Goal: Task Accomplishment & Management: Manage account settings

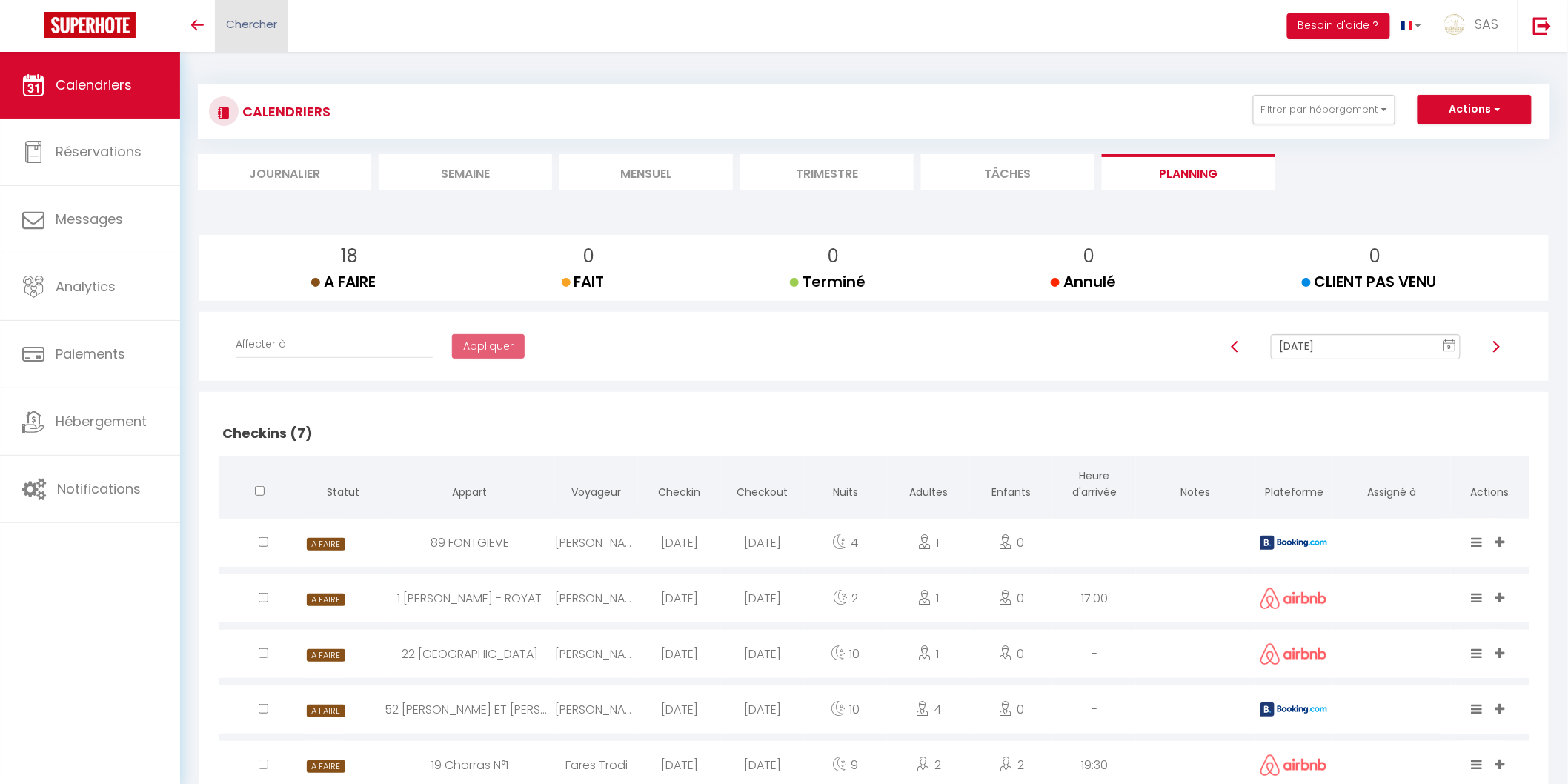
click at [230, 14] on link "Chercher" at bounding box center [252, 26] width 73 height 52
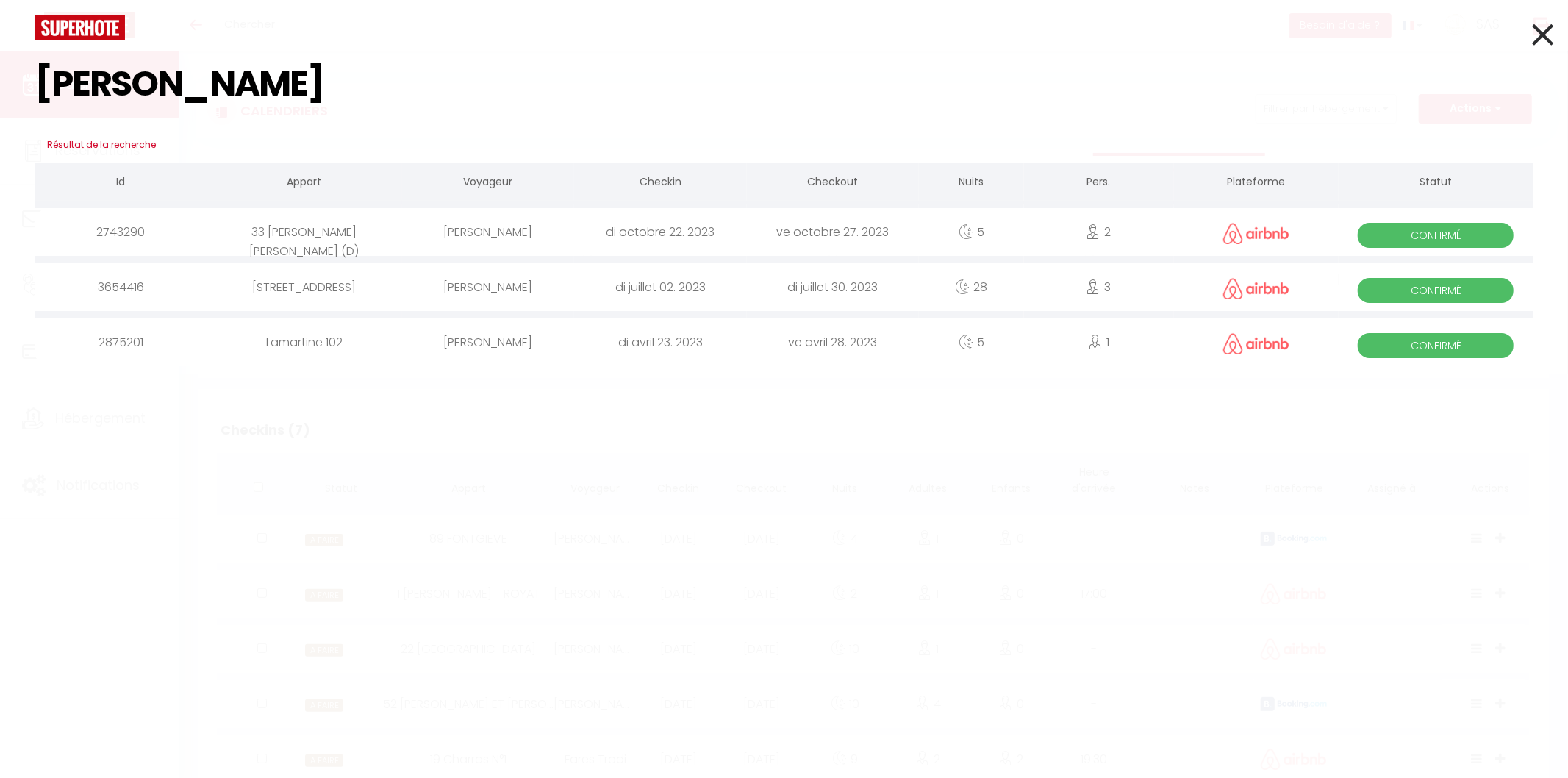
type input "raoul"
click at [1541, 47] on icon at bounding box center [1543, 34] width 21 height 36
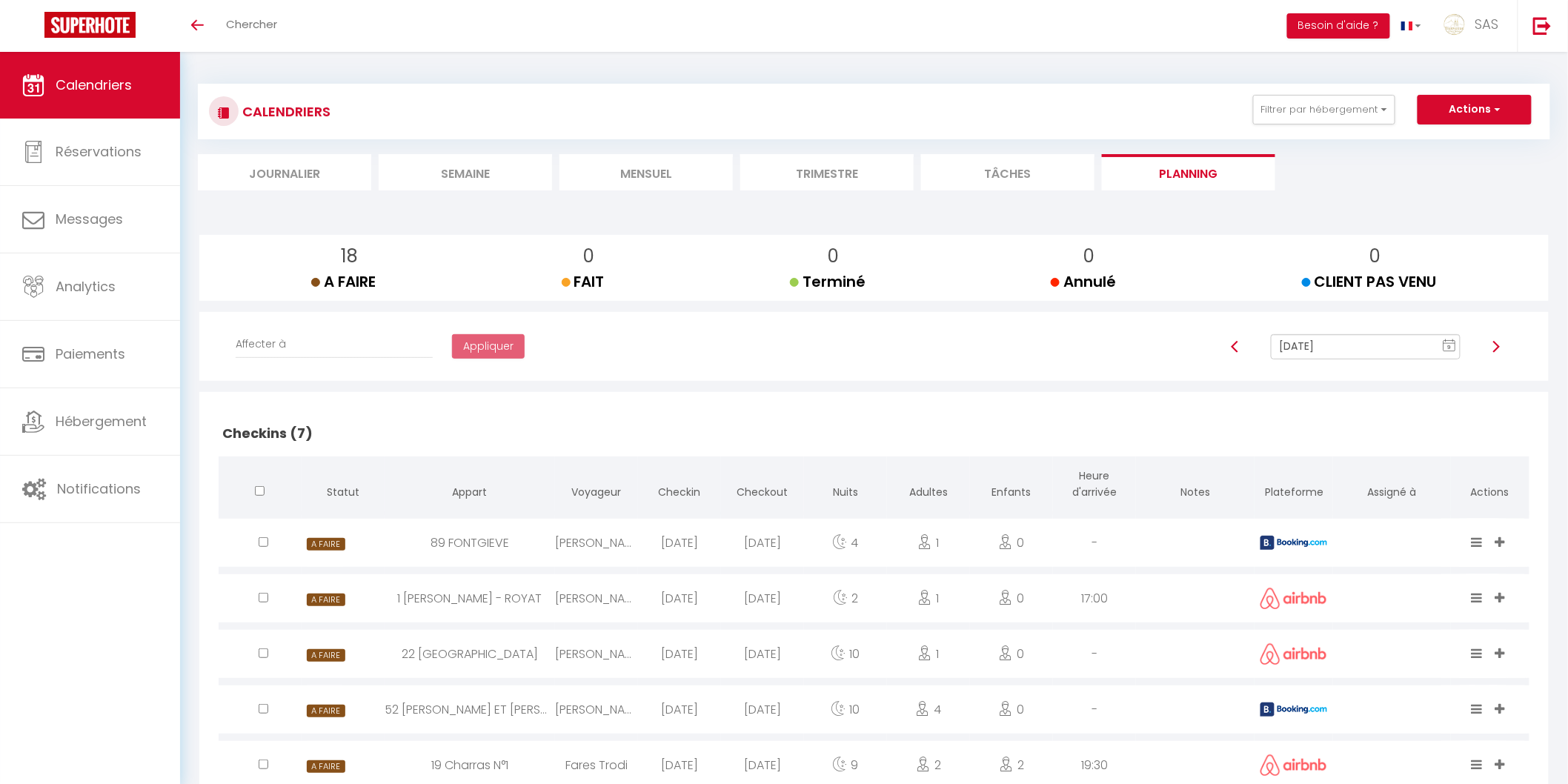
click at [655, 171] on li "Mensuel" at bounding box center [646, 172] width 173 height 37
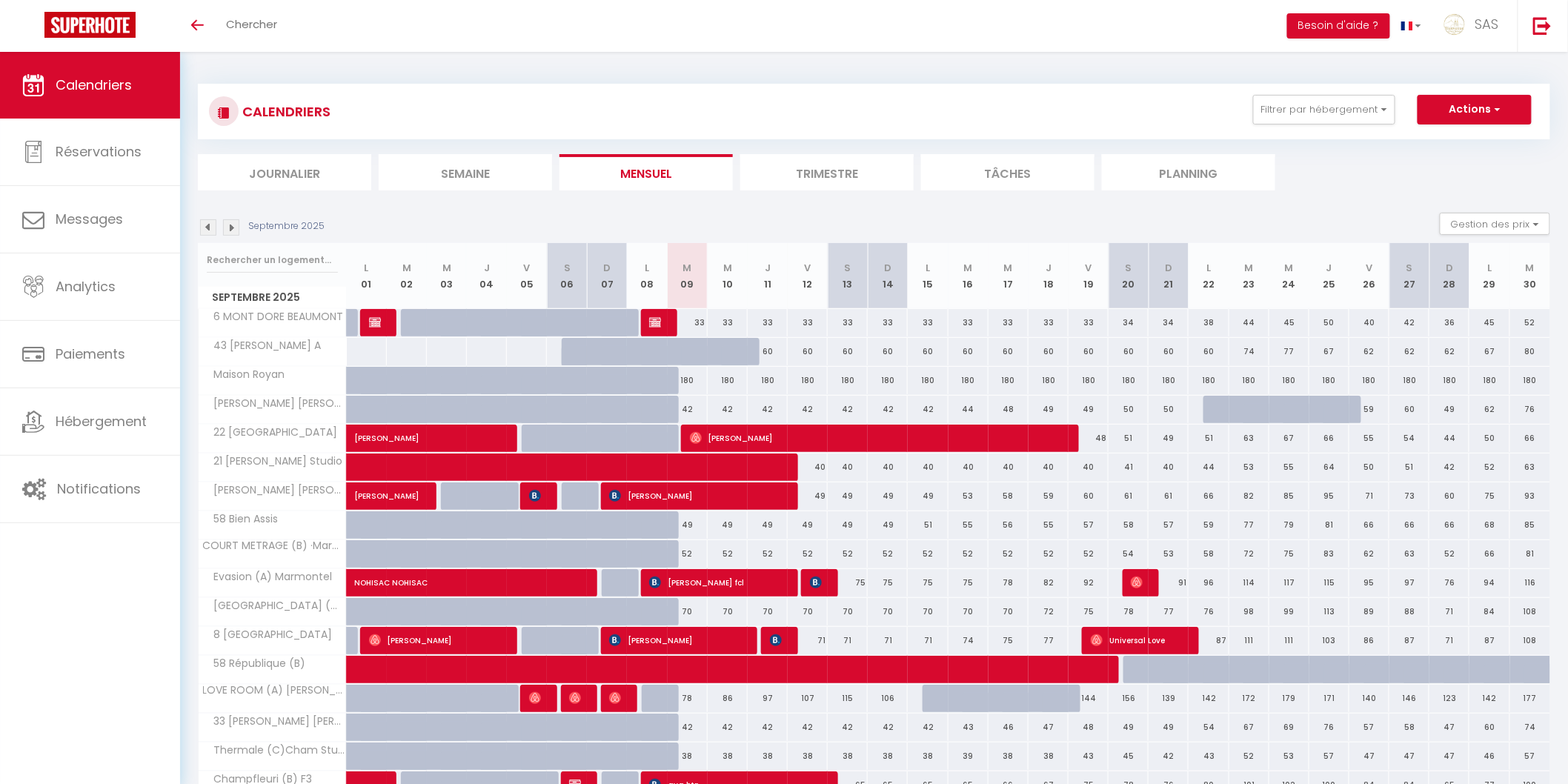
click at [1169, 167] on li "Planning" at bounding box center [1189, 172] width 173 height 37
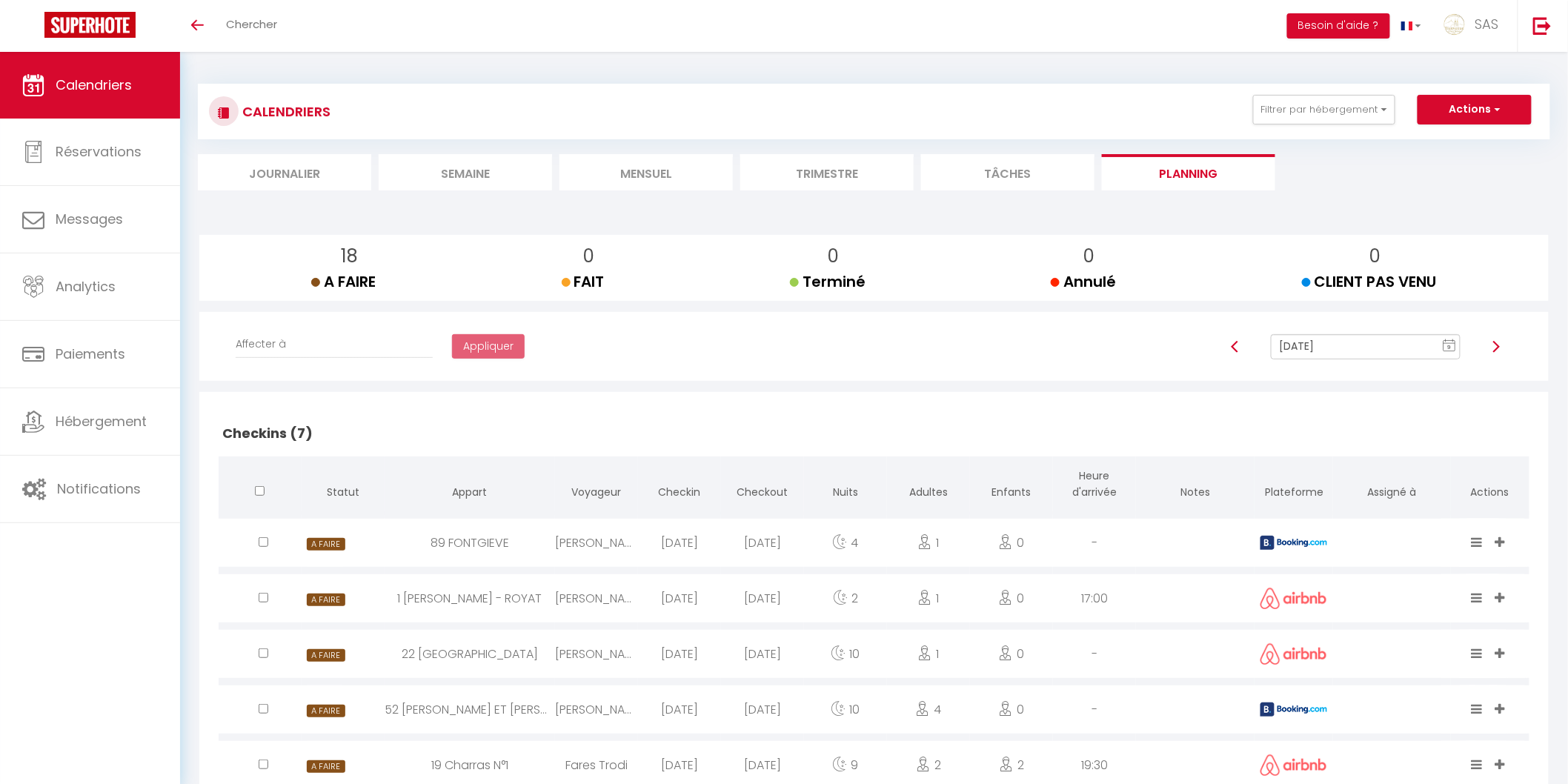
click at [661, 165] on li "Mensuel" at bounding box center [646, 172] width 173 height 37
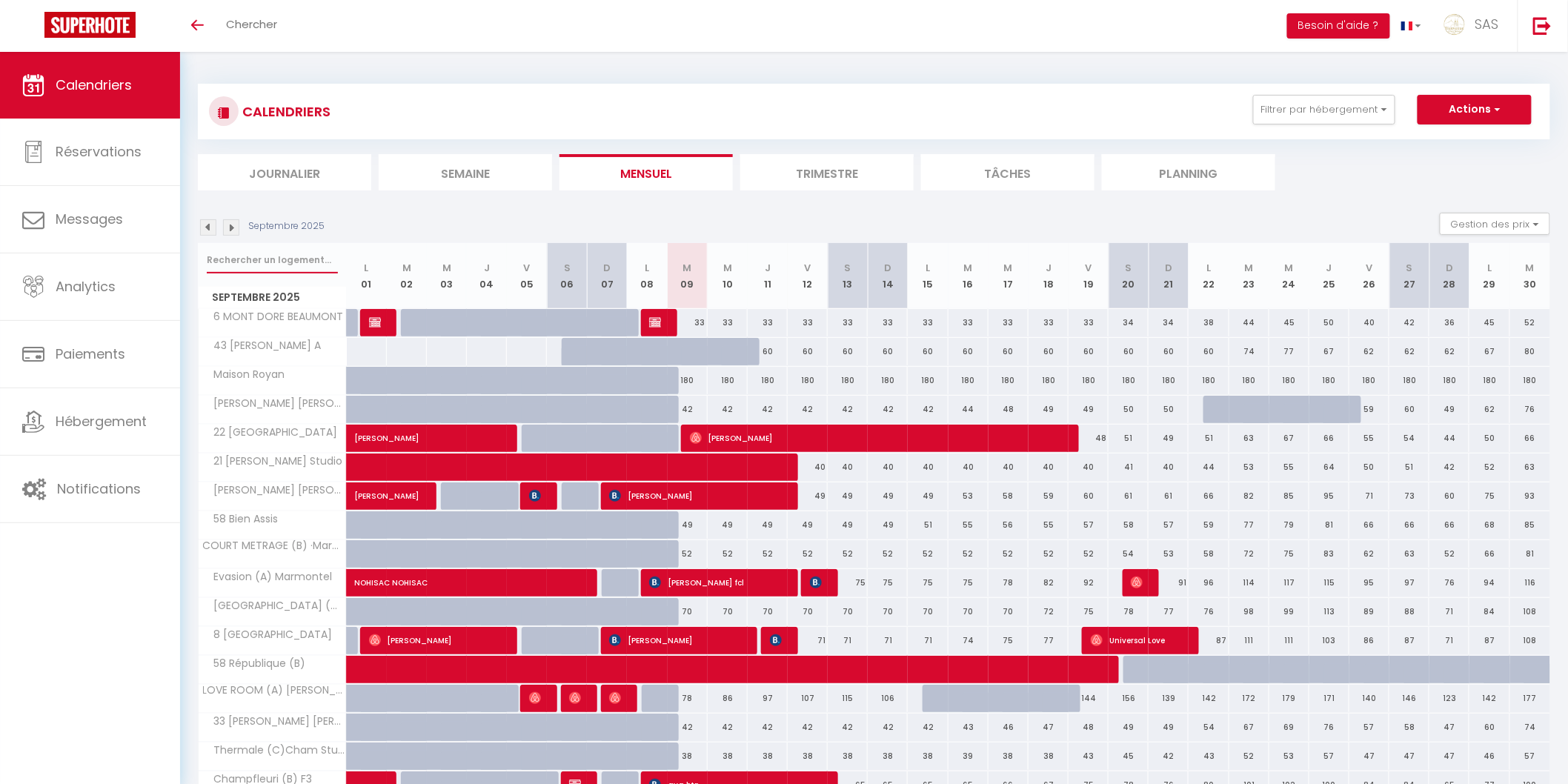
click at [253, 255] on input "text" at bounding box center [273, 260] width 132 height 26
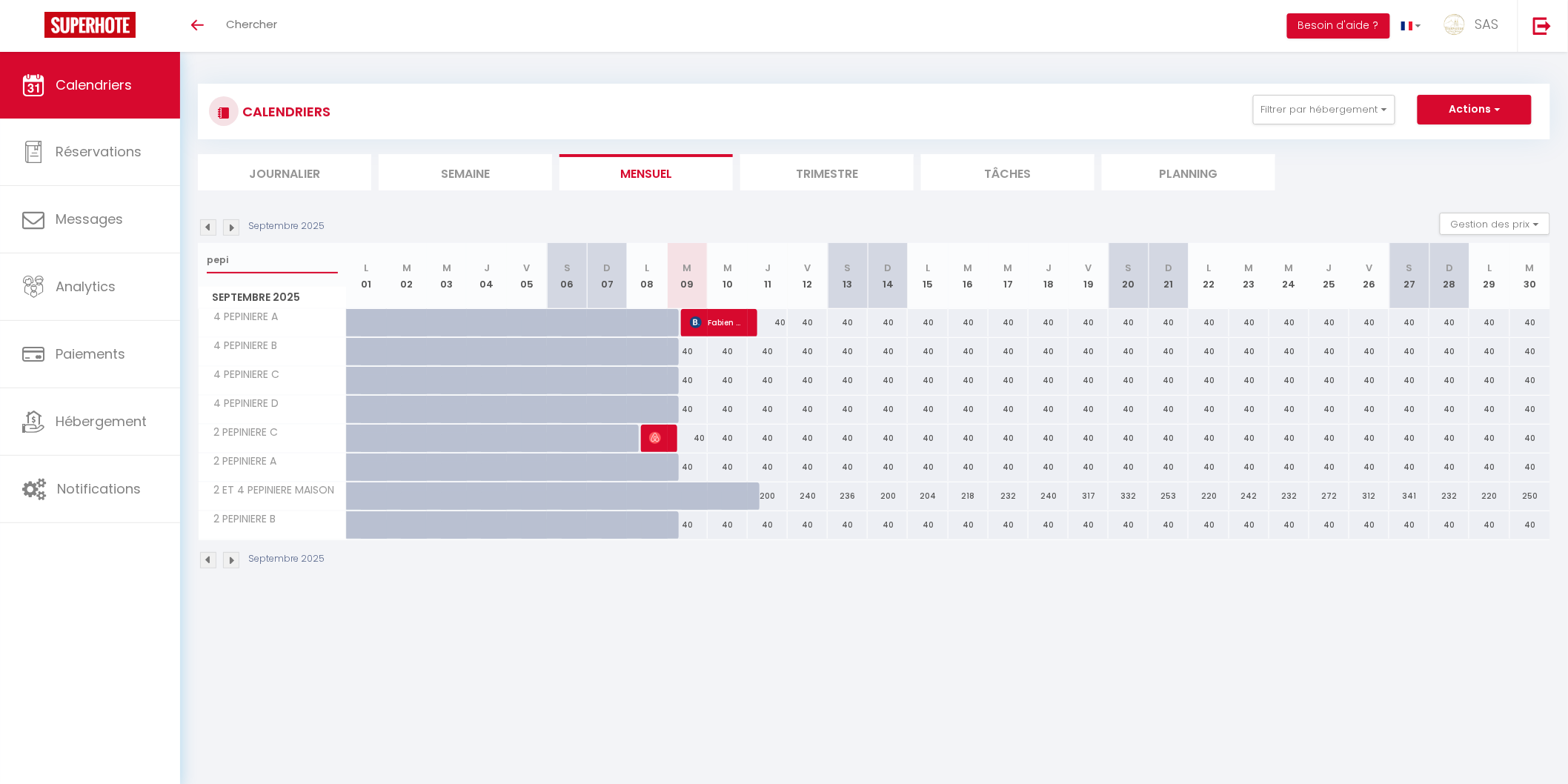
type input "pepi"
click at [661, 436] on img at bounding box center [655, 438] width 12 height 12
select select "OK"
select select "0"
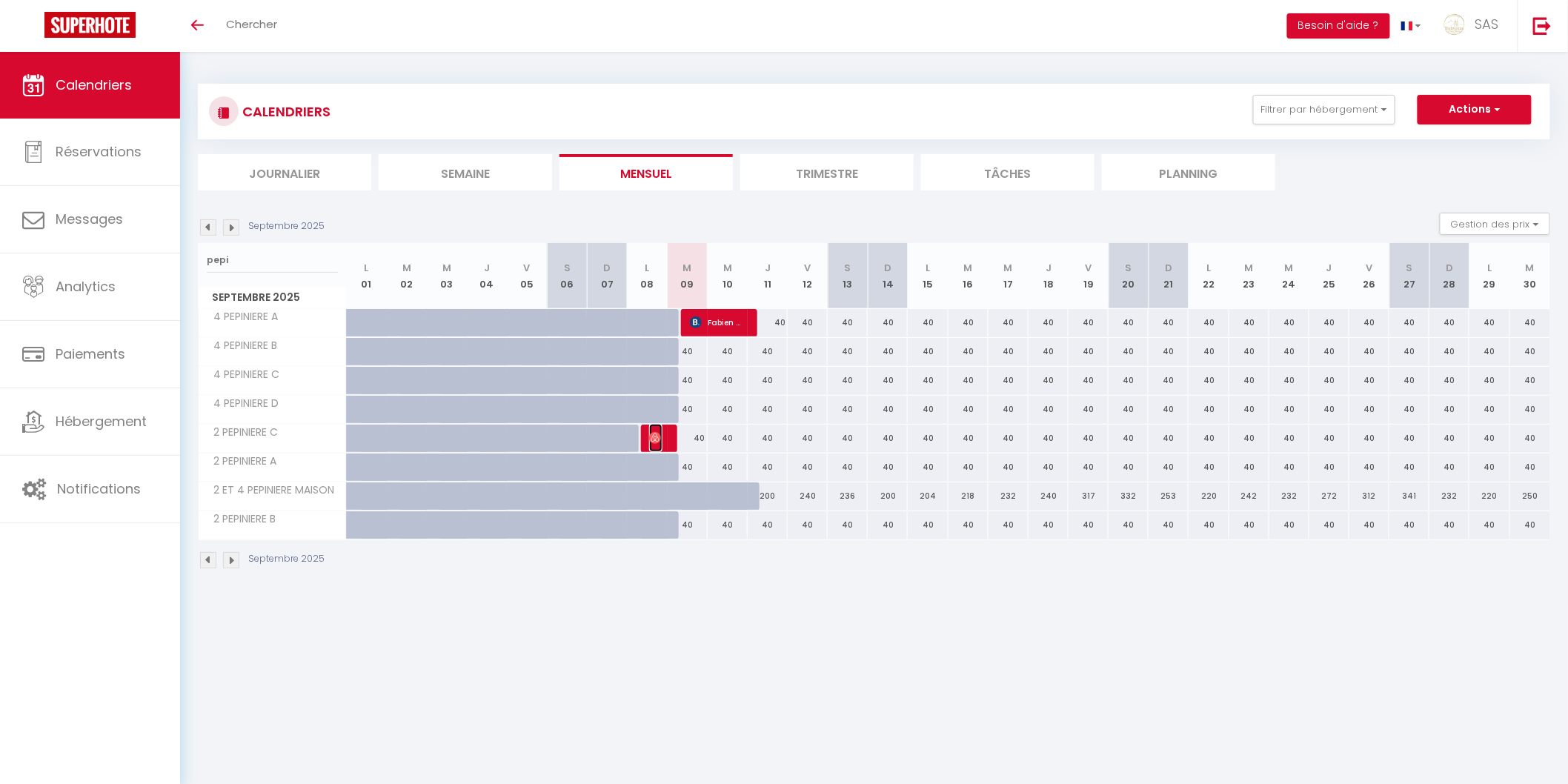
select select "0"
select select "1"
select select
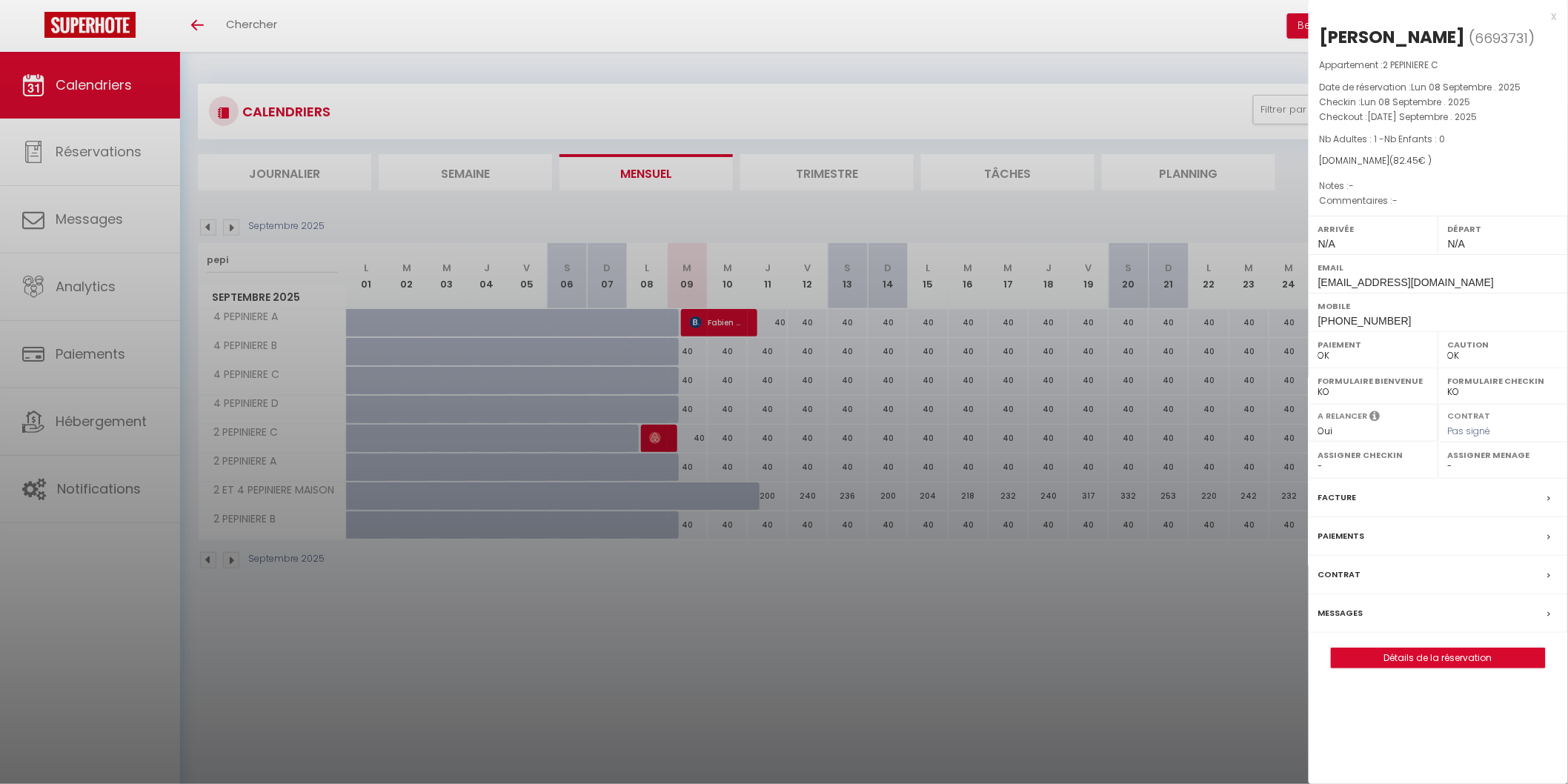
click at [661, 436] on div at bounding box center [784, 392] width 1568 height 784
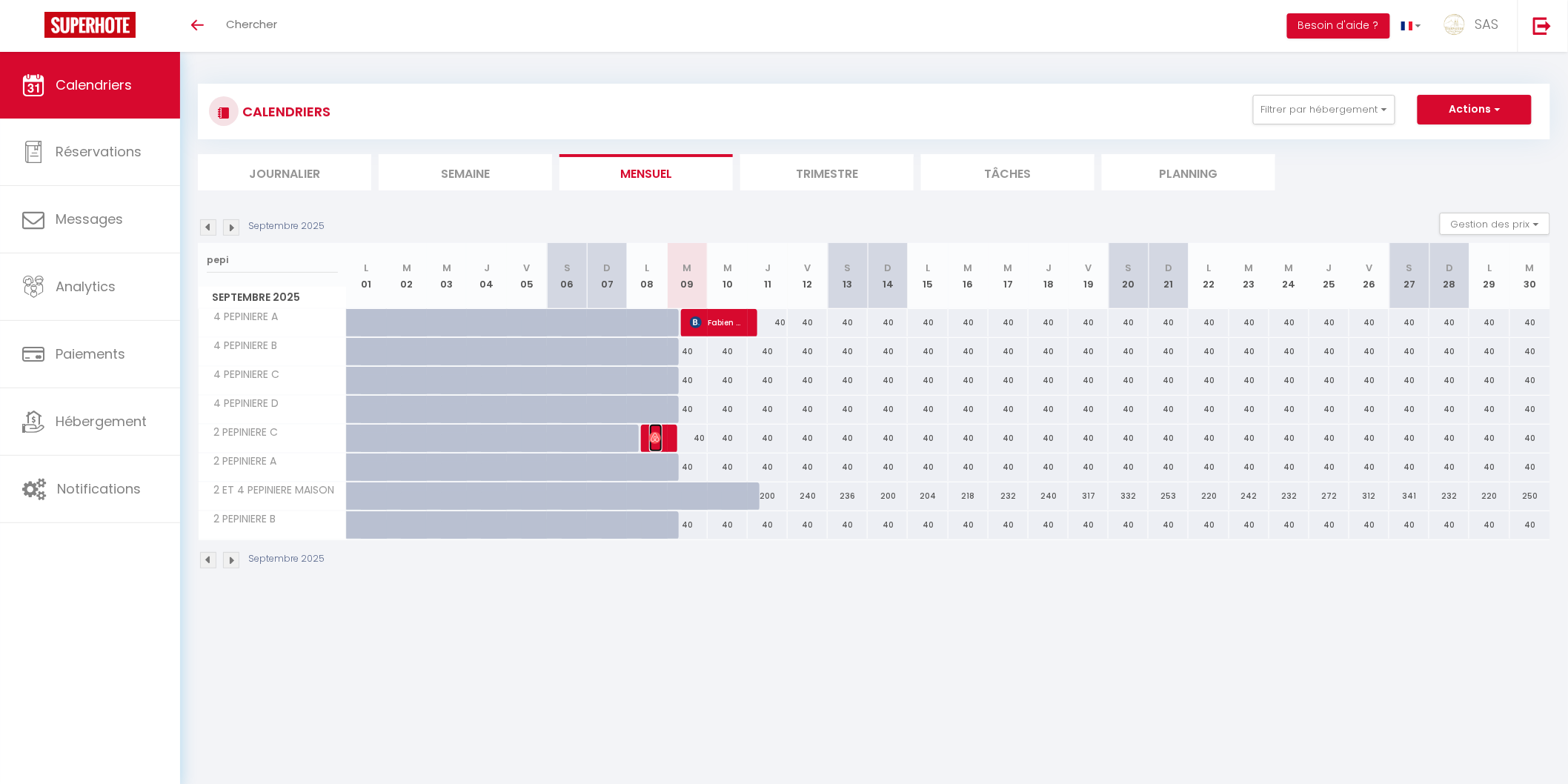
click at [661, 436] on img at bounding box center [655, 438] width 12 height 12
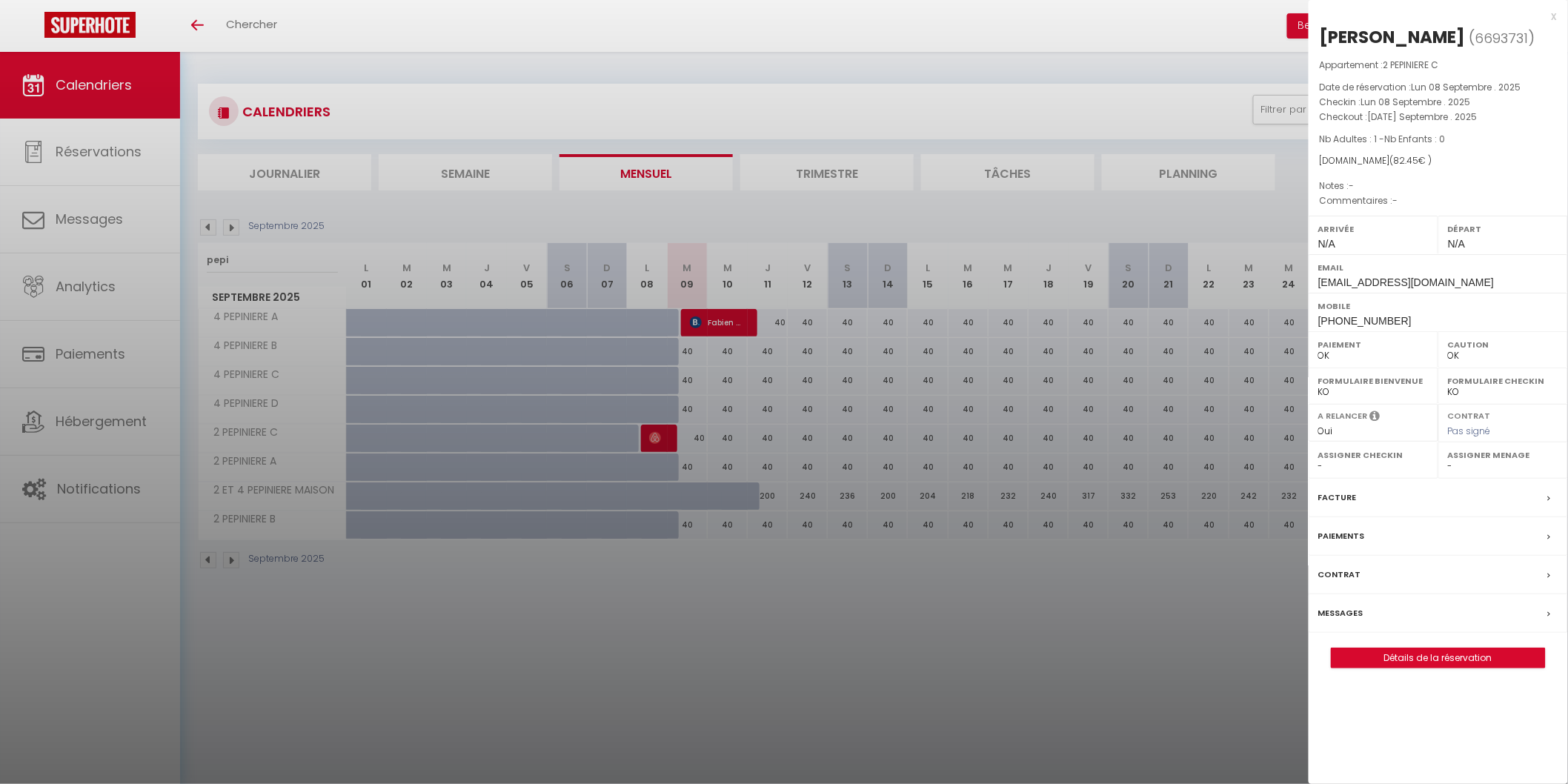
click at [662, 435] on div at bounding box center [784, 392] width 1568 height 784
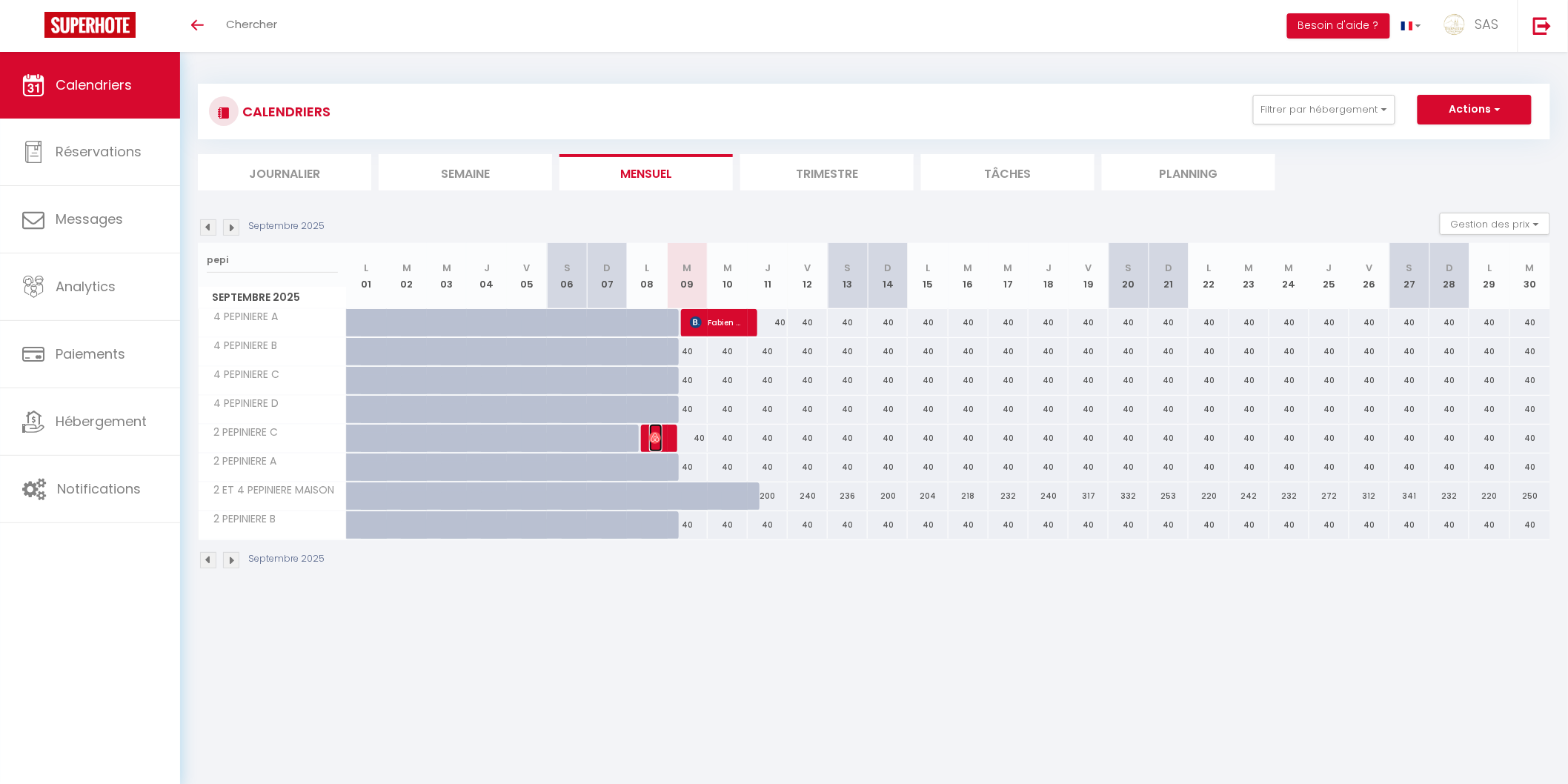
click at [662, 435] on span "[PERSON_NAME]" at bounding box center [656, 437] width 14 height 28
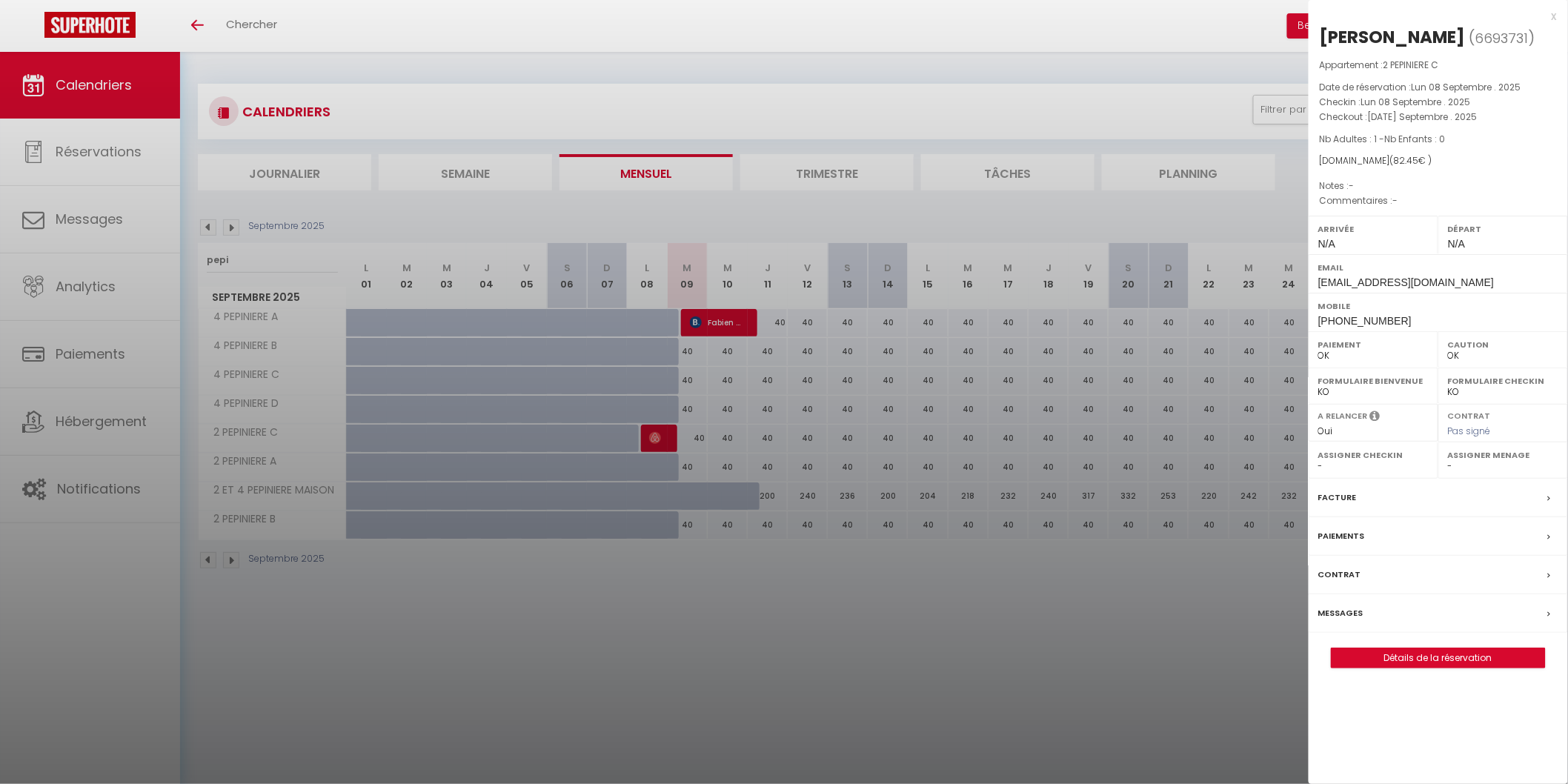
click at [928, 672] on div at bounding box center [784, 392] width 1568 height 784
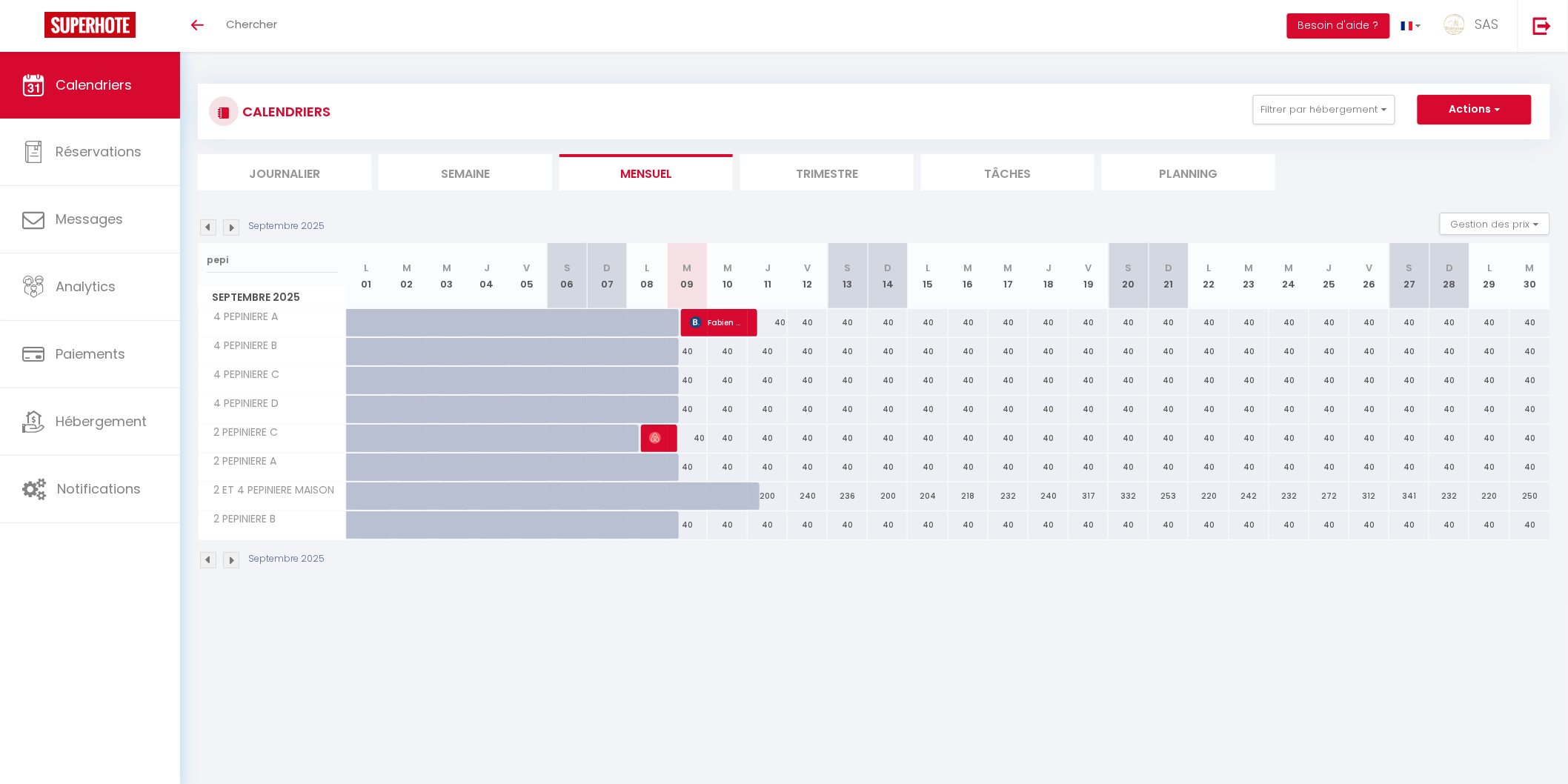
click at [729, 606] on body "🟢 Des questions ou besoin d'assistance pour la migration AirBnB? Connectez-vous…" at bounding box center [784, 444] width 1568 height 784
click at [851, 693] on body "🟢 Des questions ou besoin d'assistance pour la migration AirBnB? Connectez-vous…" at bounding box center [784, 444] width 1568 height 784
click at [825, 679] on body "🟢 Des questions ou besoin d'assistance pour la migration AirBnB? Connectez-vous…" at bounding box center [784, 444] width 1568 height 784
click at [531, 641] on body "🟢 Des questions ou besoin d'assistance pour la migration AirBnB? Connectez-vous…" at bounding box center [784, 444] width 1568 height 784
click at [525, 662] on body "🟢 Des questions ou besoin d'assistance pour la migration AirBnB? Connectez-vous…" at bounding box center [784, 444] width 1568 height 784
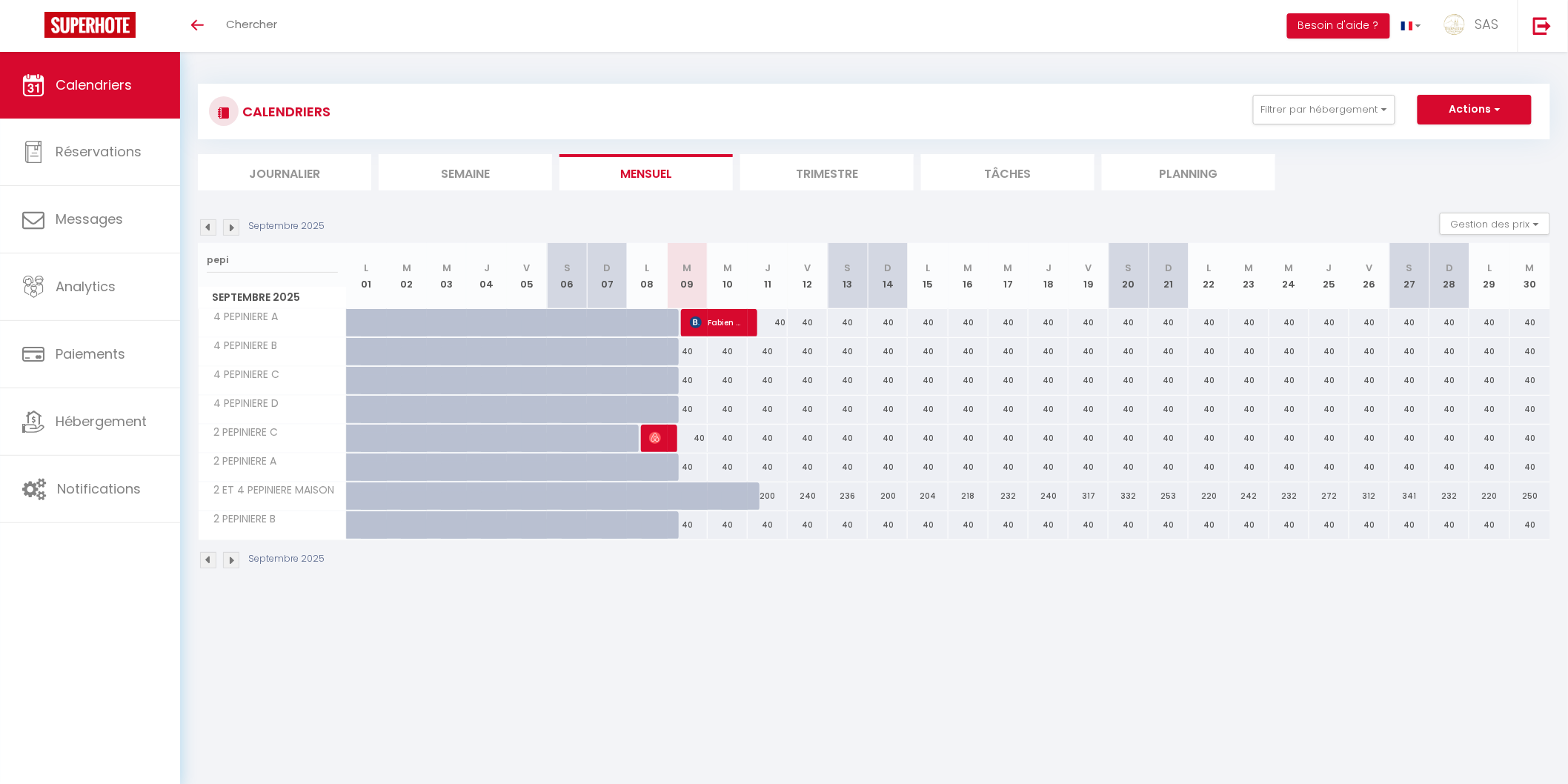
click at [508, 661] on body "🟢 Des questions ou besoin d'assistance pour la migration AirBnB? Connectez-vous…" at bounding box center [784, 444] width 1568 height 784
click at [243, 627] on body "🟢 Des questions ou besoin d'assistance pour la migration AirBnB? Connectez-vous…" at bounding box center [784, 444] width 1568 height 784
click at [693, 762] on body "🟢 Des questions ou besoin d'assistance pour la migration AirBnB? Connectez-vous…" at bounding box center [784, 444] width 1568 height 784
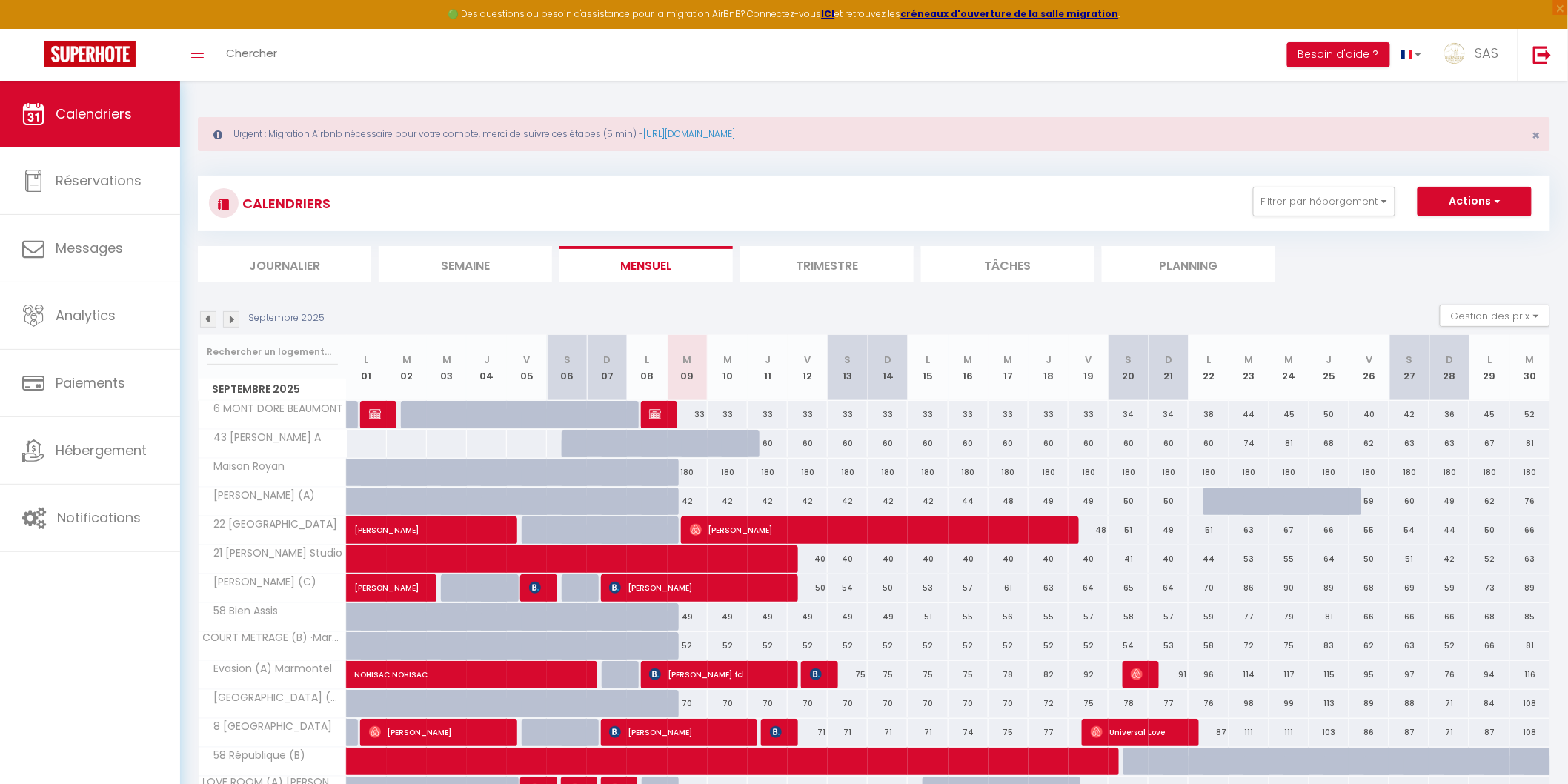
click at [238, 336] on div at bounding box center [272, 352] width 148 height 34
click at [249, 358] on input "text" at bounding box center [273, 351] width 132 height 26
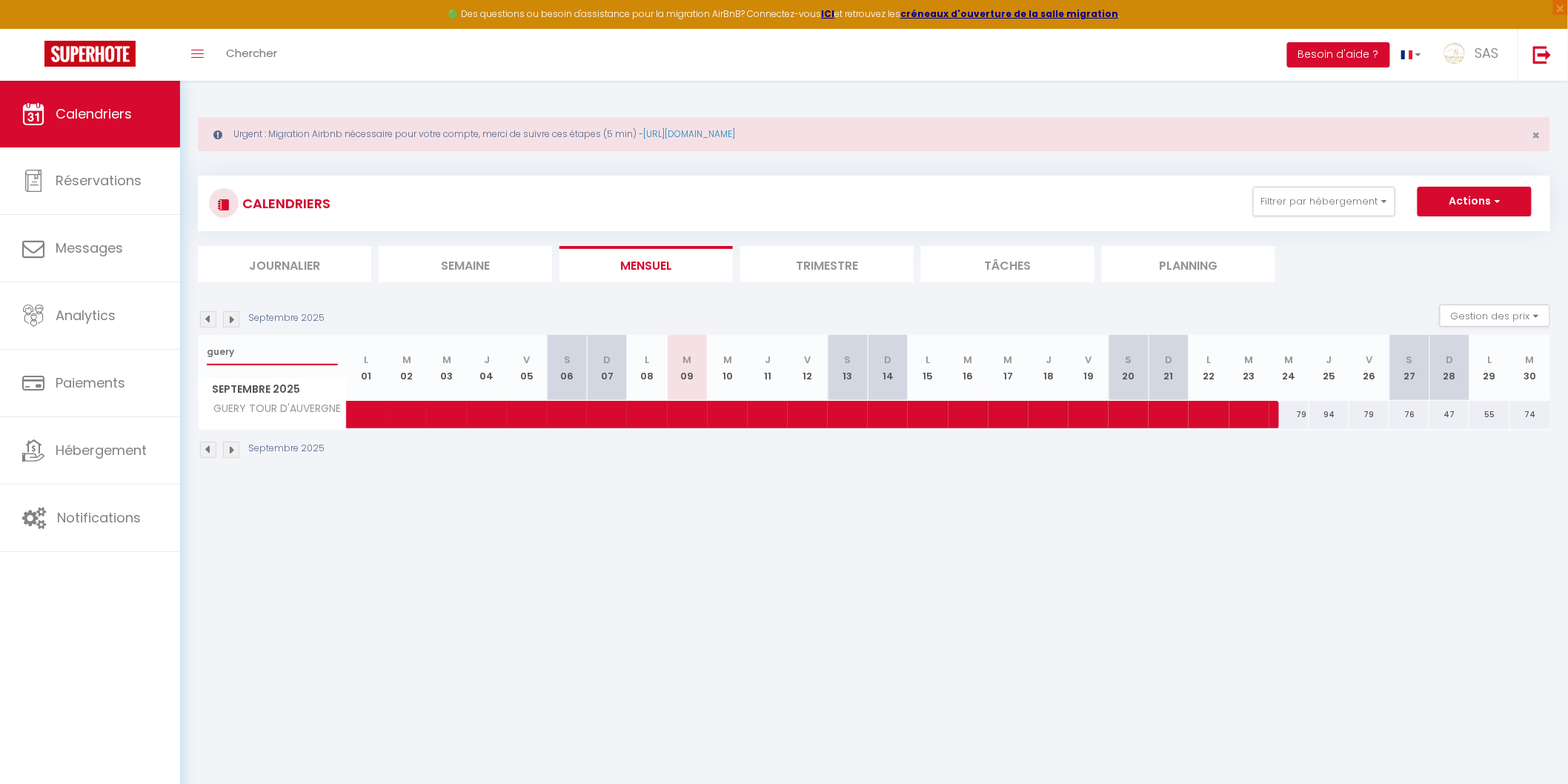
type input "guery"
click at [475, 418] on span at bounding box center [761, 414] width 784 height 28
select select "OK"
select select "1"
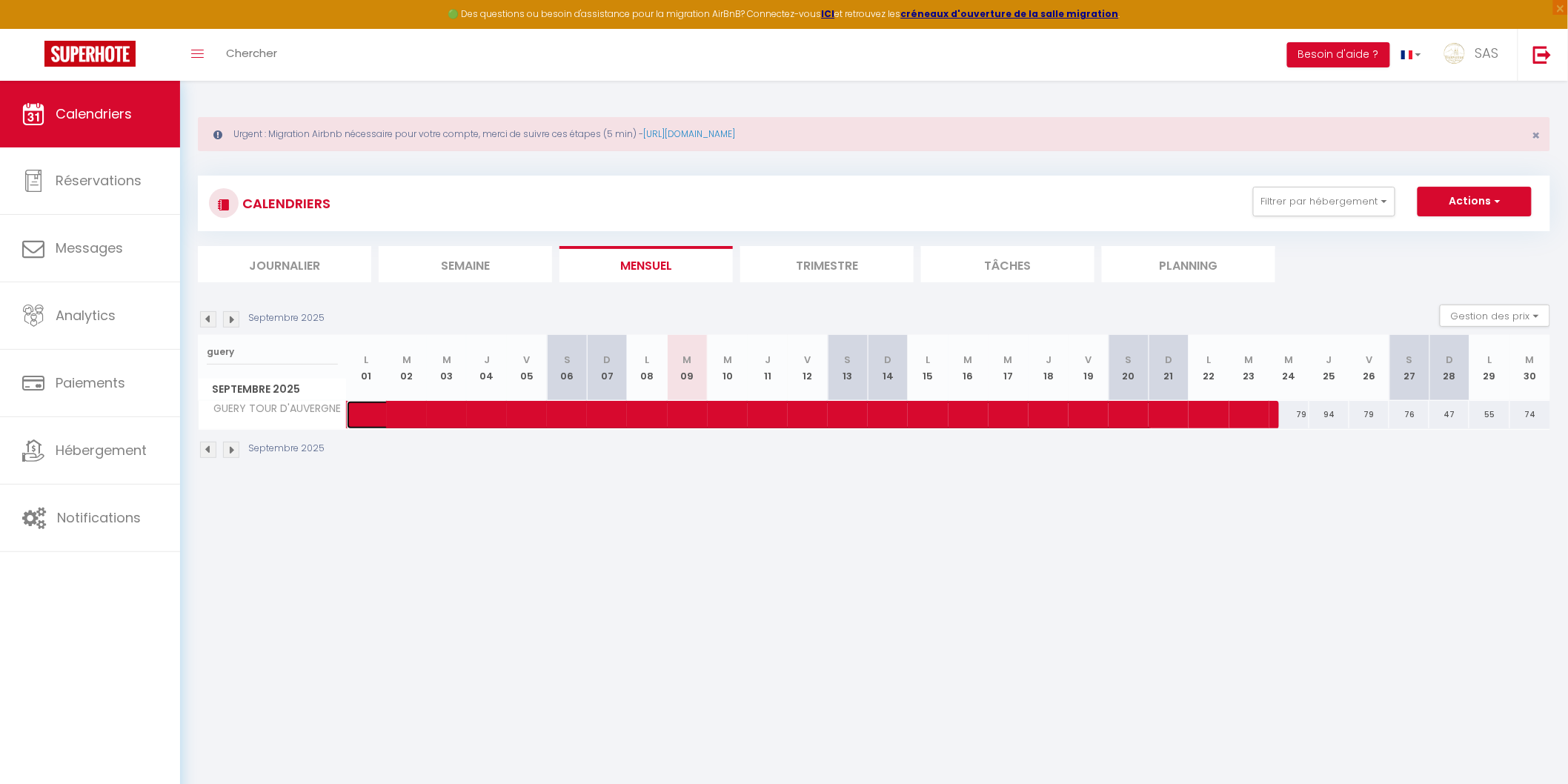
select select "0"
select select "1"
select select
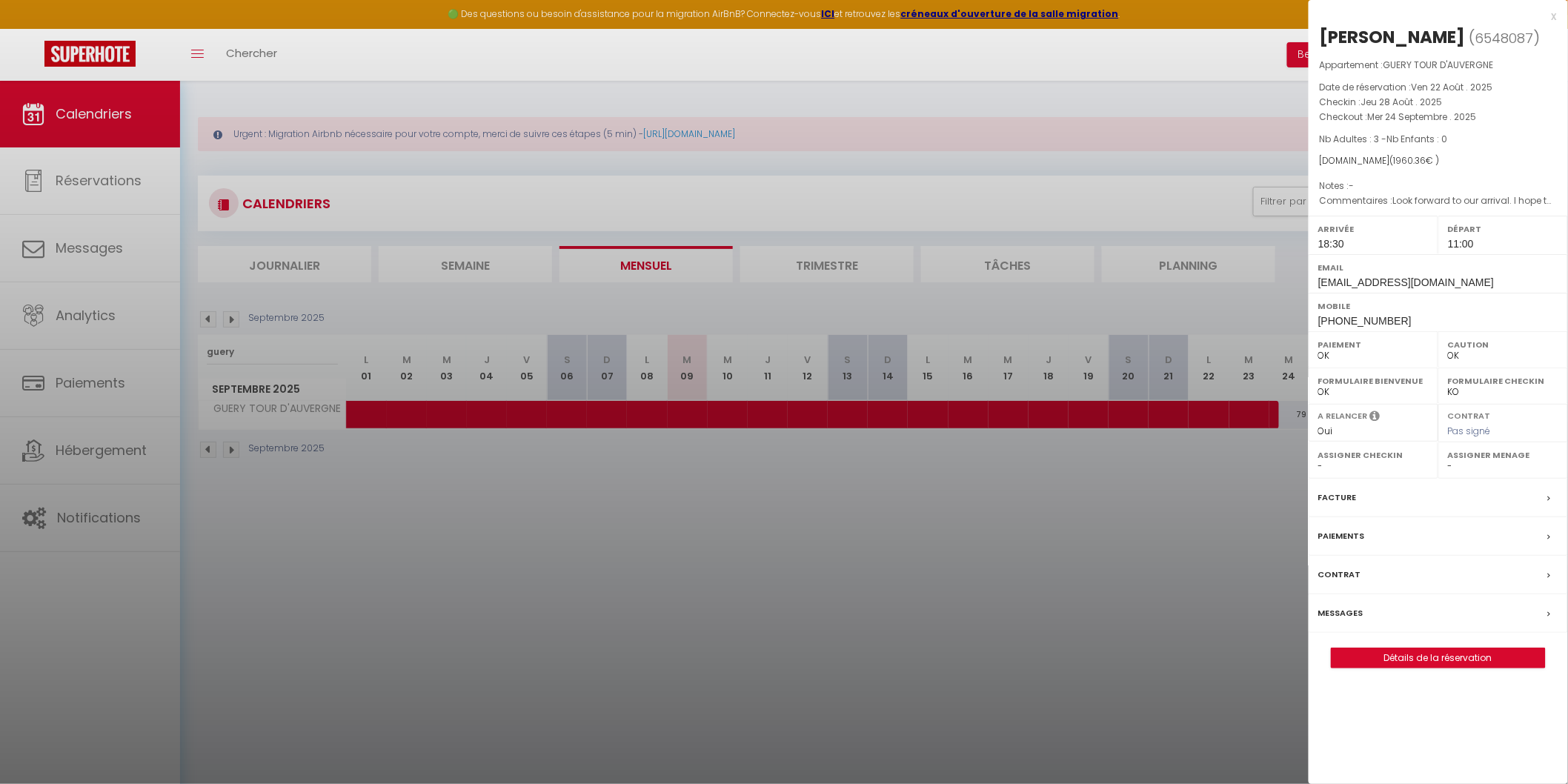
drag, startPoint x: 467, startPoint y: 642, endPoint x: 483, endPoint y: 635, distance: 17.5
click at [473, 640] on div at bounding box center [784, 392] width 1568 height 784
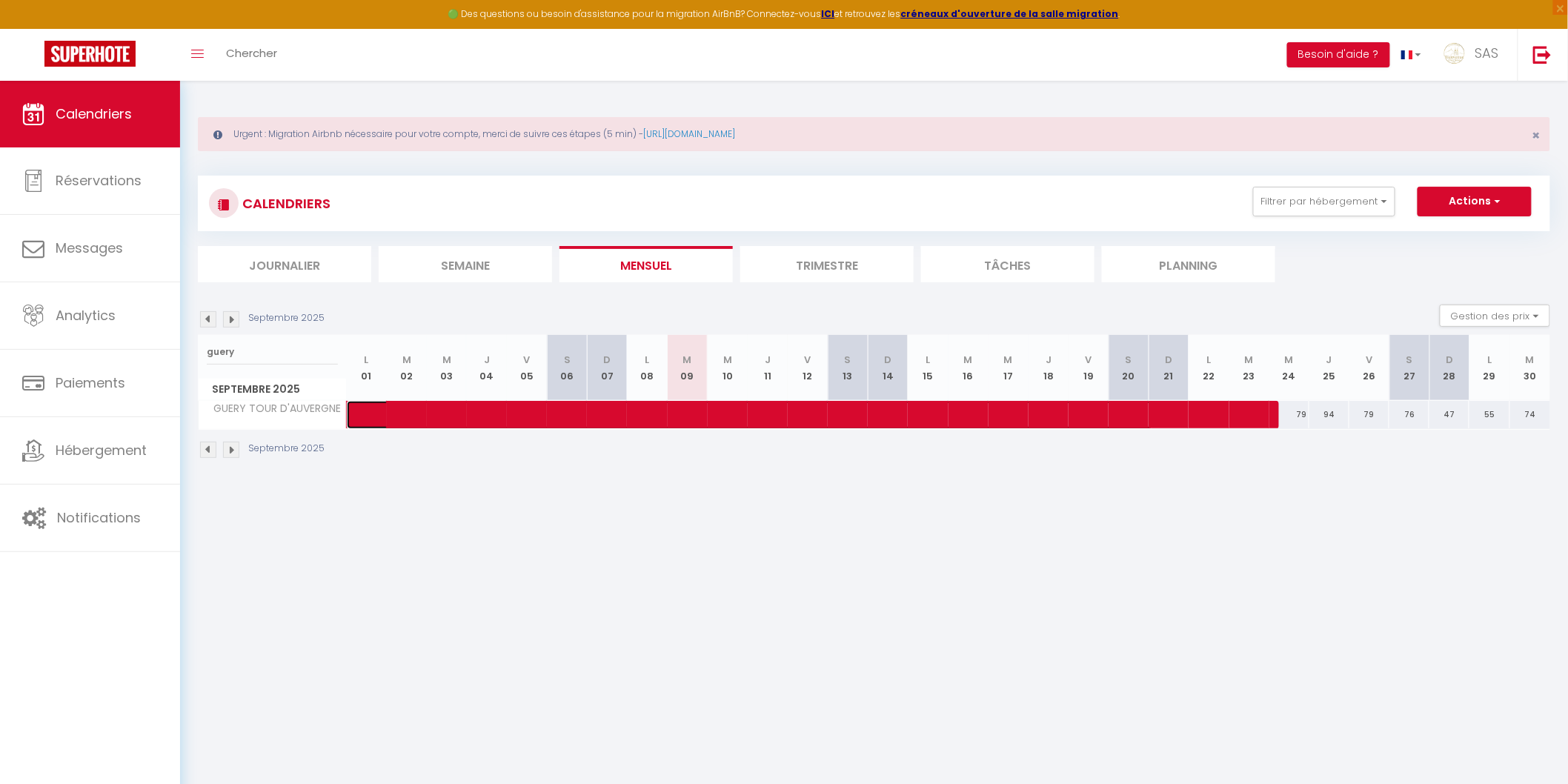
click at [492, 411] on span at bounding box center [761, 414] width 784 height 28
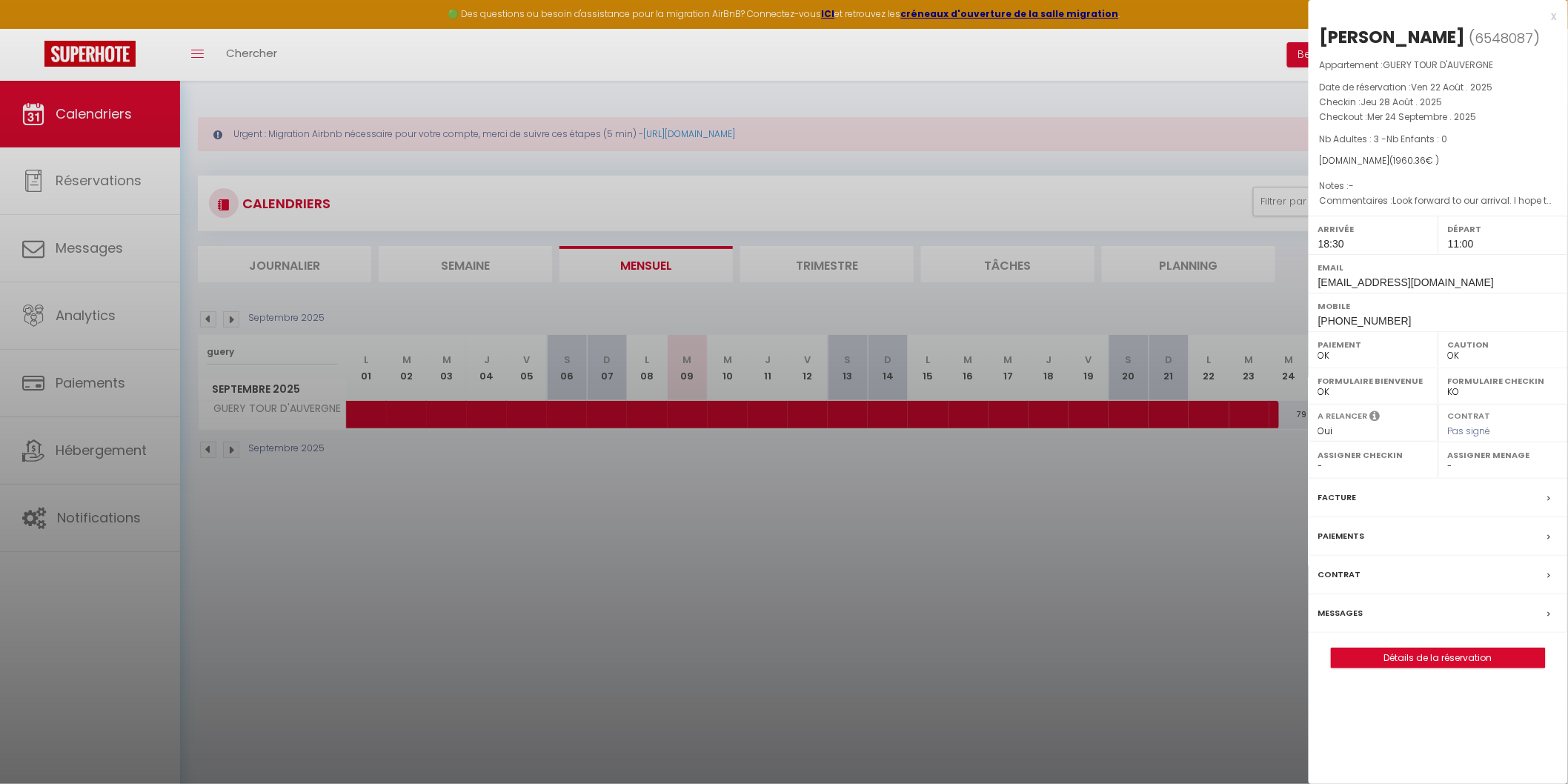
click at [1383, 360] on select "OK KO" at bounding box center [1373, 356] width 110 height 14
drag, startPoint x: 1150, startPoint y: 541, endPoint x: 1160, endPoint y: 545, distance: 10.8
click at [1150, 541] on div at bounding box center [784, 392] width 1568 height 784
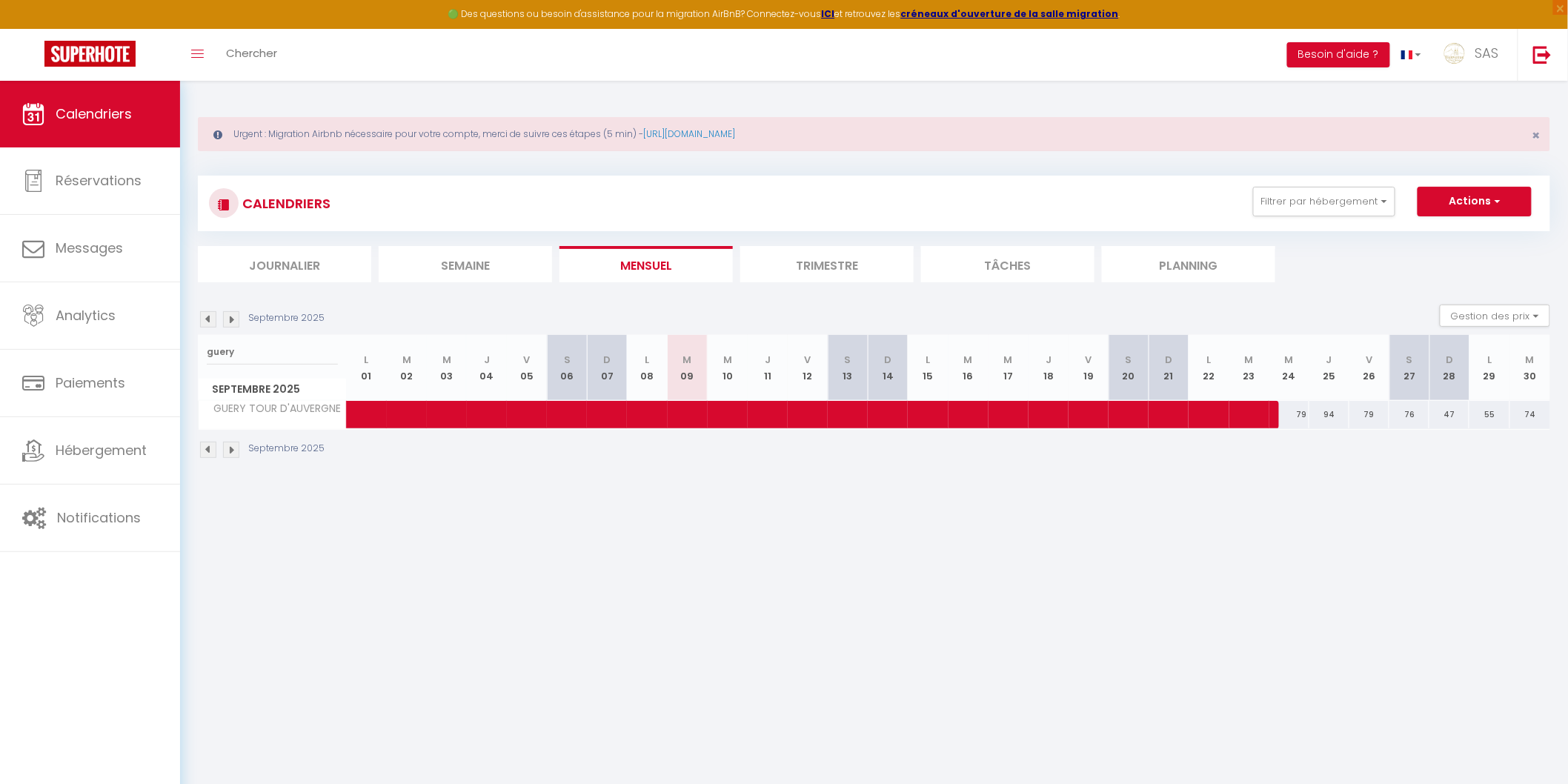
click at [1140, 578] on body "🟢 Des questions ou besoin d'assistance pour la migration AirBnB? Connectez-vous…" at bounding box center [784, 473] width 1568 height 784
click at [716, 420] on span at bounding box center [761, 414] width 784 height 28
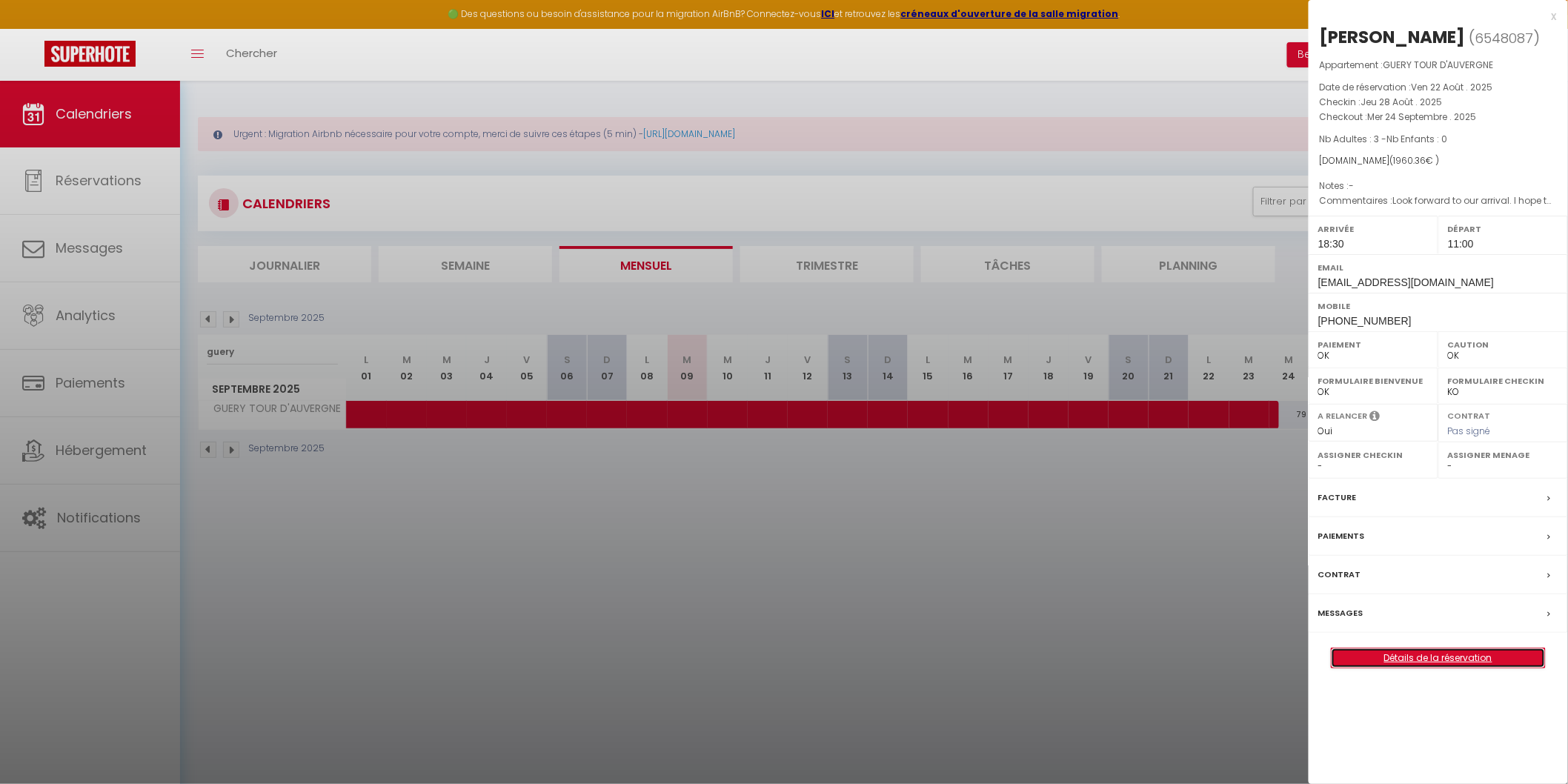
click at [1462, 658] on link "Détails de la réservation" at bounding box center [1439, 658] width 214 height 20
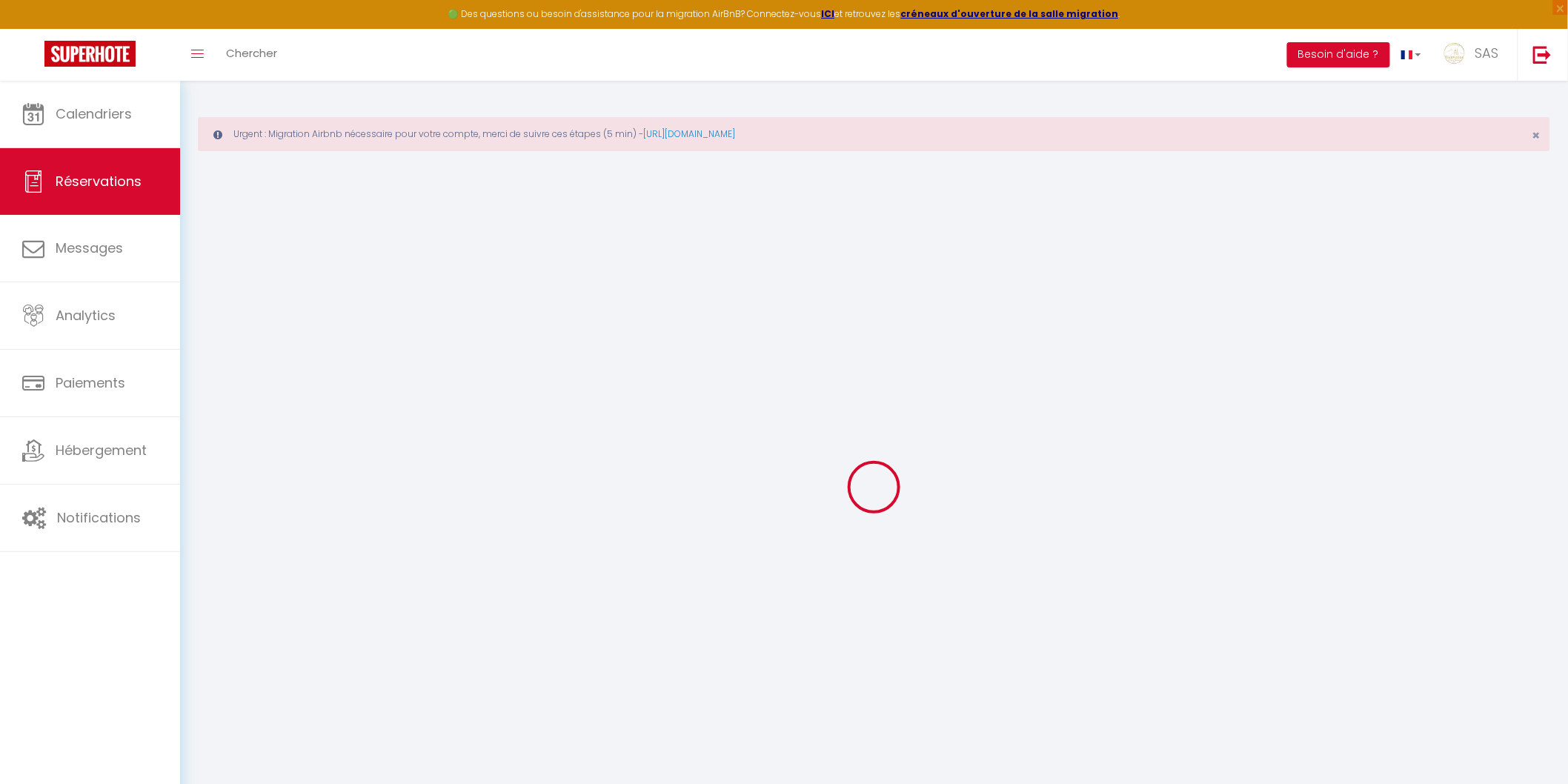
select select
checkbox input "false"
select select
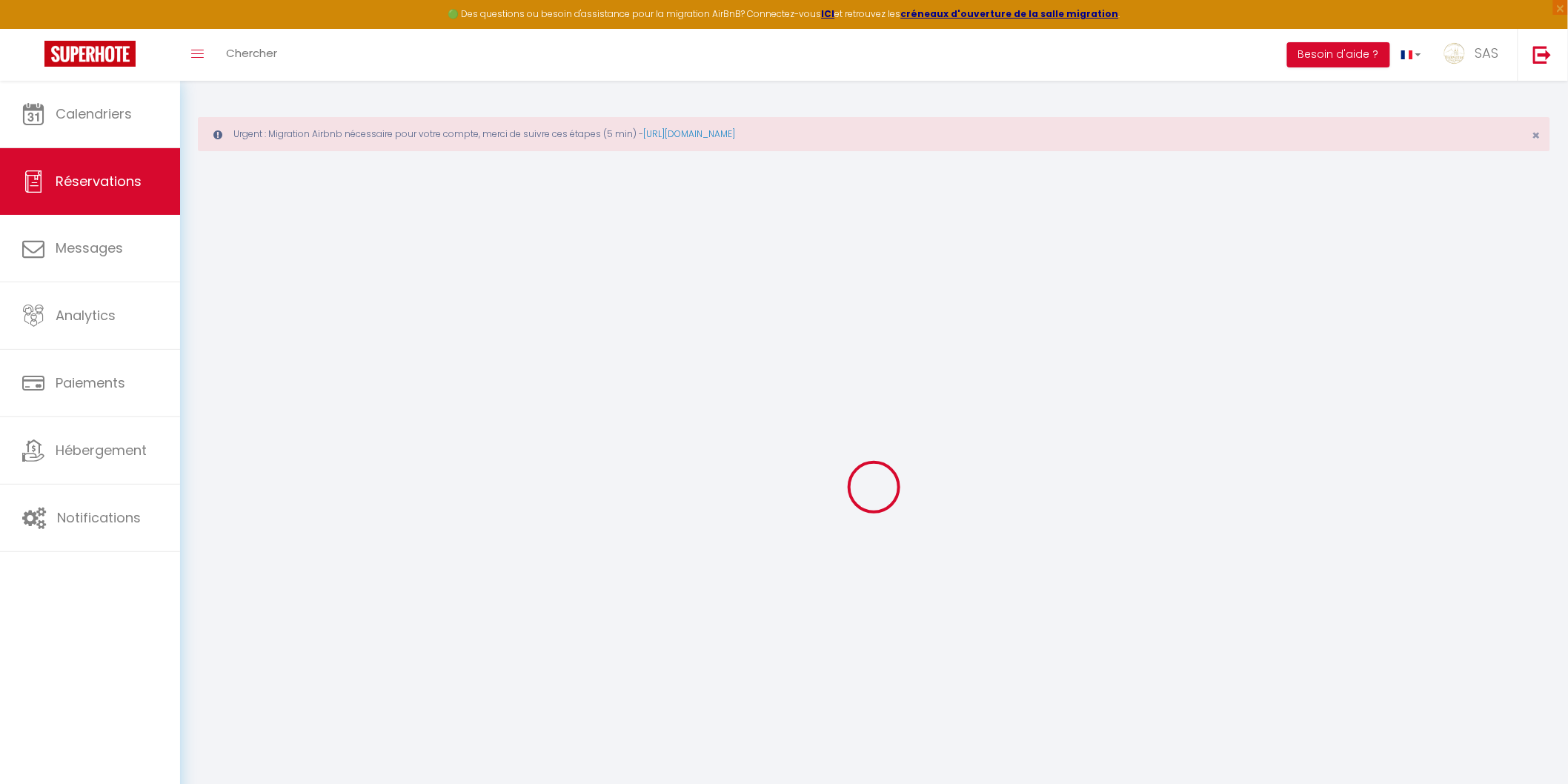
select select
checkbox input "false"
type textarea "Look forward to our arrival. I hope the internet, TV, and air-conditioning are …"
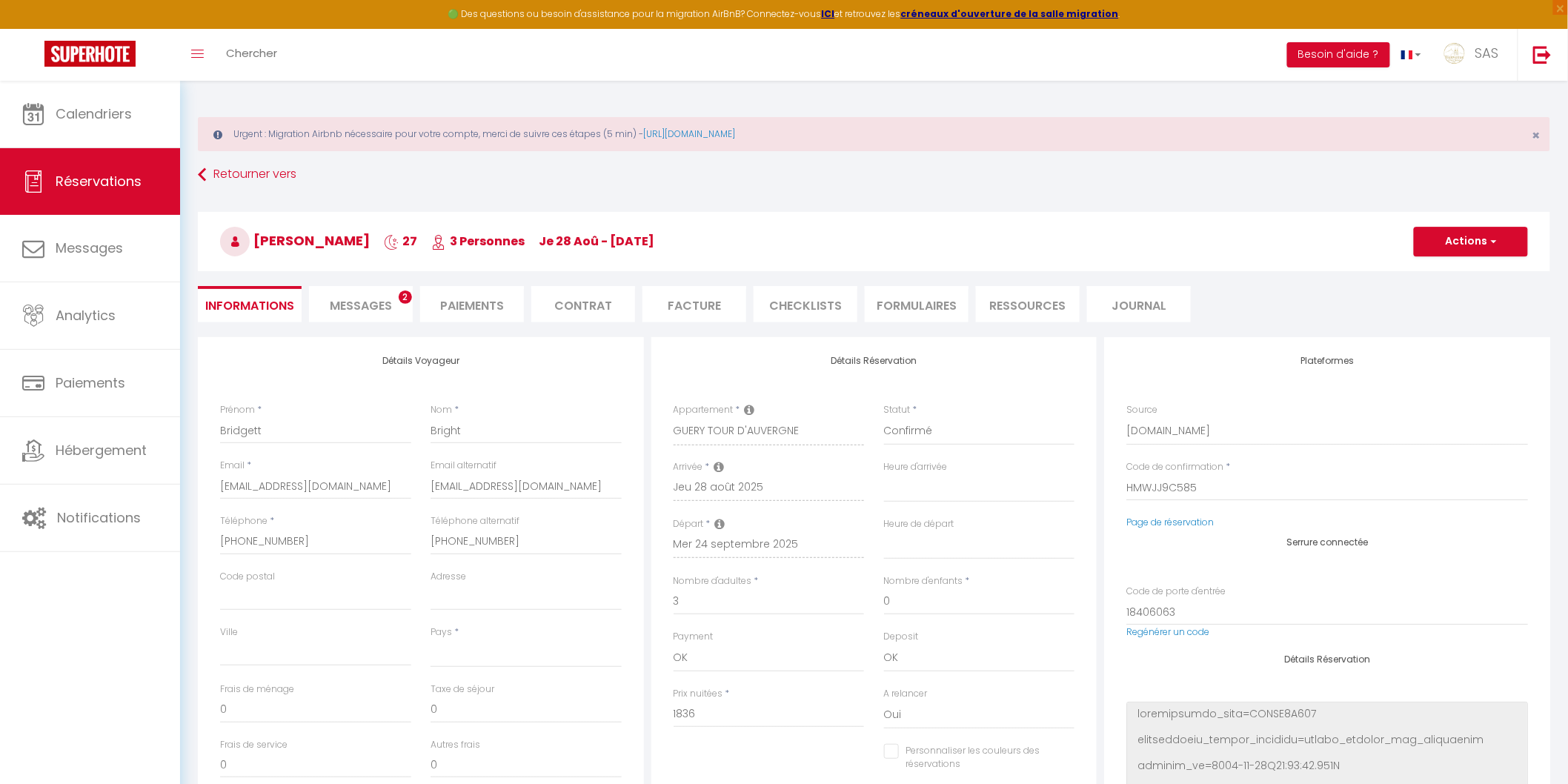
select select
type input "50"
type input "74.36"
select select
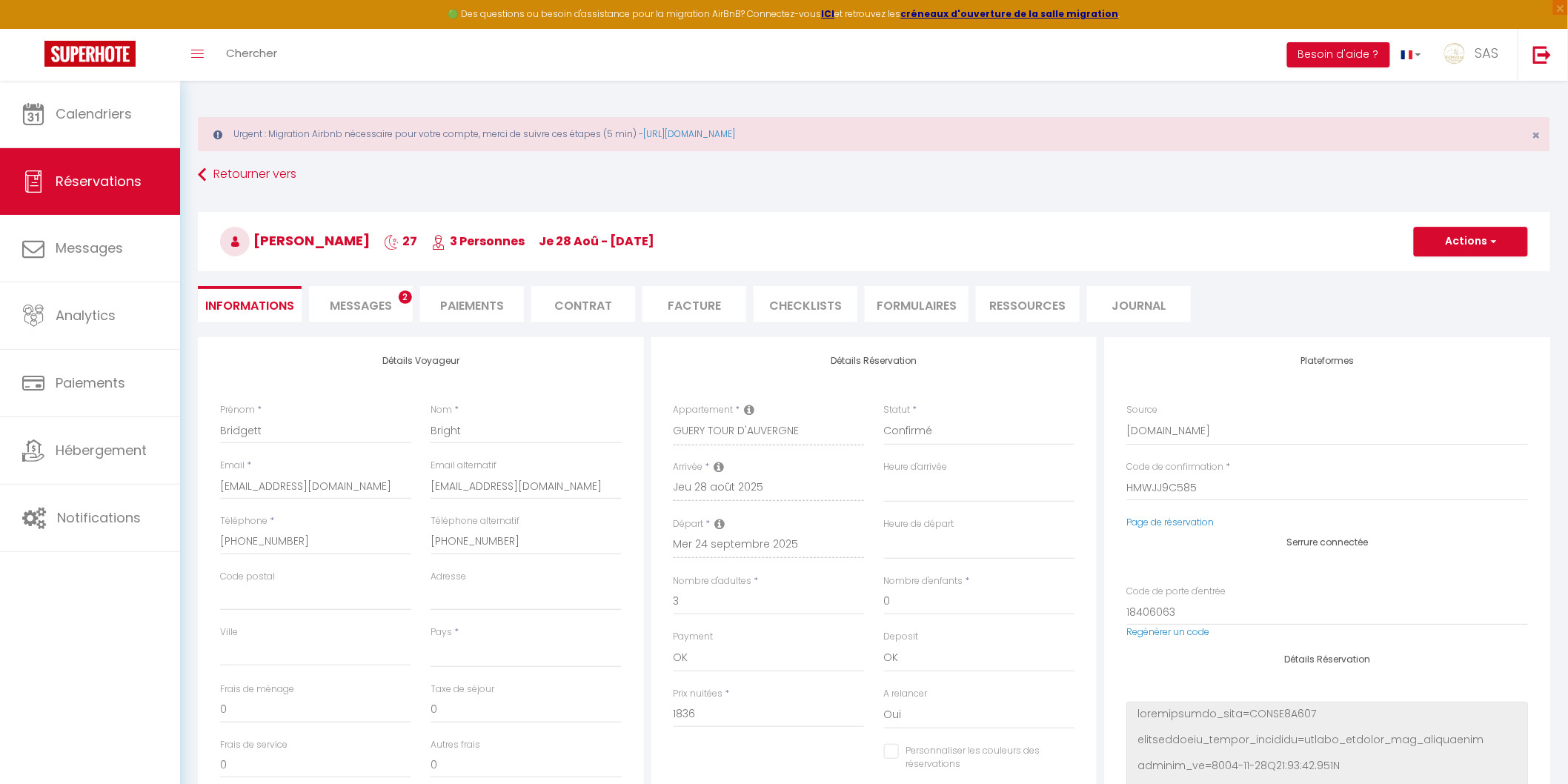
checkbox input "false"
select select
checkbox input "false"
select select "18:30"
select select "11:00"
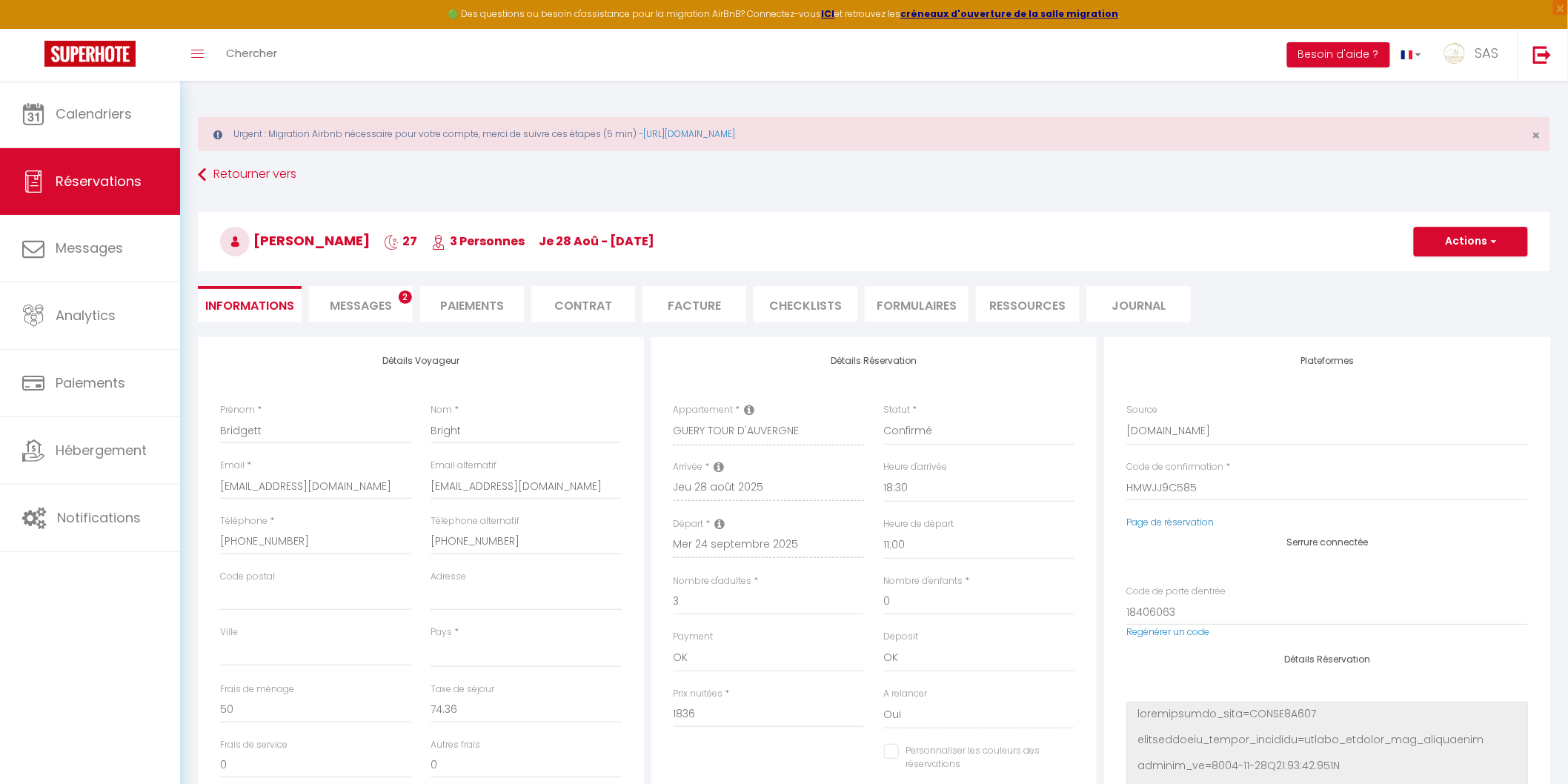
click at [379, 308] on span "Messages" at bounding box center [361, 306] width 62 height 17
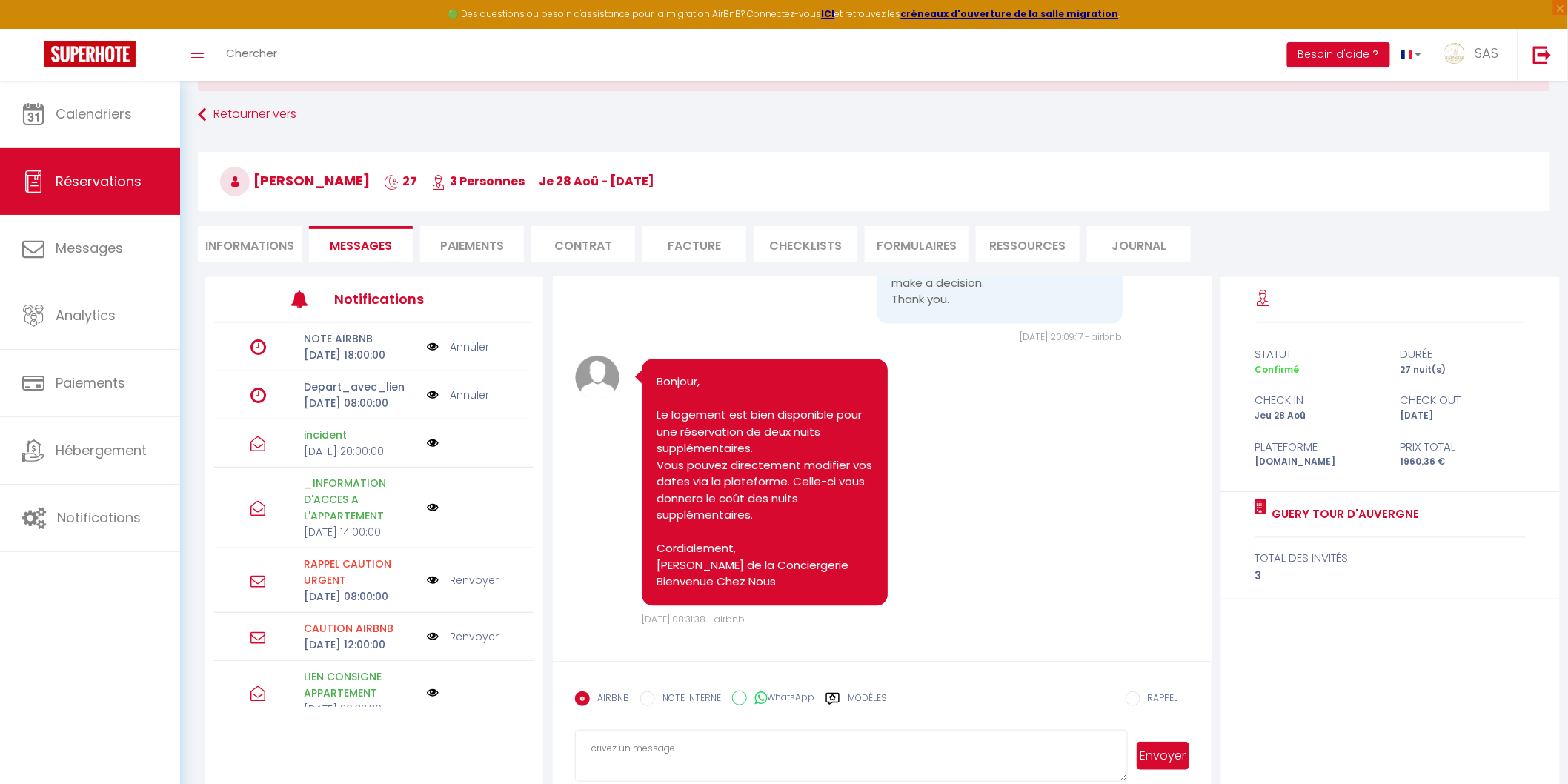
scroll to position [86, 0]
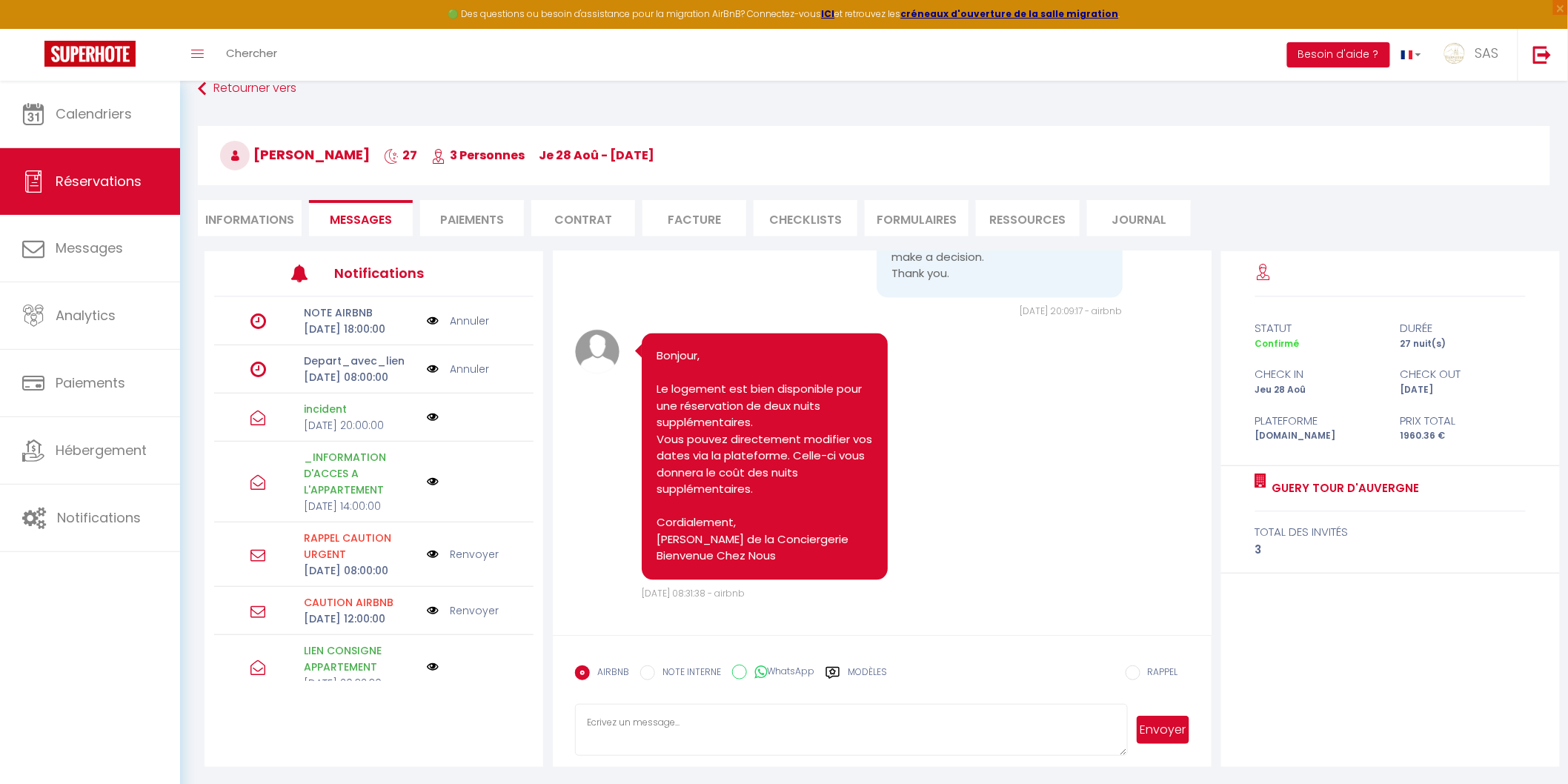
click at [691, 729] on textarea at bounding box center [851, 729] width 552 height 52
paste textarea "Bonjour [Nom du client], Nous vous informons que le propriétaire sera présent d…"
click at [708, 719] on textarea "Bonjour [Nom du client], Nous vous informons que le propriétaire sera présent d…" at bounding box center [851, 729] width 552 height 52
click at [953, 746] on textarea "Bonjour, Nous vous informons que le propriétaire sera présent dans l’appartemen…" at bounding box center [851, 729] width 552 height 52
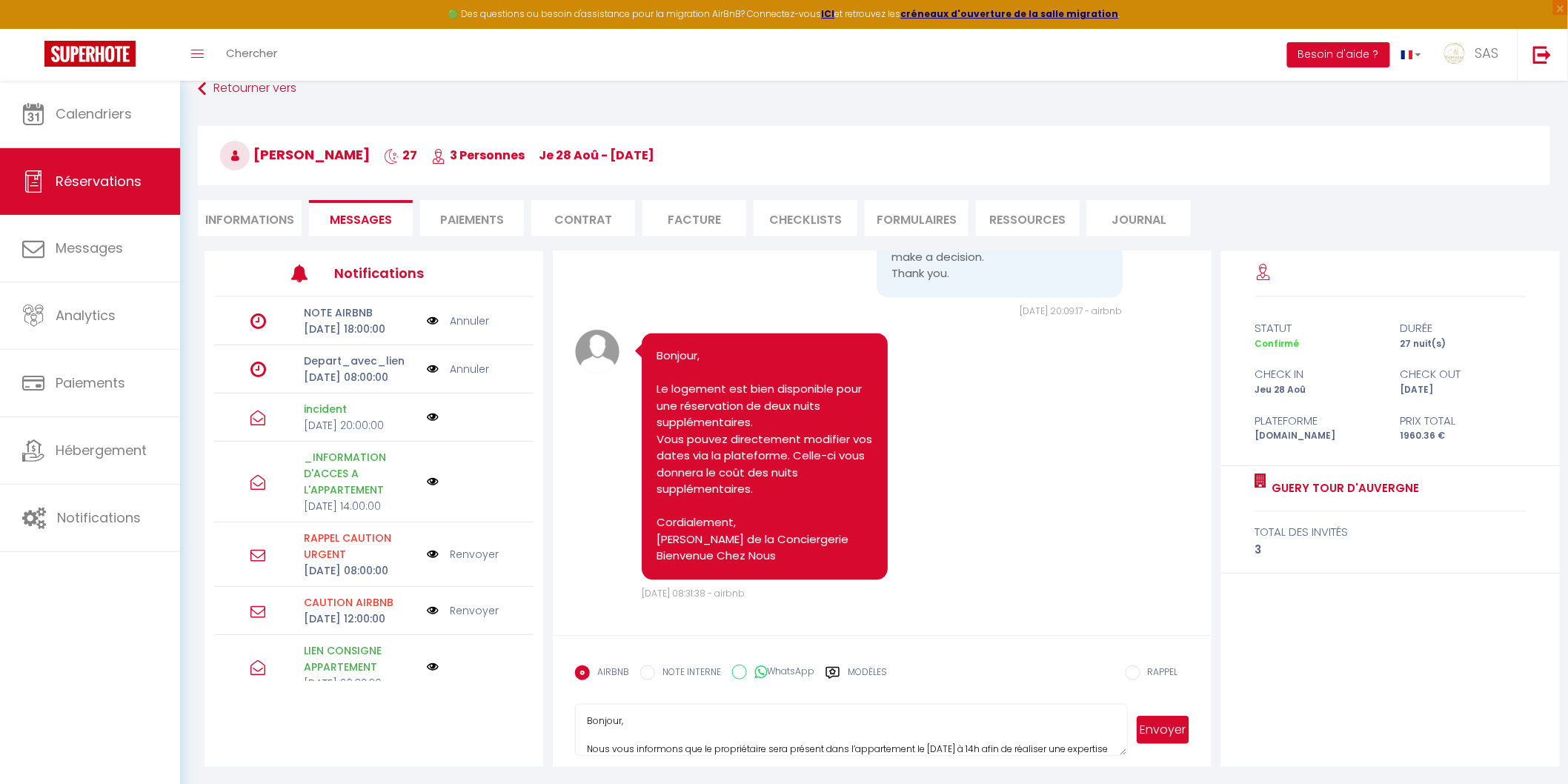
click at [1031, 746] on textarea "Bonjour, Nous vous informons que le propriétaire sera présent dans l’appartemen…" at bounding box center [851, 729] width 552 height 52
click at [670, 749] on textarea "Bonjour, Nous vous informons que le propriétaire sera présent dans l’appartemen…" at bounding box center [851, 729] width 552 height 52
click at [0, 0] on lt-strong "ie" at bounding box center [0, 0] width 0 height 0
click at [803, 752] on textarea "Bonjour, Nous vous informons que le propriétaire sera présent dans l’appartemen…" at bounding box center [851, 729] width 552 height 52
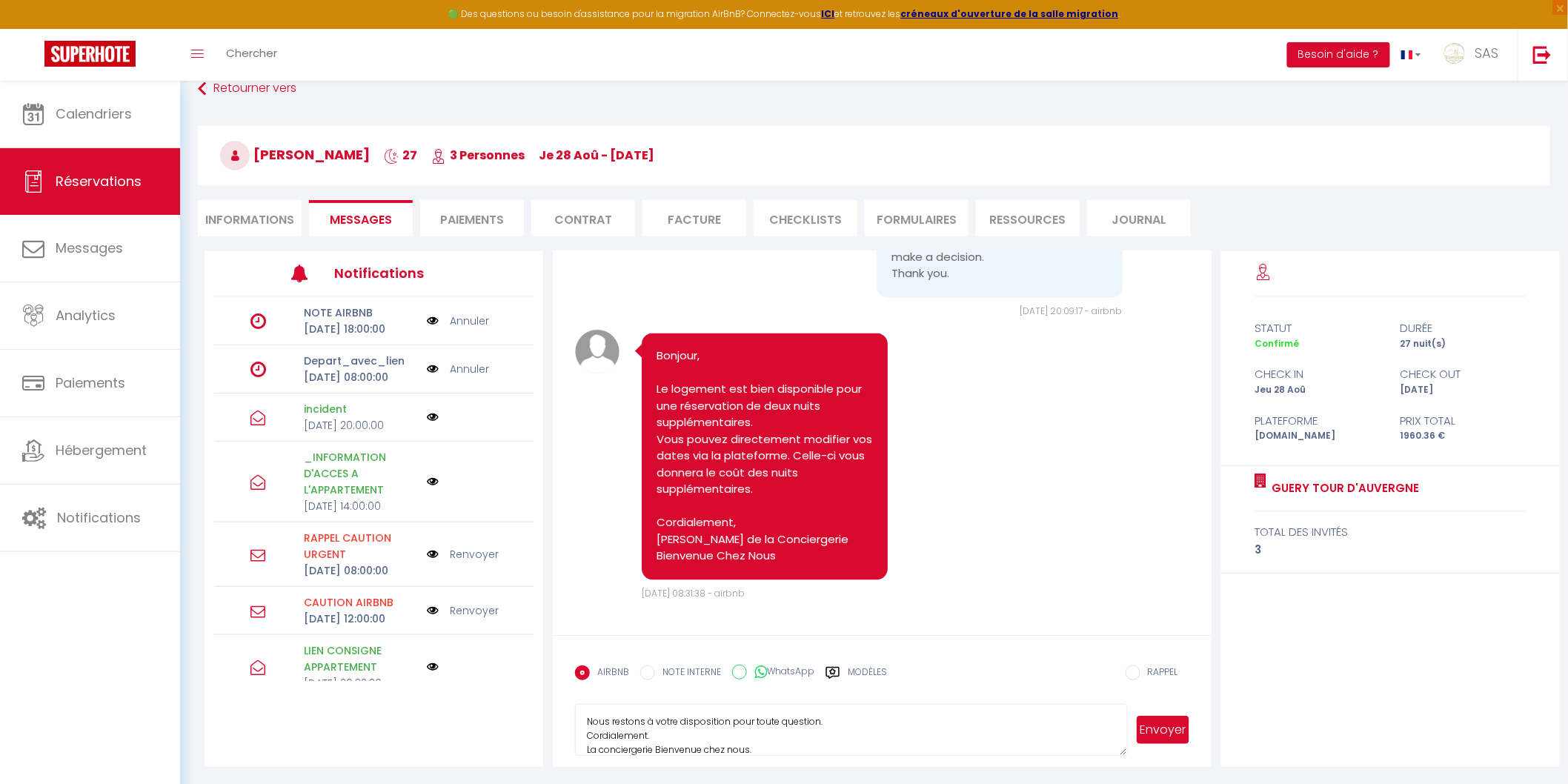
type textarea "Bonjour, Nous vous informons que le propriétaire sera présent dans l’appartemen…"
click at [1170, 728] on button "Envoyer" at bounding box center [1163, 729] width 52 height 28
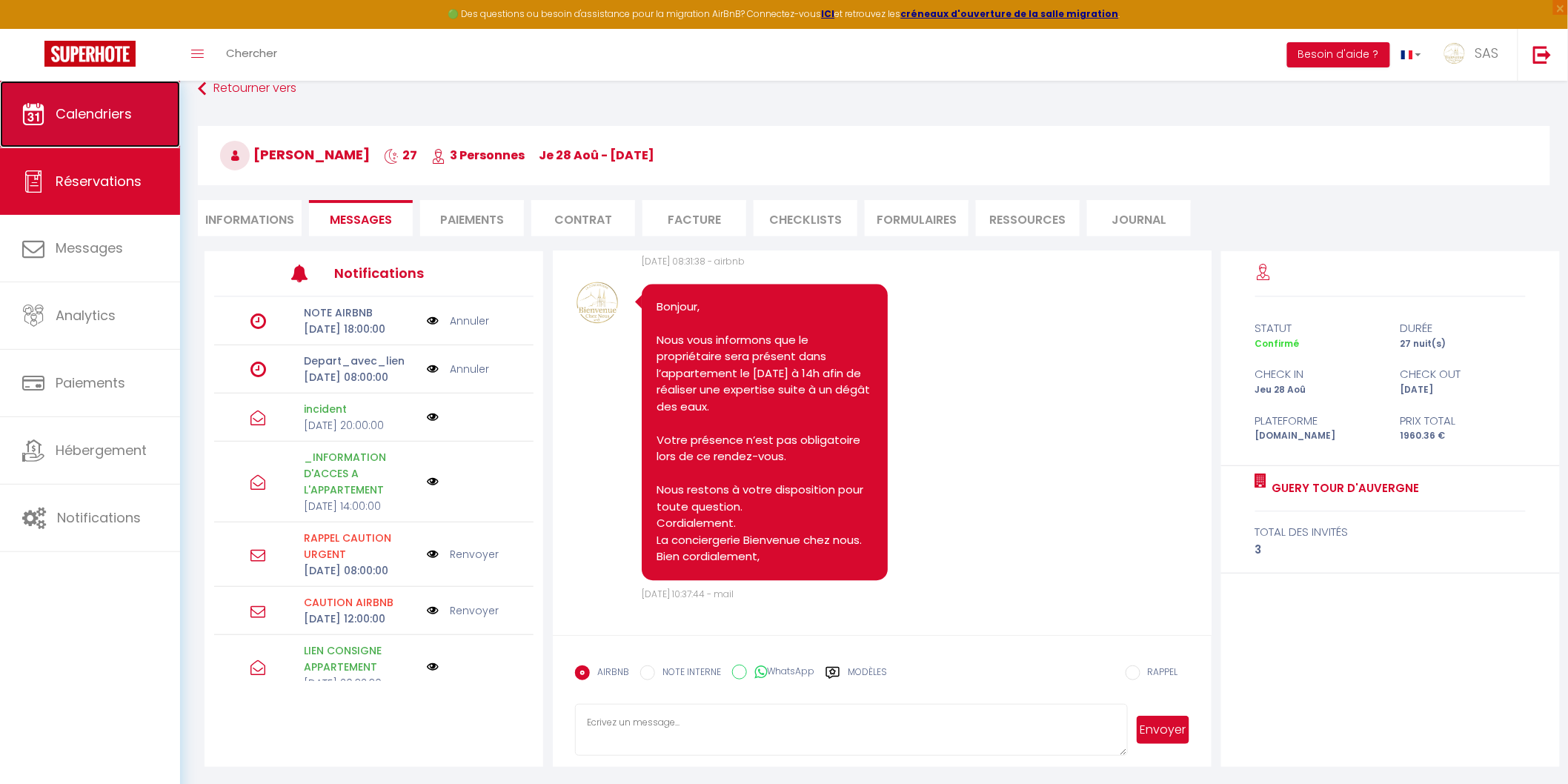
click at [105, 127] on link "Calendriers" at bounding box center [90, 114] width 180 height 67
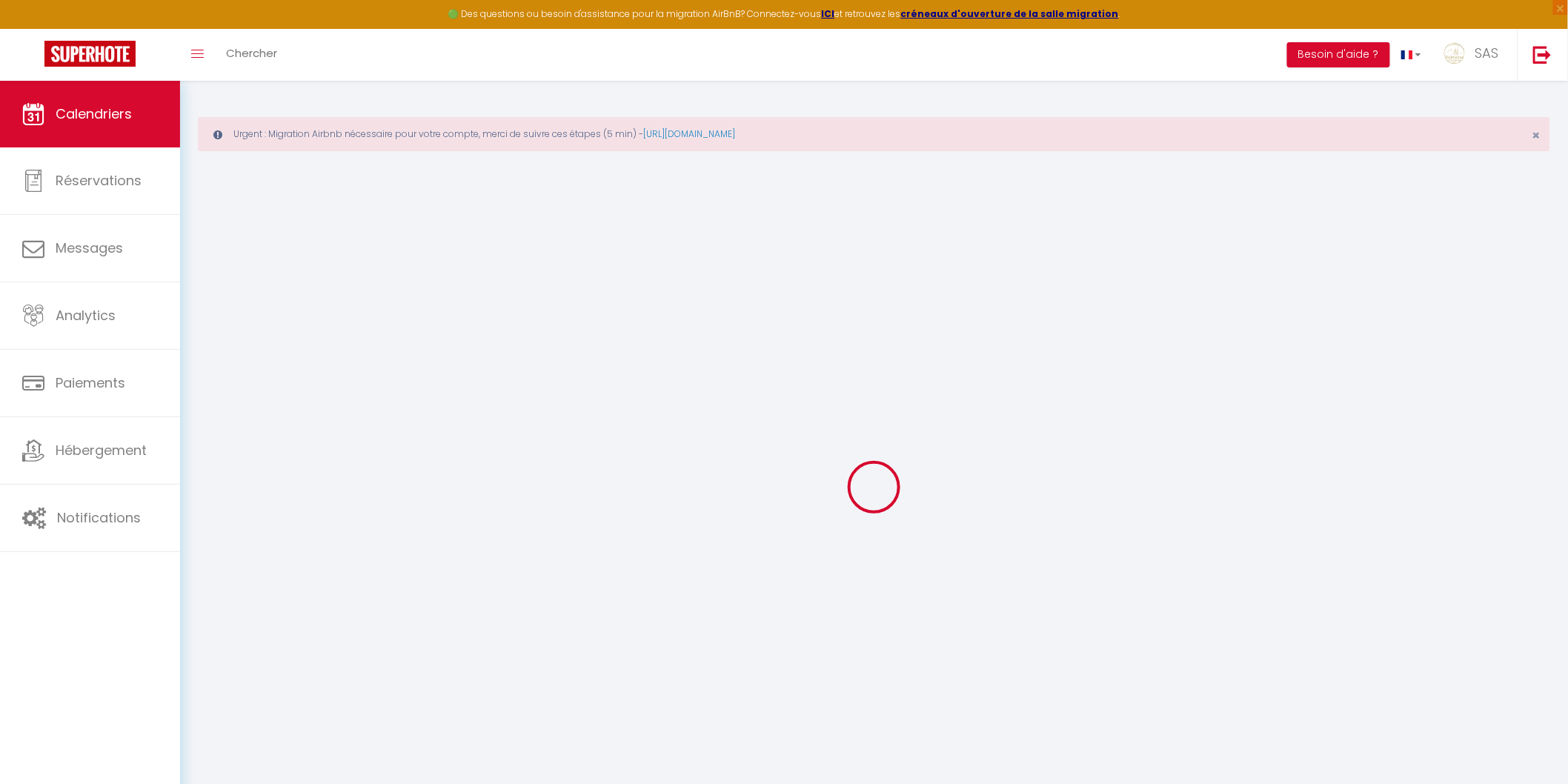
click at [893, 708] on div at bounding box center [874, 487] width 1353 height 651
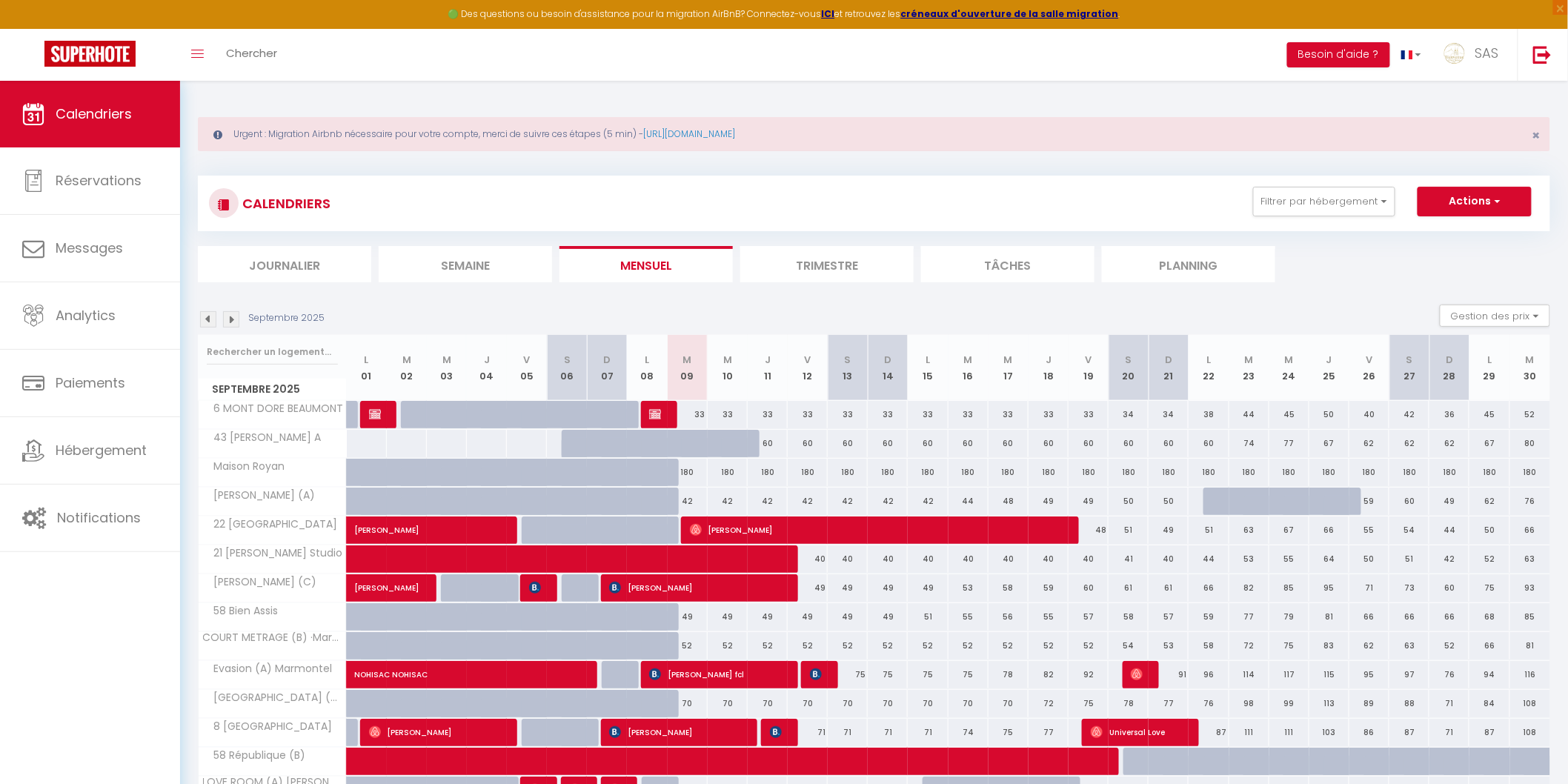
click at [1224, 277] on li "Planning" at bounding box center [1189, 264] width 173 height 37
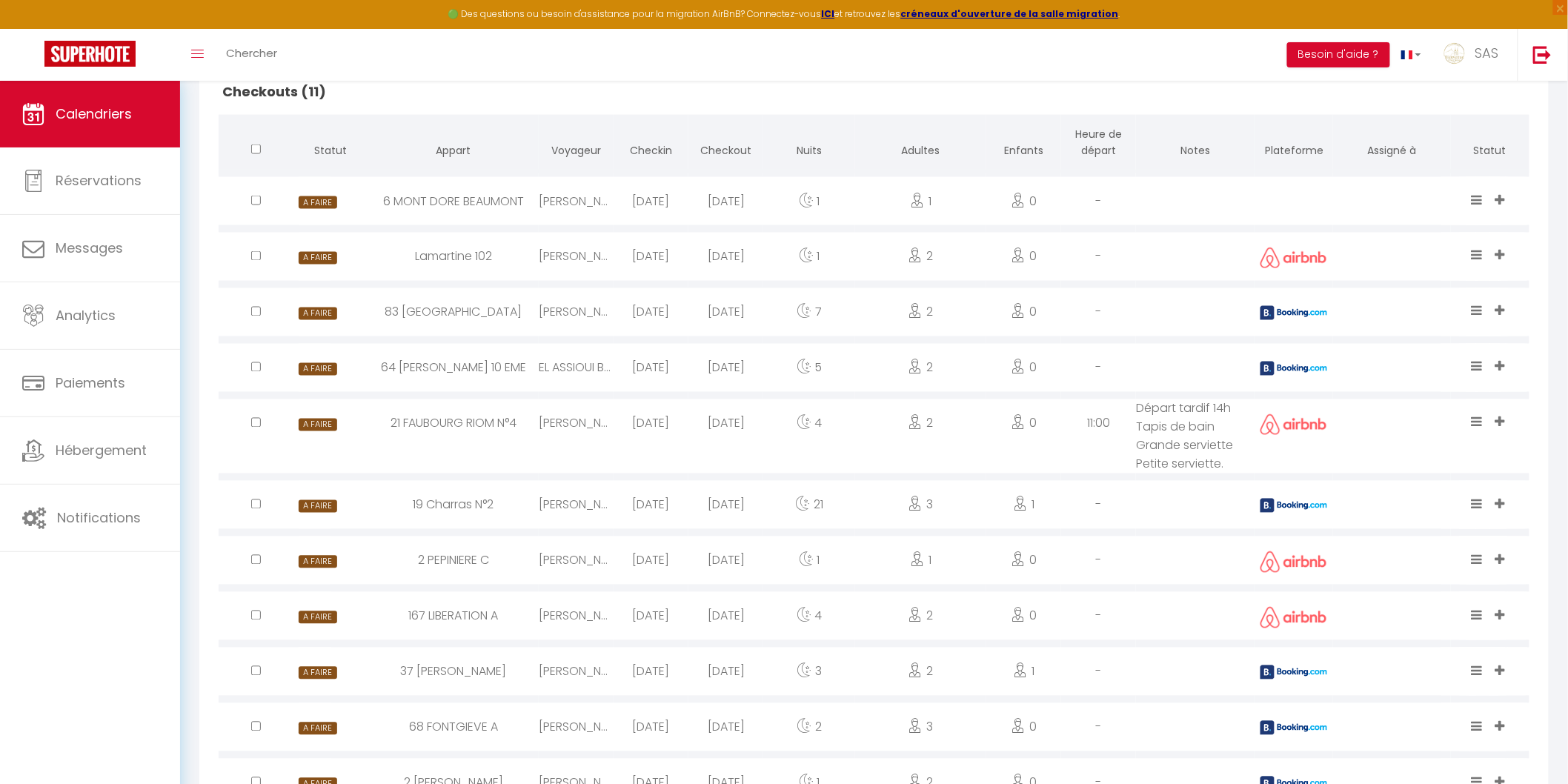
scroll to position [992, 0]
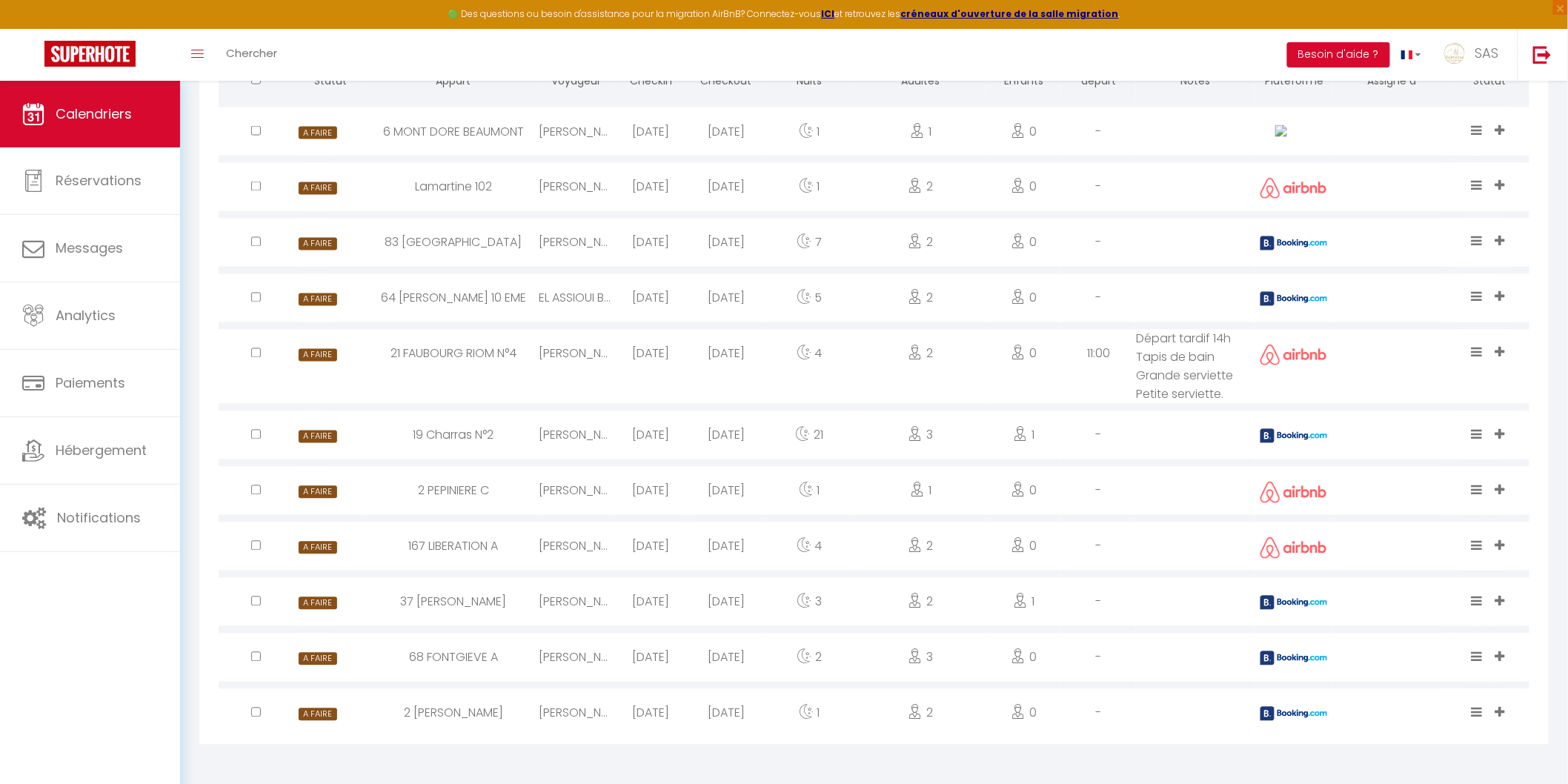
click at [1502, 182] on icon at bounding box center [1500, 185] width 9 height 13
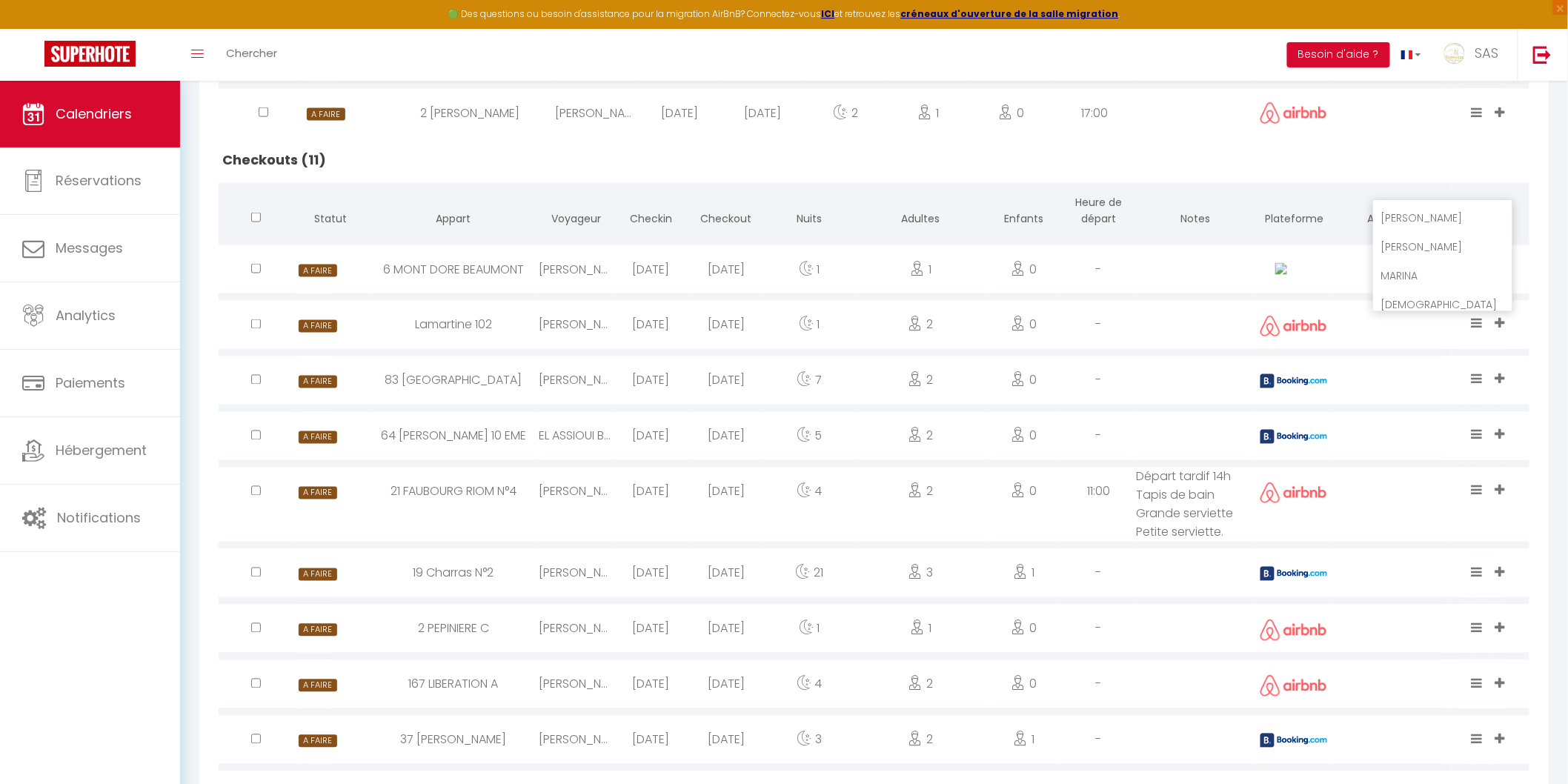
scroll to position [647, 0]
click at [1441, 286] on li "MARINA" at bounding box center [1443, 290] width 138 height 28
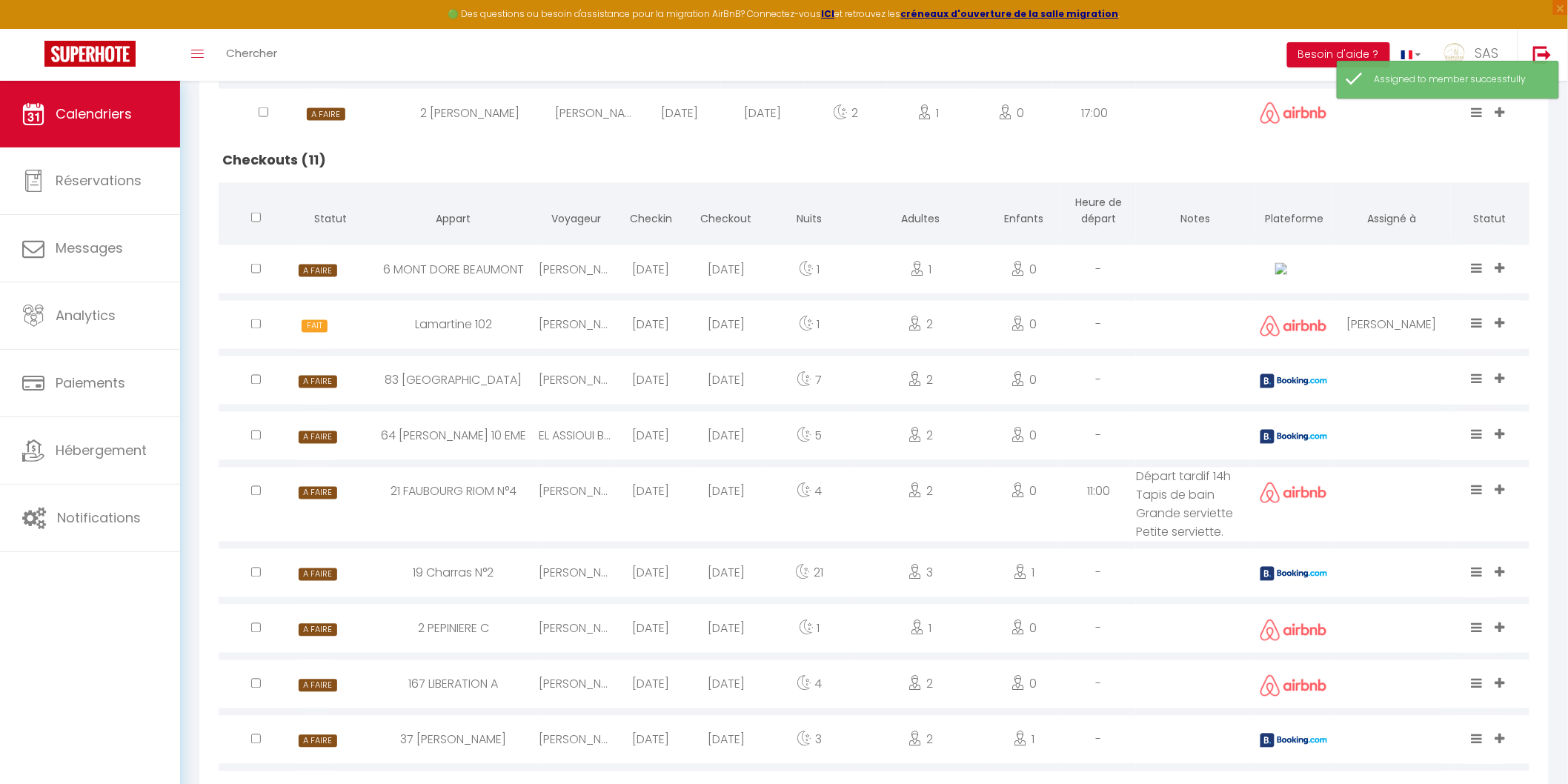
click at [1478, 317] on icon at bounding box center [1477, 323] width 11 height 13
click at [1434, 270] on li "Terminé" at bounding box center [1430, 272] width 117 height 28
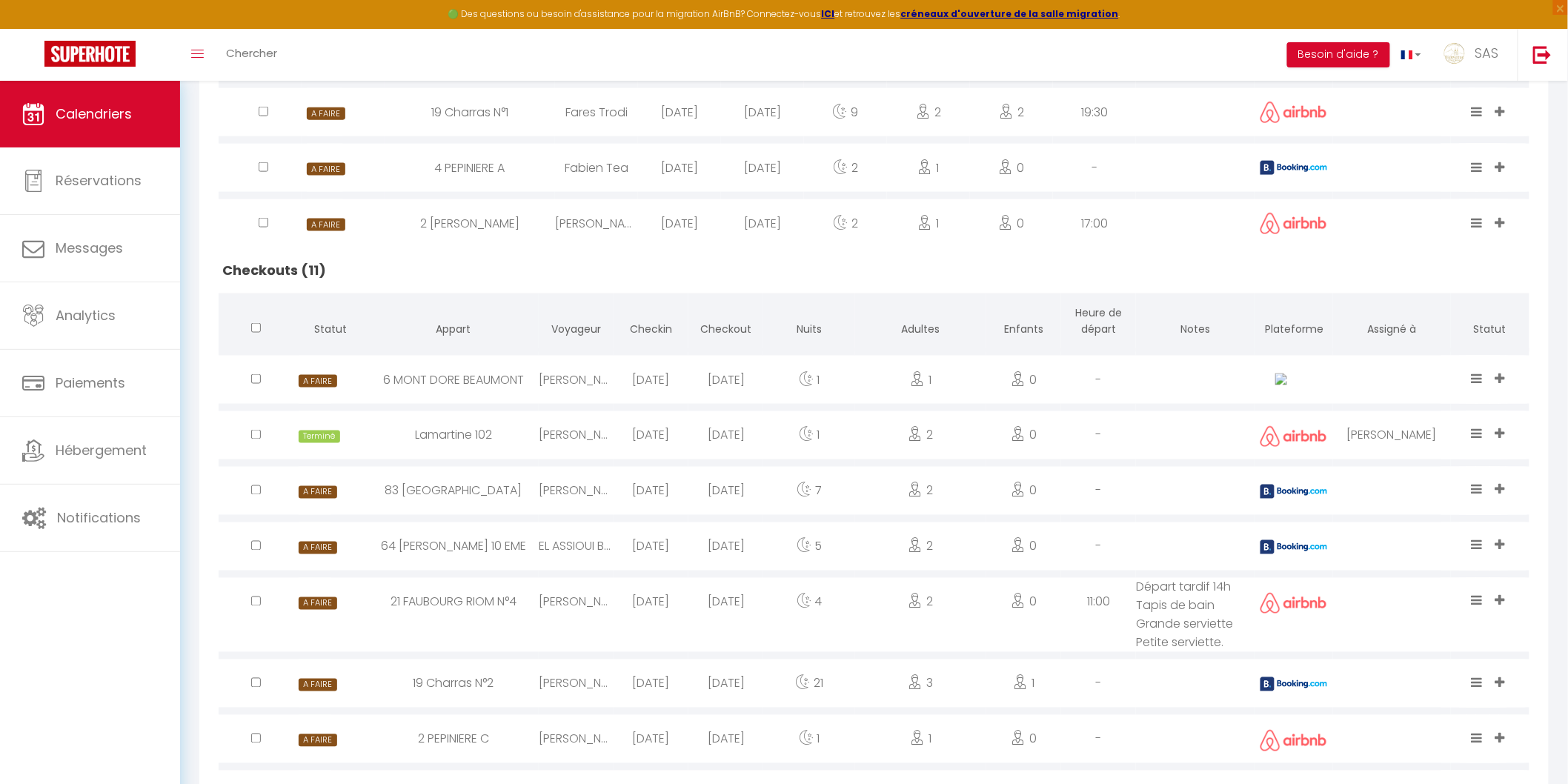
scroll to position [960, 0]
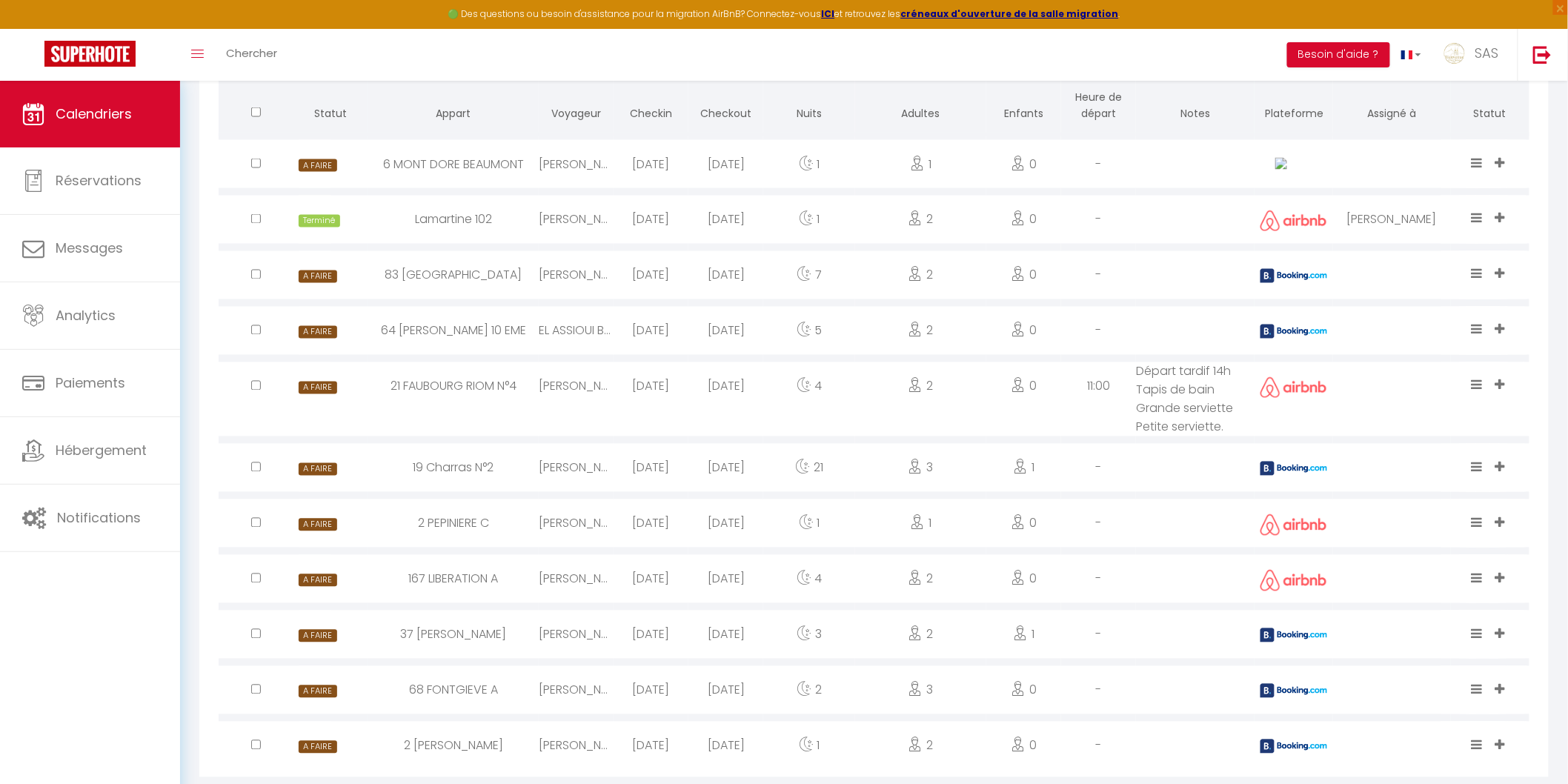
click at [482, 521] on div "2 PEPINIERE C" at bounding box center [453, 524] width 170 height 48
select select "0"
select select "1"
select select
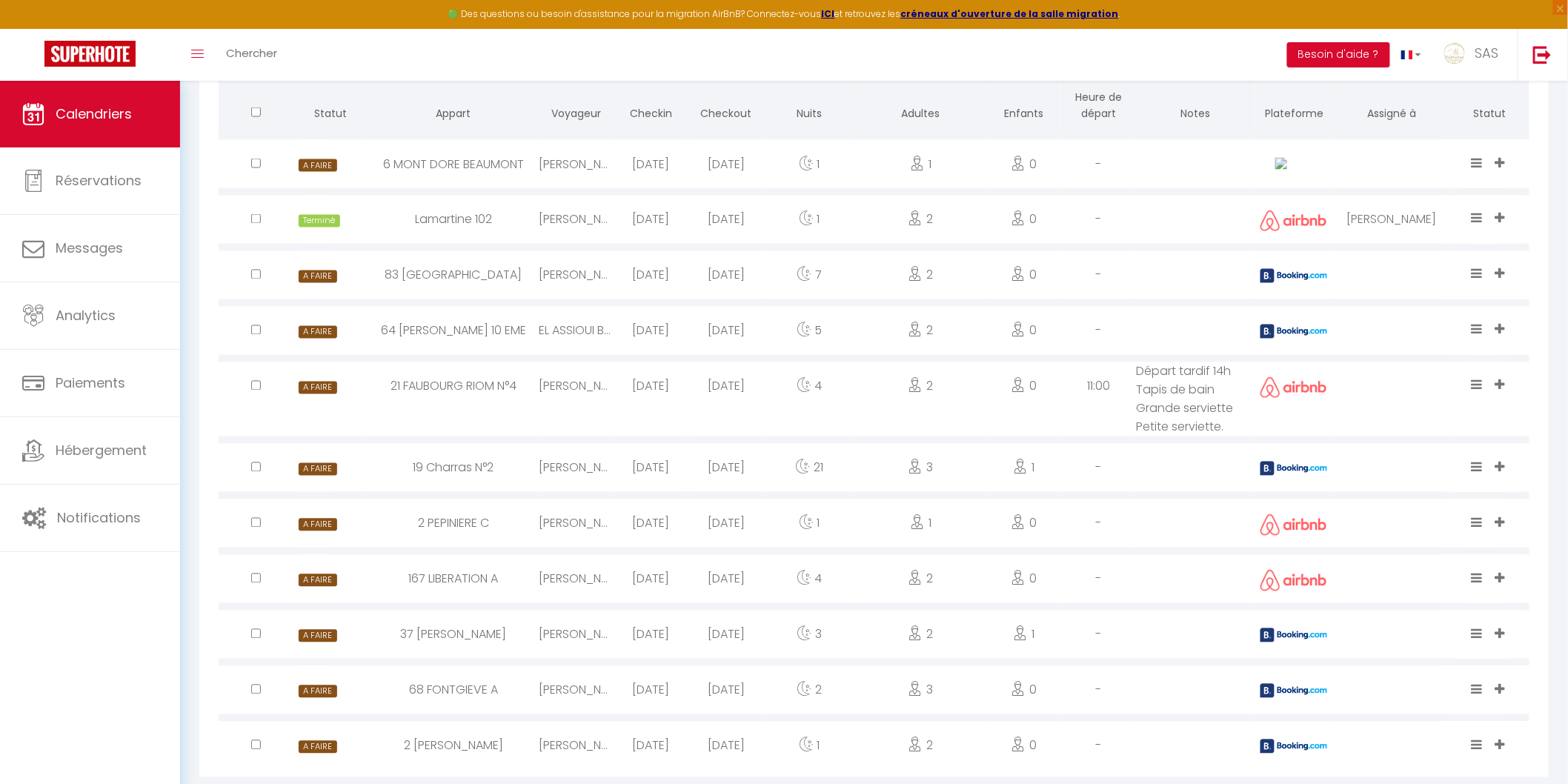
select select
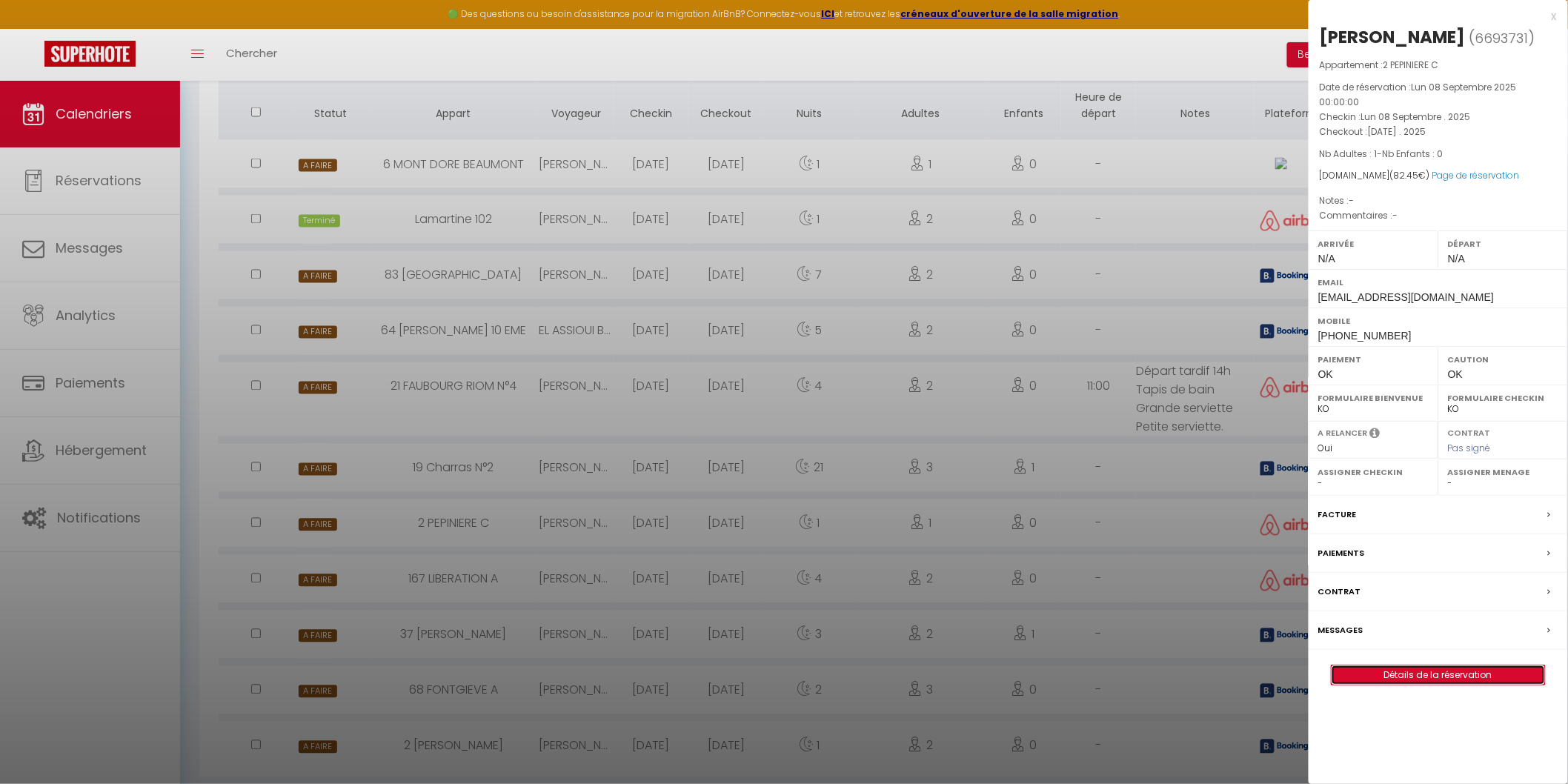
click at [1442, 682] on link "Détails de la réservation" at bounding box center [1439, 675] width 214 height 20
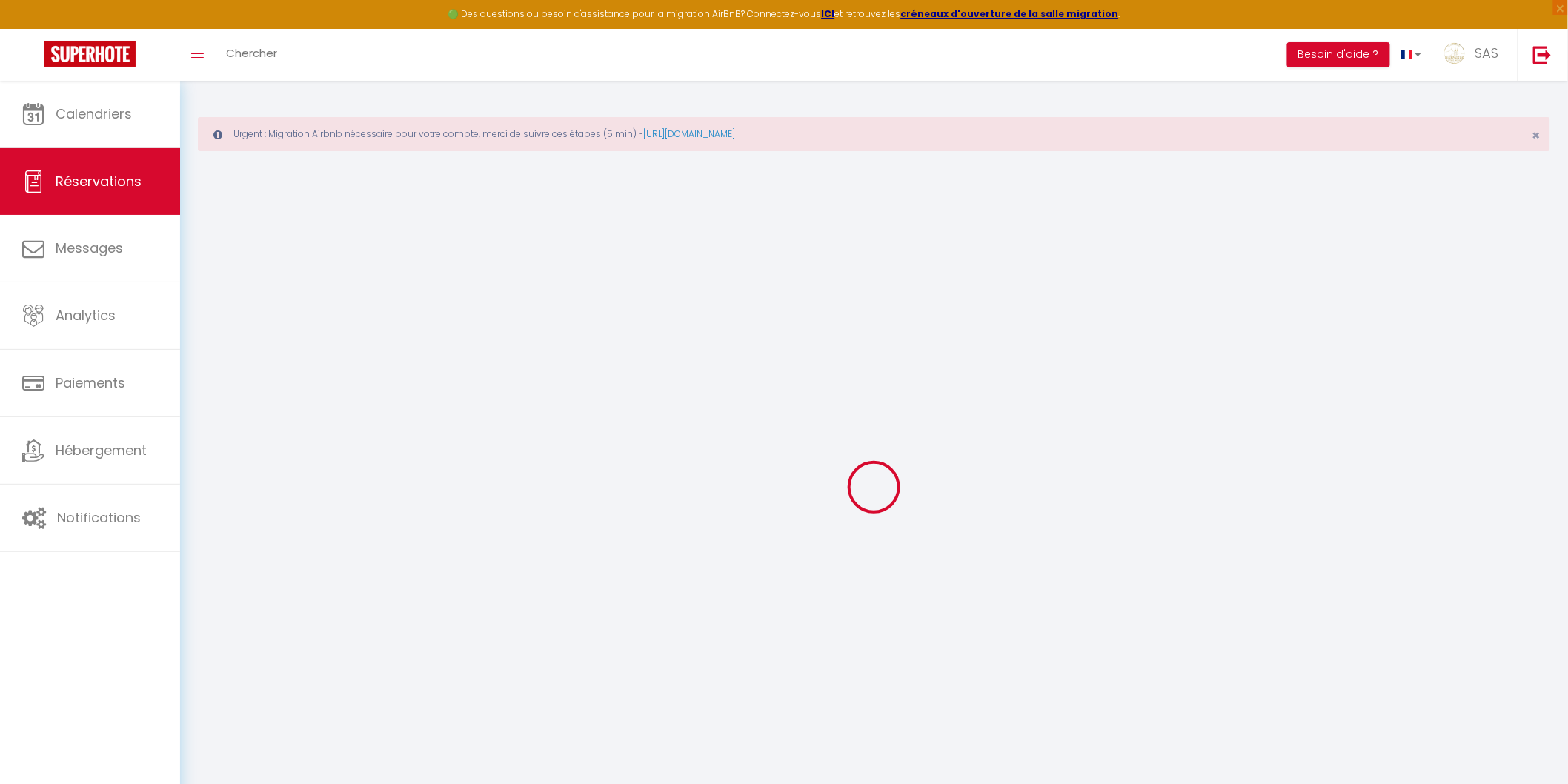
select select
checkbox input "false"
select select
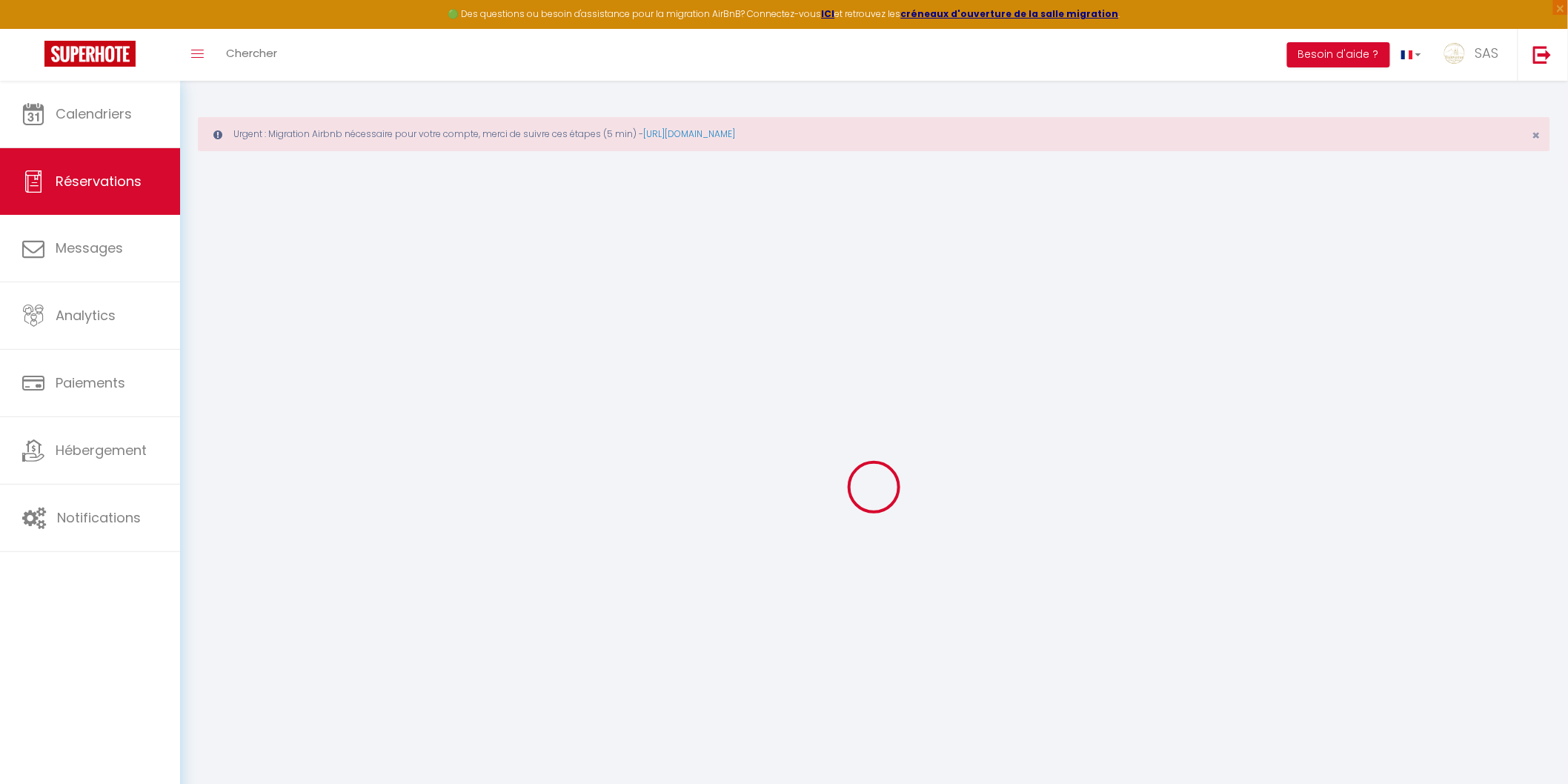
select select
checkbox input "false"
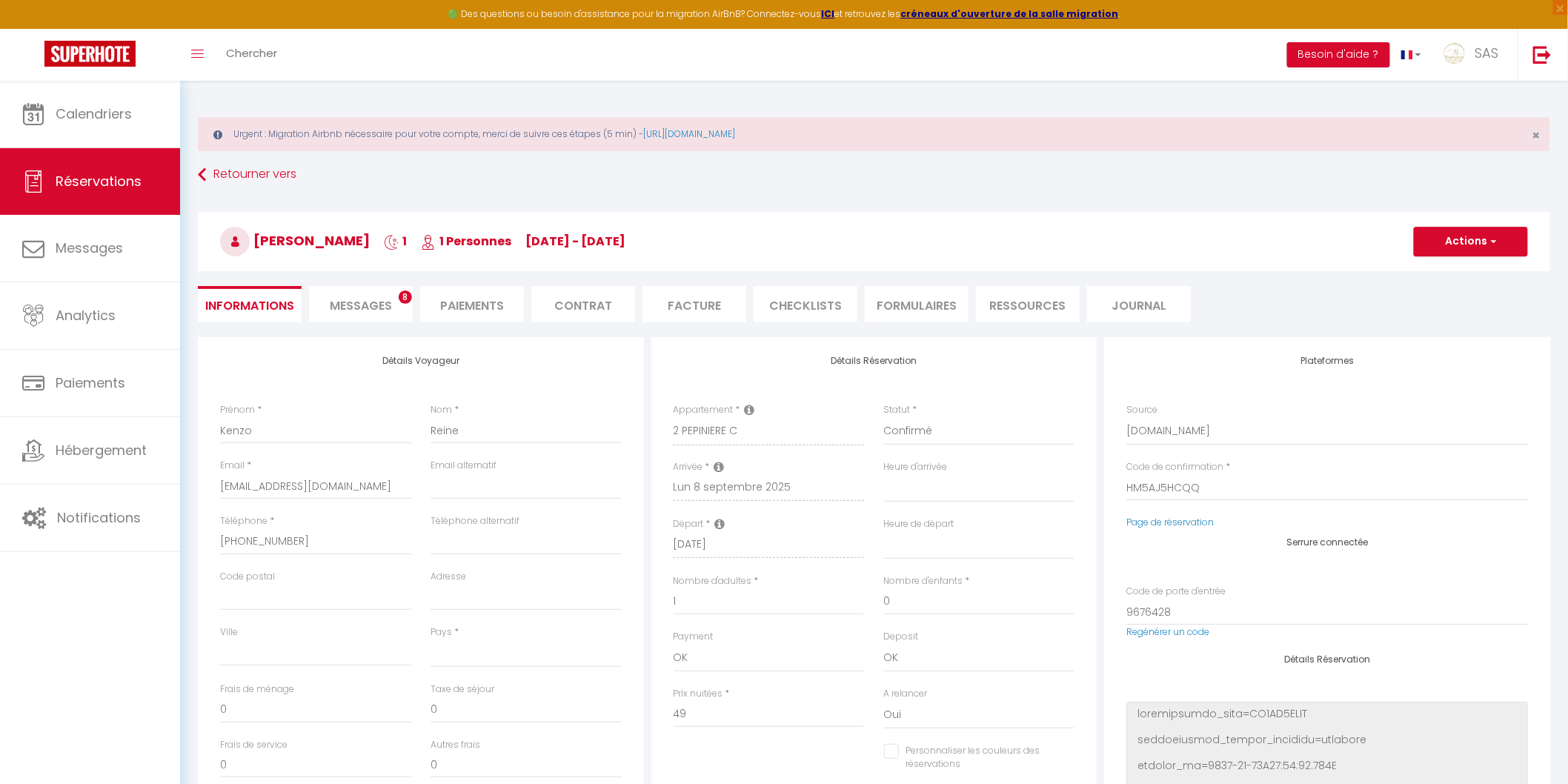
click at [366, 304] on span "Messages" at bounding box center [361, 306] width 62 height 17
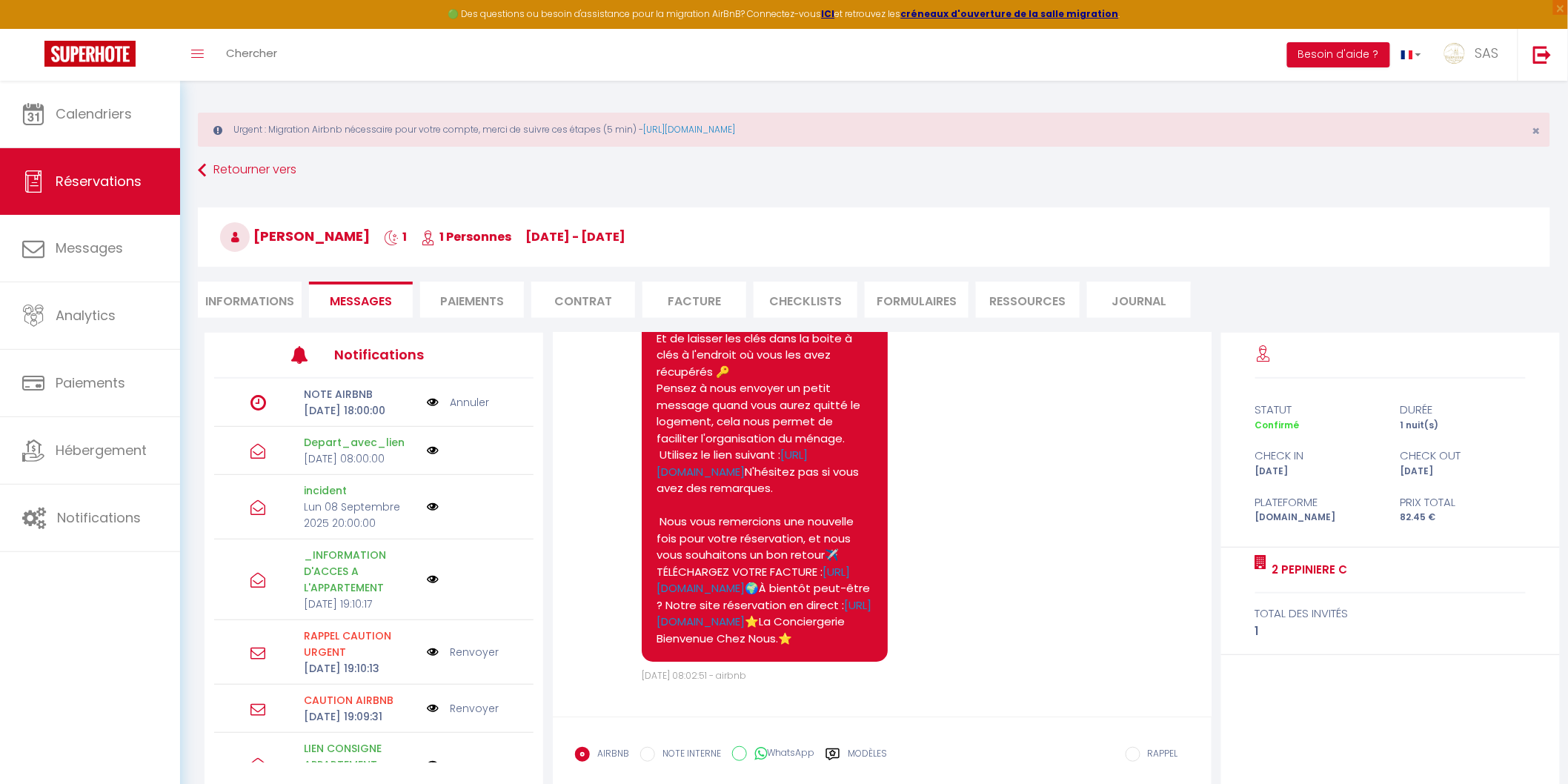
scroll to position [86, 0]
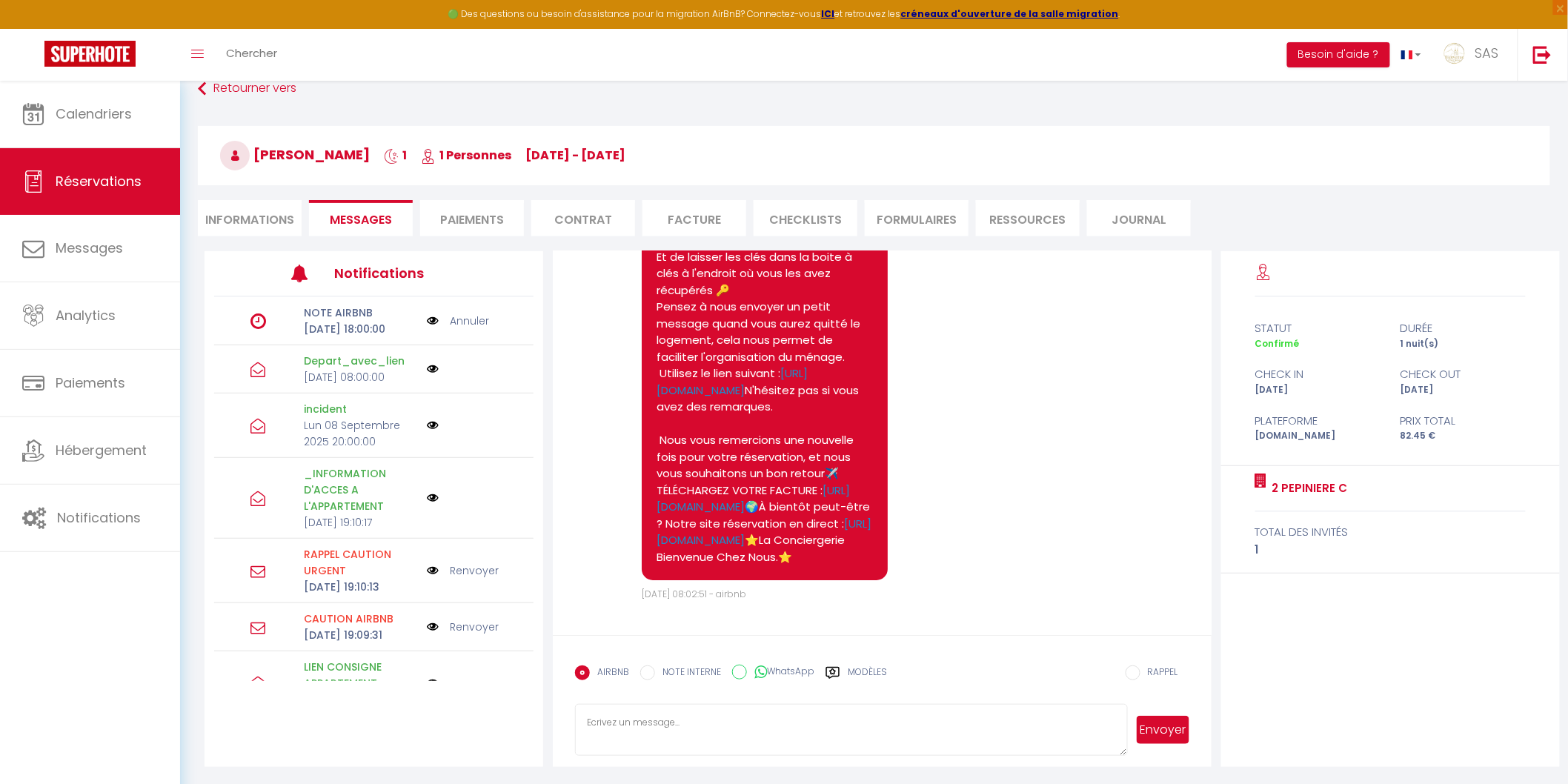
click at [658, 718] on textarea at bounding box center [851, 729] width 552 height 52
click at [856, 668] on label "Modèles" at bounding box center [867, 678] width 39 height 26
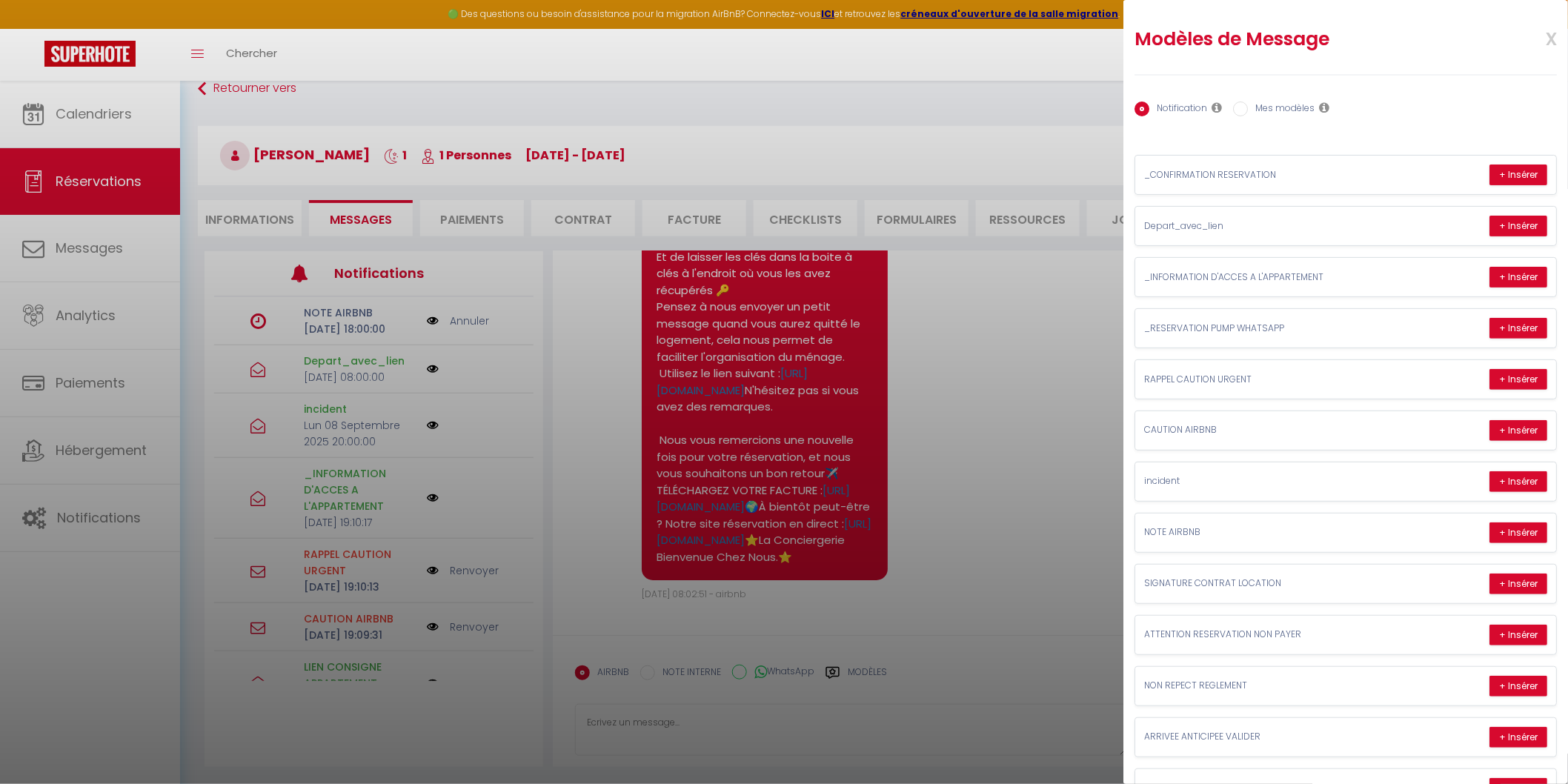
click at [1263, 104] on label "Mes modèles" at bounding box center [1282, 109] width 67 height 16
click at [1248, 104] on input "Mes modèles" at bounding box center [1240, 108] width 15 height 15
radio input "true"
radio input "false"
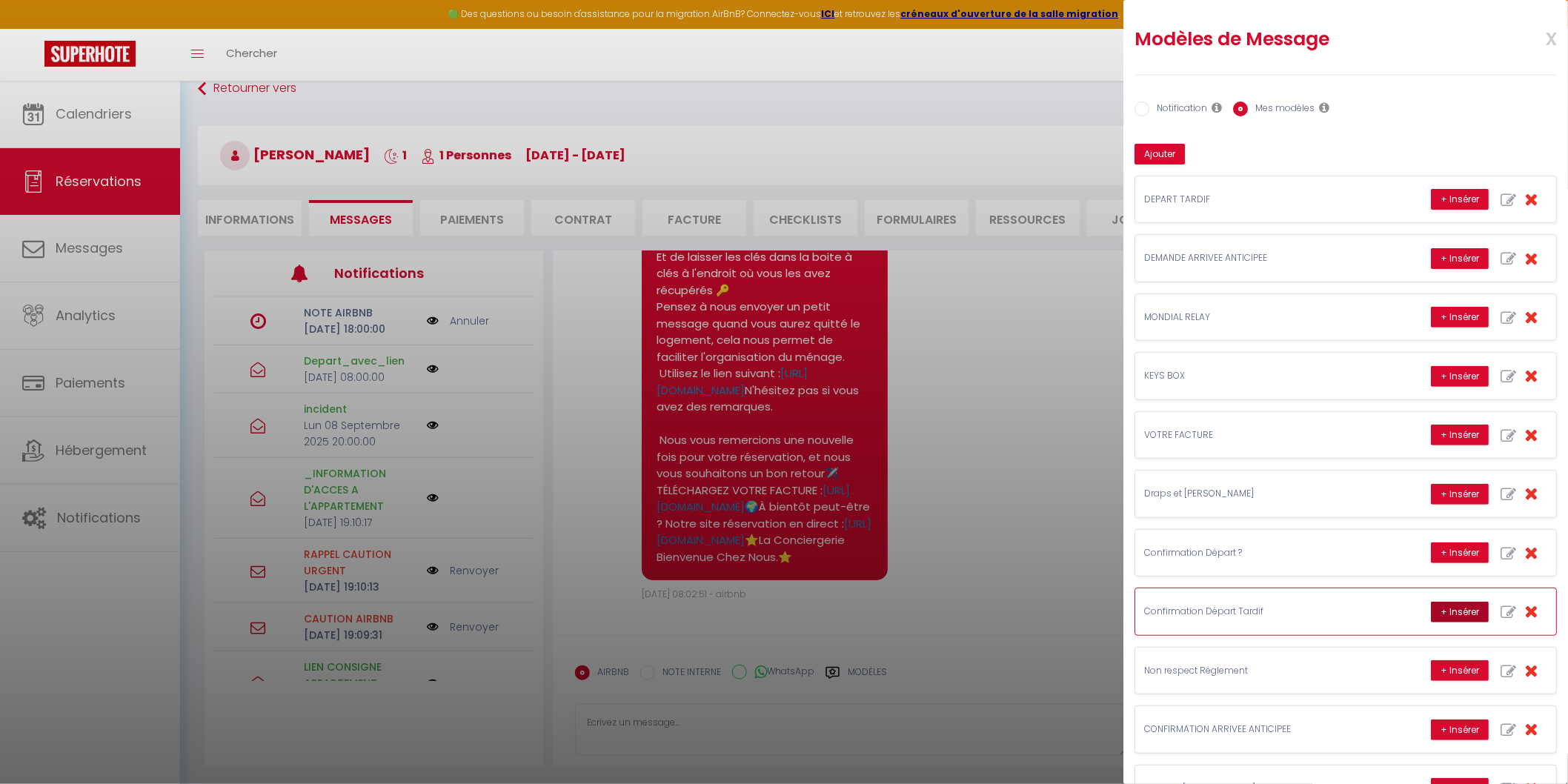
click at [1449, 623] on button "+ Insérer" at bounding box center [1460, 611] width 58 height 20
type textarea "Bonjour, Nous vous confirmons votre départ tardif à 14 heures le 09-09-2025 App…"
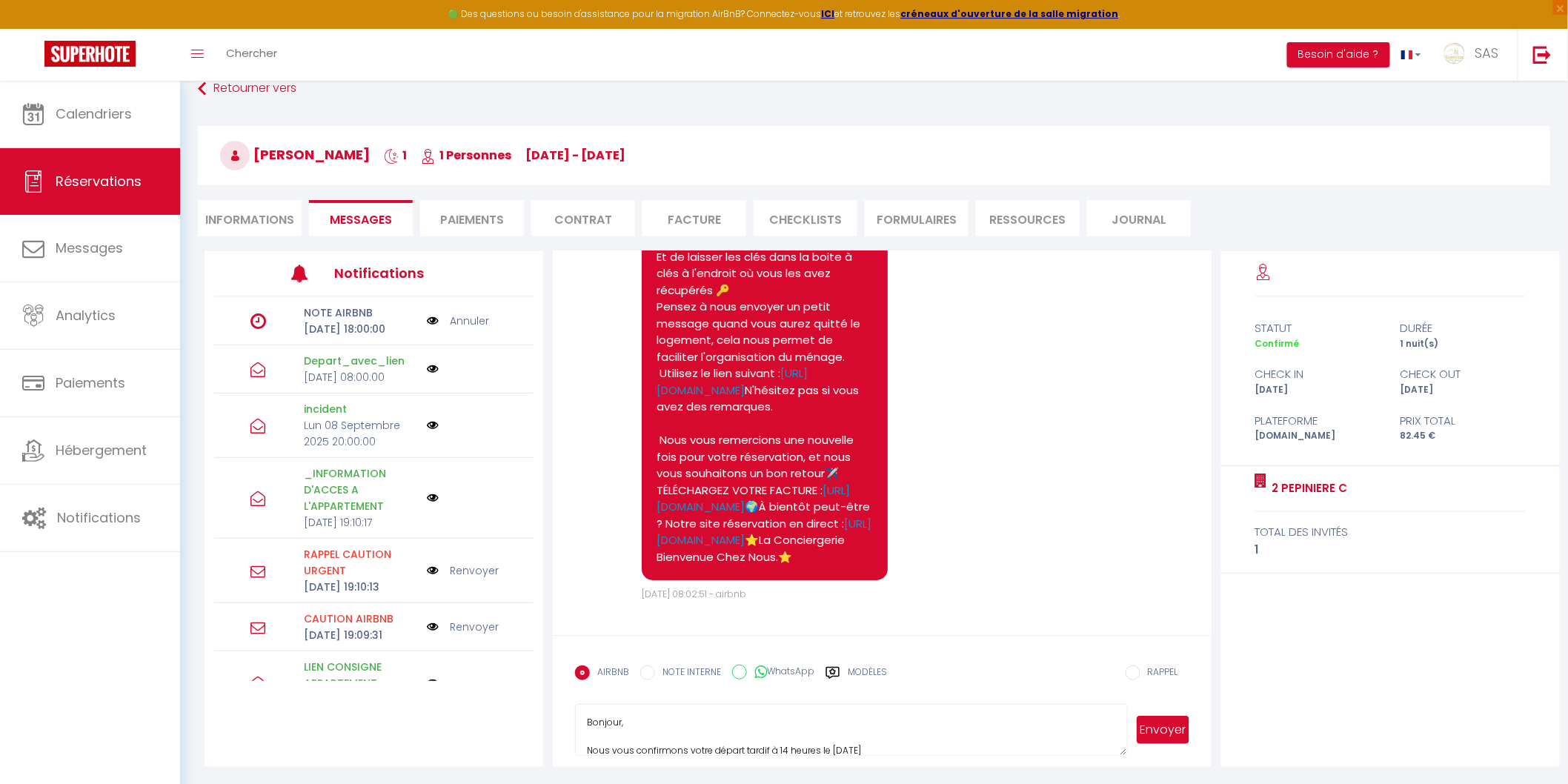
click at [1170, 723] on button "Envoyer" at bounding box center [1163, 729] width 52 height 28
select select
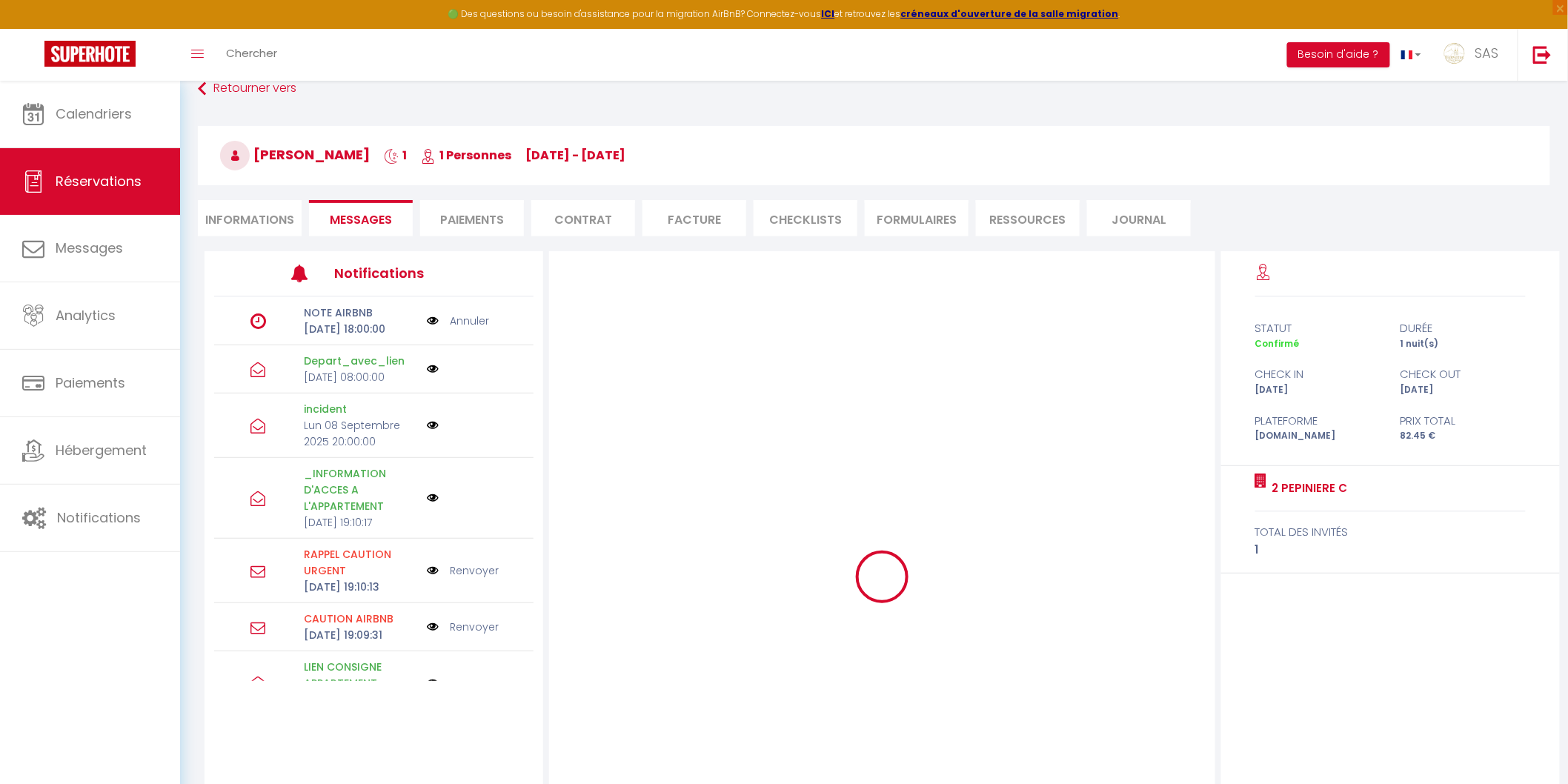
select select
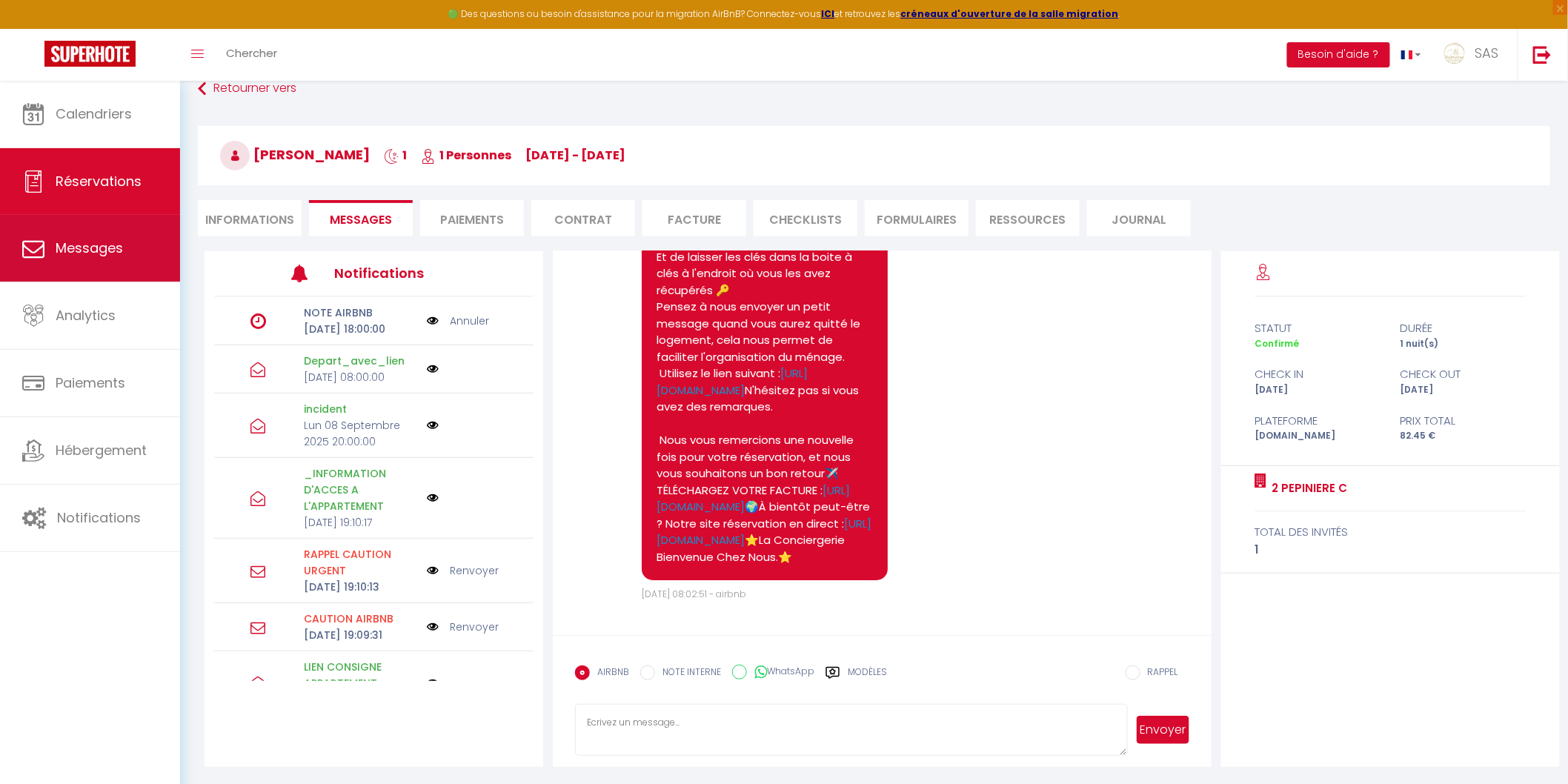
select select
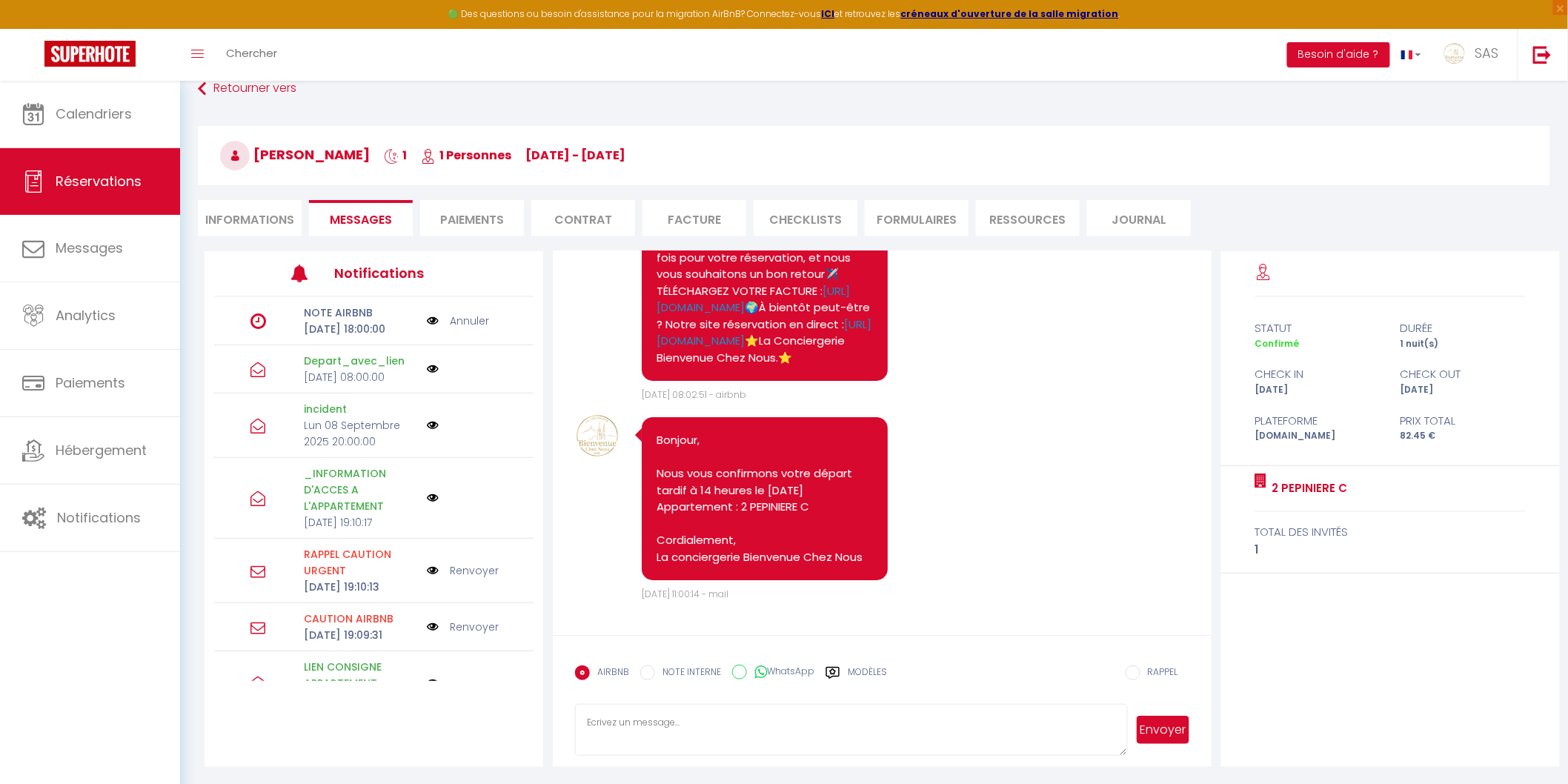
click at [238, 219] on li "Informations" at bounding box center [250, 218] width 103 height 37
select select
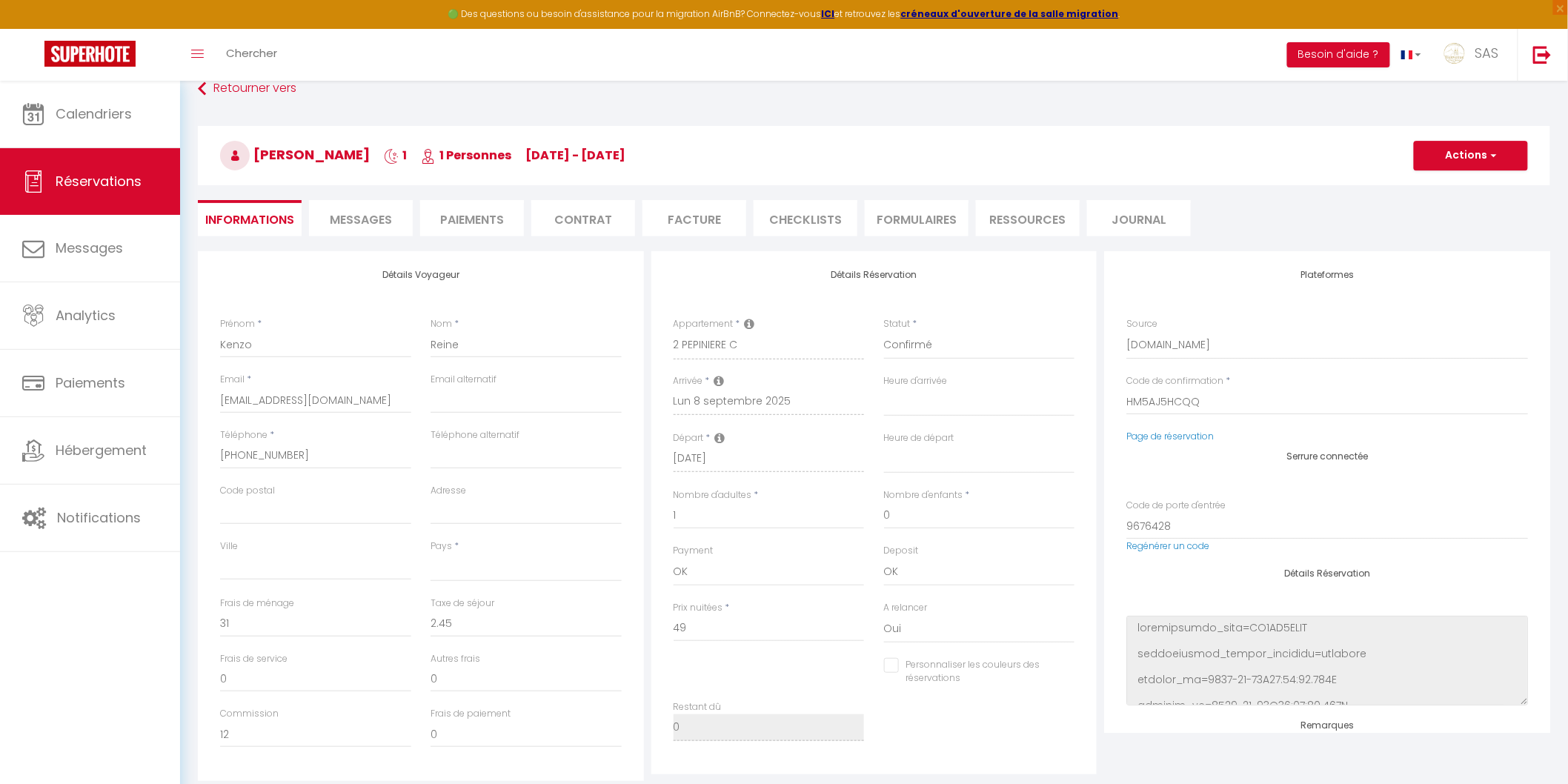
select select
checkbox input "false"
select select
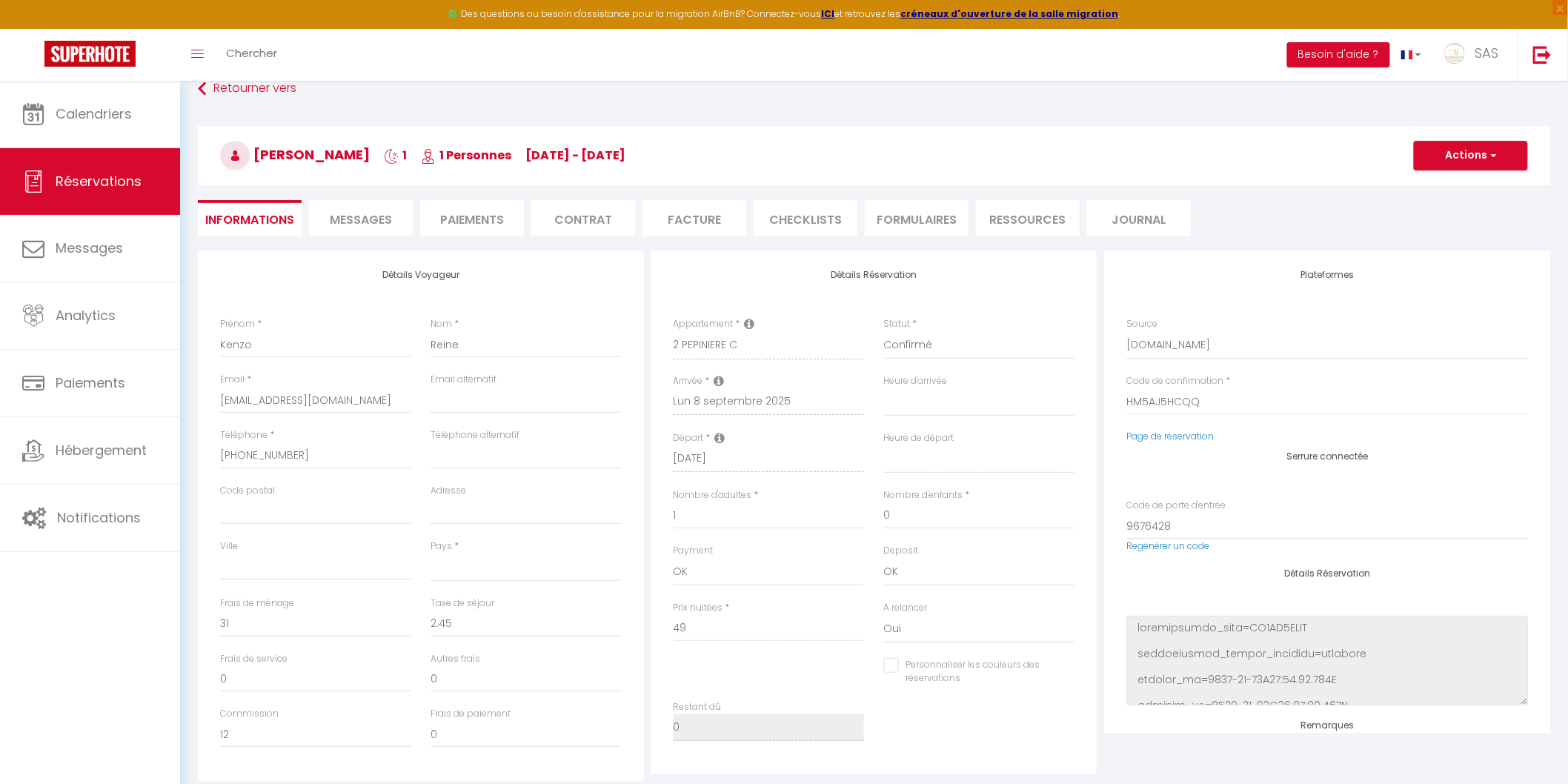
select select
checkbox input "false"
select select
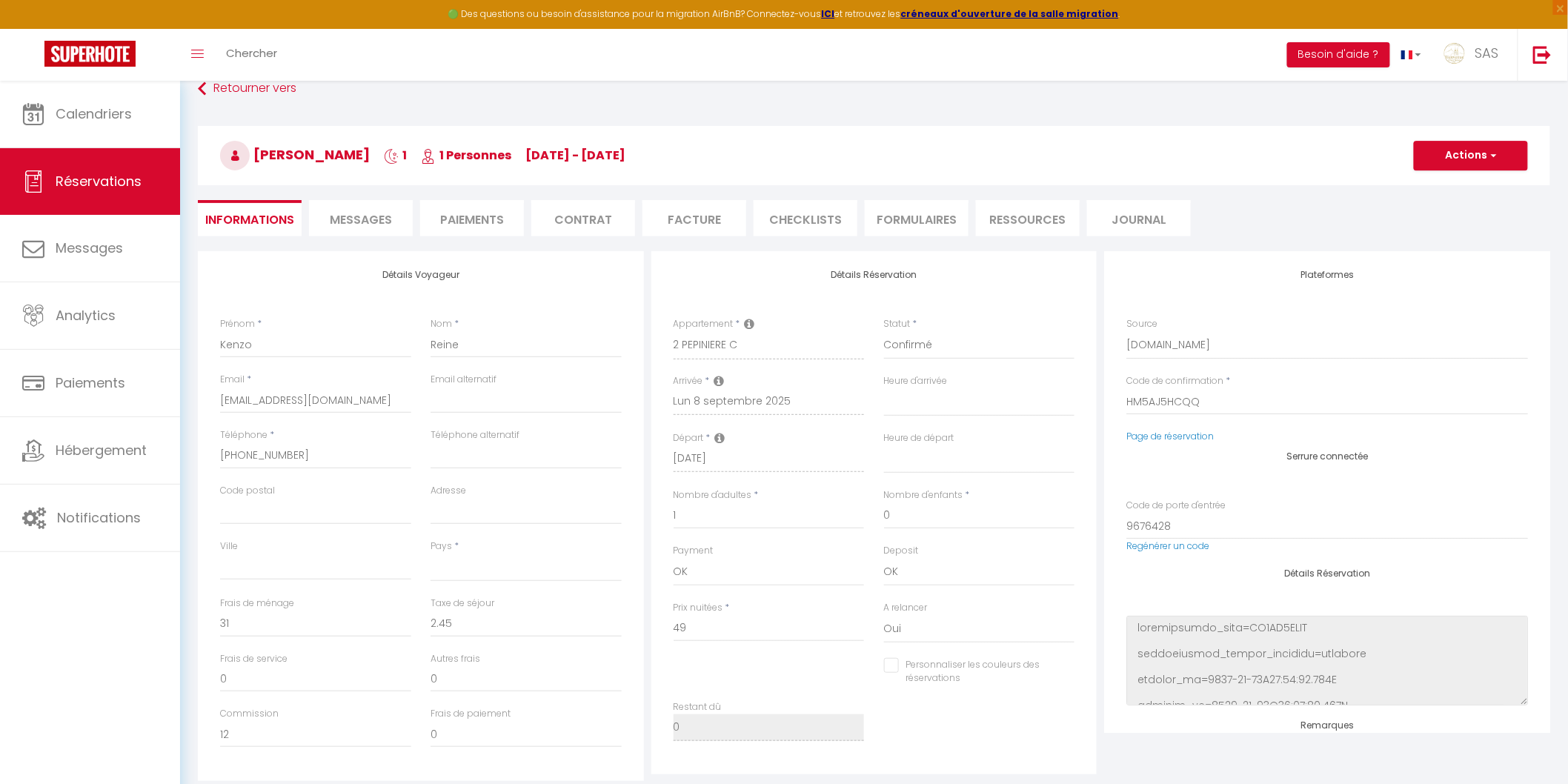
select select
checkbox input "false"
select select
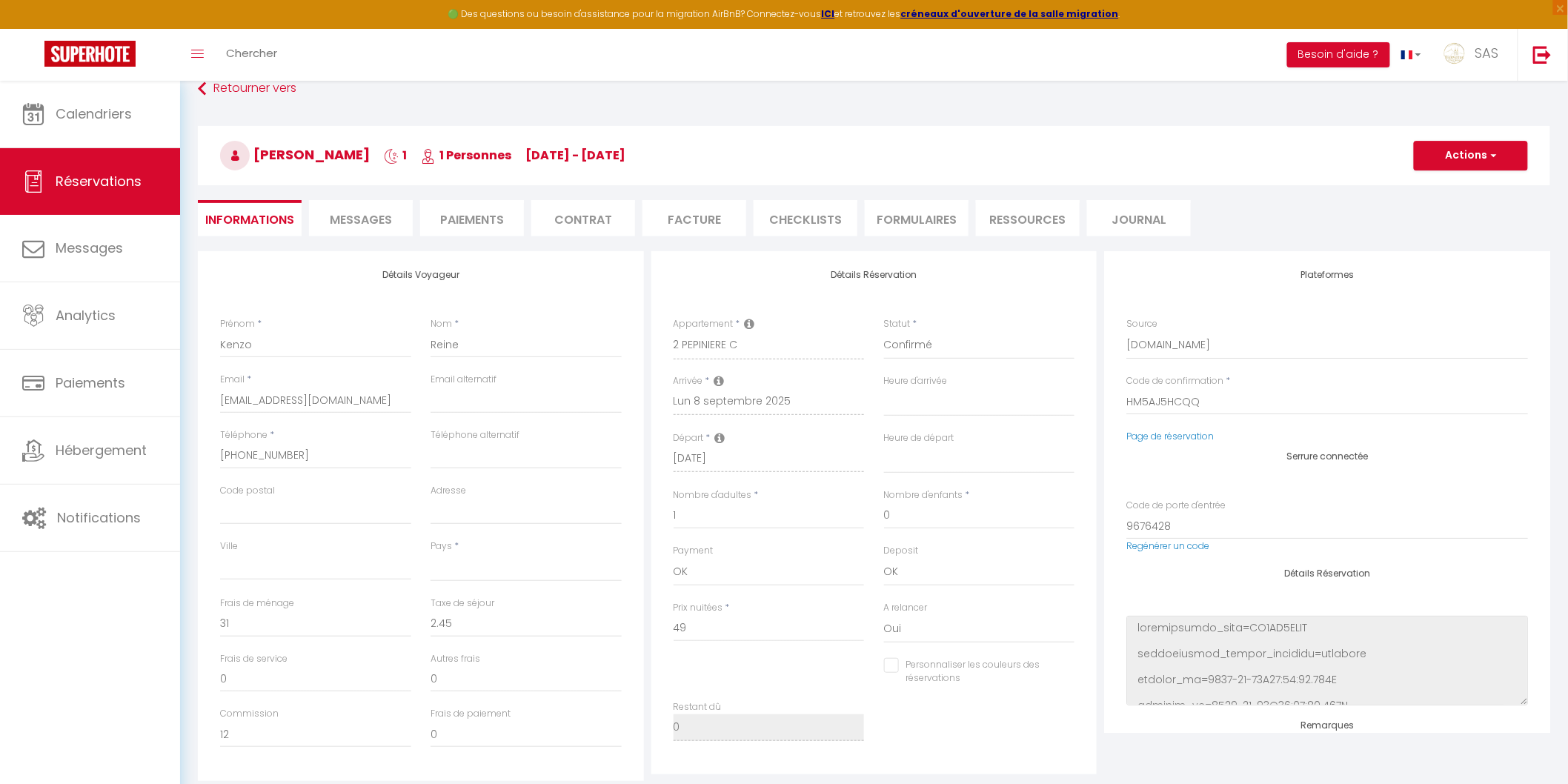
checkbox input "false"
select select
checkbox input "false"
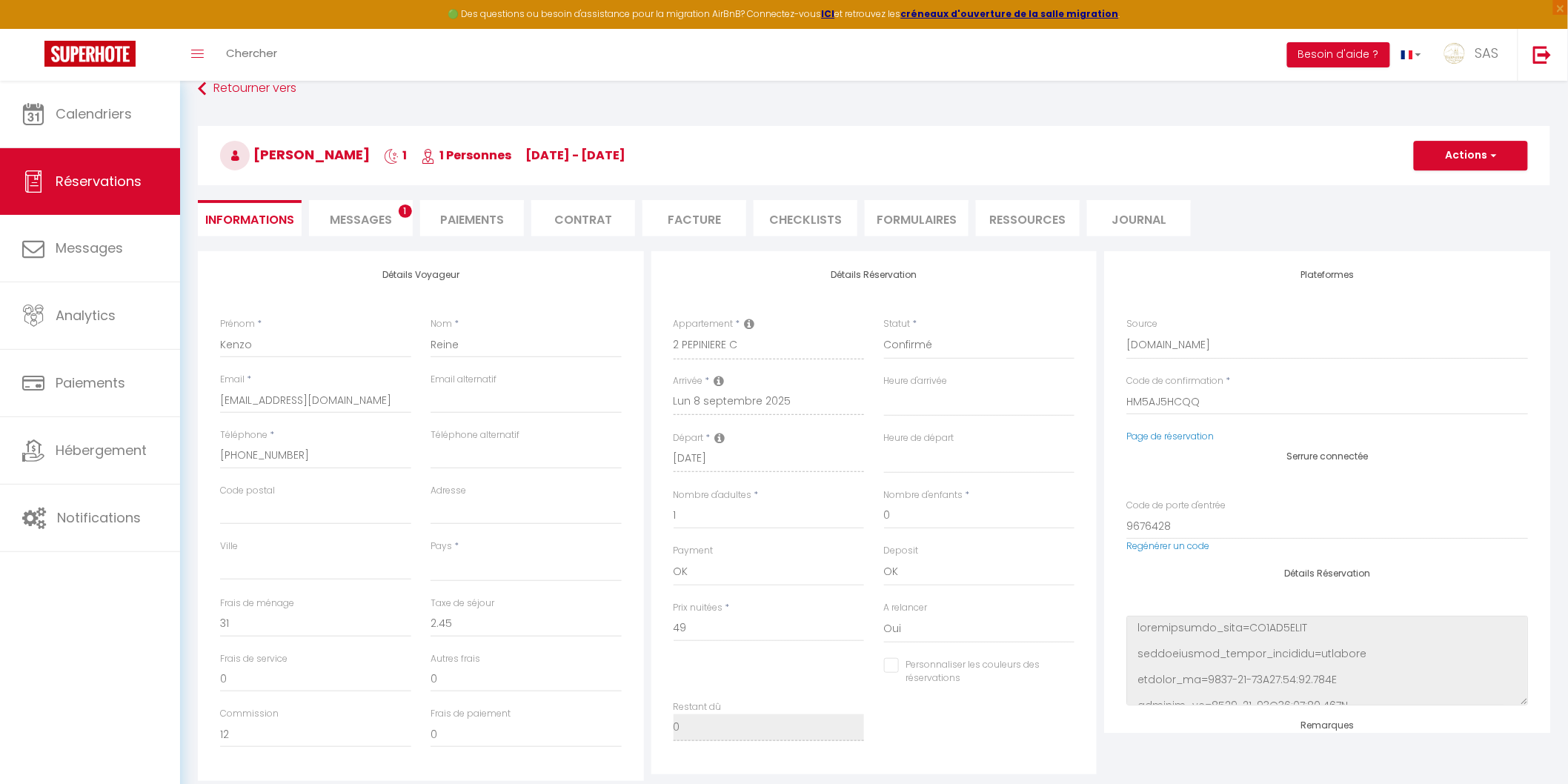
select select
checkbox input "false"
select select
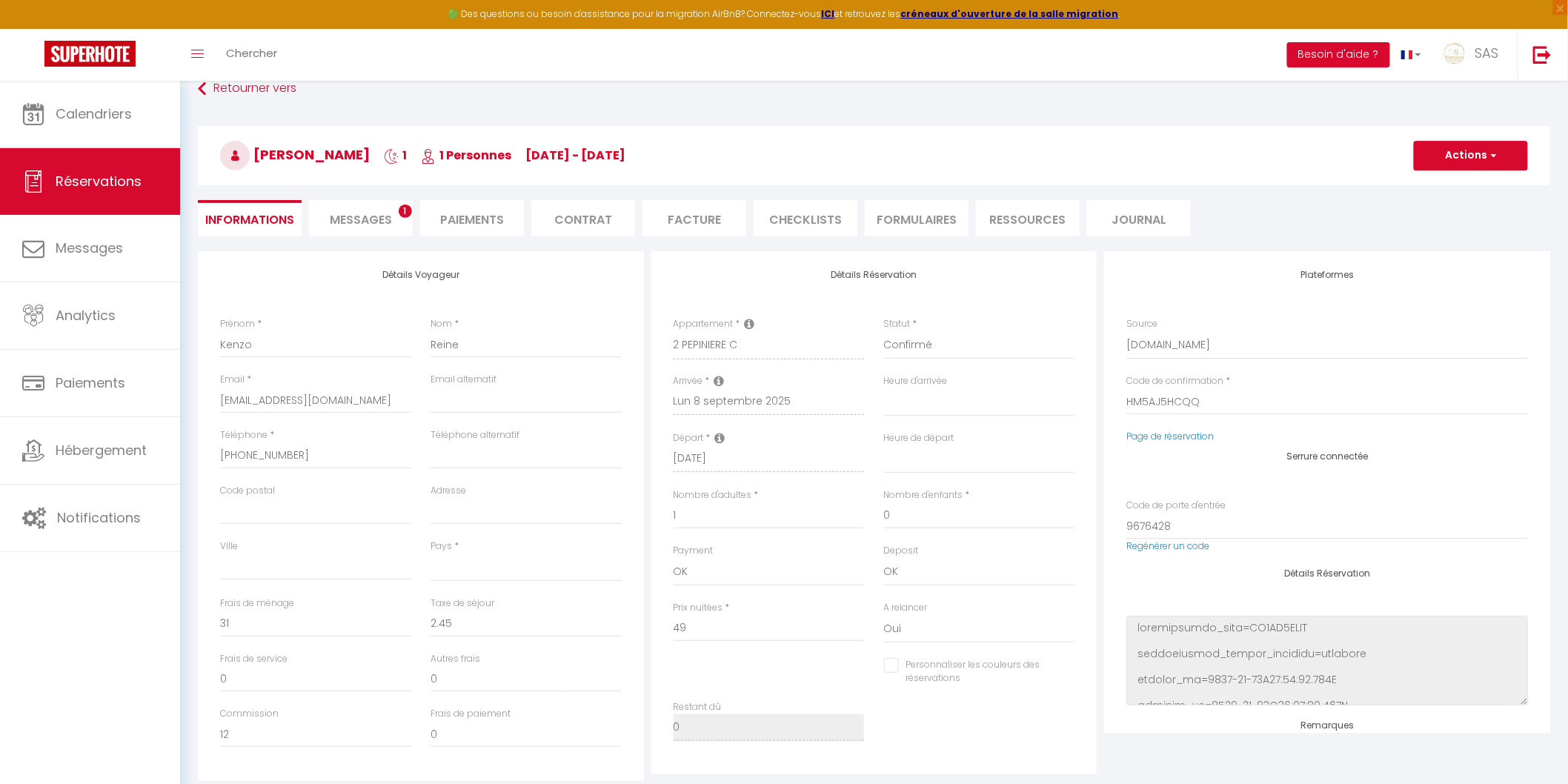
select select
checkbox input "false"
select select
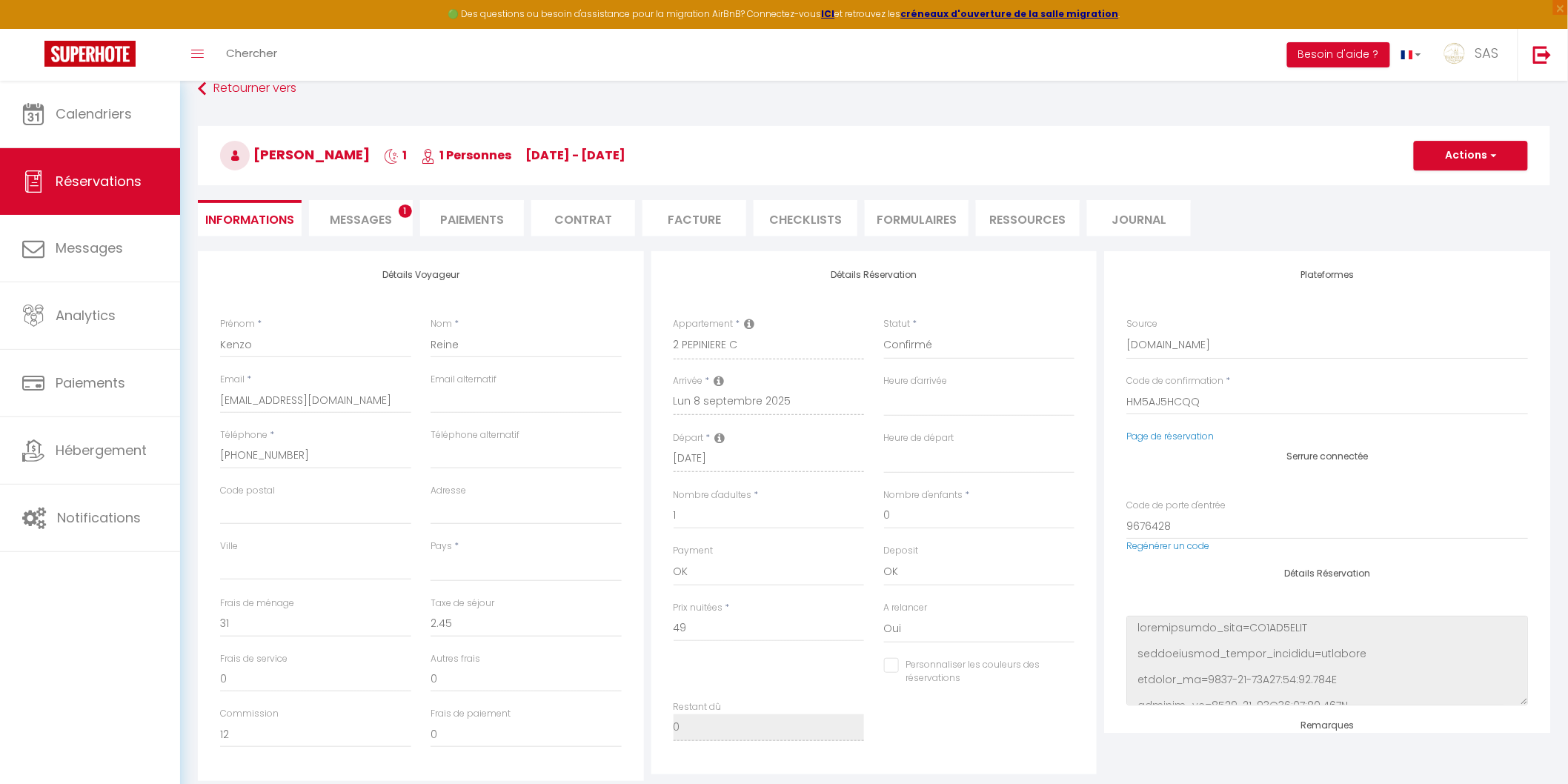
select select
checkbox input "false"
select select
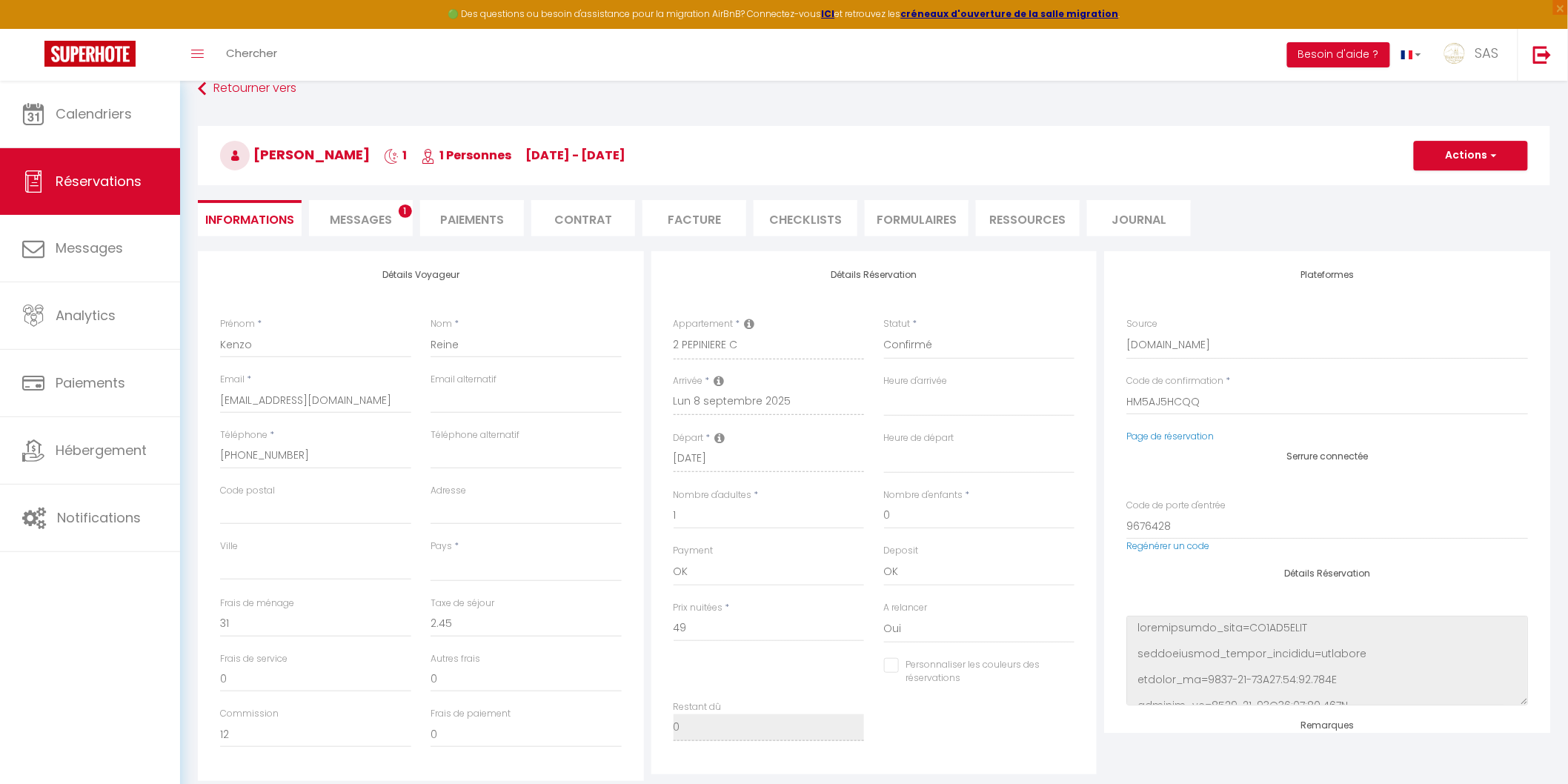
checkbox input "false"
select select
checkbox input "false"
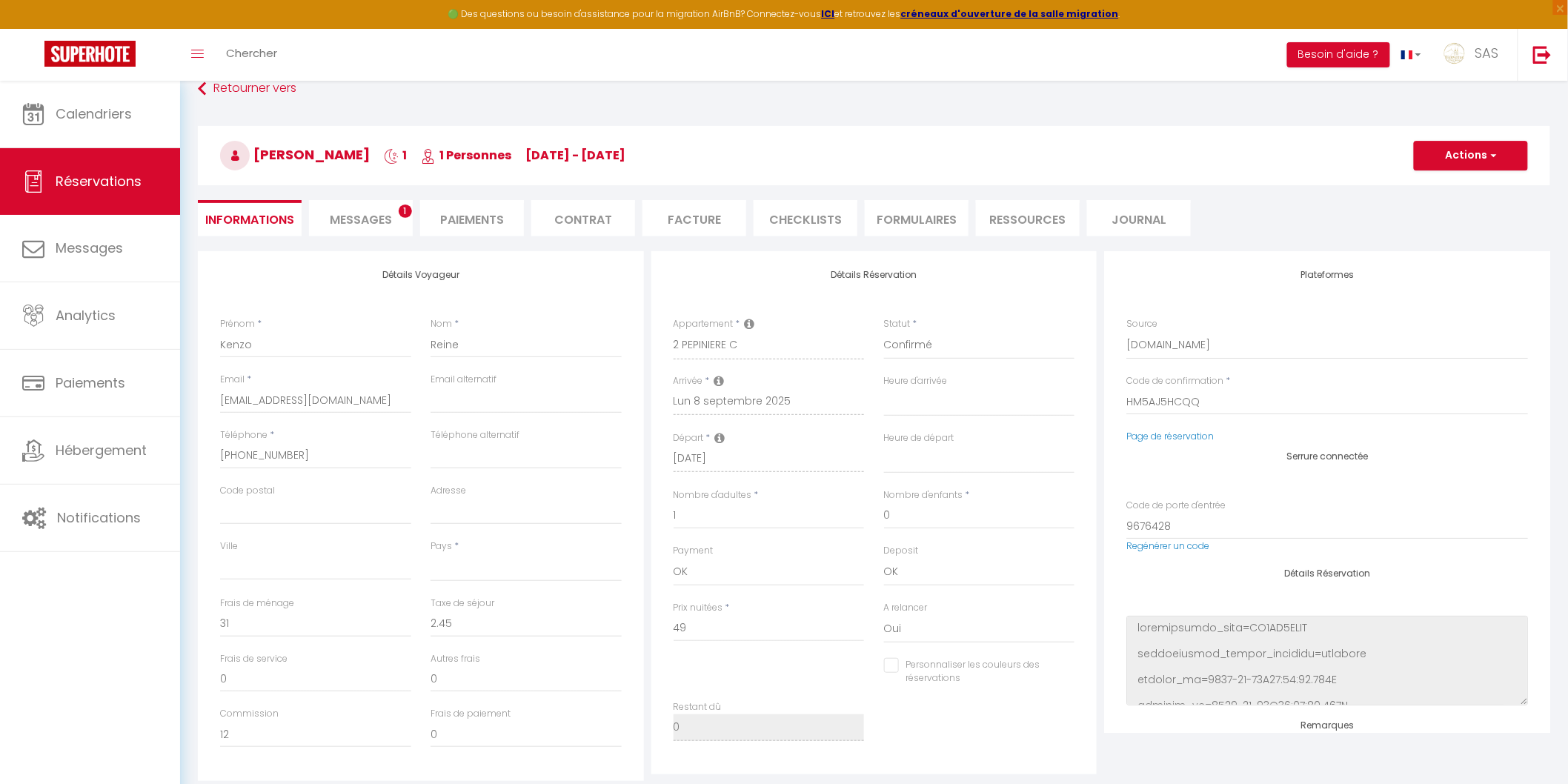
select select
checkbox input "false"
select select
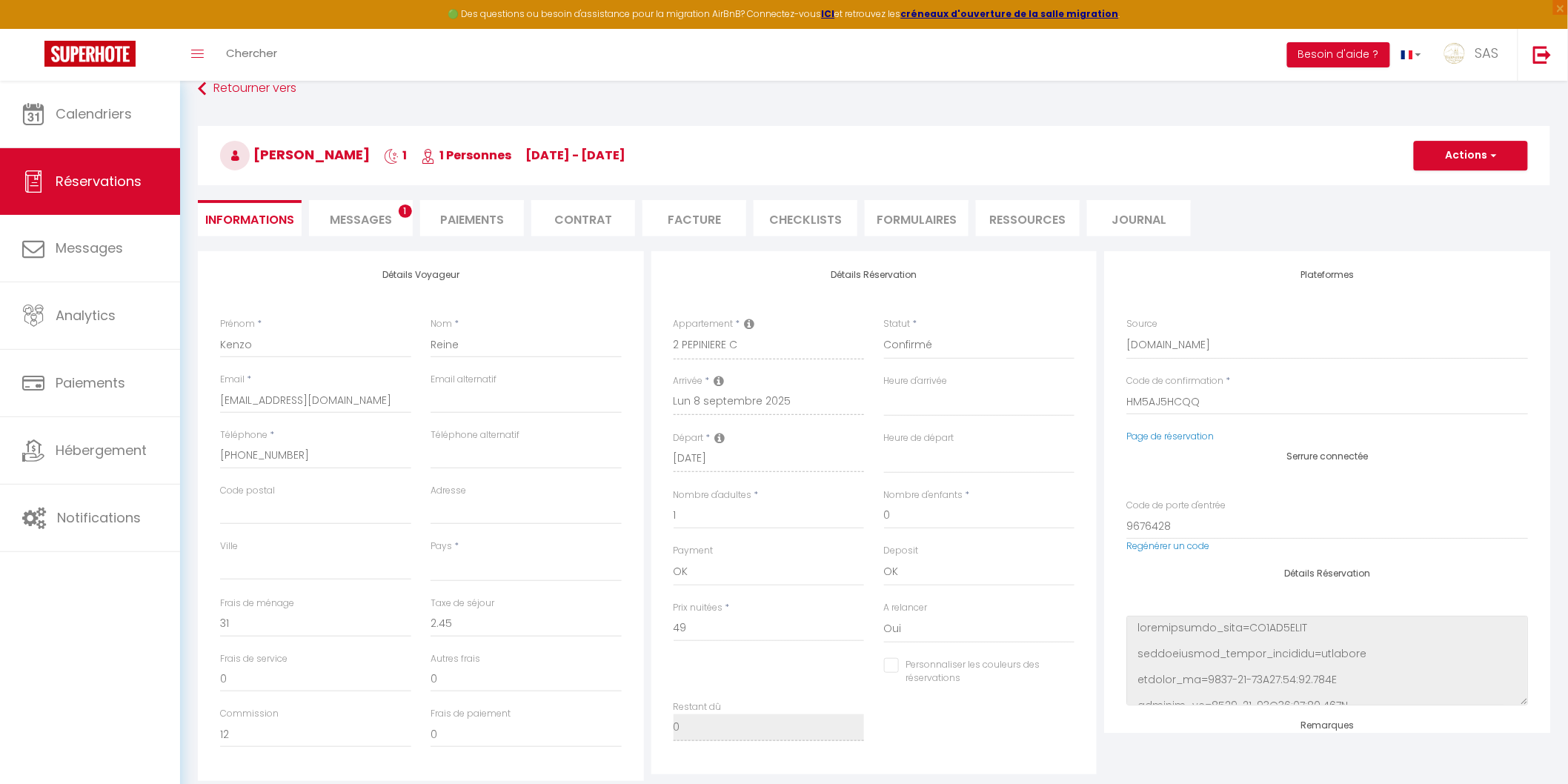
select select
checkbox input "false"
select select
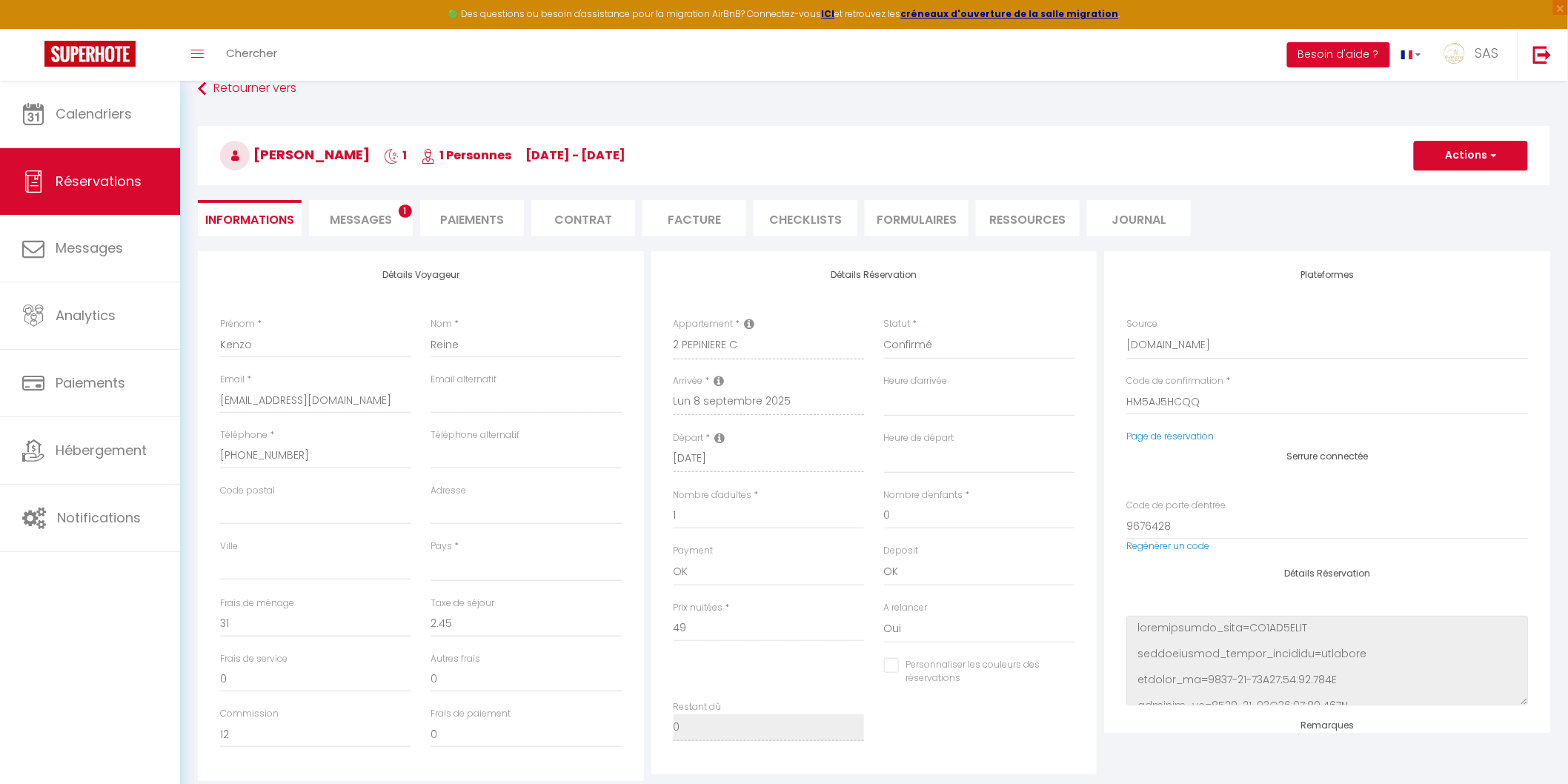
select select
checkbox input "false"
select select
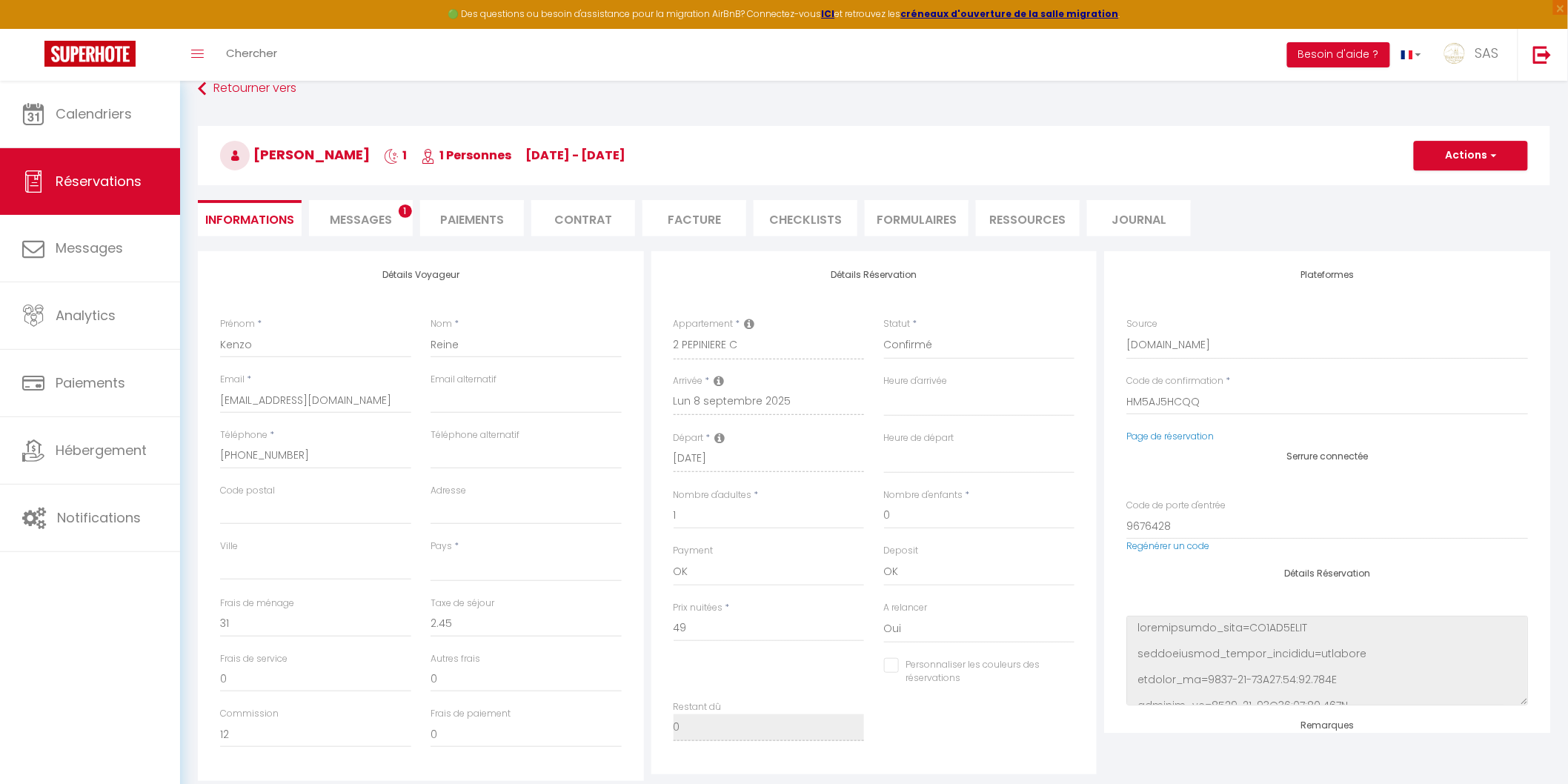
checkbox input "false"
select select
checkbox input "false"
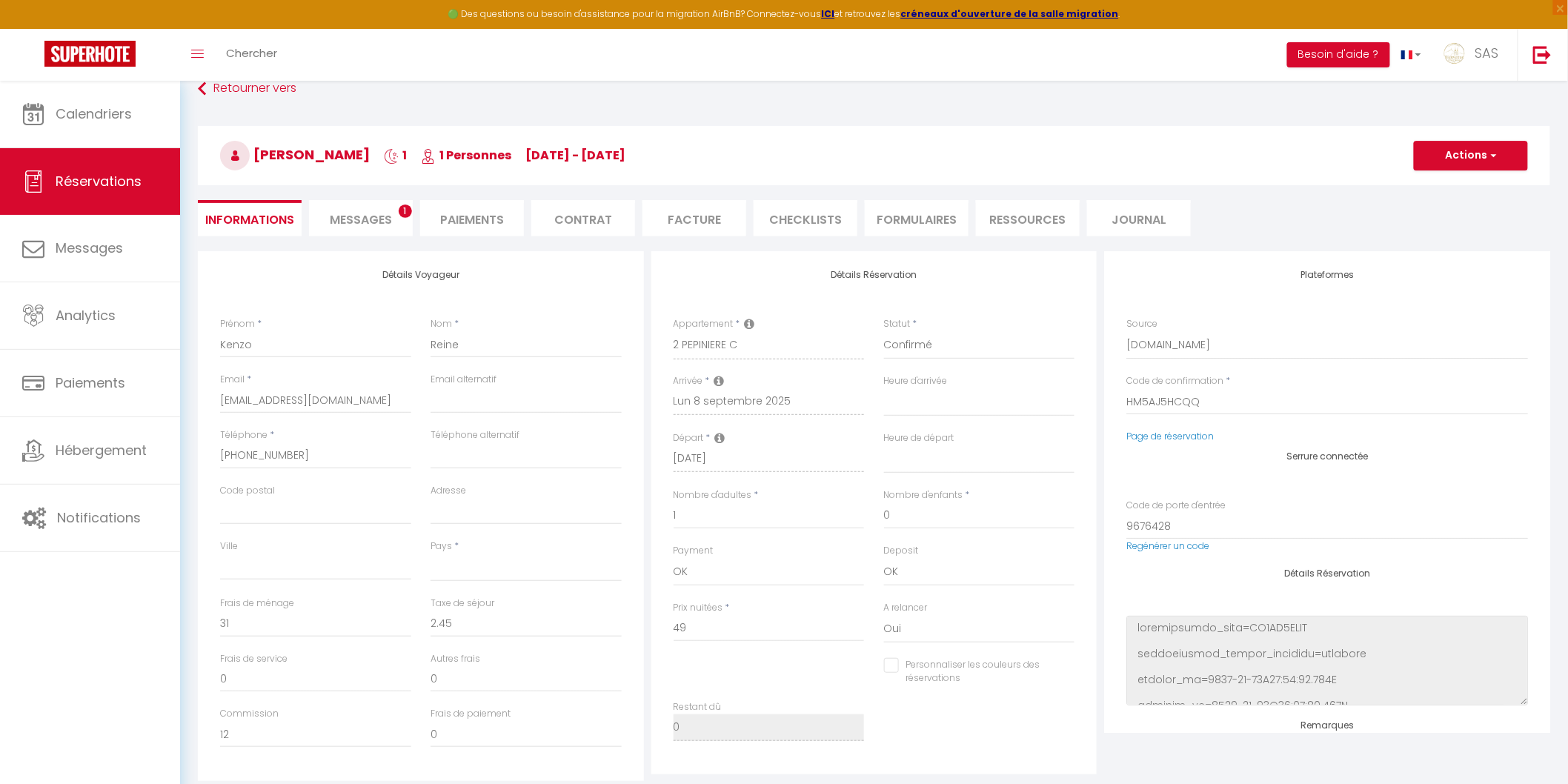
select select
checkbox input "false"
select select
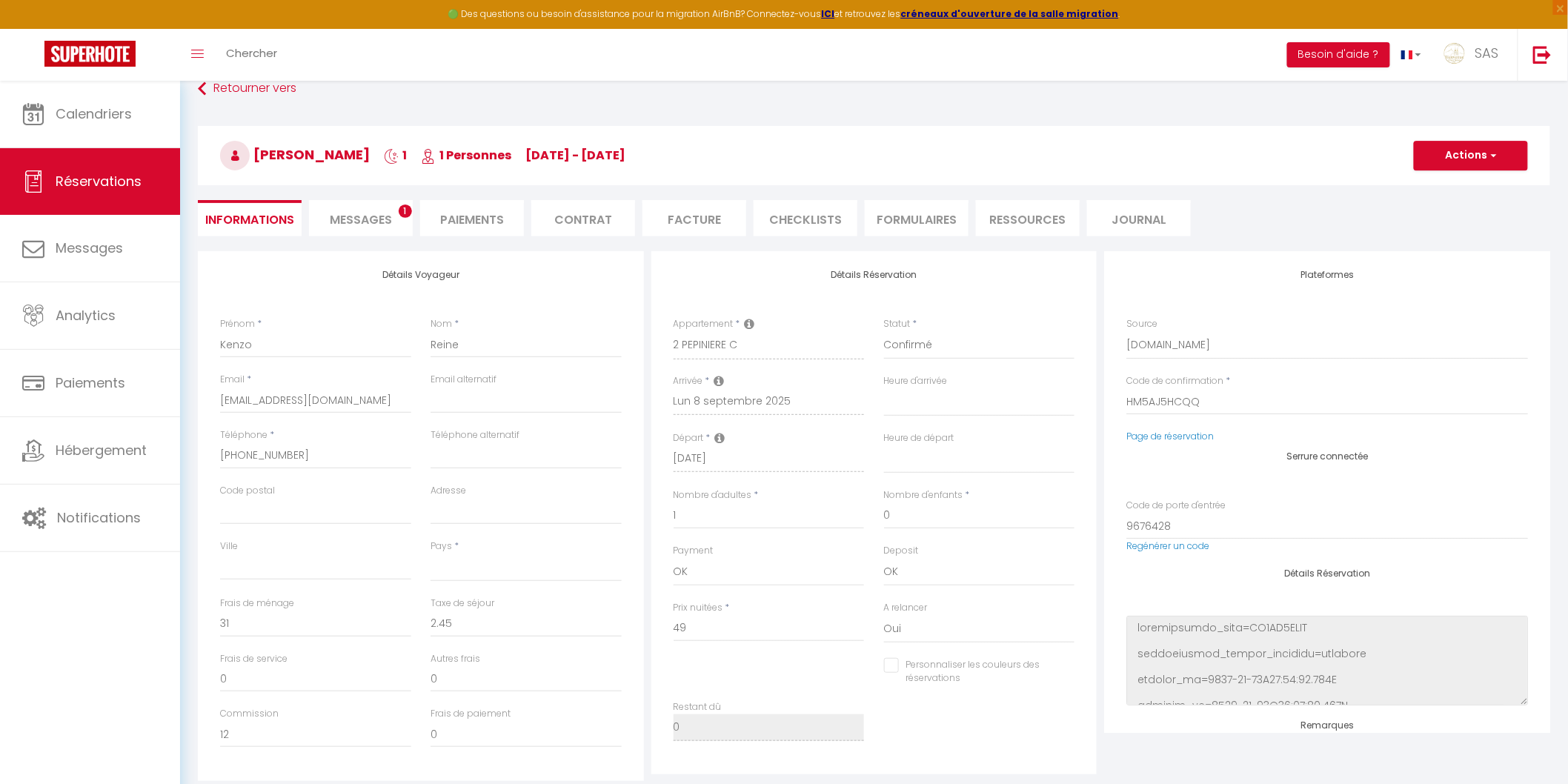
select select
checkbox input "false"
select select
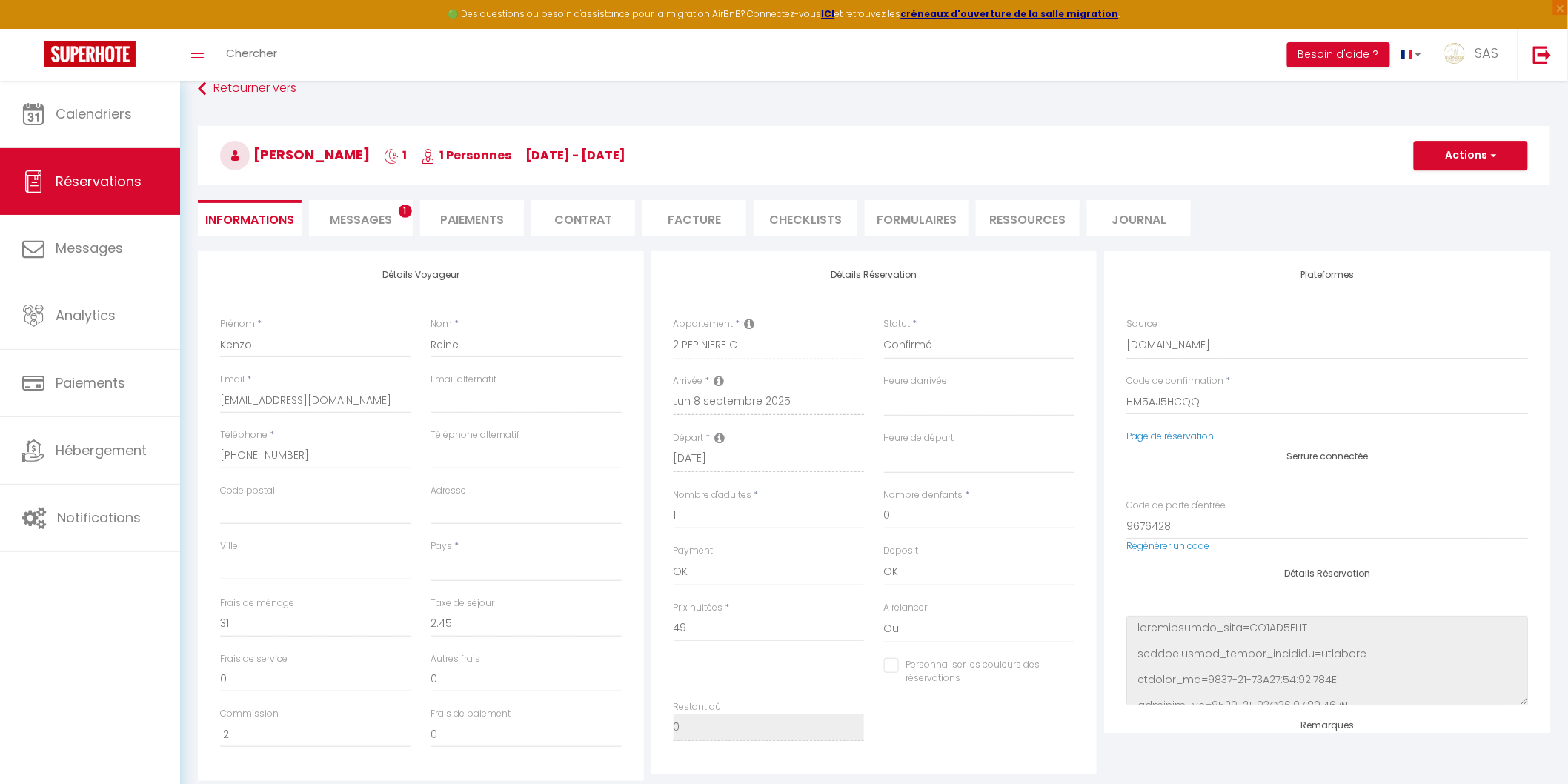
select select
checkbox input "false"
select select
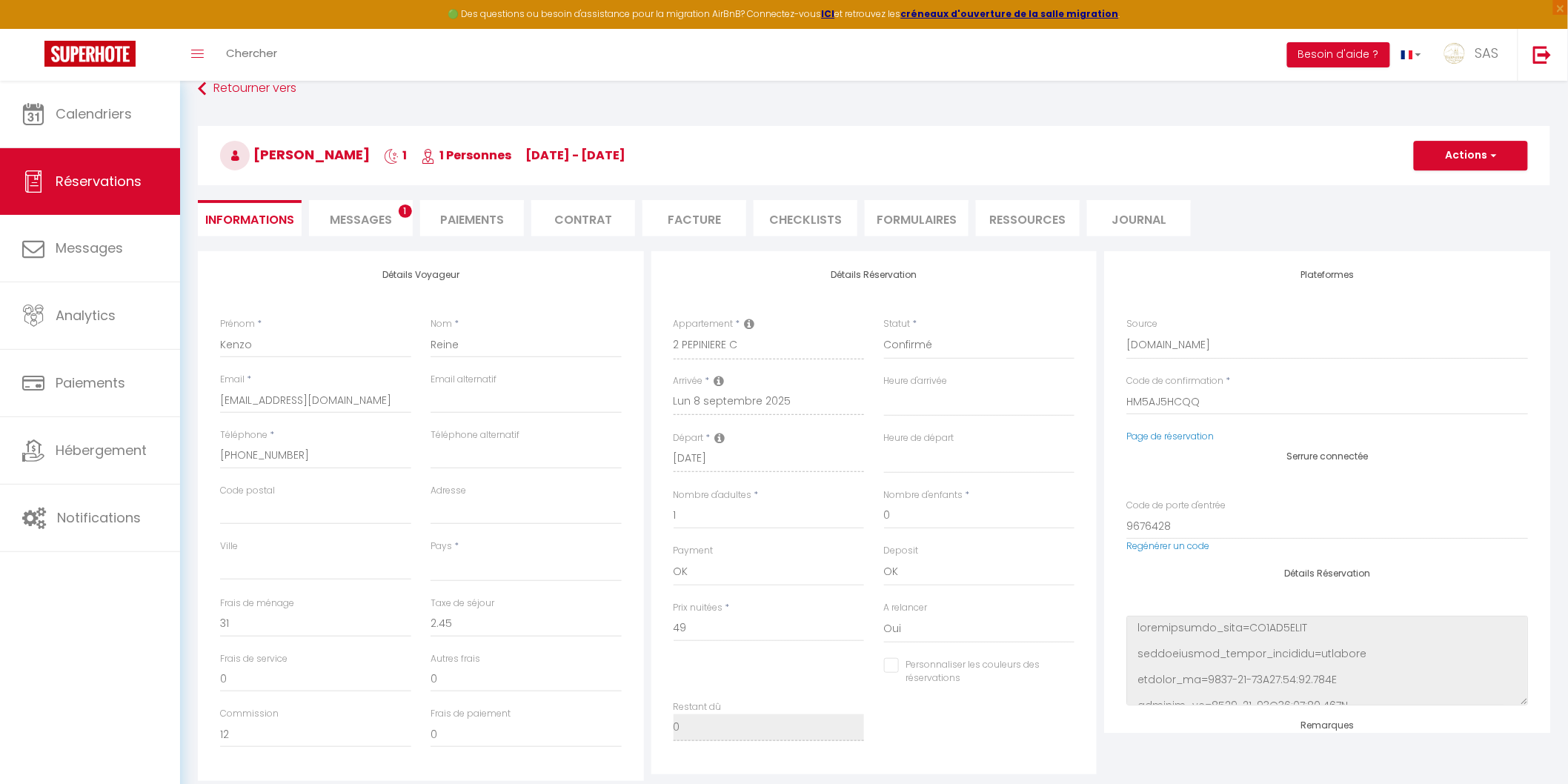
checkbox input "false"
select select
checkbox input "false"
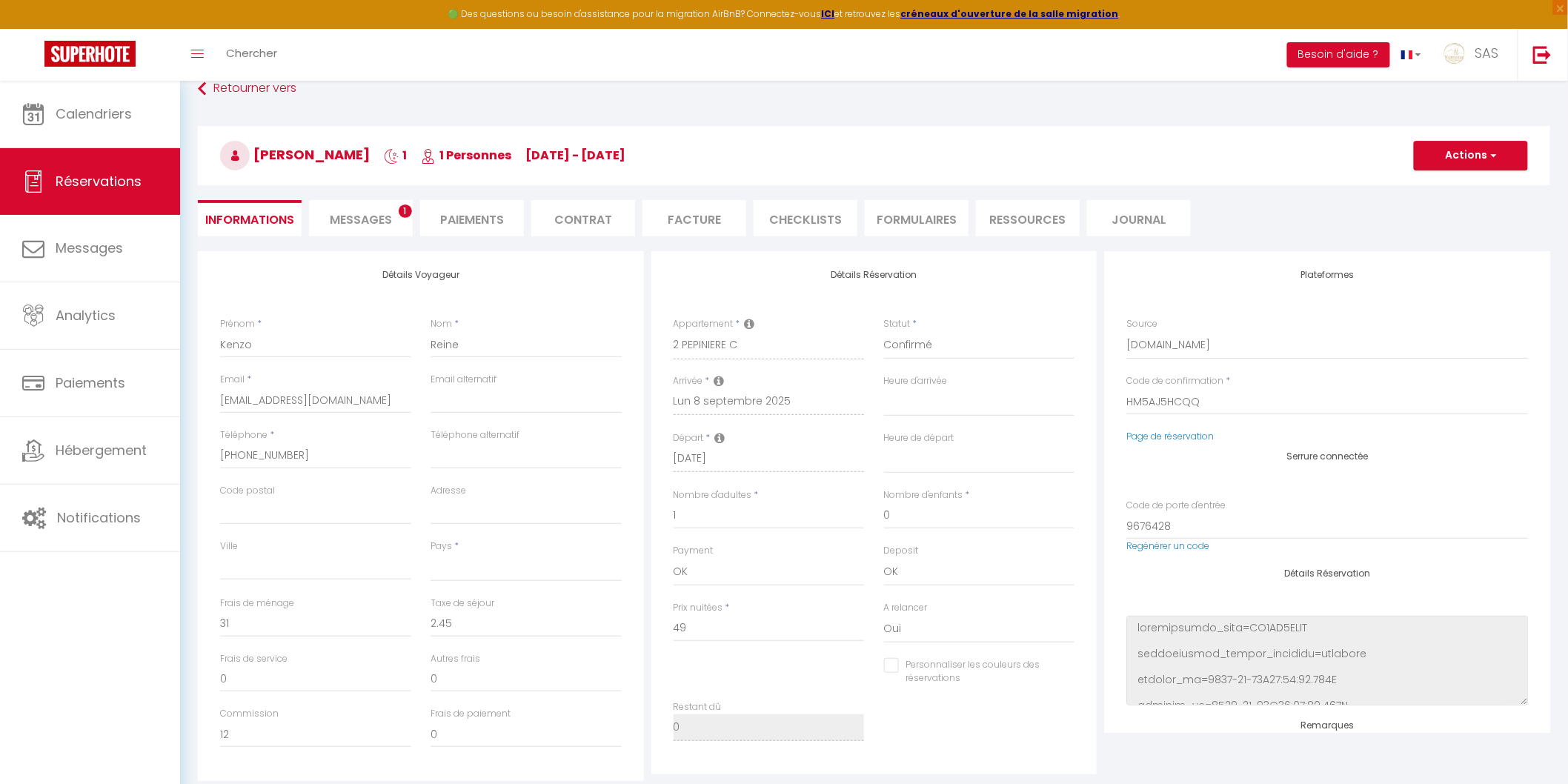
select select
checkbox input "false"
select select
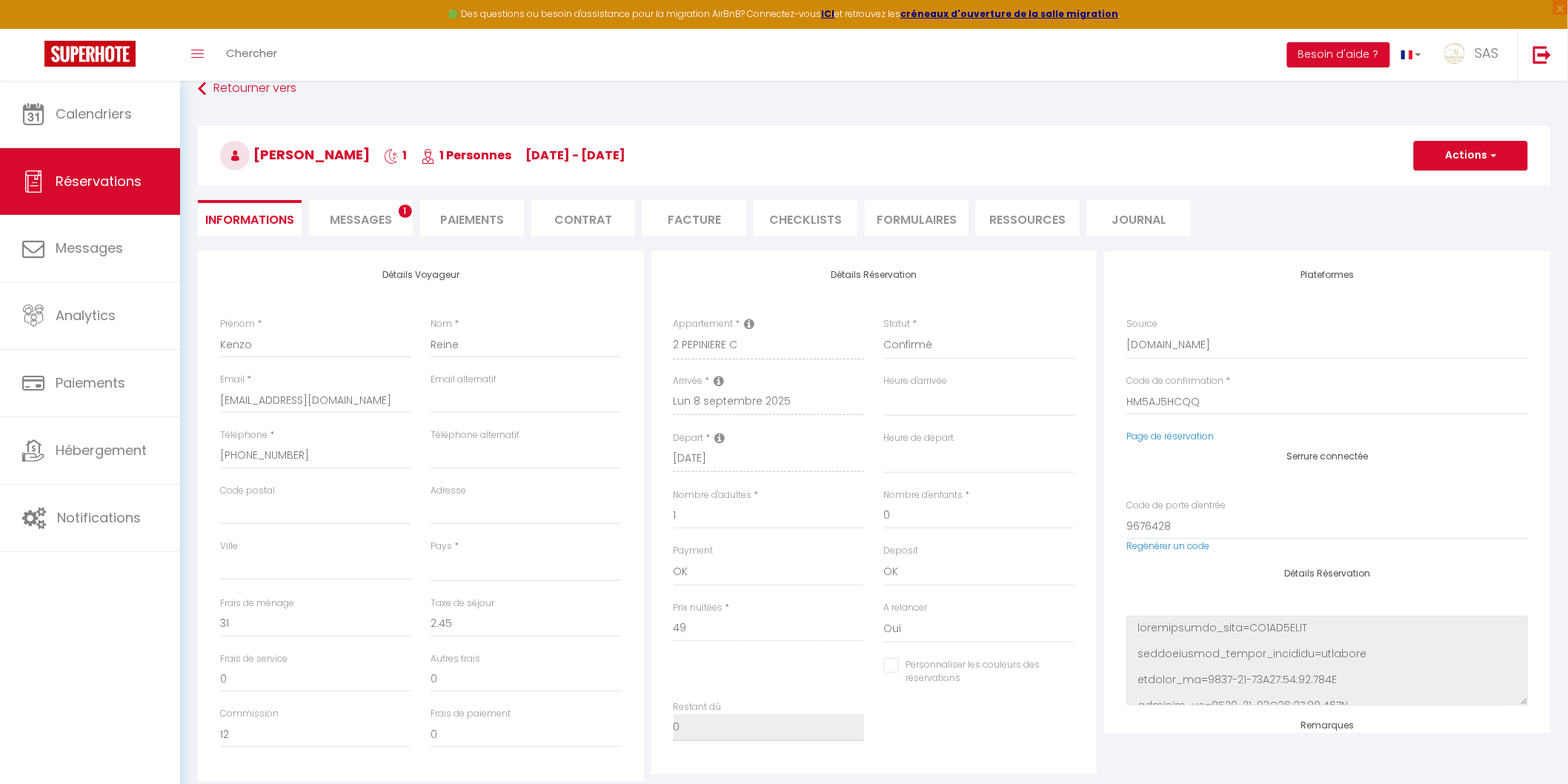
select select
checkbox input "false"
select select
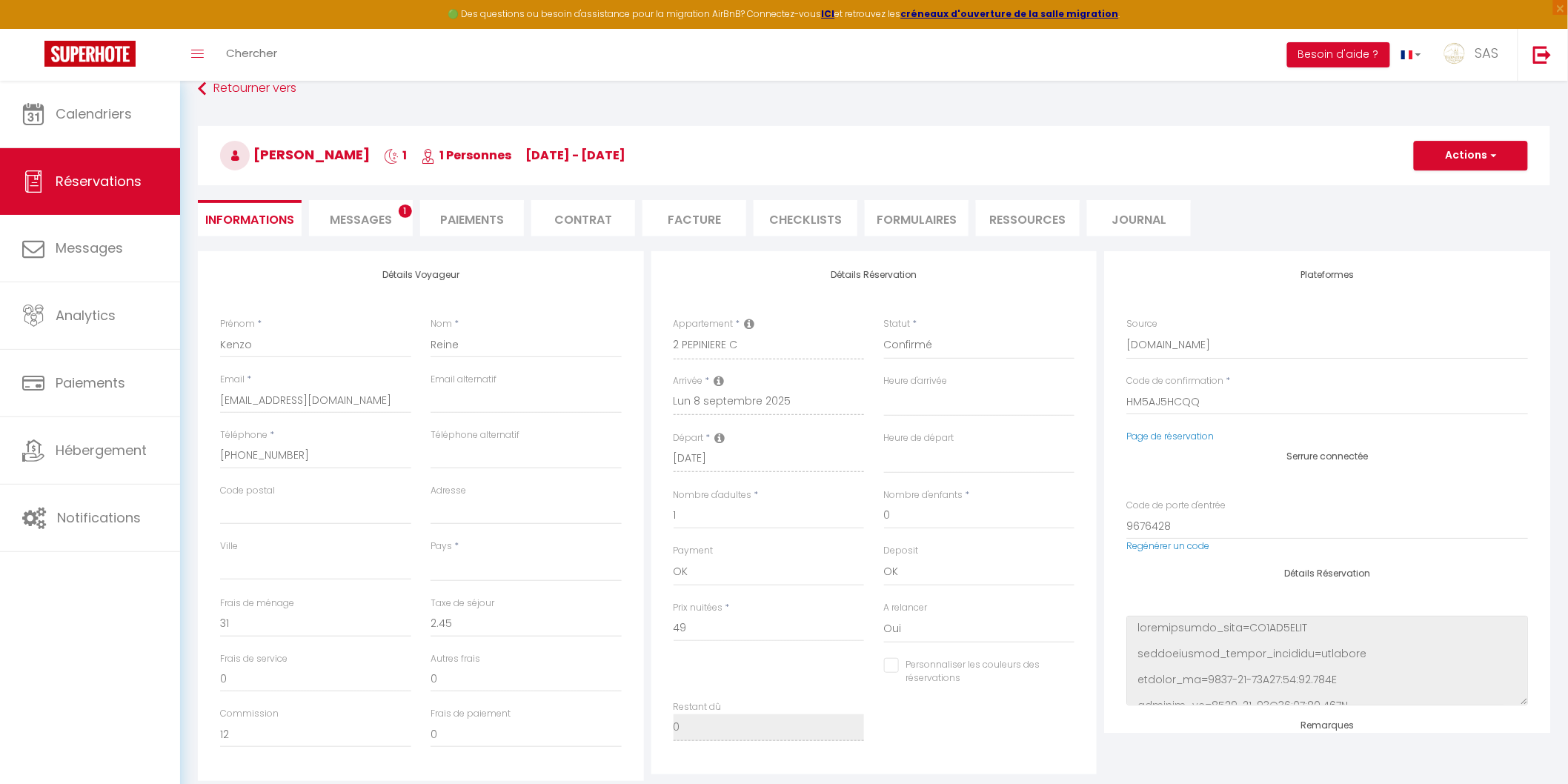
select select
checkbox input "false"
select select
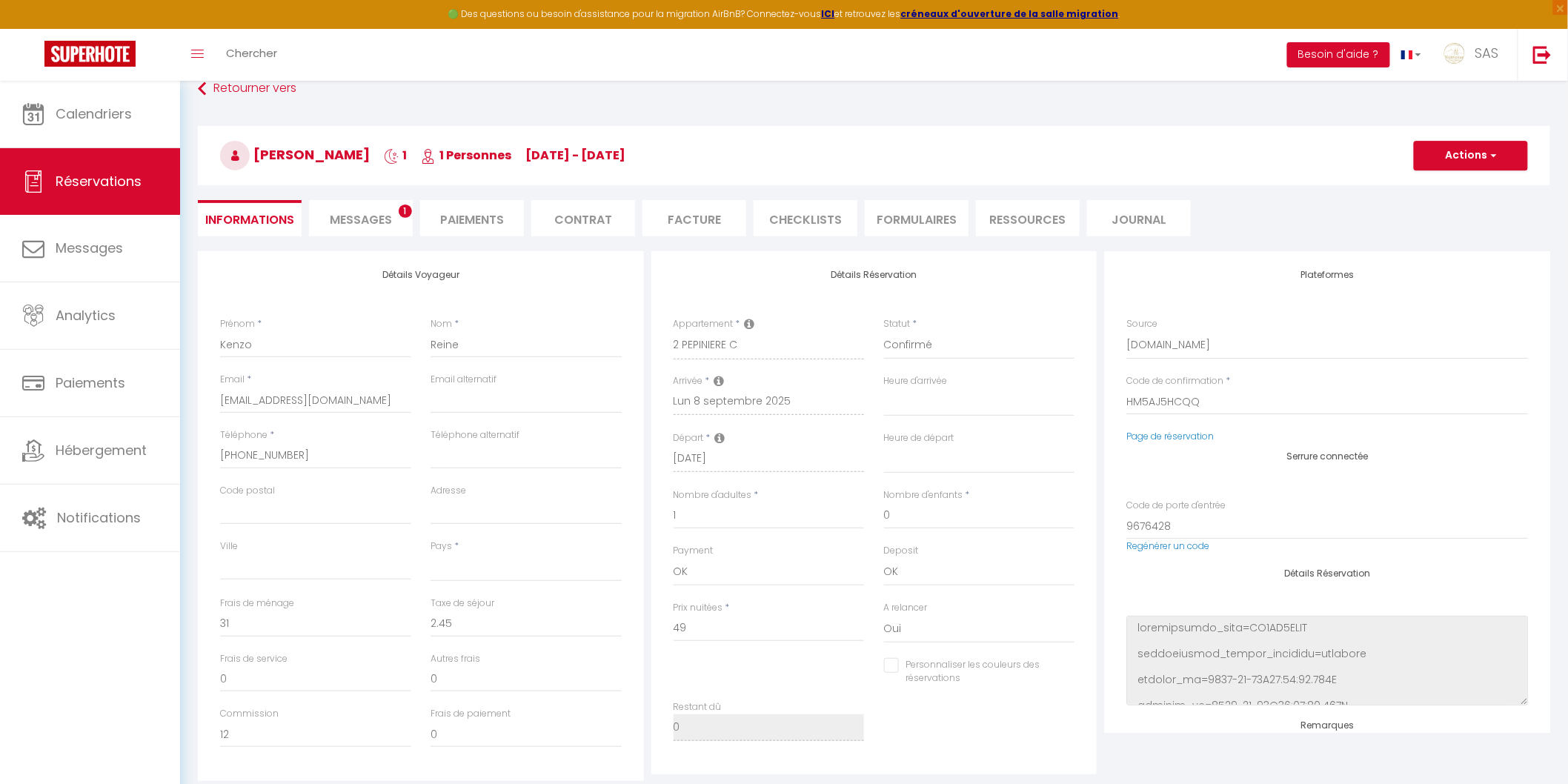
checkbox input "false"
select select
checkbox input "false"
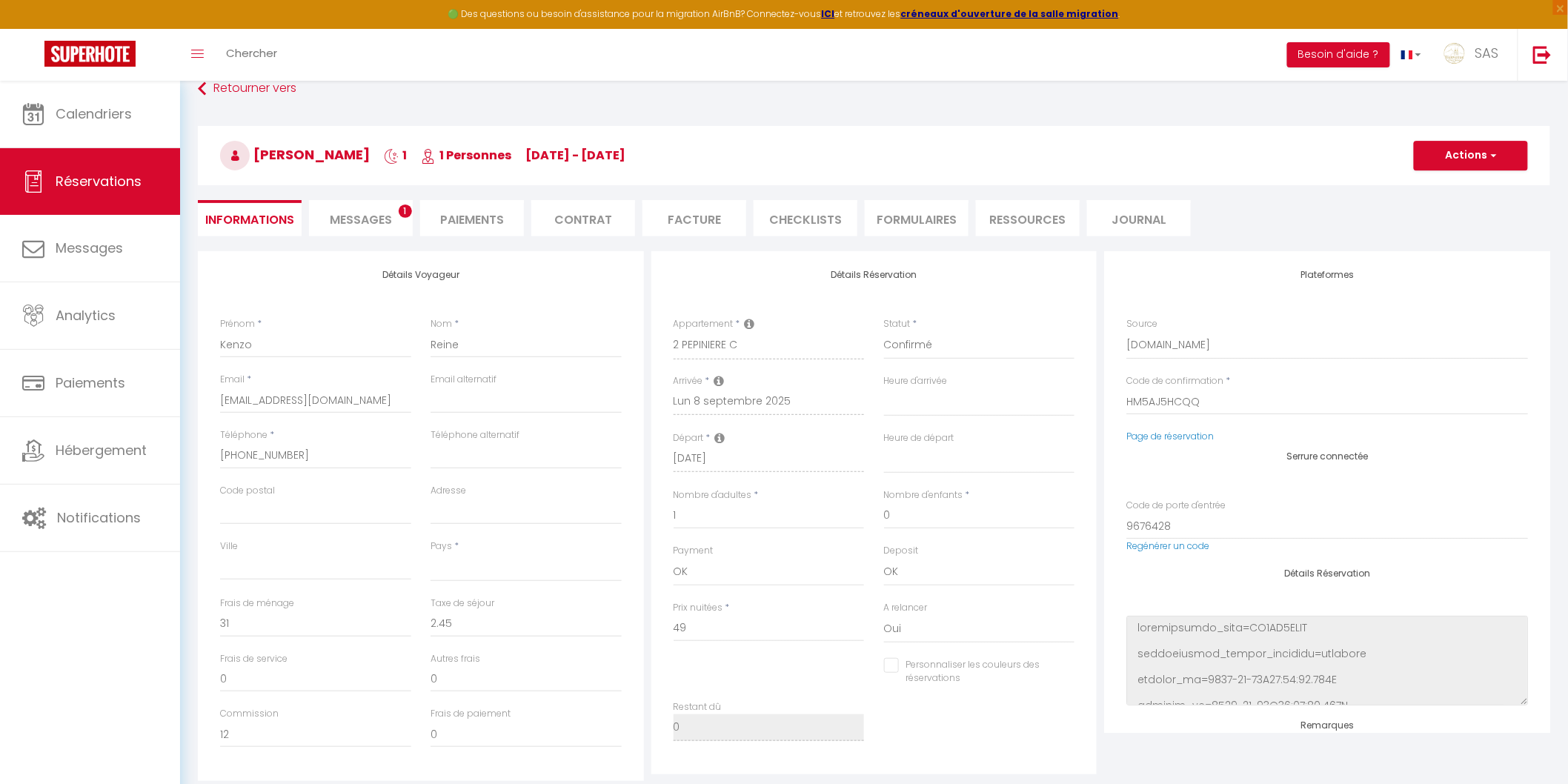
select select
checkbox input "false"
select select
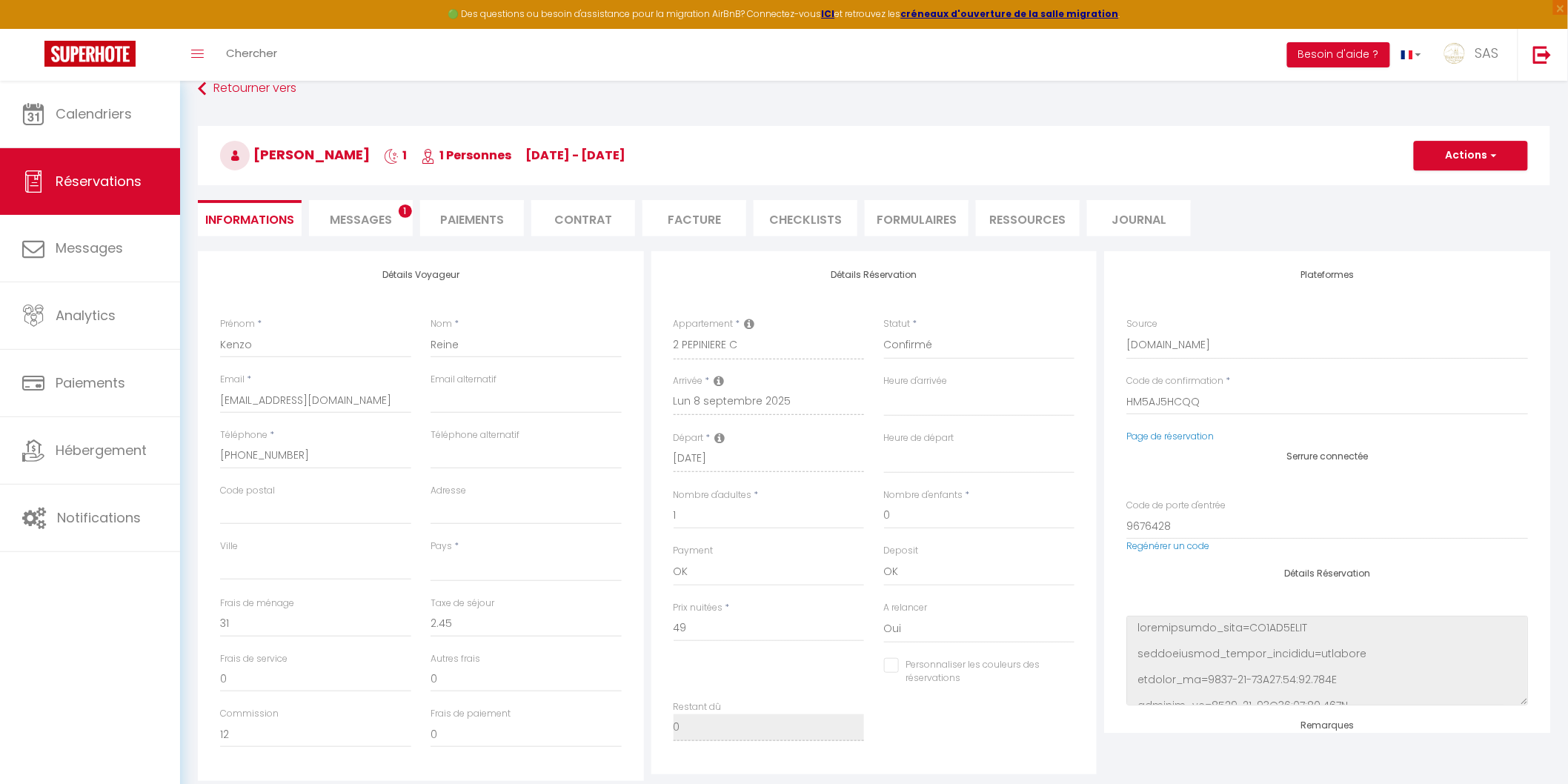
select select
checkbox input "false"
select select
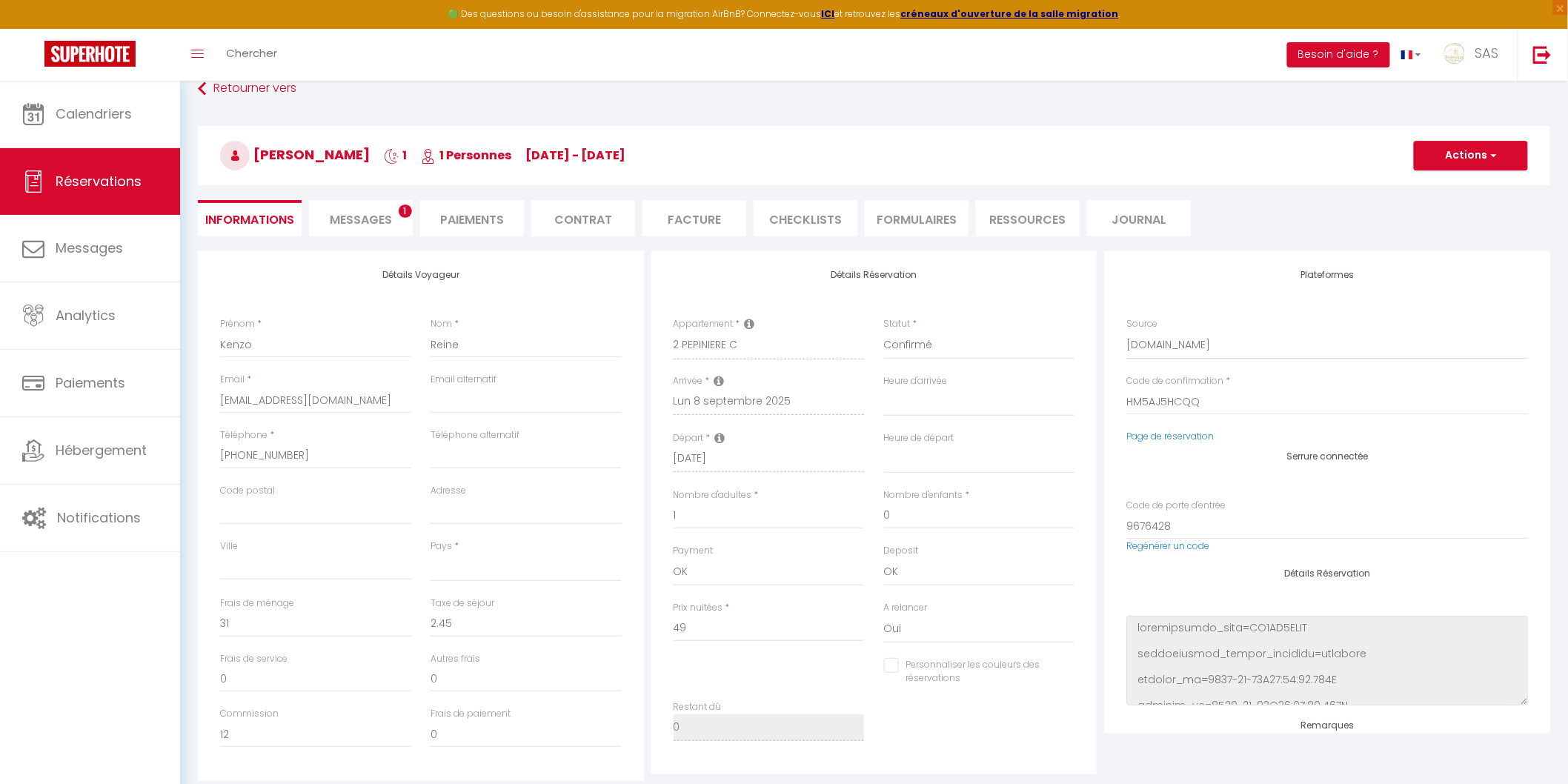
select select
checkbox input "false"
select select
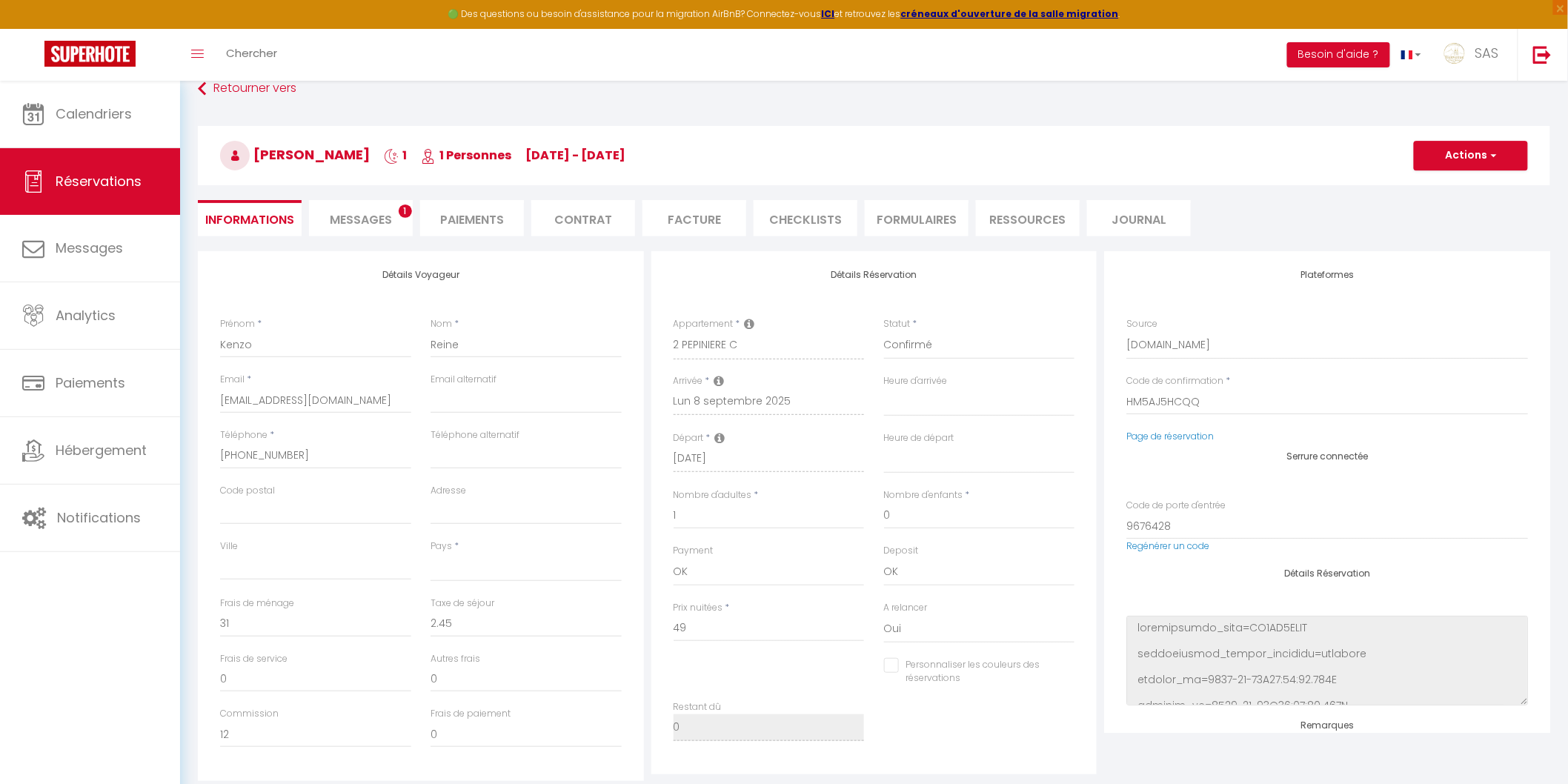
checkbox input "false"
select select
checkbox input "false"
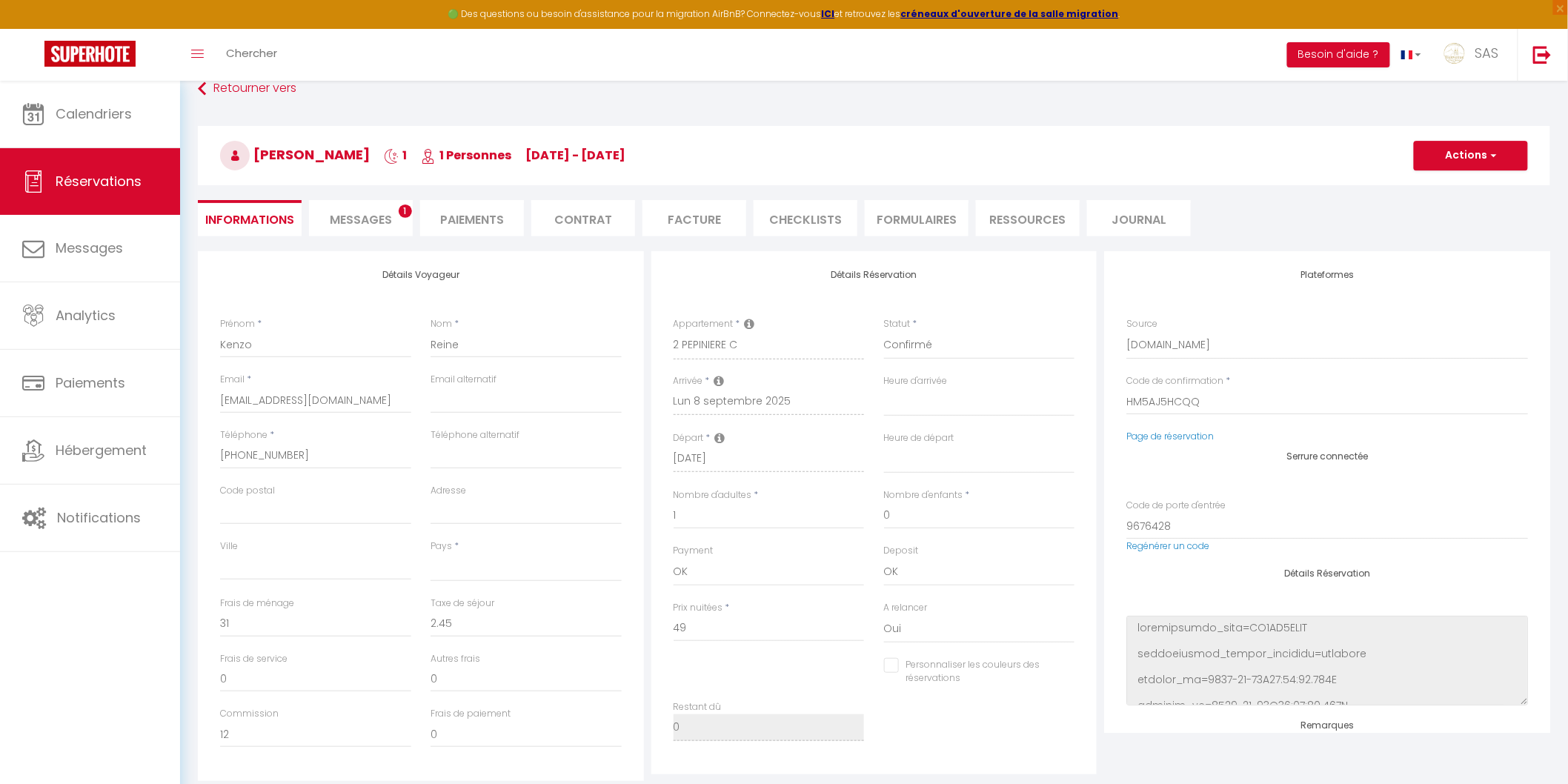
select select
checkbox input "false"
select select
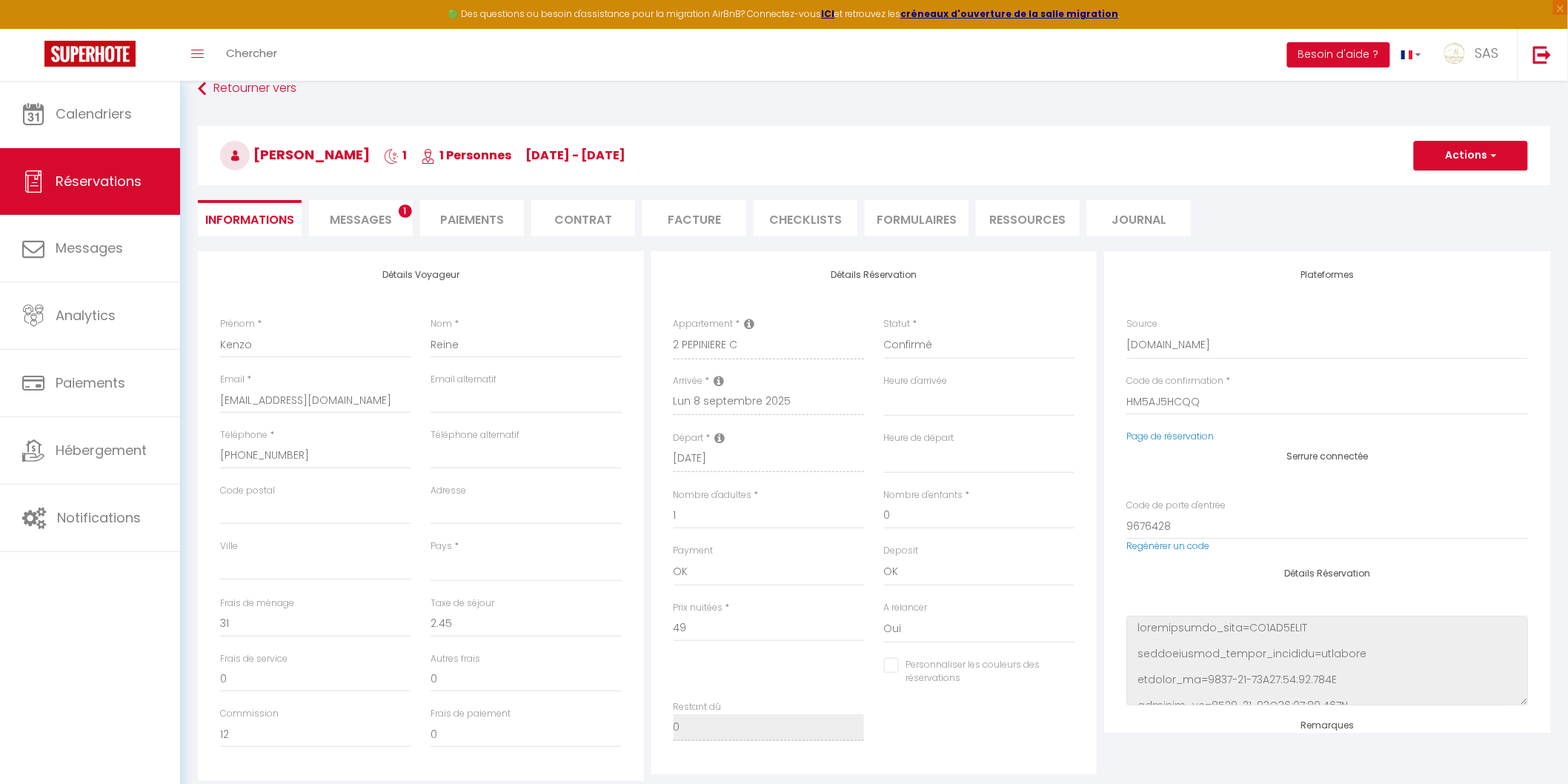
select select
checkbox input "false"
select select
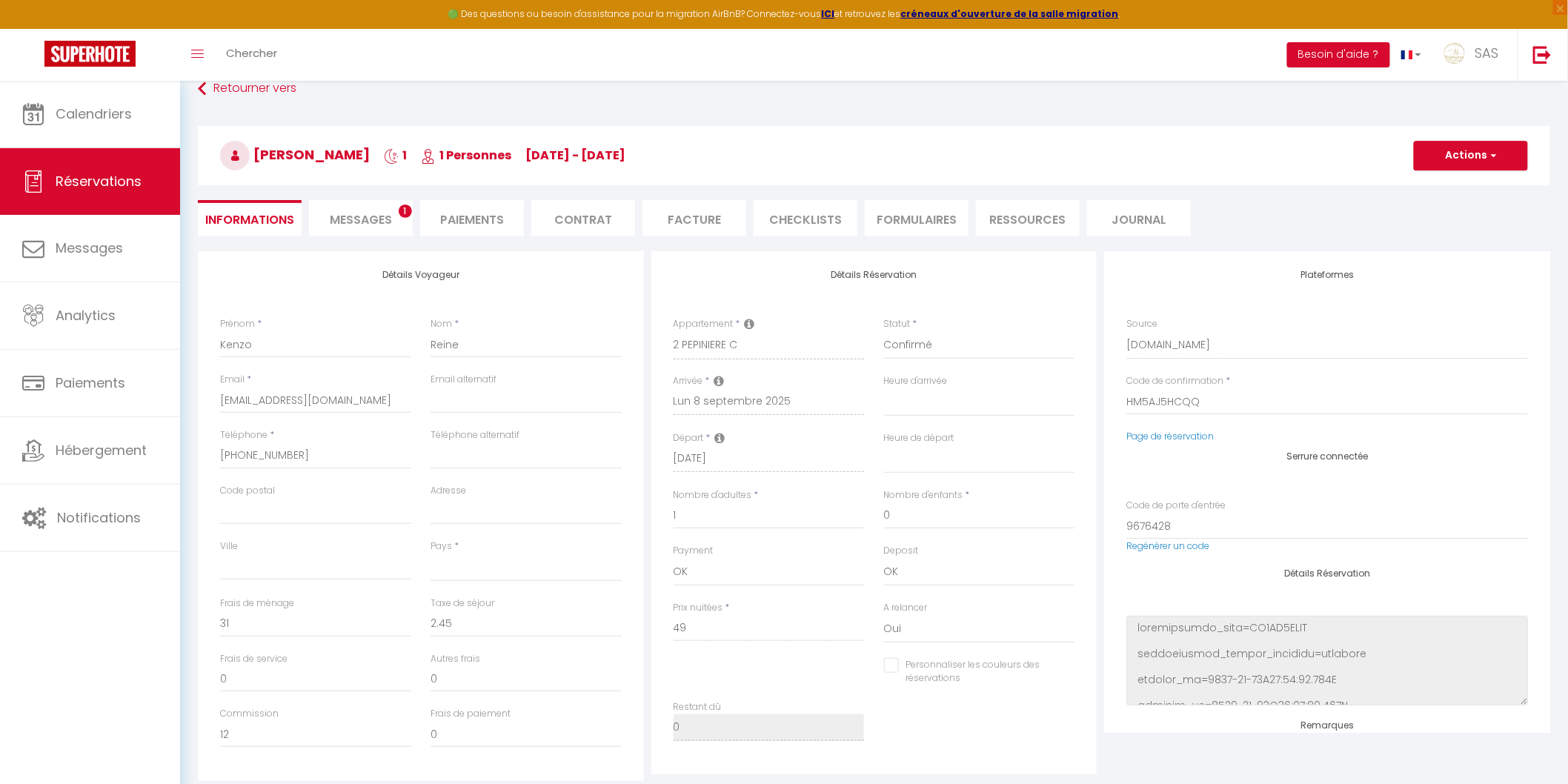
select select
checkbox input "false"
select select
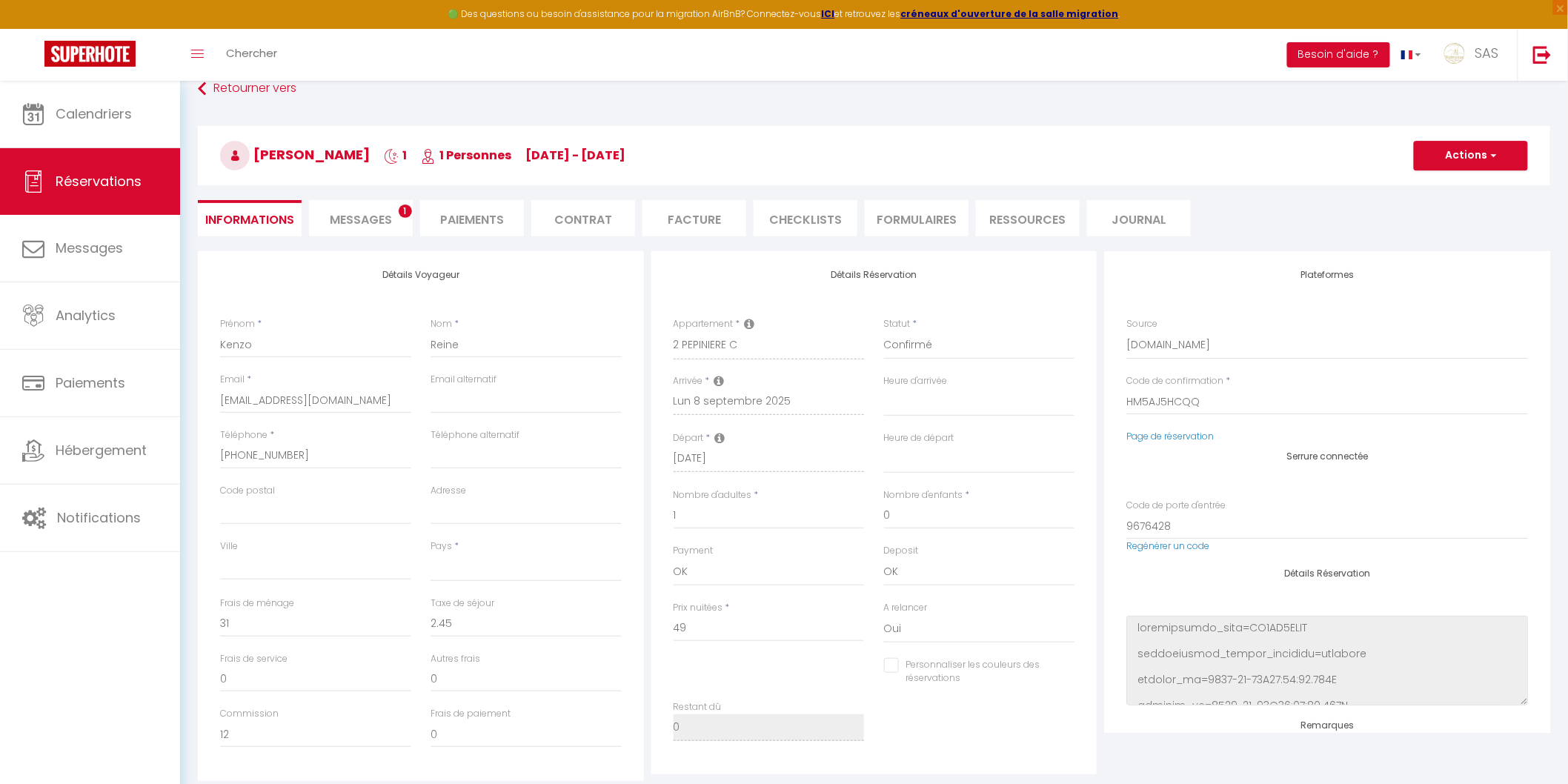
checkbox input "false"
select select
checkbox input "false"
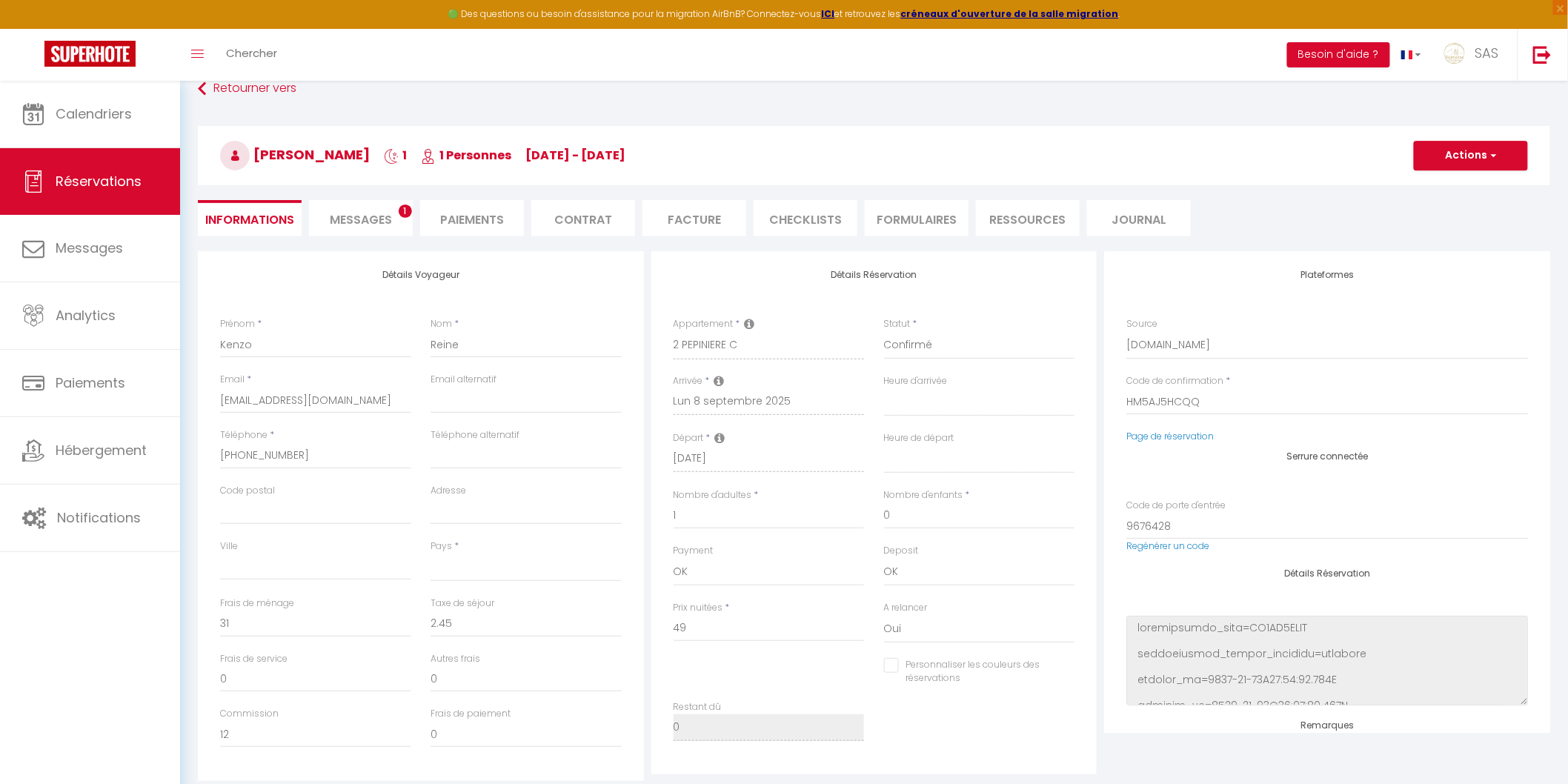
select select
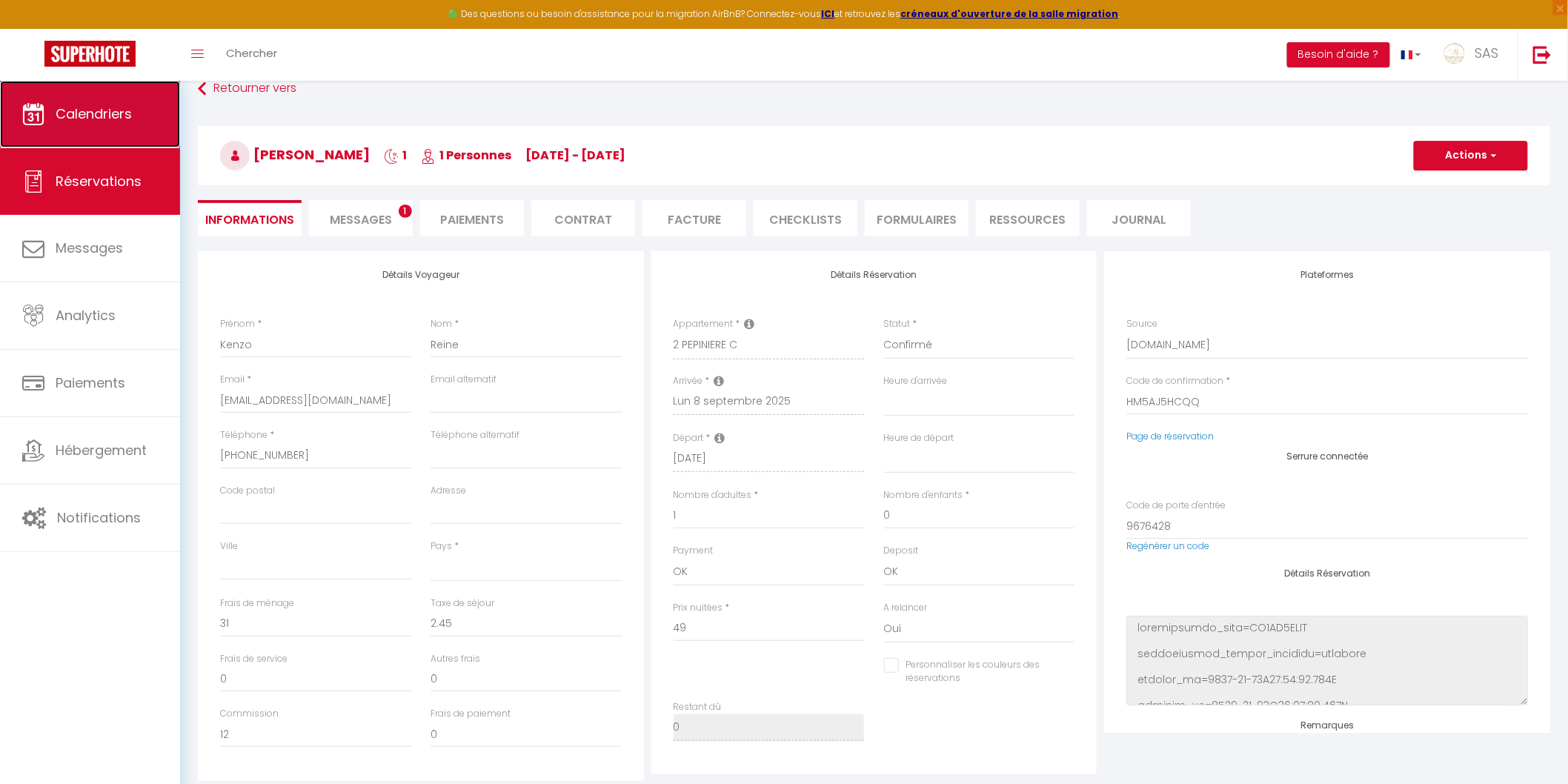
click at [122, 102] on link "Calendriers" at bounding box center [90, 114] width 180 height 67
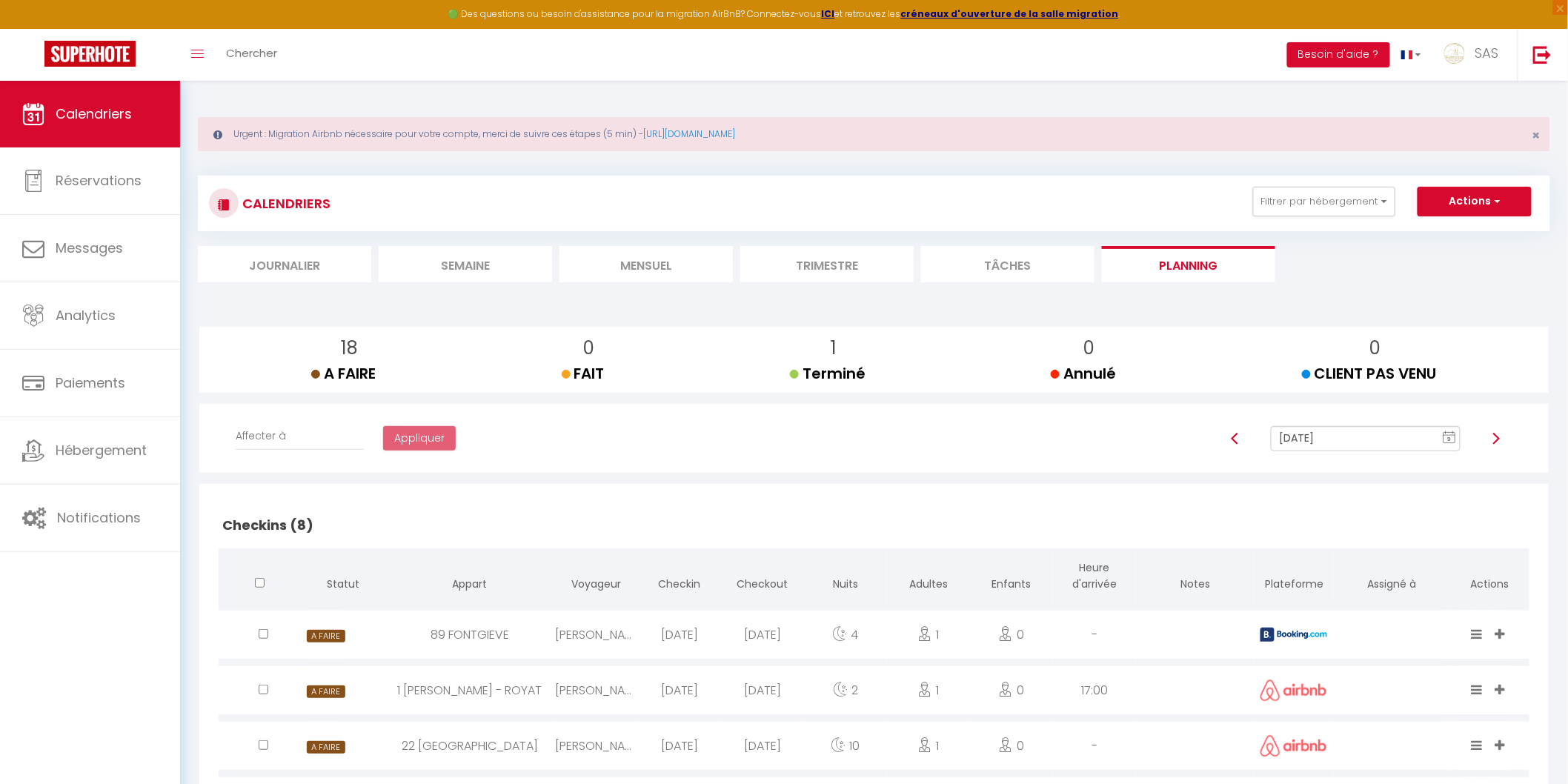
click at [1344, 433] on input "[DATE]" at bounding box center [1365, 438] width 189 height 25
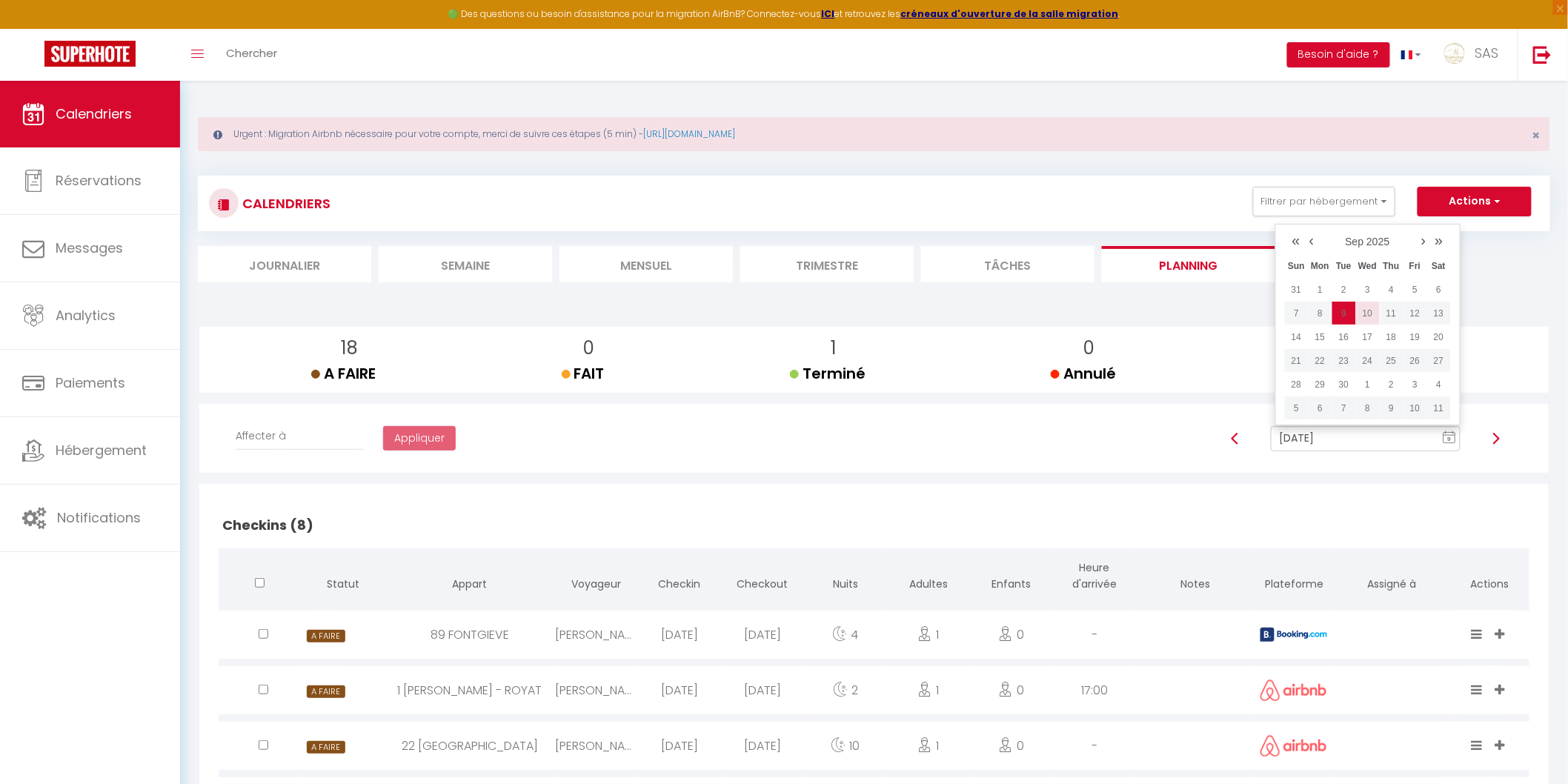
click at [1369, 319] on td "10" at bounding box center [1368, 313] width 24 height 24
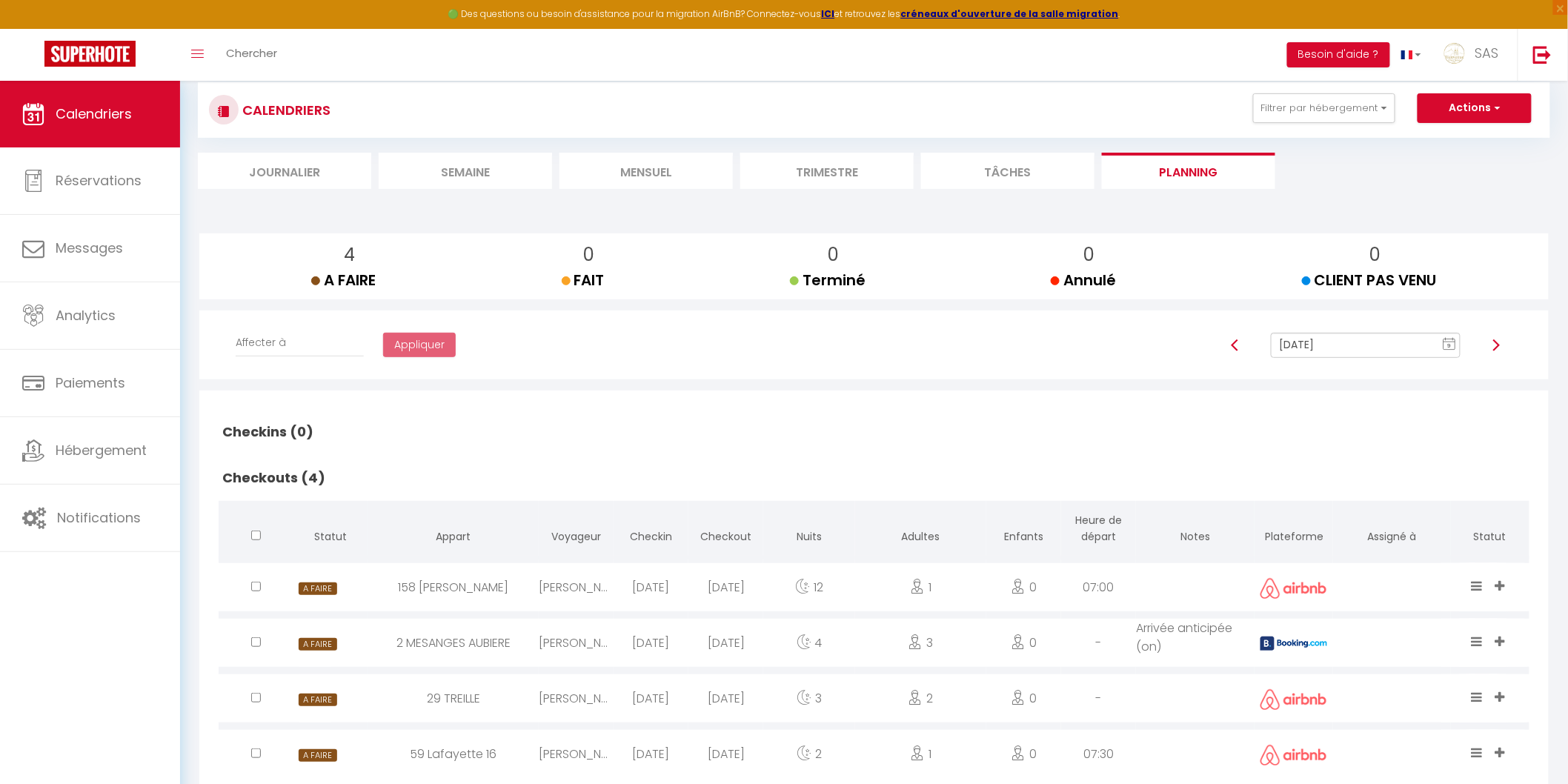
scroll to position [133, 0]
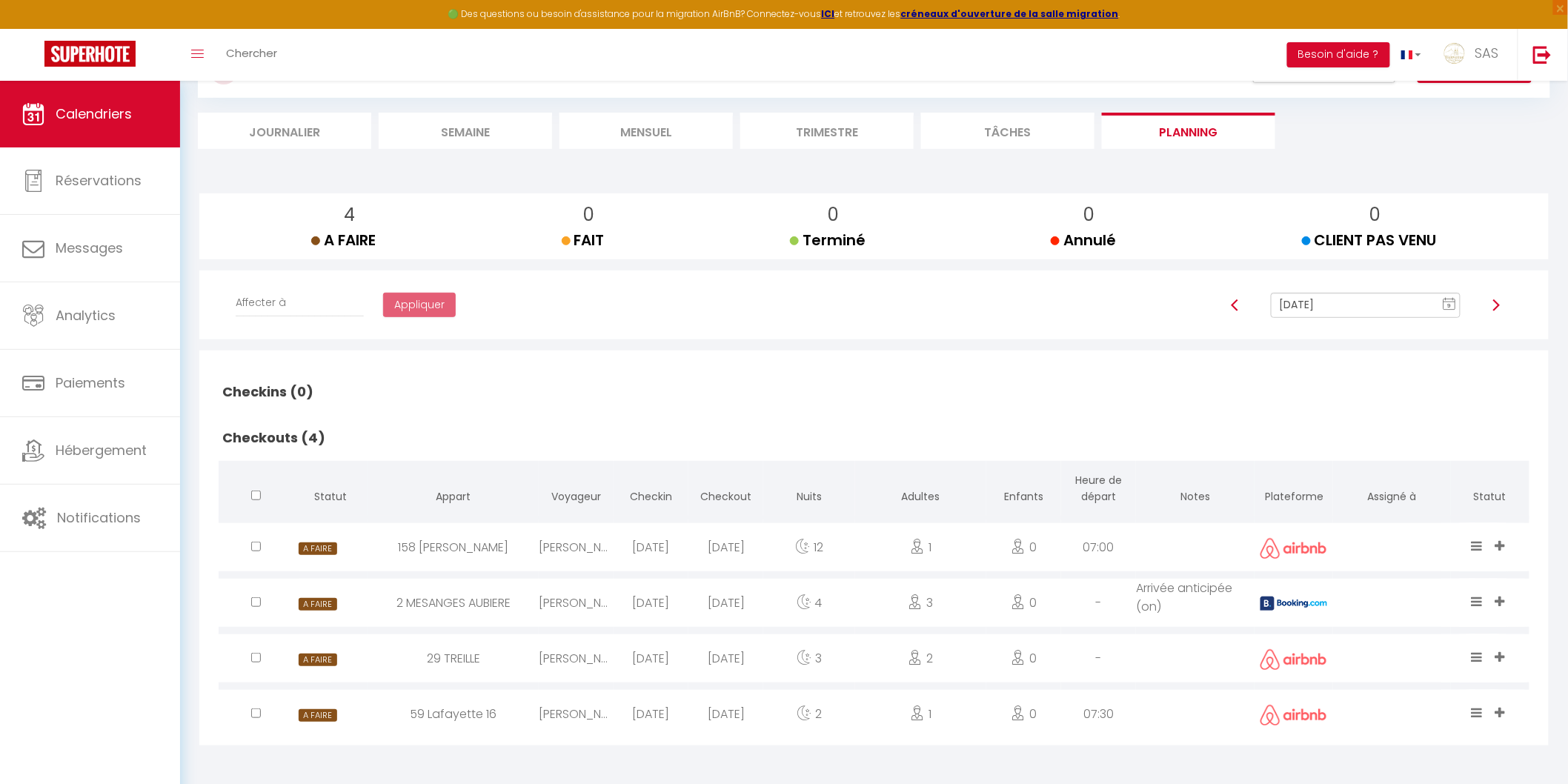
click at [1330, 301] on input "[DATE]" at bounding box center [1365, 305] width 189 height 25
click at [1348, 411] on td "9" at bounding box center [1345, 408] width 24 height 24
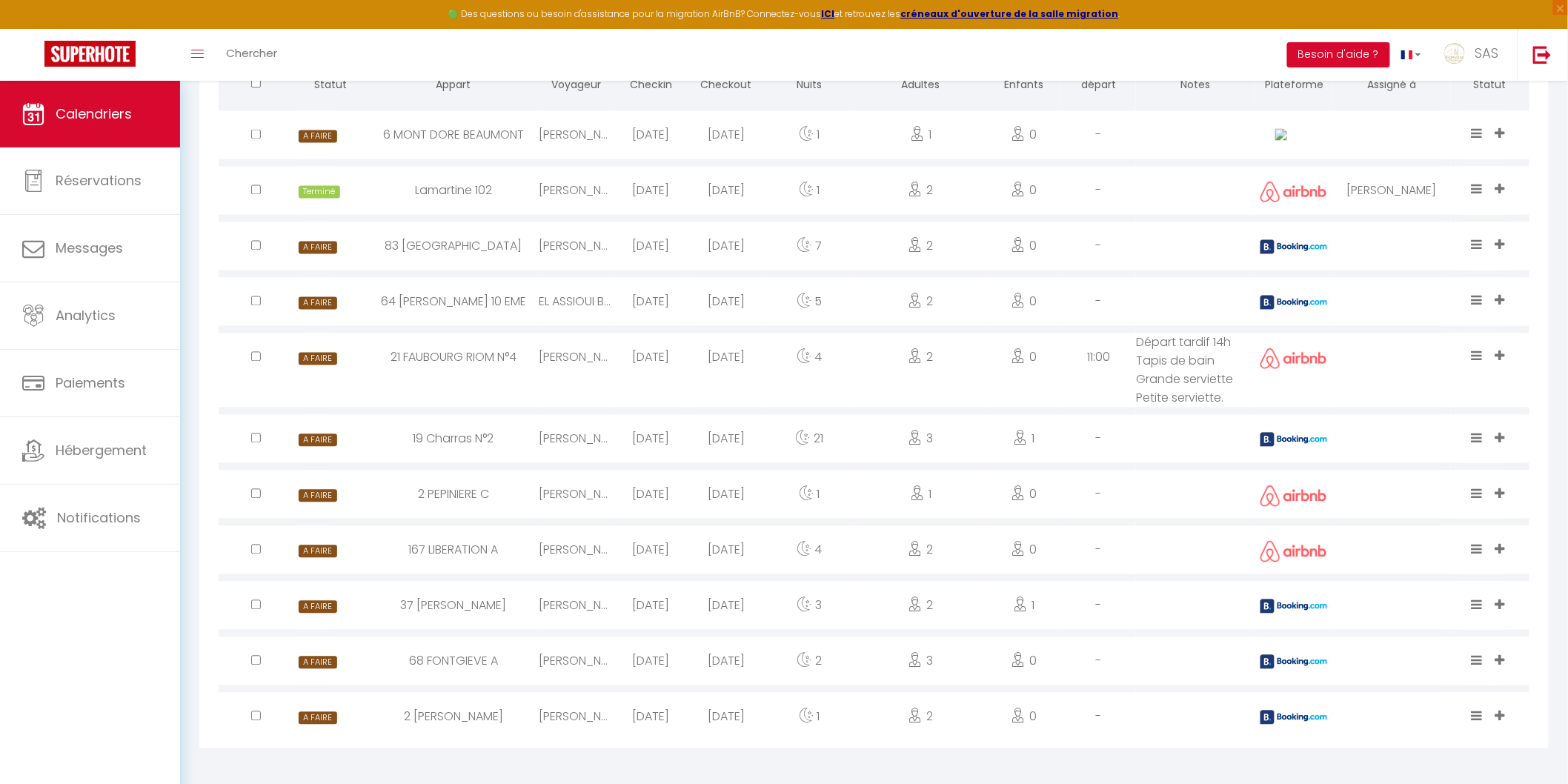
scroll to position [1047, 0]
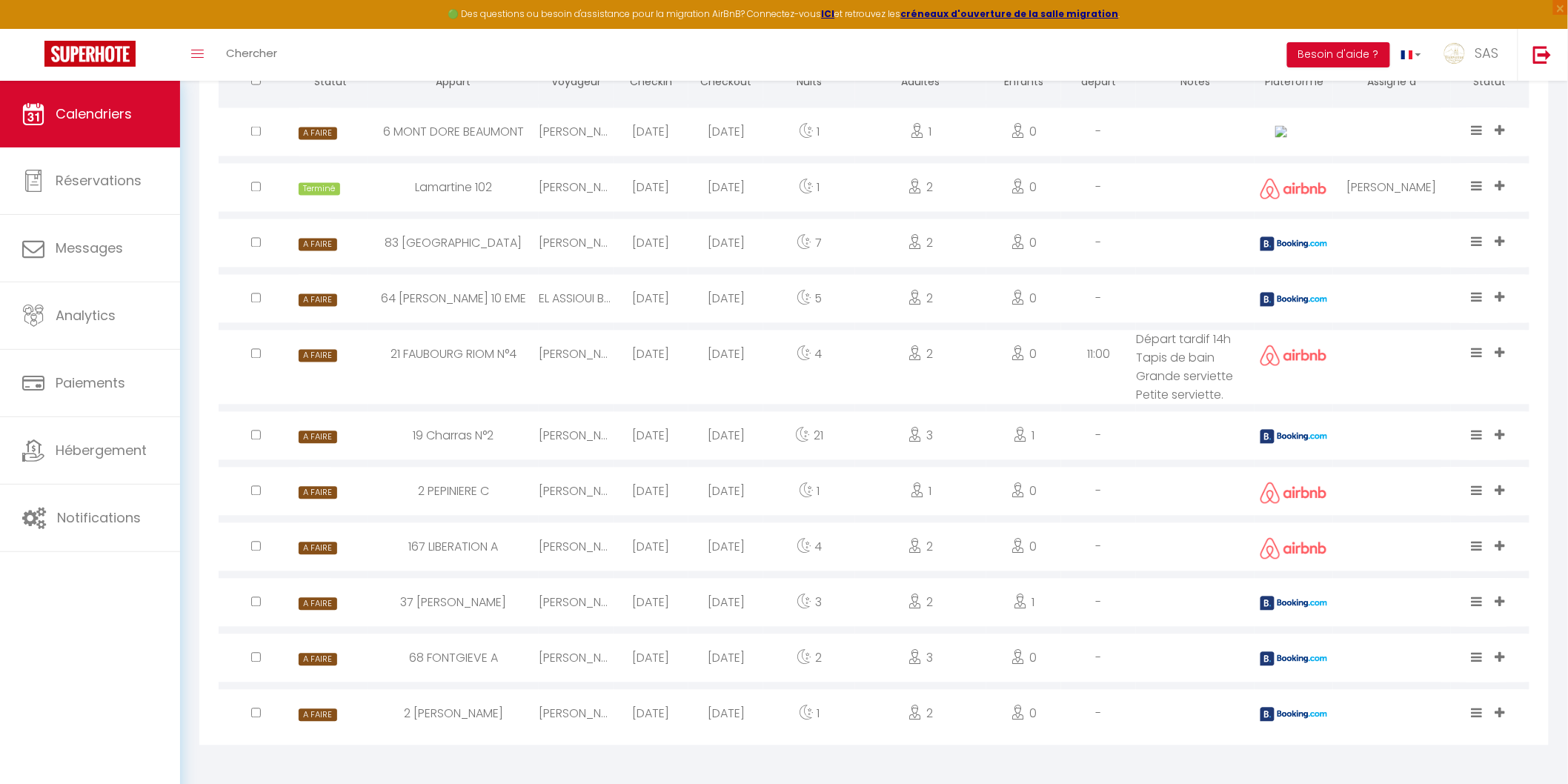
click at [1498, 660] on icon at bounding box center [1500, 657] width 9 height 13
click at [1450, 609] on li "MARINA" at bounding box center [1443, 612] width 138 height 28
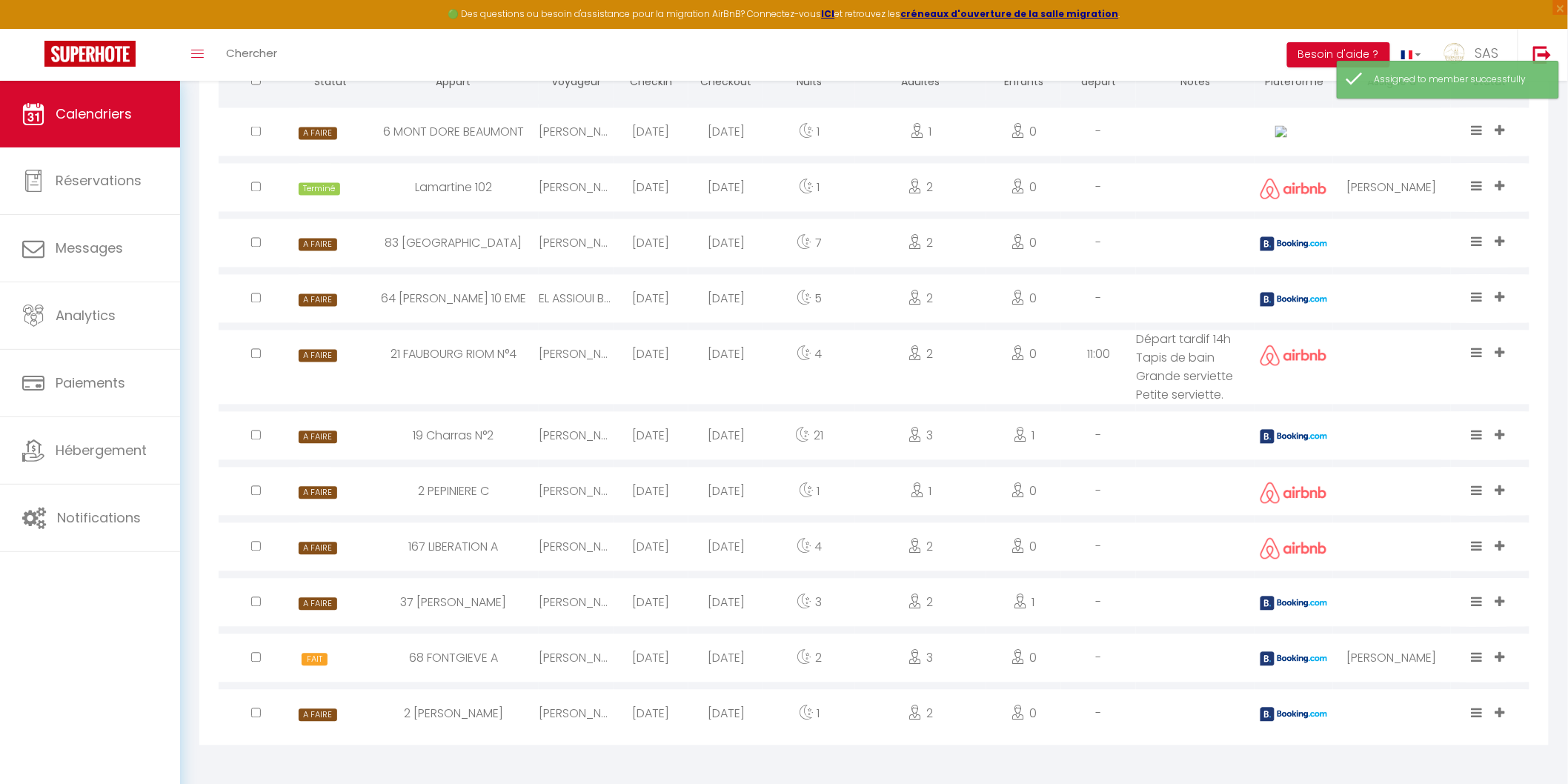
click at [1478, 654] on icon at bounding box center [1477, 657] width 11 height 13
click at [1427, 611] on li "Terminé" at bounding box center [1430, 606] width 117 height 28
click at [537, 299] on div "64 [PERSON_NAME] 10 EME" at bounding box center [453, 299] width 170 height 48
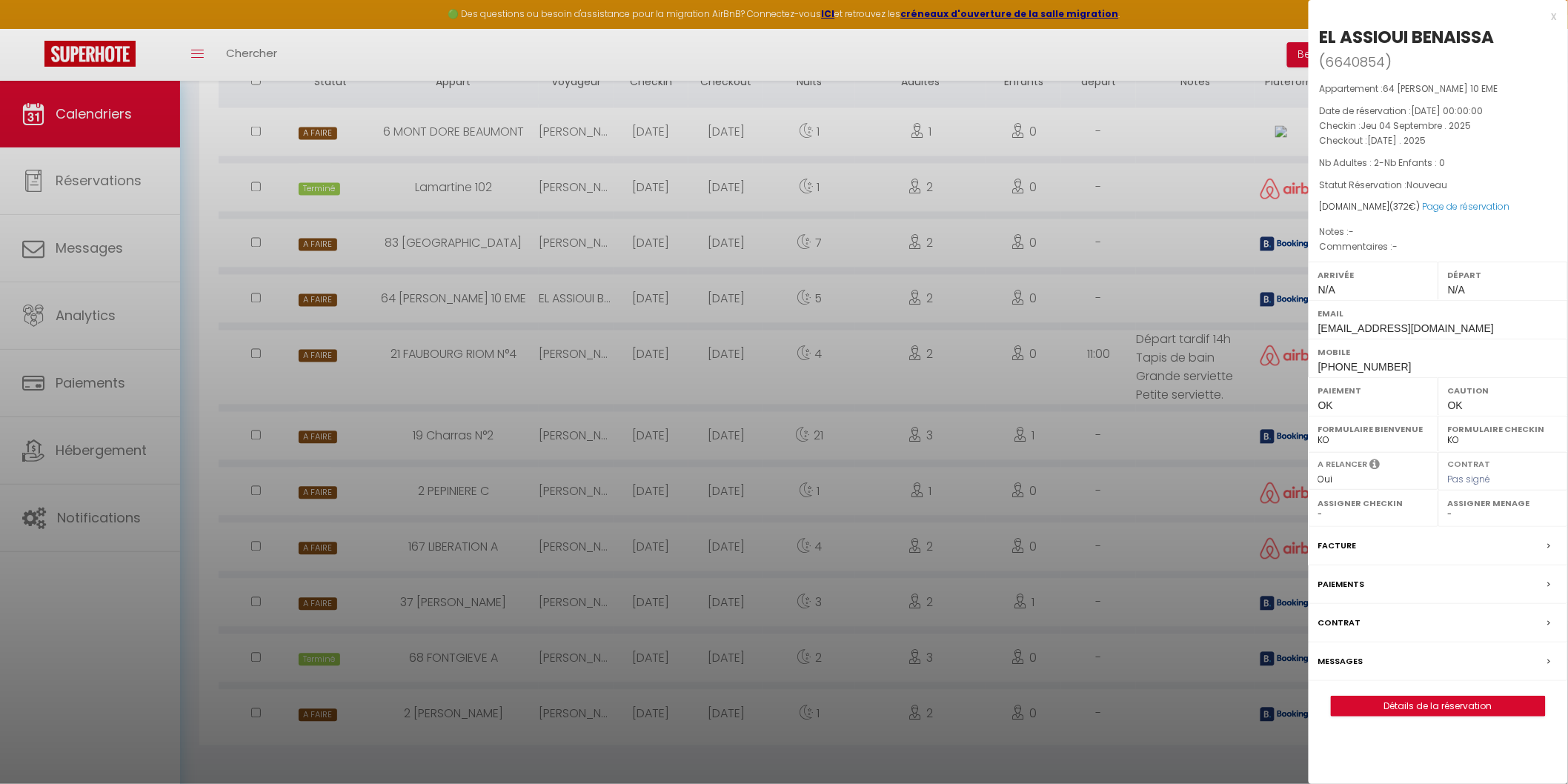
click at [561, 299] on div at bounding box center [784, 392] width 1568 height 784
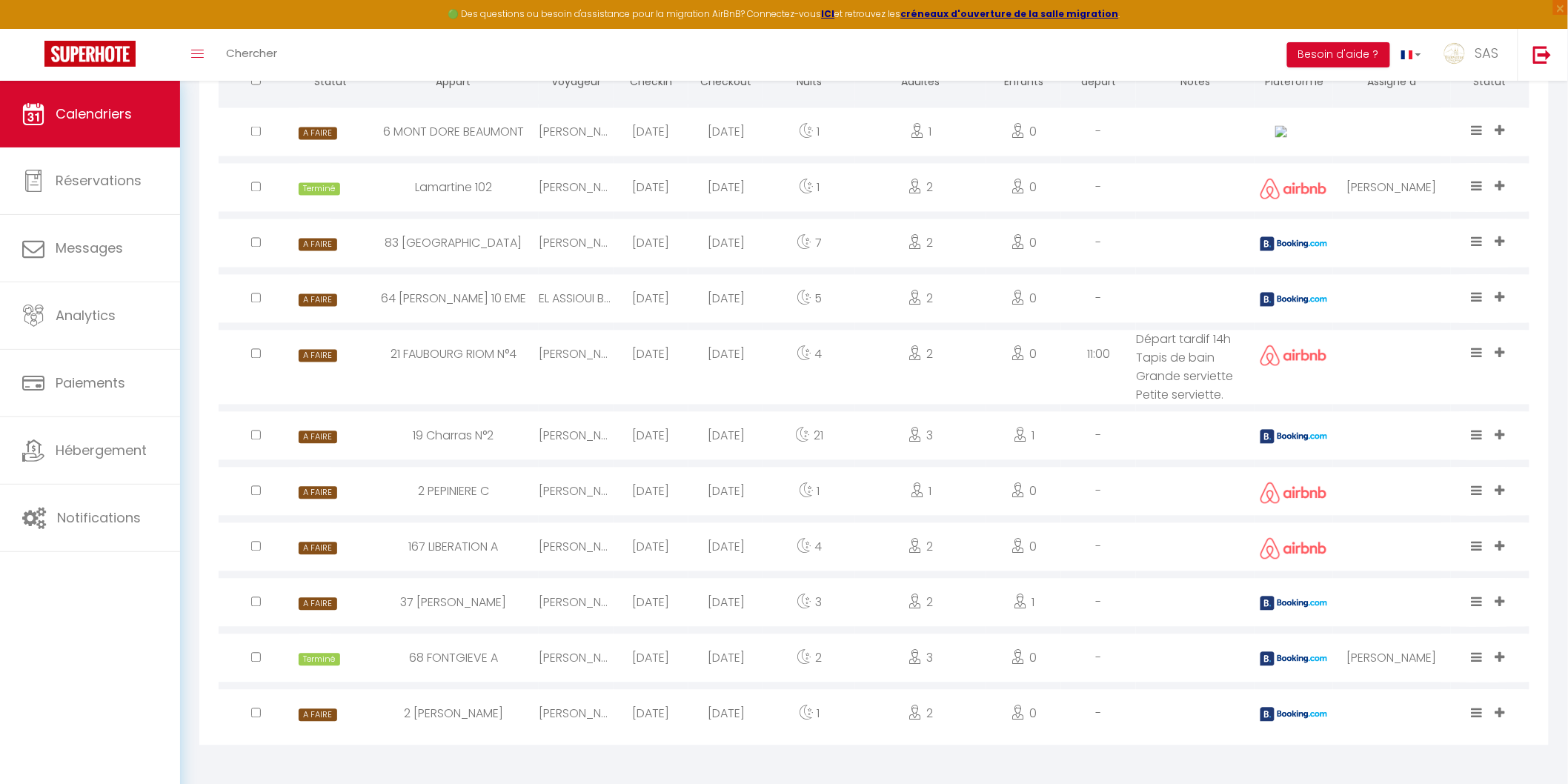
click at [602, 306] on div "EL ASSIOUI BENAISSA" at bounding box center [577, 299] width 75 height 48
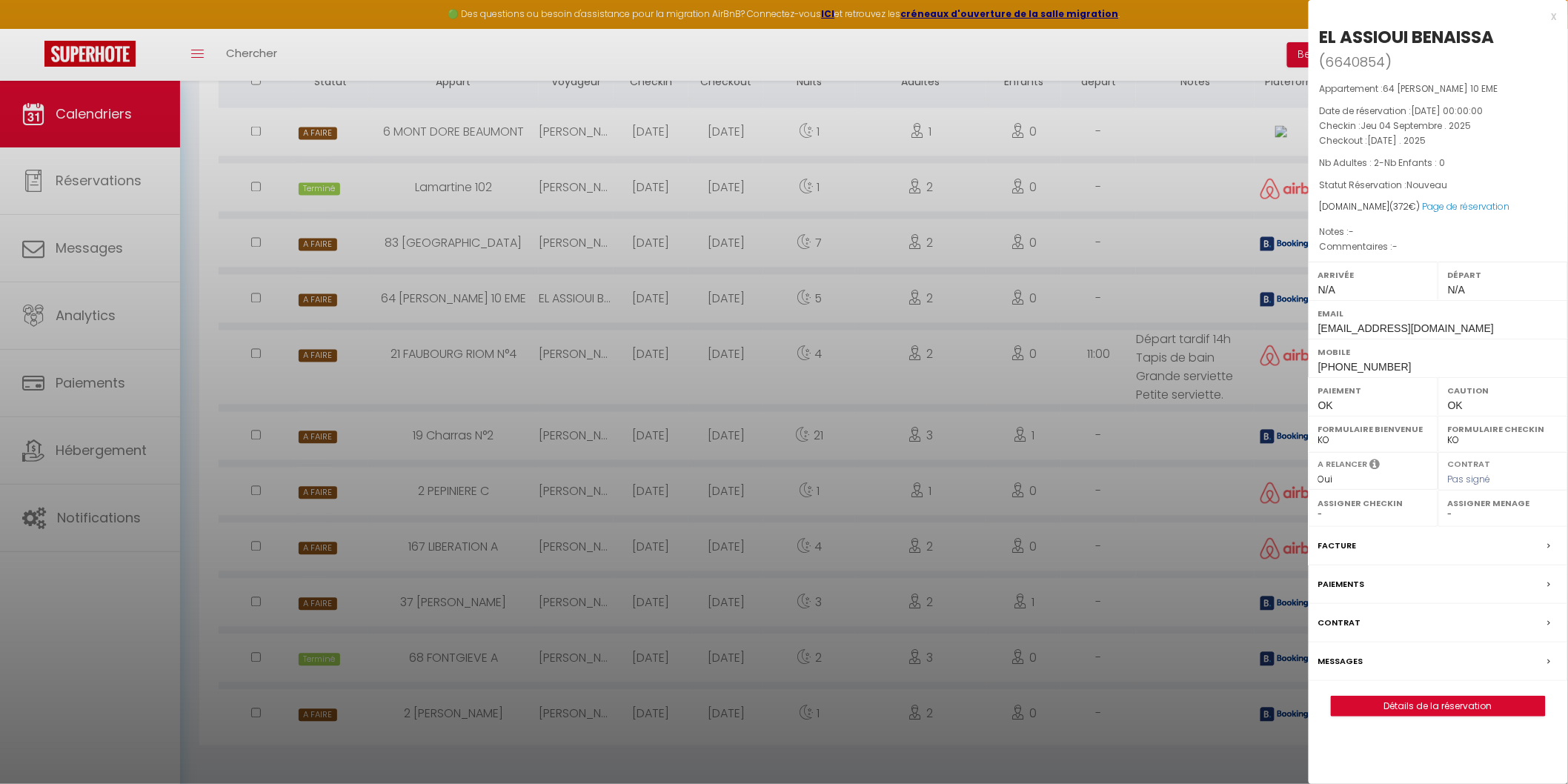
click at [604, 306] on div at bounding box center [784, 392] width 1568 height 784
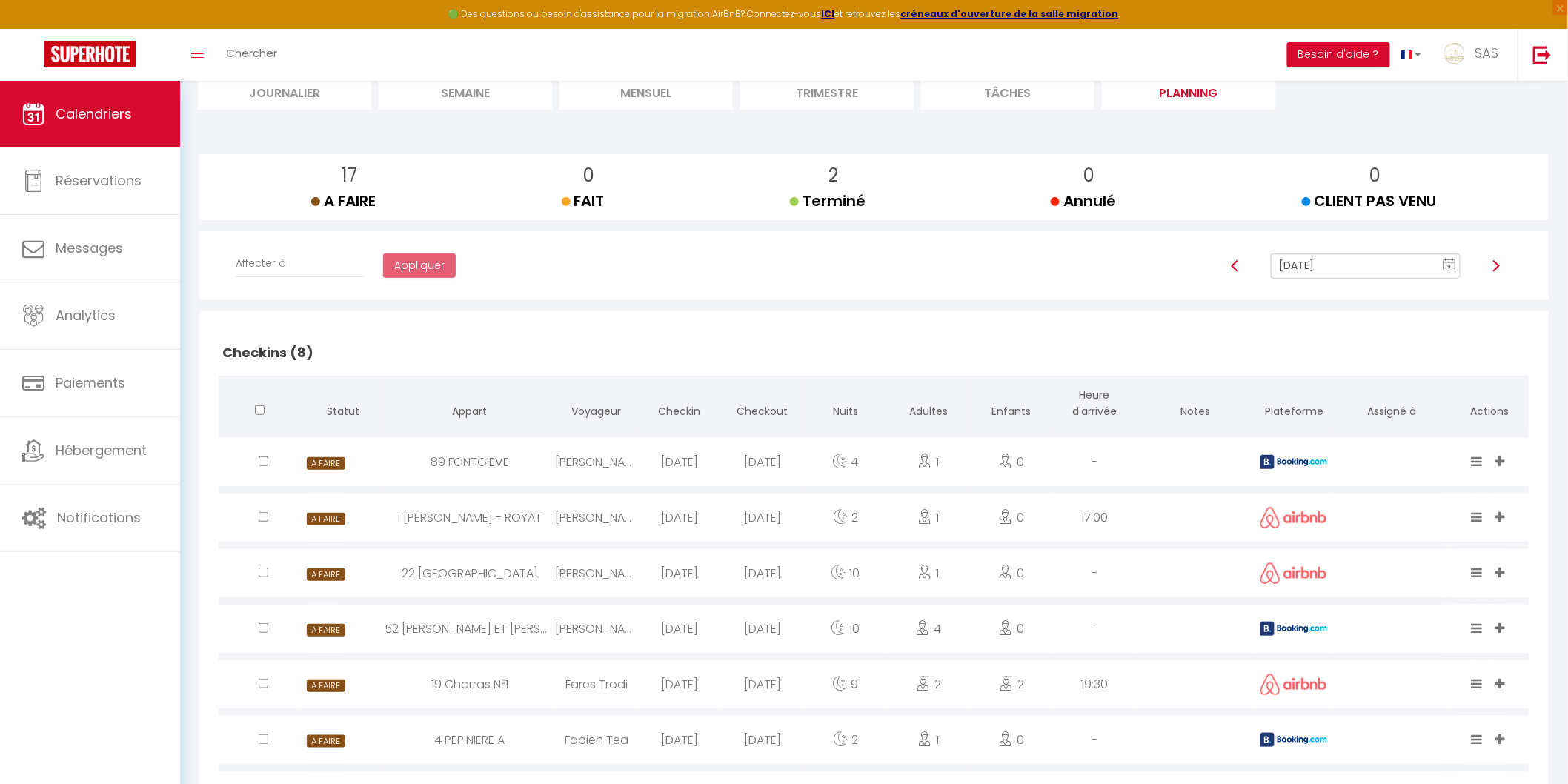
scroll to position [0, 0]
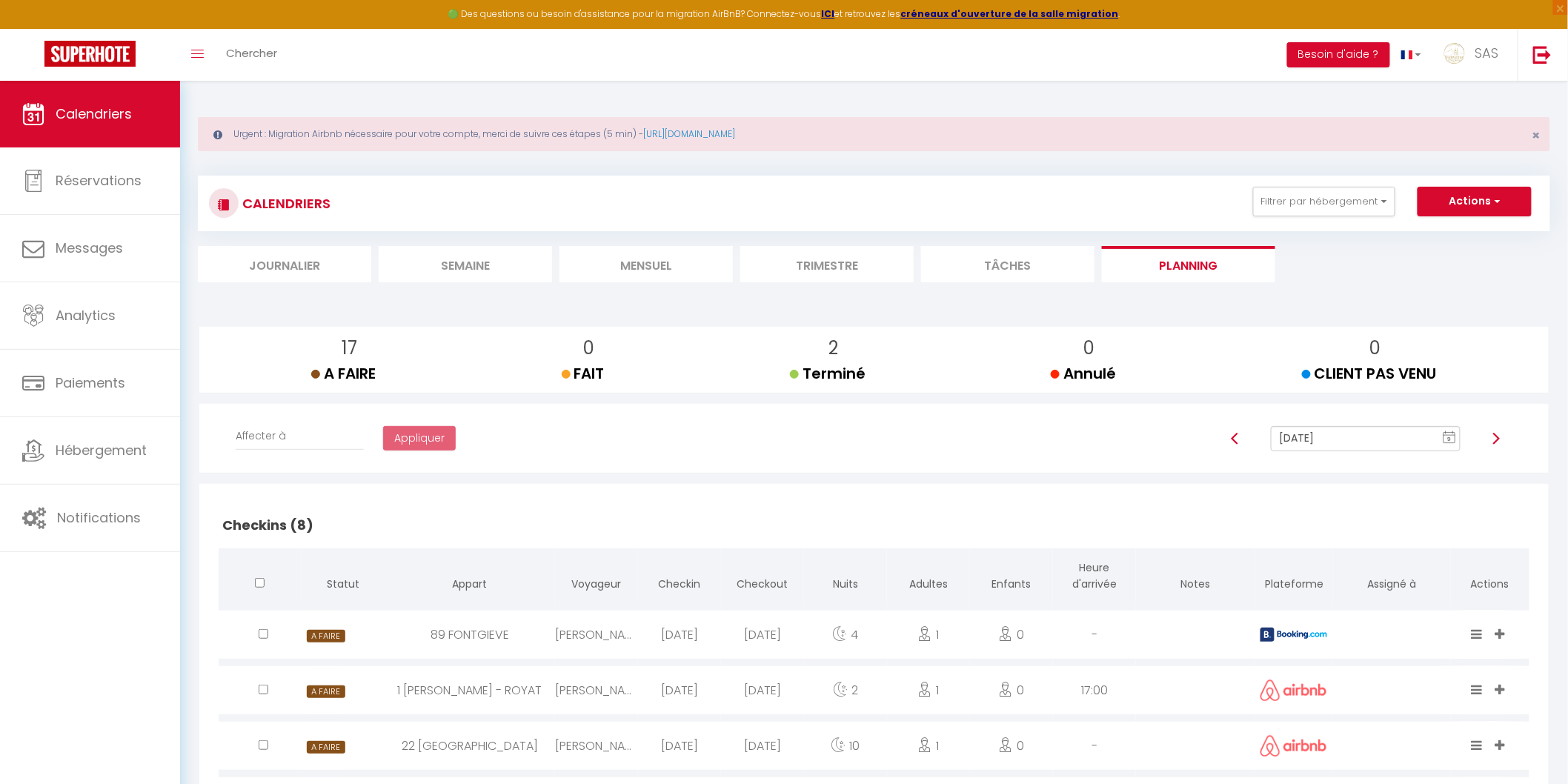
click at [1364, 433] on input "[DATE]" at bounding box center [1365, 438] width 189 height 25
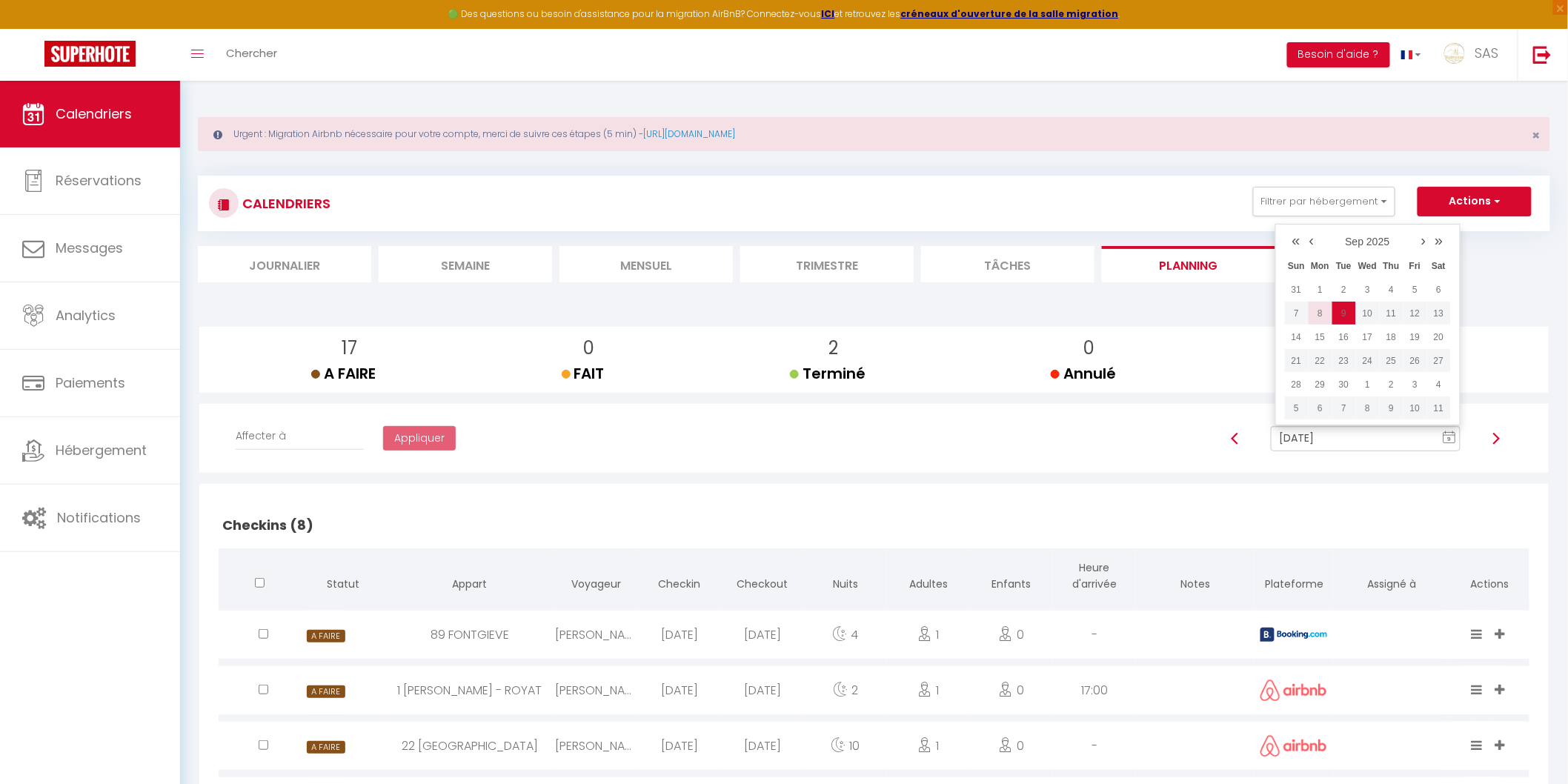
click at [1327, 312] on td "8" at bounding box center [1321, 313] width 24 height 24
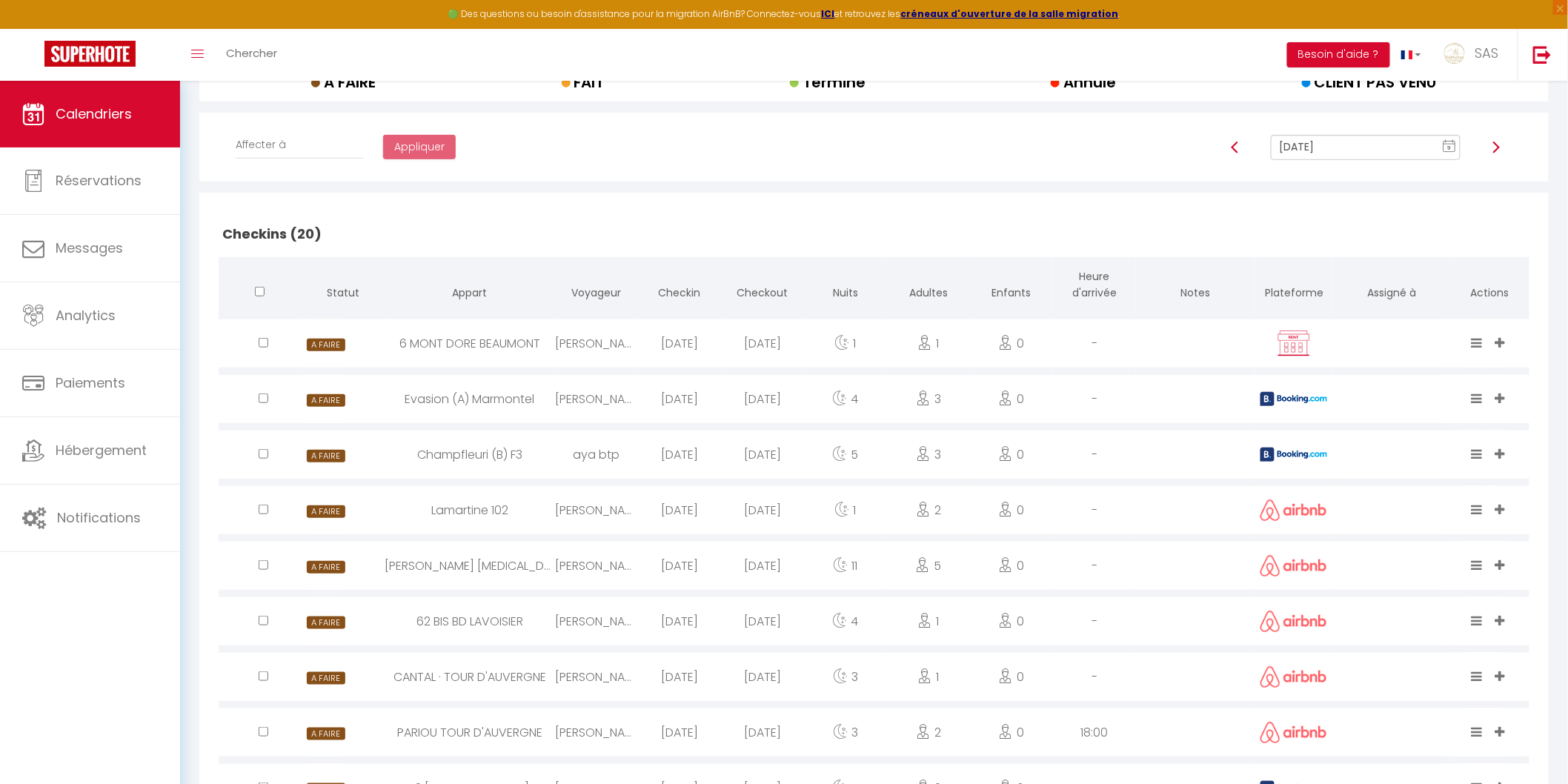
scroll to position [13, 0]
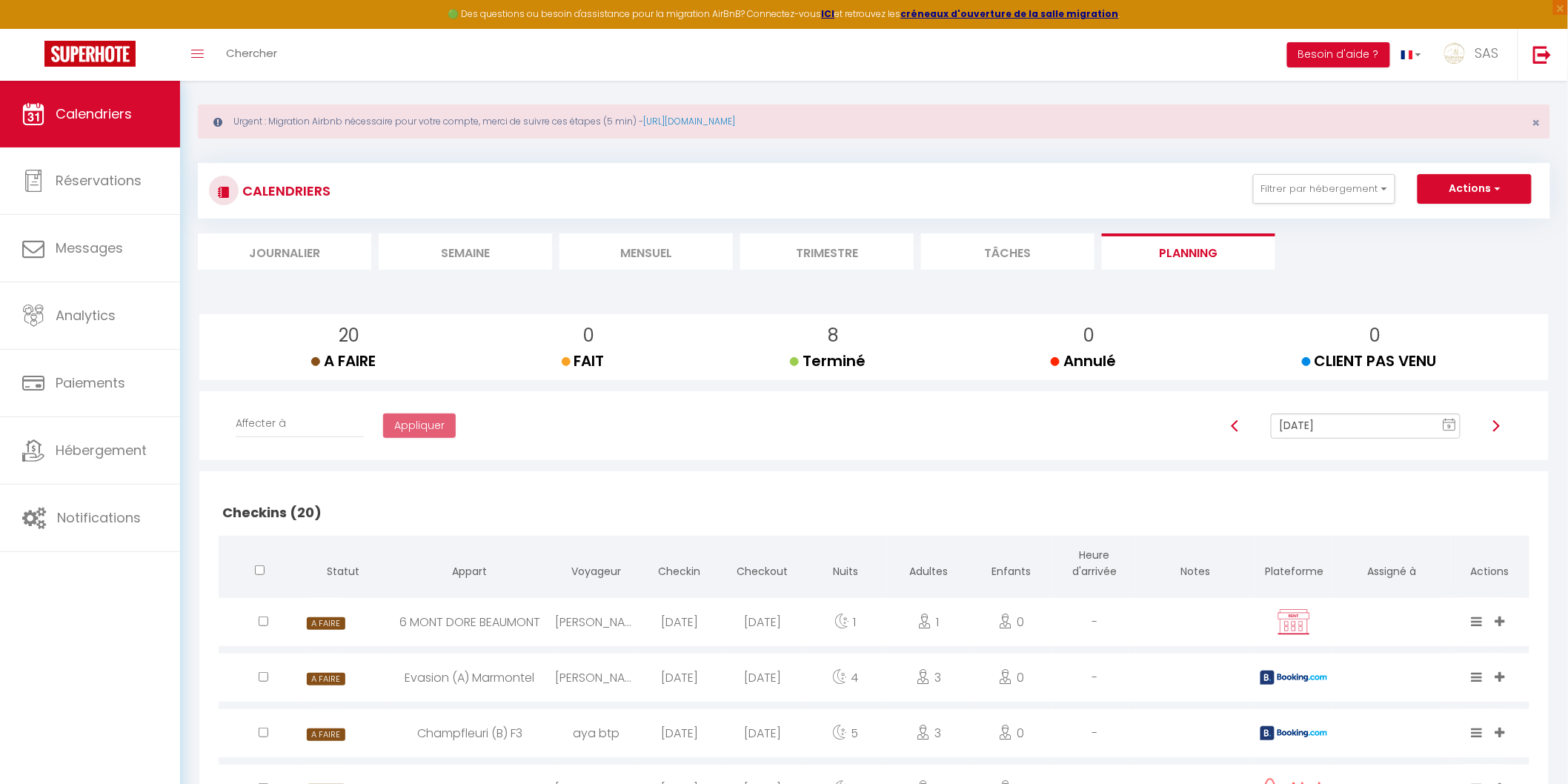
click at [1339, 422] on input "Sep 08, 2025" at bounding box center [1365, 425] width 189 height 25
click at [1343, 299] on td "9" at bounding box center [1345, 301] width 24 height 24
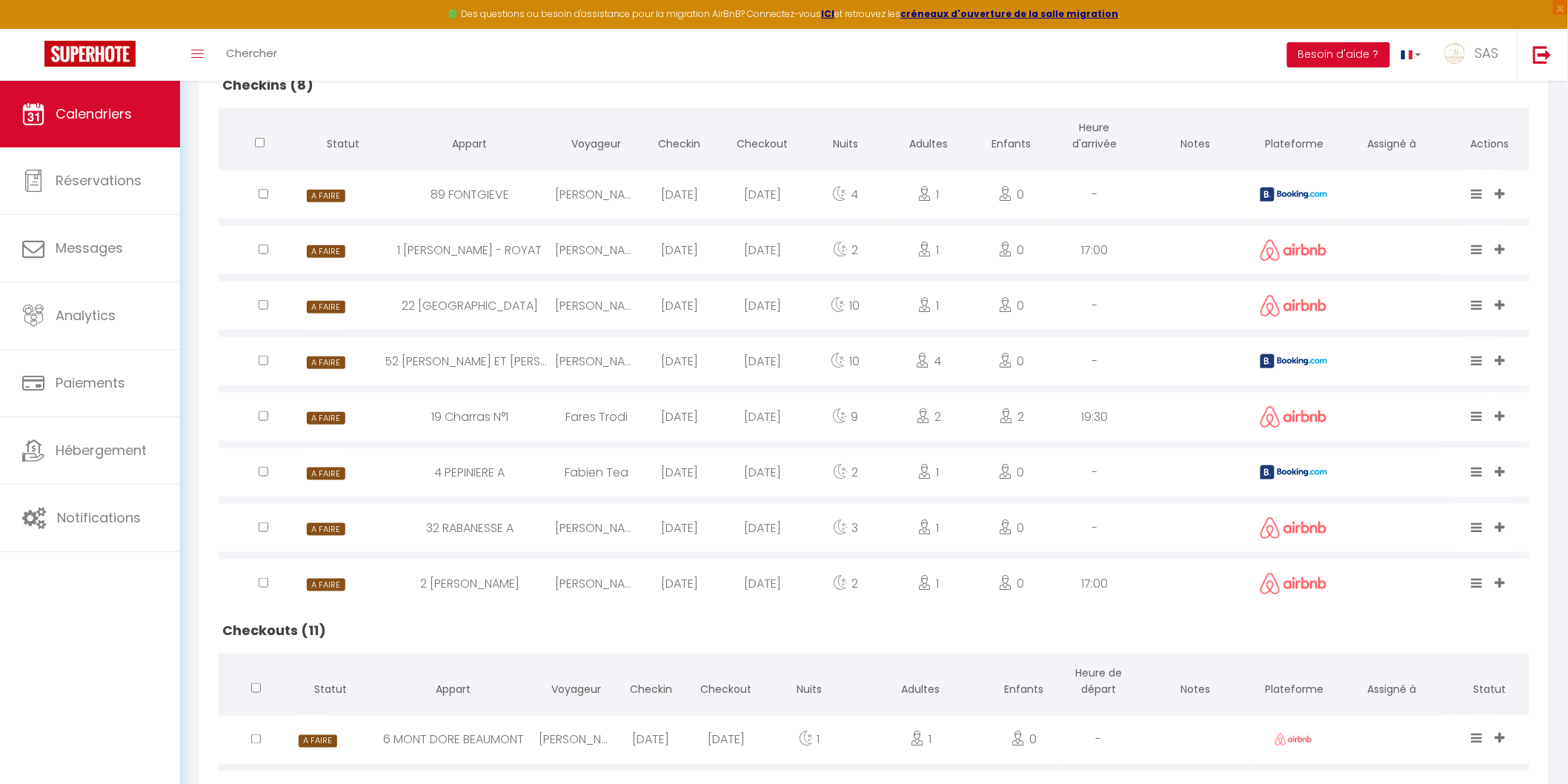
scroll to position [287, 0]
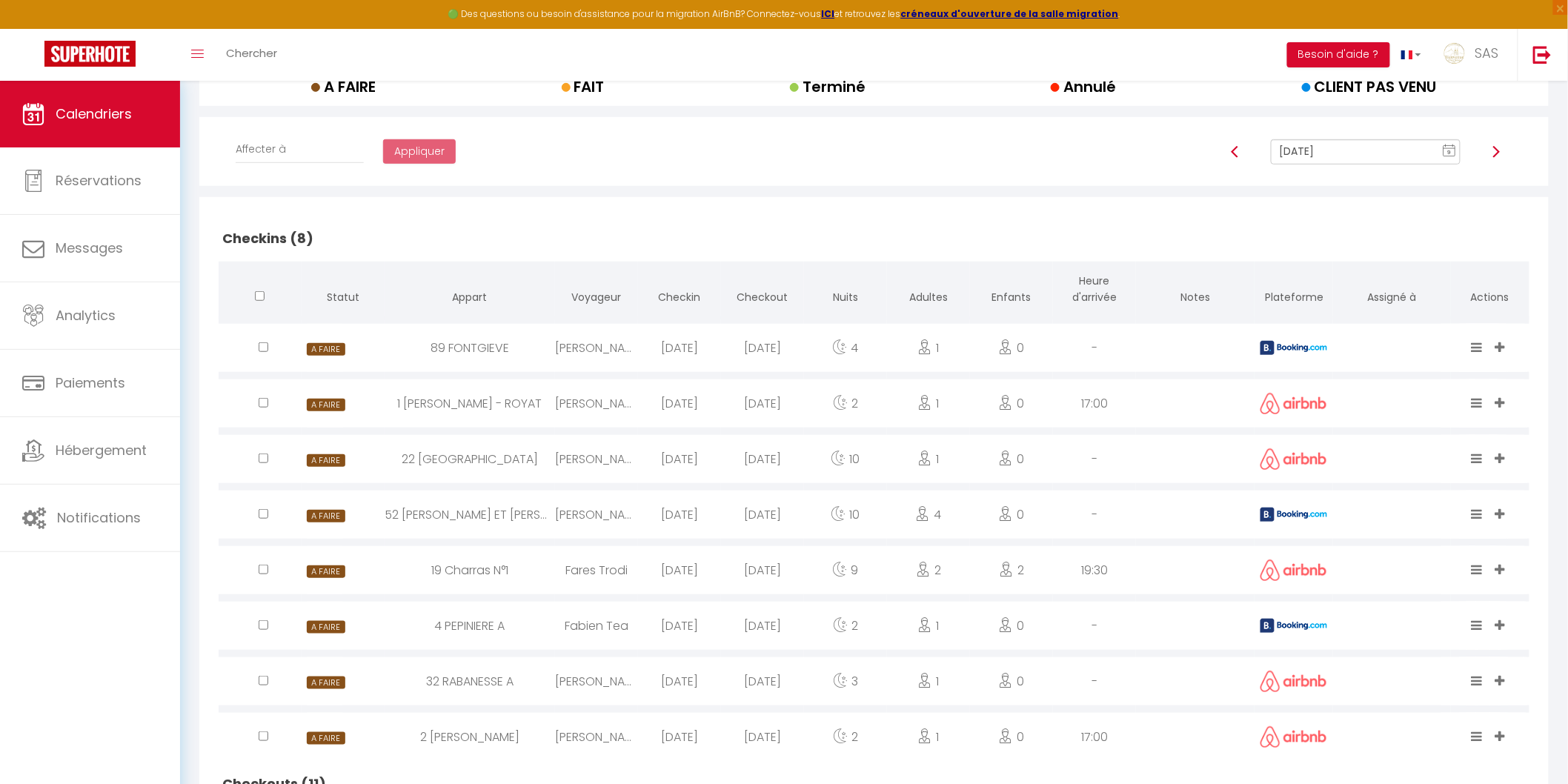
click at [633, 453] on div "[PERSON_NAME]" at bounding box center [596, 459] width 83 height 48
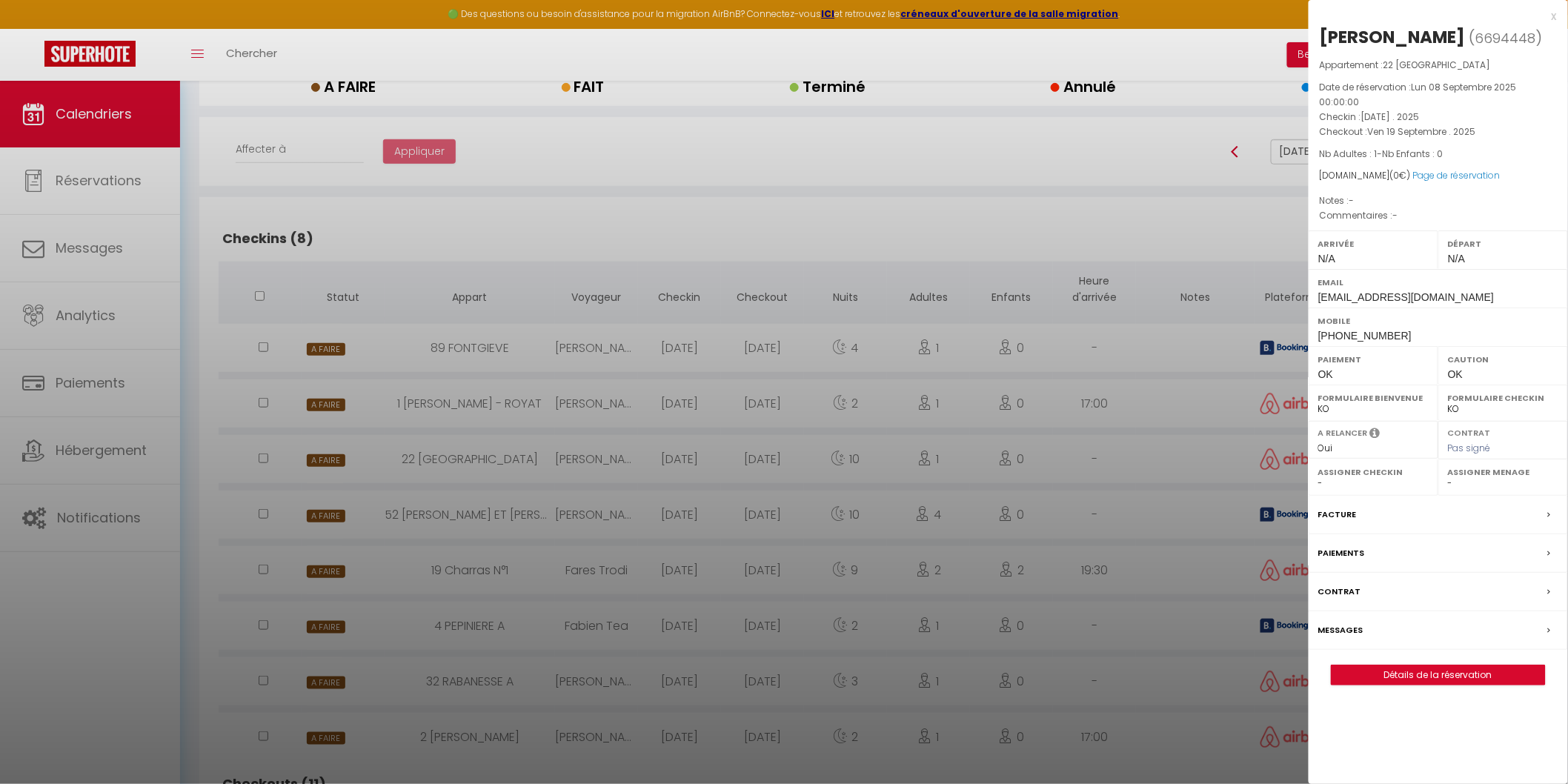
click at [633, 453] on div at bounding box center [784, 392] width 1568 height 784
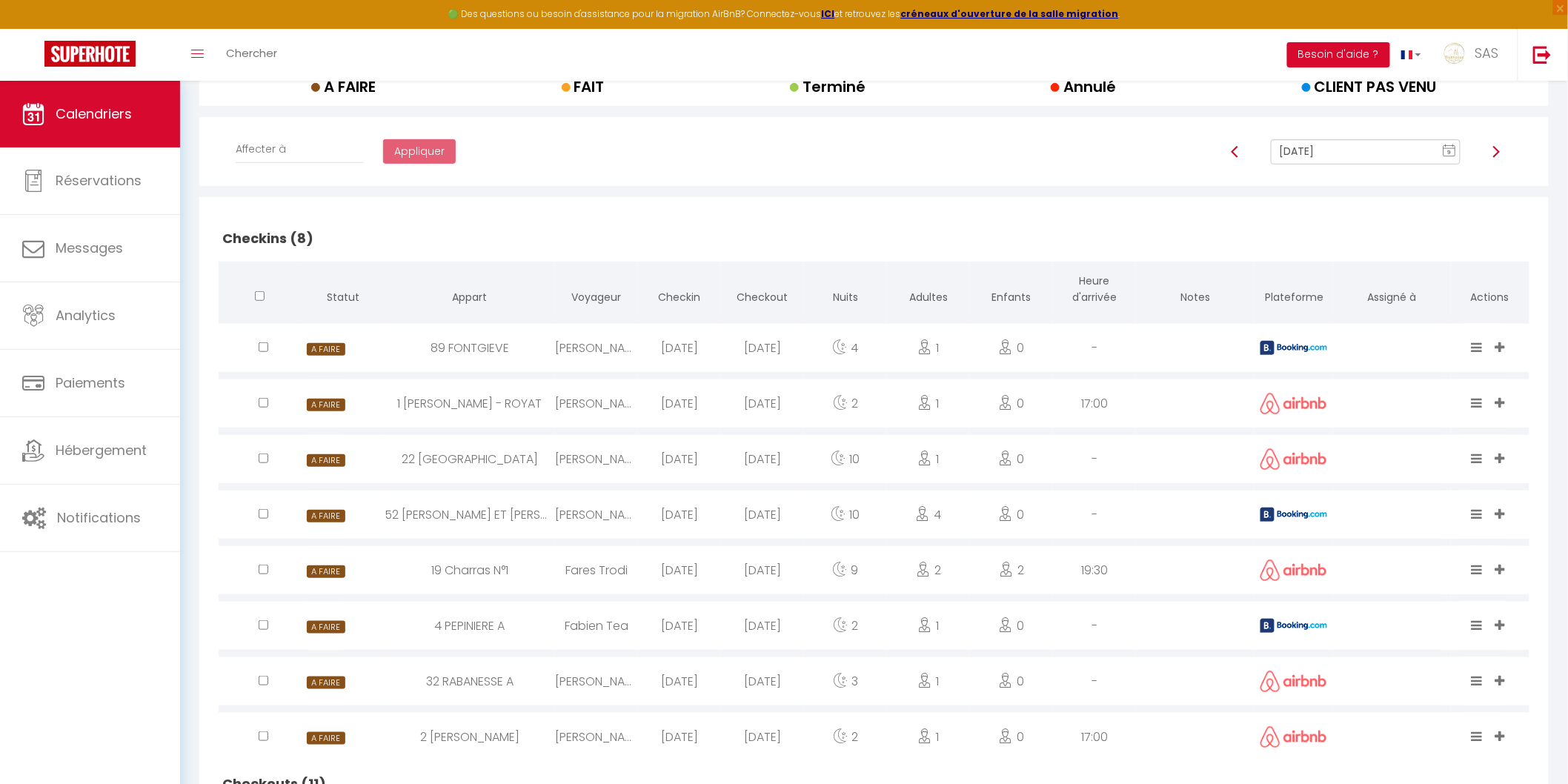
click at [768, 517] on div "[DATE]" at bounding box center [762, 514] width 83 height 48
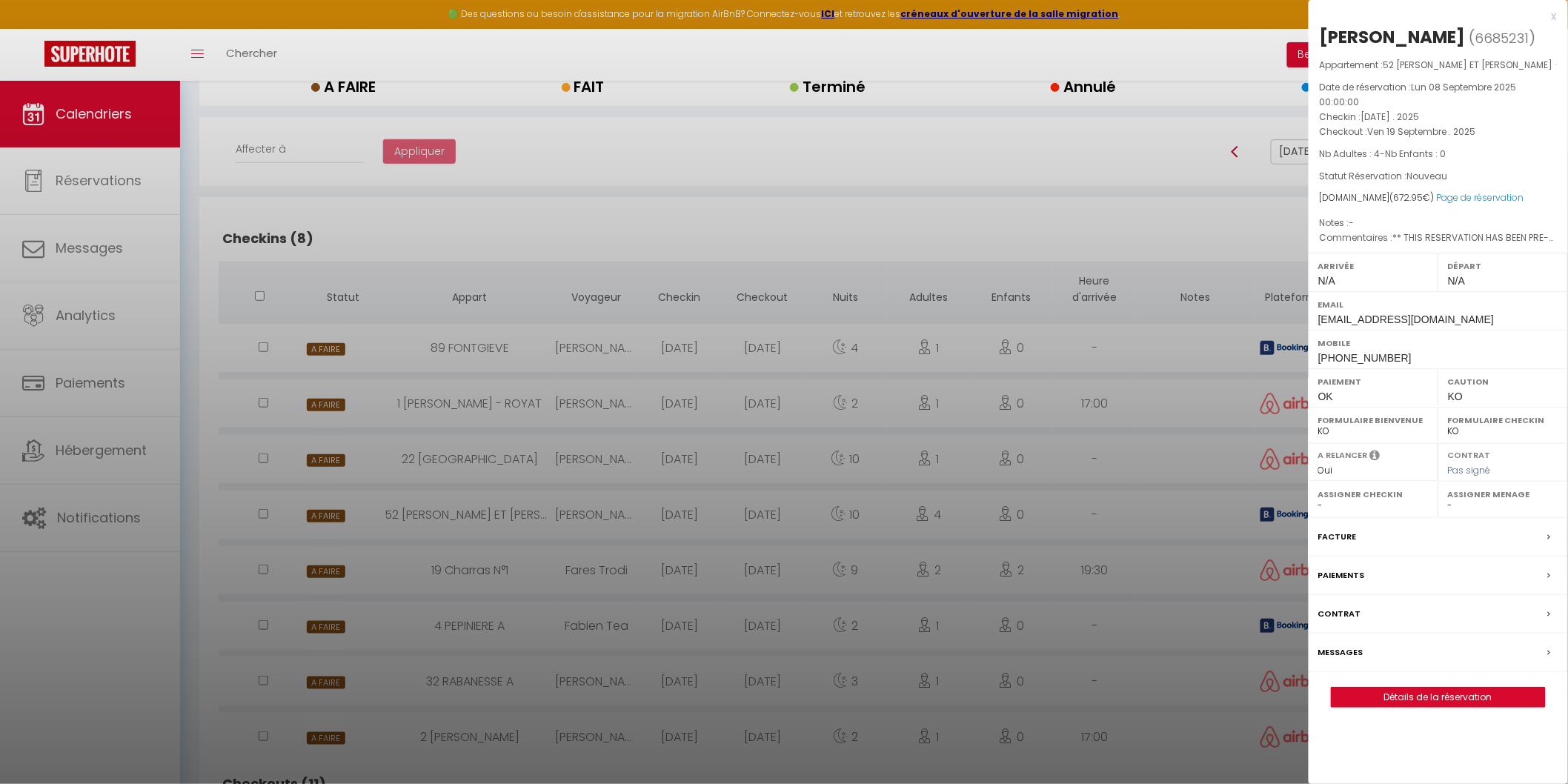
click at [768, 512] on div at bounding box center [784, 392] width 1568 height 784
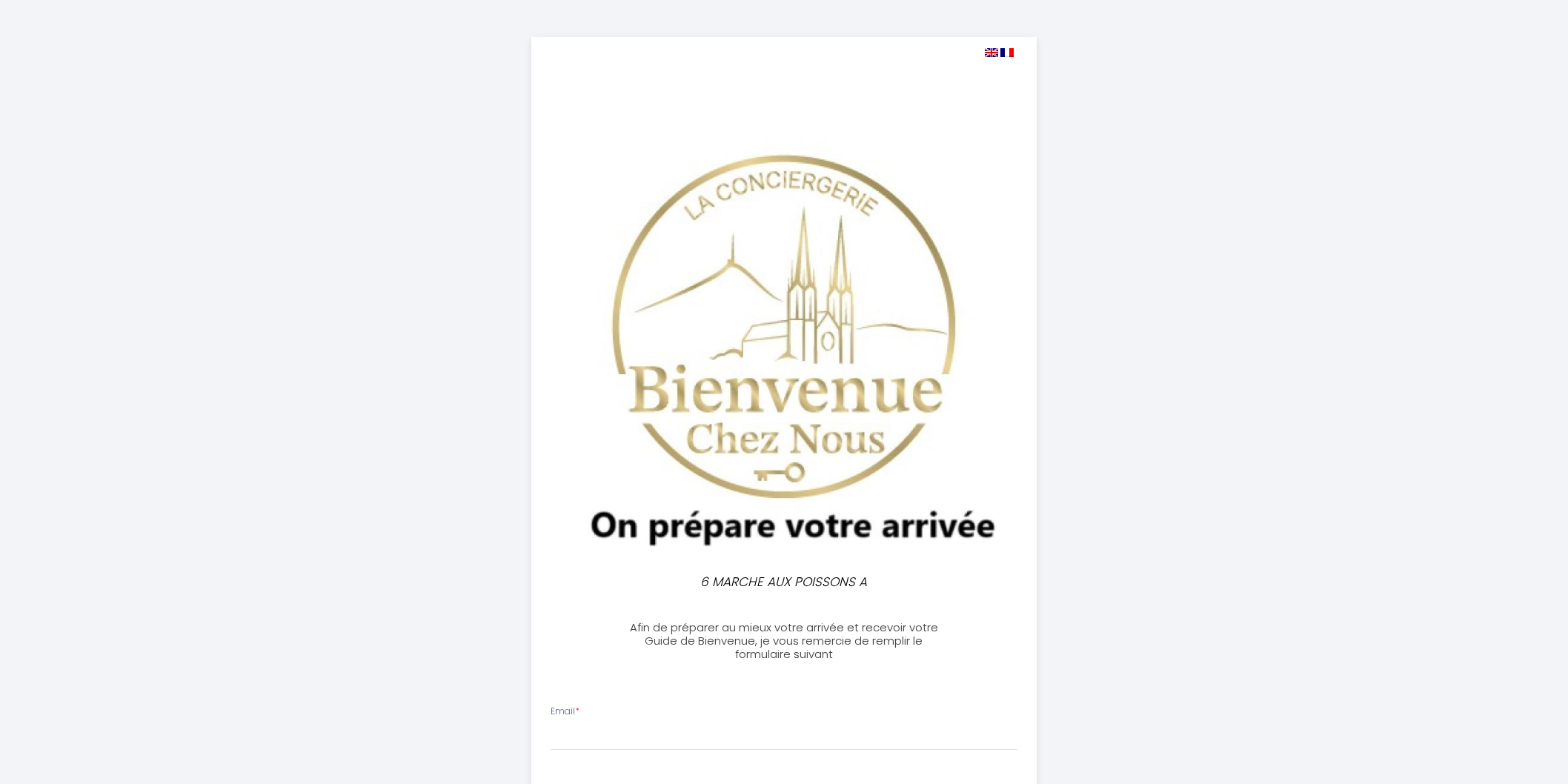
select select
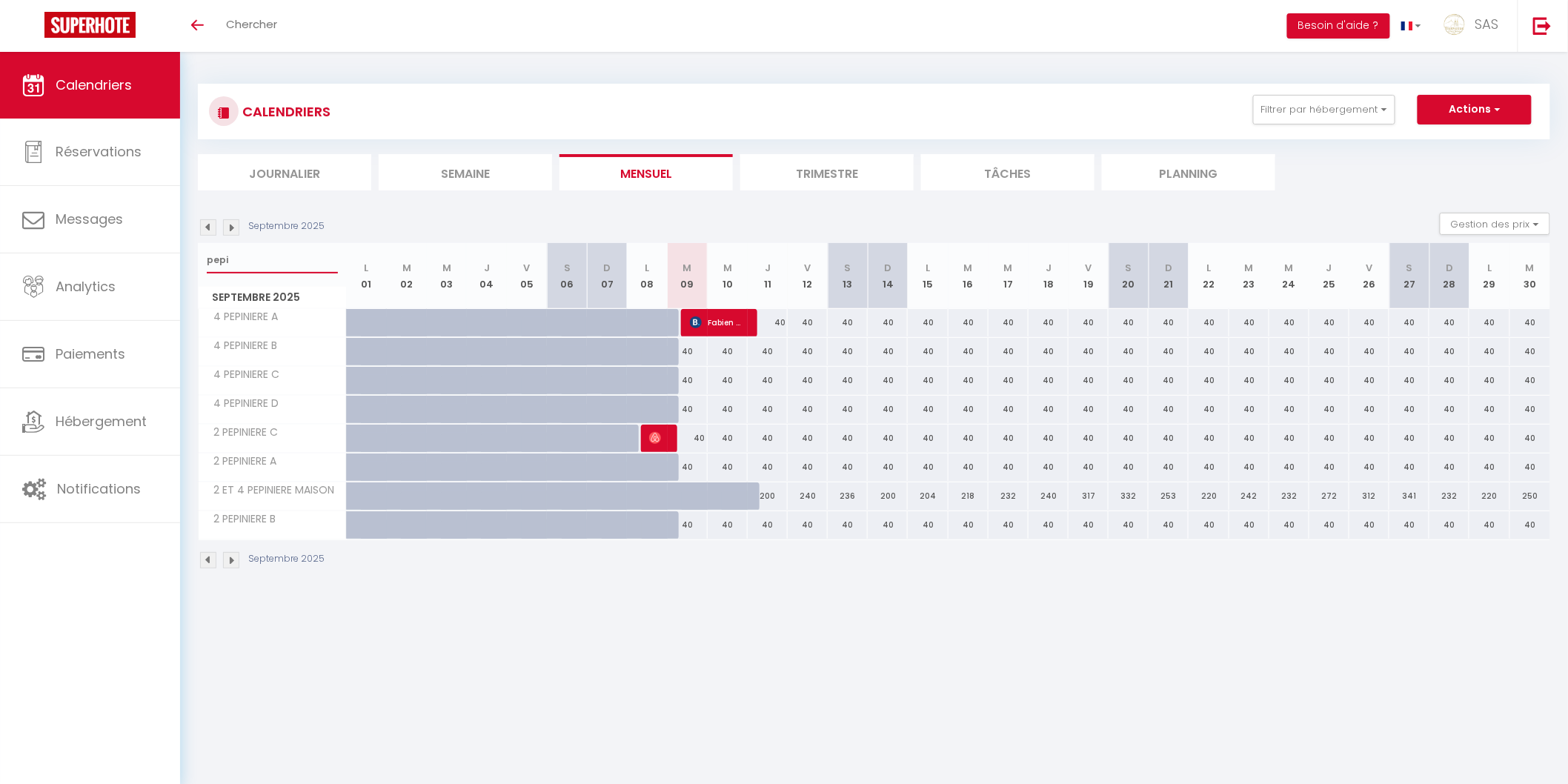
click at [232, 253] on input "pepi" at bounding box center [273, 260] width 132 height 26
type input "p"
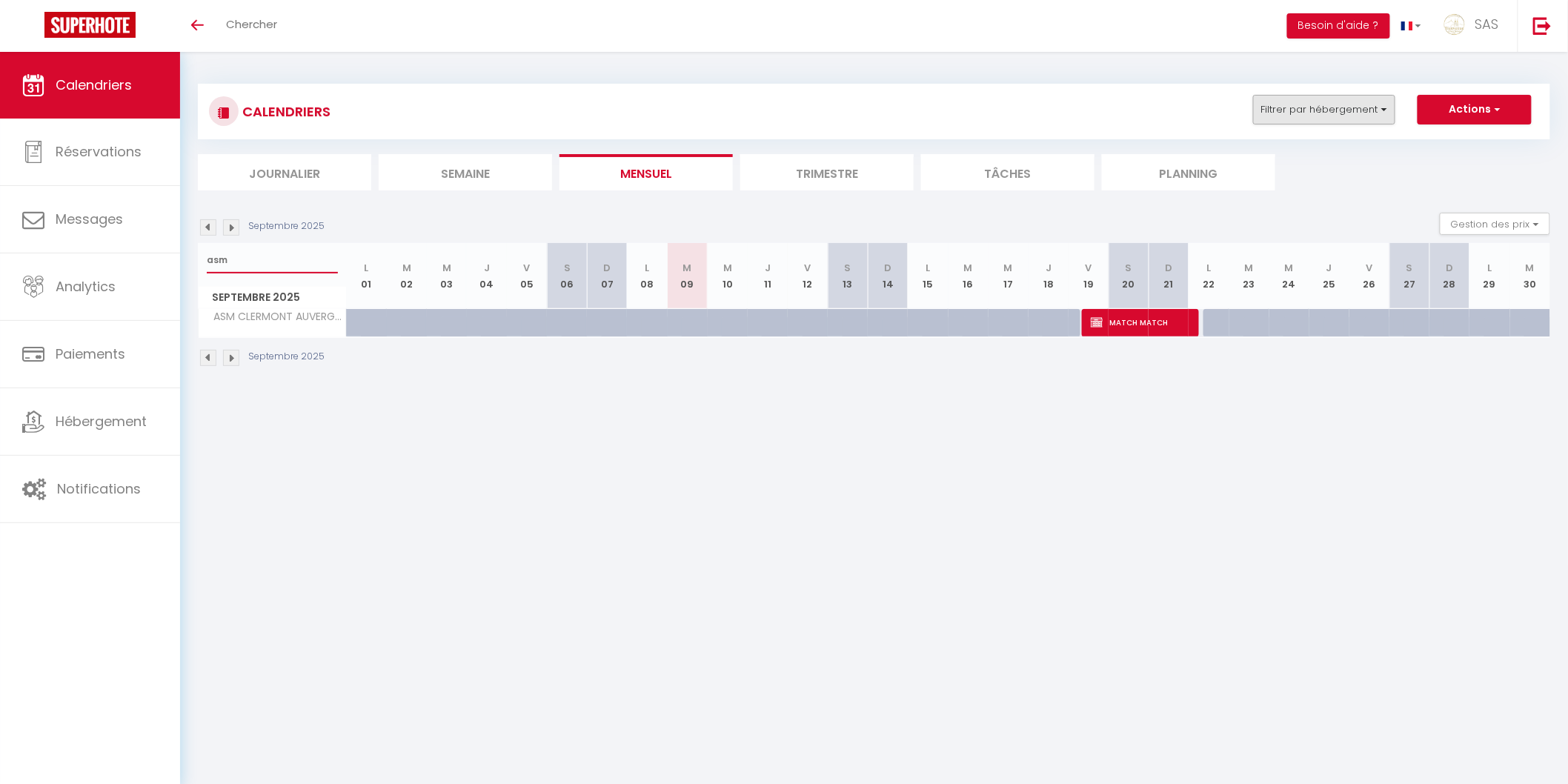
type input "asm"
click at [1297, 109] on button "Filtrer par hébergement" at bounding box center [1324, 109] width 143 height 30
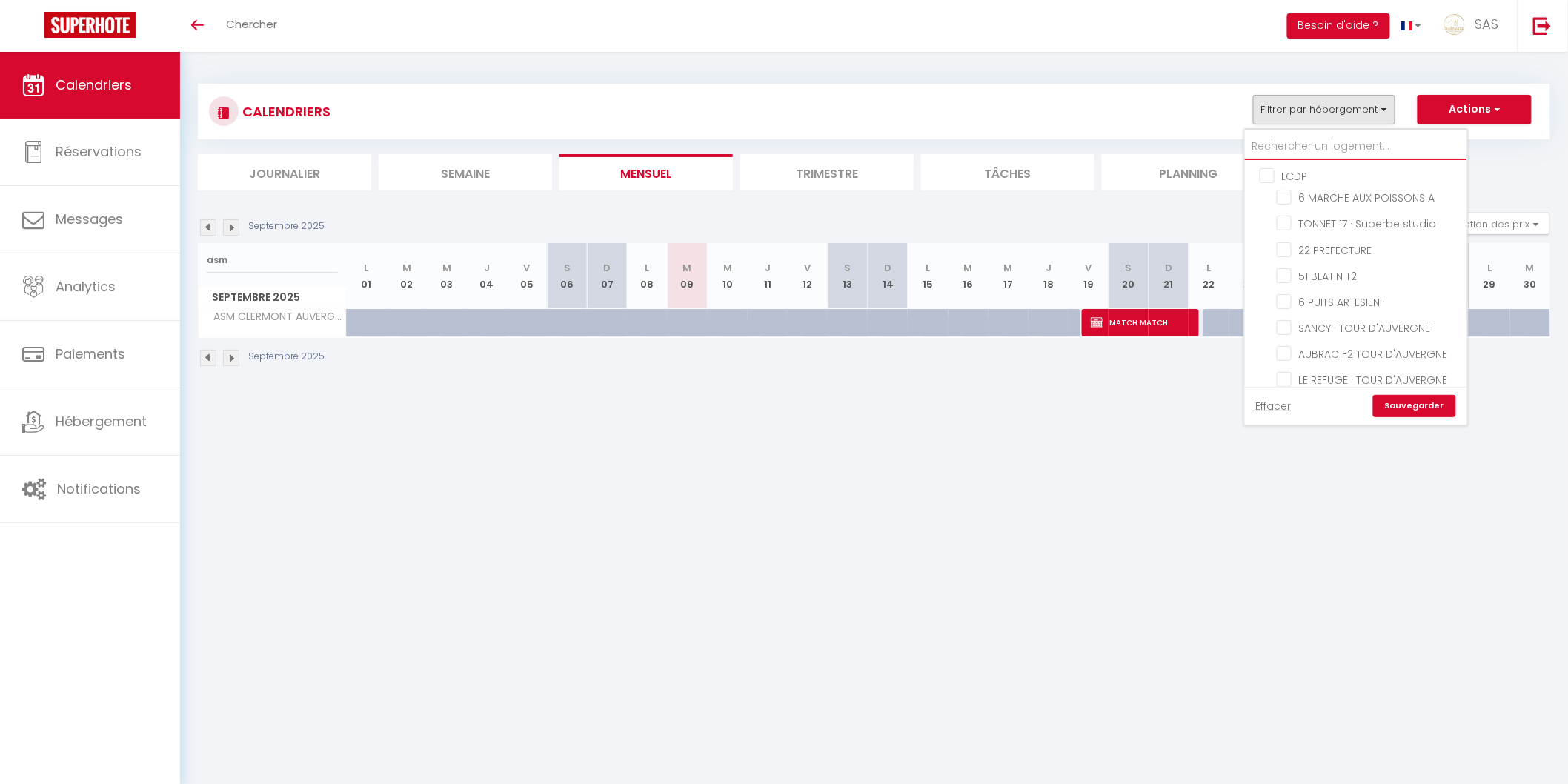
click at [1294, 141] on input "text" at bounding box center [1356, 146] width 222 height 26
type input "a"
checkbox input "false"
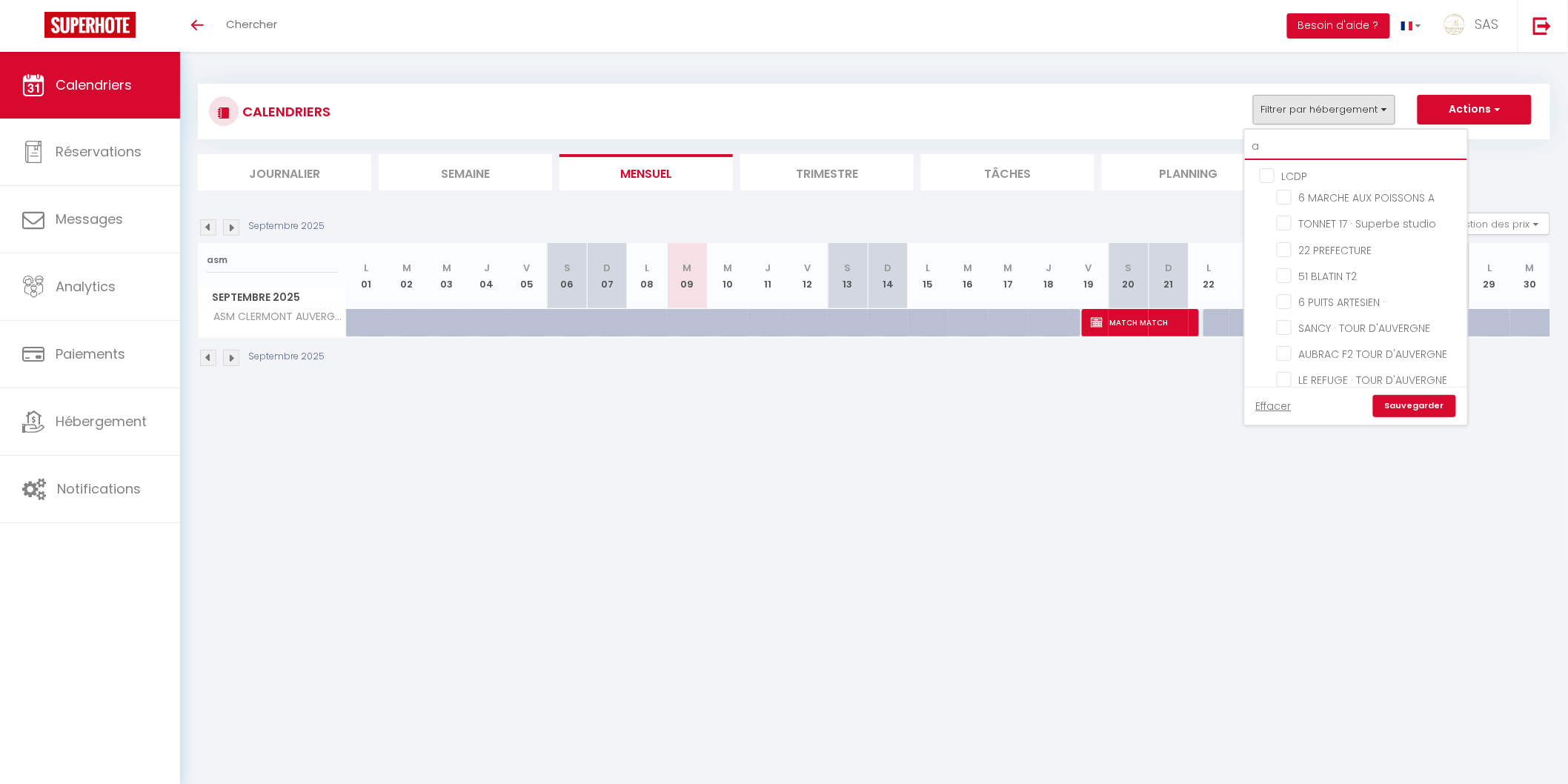
checkbox input "false"
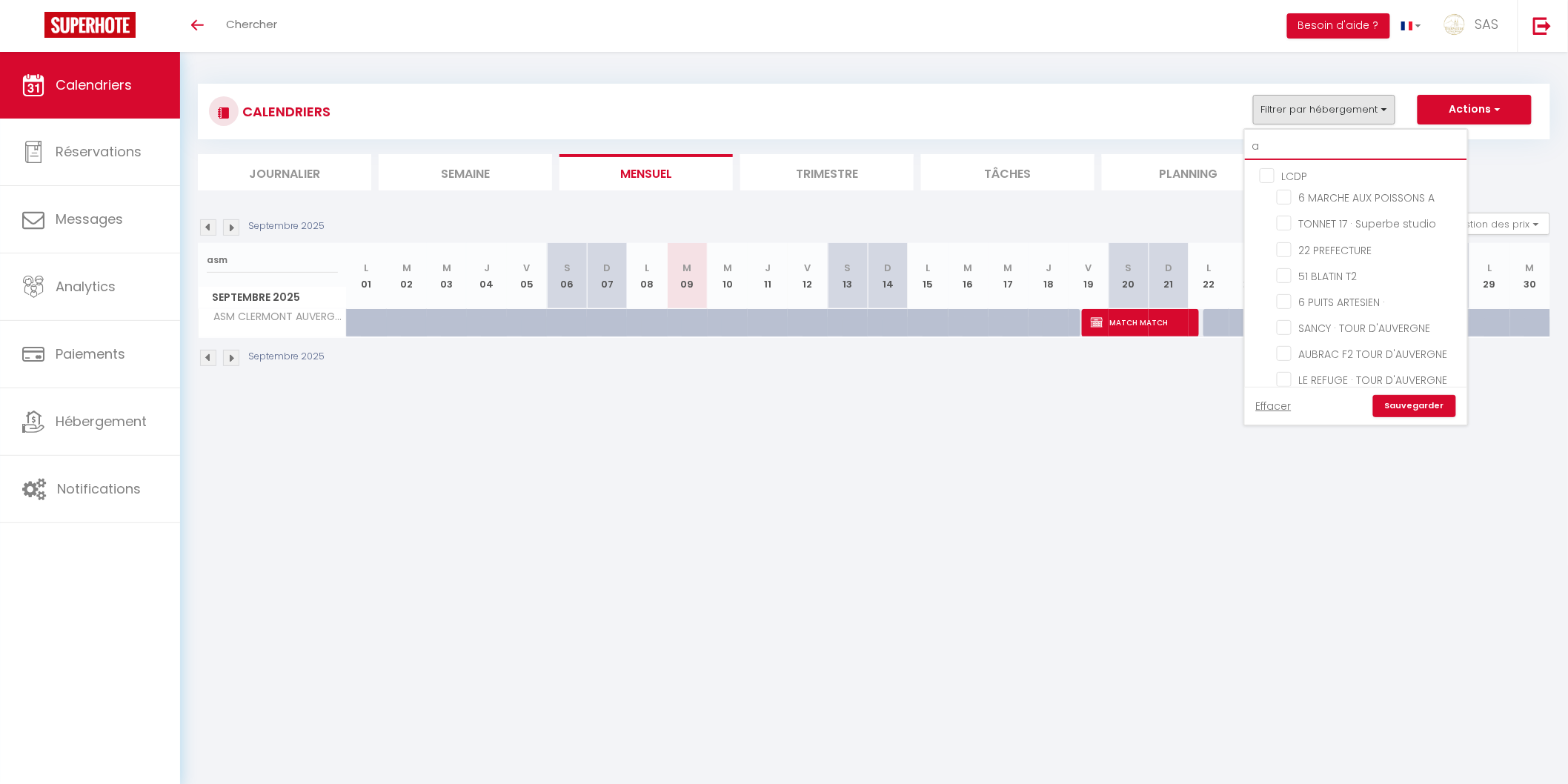
checkbox input "false"
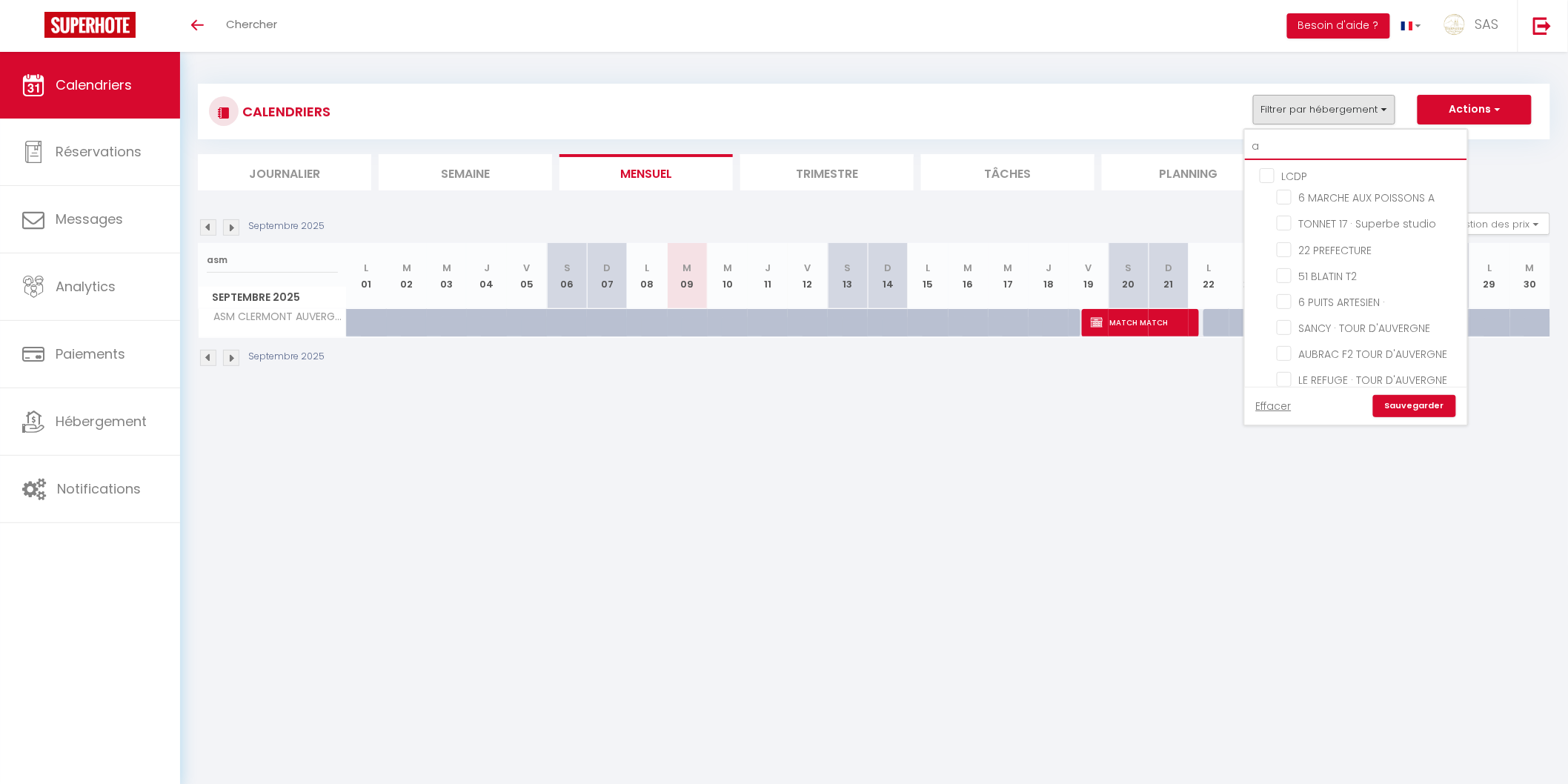
checkbox input "false"
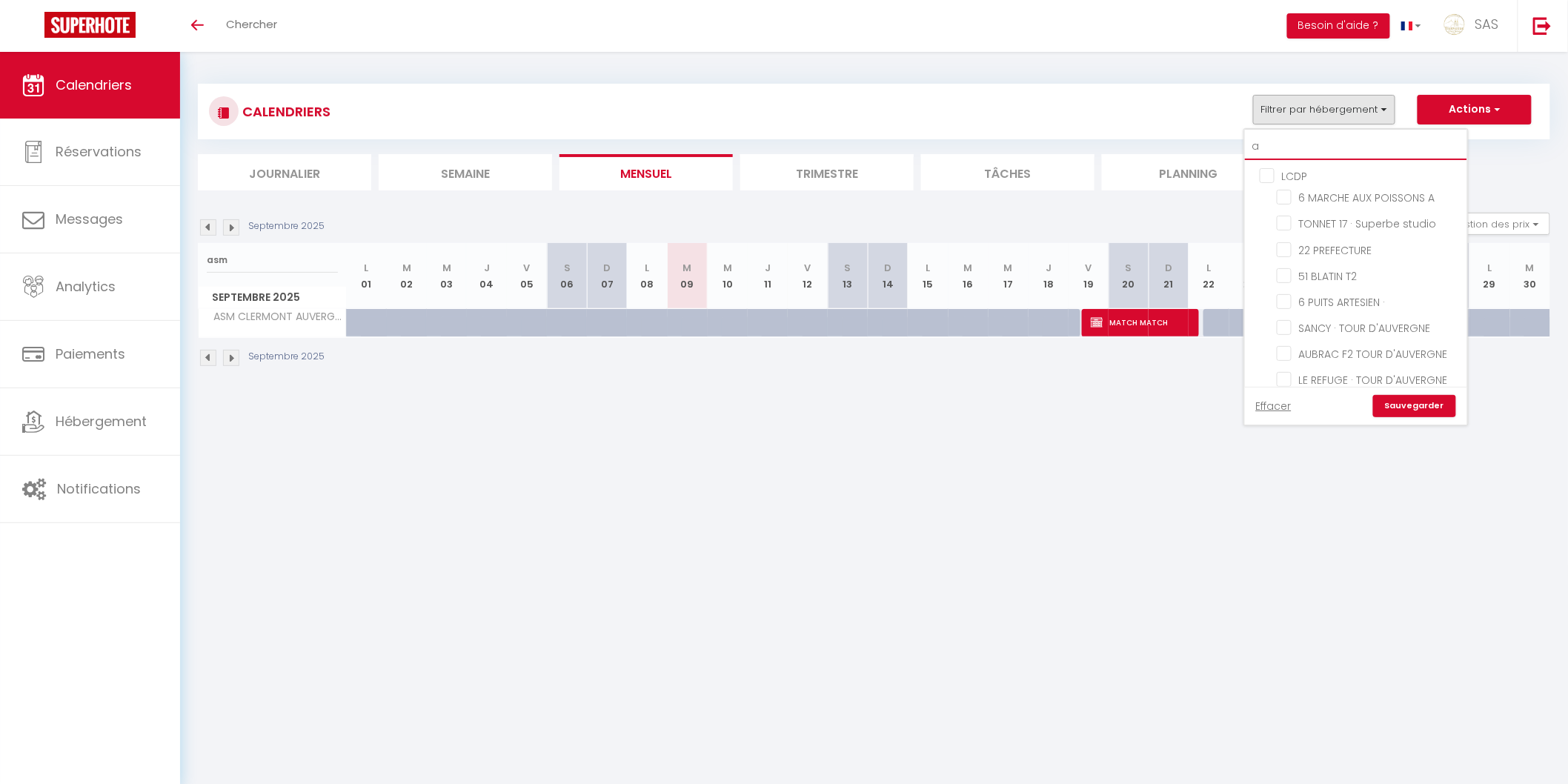
checkbox input "false"
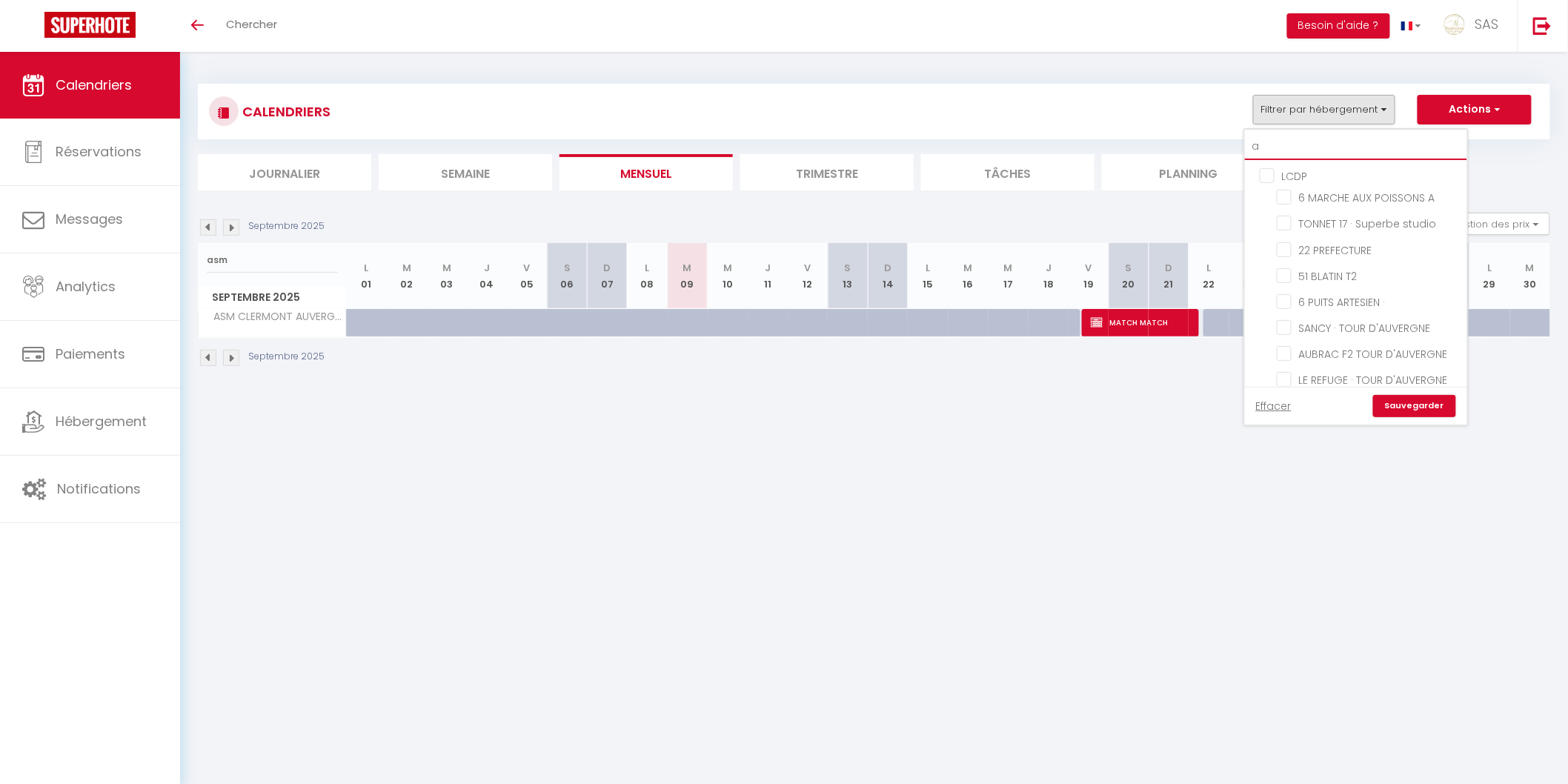
checkbox input "false"
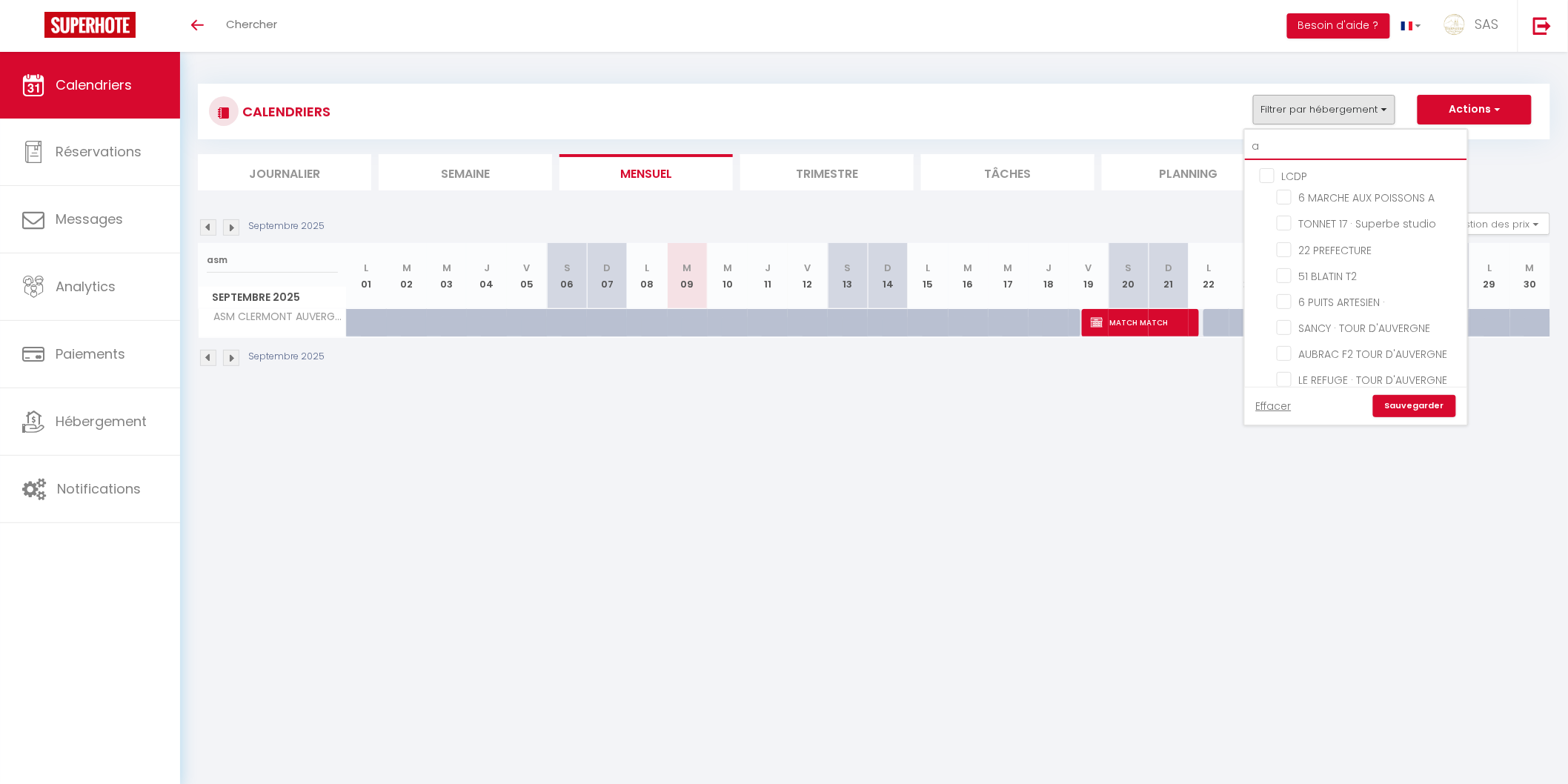
checkbox input "false"
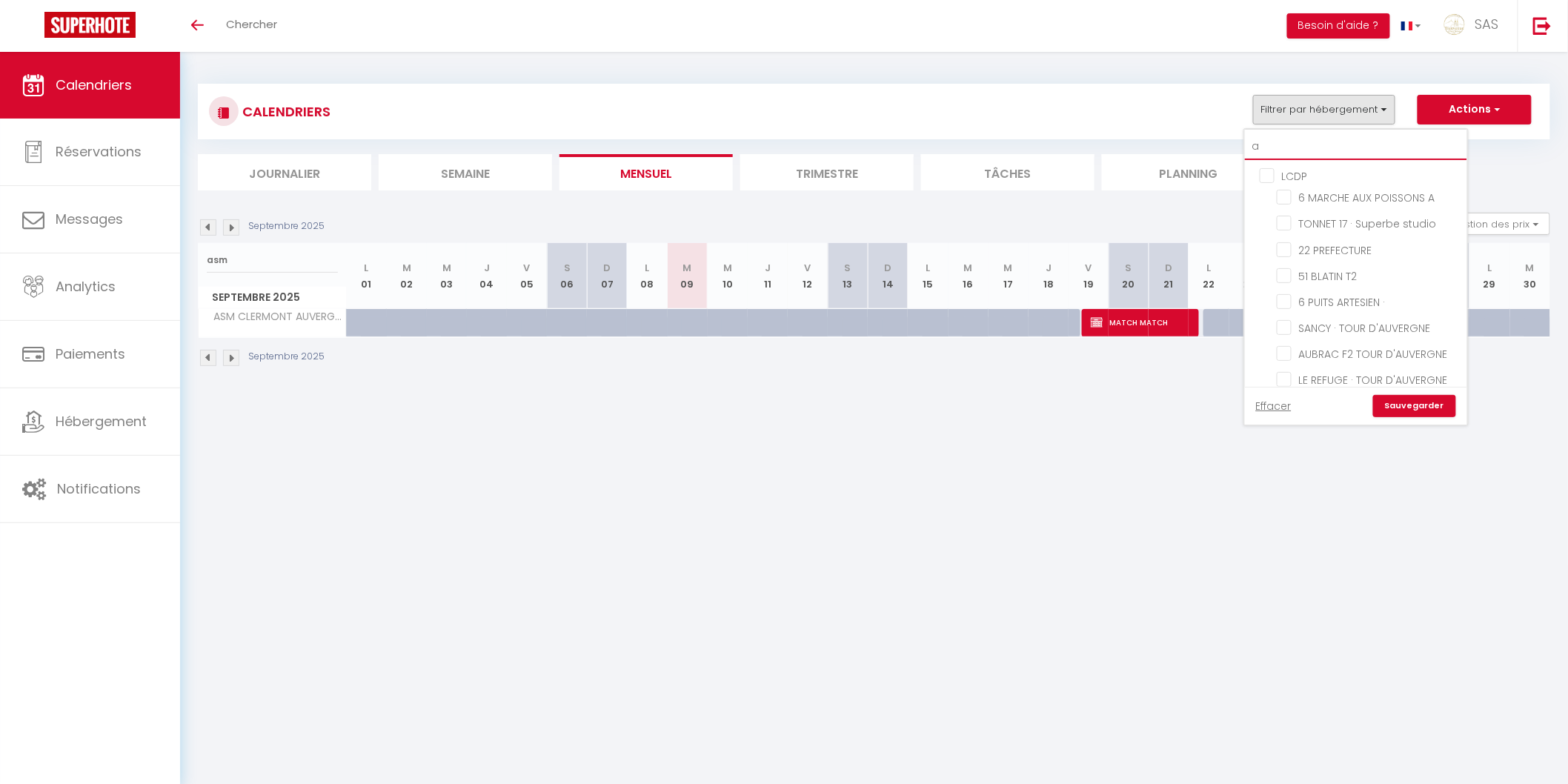
checkbox input "false"
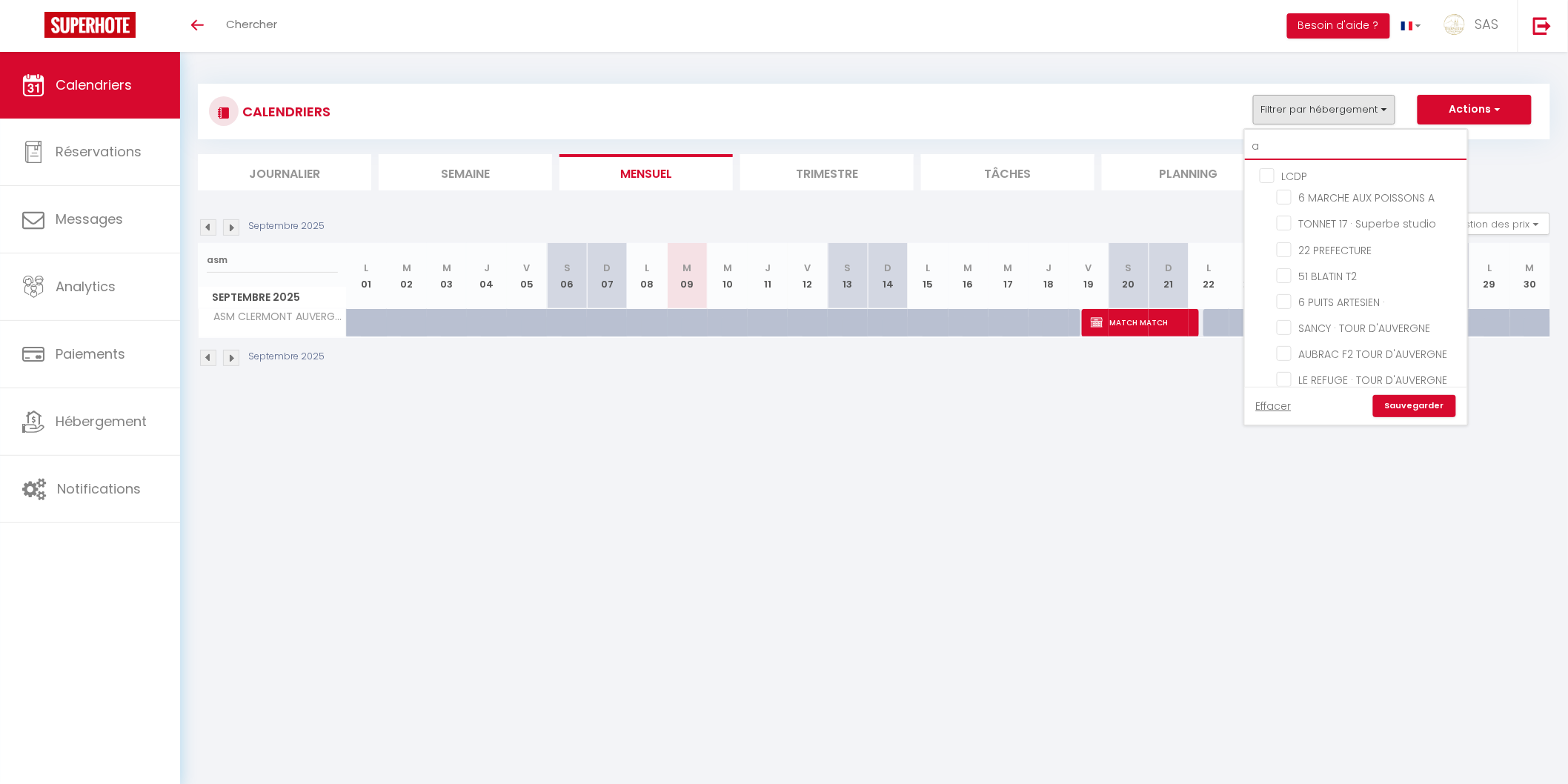
checkbox input "false"
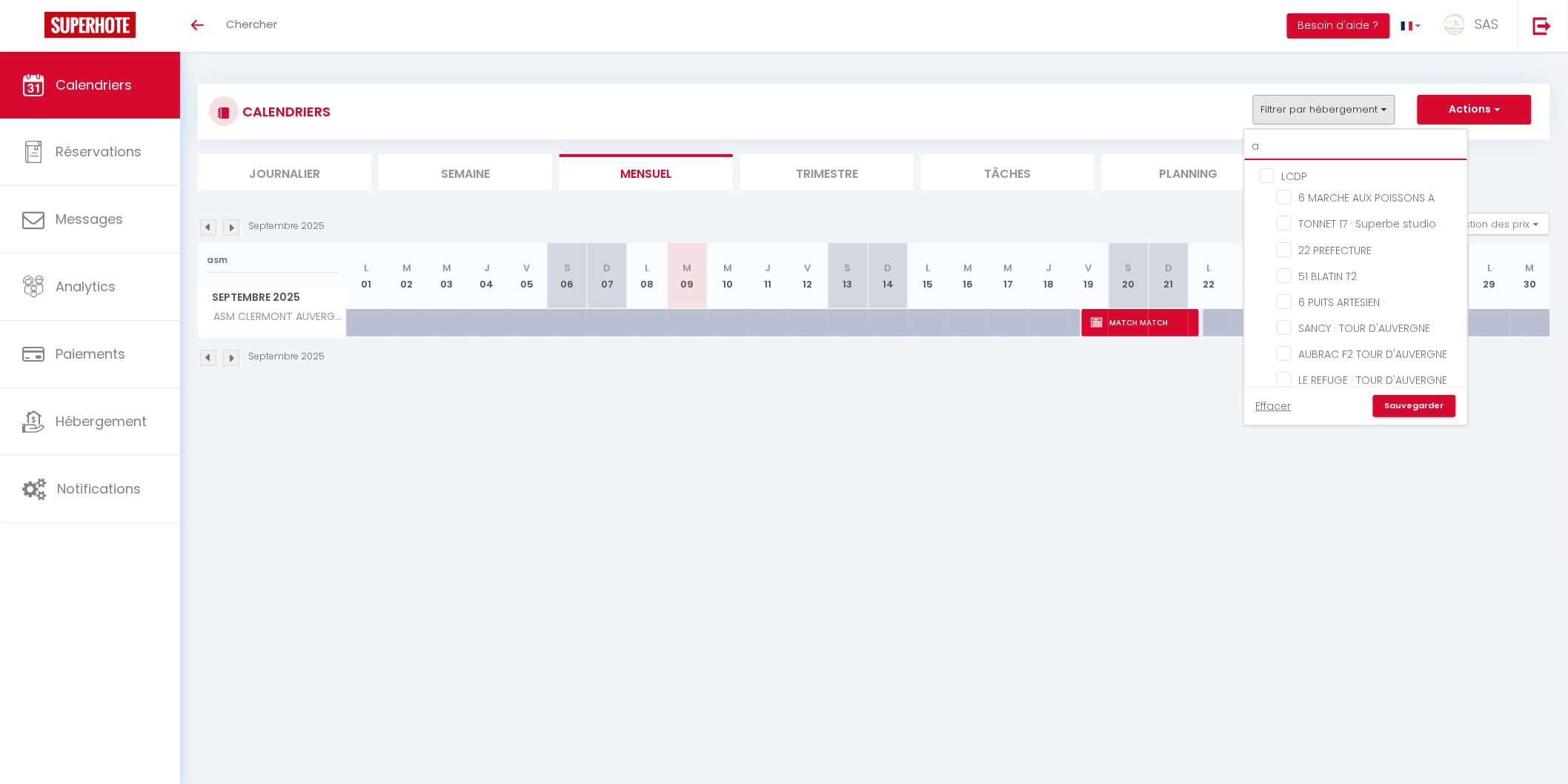
checkbox input "false"
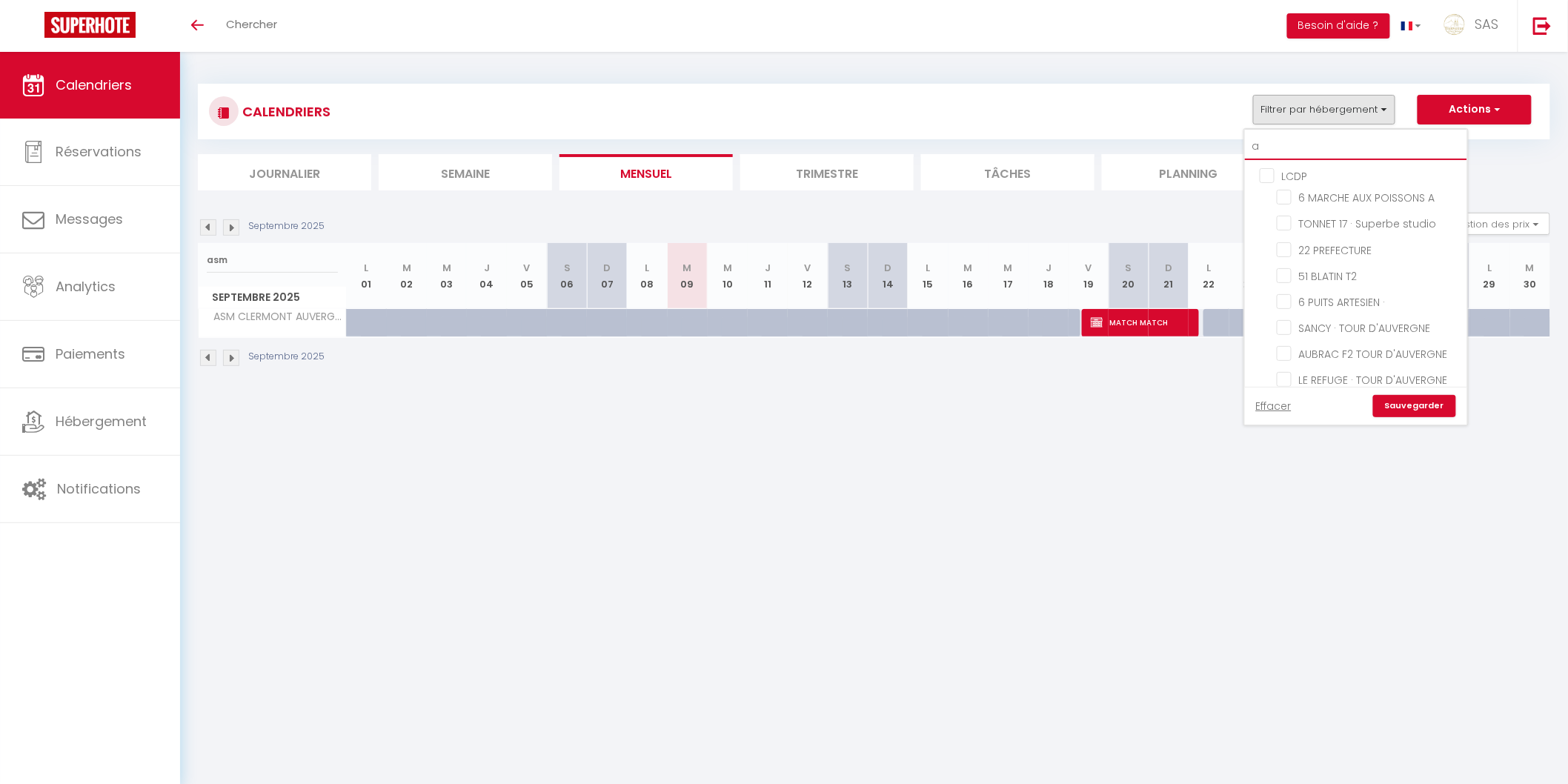
checkbox input "false"
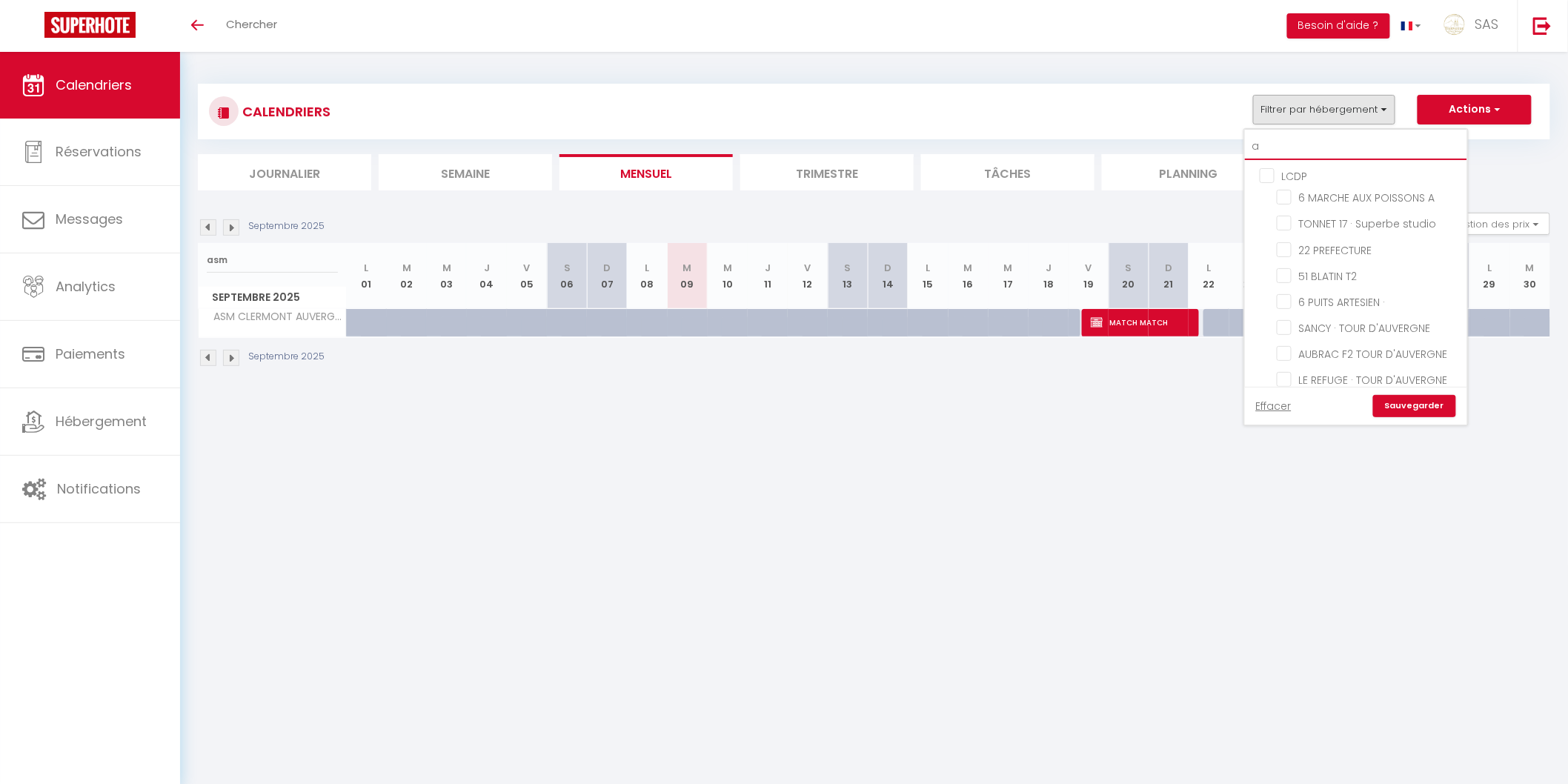
checkbox input "false"
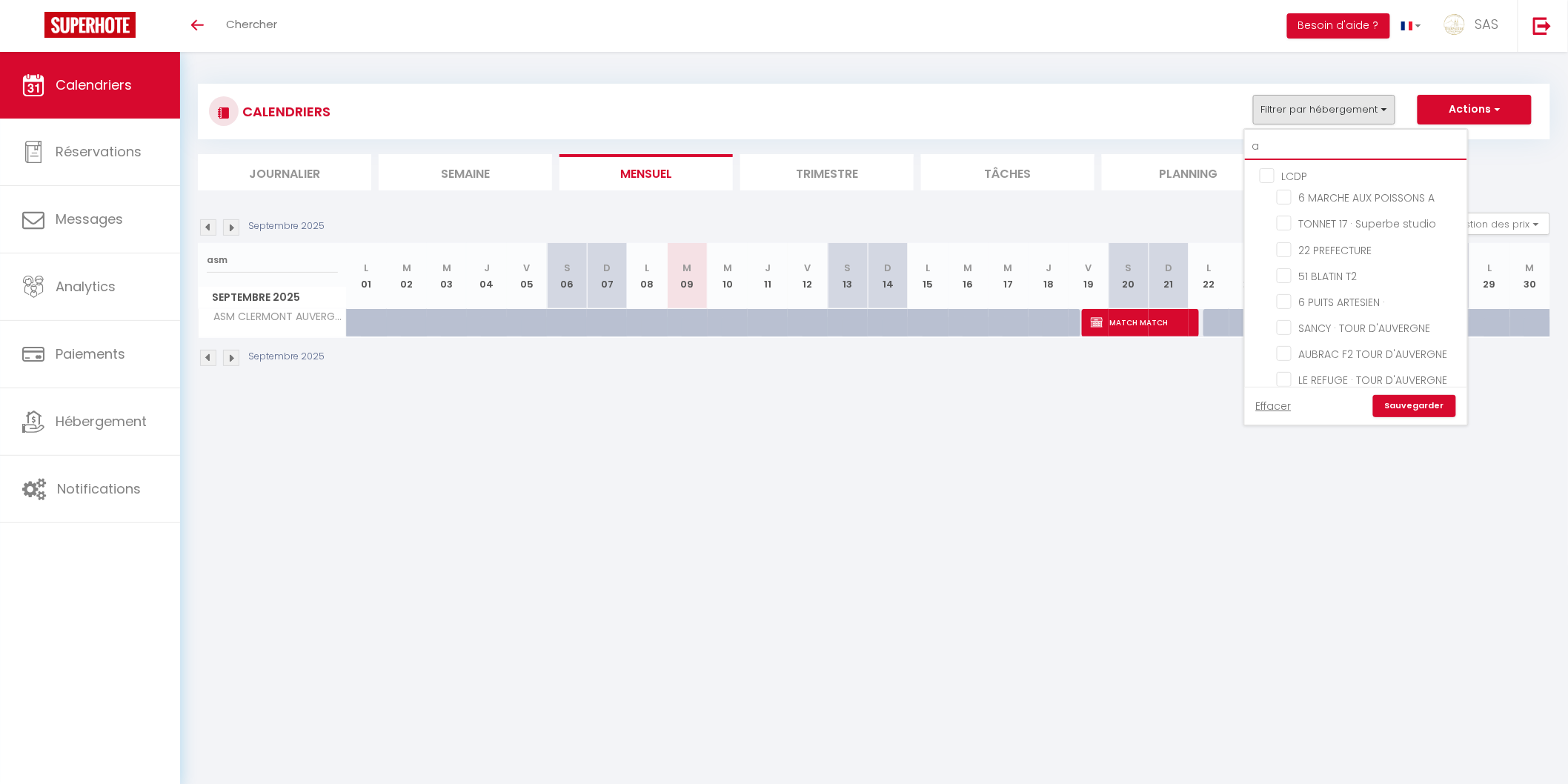
checkbox input "false"
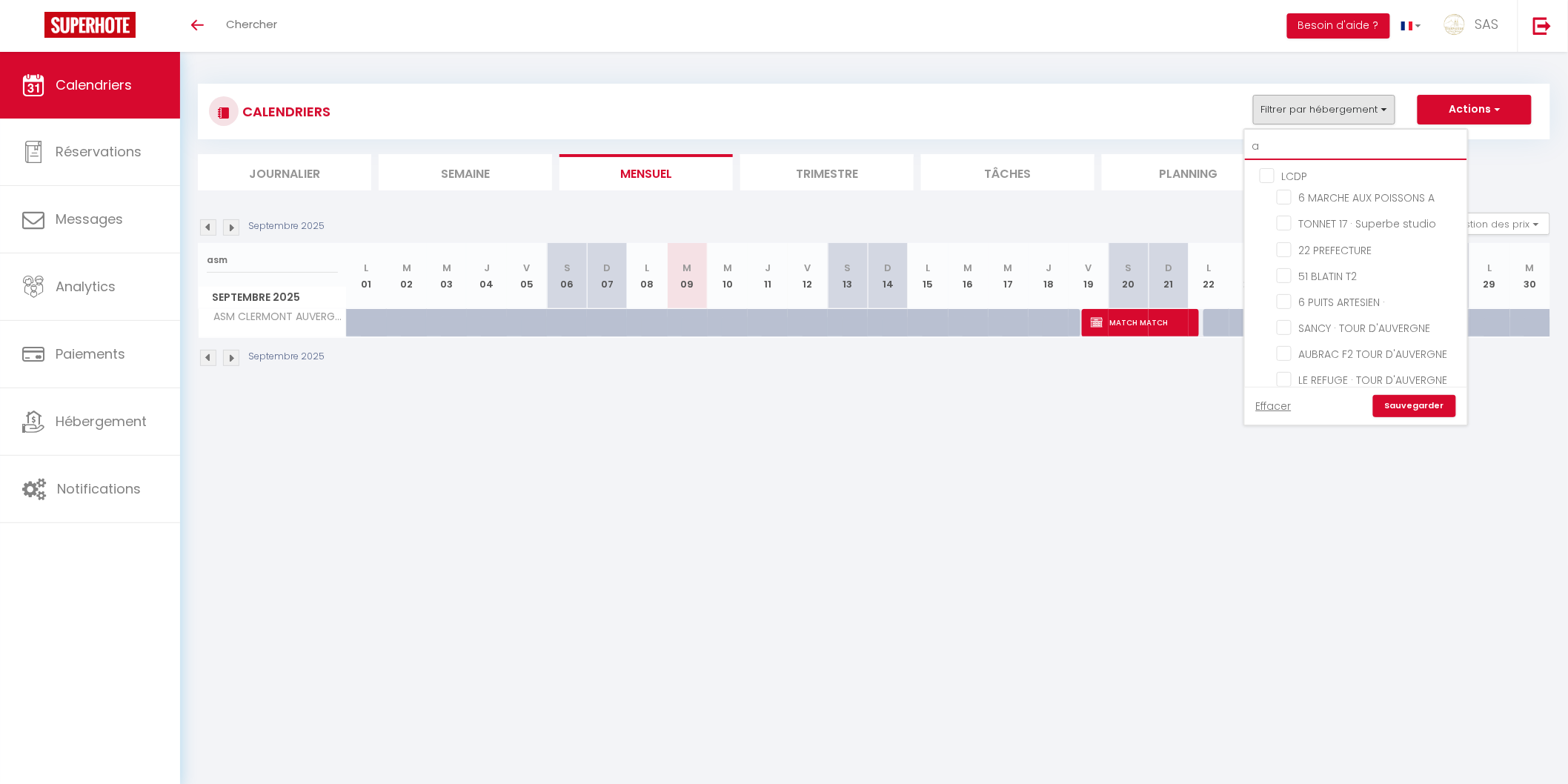
checkbox input "false"
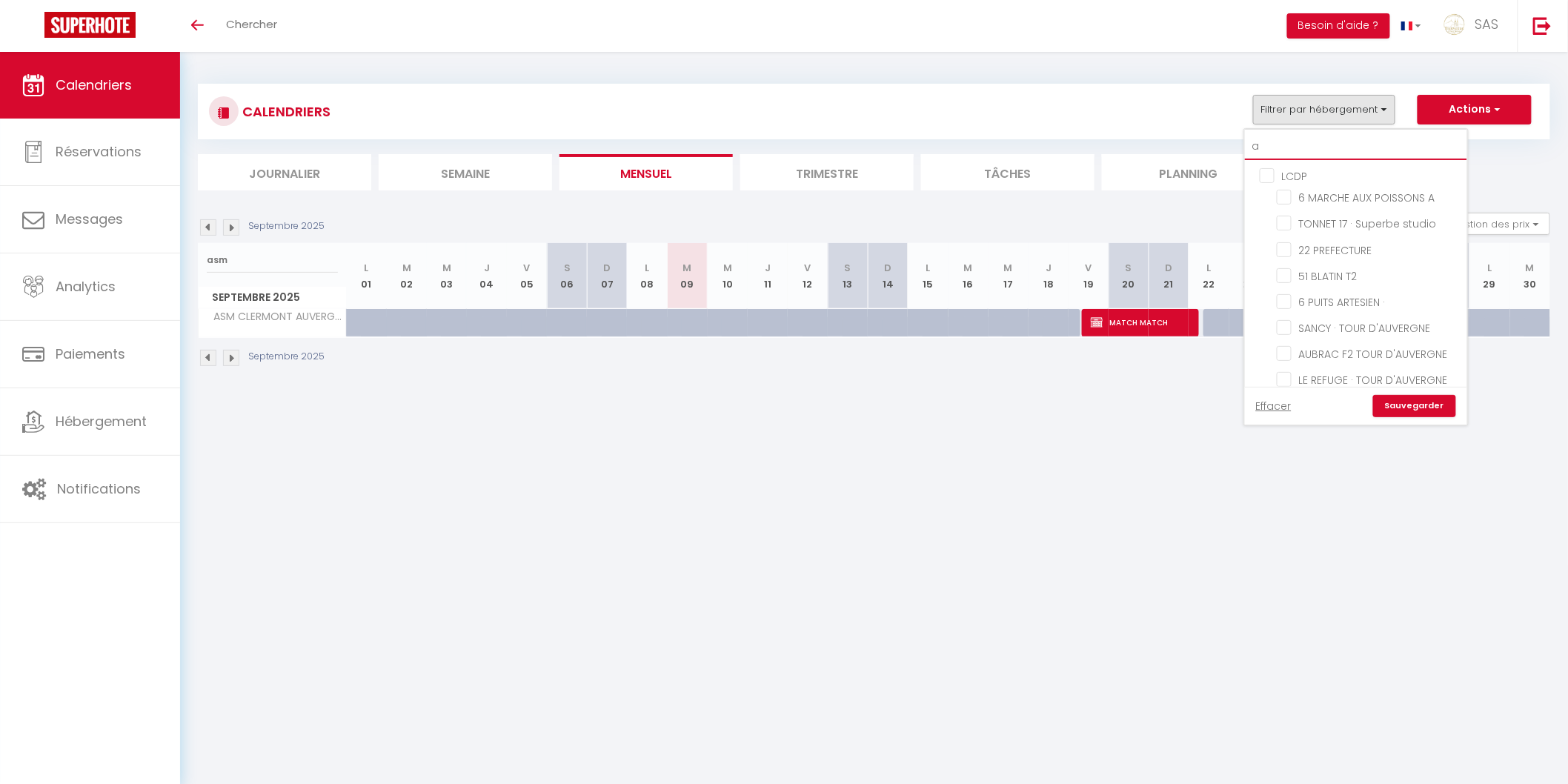
checkbox input "false"
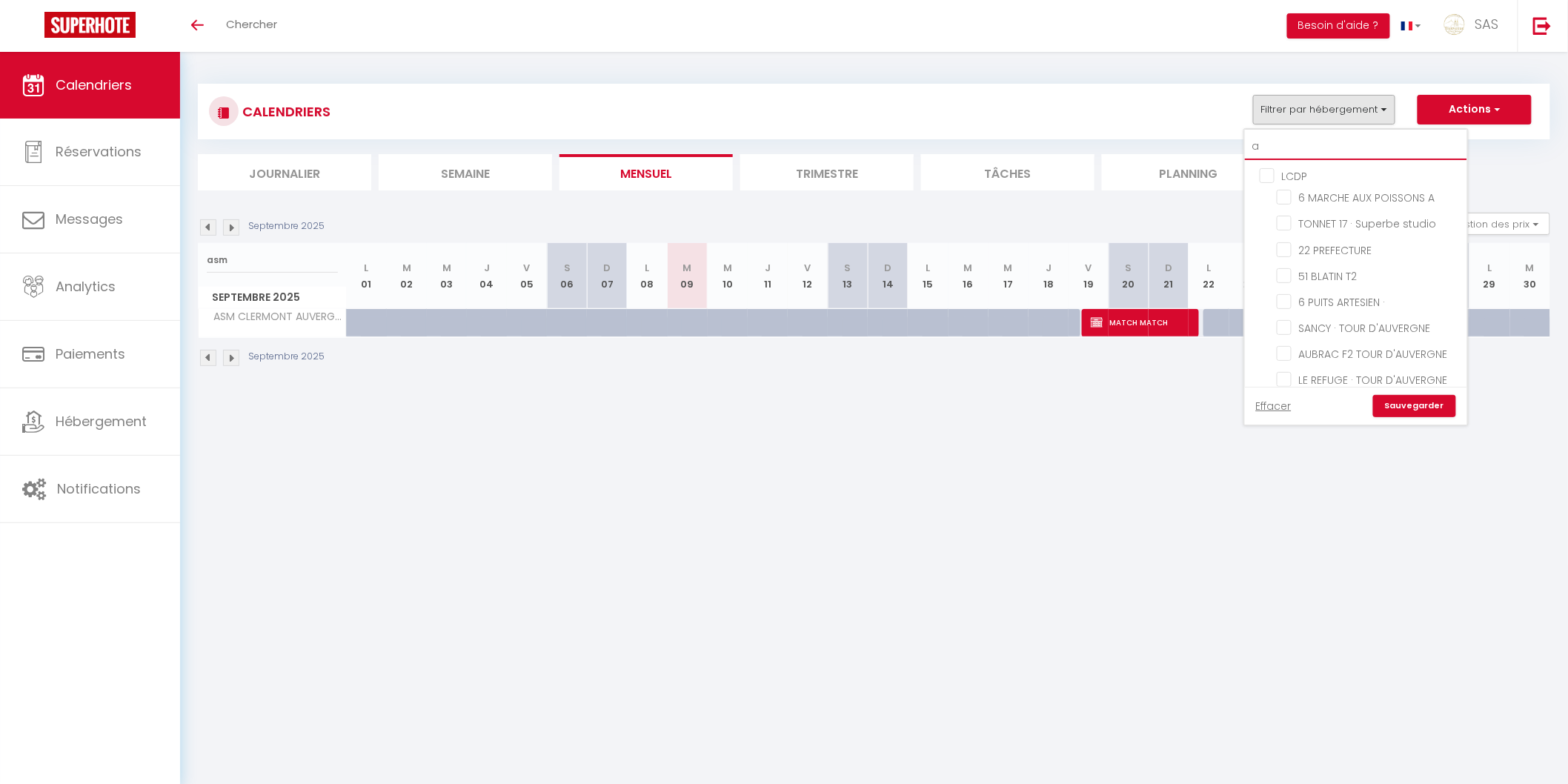
checkbox input "false"
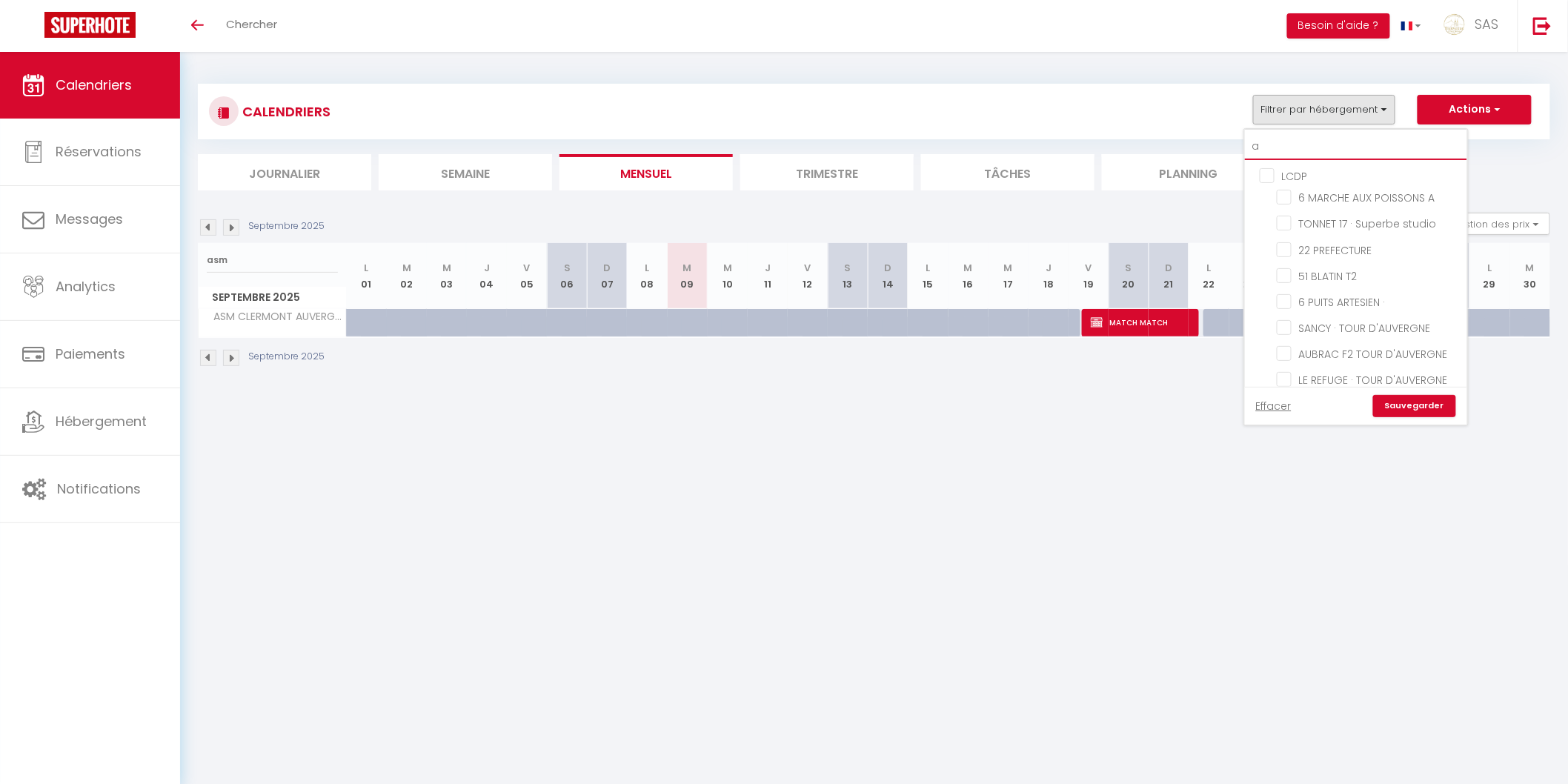
checkbox input "false"
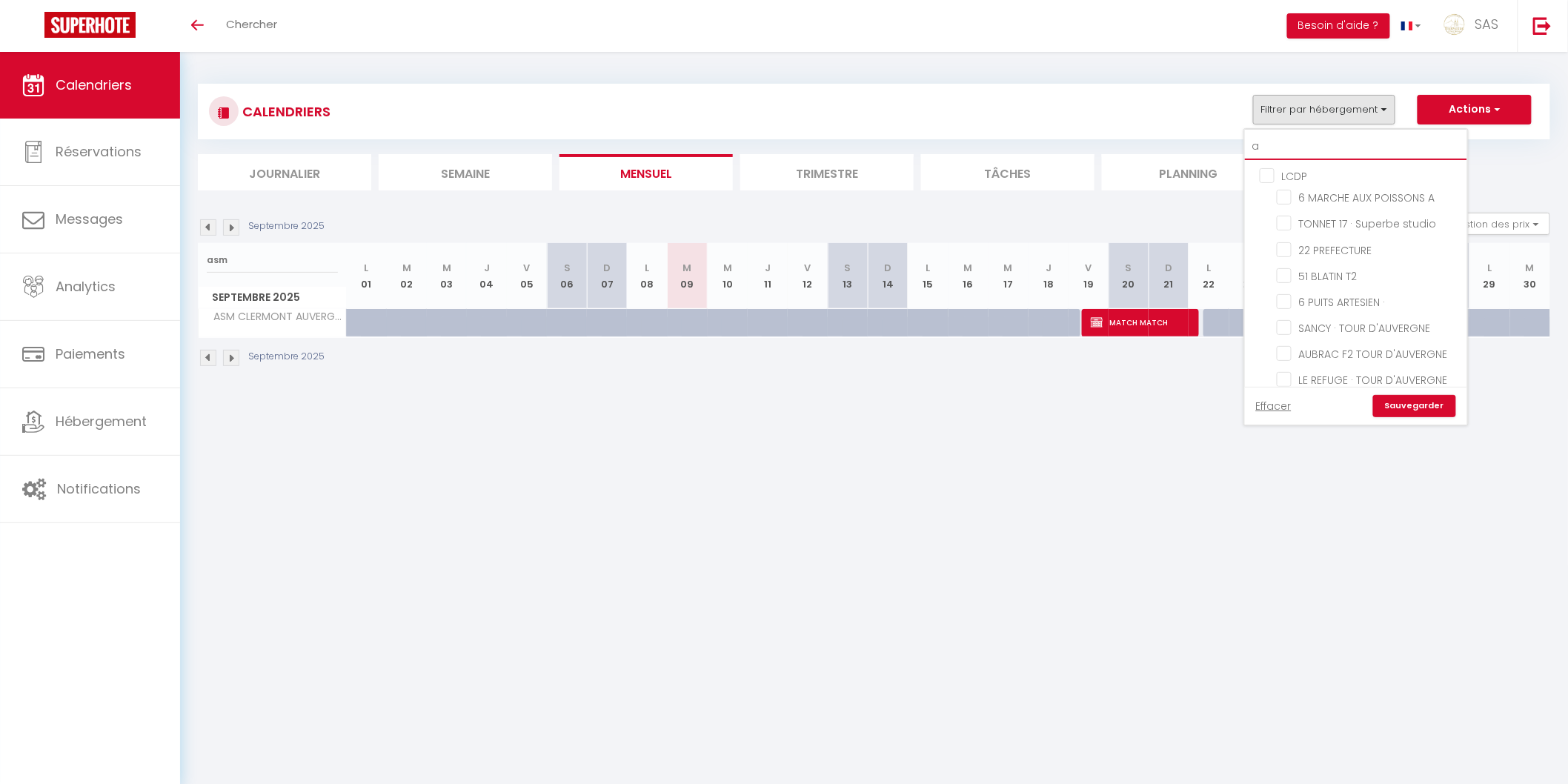
checkbox input "false"
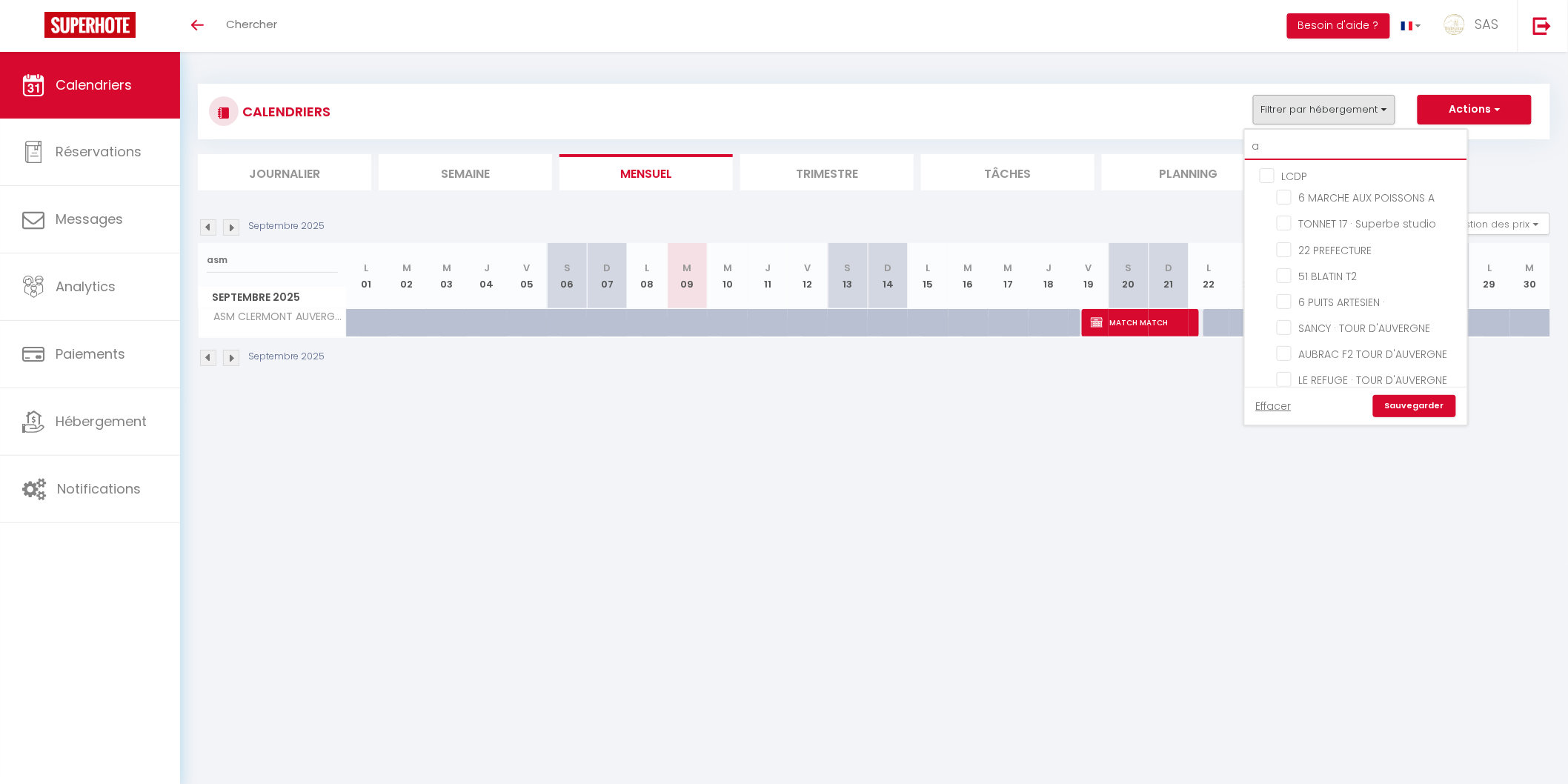
checkbox input "false"
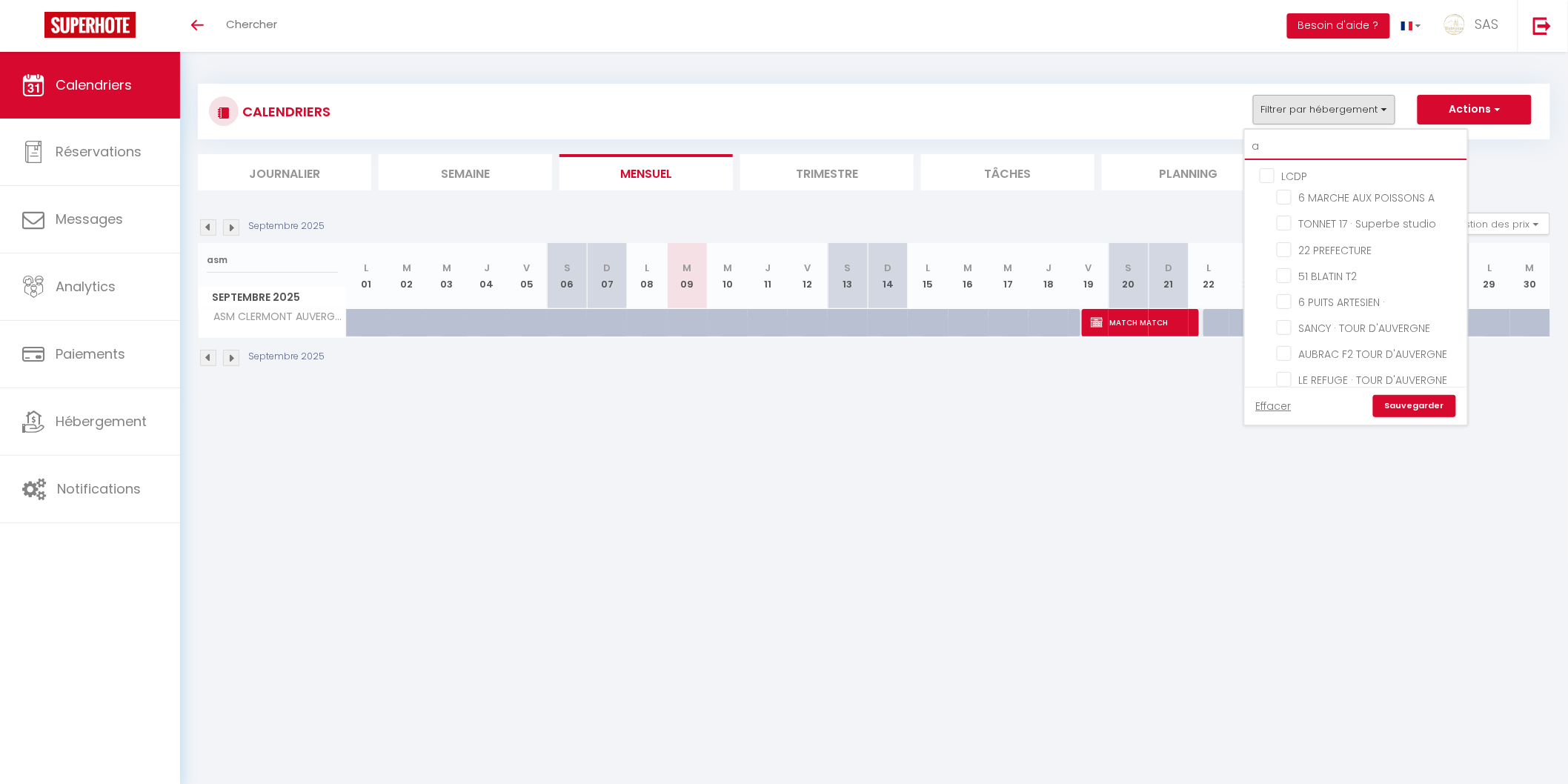
checkbox input "false"
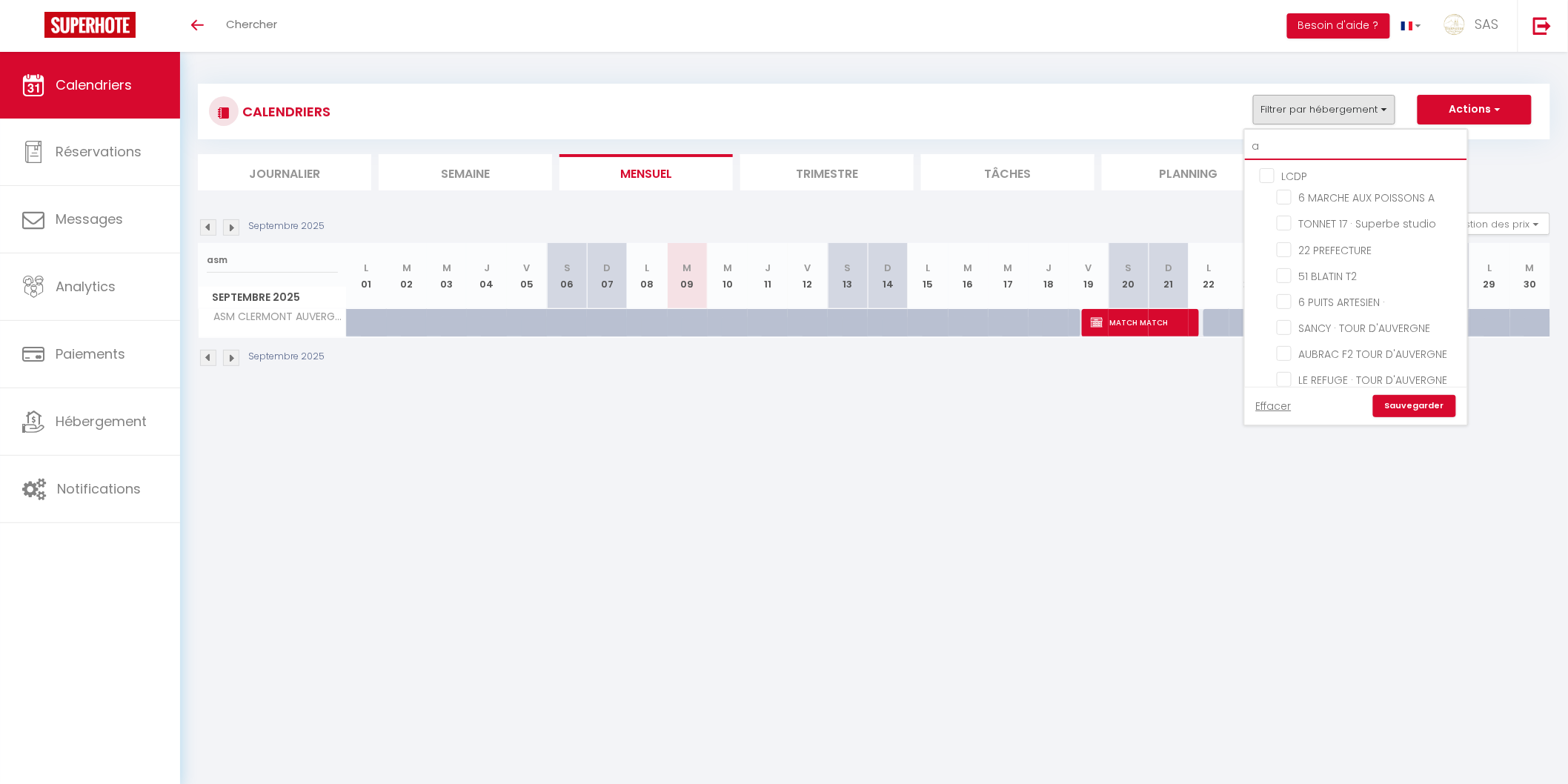
checkbox input "false"
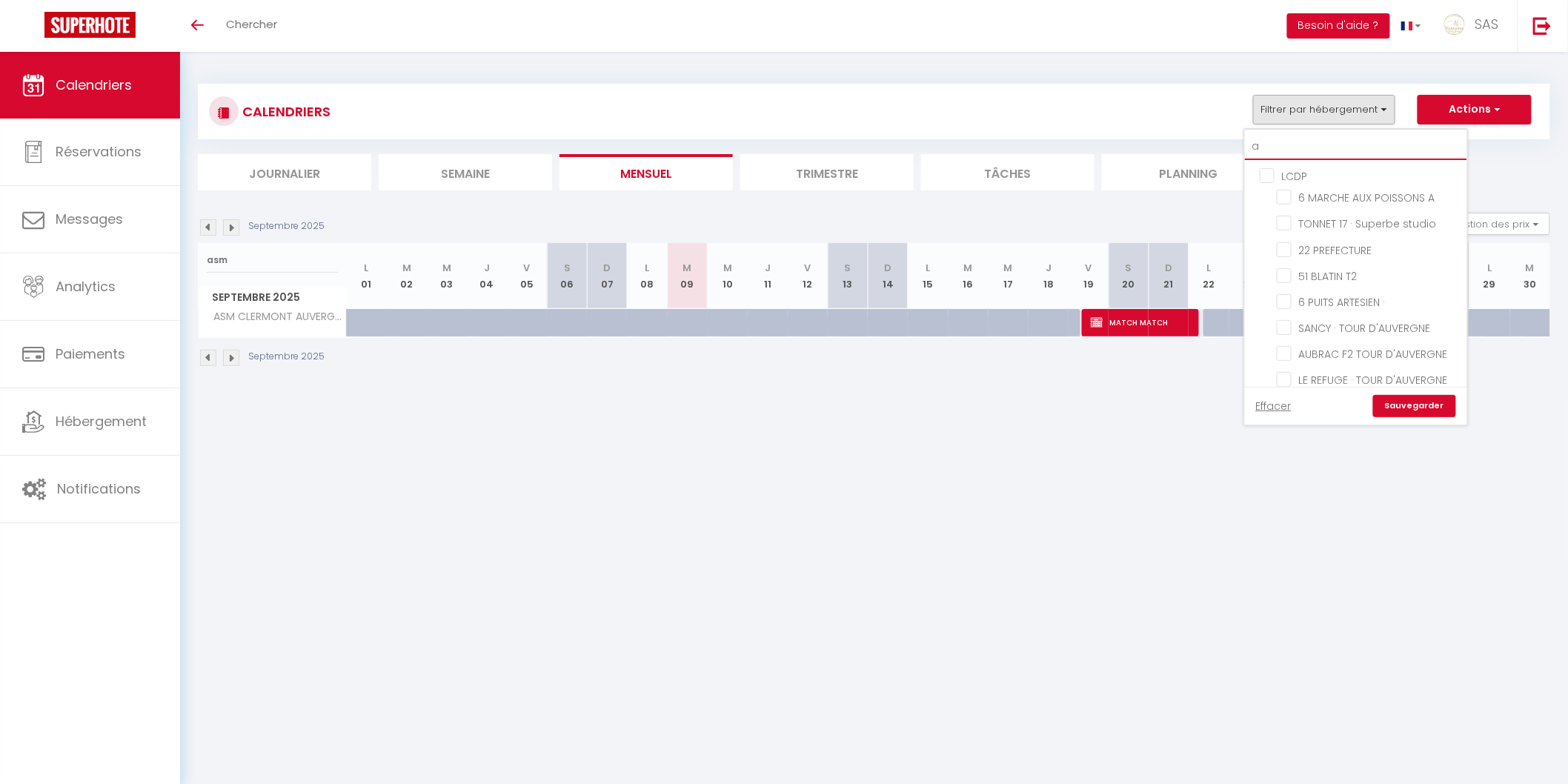
checkbox input "false"
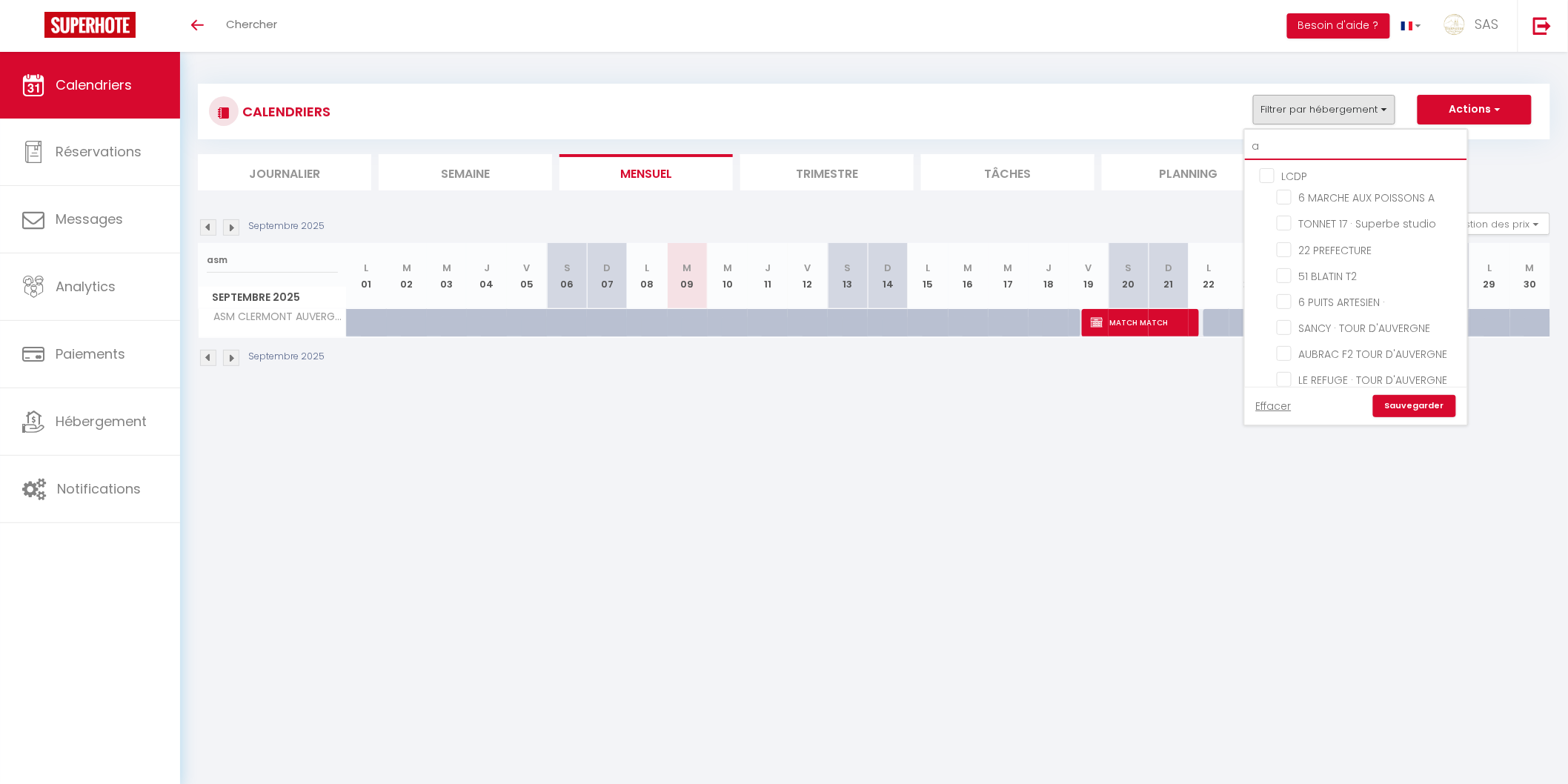
checkbox input "false"
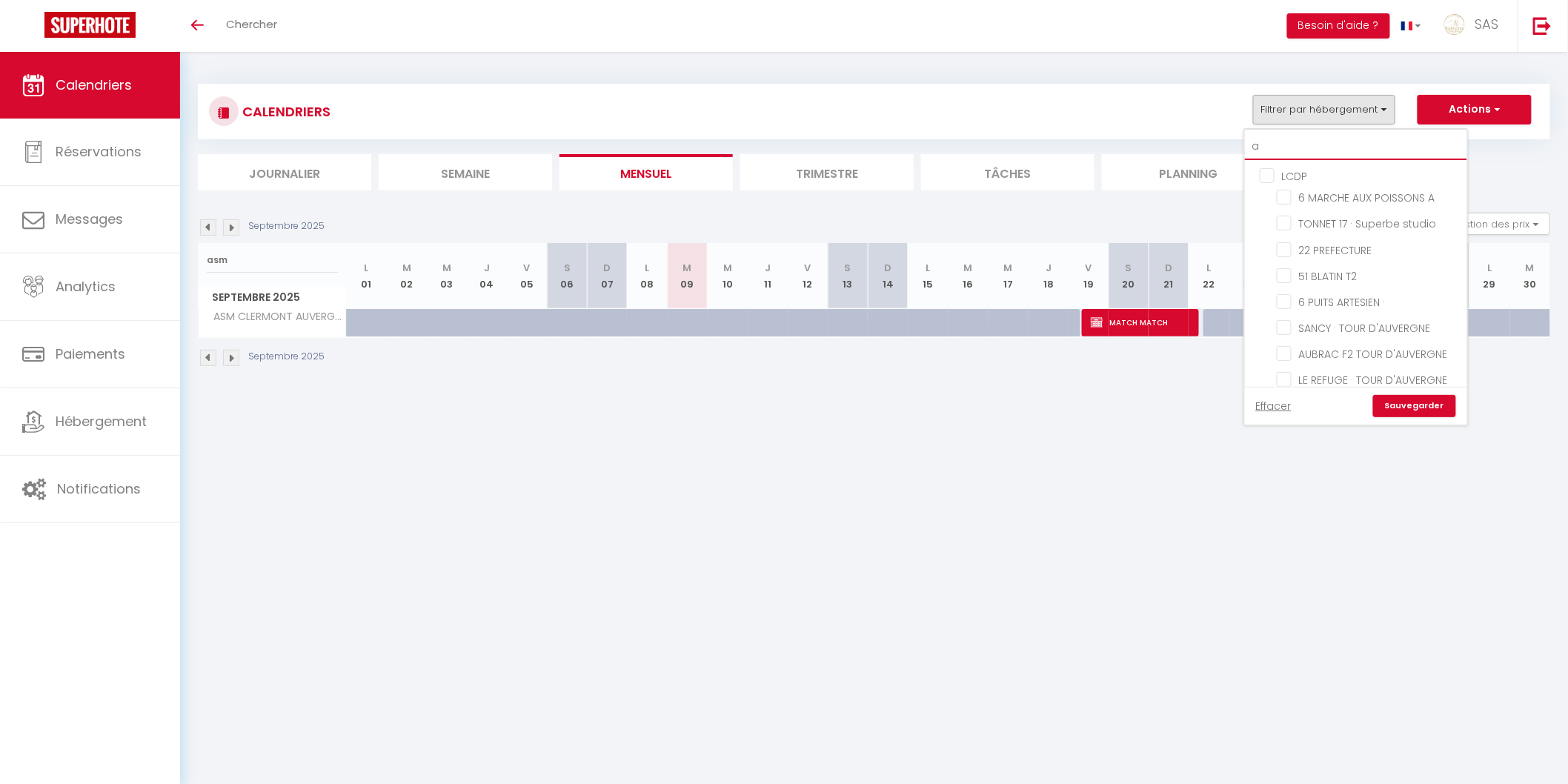
checkbox input "false"
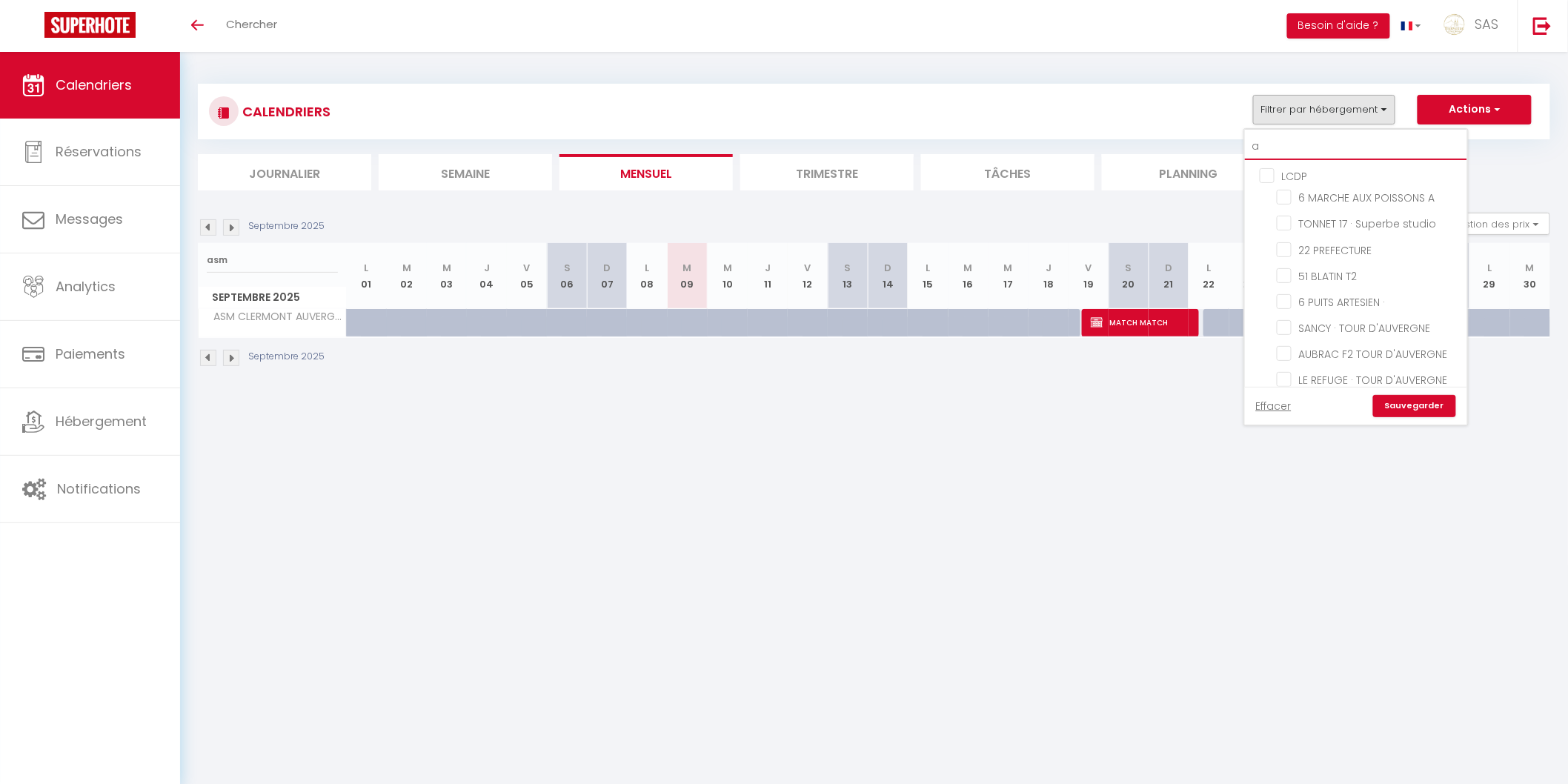
checkbox input "false"
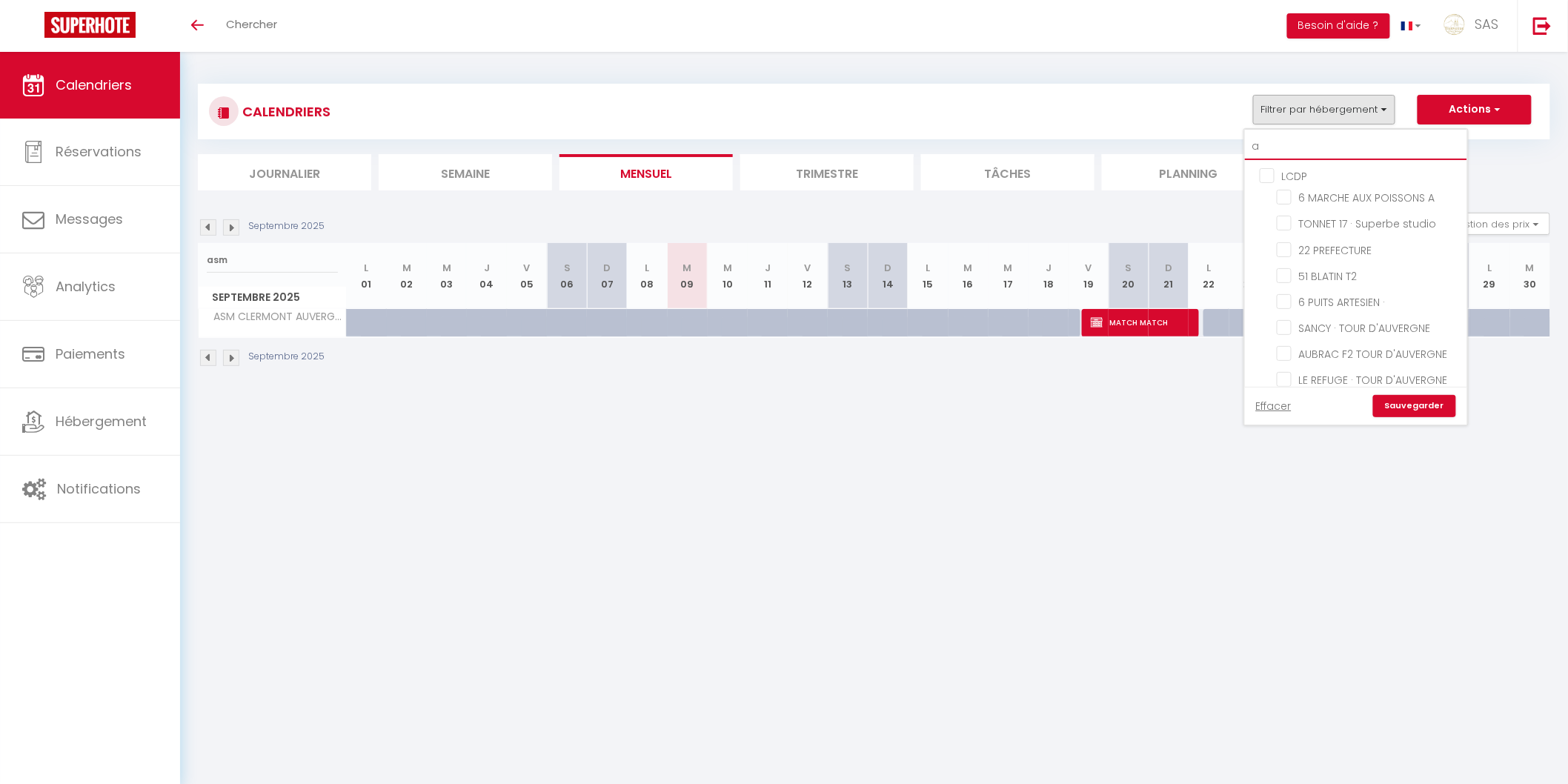
checkbox input "false"
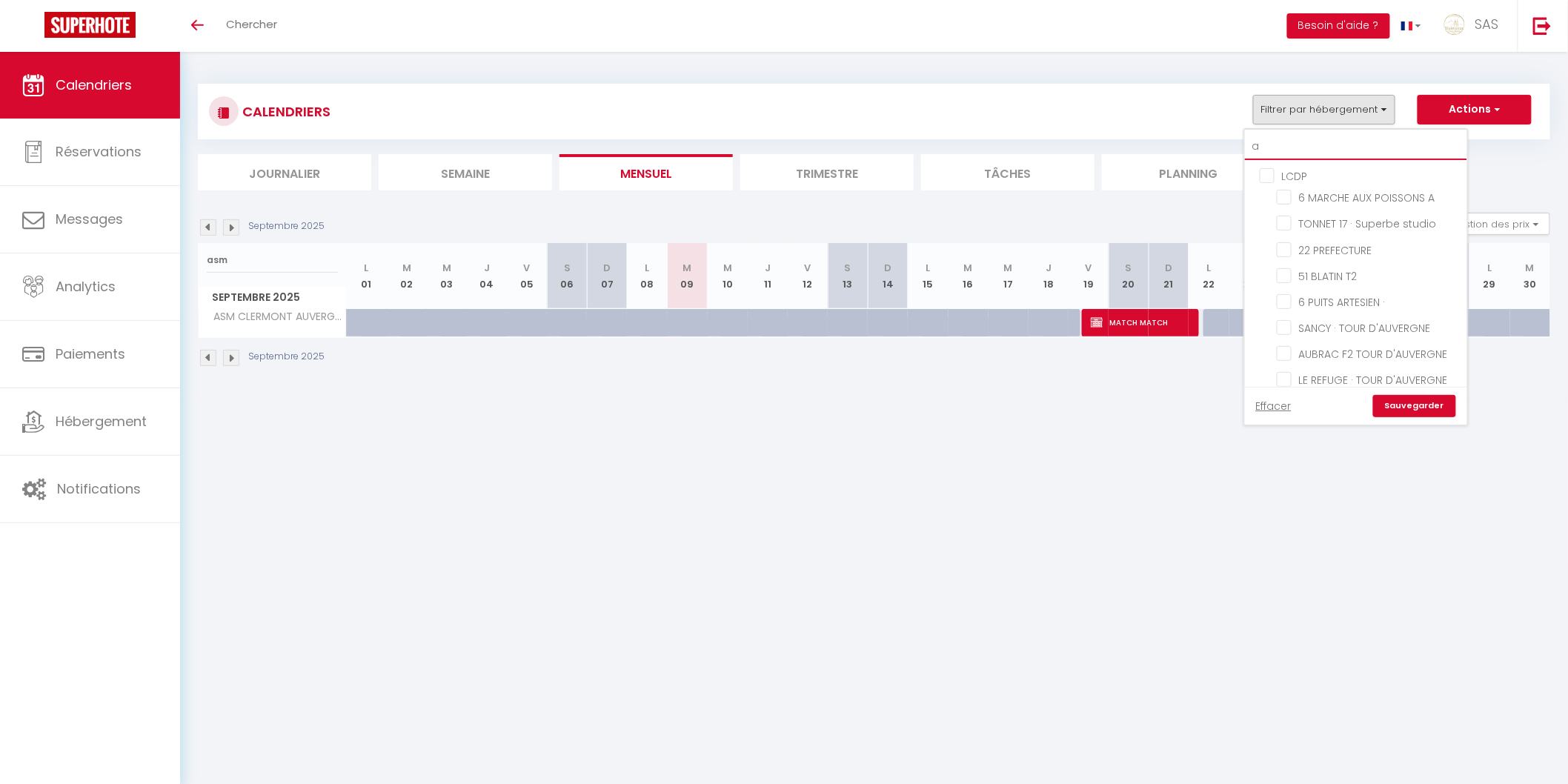
checkbox input "false"
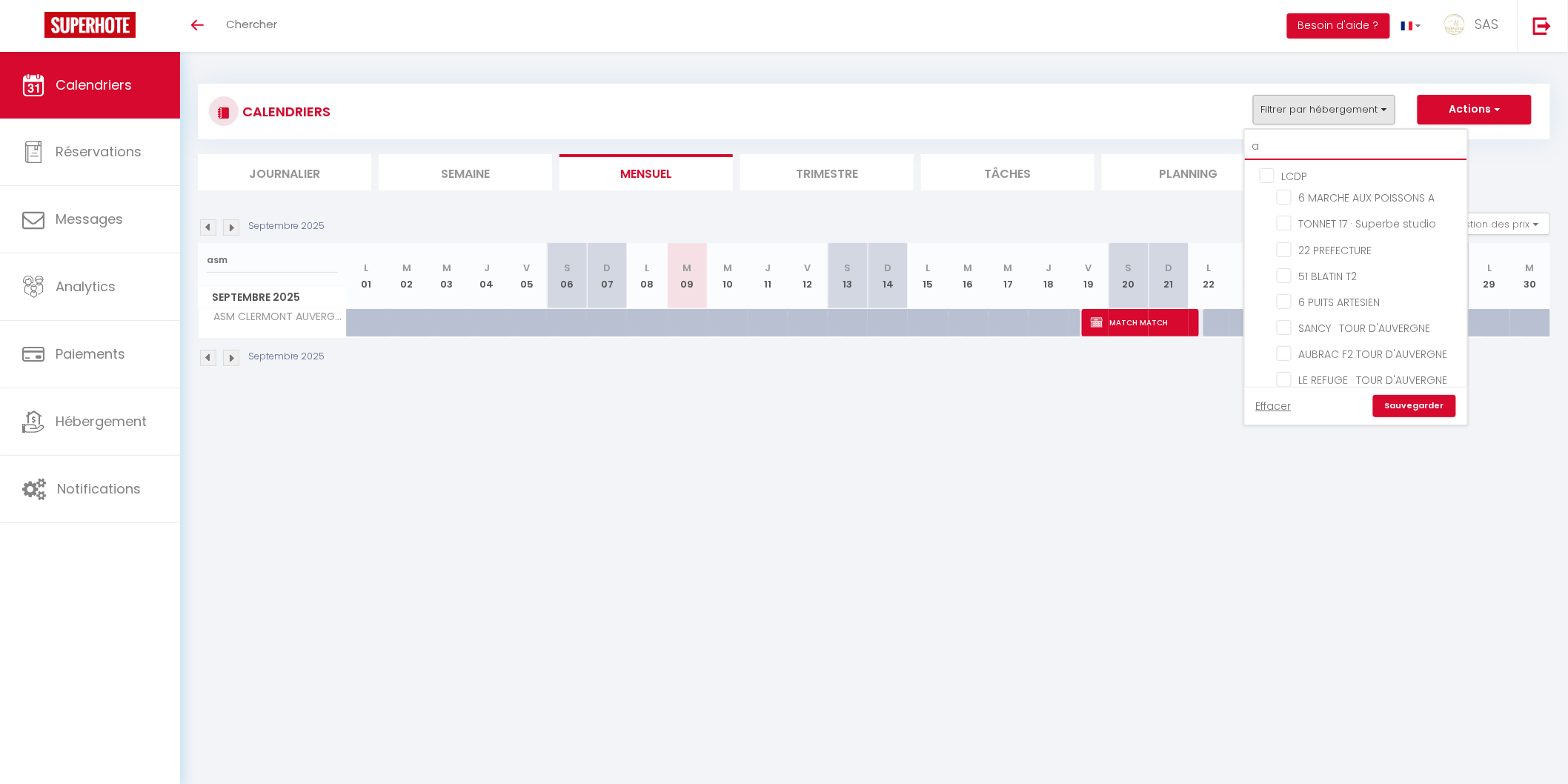
checkbox input "false"
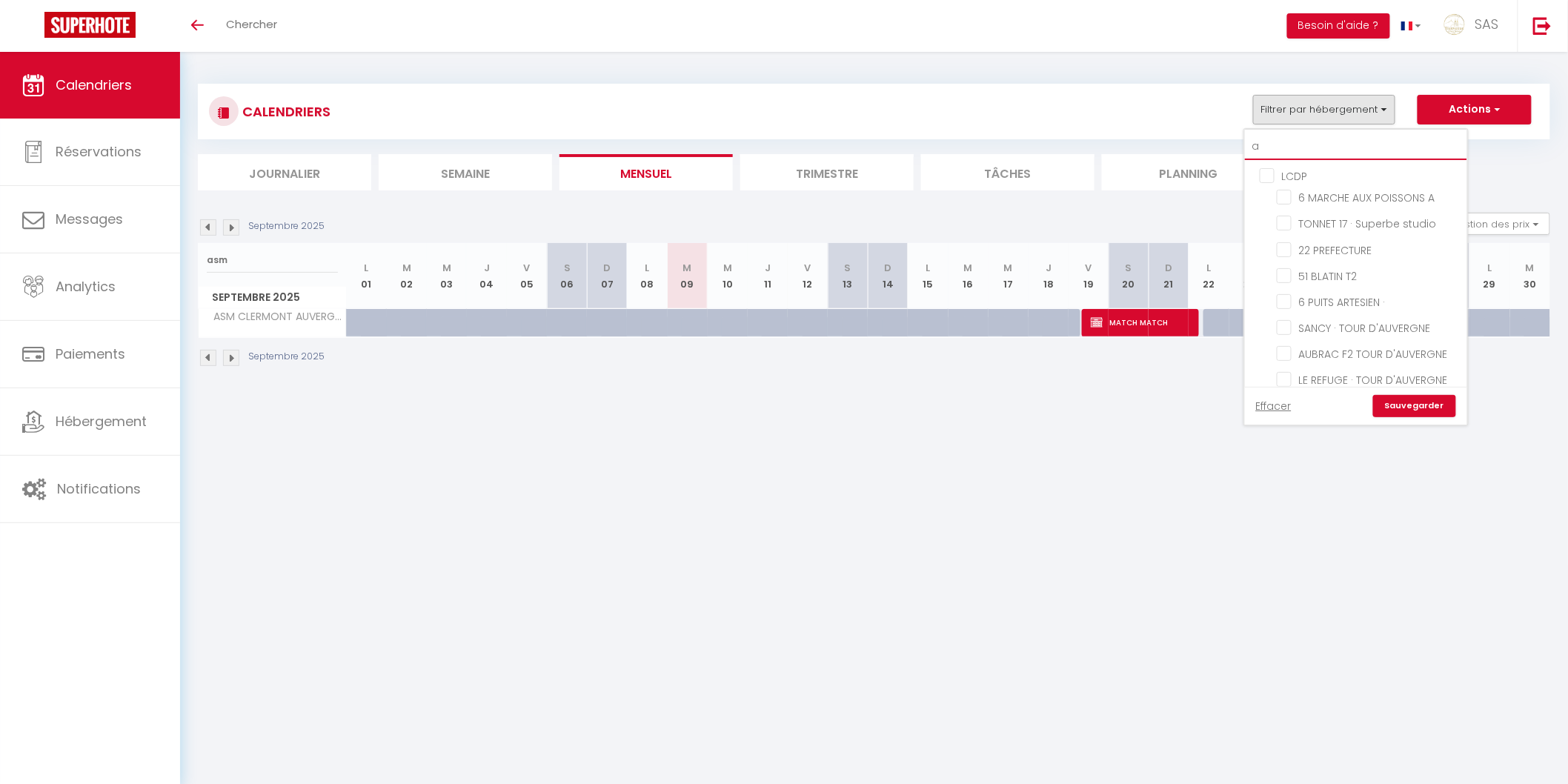
checkbox input "false"
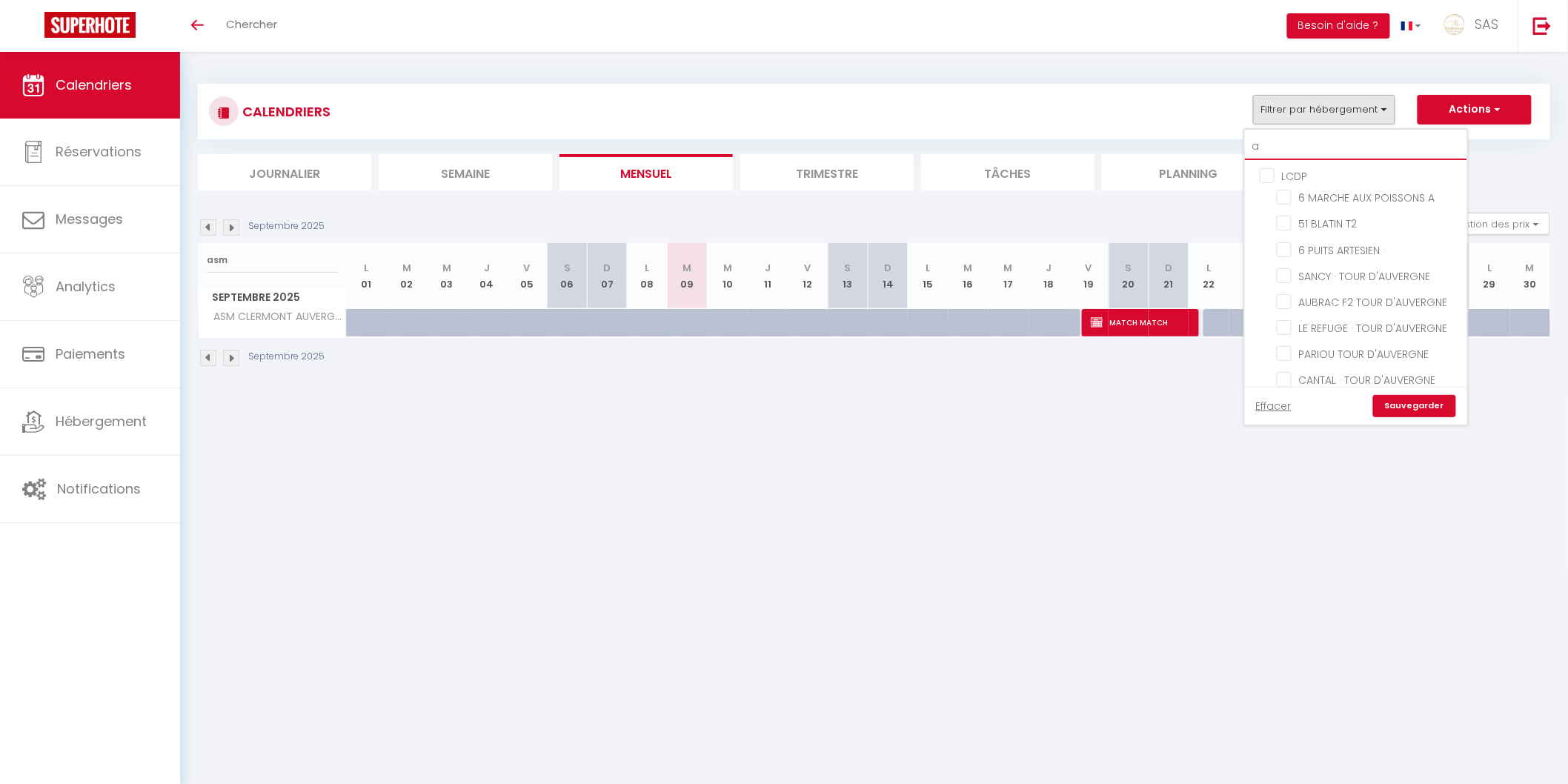
type input "as"
checkbox input "false"
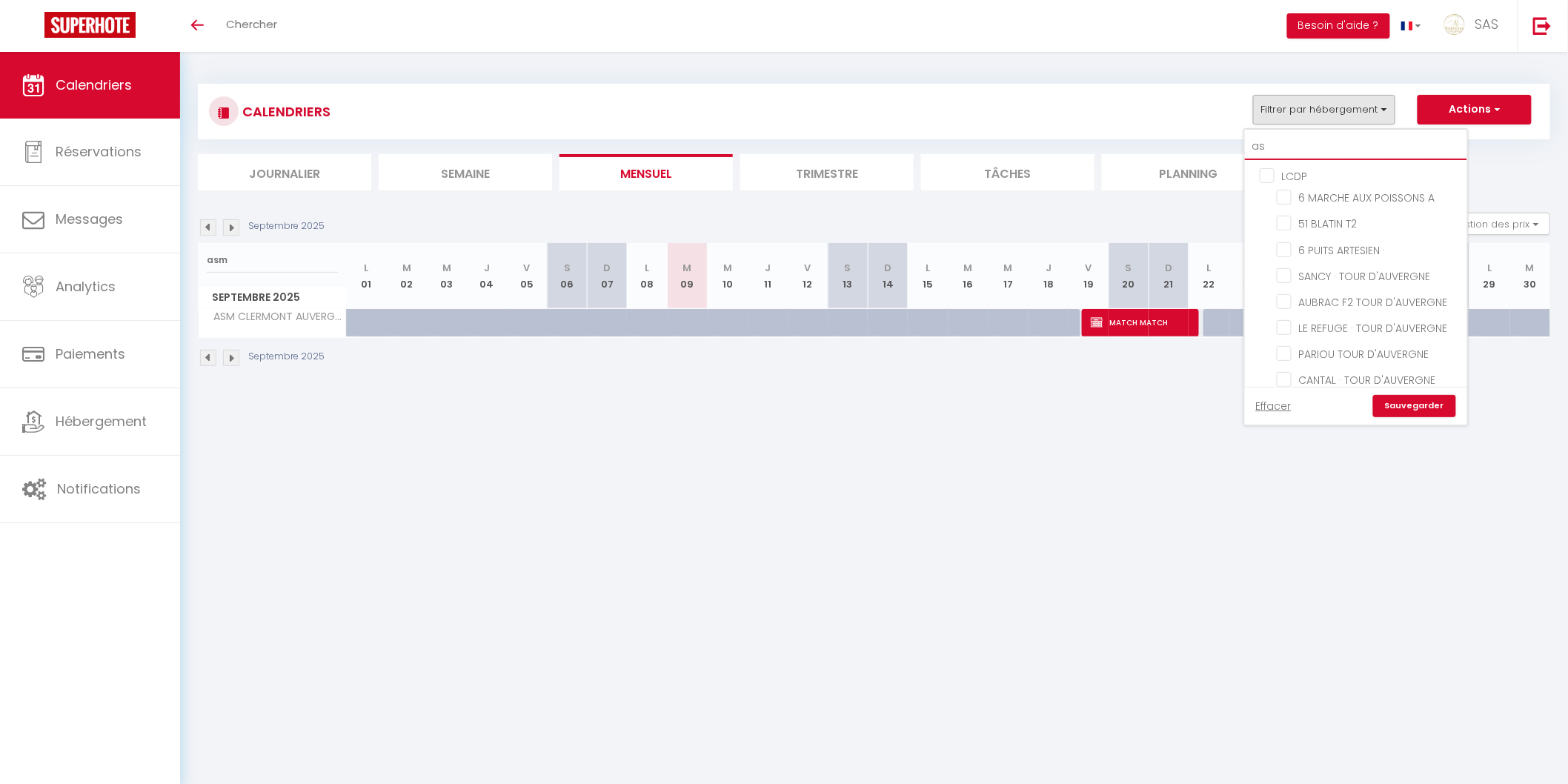
checkbox input "false"
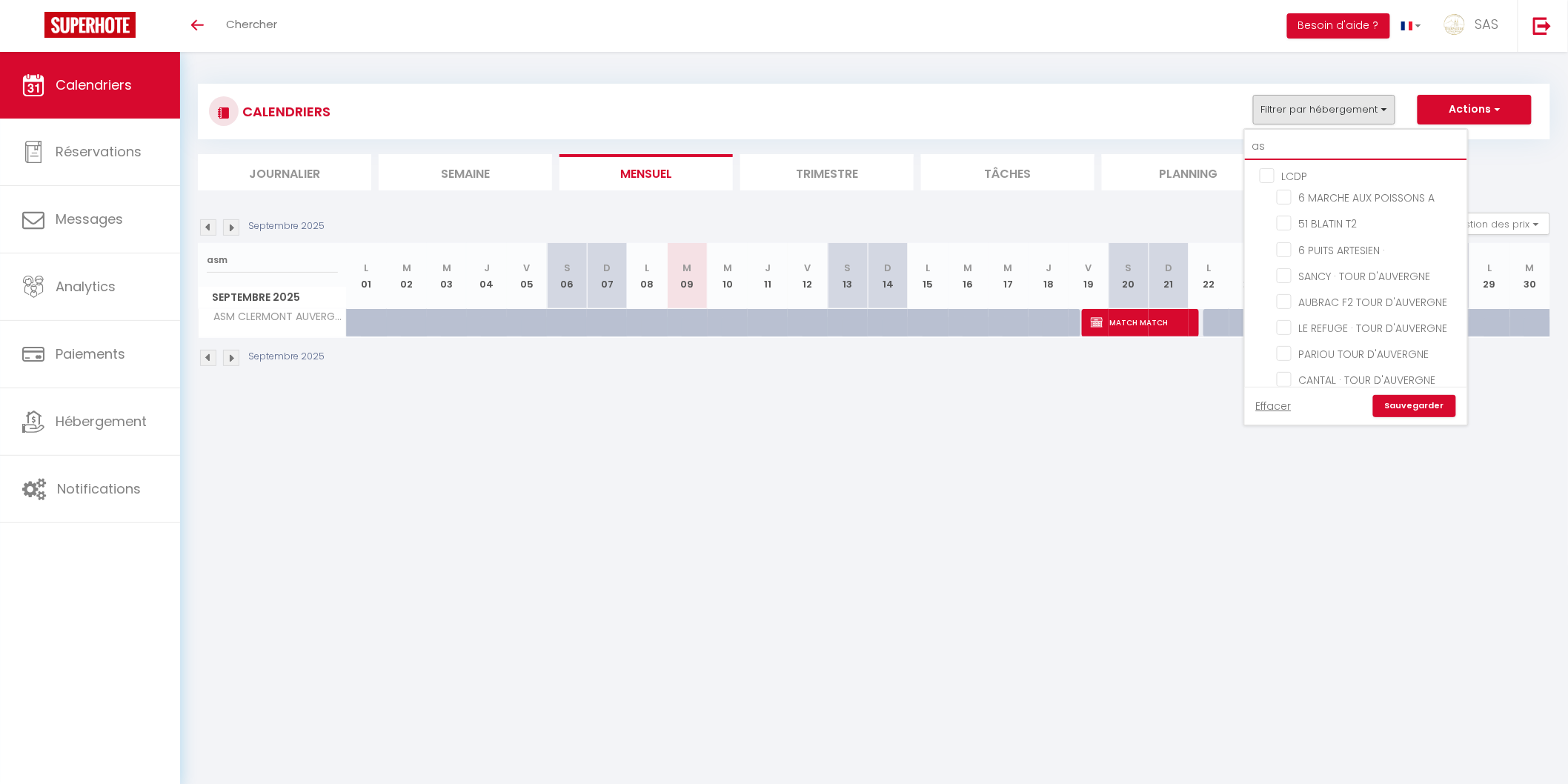
checkbox input "false"
type input "asm"
checkbox input "false"
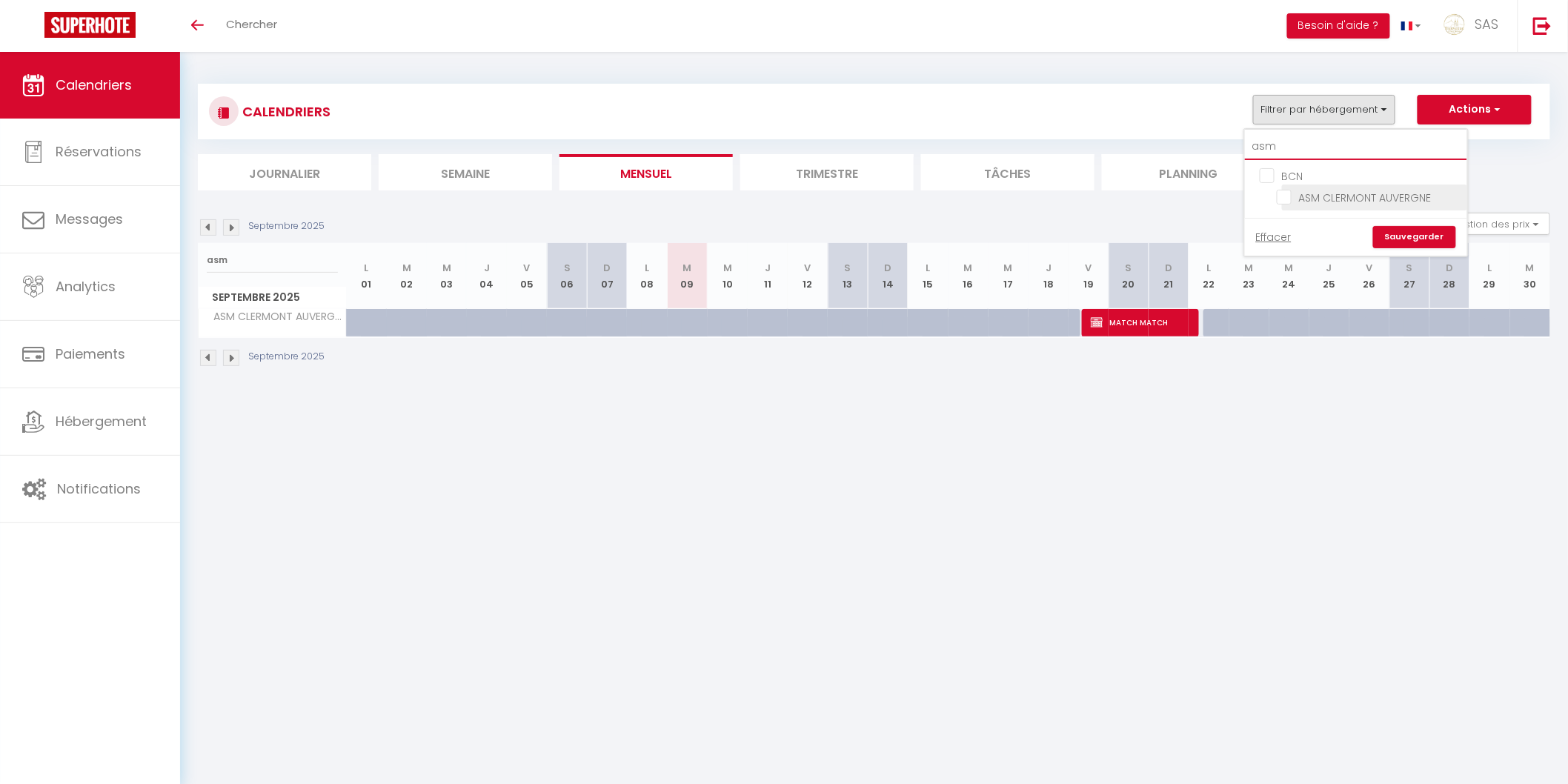
type input "asm"
click at [1321, 195] on input "ASM CLERMONT AUVERGNE" at bounding box center [1369, 196] width 185 height 15
checkbox input "true"
click at [1418, 236] on link "Sauvegarder" at bounding box center [1414, 237] width 83 height 22
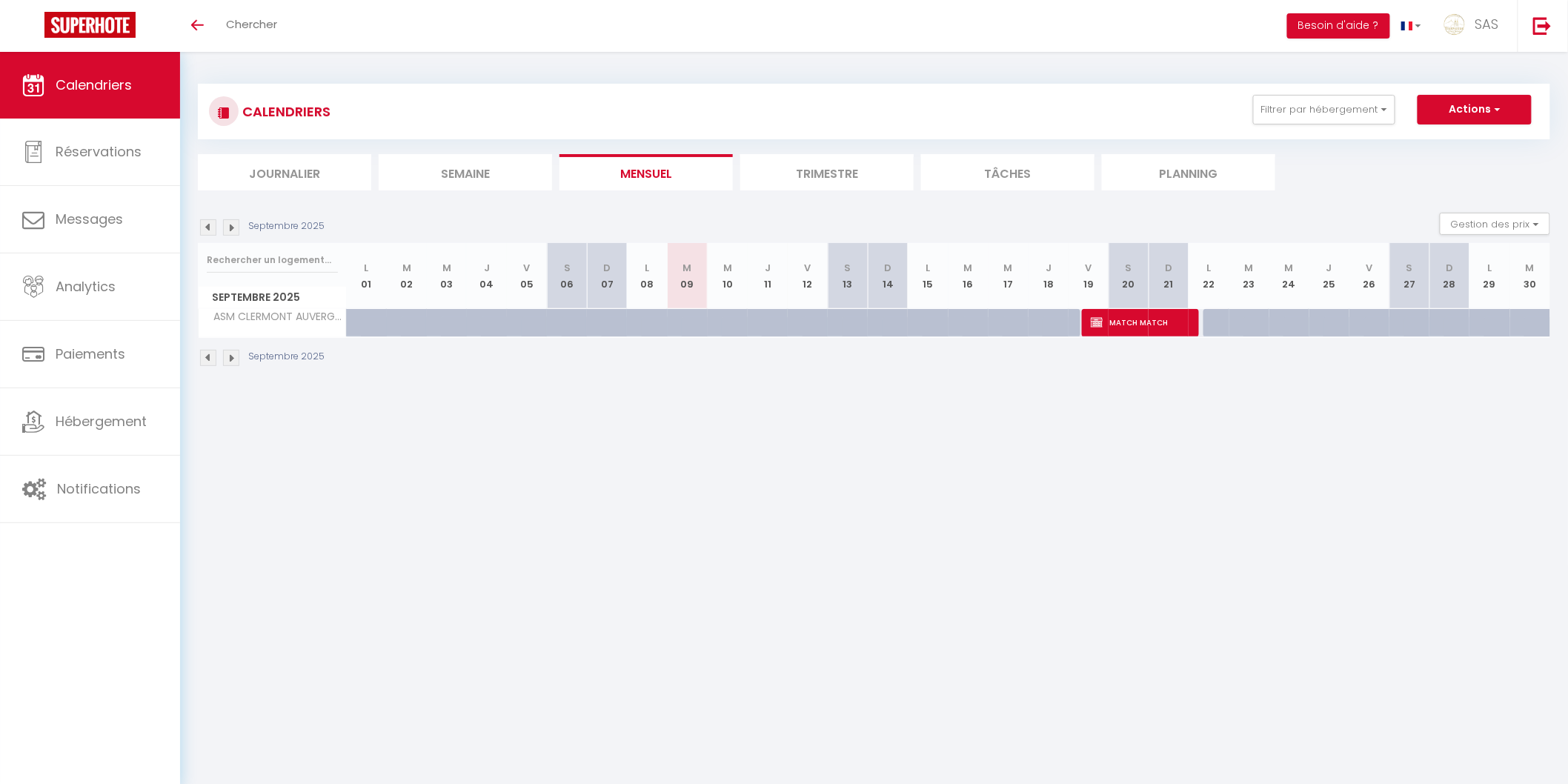
click at [239, 236] on div "Septembre 2025 Gestion des prix Nb Nuits minimum Règles Disponibilité" at bounding box center [874, 228] width 1353 height 31
click at [226, 232] on img at bounding box center [231, 227] width 16 height 16
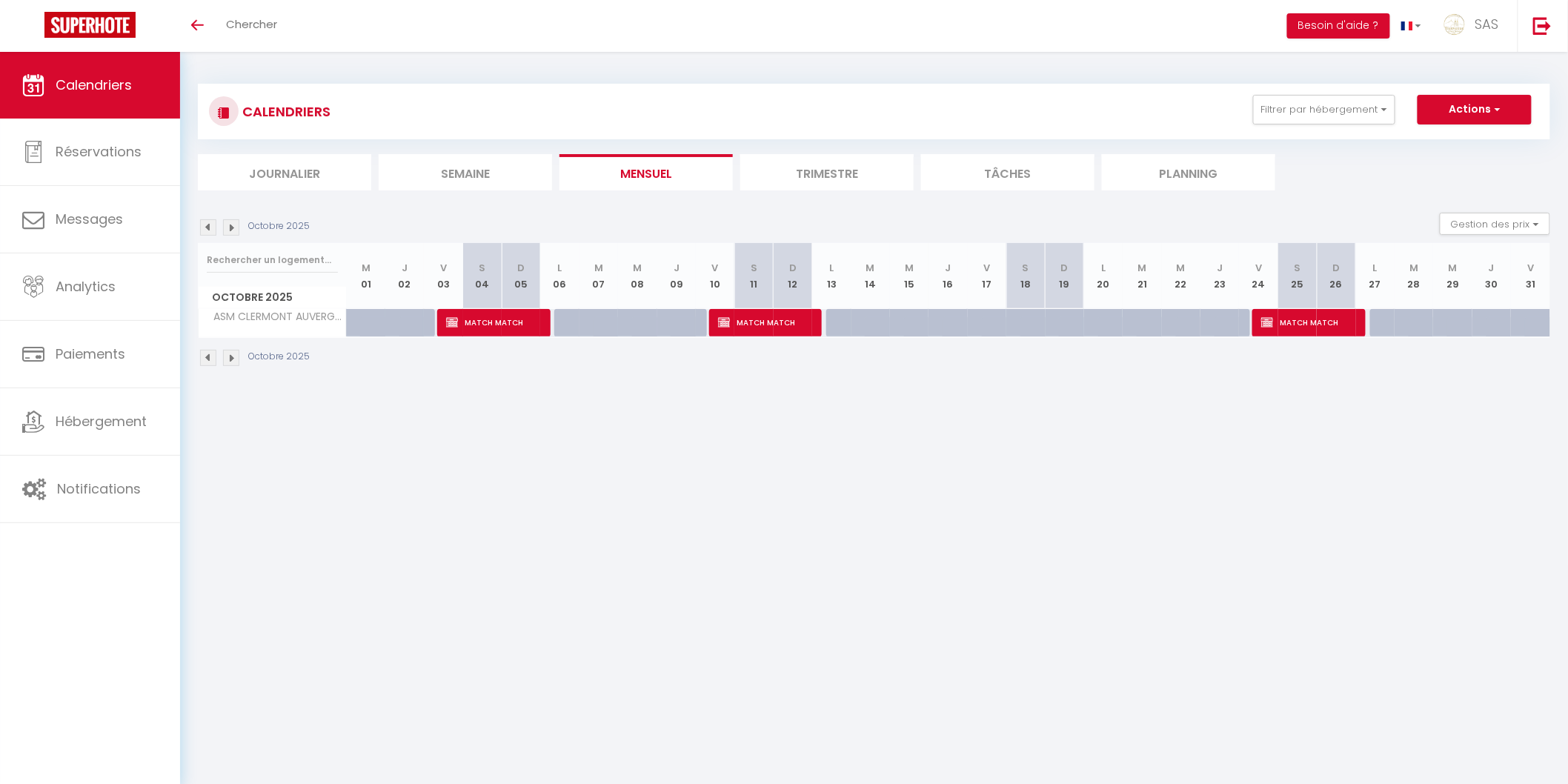
click at [230, 225] on img at bounding box center [231, 227] width 16 height 16
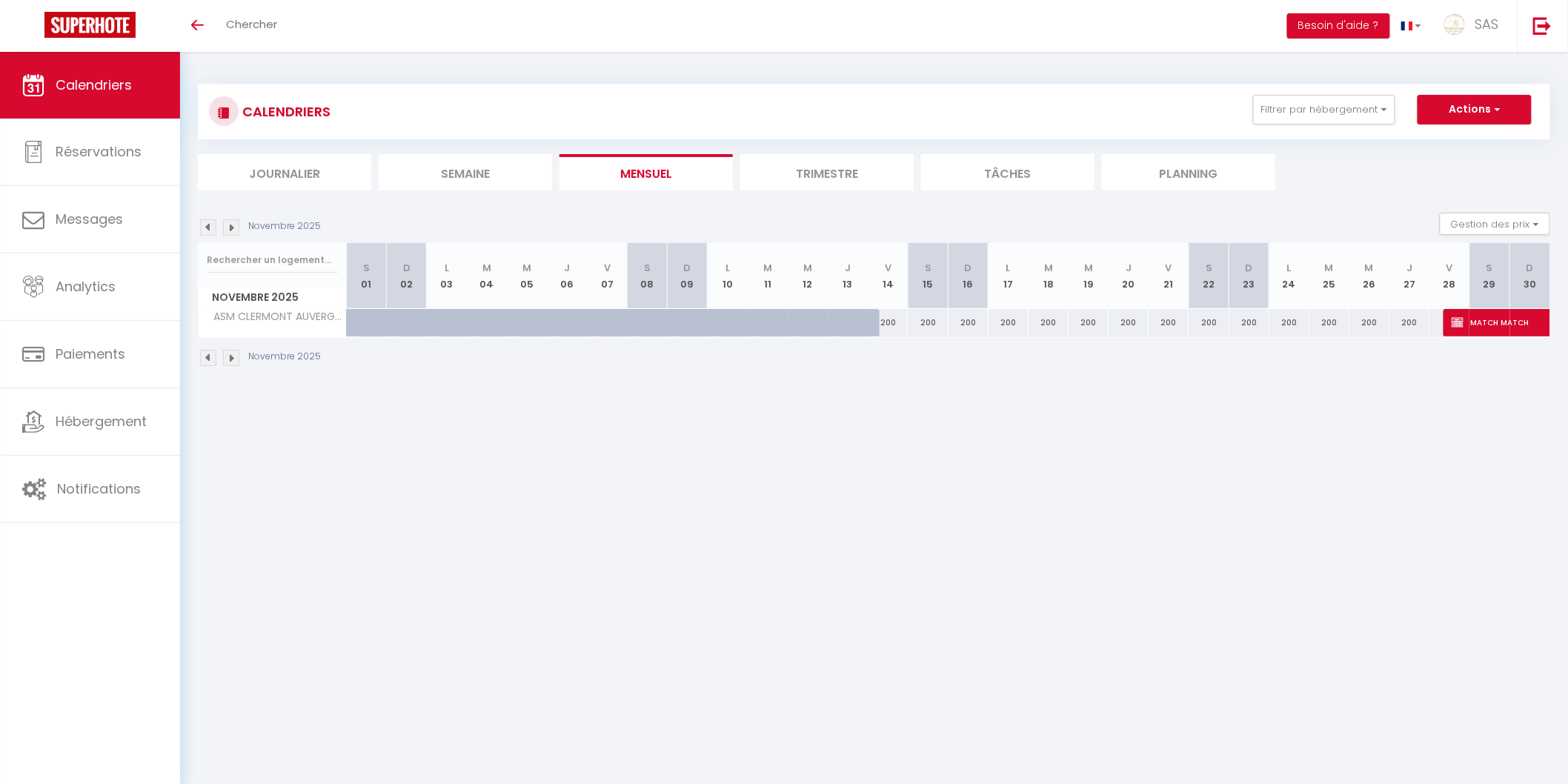
click at [230, 224] on img at bounding box center [231, 227] width 16 height 16
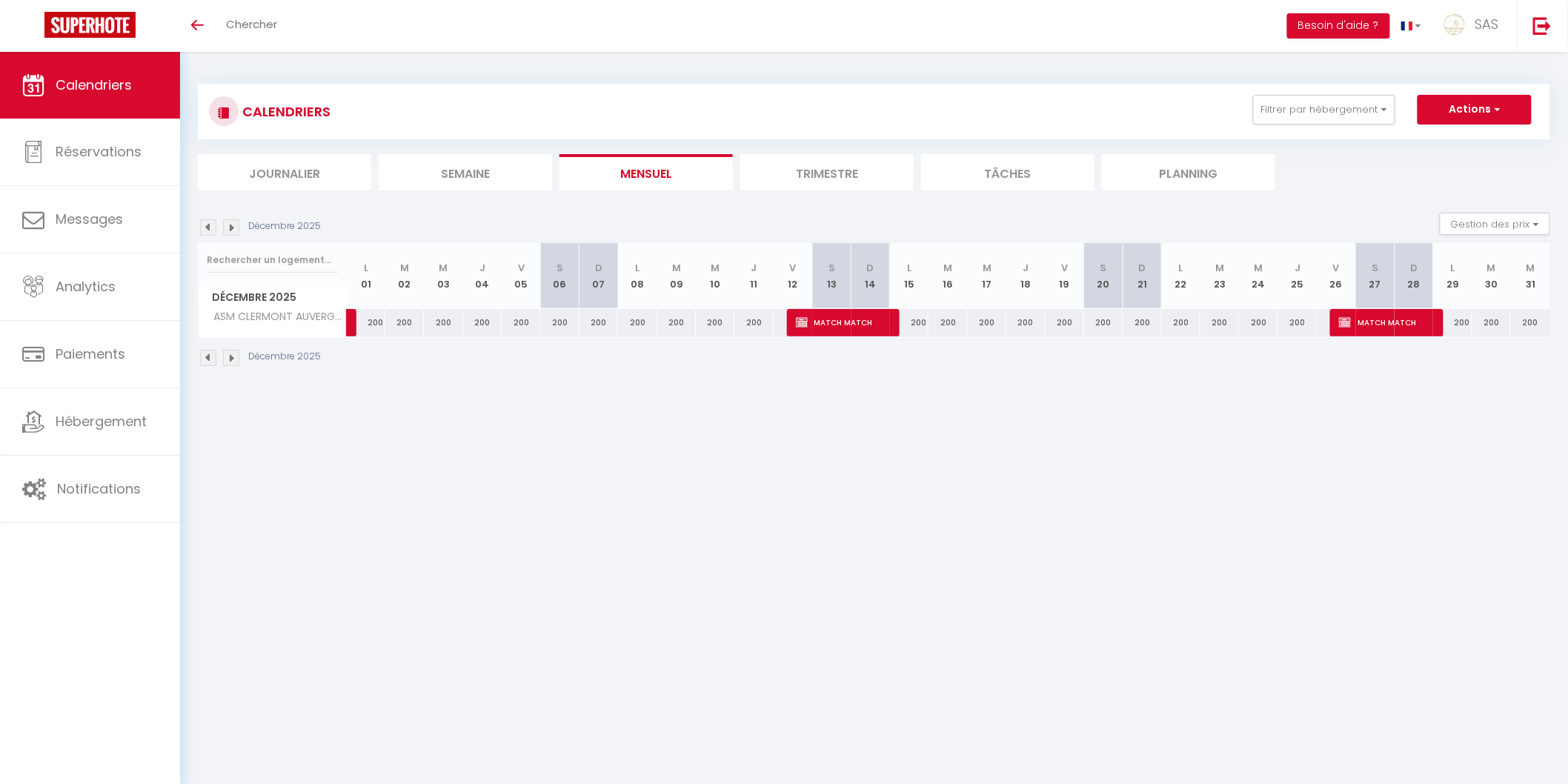
click at [230, 224] on img at bounding box center [231, 227] width 16 height 16
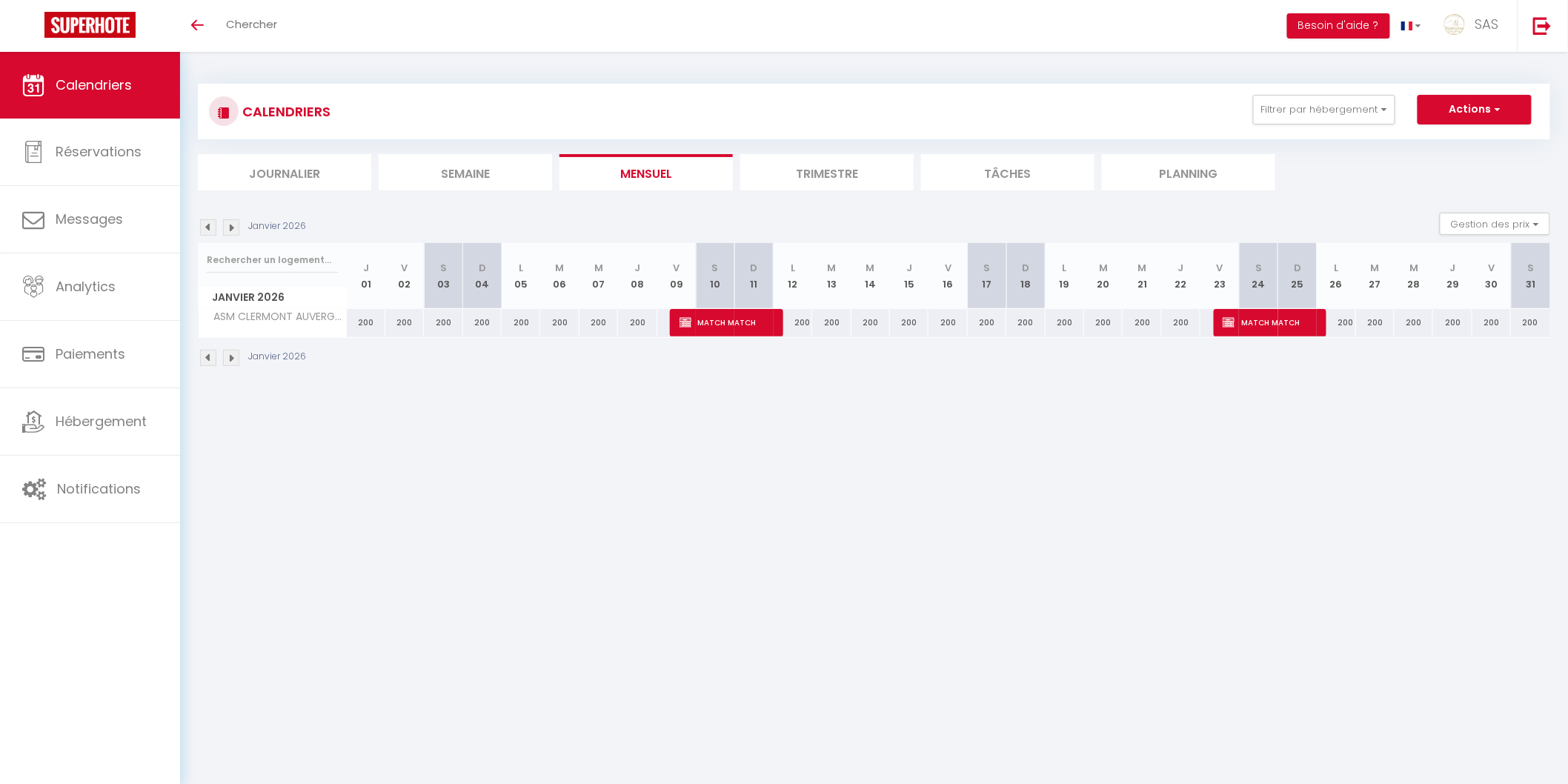
click at [230, 224] on img at bounding box center [231, 227] width 16 height 16
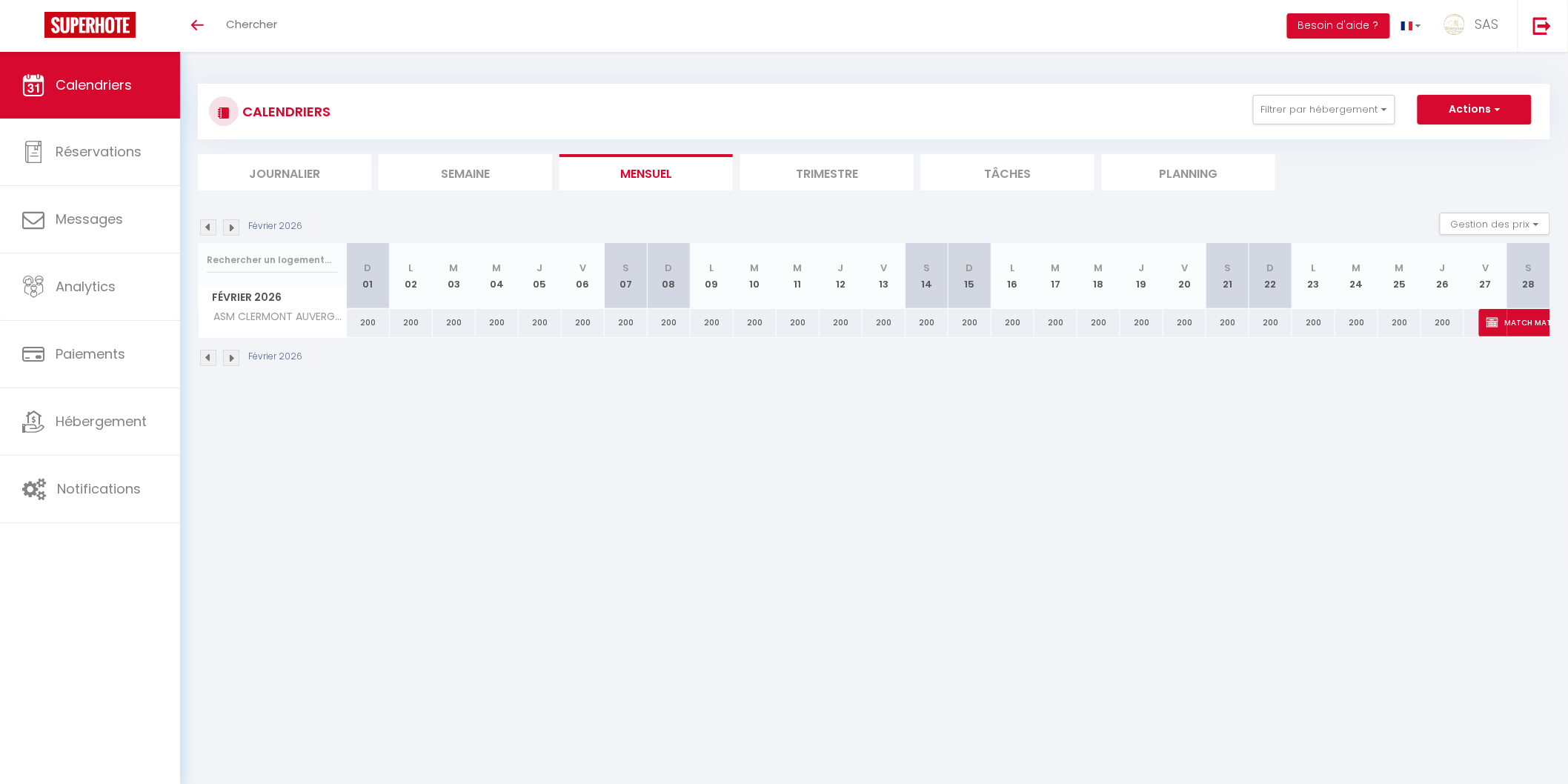
click at [230, 224] on img at bounding box center [231, 227] width 16 height 16
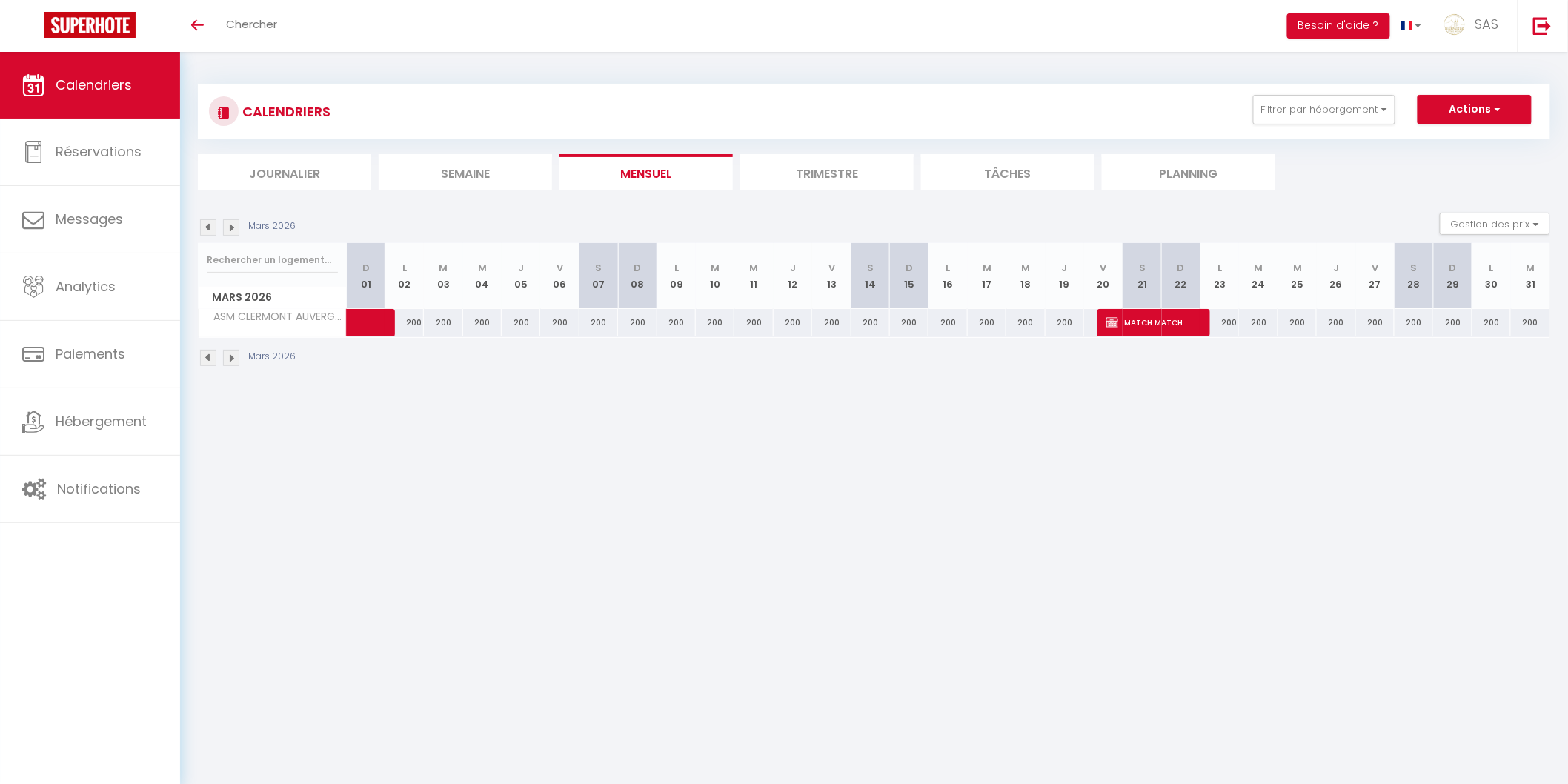
click at [230, 224] on img at bounding box center [231, 227] width 16 height 16
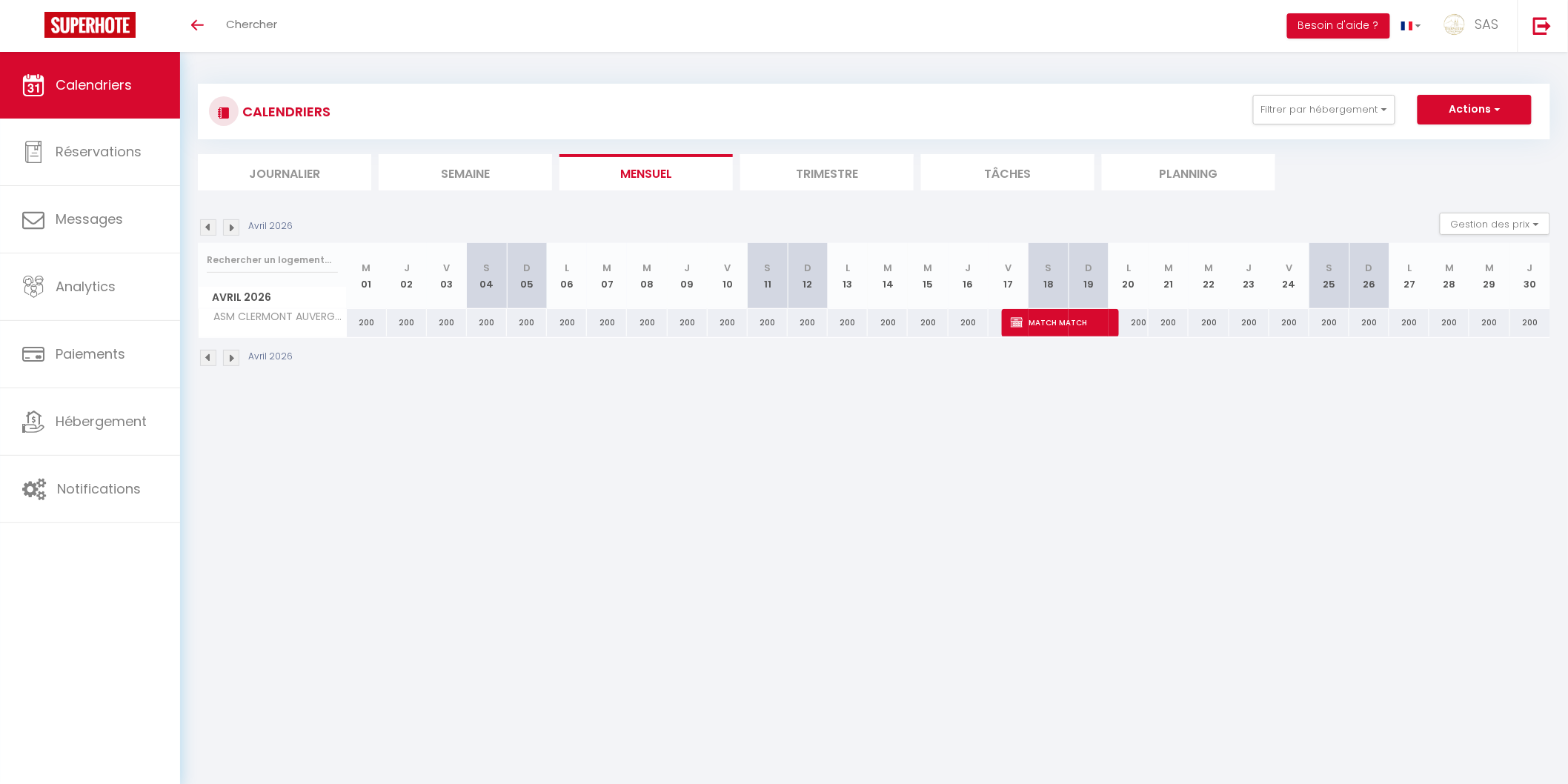
click at [230, 224] on img at bounding box center [231, 227] width 16 height 16
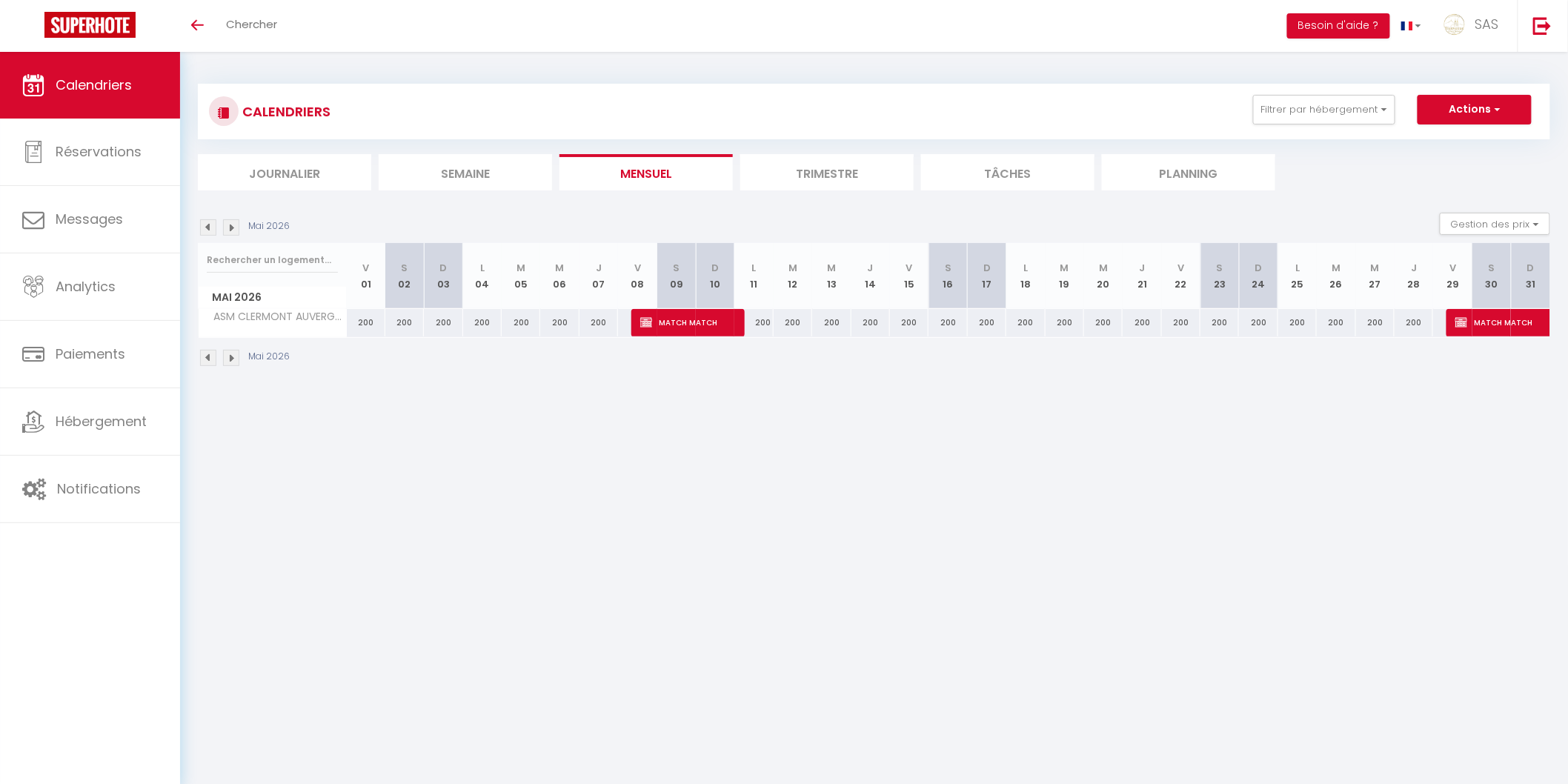
click at [230, 224] on img at bounding box center [231, 227] width 16 height 16
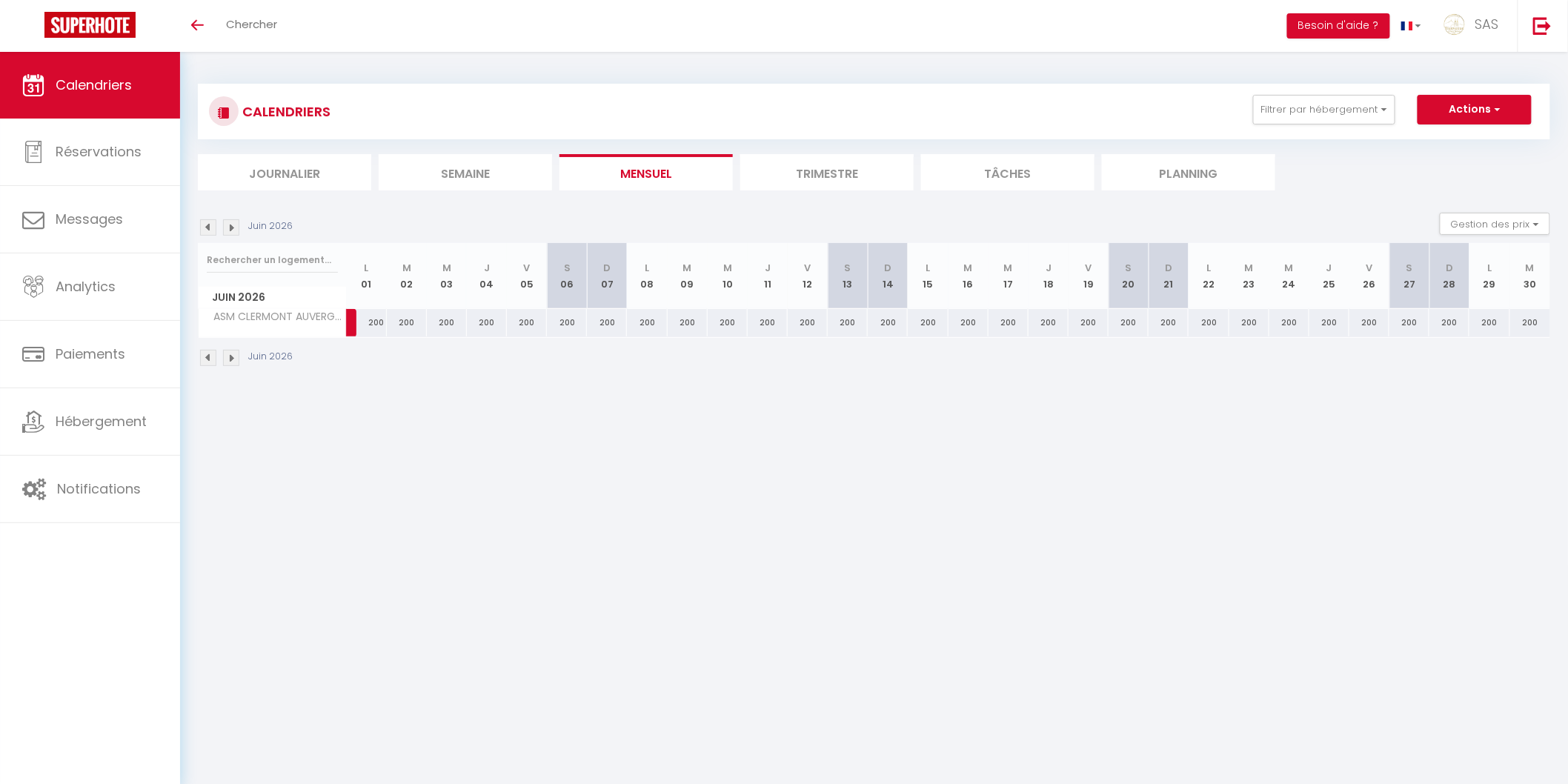
click at [230, 224] on img at bounding box center [231, 227] width 16 height 16
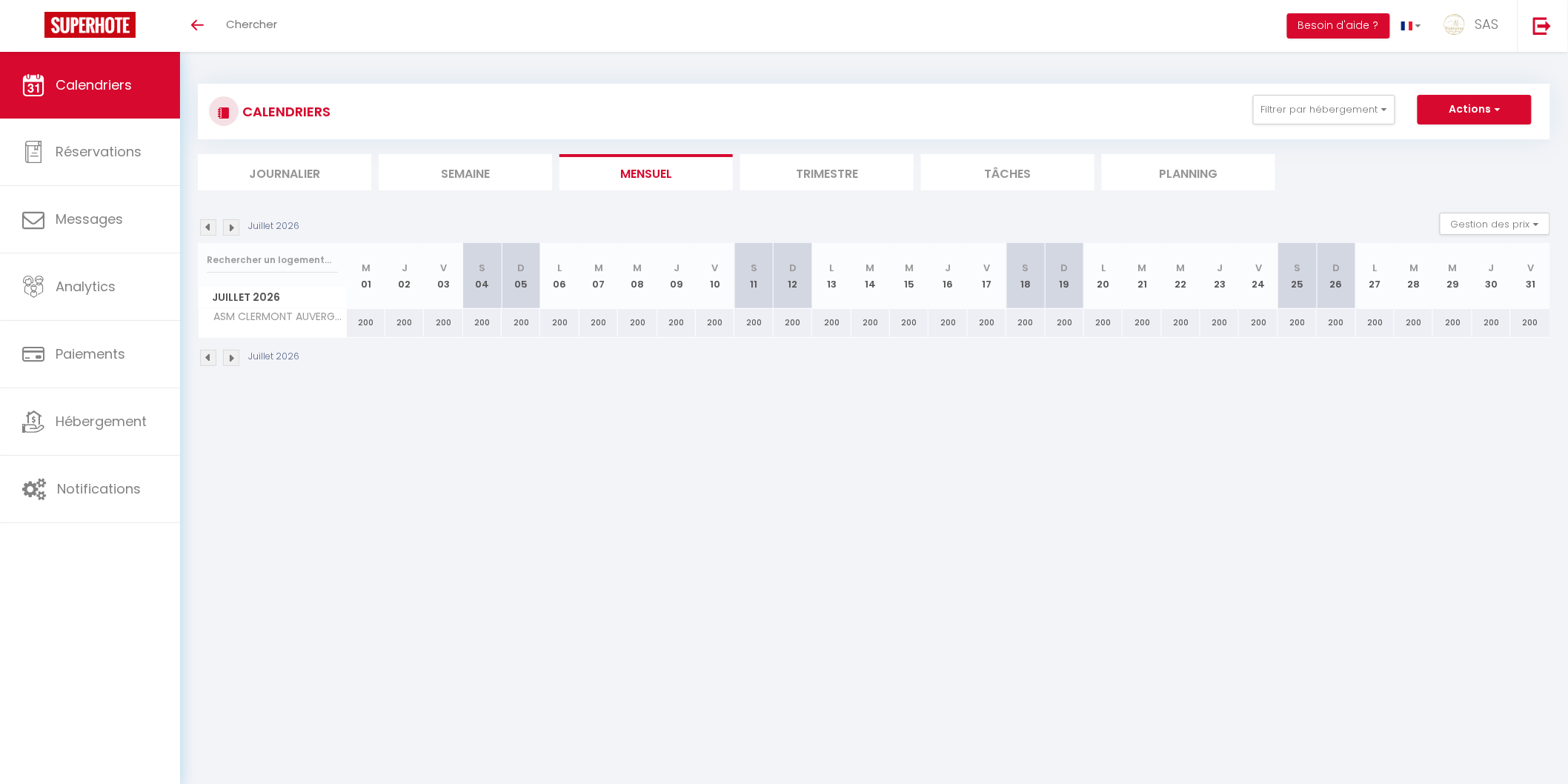
click at [230, 224] on img at bounding box center [231, 227] width 16 height 16
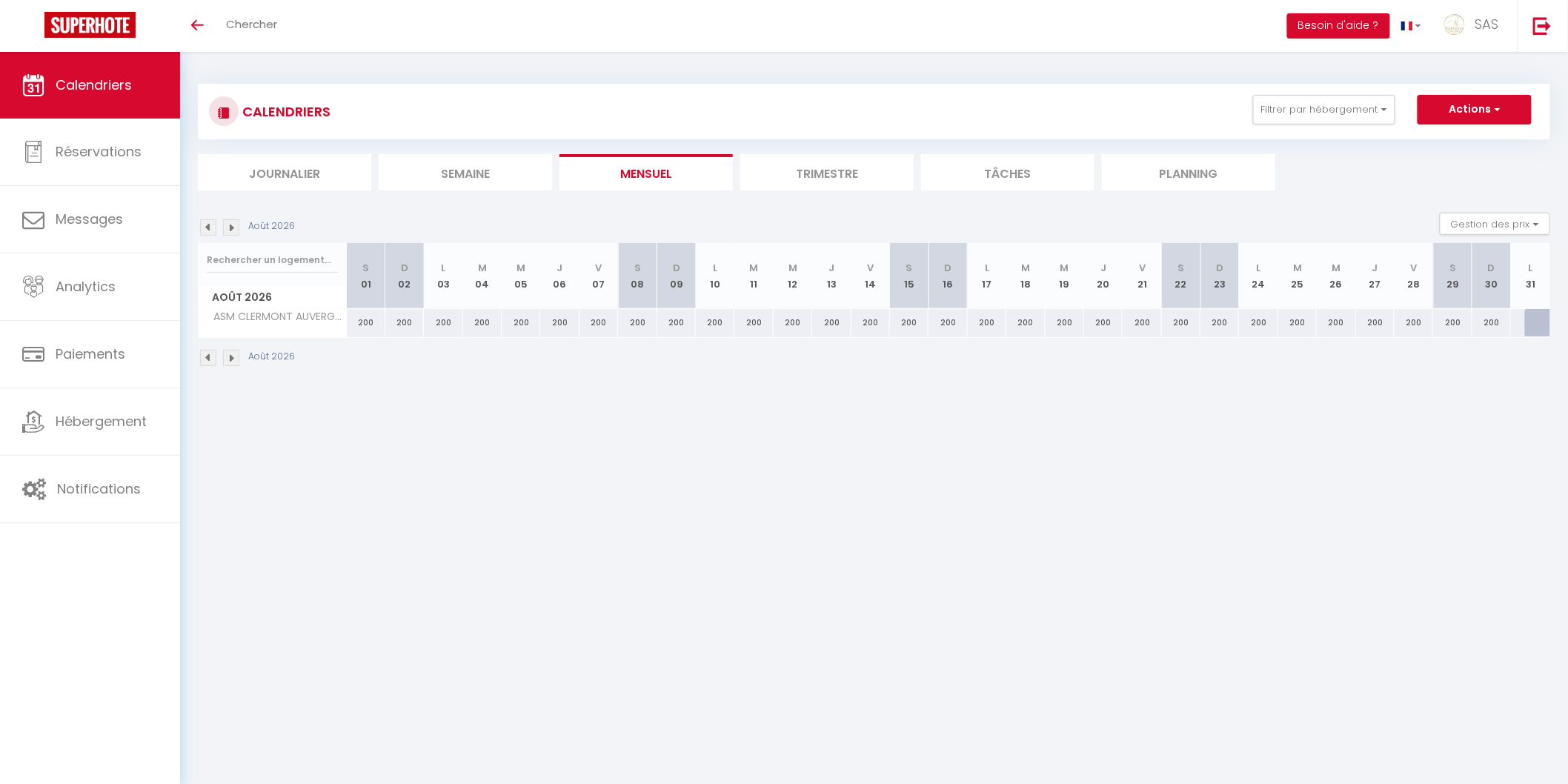
click at [230, 224] on img at bounding box center [231, 227] width 16 height 16
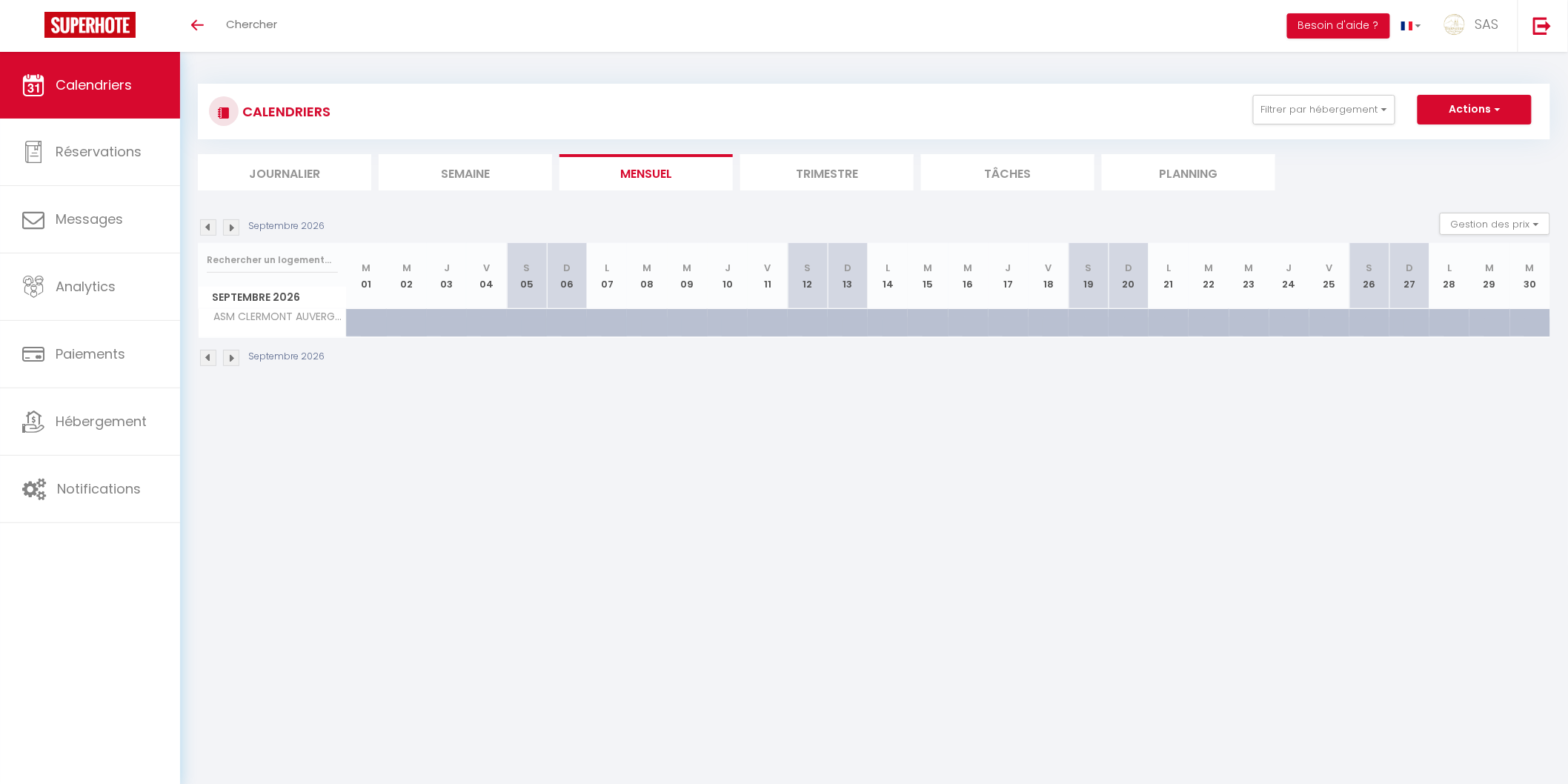
click at [230, 224] on img at bounding box center [231, 227] width 16 height 16
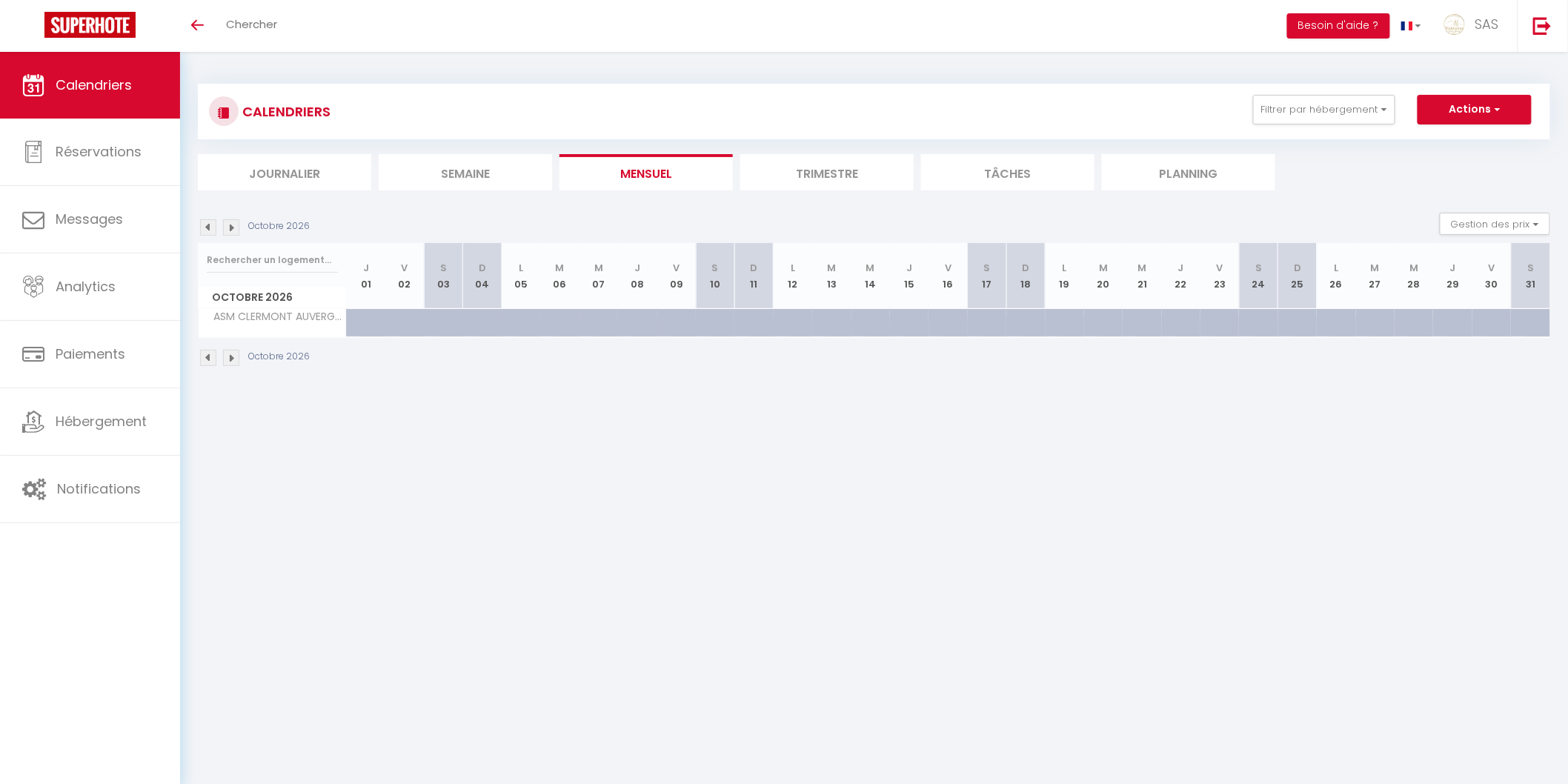
click at [1182, 172] on li "Planning" at bounding box center [1189, 172] width 173 height 37
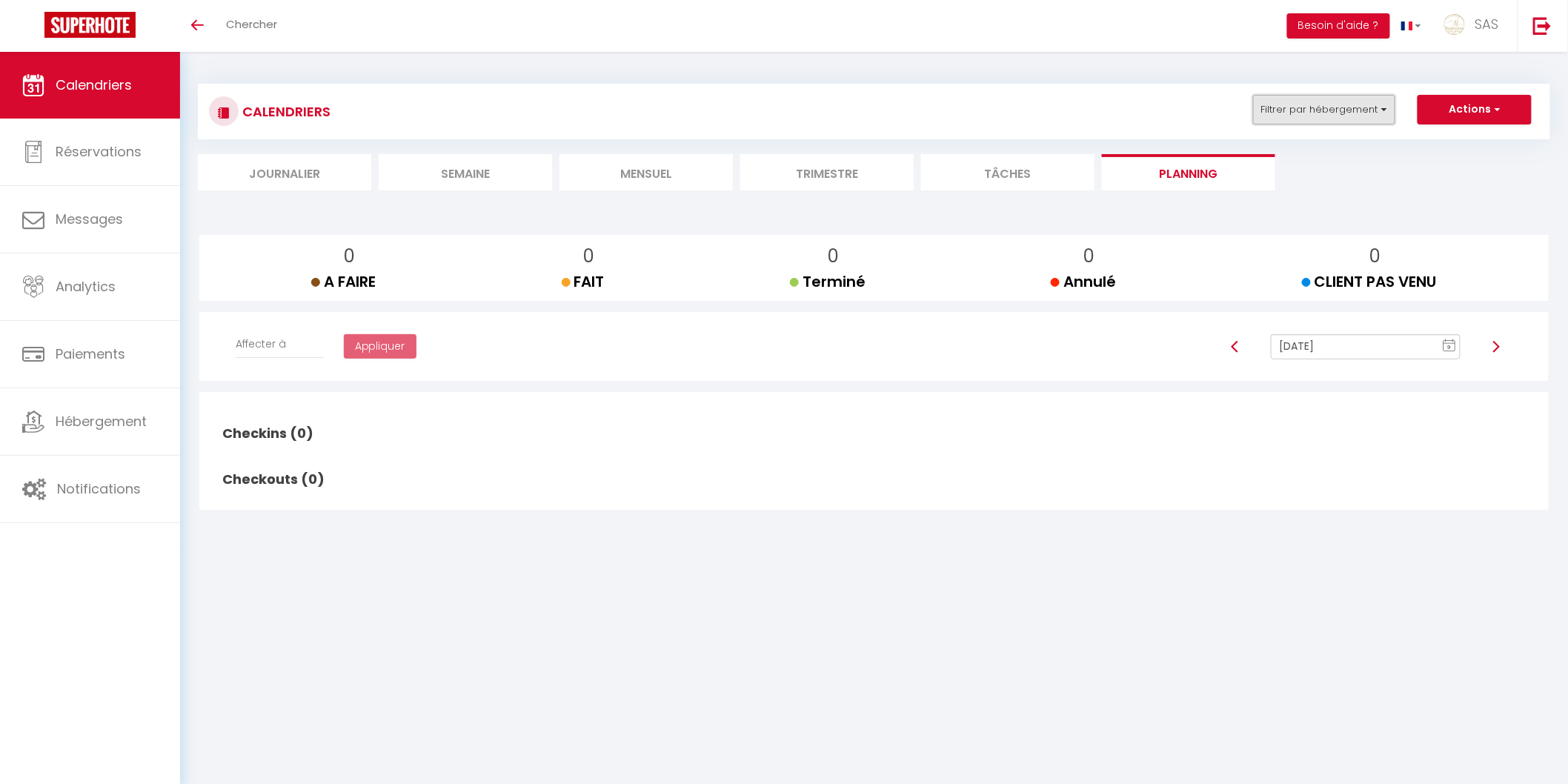
click at [1301, 104] on button "Filtrer par hébergement" at bounding box center [1324, 109] width 143 height 30
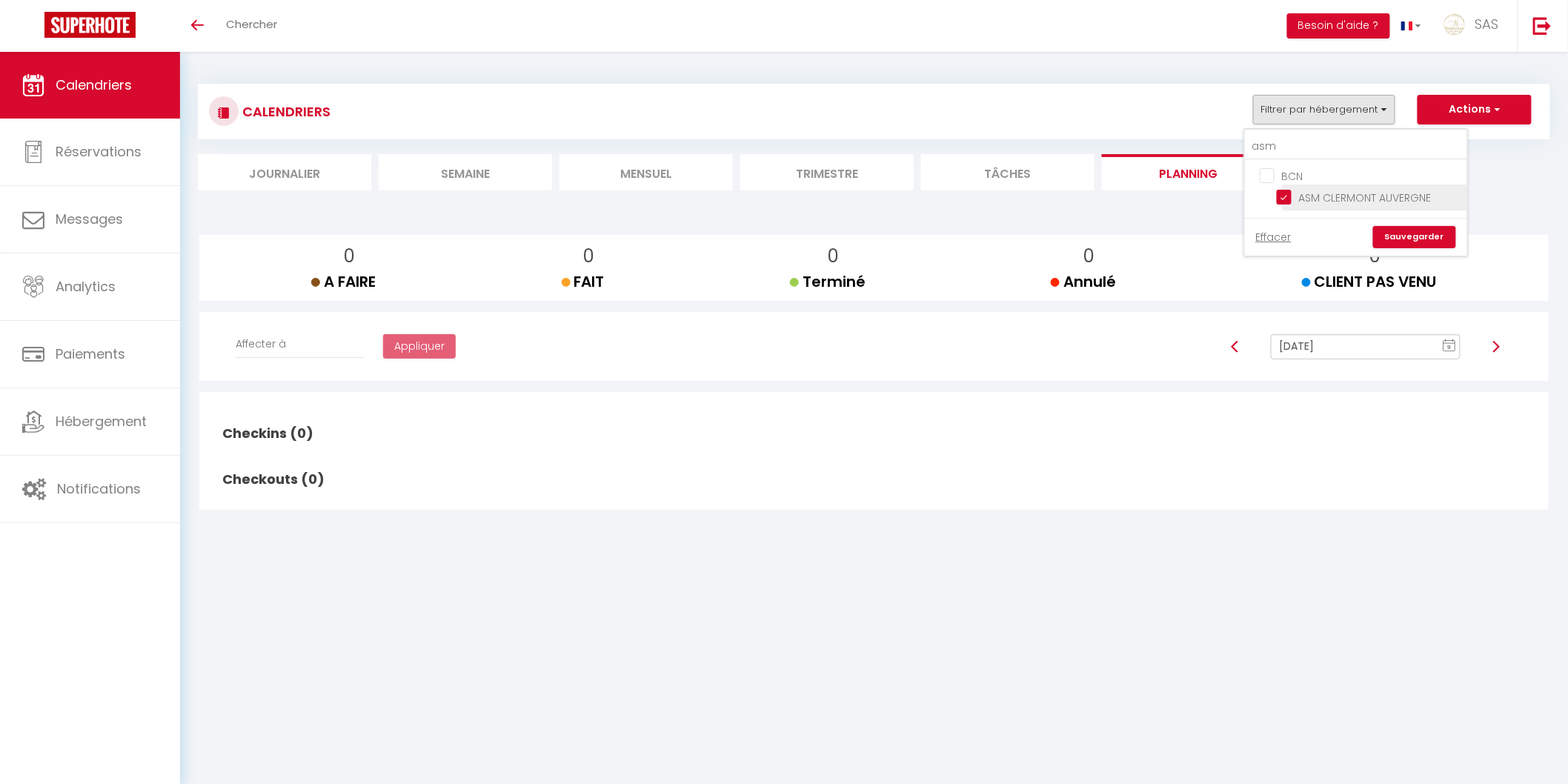
click at [1309, 197] on input "ASM CLERMONT AUVERGNE" at bounding box center [1369, 196] width 185 height 15
checkbox input "false"
click at [1434, 240] on link "Sauvegarder" at bounding box center [1414, 237] width 83 height 22
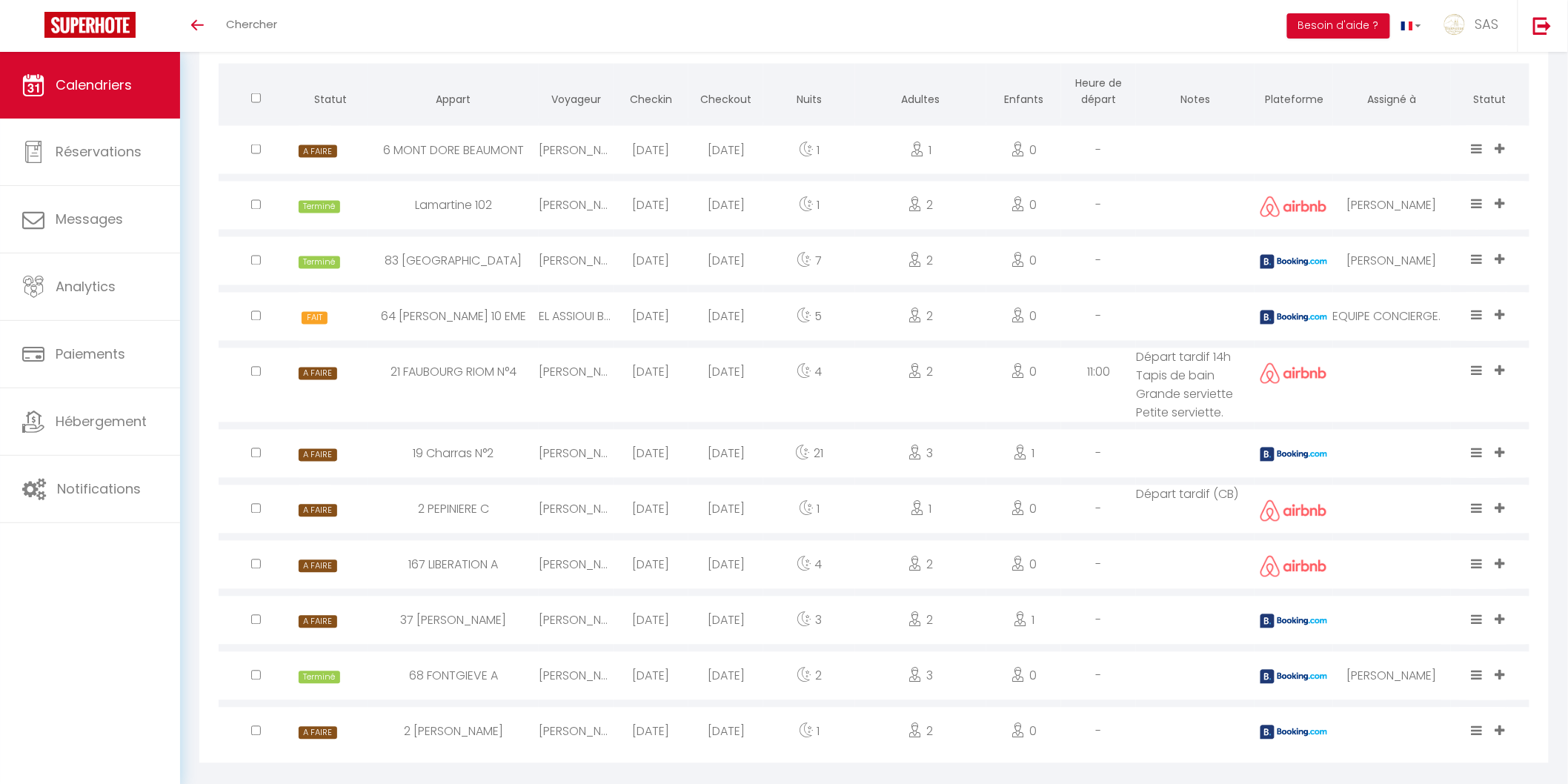
scroll to position [1011, 0]
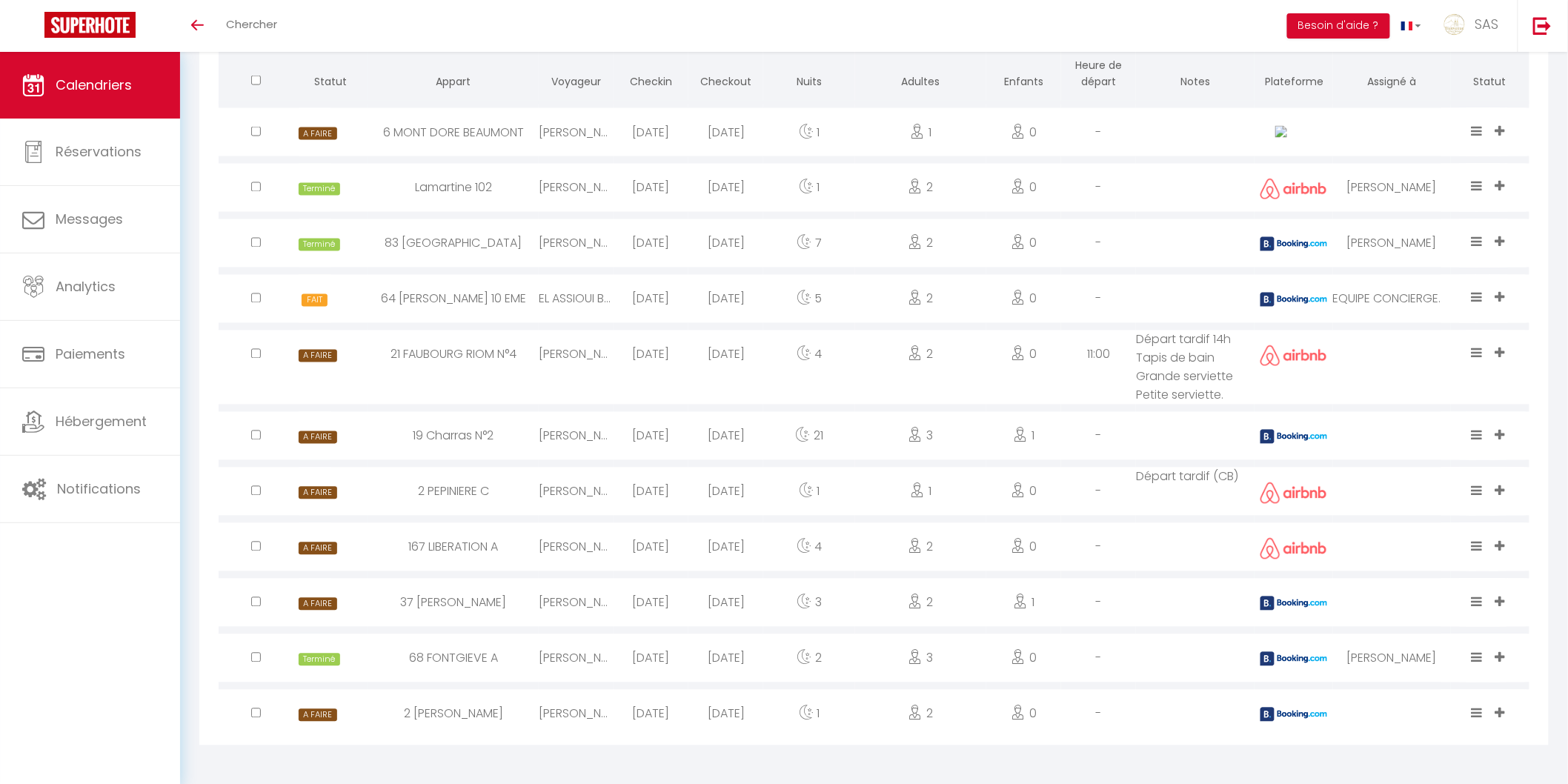
click at [1498, 601] on icon at bounding box center [1500, 601] width 9 height 13
click at [1412, 494] on li "MARINA" at bounding box center [1443, 501] width 138 height 28
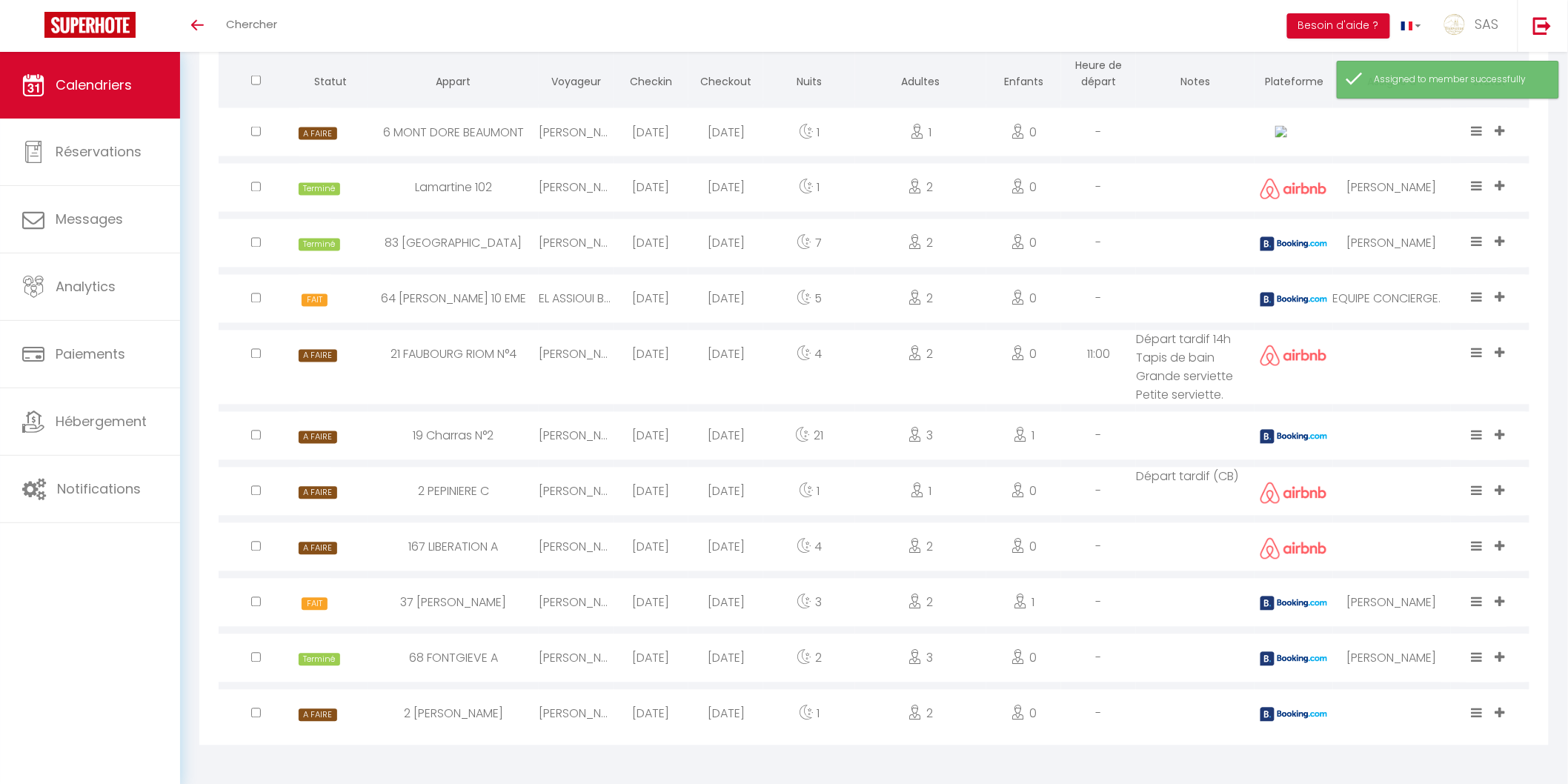
click at [1480, 600] on icon at bounding box center [1477, 601] width 11 height 13
click at [1425, 559] on li "Terminé" at bounding box center [1430, 550] width 117 height 28
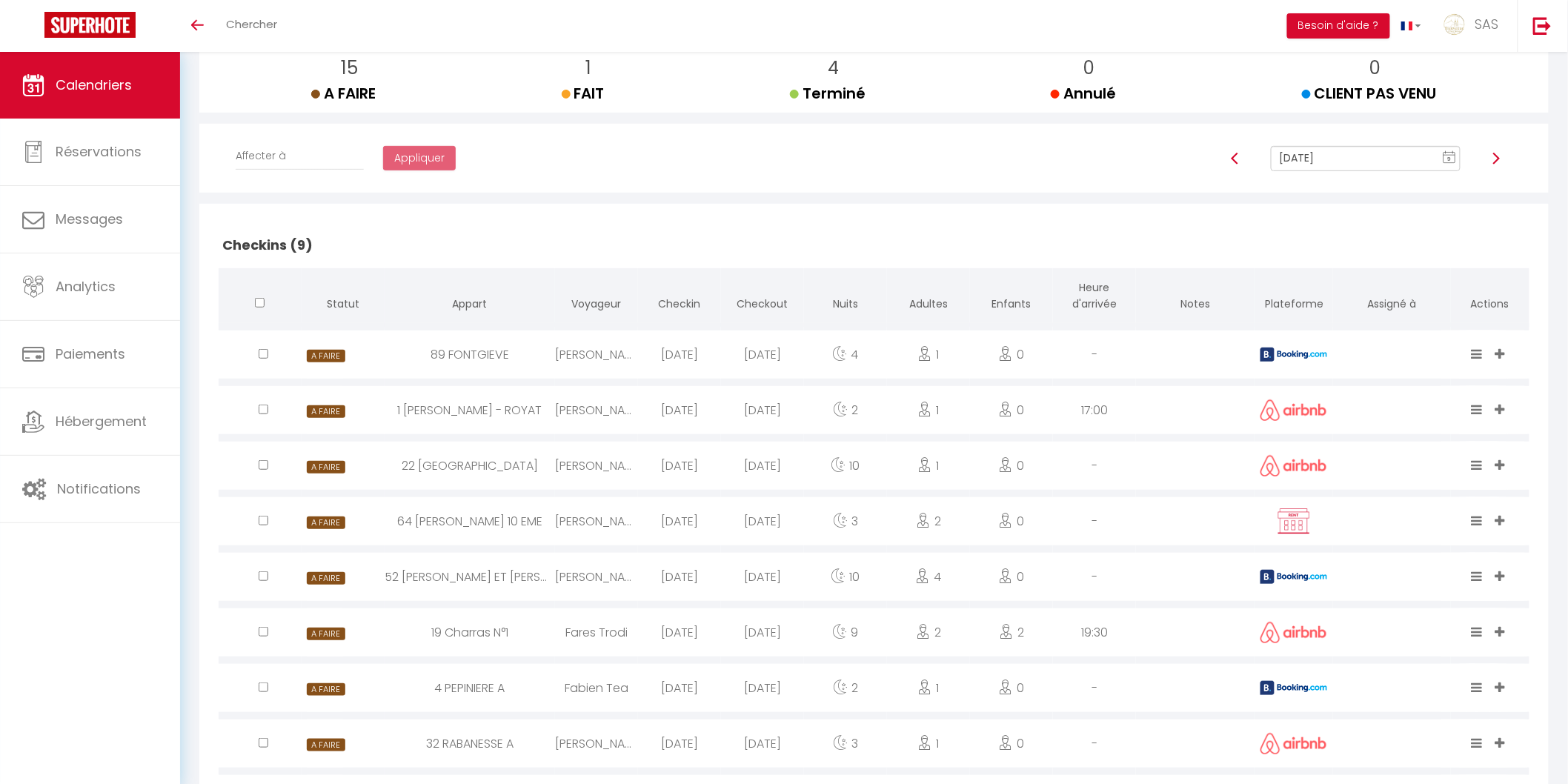
scroll to position [0, 0]
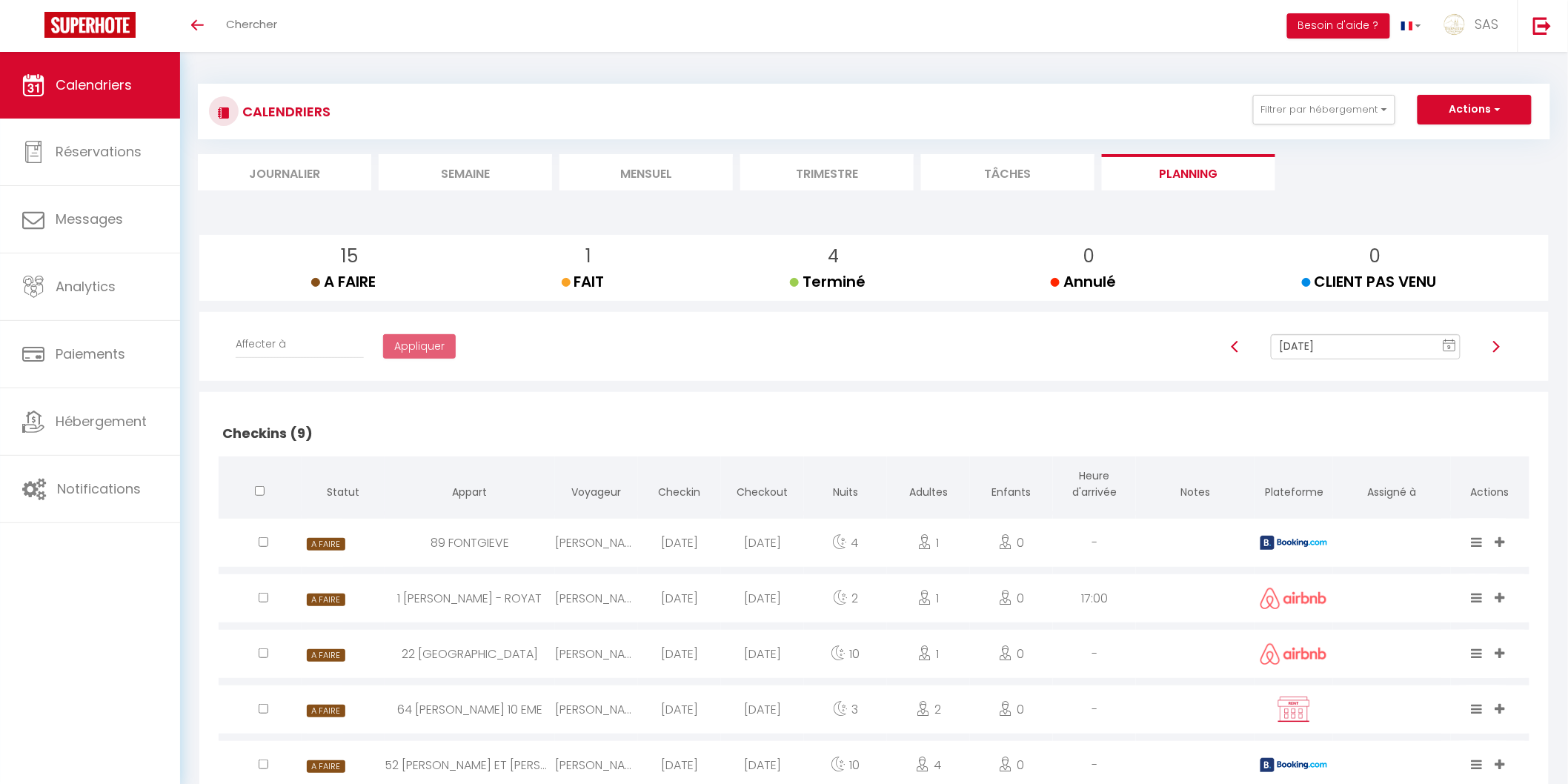
click at [639, 169] on li "Mensuel" at bounding box center [646, 172] width 173 height 37
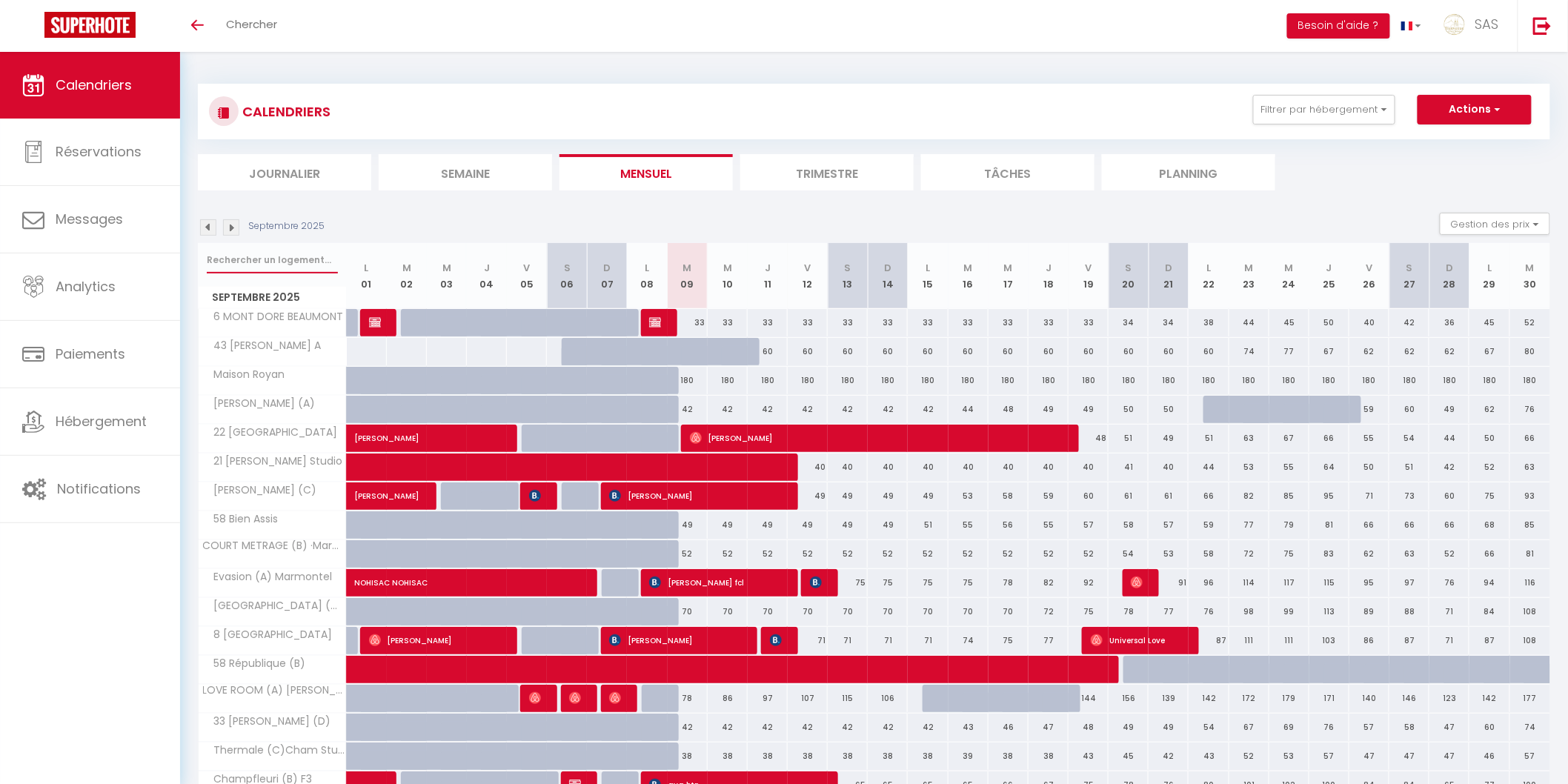
click at [258, 255] on input "text" at bounding box center [273, 260] width 132 height 26
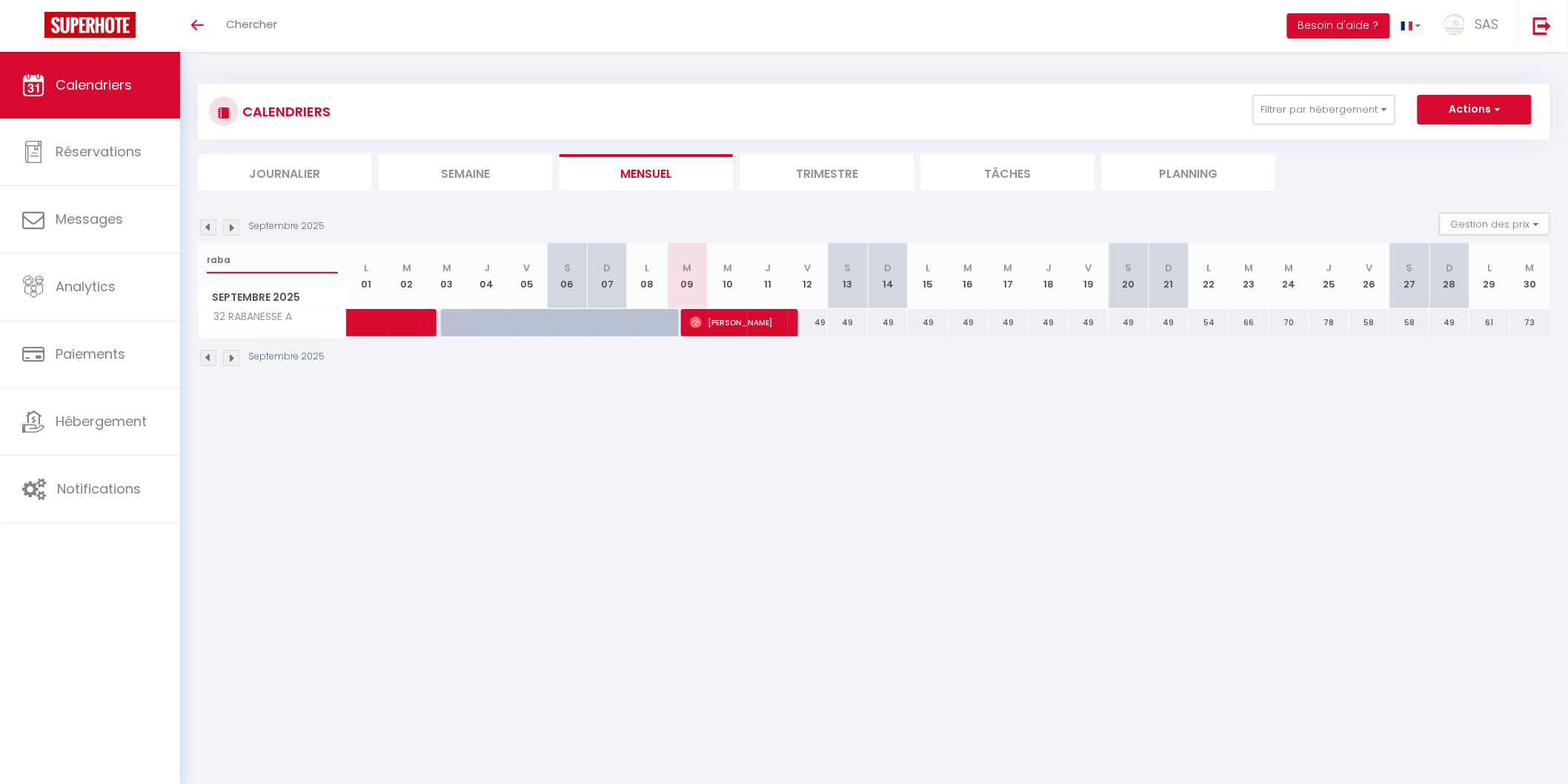
type input "raba"
click at [420, 314] on span at bounding box center [403, 323] width 68 height 28
select select "38761"
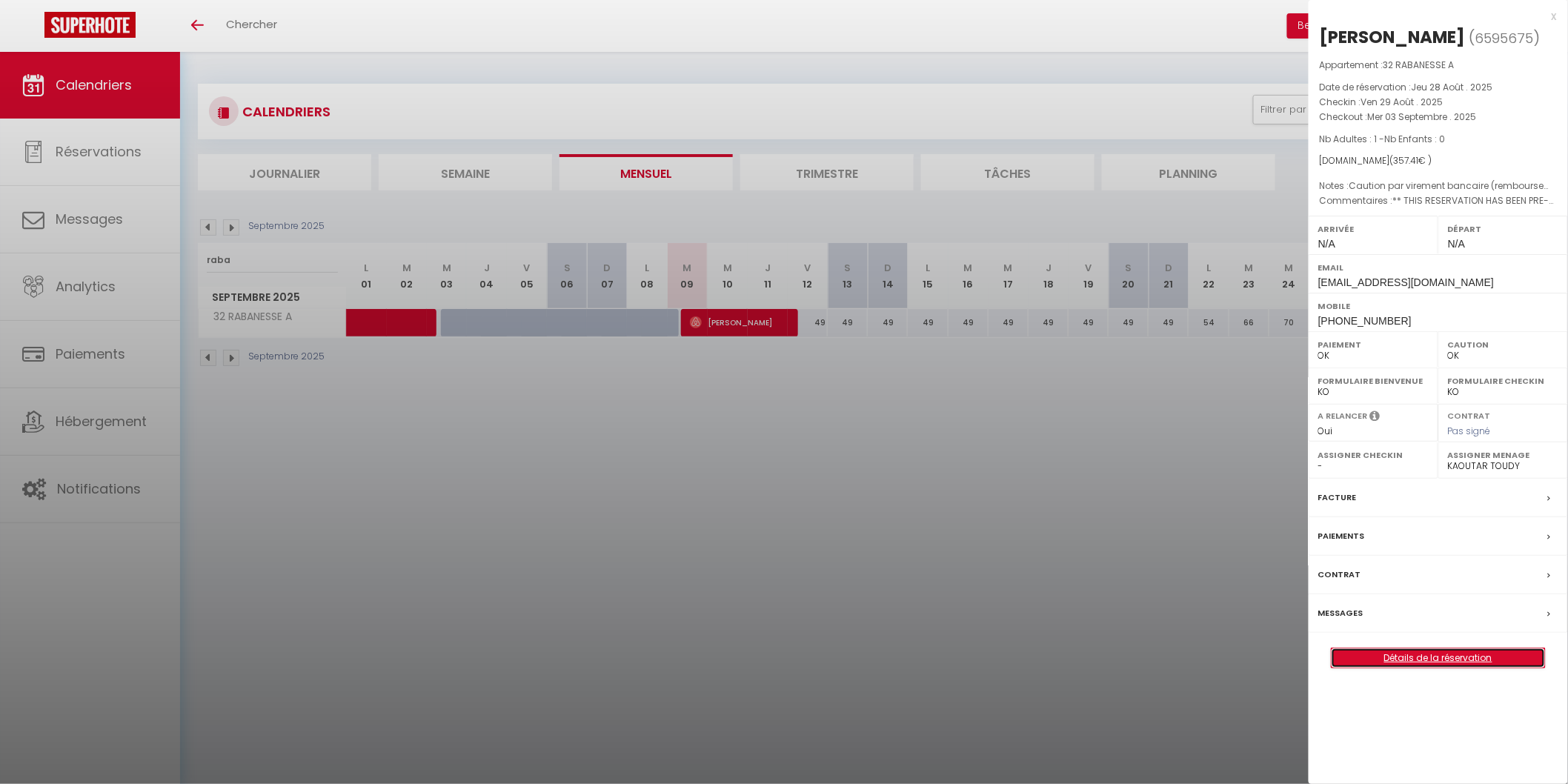
click at [1401, 664] on link "Détails de la réservation" at bounding box center [1439, 658] width 214 height 20
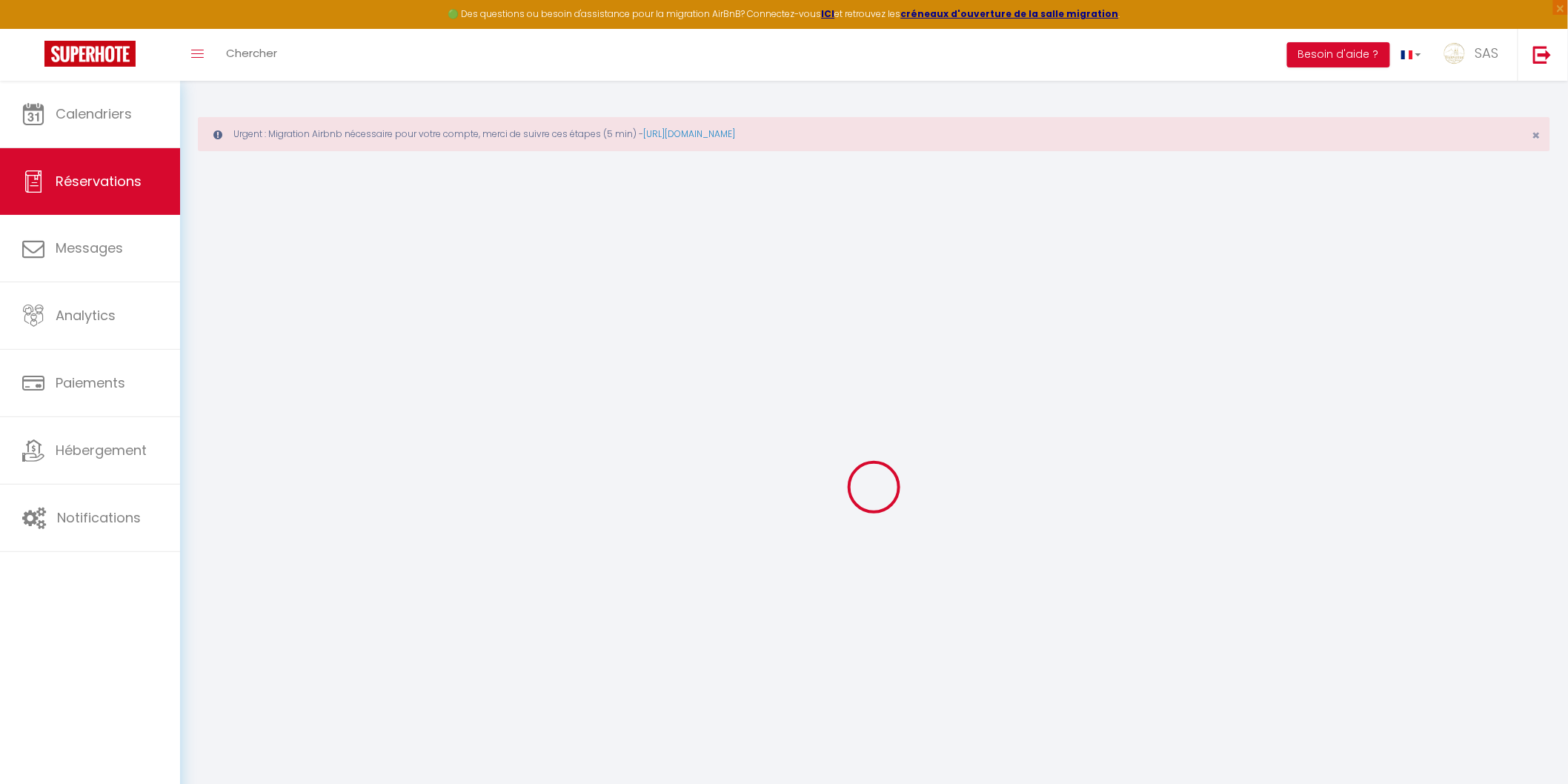
type input "Noémie"
type input "Vigier"
type input "nvigie.187393@guest.booking.com"
type input "+33782891554"
type input "."
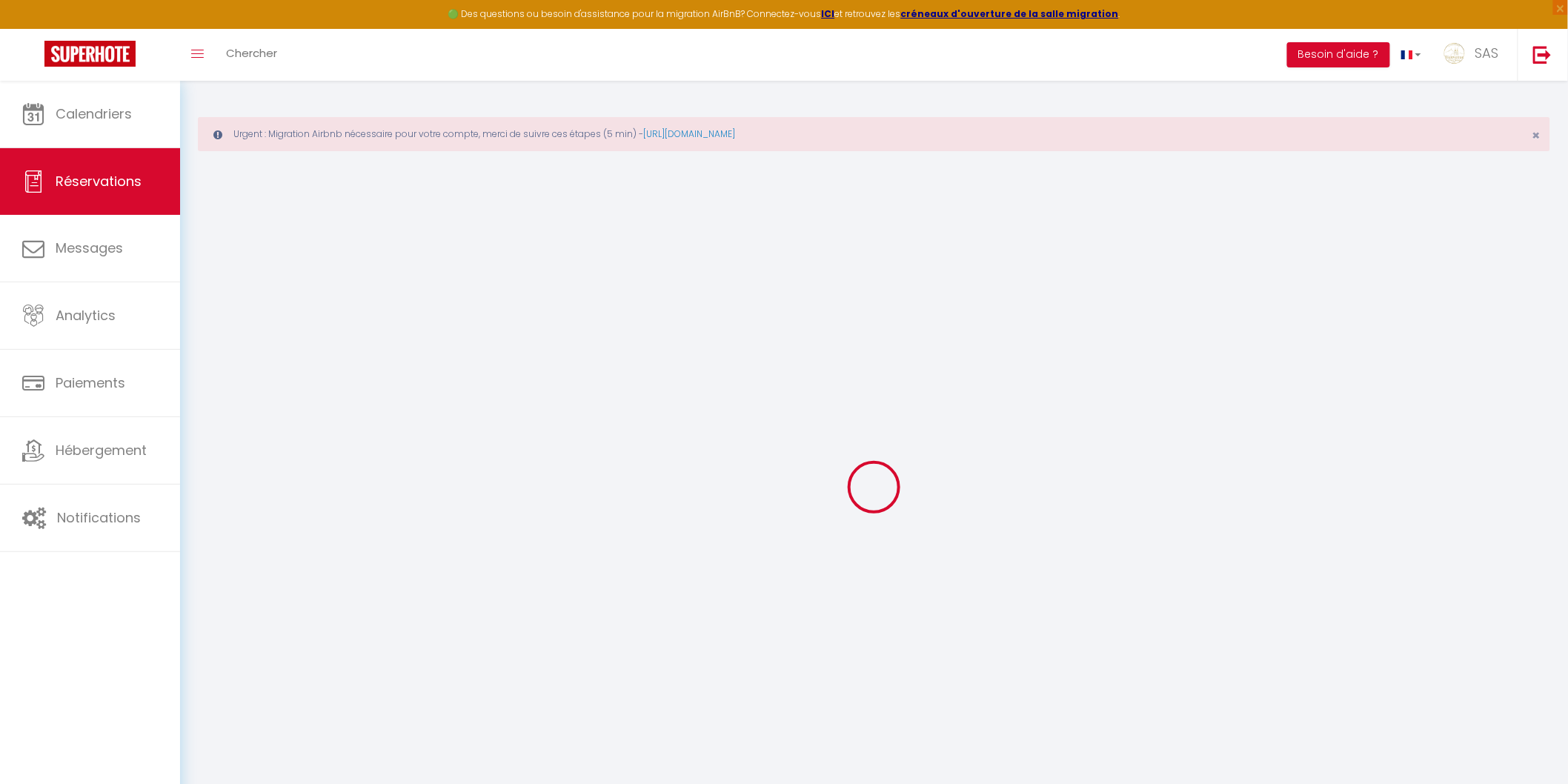
select select "FR"
type input "58.48"
type input "5"
select select "72034"
select select "1"
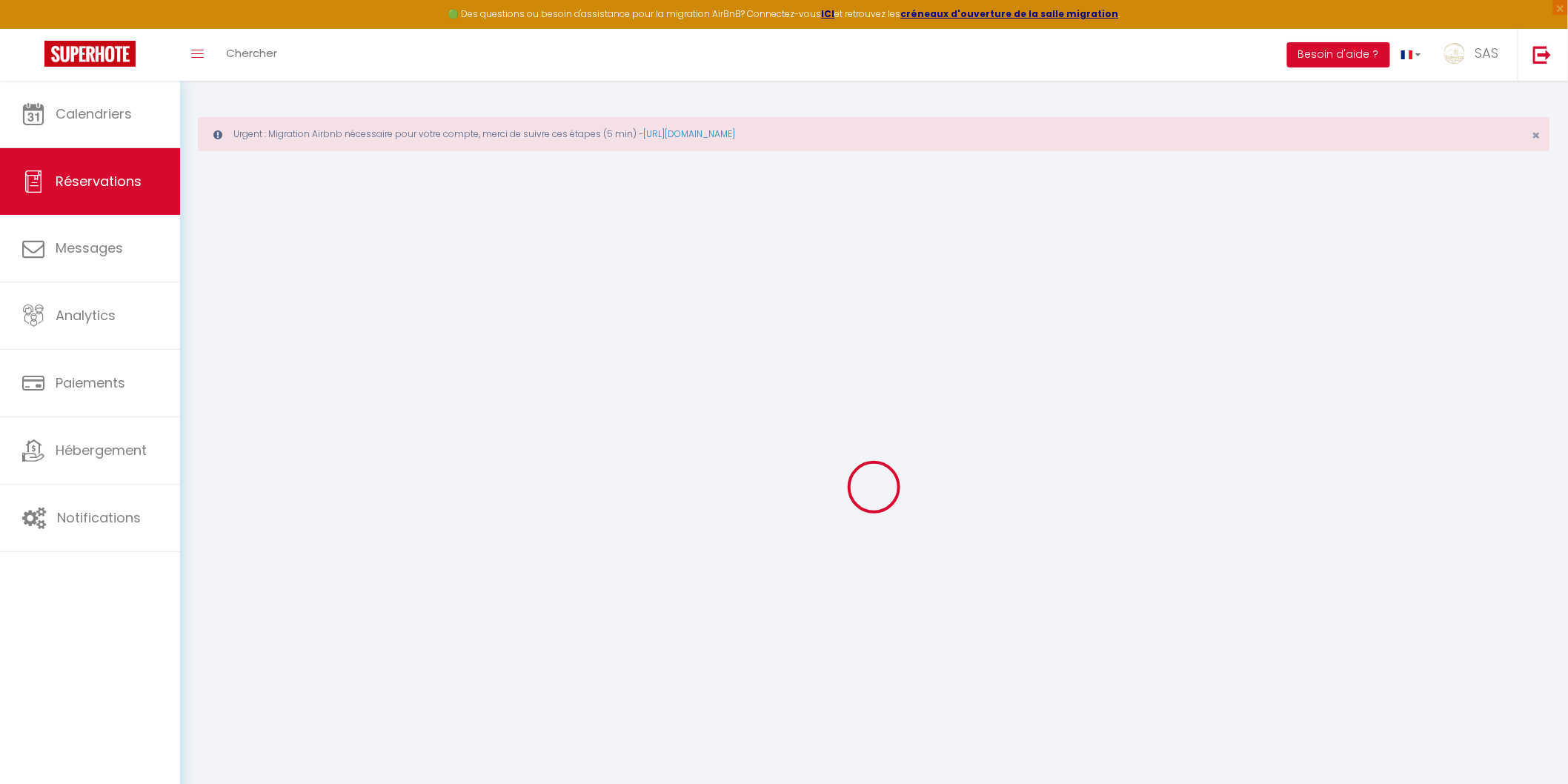
select select
type input "1"
select select "12"
select select
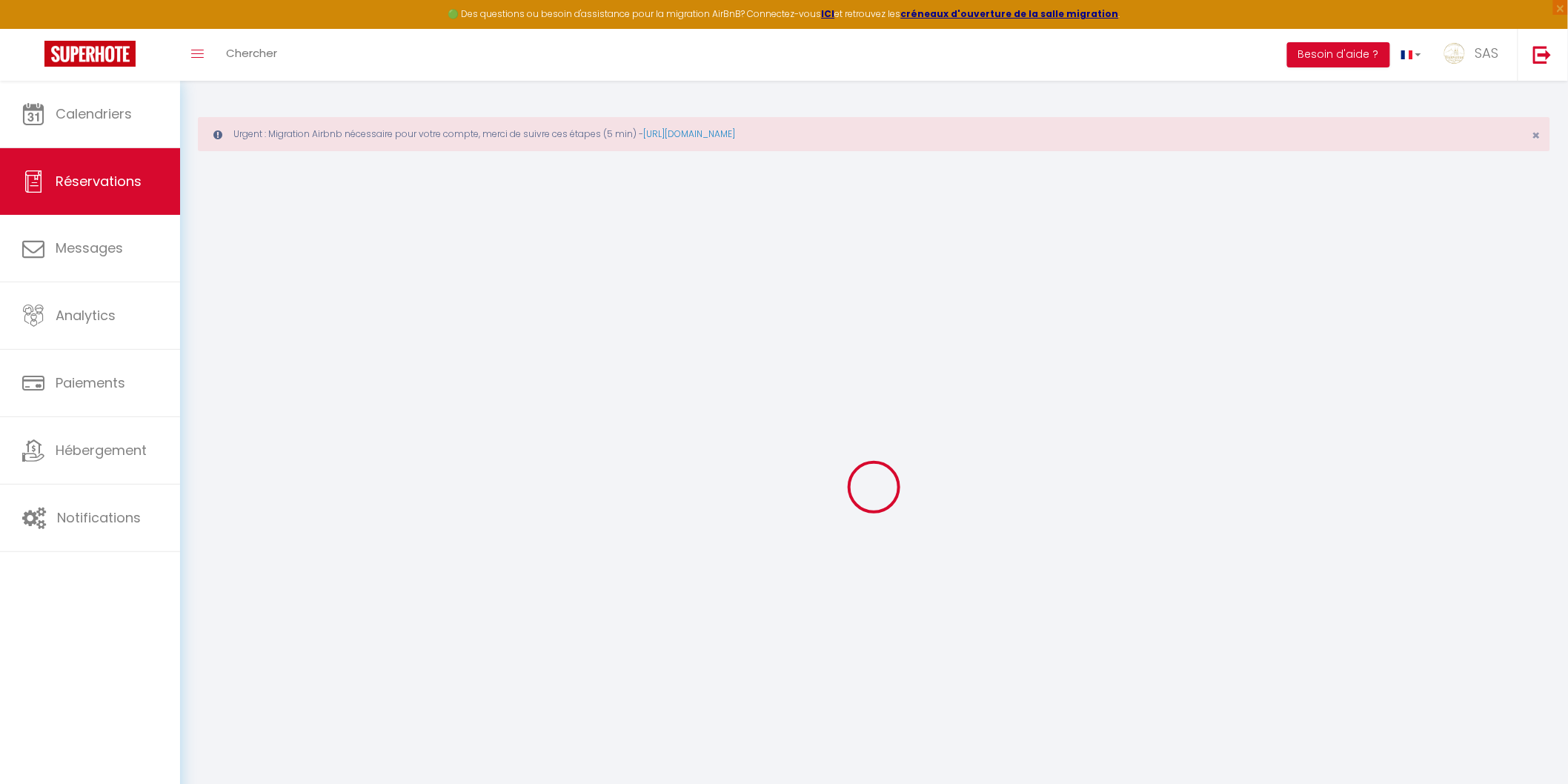
type input "295"
checkbox input "false"
type input "0"
select select "2"
type input "0"
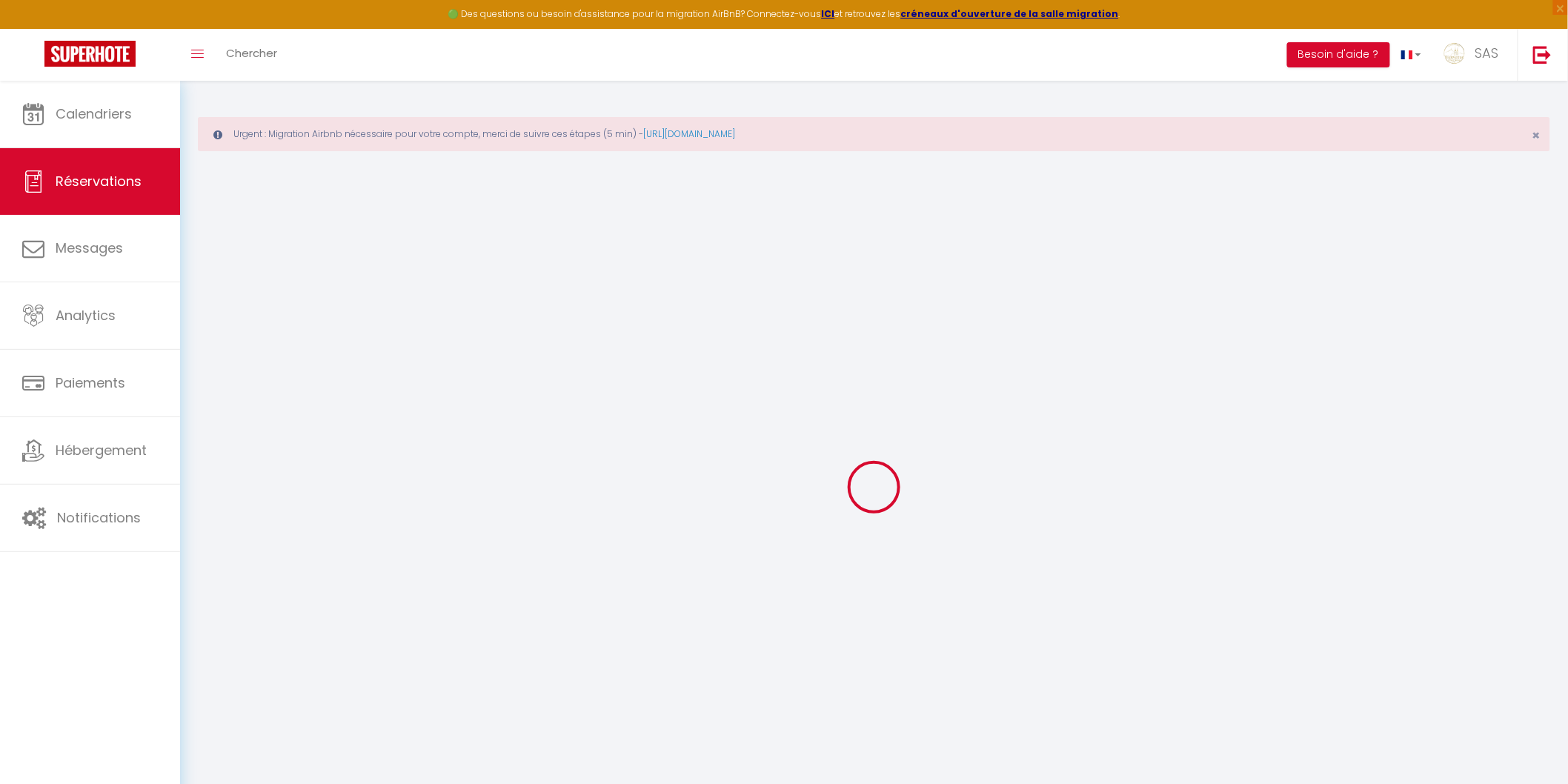
type input "0"
select select
select select "15"
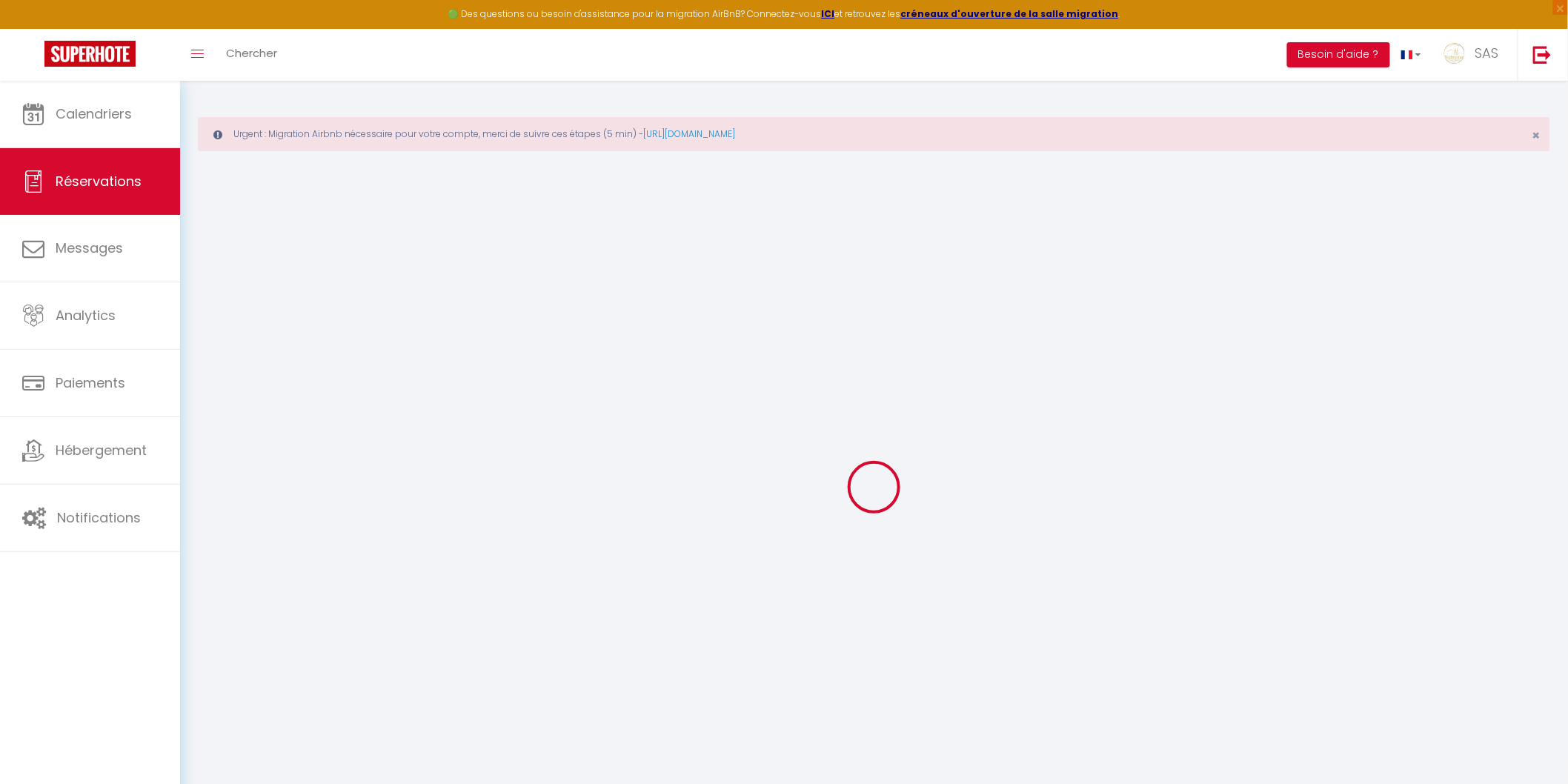
checkbox input "false"
select select
checkbox input "false"
select select
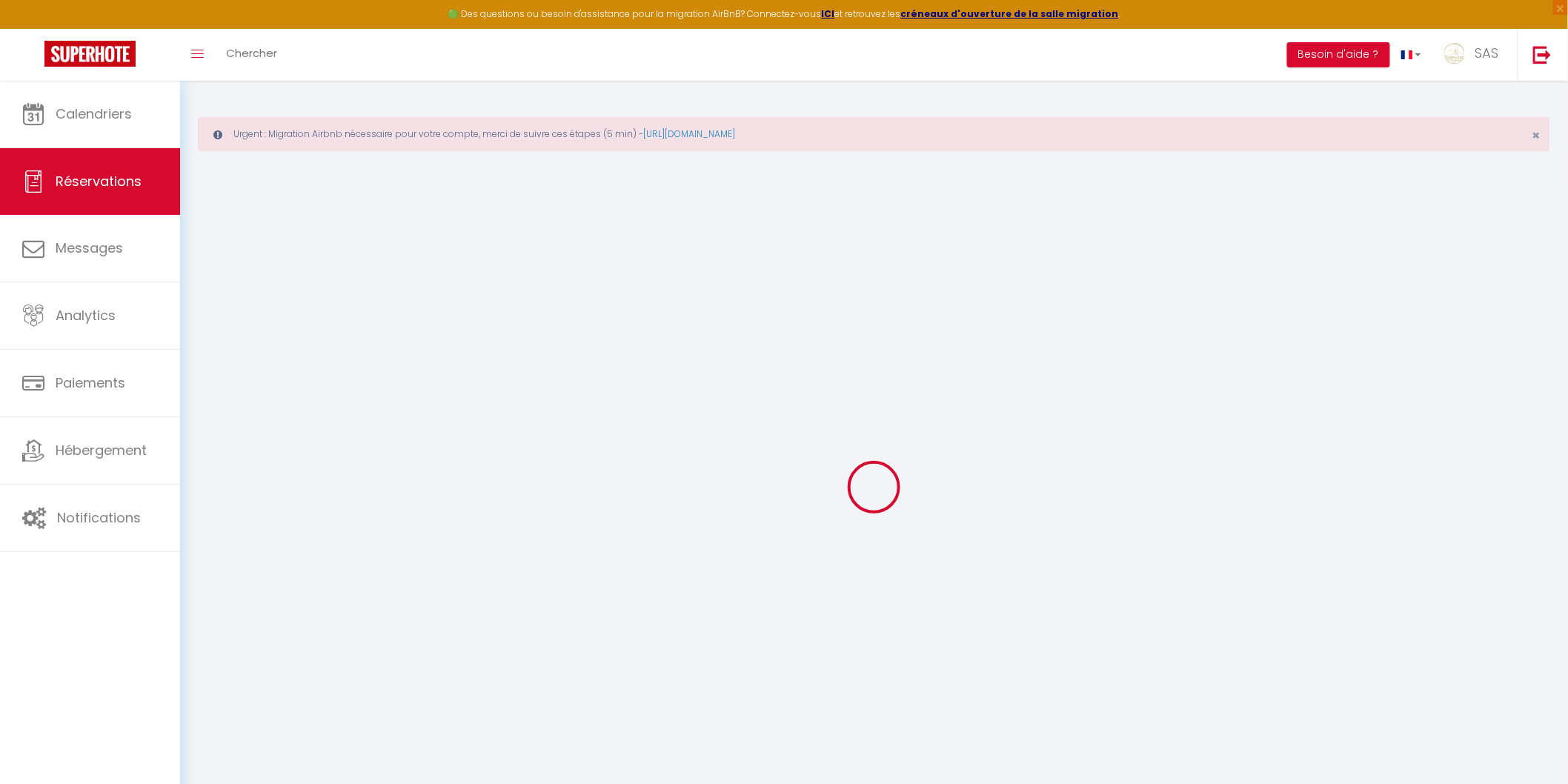
select select
checkbox input "false"
type textarea "** THIS RESERVATION HAS BEEN PRE-PAID ** BOOKING NOTE : Payment charge is EUR 5…"
type textarea "Caution par virement bancaire (remboursement demandé à Christophe) Départ tardi…"
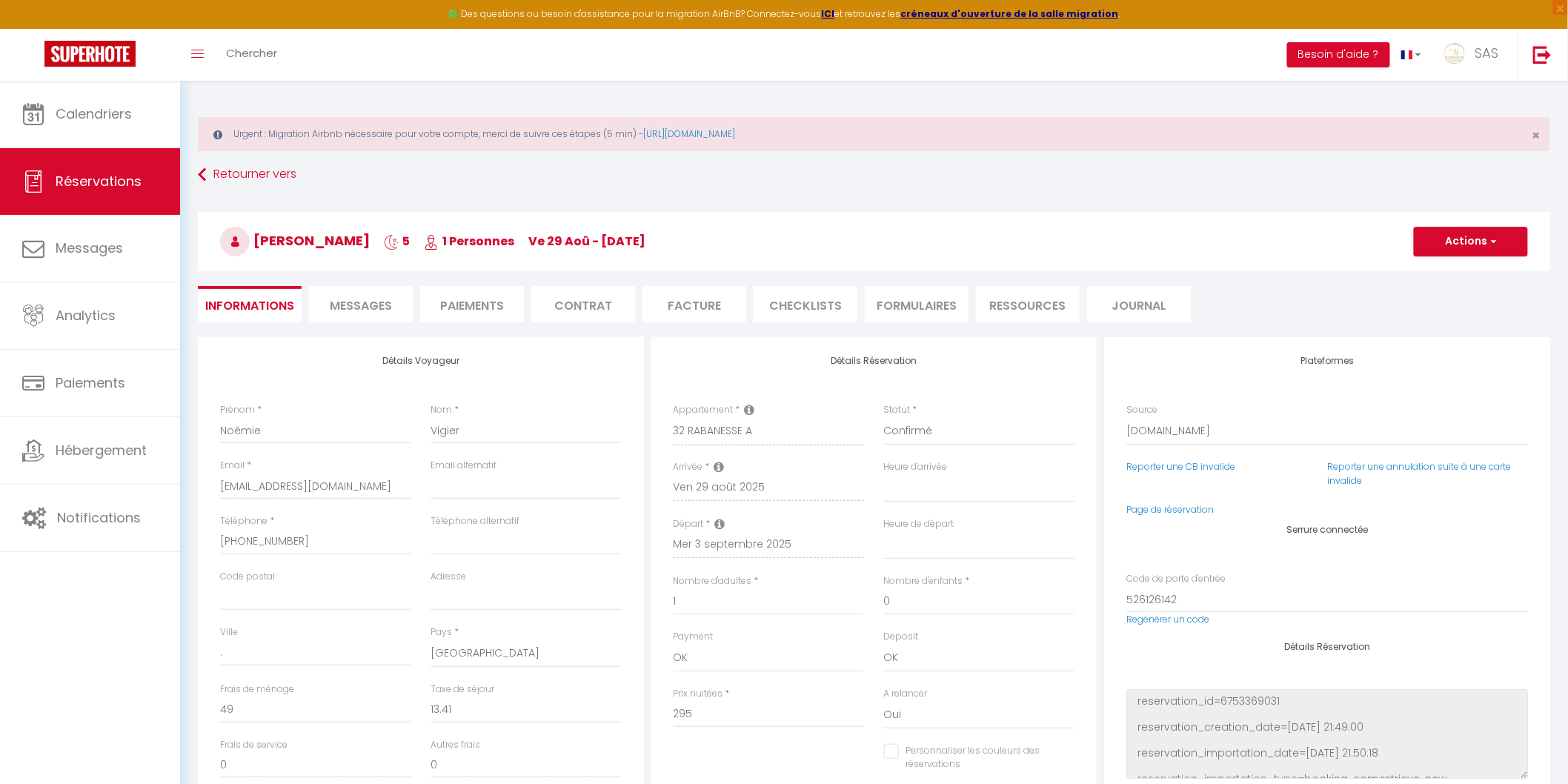
click at [364, 301] on span "Messages" at bounding box center [361, 306] width 62 height 17
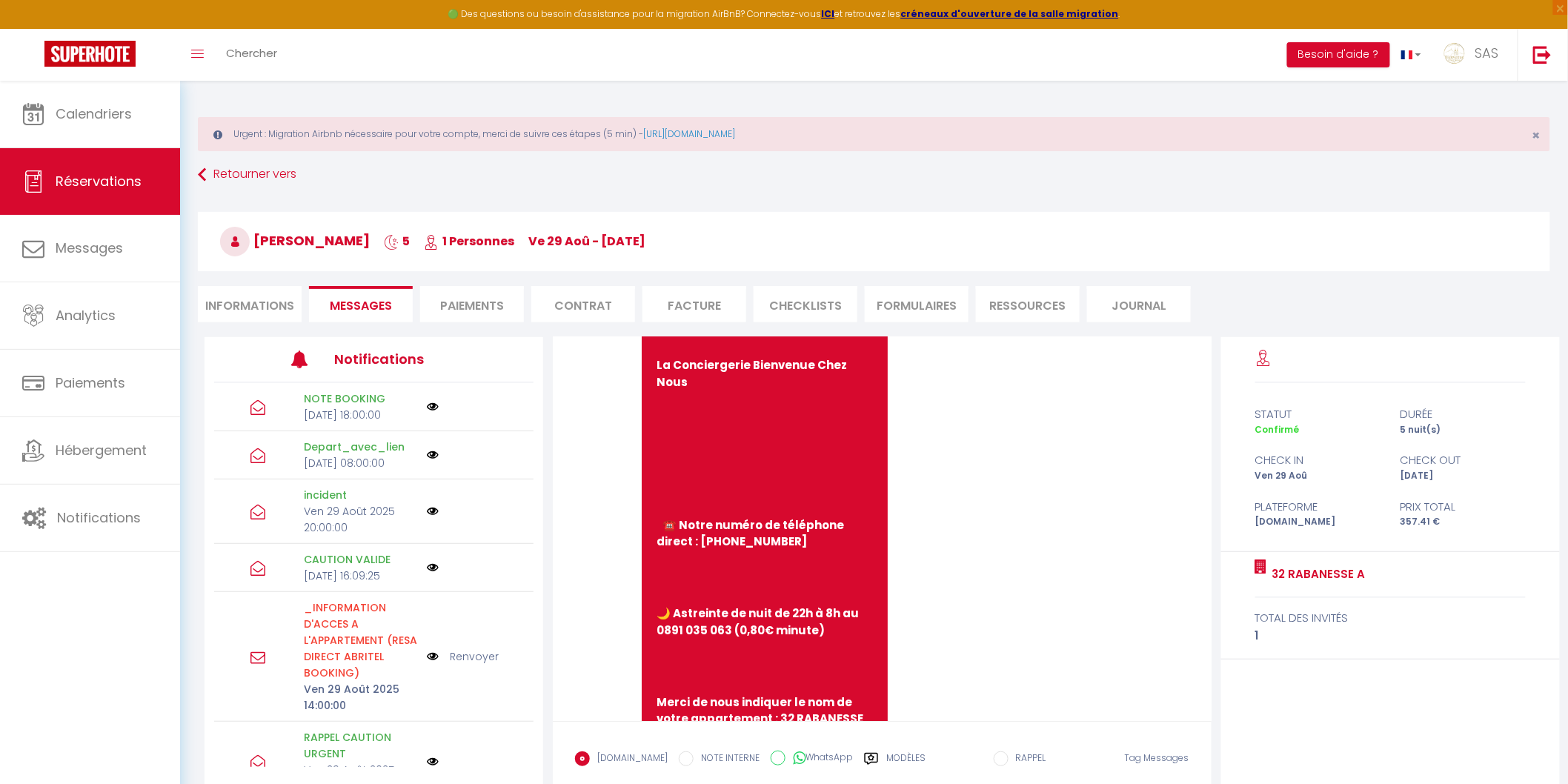
scroll to position [1097, 0]
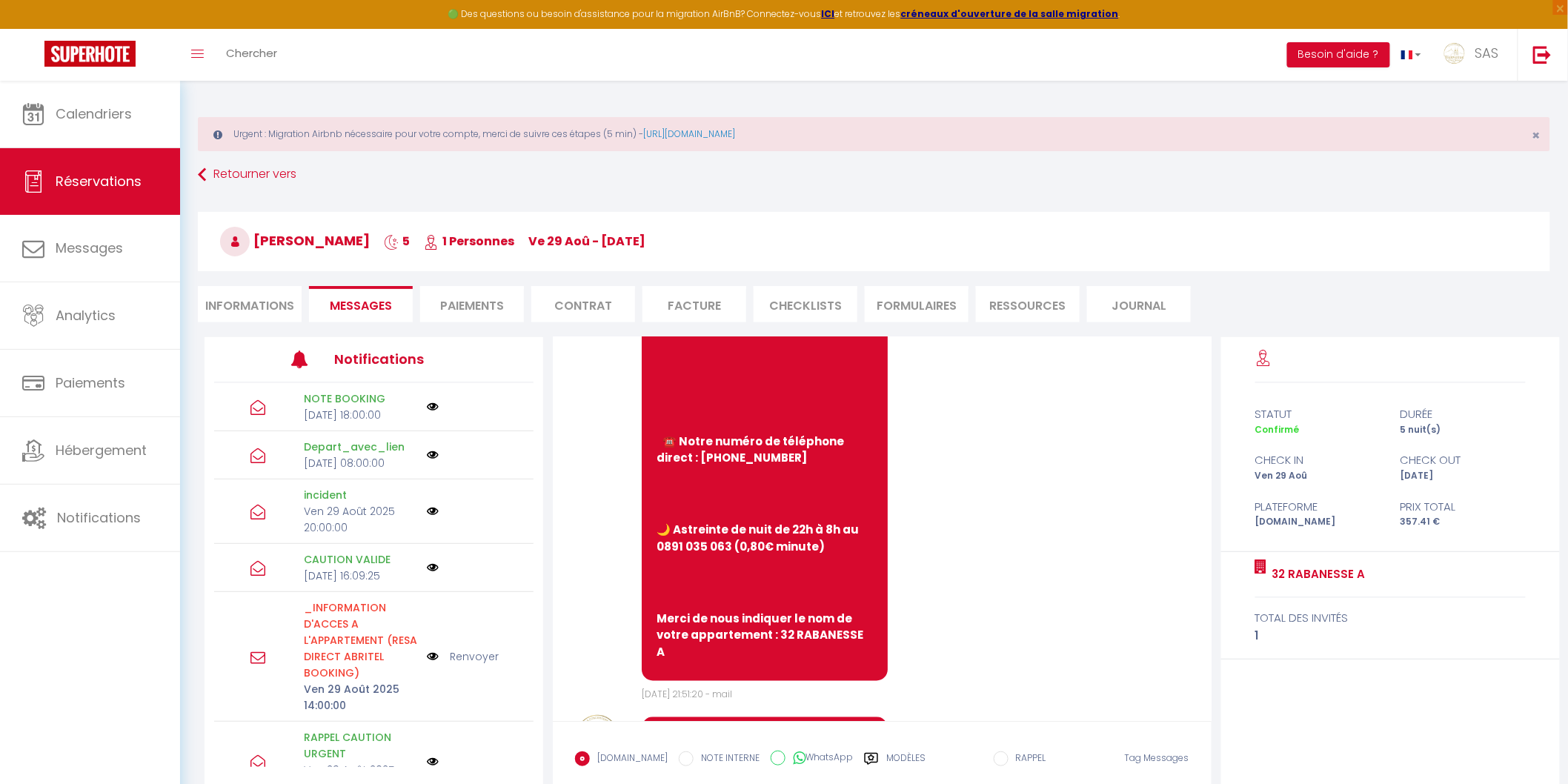
click at [872, 757] on div "Modèles" at bounding box center [895, 767] width 62 height 31
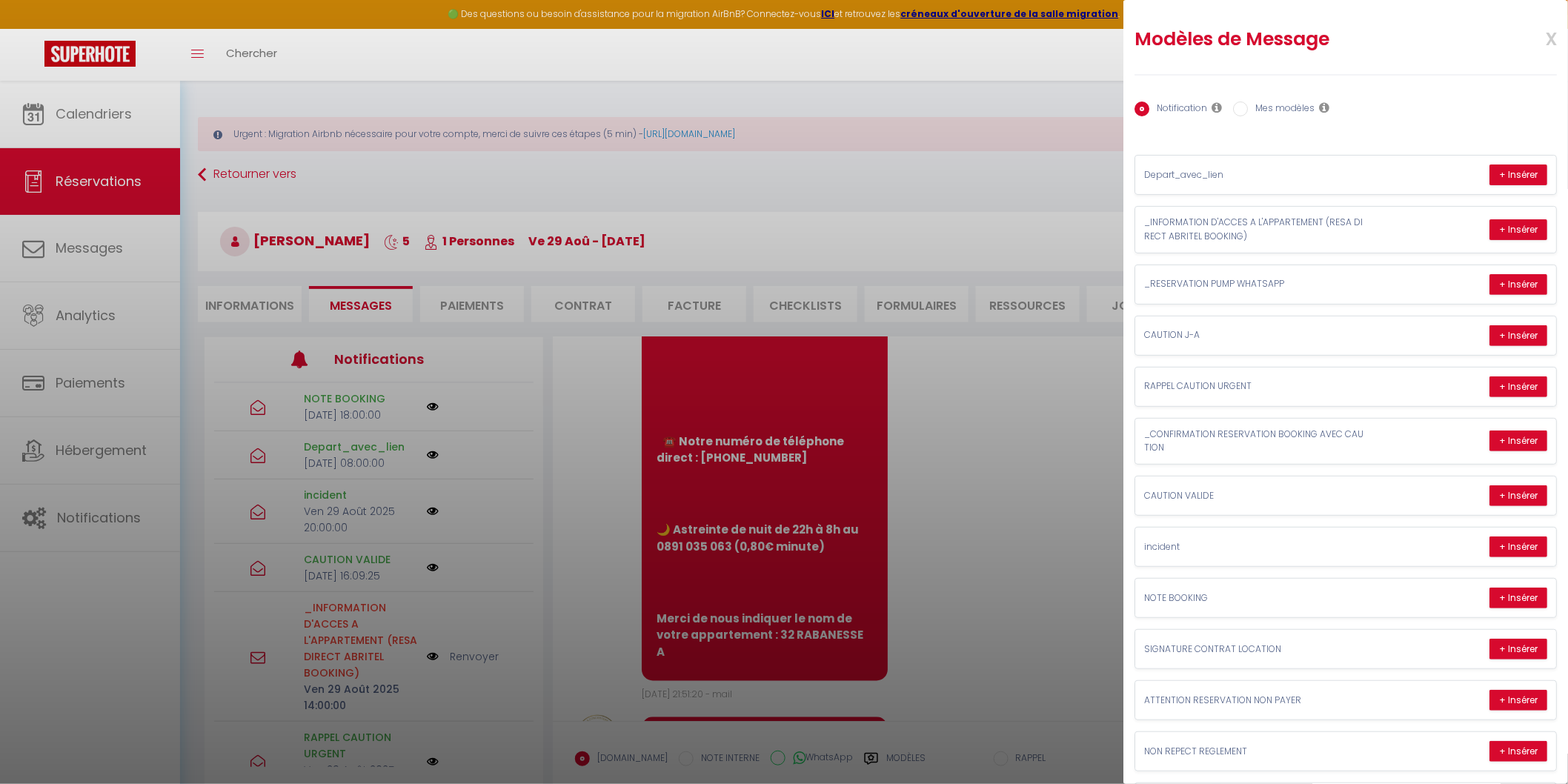
click at [1281, 109] on label "Mes modèles" at bounding box center [1282, 109] width 67 height 16
click at [1248, 109] on input "Mes modèles" at bounding box center [1240, 108] width 15 height 15
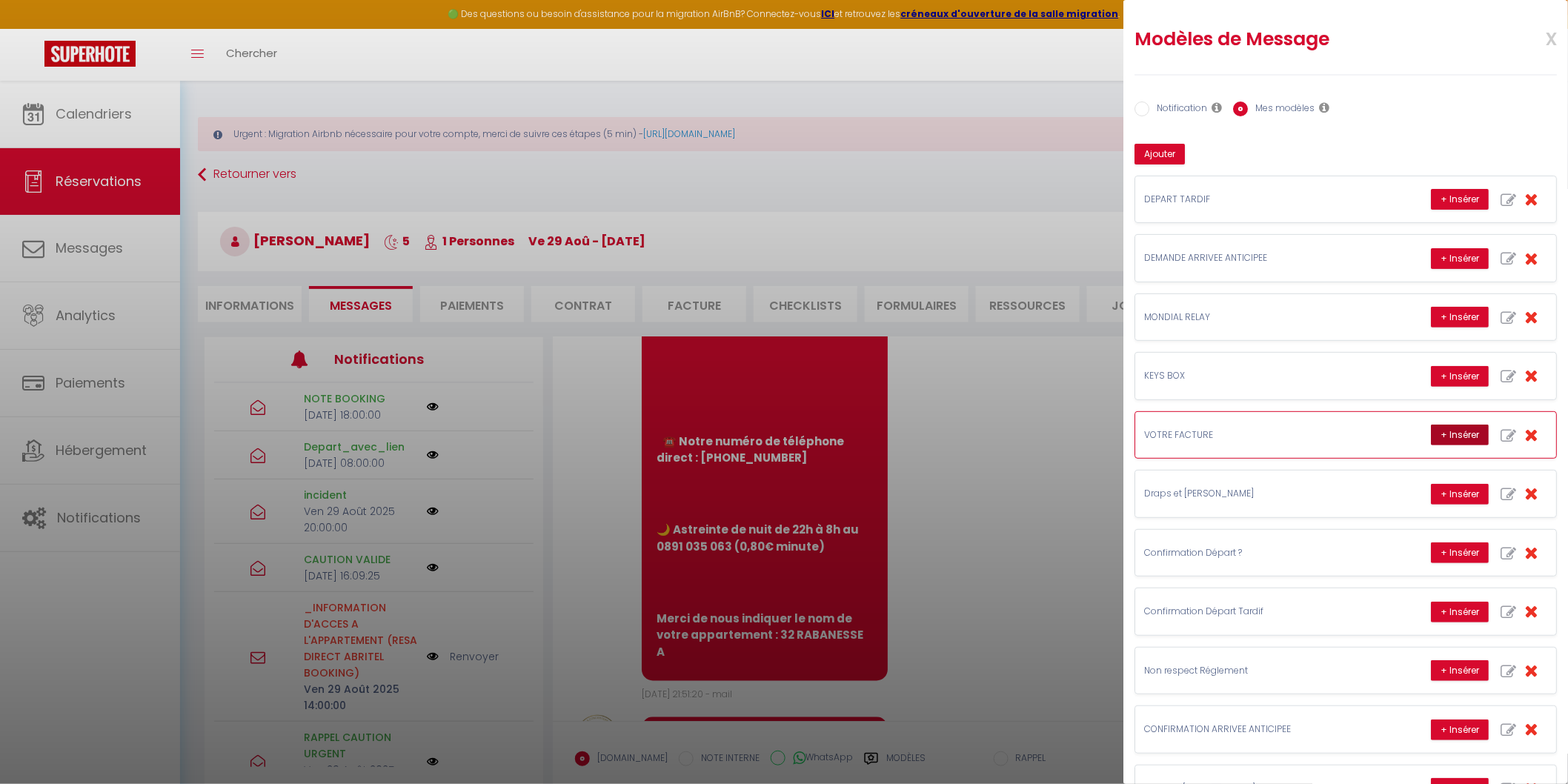
click at [1450, 430] on button "+ Insérer" at bounding box center [1460, 435] width 58 height 20
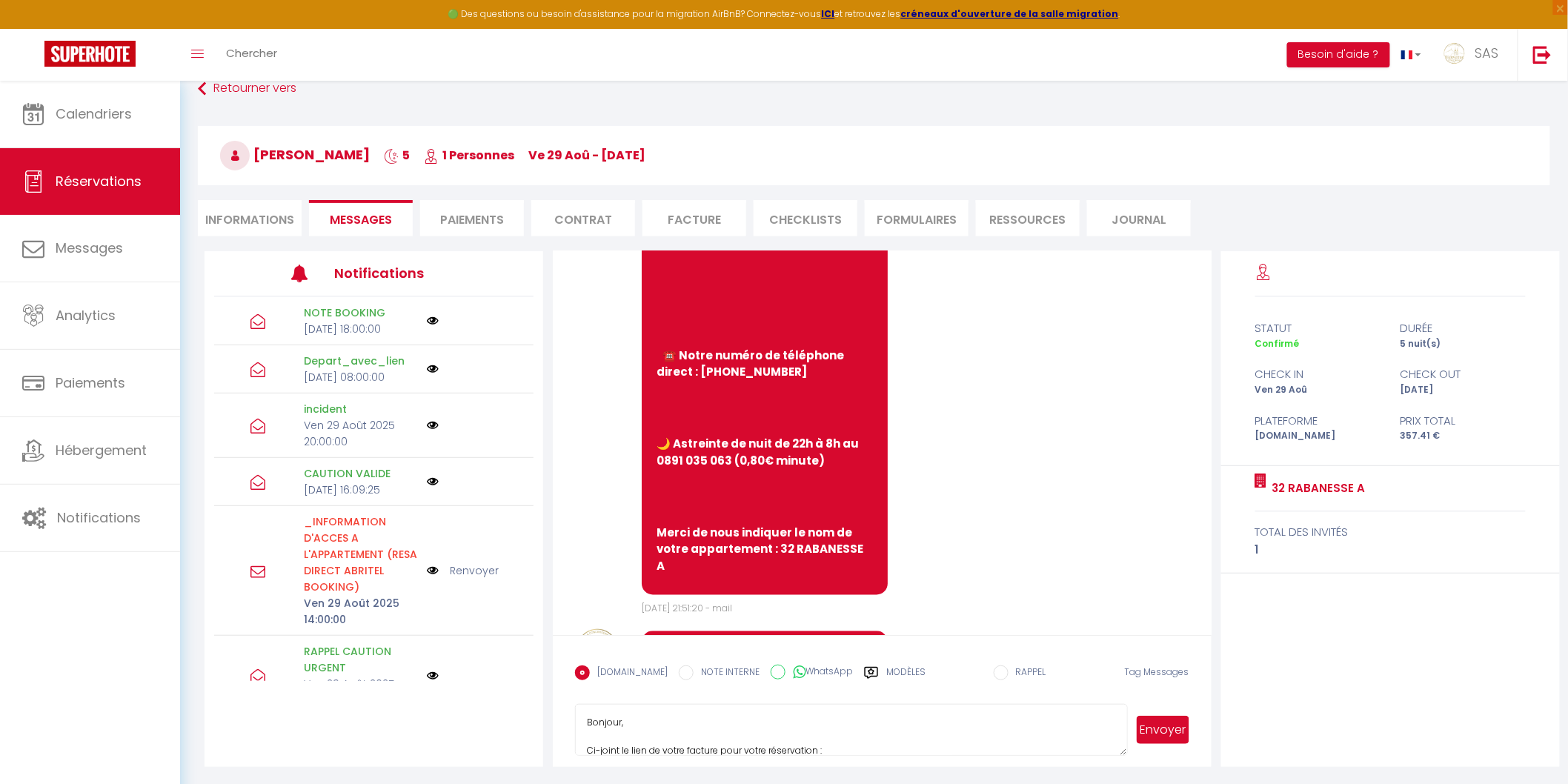
click at [1162, 726] on button "Envoyer" at bounding box center [1163, 729] width 52 height 28
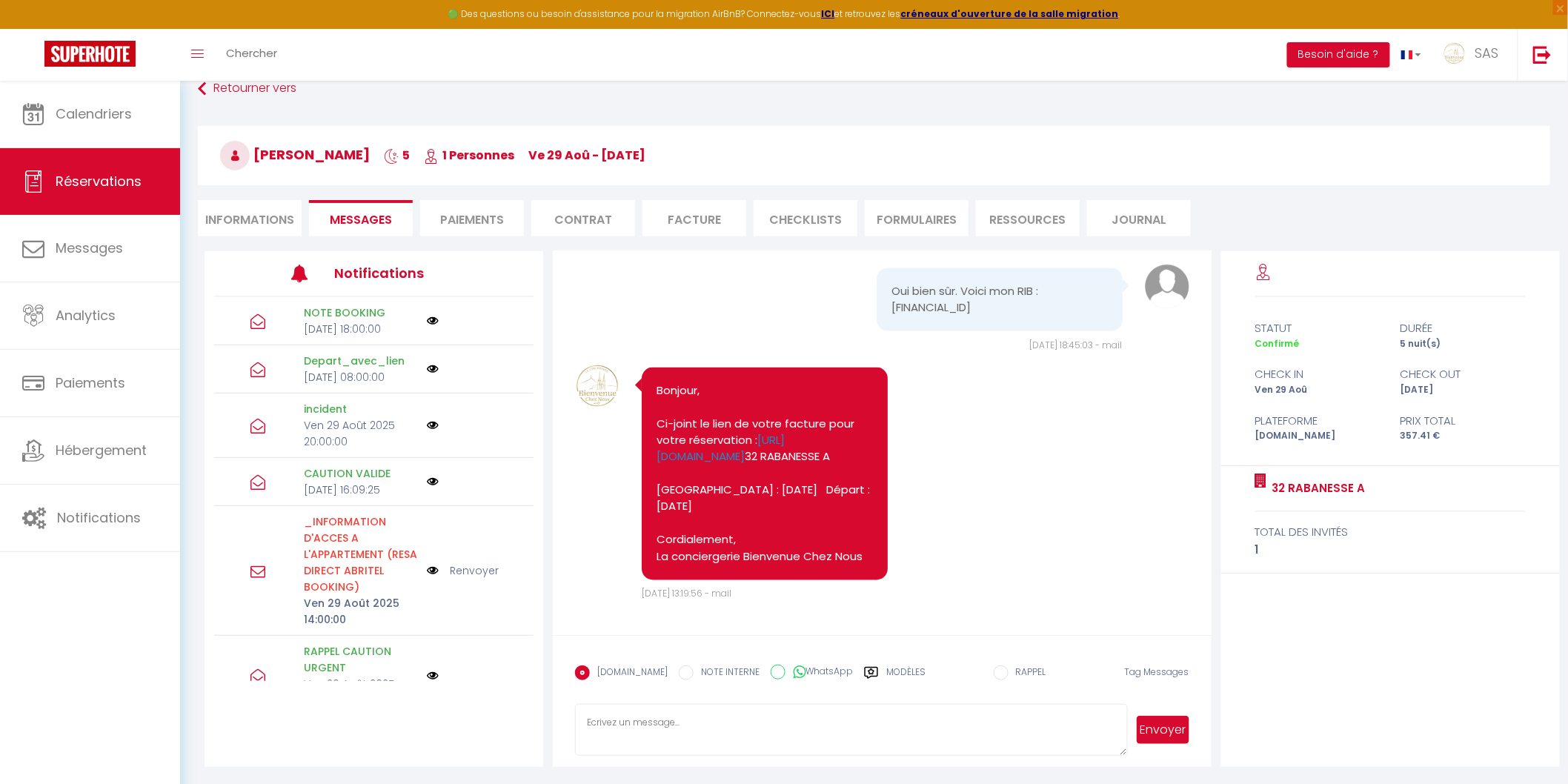
click at [231, 220] on li "Informations" at bounding box center [250, 218] width 103 height 37
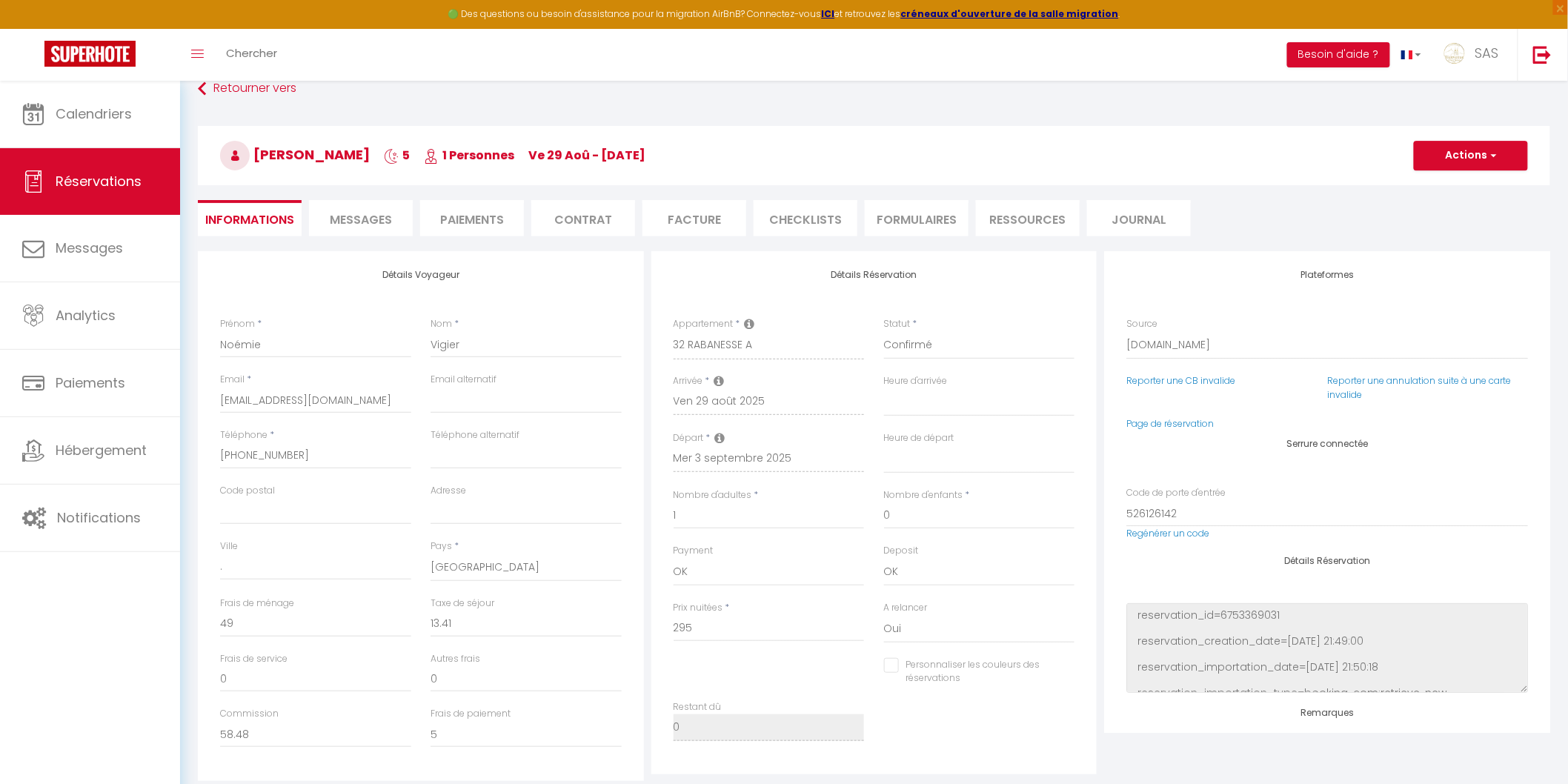
drag, startPoint x: 352, startPoint y: 153, endPoint x: 244, endPoint y: 157, distance: 108.1
click at [244, 157] on span "Noémie Vigier" at bounding box center [295, 155] width 150 height 19
copy span "Noémie Vigier"
click at [767, 152] on h3 "Noémie Vigier 5 1 Personnes ve 29 Aoû - me 03 Sep" at bounding box center [874, 155] width 1353 height 59
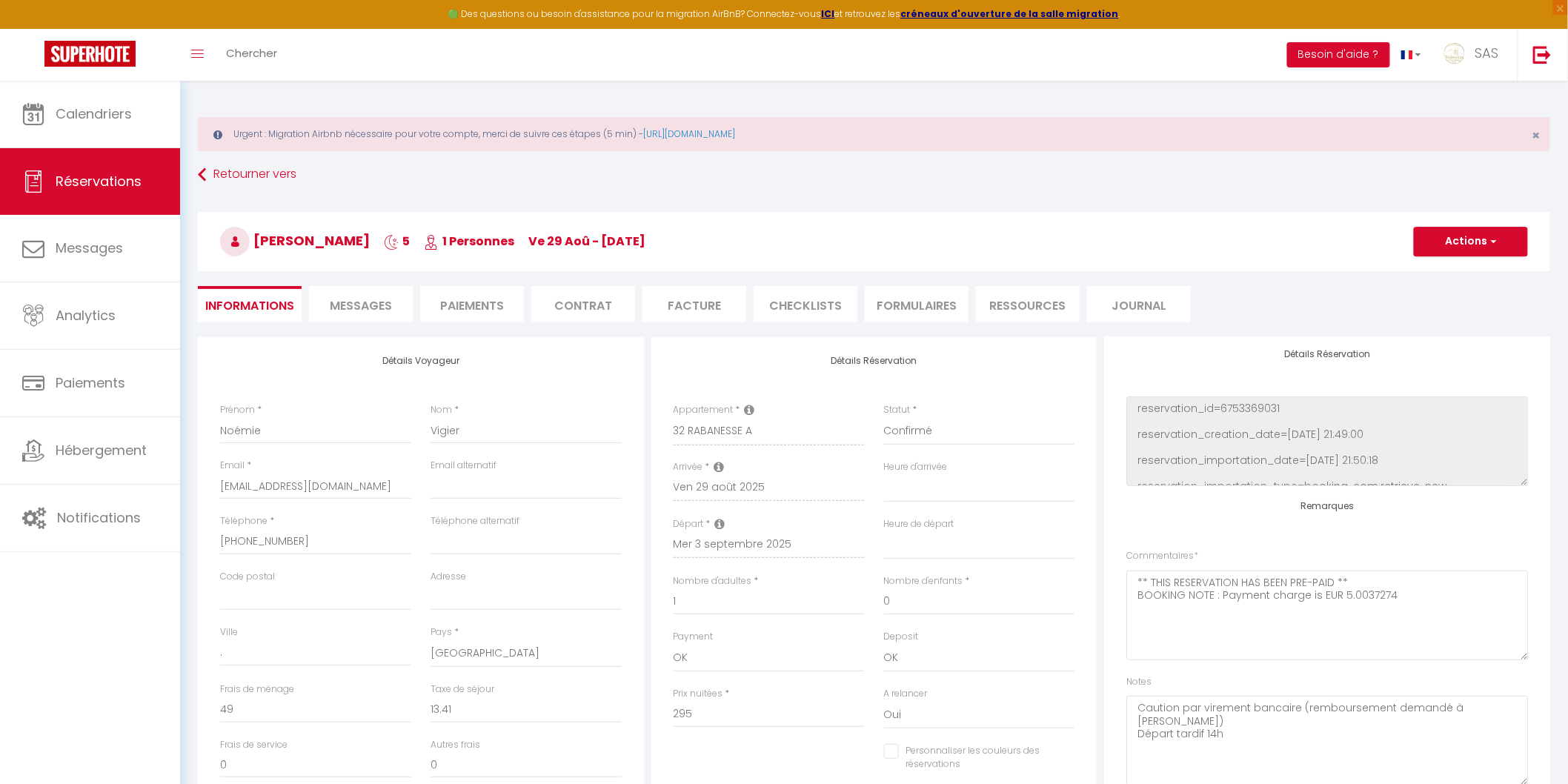
click at [353, 301] on span "Messages" at bounding box center [361, 306] width 62 height 17
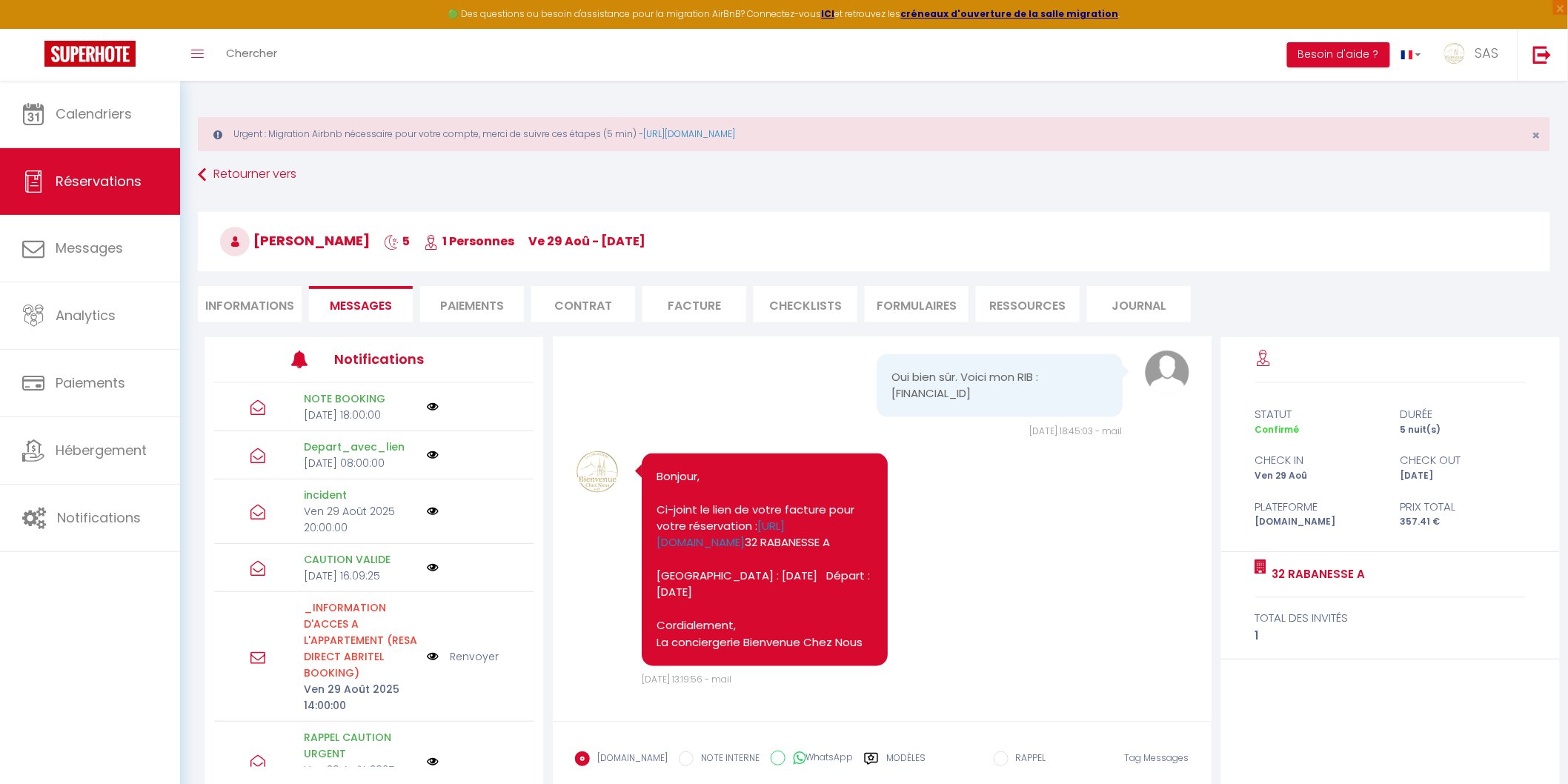
scroll to position [9050, 0]
drag, startPoint x: 1015, startPoint y: 430, endPoint x: 1041, endPoint y: 446, distance: 30.5
click at [1041, 402] on pre "Oui bien sûr. Voici mon RIB : FR76 1680 6048 2166 1309 1120 014" at bounding box center [999, 385] width 215 height 33
copy pre "RIB : FR76 1680 6048 2166 1309 1120 014"
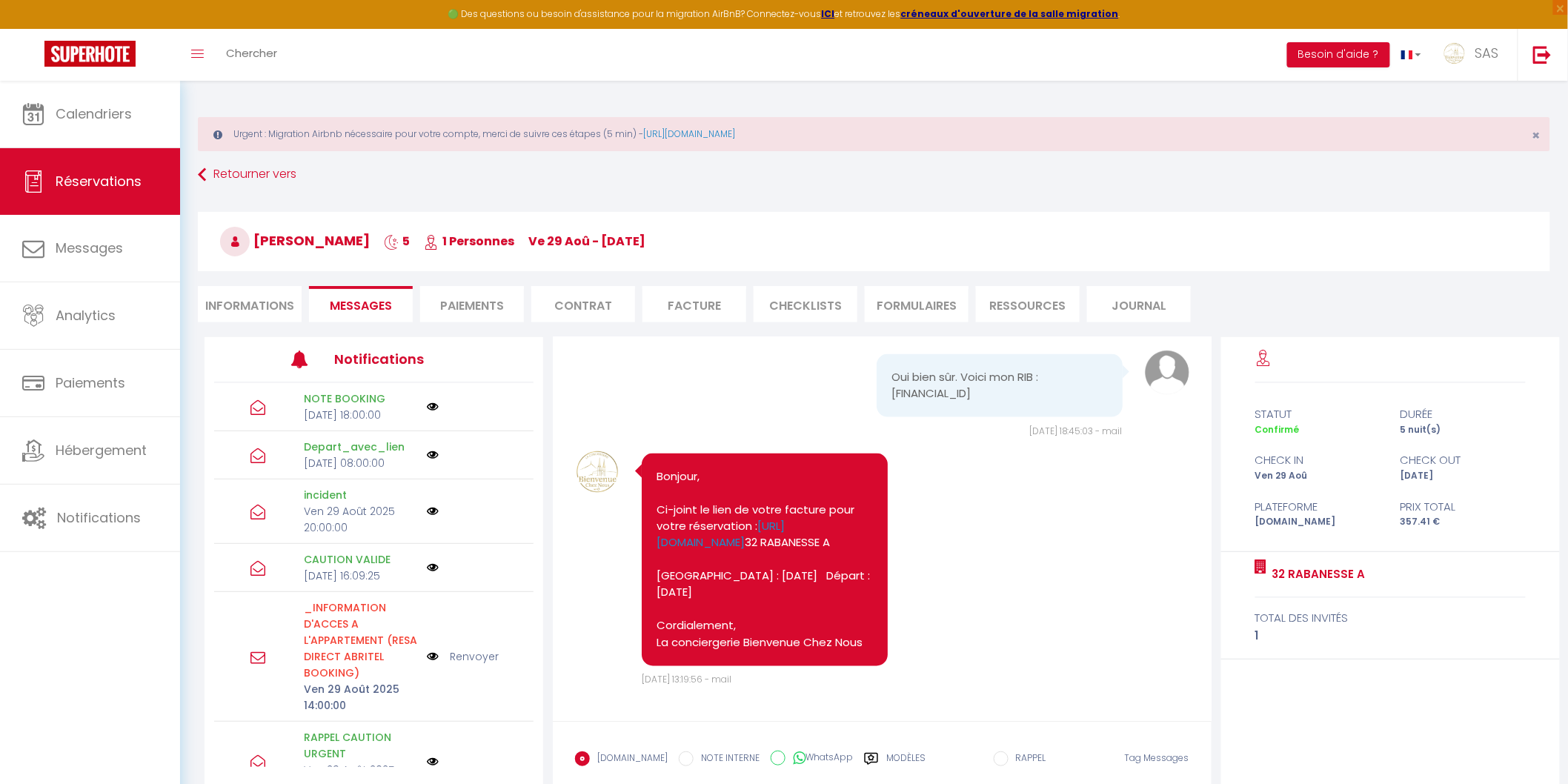
click at [280, 295] on li "Informations" at bounding box center [250, 304] width 103 height 37
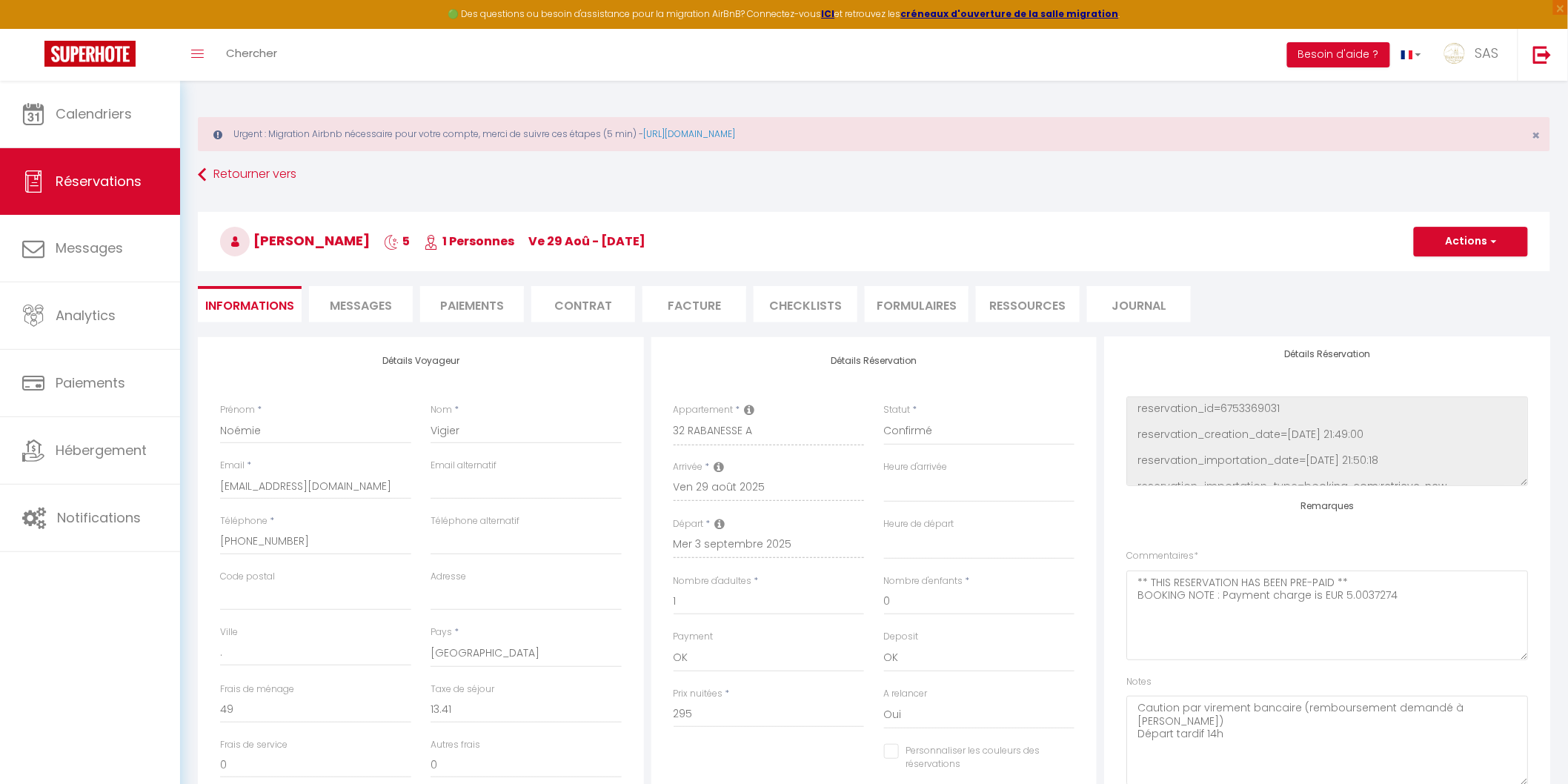
click at [316, 236] on span "Noémie Vigier" at bounding box center [295, 241] width 150 height 19
click at [355, 245] on h3 "Noémie Vigier 5 1 Personnes ve 29 Aoû - me 03 Sep" at bounding box center [874, 241] width 1353 height 59
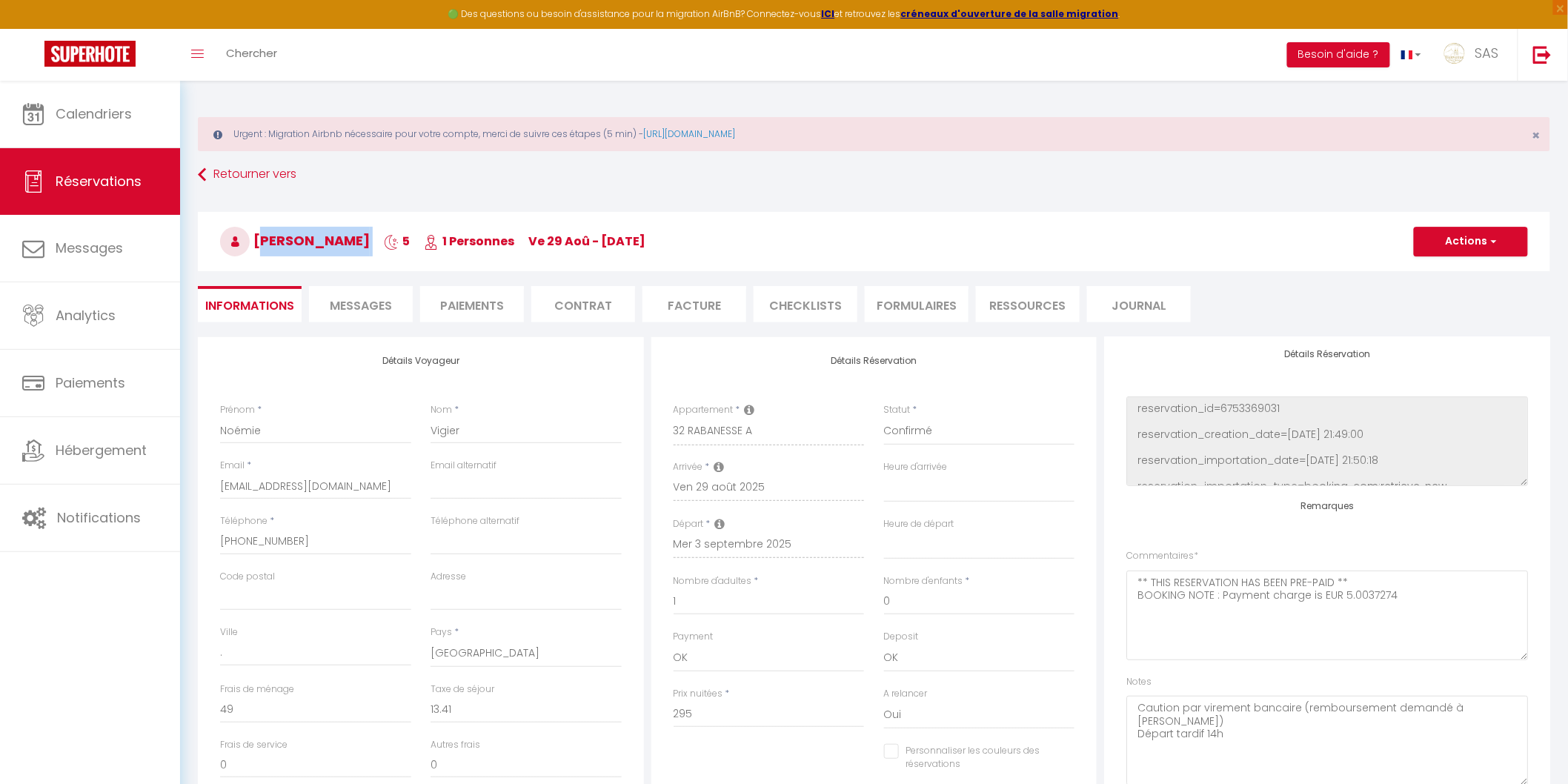
drag, startPoint x: 357, startPoint y: 235, endPoint x: 255, endPoint y: 225, distance: 102.5
click at [255, 225] on h3 "Noémie Vigier 5 1 Personnes ve 29 Aoû - me 03 Sep" at bounding box center [874, 241] width 1353 height 59
copy h3 "Noémie Vigier"
click at [411, 189] on div "Retourner vers Noémie Vigier 5 1 Personnes ve 29 Aoû - me 03 Sep Actions Enregi…" at bounding box center [874, 249] width 1372 height 176
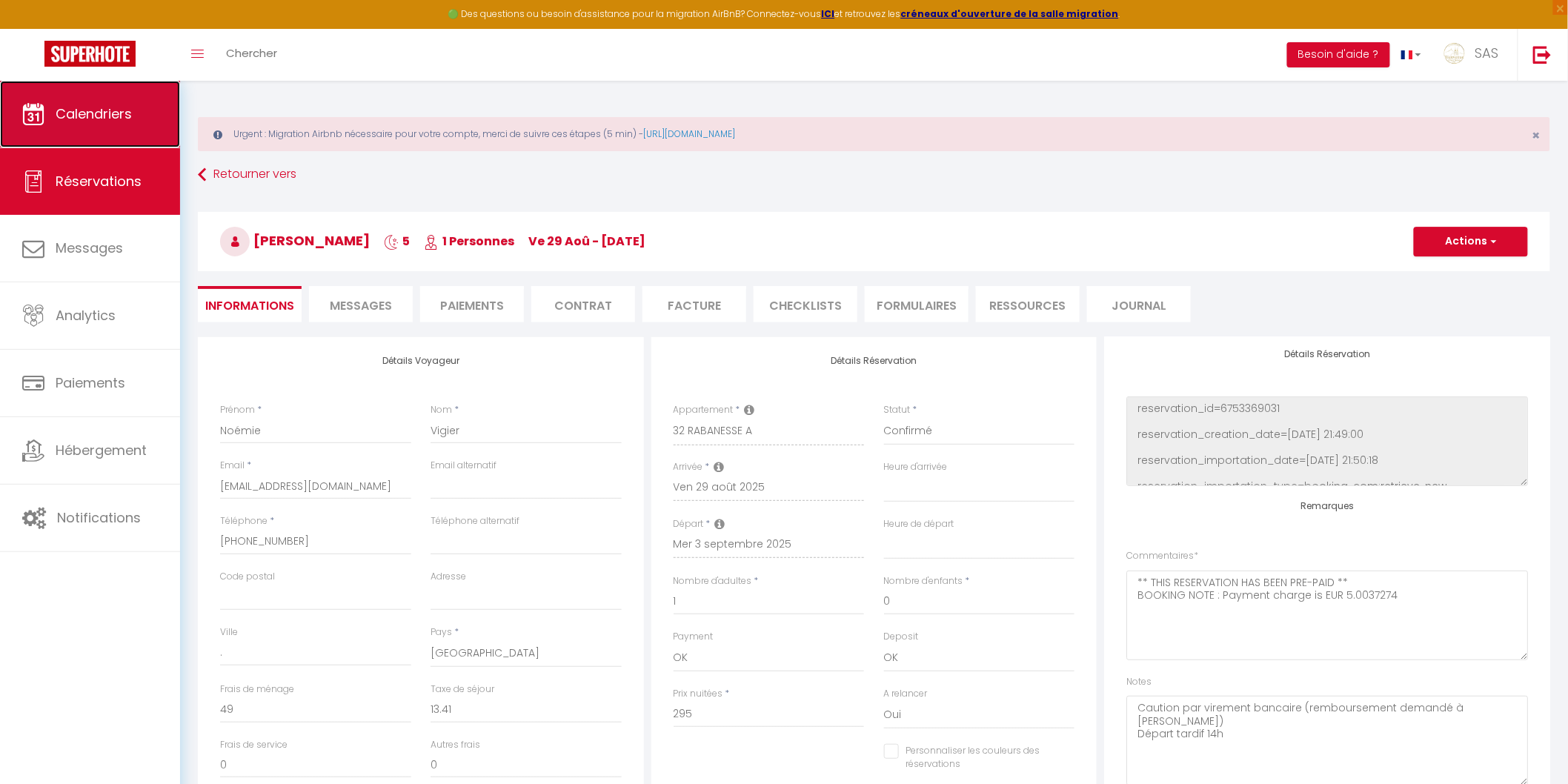
click at [119, 132] on link "Calendriers" at bounding box center [90, 114] width 180 height 67
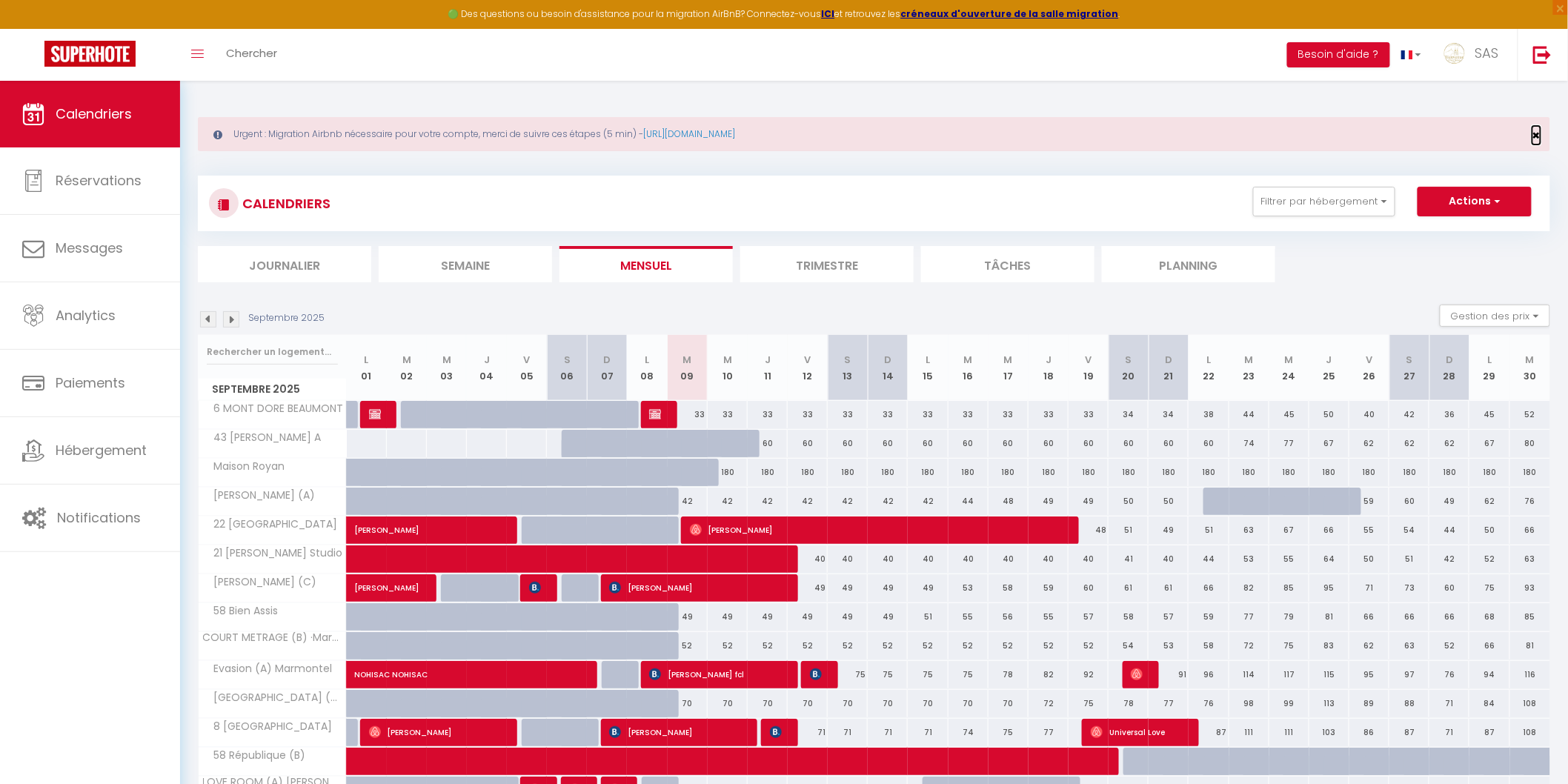
click at [1534, 137] on span "×" at bounding box center [1537, 135] width 9 height 19
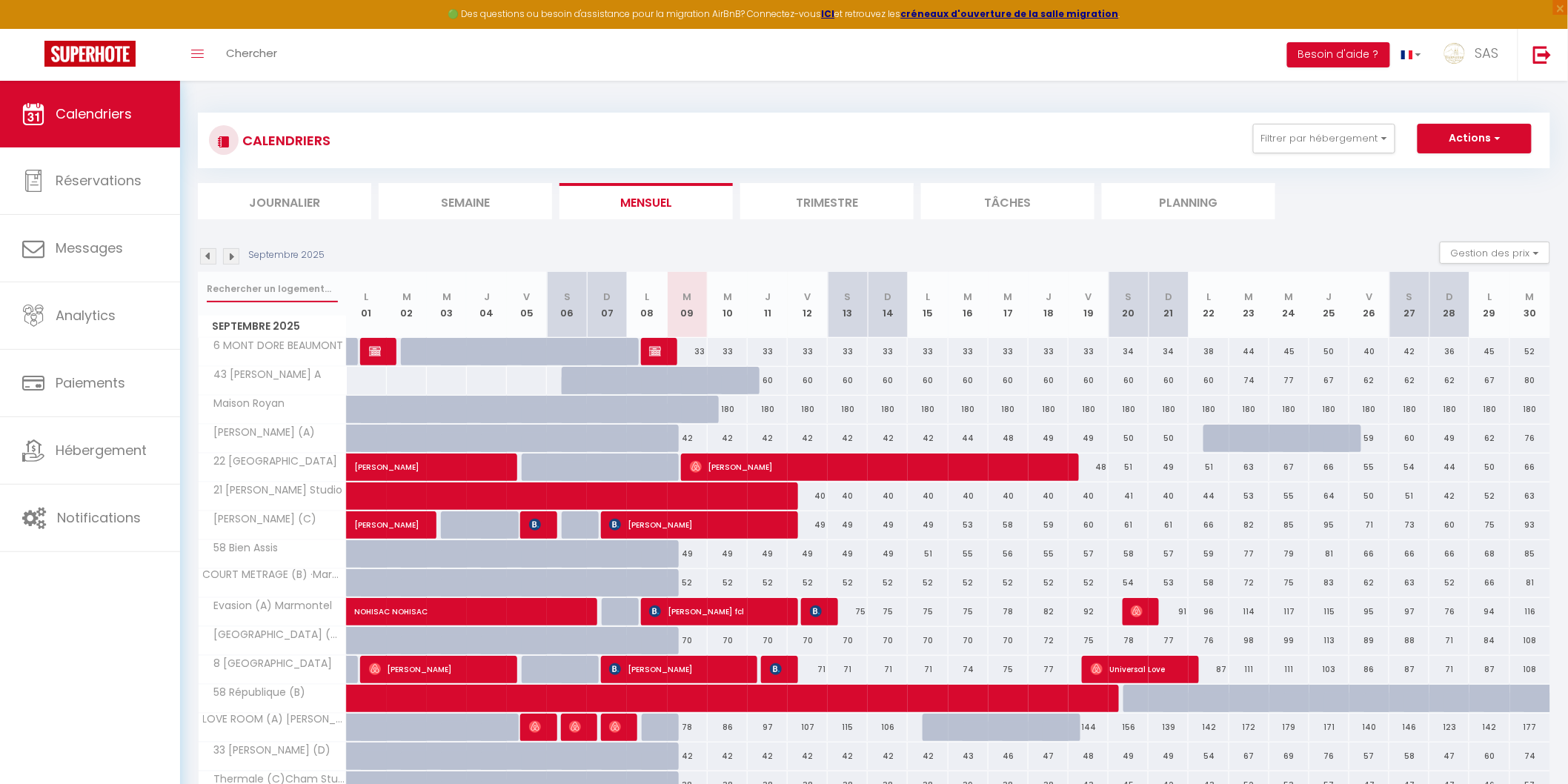
click at [310, 288] on input "text" at bounding box center [273, 289] width 132 height 26
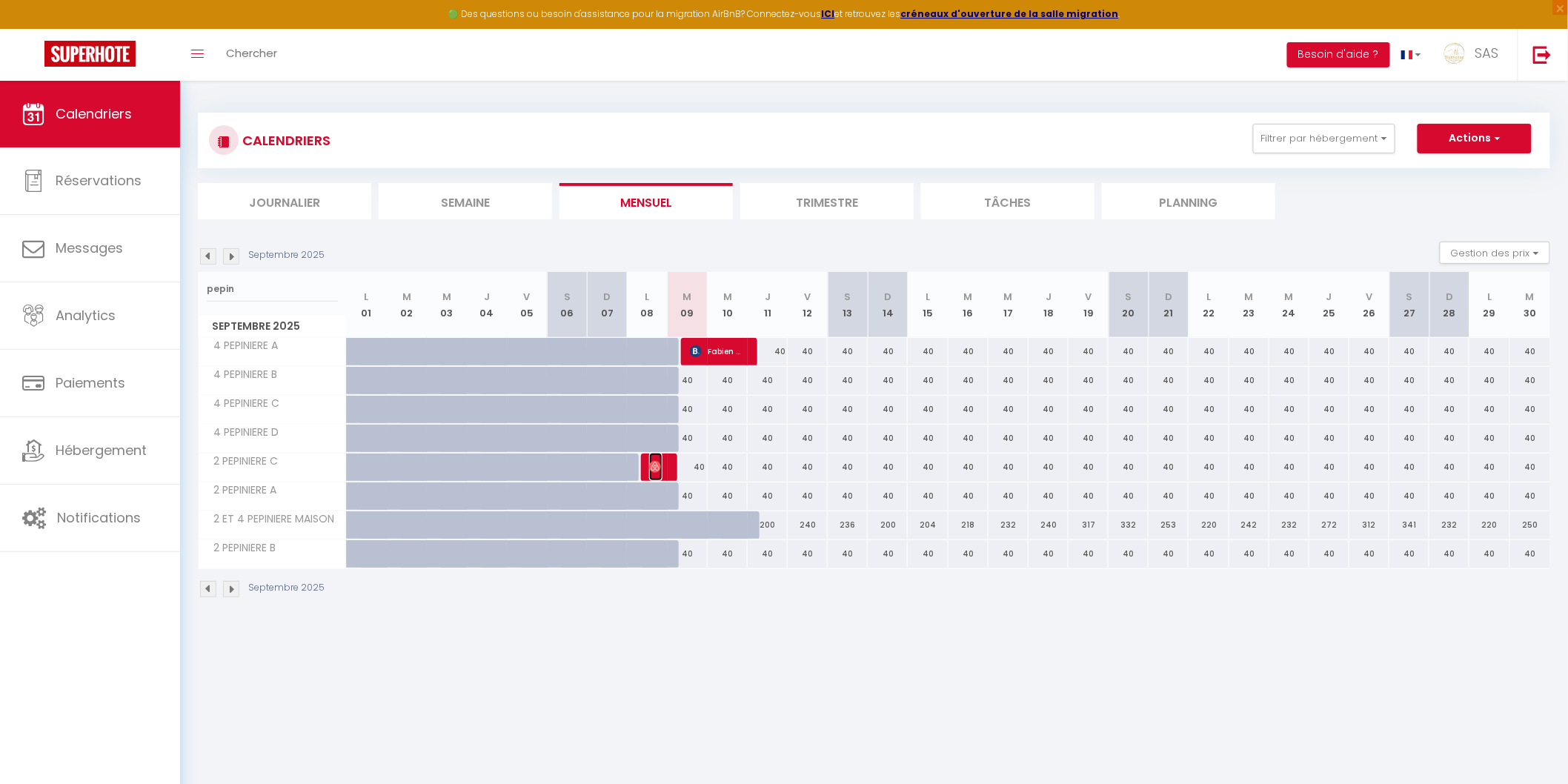
click at [658, 465] on img at bounding box center [655, 467] width 12 height 12
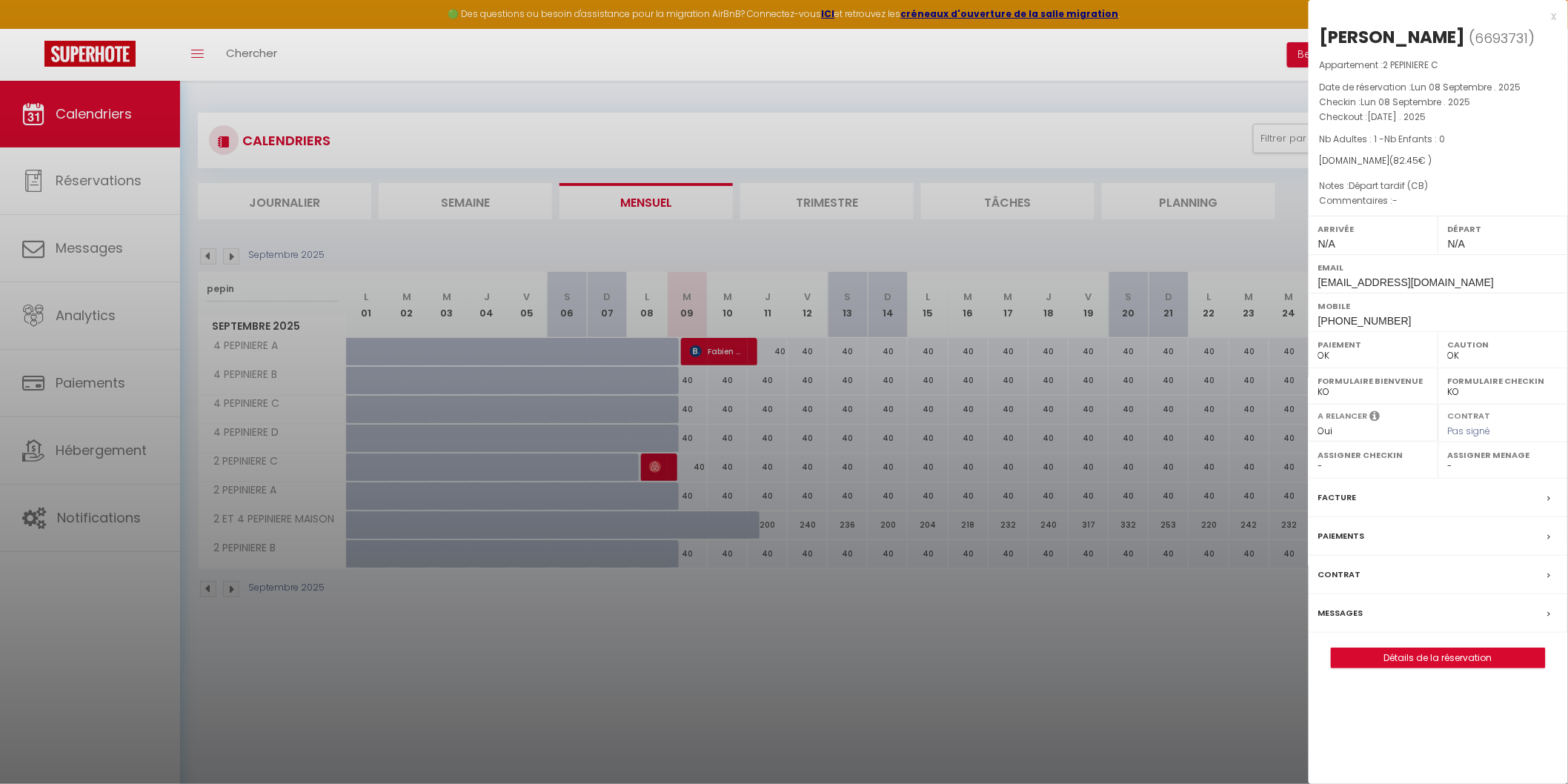
click at [204, 289] on div at bounding box center [784, 392] width 1568 height 784
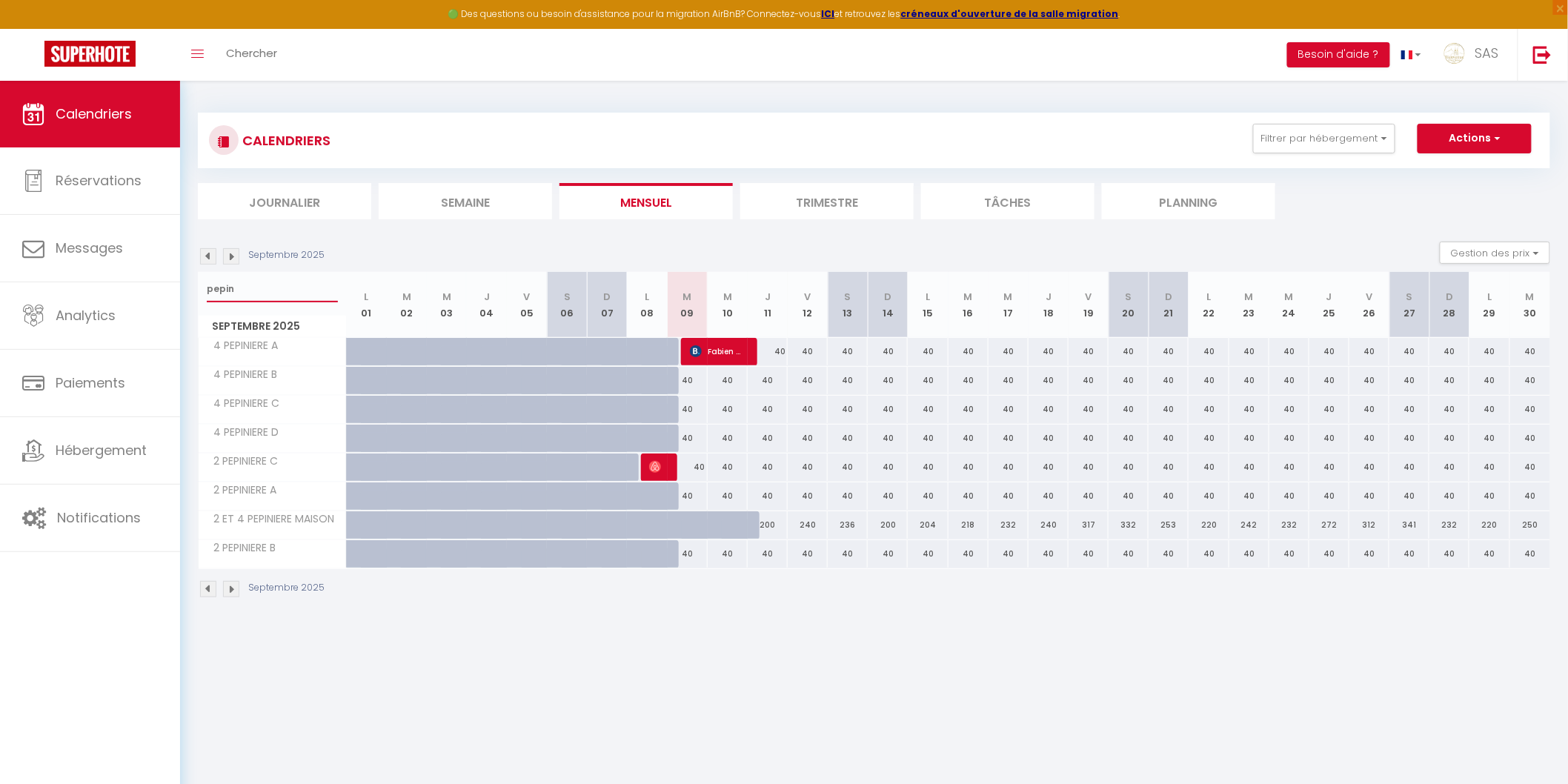
click at [218, 289] on input "pepin" at bounding box center [273, 289] width 132 height 26
click at [219, 289] on input "pepin" at bounding box center [273, 289] width 132 height 26
click at [656, 467] on img at bounding box center [655, 467] width 12 height 12
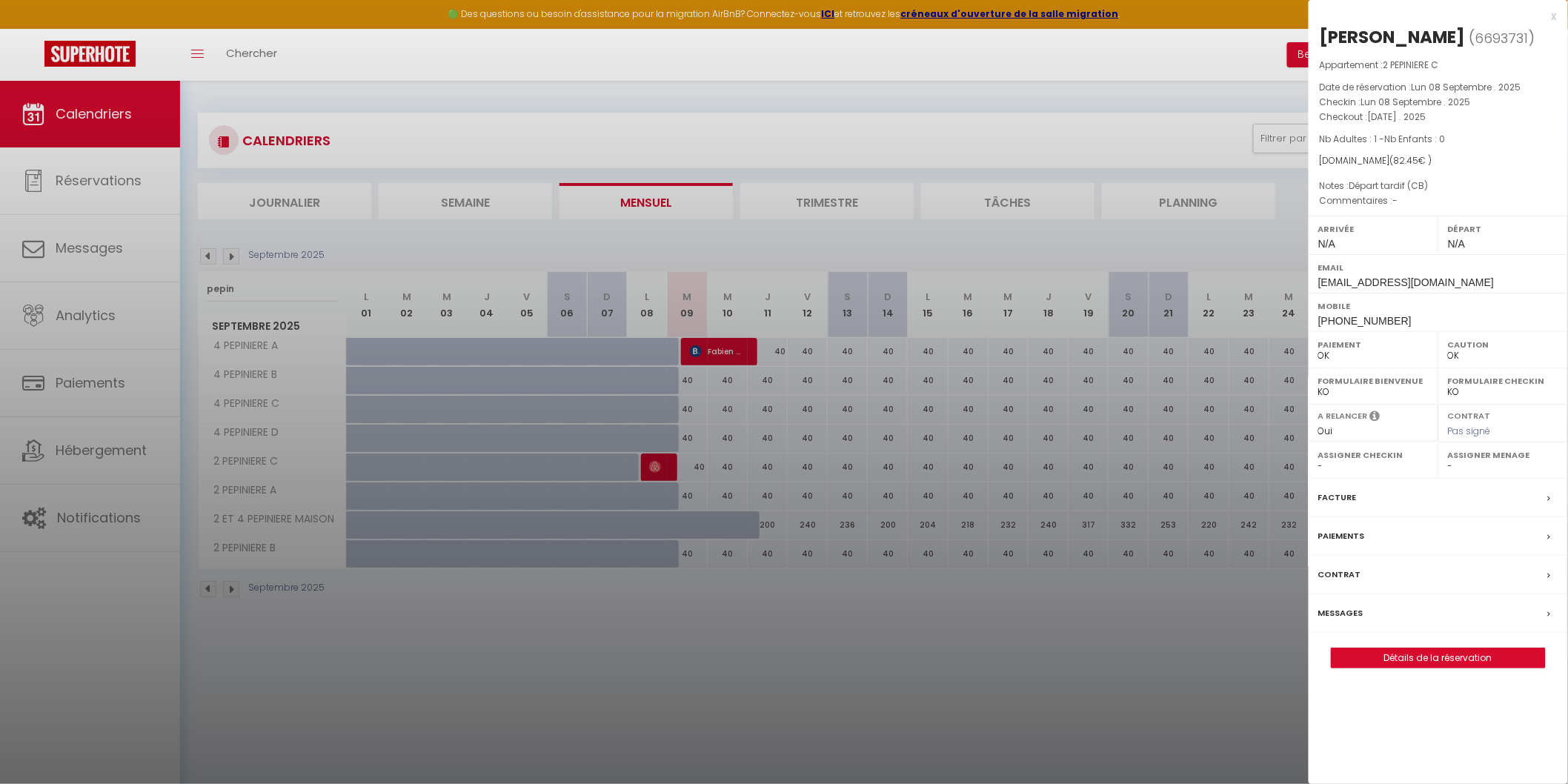
drag, startPoint x: 373, startPoint y: 373, endPoint x: 293, endPoint y: 351, distance: 83.0
click at [373, 373] on div at bounding box center [784, 392] width 1568 height 784
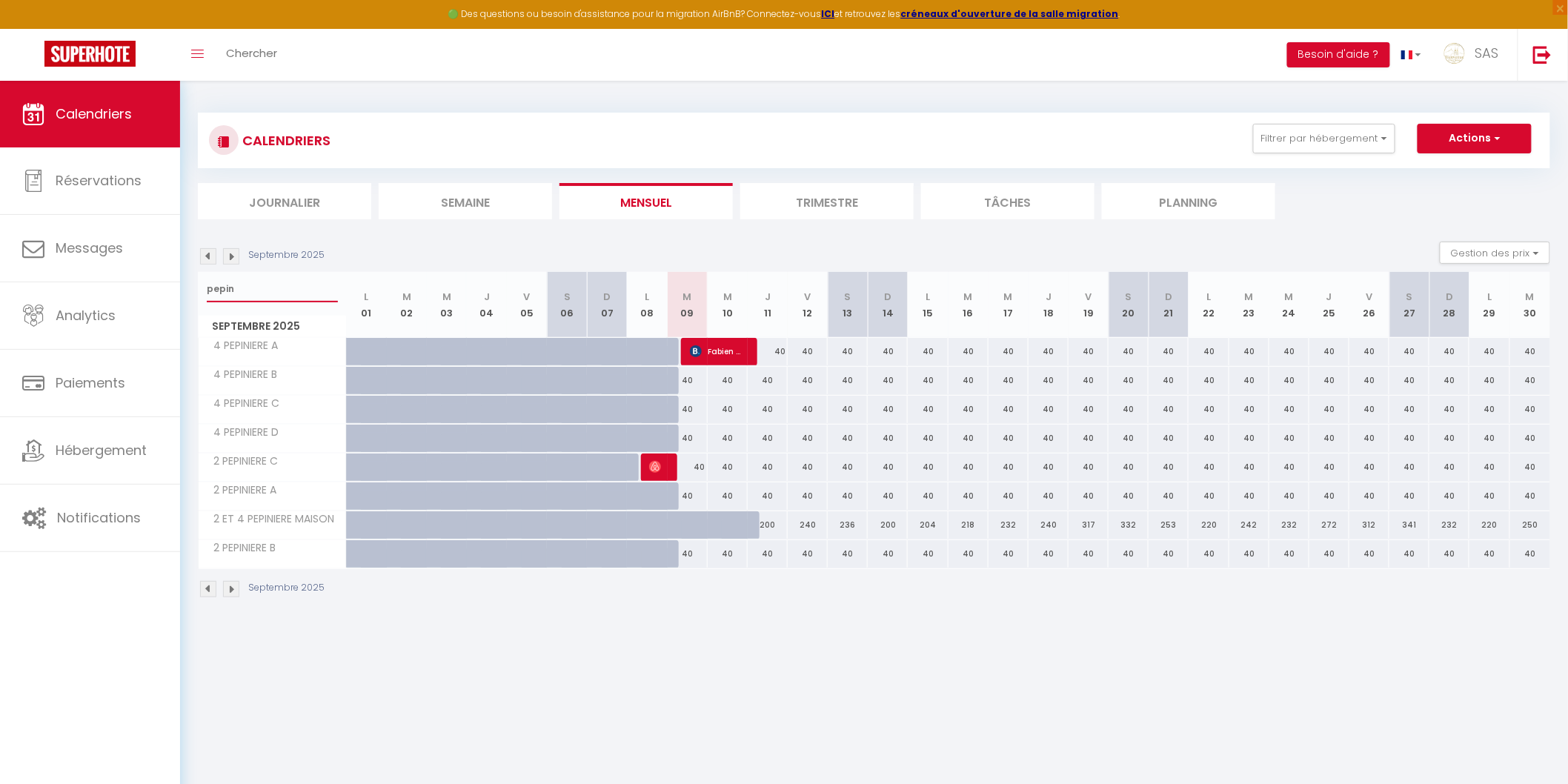
drag, startPoint x: 225, startPoint y: 288, endPoint x: 214, endPoint y: 284, distance: 11.7
click at [217, 285] on input "pepin" at bounding box center [273, 289] width 132 height 26
click at [214, 284] on input "pepin" at bounding box center [273, 289] width 132 height 26
click at [213, 284] on input "pepin" at bounding box center [273, 289] width 132 height 26
click at [213, 288] on input "pepin" at bounding box center [273, 289] width 132 height 26
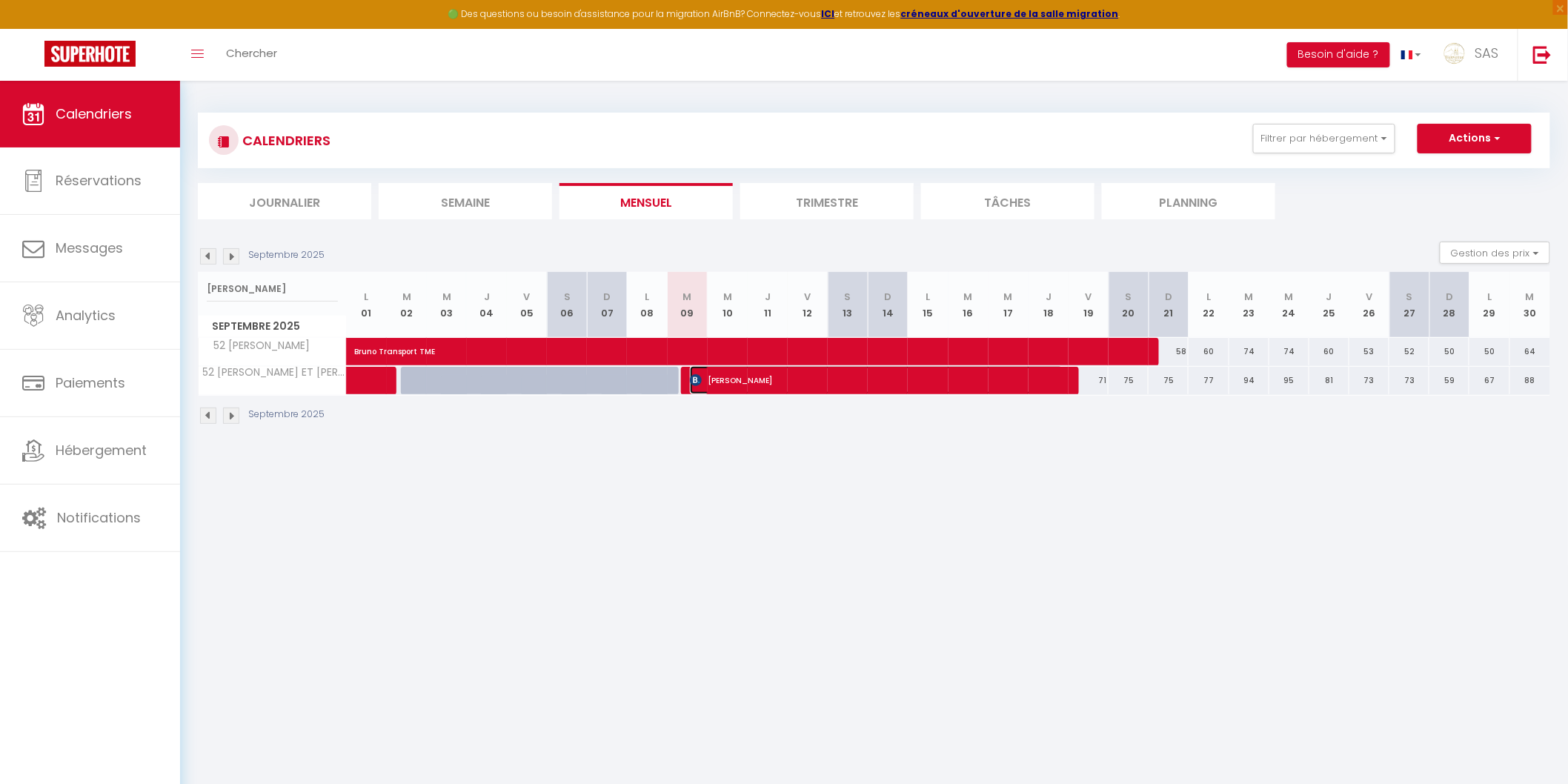
click at [827, 383] on span "[PERSON_NAME]" at bounding box center [877, 379] width 373 height 28
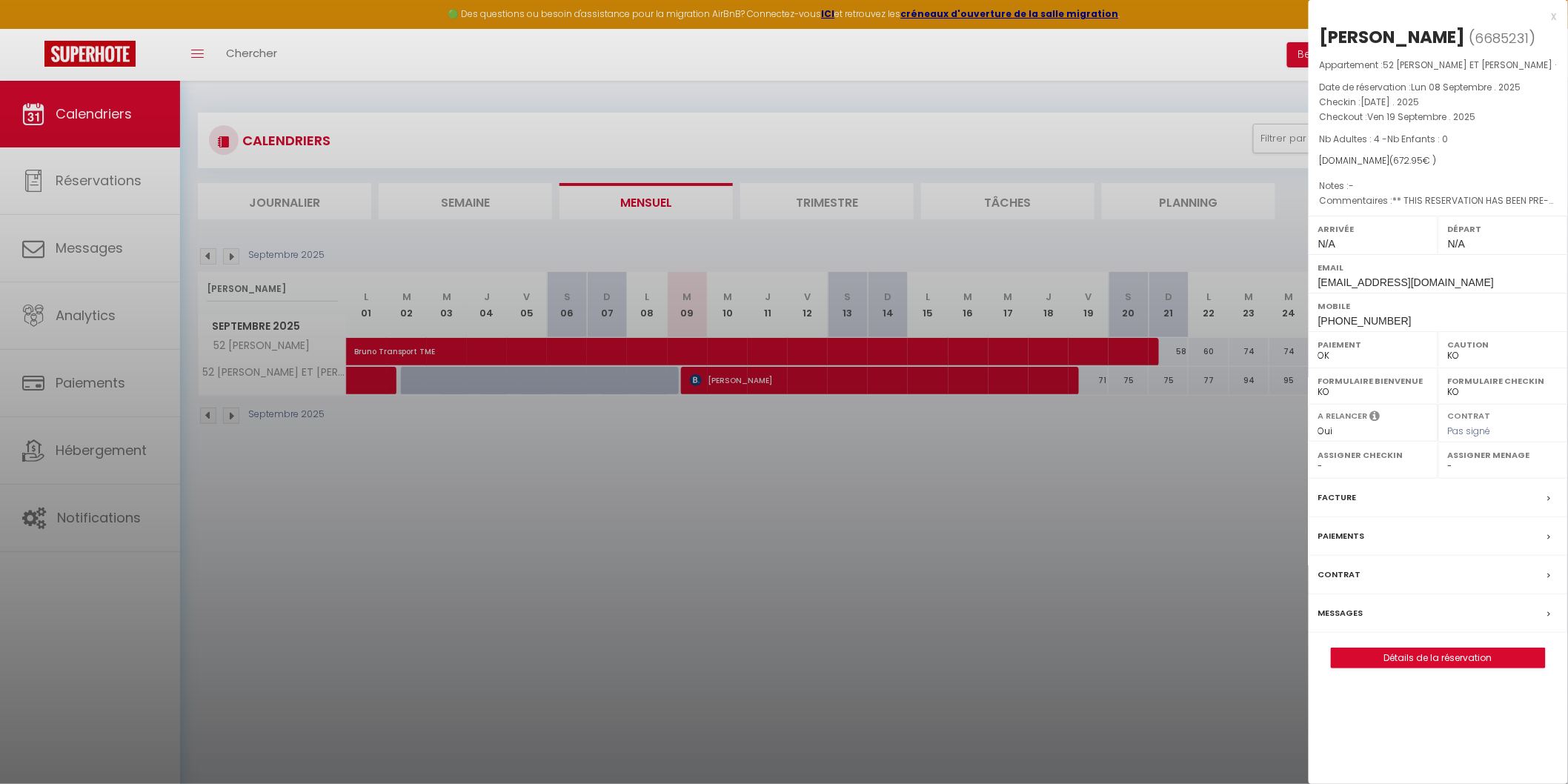
click at [1335, 611] on label "Messages" at bounding box center [1341, 613] width 45 height 15
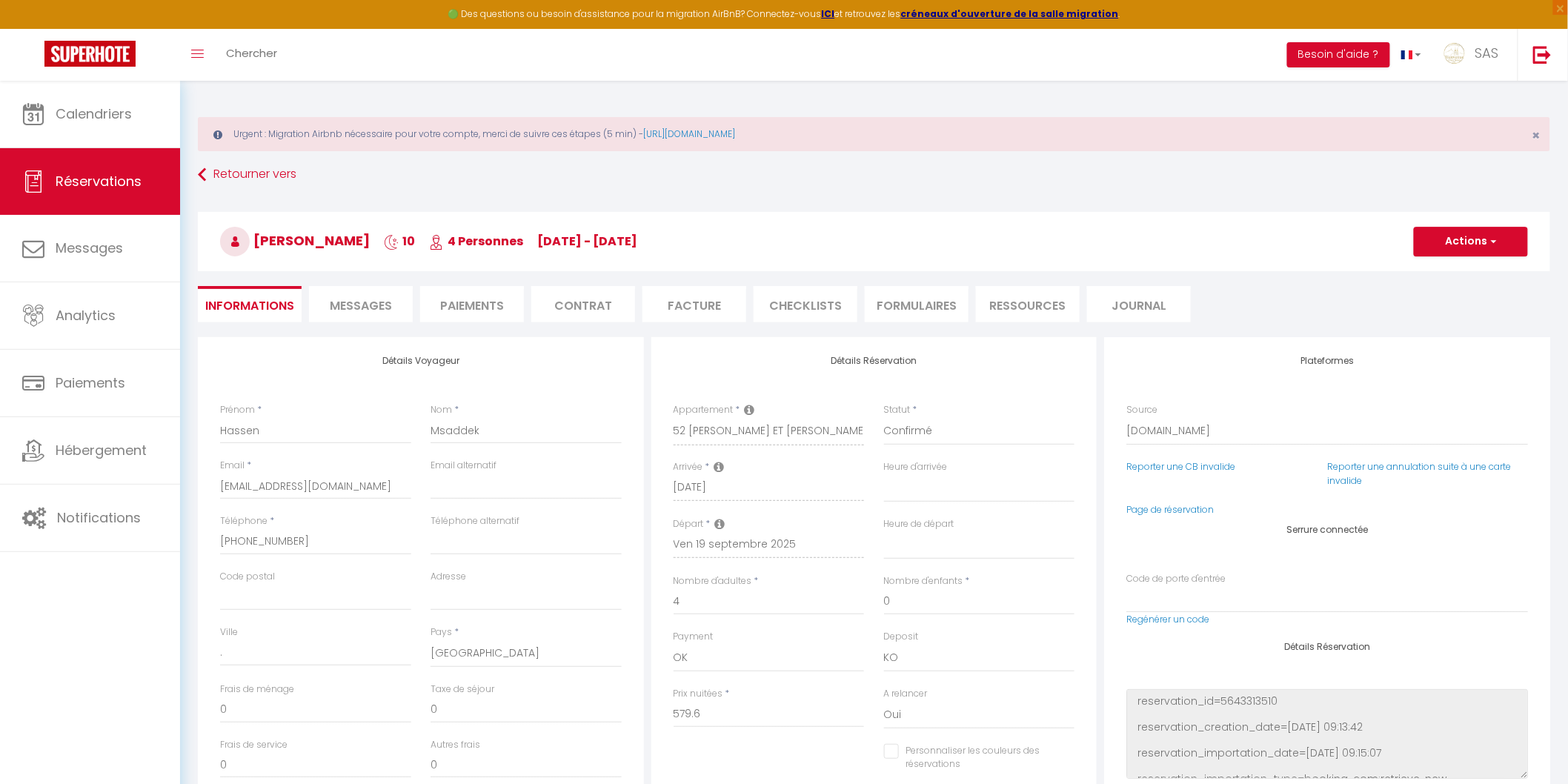
click at [388, 307] on span "Messages" at bounding box center [361, 306] width 62 height 17
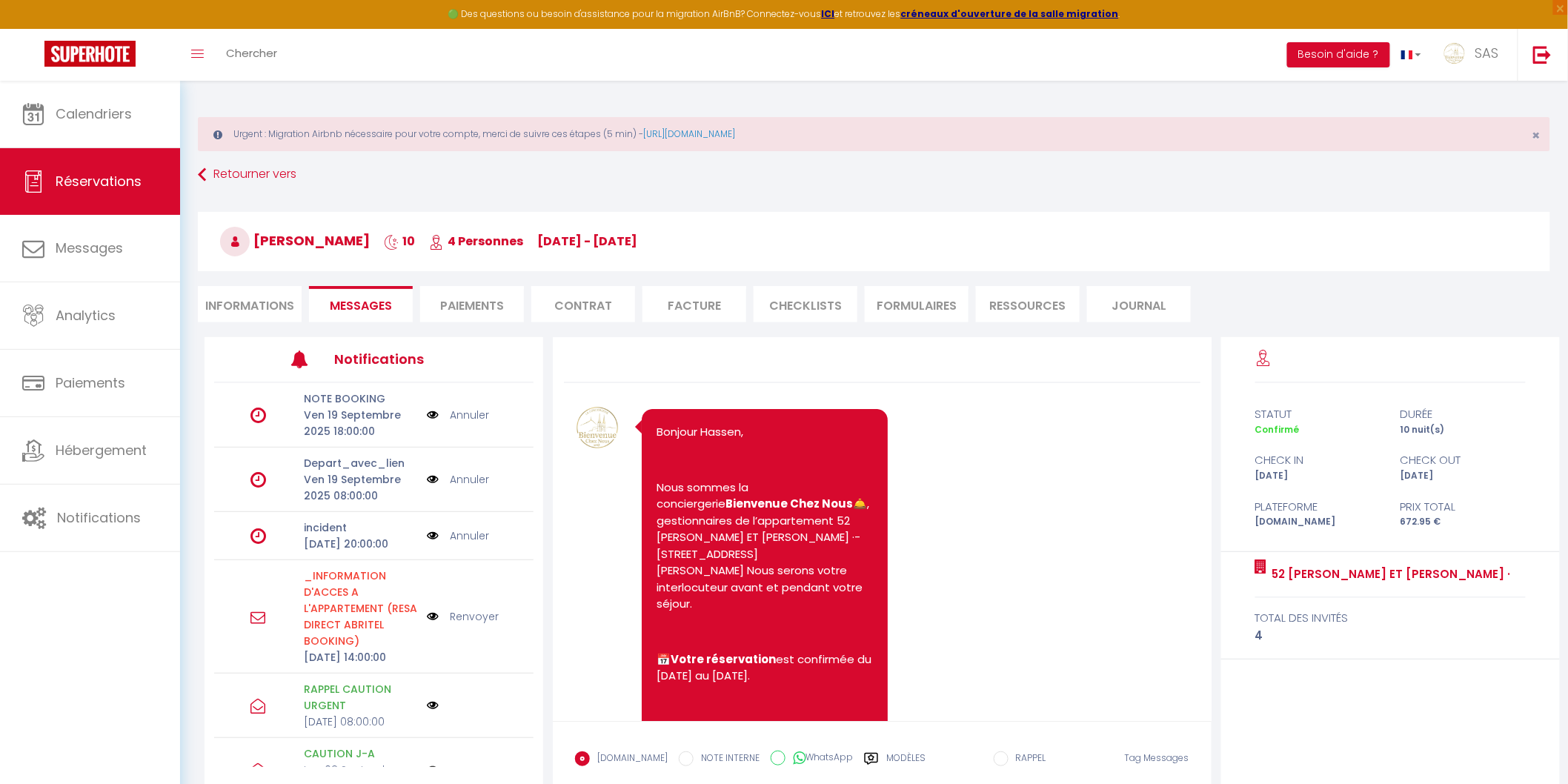
click at [897, 758] on label "Modèles" at bounding box center [906, 764] width 39 height 26
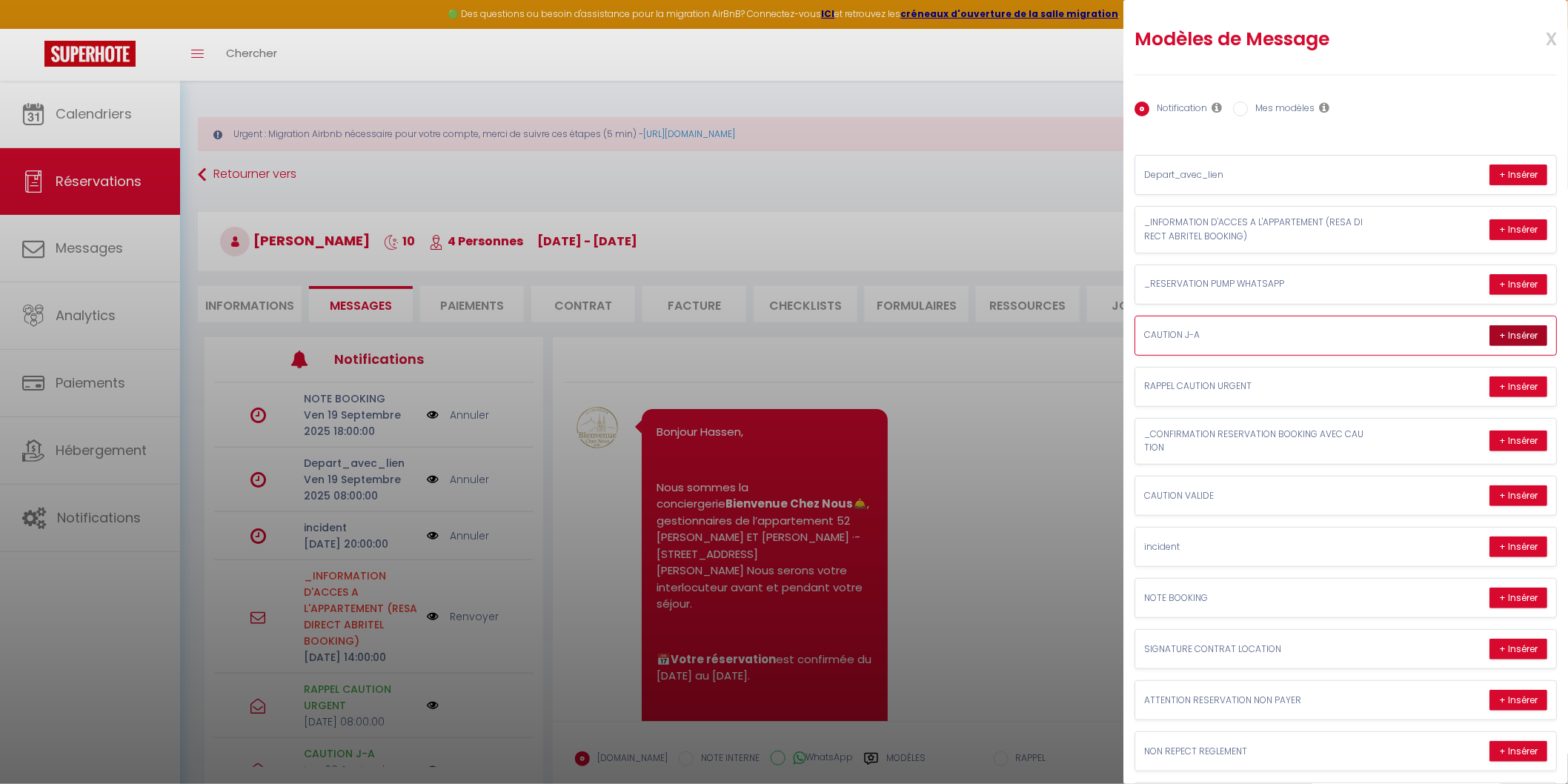
click at [1500, 332] on button "+ Insérer" at bounding box center [1518, 336] width 58 height 20
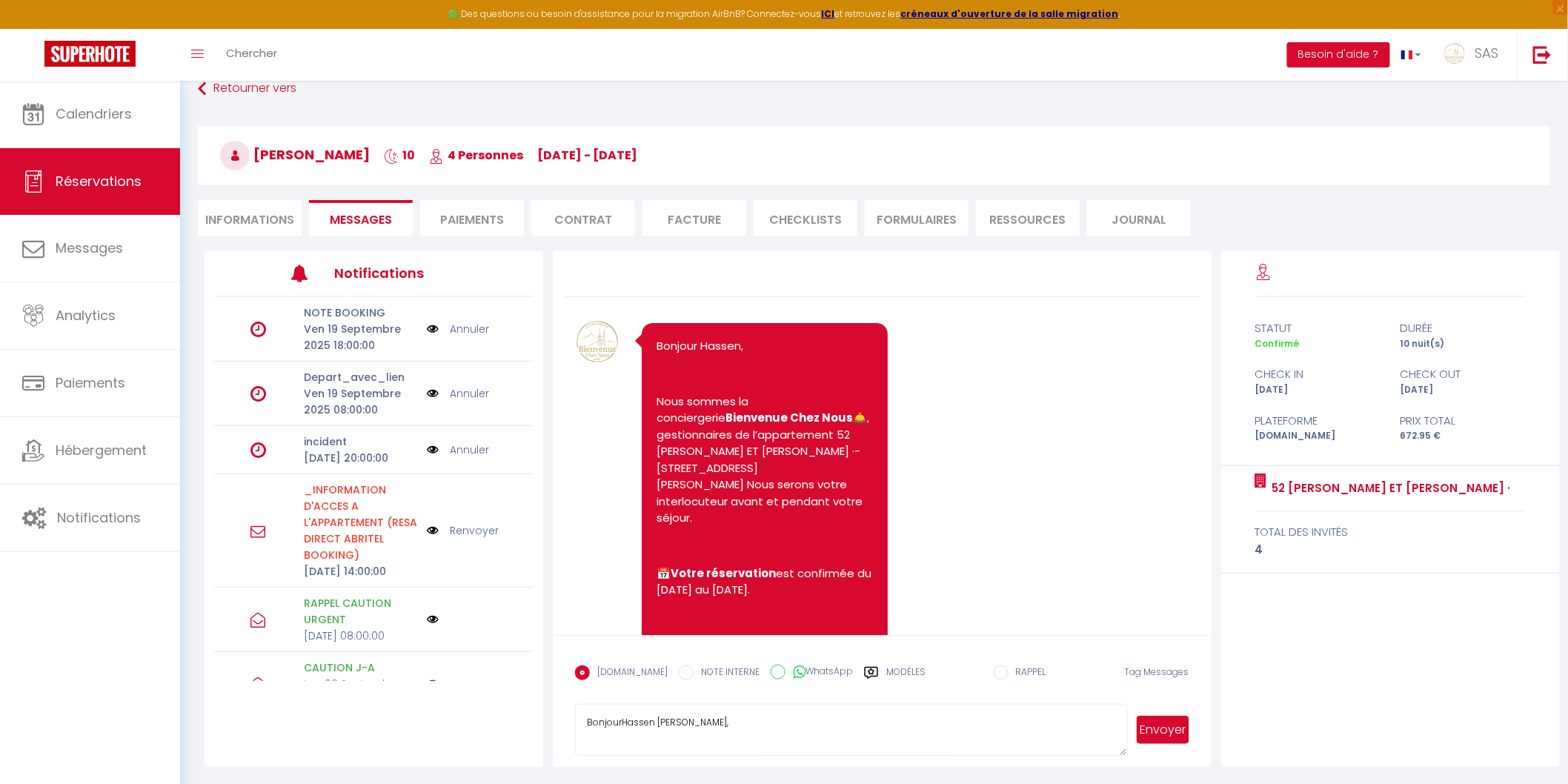
click at [1025, 738] on textarea "BonjourHassen Hassen Msaddek, Suite à votre réservation Dans le cadre de votre …" at bounding box center [851, 729] width 552 height 52
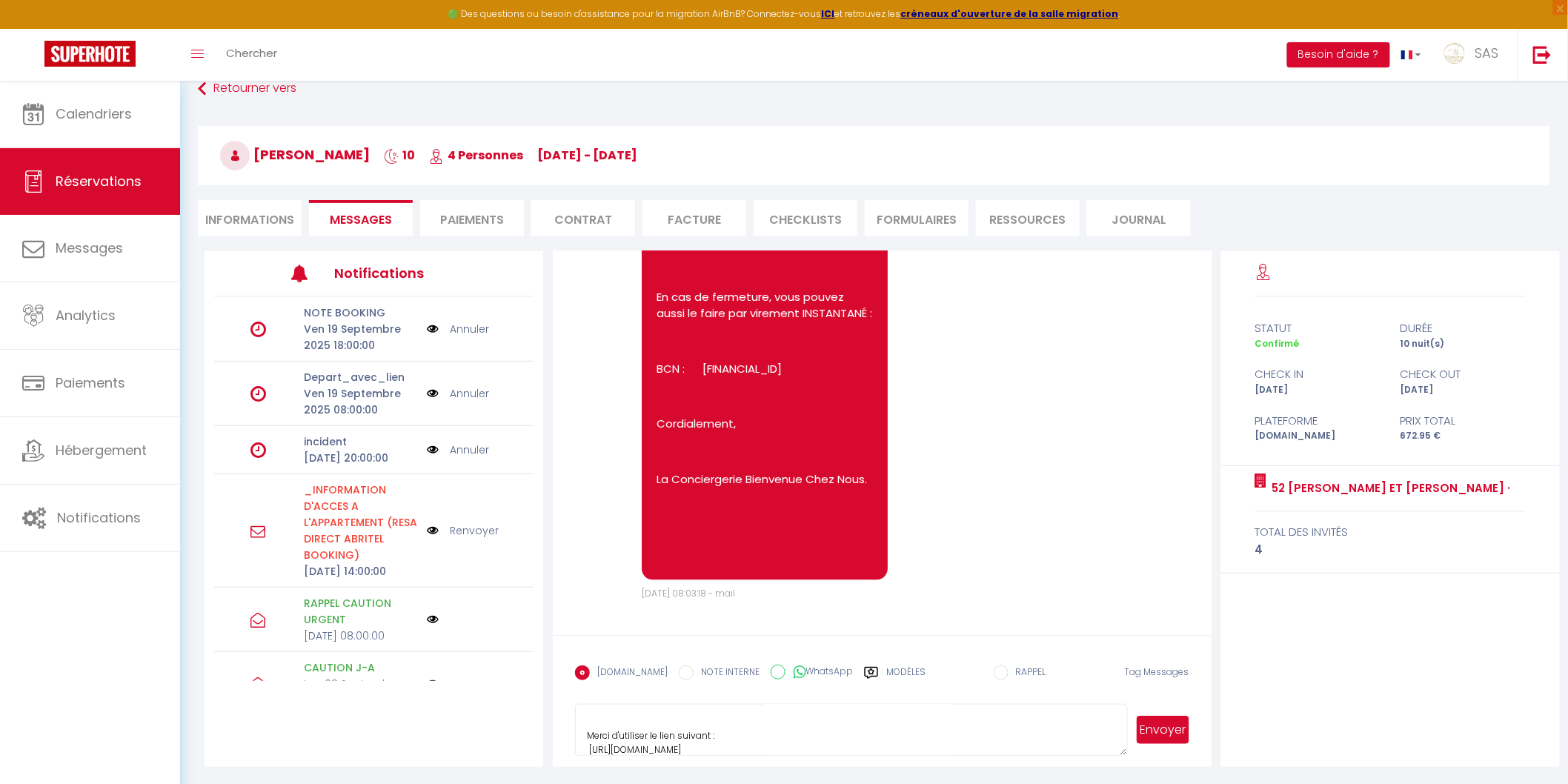
scroll to position [210, 0]
click at [651, 734] on textarea "BonjourHassen Hassen Msaddek, Suite à votre réservation Dans le cadre de votre …" at bounding box center [851, 729] width 552 height 52
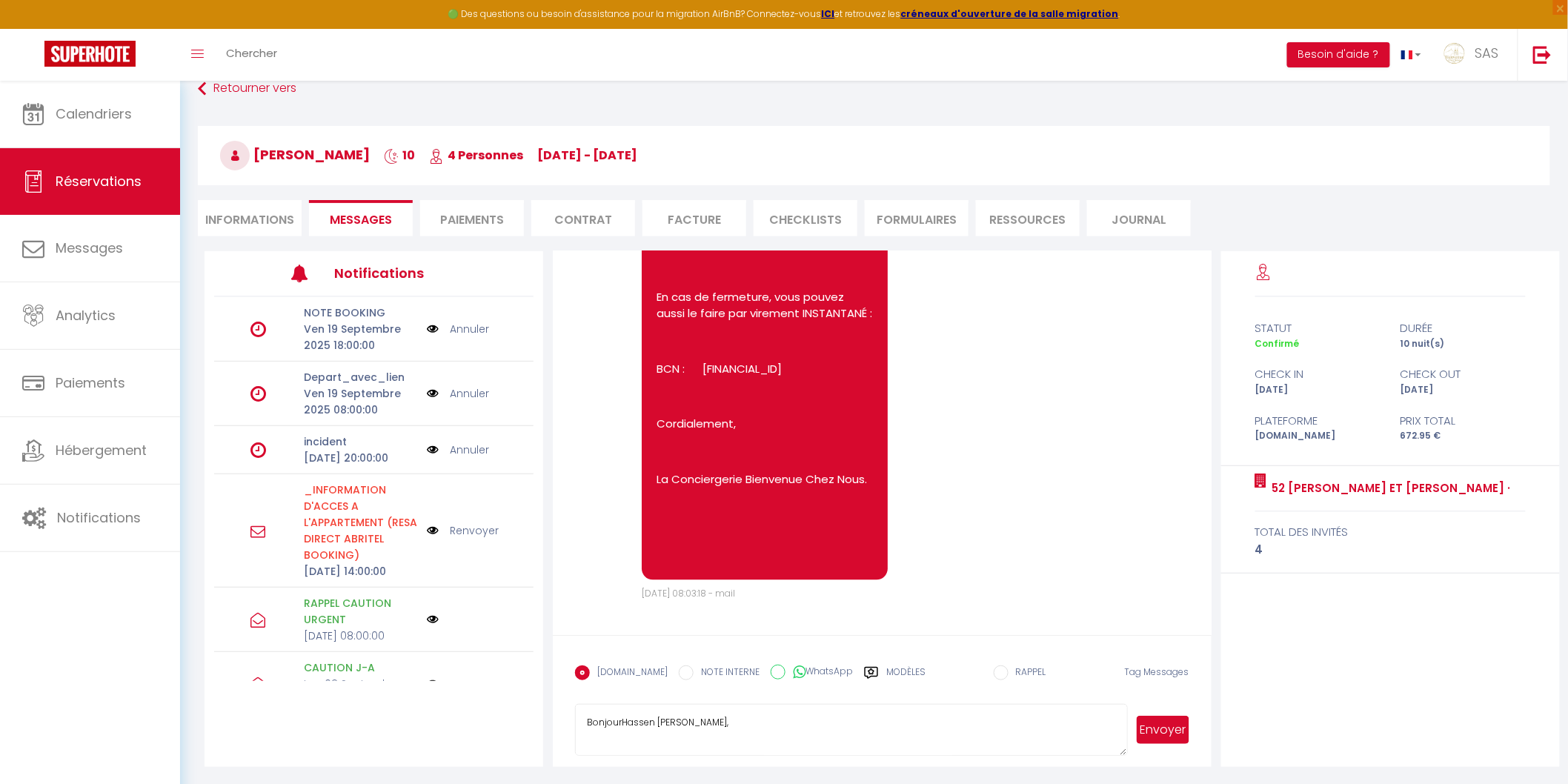
drag, startPoint x: 803, startPoint y: 743, endPoint x: 472, endPoint y: 480, distance: 422.8
click at [473, 483] on div "Notifications NOTE BOOKING Ven 19 Septembre 2025 18:00:00 Annuler Depart_avec_l…" at bounding box center [882, 509] width 1355 height 516
paste textarea "https://superhote.com/applink/p/VAh2IYHX"
click at [1177, 729] on button "Envoyer" at bounding box center [1163, 729] width 52 height 28
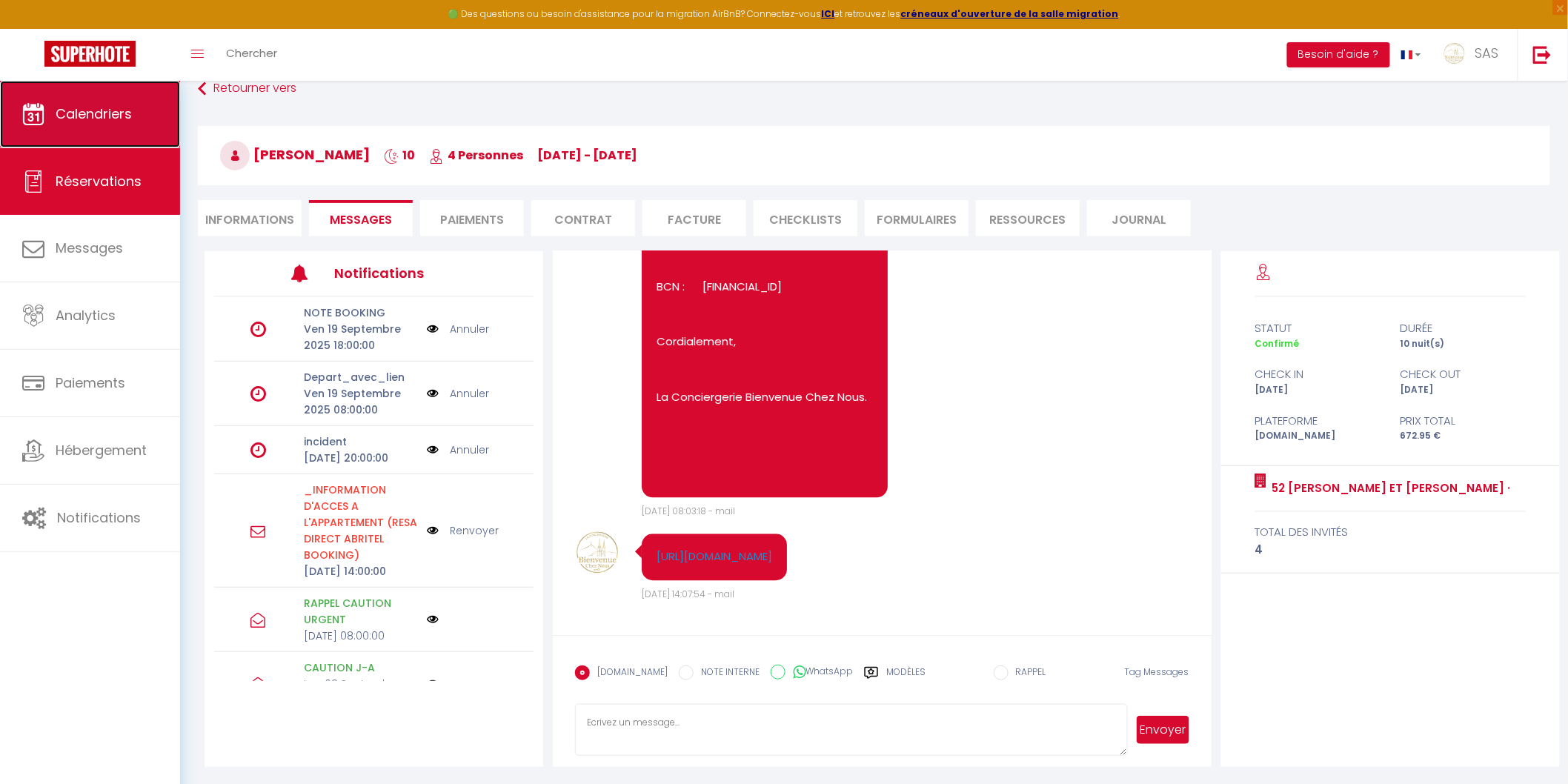
click at [154, 134] on link "Calendriers" at bounding box center [90, 114] width 180 height 67
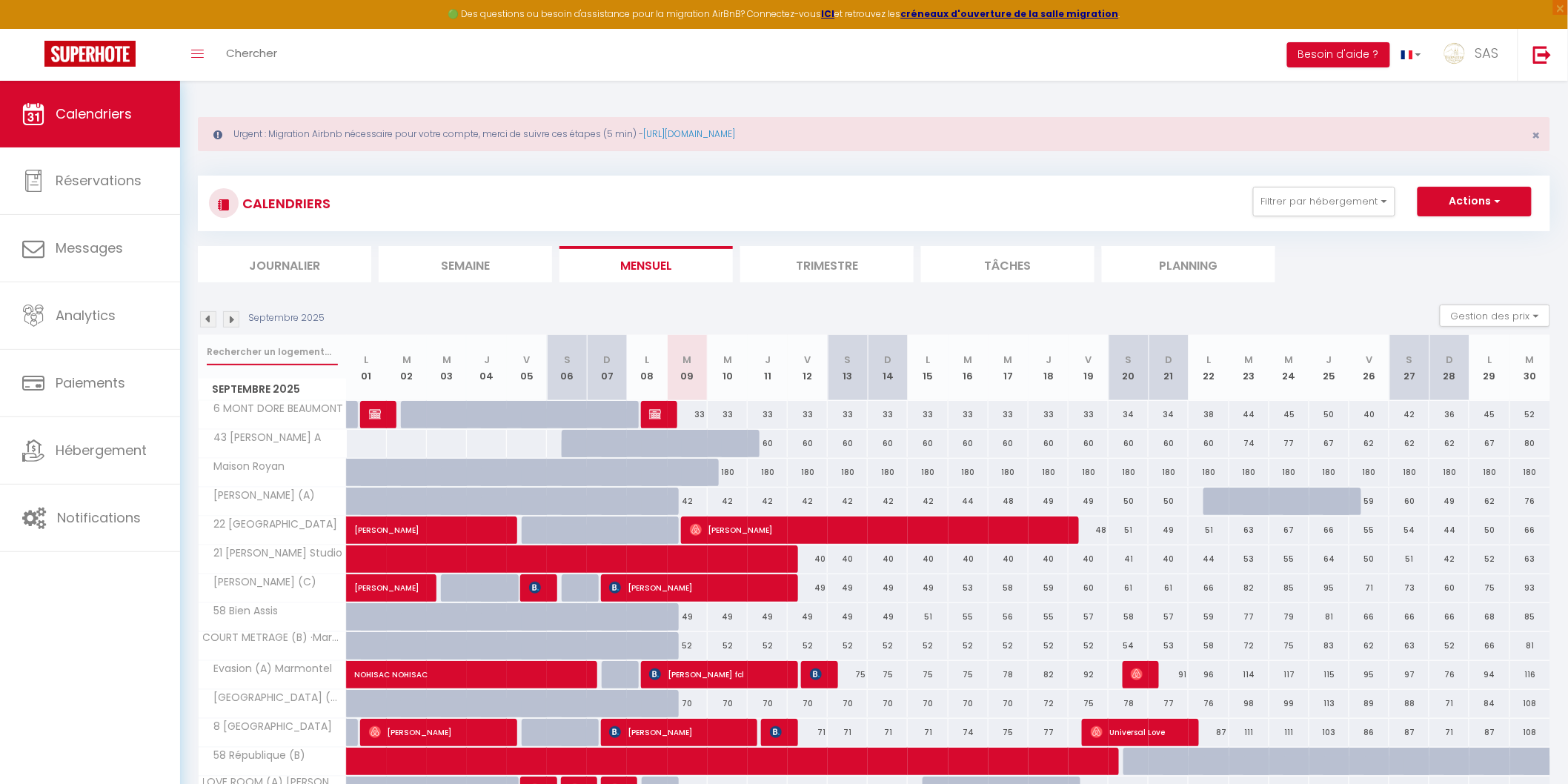
click at [242, 346] on input "text" at bounding box center [273, 351] width 132 height 26
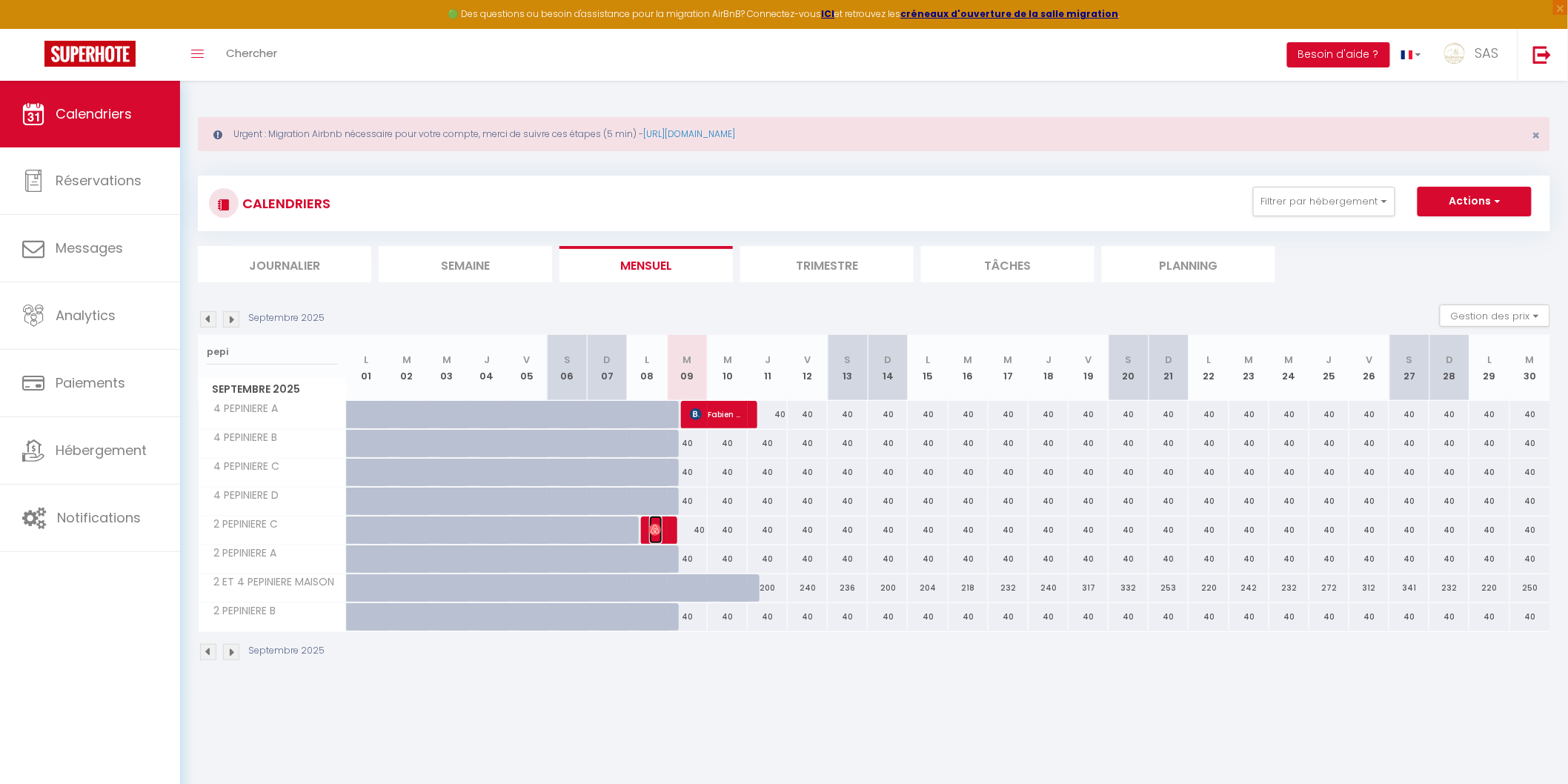
click at [658, 524] on img at bounding box center [655, 529] width 12 height 12
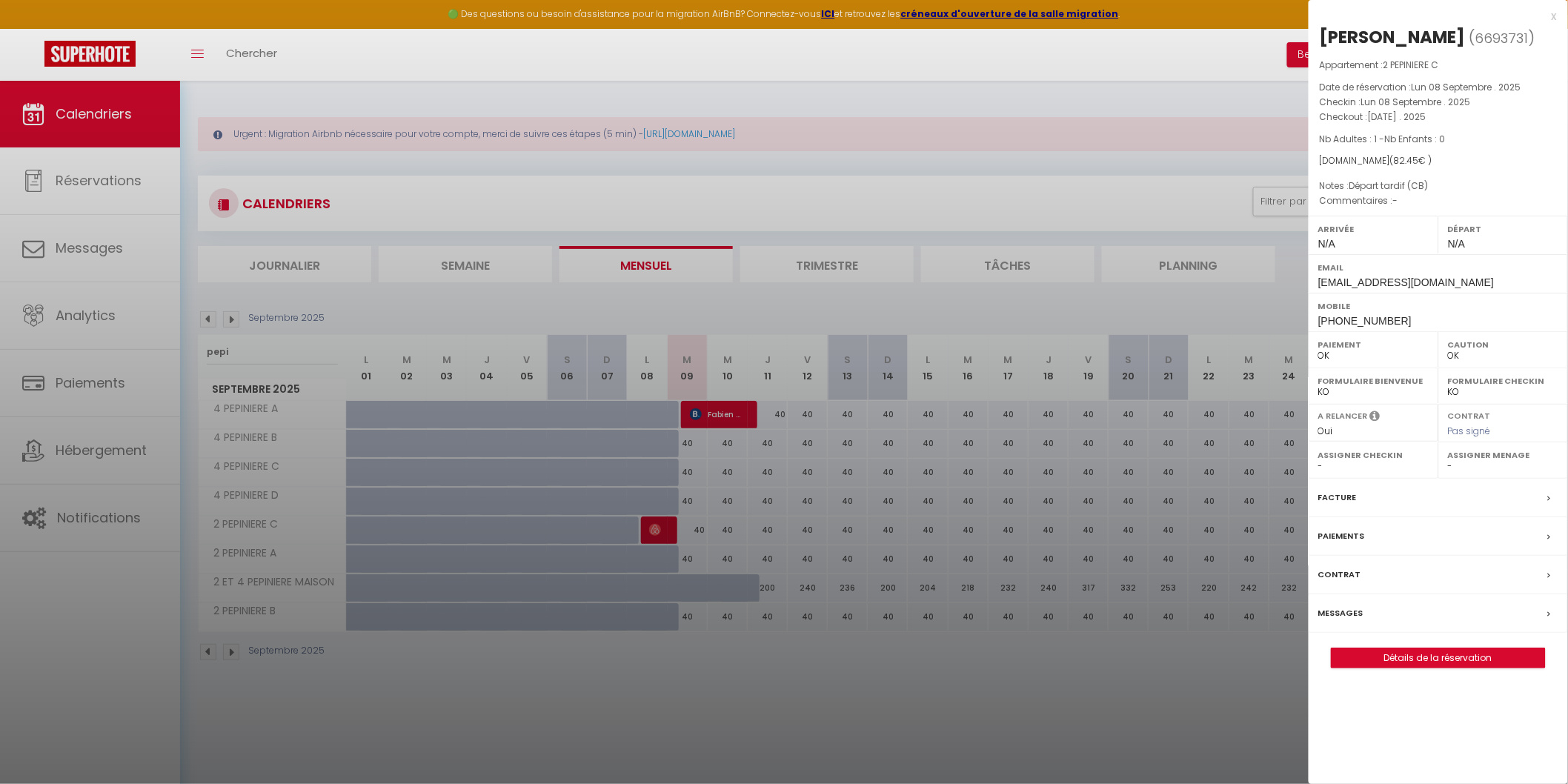
click at [1338, 612] on label "Messages" at bounding box center [1341, 613] width 45 height 15
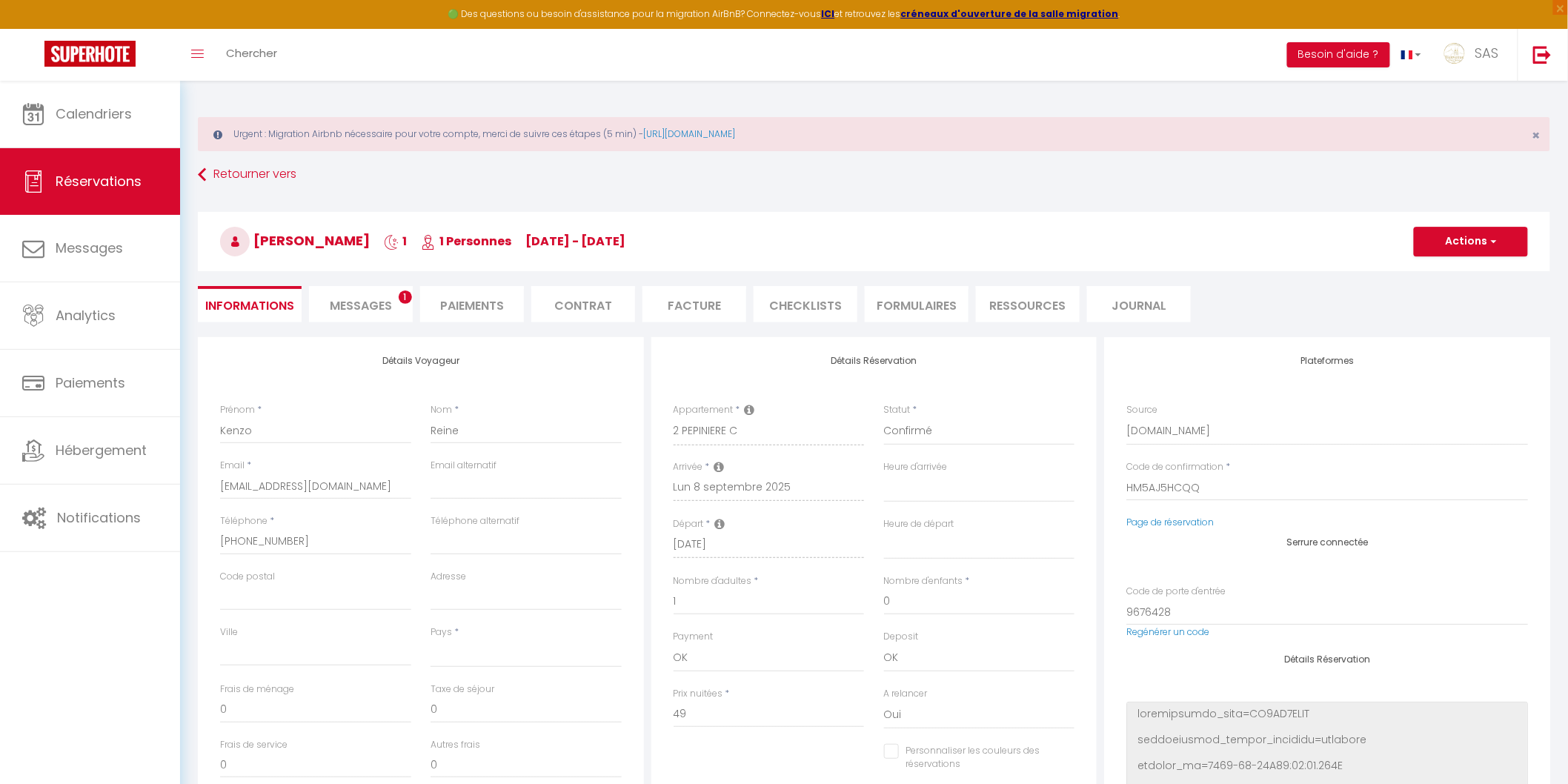
click at [387, 307] on span "Messages" at bounding box center [361, 306] width 62 height 17
click at [402, 298] on span "1" at bounding box center [406, 297] width 14 height 14
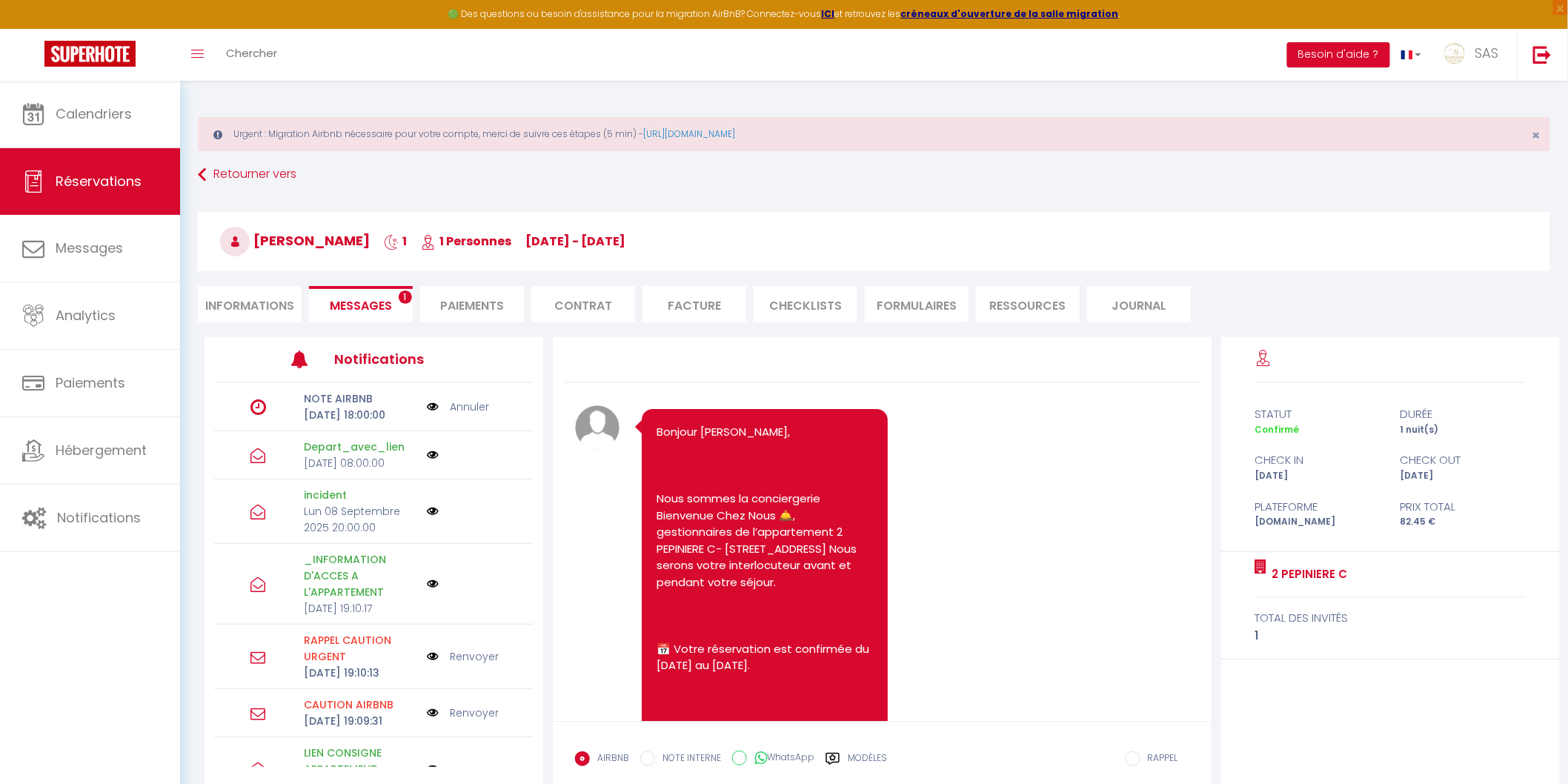
click at [361, 307] on span "Messages" at bounding box center [361, 306] width 62 height 17
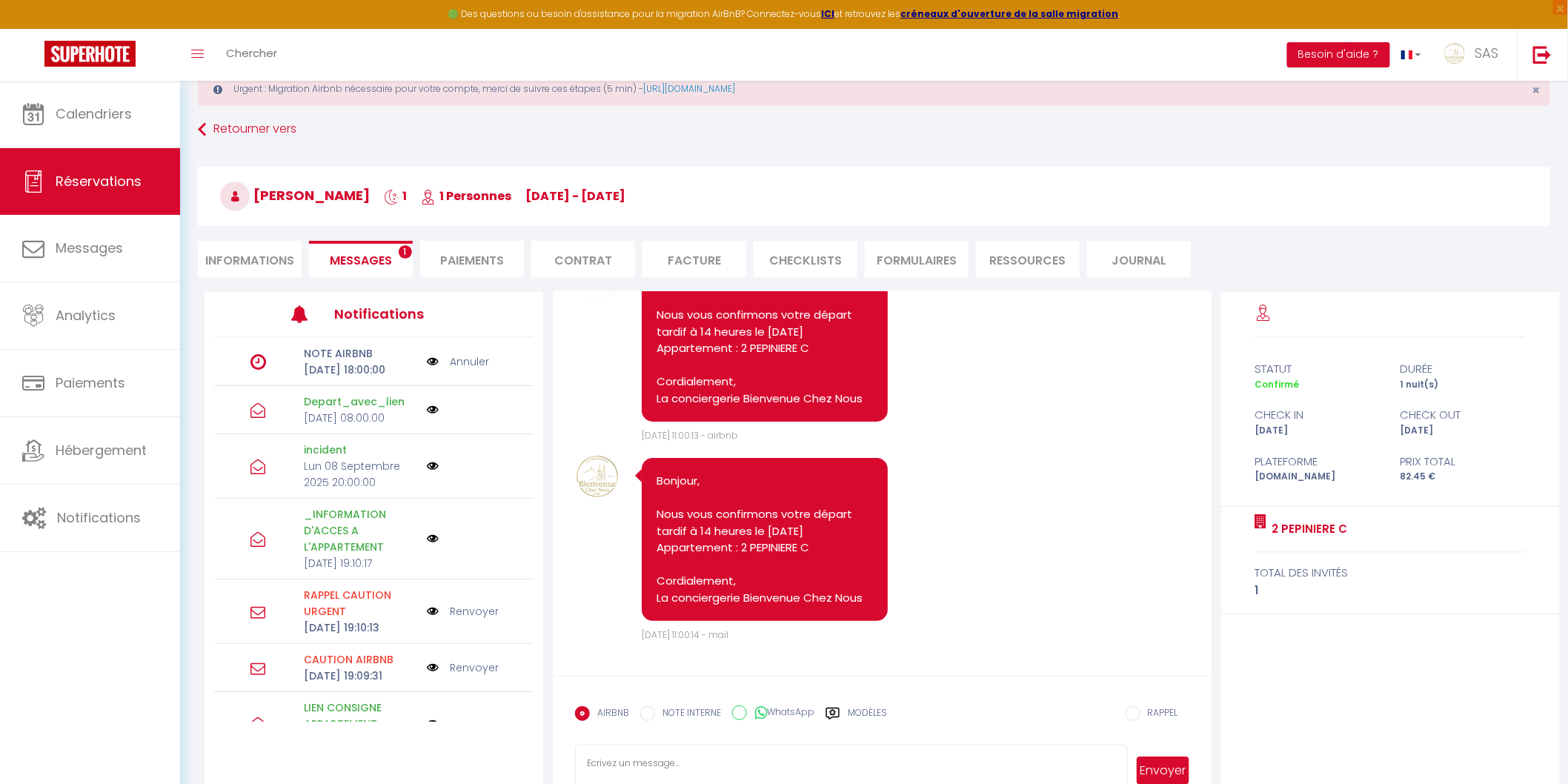
scroll to position [86, 0]
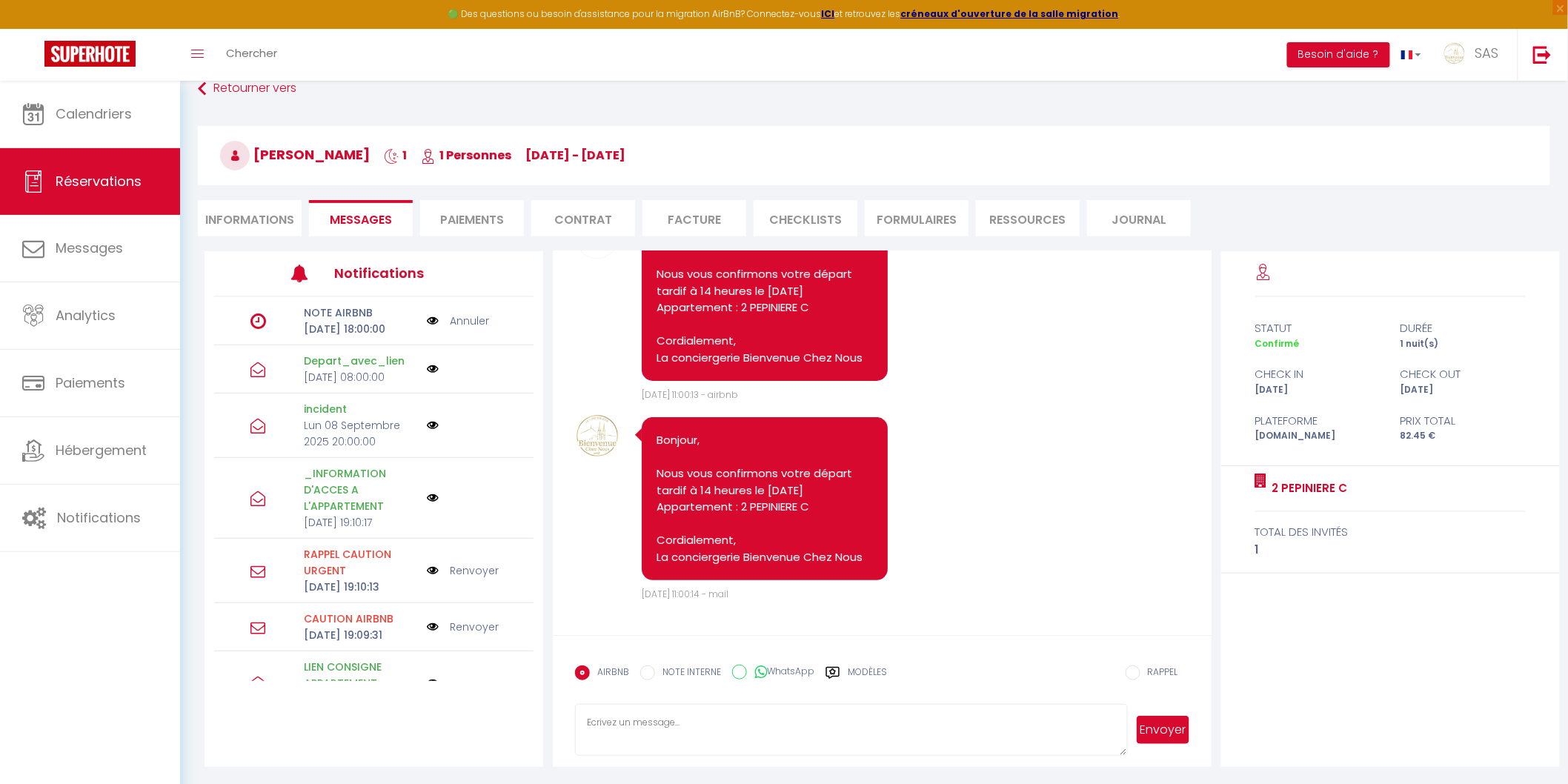
click at [752, 739] on textarea at bounding box center [851, 729] width 552 height 52
click at [1147, 734] on button "Envoyer" at bounding box center [1163, 729] width 52 height 28
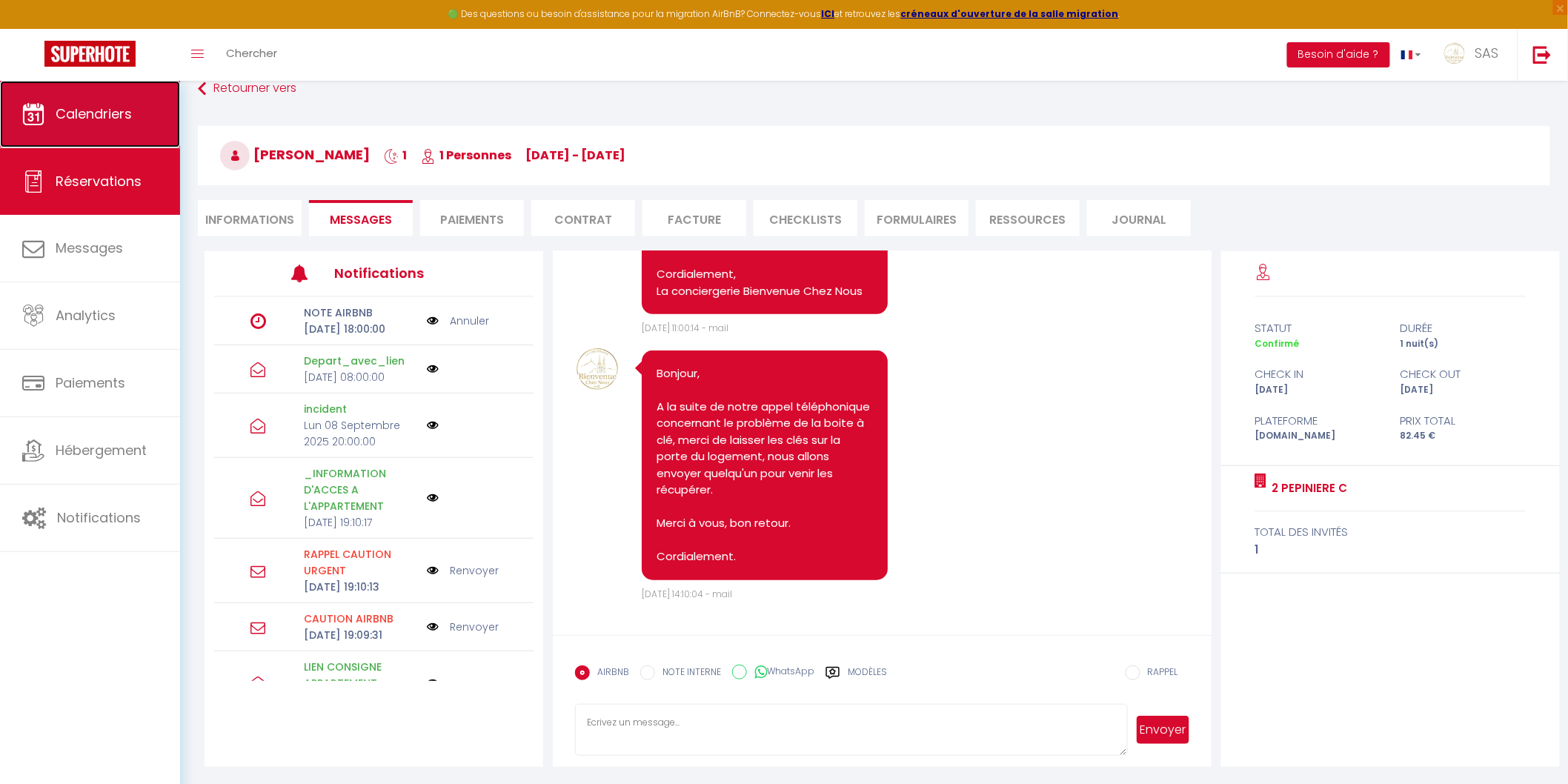
click at [146, 144] on link "Calendriers" at bounding box center [90, 114] width 180 height 67
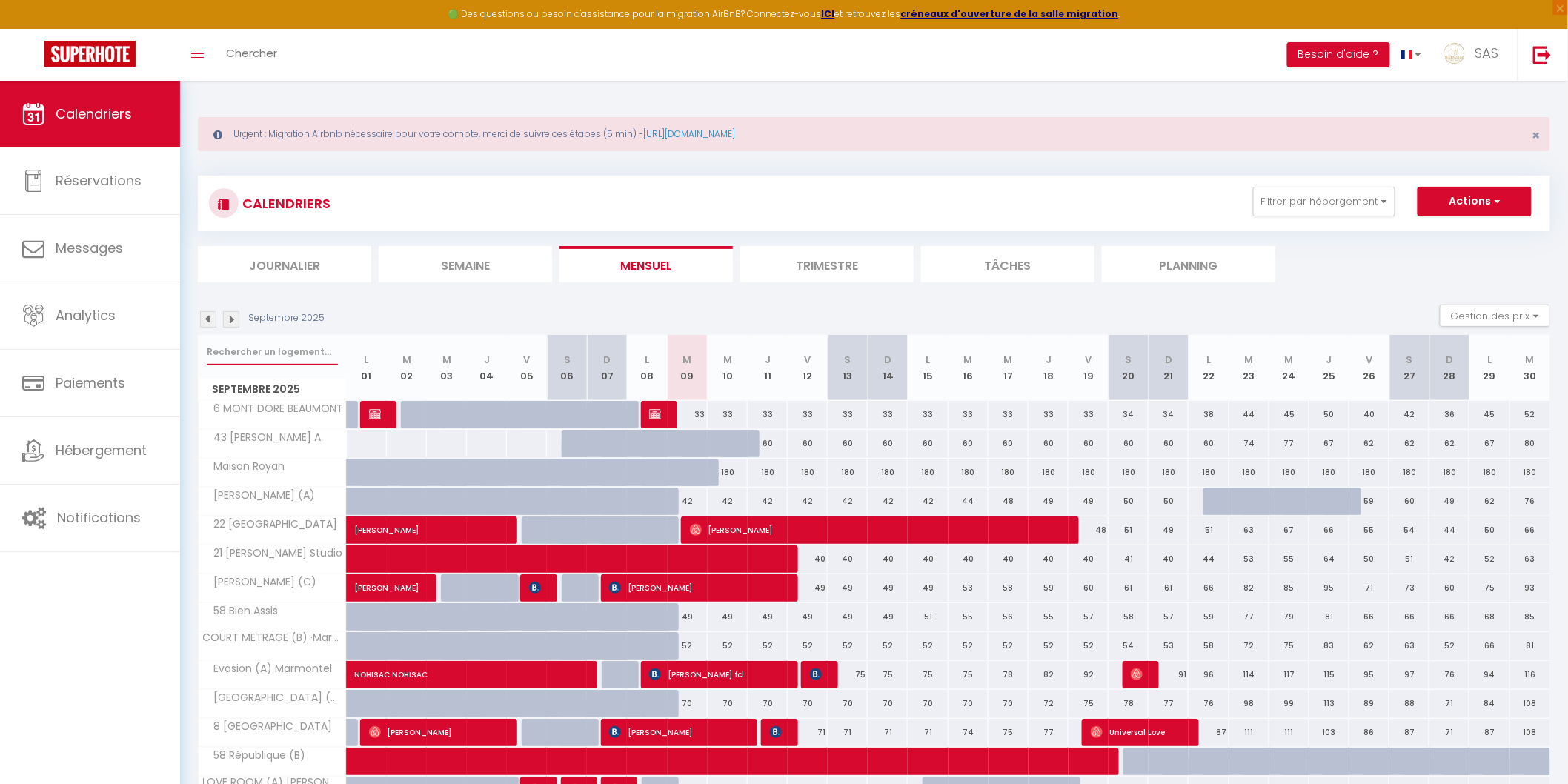
click at [297, 360] on input "text" at bounding box center [273, 351] width 132 height 26
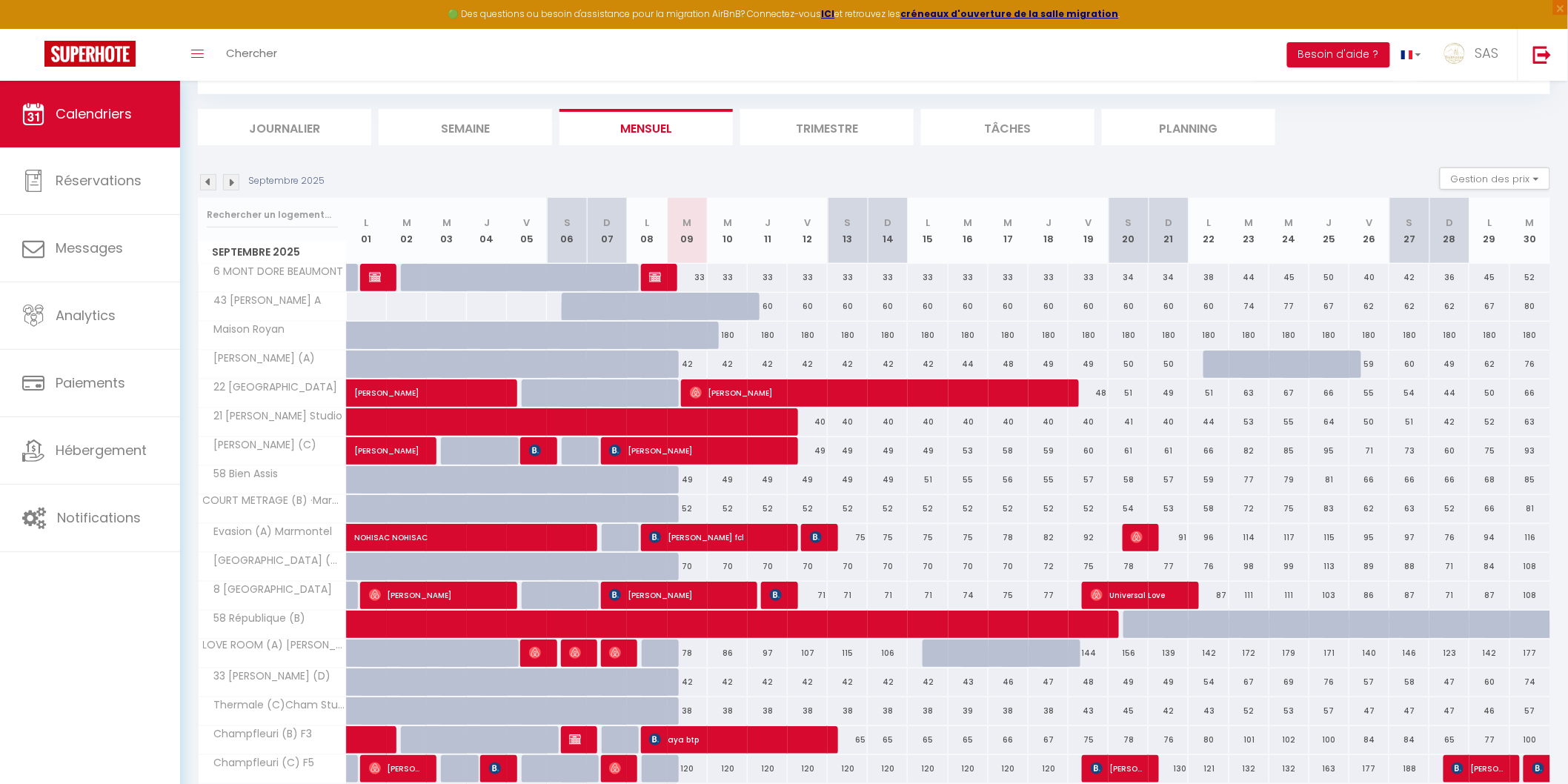
click at [1130, 145] on div "CALENDRIERS Filtrer par hébergement LCDP 6 MARCHE AUX POISSONS A TONNET 17 · Su…" at bounding box center [874, 473] width 1353 height 897
click at [1138, 132] on li "Planning" at bounding box center [1189, 127] width 173 height 37
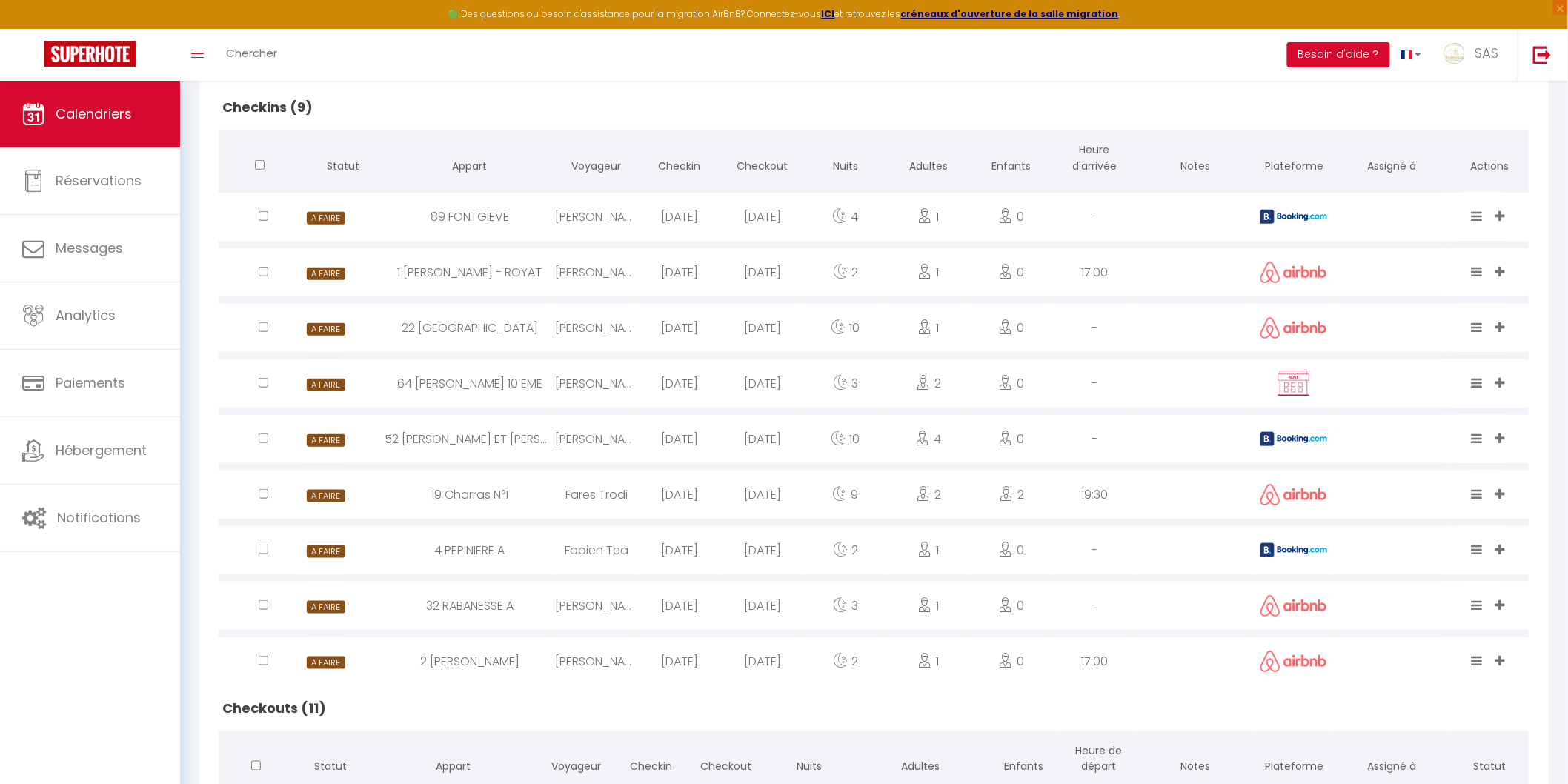
scroll to position [1103, 0]
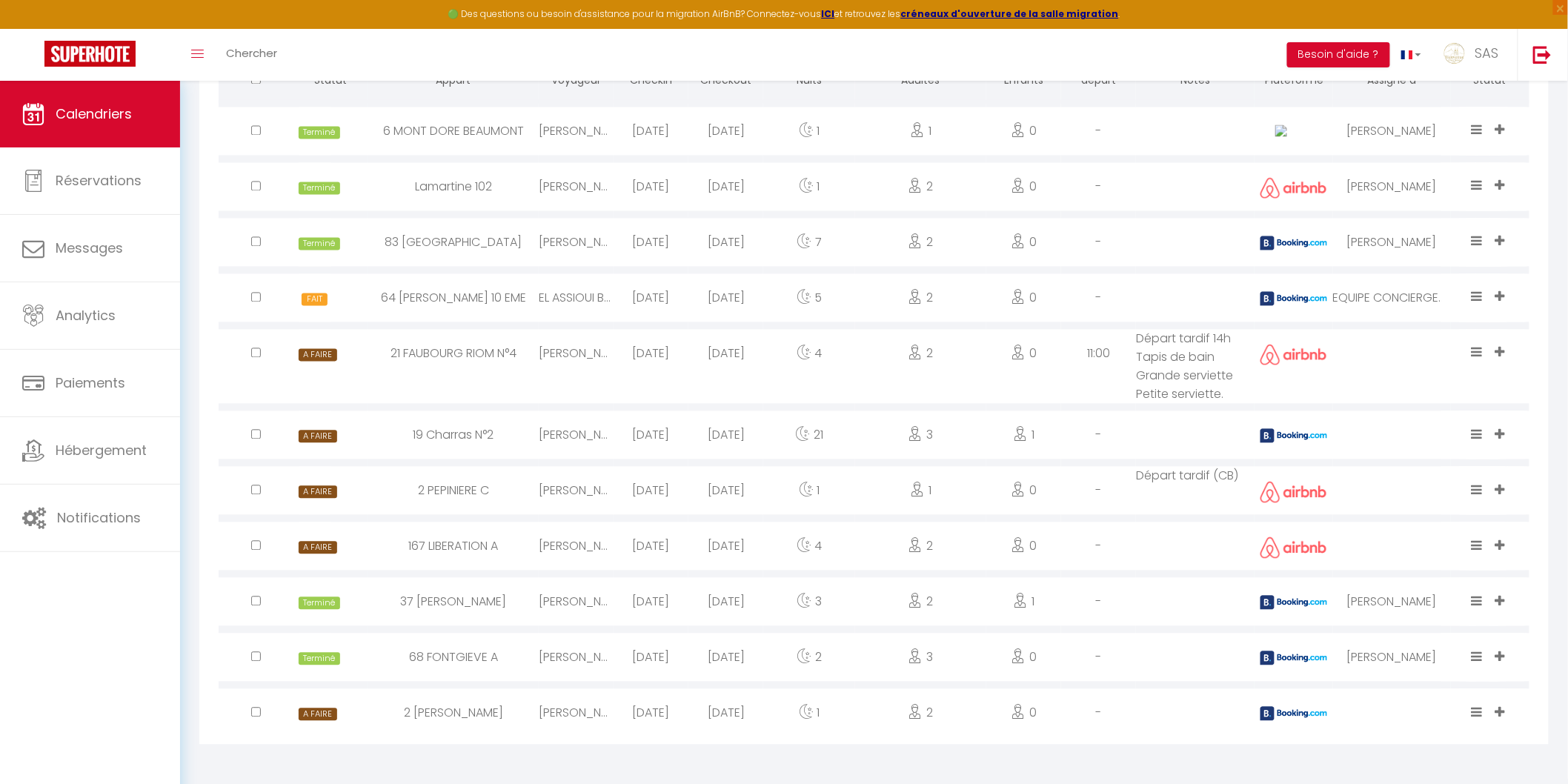
click at [583, 293] on div "EL ASSIOUI BENAISSA" at bounding box center [577, 298] width 75 height 48
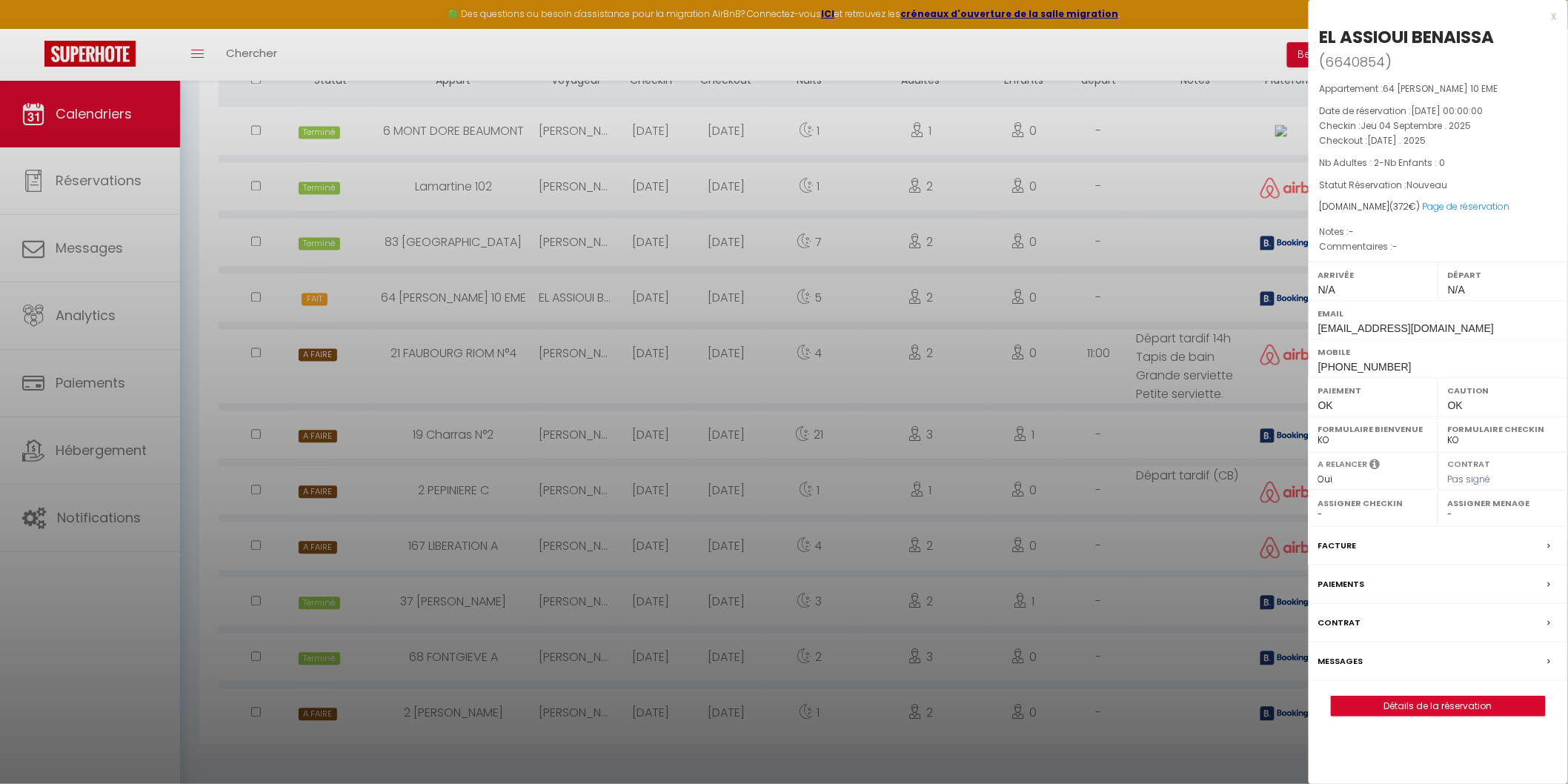
click at [583, 293] on div at bounding box center [784, 392] width 1568 height 784
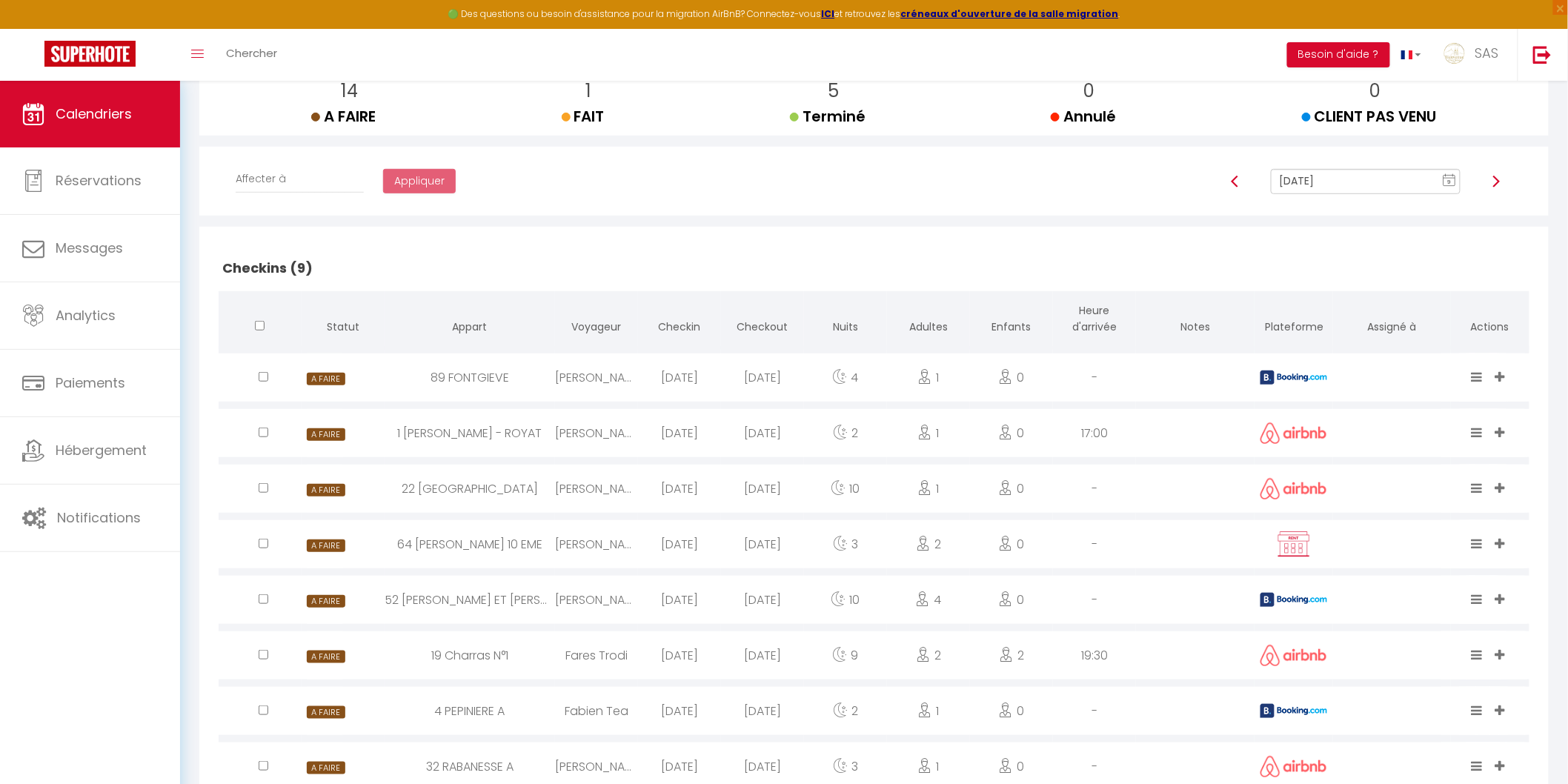
scroll to position [0, 0]
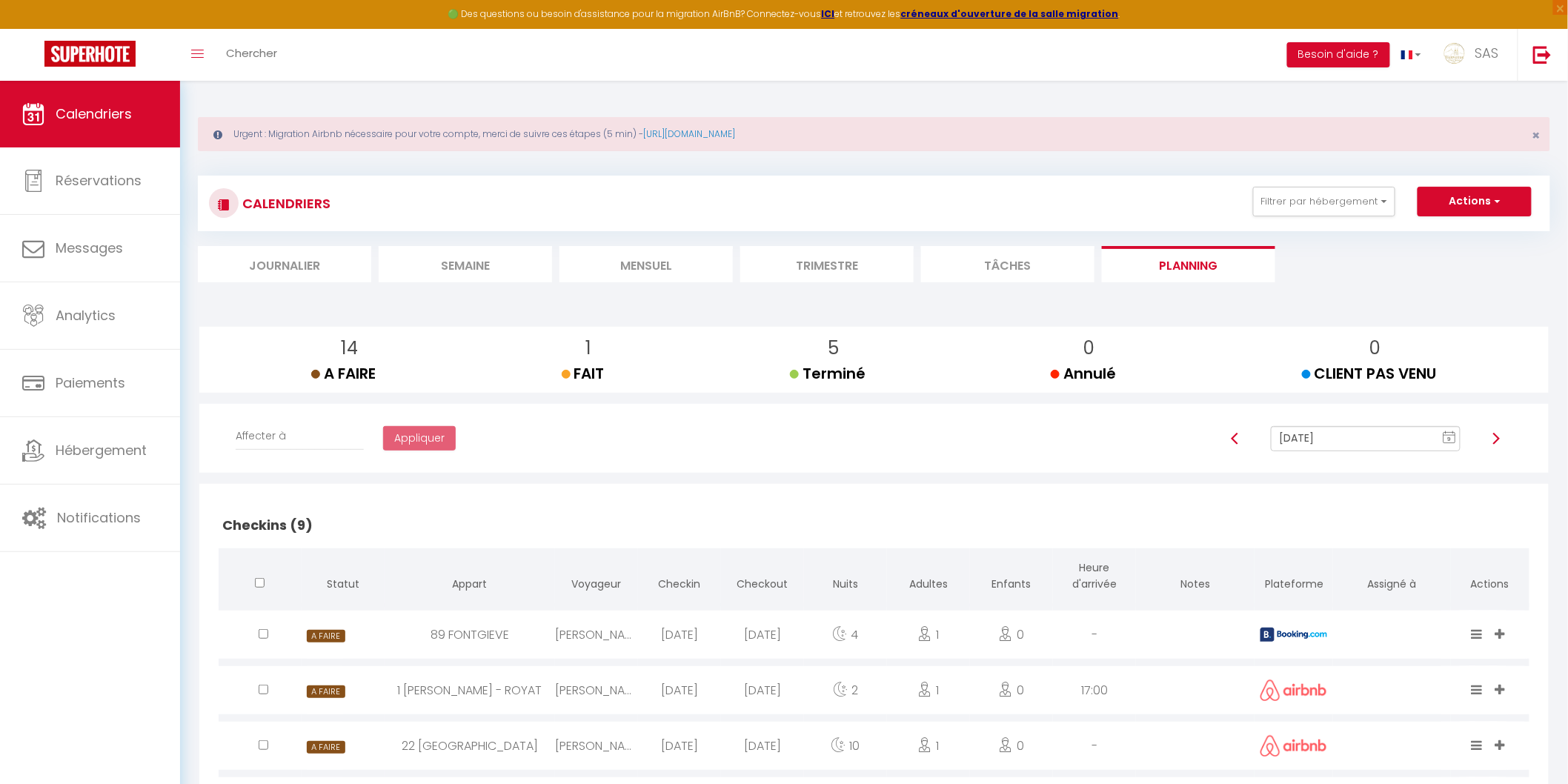
click at [1340, 438] on input "[DATE]" at bounding box center [1365, 438] width 189 height 25
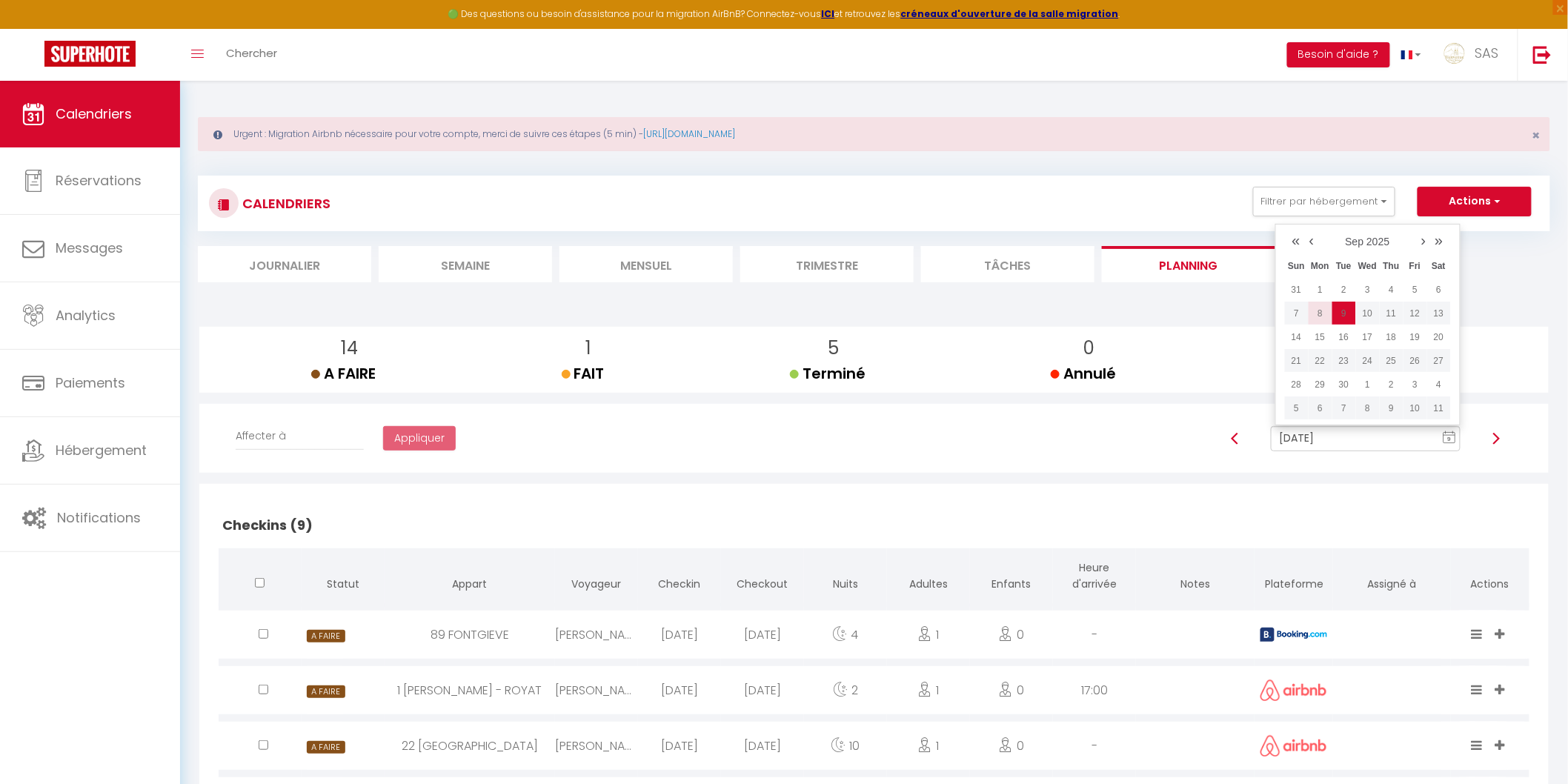
click at [1316, 320] on td "8" at bounding box center [1321, 313] width 24 height 24
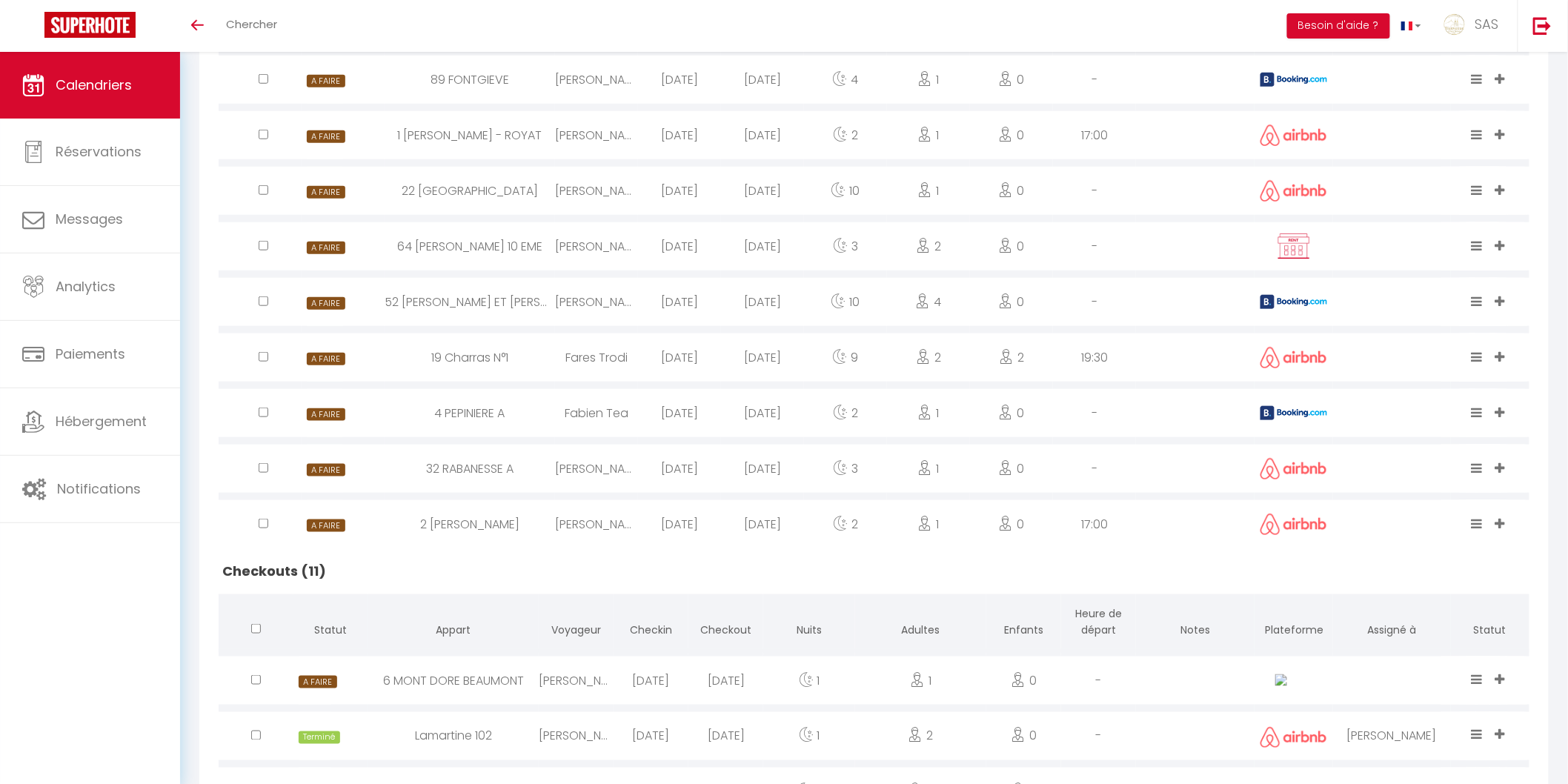
scroll to position [189, 0]
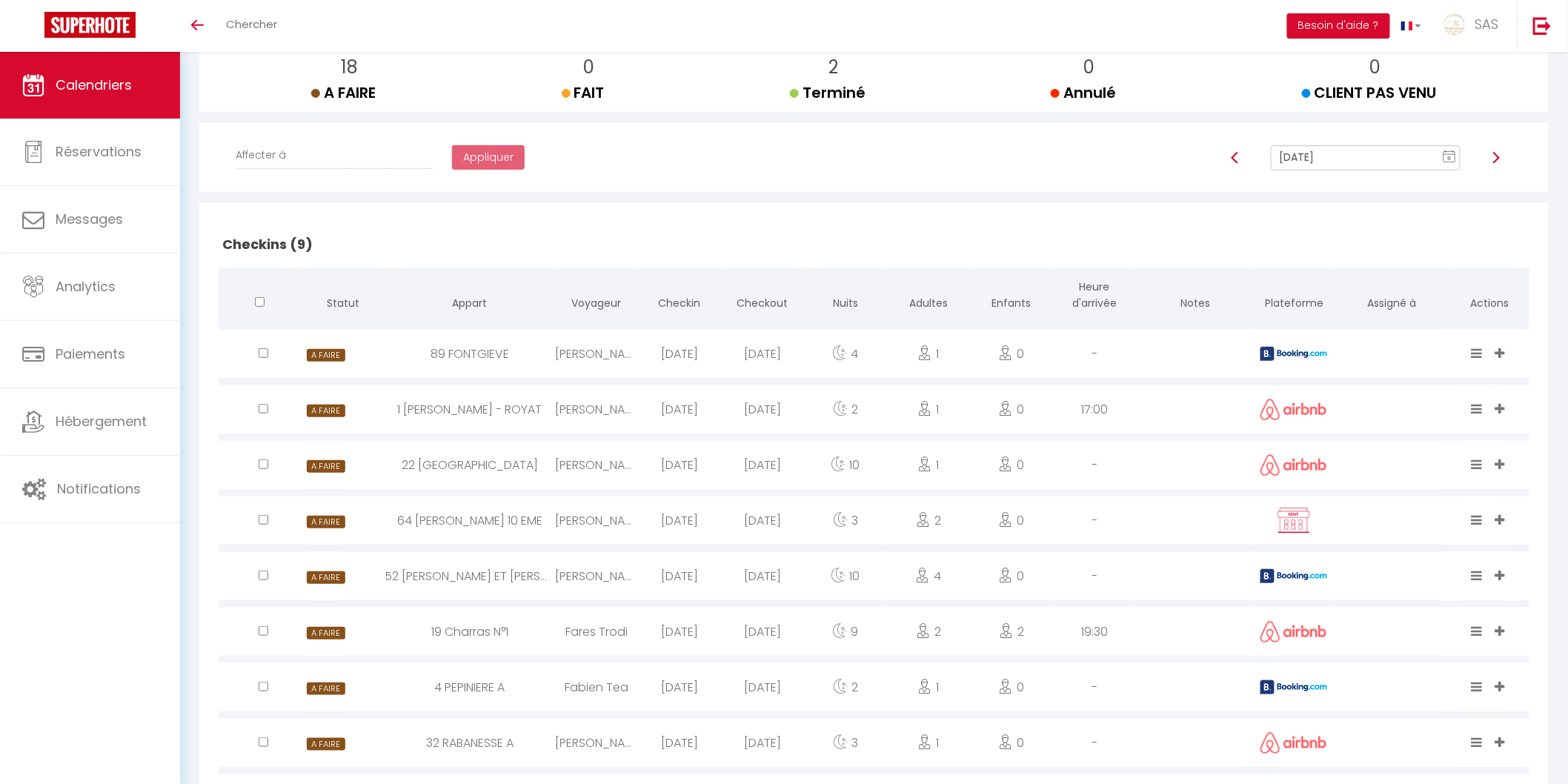
click at [523, 520] on div "64 [PERSON_NAME] 10 EME" at bounding box center [469, 520] width 170 height 48
select select "0"
select select "1"
select select
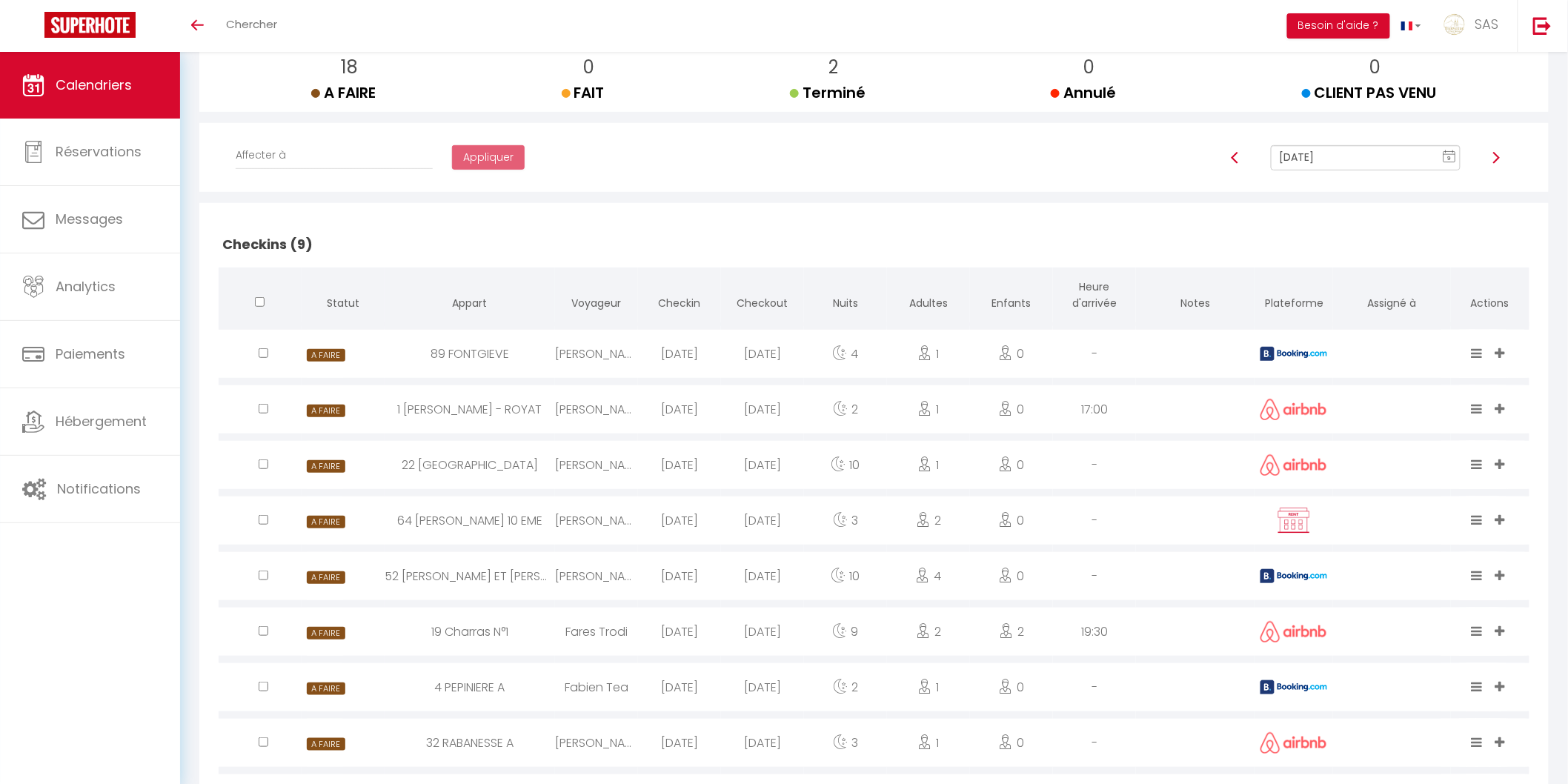
select select
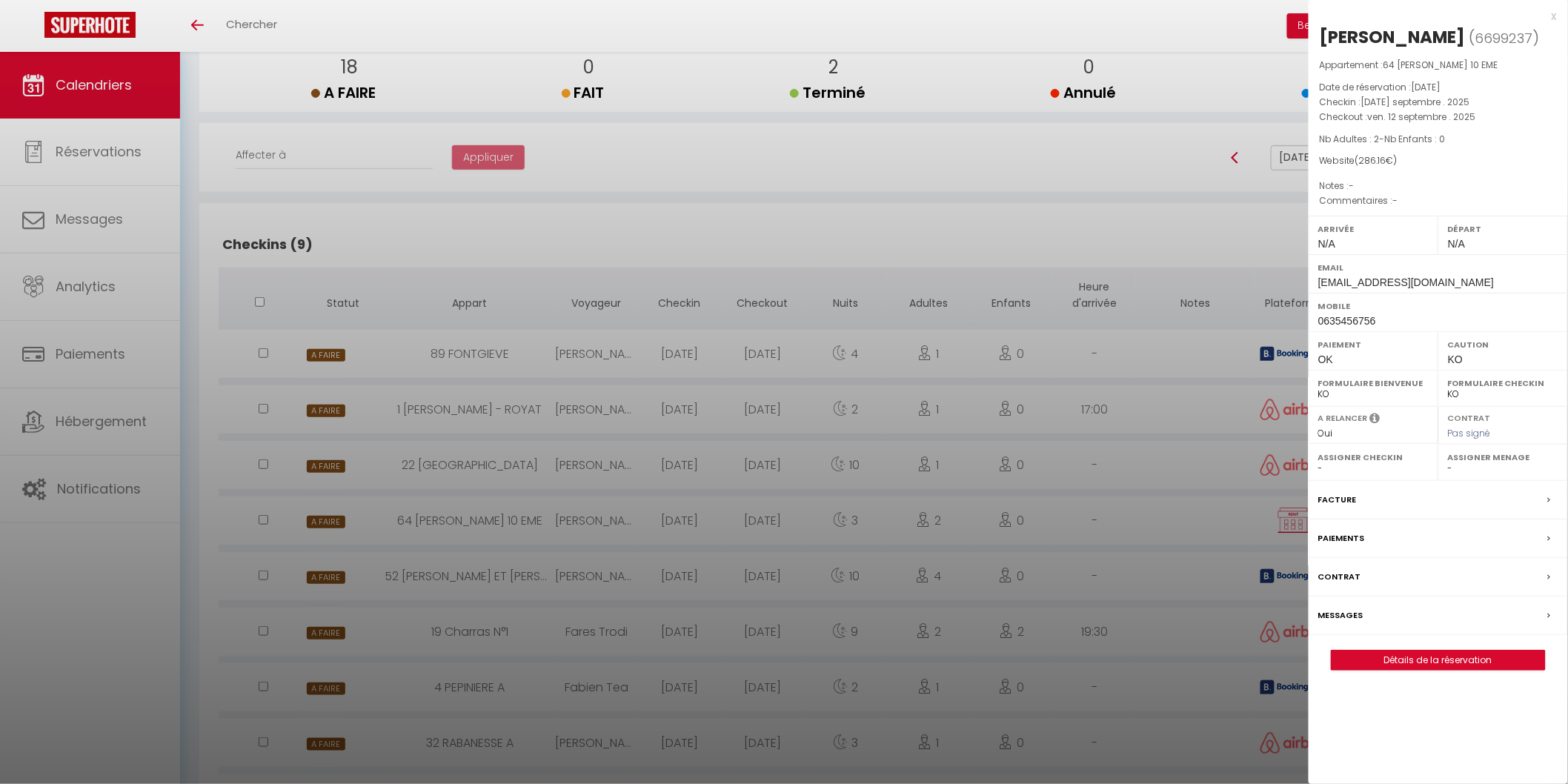
click at [1468, 355] on div "Caution KO" at bounding box center [1504, 350] width 130 height 38
click at [1458, 360] on span "KO" at bounding box center [1455, 360] width 15 height 12
click at [1466, 360] on div "Caution KO" at bounding box center [1504, 350] width 130 height 38
click at [1419, 657] on link "Détails de la réservation" at bounding box center [1439, 660] width 214 height 20
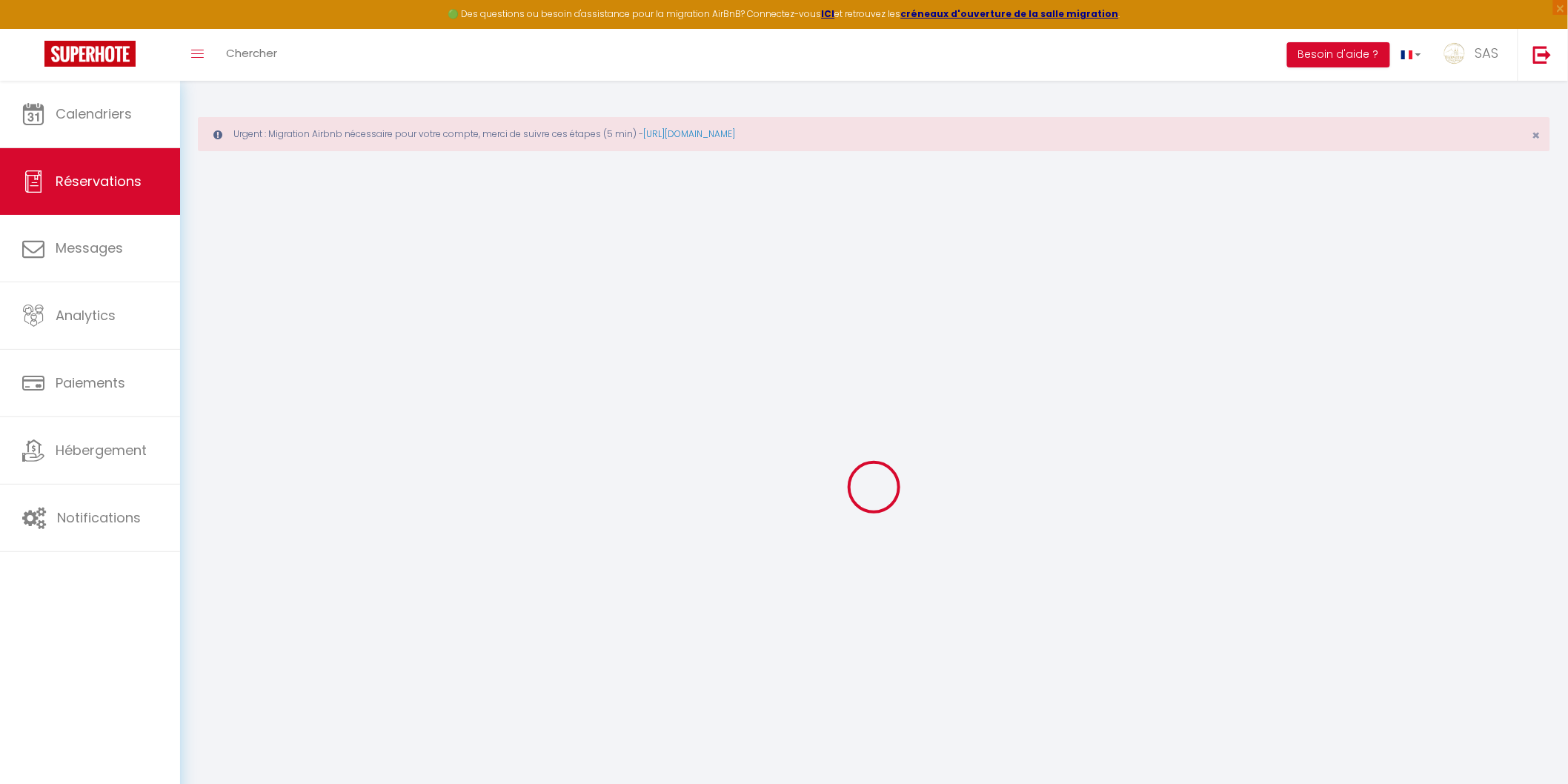
type input "Benaissa"
type input "Assioui"
type input "Persoben13@gmail.com"
type input "0635456756"
type input "34170"
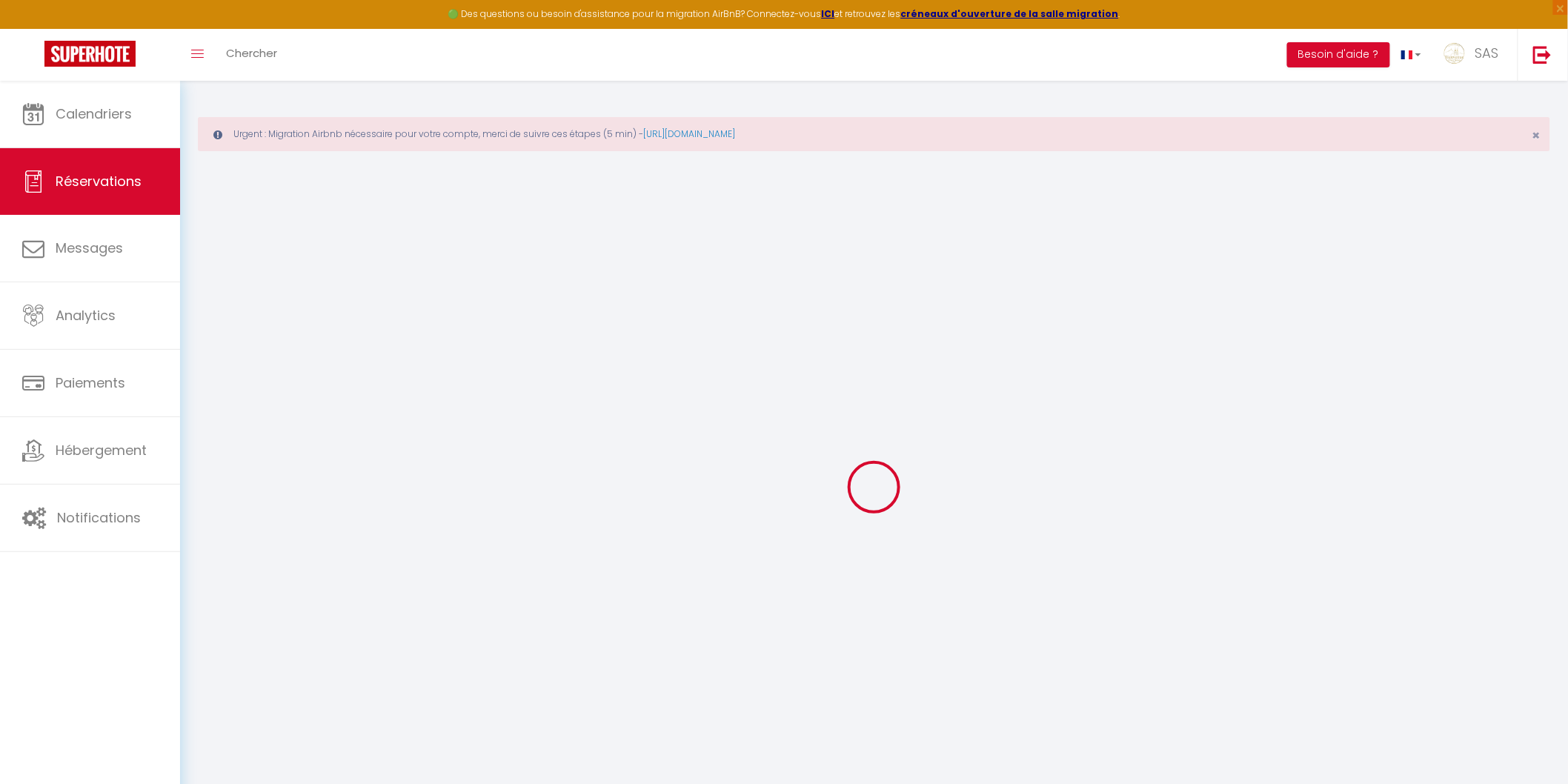
type input "199 rue Hélène boucher"
type input "Castelneau le lez"
select select "FR"
select select "46137"
select select "1"
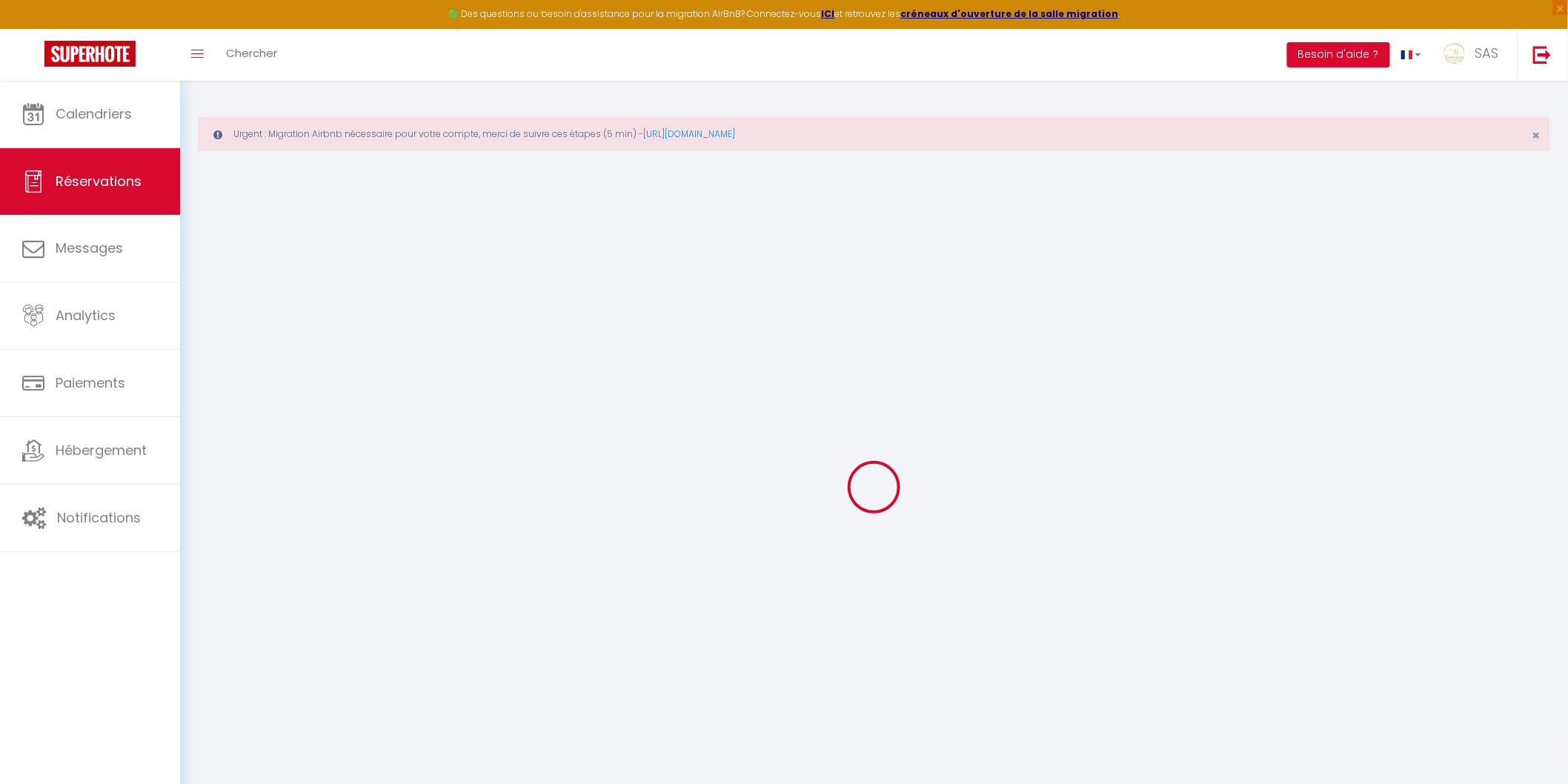
type input "[DATE] Septembre 2025"
select select
type input "Ven 12 Septembre 2025"
select select
type input "2"
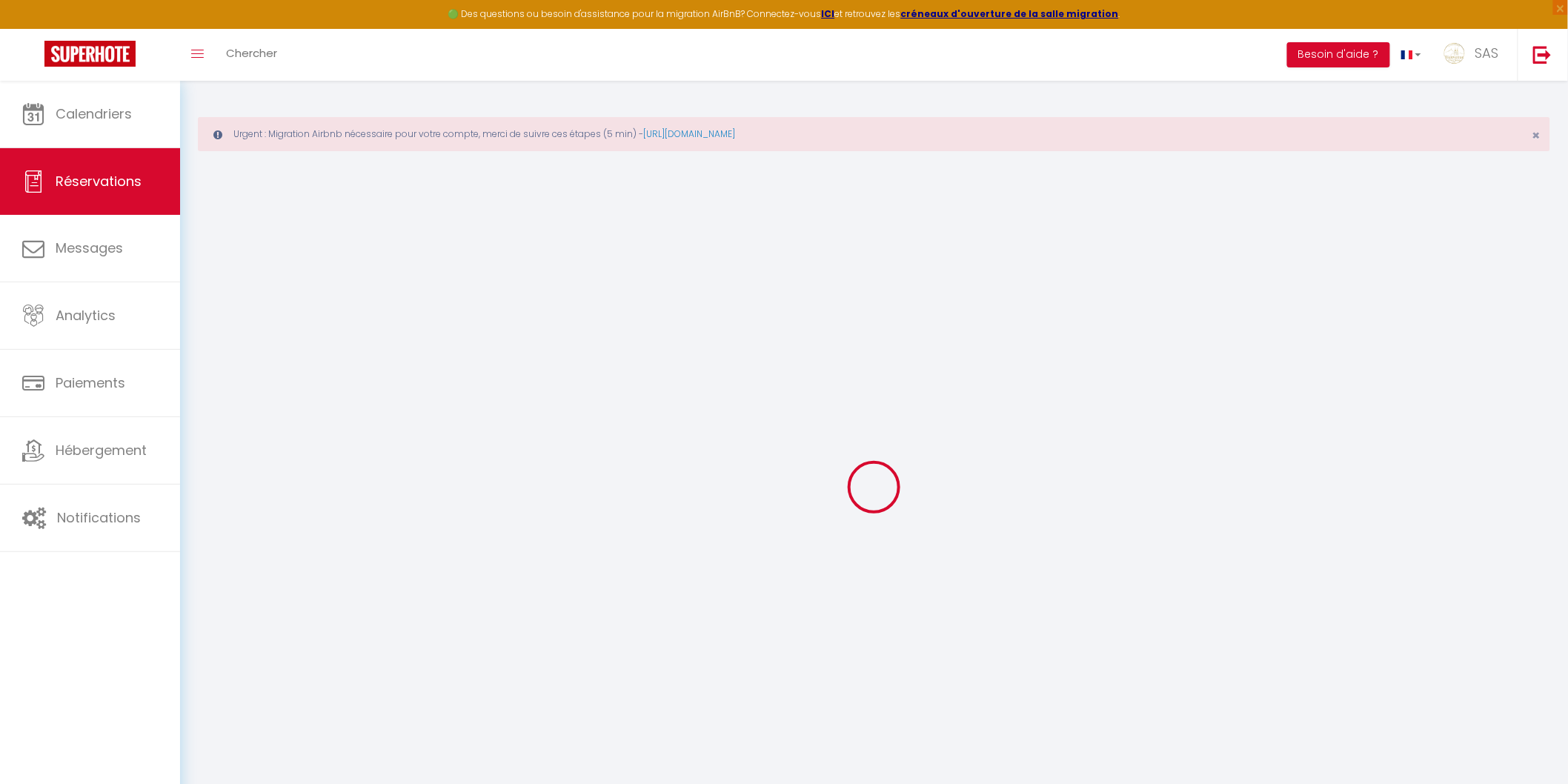
select select "10"
select select
type input "197.16"
checkbox input "false"
type input "0"
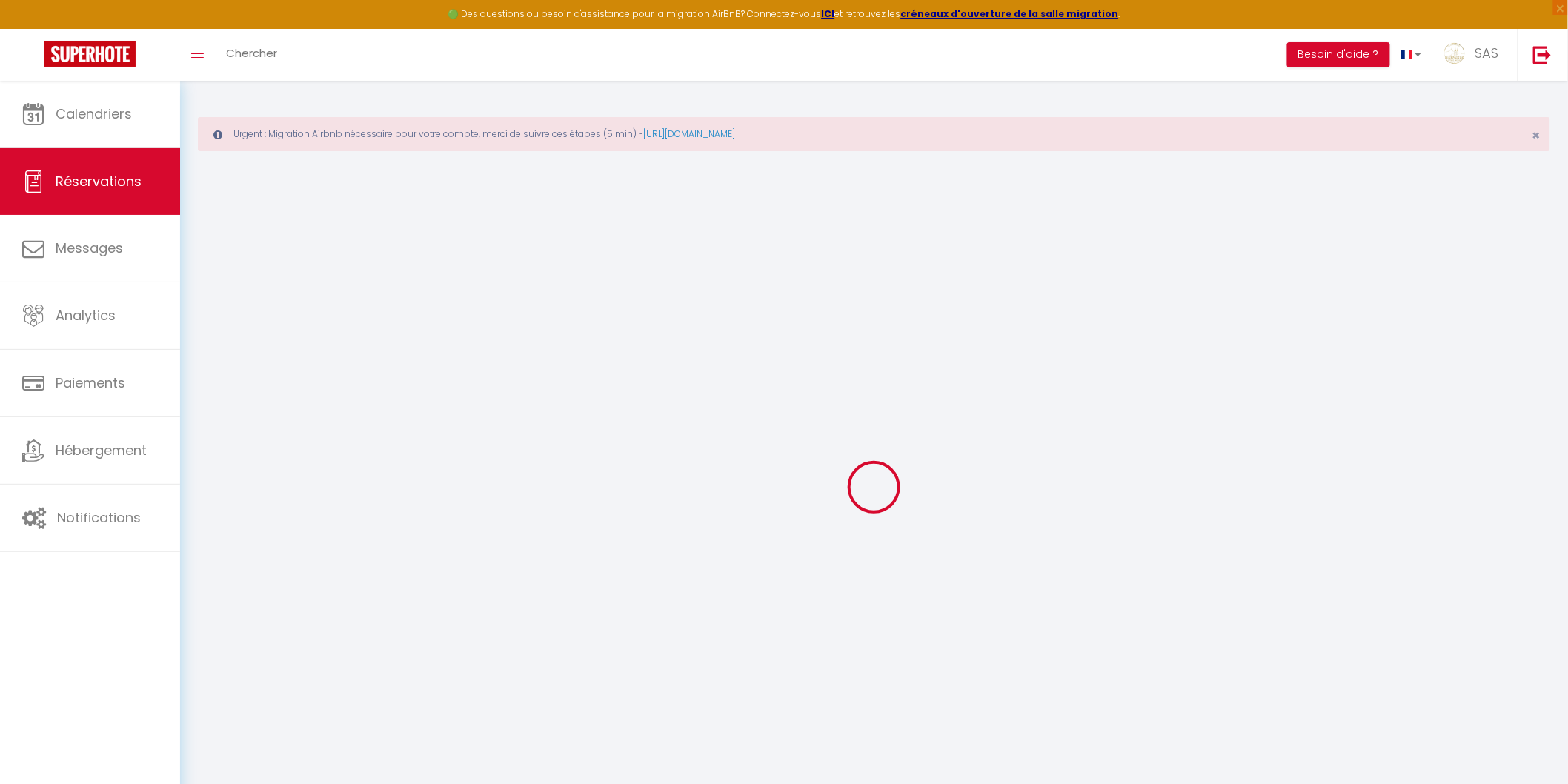
select select "69"
type input "0"
select select
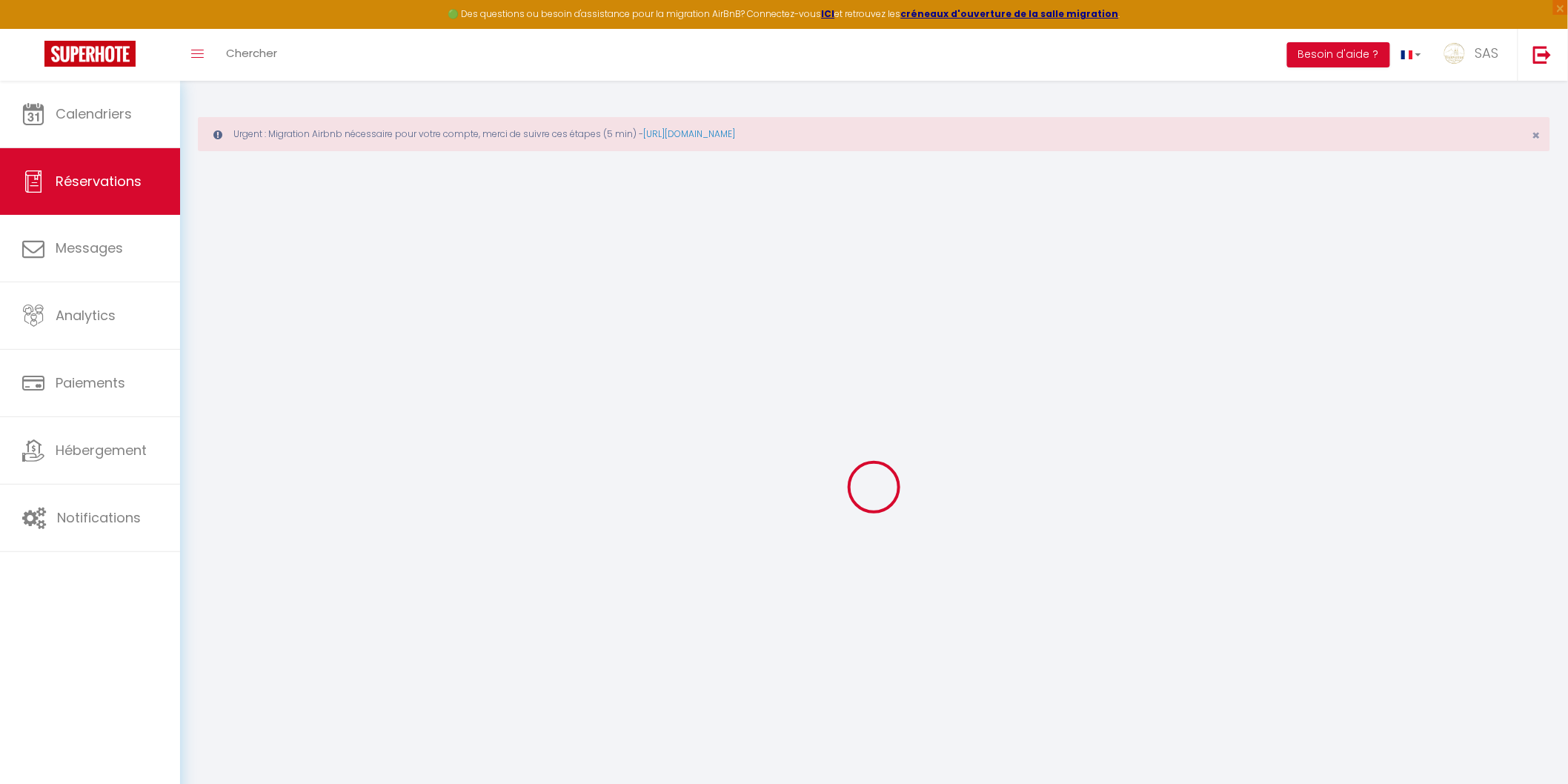
select select
select select "12"
select select "14"
checkbox input "false"
select select
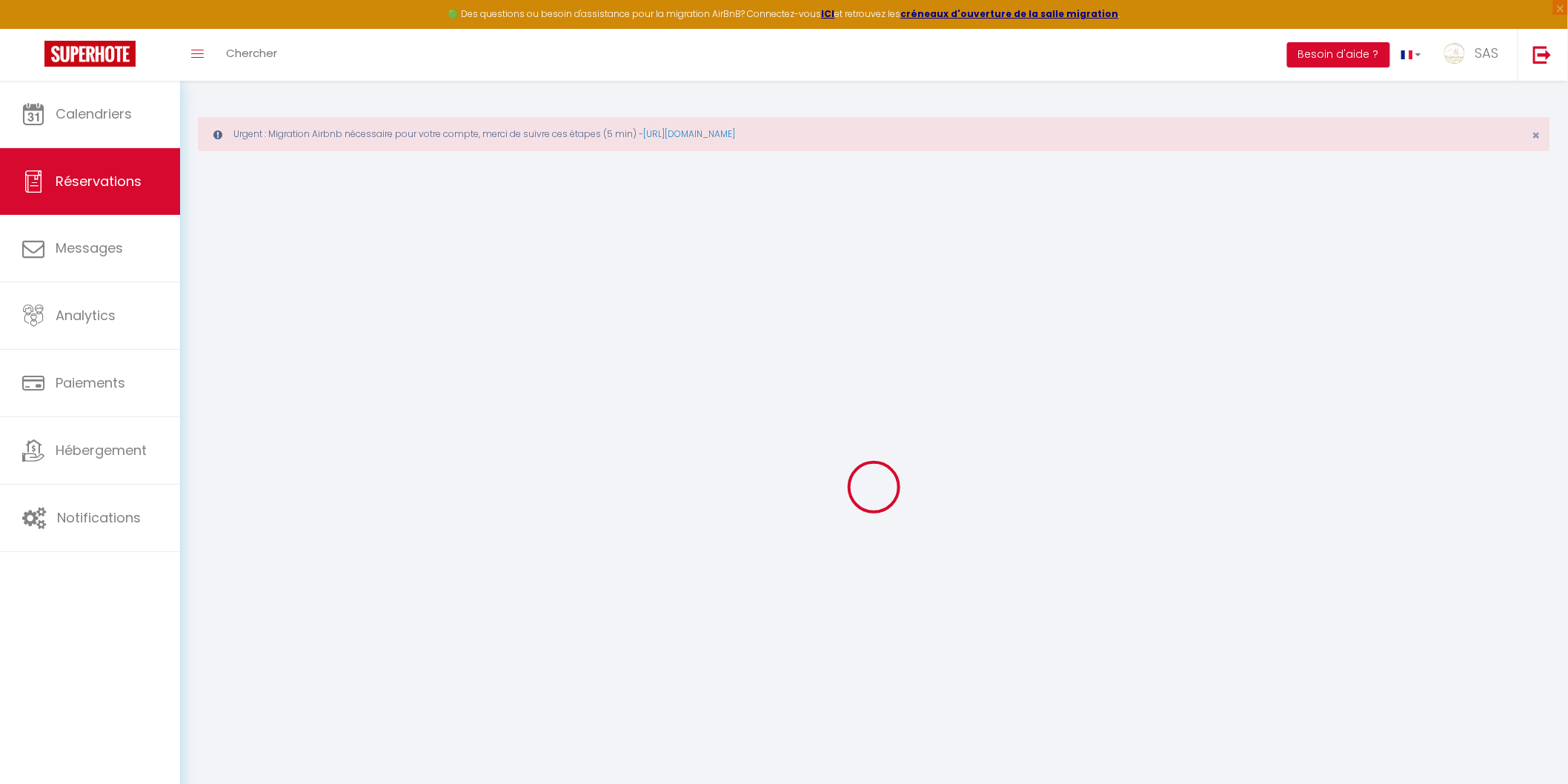
select select
checkbox input "false"
select select
checkbox input "false"
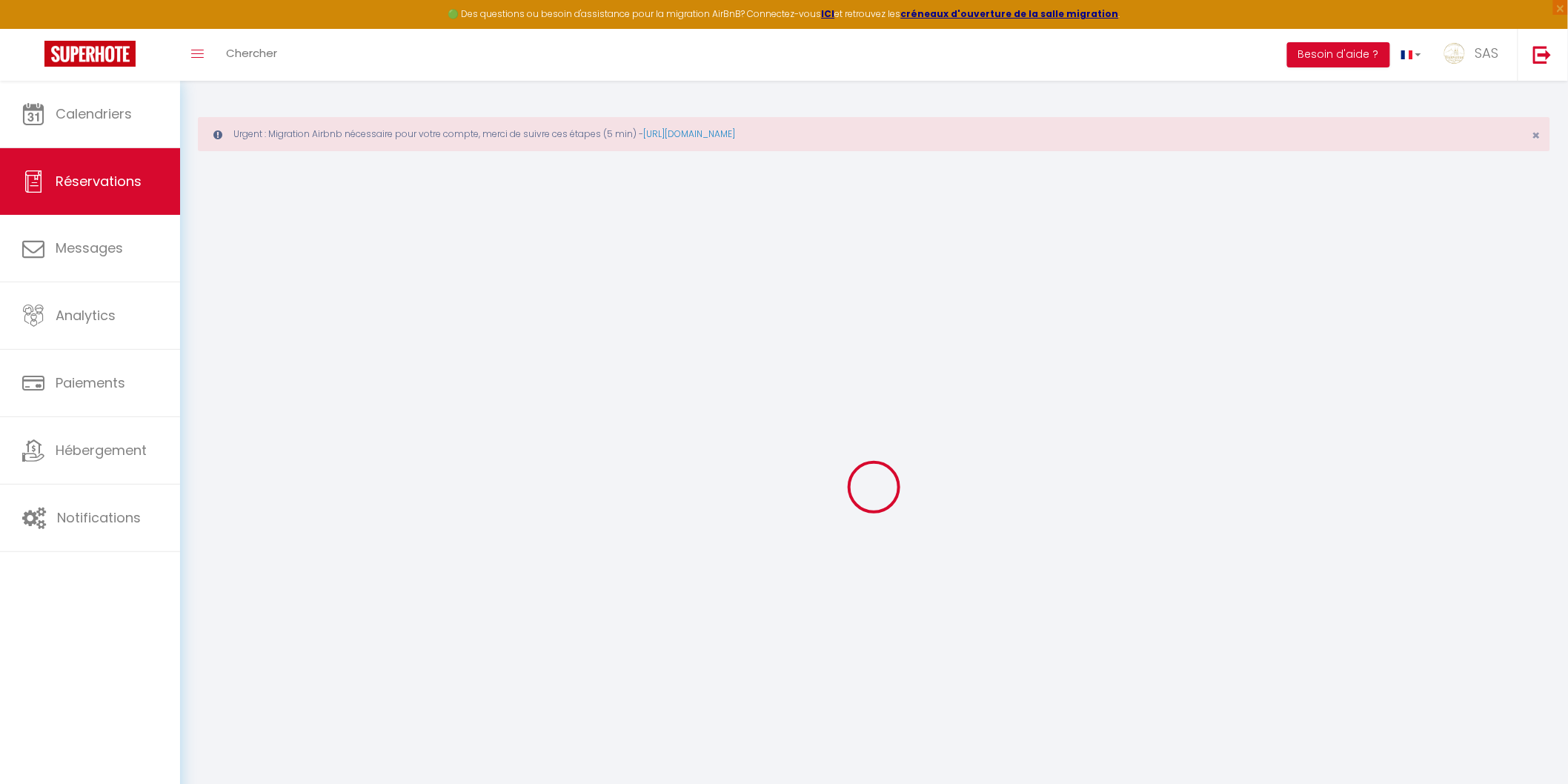
select select
checkbox input "false"
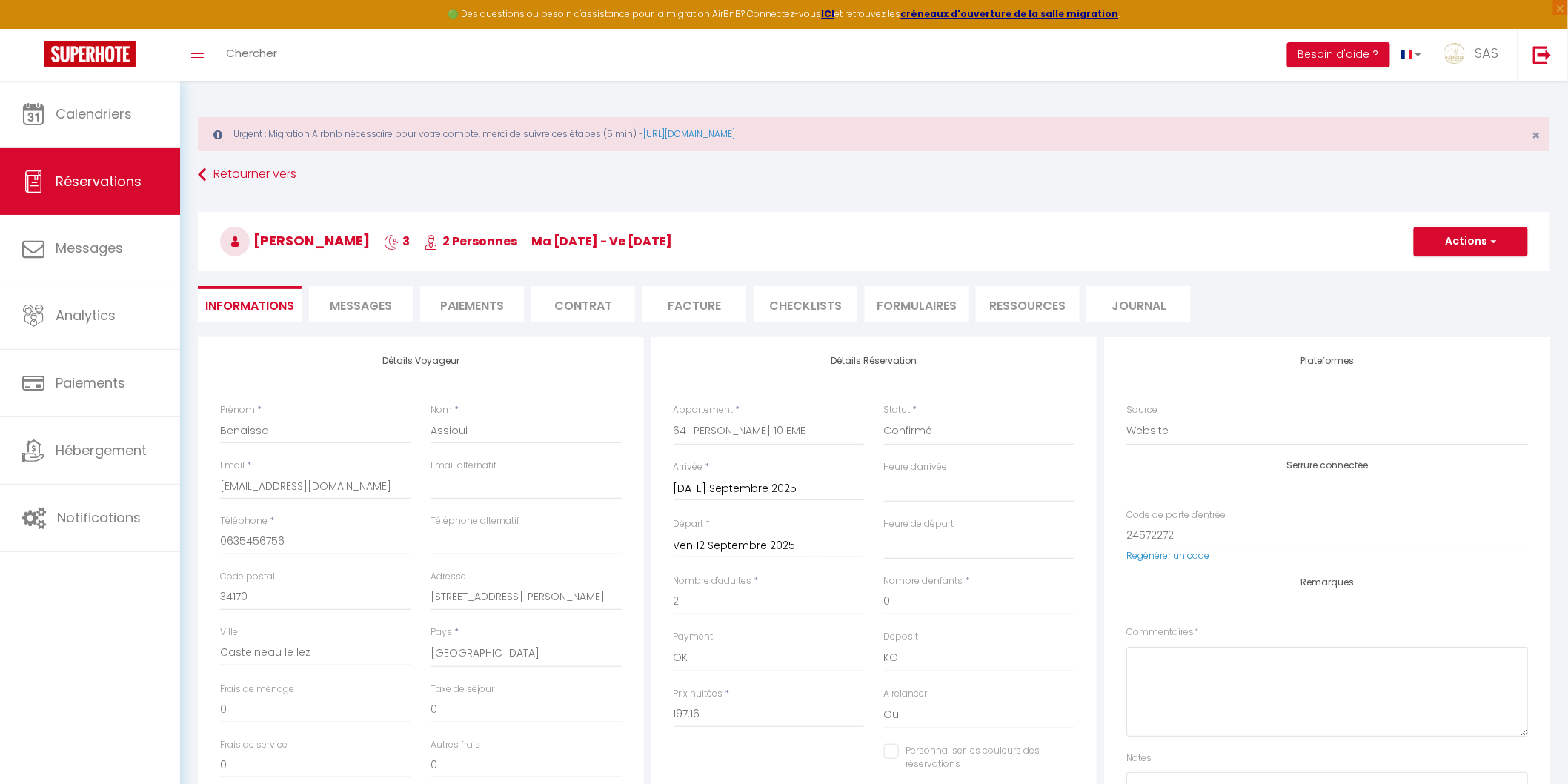
type input "77"
type input "12"
select select
checkbox input "false"
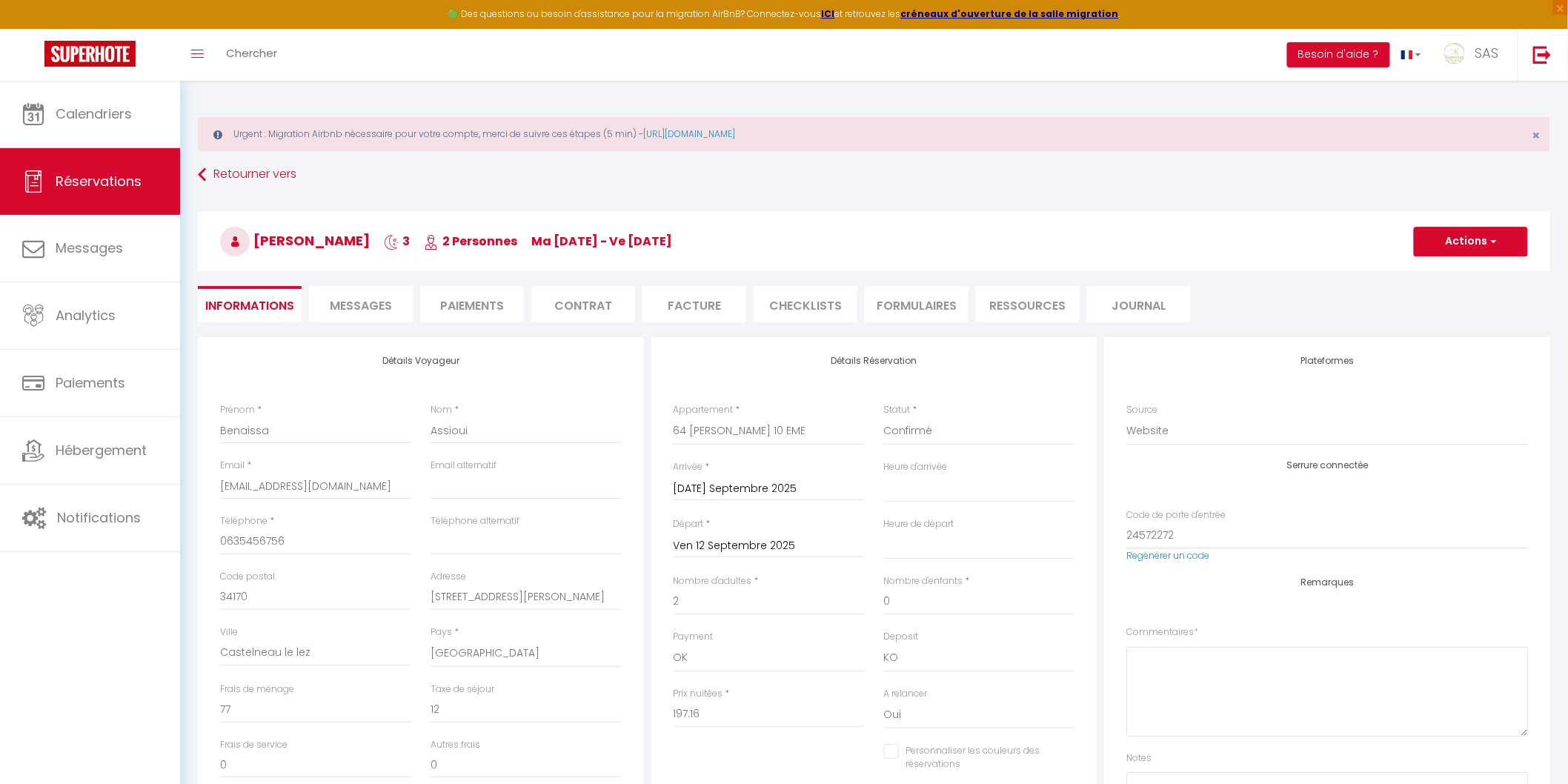
select select
drag, startPoint x: 891, startPoint y: 656, endPoint x: 907, endPoint y: 661, distance: 16.8
click at [891, 656] on select "OK KO" at bounding box center [980, 658] width 191 height 28
select select "15"
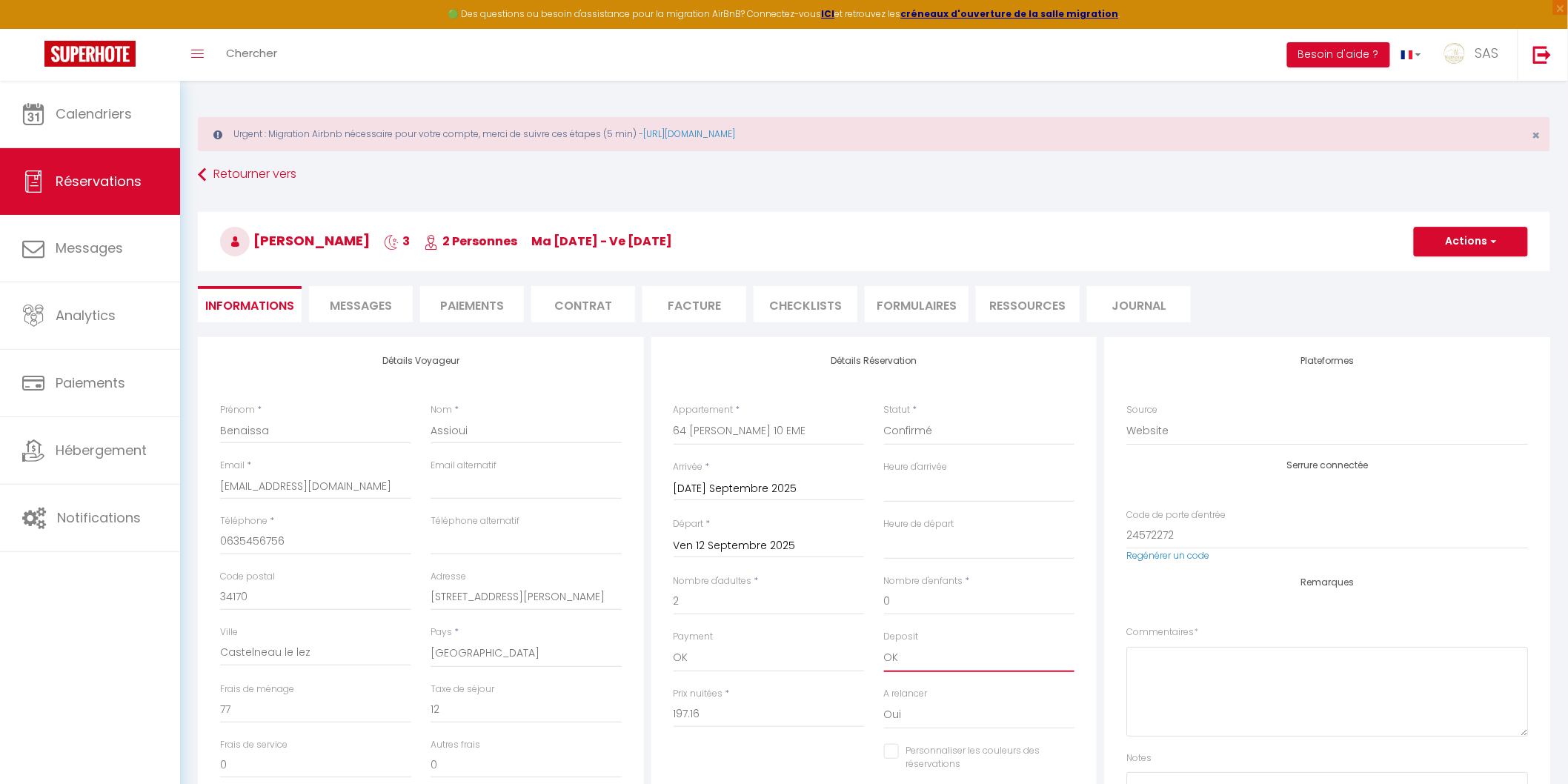
click at [884, 644] on select "OK KO" at bounding box center [980, 658] width 191 height 28
select select
checkbox input "false"
click at [1488, 248] on button "Actions" at bounding box center [1471, 241] width 115 height 30
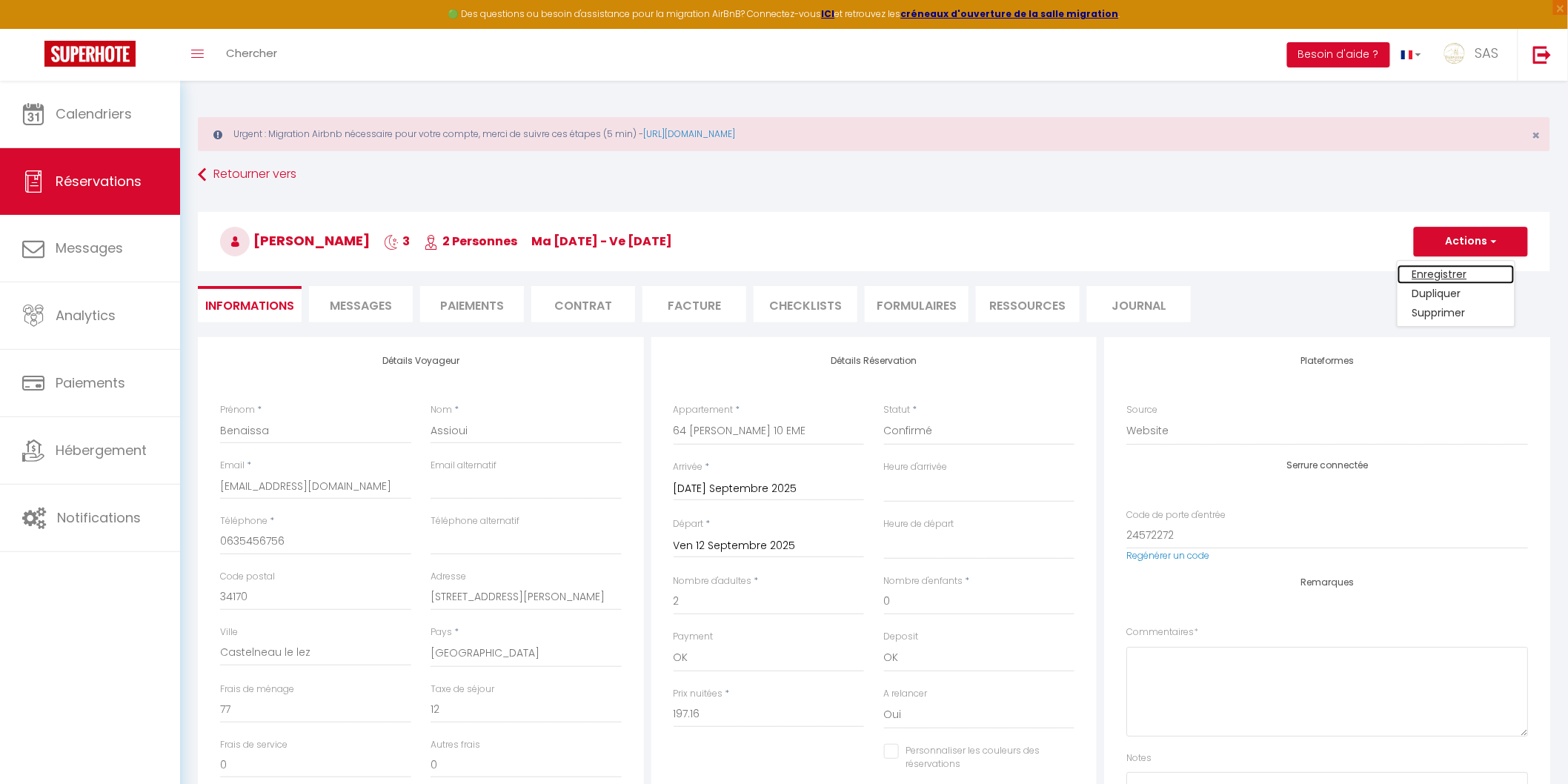
click at [1421, 272] on link "Enregistrer" at bounding box center [1456, 274] width 117 height 20
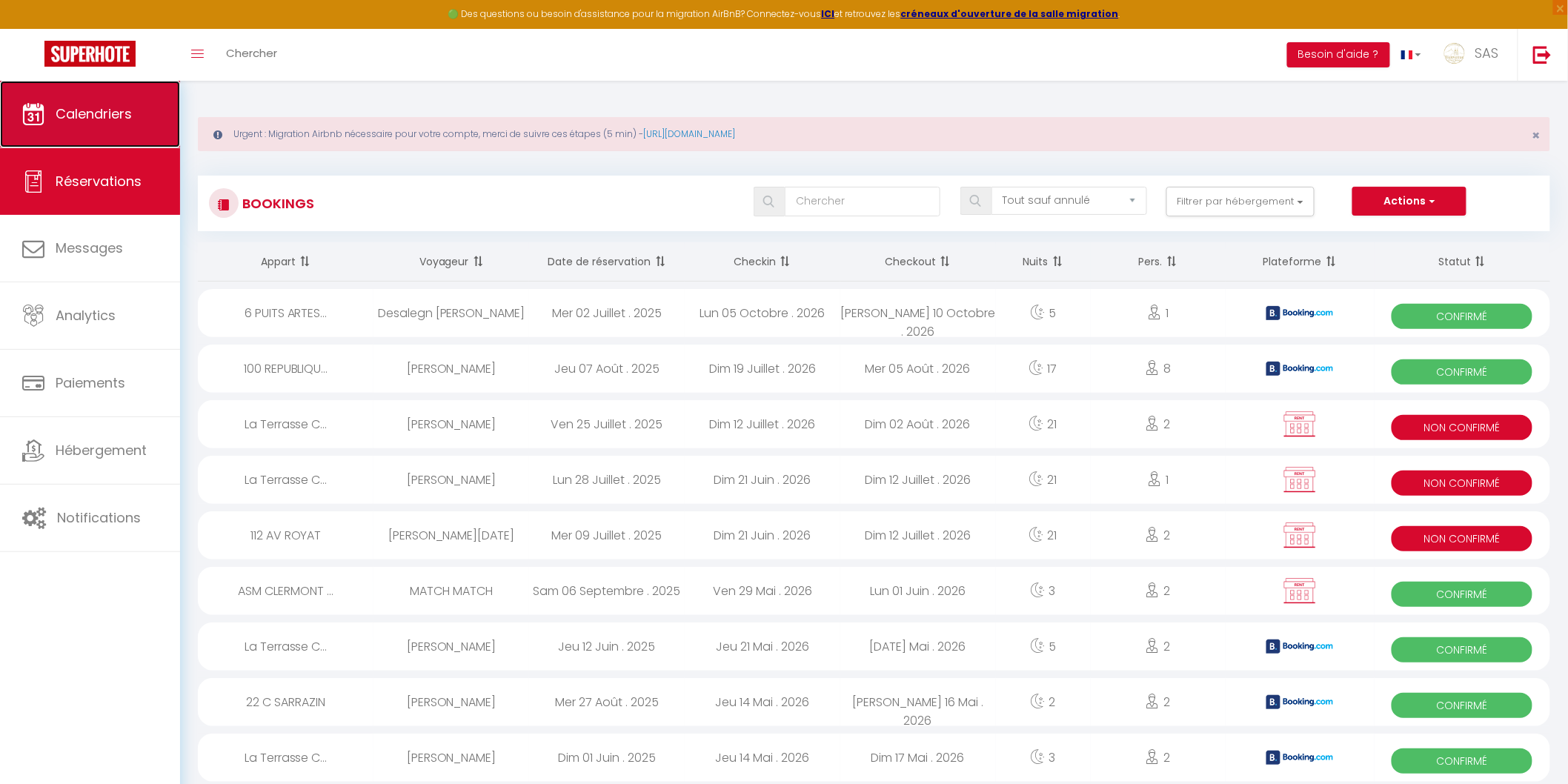
click at [109, 129] on link "Calendriers" at bounding box center [90, 114] width 180 height 67
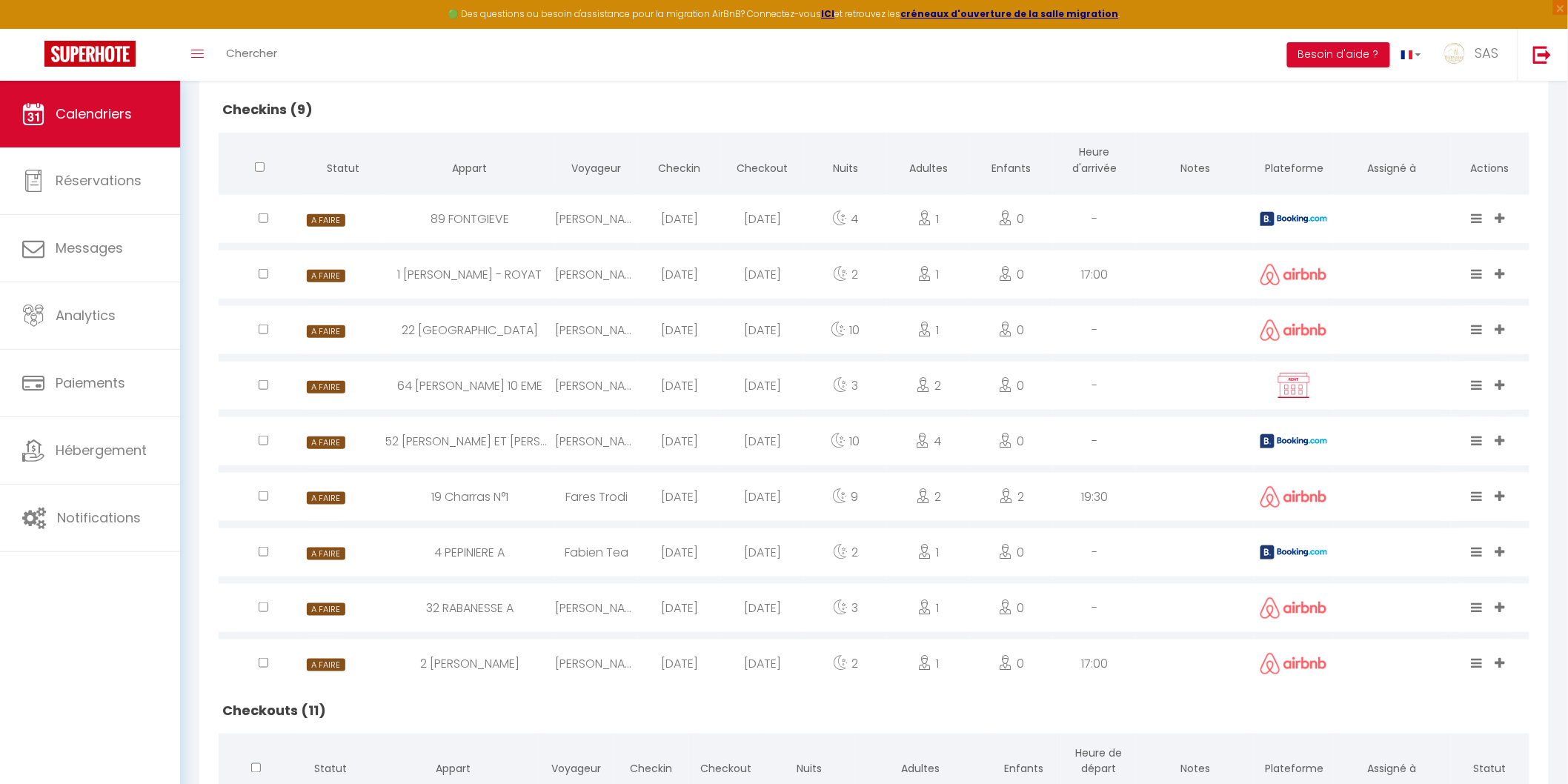
scroll to position [411, 0]
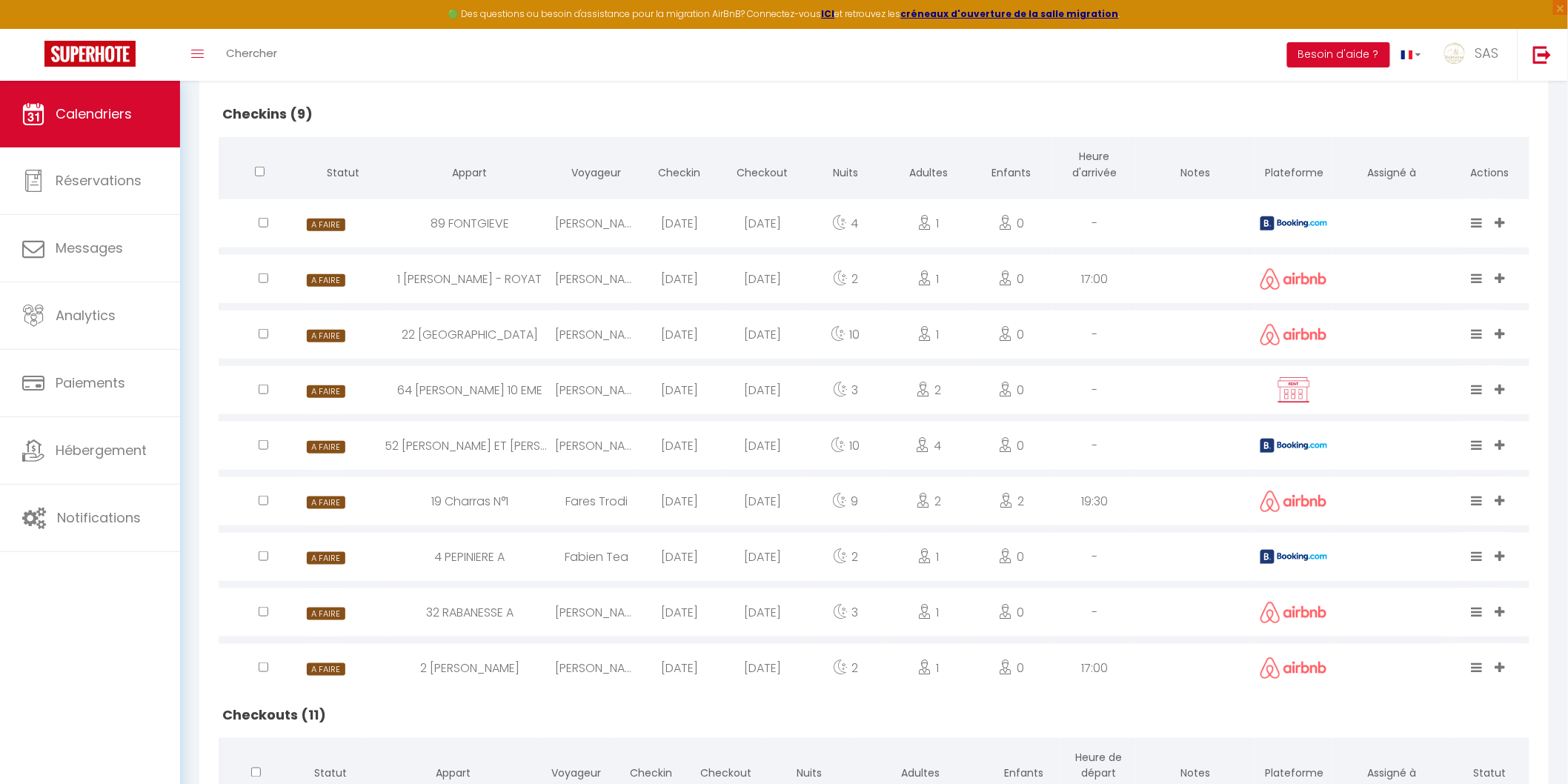
click at [719, 391] on div "[DATE]" at bounding box center [679, 389] width 83 height 48
select select "0"
select select "1"
select select
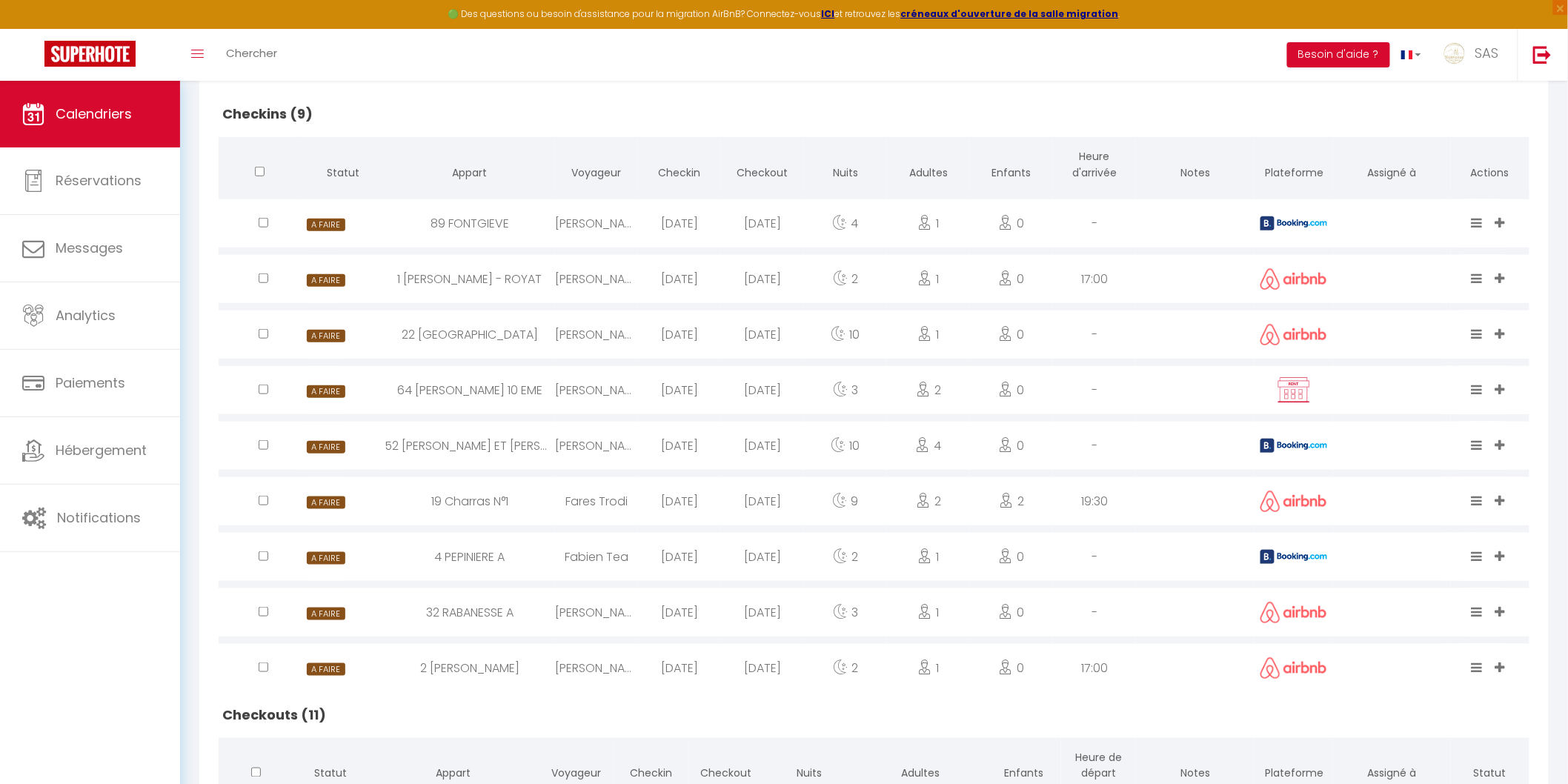
select select
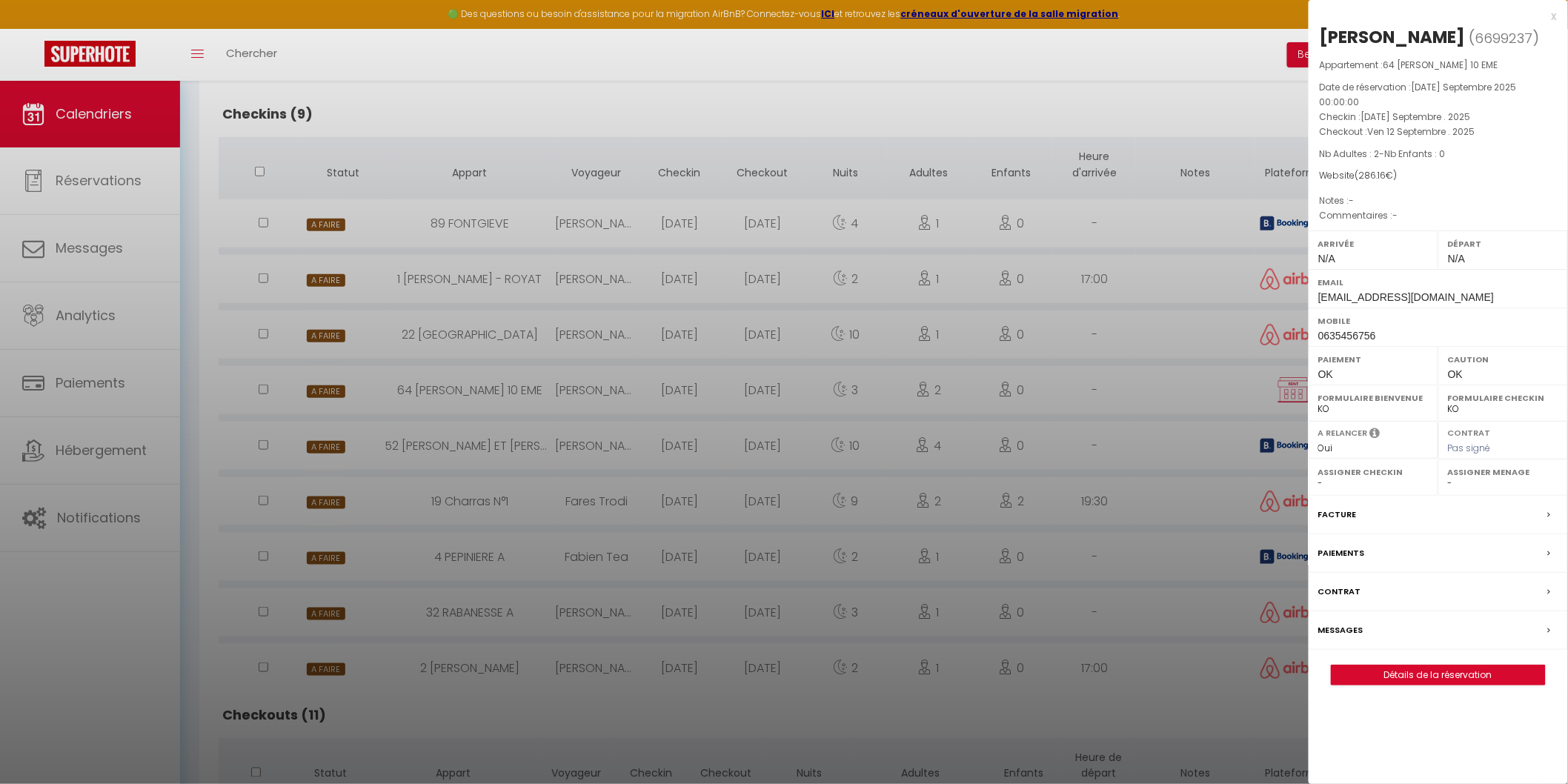
click at [719, 391] on div at bounding box center [784, 392] width 1568 height 784
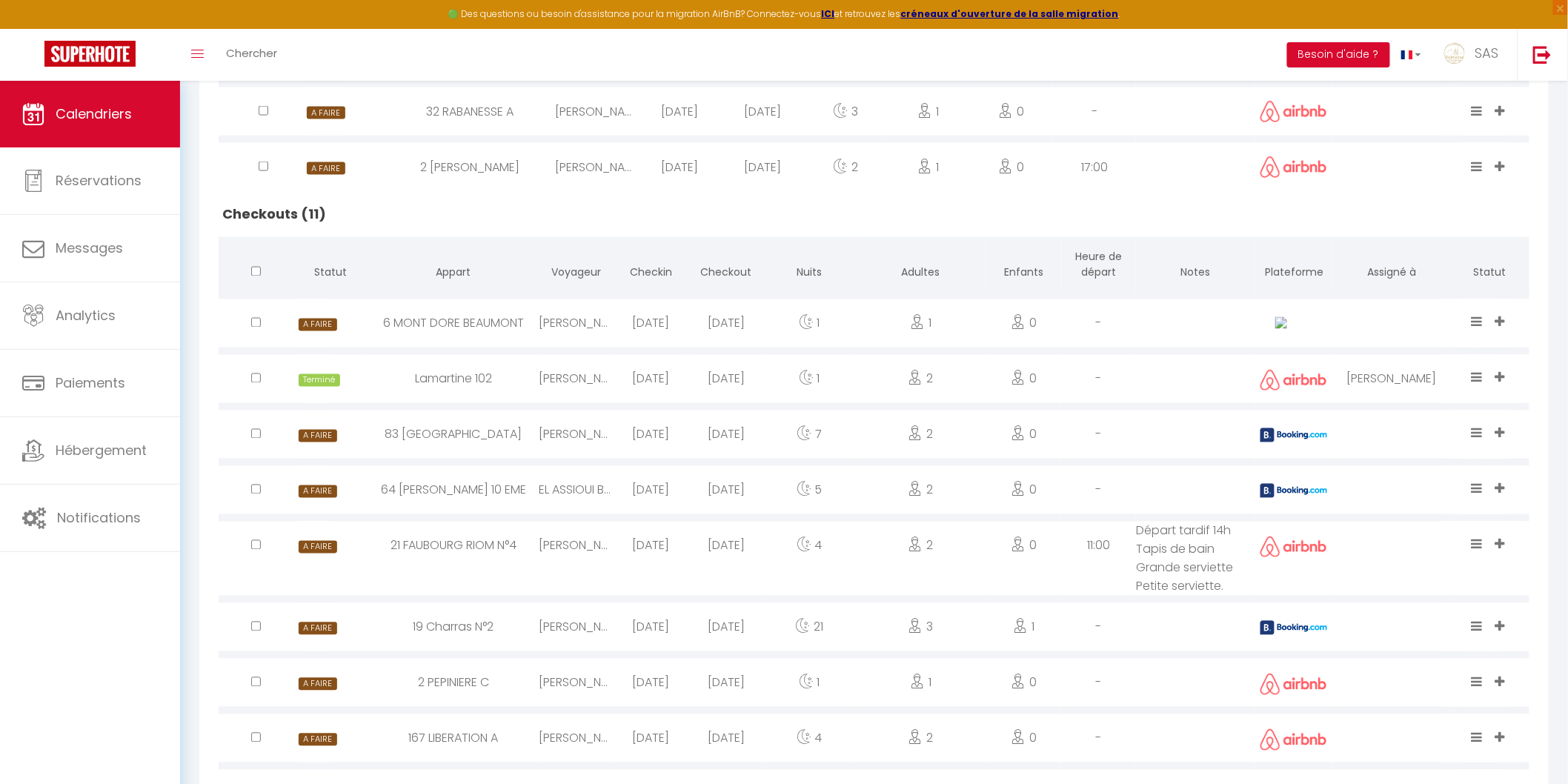
scroll to position [966, 0]
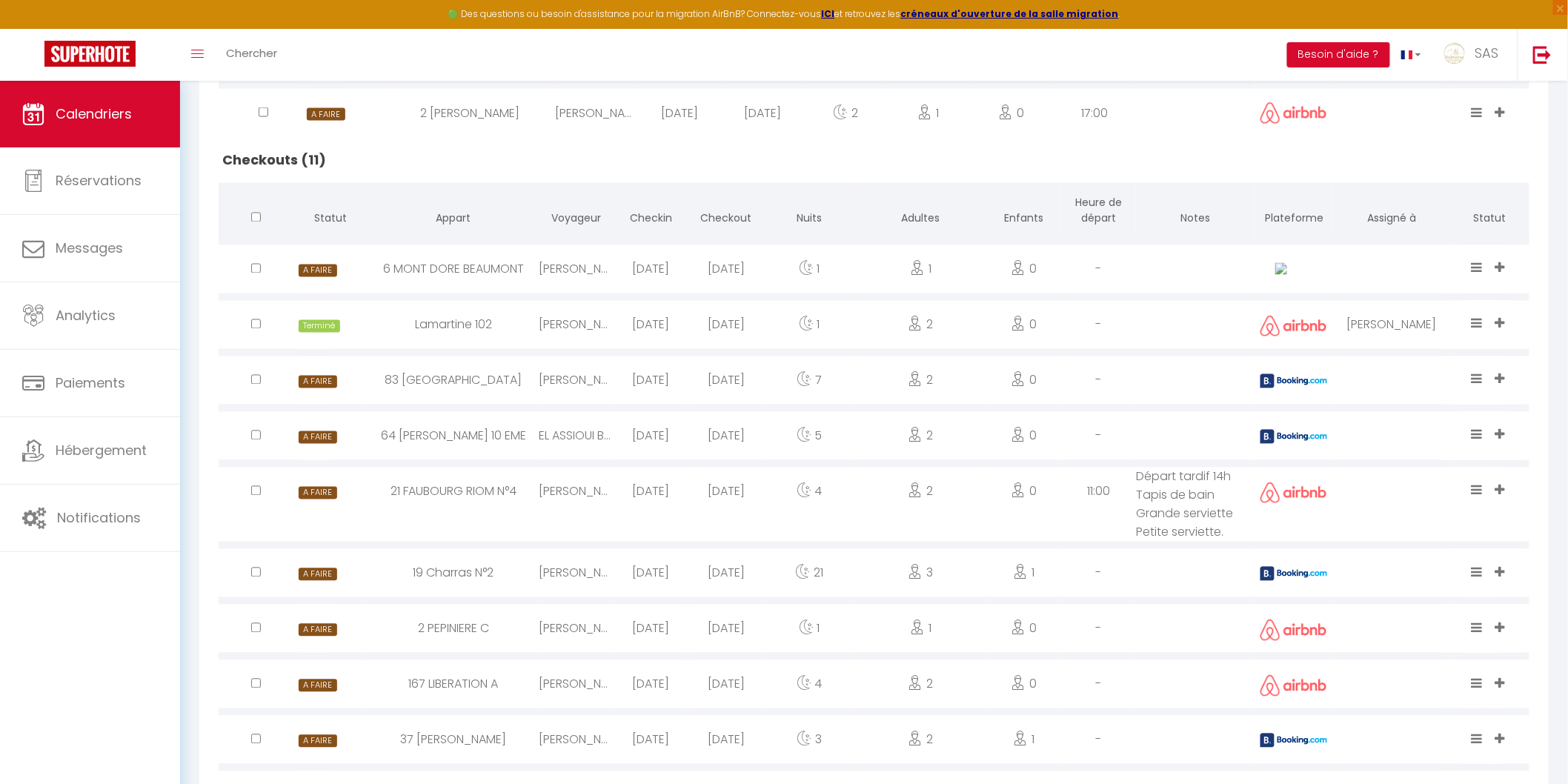
click at [1505, 376] on icon at bounding box center [1500, 378] width 9 height 13
click at [1412, 325] on li "MARINA" at bounding box center [1418, 335] width 188 height 28
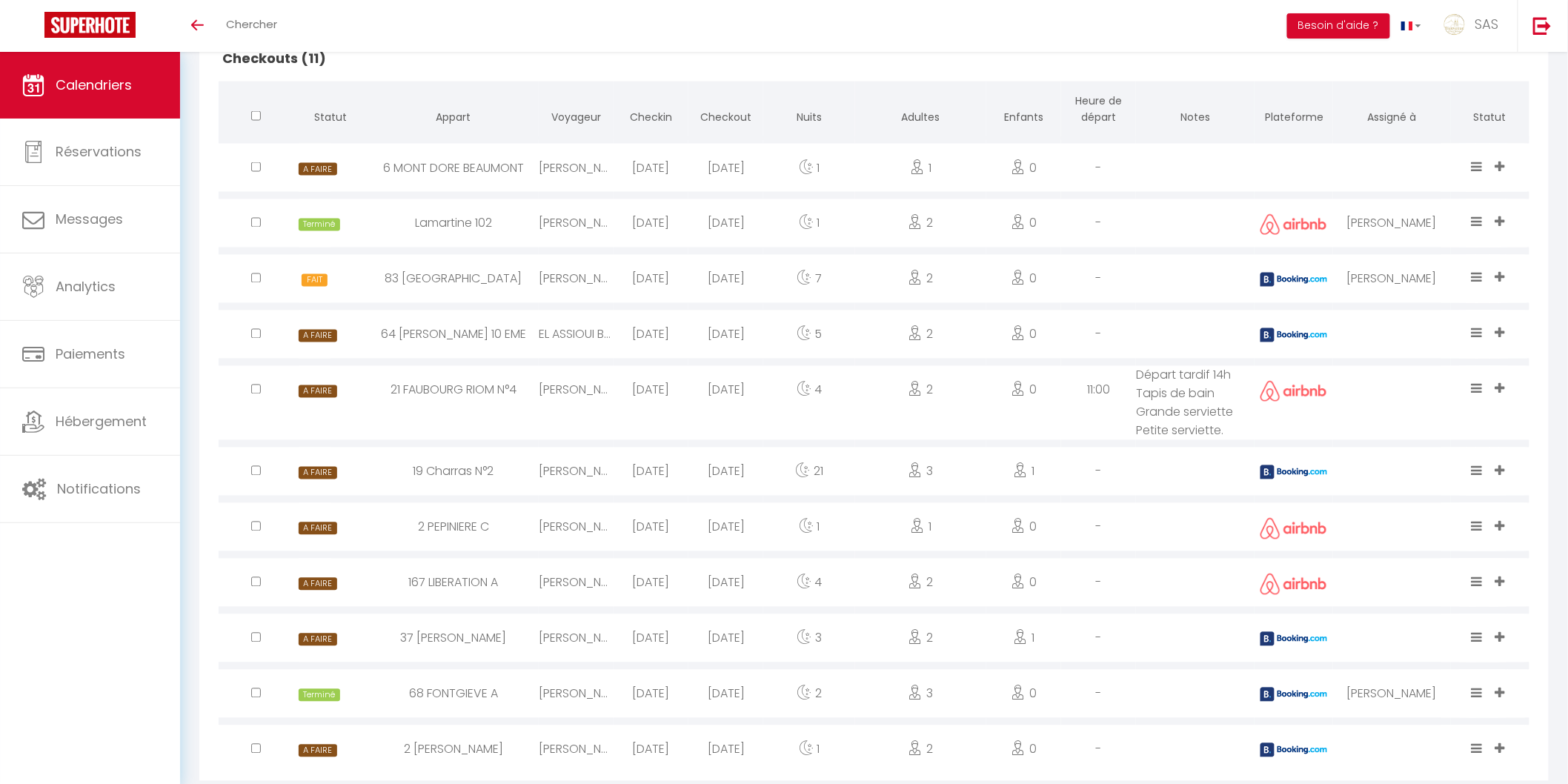
scroll to position [1011, 0]
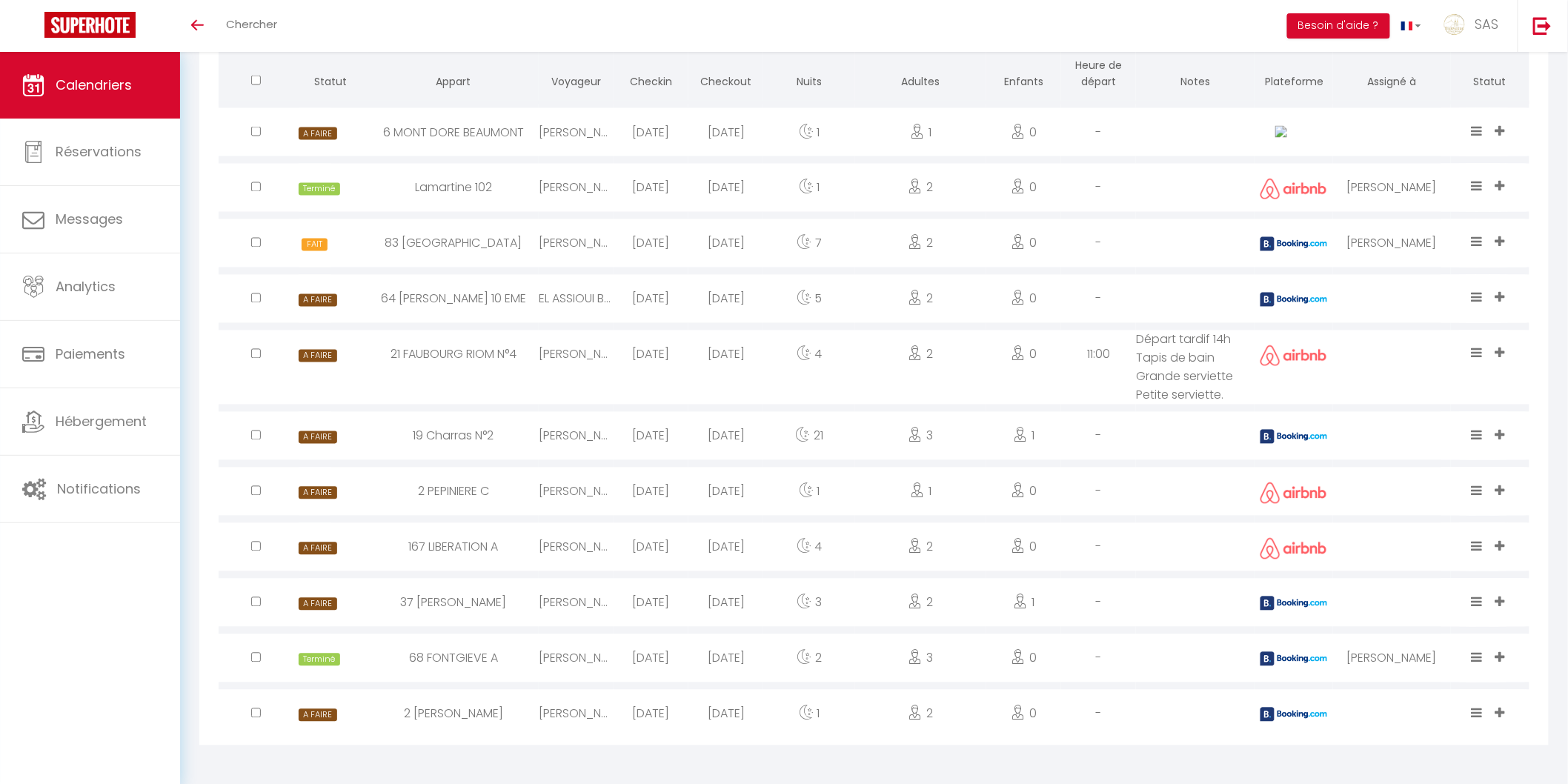
click at [1476, 237] on icon at bounding box center [1477, 242] width 11 height 13
click at [1425, 189] on li "Terminé" at bounding box center [1430, 190] width 117 height 28
click at [1499, 293] on icon at bounding box center [1500, 297] width 9 height 13
click at [1443, 215] on li "EQUIPE" at bounding box center [1418, 218] width 188 height 28
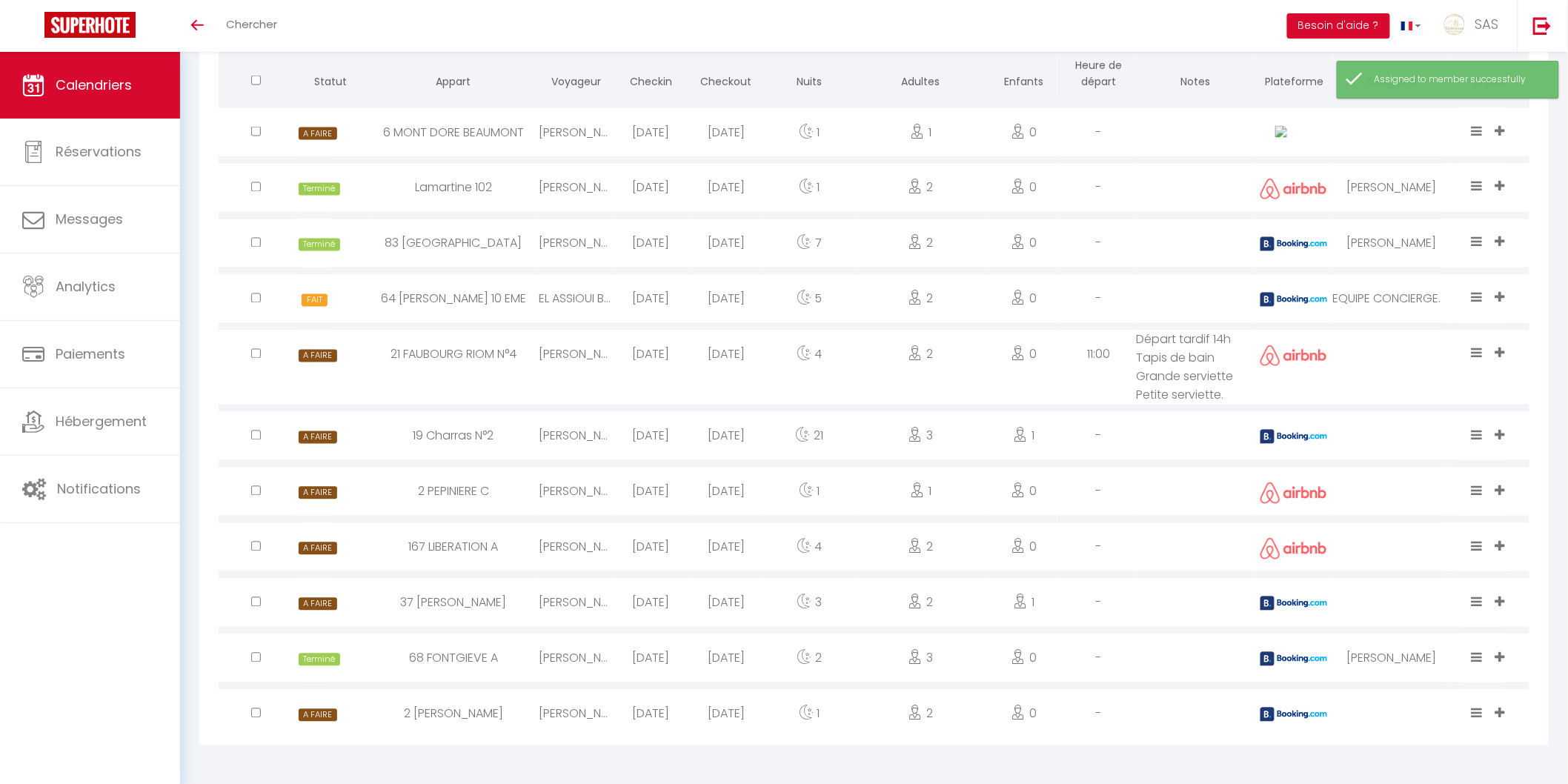
click at [1128, 486] on div "-" at bounding box center [1099, 491] width 75 height 48
select select "0"
select select "1"
select select
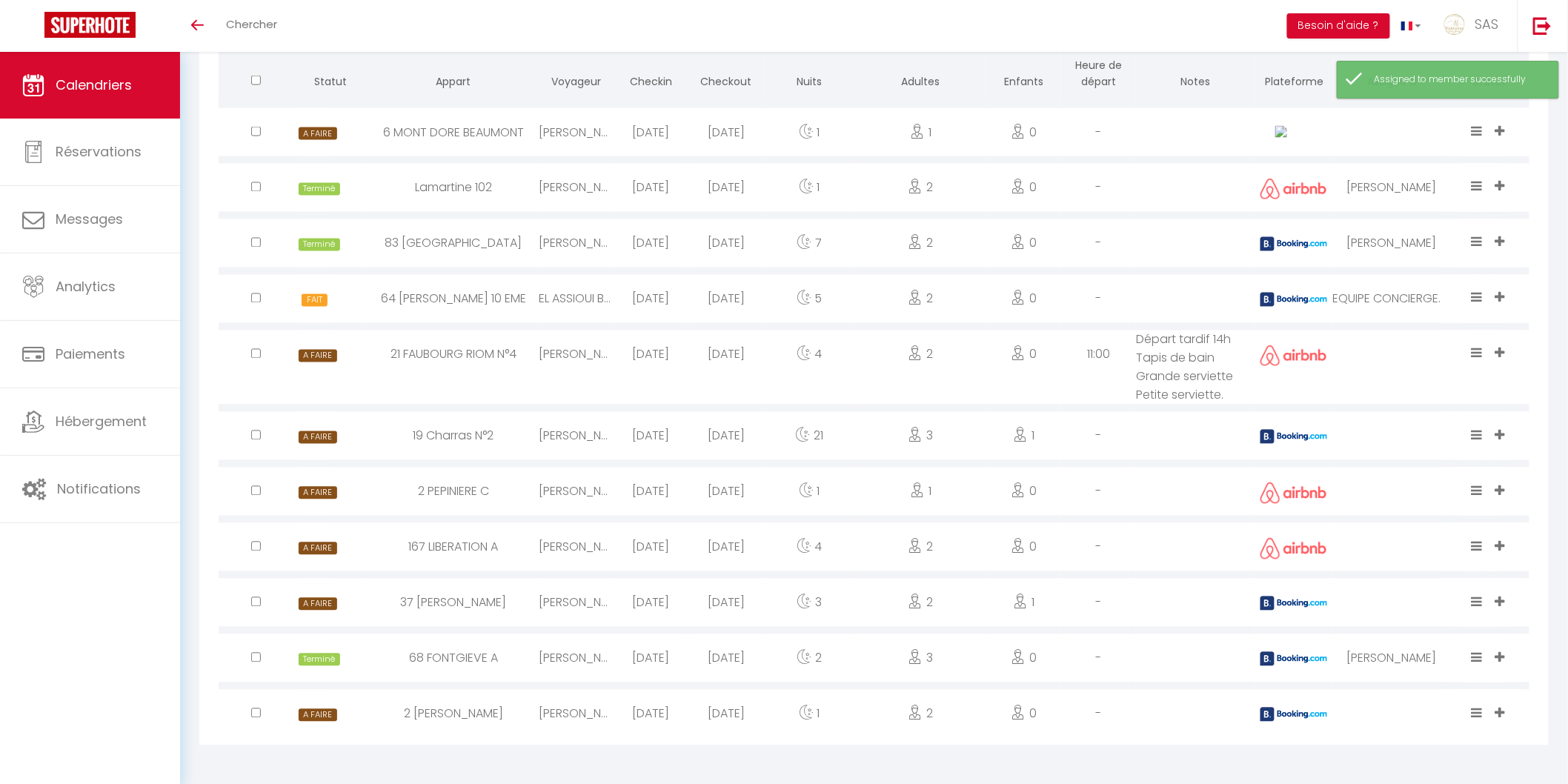
select select
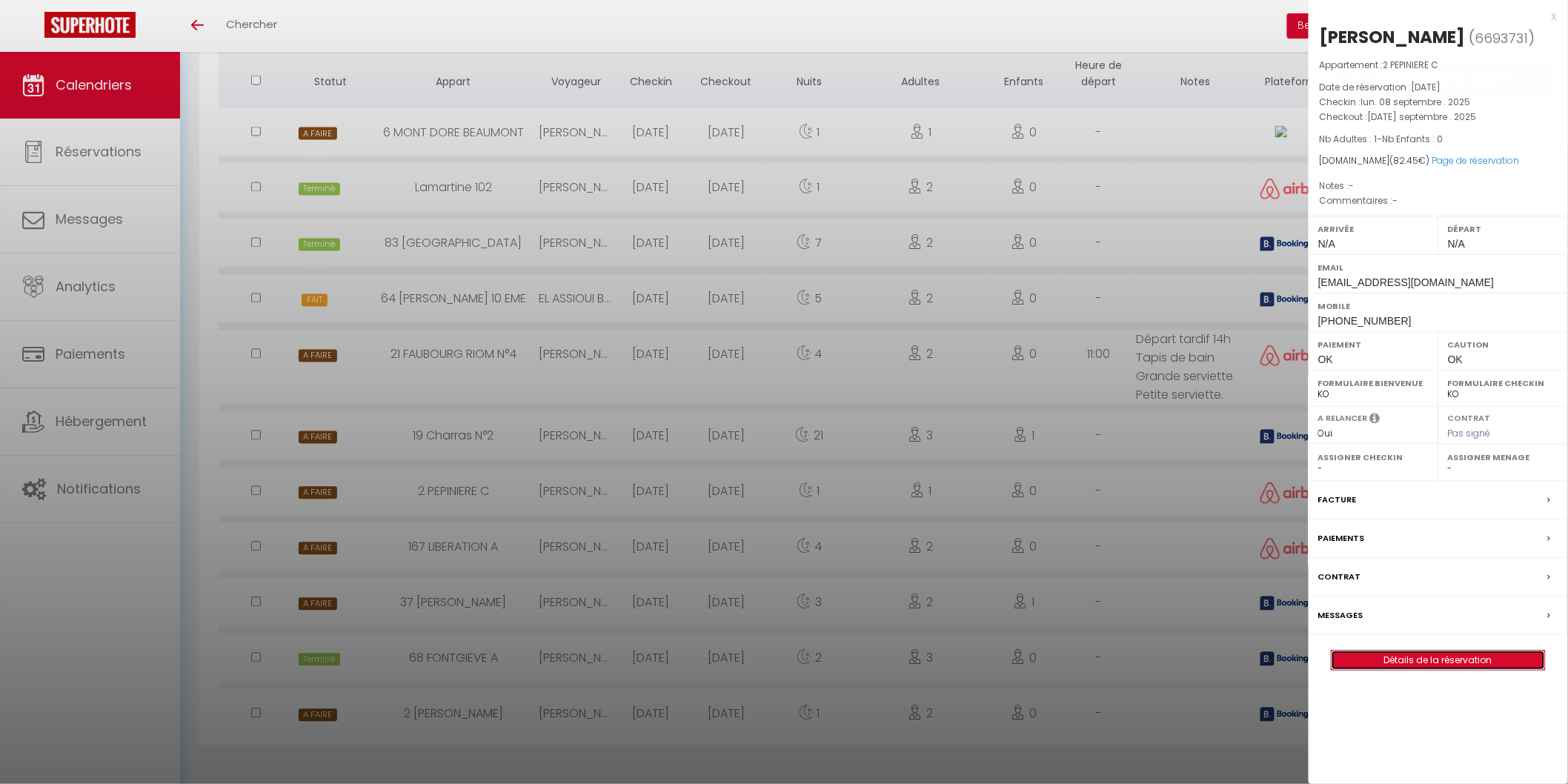
click at [1450, 656] on link "Détails de la réservation" at bounding box center [1439, 660] width 214 height 20
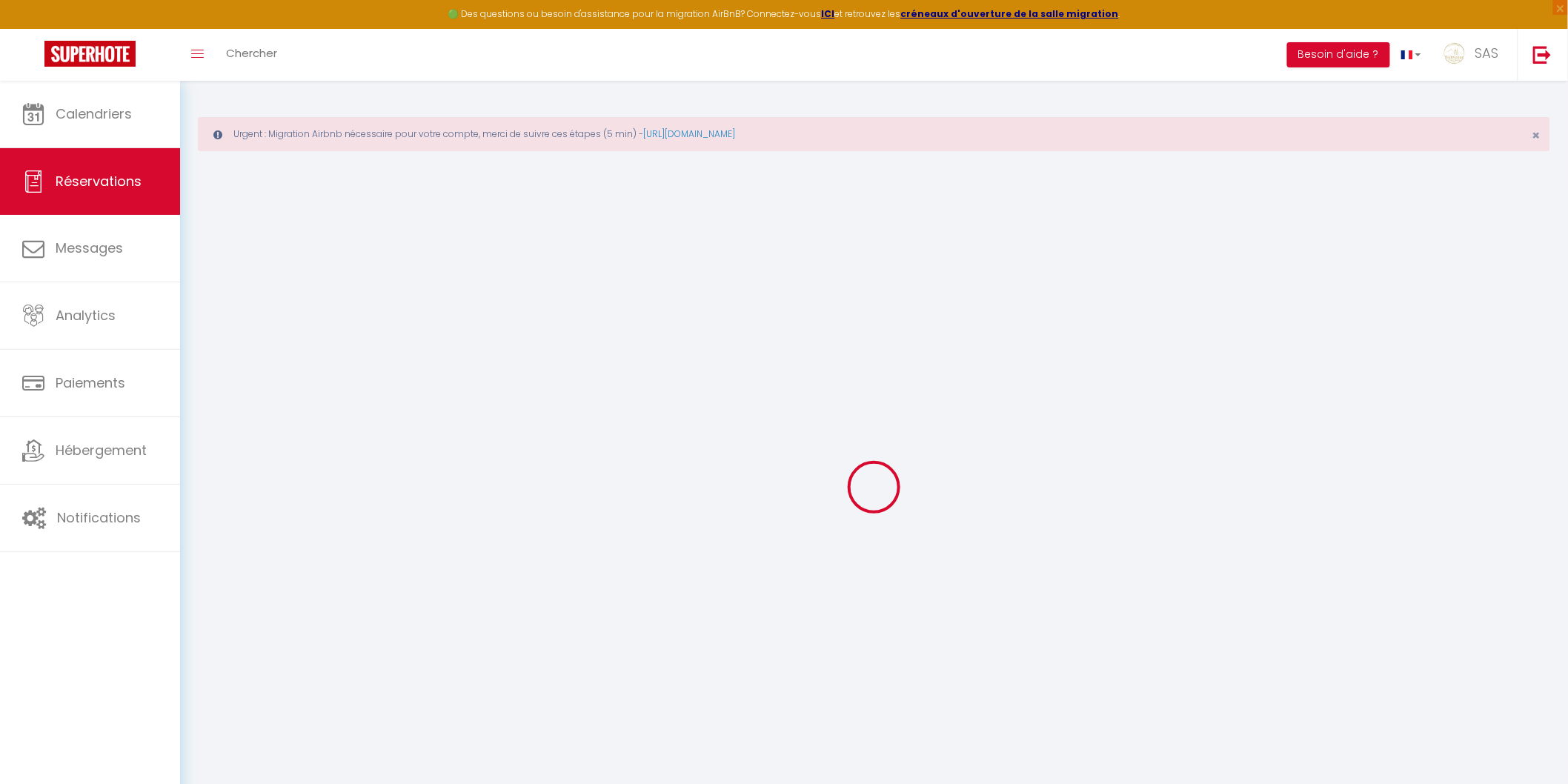
type input "Kenzo"
type input "Reine"
type input "[EMAIL_ADDRESS][DOMAIN_NAME]"
type input "[PHONE_NUMBER]"
select select
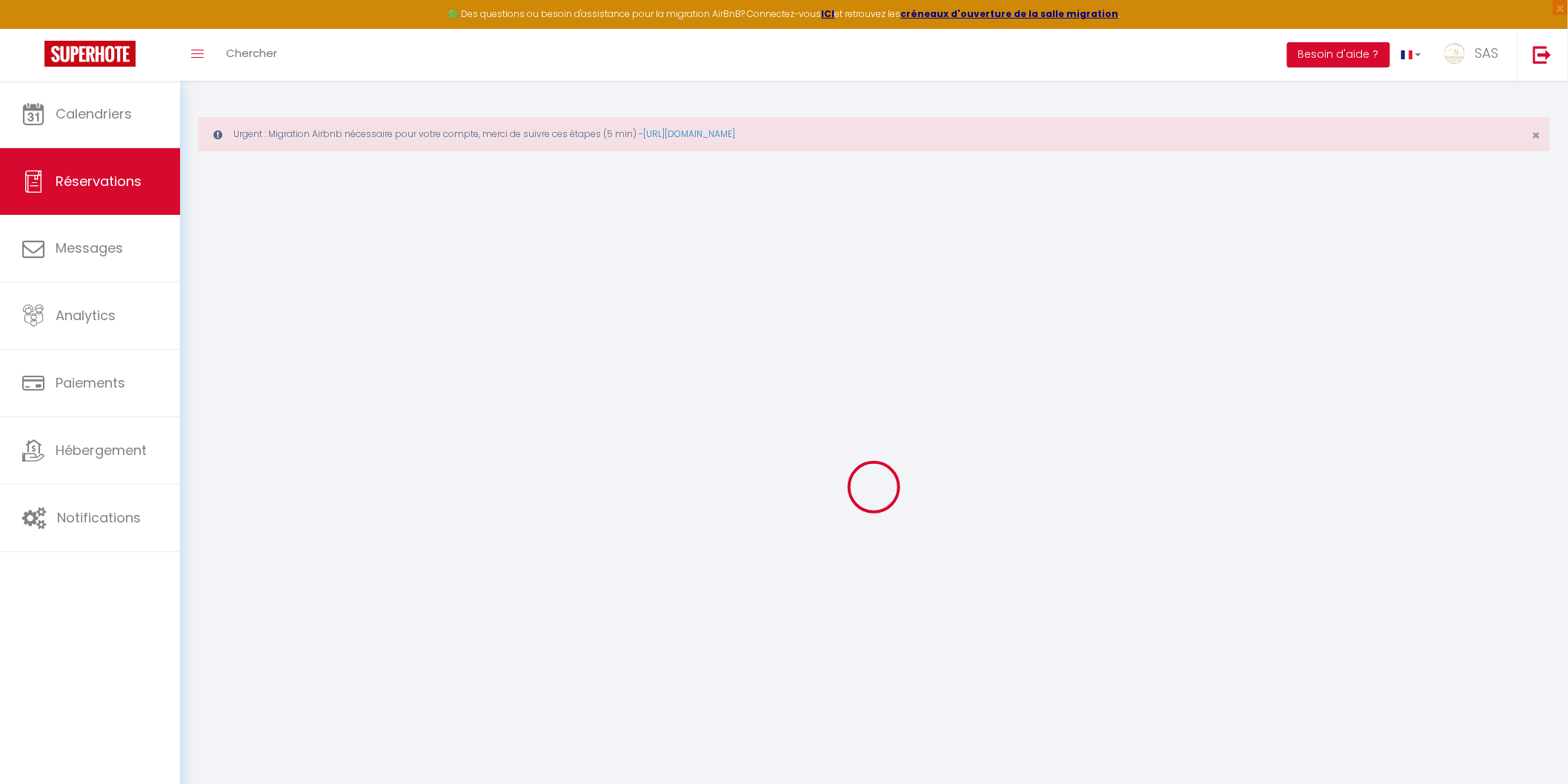
type input "12"
select select "62958"
select select "1"
select select
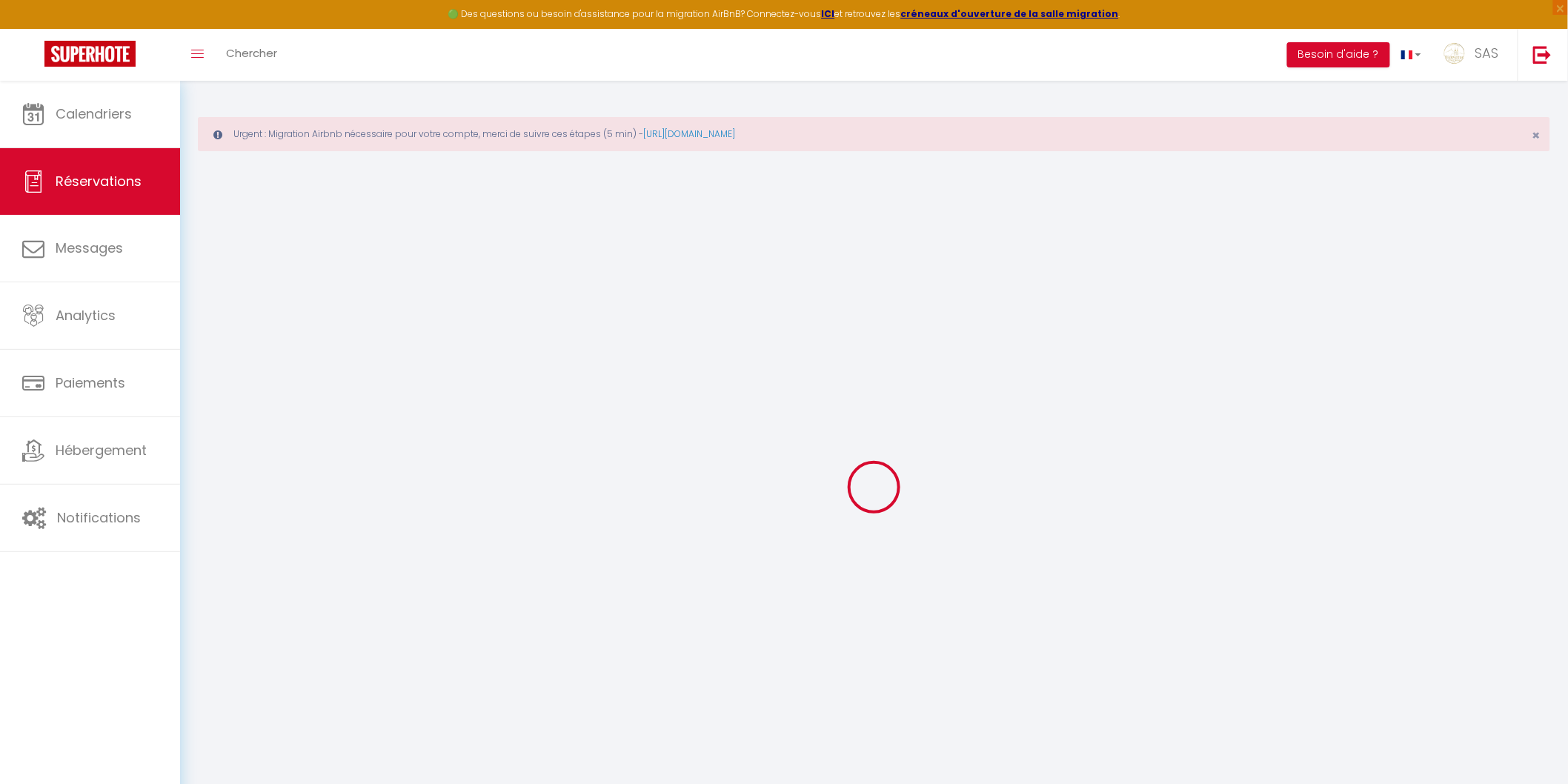
type input "1"
select select "12"
select select
type input "49"
checkbox input "false"
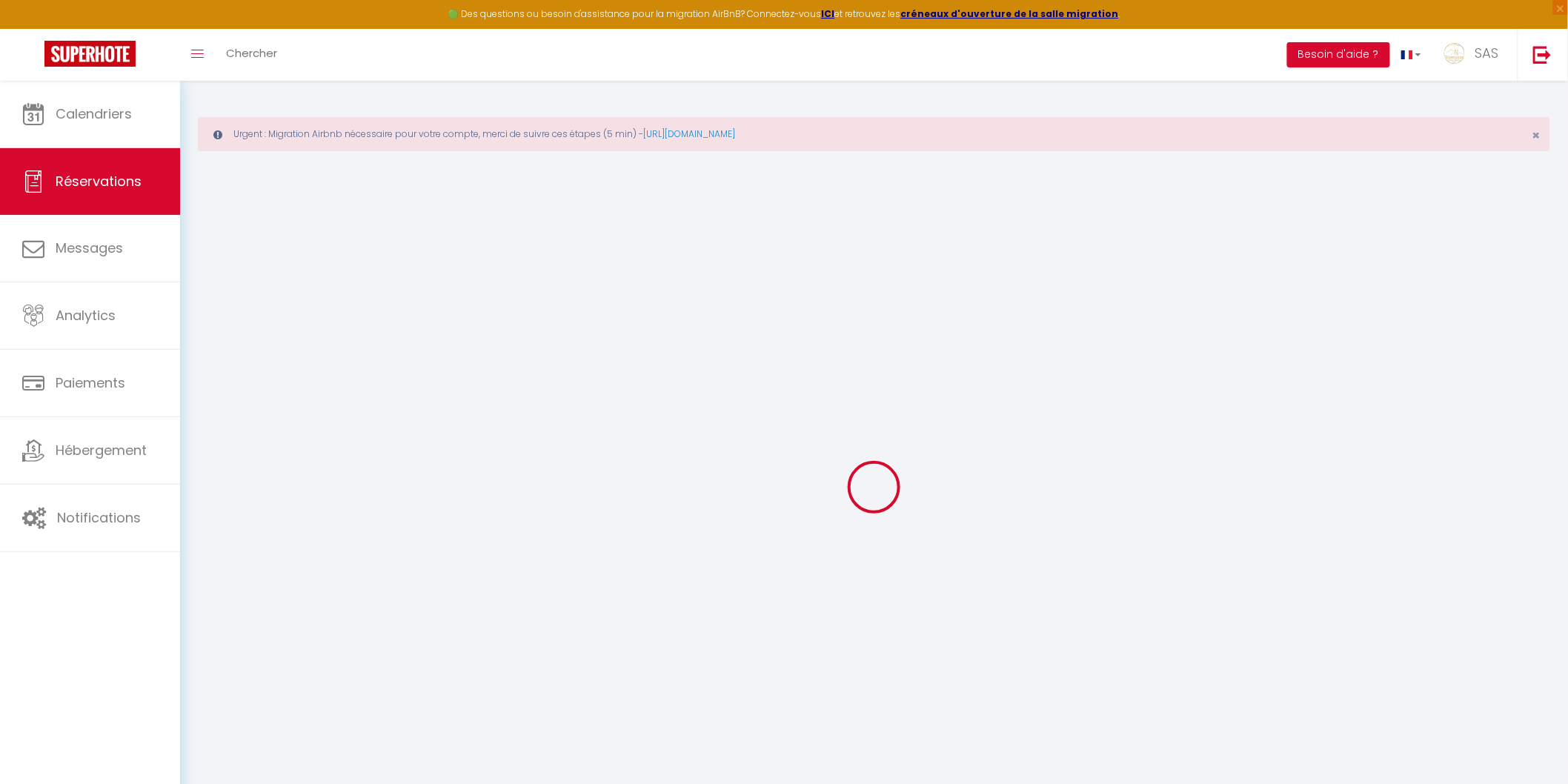
type input "0"
select select "1"
type input "0"
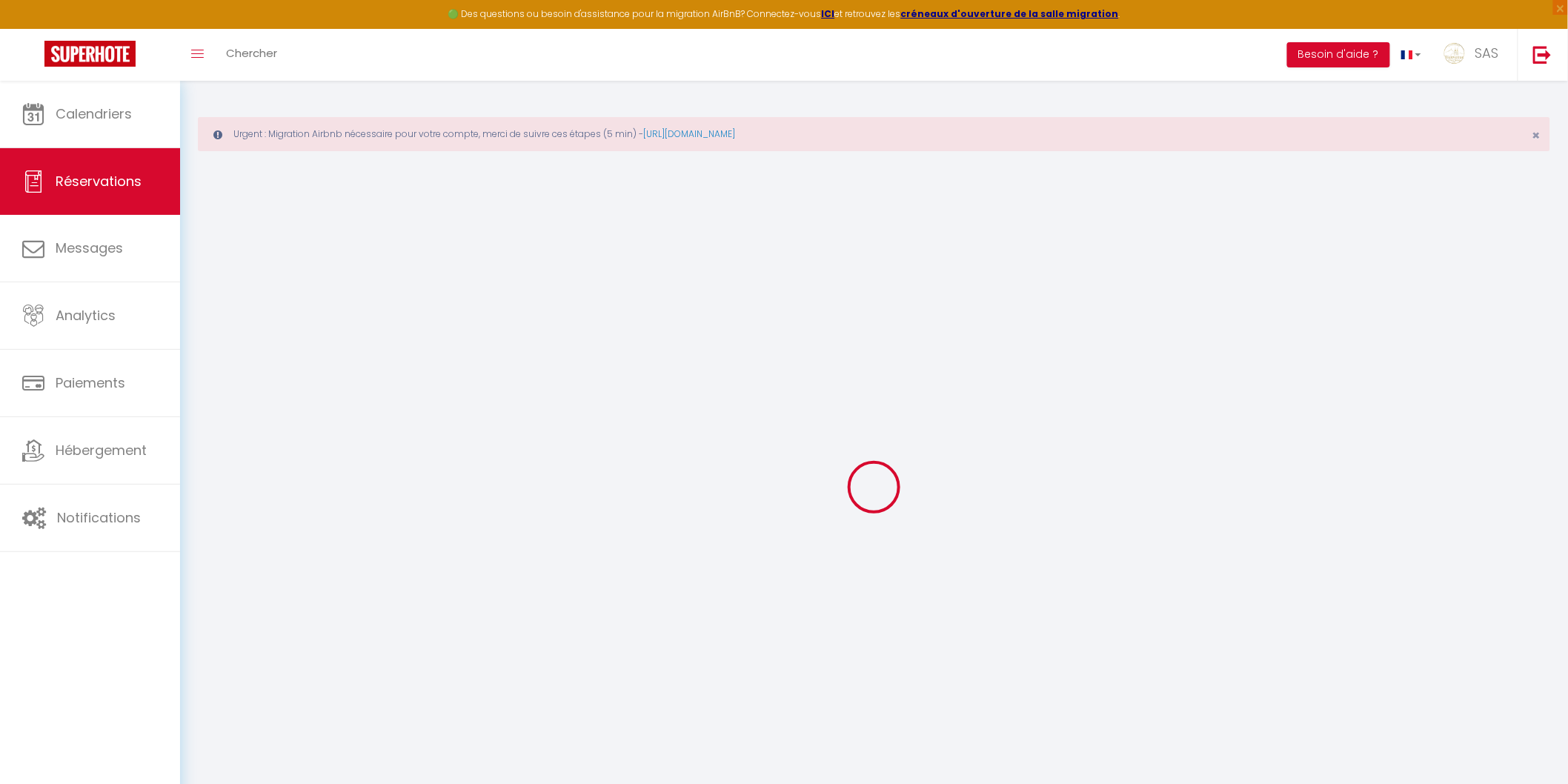
select select
select select "15"
checkbox input "false"
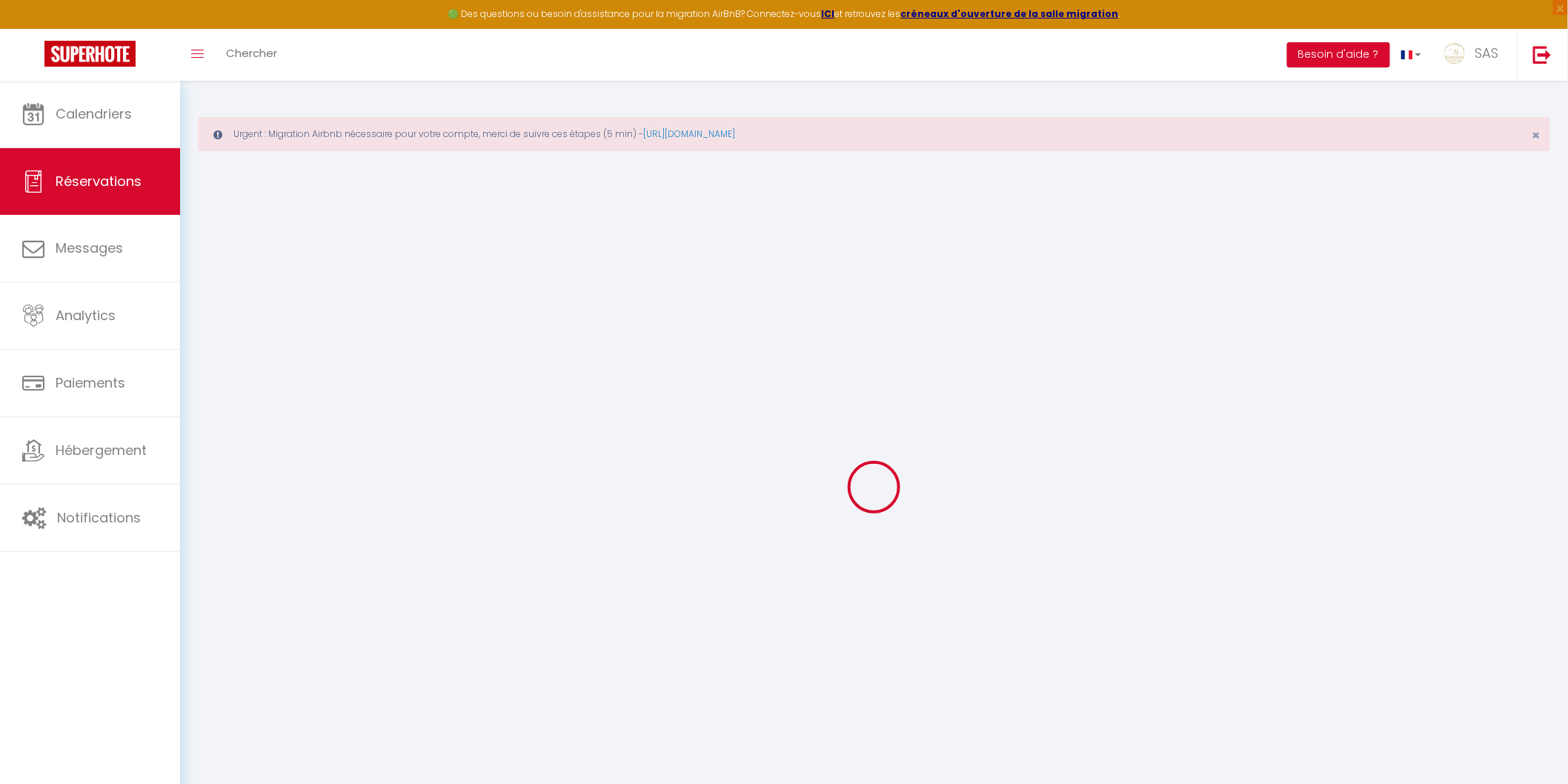
select select
checkbox input "false"
select select
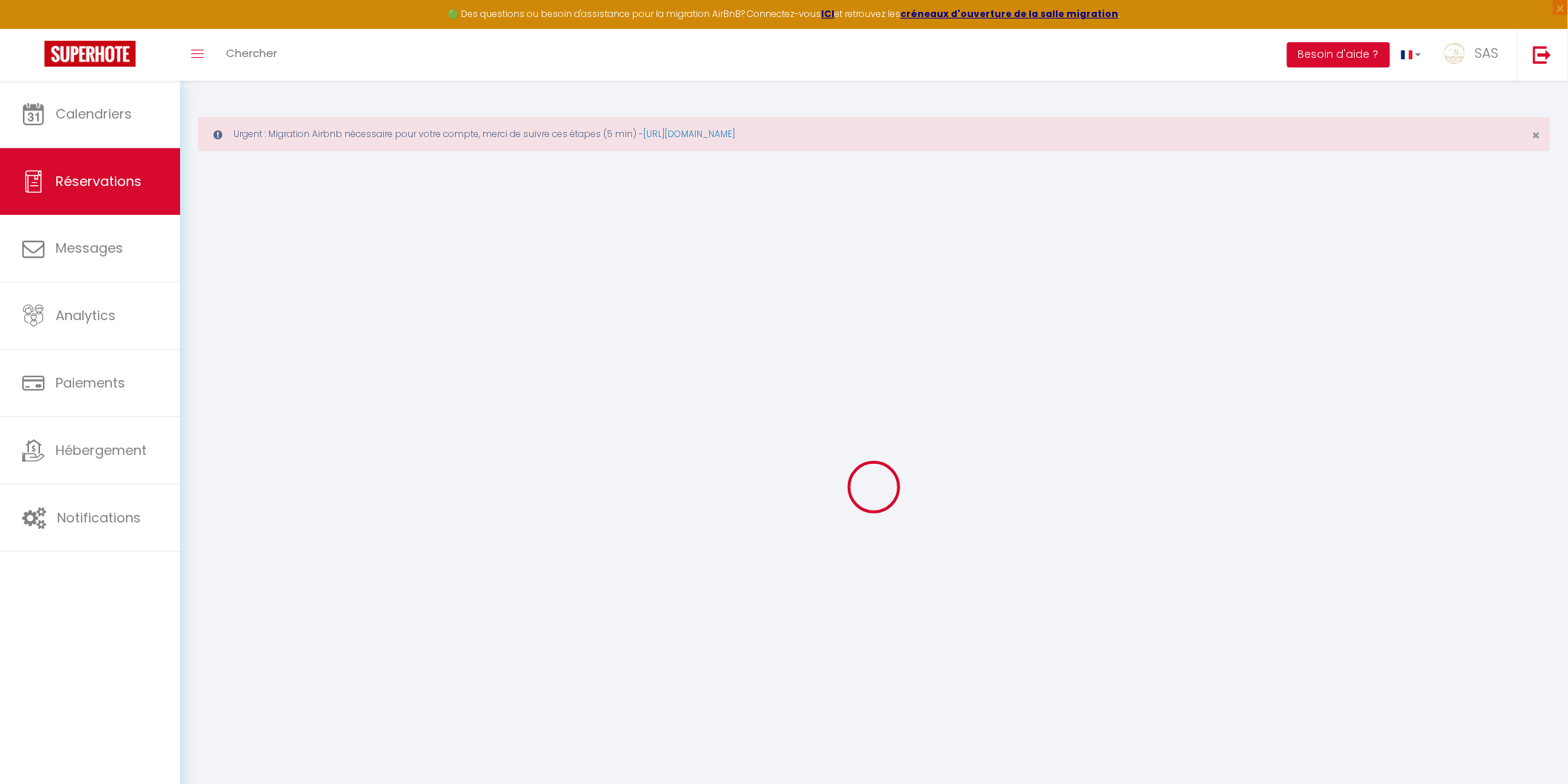
select select
checkbox input "false"
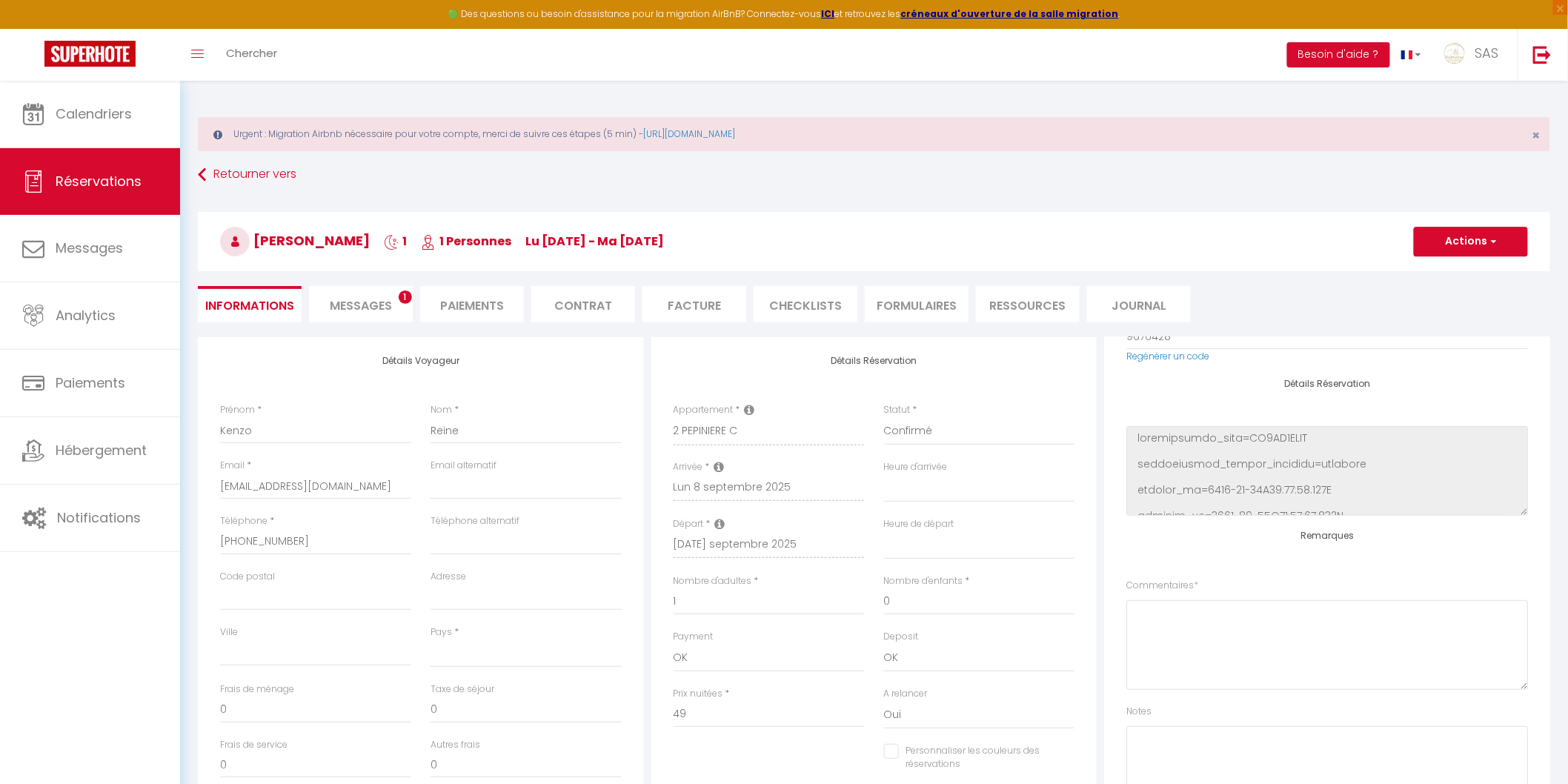
scroll to position [306, 0]
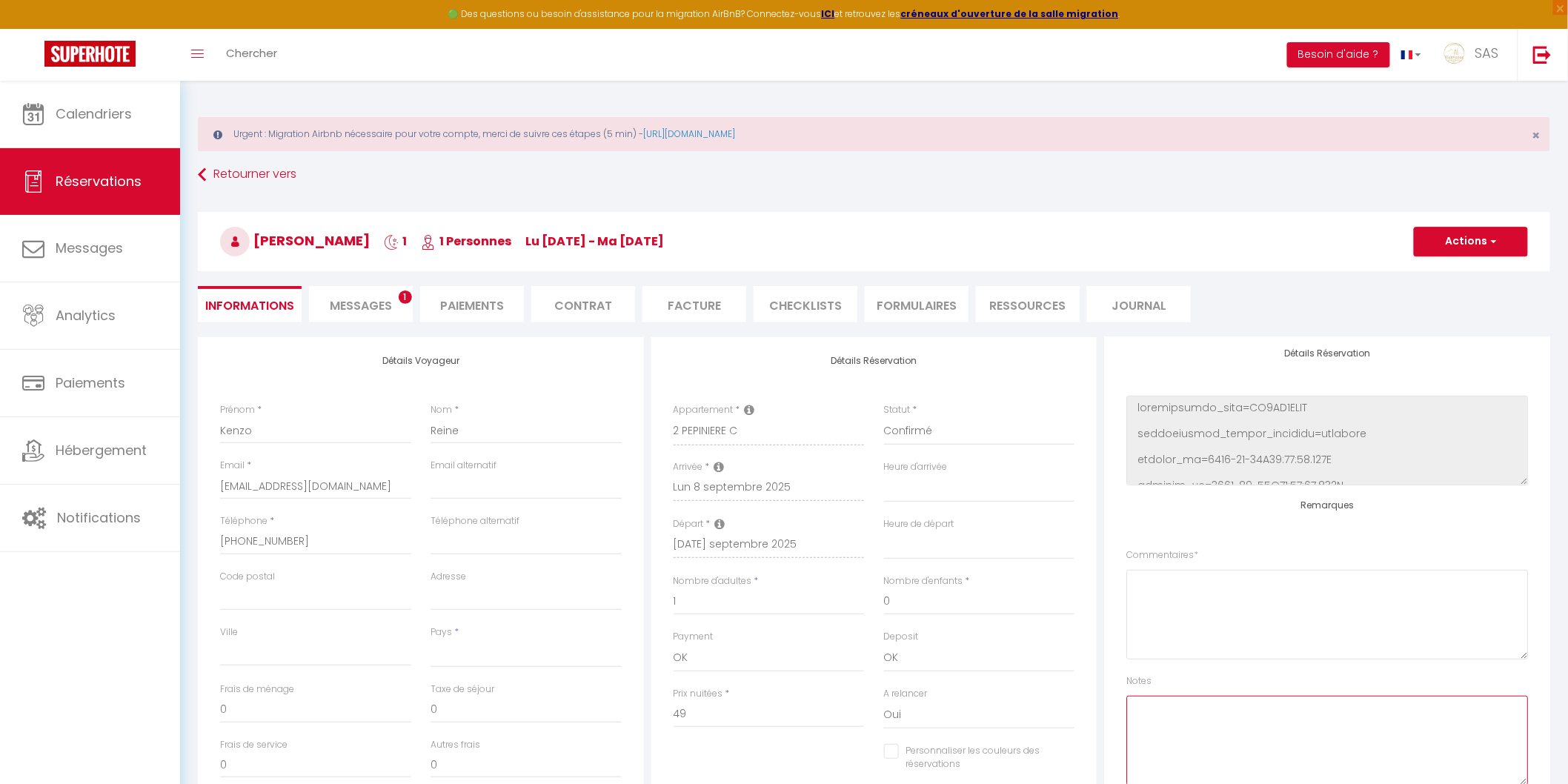
click at [1182, 705] on textarea at bounding box center [1327, 740] width 402 height 90
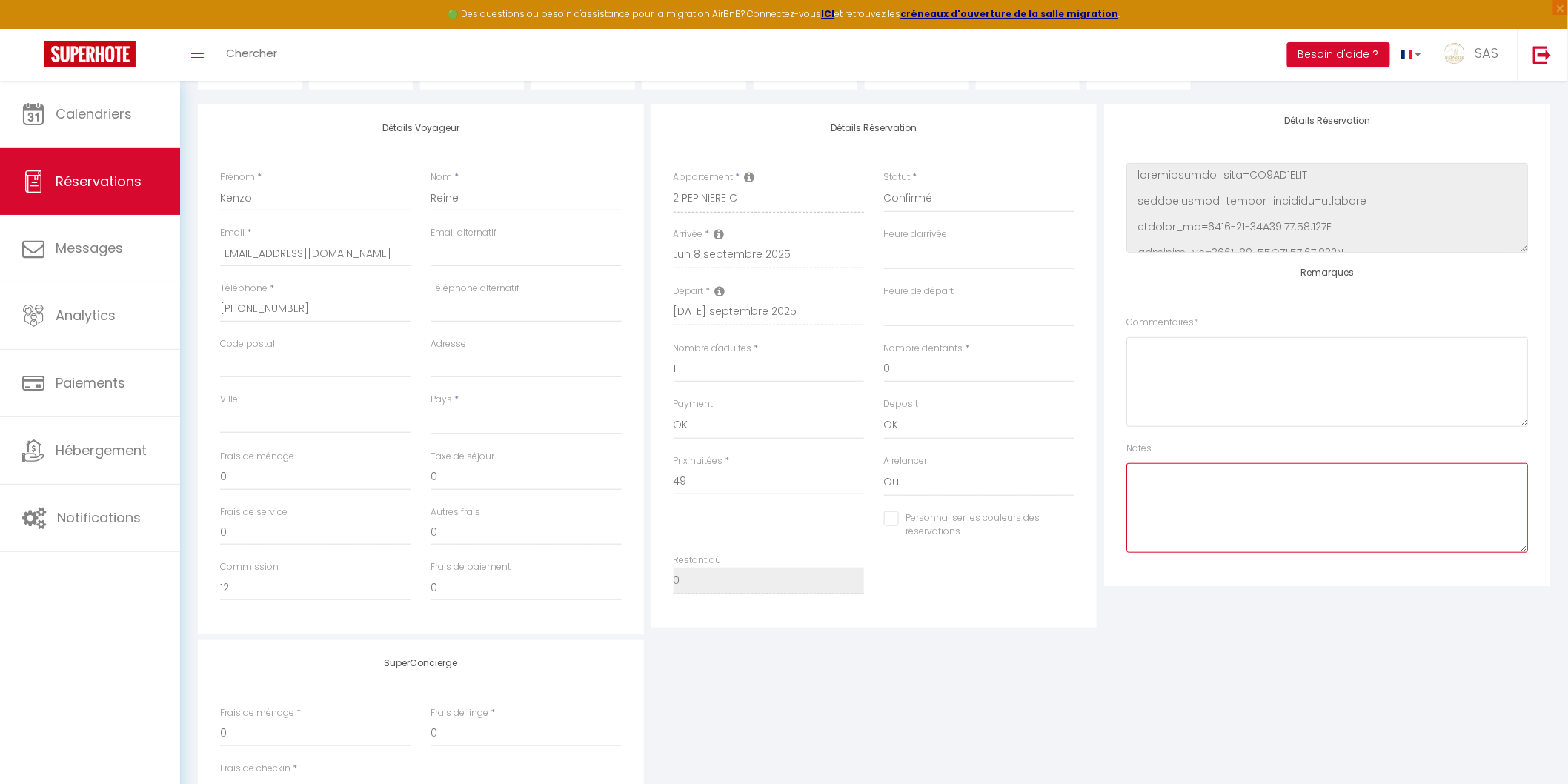
select select
type input "31"
type input "2.45"
select select
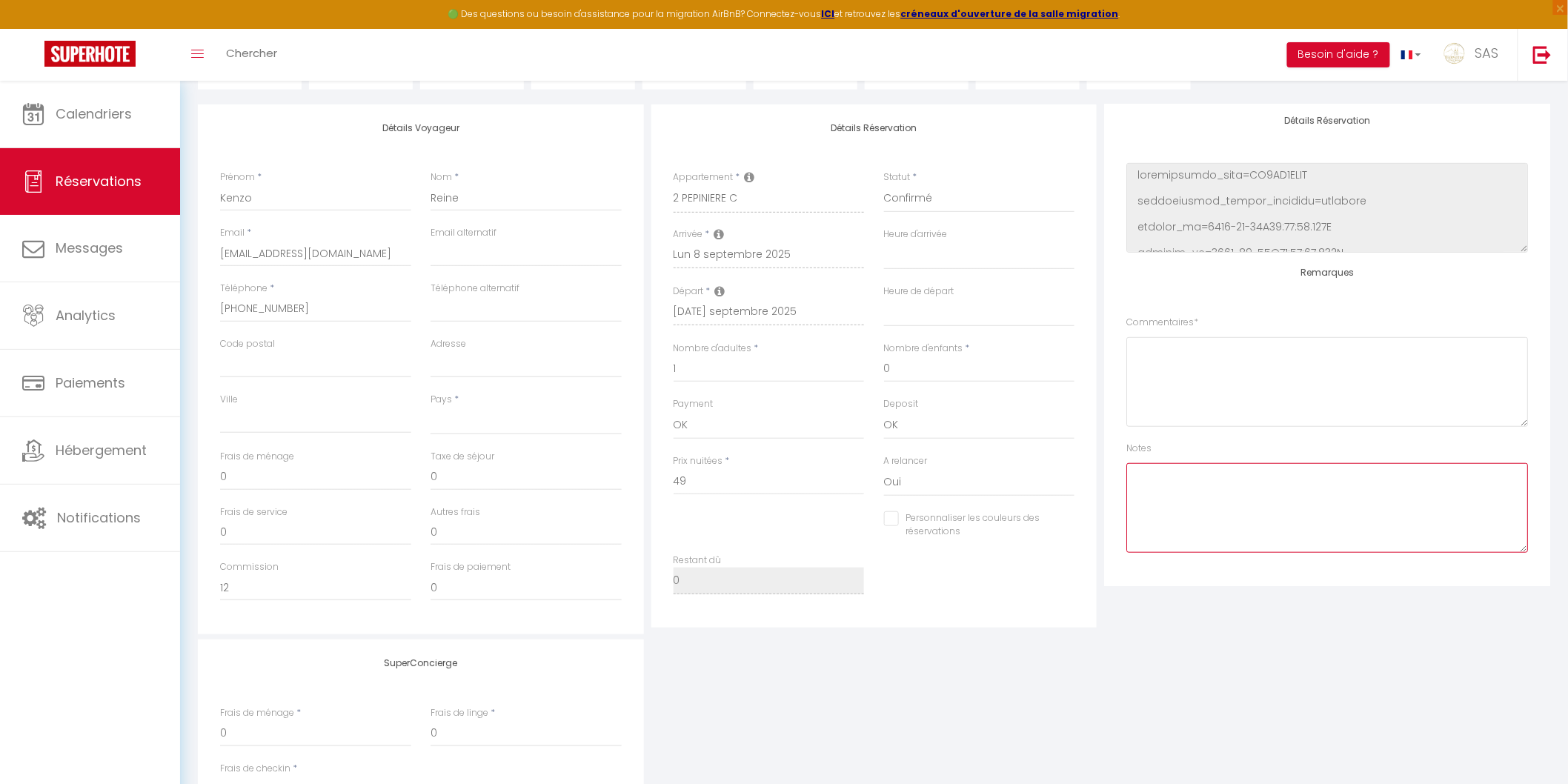
checkbox input "false"
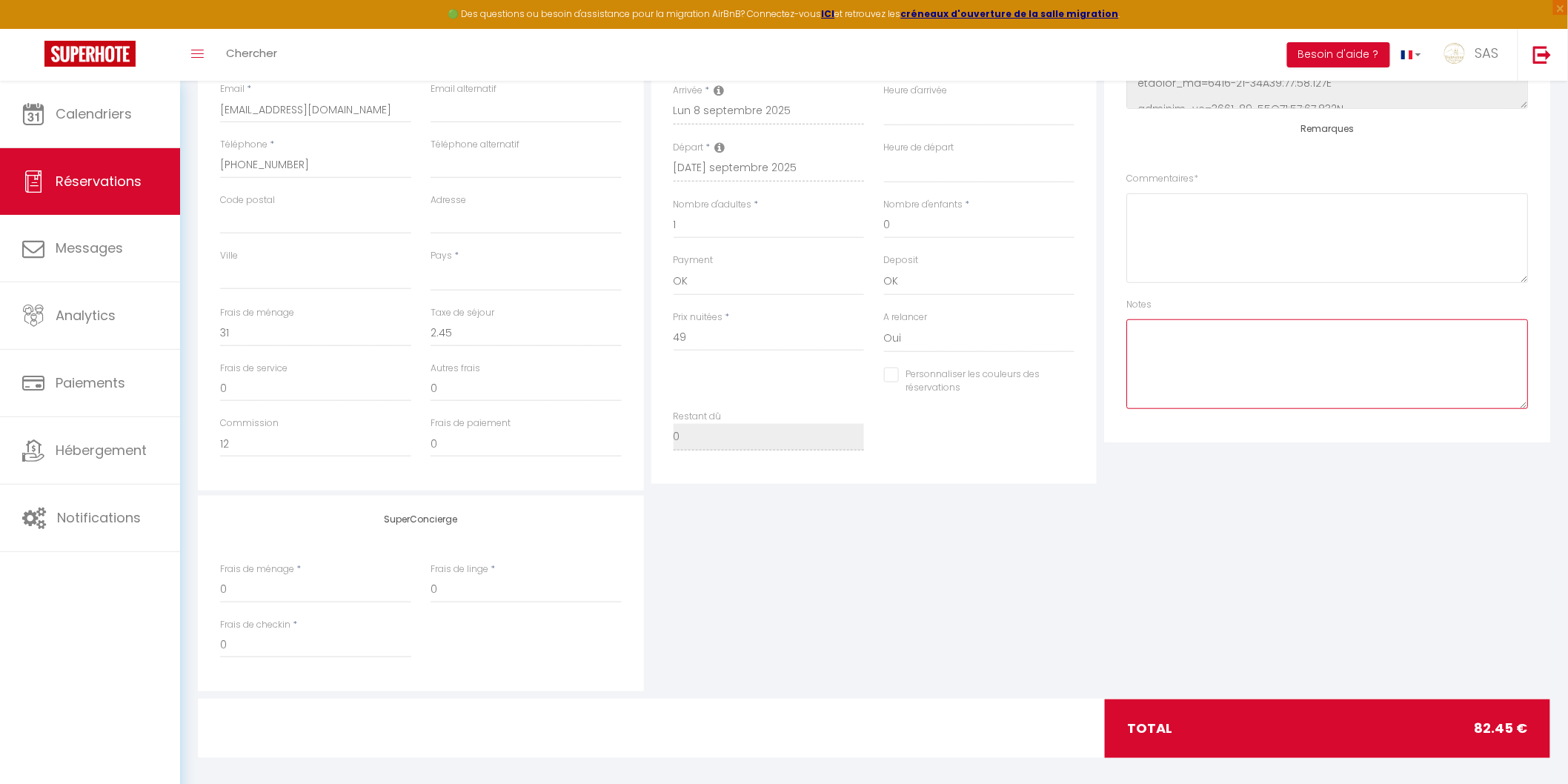
select select
checkbox input "false"
select select
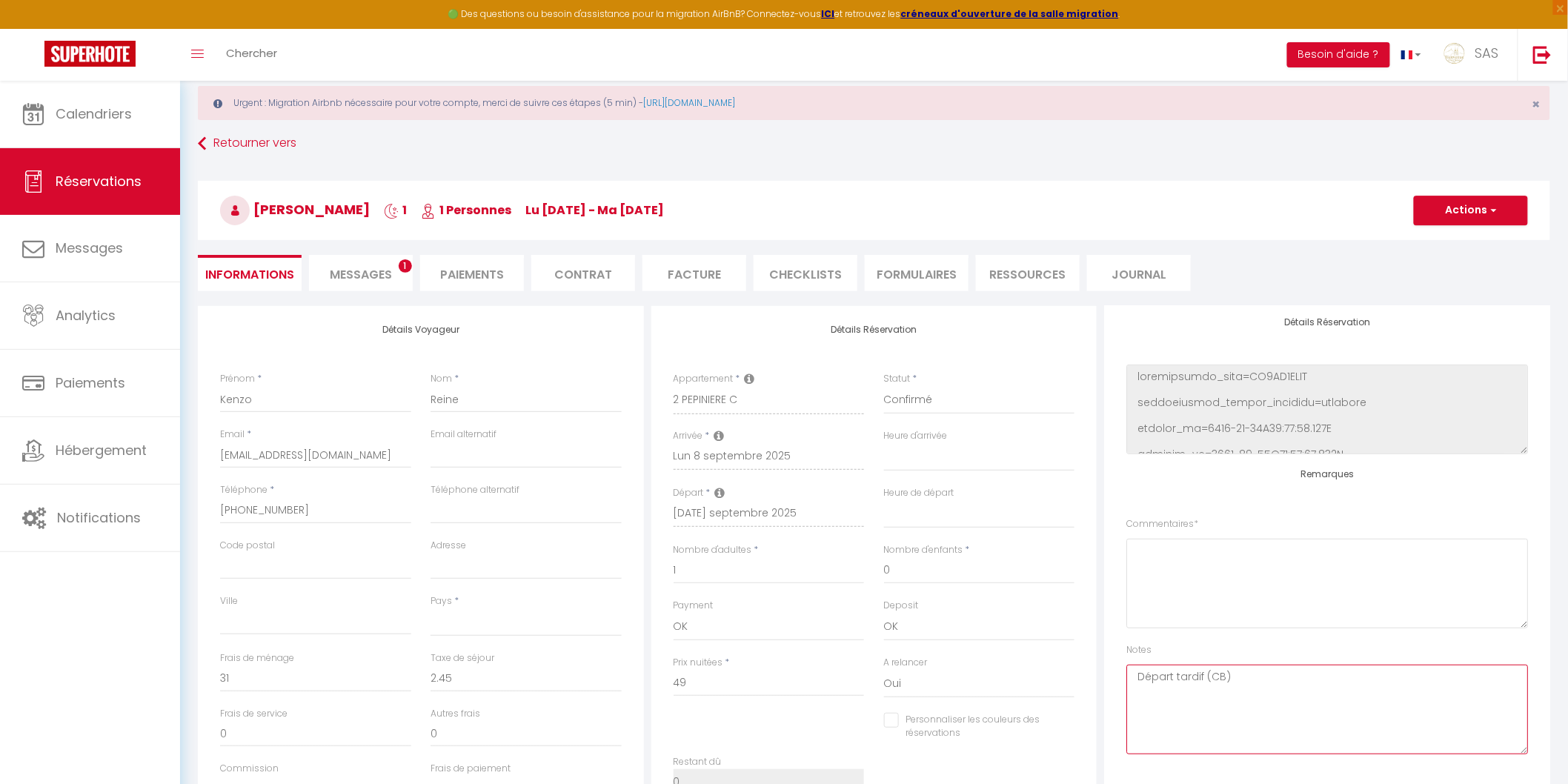
scroll to position [0, 0]
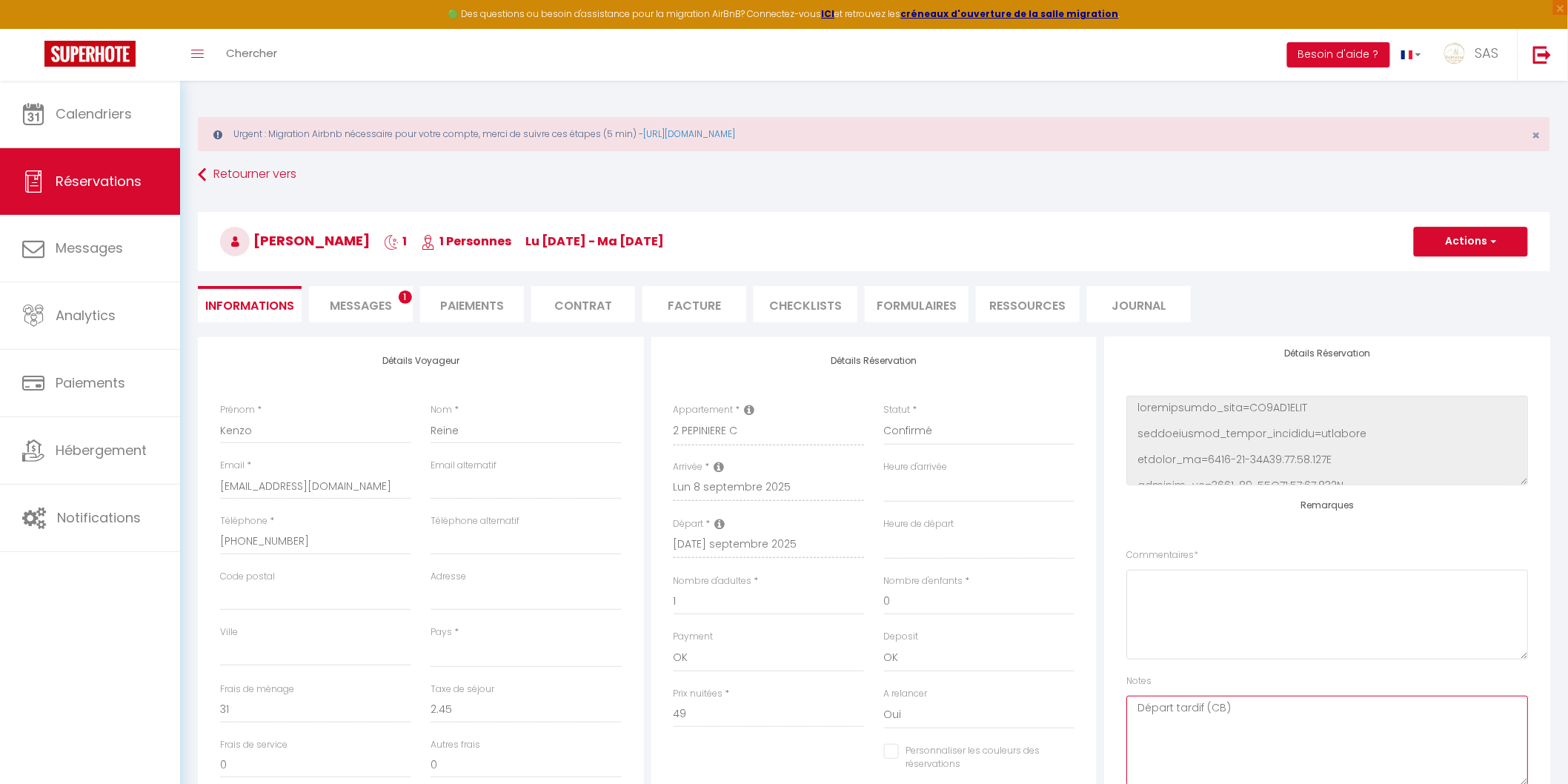
type textarea "Départ tardif (CB)"
click at [1483, 249] on button "Actions" at bounding box center [1471, 241] width 115 height 30
click at [1450, 276] on link "Enregistrer" at bounding box center [1456, 274] width 117 height 20
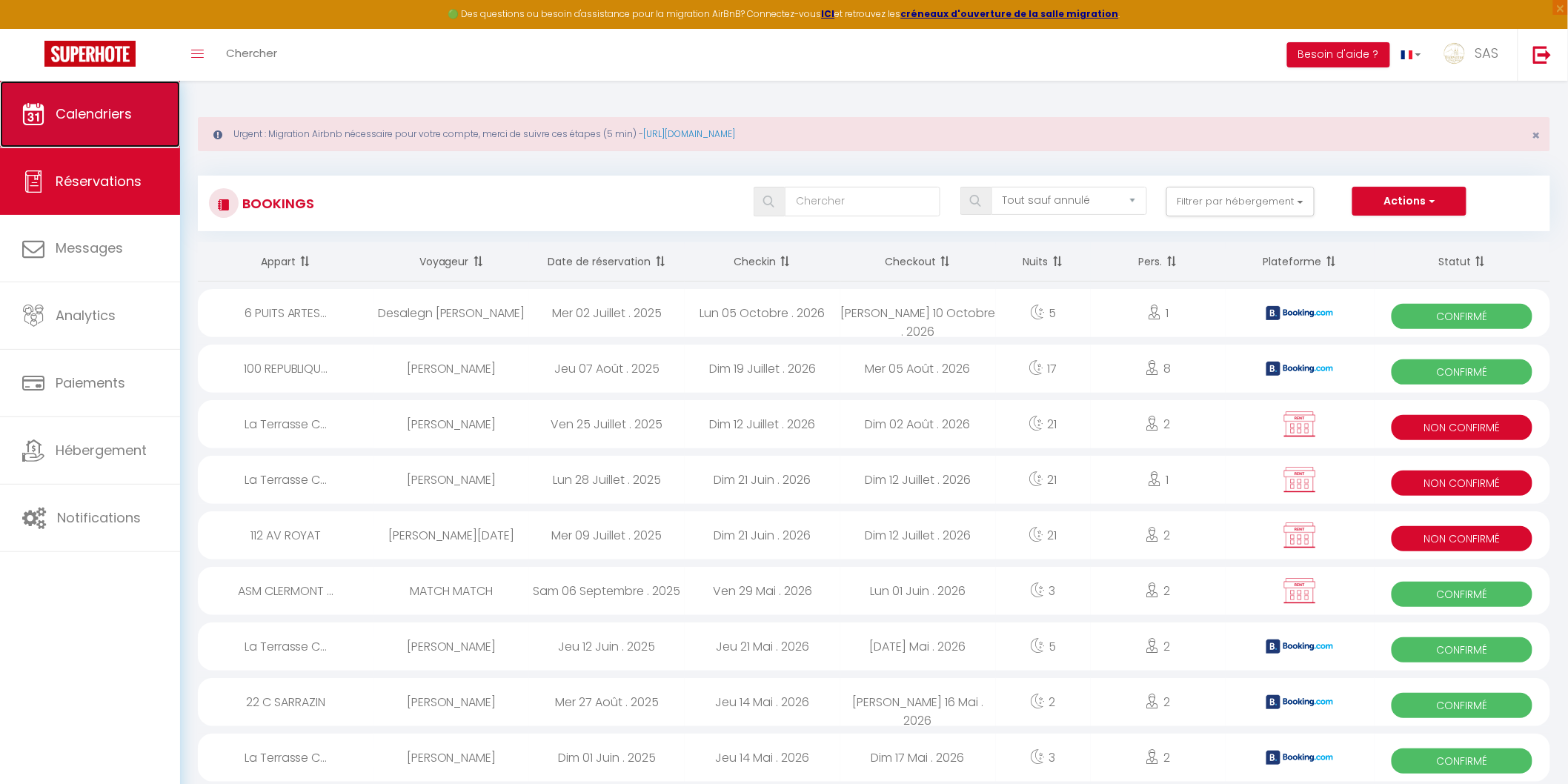
click at [120, 115] on span "Calendriers" at bounding box center [93, 114] width 76 height 19
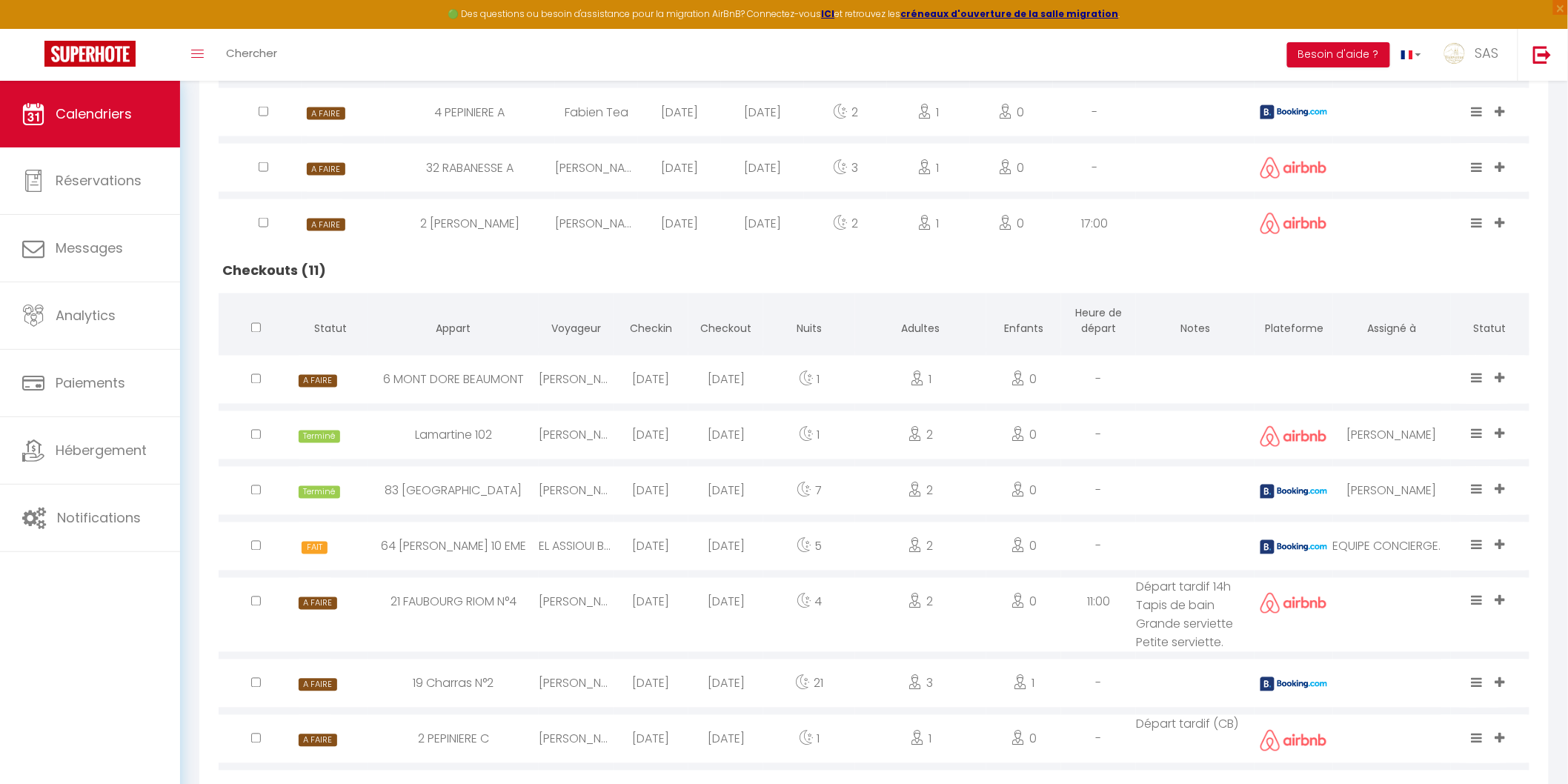
scroll to position [418, 0]
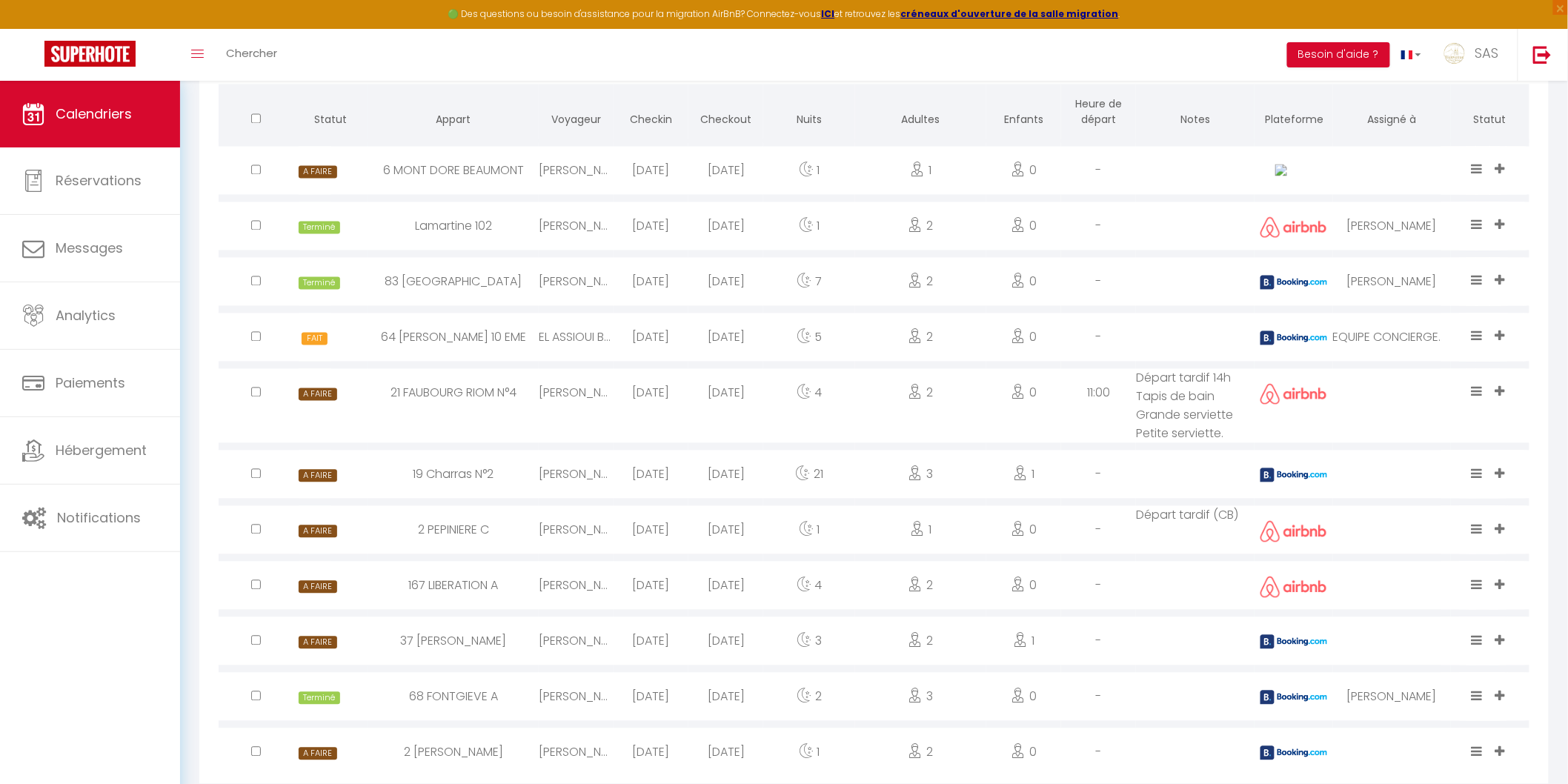
scroll to position [1103, 0]
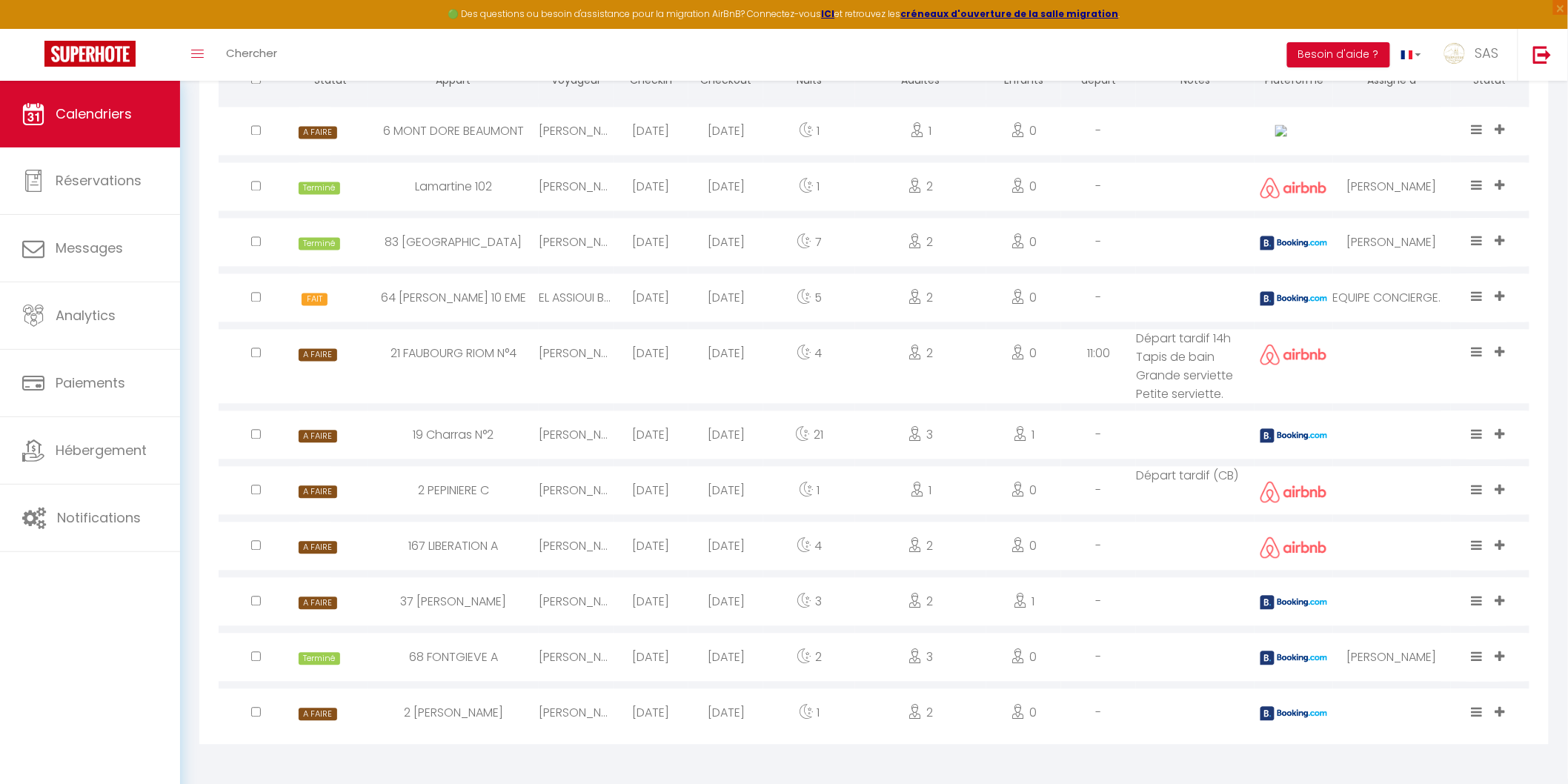
click at [1502, 132] on icon at bounding box center [1500, 130] width 9 height 13
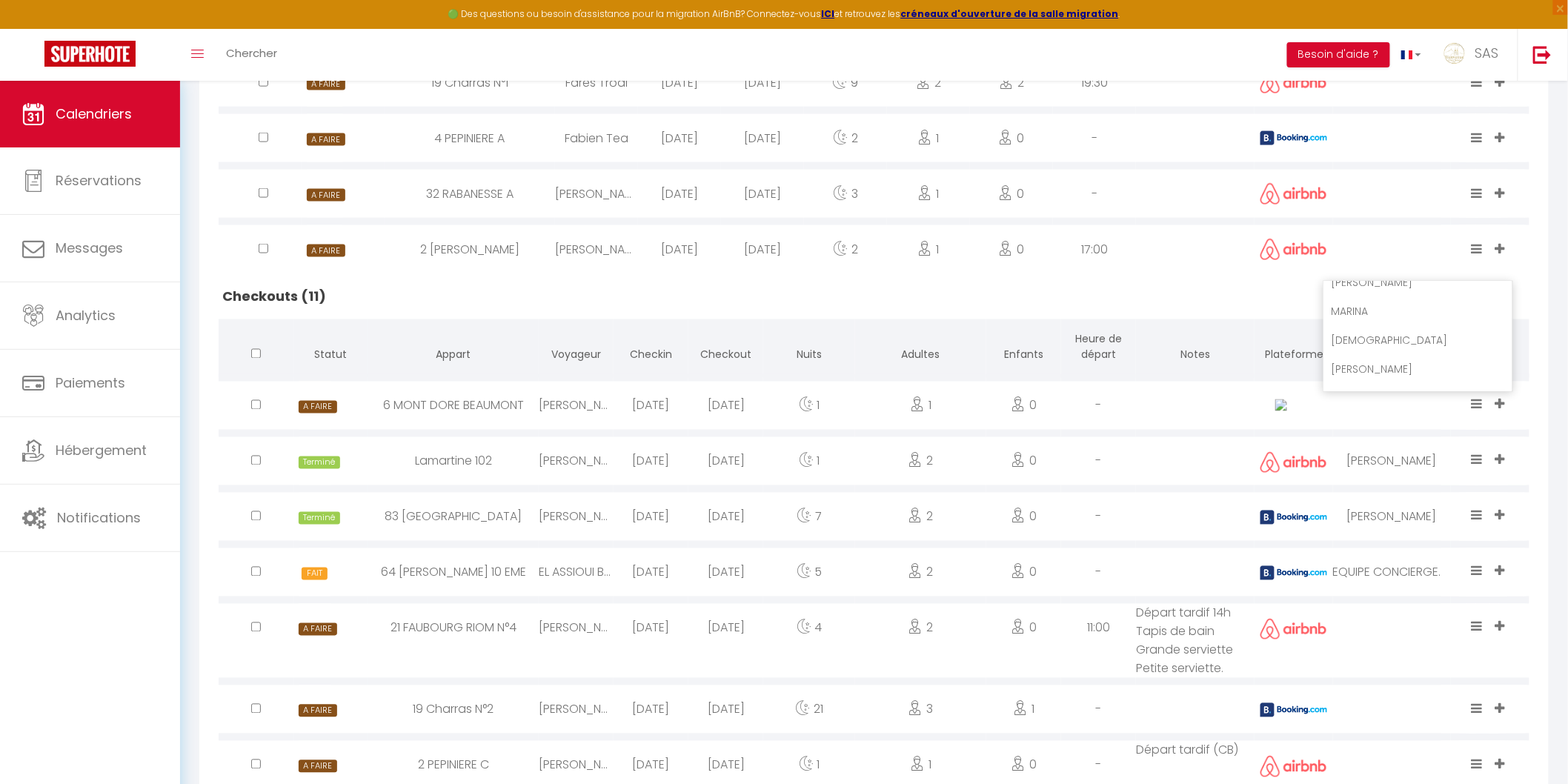
scroll to position [713, 0]
click at [1443, 300] on li "MARINA" at bounding box center [1418, 304] width 188 height 28
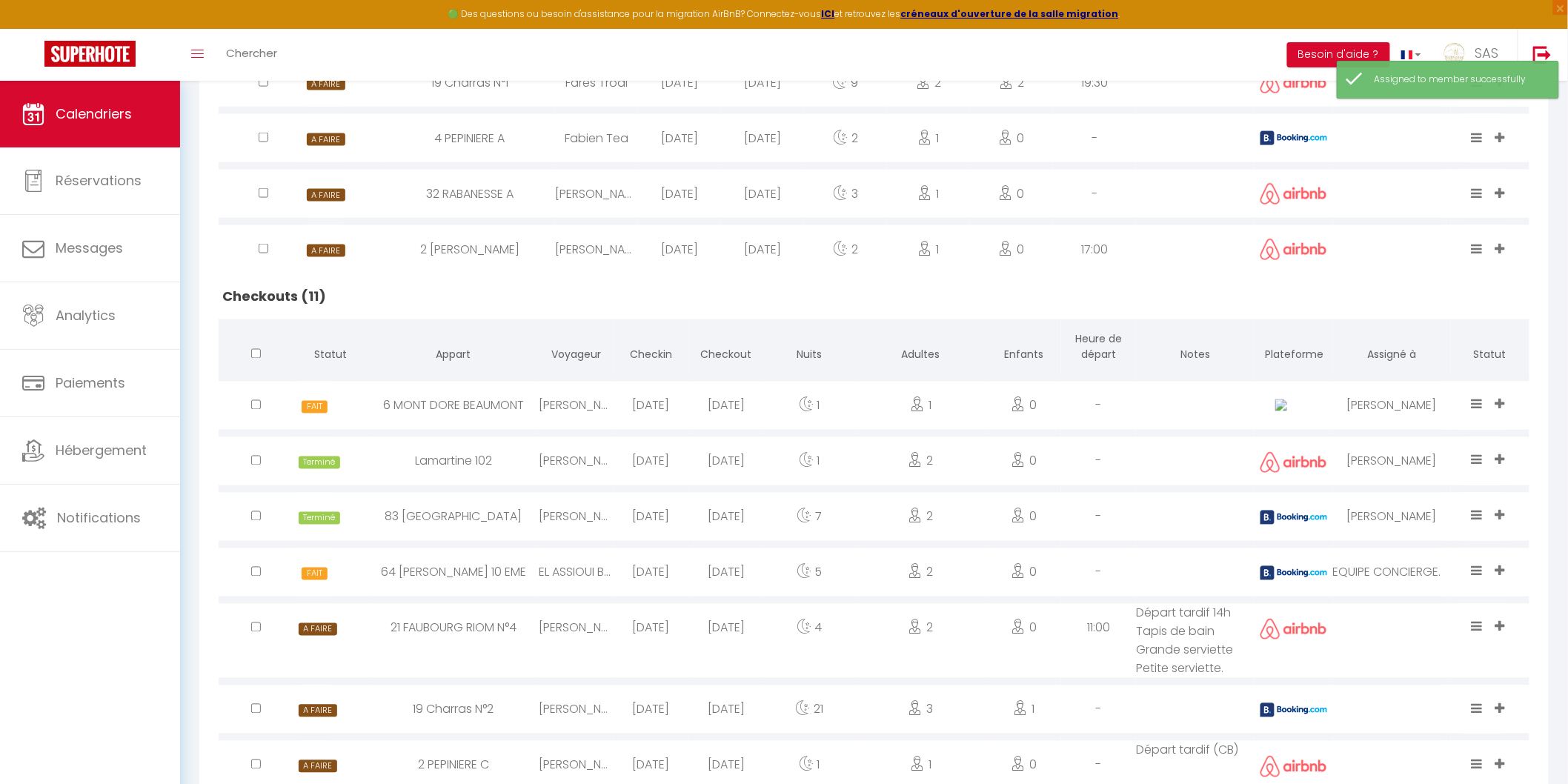
click at [1480, 407] on icon at bounding box center [1477, 404] width 11 height 13
click at [1395, 342] on li "Terminé" at bounding box center [1430, 353] width 117 height 28
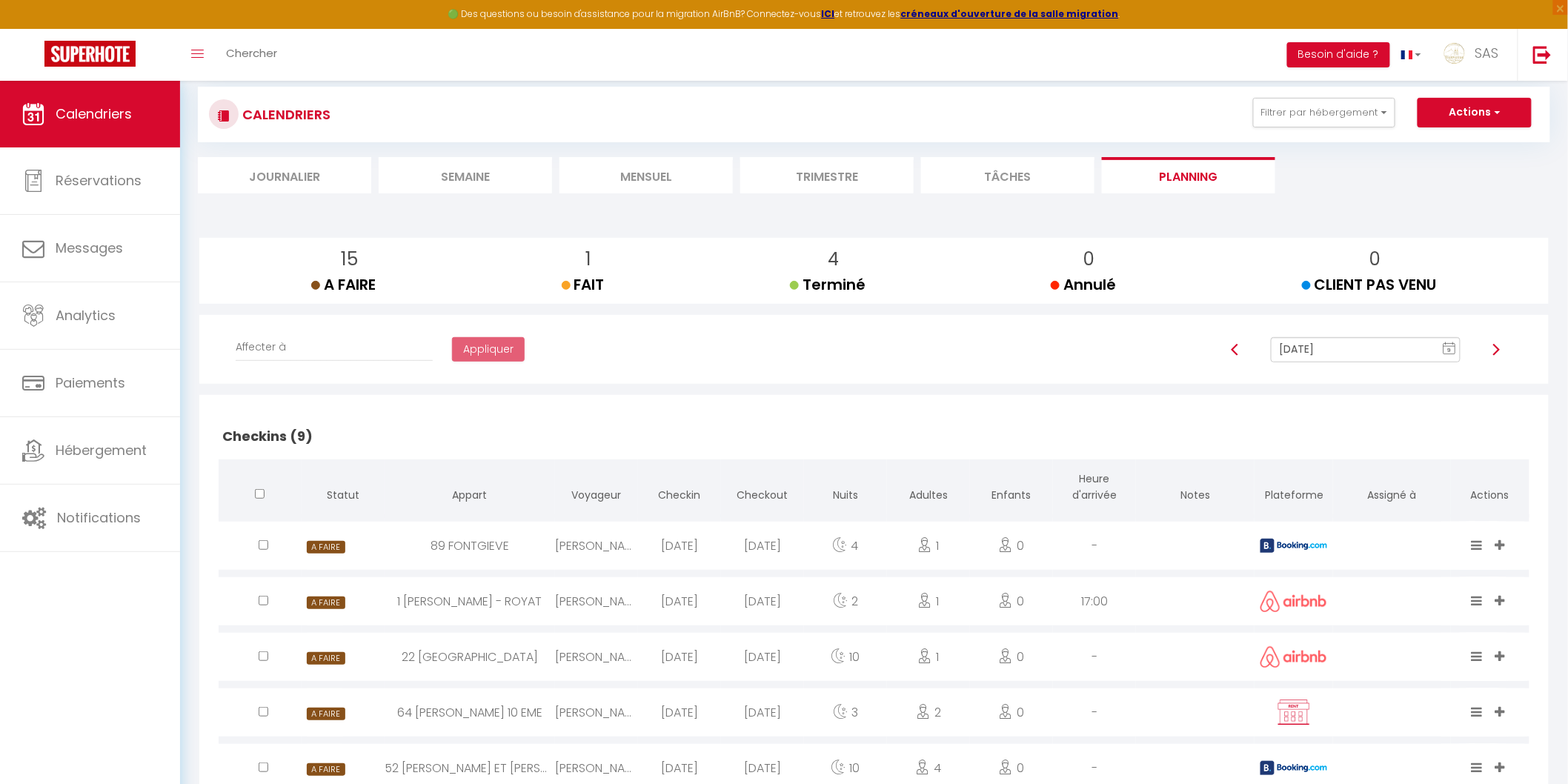
scroll to position [0, 0]
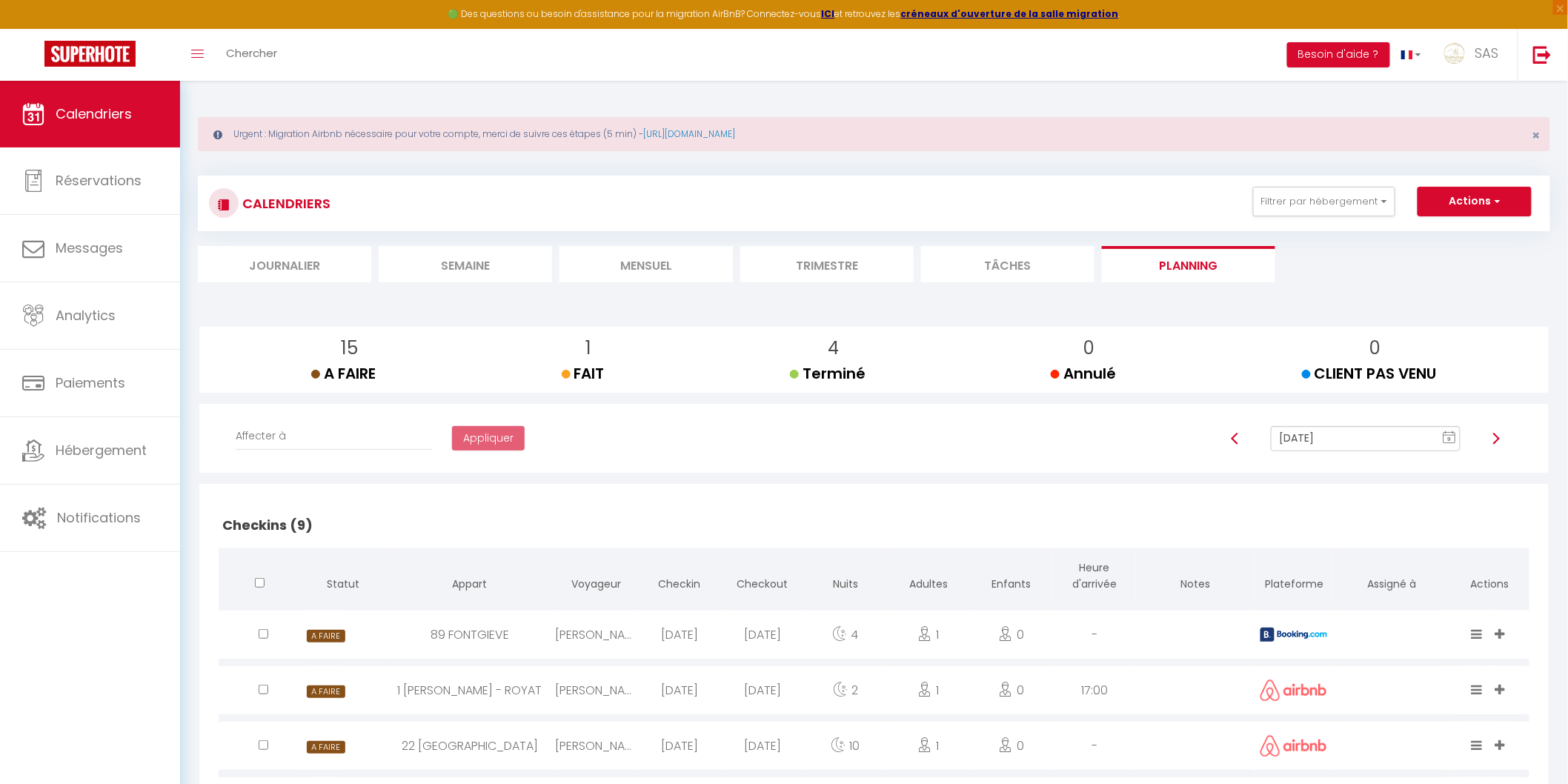
click at [682, 278] on li "Mensuel" at bounding box center [646, 264] width 173 height 37
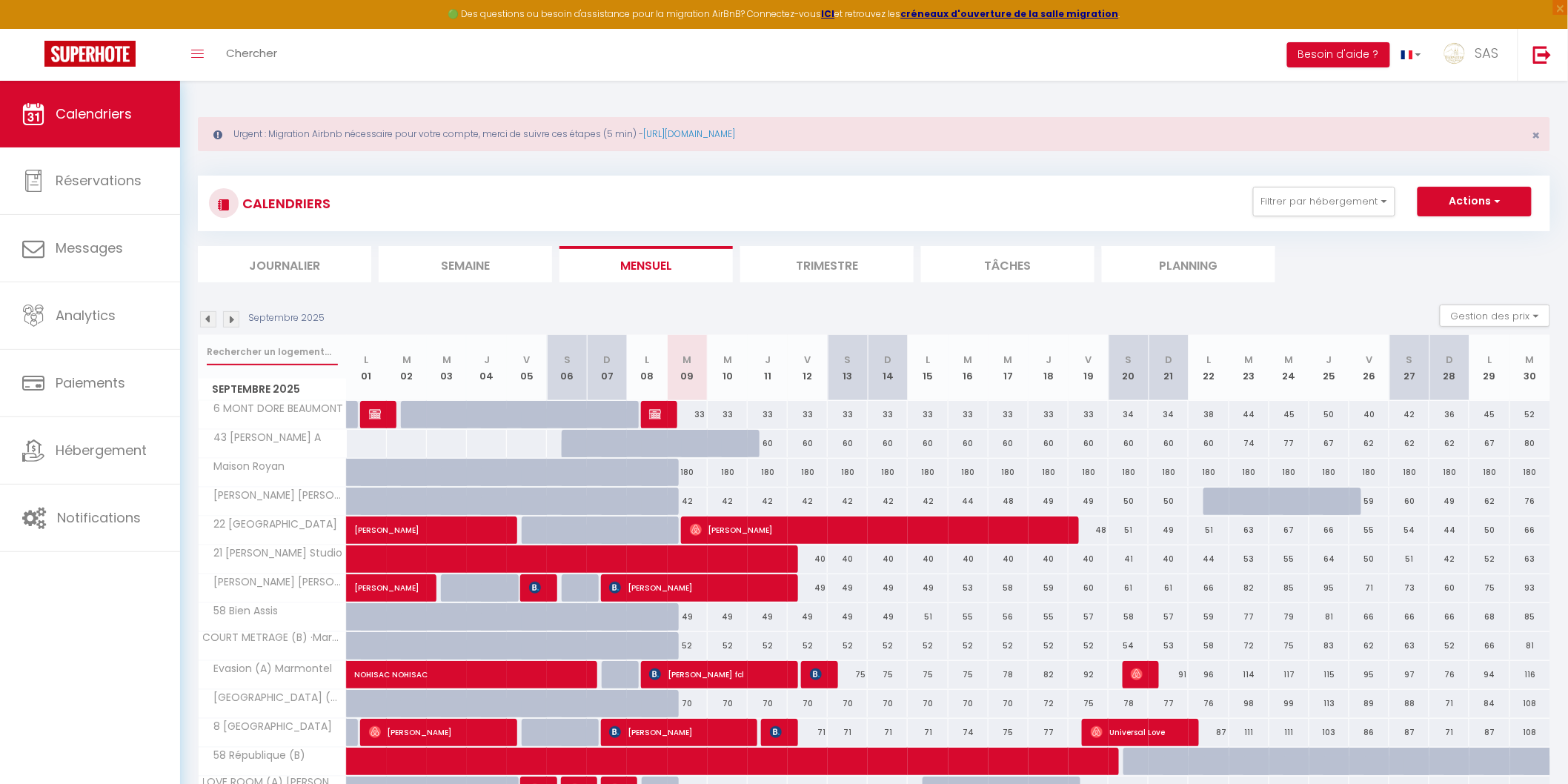
click at [260, 365] on input "text" at bounding box center [273, 351] width 132 height 26
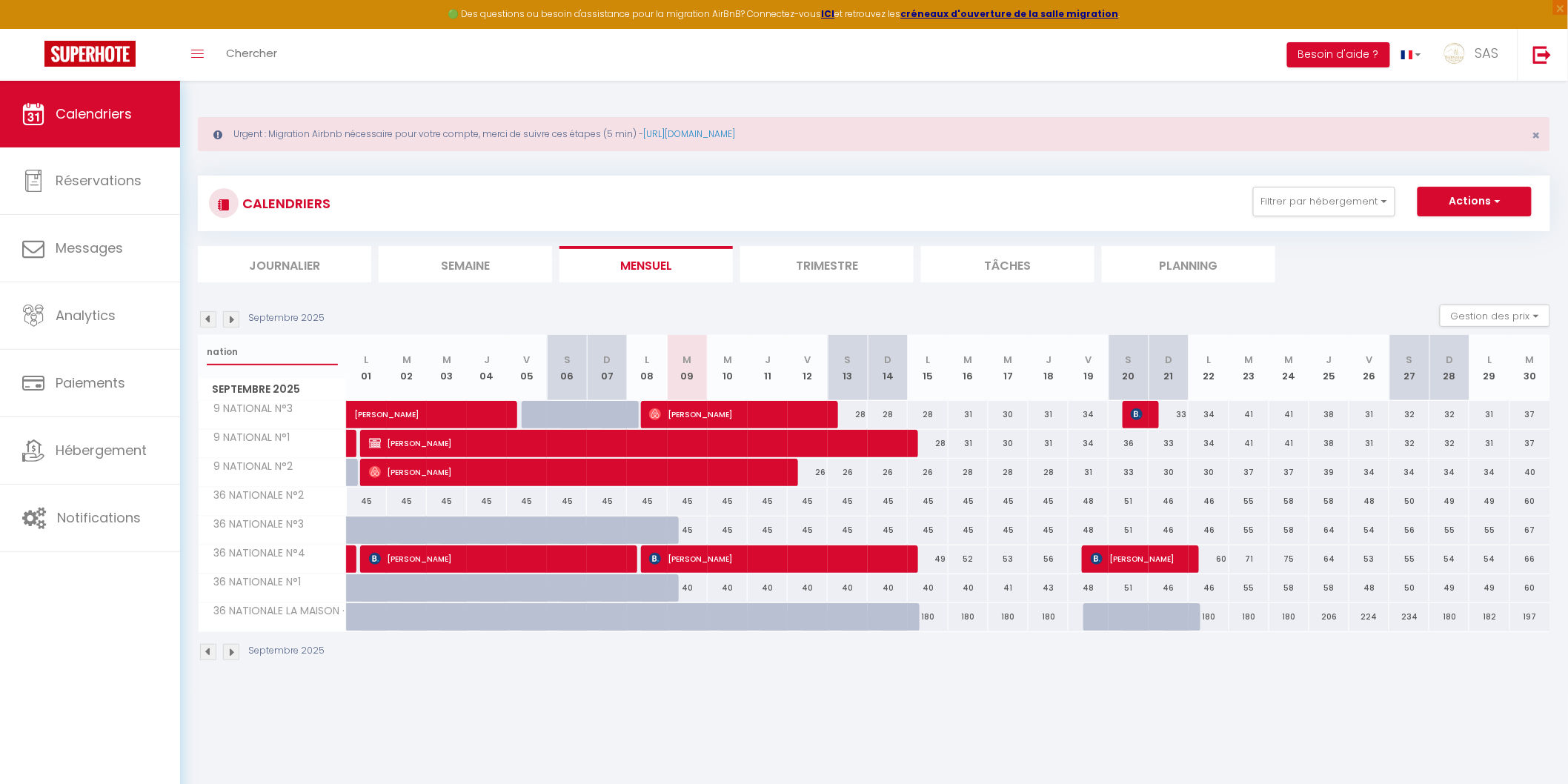
type input "nation"
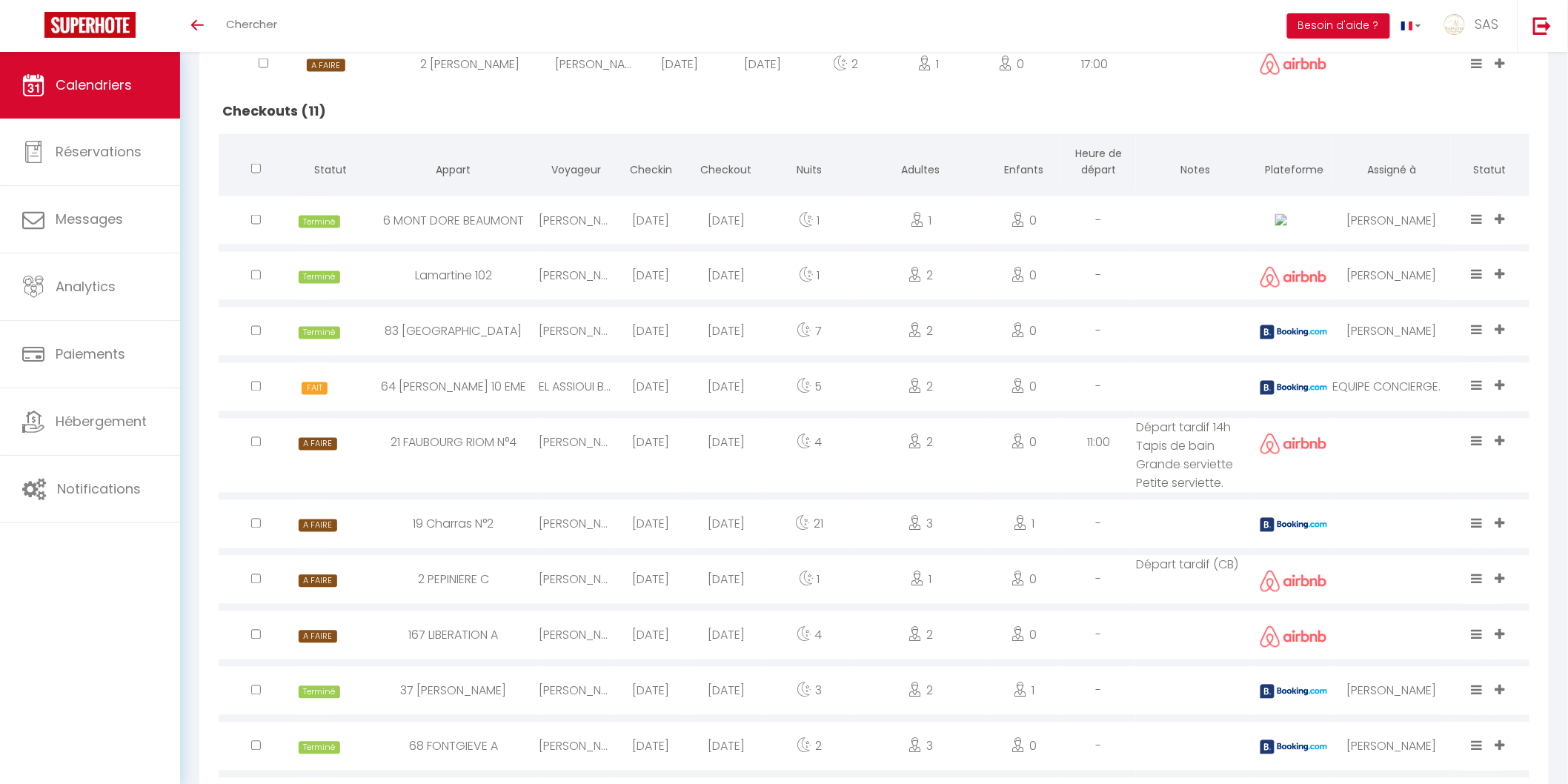
scroll to position [1011, 0]
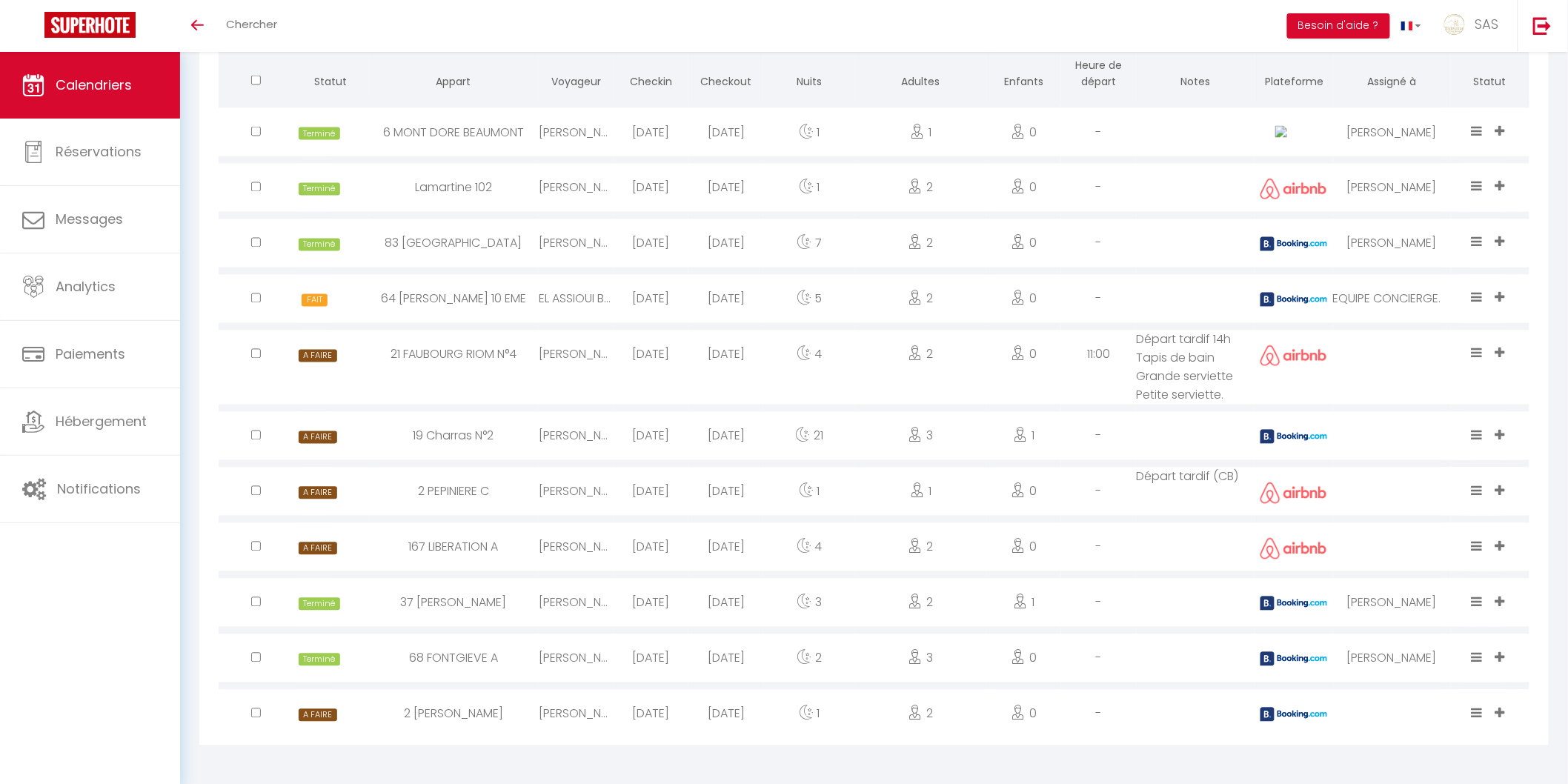
click at [1506, 543] on icon at bounding box center [1500, 546] width 9 height 13
click at [1448, 449] on li "MARINA" at bounding box center [1418, 458] width 188 height 28
click at [1478, 545] on icon at bounding box center [1477, 546] width 11 height 13
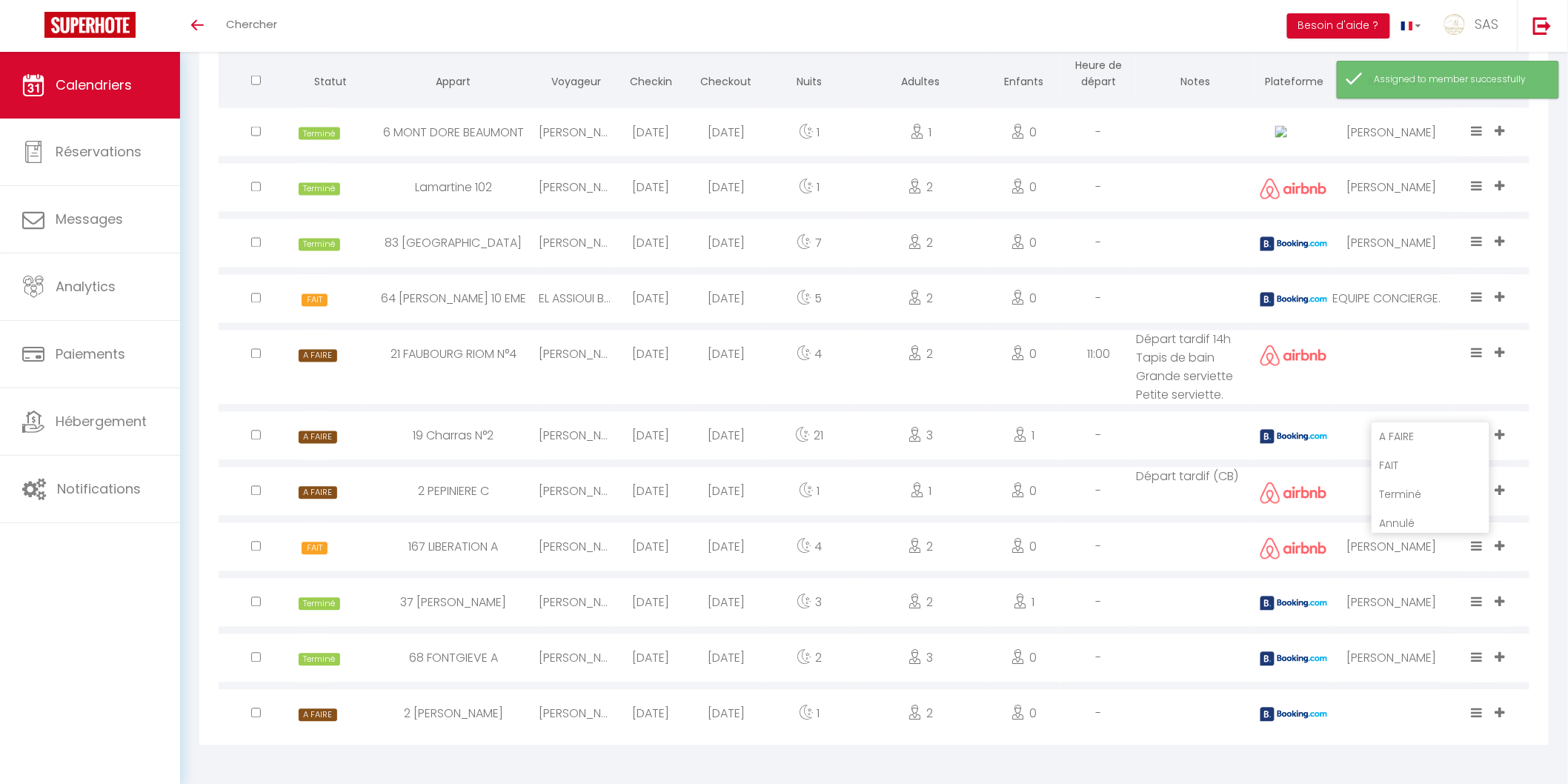
click at [1440, 492] on li "Terminé" at bounding box center [1430, 494] width 117 height 28
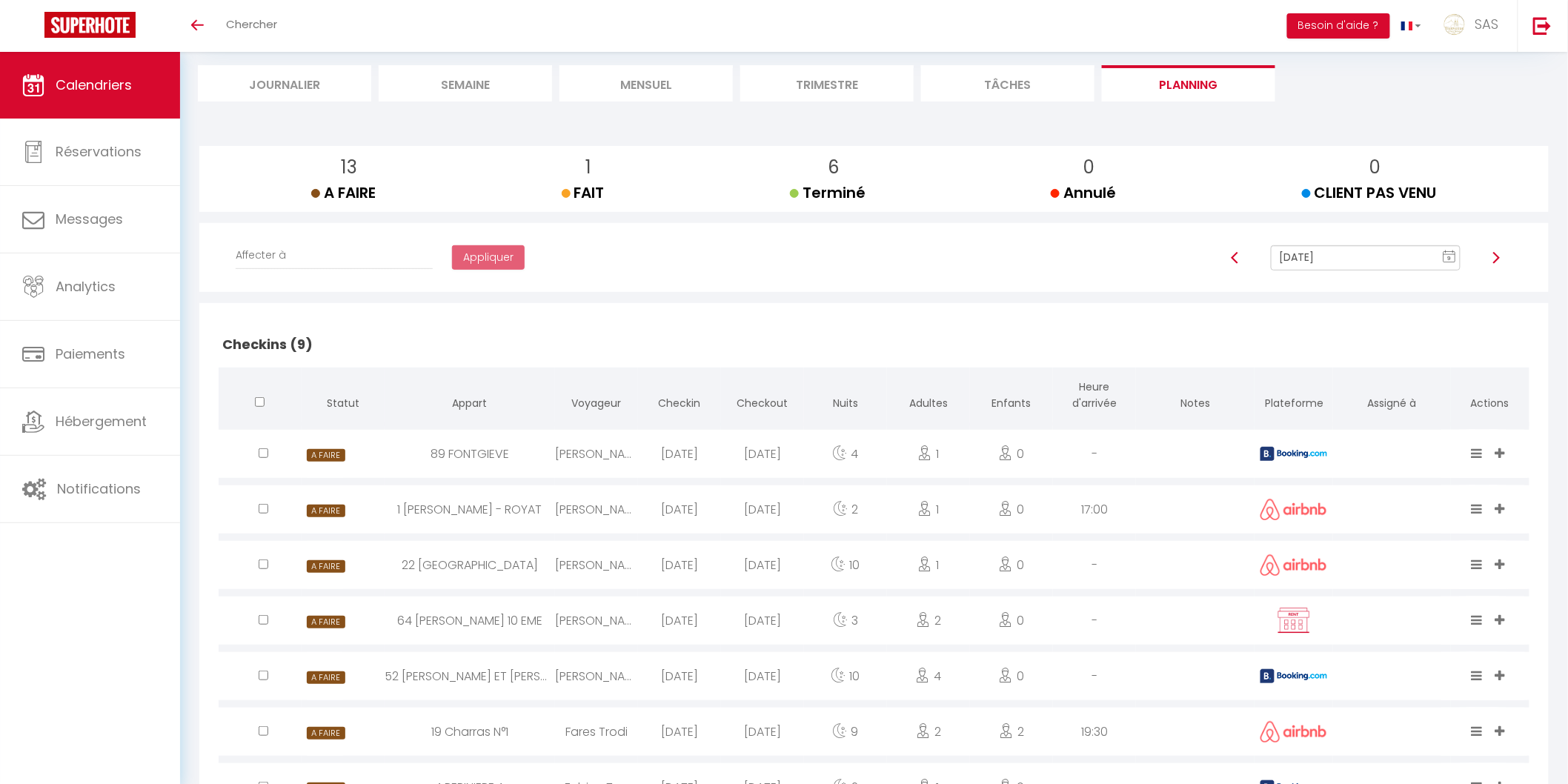
scroll to position [0, 0]
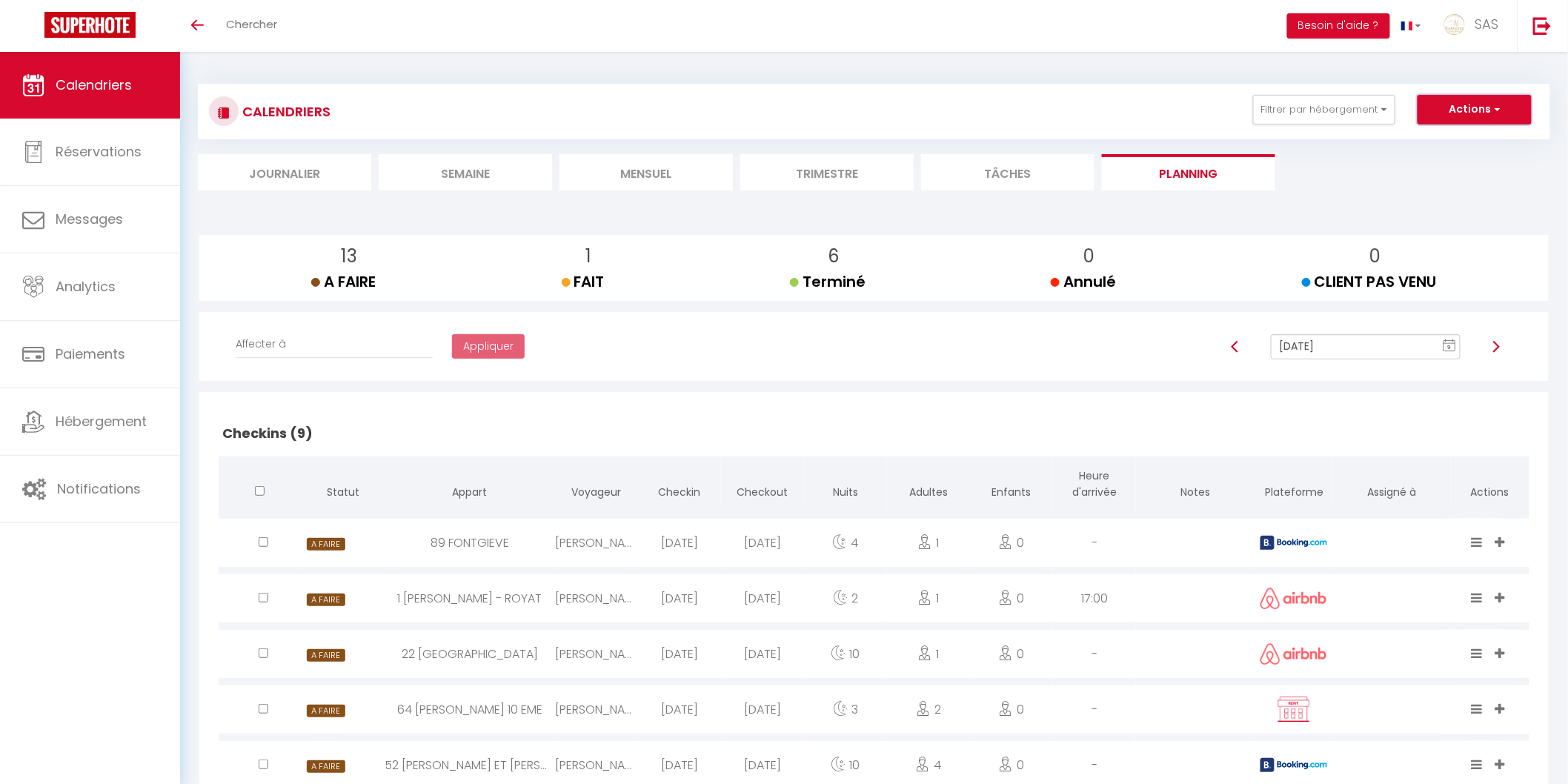
click at [1463, 111] on button "Actions" at bounding box center [1475, 109] width 115 height 30
click at [1441, 143] on link "Nouvelle réservation" at bounding box center [1459, 143] width 129 height 22
select select
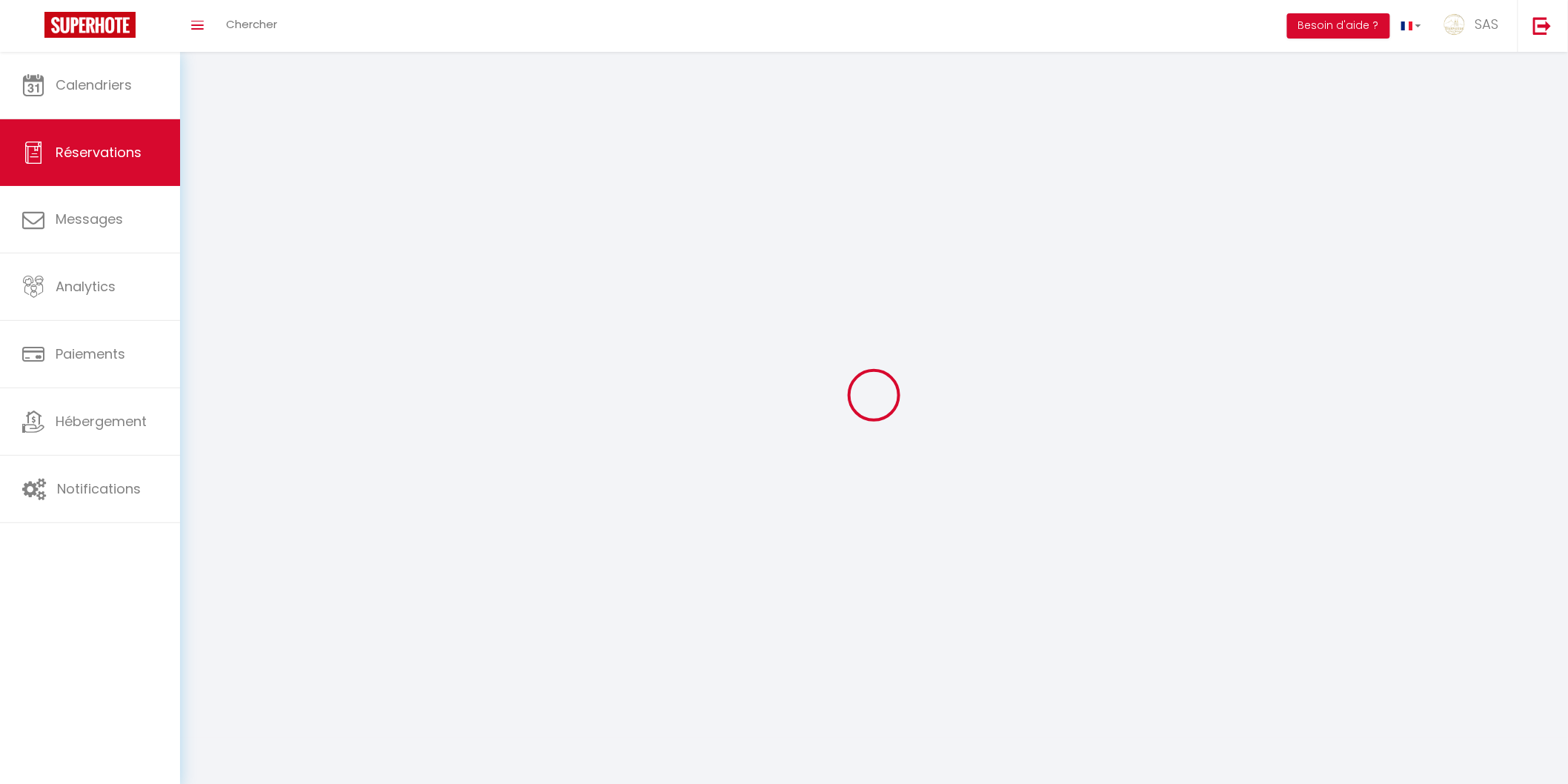
select select
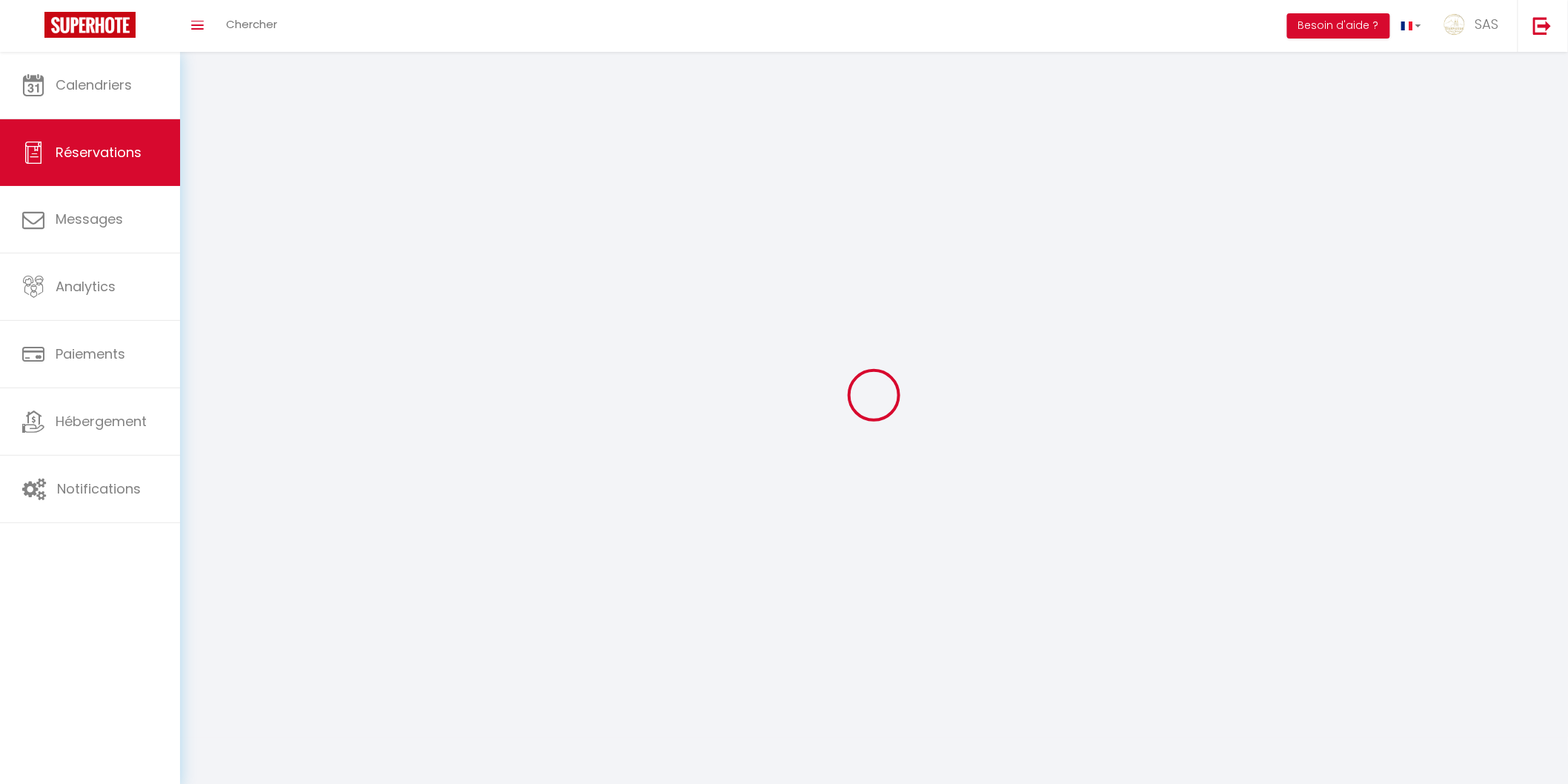
select select
checkbox input "false"
select select
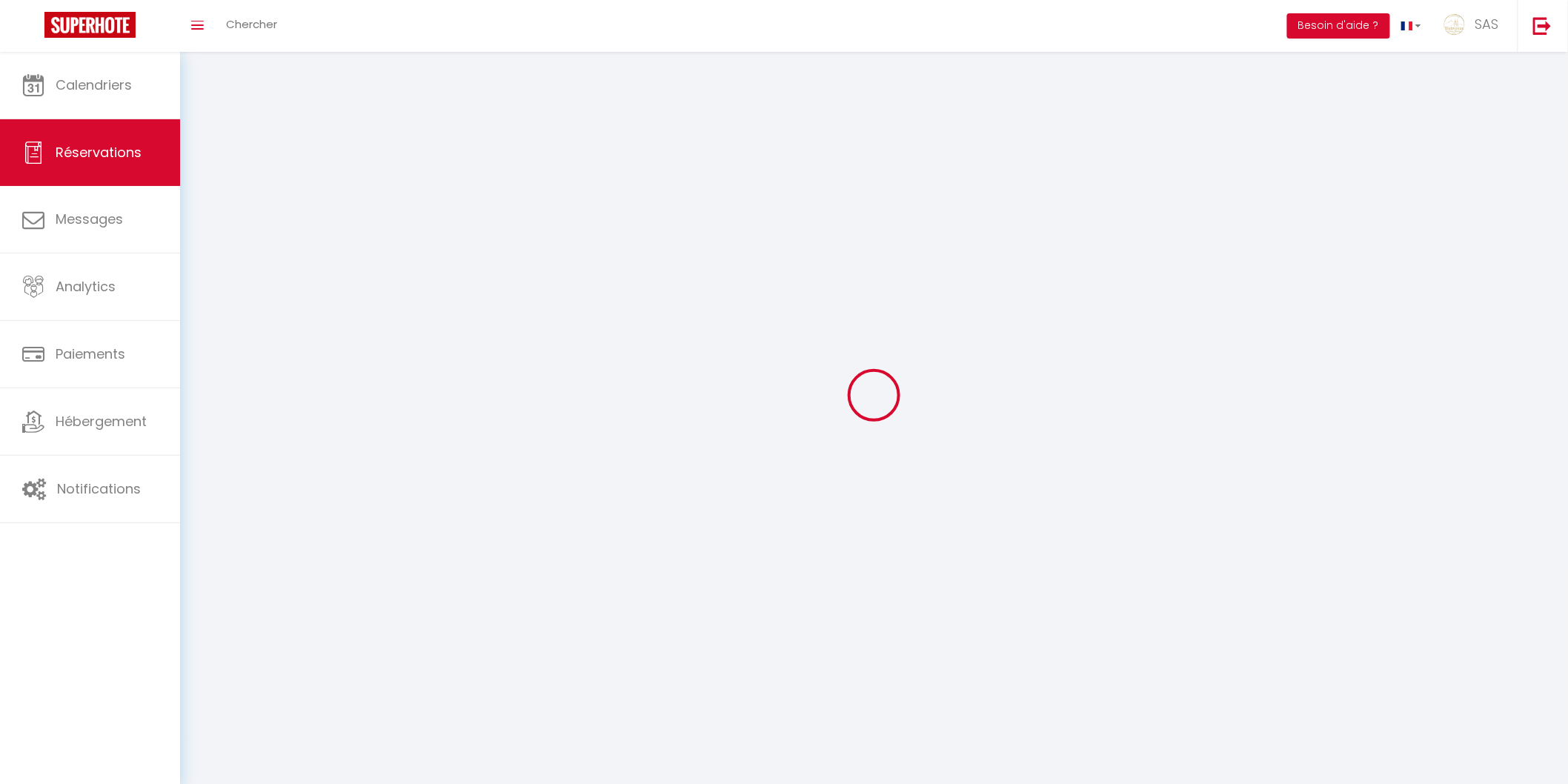
select select
checkbox input "false"
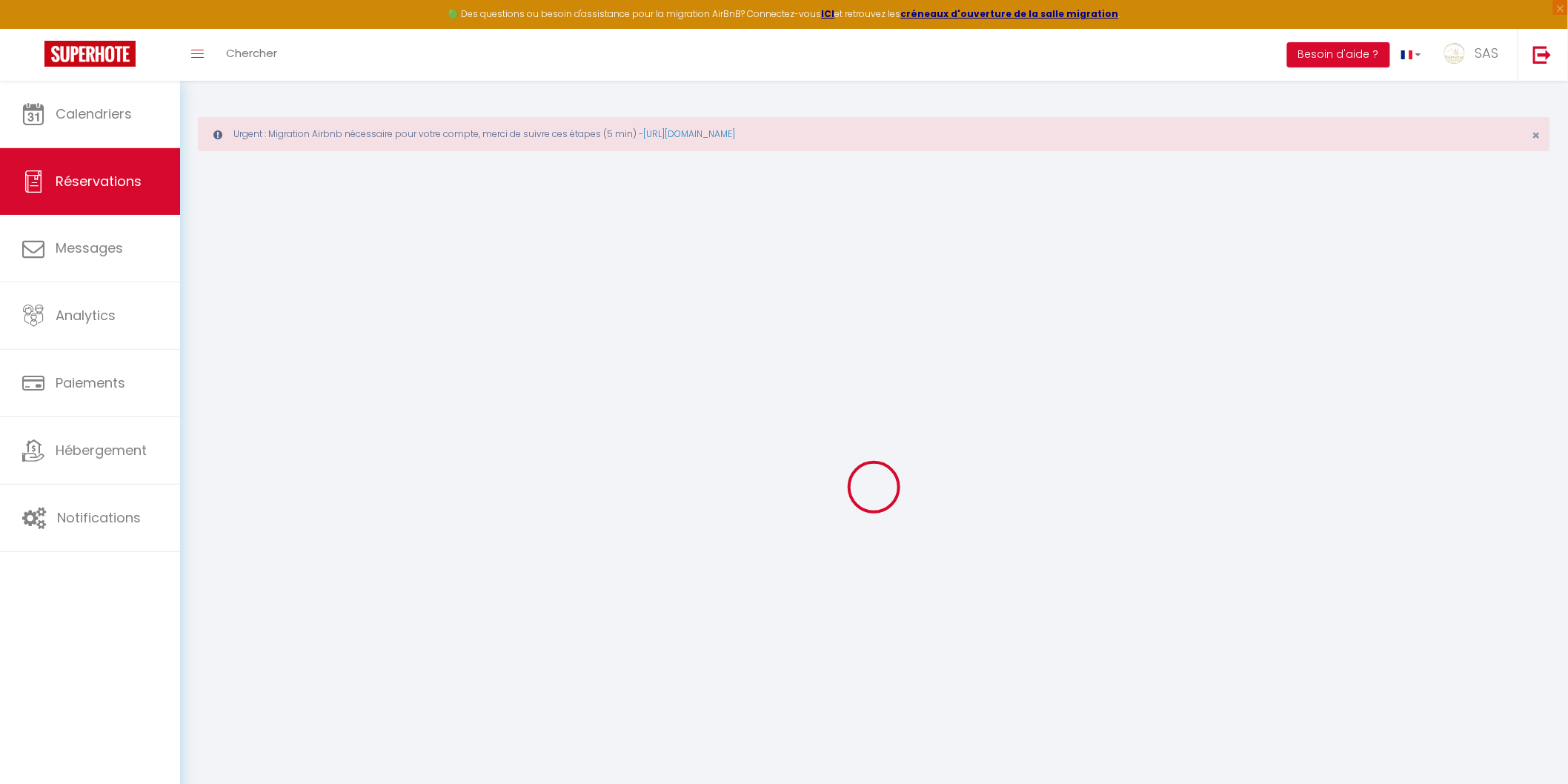
select select
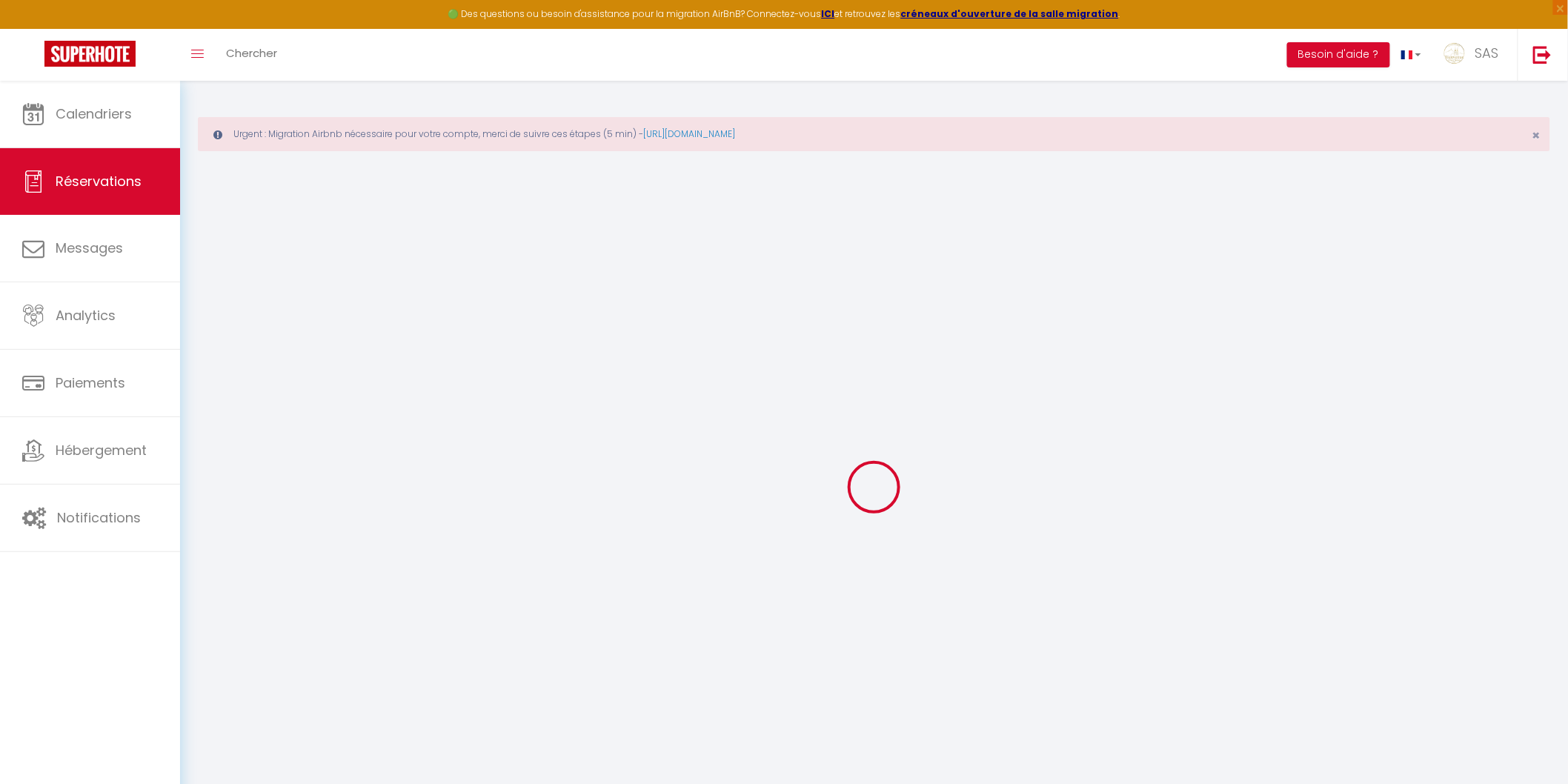
select select
checkbox input "false"
select select
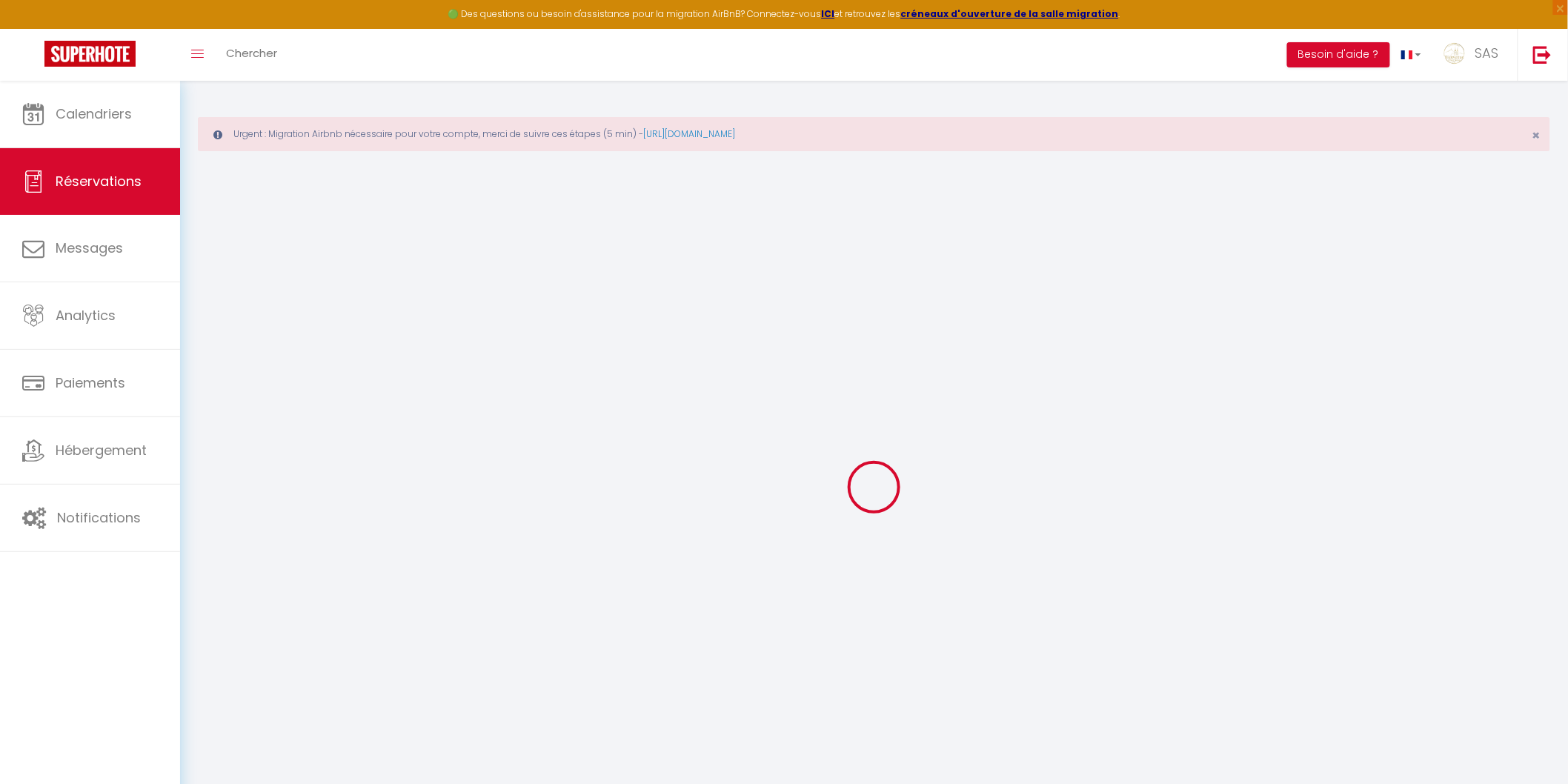
select select
checkbox input "false"
select select
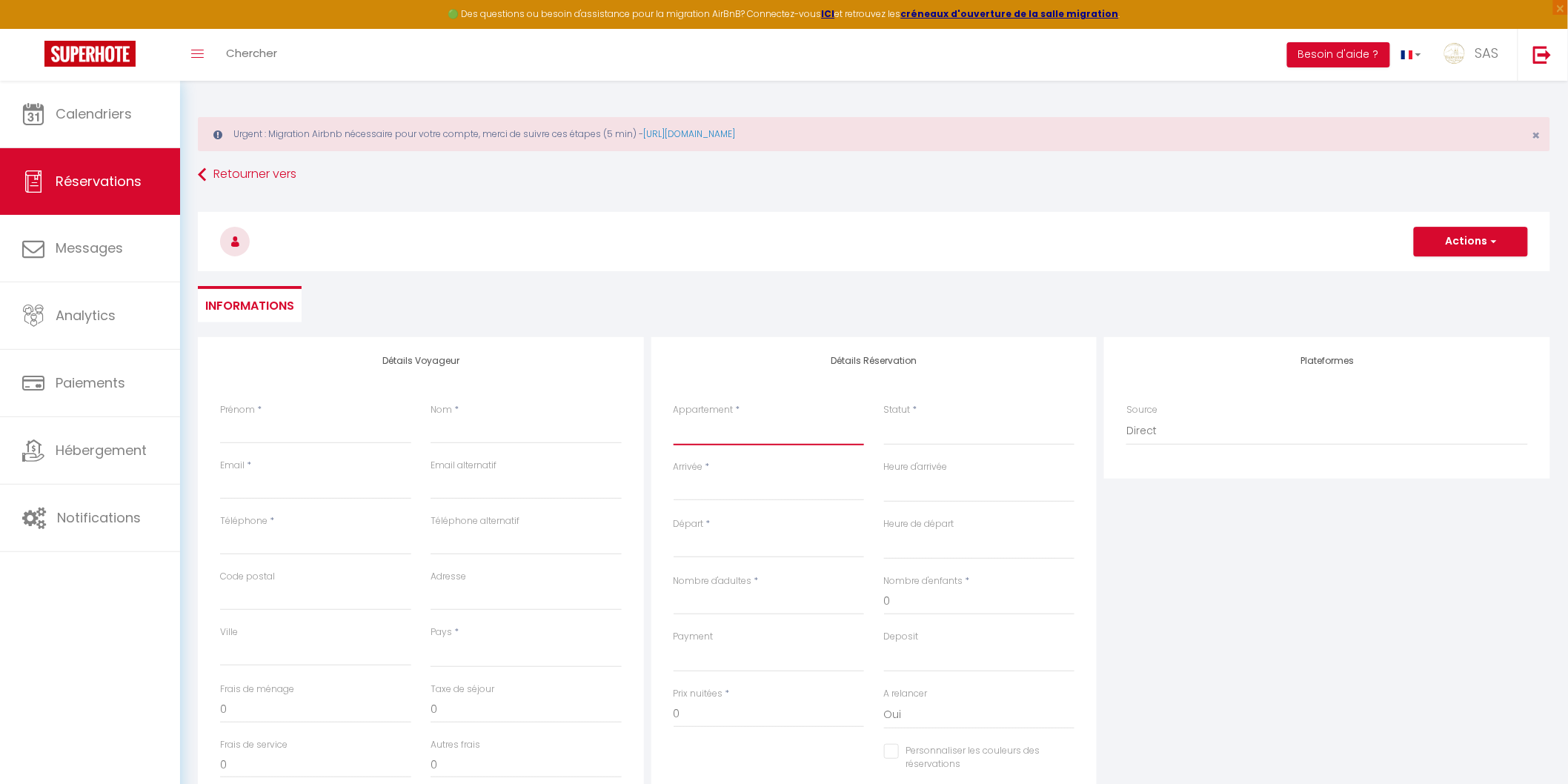
click at [707, 435] on select "6 MONT DORE BEAUMONT Maison Royan Marx Dormoy (A) 22 clos notre dame 21 Joseph …" at bounding box center [769, 430] width 191 height 28
select select "41150"
click at [673, 417] on select "6 MONT DORE BEAUMONT Maison Royan Marx Dormoy (A) 22 clos notre dame 21 Joseph …" at bounding box center [769, 430] width 191 height 28
select select
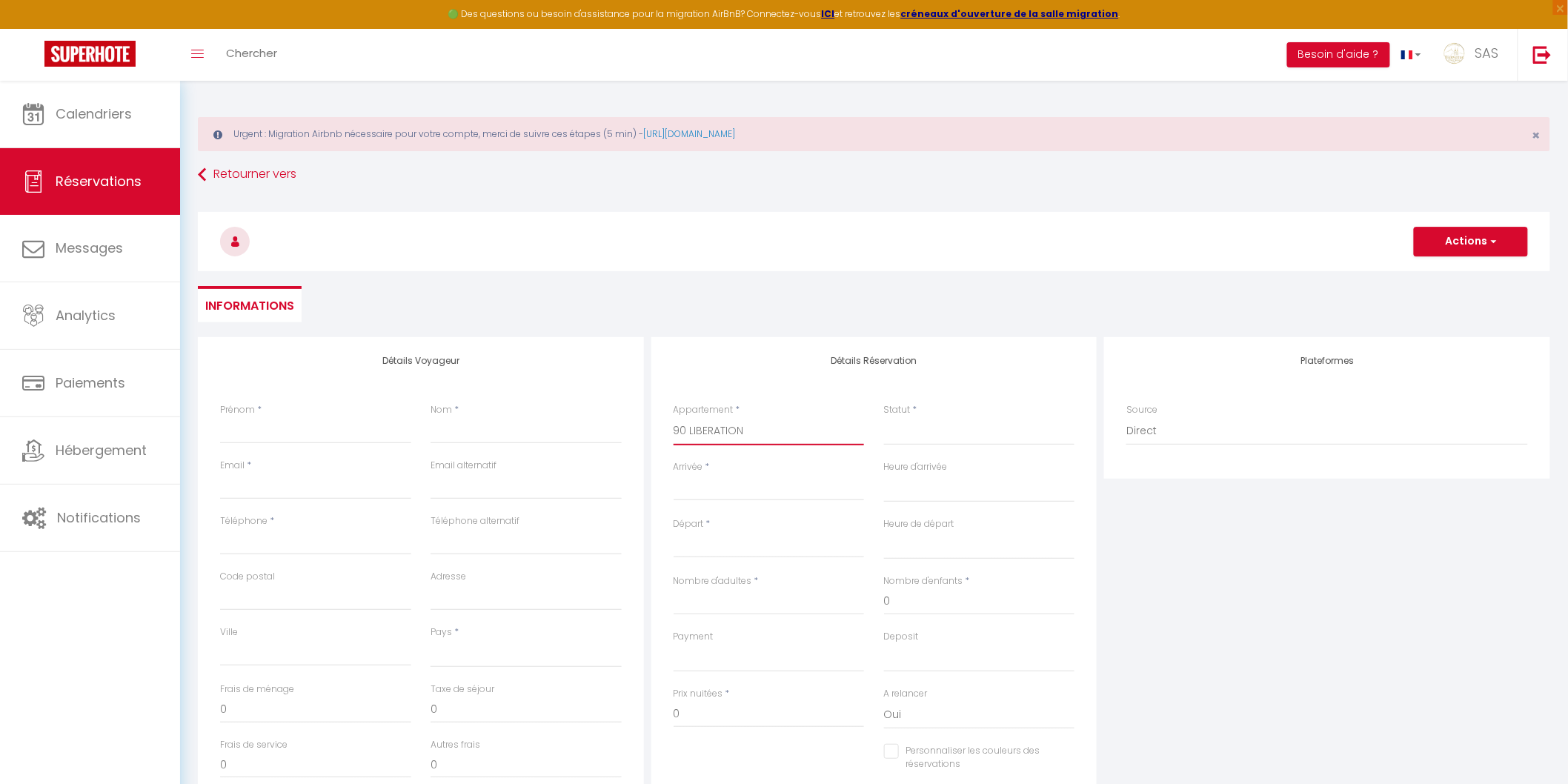
select select
checkbox input "false"
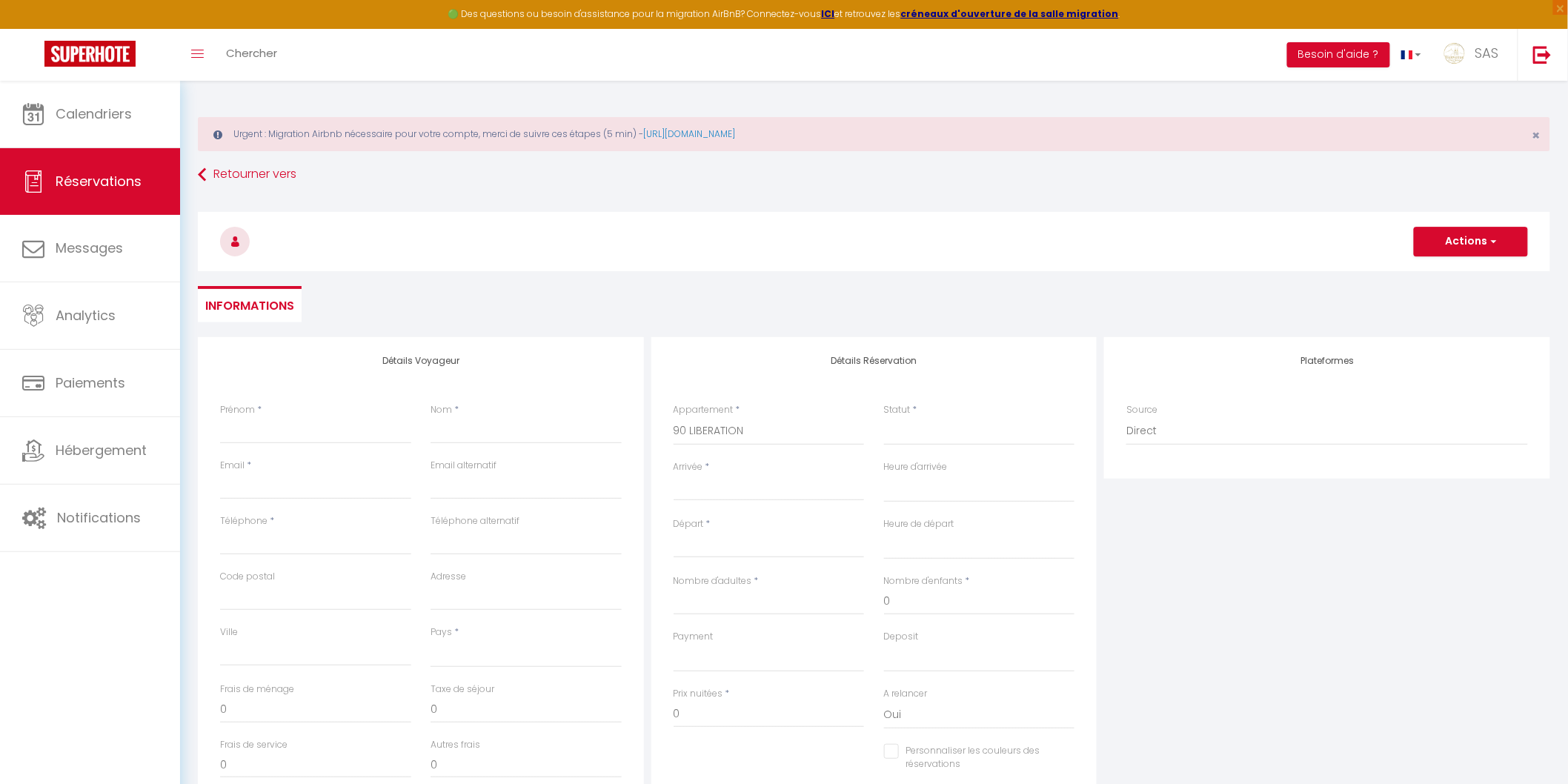
click at [708, 491] on input "Arrivée" at bounding box center [769, 489] width 191 height 20
select select
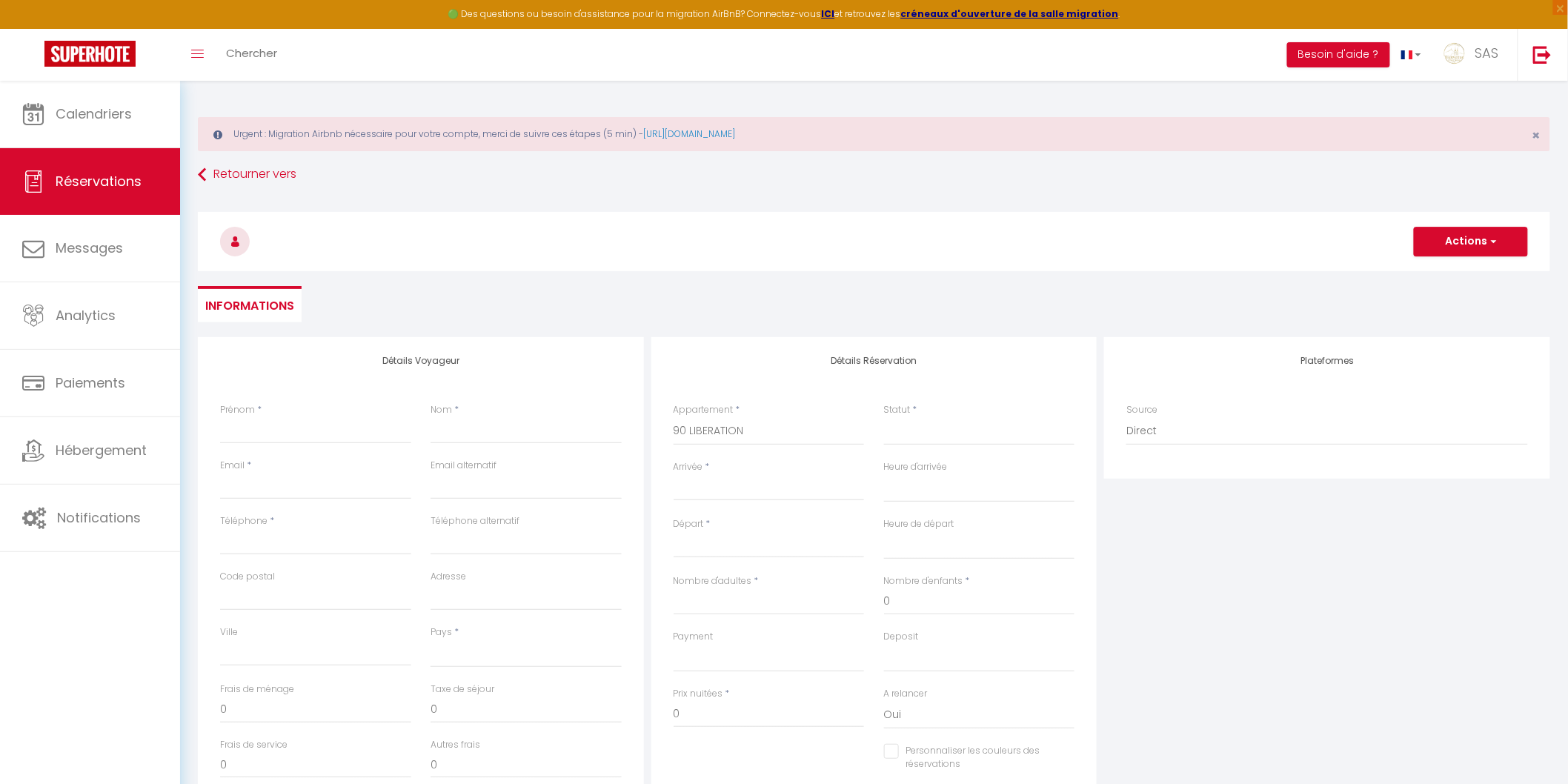
select select
checkbox input "false"
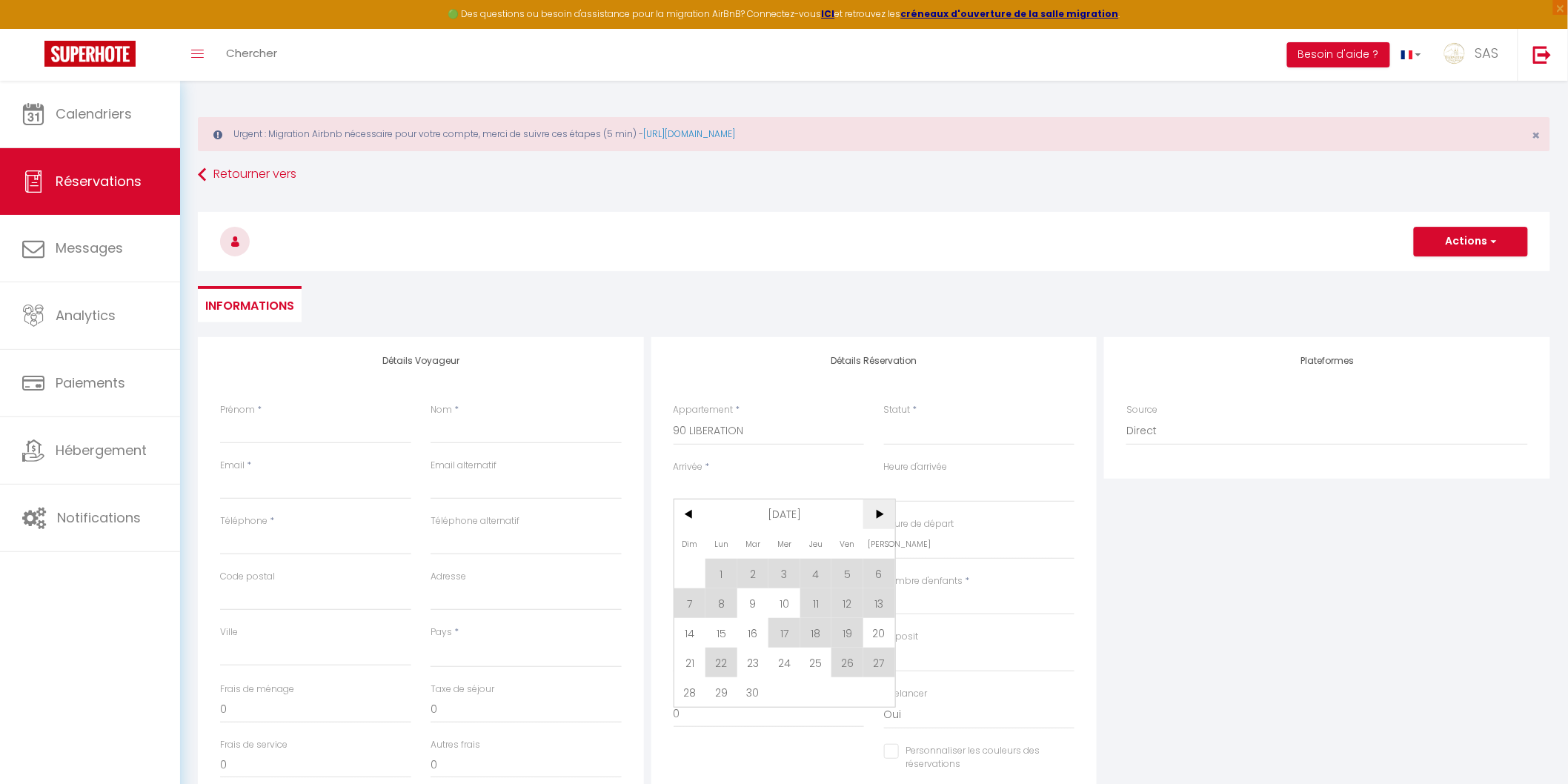
click at [875, 514] on span ">" at bounding box center [878, 514] width 32 height 30
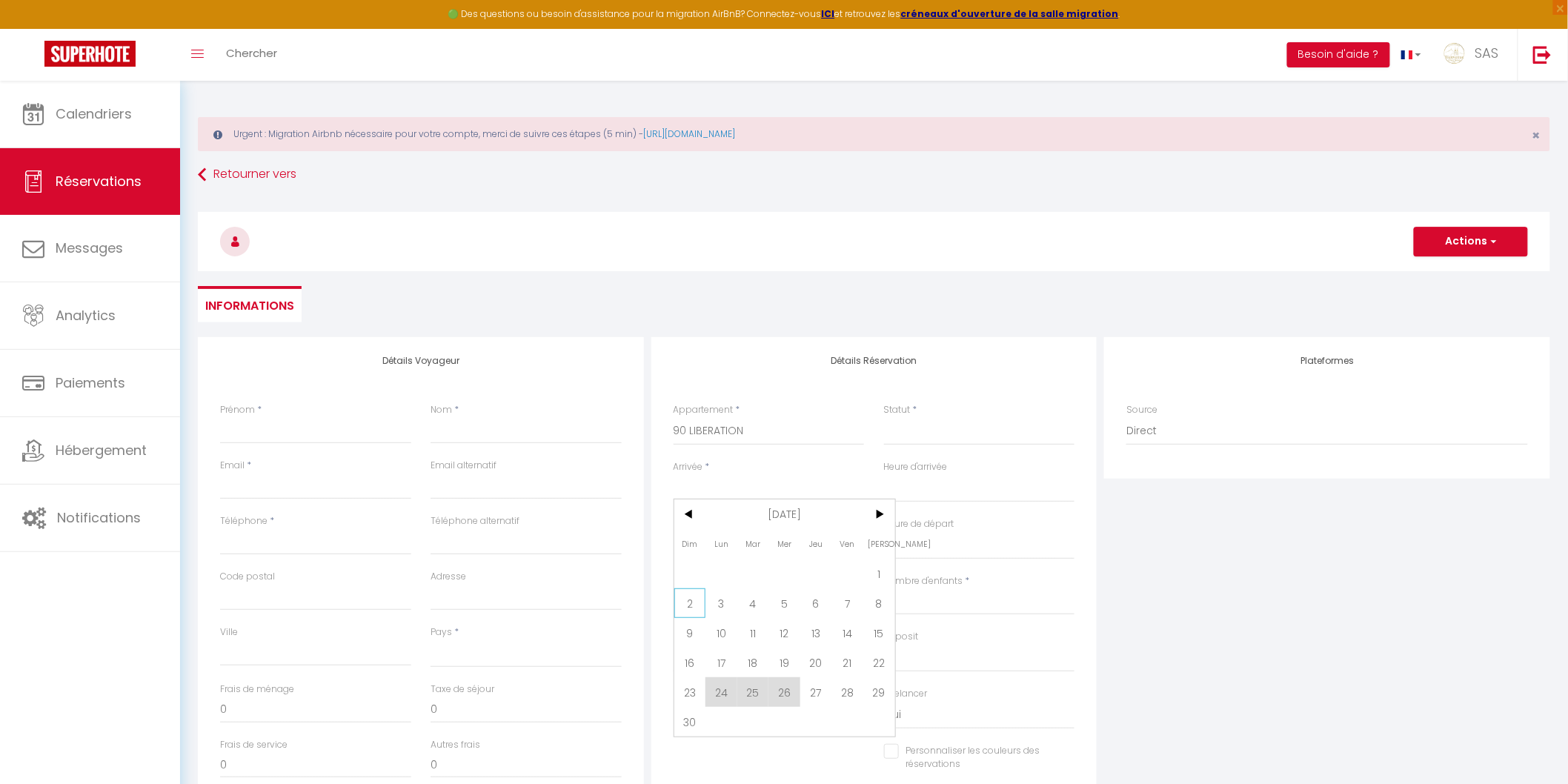
click at [693, 602] on span "2" at bounding box center [690, 603] width 32 height 30
select select
type input "Dim 02 Novembre 2025"
select select
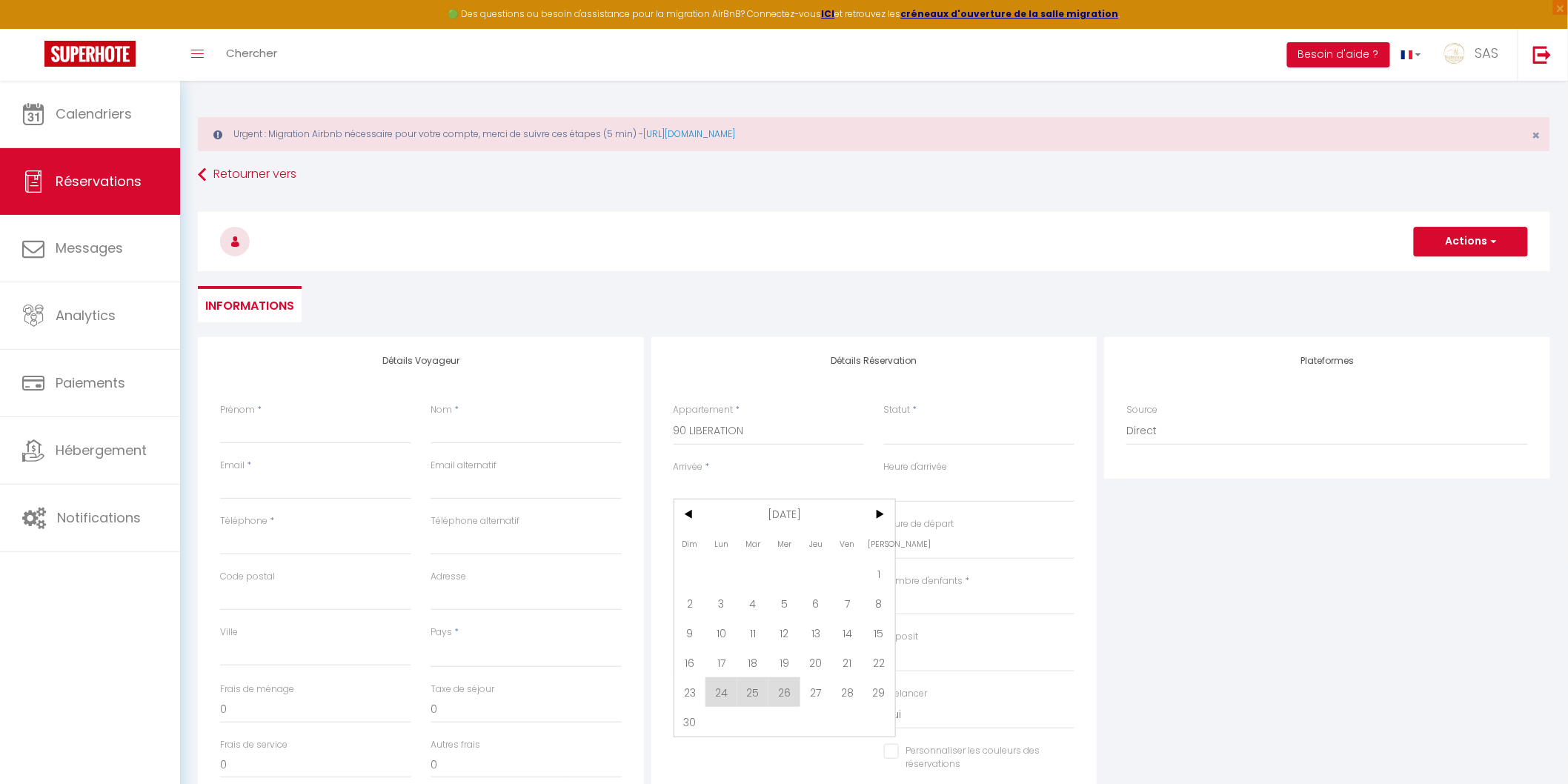
type input "Lun 03 Novembre 2025"
select select
checkbox input "false"
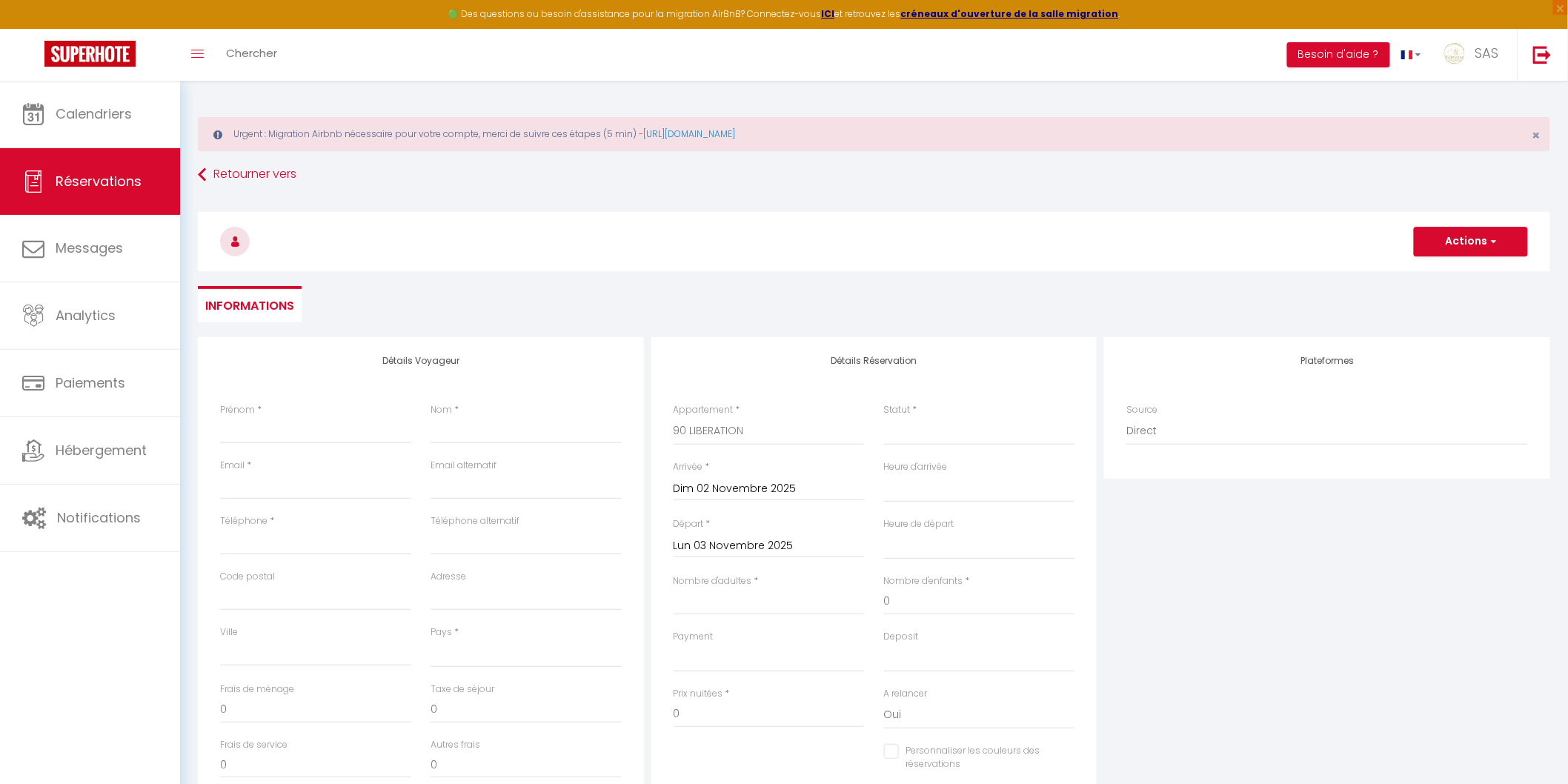
click at [745, 550] on input "Lun 03 Novembre 2025" at bounding box center [769, 546] width 191 height 20
click at [851, 656] on span "7" at bounding box center [847, 659] width 32 height 30
select select
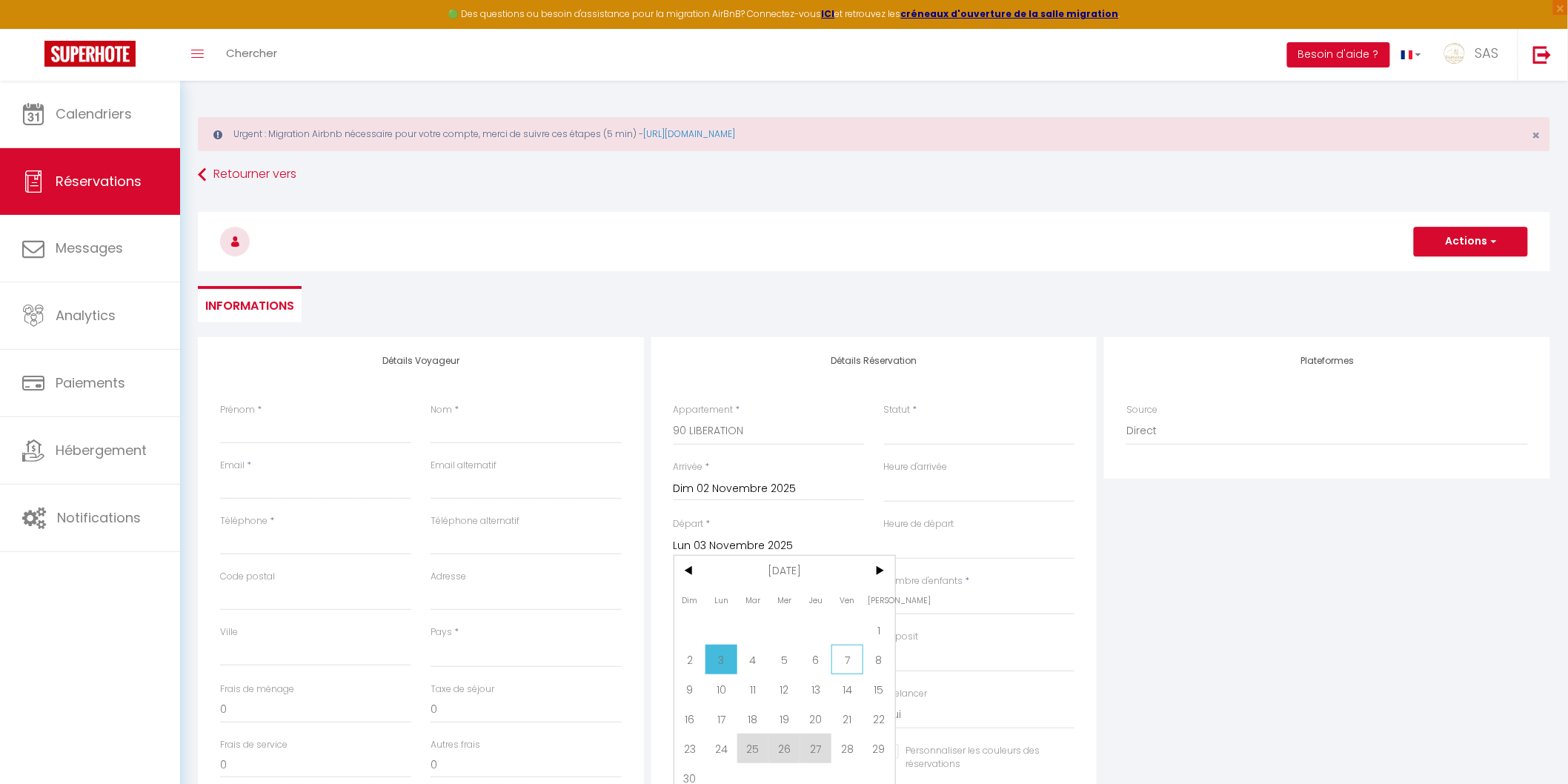
type input "Ven 07 Novembre 2025"
select select
checkbox input "false"
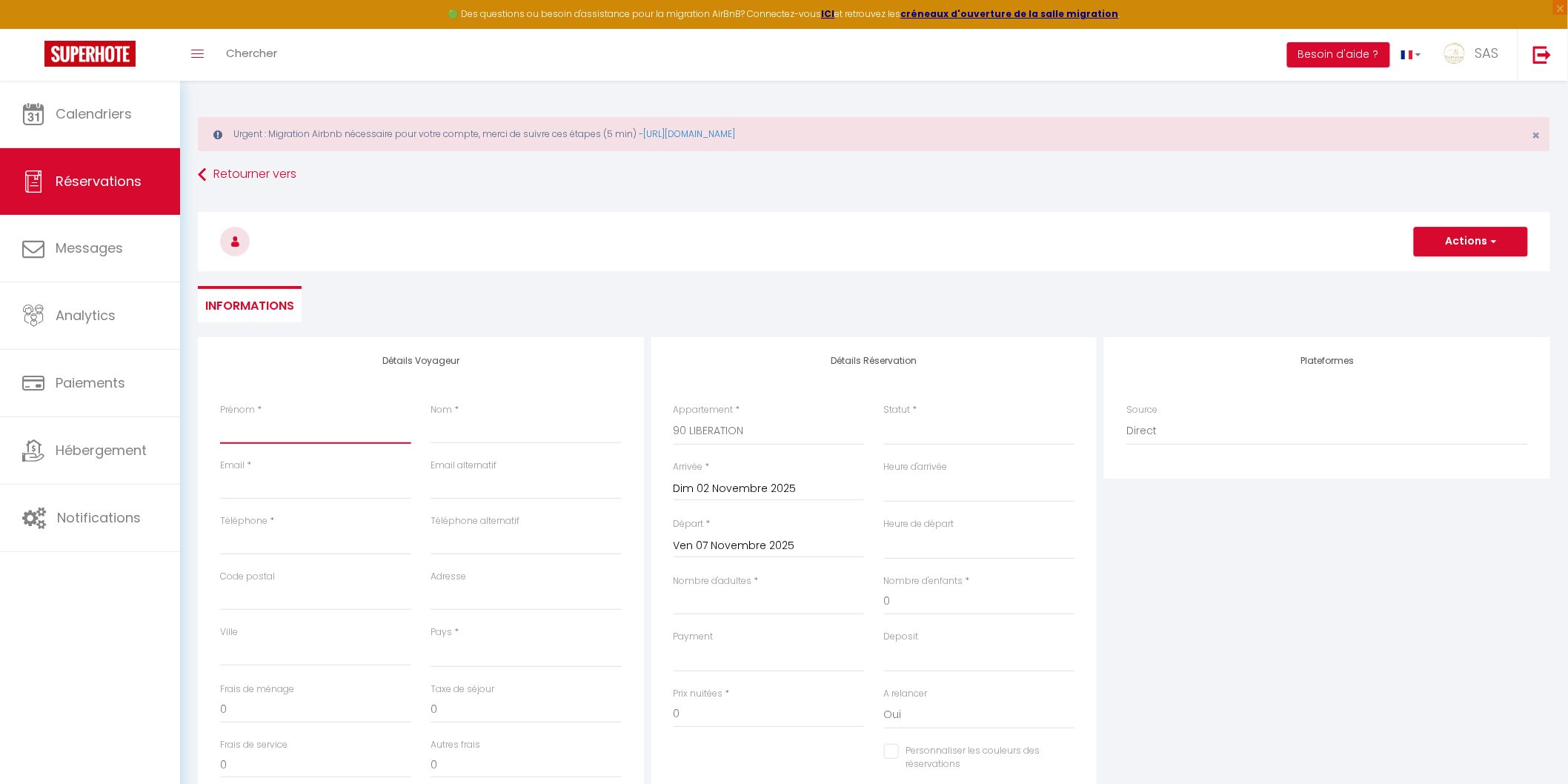
click at [347, 427] on input "Prénom" at bounding box center [316, 430] width 191 height 26
paste input "MONGUILLON Marie"
type input "MONGUILLON Marie"
select select
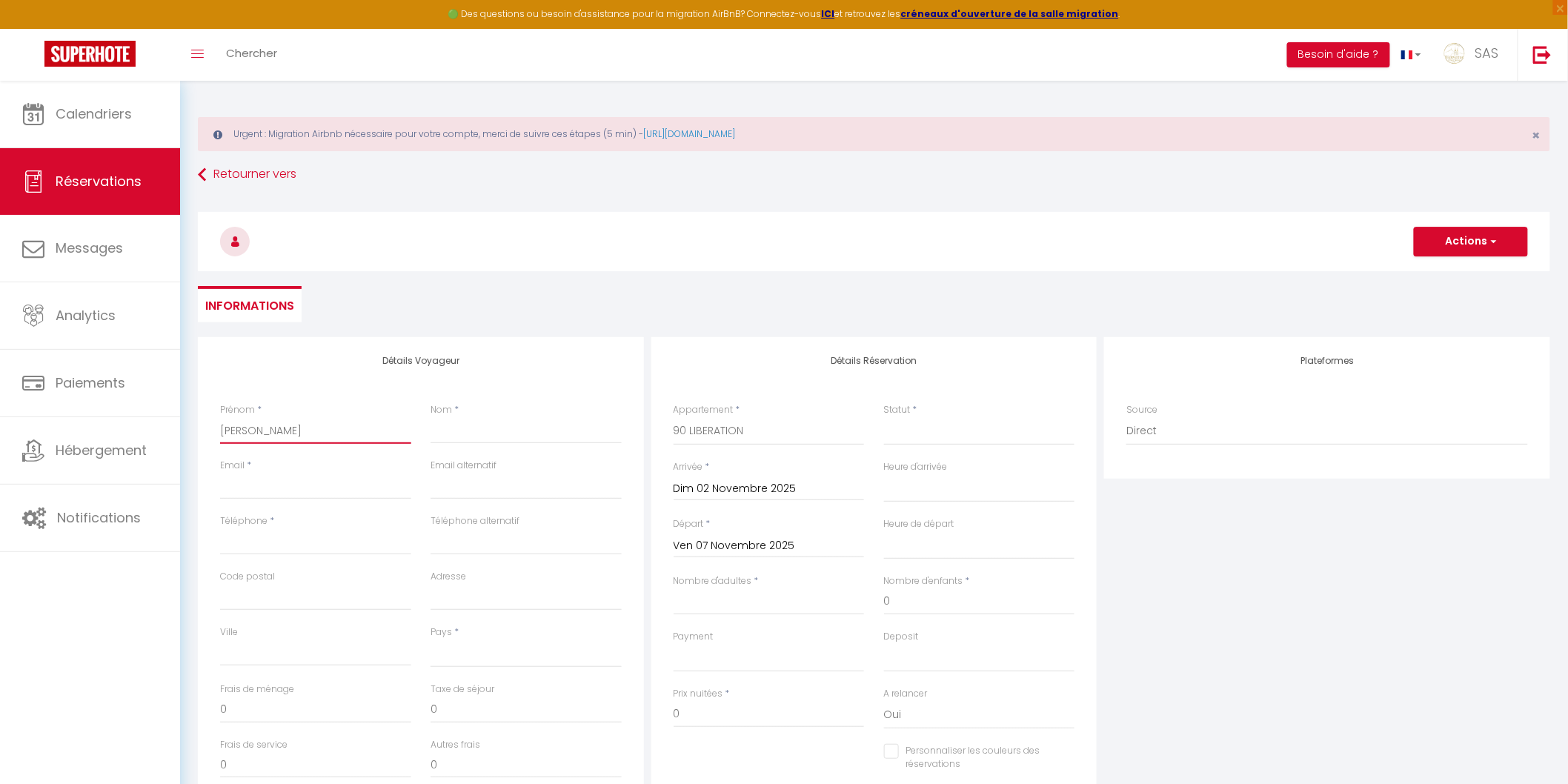
select select
checkbox input "false"
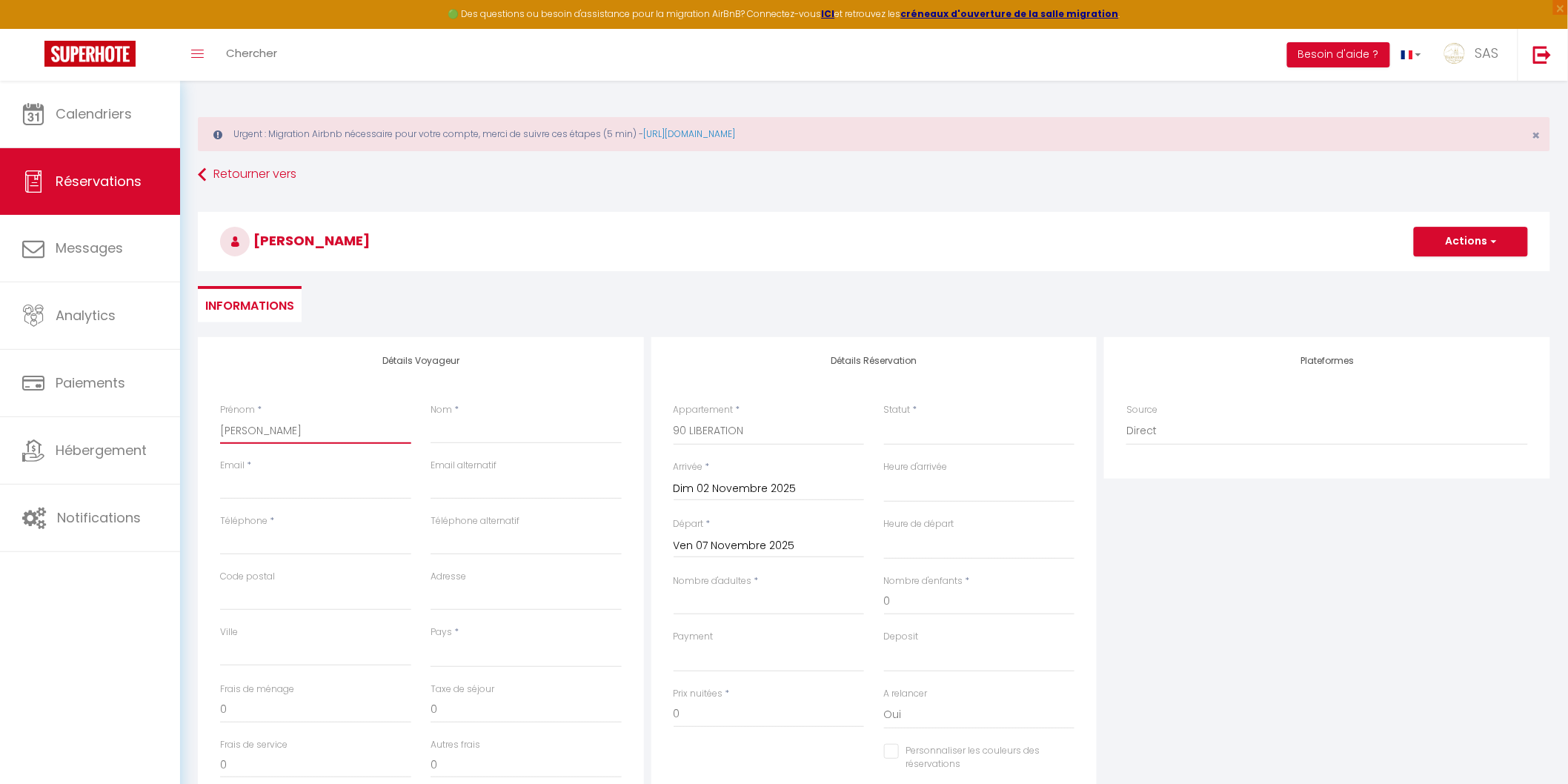
click at [242, 436] on input "MONGUILLON Marie" at bounding box center [316, 430] width 191 height 26
type input "Marie"
select select
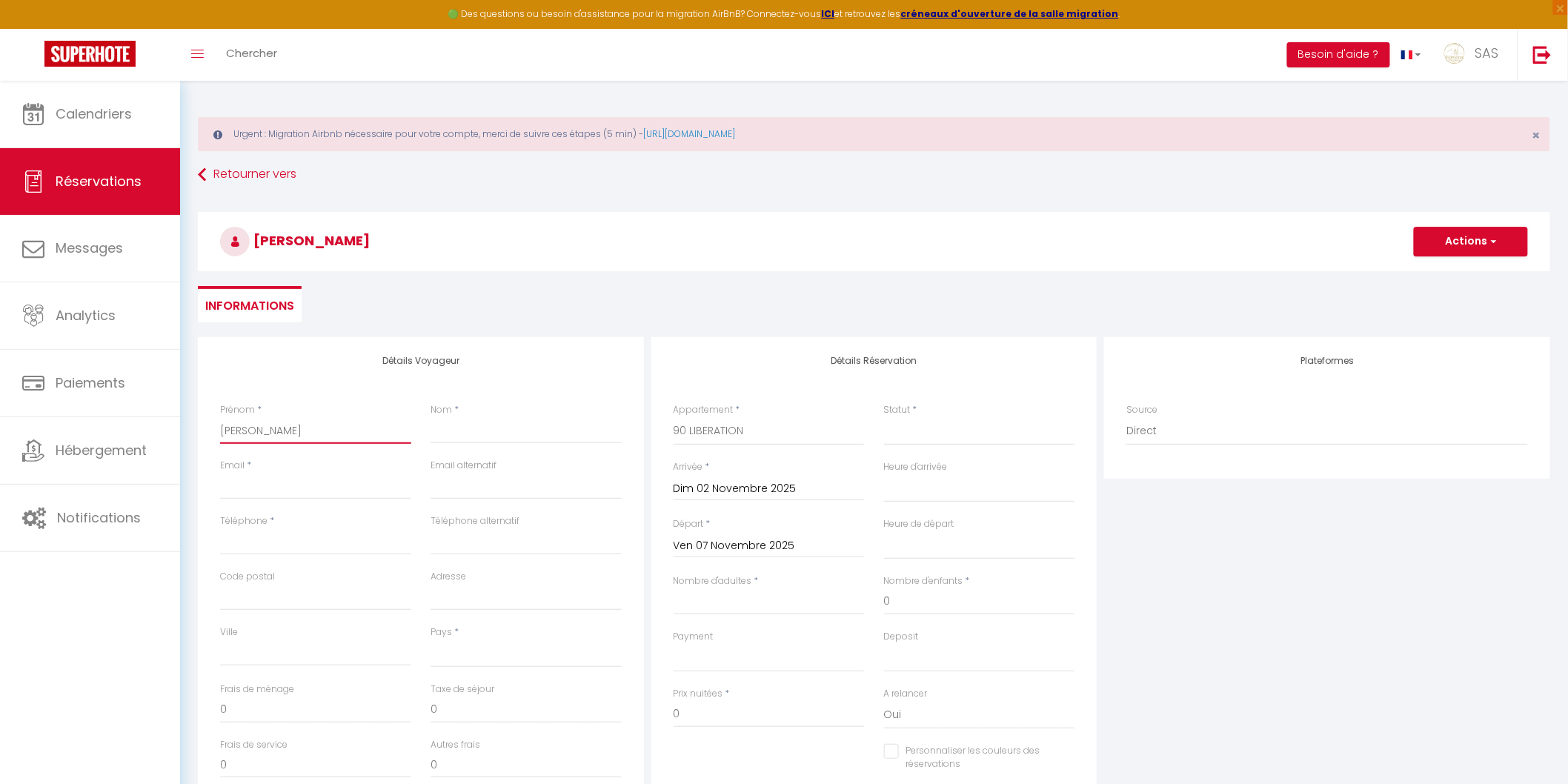
select select
checkbox input "false"
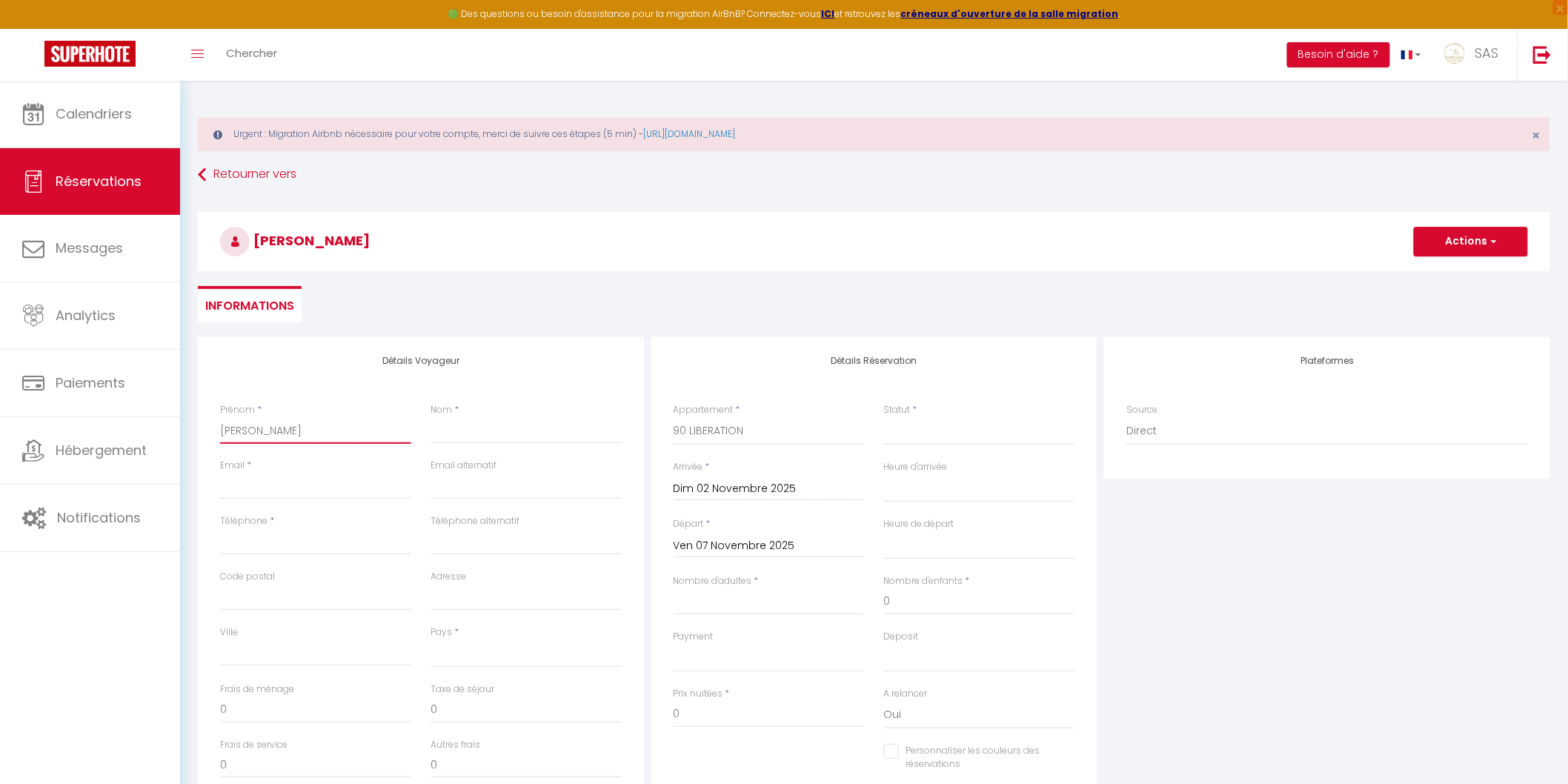
type input "Marie"
click at [475, 416] on div "Nom *" at bounding box center [526, 424] width 191 height 41
click at [469, 433] on input "Nom" at bounding box center [526, 430] width 191 height 26
paste input "MONGUILLON"
type input "MONGUILLON"
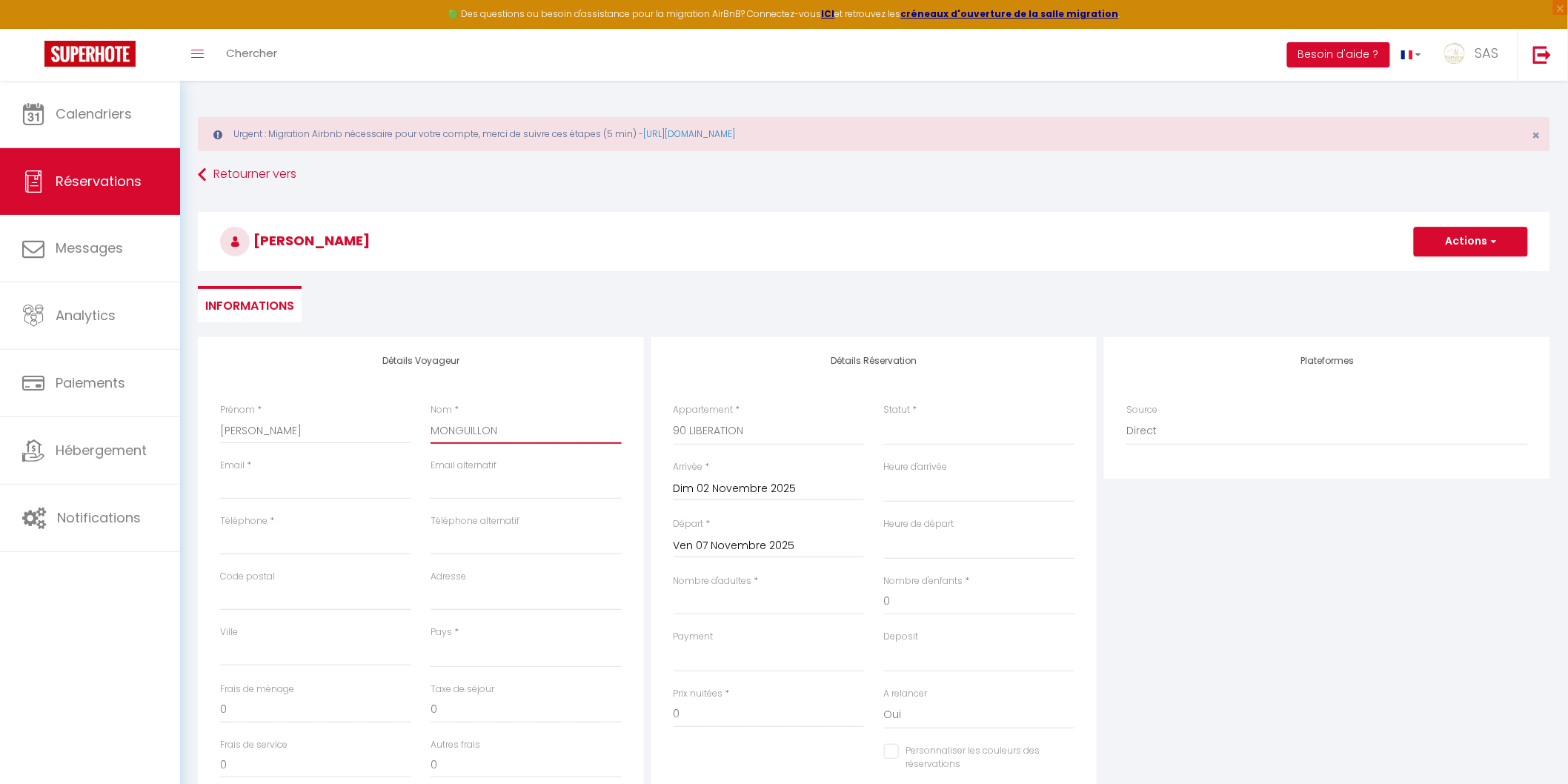
select select
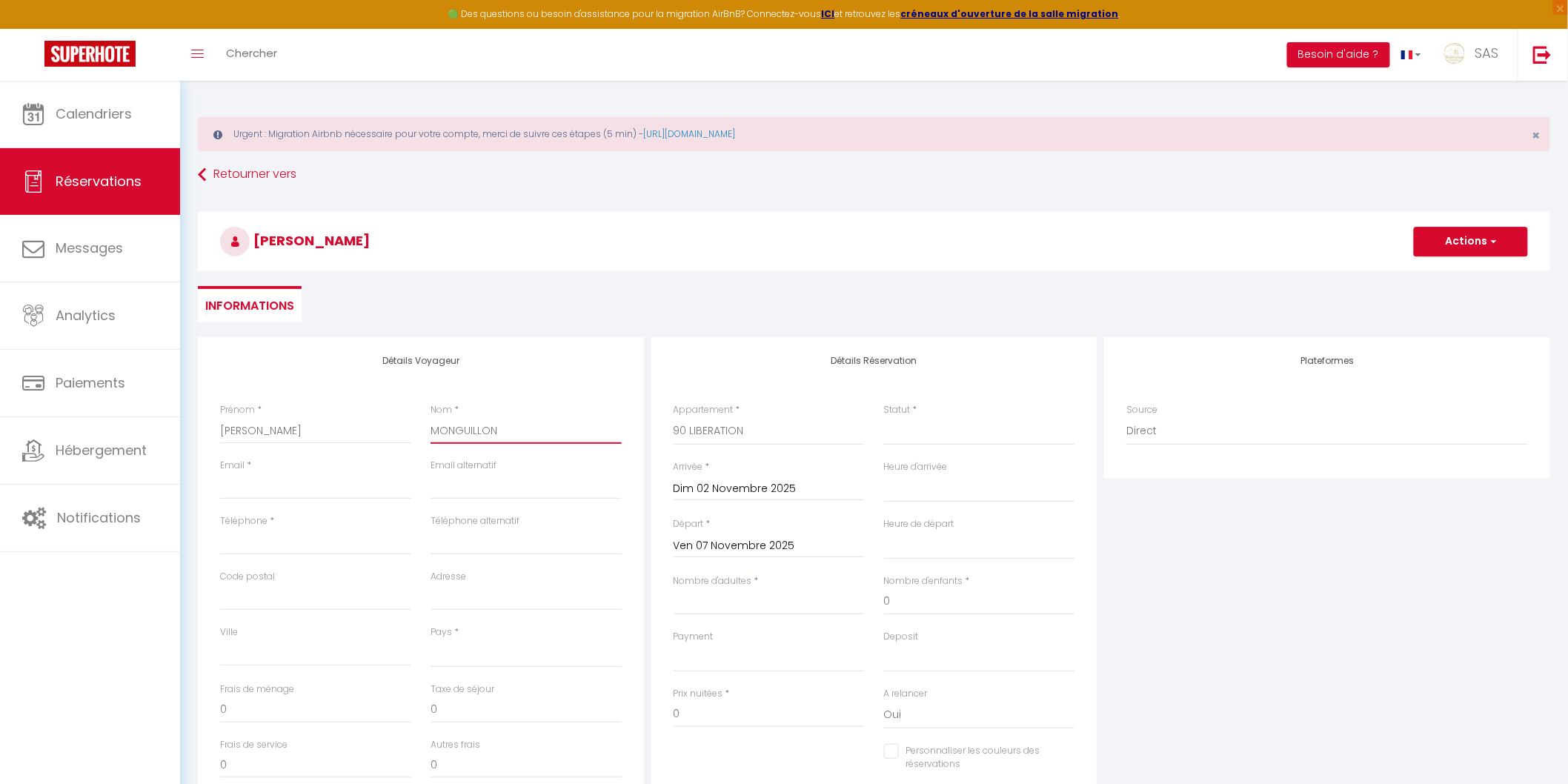
select select
checkbox input "false"
type input "MONGUILLON"
click at [472, 589] on input "Adresse" at bounding box center [526, 596] width 191 height 26
paste input "240 route de Villard Péron"
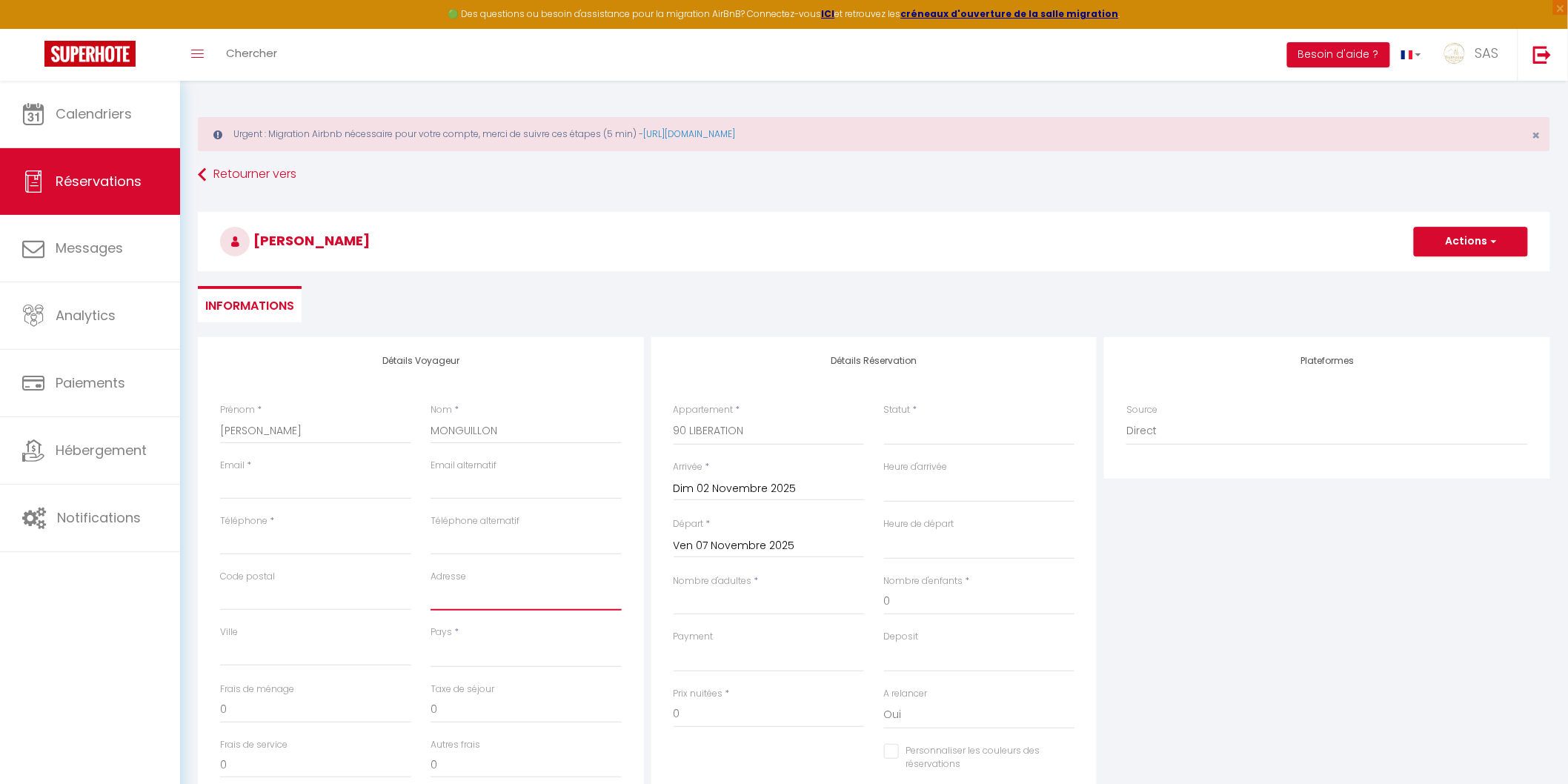
type input "240 route de Villard Péron"
select select
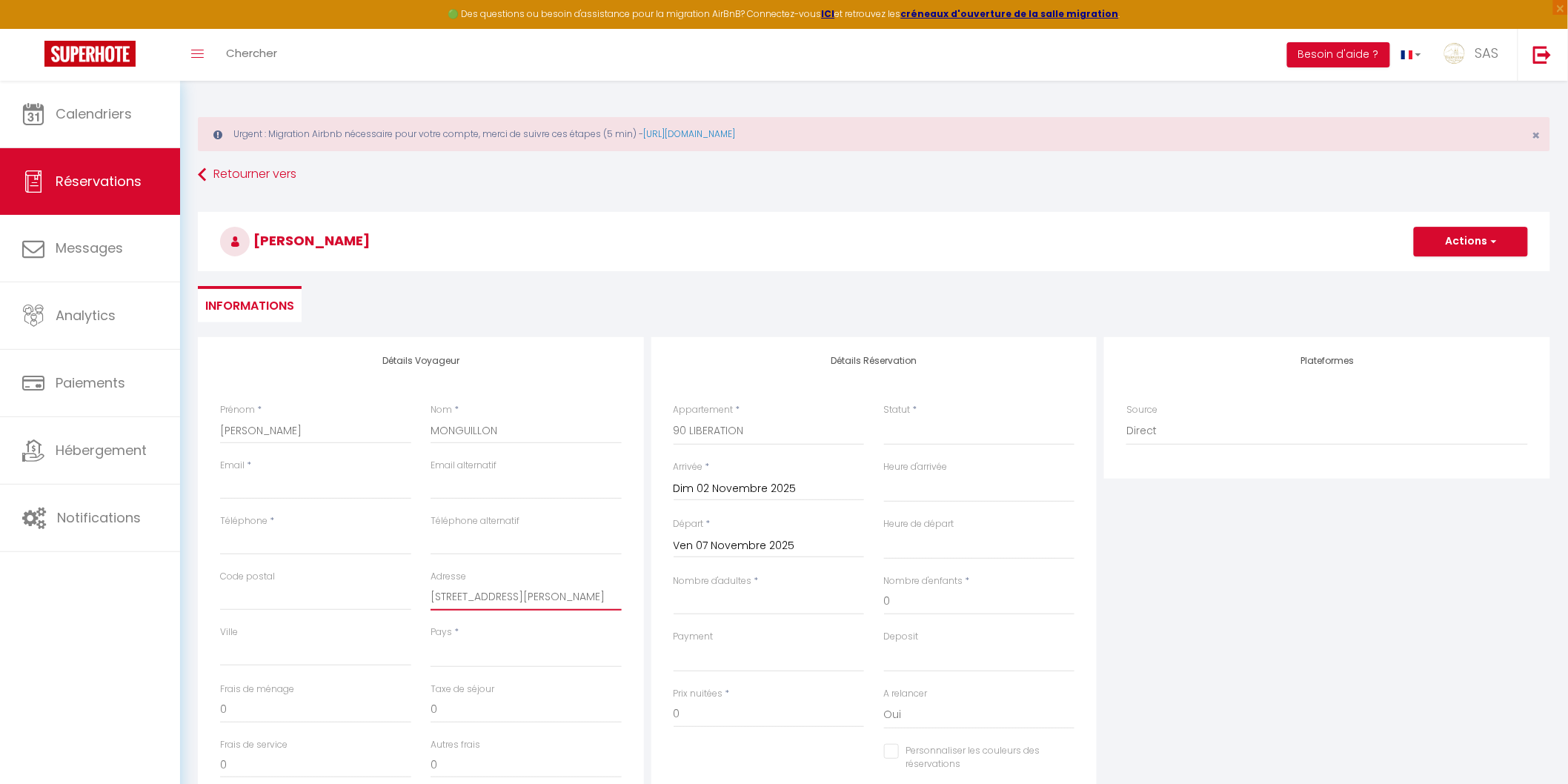
select select
checkbox input "false"
type input "240 route de Villard Péron"
click at [279, 589] on input "Code postal" at bounding box center [316, 596] width 191 height 26
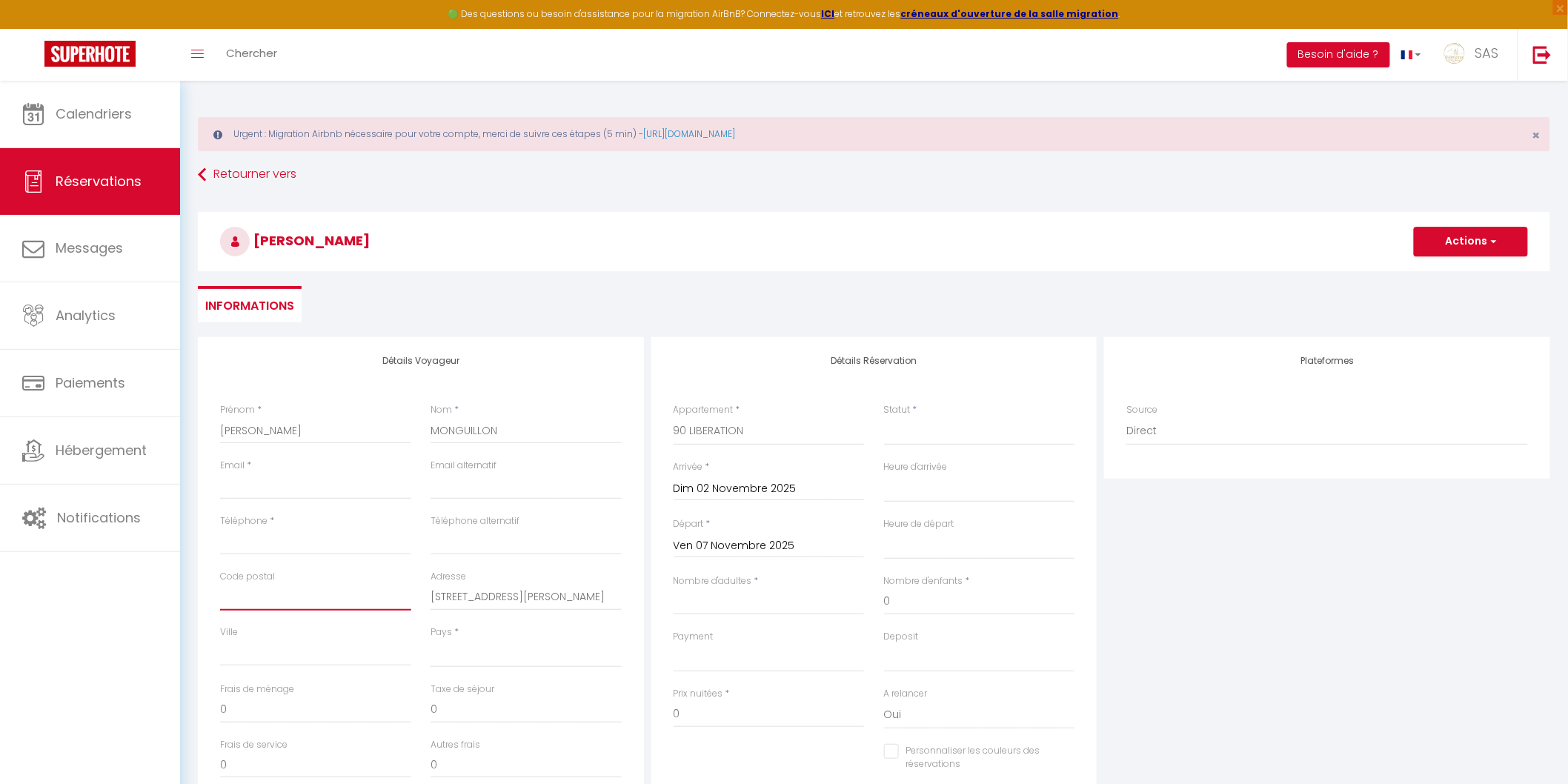
paste input "73290"
type input "73290"
select select
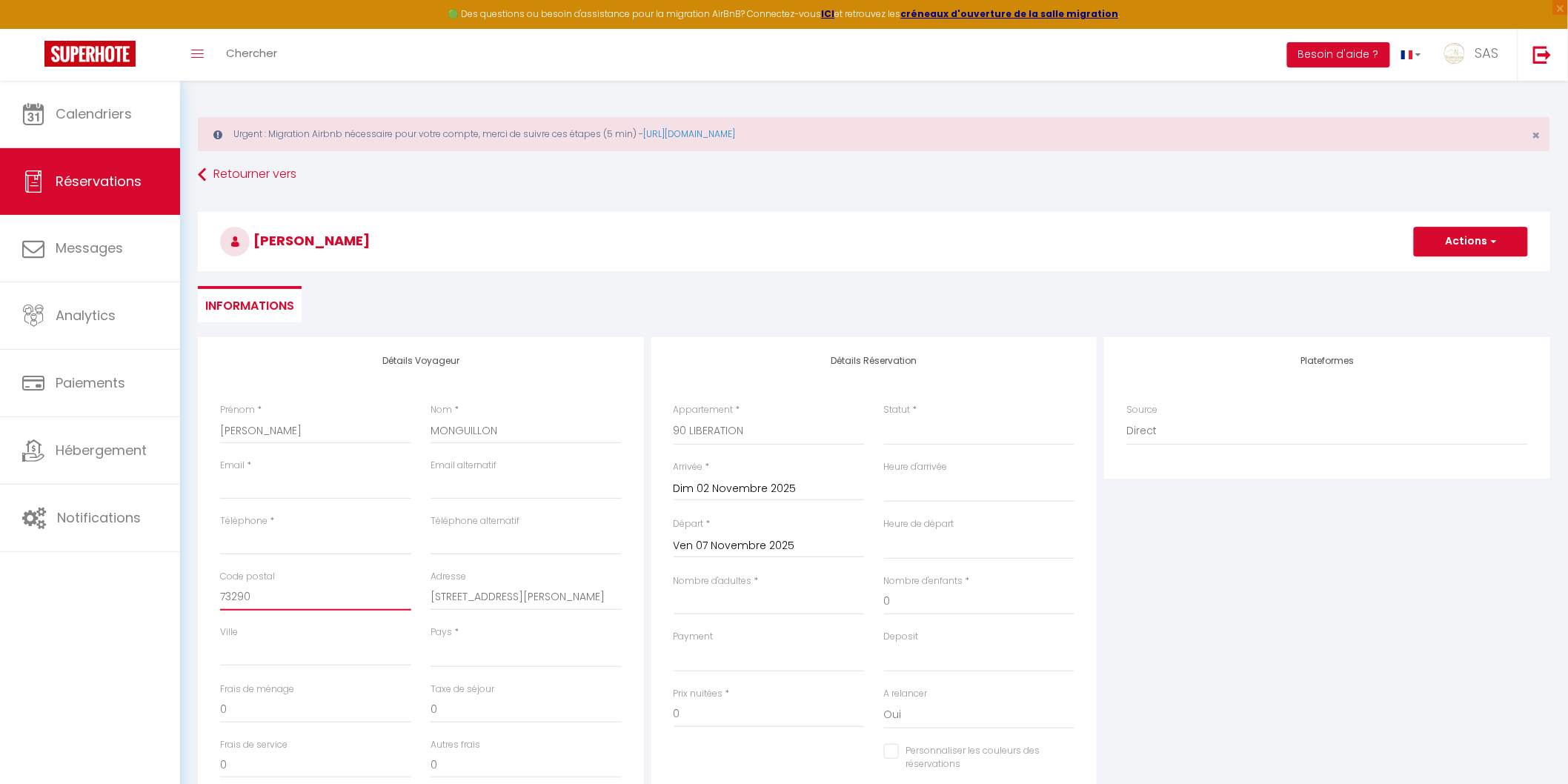
select select
checkbox input "false"
type input "73290"
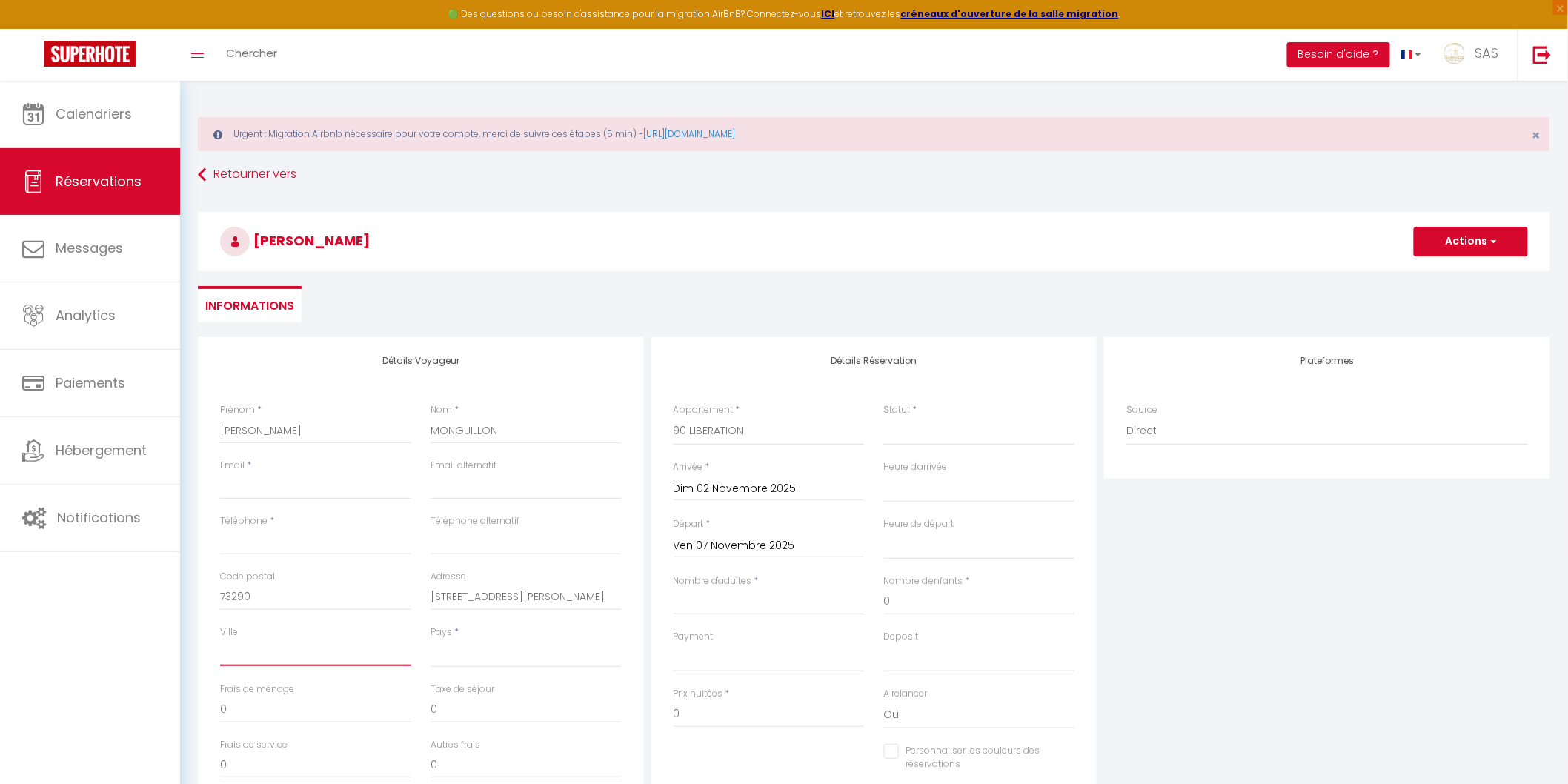
click at [379, 662] on input "Ville" at bounding box center [316, 652] width 191 height 26
paste input "LA MOTTE SERVOLEX"
type input "LA MOTTE SERVOLEX"
select select
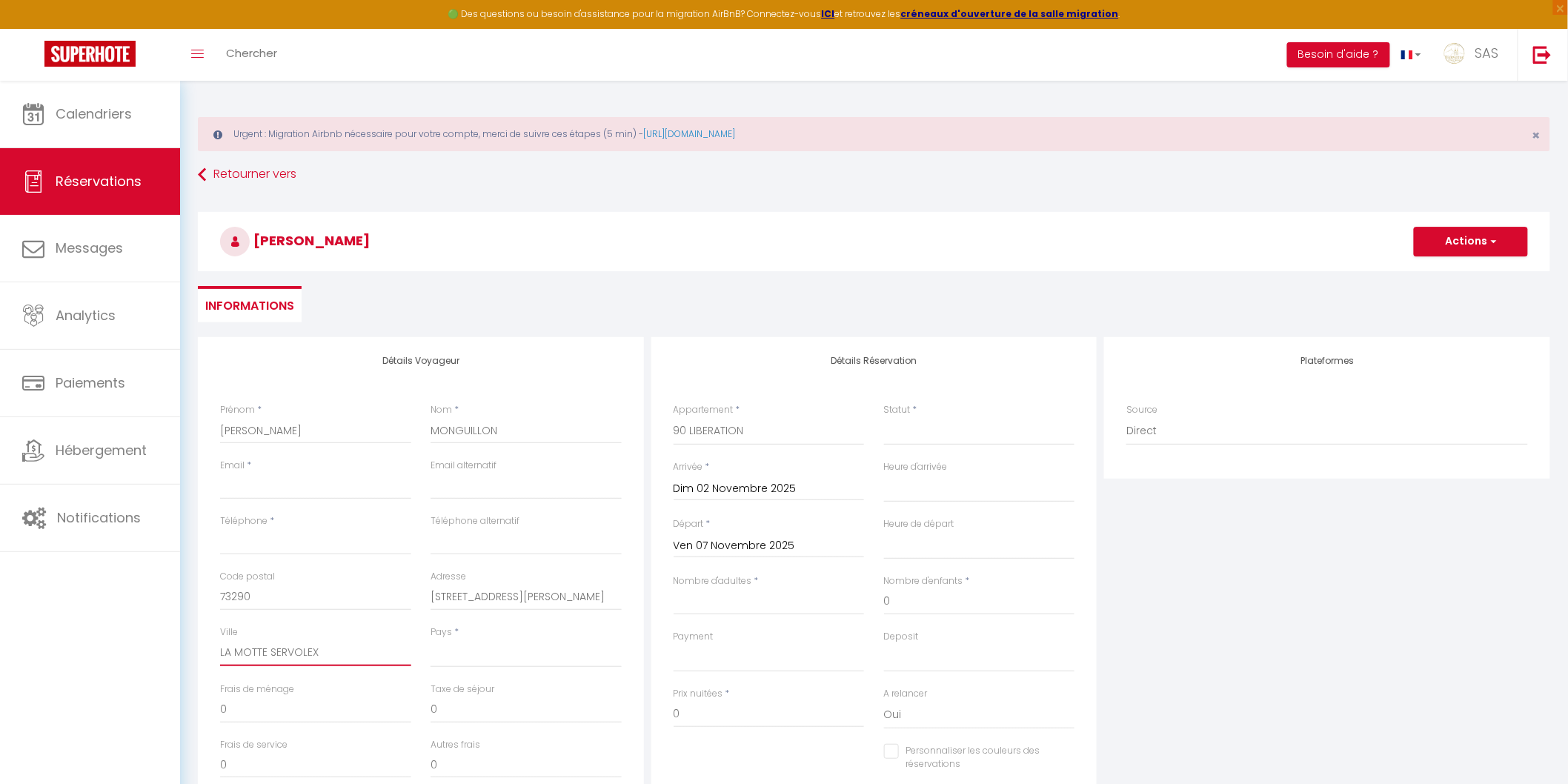
select select
checkbox input "false"
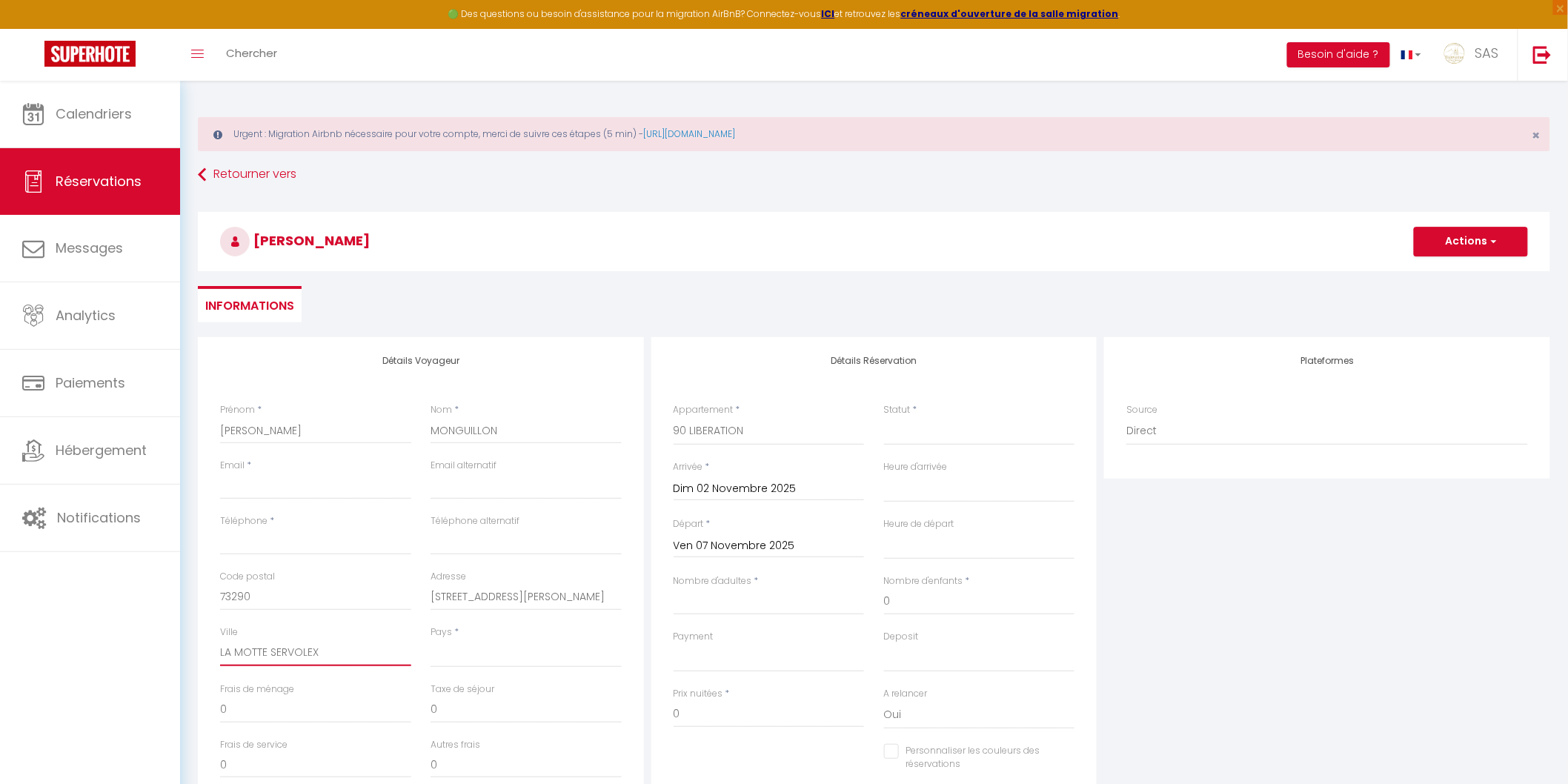
type input "LA MOTTE SERVOLEX"
click at [465, 658] on select "France Portugal Afghanistan Albania Algeria American Samoa Andorra Angola Angui…" at bounding box center [526, 653] width 191 height 28
click at [431, 640] on select "France Portugal Afghanistan Albania Algeria American Samoa Andorra Angola Angui…" at bounding box center [526, 653] width 191 height 28
select select "FR"
select select
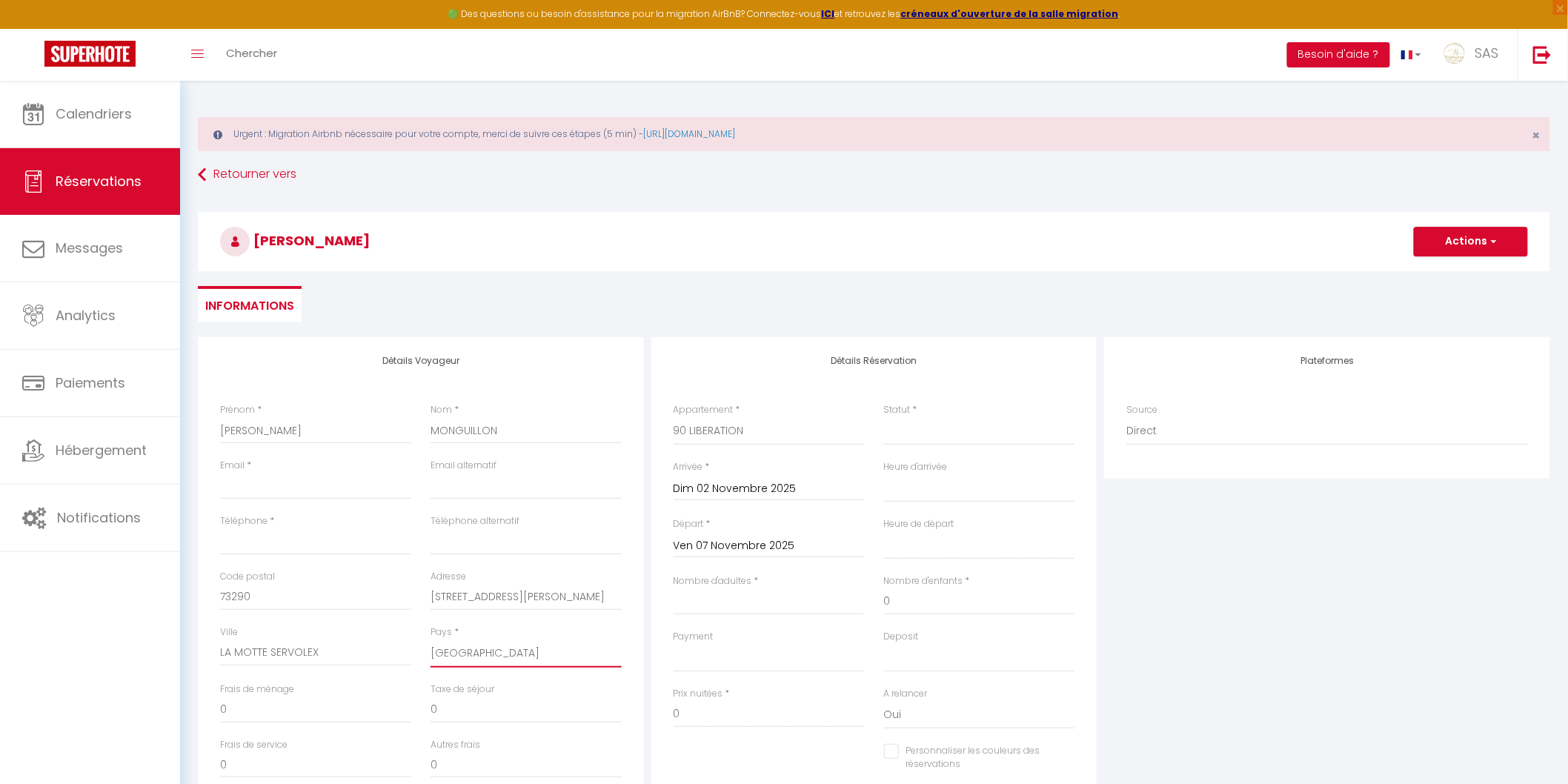
select select
checkbox input "false"
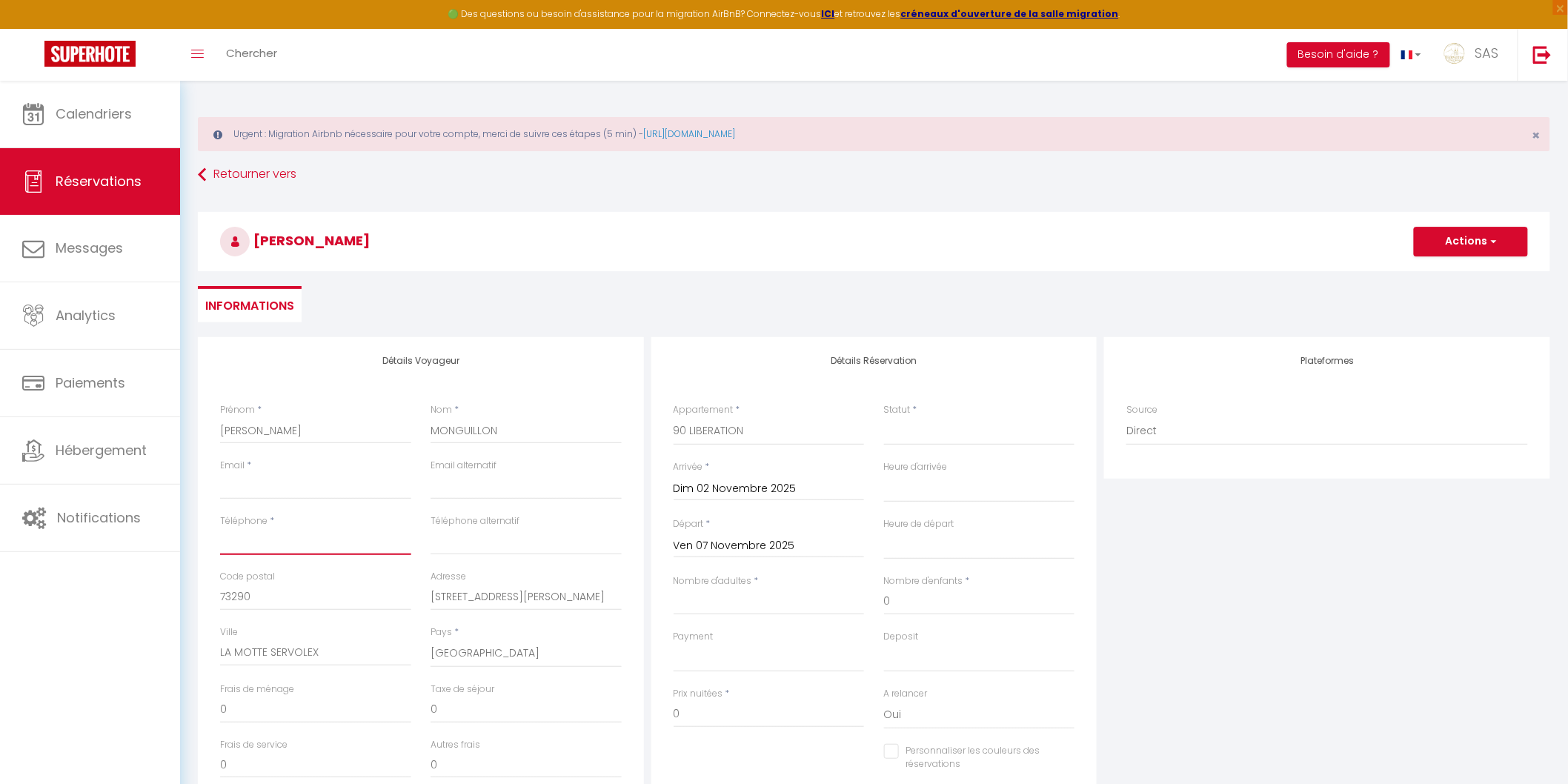
click at [267, 535] on input "Téléphone" at bounding box center [316, 541] width 191 height 26
paste input "06 63 02 11 99"
type input "06 63 02 11 99"
select select
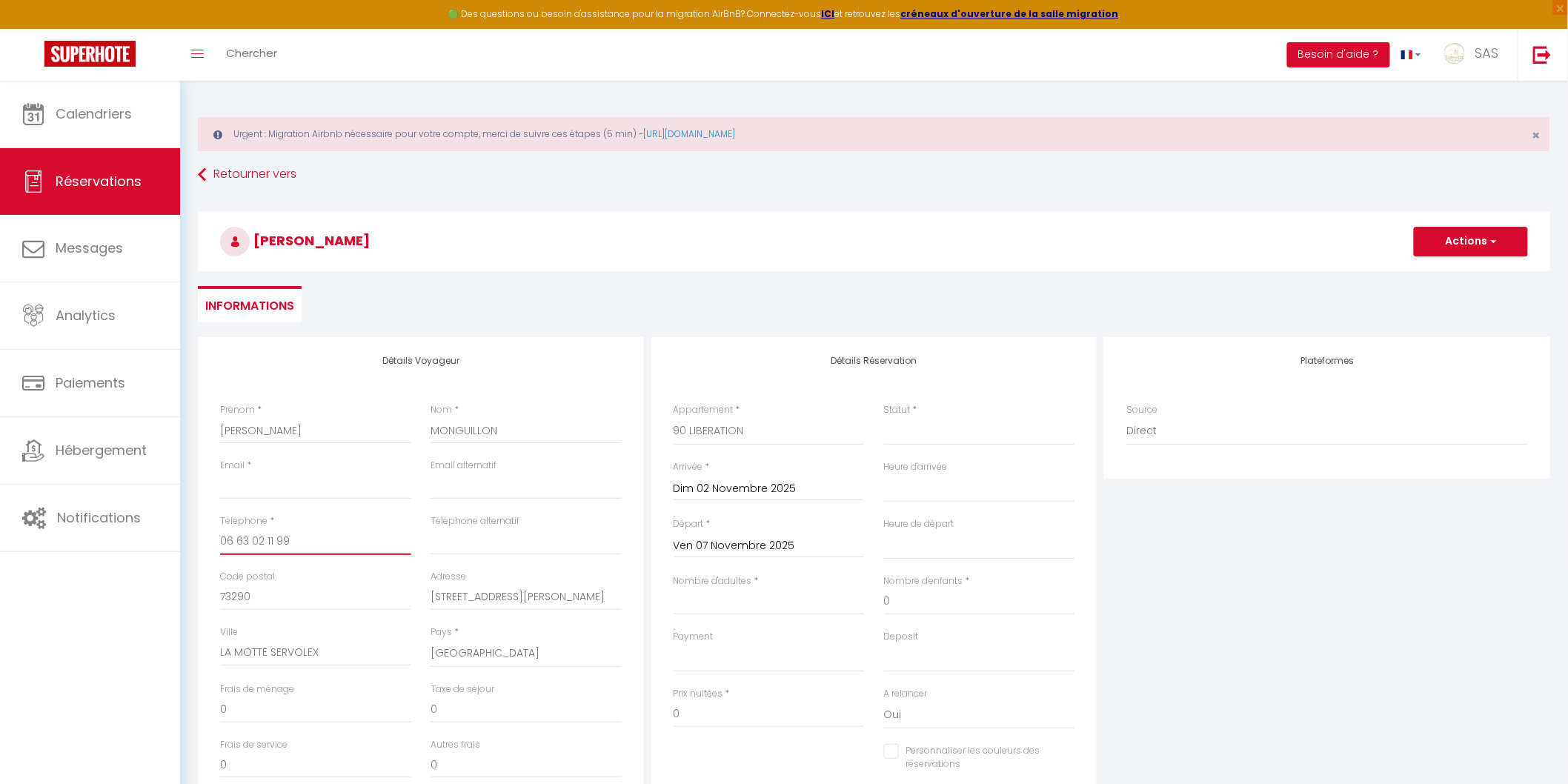
select select
checkbox input "false"
type input "06 63 02 11 99"
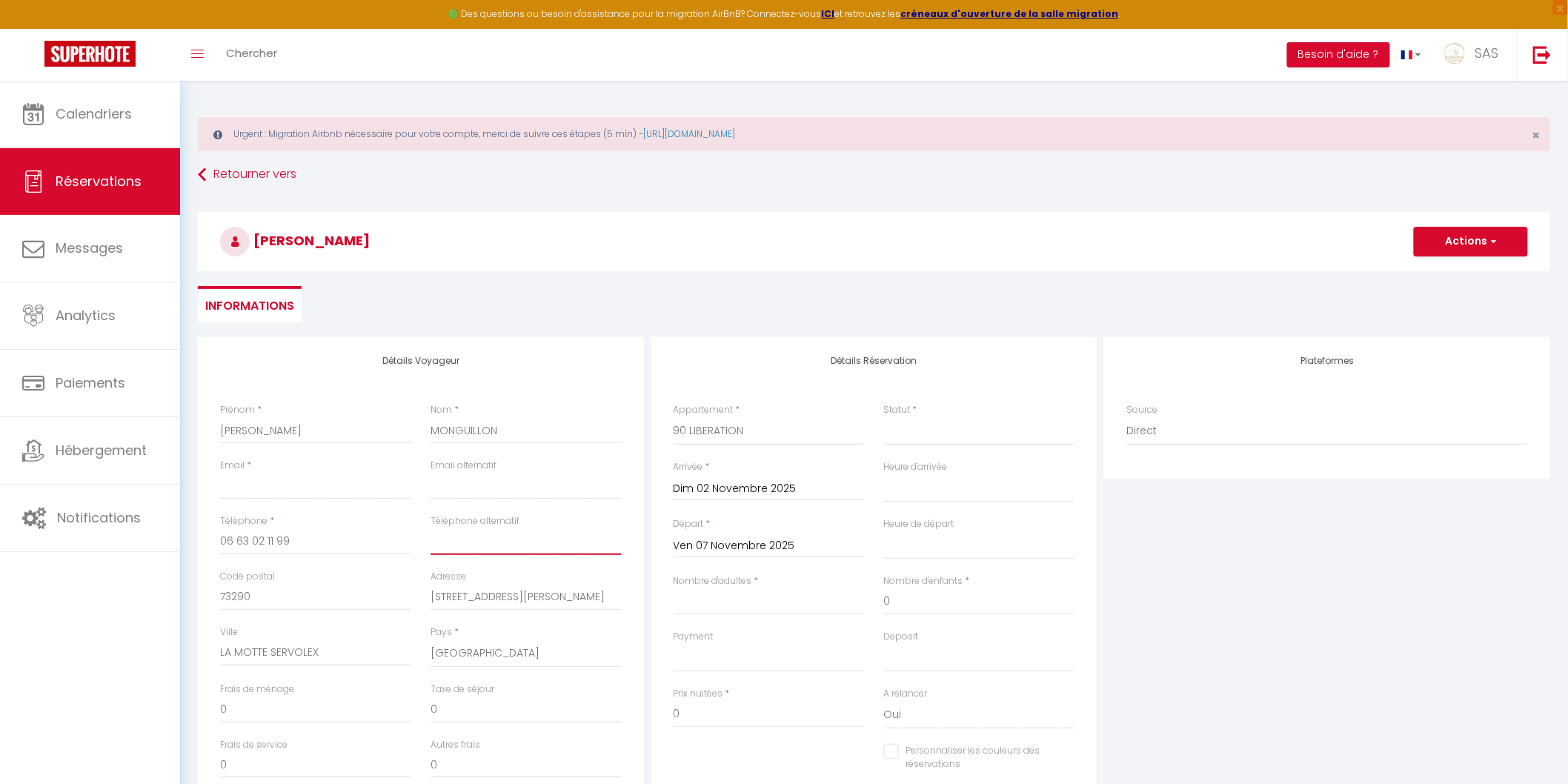
click at [461, 545] on input "Téléphone alternatif" at bounding box center [526, 541] width 191 height 26
paste input "06 63 53 91 85"
type input "06 63 53 91 85"
select select
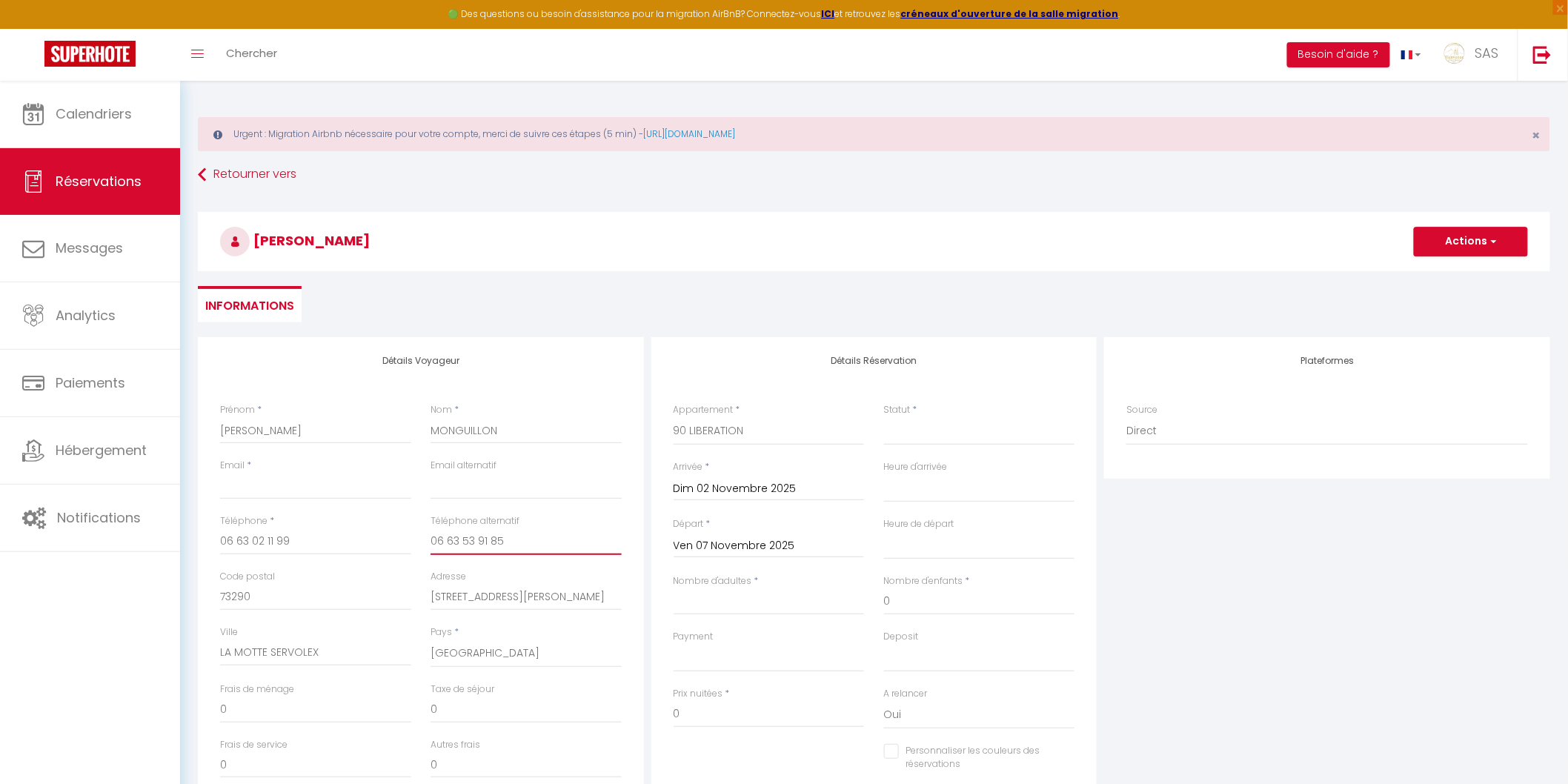
select select
checkbox input "false"
type input "06 63 53 91 85"
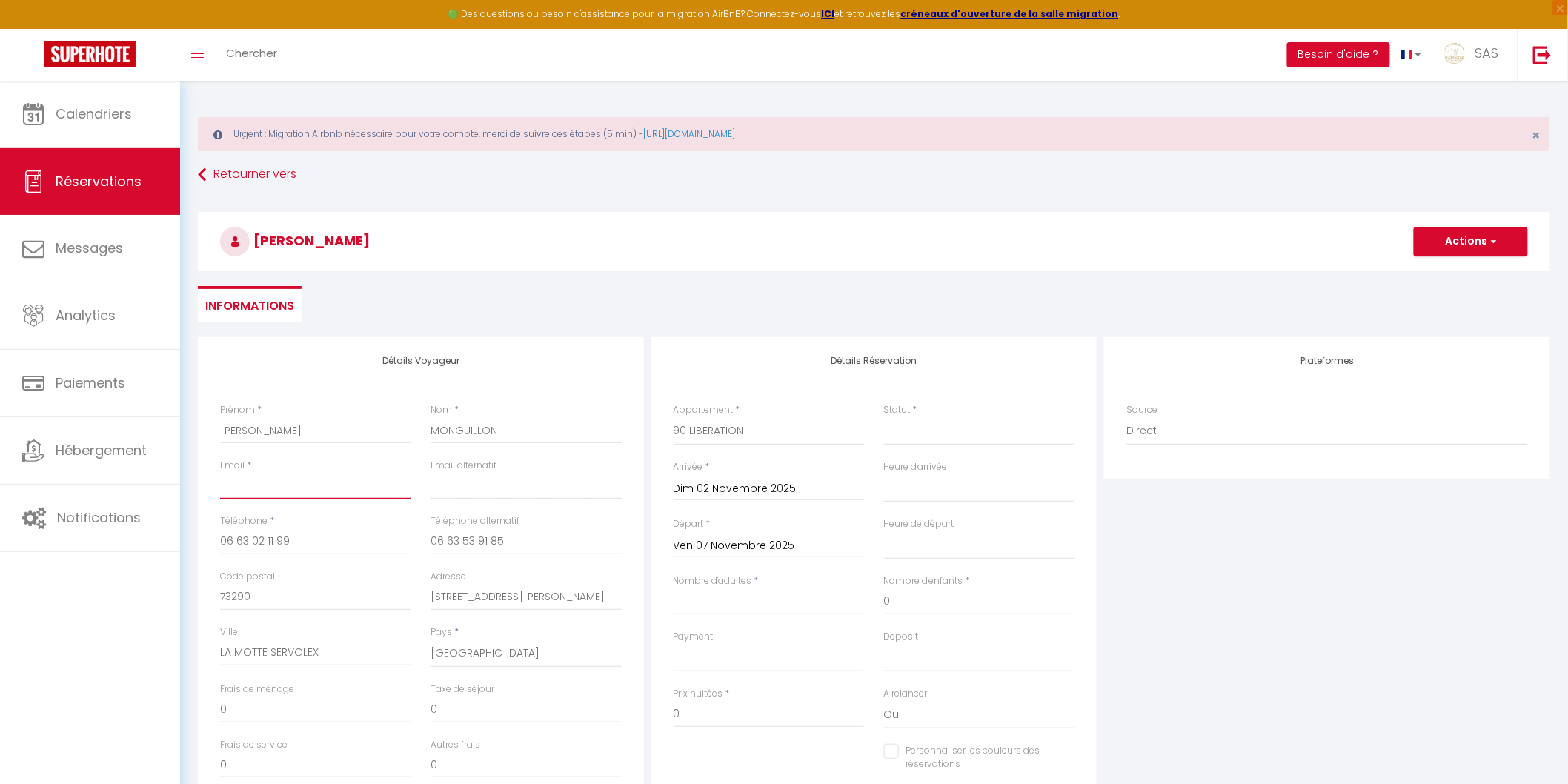
click at [361, 494] on input "Email client" at bounding box center [316, 485] width 191 height 26
paste input "cedricthelisson@hotmail.fr"
type input "cedricthelisson@hotmail.fr"
select select
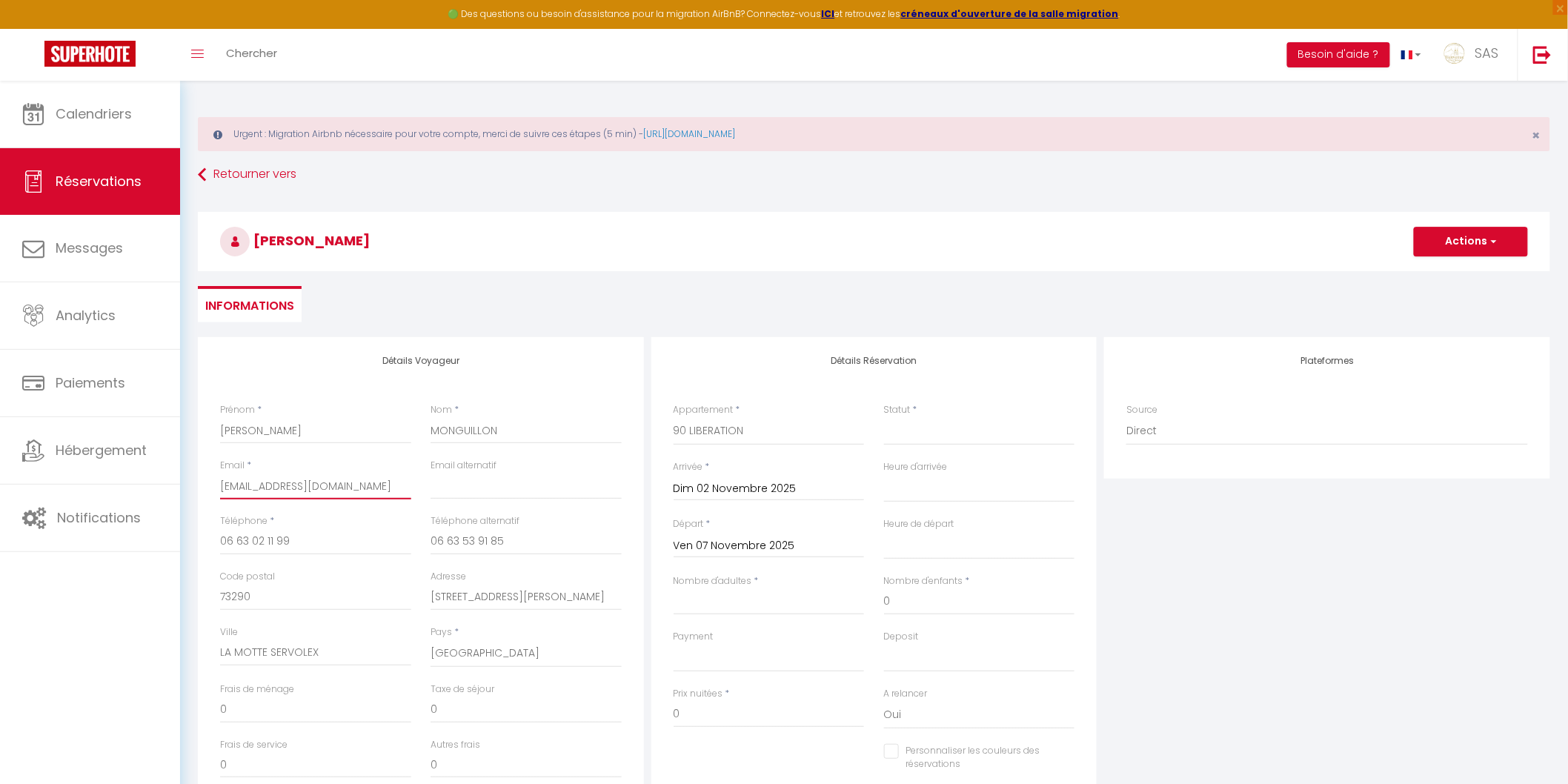
select select
checkbox input "false"
type input "cedricthelisson@hotmail.fr"
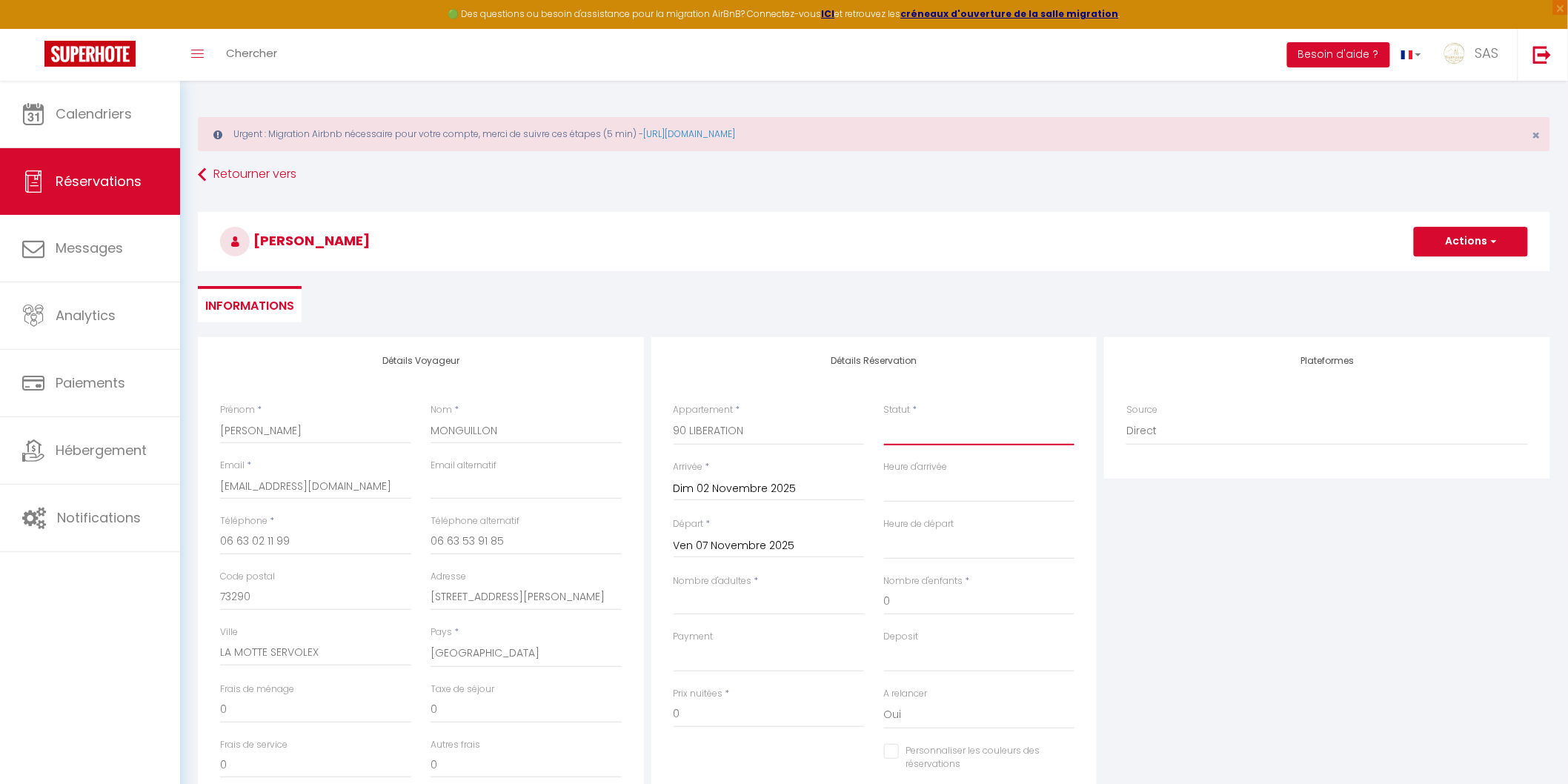
click at [908, 430] on select "Confirmé Non Confirmé Annulé Annulé par le voyageur No Show Request" at bounding box center [980, 430] width 191 height 28
select select "2"
click at [884, 417] on select "Confirmé Non Confirmé Annulé Annulé par le voyageur No Show Request" at bounding box center [980, 430] width 191 height 28
select select
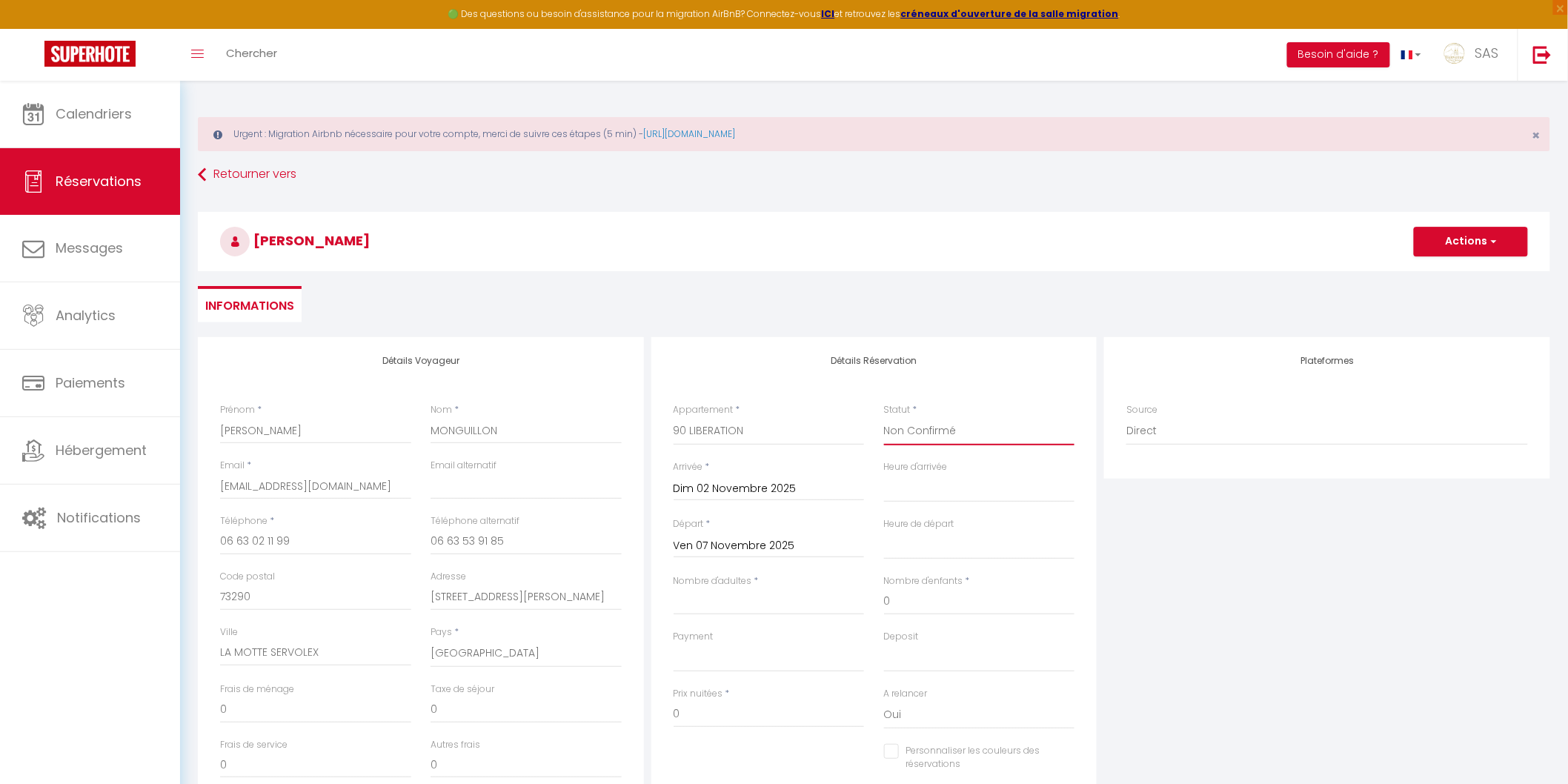
select select
checkbox input "false"
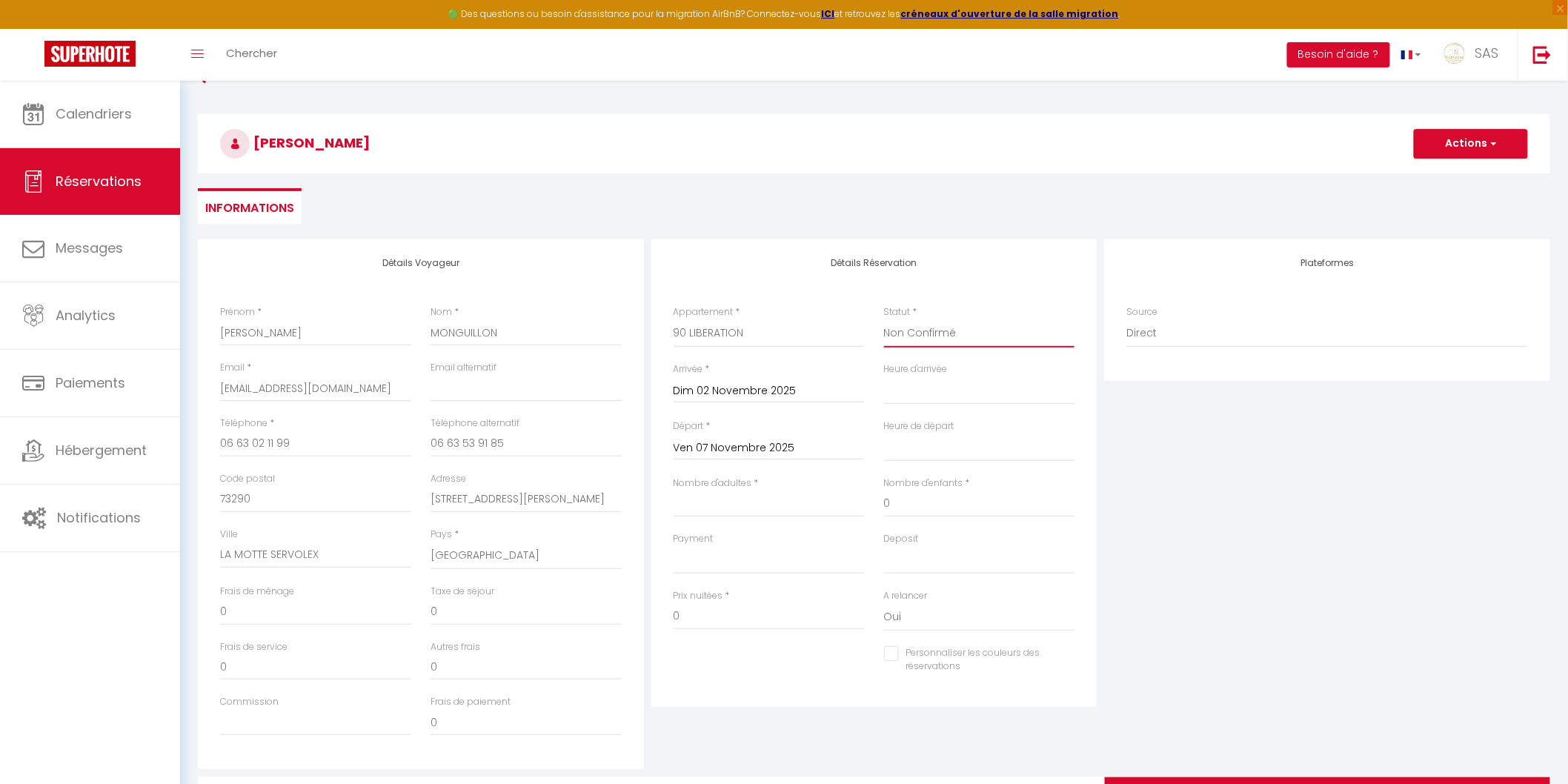
scroll to position [137, 0]
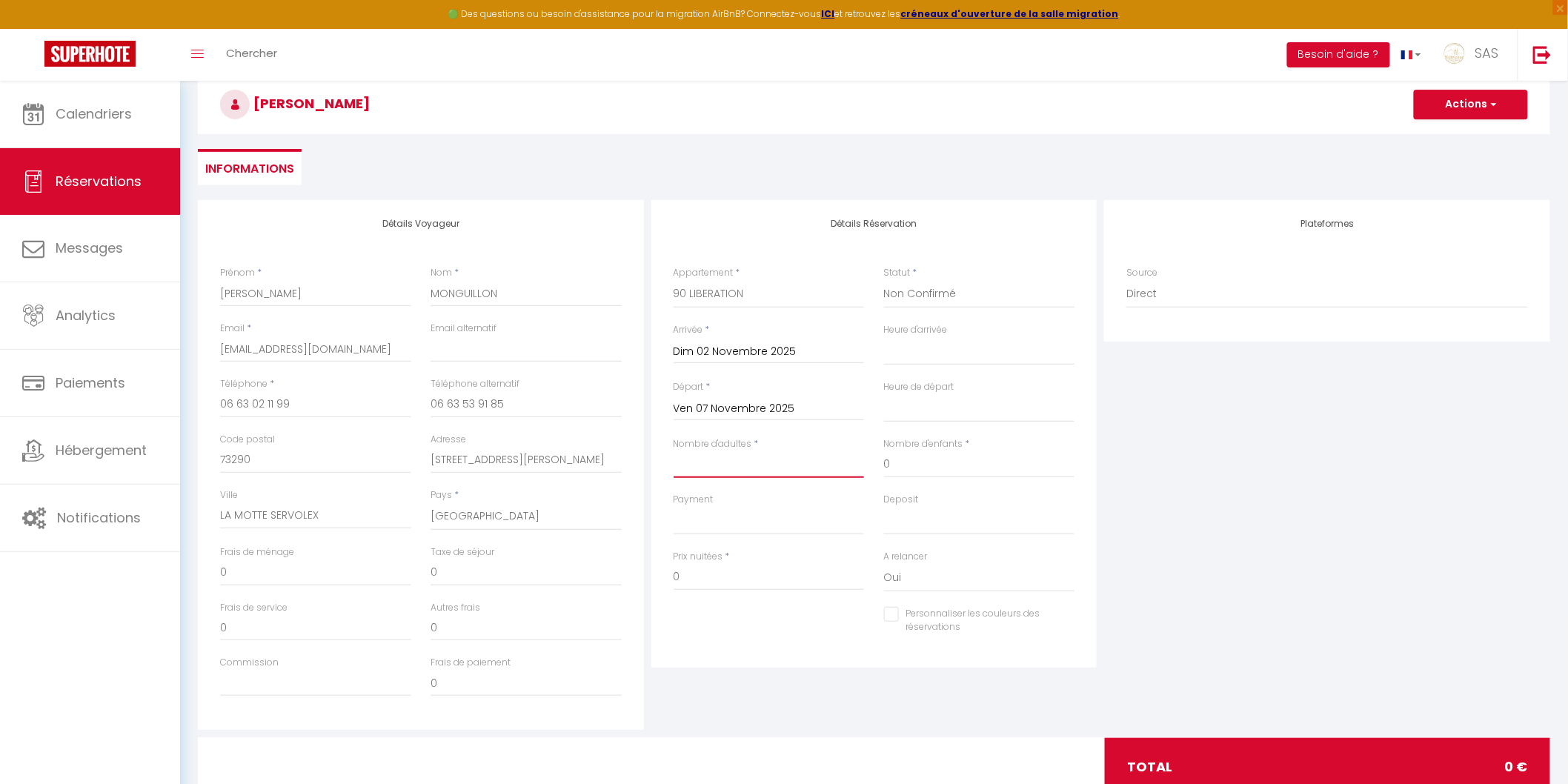
click at [716, 465] on input "Nombre d'adultes" at bounding box center [769, 464] width 191 height 26
type input "1"
select select
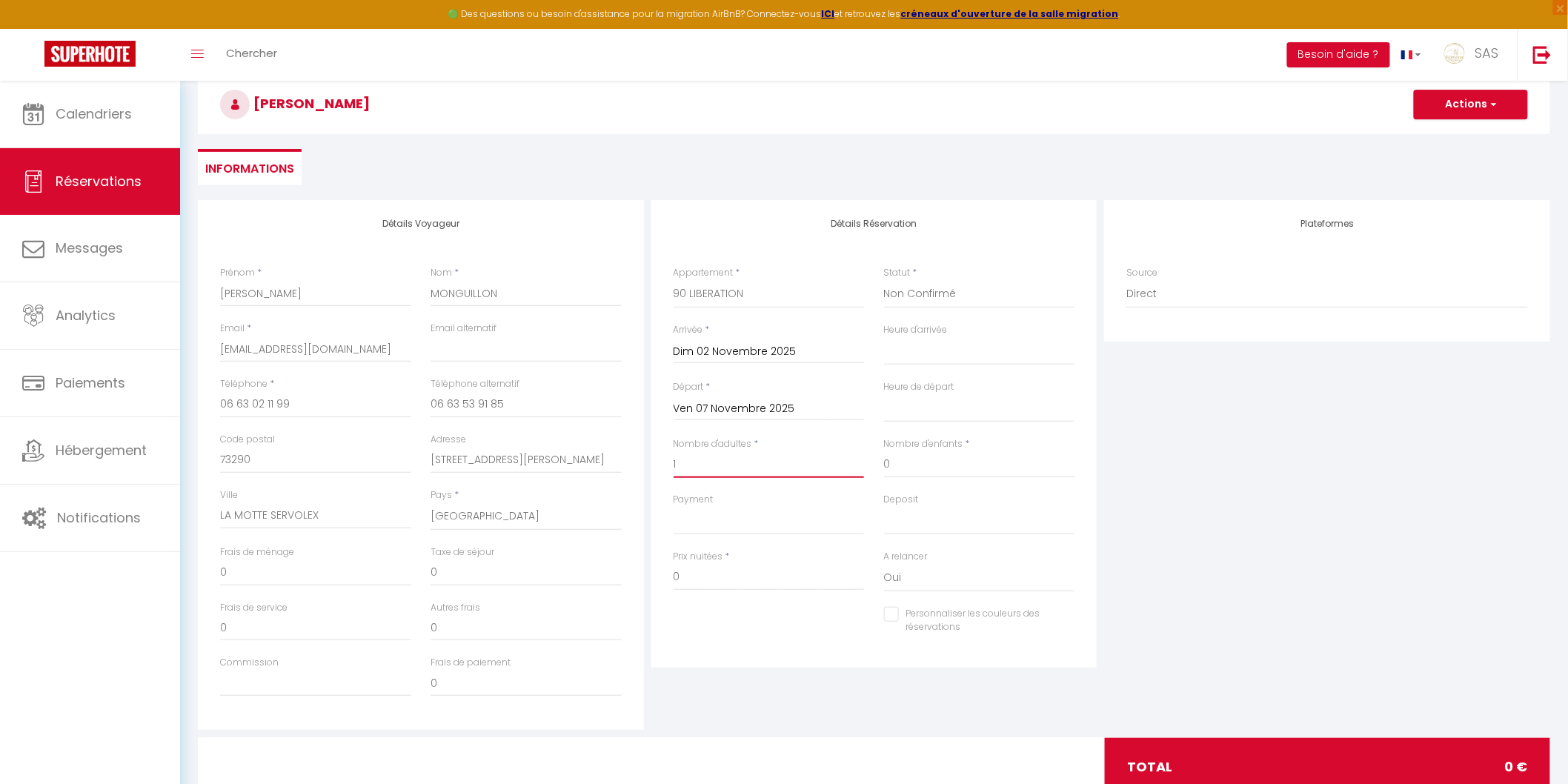
select select
checkbox input "false"
type input "154"
select select
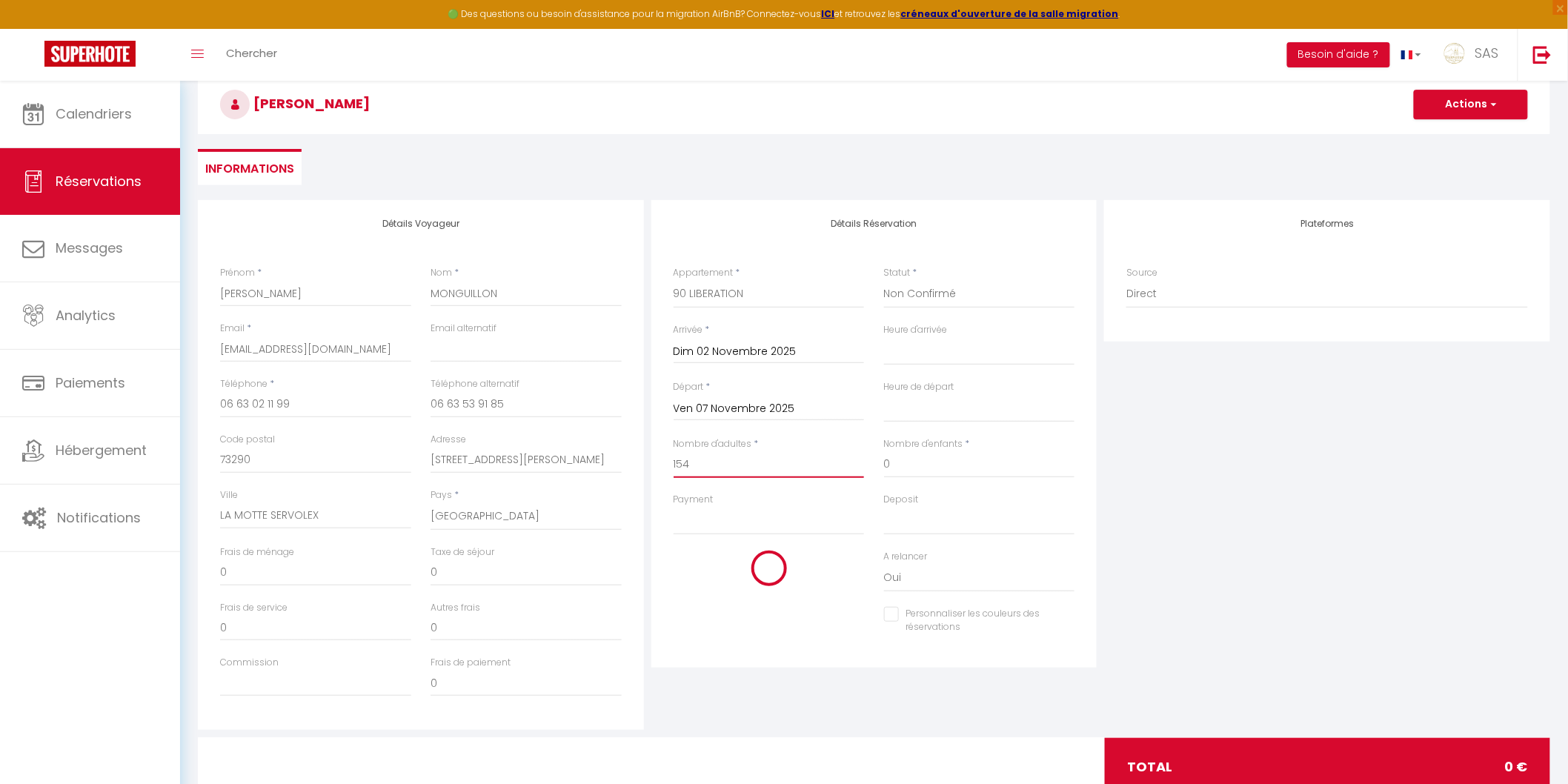
select select
checkbox input "false"
type input "202"
type input "20"
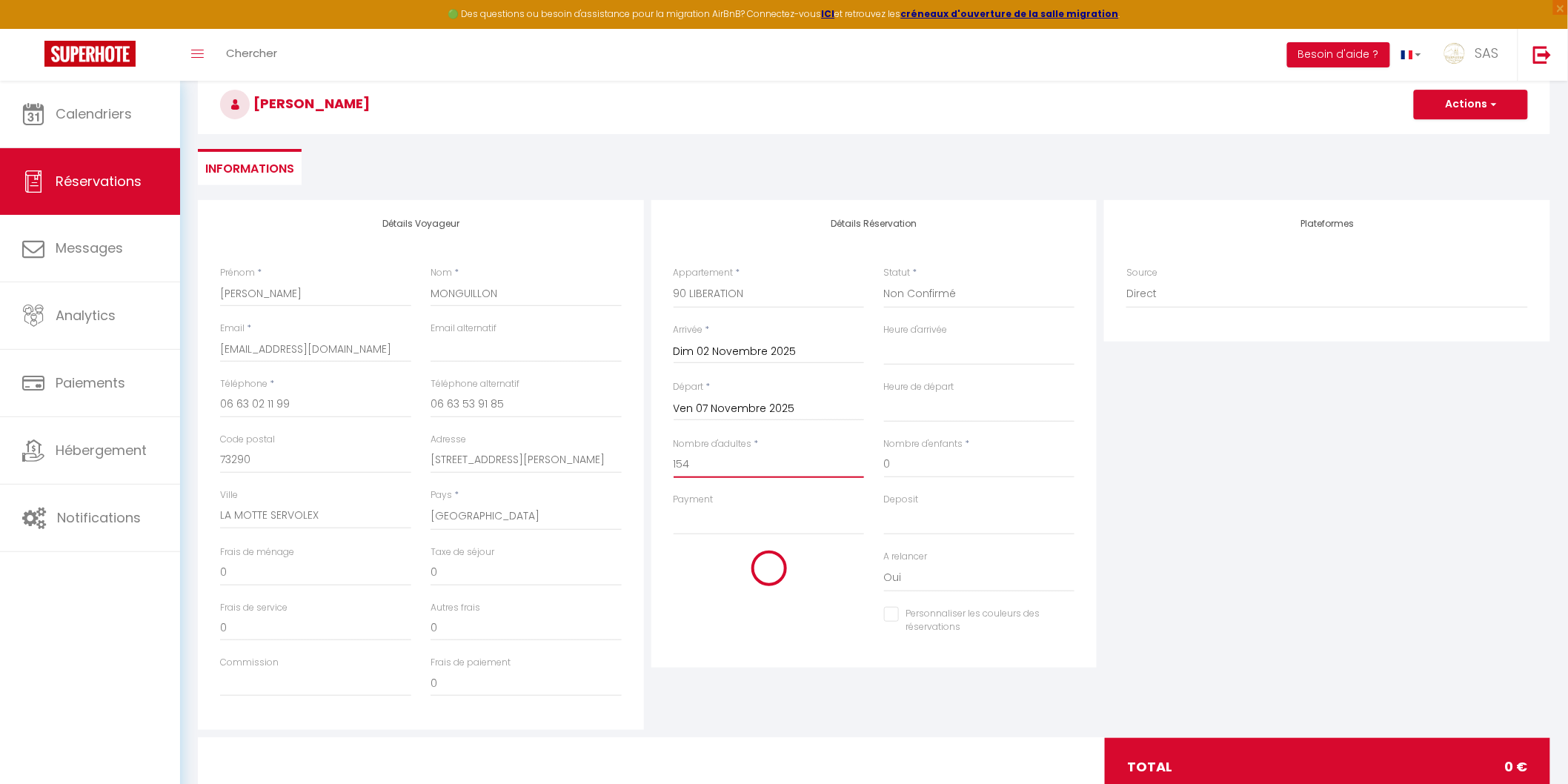
select select
type input "1250"
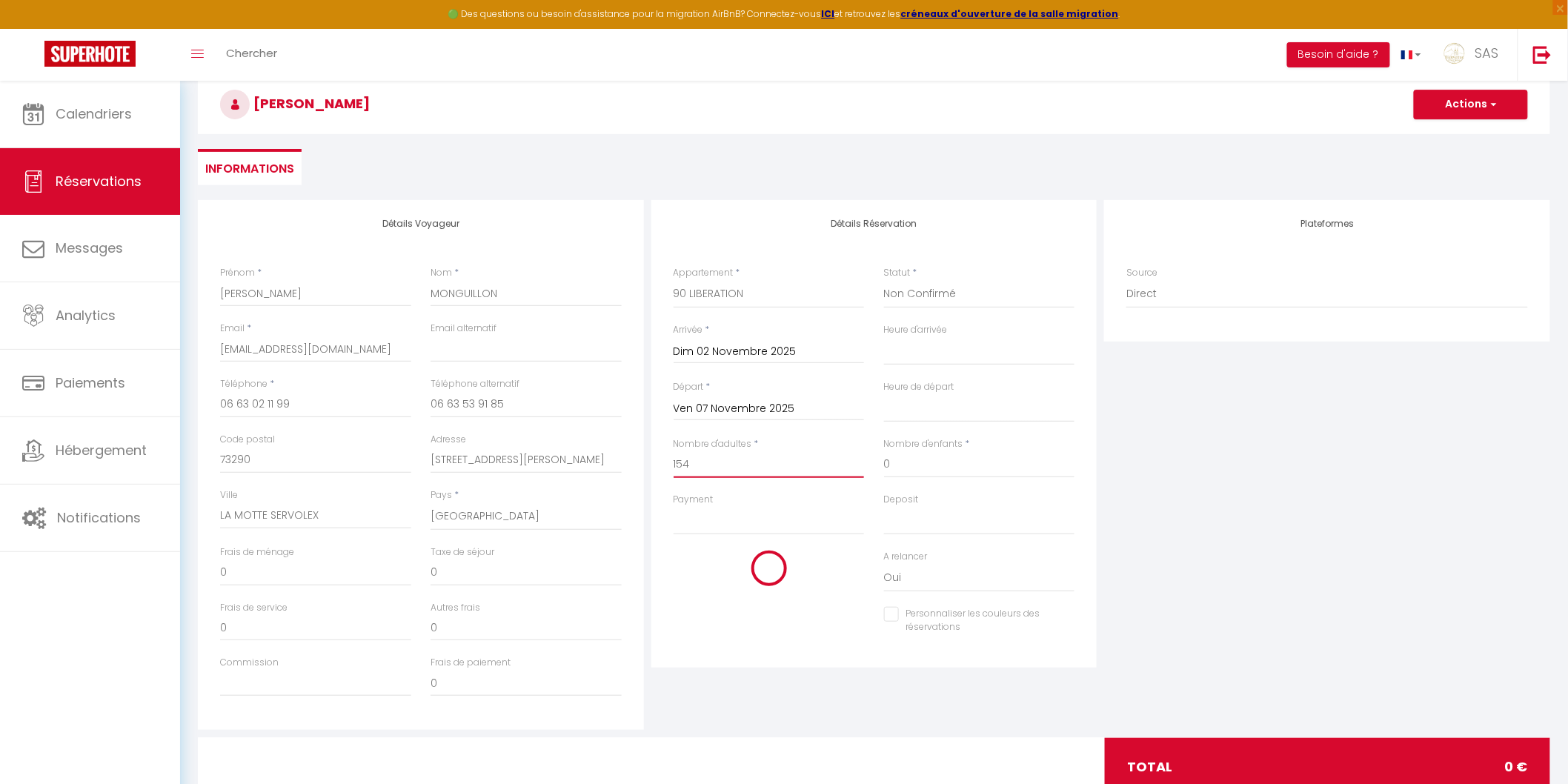
checkbox input "false"
type input "202"
type input "300"
select select
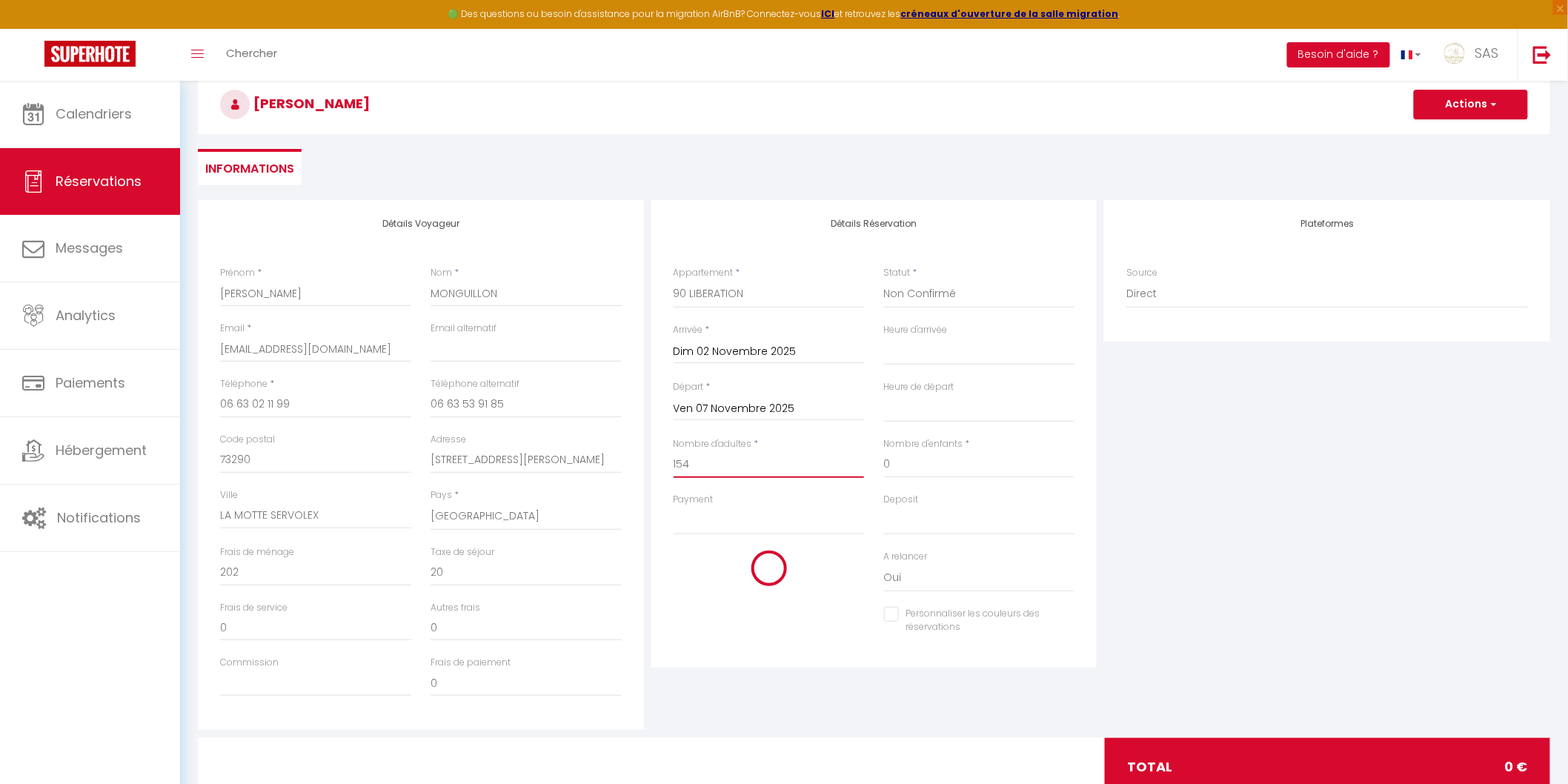
select select
type input "1250"
checkbox input "false"
type input "15"
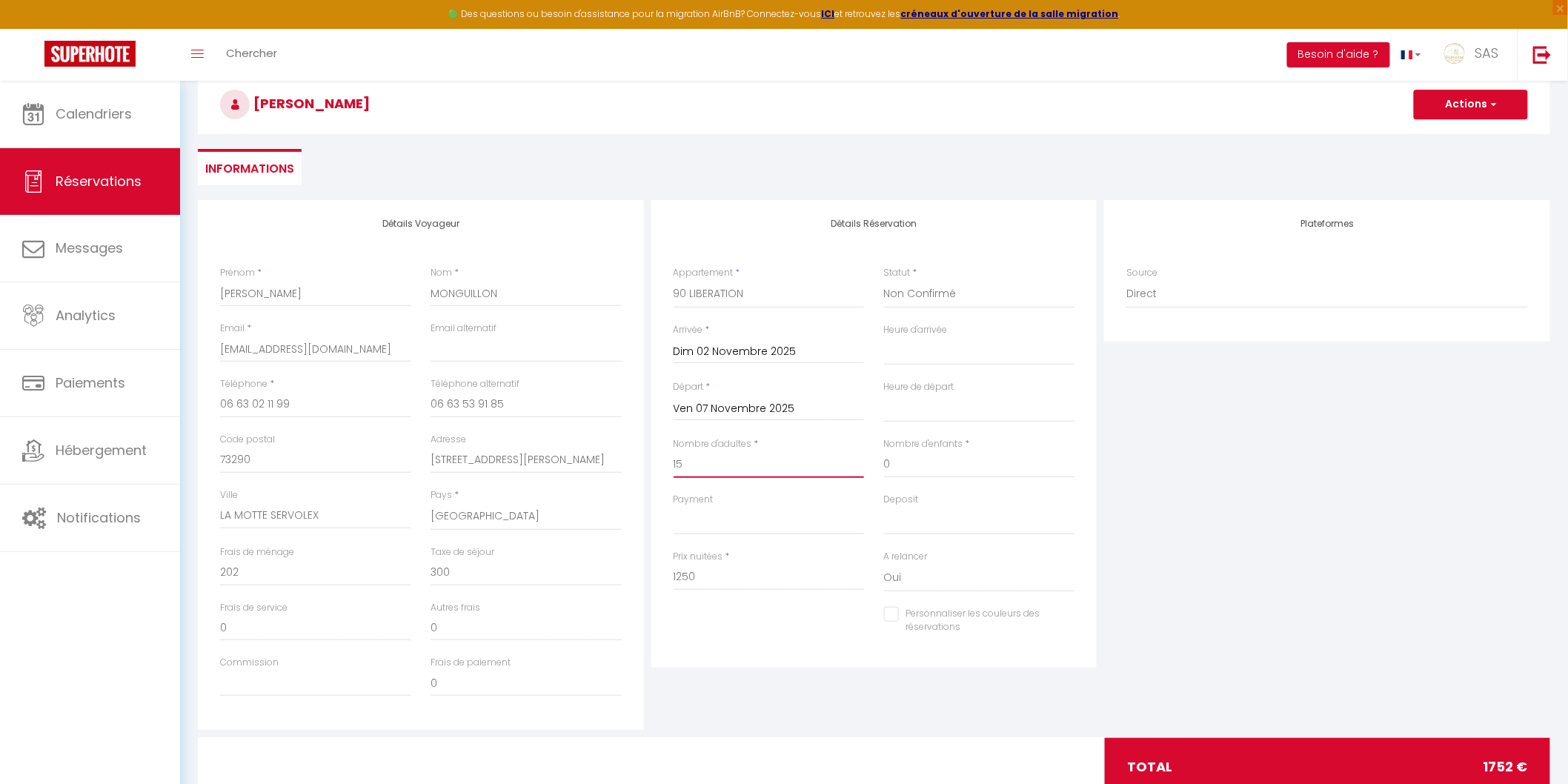
select select
checkbox input "false"
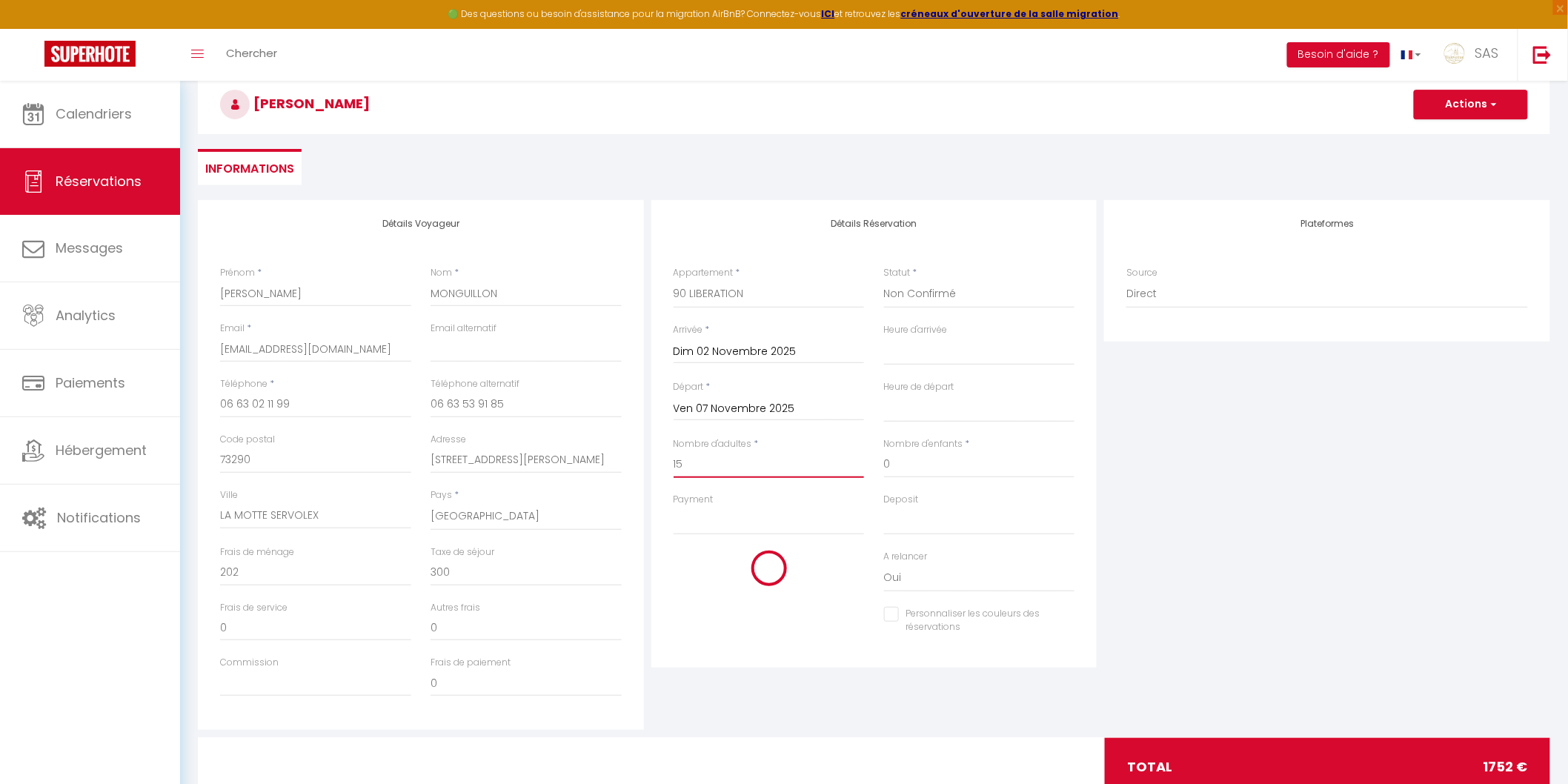
type input "1"
select select
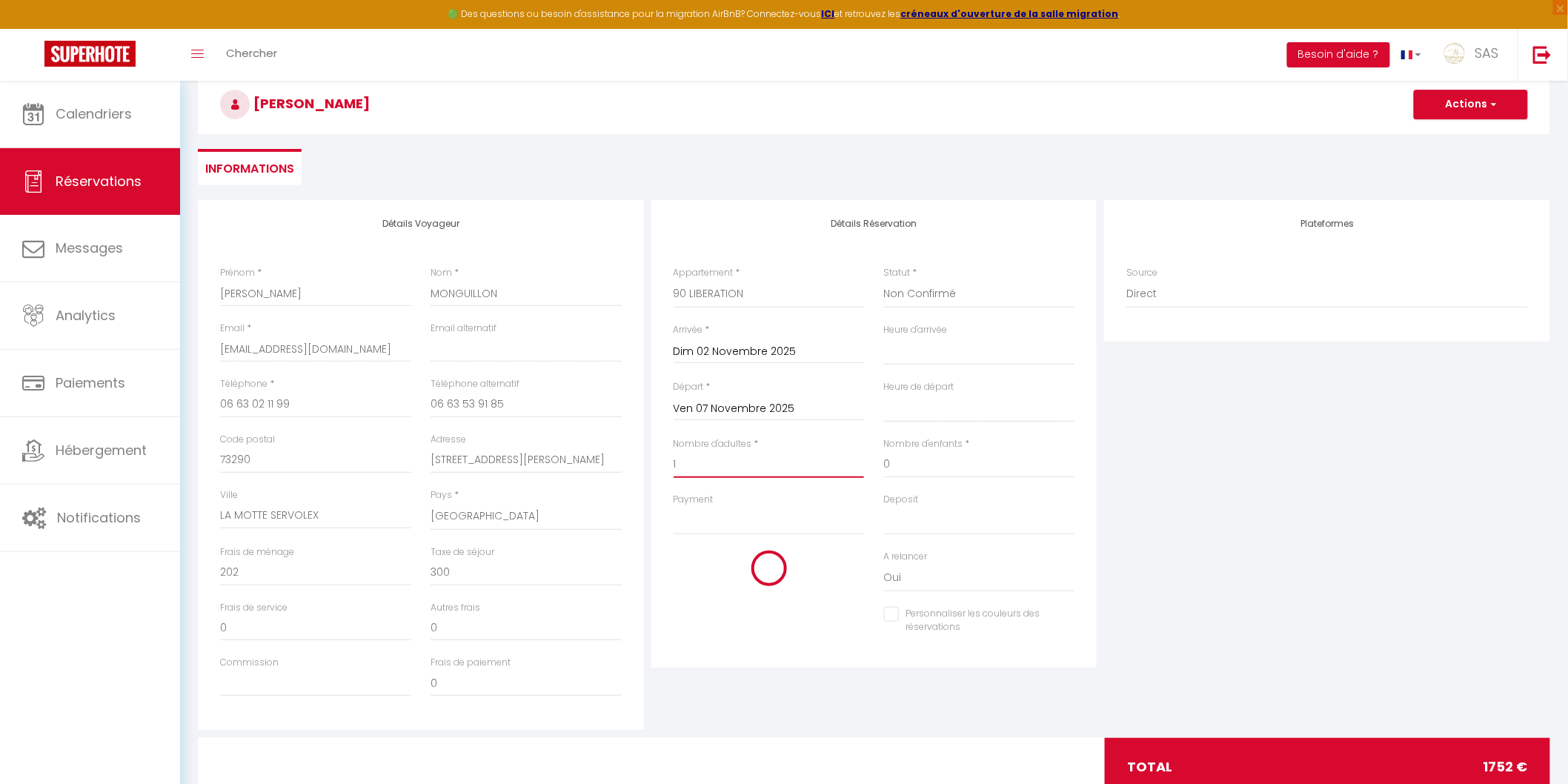
checkbox input "false"
select select
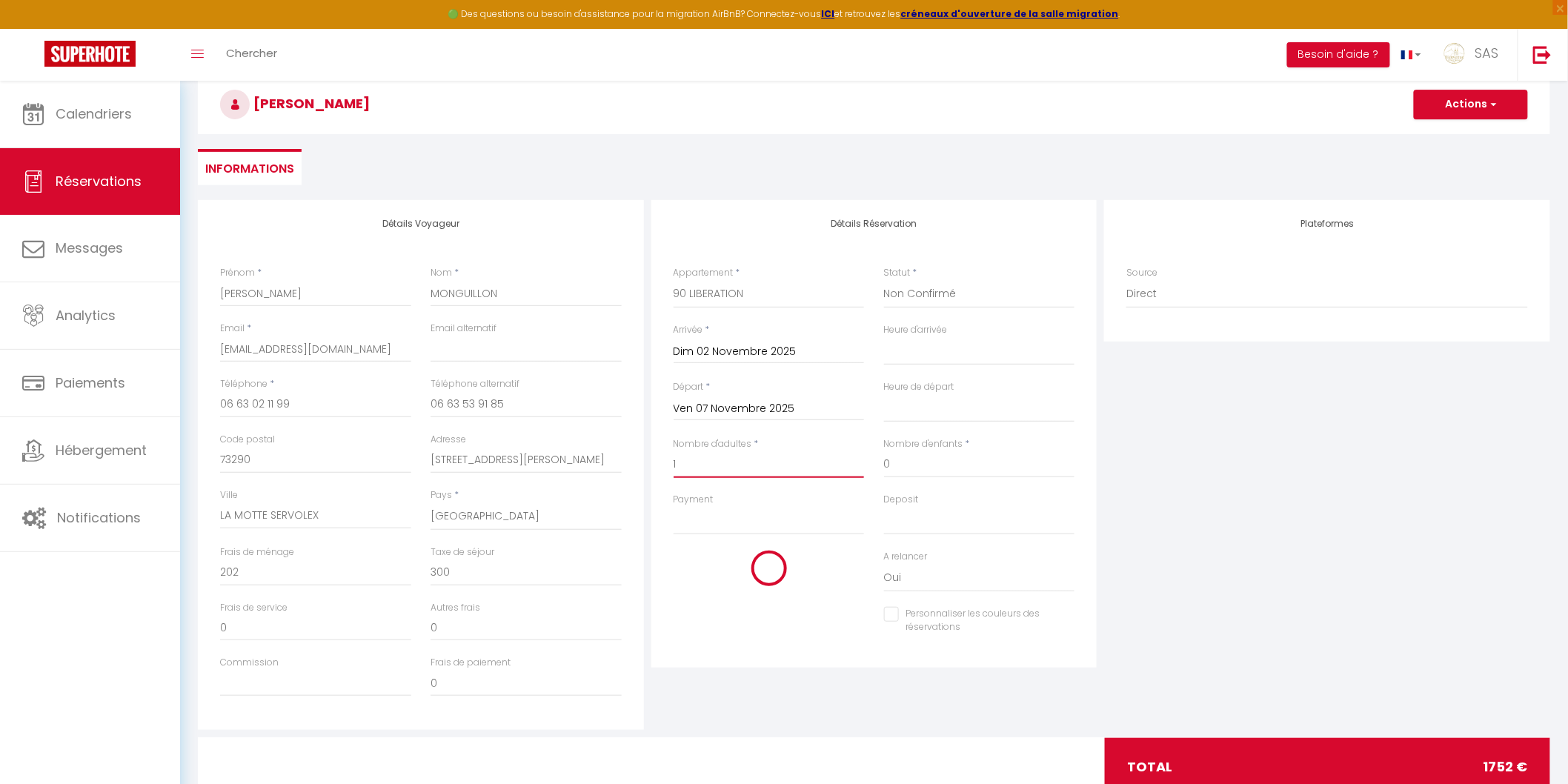
checkbox input "false"
click at [707, 520] on select "OK KO" at bounding box center [769, 520] width 191 height 28
click at [673, 506] on select "OK KO" at bounding box center [769, 520] width 191 height 28
click at [927, 526] on select "OK KO" at bounding box center [980, 520] width 191 height 28
click at [884, 506] on select "OK KO" at bounding box center [980, 520] width 191 height 28
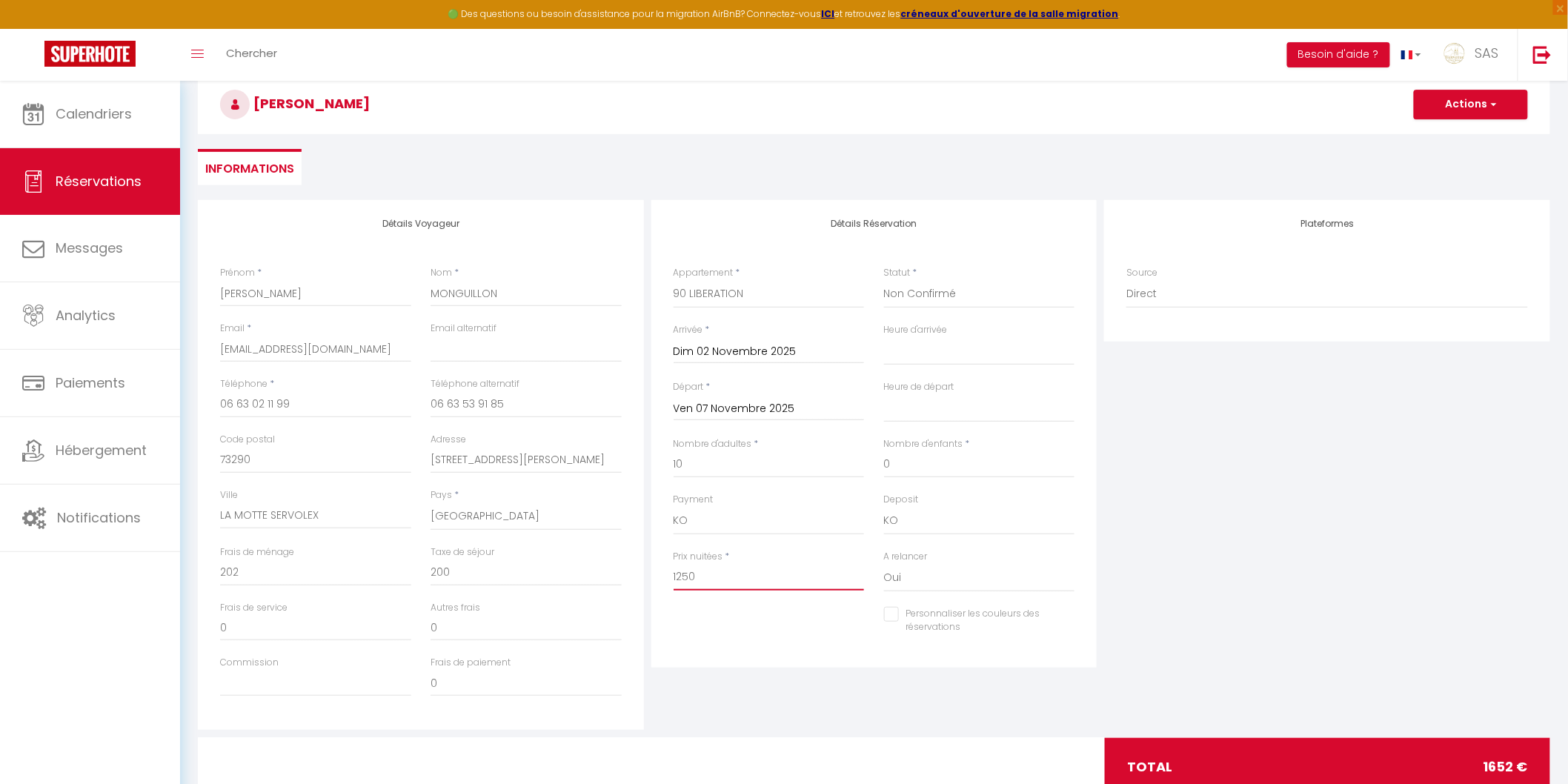
click at [768, 575] on input "1250" at bounding box center [769, 576] width 191 height 26
click at [696, 571] on input "1250" at bounding box center [769, 576] width 191 height 26
click at [224, 567] on input "202" at bounding box center [316, 572] width 191 height 26
click at [1156, 521] on div "Plateformes Source Direct Airbnb.com Booking.com Chalet montagne Expedia Gite d…" at bounding box center [1327, 465] width 454 height 529
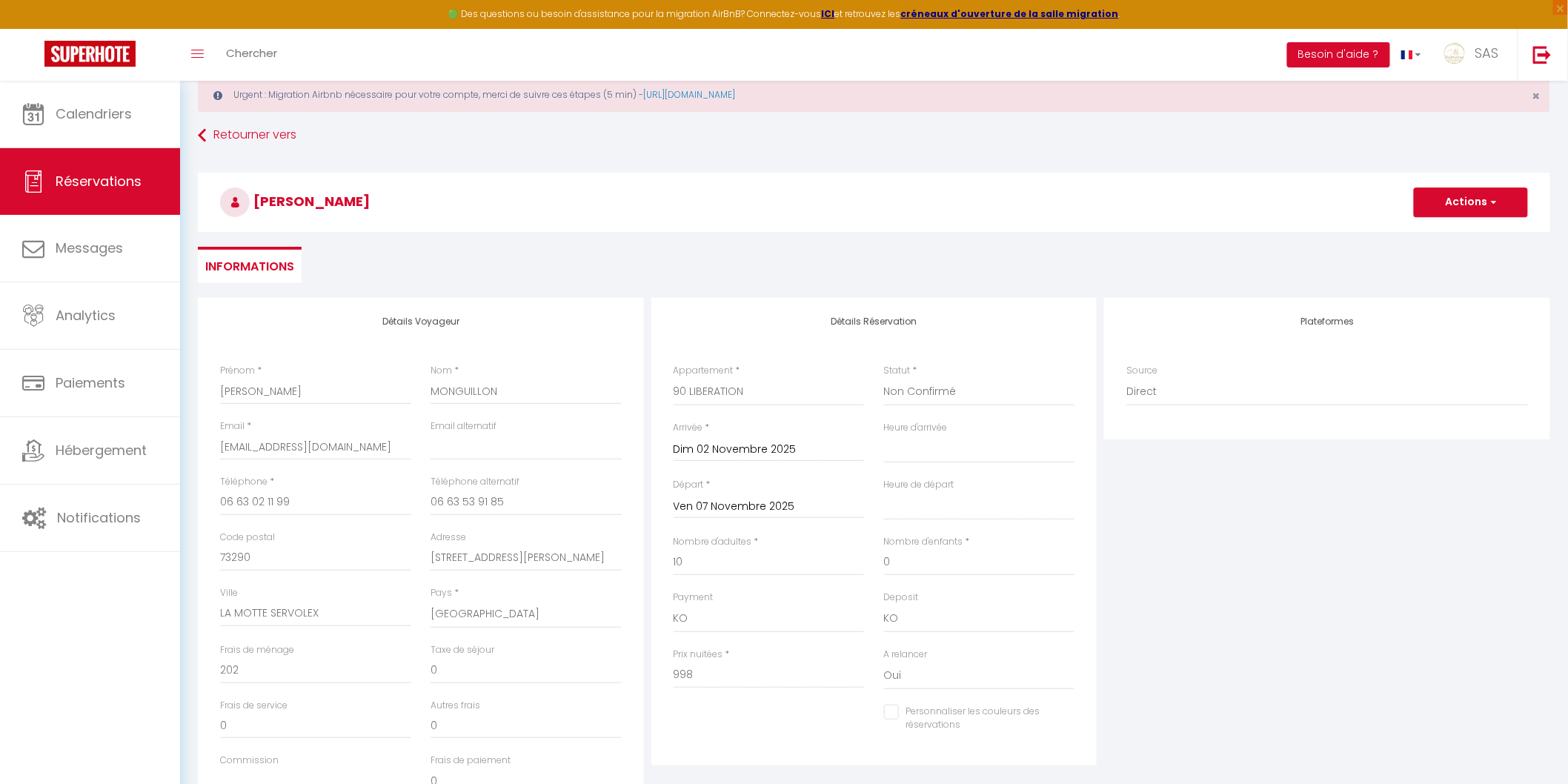
scroll to position [0, 0]
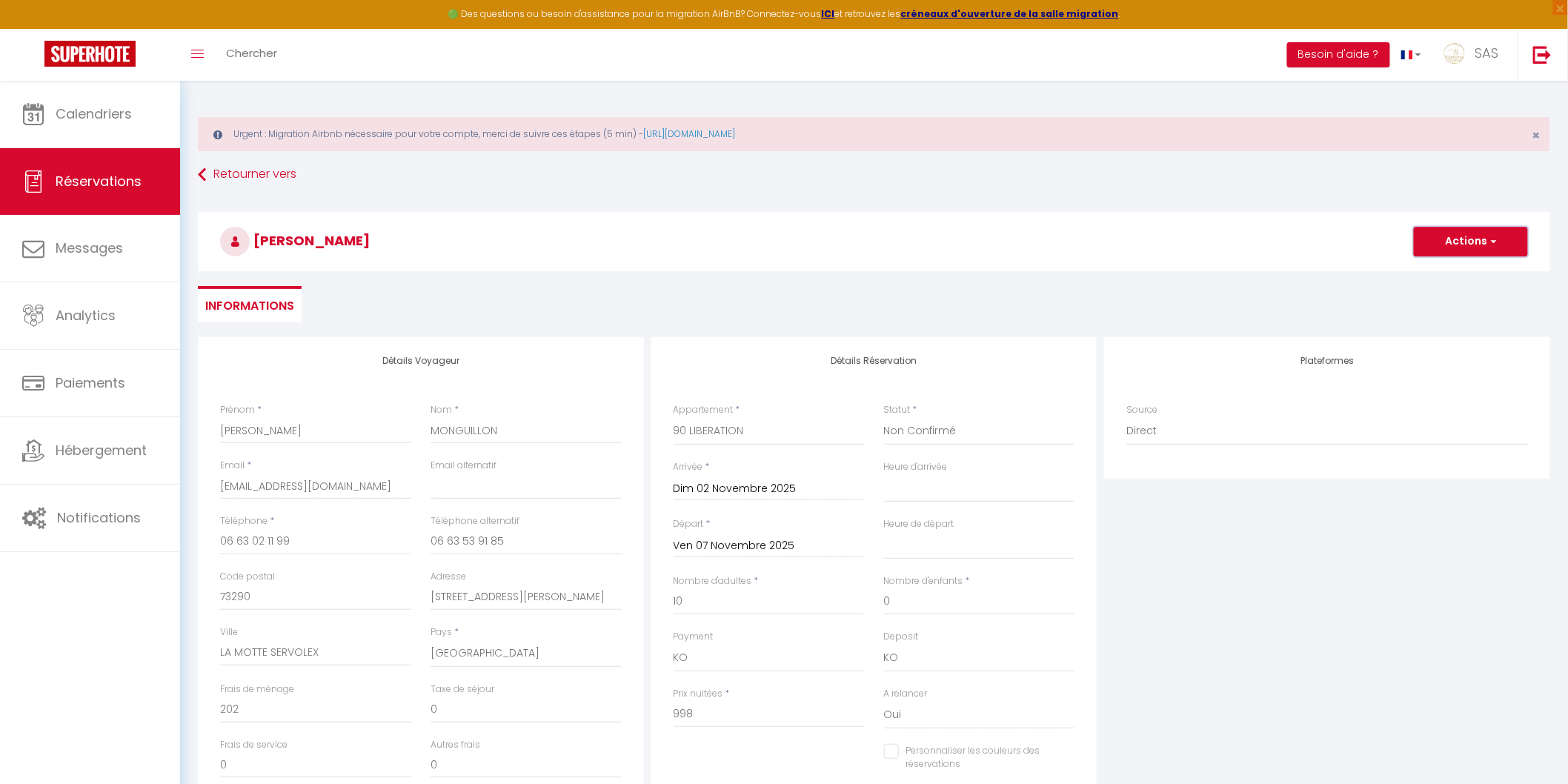
click at [1441, 233] on button "Actions" at bounding box center [1471, 241] width 115 height 30
click at [1428, 275] on link "Enregistrer" at bounding box center [1456, 274] width 117 height 20
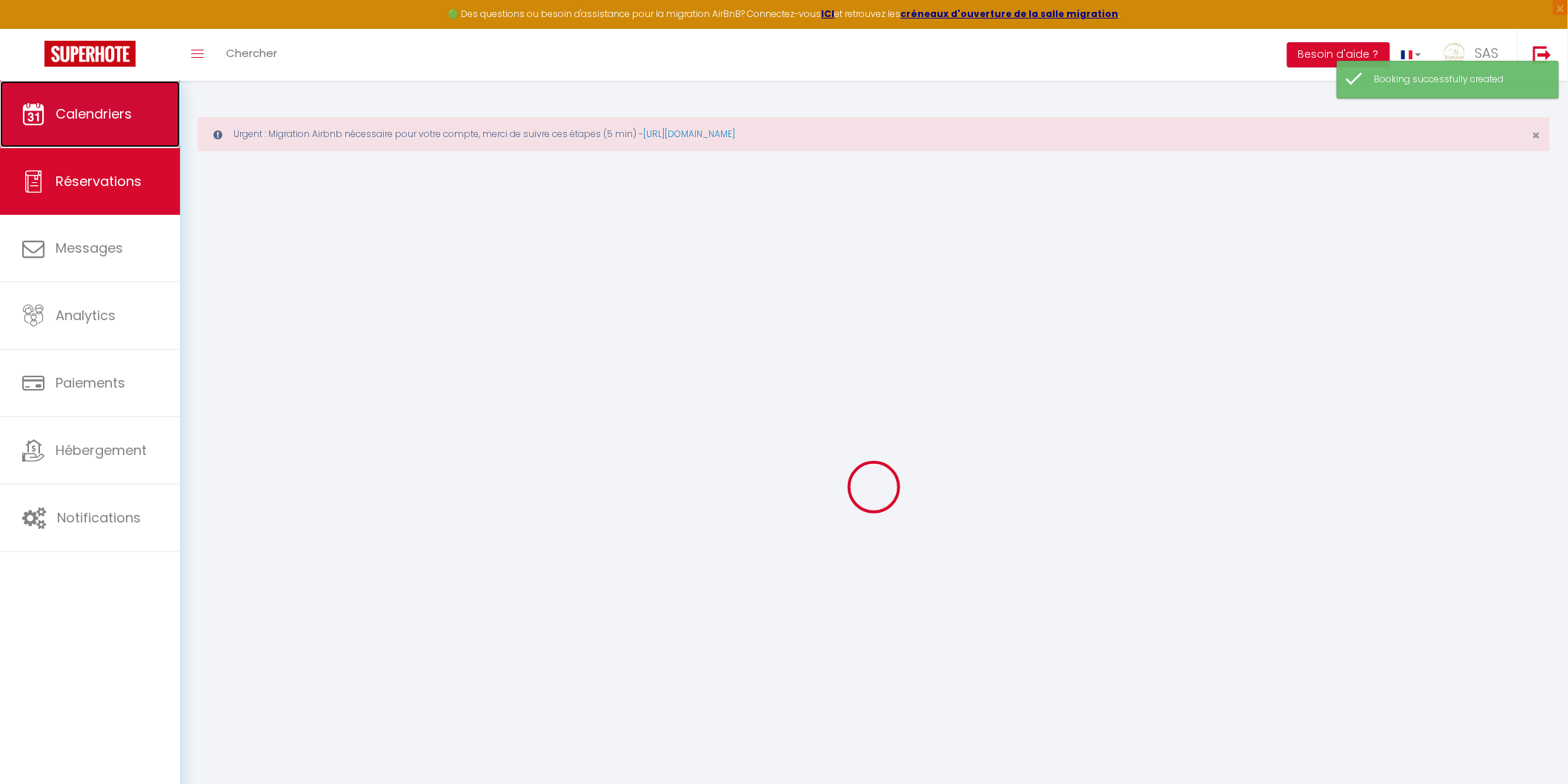
click at [137, 114] on link "Calendriers" at bounding box center [90, 114] width 180 height 67
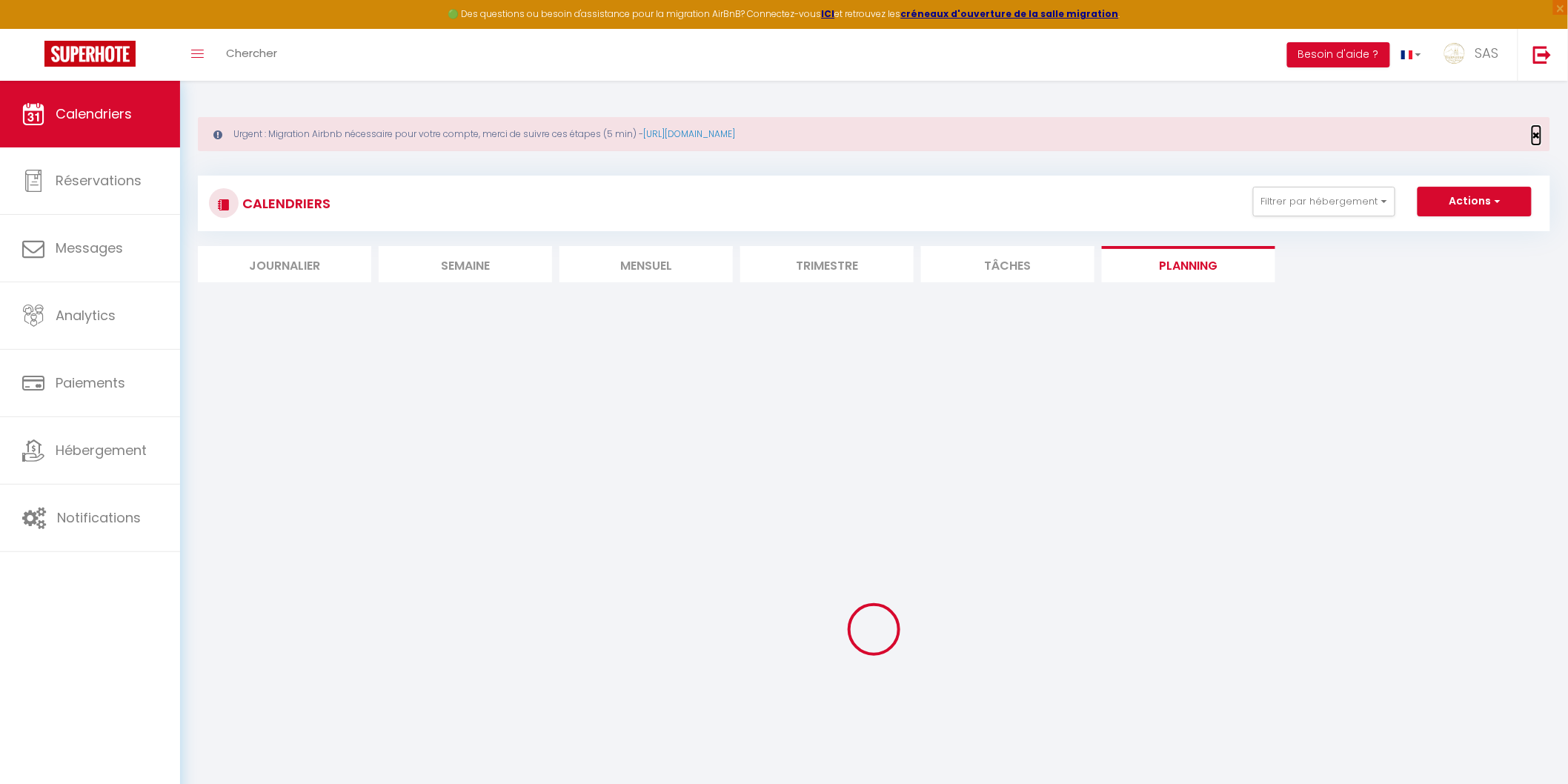
click at [1537, 137] on span "×" at bounding box center [1537, 135] width 9 height 19
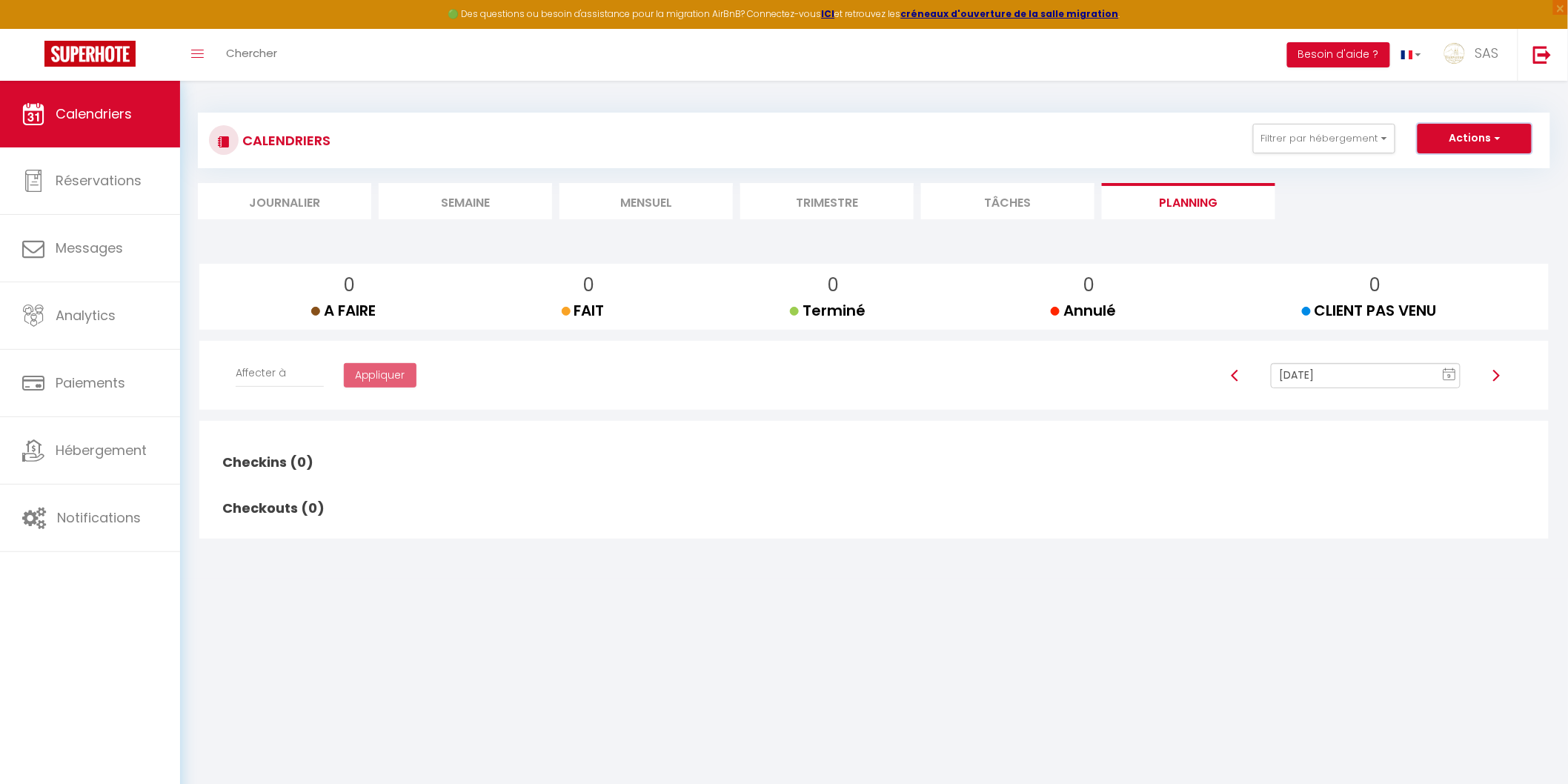
click at [1494, 147] on button "Actions" at bounding box center [1475, 138] width 115 height 30
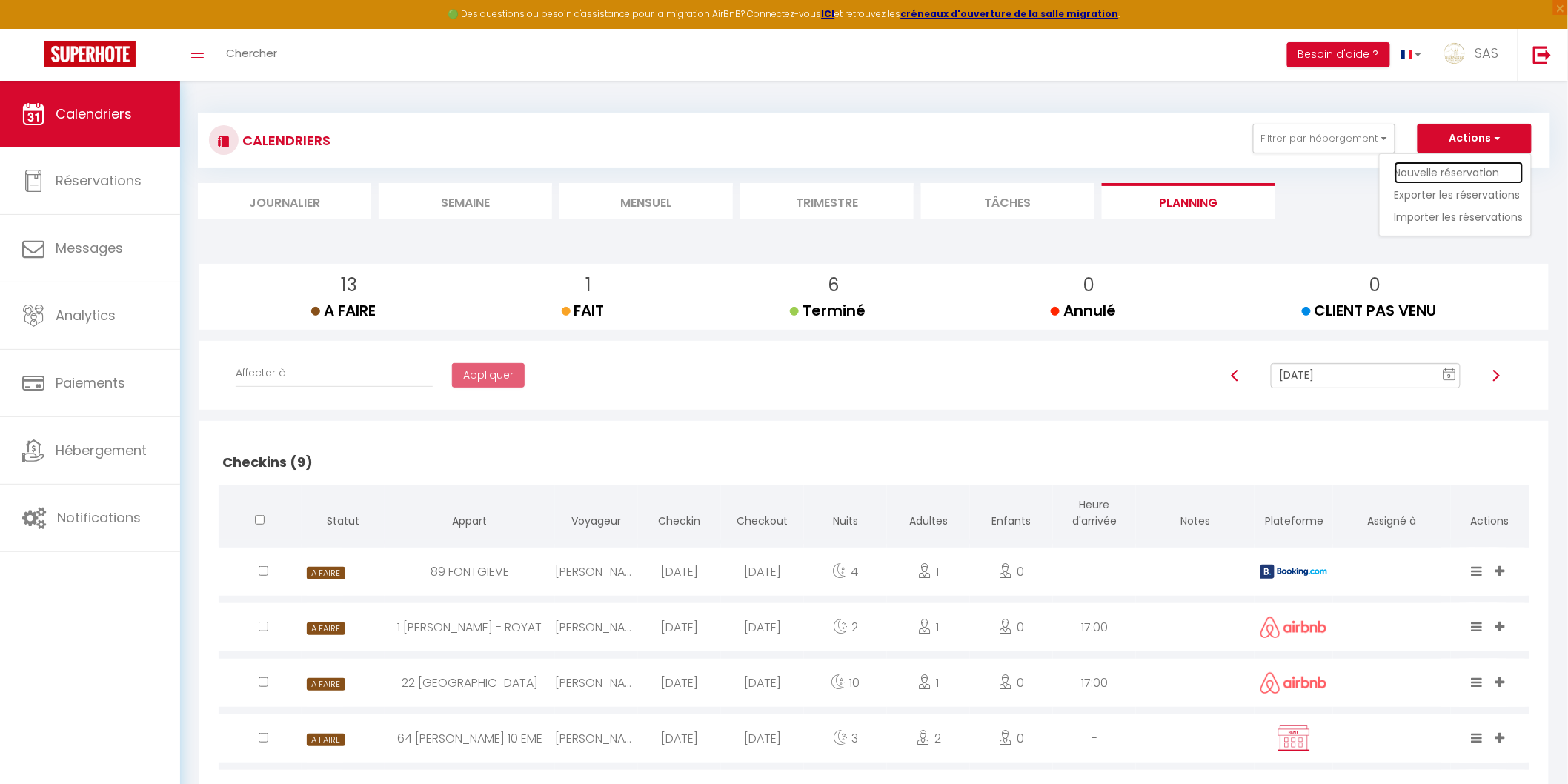
click at [1431, 172] on link "Nouvelle réservation" at bounding box center [1459, 173] width 129 height 22
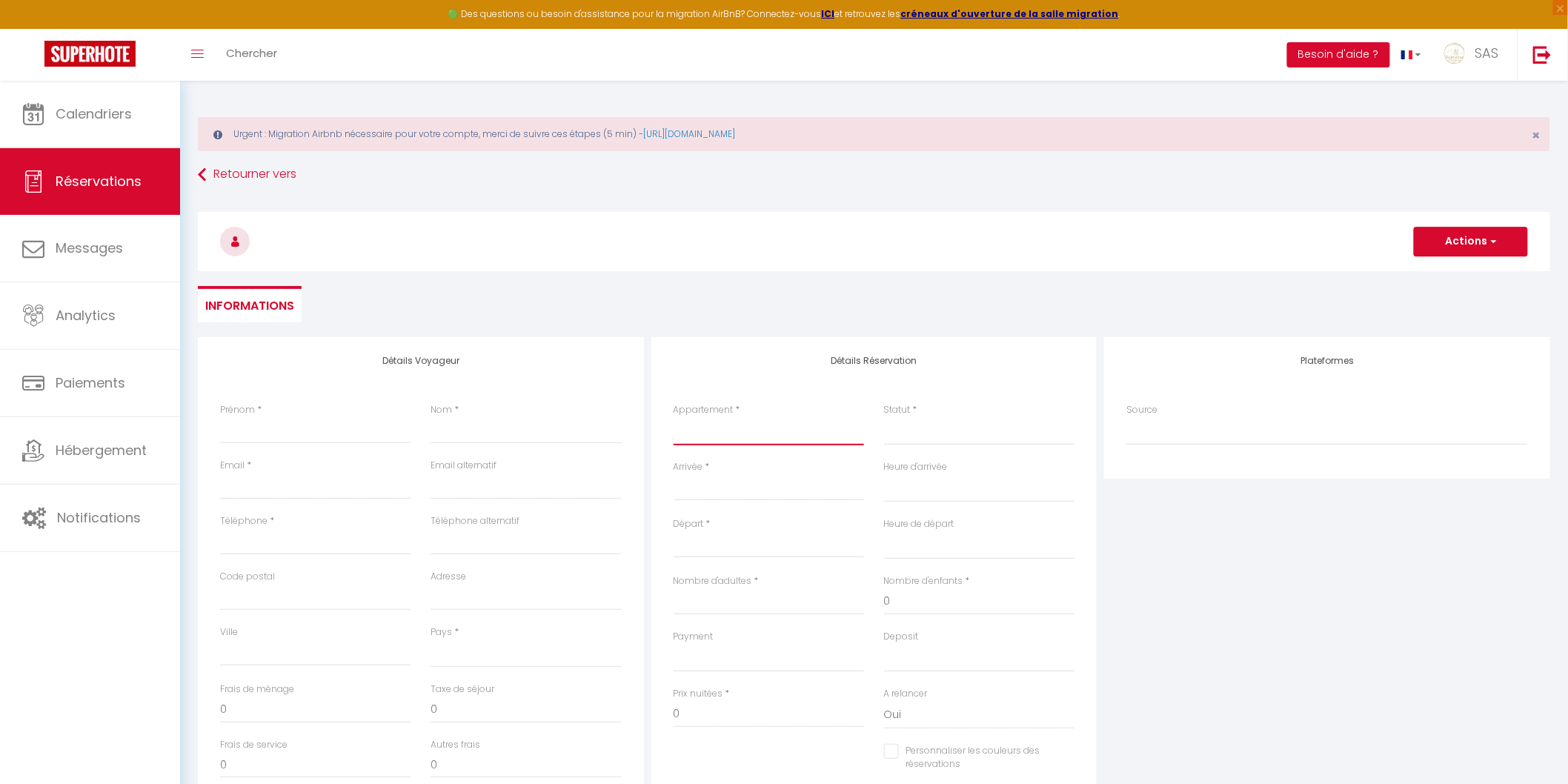
click at [693, 433] on select "6 MONT DORE BEAUMONT Maison Royan Marx Dormoy (A) 22 clos notre dame 21 Joseph …" at bounding box center [769, 430] width 191 height 28
click at [673, 417] on select "6 MONT DORE BEAUMONT Maison Royan Marx Dormoy (A) 22 clos notre dame 21 Joseph …" at bounding box center [769, 430] width 191 height 28
click at [915, 431] on select "Confirmé Non Confirmé Annulé Annulé par le voyageur No Show Request" at bounding box center [980, 430] width 191 height 28
click at [884, 417] on select "Confirmé Non Confirmé Annulé Annulé par le voyageur No Show Request" at bounding box center [980, 430] width 191 height 28
click at [728, 485] on input "Arrivée" at bounding box center [769, 489] width 191 height 20
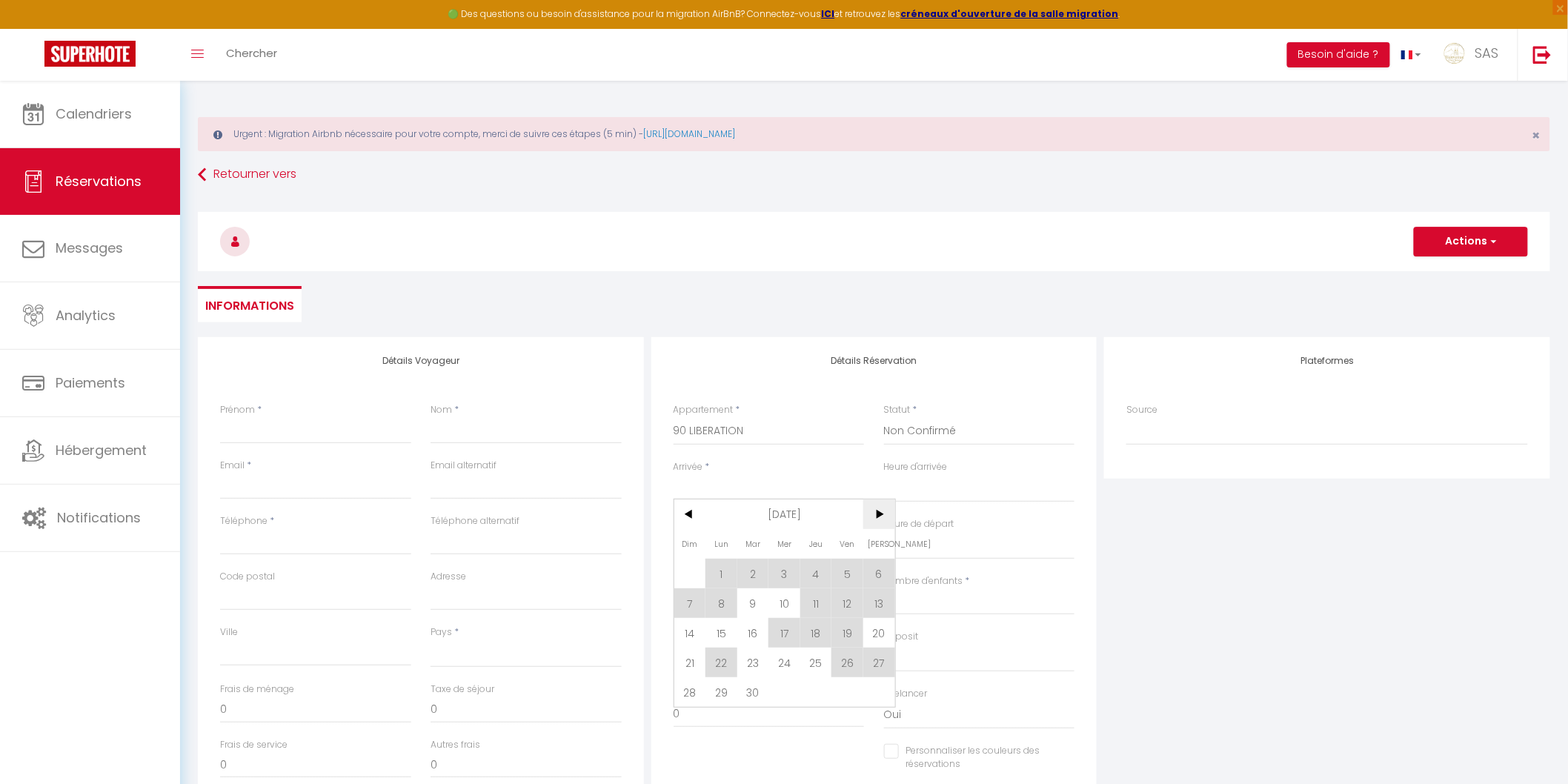
click at [877, 523] on span ">" at bounding box center [878, 514] width 32 height 30
click at [884, 513] on span ">" at bounding box center [878, 514] width 32 height 30
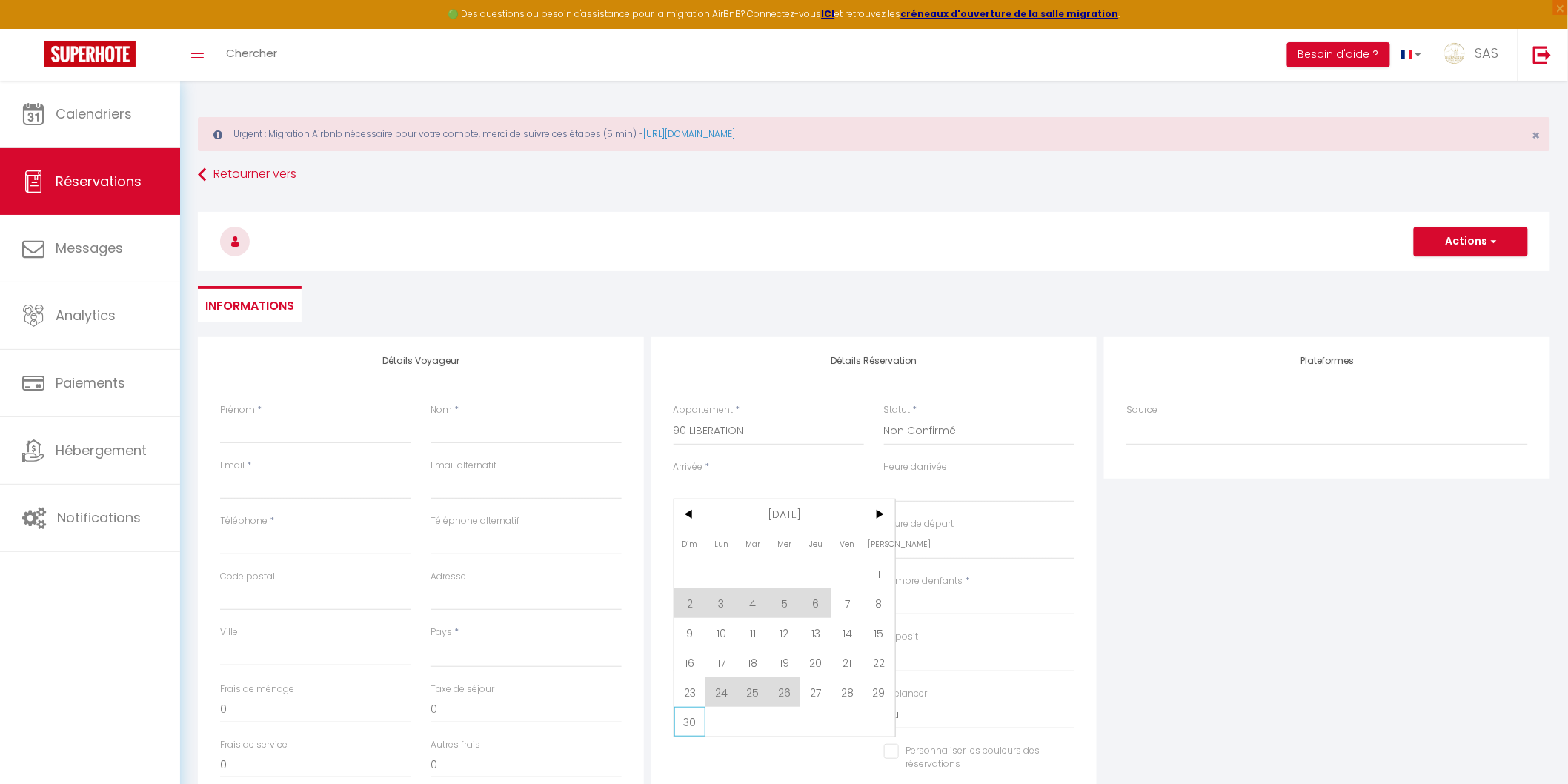
click at [690, 726] on span "30" at bounding box center [690, 721] width 32 height 30
click at [730, 548] on input "Lun 01 Décembre 2025" at bounding box center [769, 546] width 191 height 20
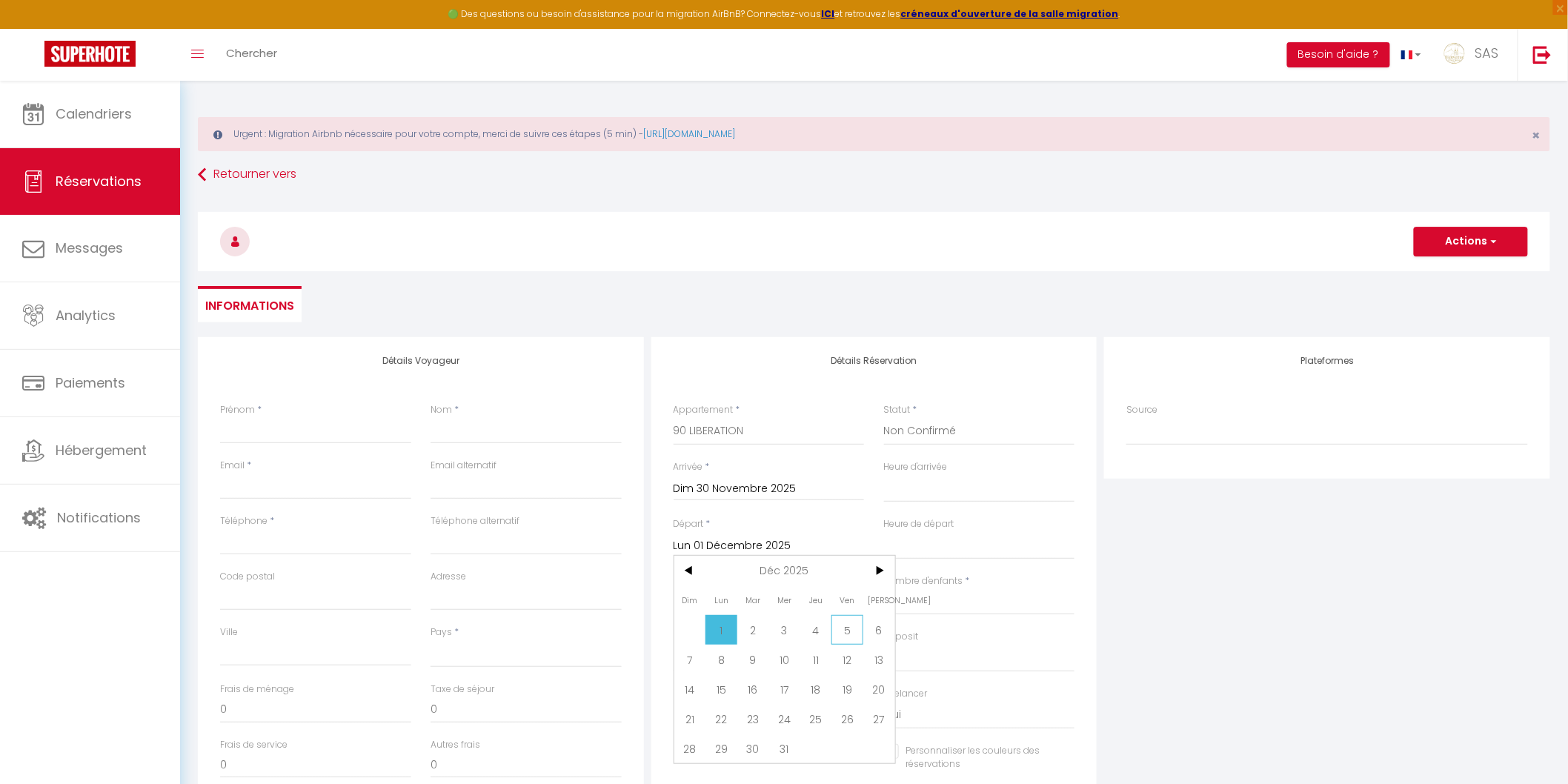
click at [841, 628] on span "5" at bounding box center [847, 629] width 32 height 30
click at [700, 603] on input "Nombre d'adultes" at bounding box center [769, 601] width 191 height 26
click at [690, 662] on select "OK KO" at bounding box center [769, 658] width 191 height 28
click at [673, 644] on select "OK KO" at bounding box center [769, 658] width 191 height 28
click at [917, 656] on select "OK KO" at bounding box center [980, 658] width 191 height 28
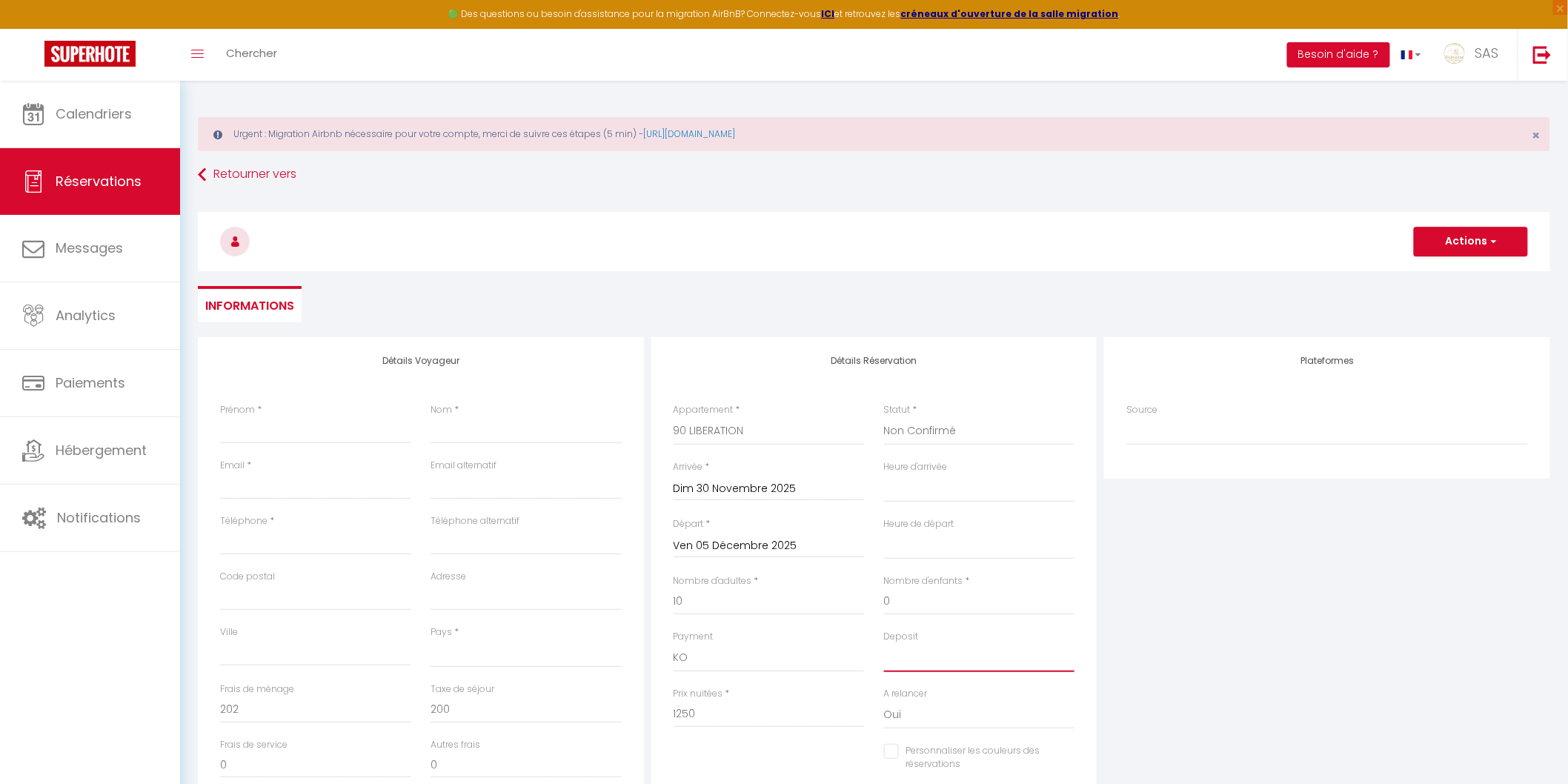
click at [884, 644] on select "OK KO" at bounding box center [980, 658] width 191 height 28
click at [316, 425] on input "Prénom" at bounding box center [316, 430] width 191 height 26
paste input "MONGUILLON Marie"
click at [308, 428] on input "MONGUILLON Marie" at bounding box center [316, 430] width 191 height 26
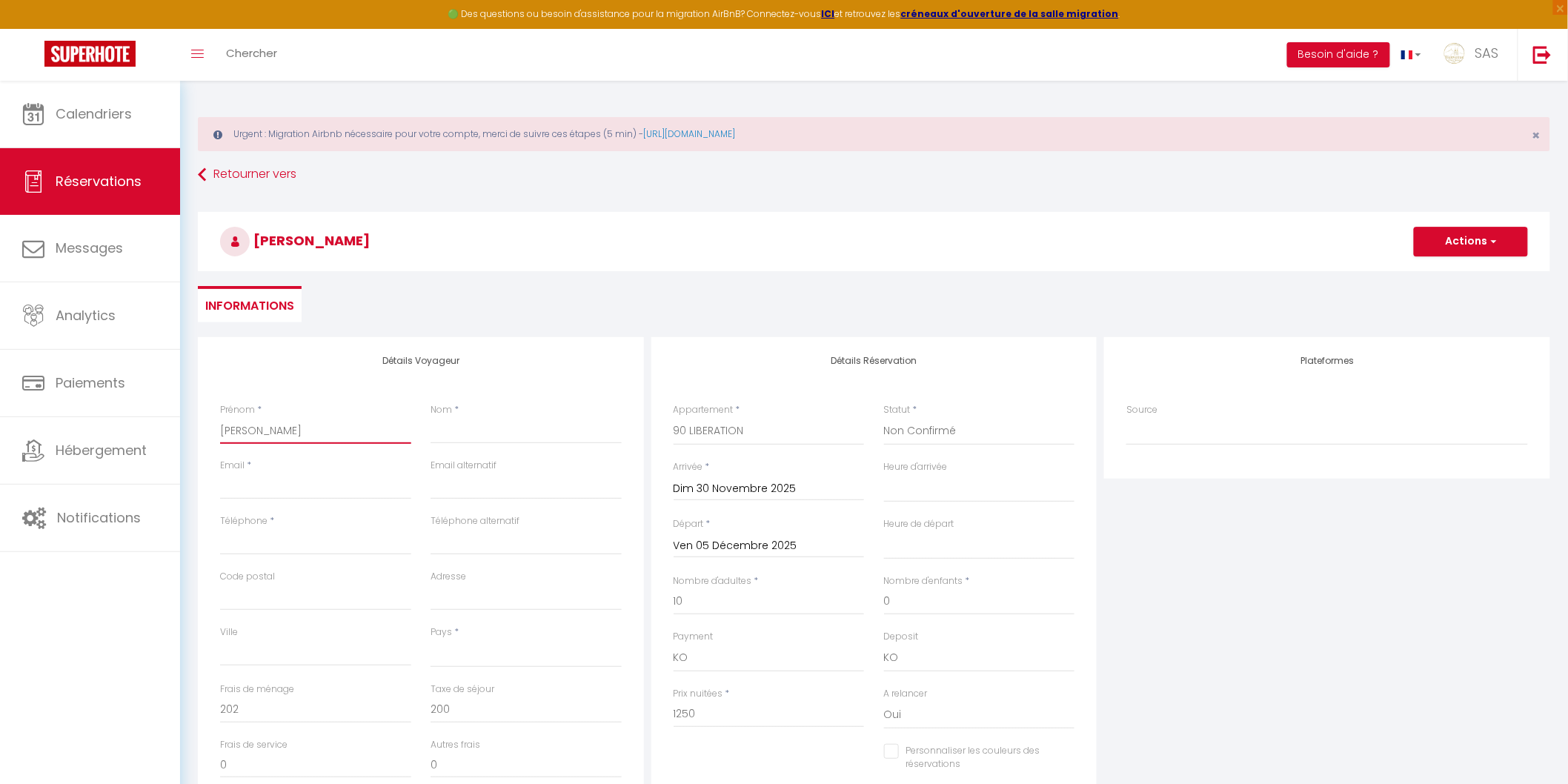
click at [267, 426] on input "MONGUILLON Marie" at bounding box center [316, 430] width 191 height 26
click at [494, 427] on input "Nom" at bounding box center [526, 430] width 191 height 26
paste input "MONGUILLON"
click at [300, 539] on input "Téléphone" at bounding box center [316, 541] width 191 height 26
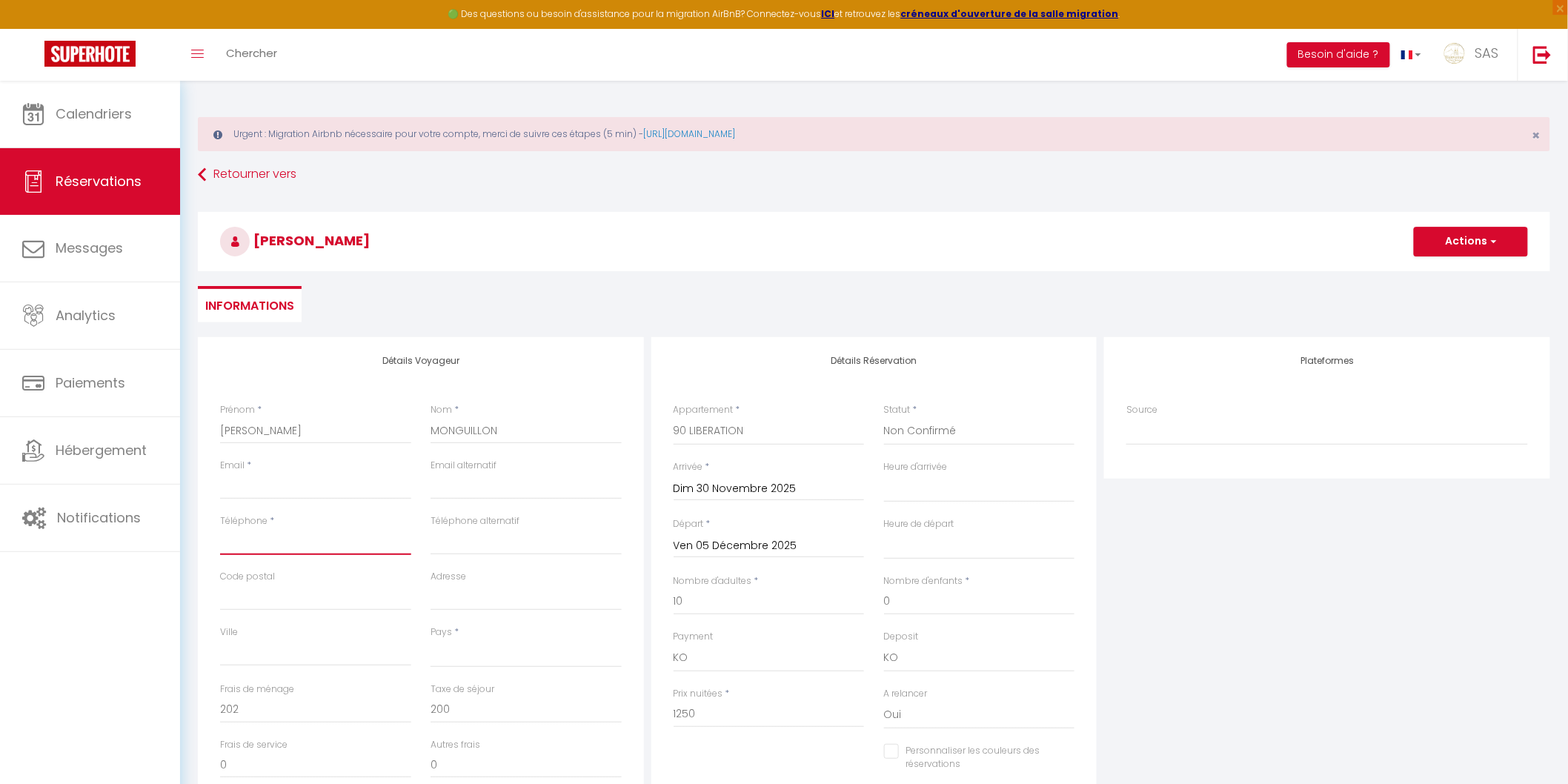
paste input "06 63 02 11 99"
click at [467, 545] on input "Téléphone alternatif" at bounding box center [526, 541] width 191 height 26
paste input "06 63 53 91 85"
drag, startPoint x: 341, startPoint y: 488, endPoint x: 357, endPoint y: 699, distance: 211.6
click at [341, 488] on input "Email client" at bounding box center [316, 485] width 191 height 26
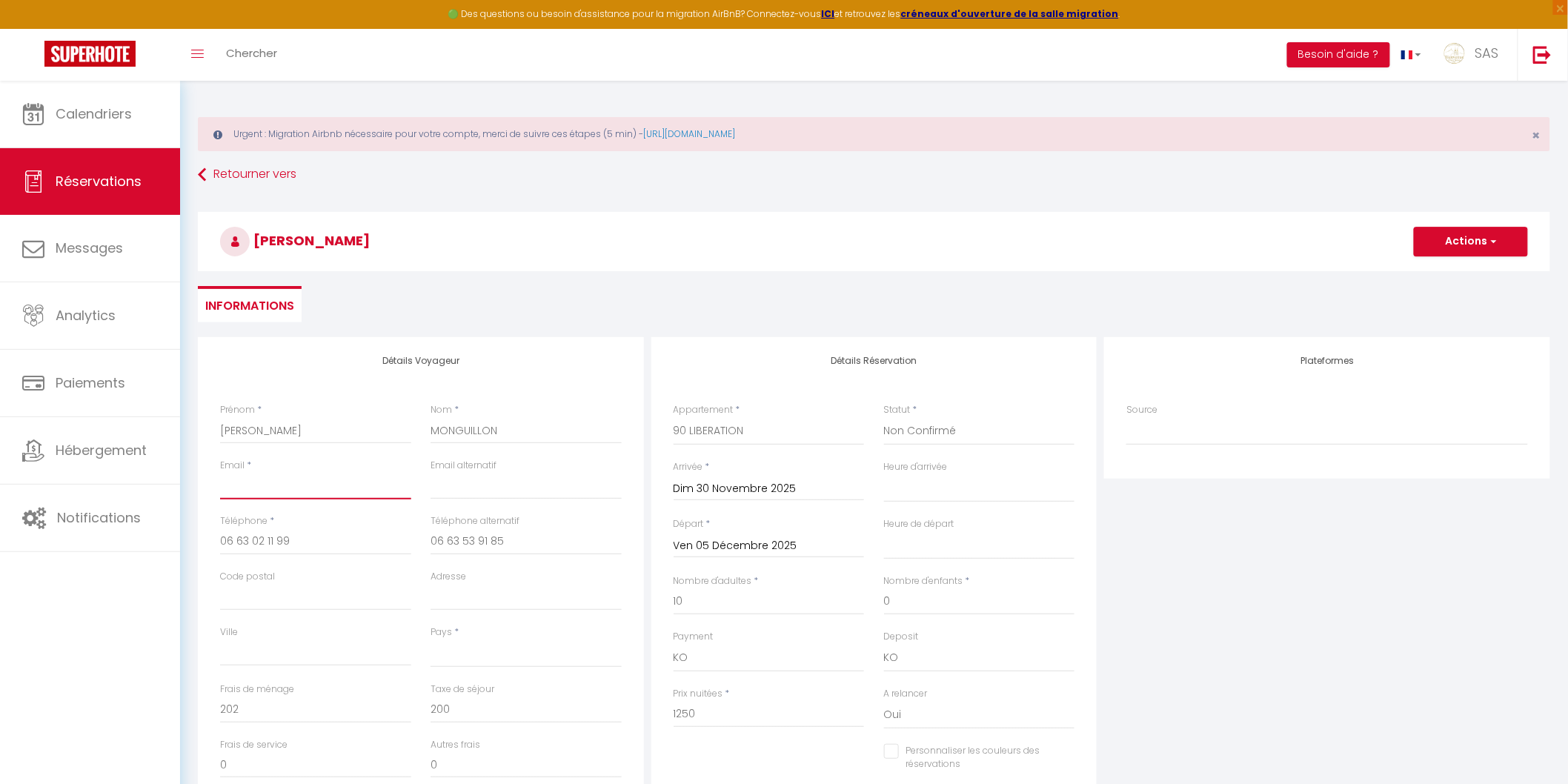
paste input "cedricthelisson@hotmail.fr"
drag, startPoint x: 454, startPoint y: 591, endPoint x: 449, endPoint y: 611, distance: 20.6
click at [454, 591] on input "Adresse" at bounding box center [526, 596] width 191 height 26
paste input "240 route de Villard Péron"
click at [265, 588] on input "Code postal" at bounding box center [316, 596] width 191 height 26
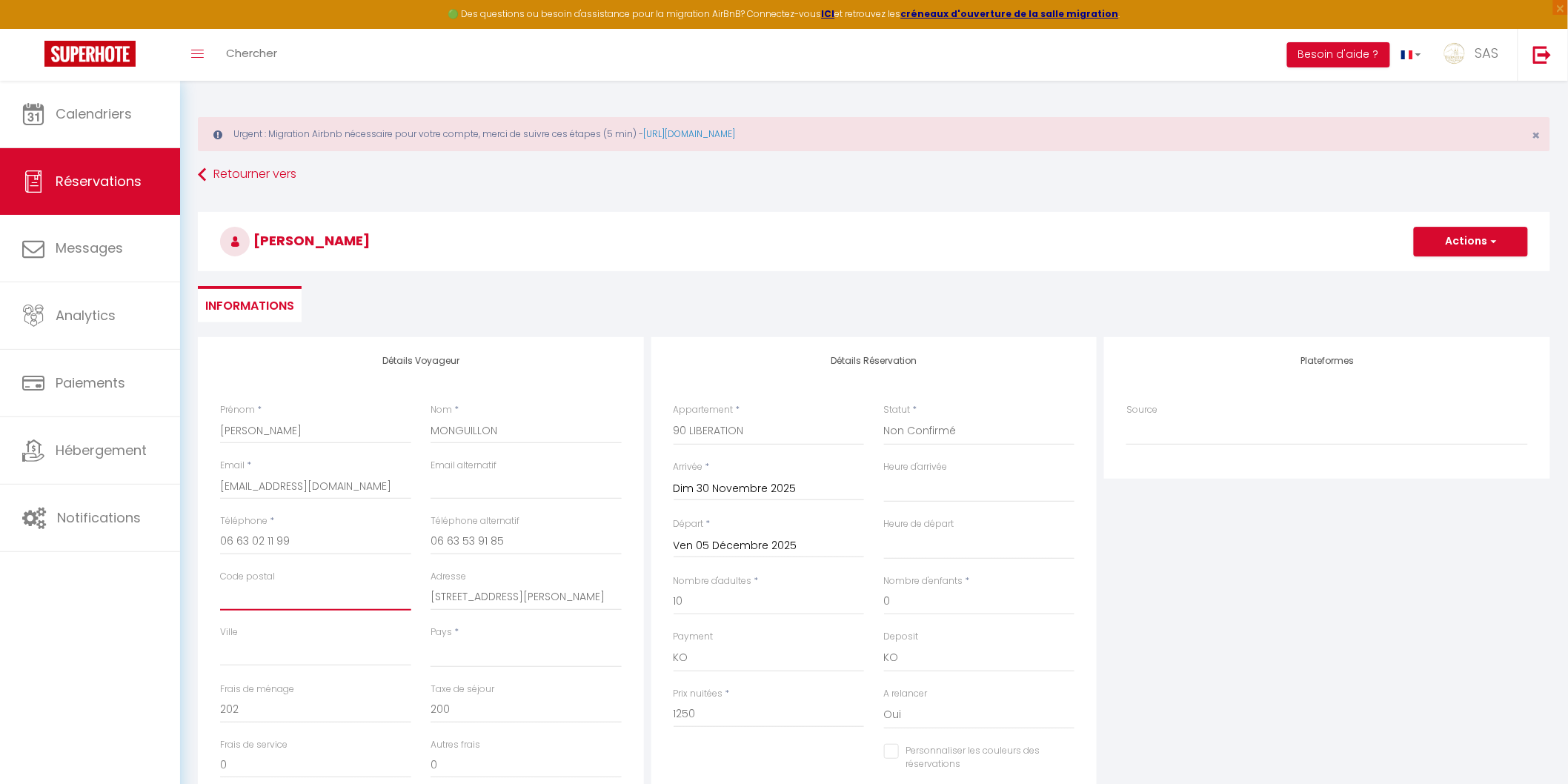
paste input "73290"
click at [316, 662] on input "Ville" at bounding box center [316, 652] width 191 height 26
paste input "LA MOTTE SERVOLEX"
click at [447, 654] on select "France Portugal Afghanistan Albania Algeria American Samoa Andorra Angola Angui…" at bounding box center [526, 653] width 191 height 28
click at [431, 640] on select "France Portugal Afghanistan Albania Algeria American Samoa Andorra Angola Angui…" at bounding box center [526, 653] width 191 height 28
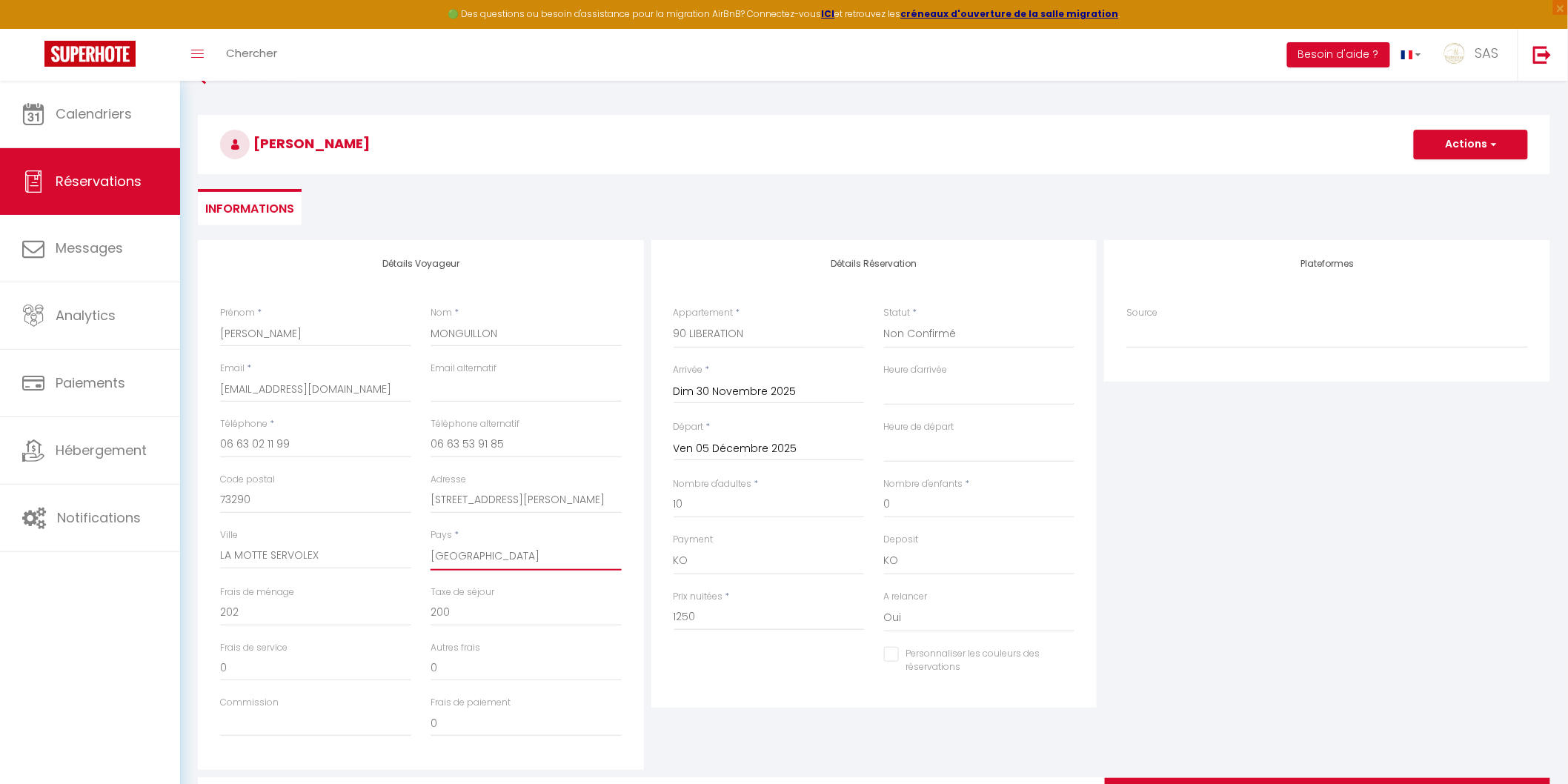
scroll to position [137, 0]
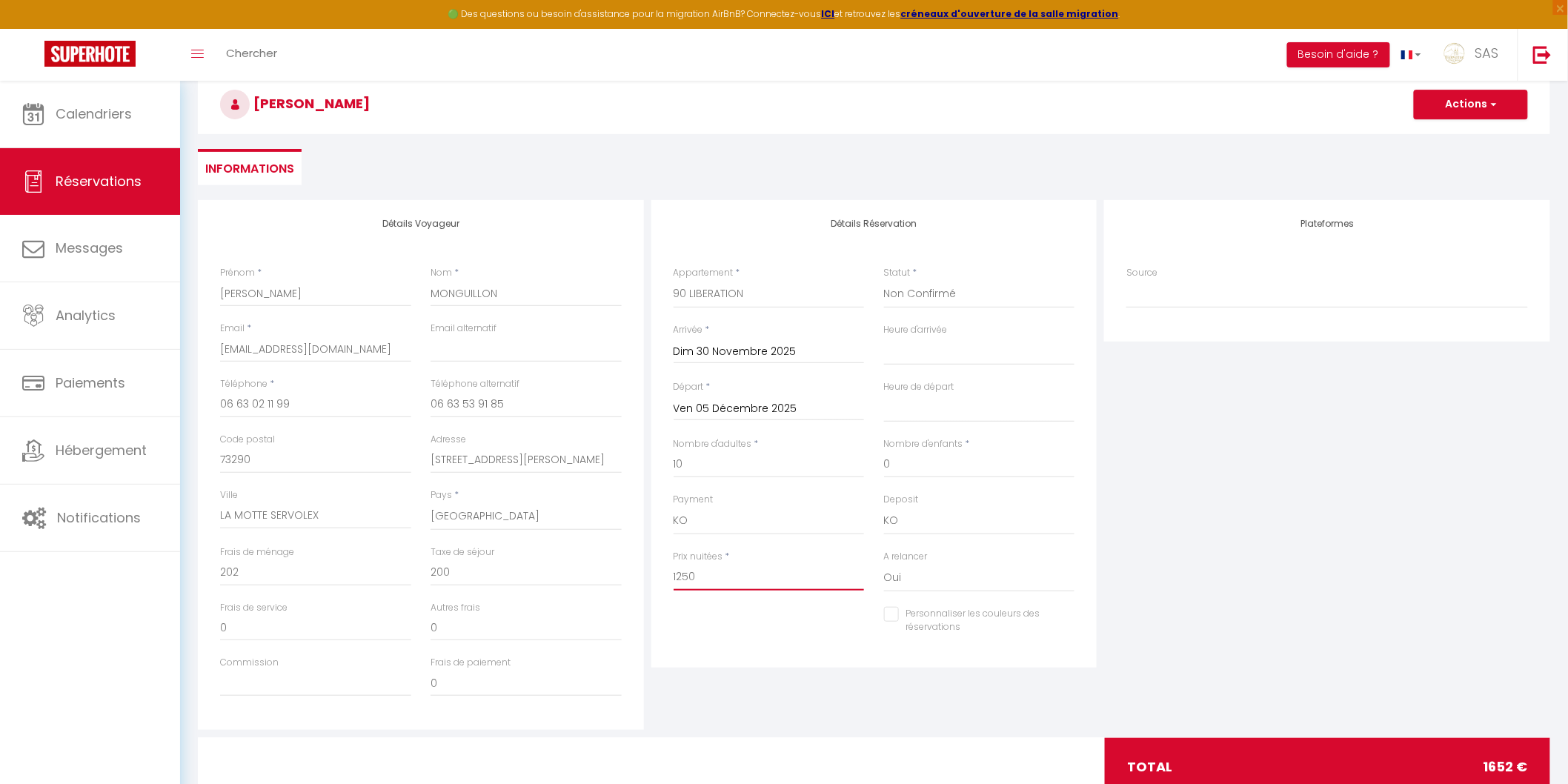
click at [706, 572] on input "1250" at bounding box center [769, 576] width 191 height 26
click at [381, 570] on input "0" at bounding box center [316, 572] width 191 height 26
click at [1250, 530] on div "Plateformes Source Direct Airbnb.com Booking.com Chalet montagne Expedia Gite d…" at bounding box center [1327, 465] width 454 height 529
click at [1465, 97] on button "Actions" at bounding box center [1471, 104] width 115 height 30
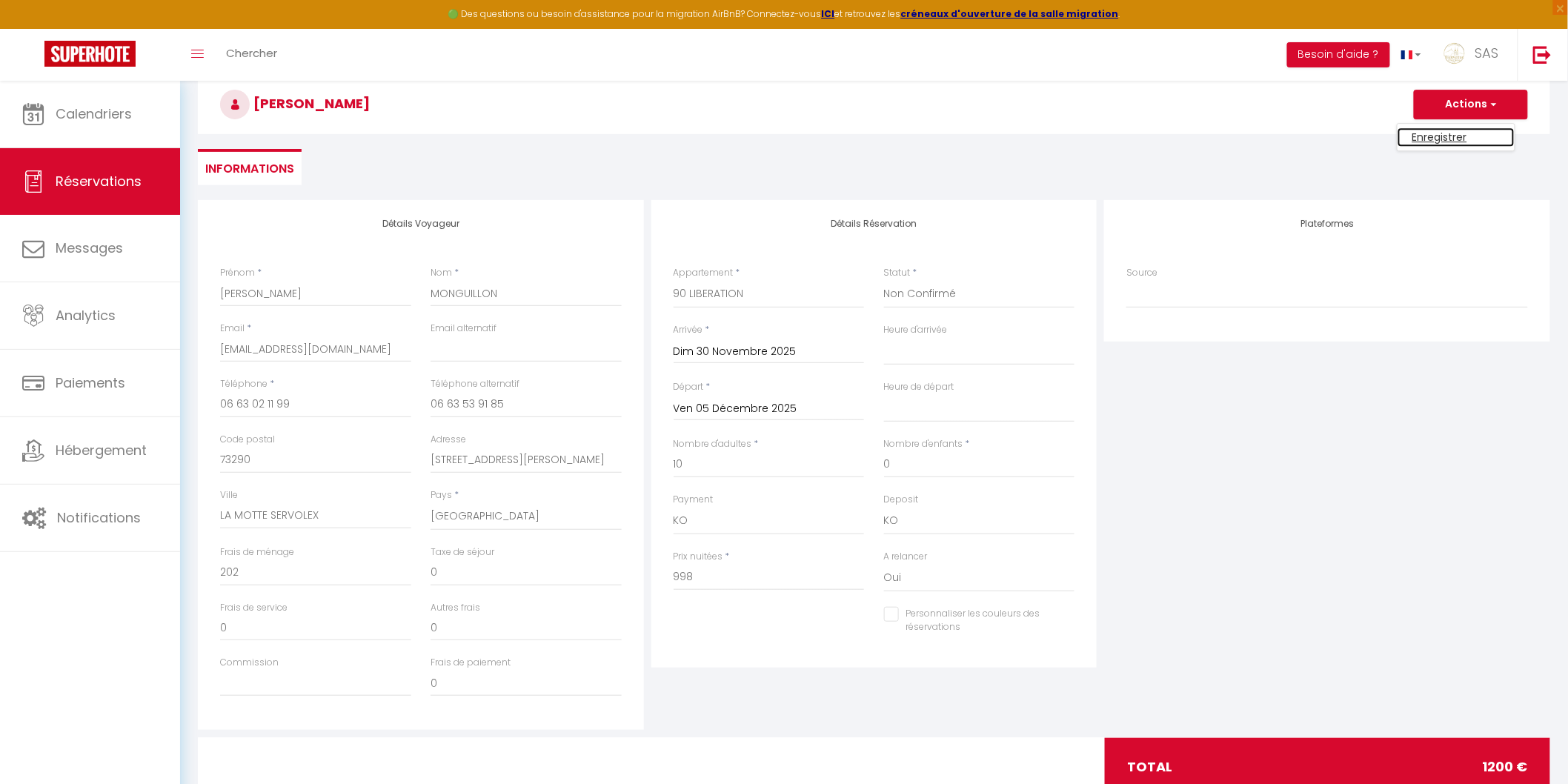
click at [1434, 136] on link "Enregistrer" at bounding box center [1456, 137] width 117 height 20
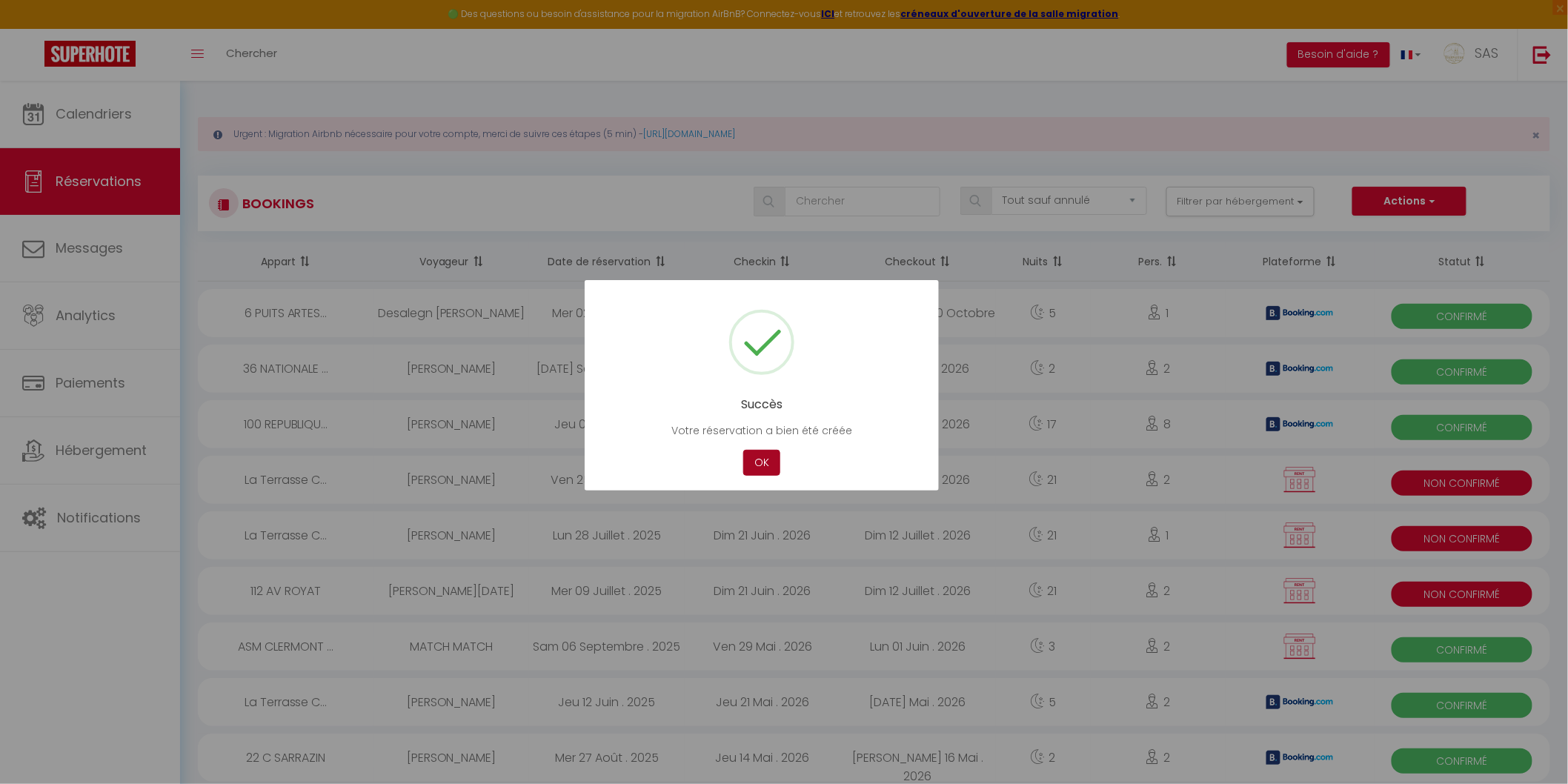
click at [756, 461] on button "OK" at bounding box center [761, 462] width 37 height 26
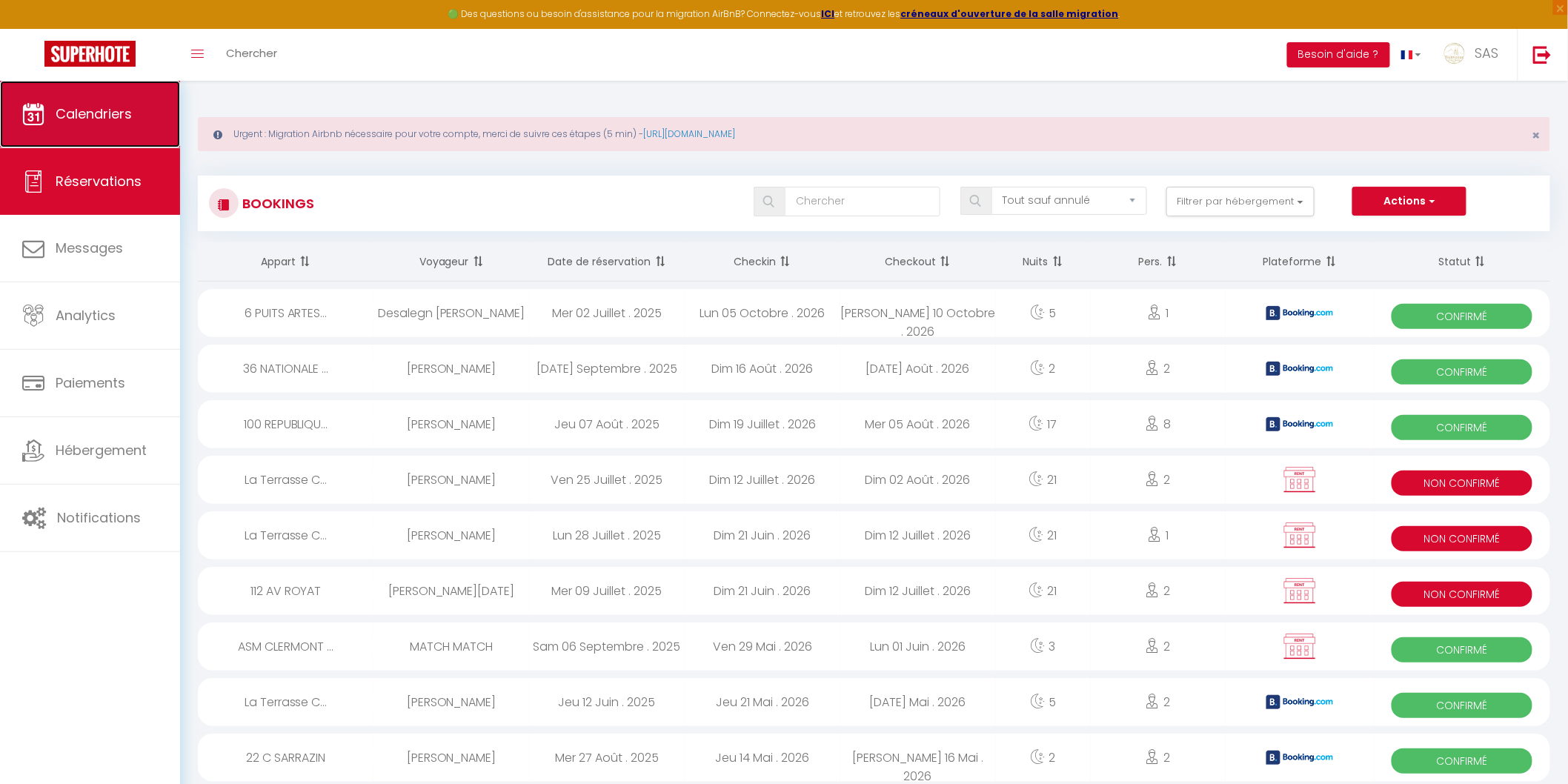
click at [132, 130] on link "Calendriers" at bounding box center [90, 114] width 180 height 67
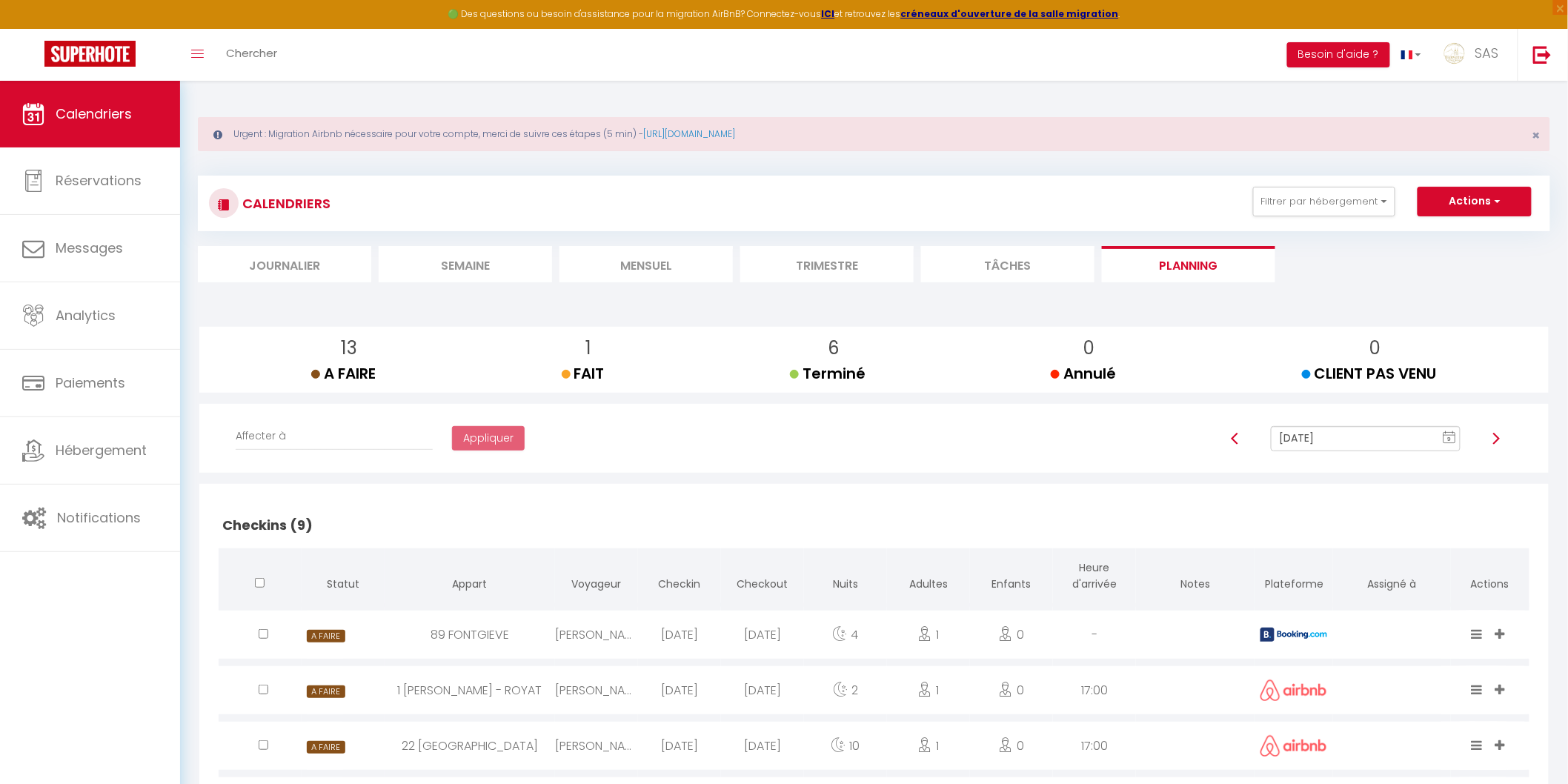
click at [620, 267] on li "Mensuel" at bounding box center [646, 264] width 173 height 37
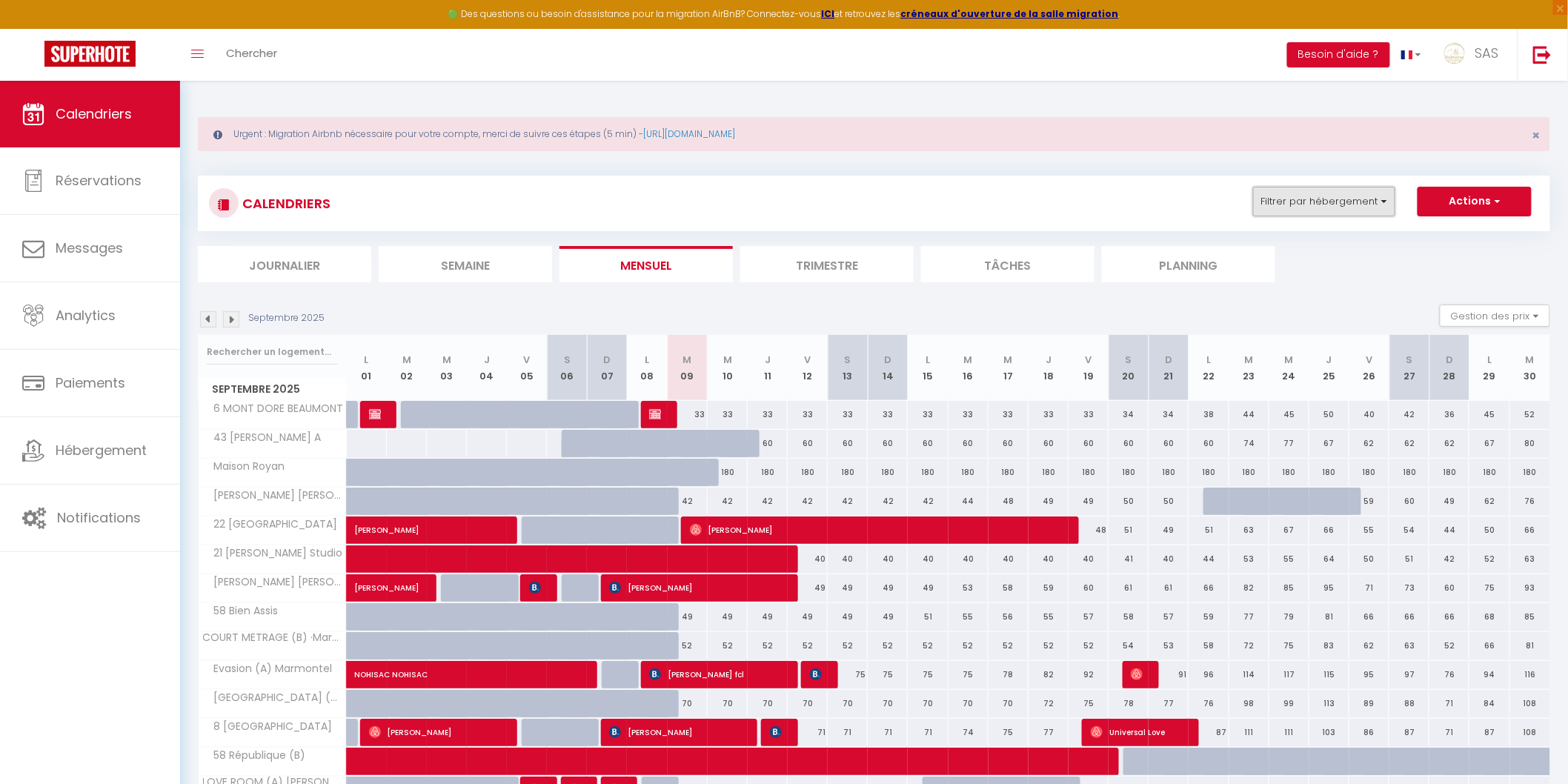
click at [1330, 198] on button "Filtrer par hébergement" at bounding box center [1324, 202] width 143 height 30
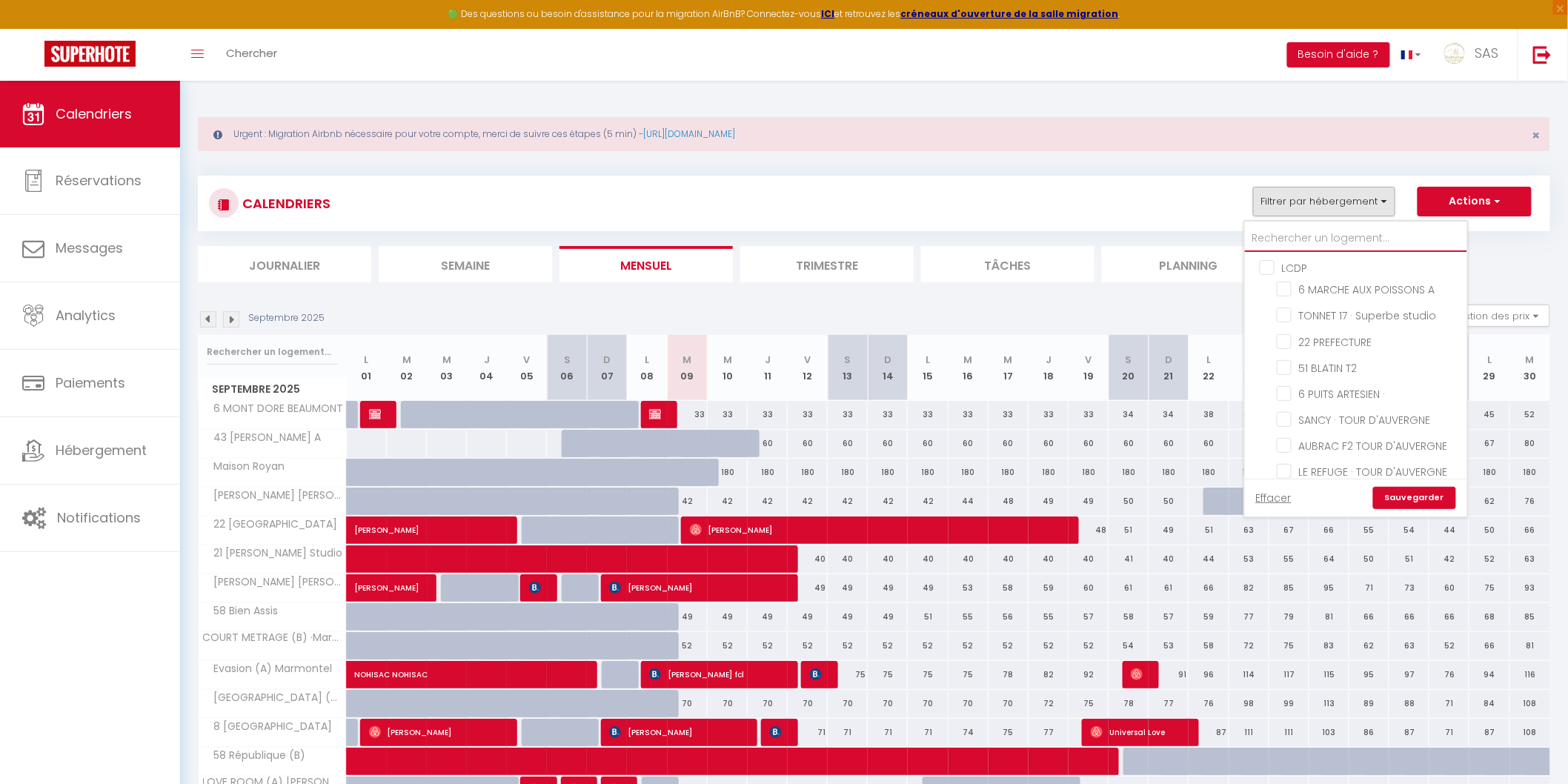
click at [1297, 237] on input "text" at bounding box center [1356, 238] width 222 height 26
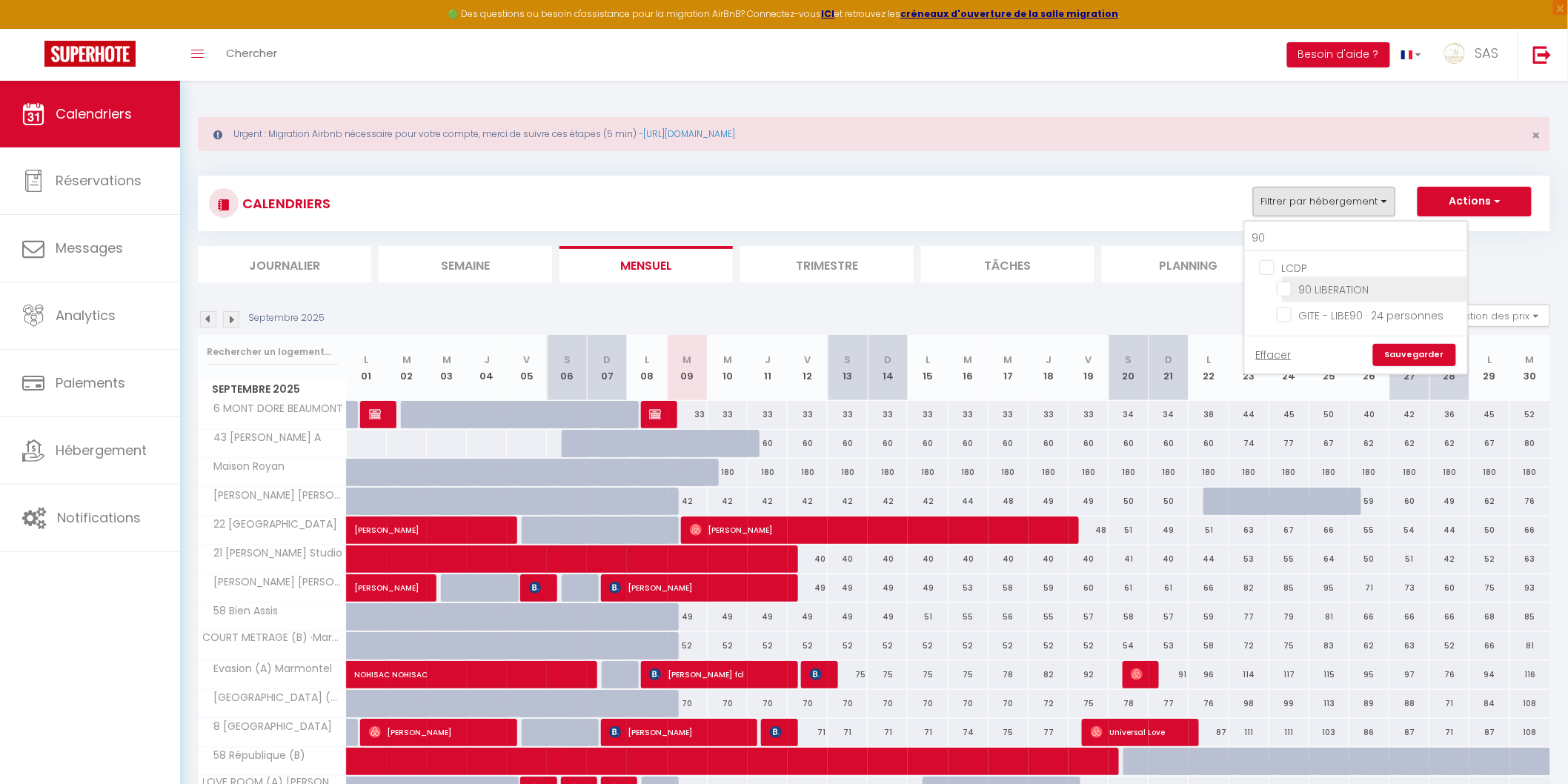
click at [1333, 287] on input "90 LIBERATION" at bounding box center [1369, 288] width 185 height 15
click at [1408, 359] on link "Sauvegarder" at bounding box center [1414, 354] width 83 height 22
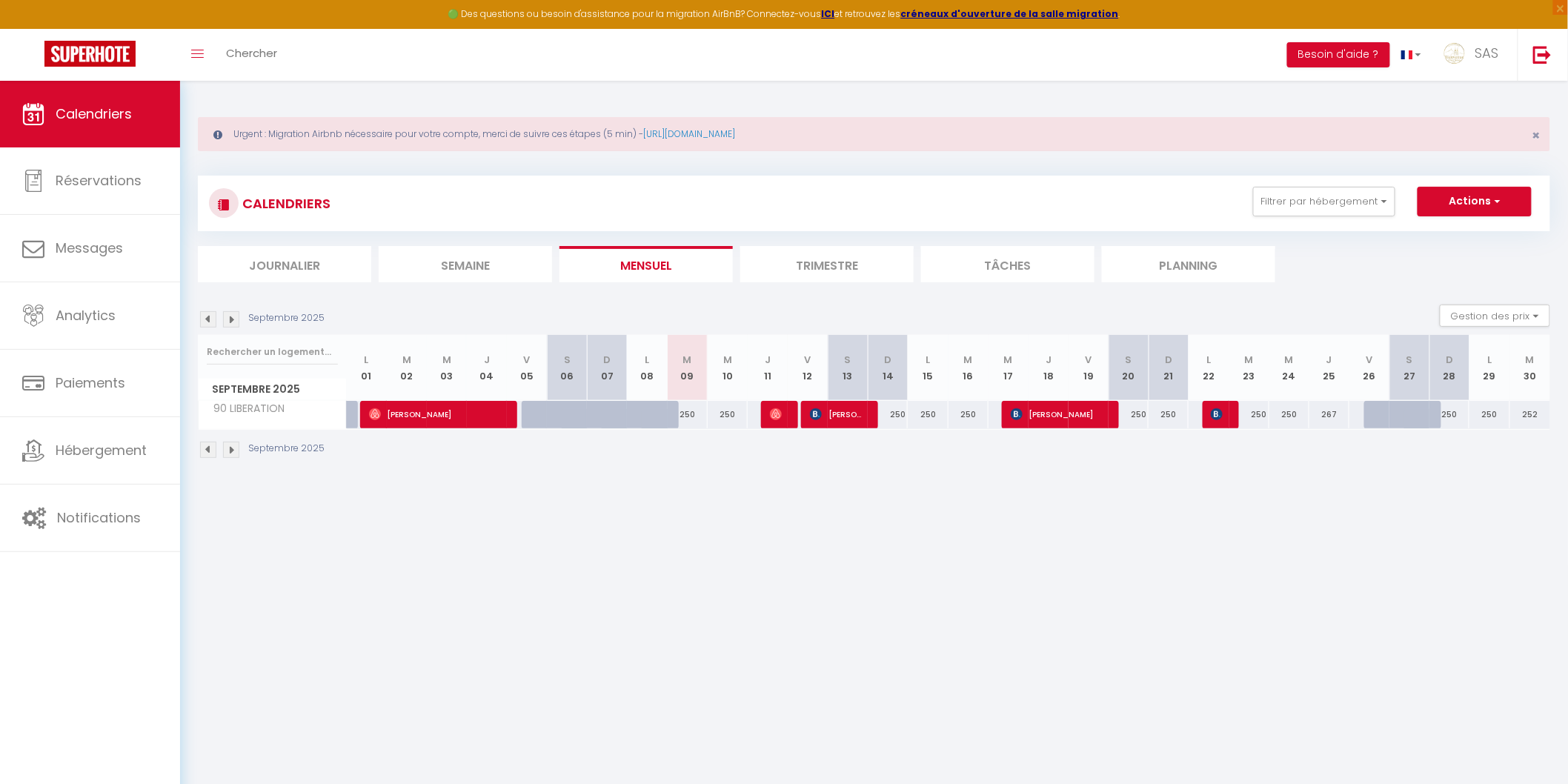
click at [233, 453] on img at bounding box center [231, 449] width 16 height 16
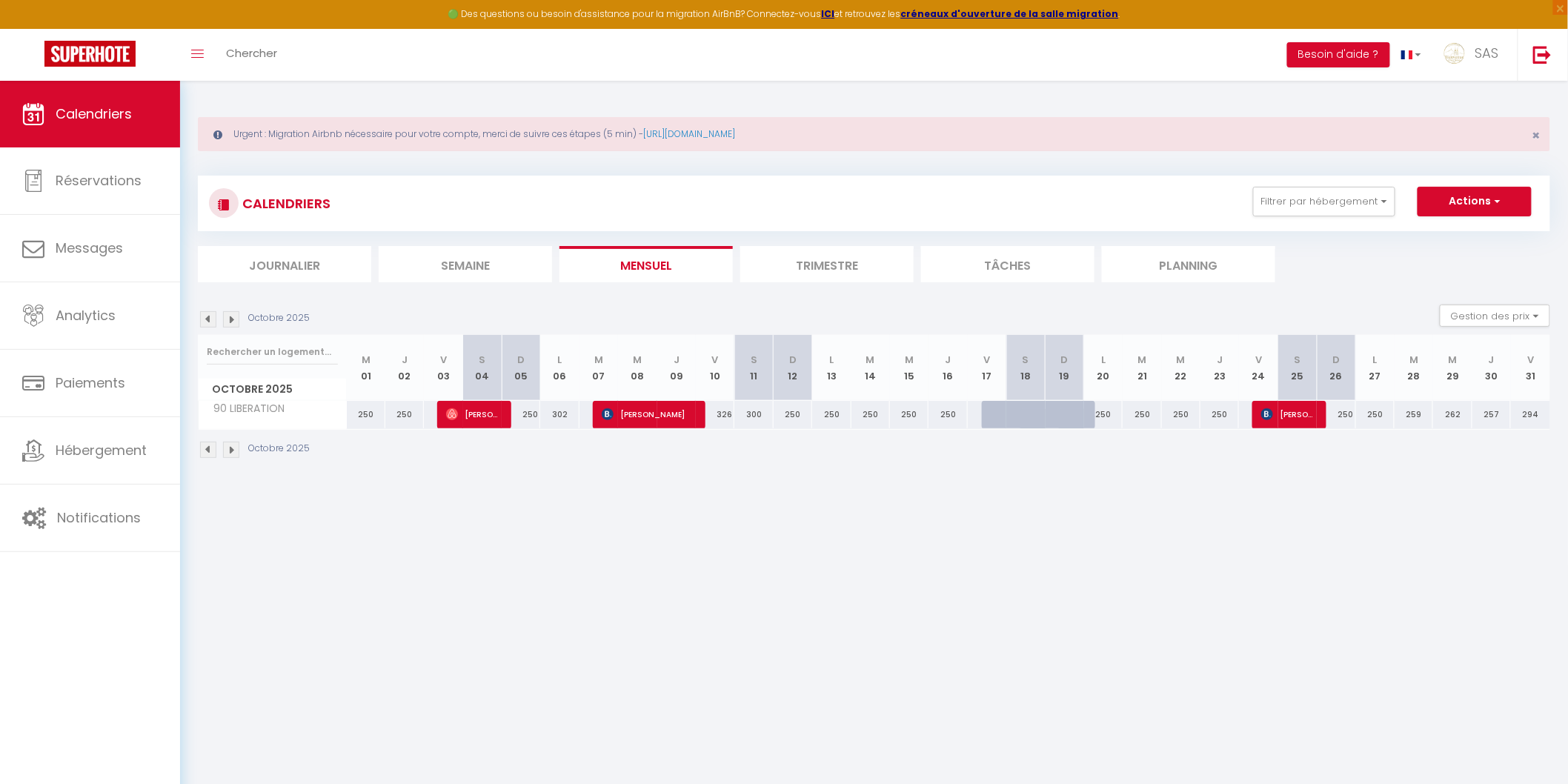
click at [233, 453] on img at bounding box center [231, 449] width 16 height 16
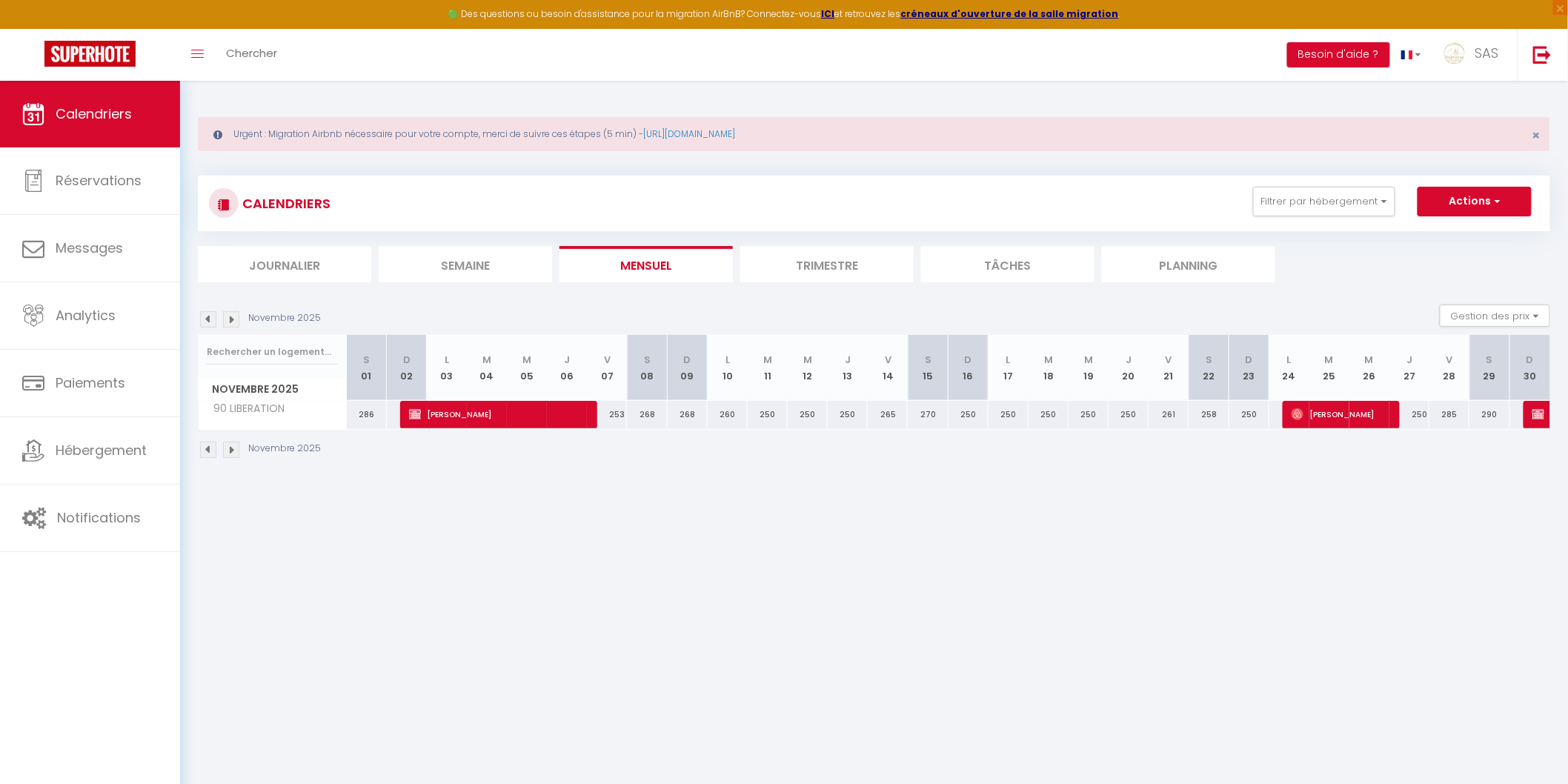
click at [233, 453] on img at bounding box center [231, 449] width 16 height 16
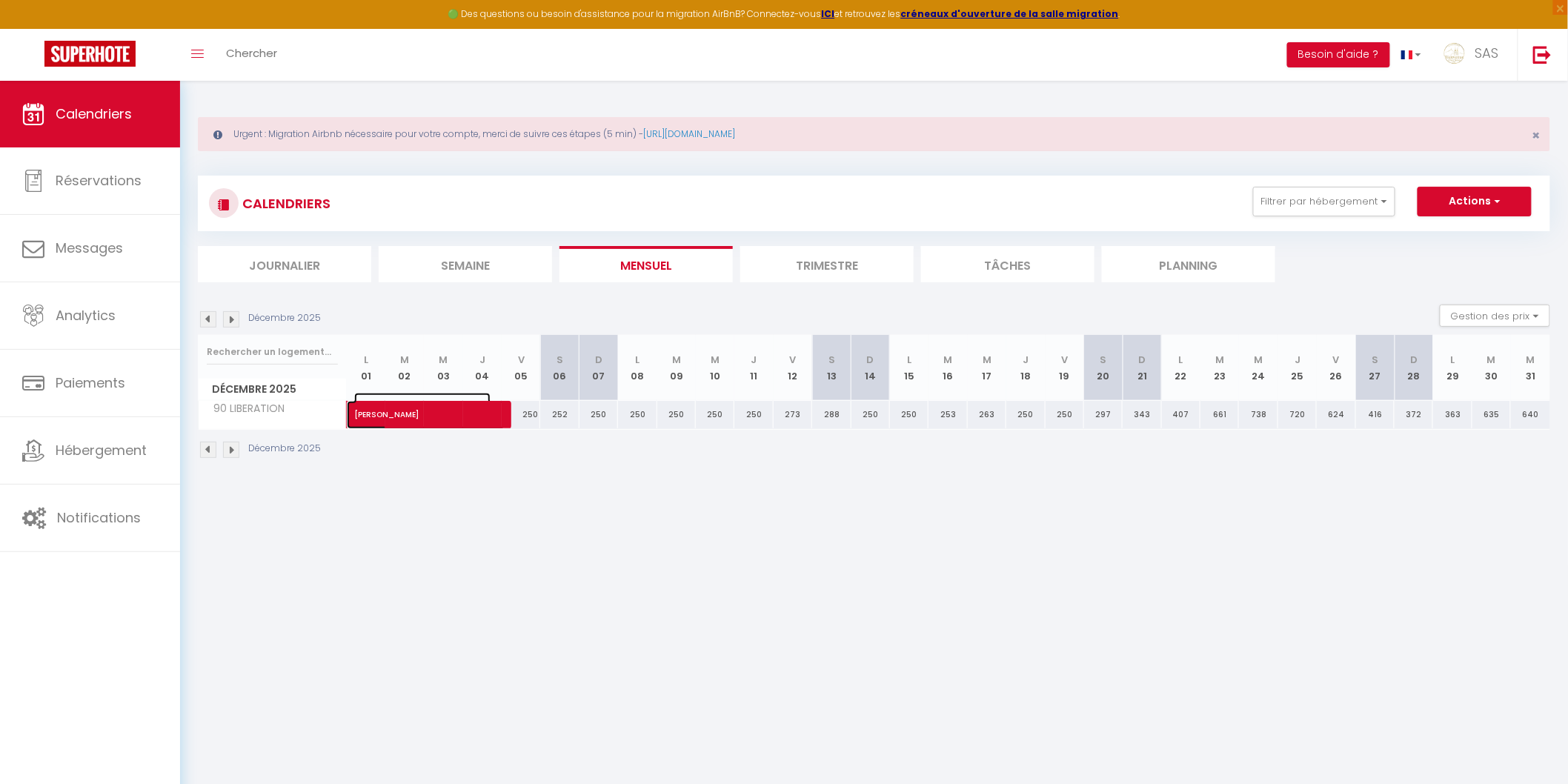
click at [397, 419] on span "Marie MONGUILLON" at bounding box center [423, 407] width 137 height 28
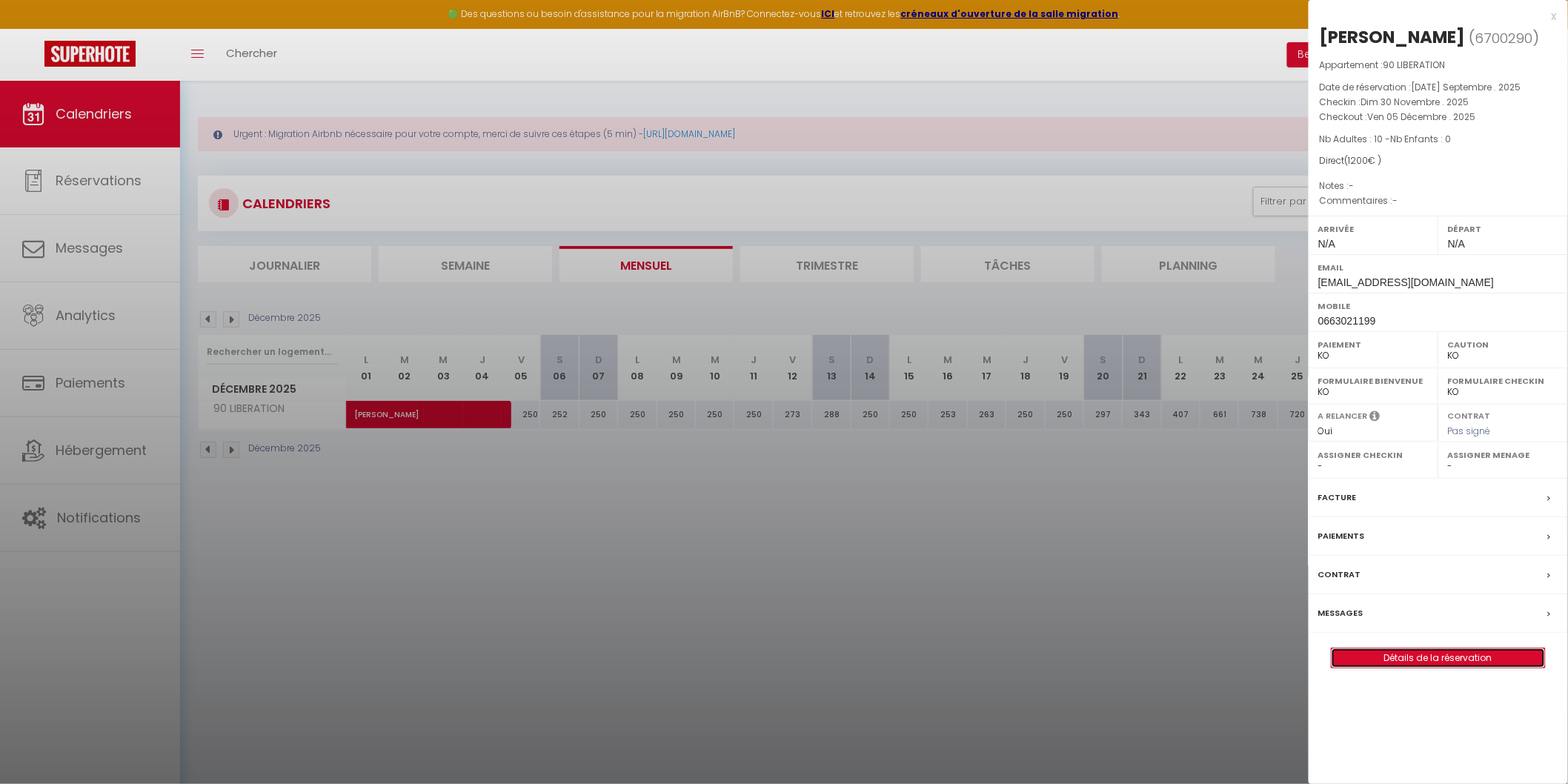
click at [1360, 668] on link "Détails de la réservation" at bounding box center [1439, 658] width 214 height 20
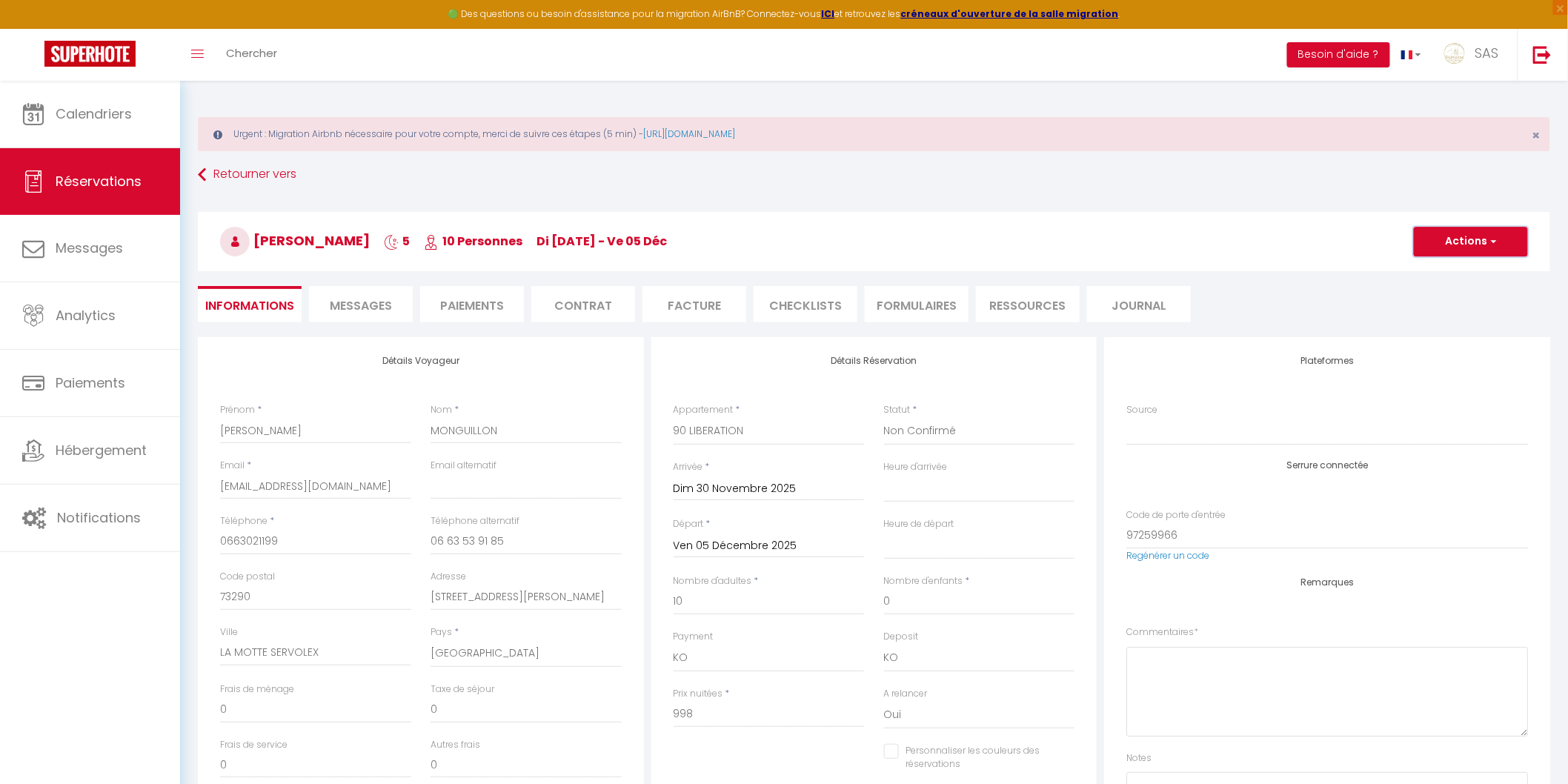
click at [1459, 243] on button "Actions" at bounding box center [1471, 241] width 115 height 30
click at [1447, 291] on link "Dupliquer" at bounding box center [1456, 293] width 117 height 20
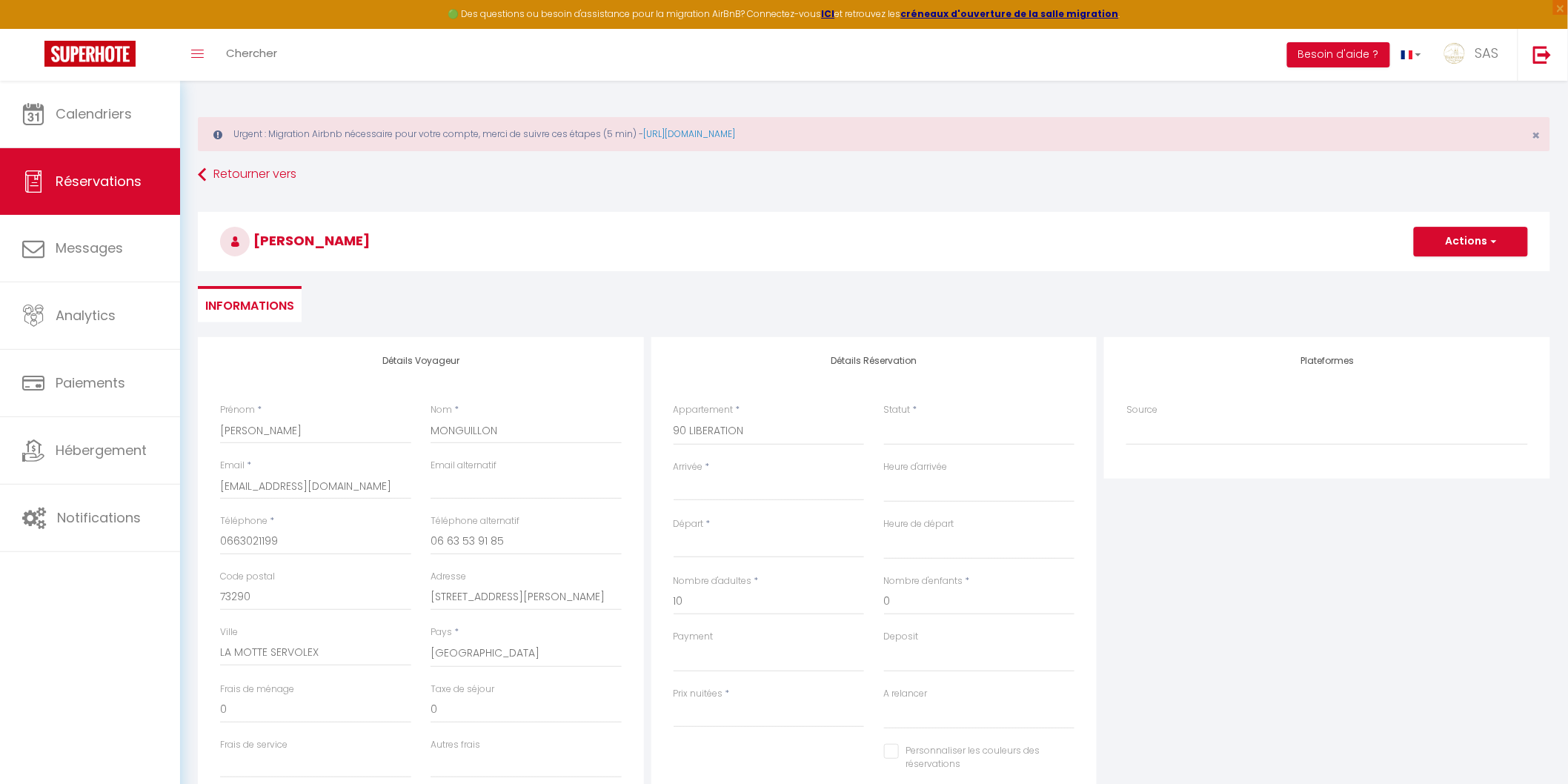
click at [766, 485] on input "Arrivée" at bounding box center [769, 489] width 191 height 20
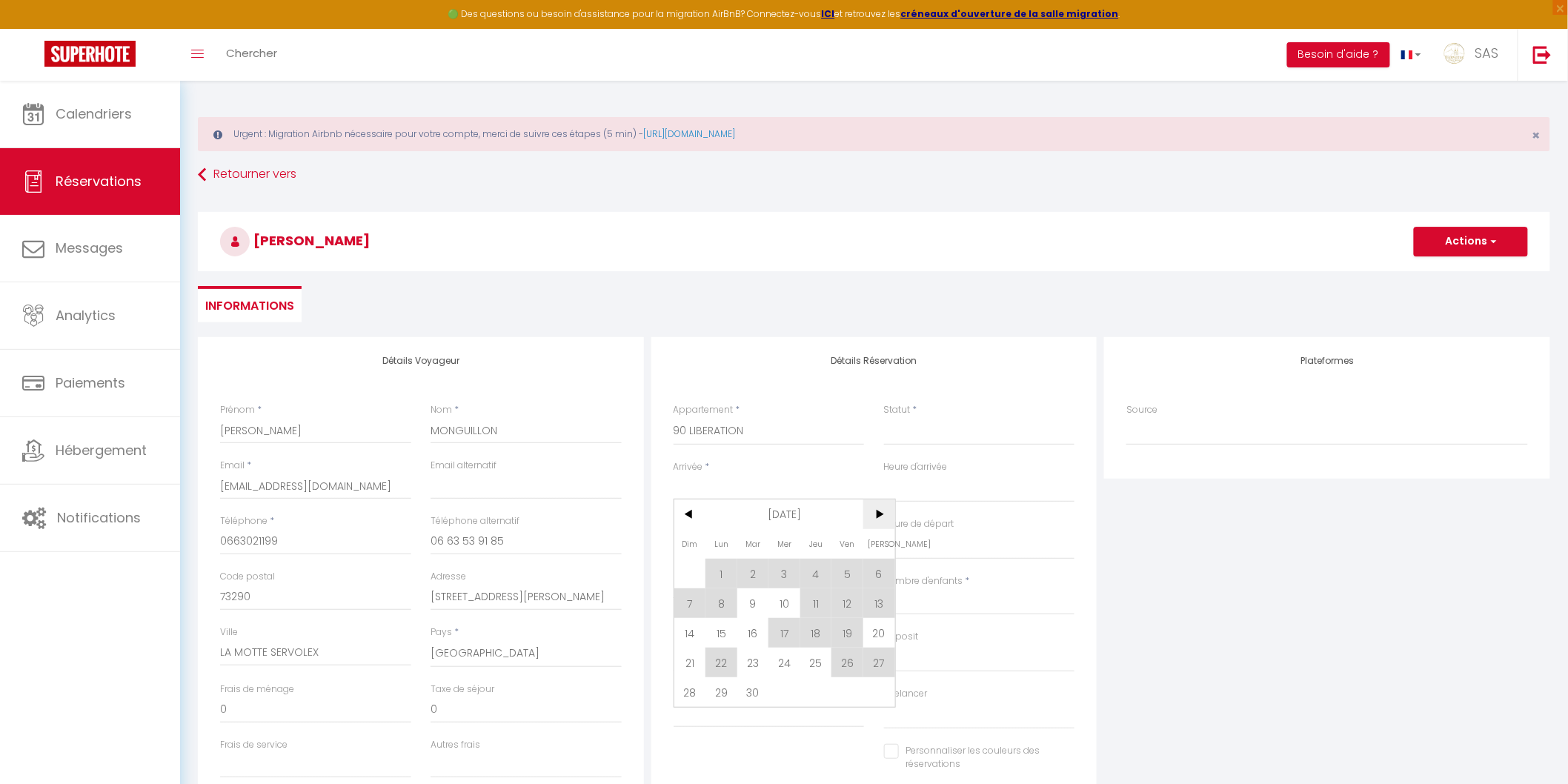
click at [880, 511] on span ">" at bounding box center [878, 514] width 32 height 30
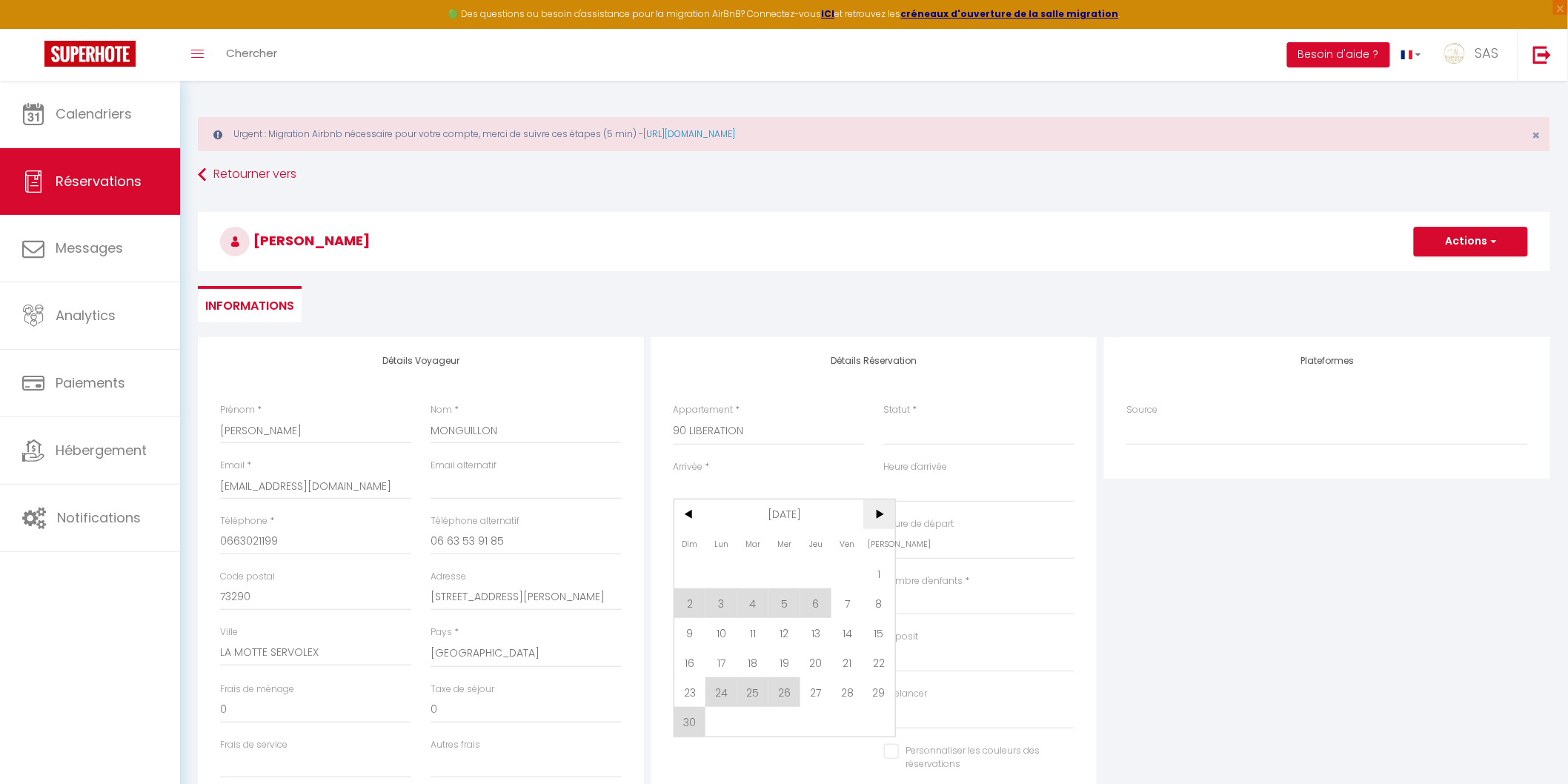
click at [880, 511] on span ">" at bounding box center [878, 514] width 32 height 30
click at [690, 631] on span "11" at bounding box center [690, 632] width 32 height 30
click at [761, 548] on input "Lun 12 Janvier 2026" at bounding box center [769, 546] width 191 height 20
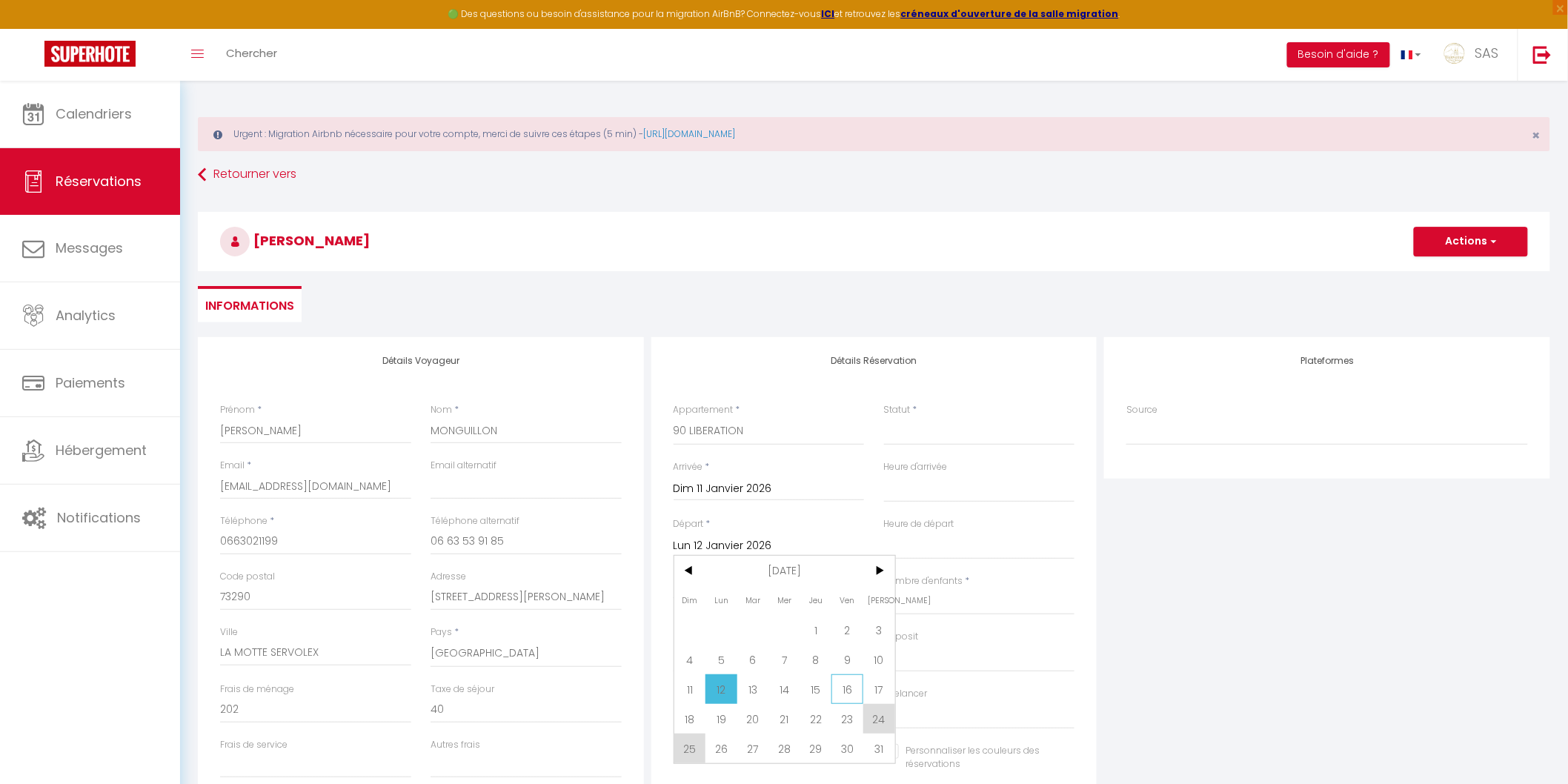
click at [843, 689] on span "16" at bounding box center [847, 688] width 32 height 30
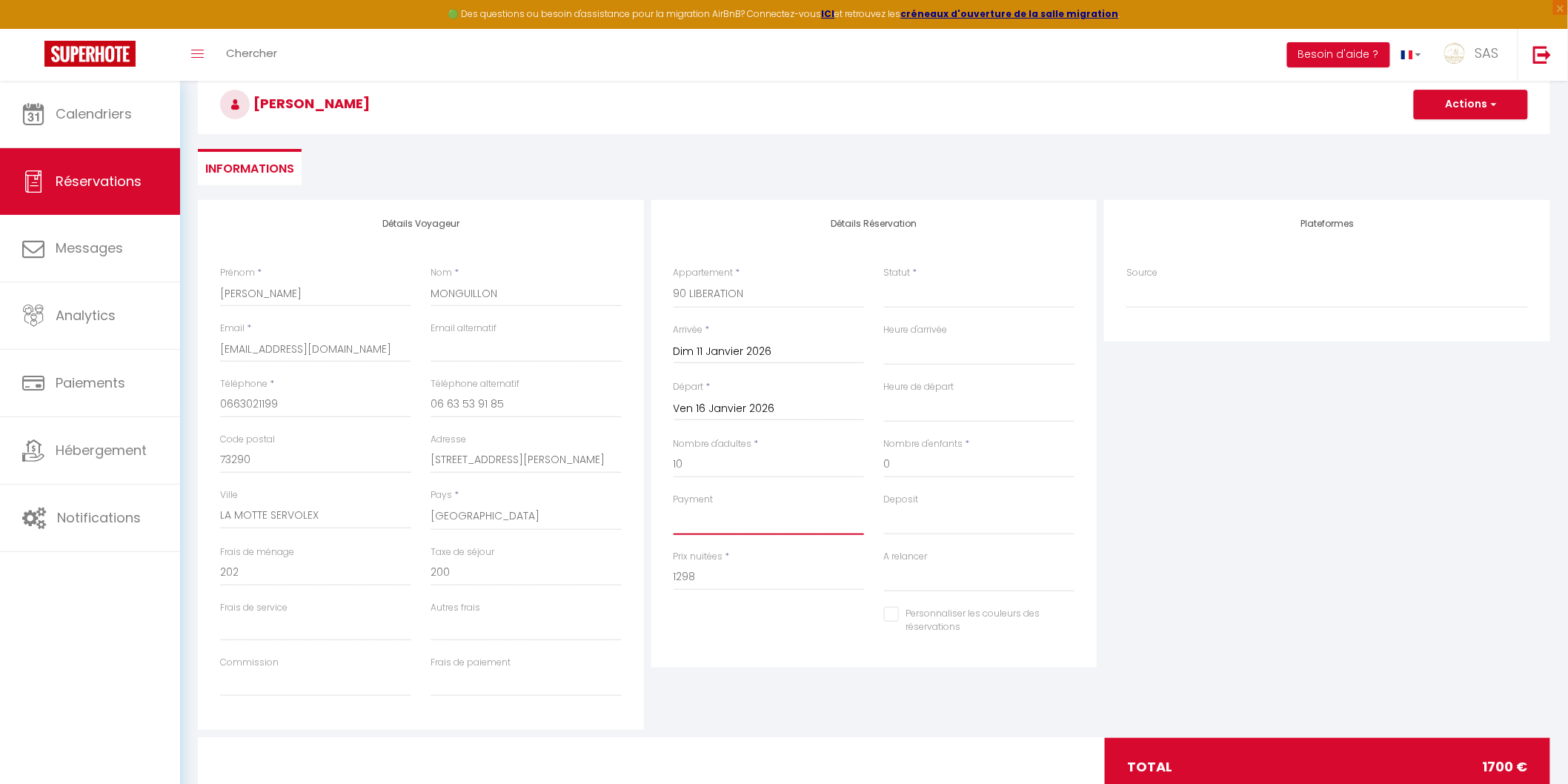
click at [808, 522] on select "OK KO" at bounding box center [769, 520] width 191 height 28
click at [673, 506] on select "OK KO" at bounding box center [769, 520] width 191 height 28
click at [912, 515] on select "OK KO" at bounding box center [980, 520] width 191 height 28
click at [884, 506] on select "OK KO" at bounding box center [980, 520] width 191 height 28
click at [761, 578] on input "1298" at bounding box center [769, 576] width 191 height 26
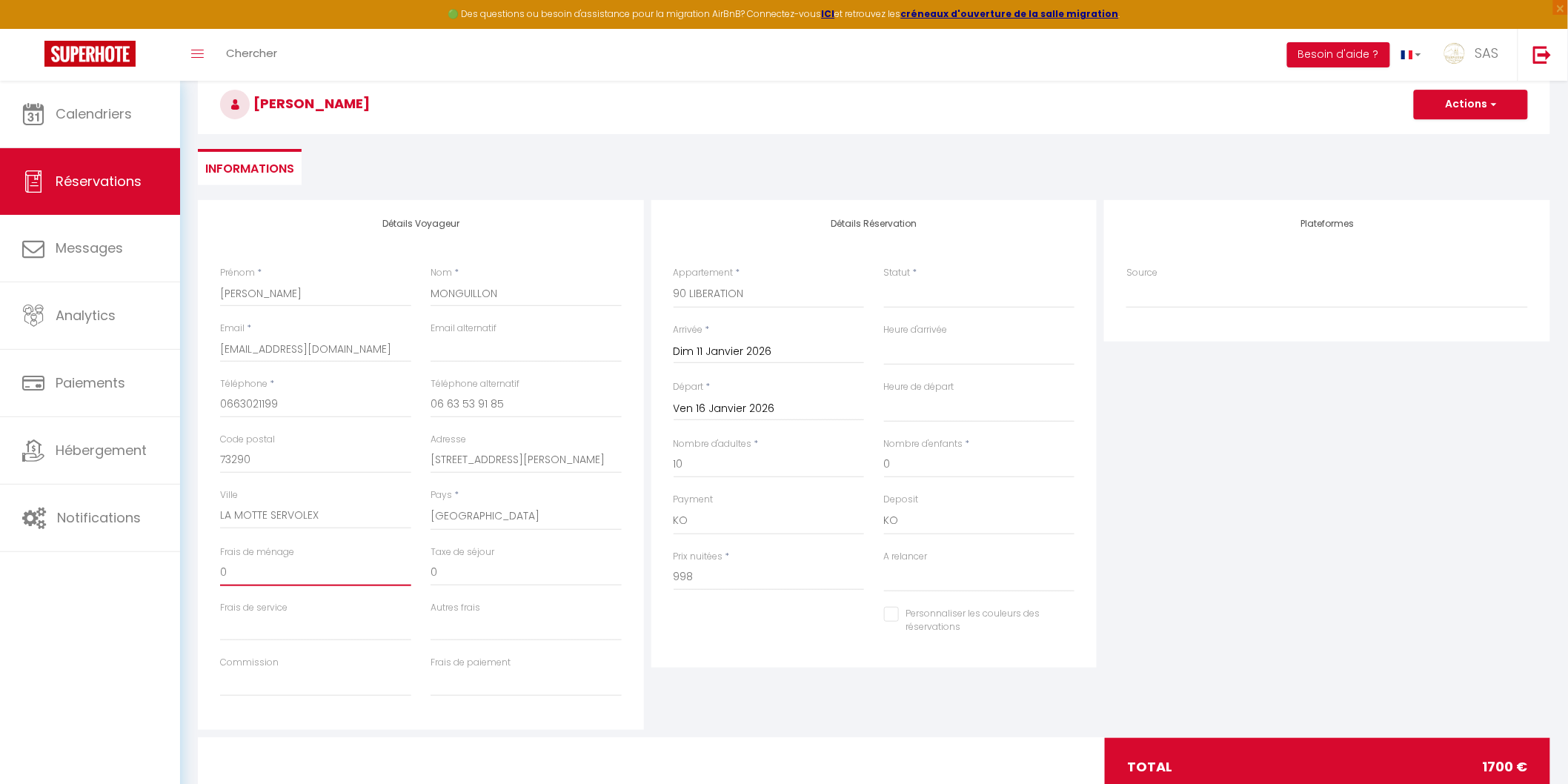
click at [266, 572] on input "0" at bounding box center [316, 572] width 191 height 26
click at [1446, 102] on button "Actions" at bounding box center [1471, 104] width 115 height 30
click at [1438, 129] on link "Enregistrer" at bounding box center [1456, 137] width 117 height 20
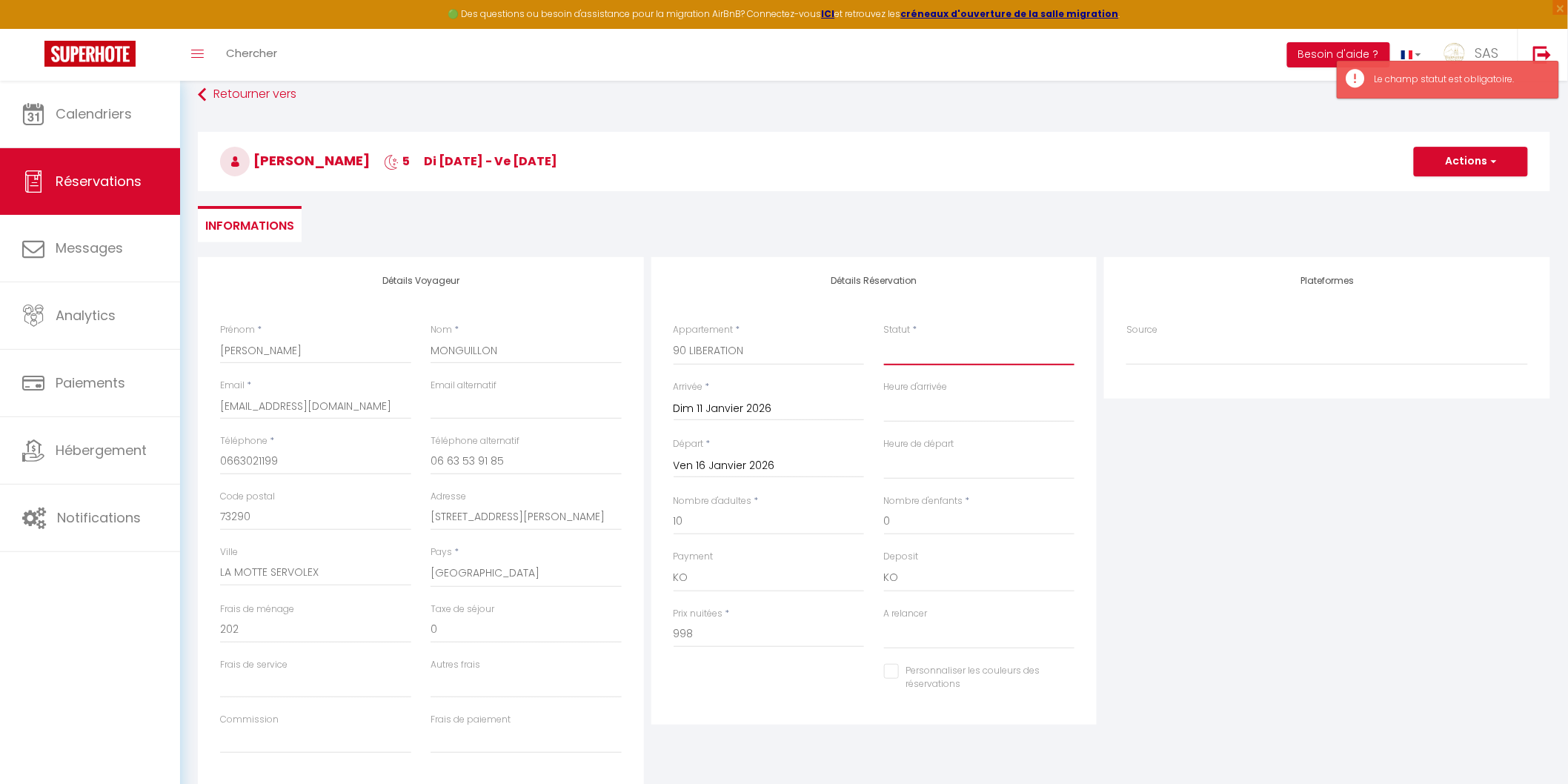
drag, startPoint x: 907, startPoint y: 345, endPoint x: 907, endPoint y: 354, distance: 9.0
click at [907, 345] on select "Confirmé Non Confirmé Annulé Annulé par le voyageur No Show Request" at bounding box center [980, 351] width 191 height 28
click at [884, 337] on select "Confirmé Non Confirmé Annulé Annulé par le voyageur No Show Request" at bounding box center [980, 351] width 191 height 28
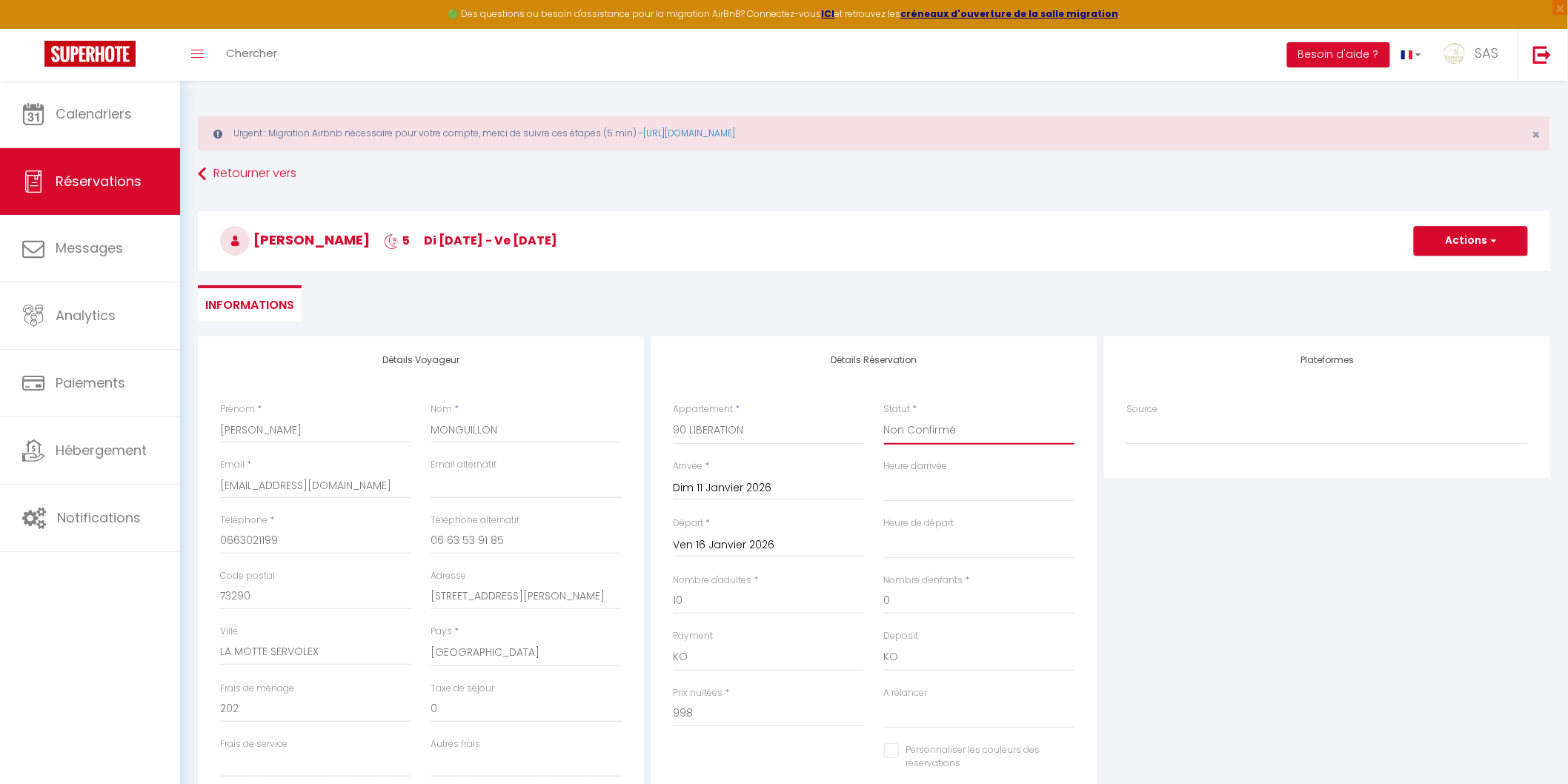
scroll to position [0, 0]
click at [1450, 240] on button "Actions" at bounding box center [1471, 241] width 115 height 30
click at [1442, 271] on link "Enregistrer" at bounding box center [1456, 274] width 117 height 20
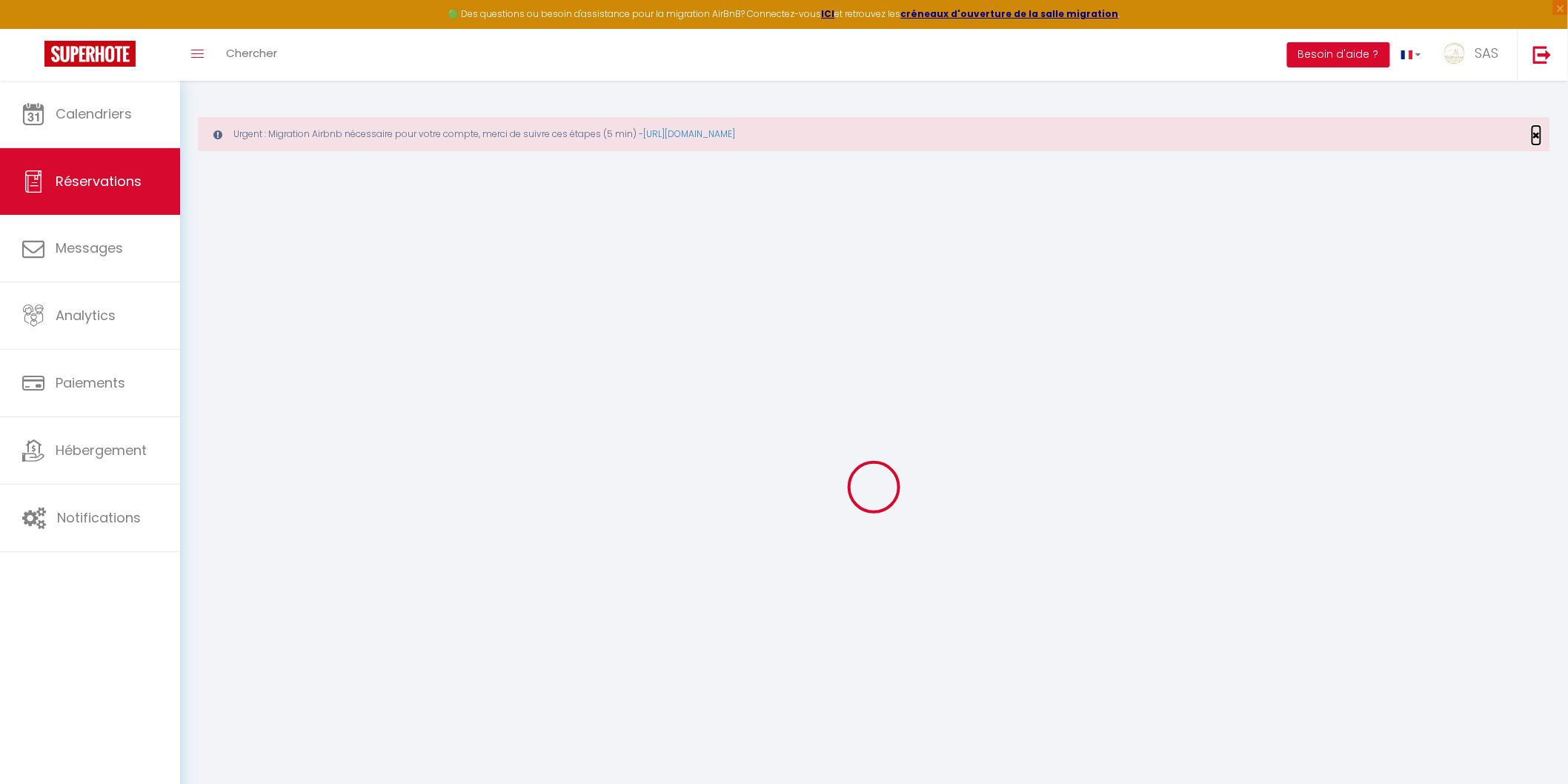
click at [1538, 137] on span "×" at bounding box center [1537, 135] width 9 height 19
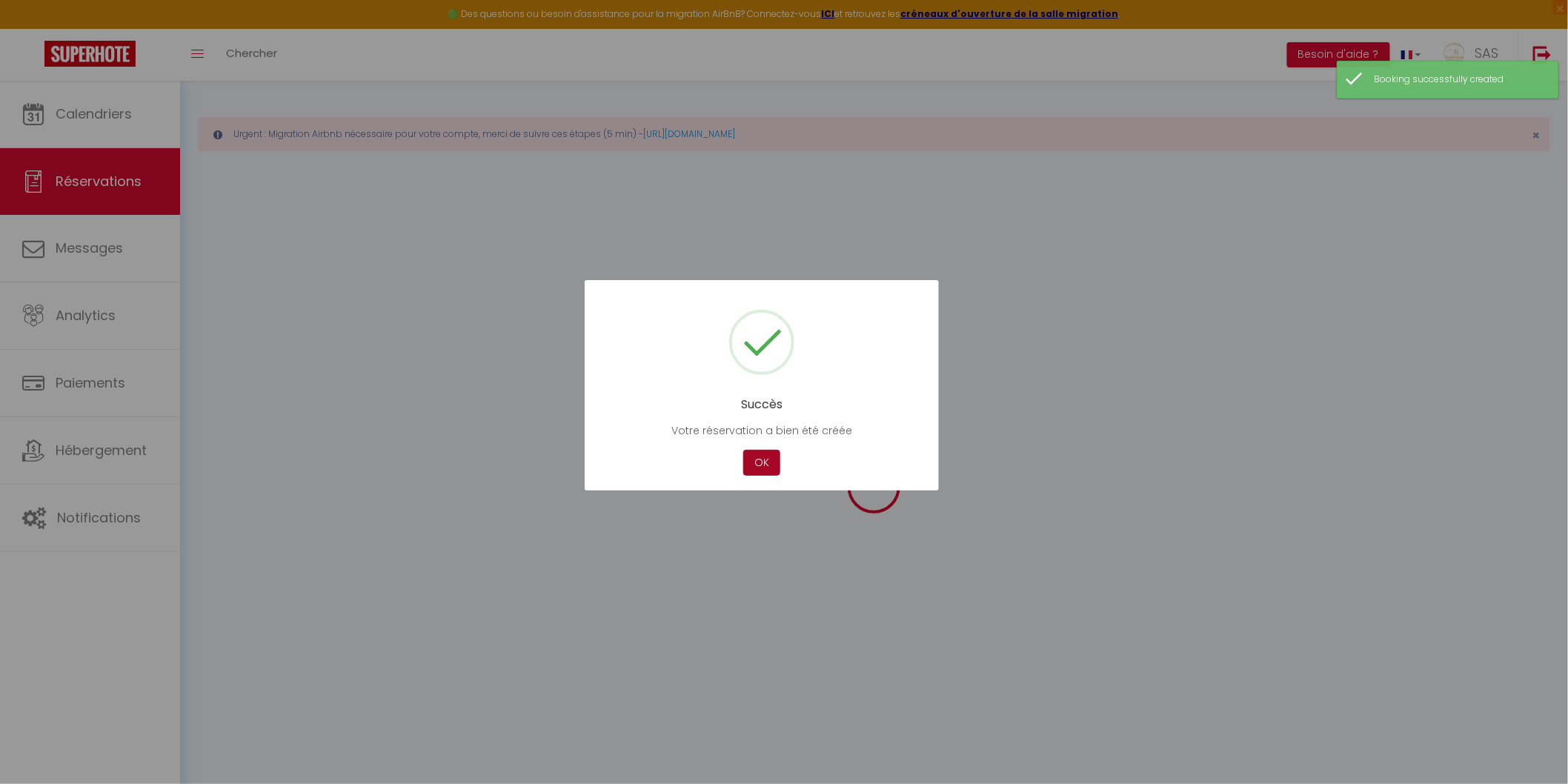
click at [766, 468] on button "OK" at bounding box center [761, 462] width 37 height 26
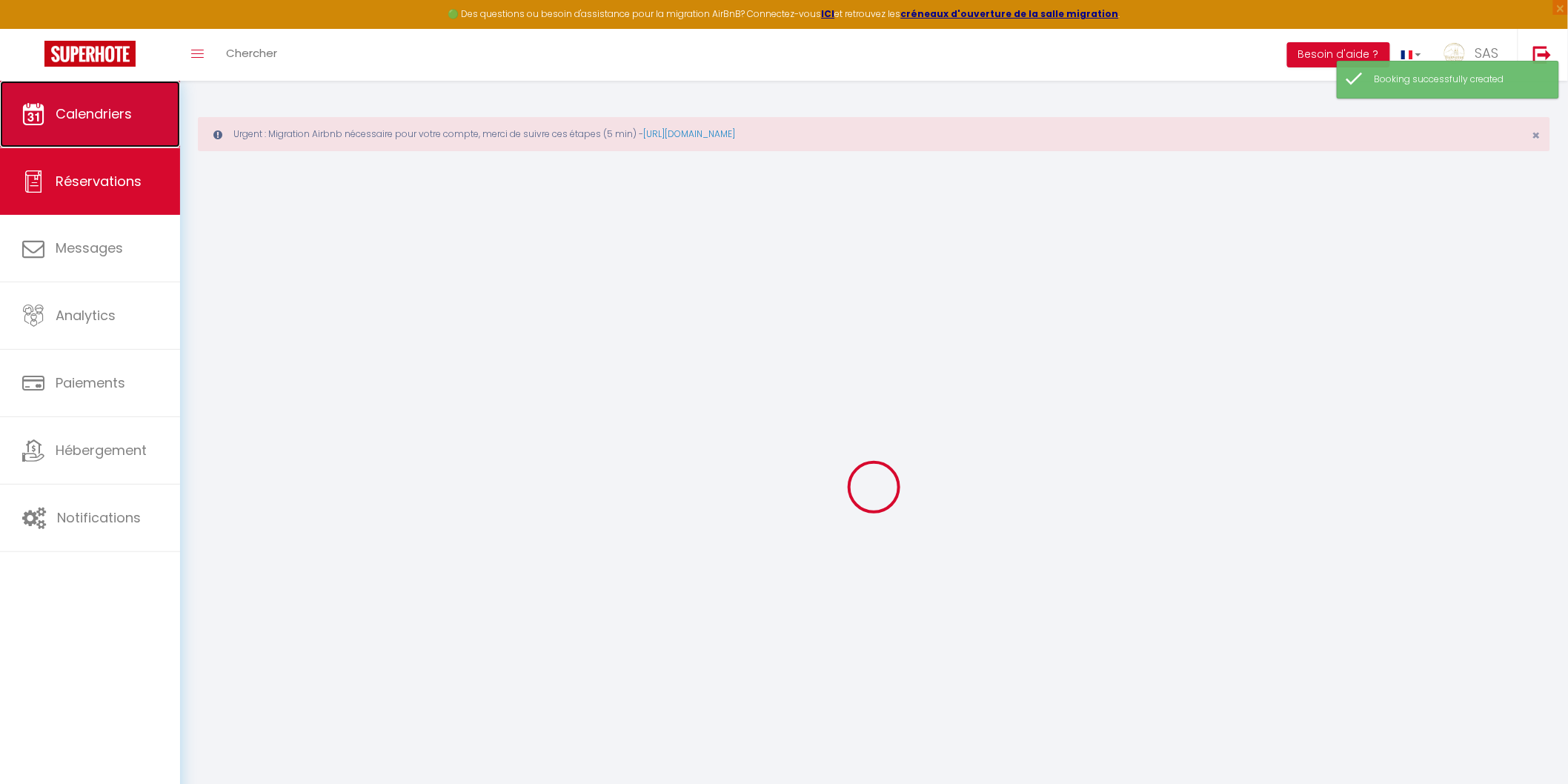
click at [116, 115] on span "Calendriers" at bounding box center [93, 114] width 76 height 19
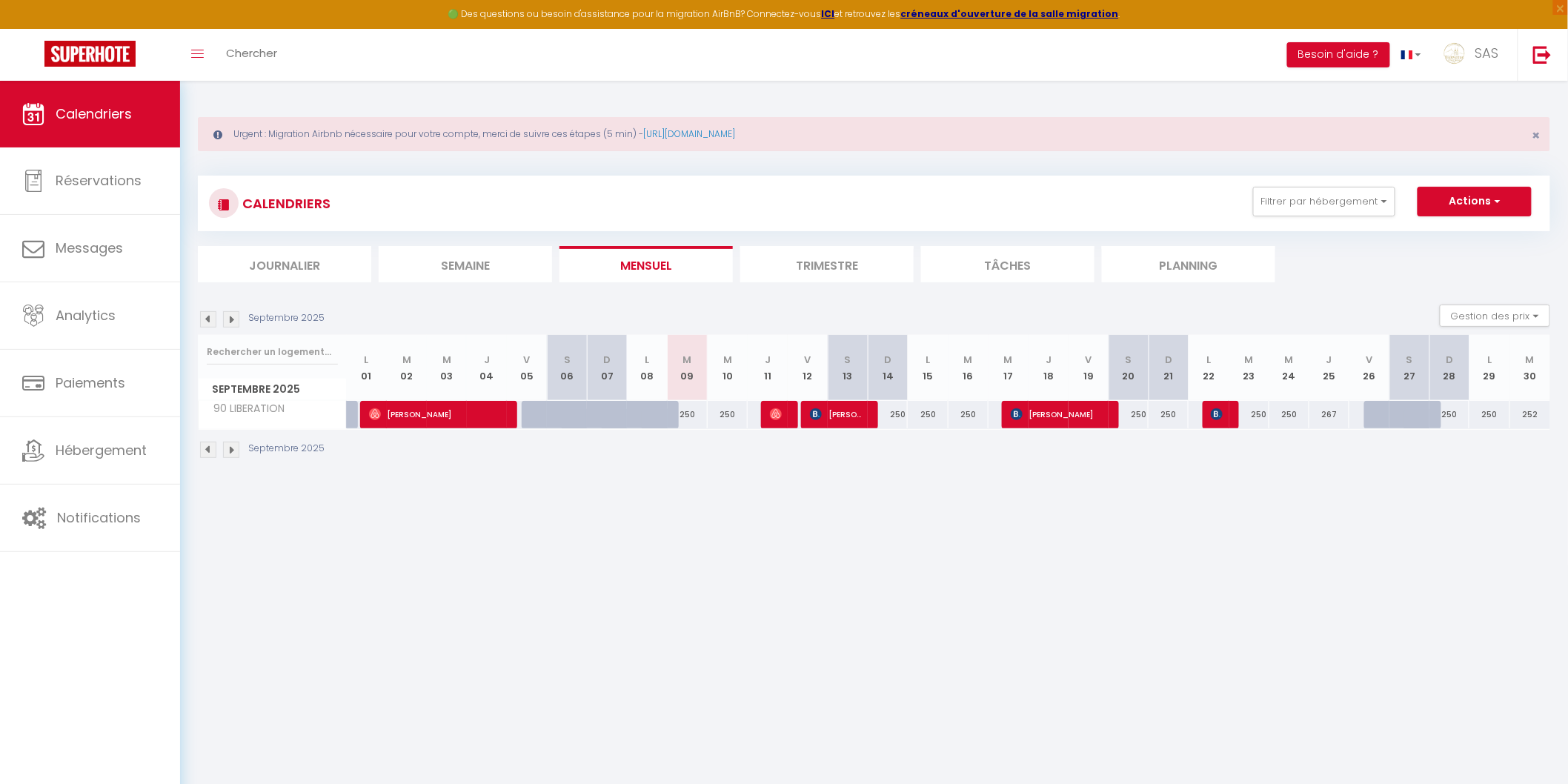
click at [232, 450] on img at bounding box center [231, 449] width 16 height 16
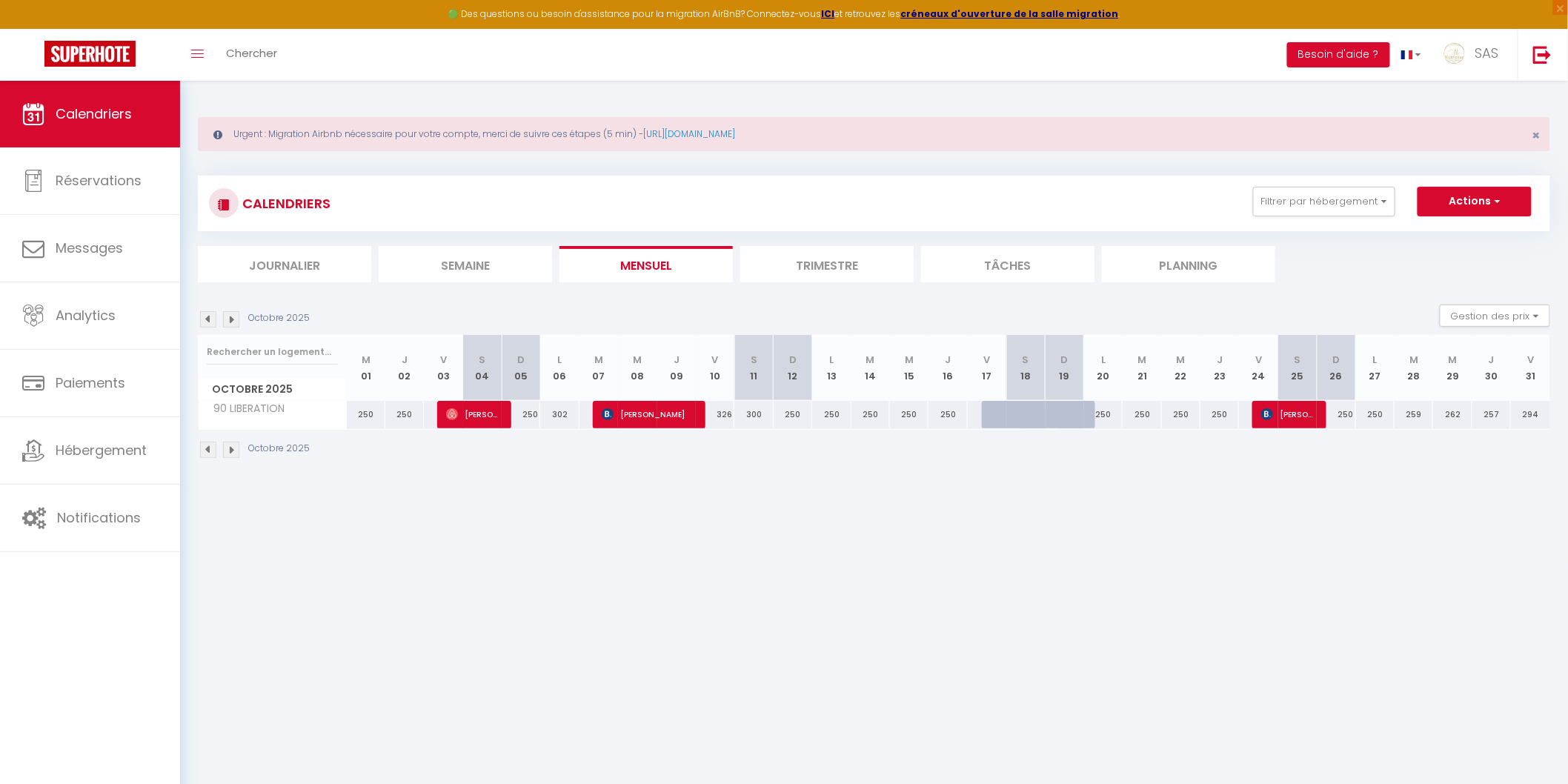
click at [232, 450] on img at bounding box center [231, 449] width 16 height 16
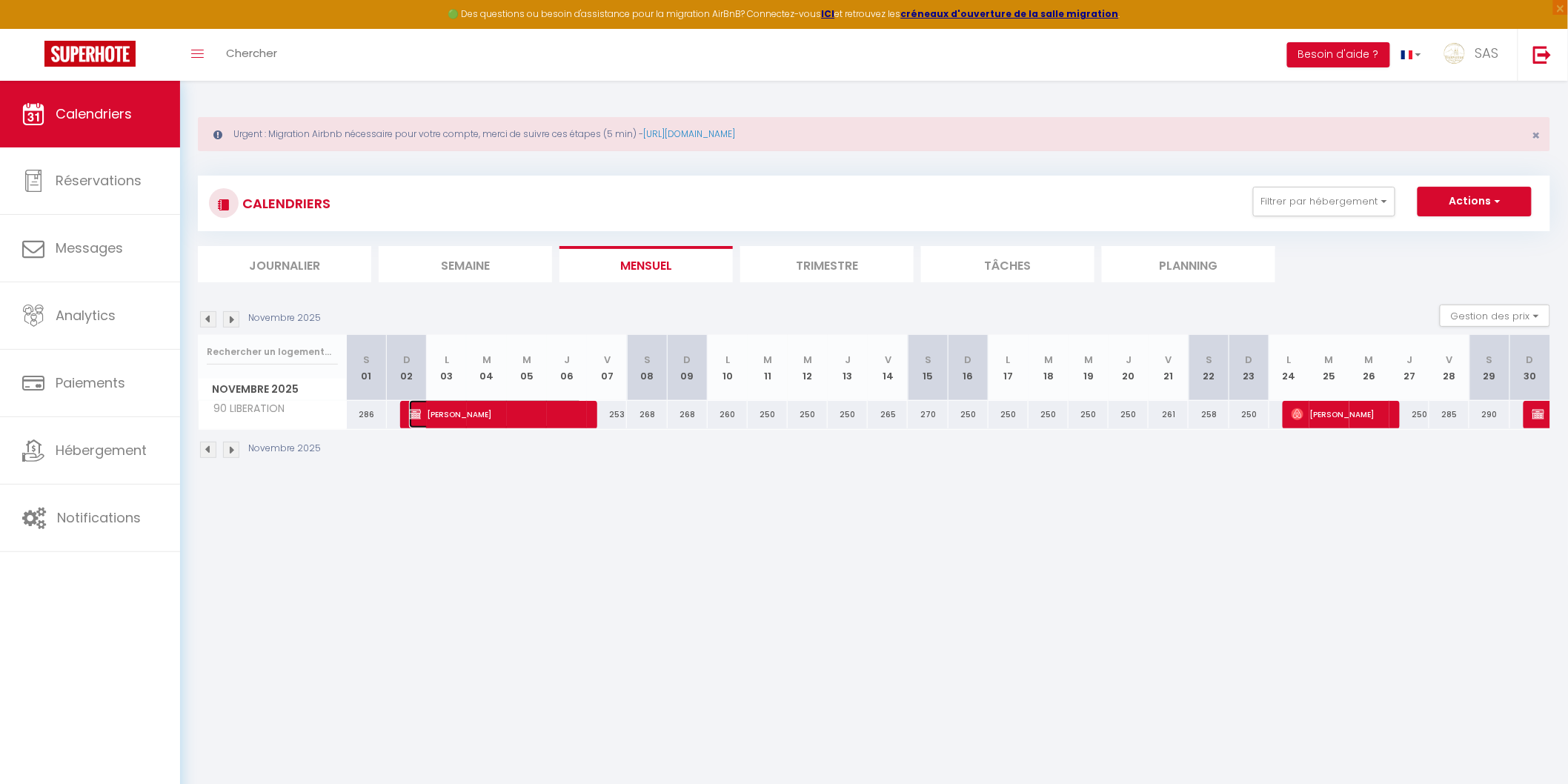
click at [488, 424] on span "Marie MONGUILLON" at bounding box center [496, 413] width 173 height 28
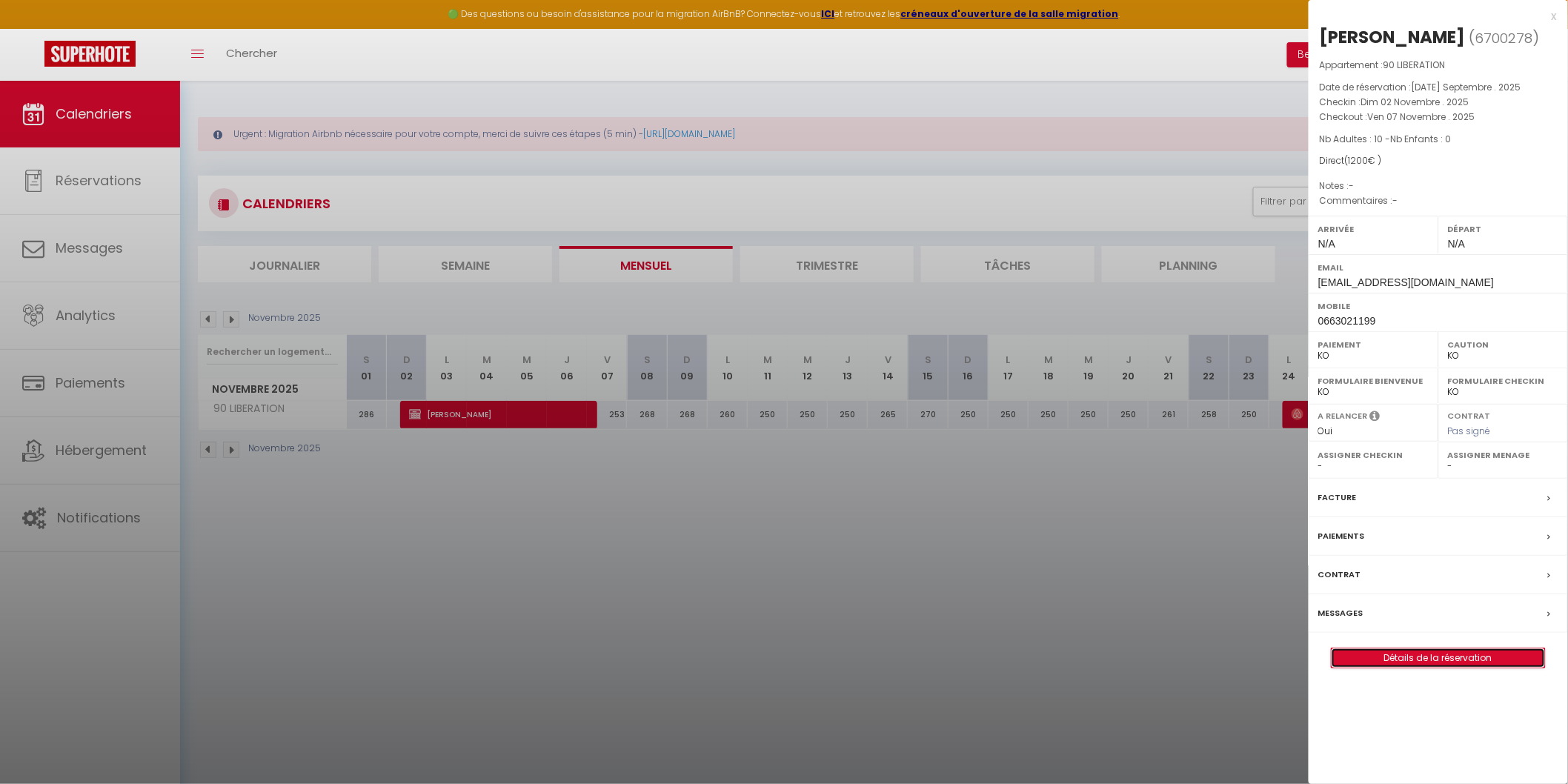
click at [1369, 668] on link "Détails de la réservation" at bounding box center [1439, 658] width 214 height 20
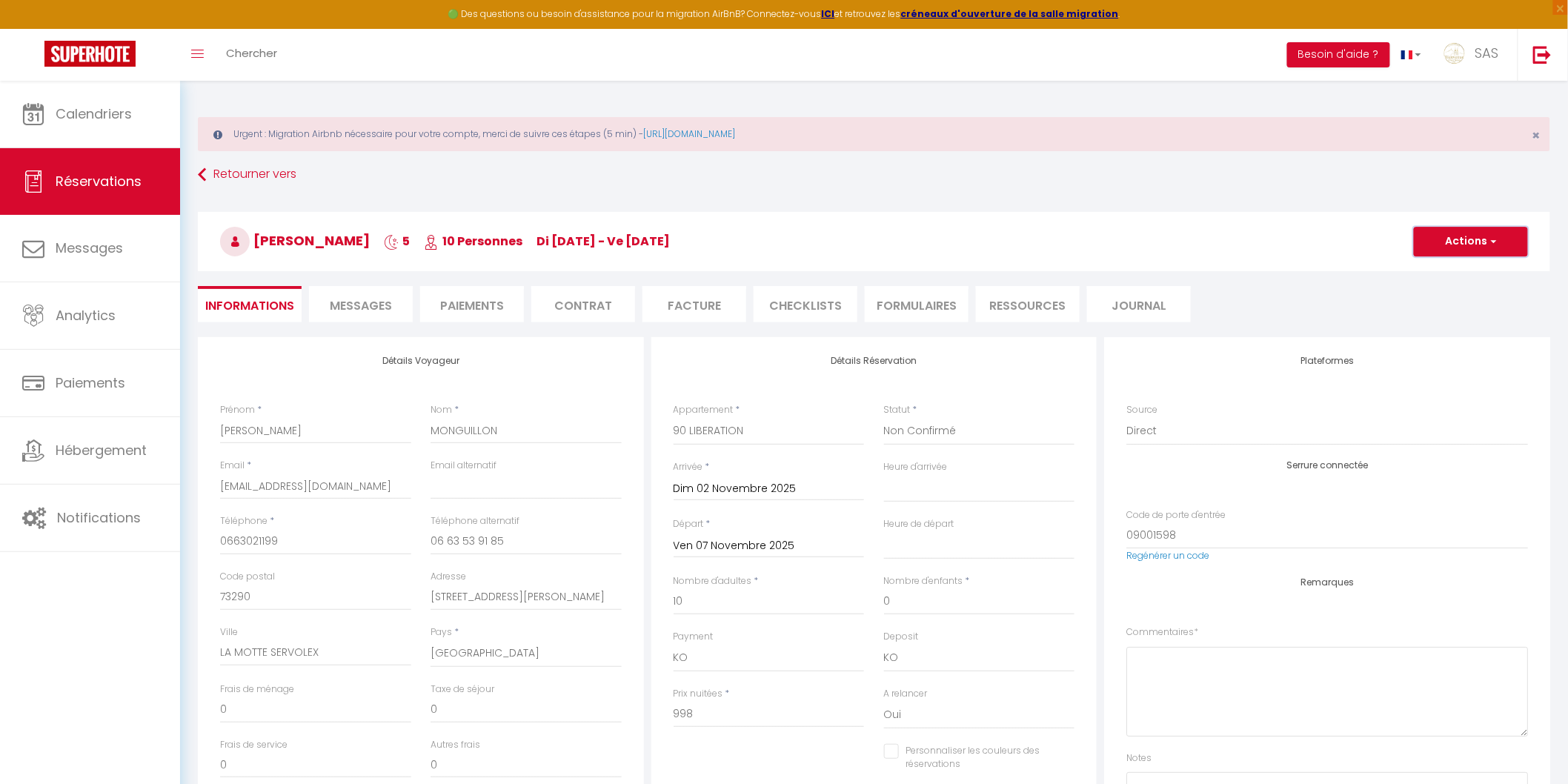
click at [1434, 243] on button "Actions" at bounding box center [1471, 241] width 115 height 30
click at [1428, 293] on link "Dupliquer" at bounding box center [1456, 293] width 117 height 20
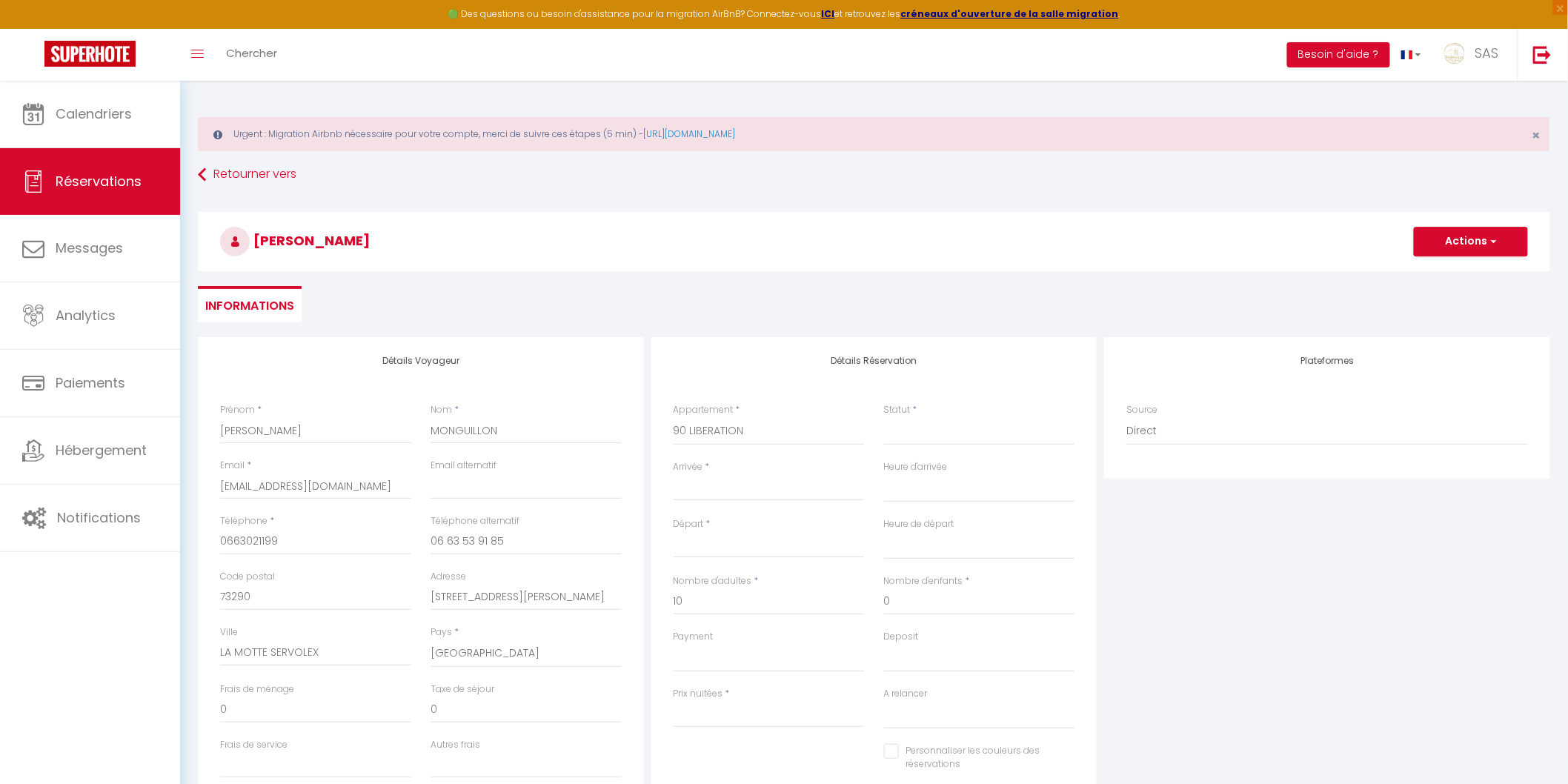
click at [746, 485] on input "Arrivée" at bounding box center [769, 489] width 191 height 20
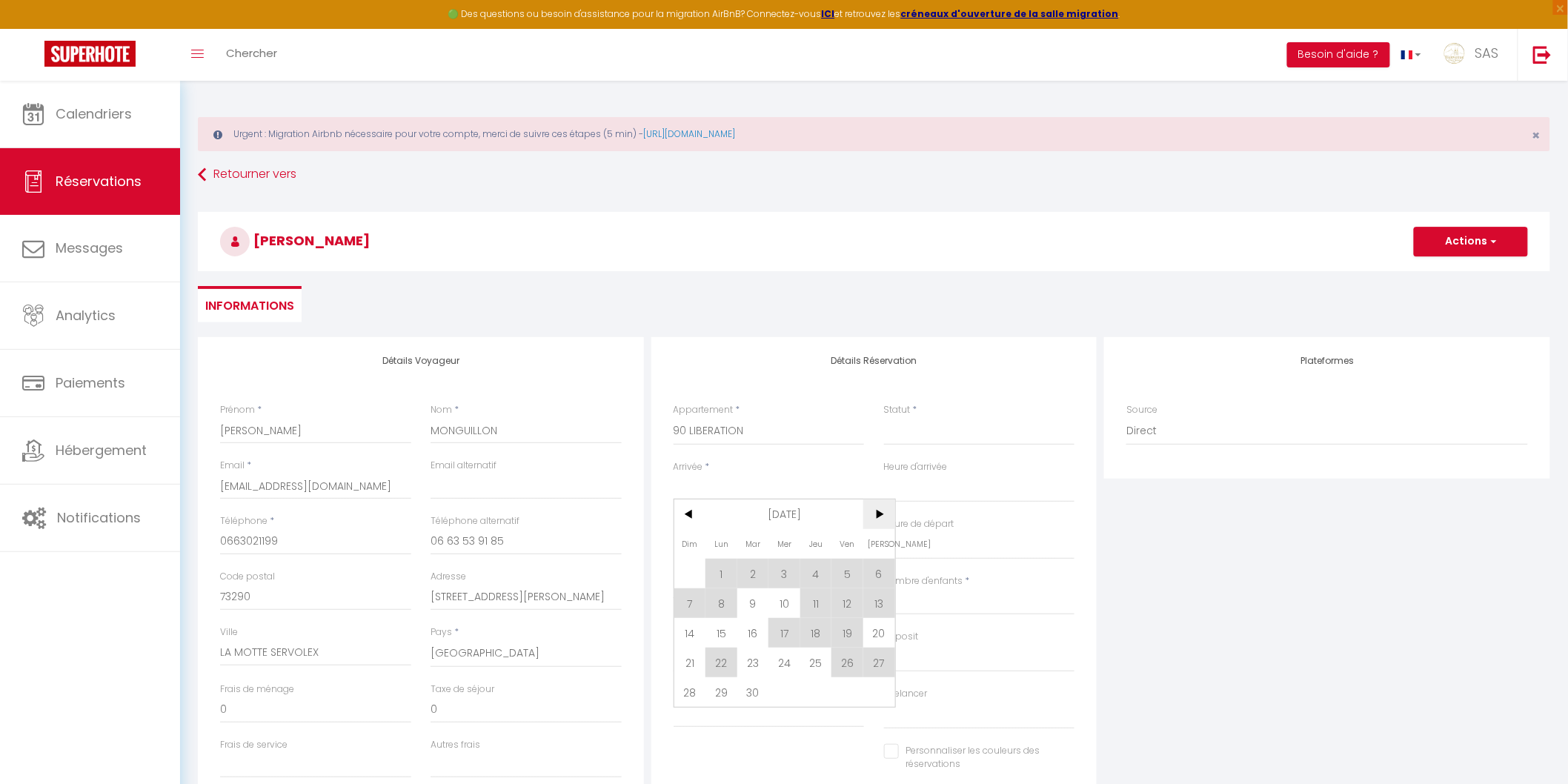
click at [878, 512] on span ">" at bounding box center [878, 514] width 32 height 30
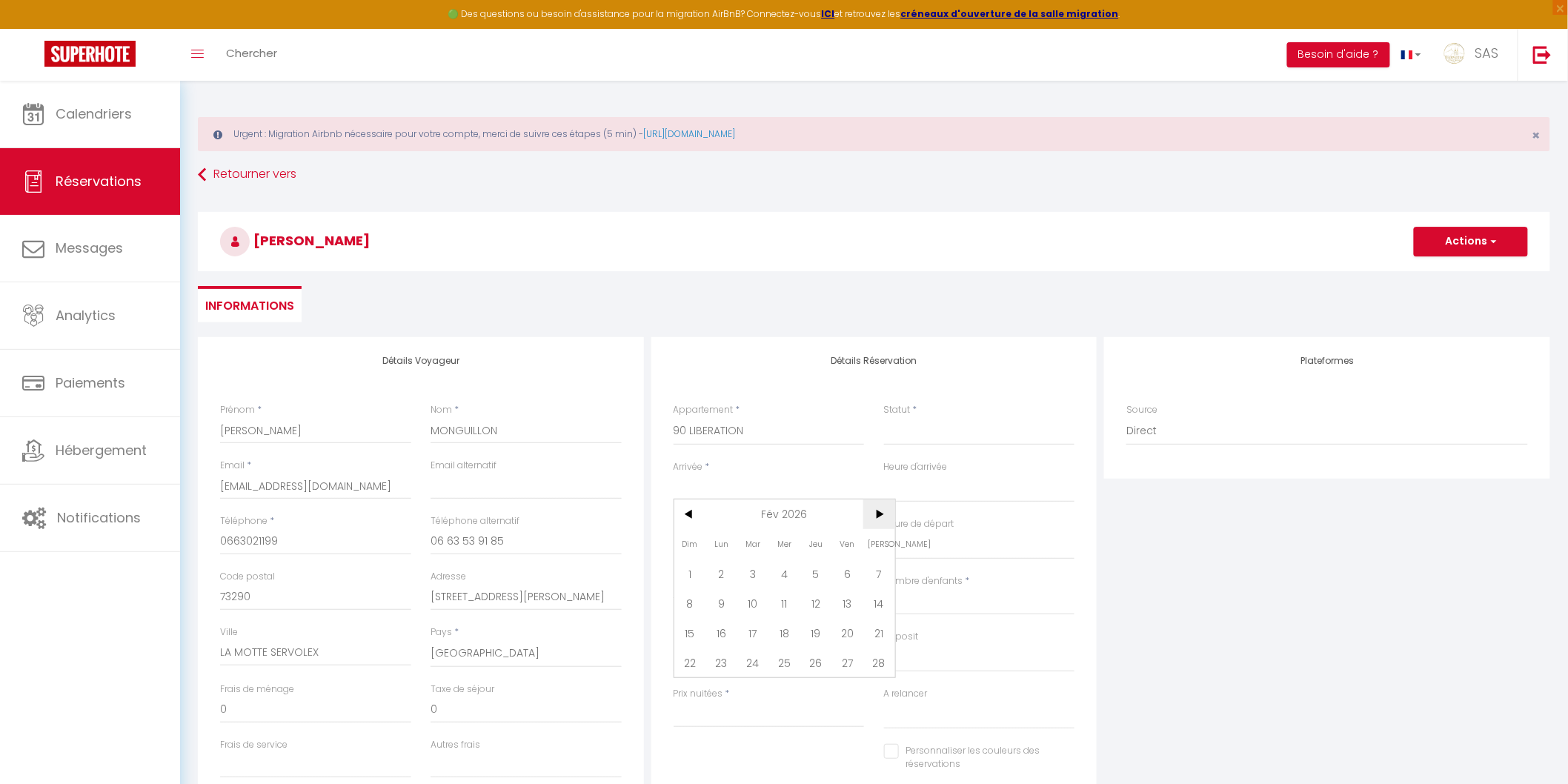
click at [878, 512] on span ">" at bounding box center [878, 514] width 32 height 30
click at [690, 635] on span "15" at bounding box center [690, 632] width 32 height 30
click at [750, 557] on div "Lun 16 Mars 2026 < Mar 2026 > Dim Lun Mar Mer Jeu Ven Sam 1 2 3 4 5 6 7 8 9 10 …" at bounding box center [769, 544] width 191 height 26
click at [752, 546] on input "Lun 16 Mars 2026" at bounding box center [769, 546] width 191 height 20
click at [843, 687] on span "20" at bounding box center [847, 688] width 32 height 30
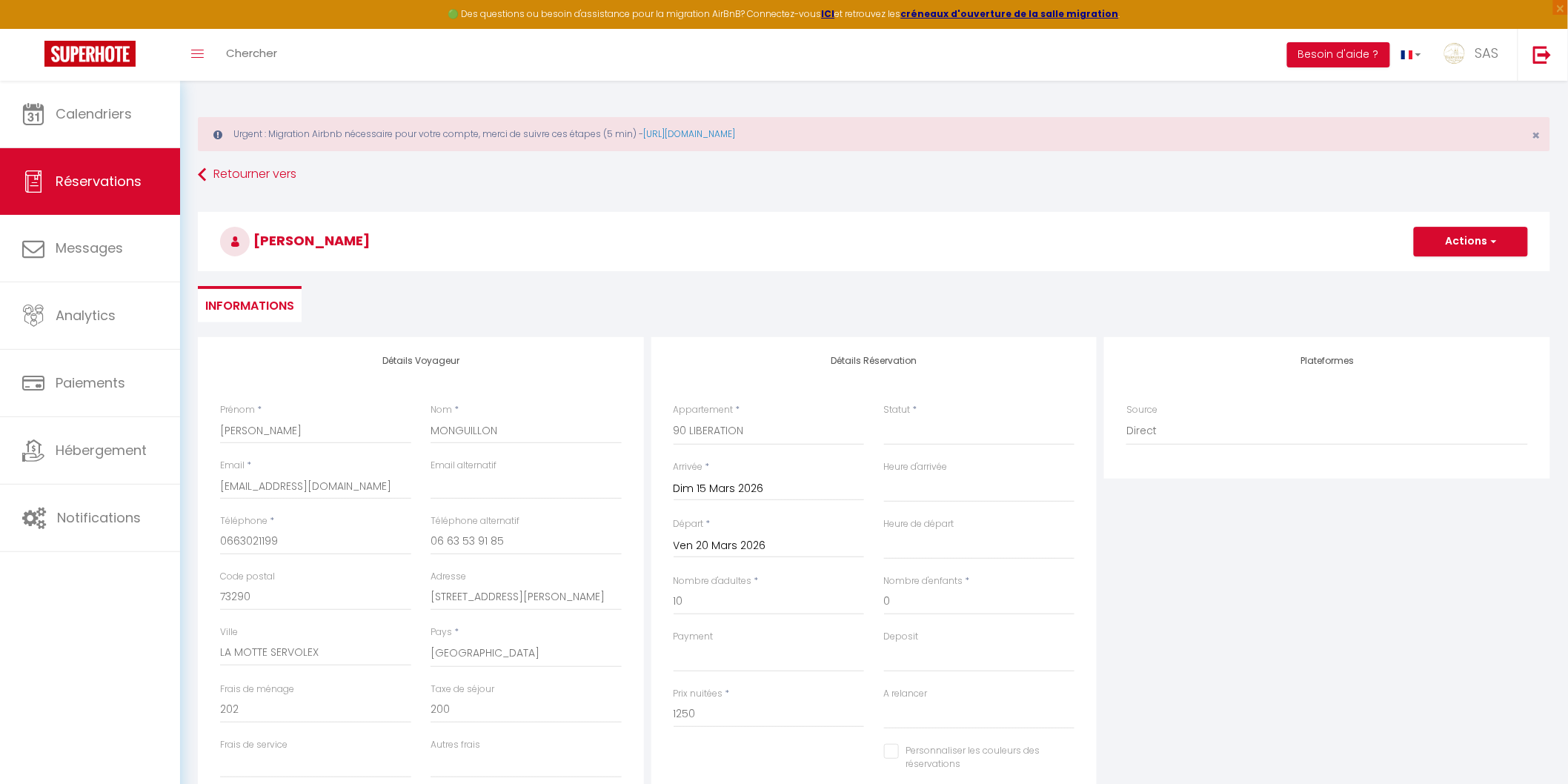
click at [756, 640] on div "Payment OK KO" at bounding box center [769, 650] width 191 height 42
click at [768, 657] on select "OK KO" at bounding box center [769, 658] width 191 height 28
click at [673, 644] on select "OK KO" at bounding box center [769, 658] width 191 height 28
click at [925, 663] on select "OK KO" at bounding box center [980, 658] width 191 height 28
click at [884, 644] on select "OK KO" at bounding box center [980, 658] width 191 height 28
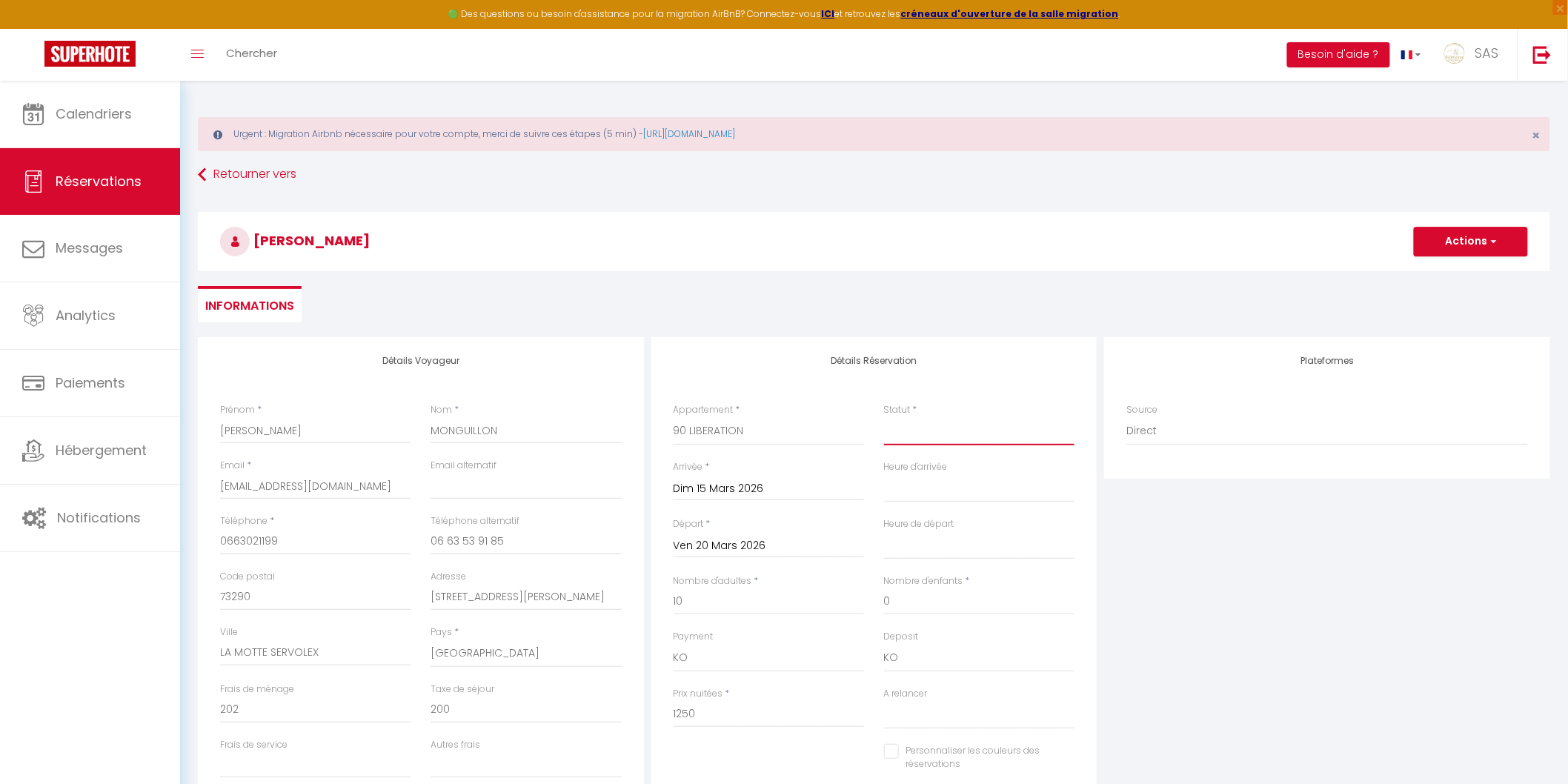
click at [928, 432] on select "Confirmé Non Confirmé Annulé Annulé par le voyageur No Show Request" at bounding box center [980, 430] width 191 height 28
click at [884, 417] on select "Confirmé Non Confirmé Annulé Annulé par le voyageur No Show Request" at bounding box center [980, 430] width 191 height 28
click at [737, 710] on input "1250" at bounding box center [769, 714] width 191 height 26
click at [261, 694] on label "Frais de ménage" at bounding box center [257, 689] width 74 height 14
click at [261, 696] on input "0" at bounding box center [316, 709] width 191 height 26
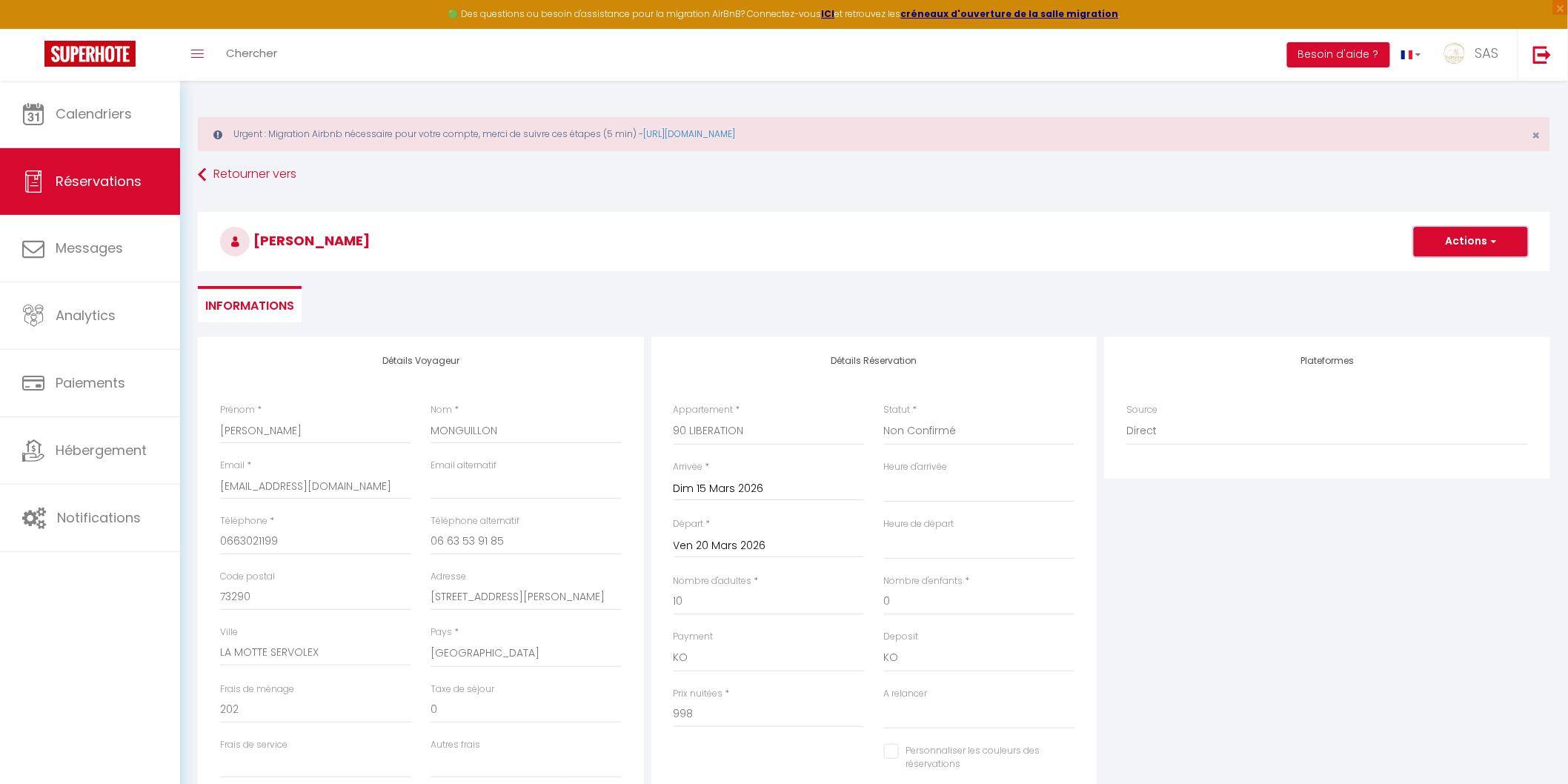
click at [1449, 243] on button "Actions" at bounding box center [1471, 241] width 115 height 30
click at [1433, 274] on link "Enregistrer" at bounding box center [1456, 274] width 117 height 20
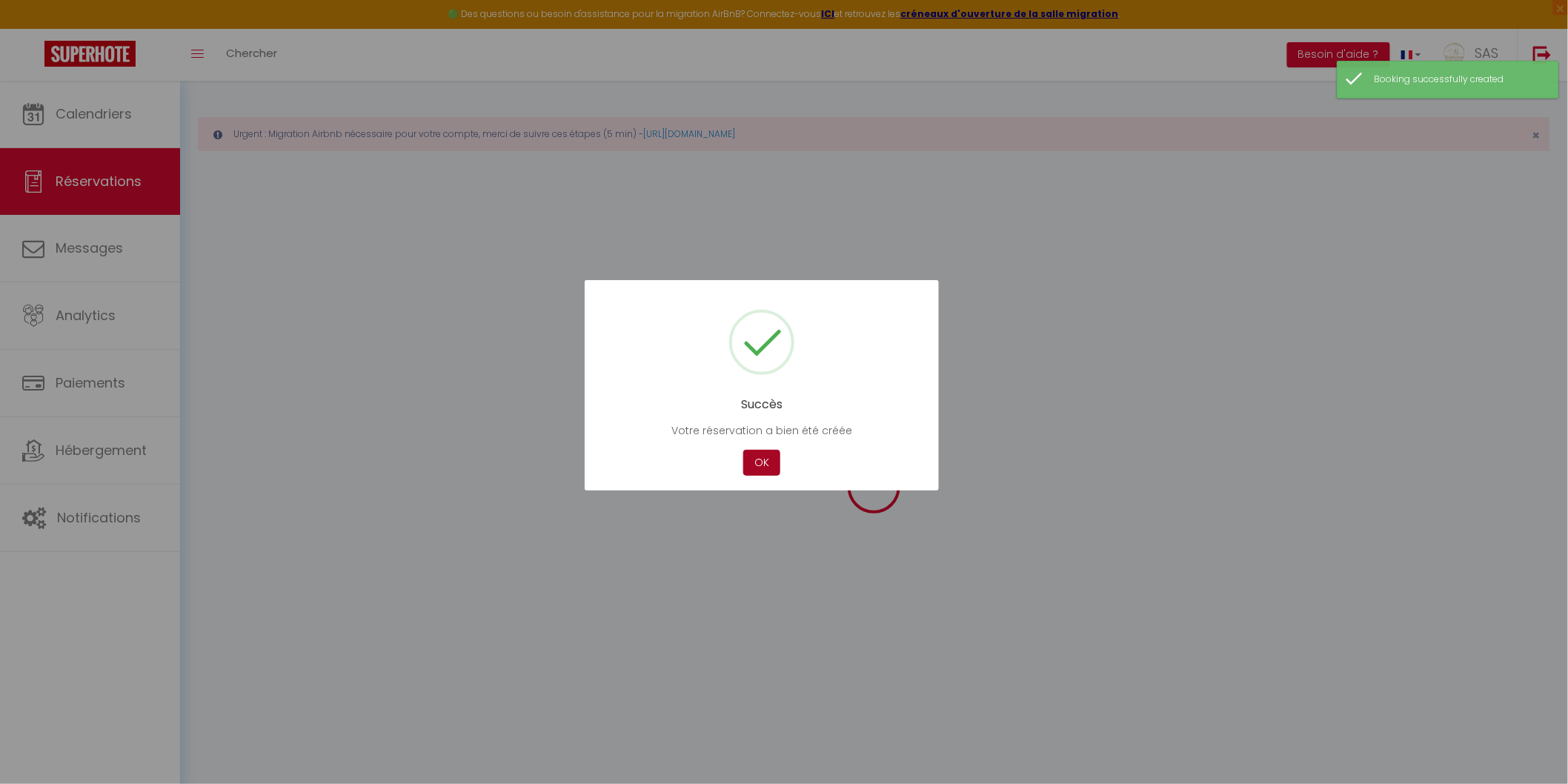
click at [755, 462] on button "OK" at bounding box center [761, 462] width 37 height 26
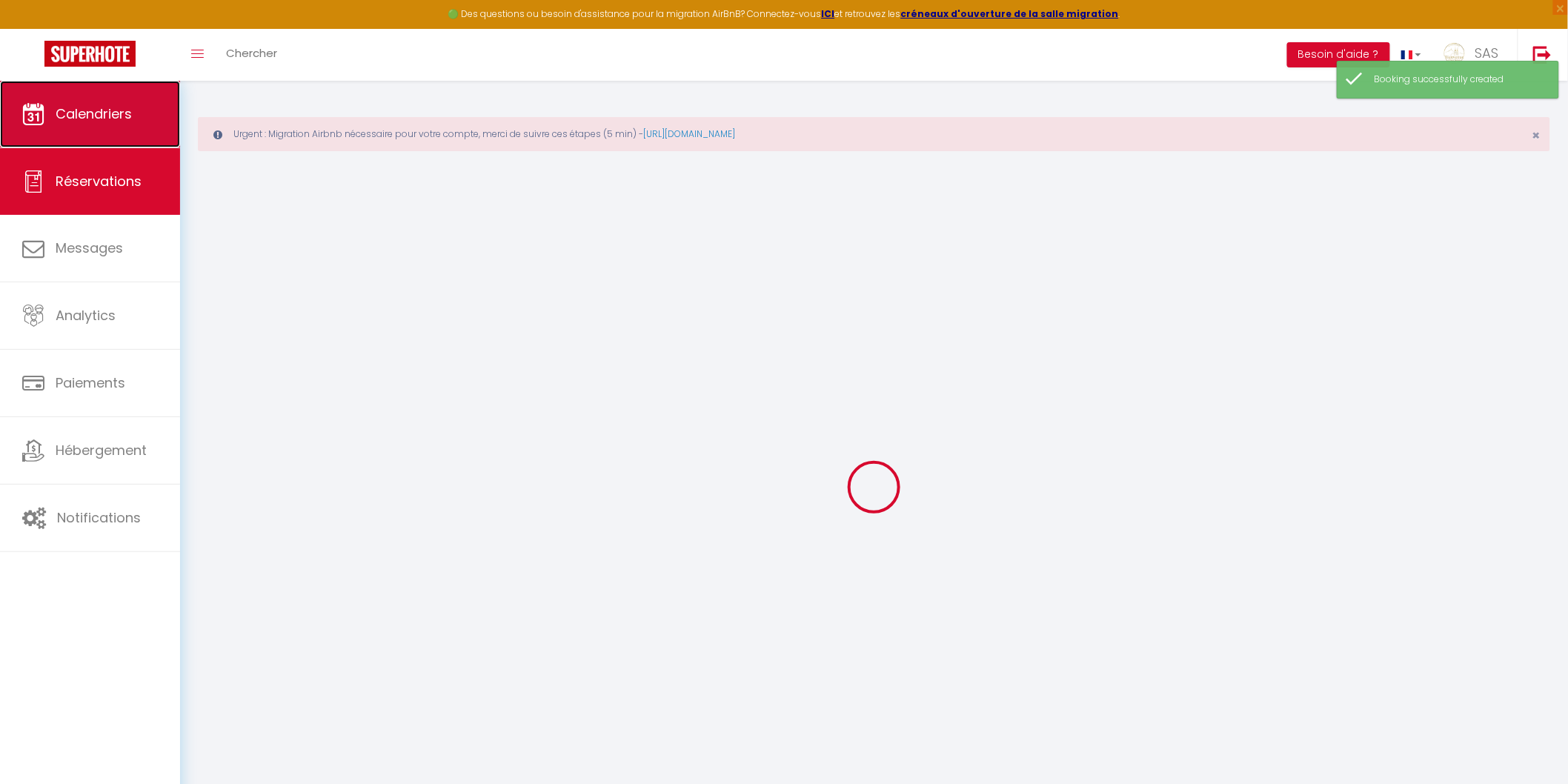
click at [132, 115] on link "Calendriers" at bounding box center [90, 114] width 180 height 67
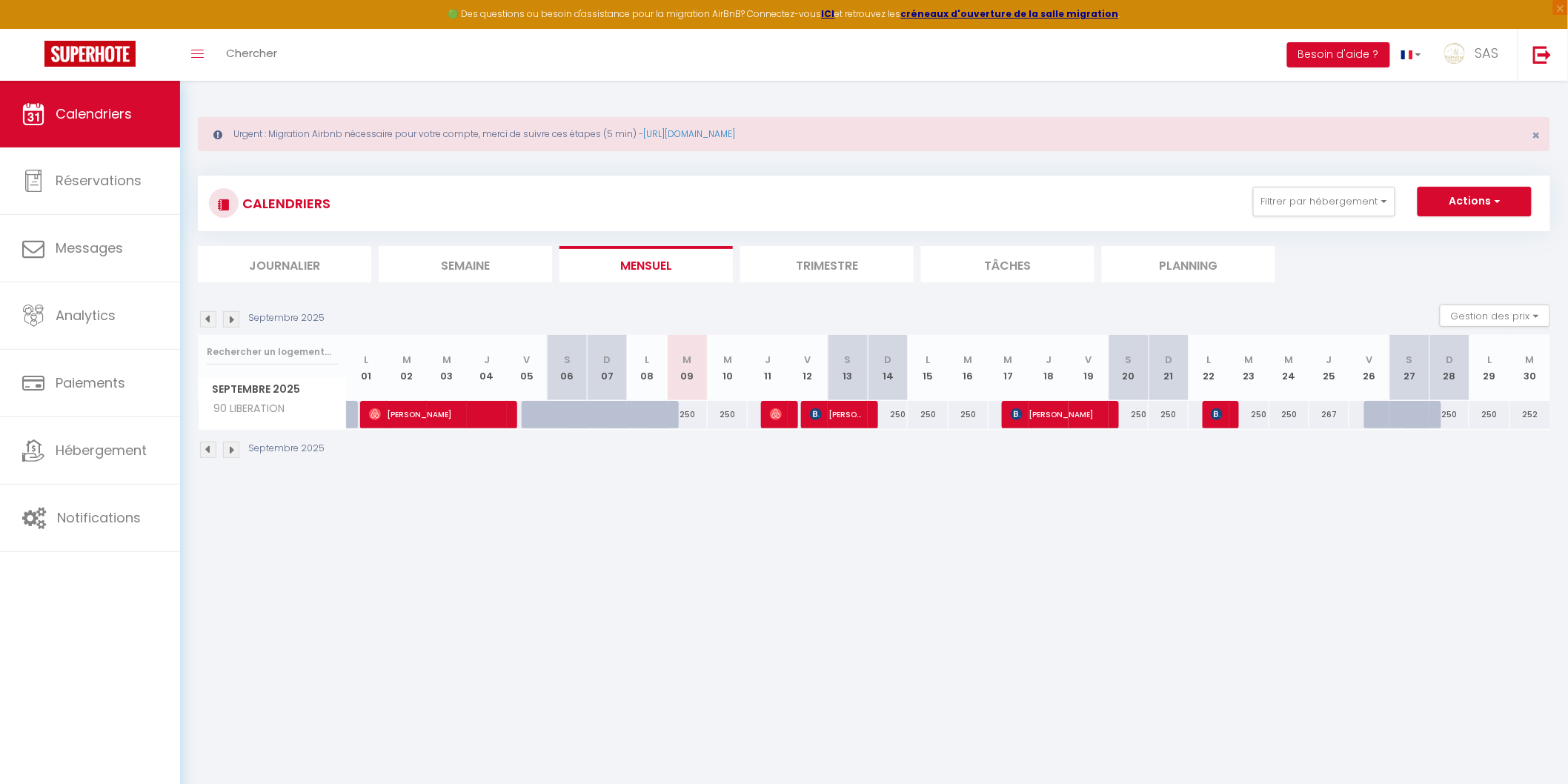
click at [227, 461] on div "Septembre 2025" at bounding box center [874, 451] width 1353 height 44
click at [228, 448] on img at bounding box center [231, 449] width 16 height 16
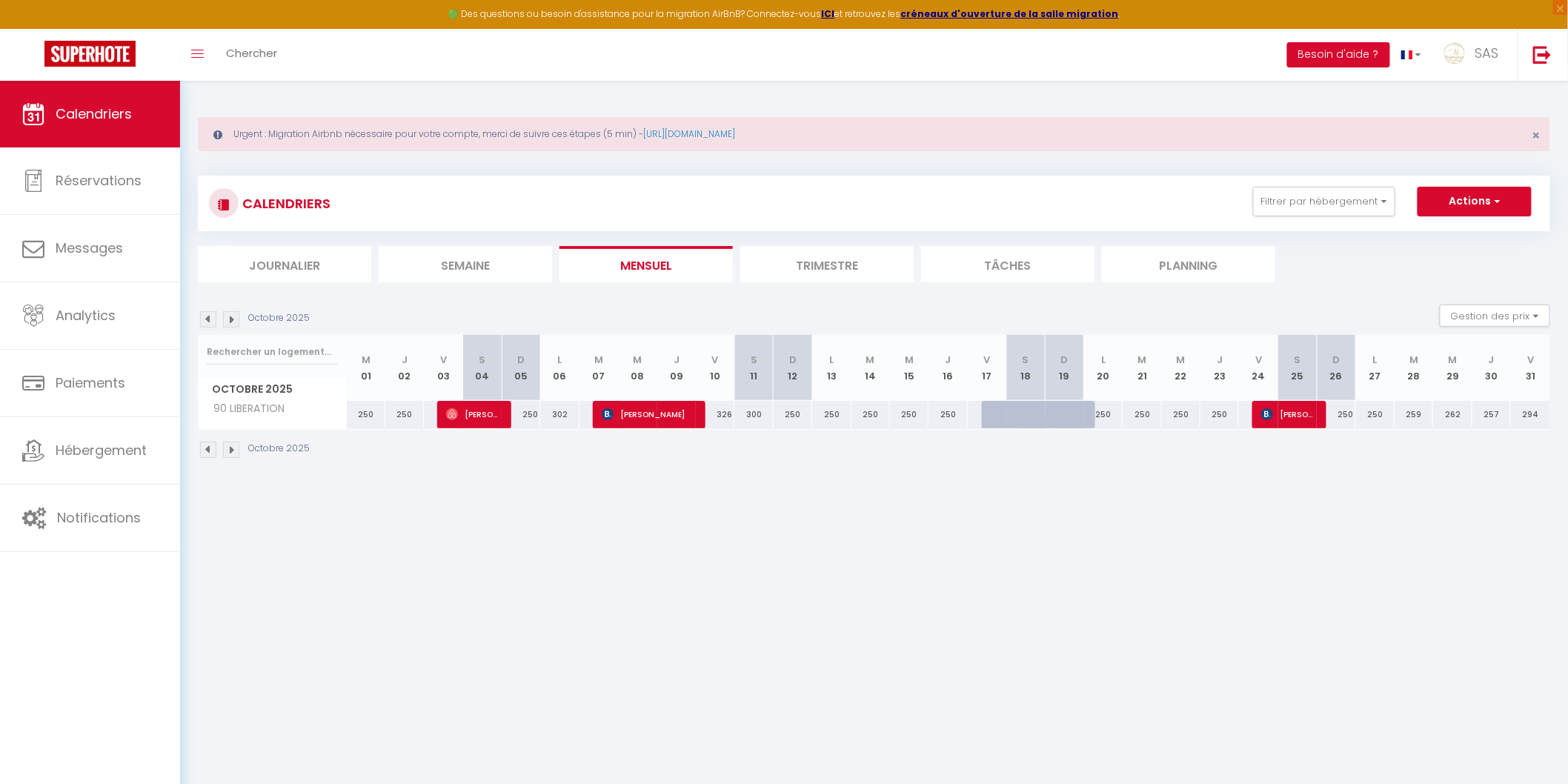
click at [228, 448] on img at bounding box center [231, 449] width 16 height 16
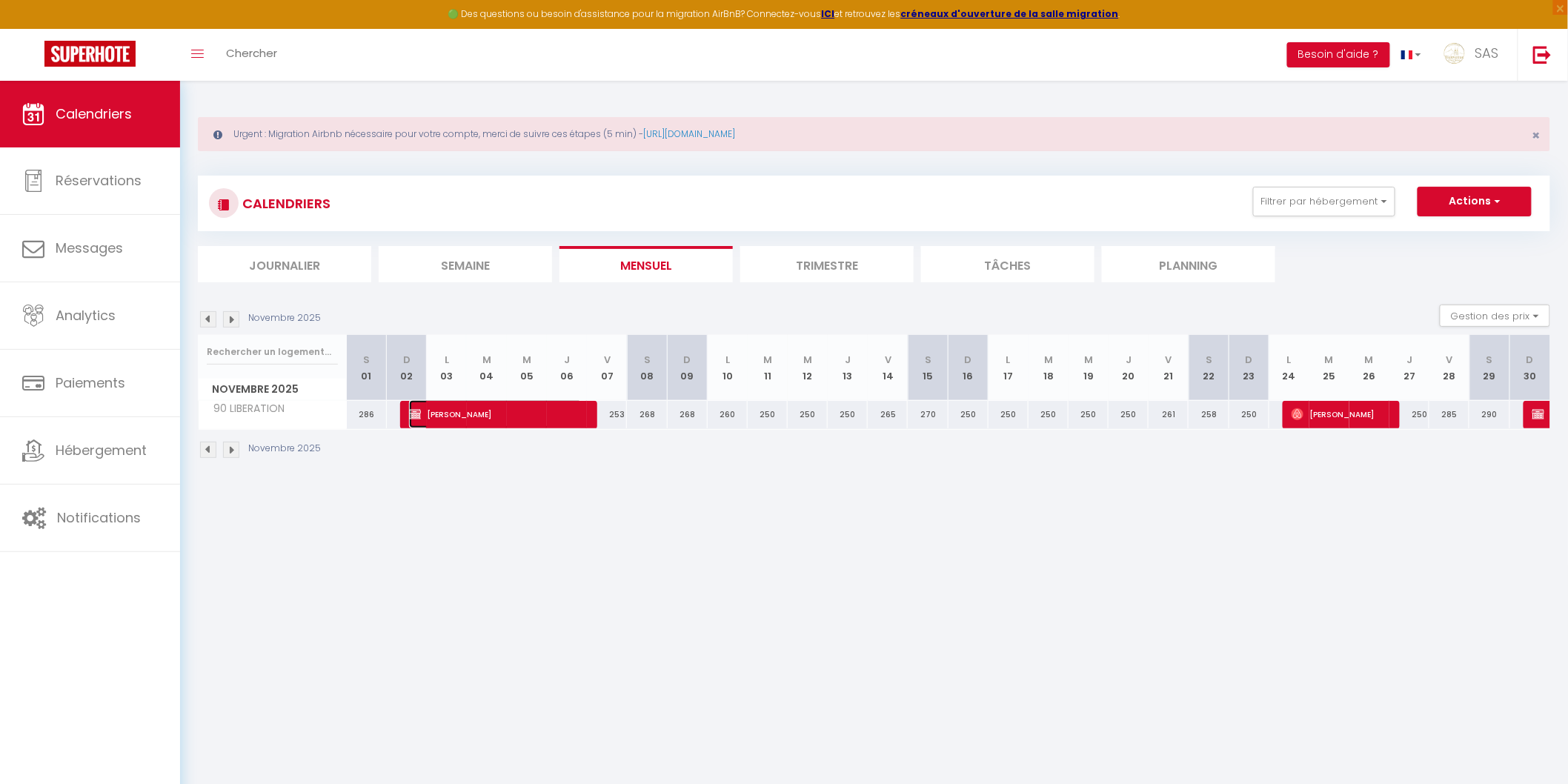
click at [455, 412] on span "Marie MONGUILLON" at bounding box center [496, 413] width 173 height 28
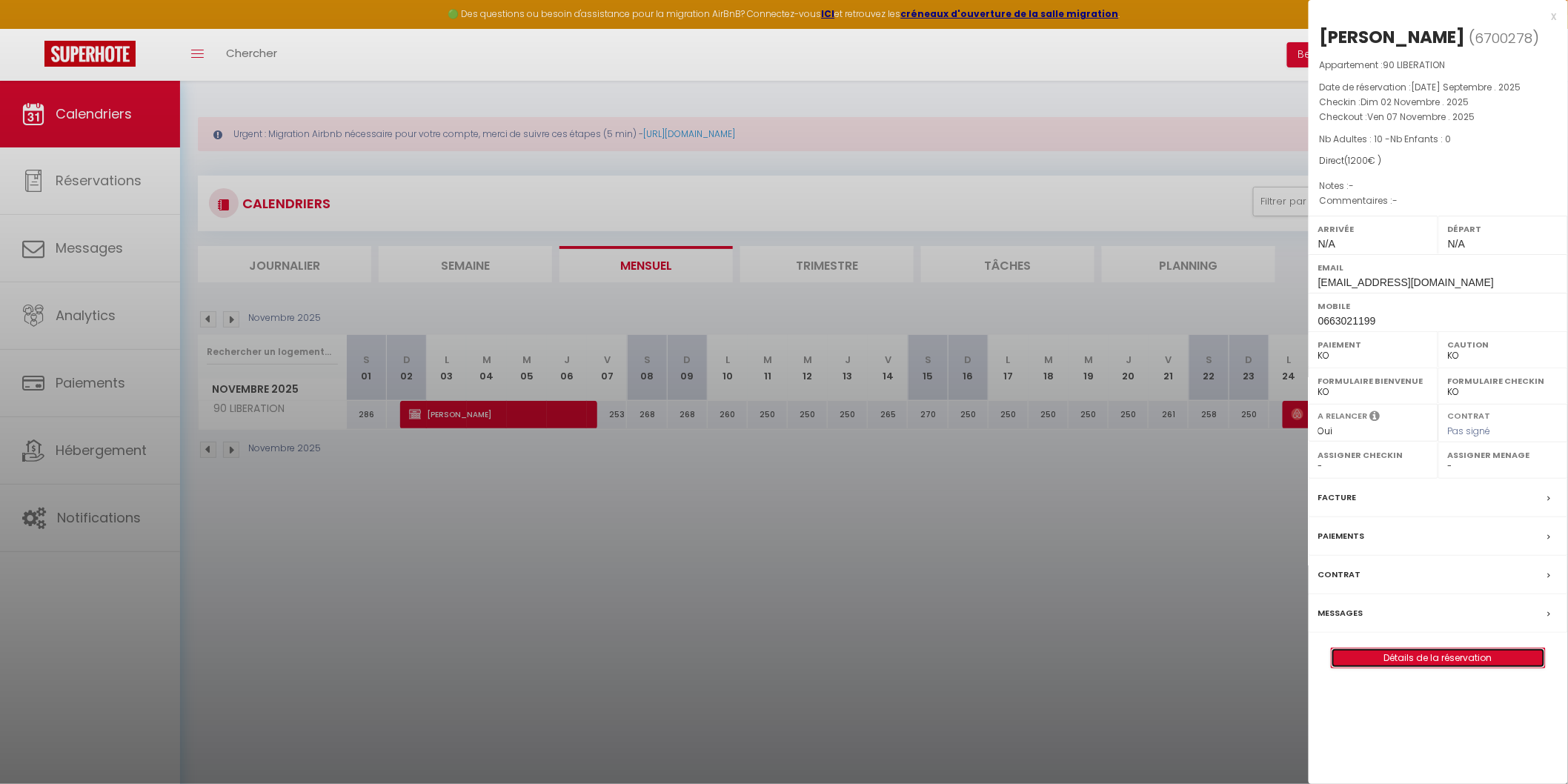
click at [1354, 668] on link "Détails de la réservation" at bounding box center [1439, 658] width 214 height 20
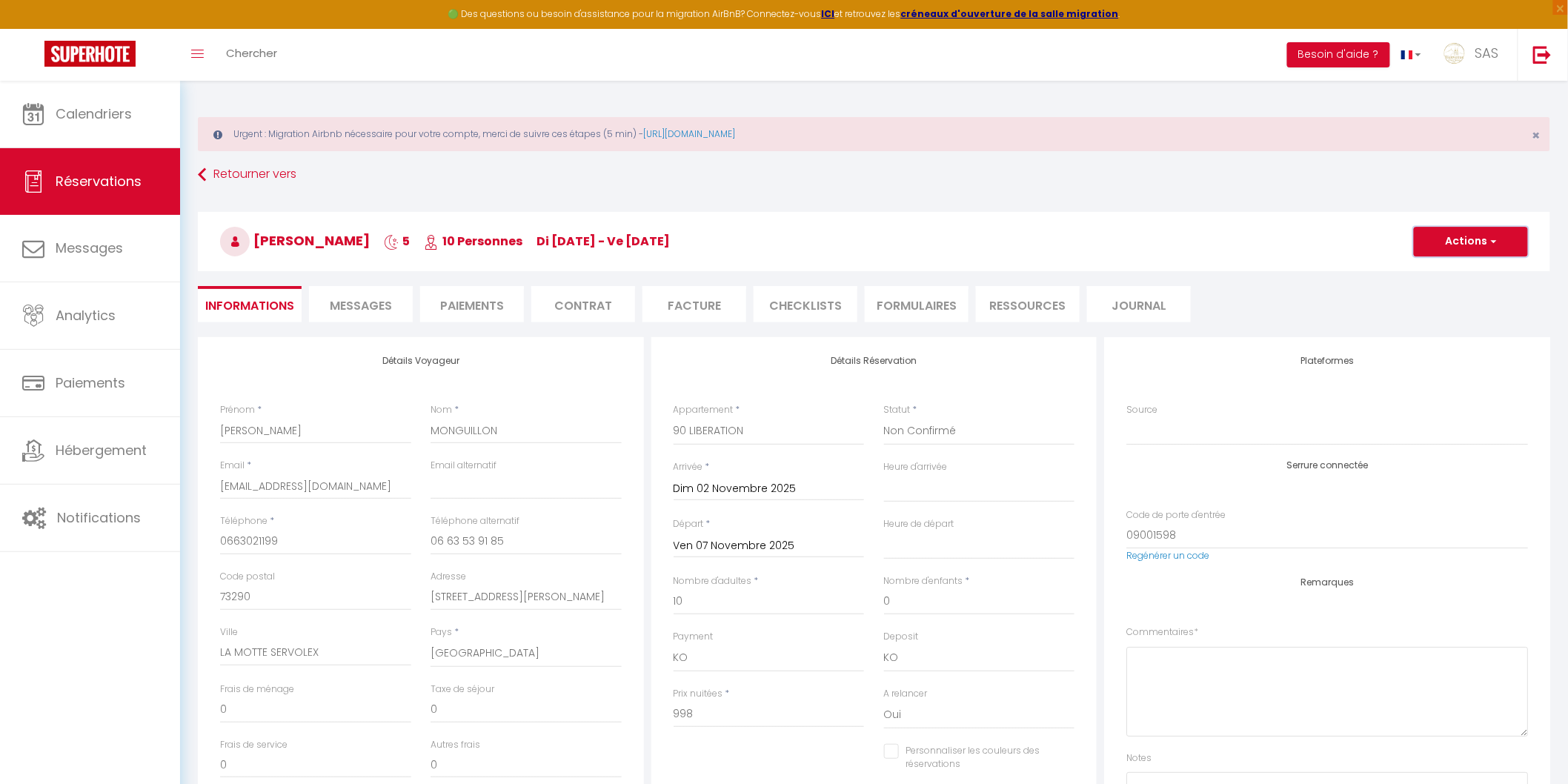
click at [1456, 248] on button "Actions" at bounding box center [1471, 241] width 115 height 30
click at [1428, 299] on link "Dupliquer" at bounding box center [1456, 293] width 117 height 20
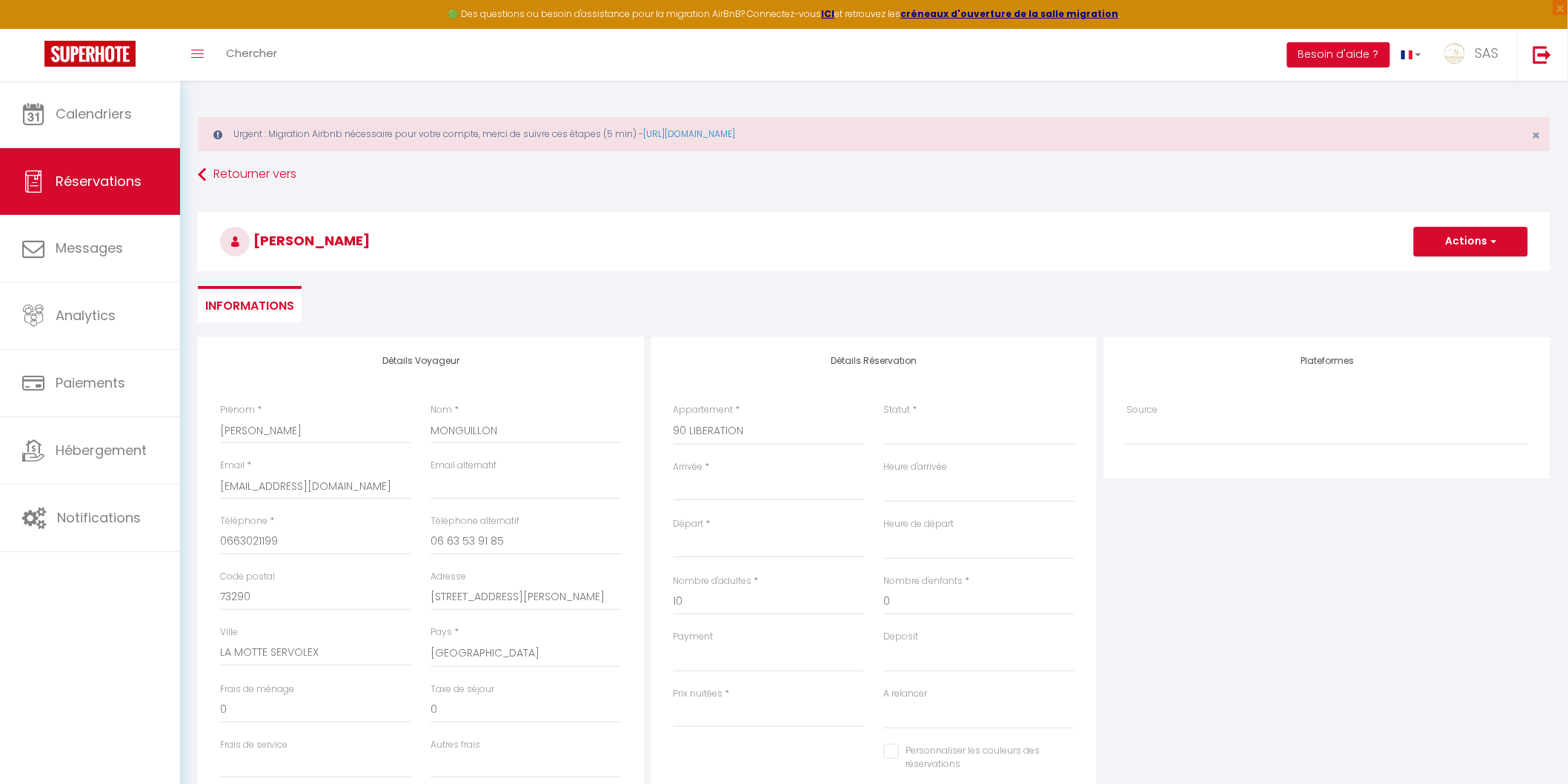
click at [754, 489] on input "Arrivée" at bounding box center [769, 489] width 191 height 20
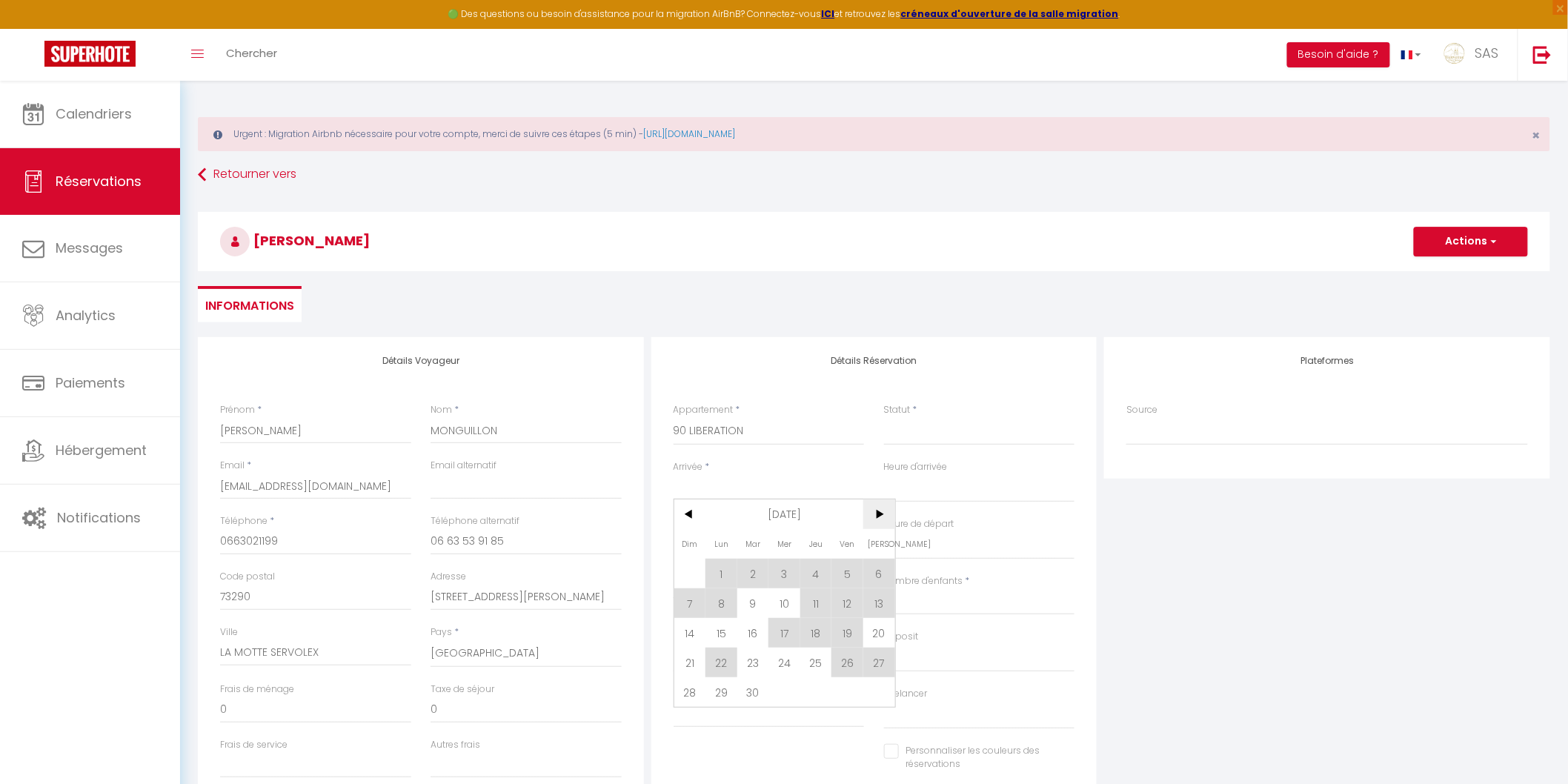
click at [871, 510] on span ">" at bounding box center [878, 514] width 32 height 30
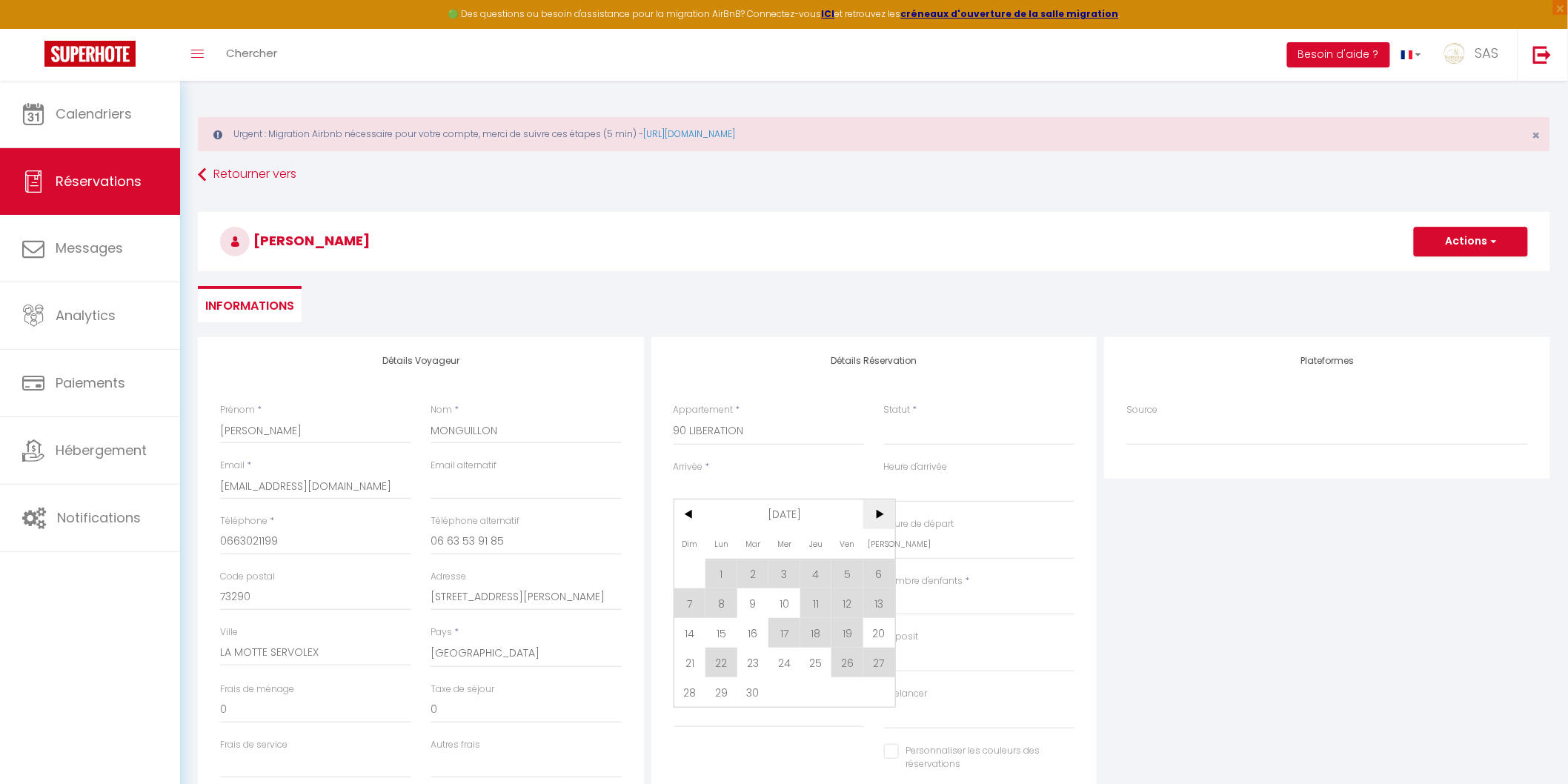
click at [871, 510] on span ">" at bounding box center [878, 514] width 32 height 30
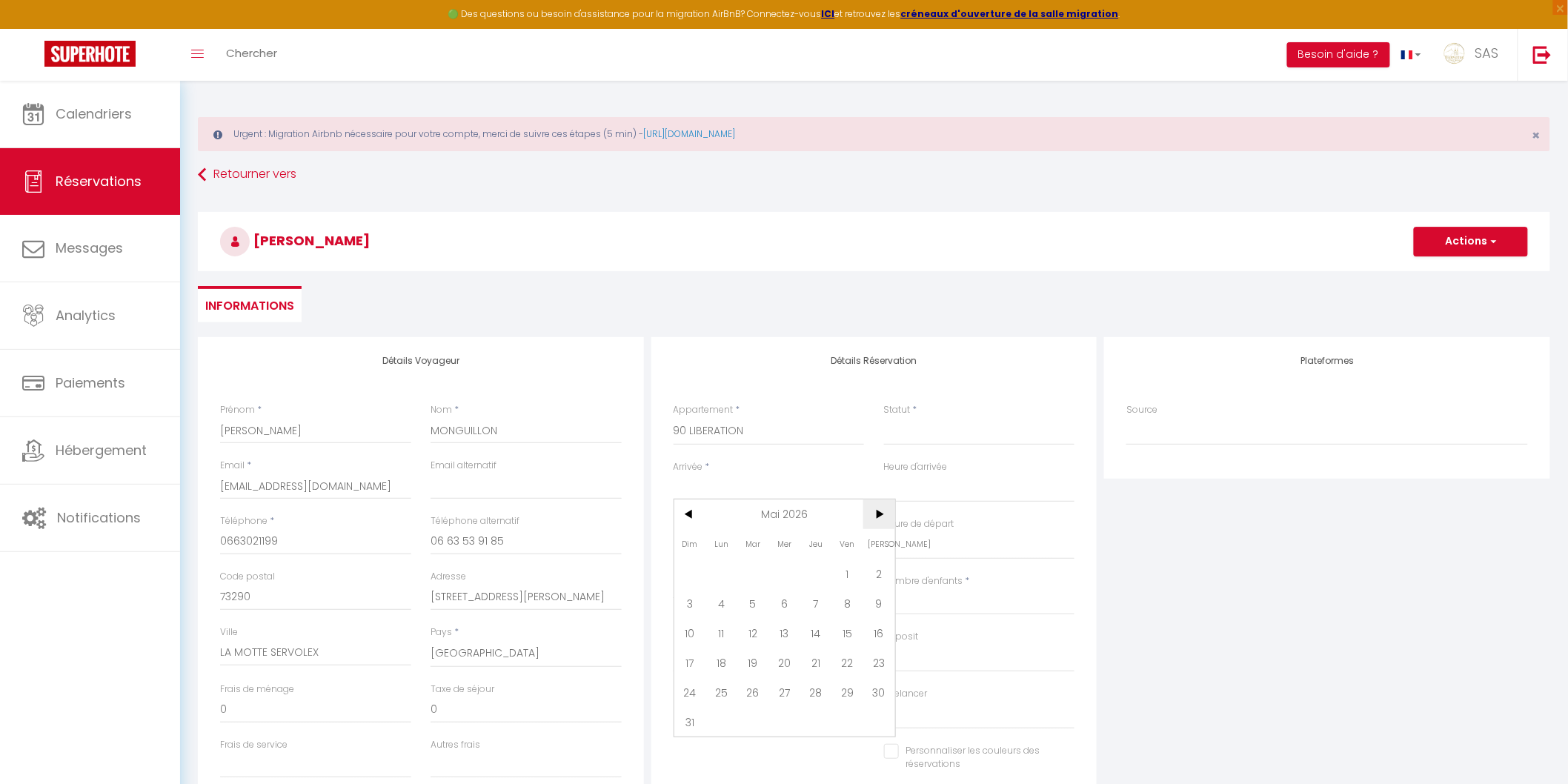
click at [876, 512] on span ">" at bounding box center [878, 514] width 32 height 30
click at [690, 610] on span "7" at bounding box center [690, 603] width 32 height 30
click at [709, 550] on input "Lun 08 Juin 2026" at bounding box center [769, 546] width 191 height 20
click at [848, 652] on span "12" at bounding box center [847, 659] width 32 height 30
click at [913, 430] on select "Confirmé Non Confirmé Annulé Annulé par le voyageur No Show Request" at bounding box center [980, 430] width 191 height 28
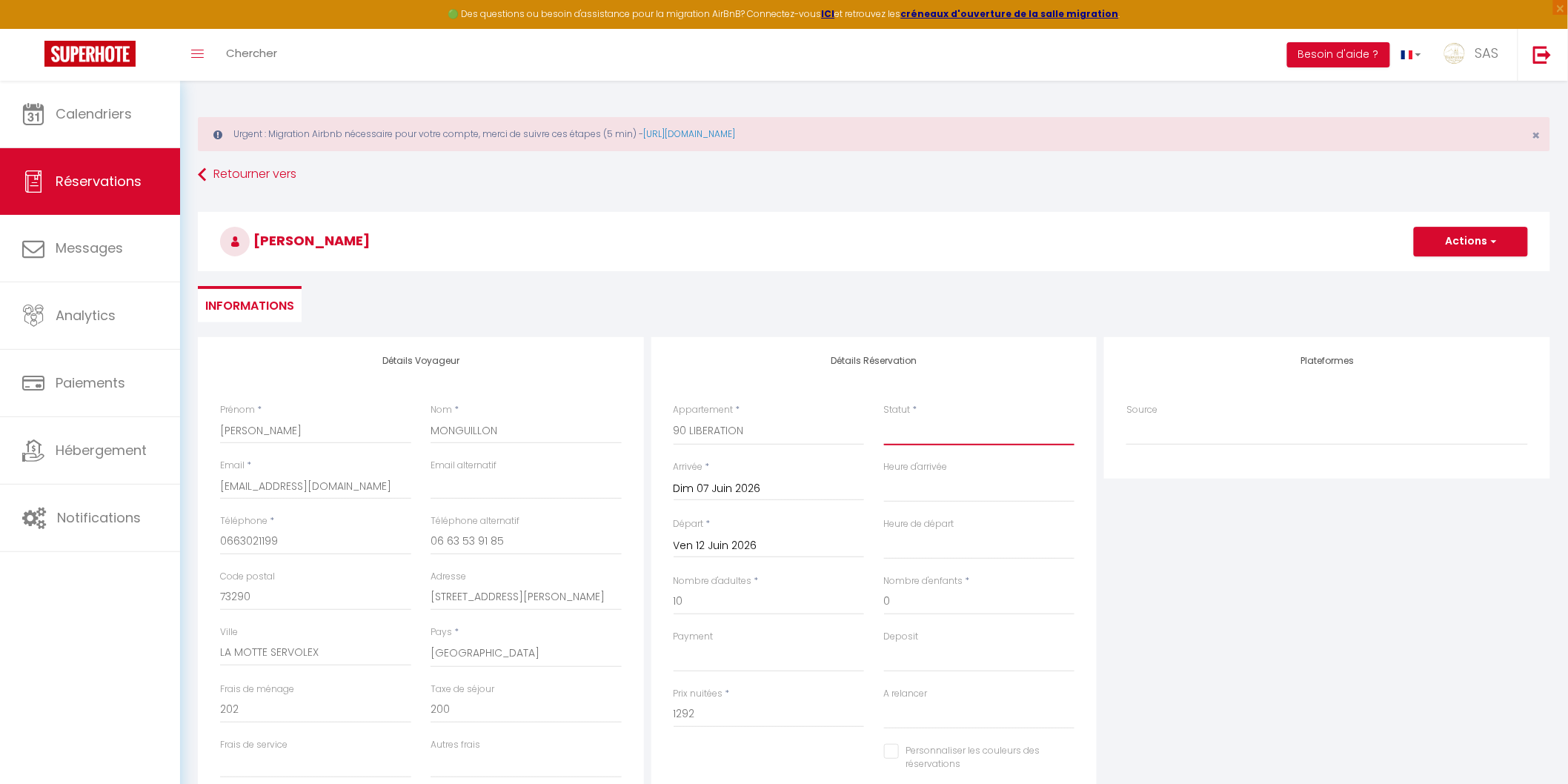
click at [884, 417] on select "Confirmé Non Confirmé Annulé Annulé par le voyageur No Show Request" at bounding box center [980, 430] width 191 height 28
click at [701, 661] on select "OK KO" at bounding box center [769, 658] width 191 height 28
click at [673, 644] on select "OK KO" at bounding box center [769, 658] width 191 height 28
click at [920, 651] on select "OK KO" at bounding box center [980, 658] width 191 height 28
click at [884, 644] on select "OK KO" at bounding box center [980, 658] width 191 height 28
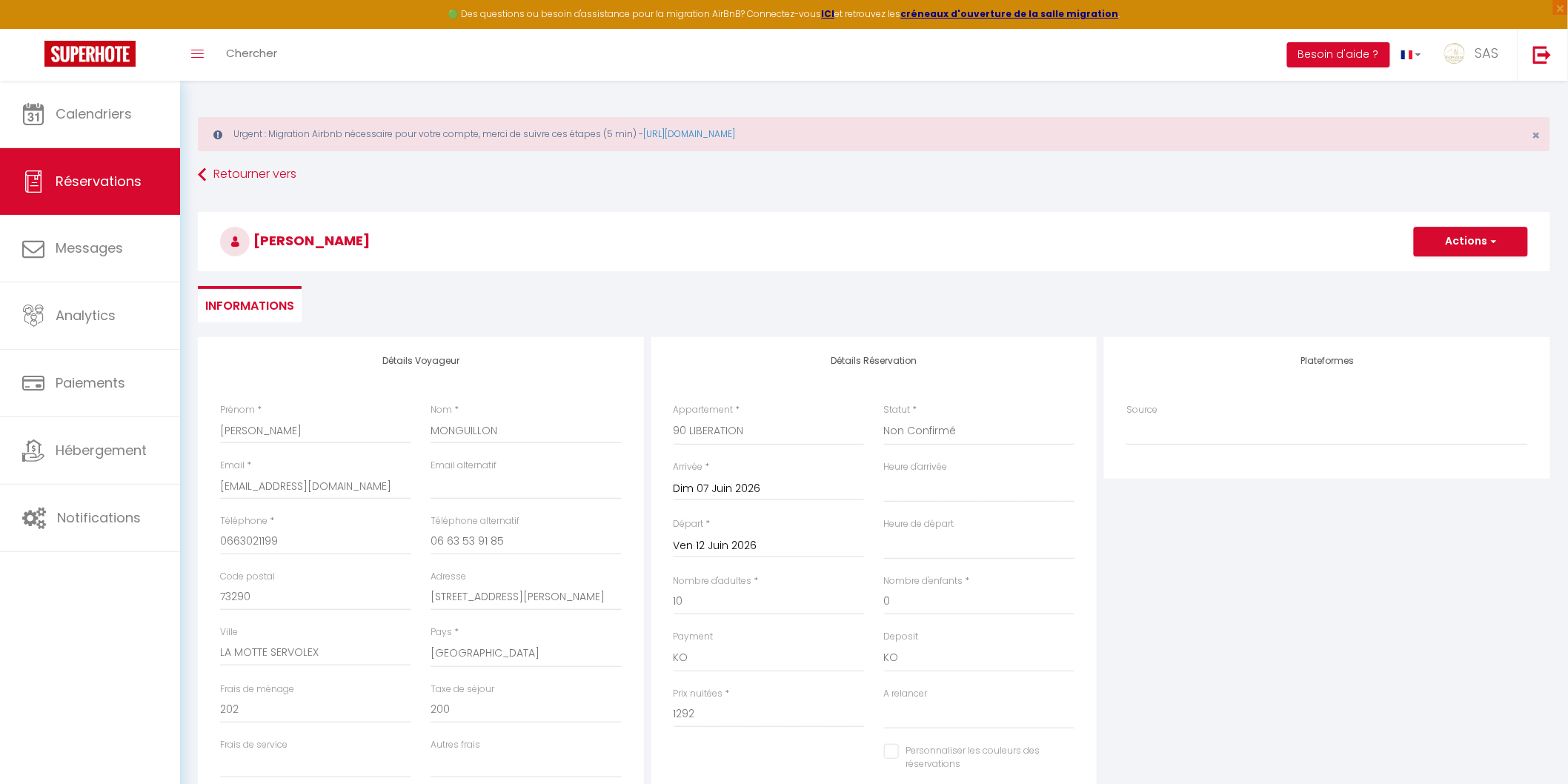
click at [744, 583] on label "Nombre d'adultes" at bounding box center [713, 581] width 79 height 14
click at [744, 588] on input "10" at bounding box center [769, 601] width 191 height 26
click at [742, 574] on label "Nombre d'adultes" at bounding box center [713, 581] width 79 height 14
click at [742, 588] on input "10" at bounding box center [769, 601] width 191 height 26
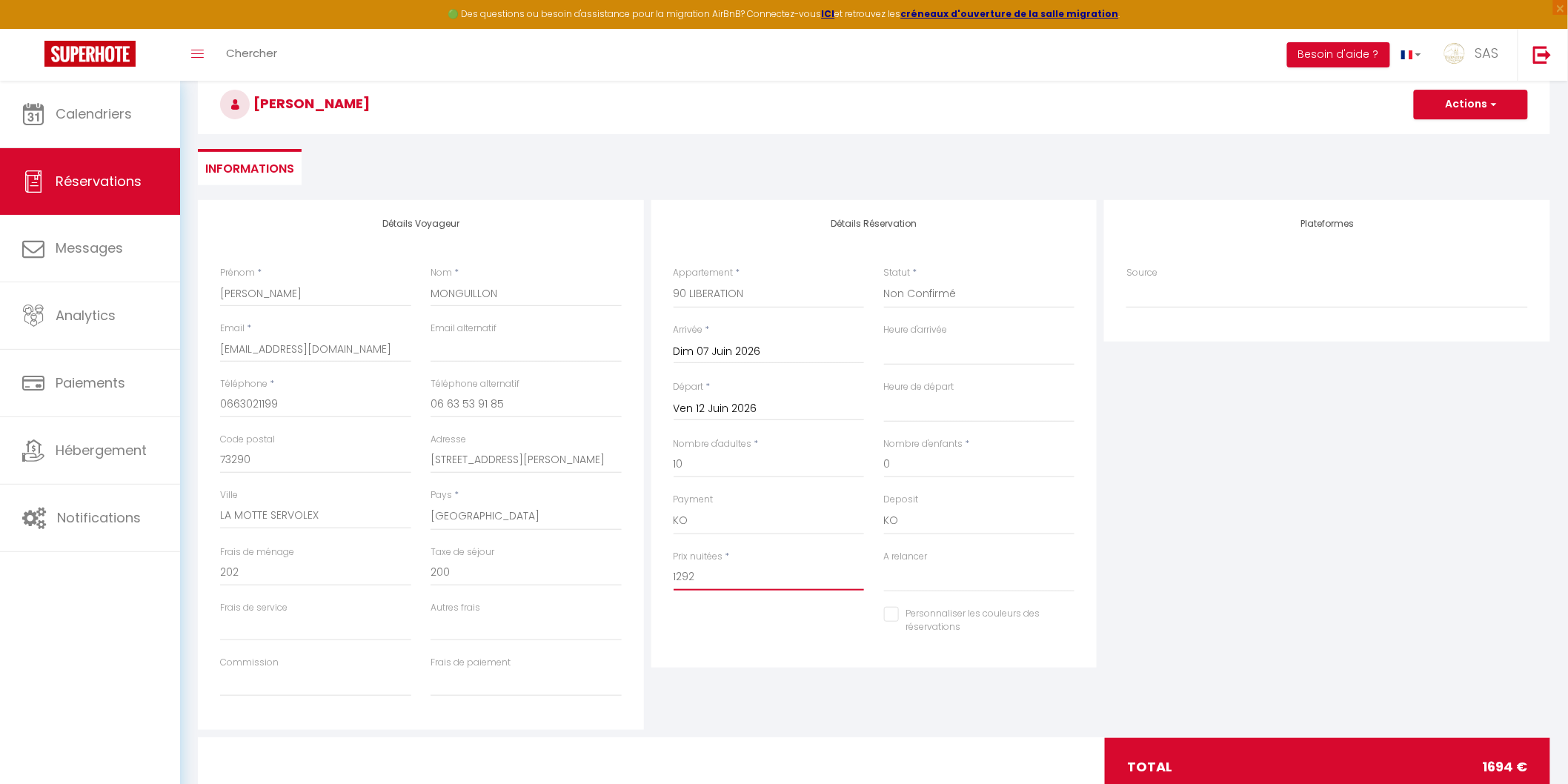
click at [728, 574] on input "1292" at bounding box center [769, 576] width 191 height 26
click at [312, 576] on input "0" at bounding box center [316, 572] width 191 height 26
click at [1439, 109] on button "Actions" at bounding box center [1471, 104] width 115 height 30
click at [1439, 138] on link "Enregistrer" at bounding box center [1456, 137] width 117 height 20
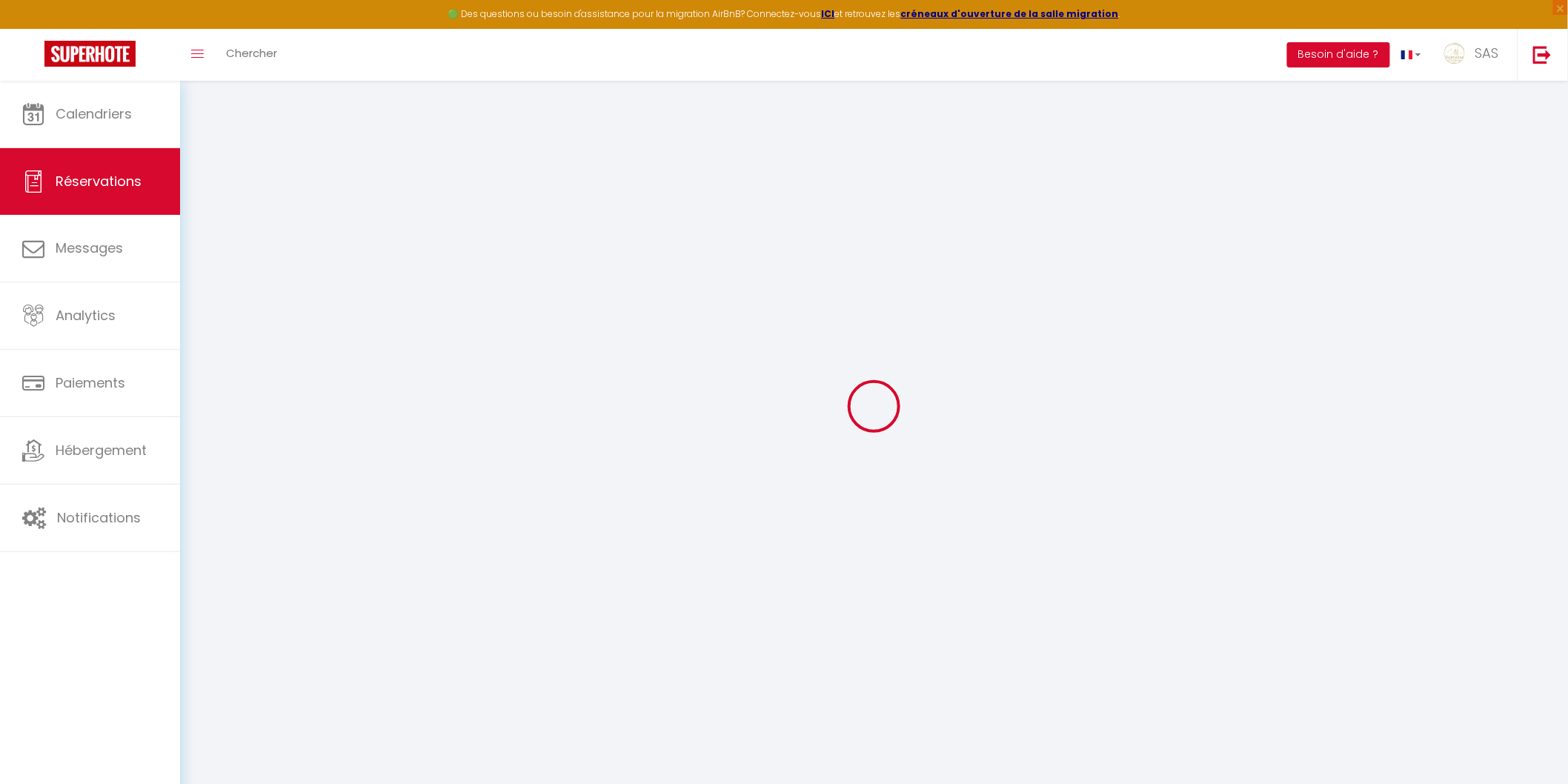
scroll to position [80, 0]
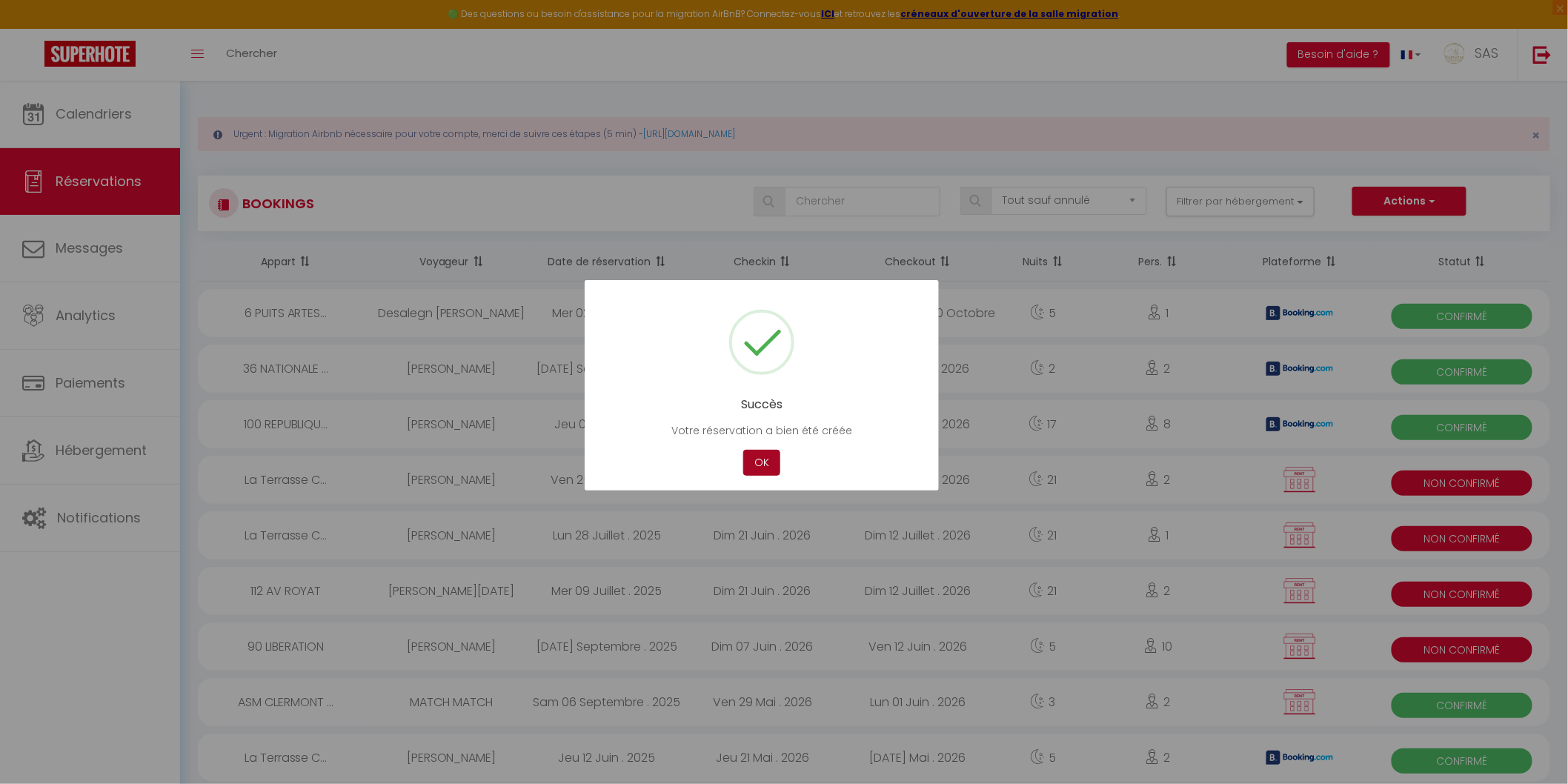
click at [773, 453] on button "OK" at bounding box center [761, 462] width 37 height 26
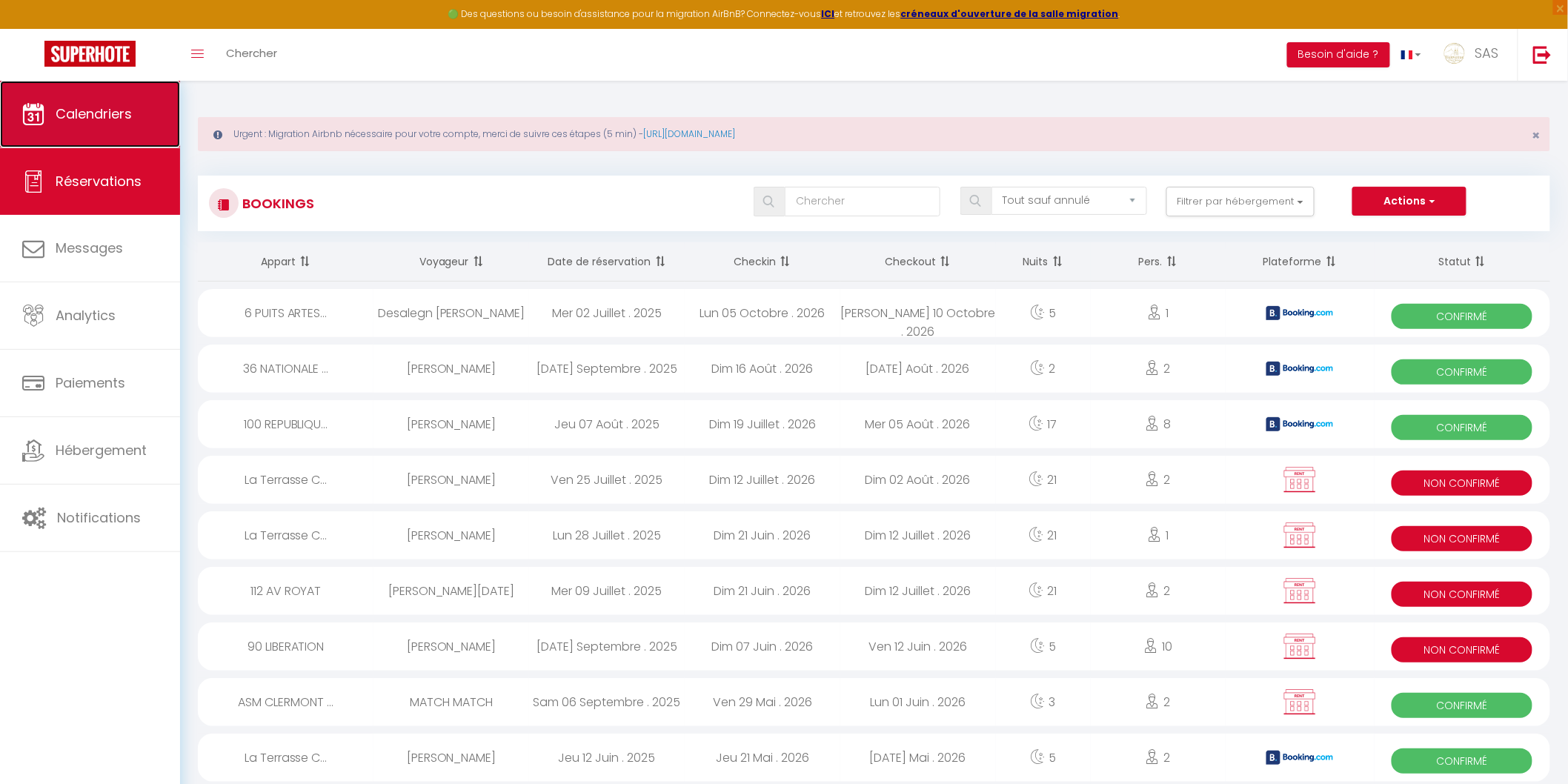
click at [56, 93] on link "Calendriers" at bounding box center [90, 114] width 180 height 67
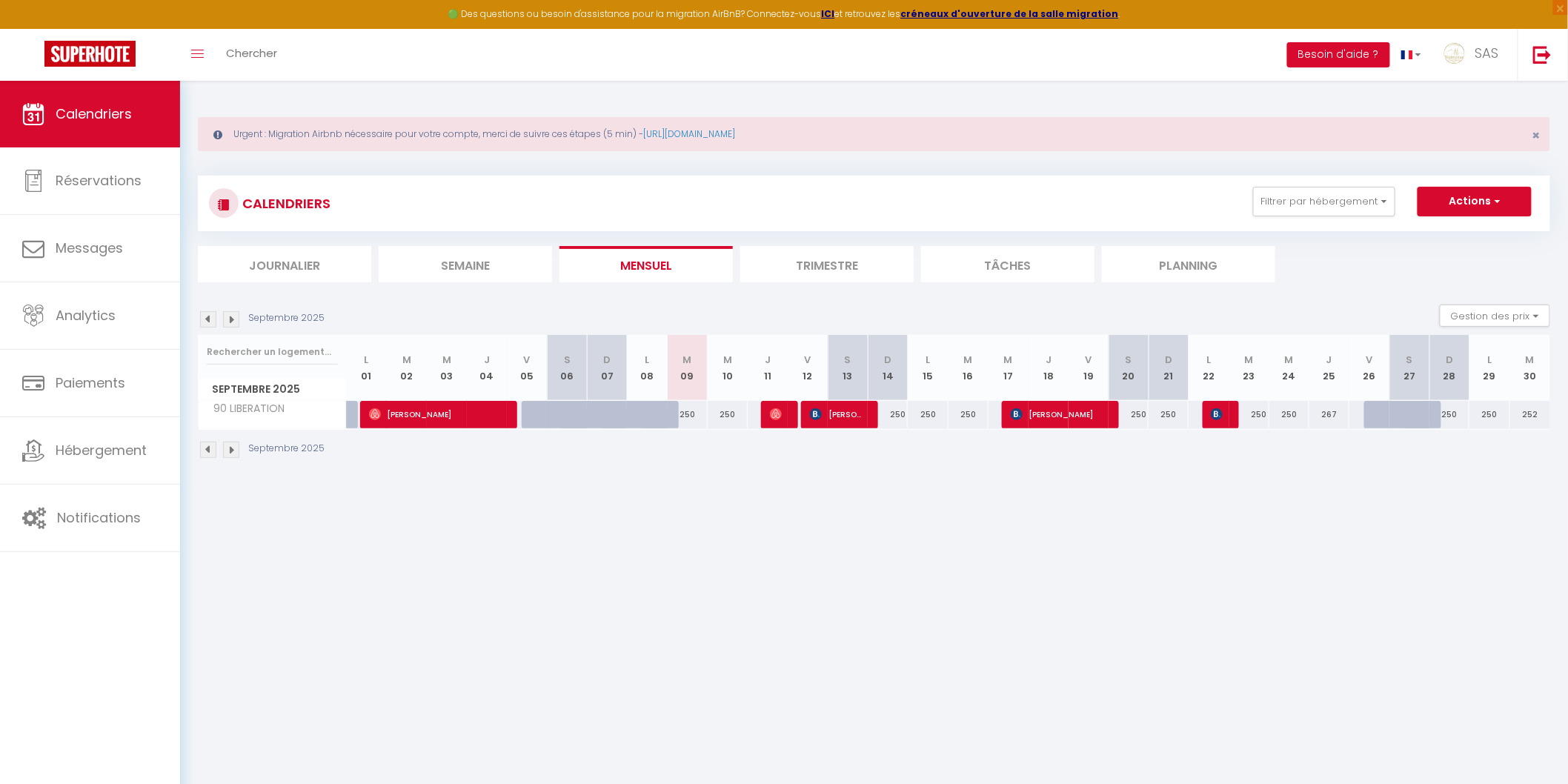
click at [226, 449] on img at bounding box center [231, 449] width 16 height 16
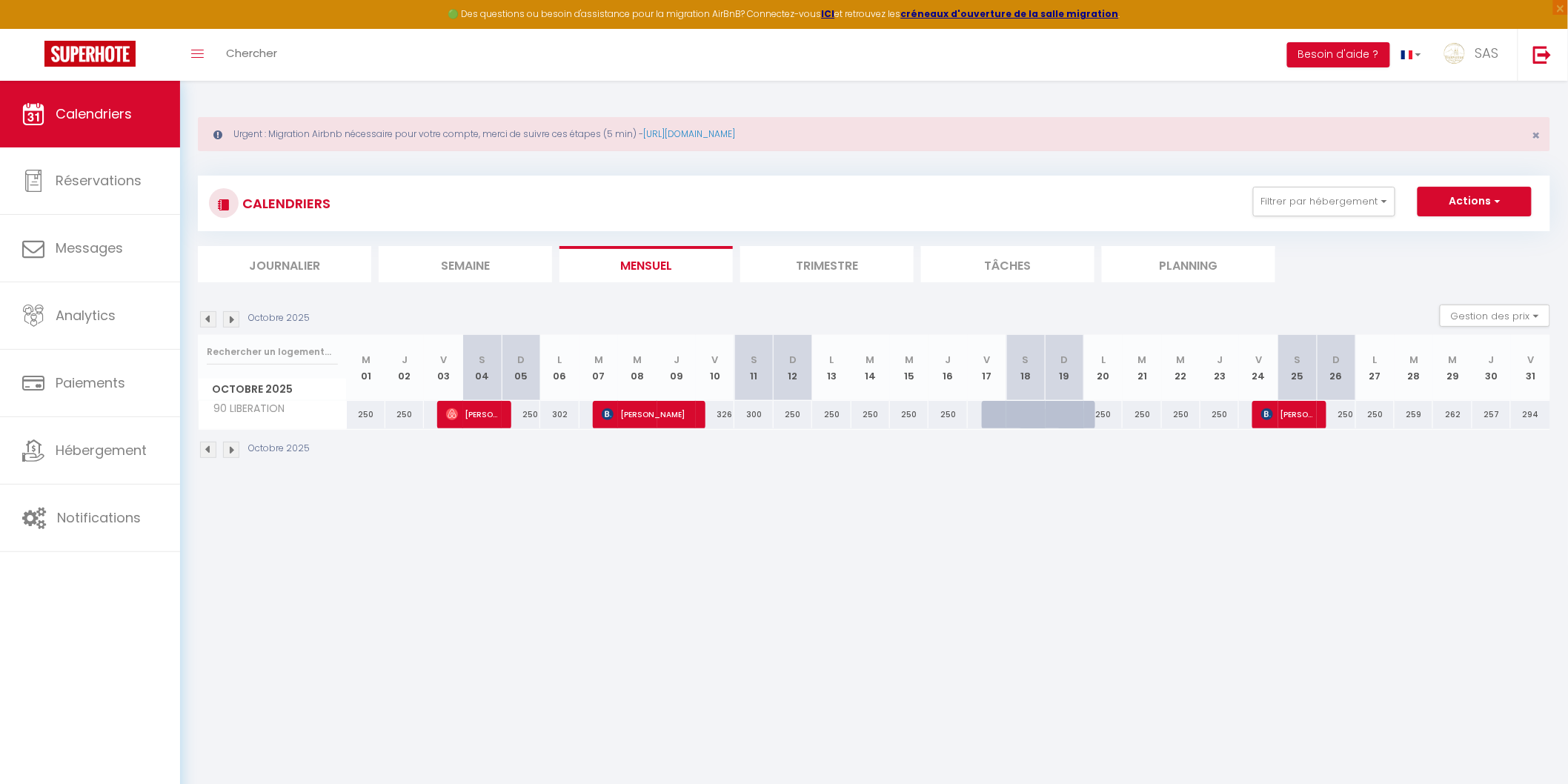
click at [227, 448] on img at bounding box center [231, 449] width 16 height 16
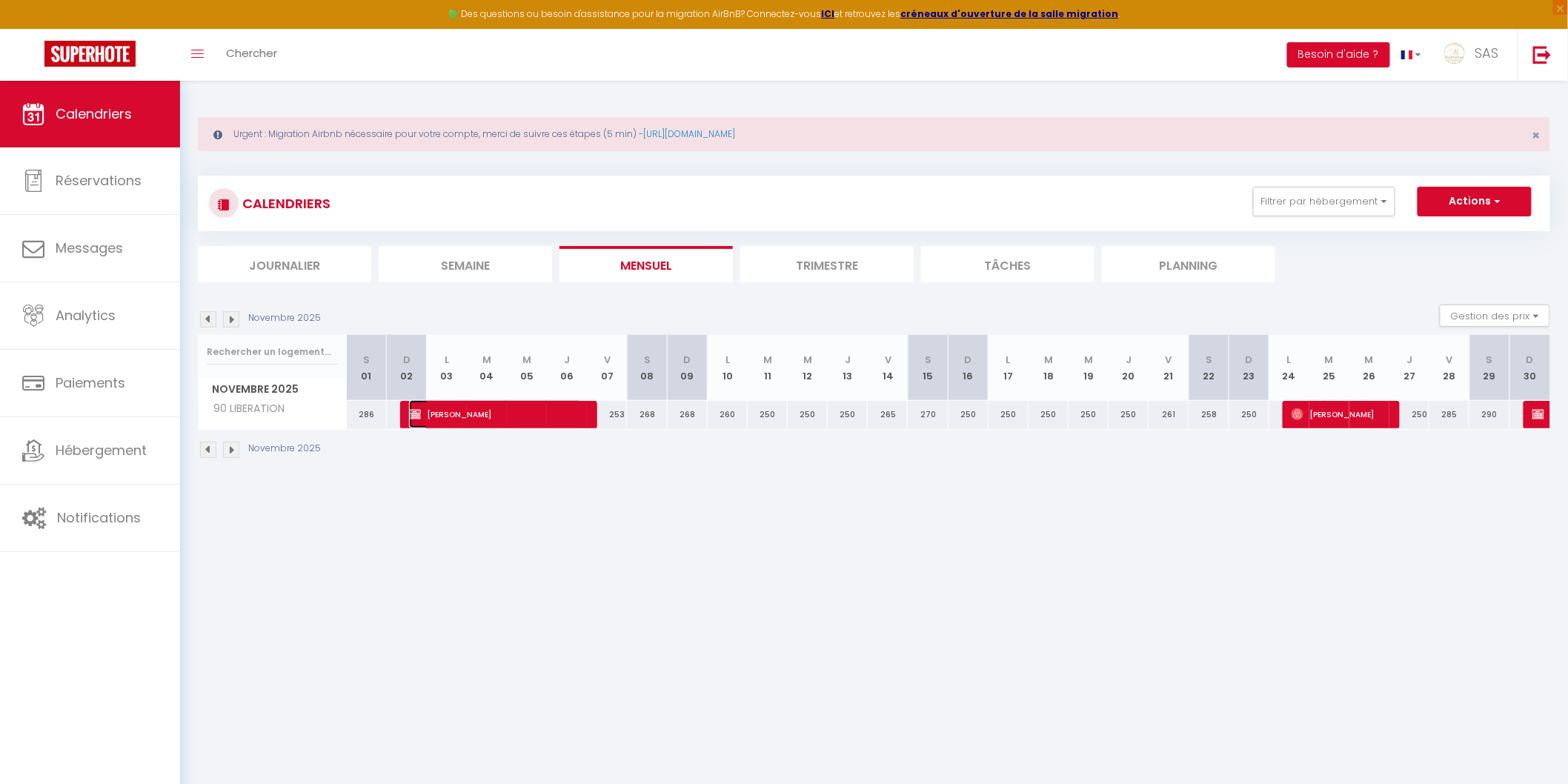
click at [489, 407] on span "Marie MONGUILLON" at bounding box center [496, 413] width 173 height 28
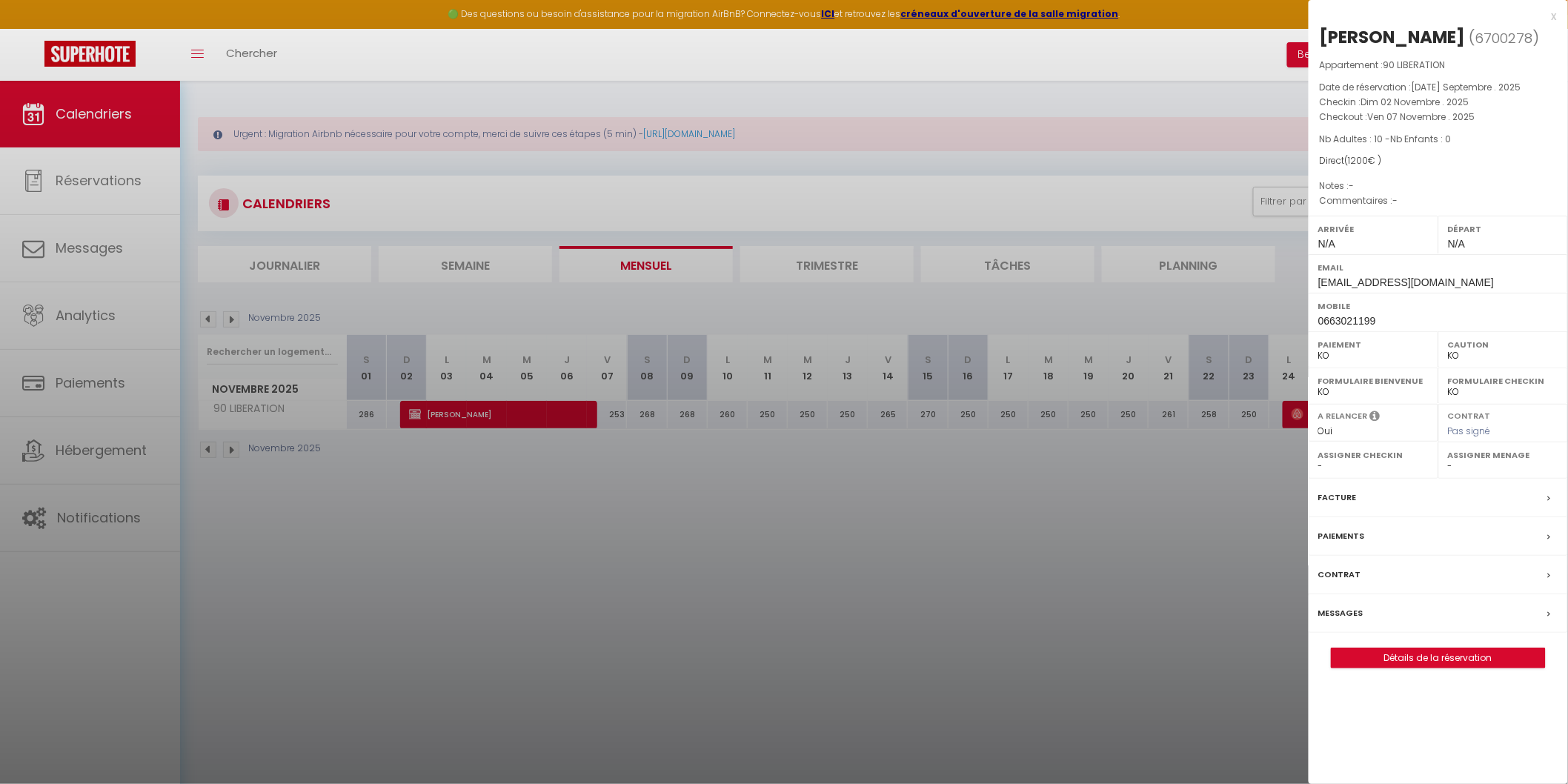
click at [1344, 621] on label "Messages" at bounding box center [1341, 613] width 45 height 15
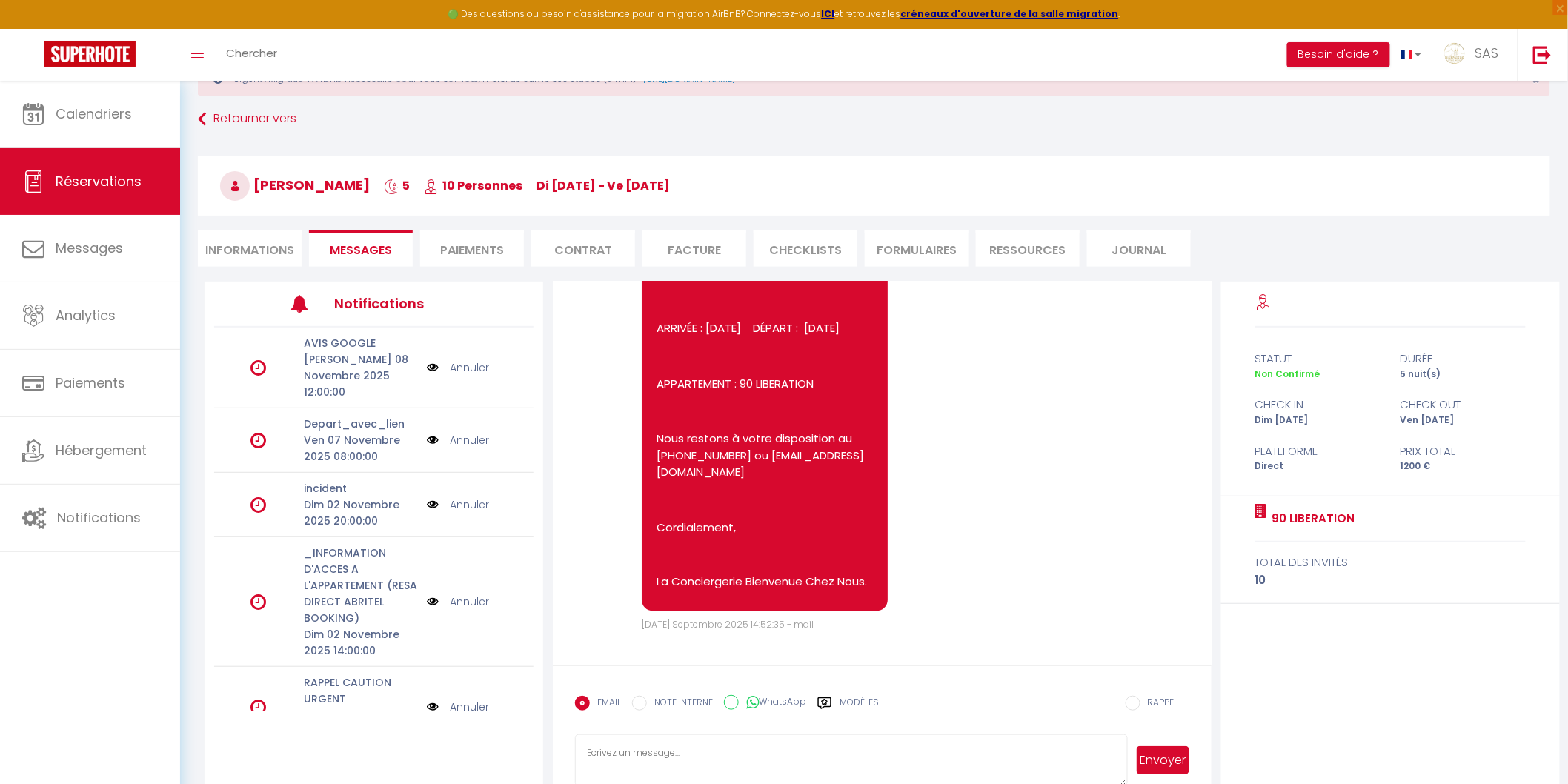
scroll to position [86, 0]
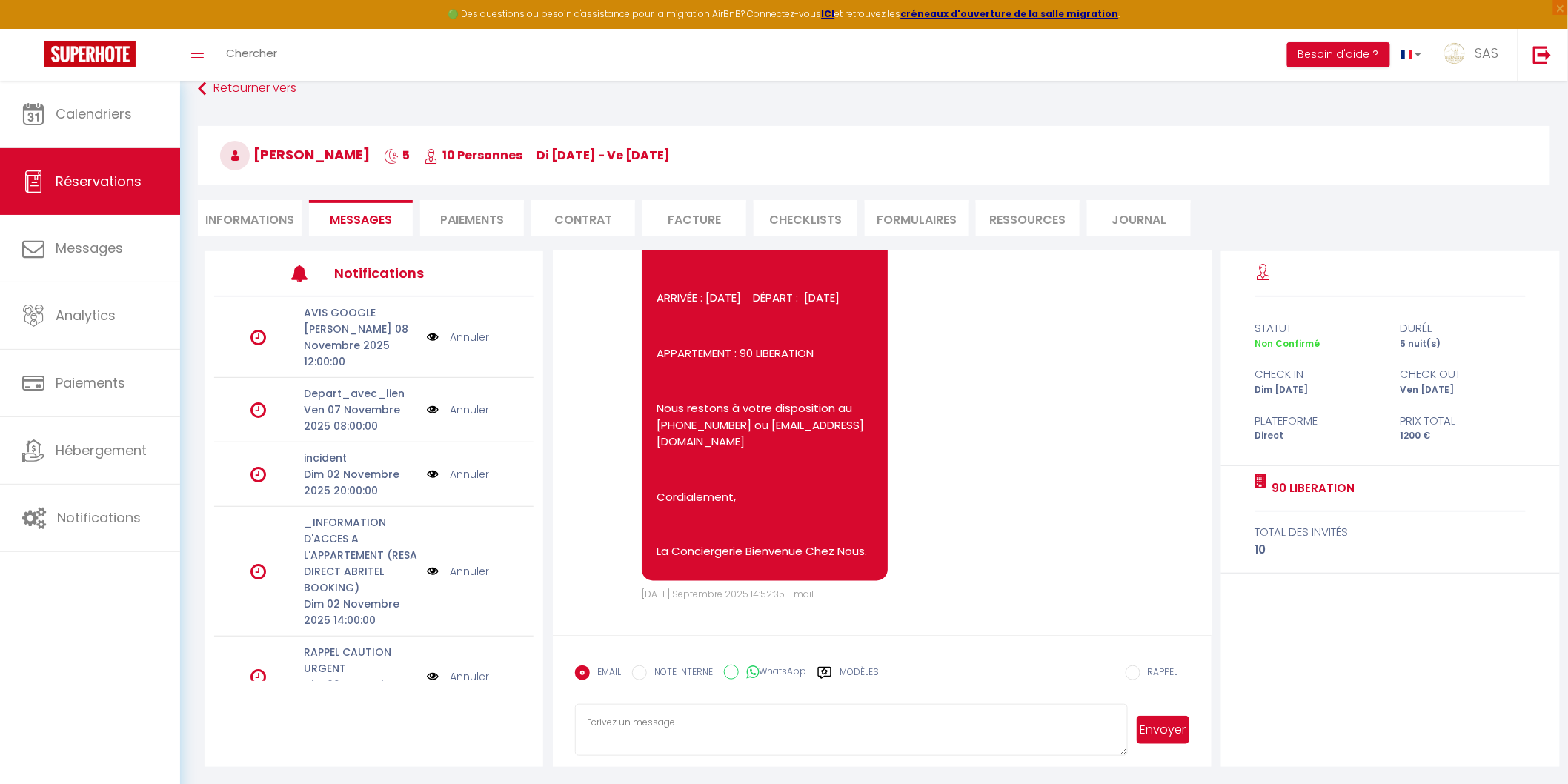
click at [864, 673] on label "Modèles" at bounding box center [860, 678] width 39 height 26
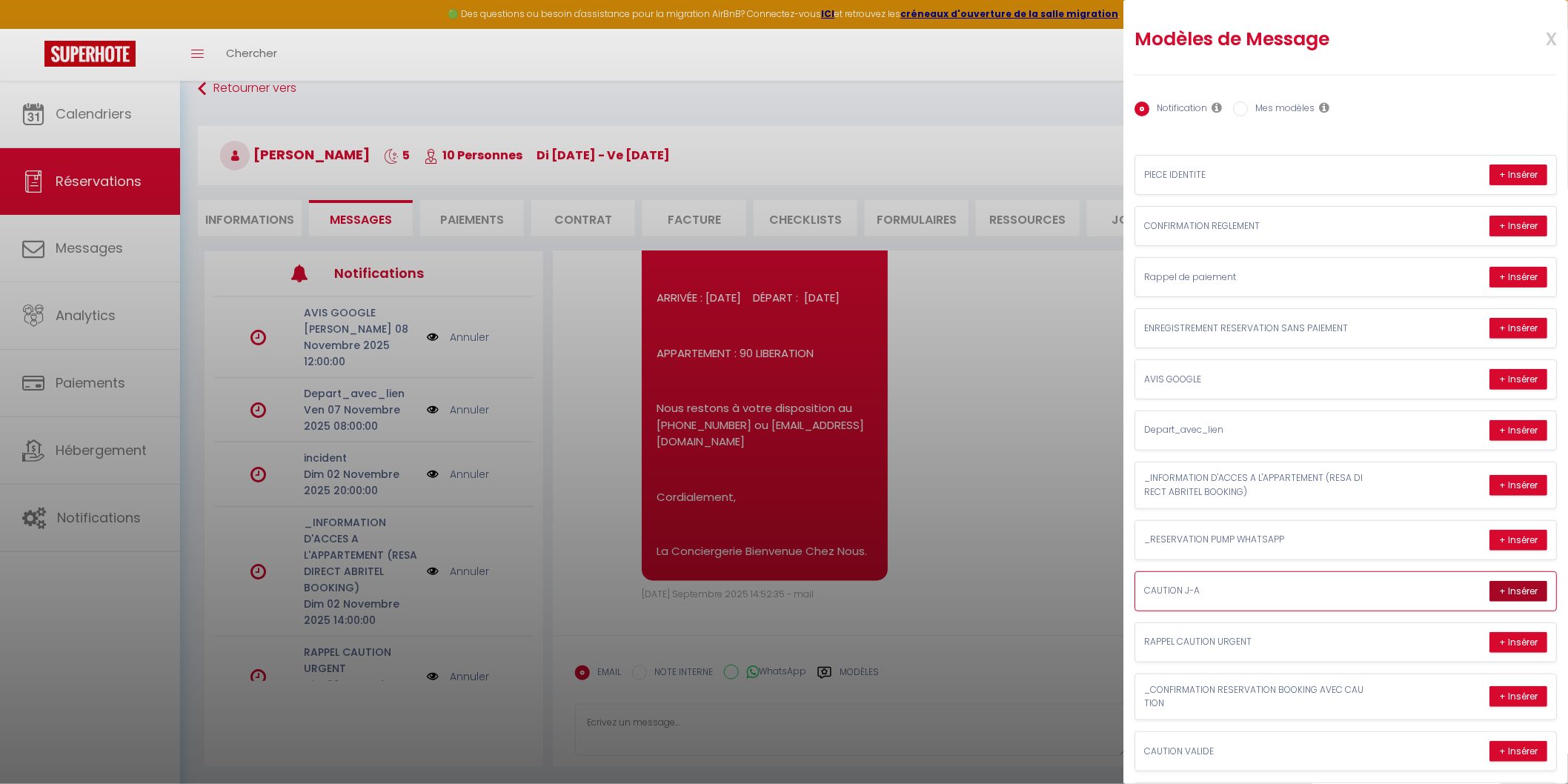
click at [1493, 587] on button "+ Insérer" at bounding box center [1518, 591] width 58 height 20
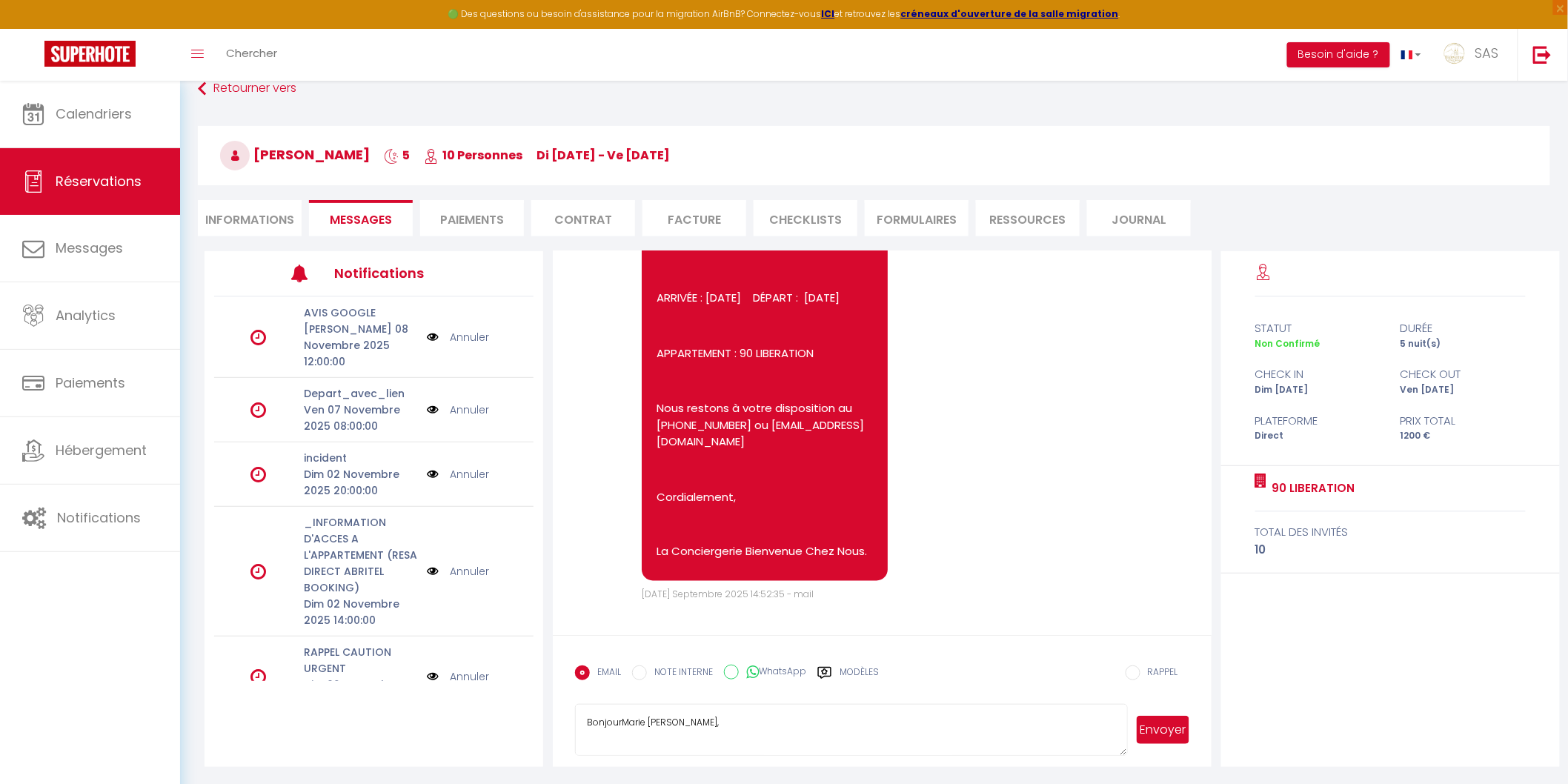
click at [894, 728] on textarea "BonjourMarie Marie MONGUILLON, Suite à votre réservation Dans le cadre de votre…" at bounding box center [851, 729] width 552 height 52
click at [669, 723] on textarea "BonjourMarie Marie MONGUILLON, Suite à votre réservation Dans le cadre de votre…" at bounding box center [851, 729] width 552 height 52
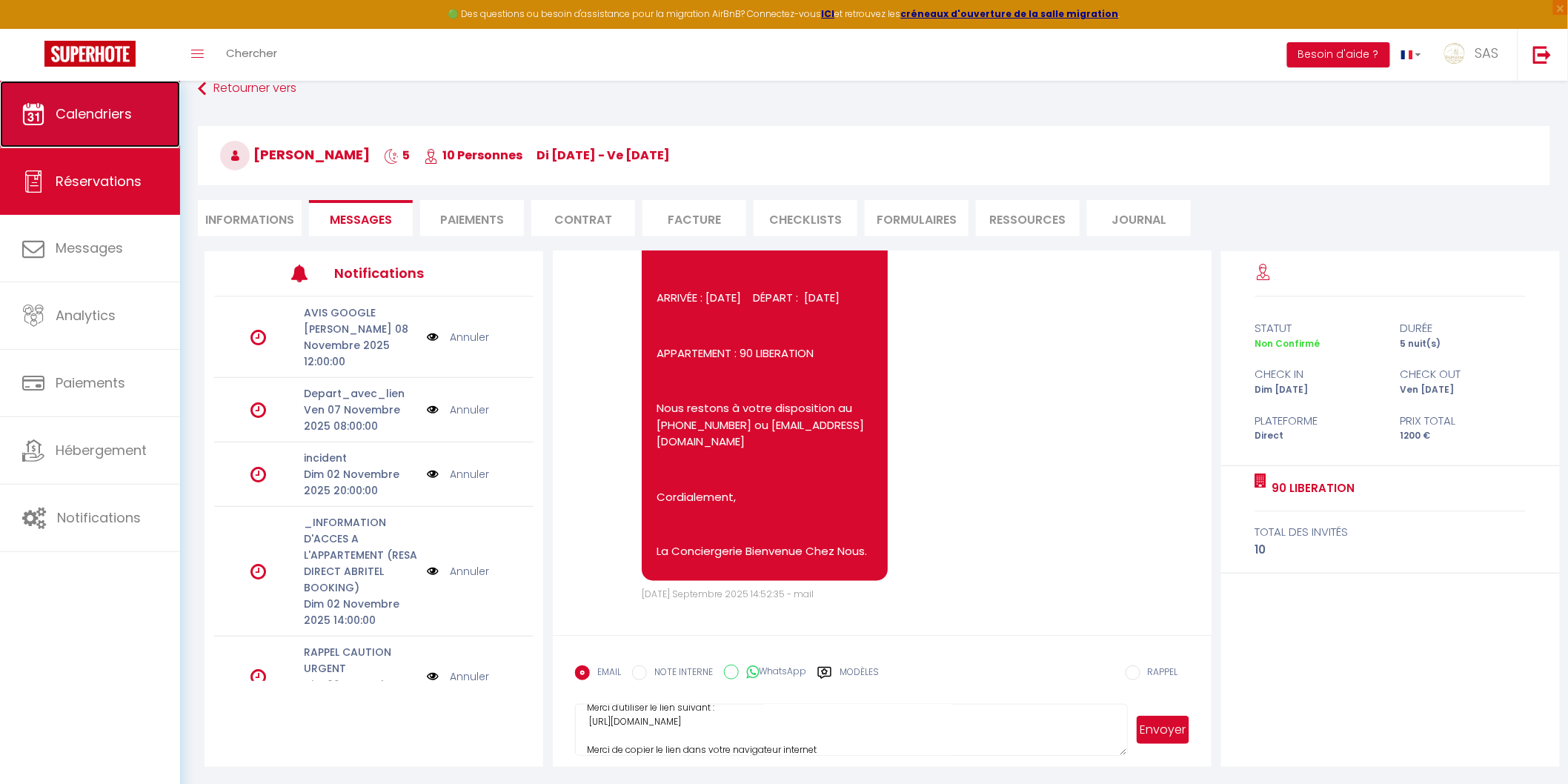
click at [49, 117] on link "Calendriers" at bounding box center [90, 114] width 180 height 67
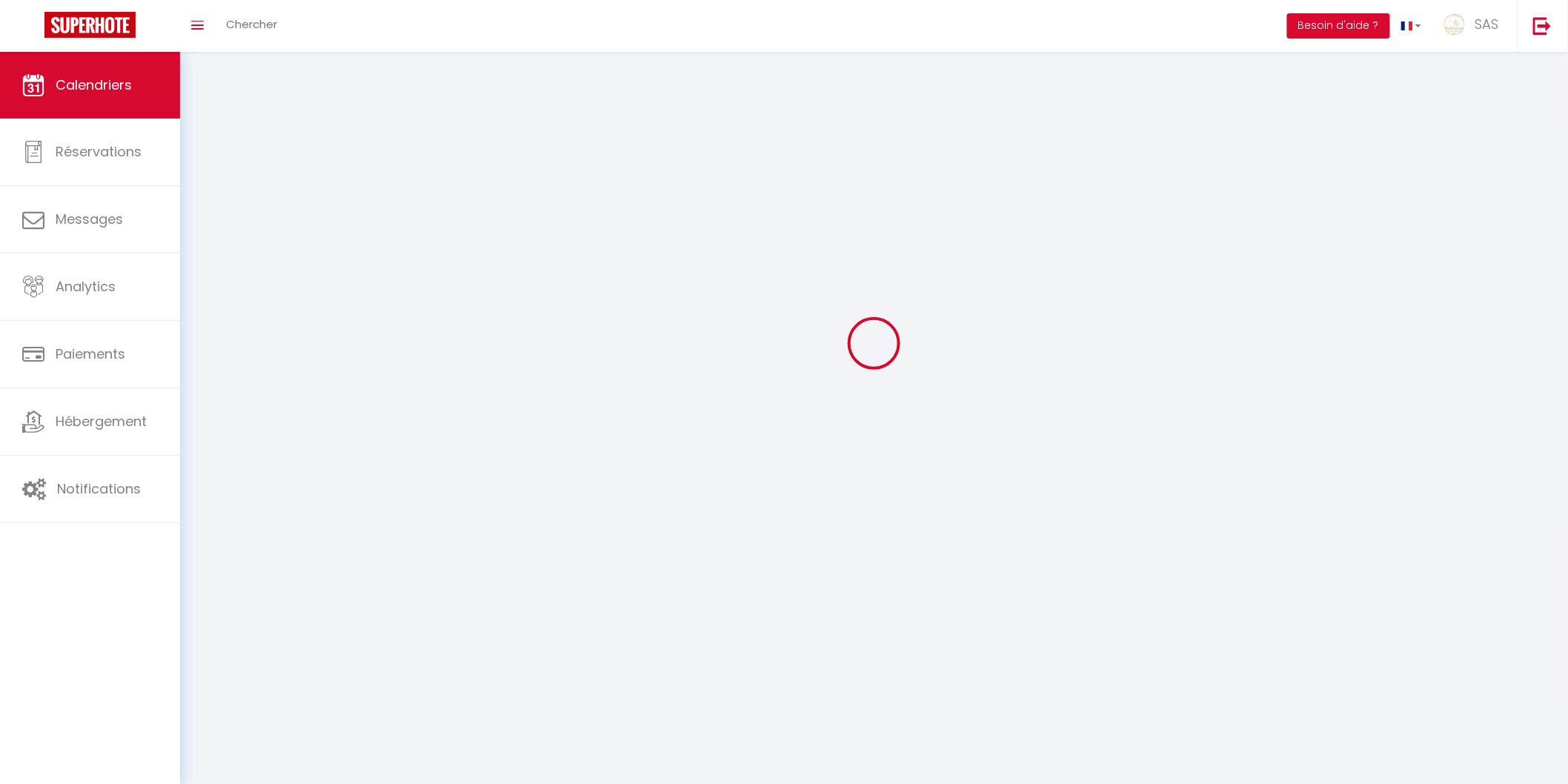
scroll to position [80, 0]
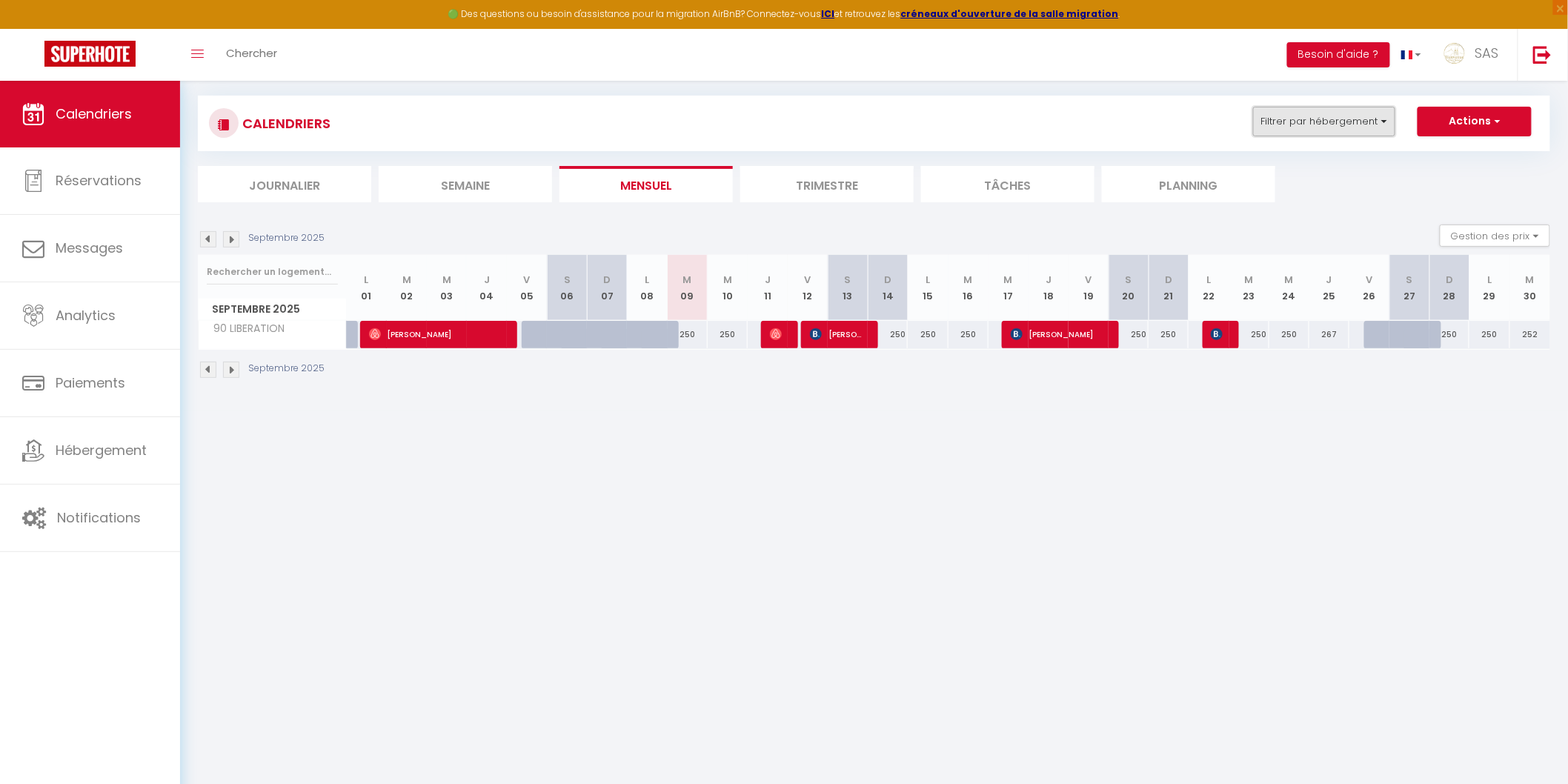
click at [1316, 124] on button "Filtrer par hébergement" at bounding box center [1324, 121] width 143 height 30
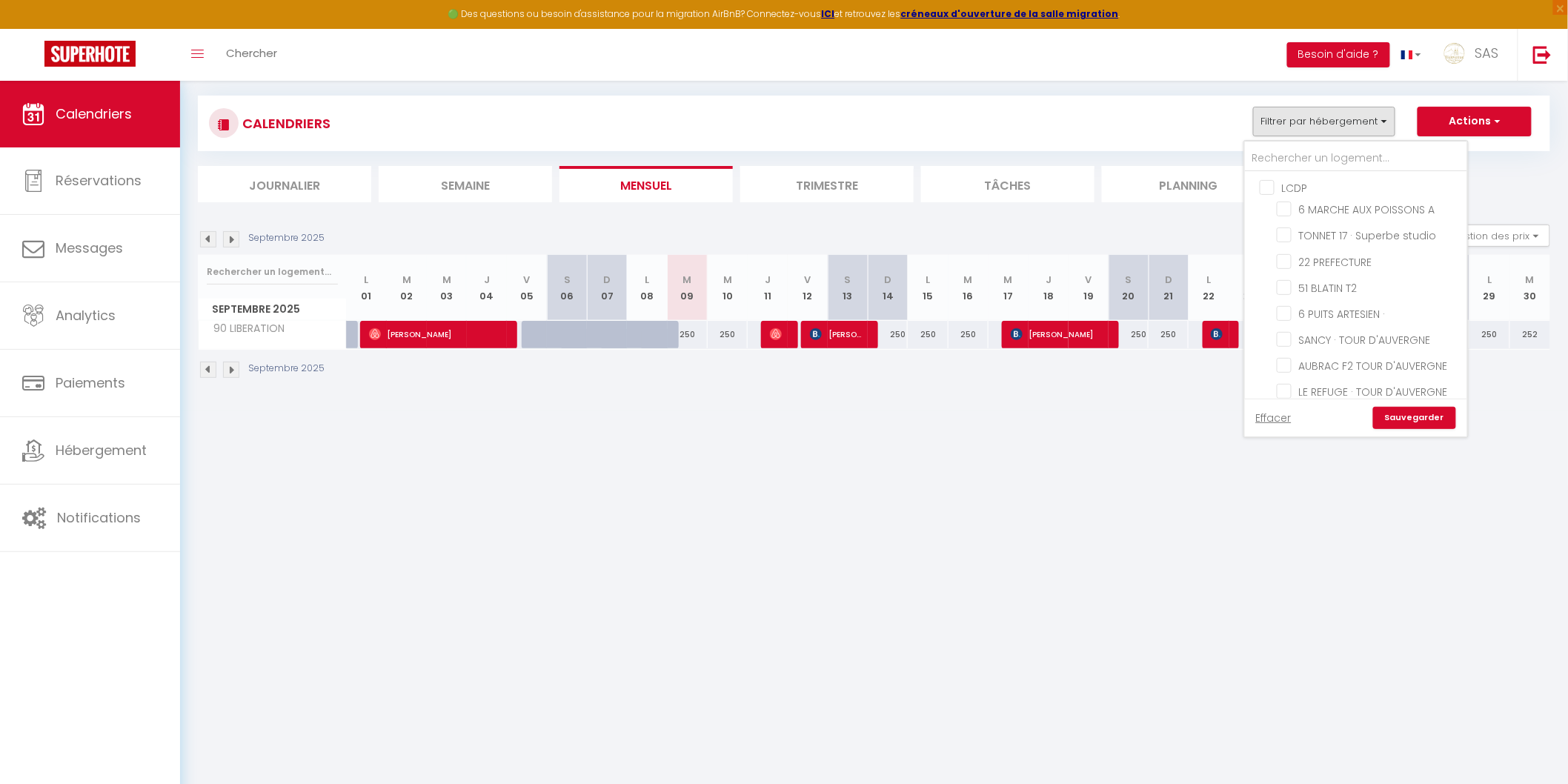
click at [1273, 186] on input "LCDP" at bounding box center [1371, 186] width 222 height 15
click at [1270, 307] on input "BCN" at bounding box center [1371, 314] width 222 height 15
click at [1281, 506] on input "Autres" at bounding box center [1371, 512] width 222 height 15
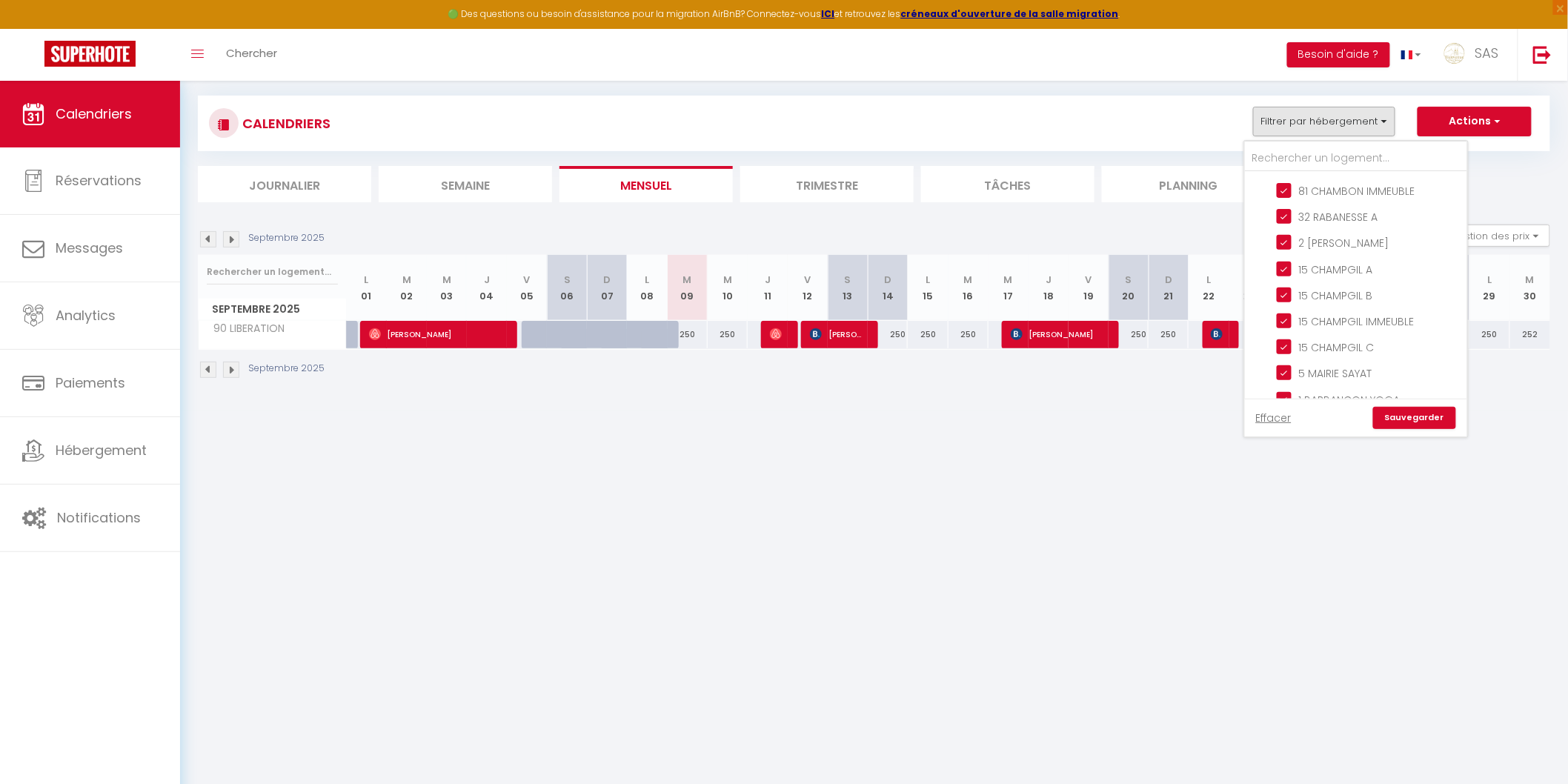
click at [1406, 412] on link "Sauvegarder" at bounding box center [1414, 418] width 83 height 22
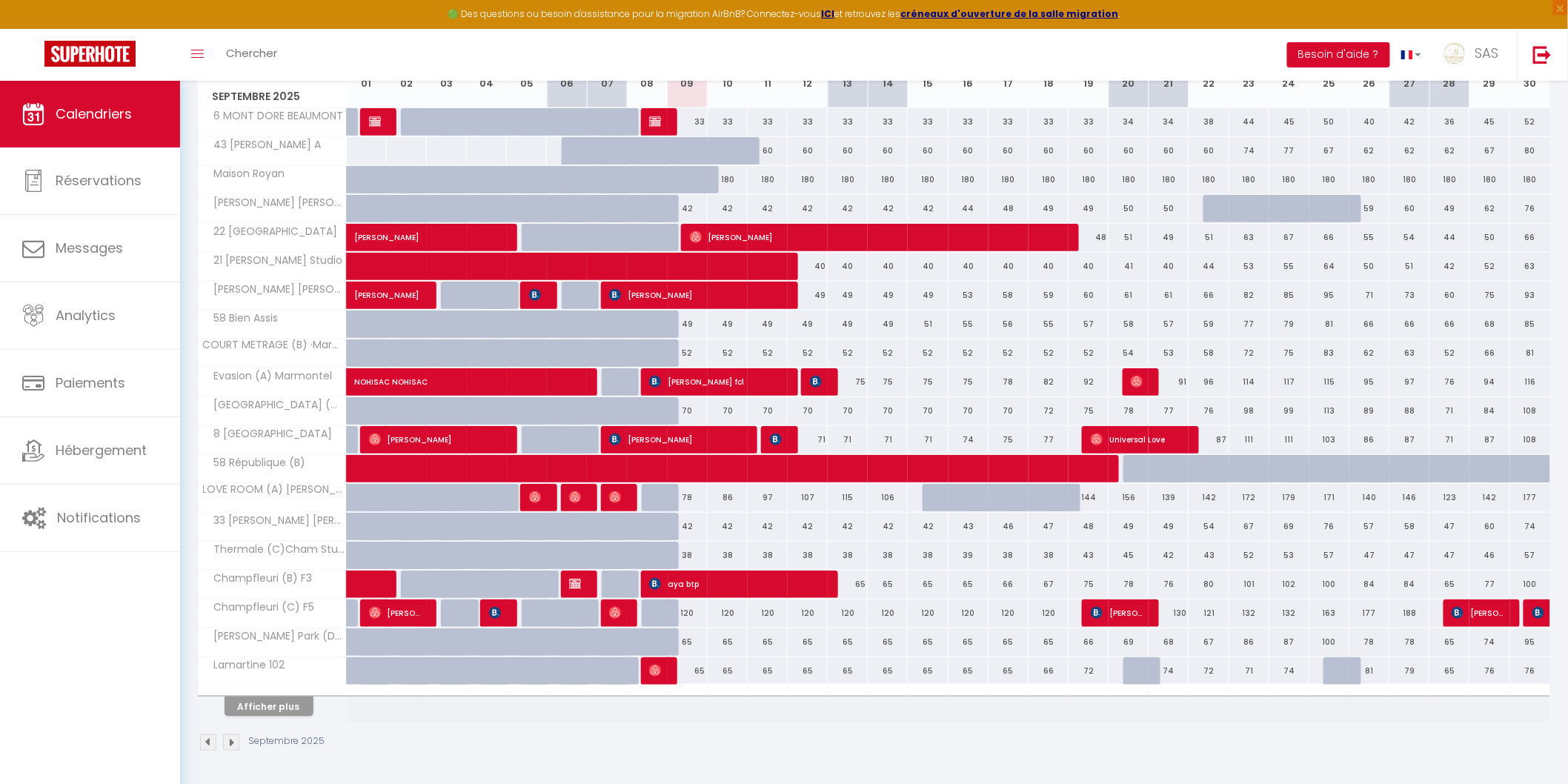
scroll to position [156, 0]
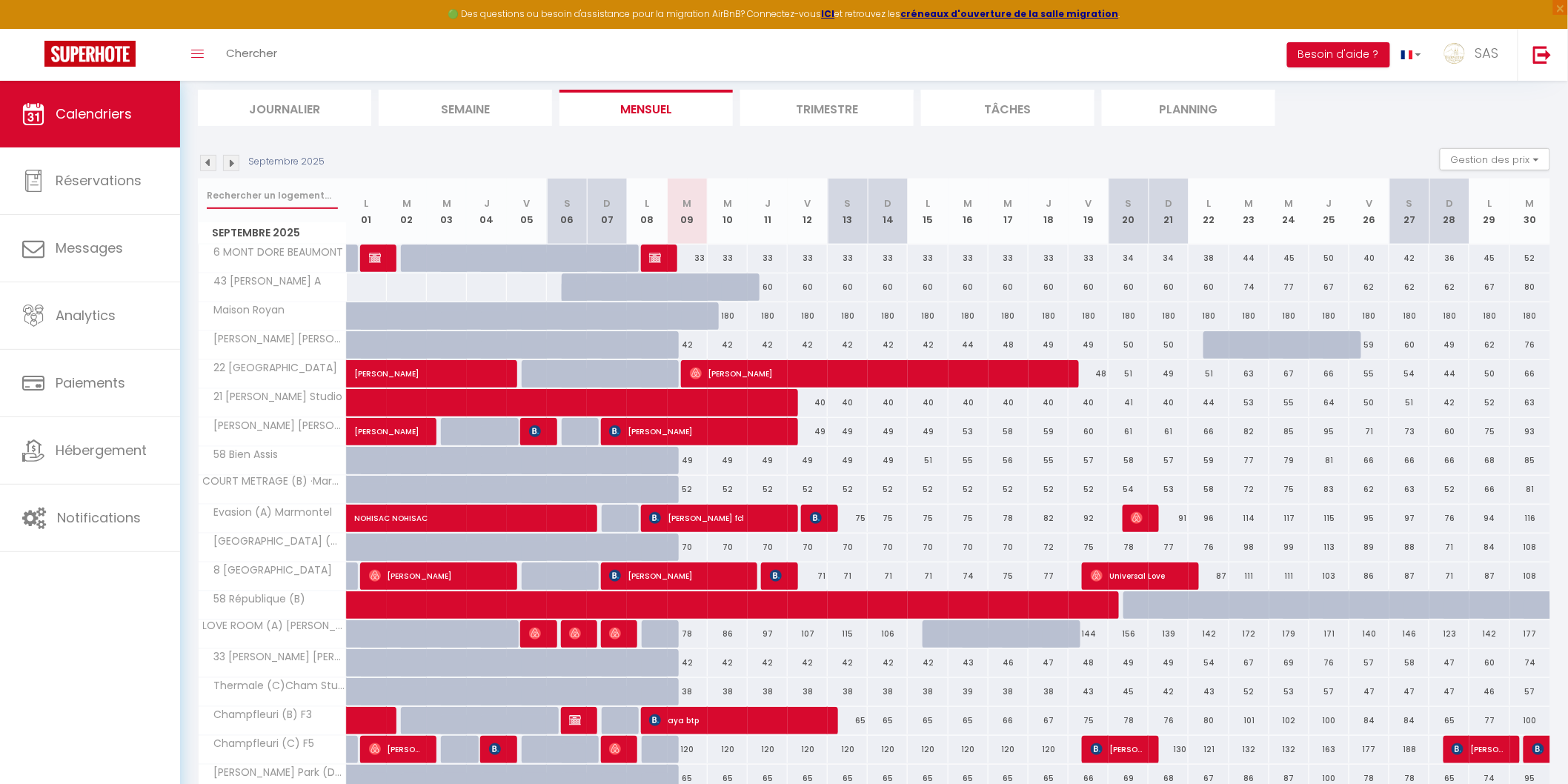
click at [280, 198] on input "text" at bounding box center [273, 195] width 132 height 26
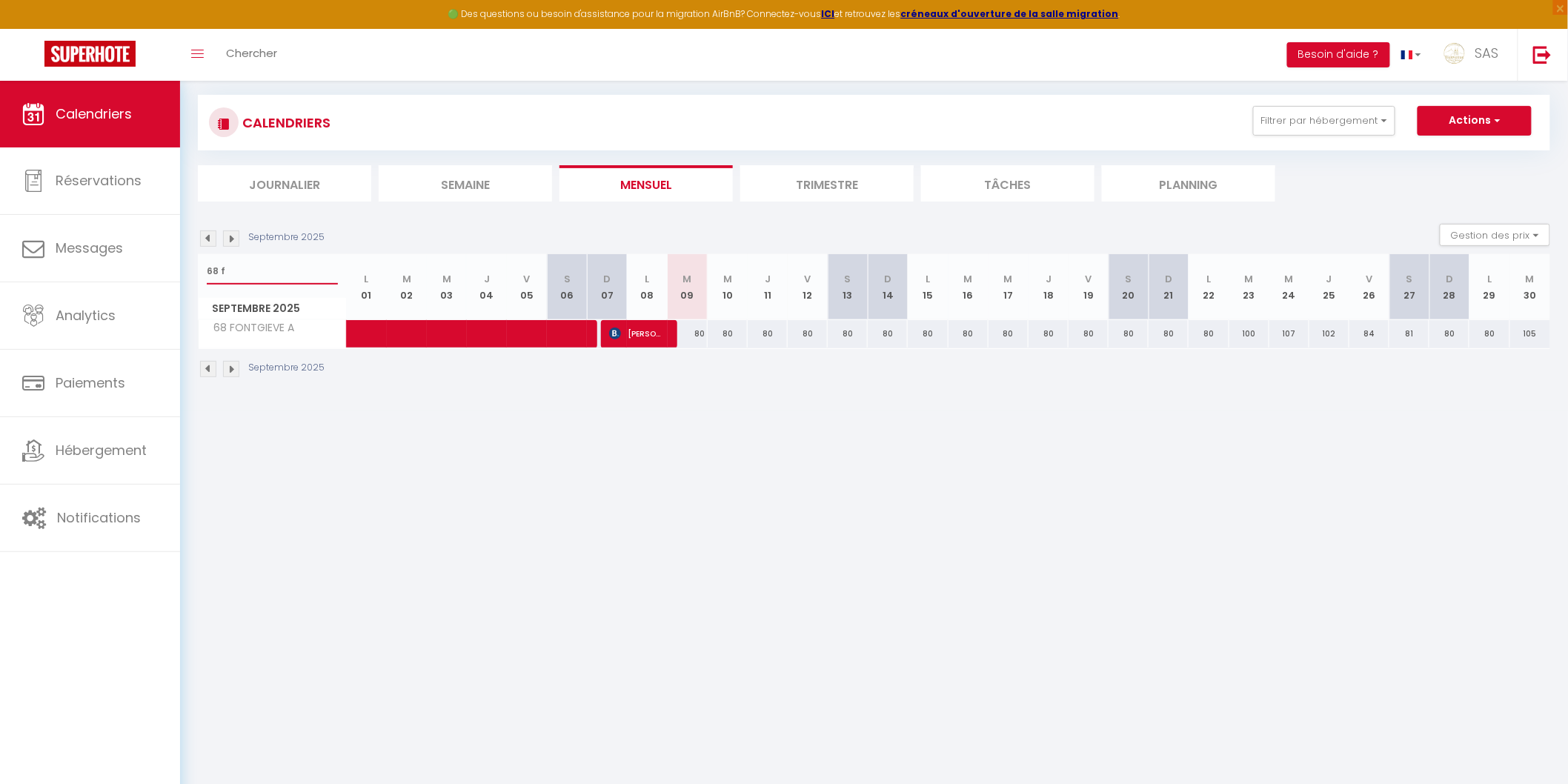
scroll to position [80, 0]
click at [1145, 181] on li "Planning" at bounding box center [1189, 184] width 173 height 37
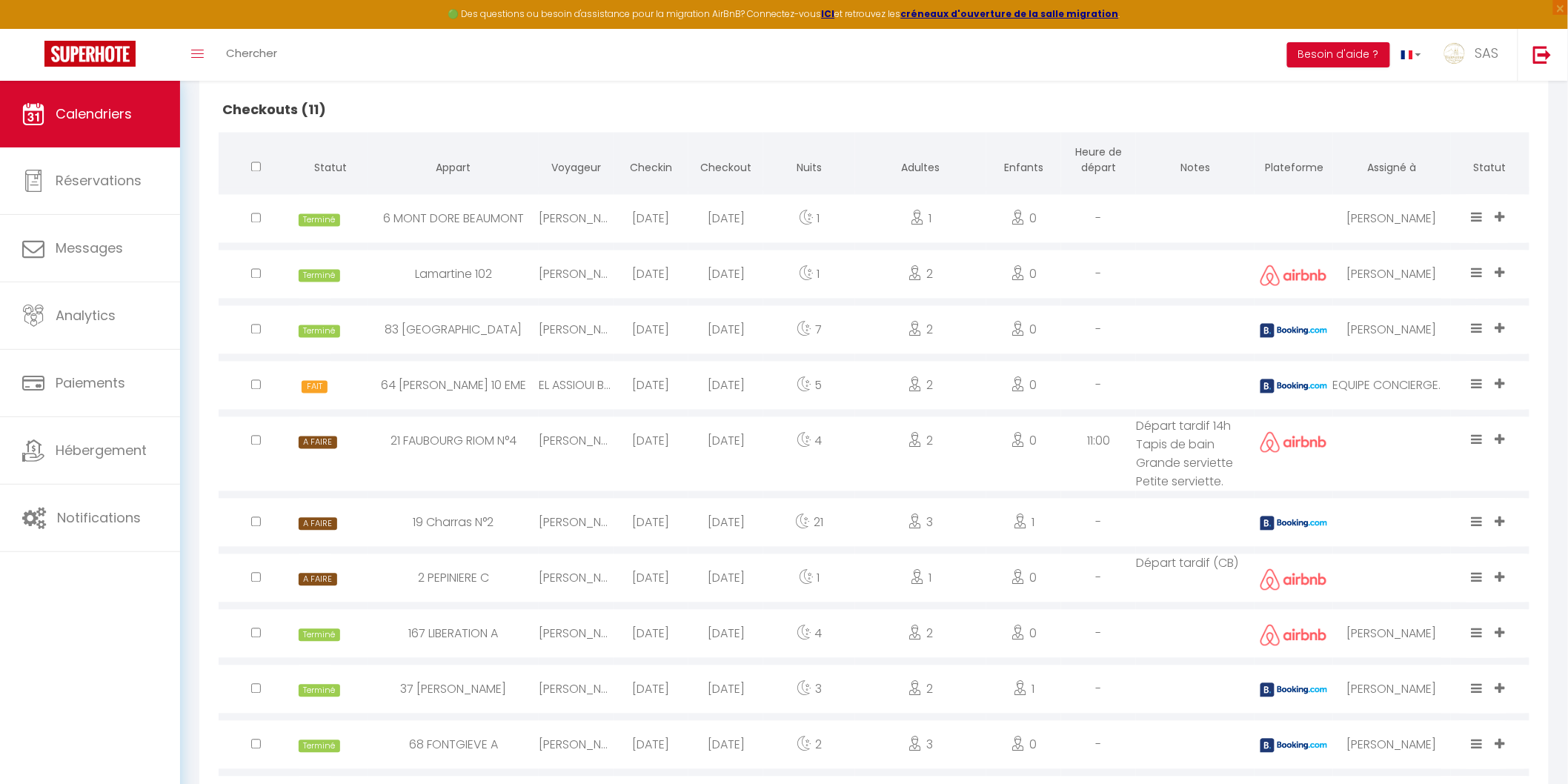
scroll to position [1103, 0]
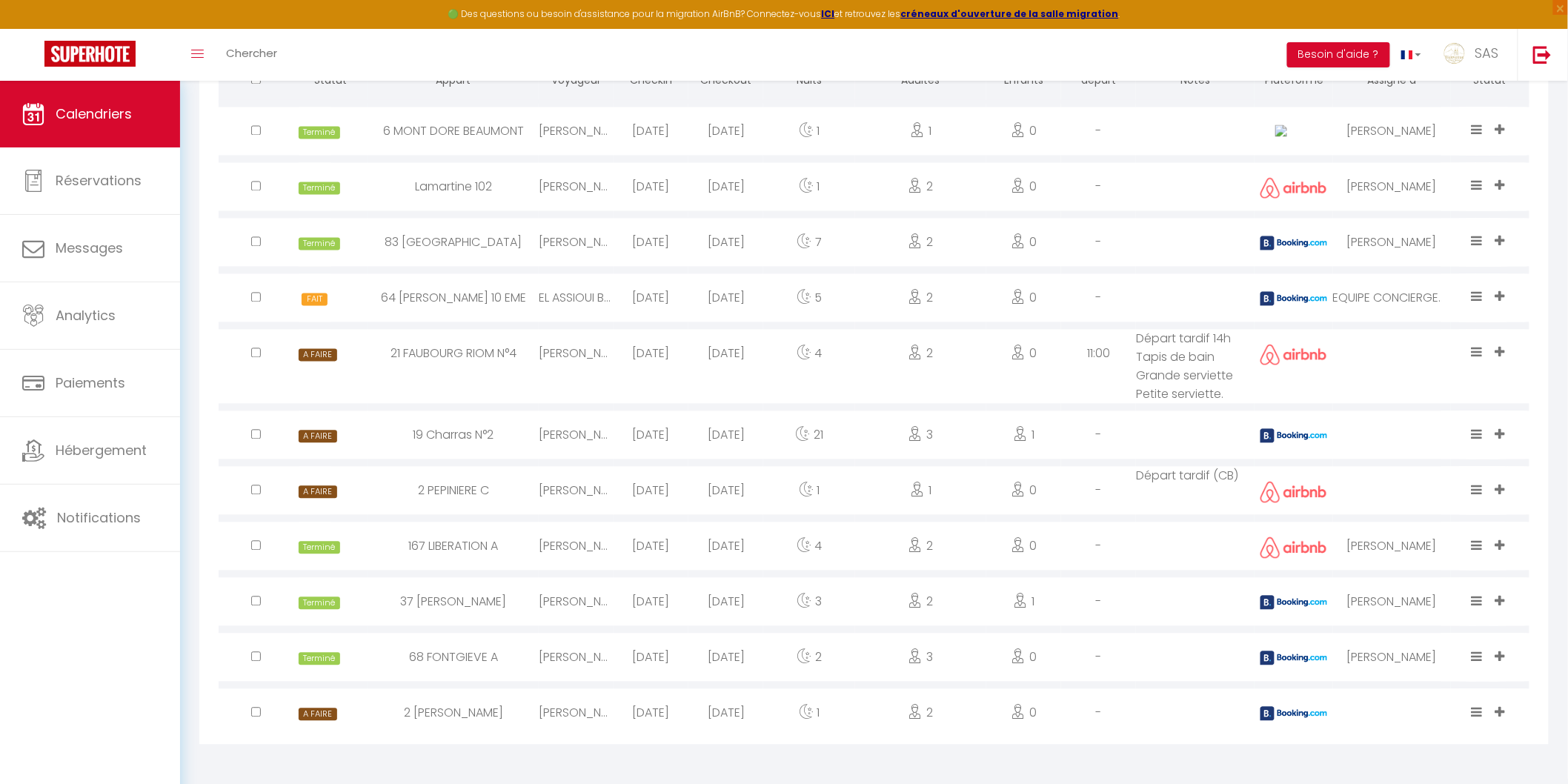
click at [1500, 489] on icon at bounding box center [1500, 489] width 9 height 13
click at [1465, 463] on li "Nathalie" at bounding box center [1418, 467] width 188 height 28
click at [1480, 489] on icon at bounding box center [1477, 489] width 11 height 13
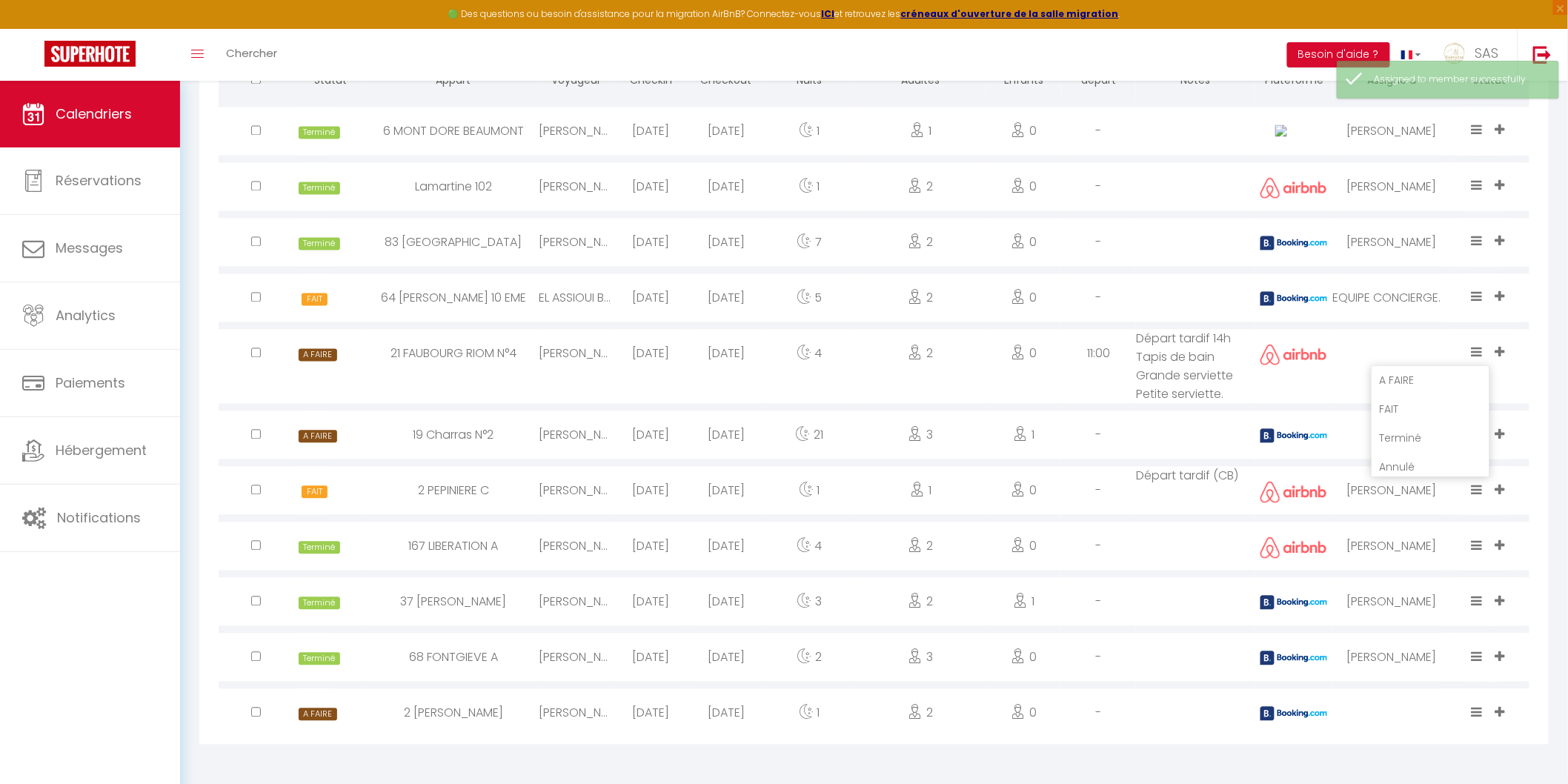
click at [1419, 433] on li "Terminé" at bounding box center [1430, 438] width 117 height 28
click at [1506, 706] on icon at bounding box center [1500, 712] width 9 height 13
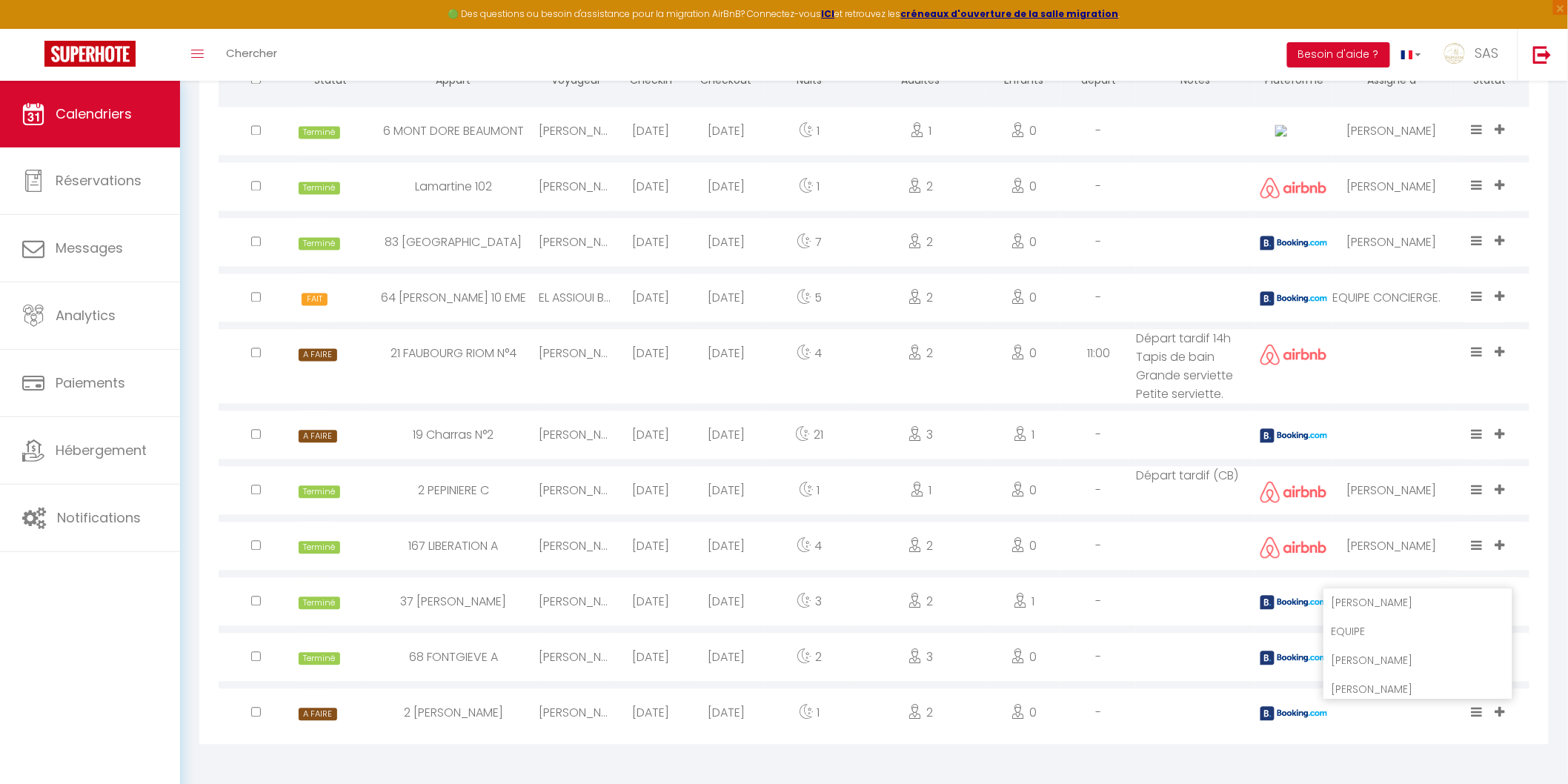
click at [1441, 685] on li "Nathalie" at bounding box center [1418, 689] width 188 height 28
click at [1479, 709] on icon at bounding box center [1477, 712] width 11 height 13
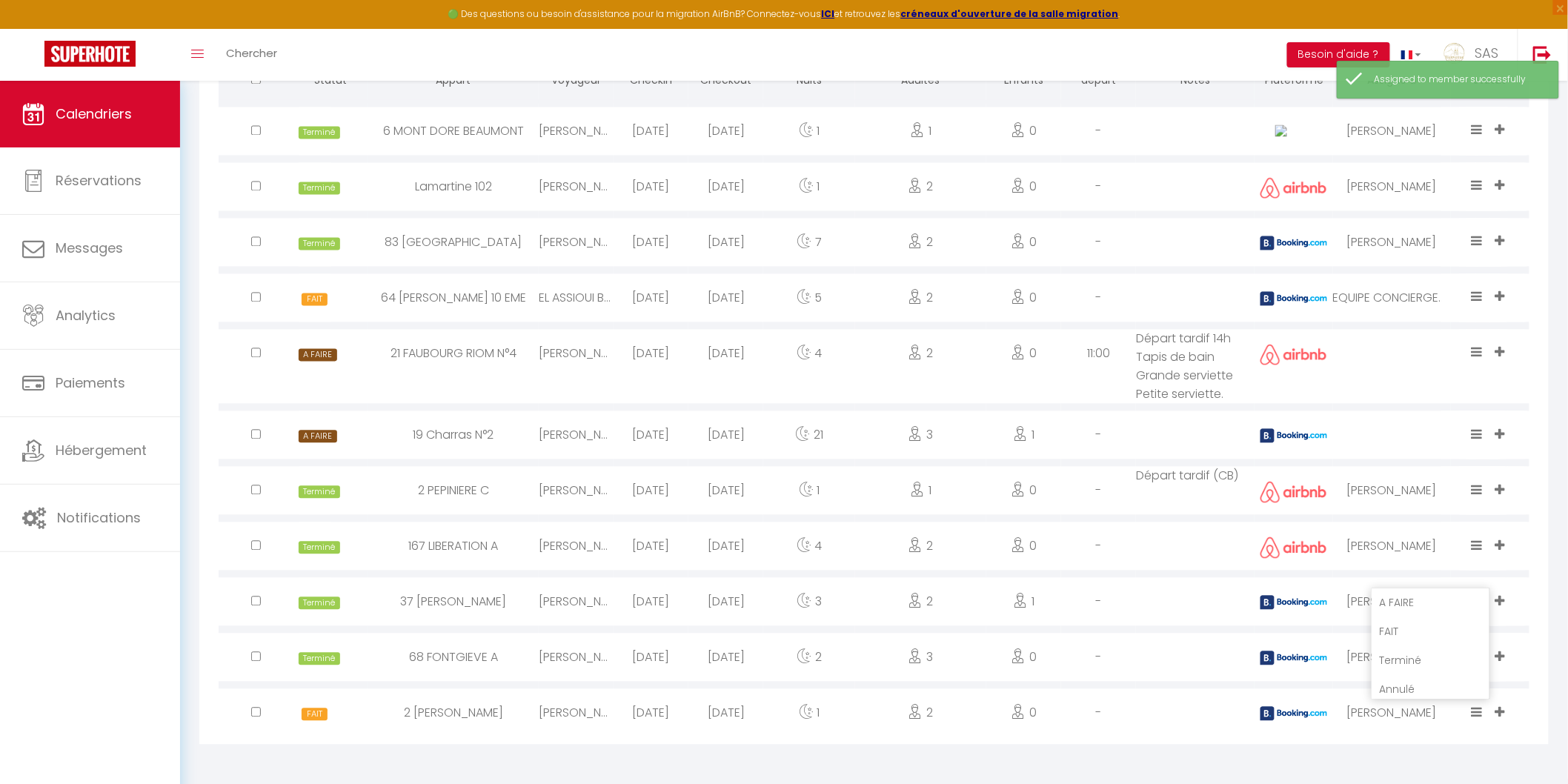
click at [1424, 660] on li "Terminé" at bounding box center [1430, 660] width 117 height 28
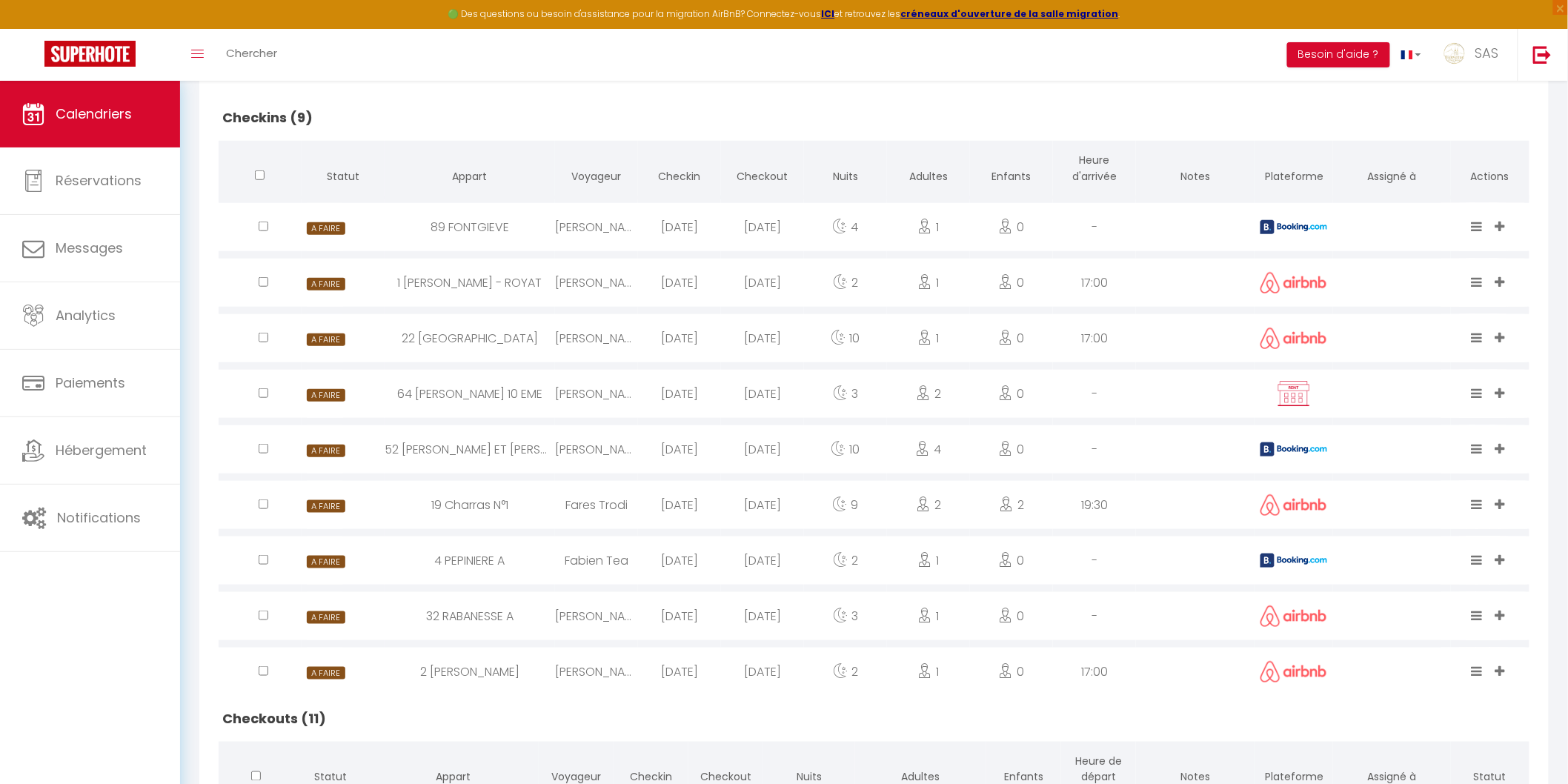
scroll to position [411, 0]
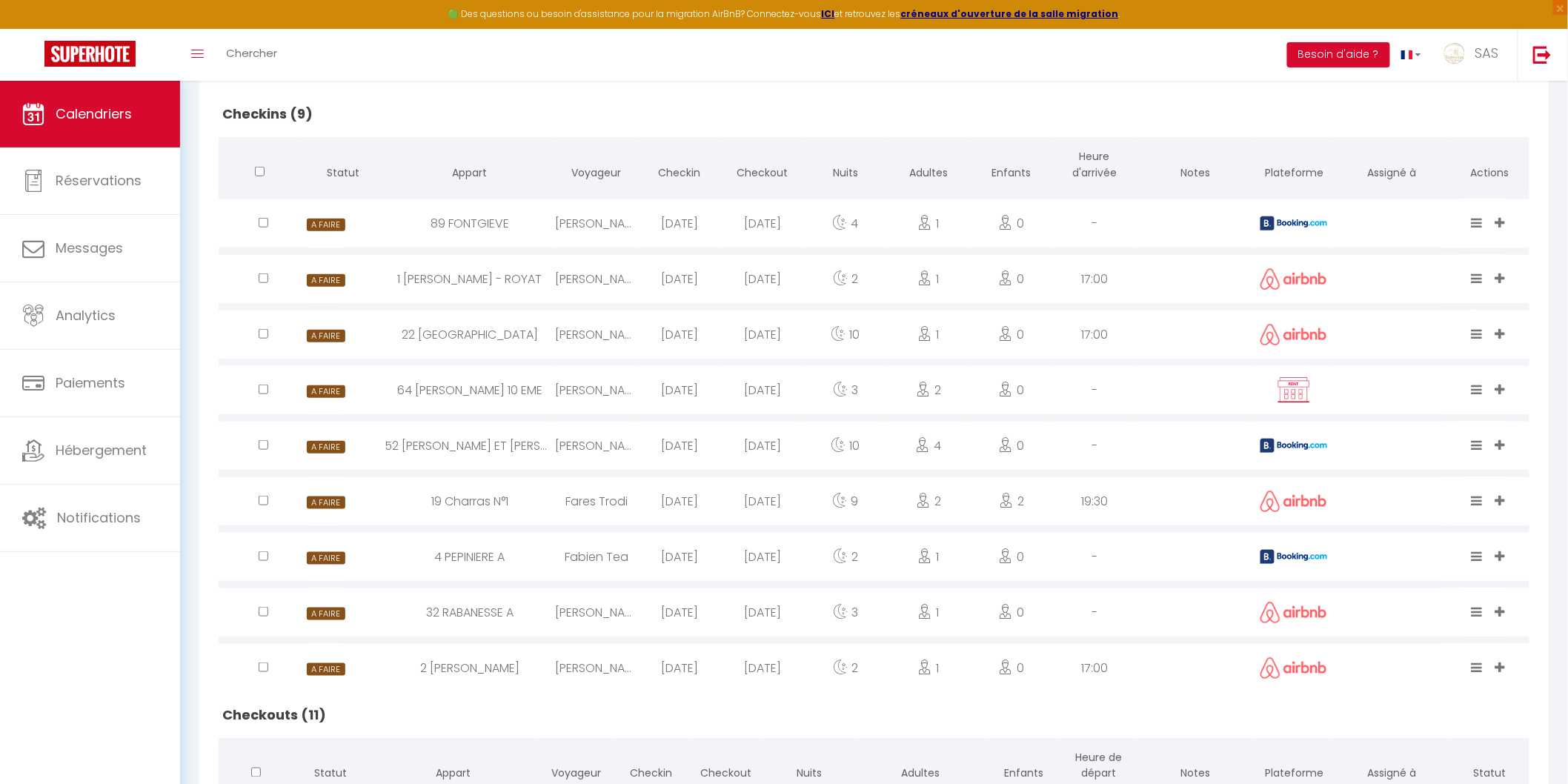
click at [594, 450] on div "Hassen Msaddek" at bounding box center [596, 446] width 83 height 48
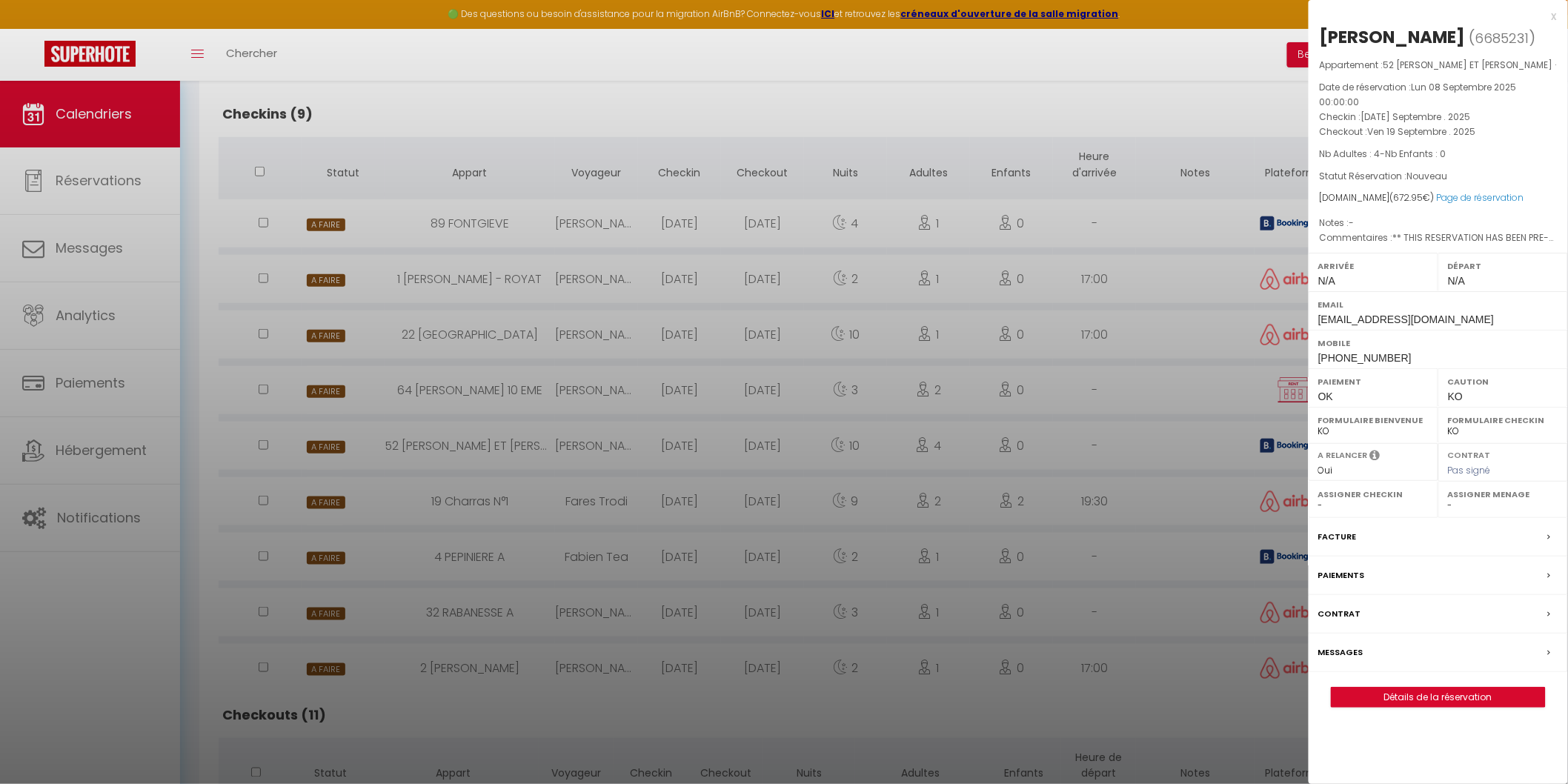
click at [1349, 652] on label "Messages" at bounding box center [1341, 652] width 45 height 15
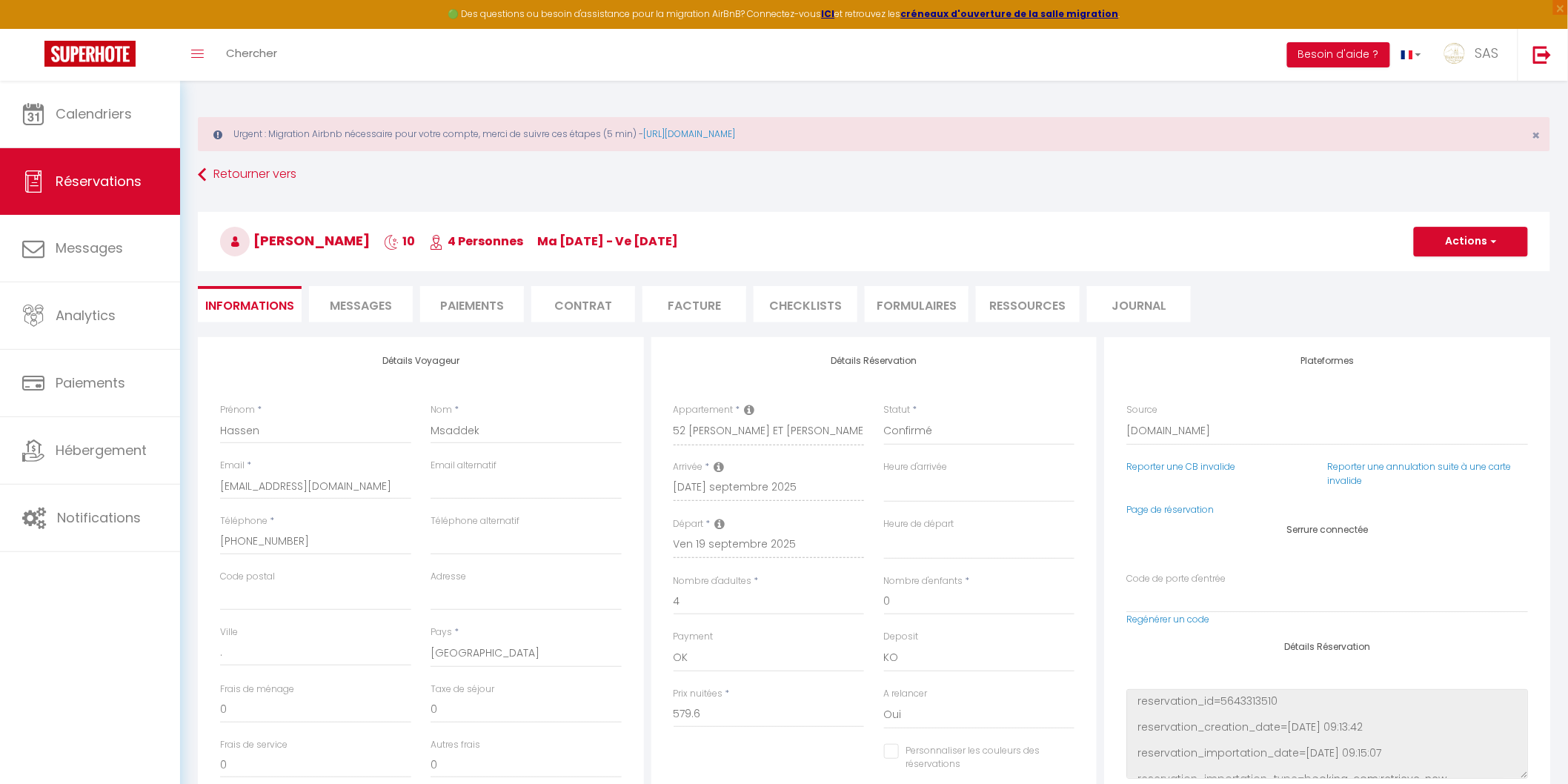
click at [350, 290] on li "Messages" at bounding box center [361, 304] width 103 height 37
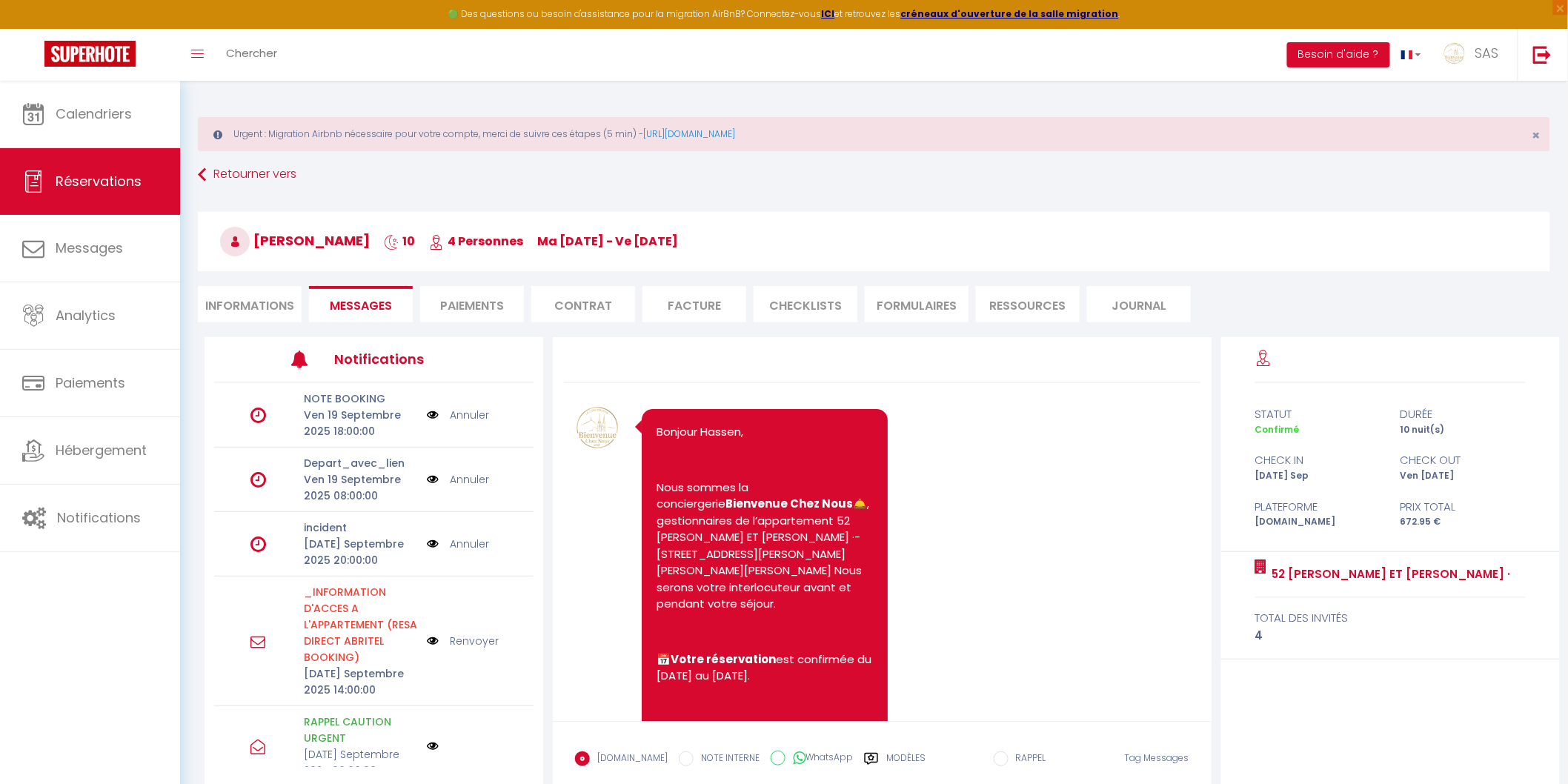
click at [427, 641] on img at bounding box center [433, 641] width 12 height 16
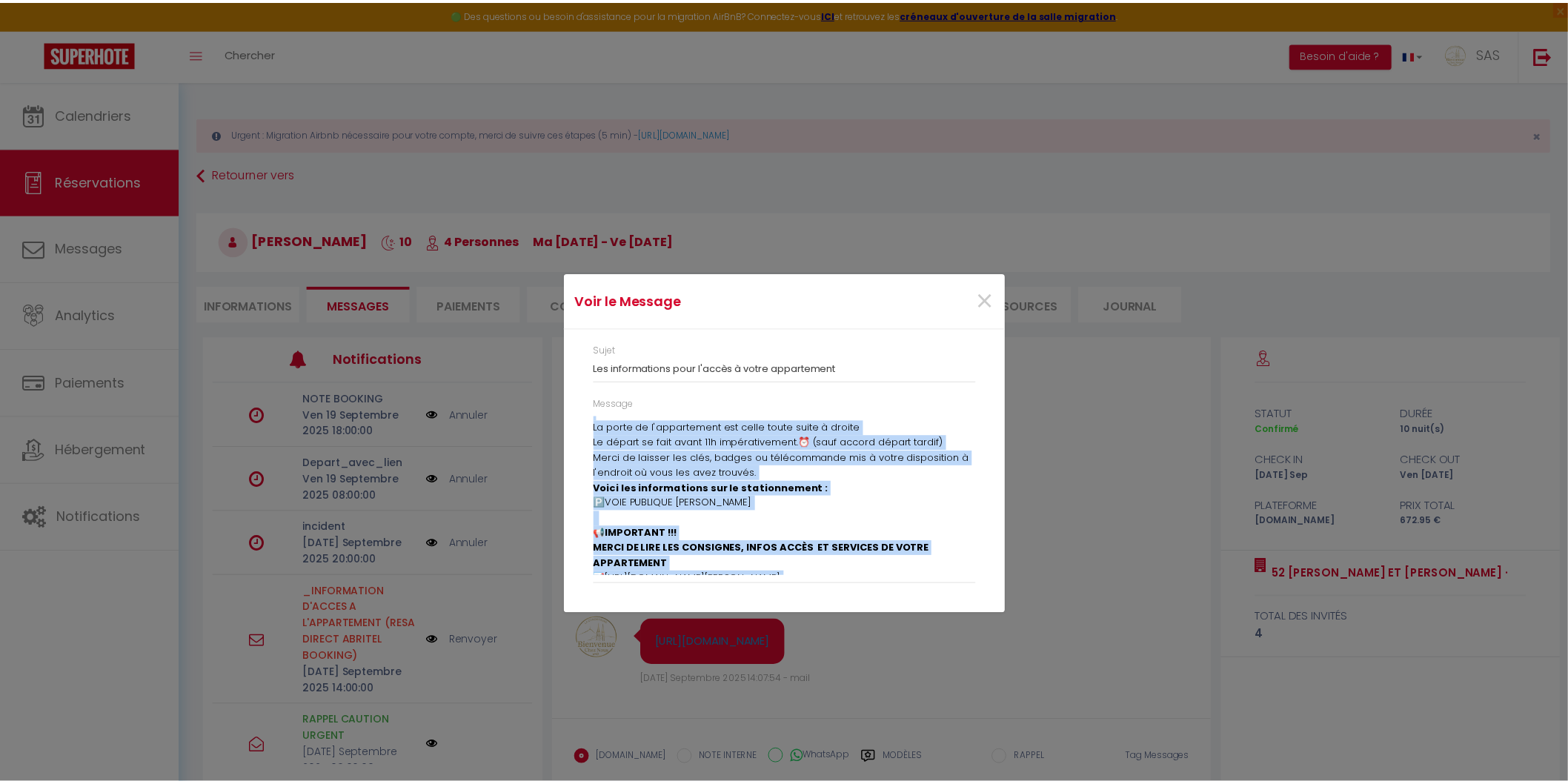
scroll to position [476, 0]
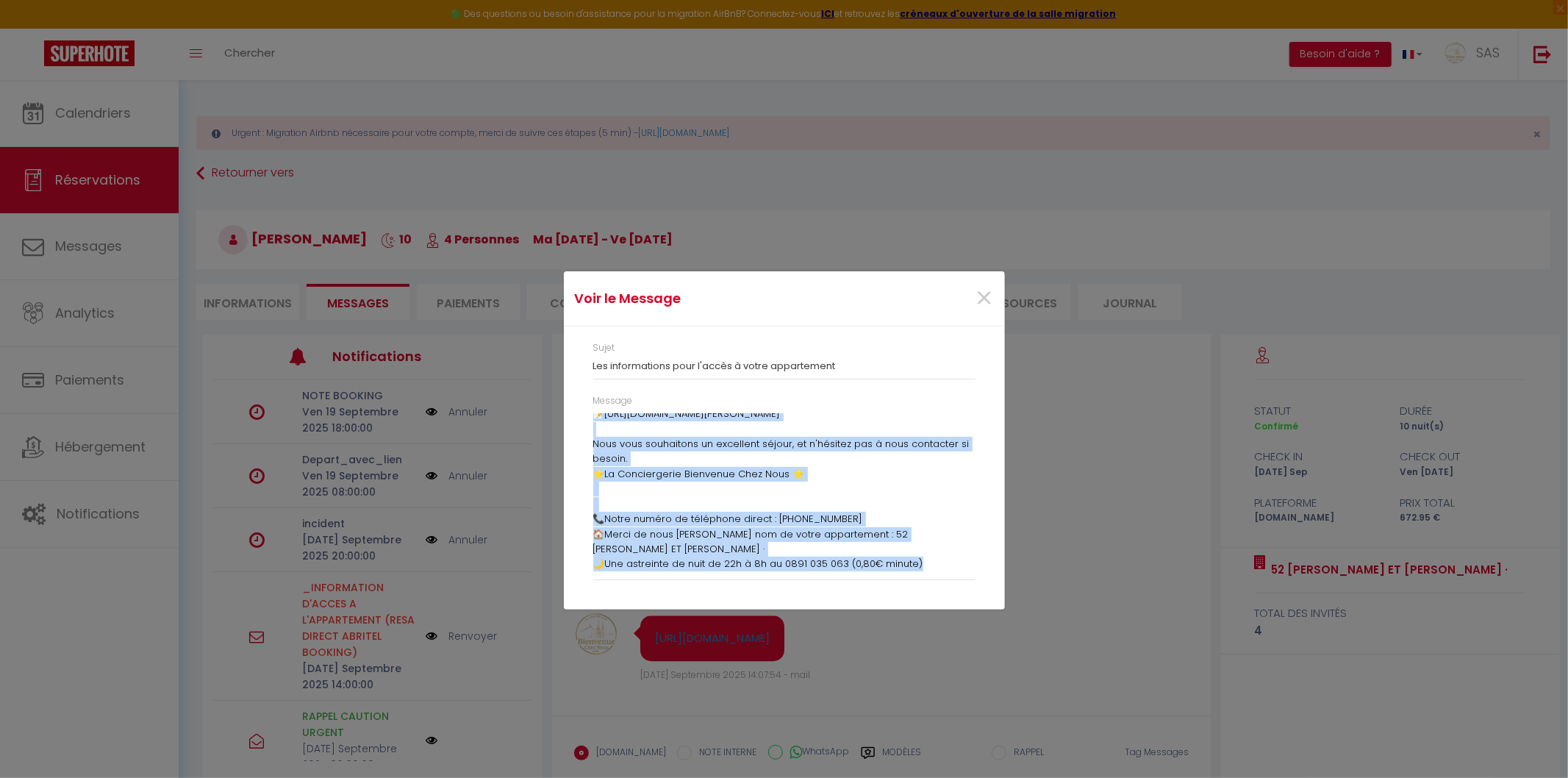
drag, startPoint x: 591, startPoint y: 420, endPoint x: 1046, endPoint y: 590, distance: 485.7
click at [1046, 590] on div "Voir le Message × Sujet Les informations pour l'accès à votre appartement Messa…" at bounding box center [784, 389] width 1568 height 778
copy div "Bonjour Hassen 👋, ⚠️ATTENTION LIRE ATTENTIVEMENT Voici les indications pour vot…"
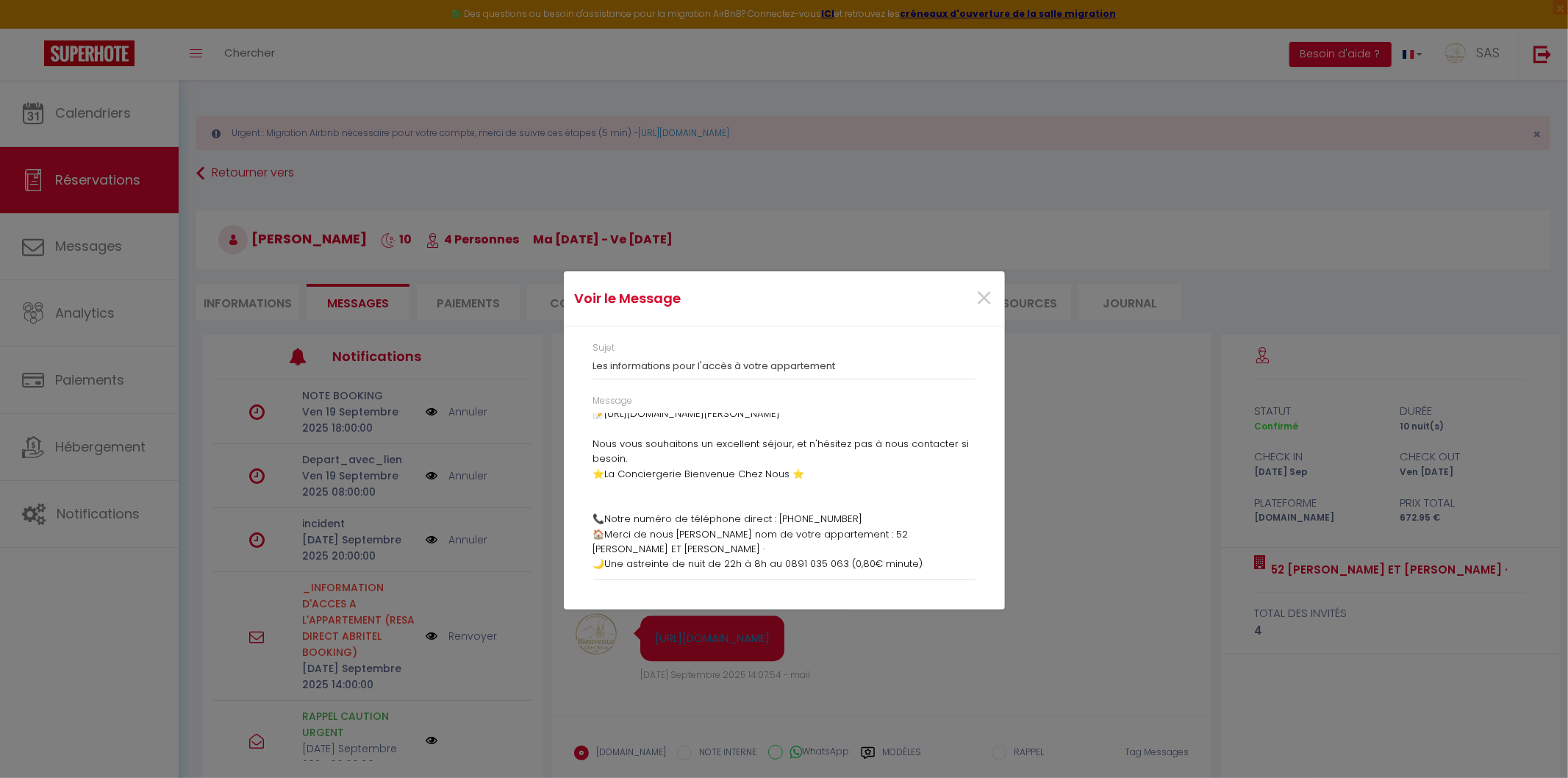
click at [967, 292] on div "×" at bounding box center [930, 298] width 147 height 32
click at [979, 294] on span "×" at bounding box center [985, 298] width 19 height 44
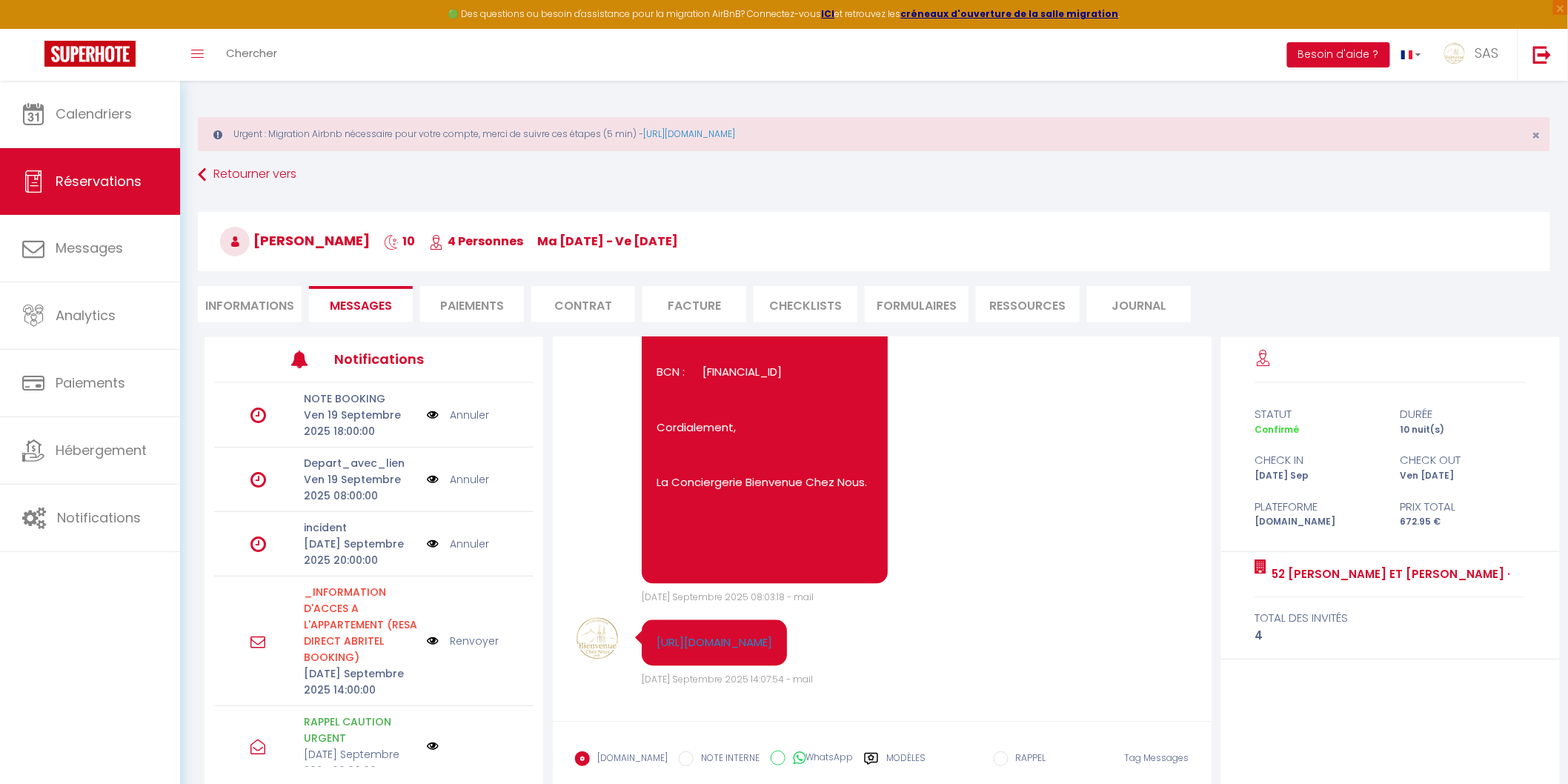
scroll to position [4383, 0]
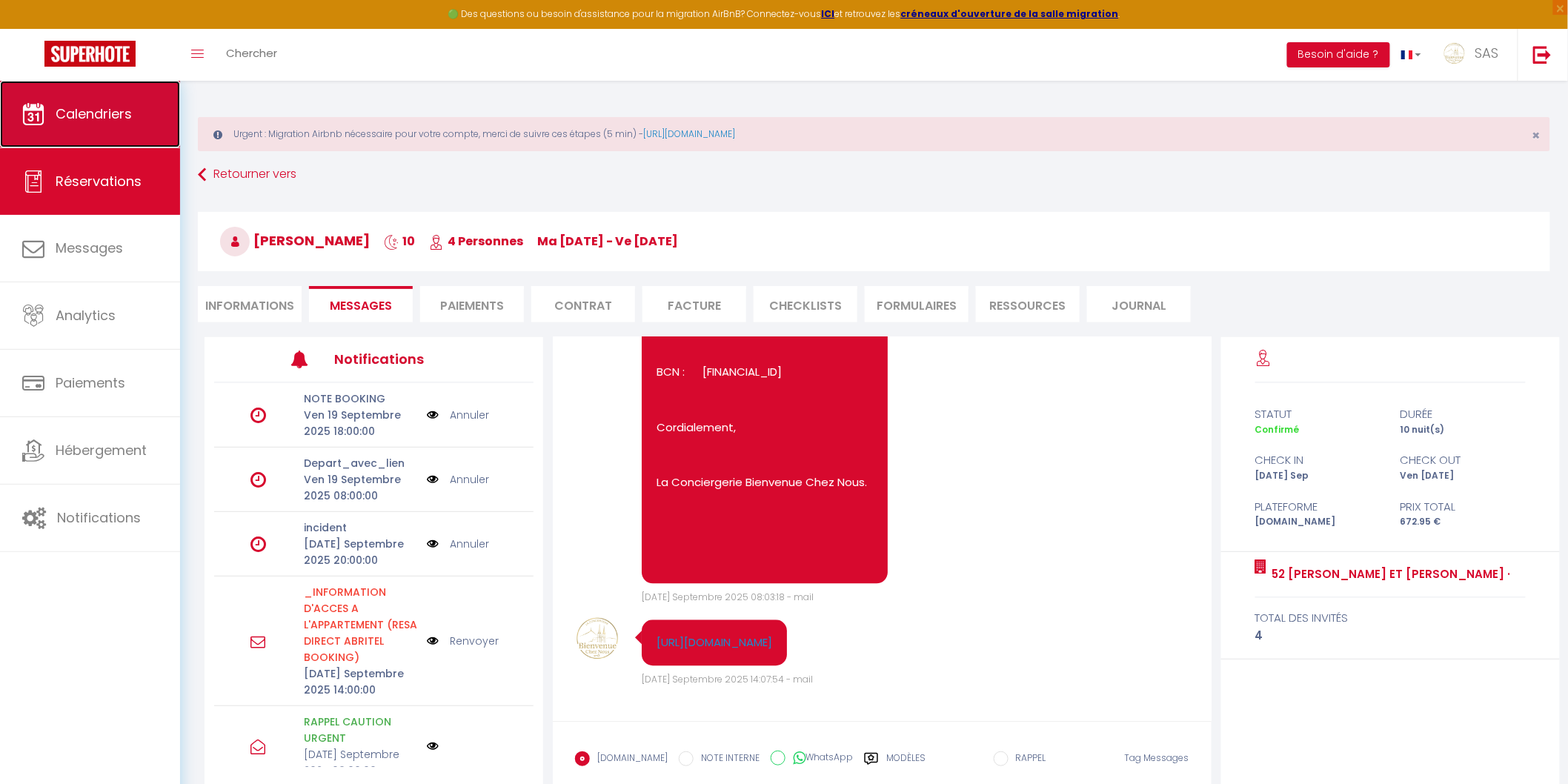
click at [132, 120] on span "Calendriers" at bounding box center [93, 114] width 76 height 19
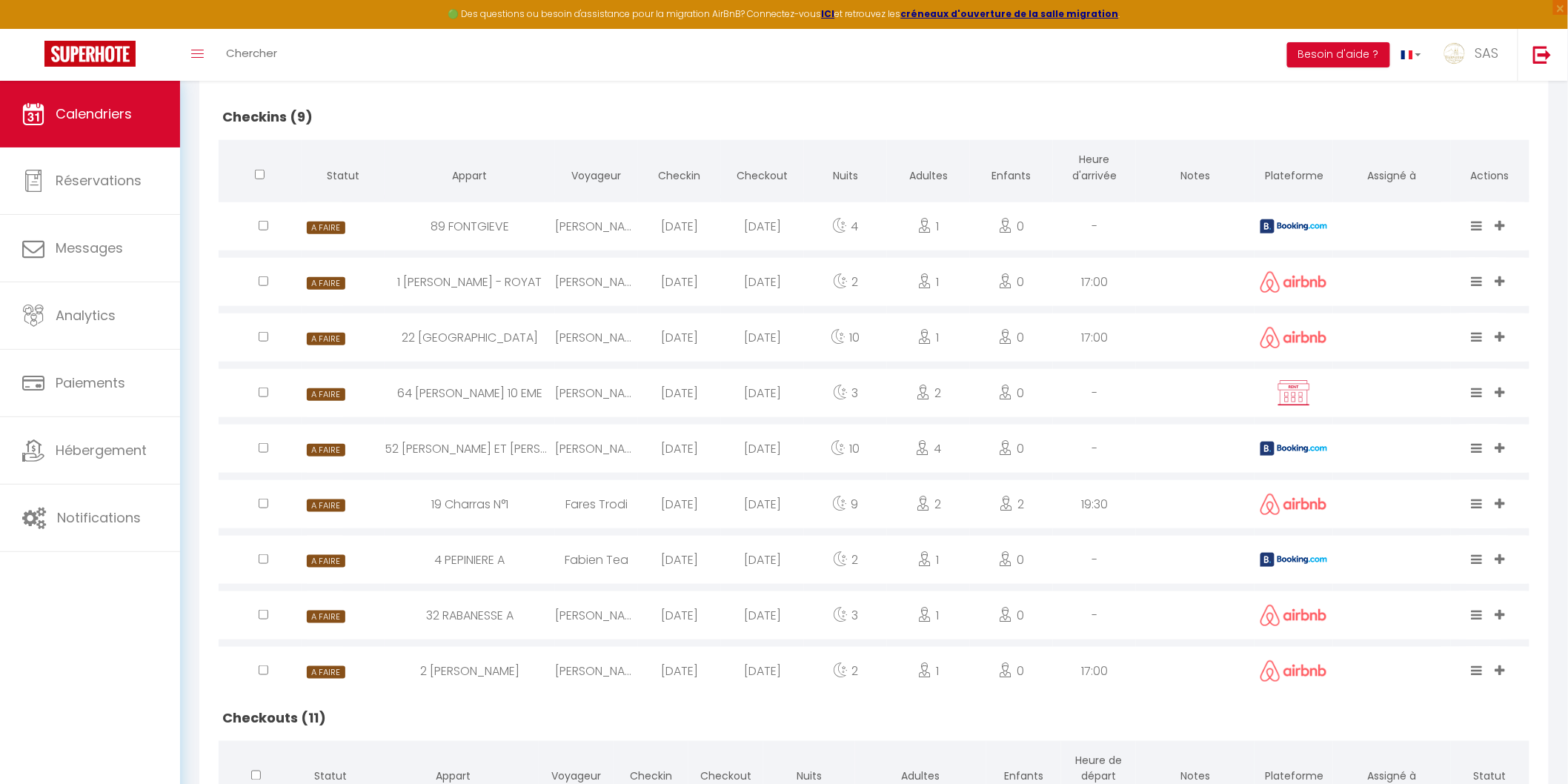
scroll to position [549, 0]
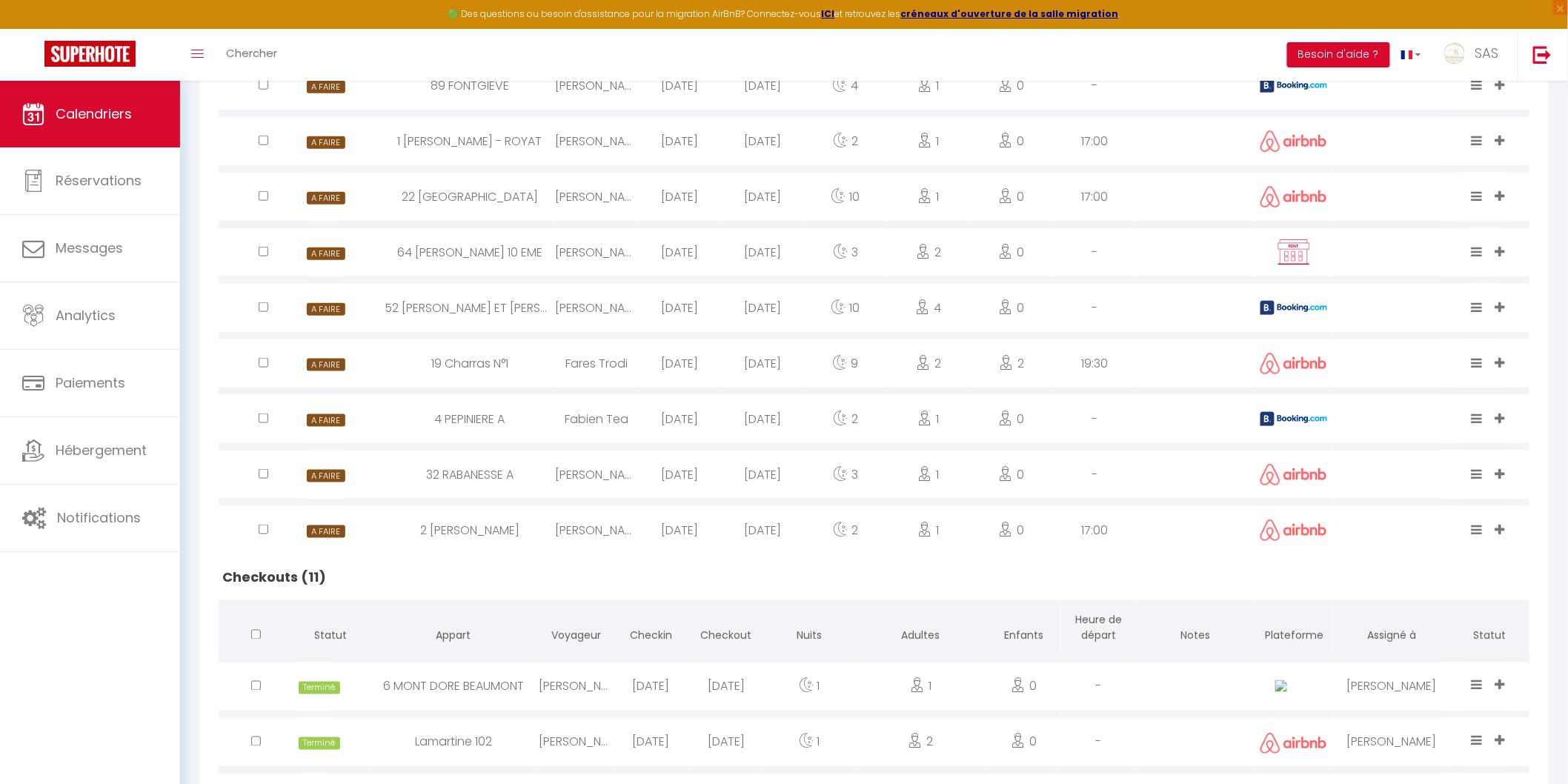
click at [563, 433] on div "Fabien Tea" at bounding box center [596, 418] width 83 height 48
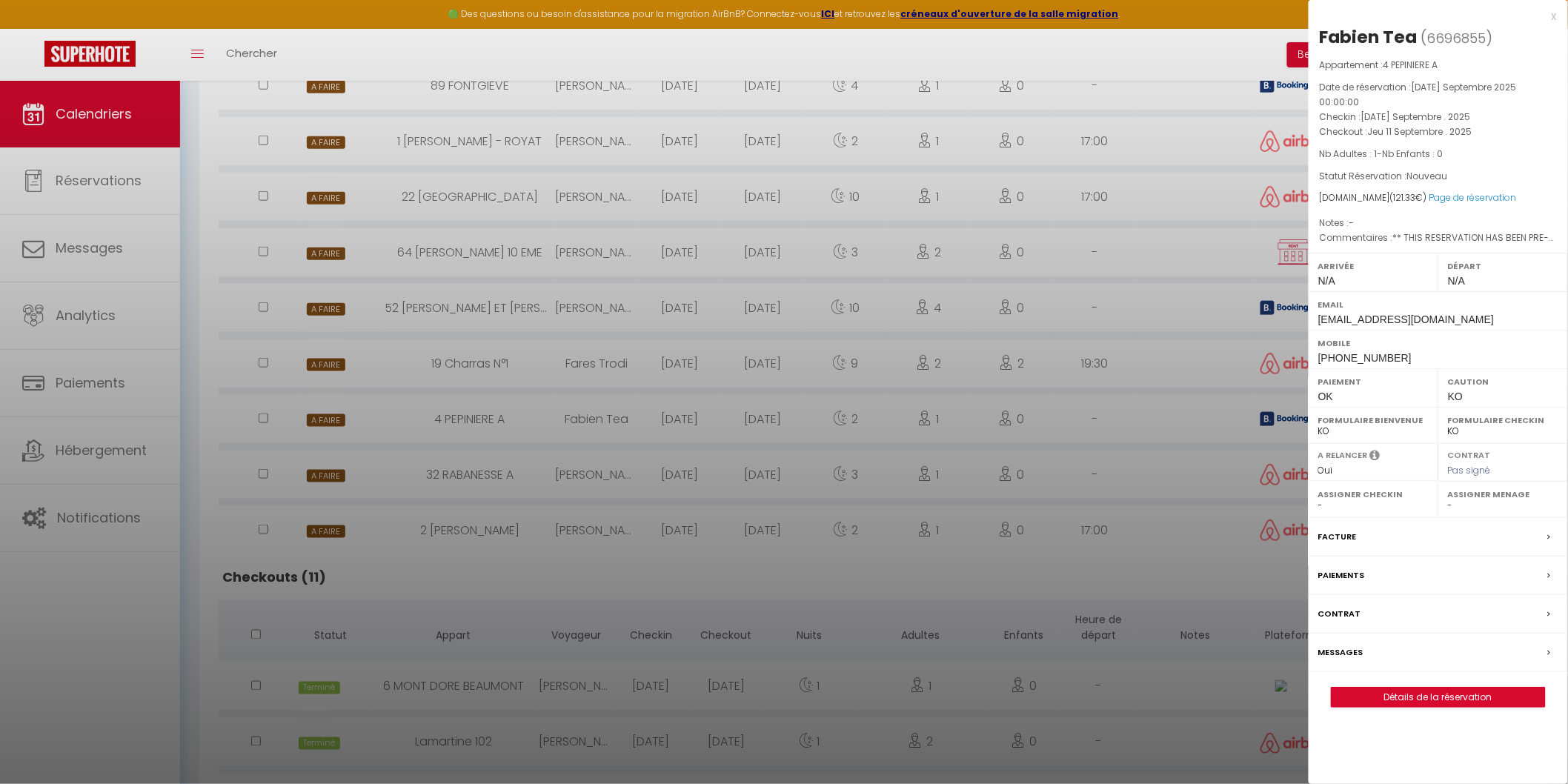
click at [1361, 359] on span "+33770802217" at bounding box center [1365, 358] width 93 height 12
copy div "+33770802217"
drag, startPoint x: 610, startPoint y: 383, endPoint x: 602, endPoint y: 377, distance: 10.0
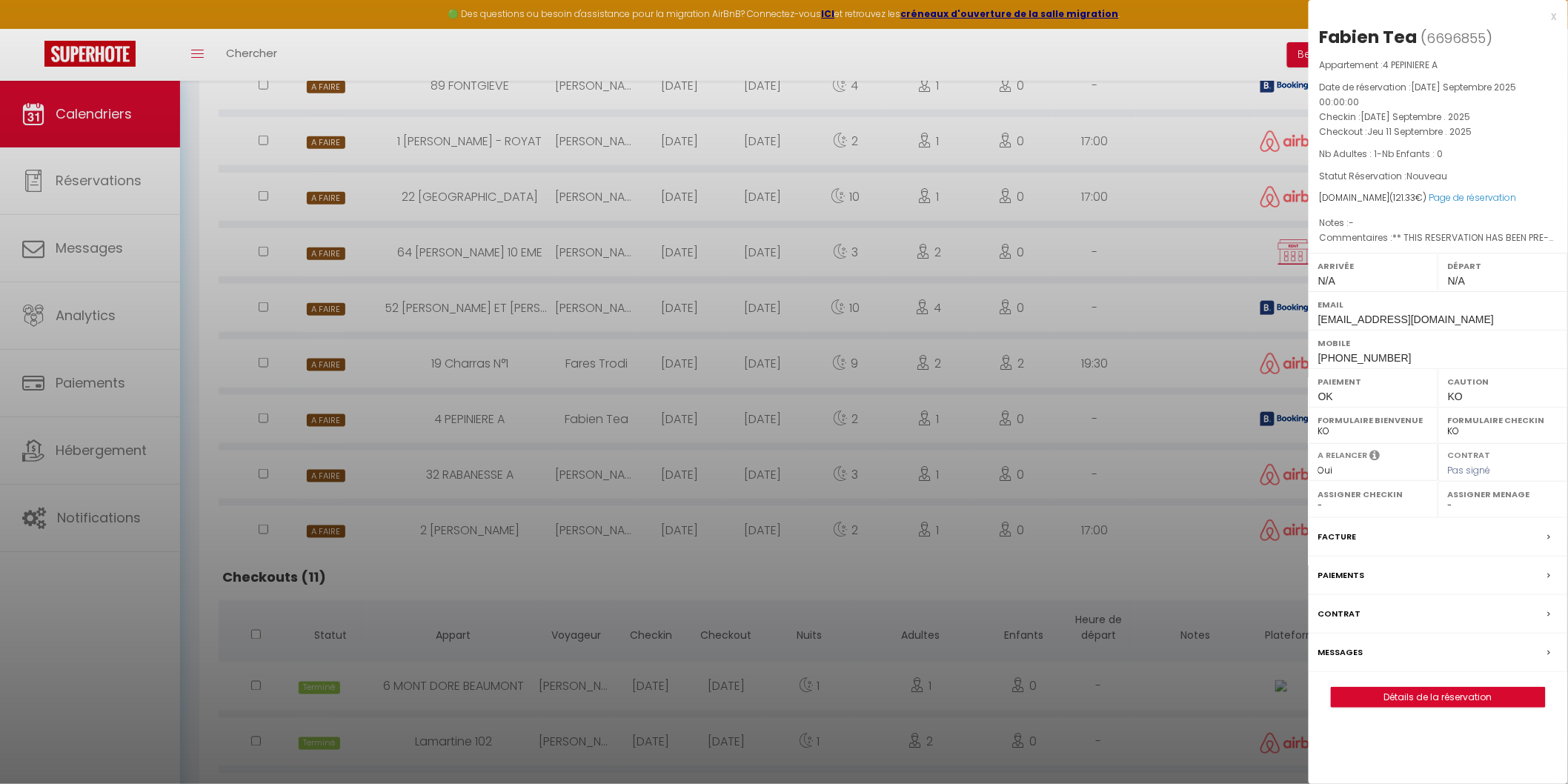
click at [610, 383] on div at bounding box center [784, 392] width 1568 height 784
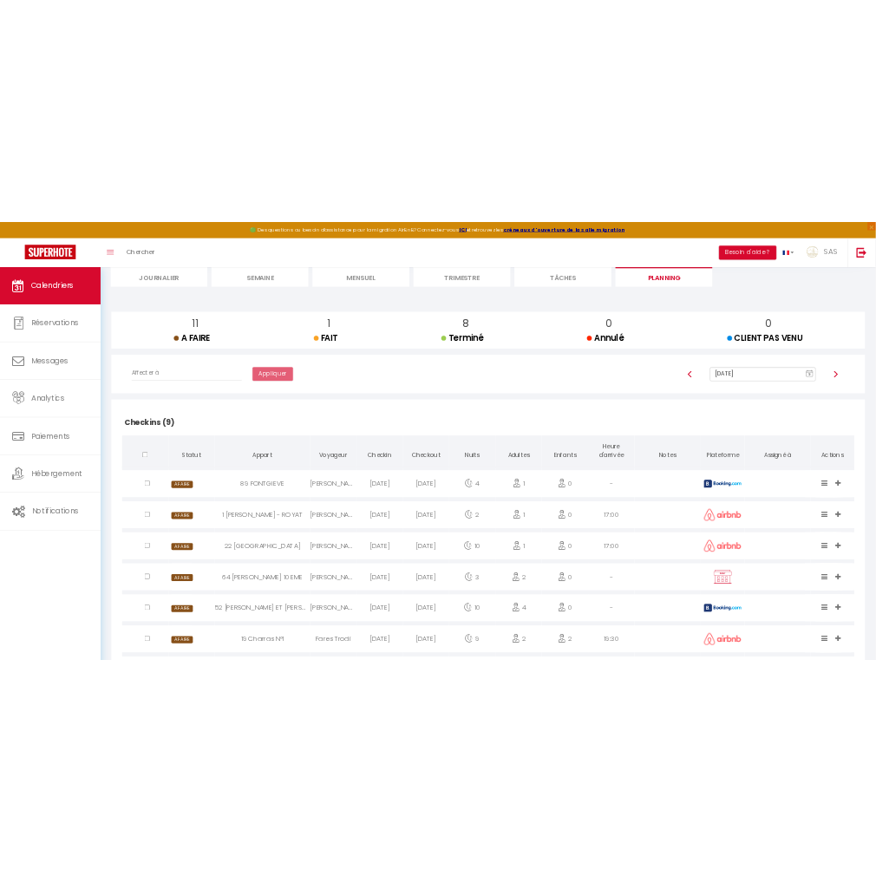
scroll to position [0, 0]
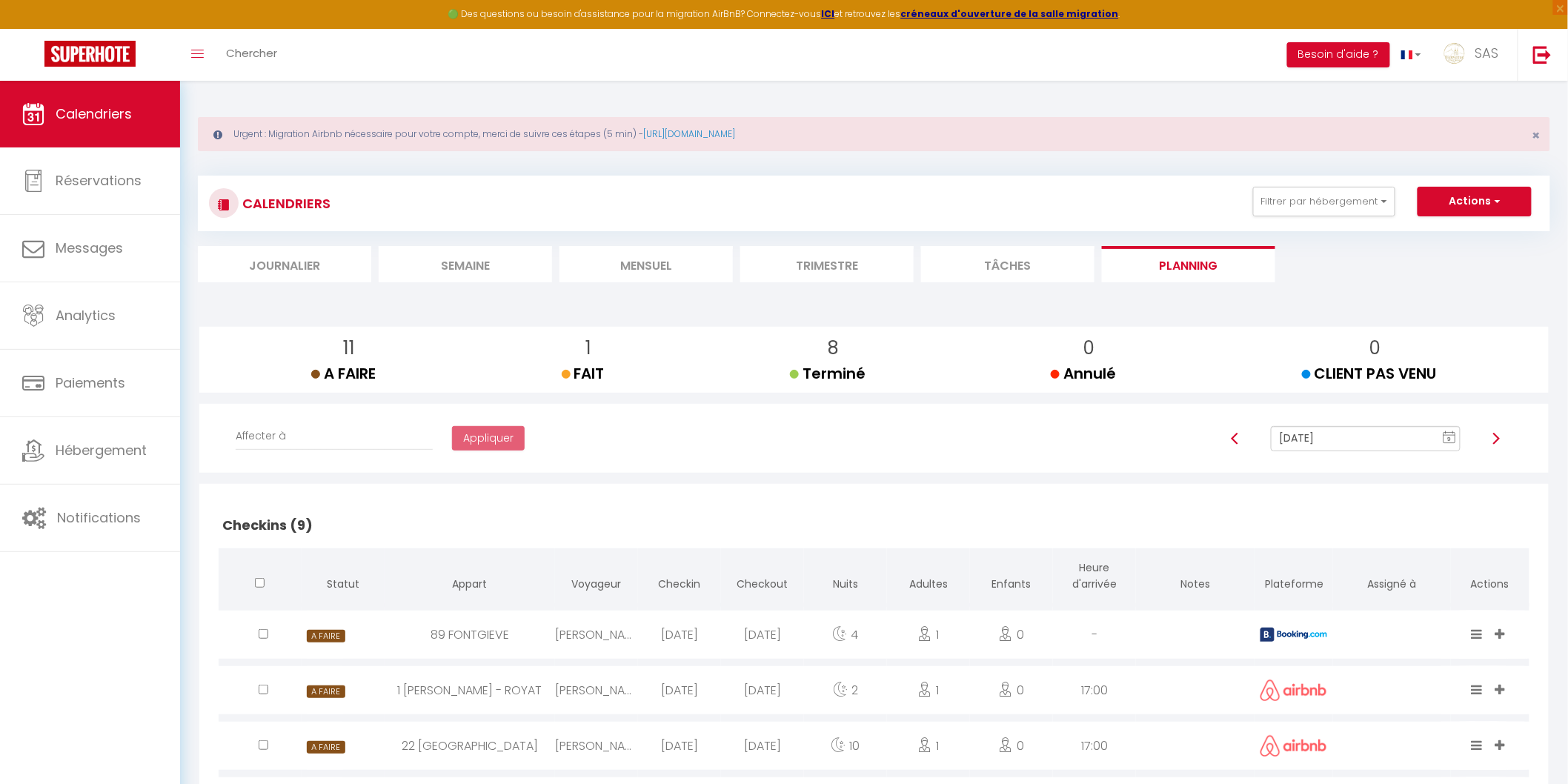
click at [1309, 442] on input "Sep 09, 2025" at bounding box center [1365, 438] width 189 height 25
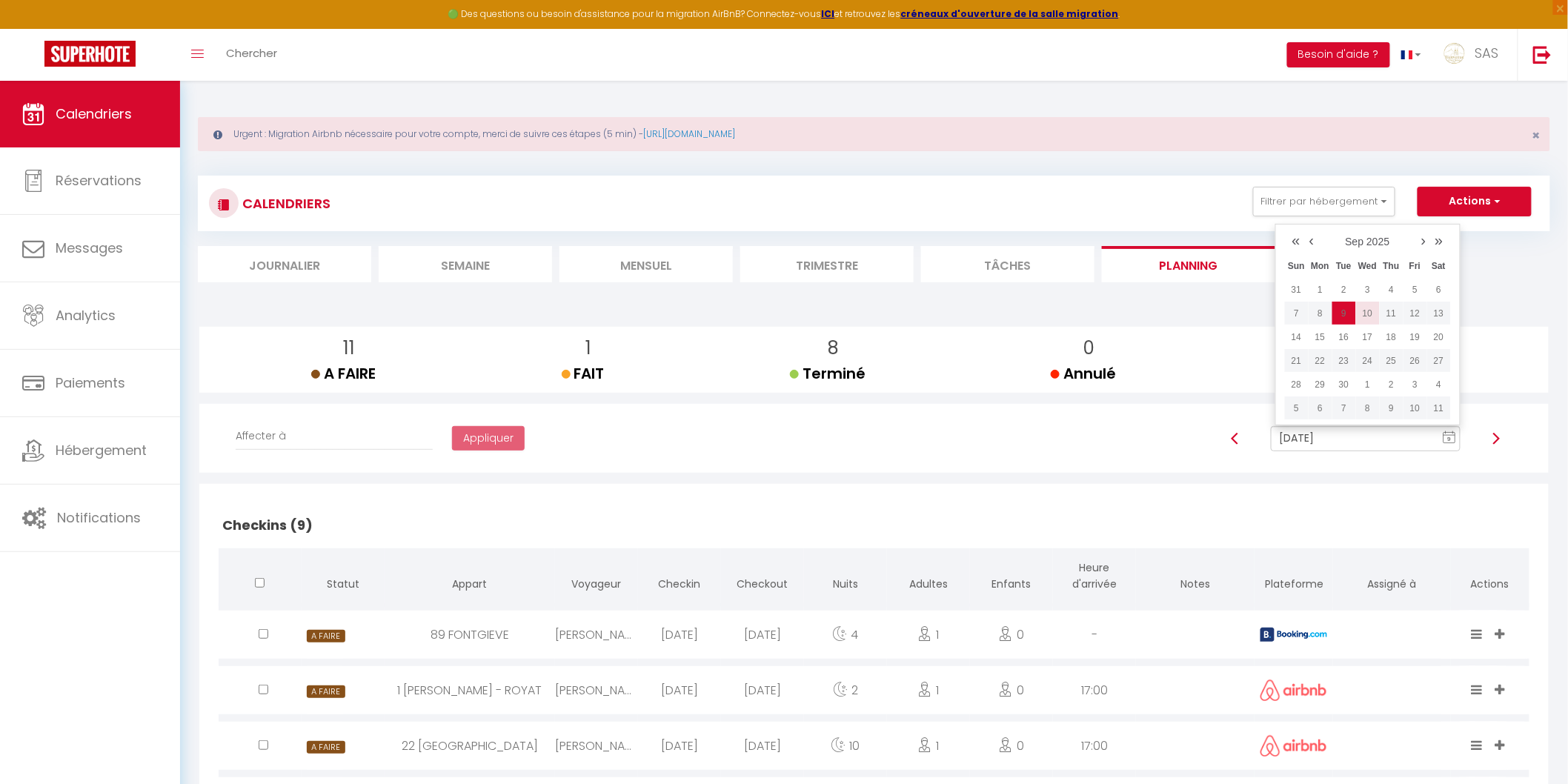
click at [1365, 316] on td "10" at bounding box center [1368, 313] width 24 height 24
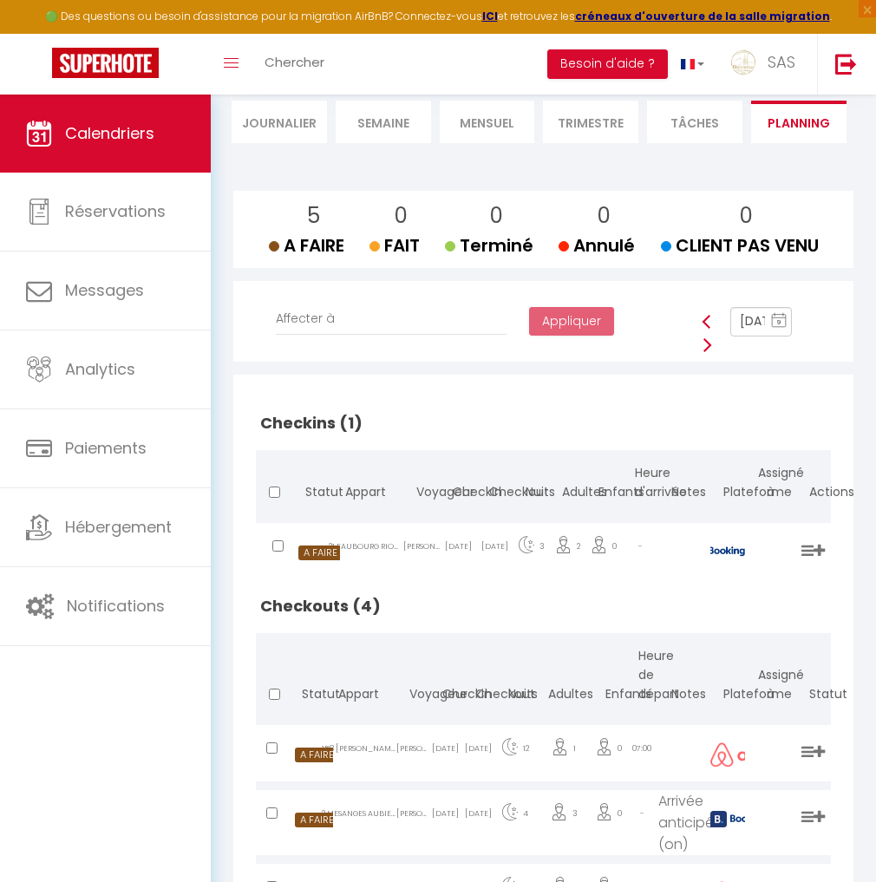
scroll to position [376, 0]
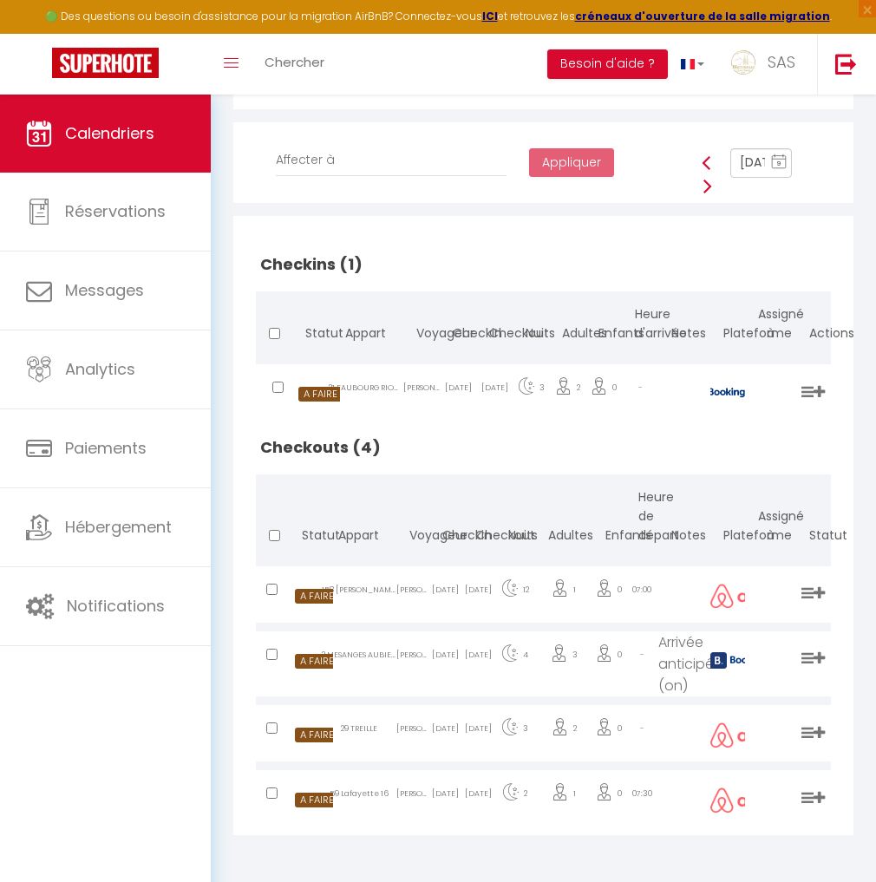
click at [747, 166] on input "Sep 10, 2025" at bounding box center [761, 162] width 62 height 29
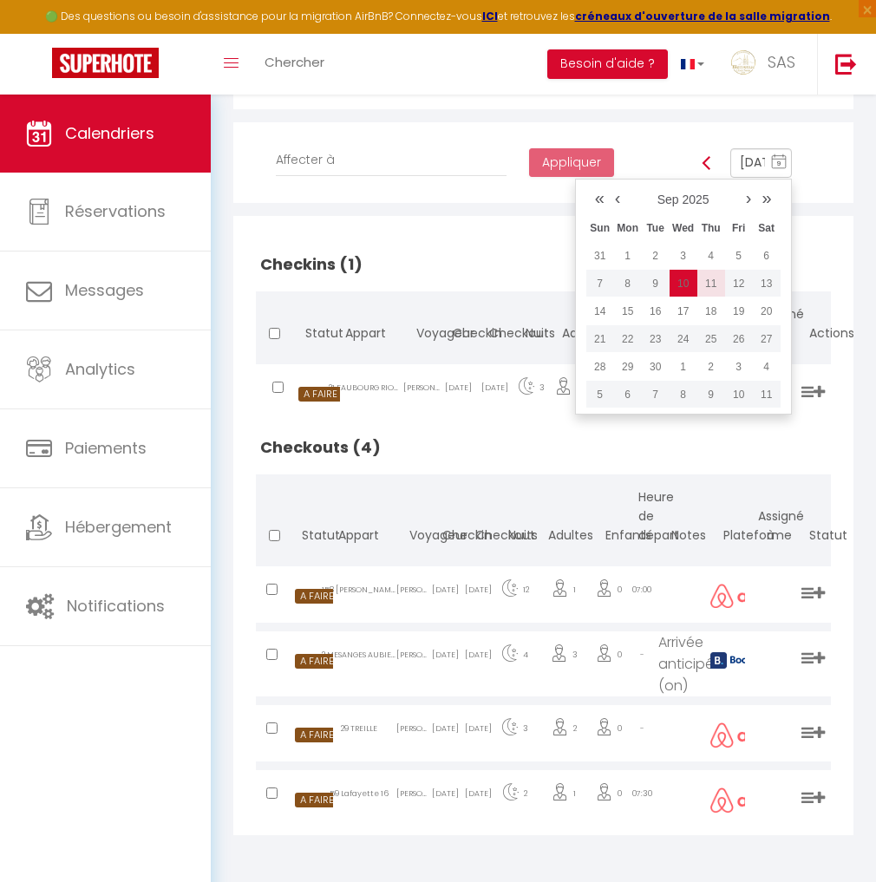
click at [718, 288] on td "11" at bounding box center [711, 284] width 28 height 28
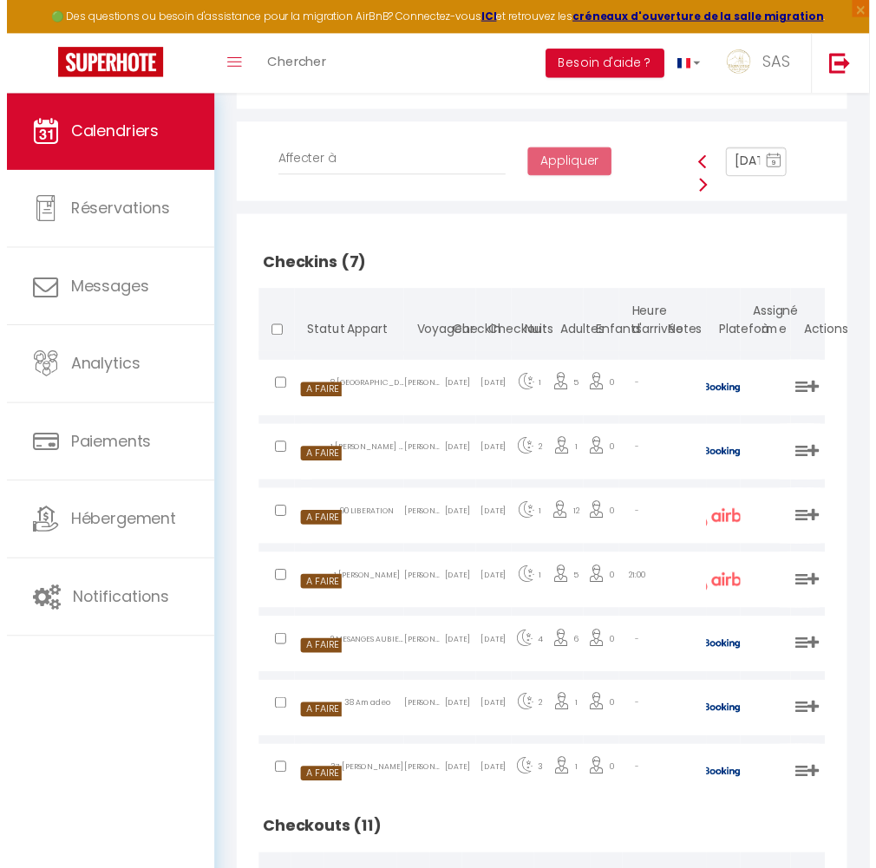
scroll to position [410, 0]
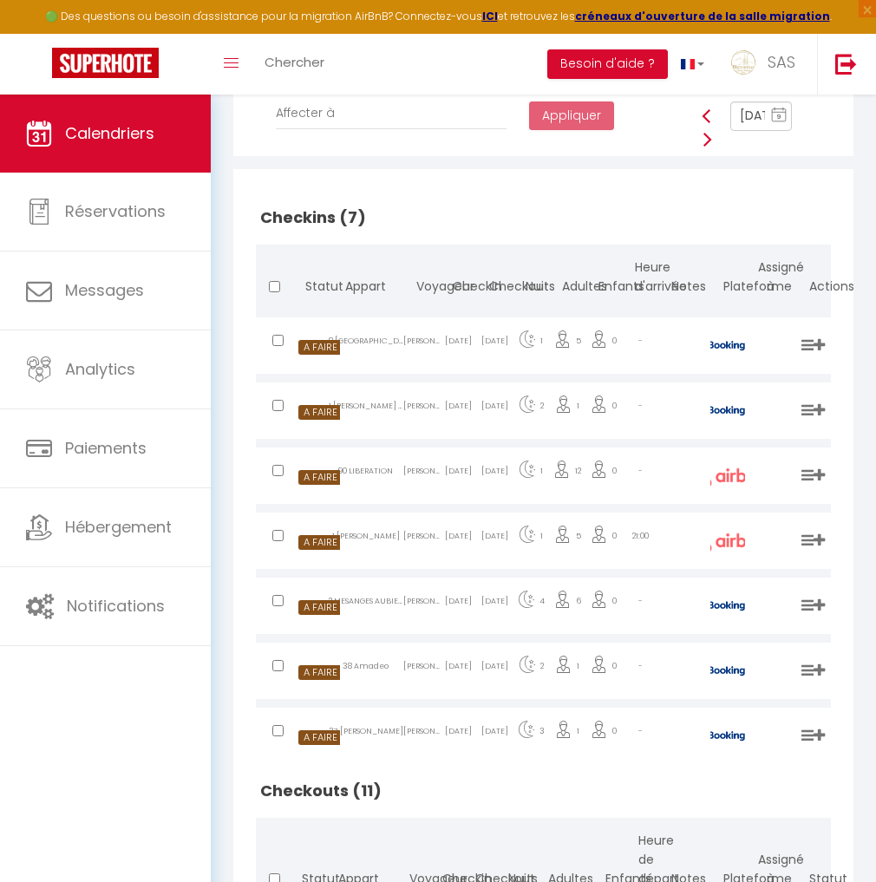
click at [758, 128] on input "Sep 11, 2025" at bounding box center [761, 115] width 62 height 29
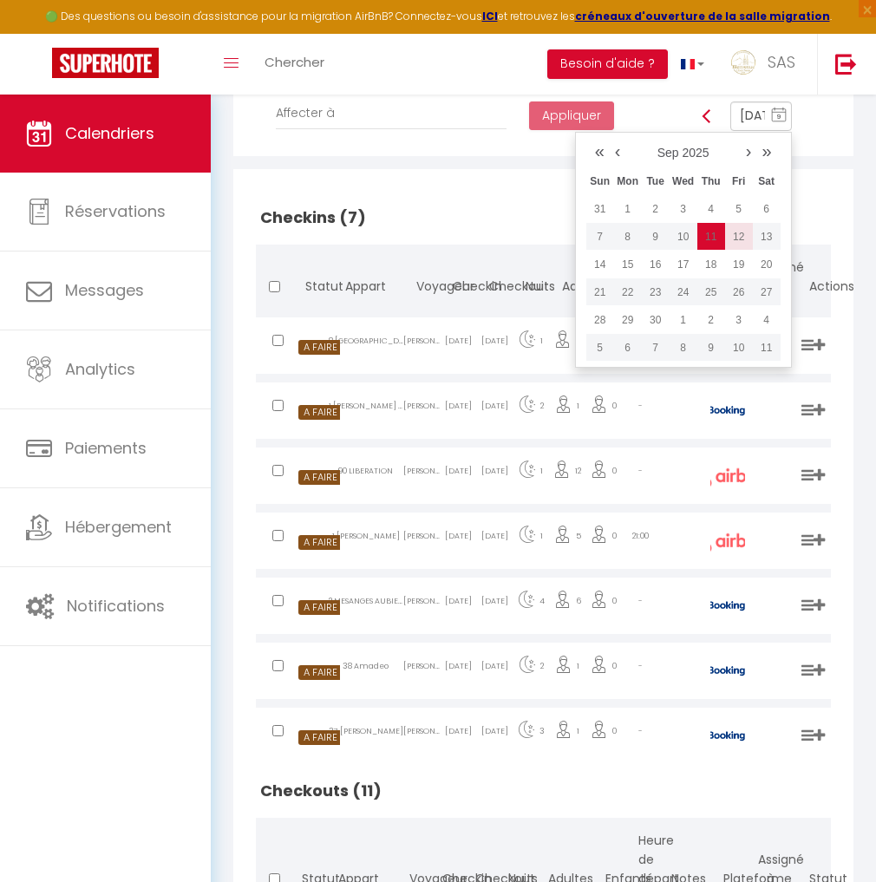
click at [741, 251] on td "12" at bounding box center [739, 237] width 28 height 28
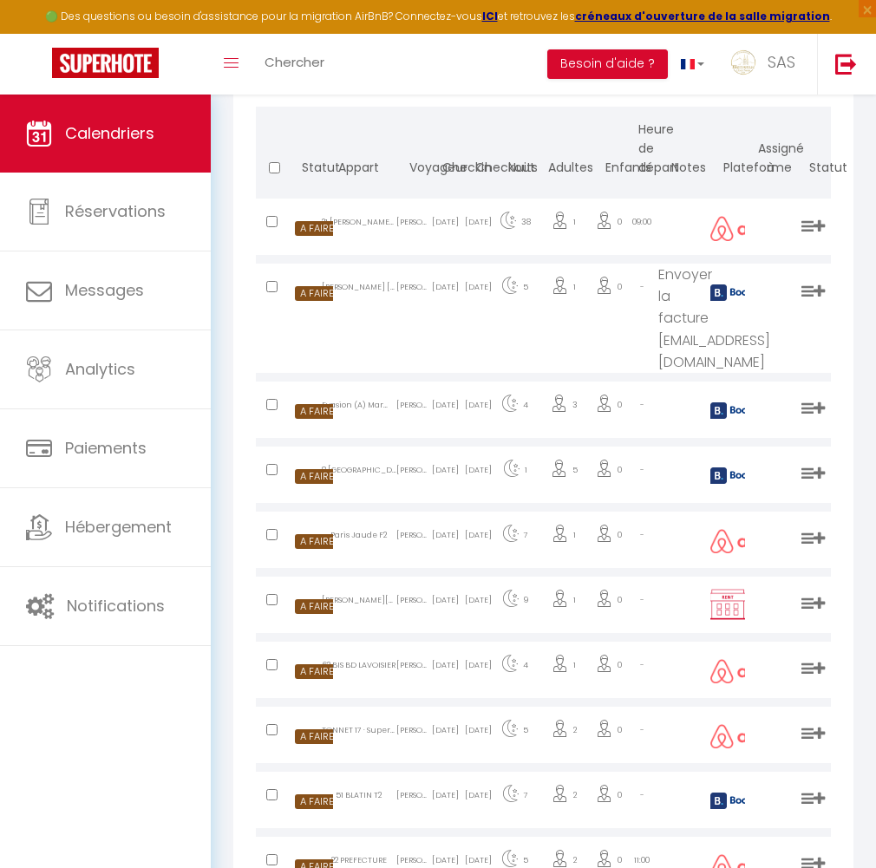
scroll to position [892, 0]
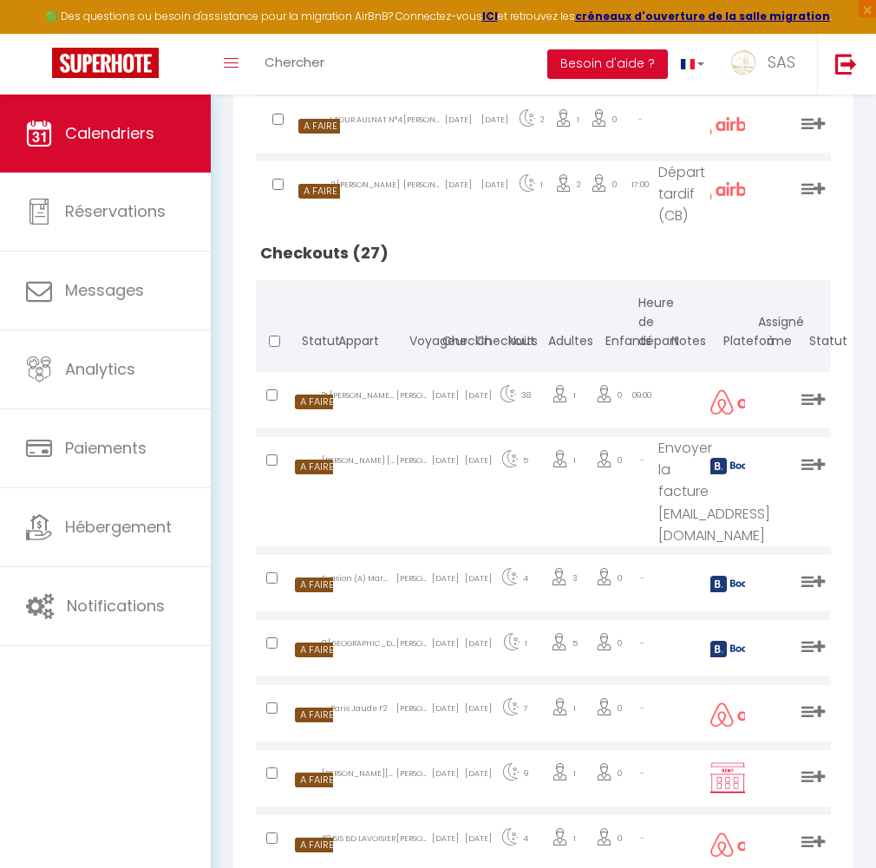
click at [408, 408] on div "Romain Klingelschmitt" at bounding box center [412, 400] width 33 height 56
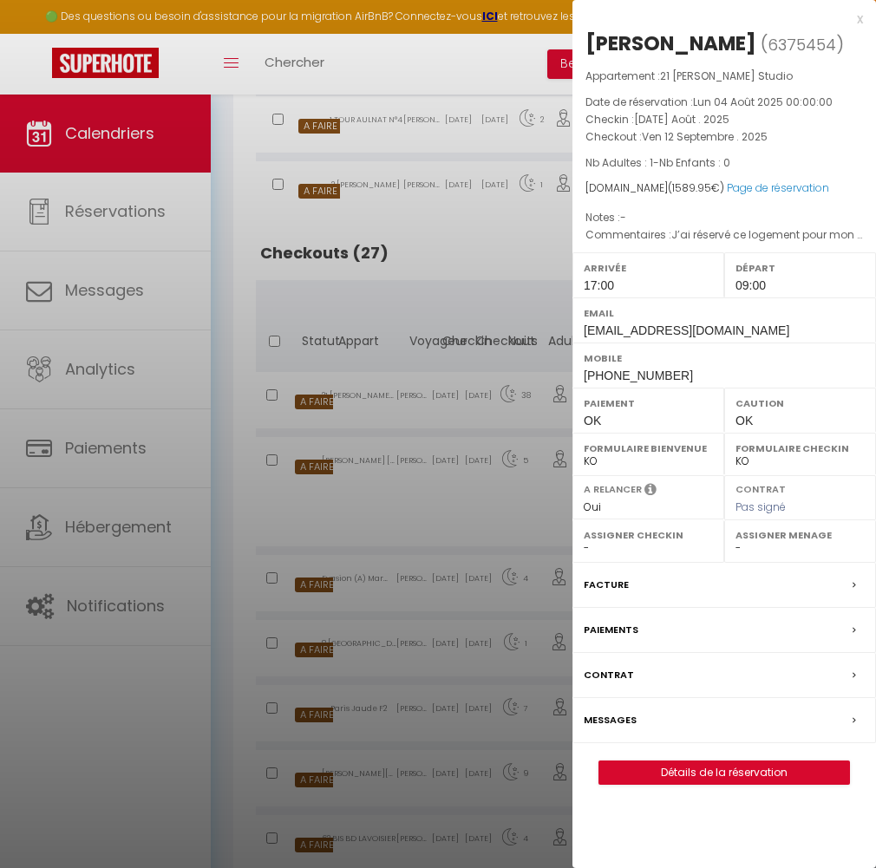
click at [408, 408] on div at bounding box center [438, 434] width 876 height 868
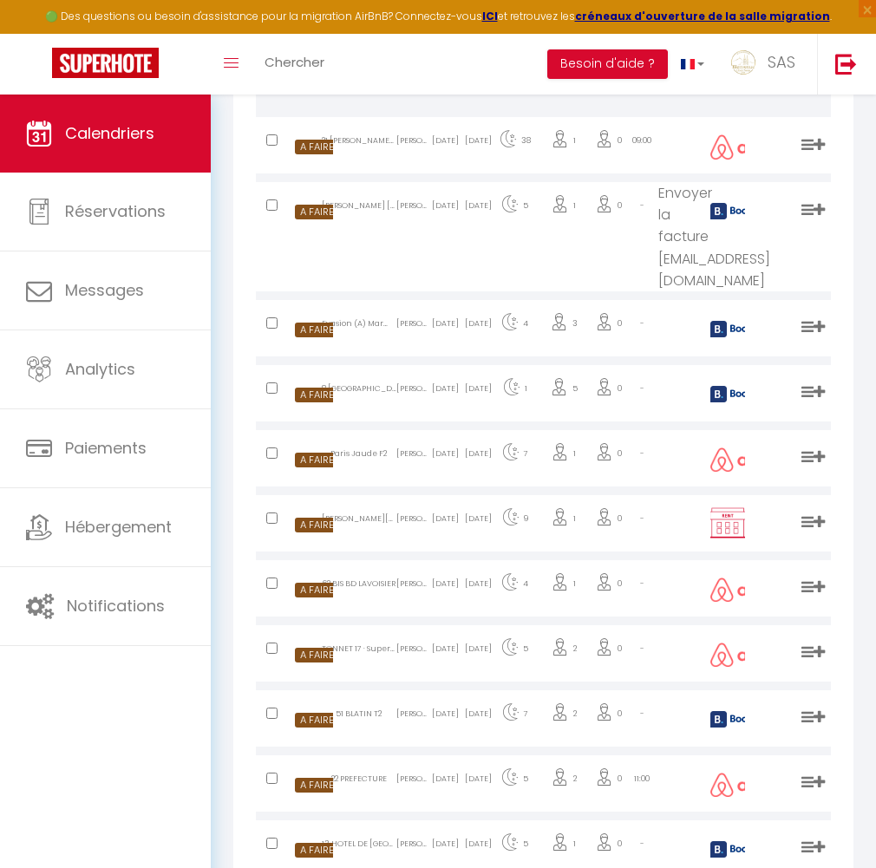
scroll to position [1213, 0]
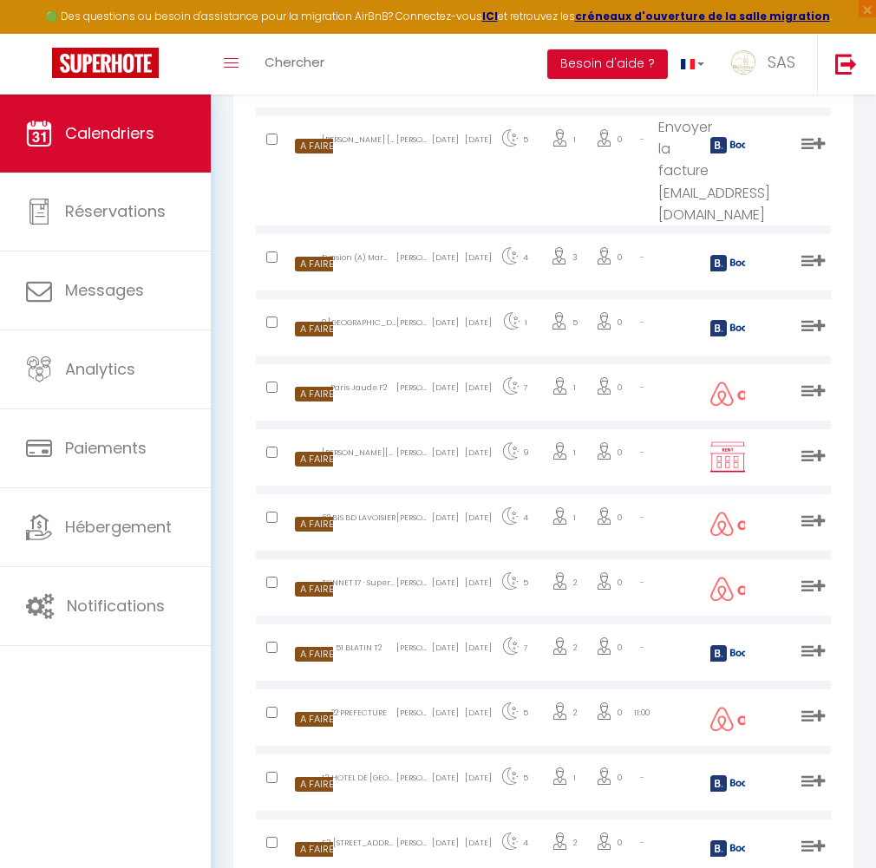
click at [415, 448] on div "Emily Vernat" at bounding box center [412, 457] width 33 height 56
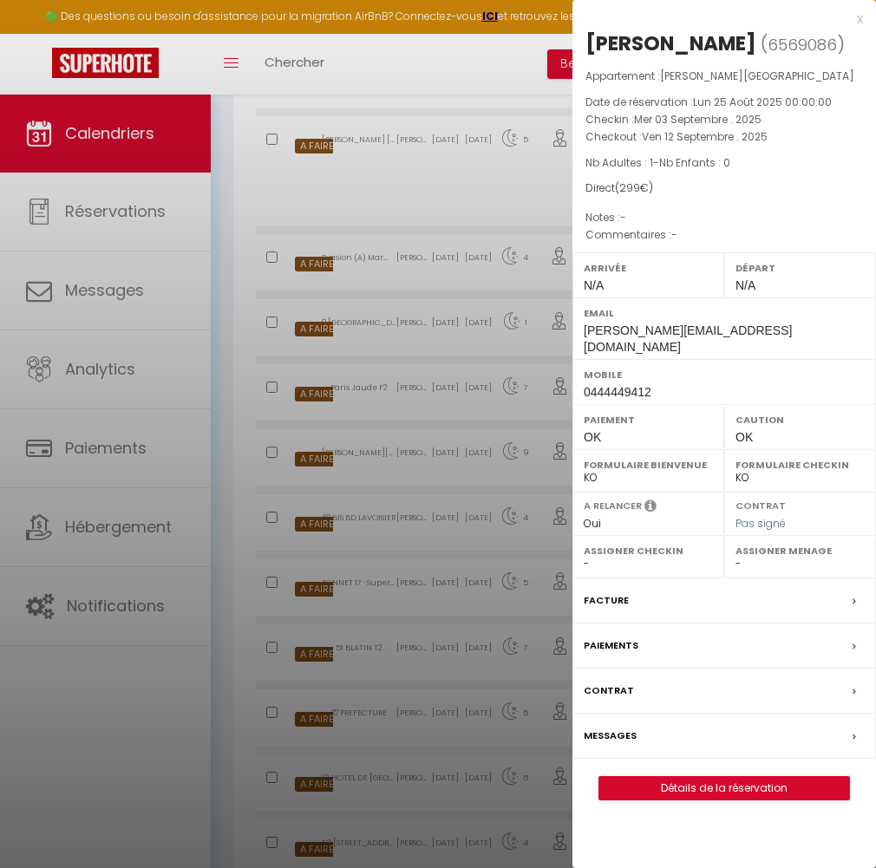
click at [413, 447] on div at bounding box center [438, 434] width 876 height 868
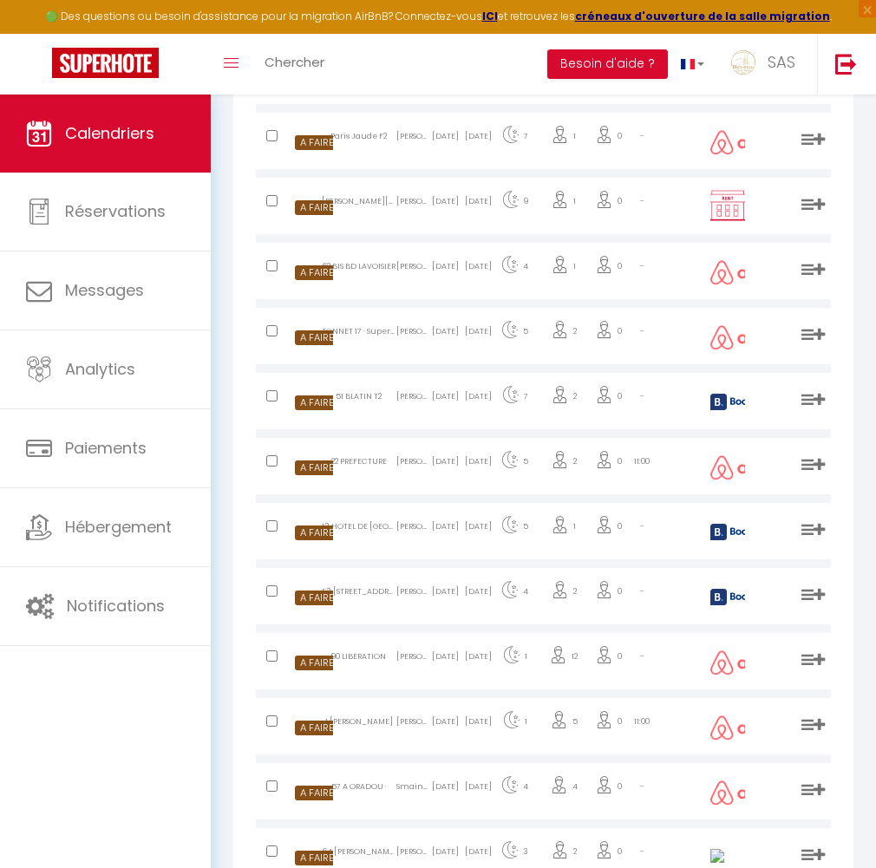
scroll to position [1534, 0]
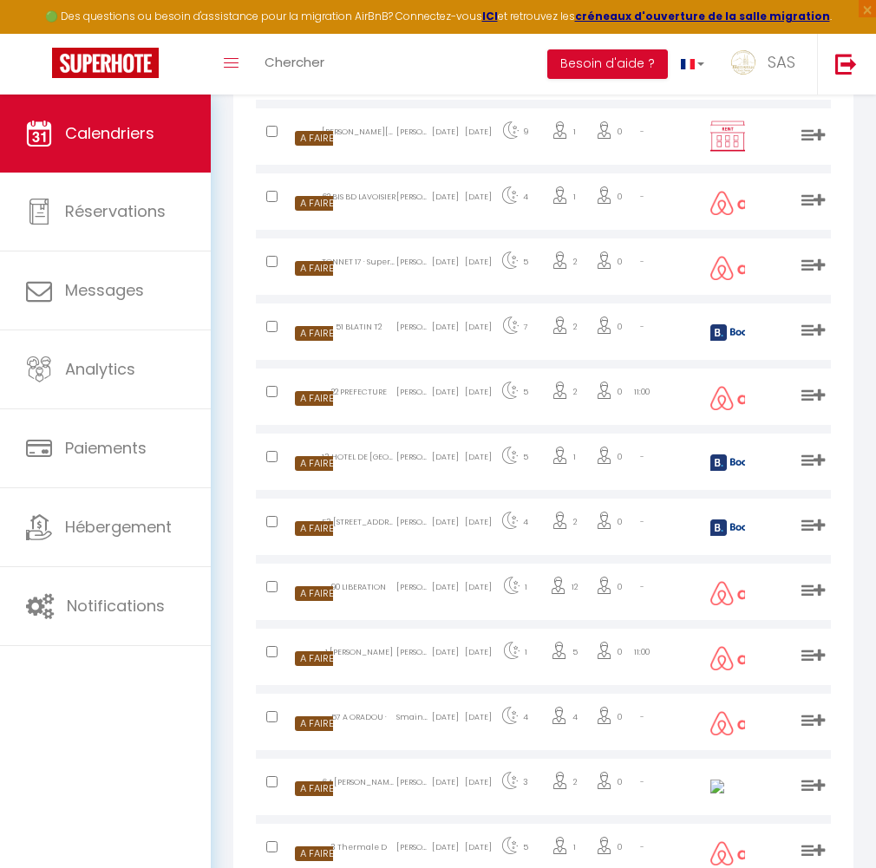
click at [422, 444] on div "Clementine COULBAULT" at bounding box center [412, 462] width 33 height 56
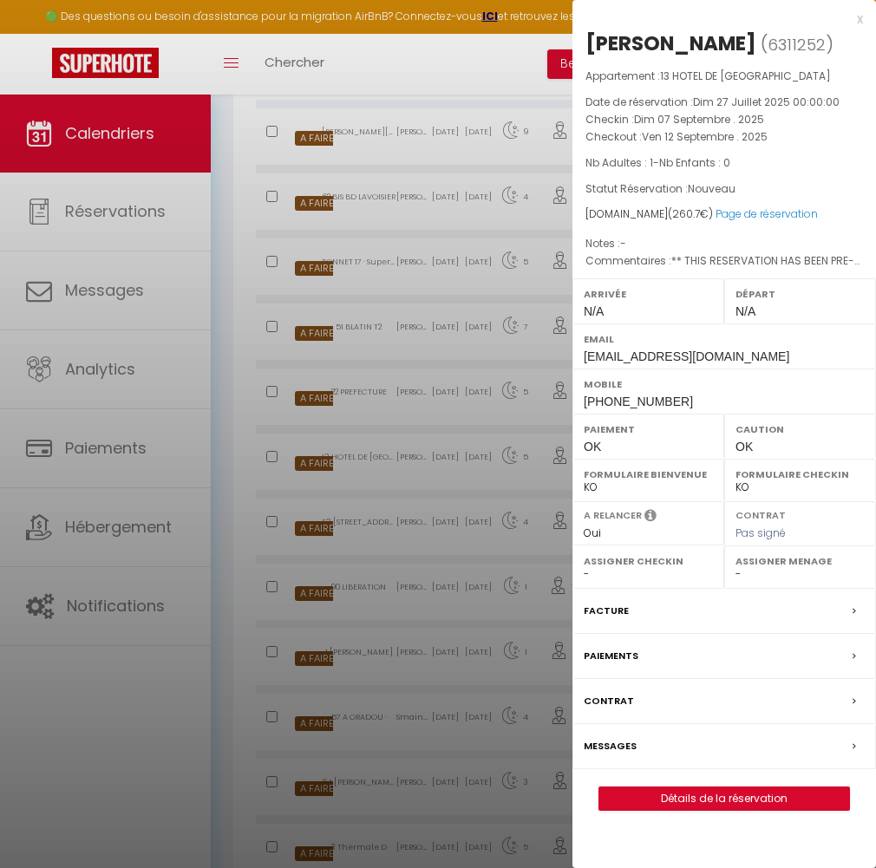
click at [422, 444] on div at bounding box center [438, 434] width 876 height 868
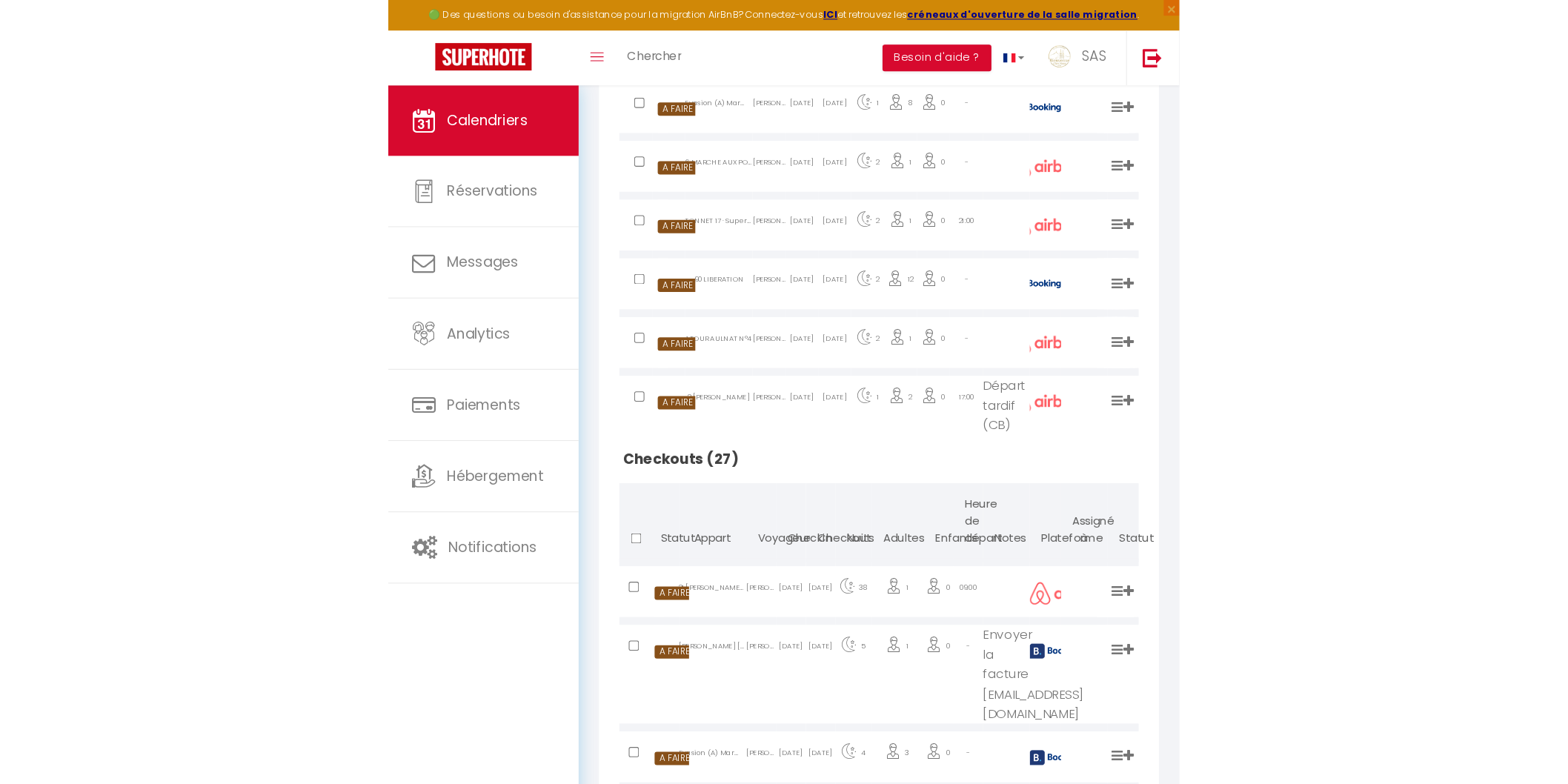
scroll to position [407, 0]
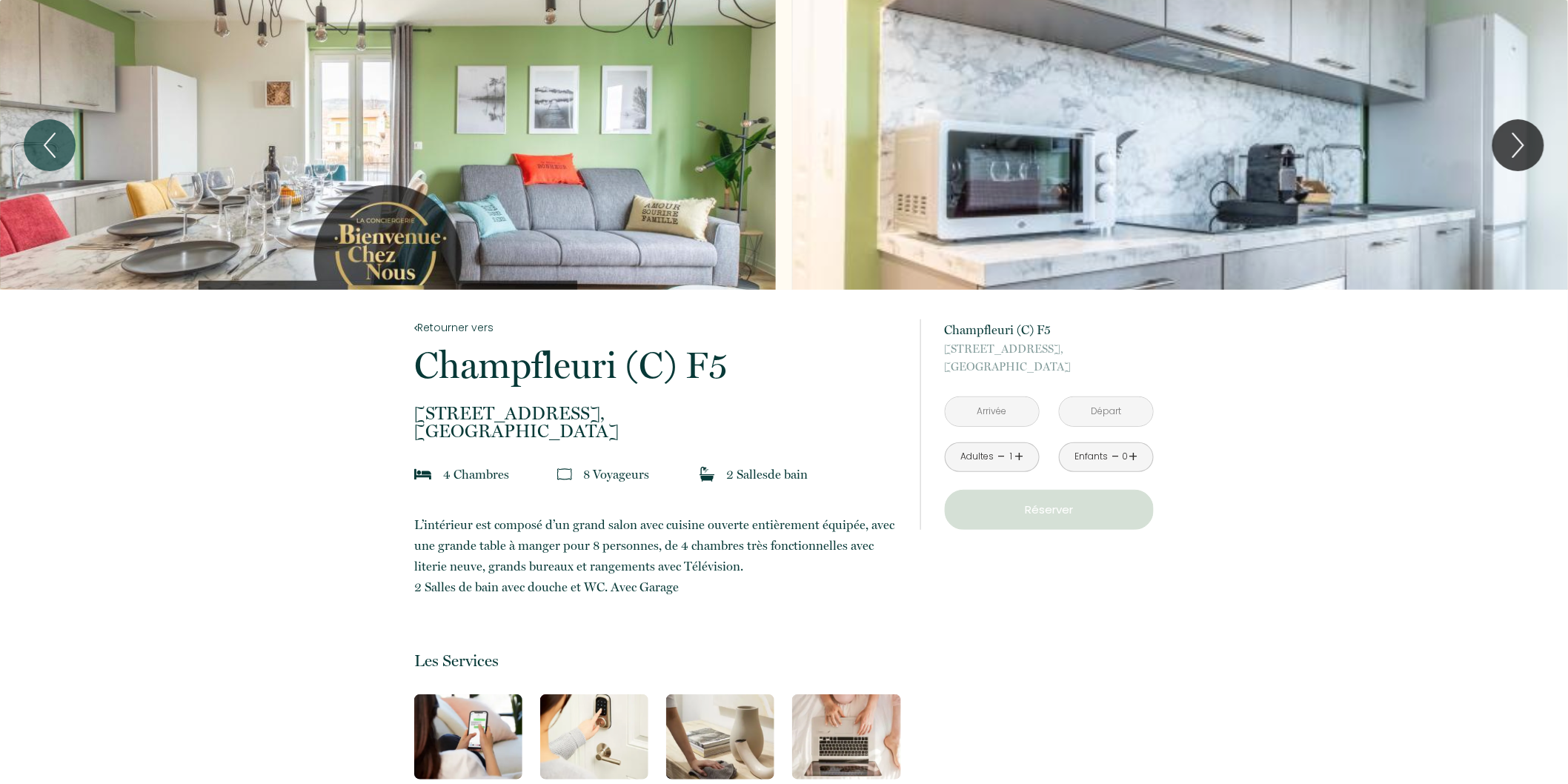
click at [983, 413] on input "text" at bounding box center [992, 412] width 93 height 29
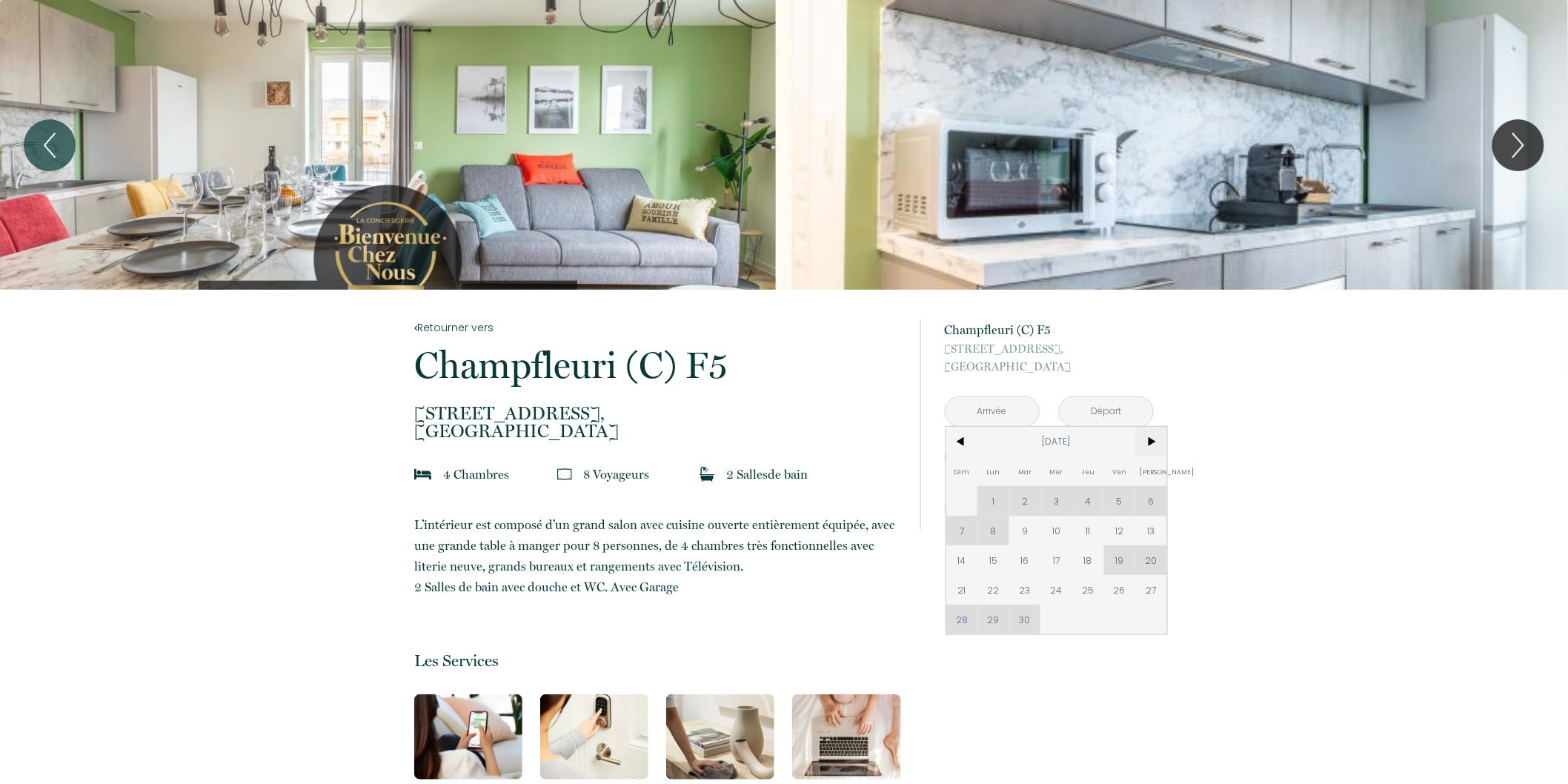
click at [1154, 448] on span ">" at bounding box center [1151, 442] width 32 height 30
click at [1148, 445] on span ">" at bounding box center [1151, 442] width 32 height 30
click at [1061, 588] on span "24" at bounding box center [1056, 589] width 32 height 30
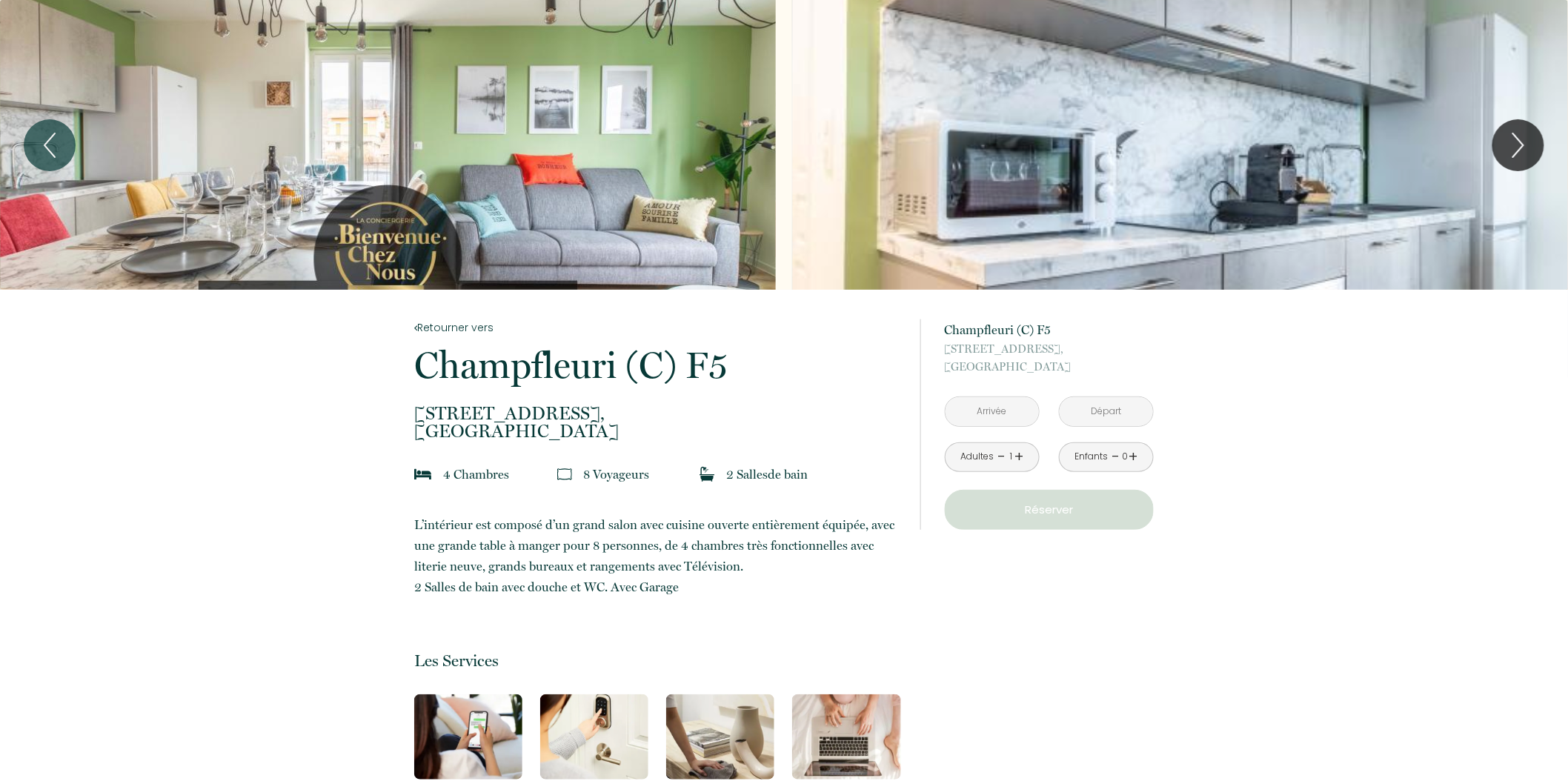
type input "Mer 24 Déc 2025"
type input "[DATE]"
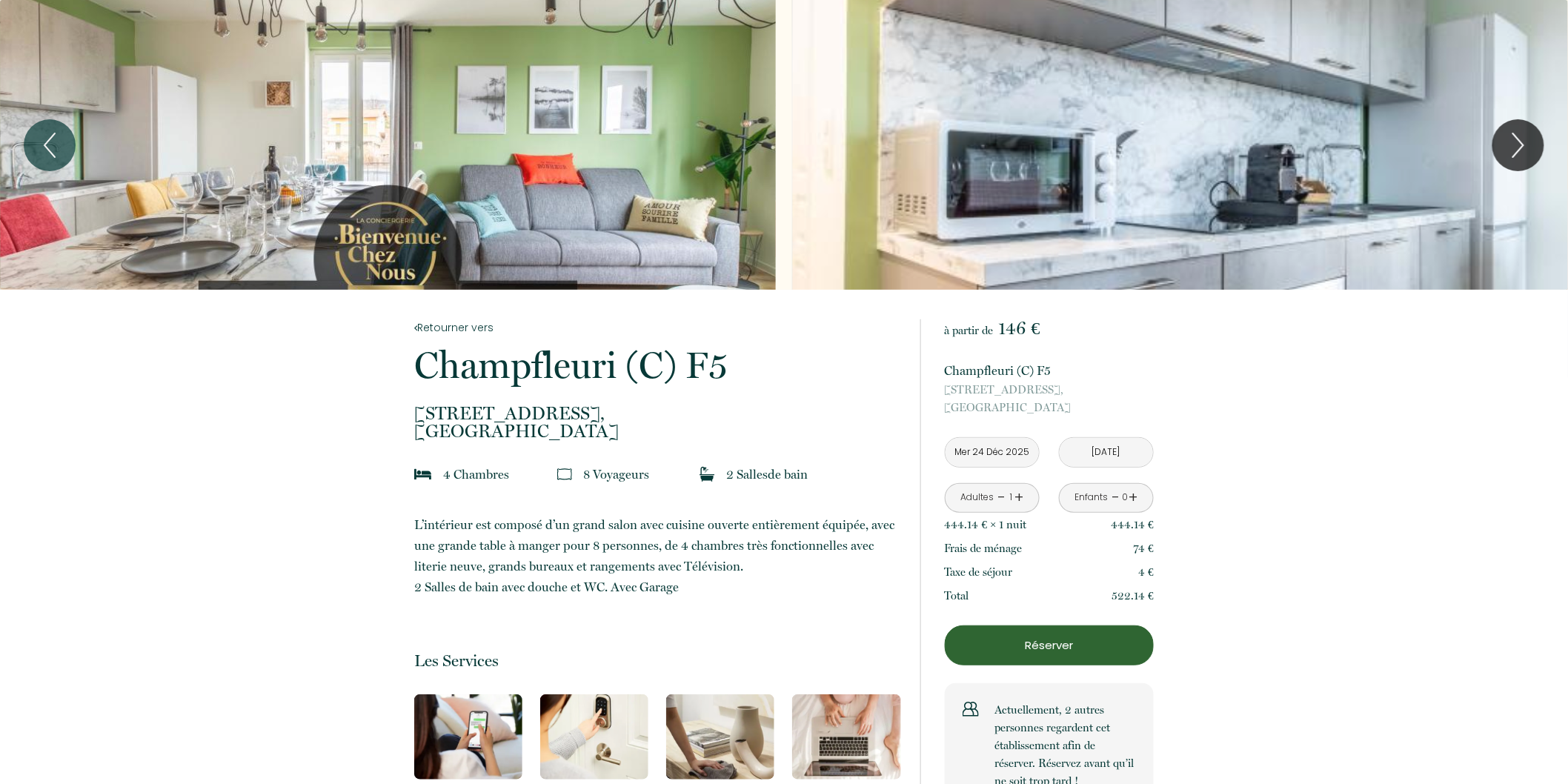
drag, startPoint x: 1110, startPoint y: 590, endPoint x: 1172, endPoint y: 594, distance: 62.1
drag, startPoint x: 937, startPoint y: 522, endPoint x: 1166, endPoint y: 588, distance: 238.3
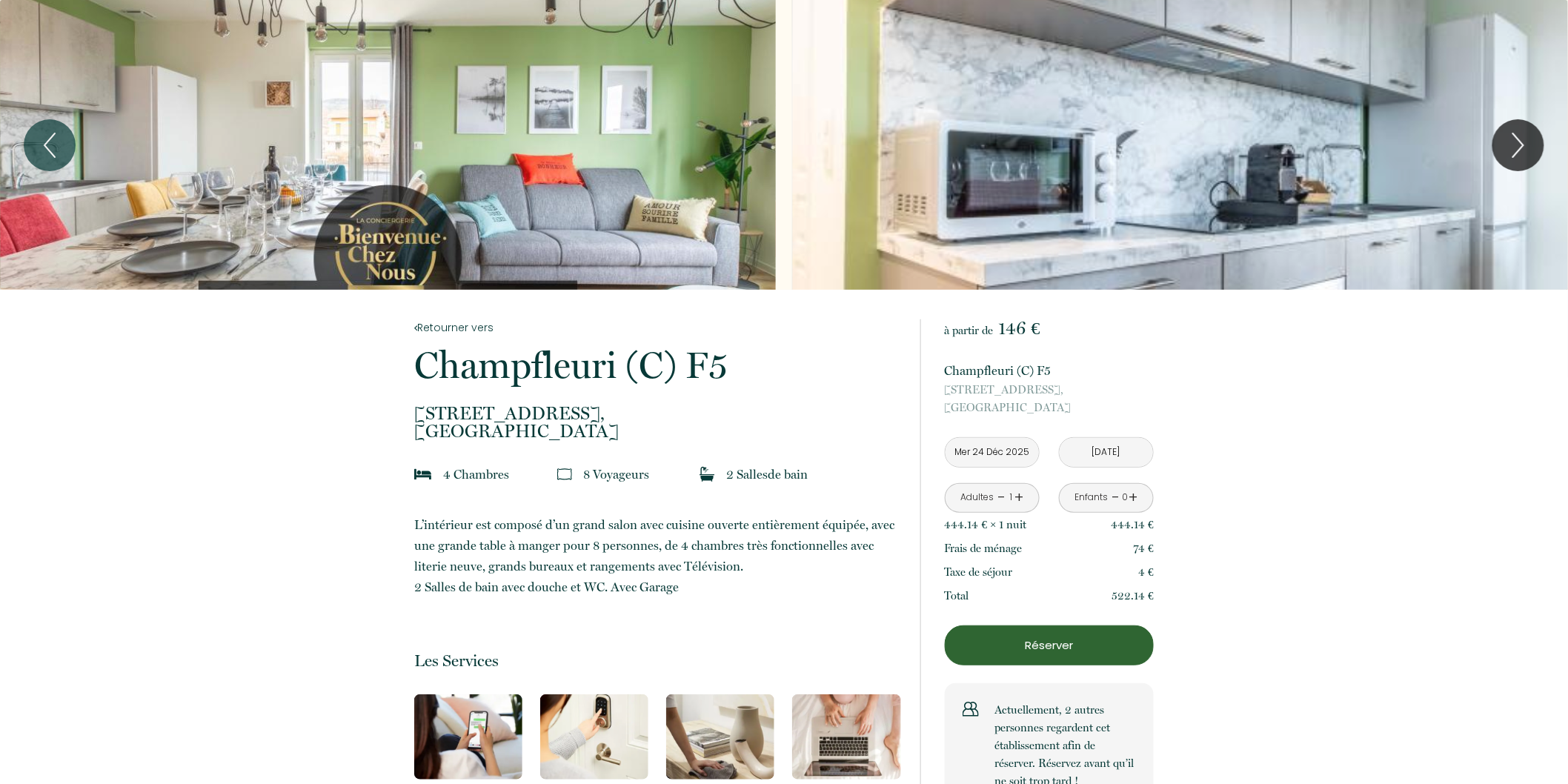
click at [1142, 576] on p "4 €" at bounding box center [1146, 571] width 15 height 18
click at [1020, 494] on link "+" at bounding box center [1019, 497] width 9 height 23
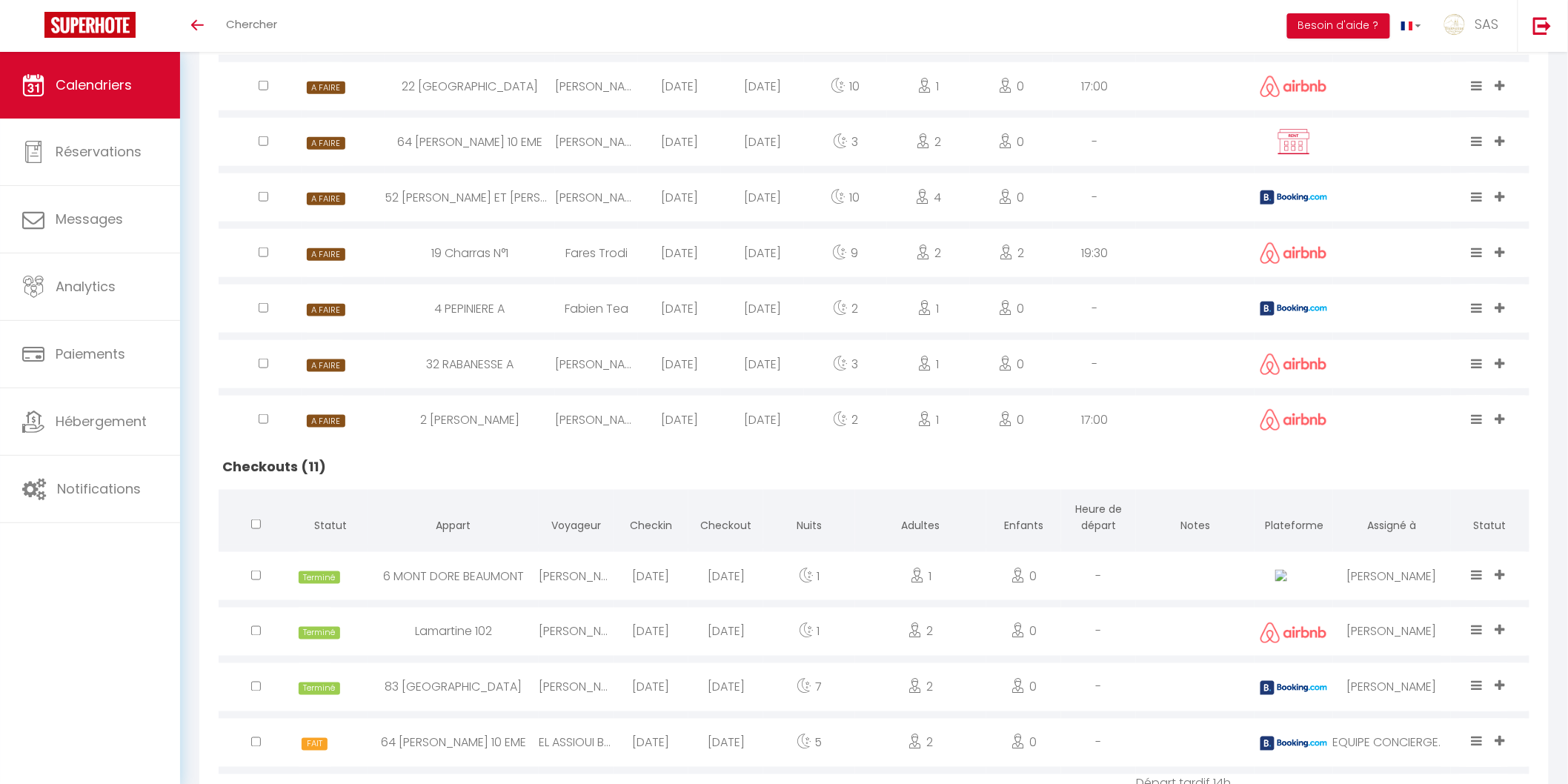
scroll to position [463, 0]
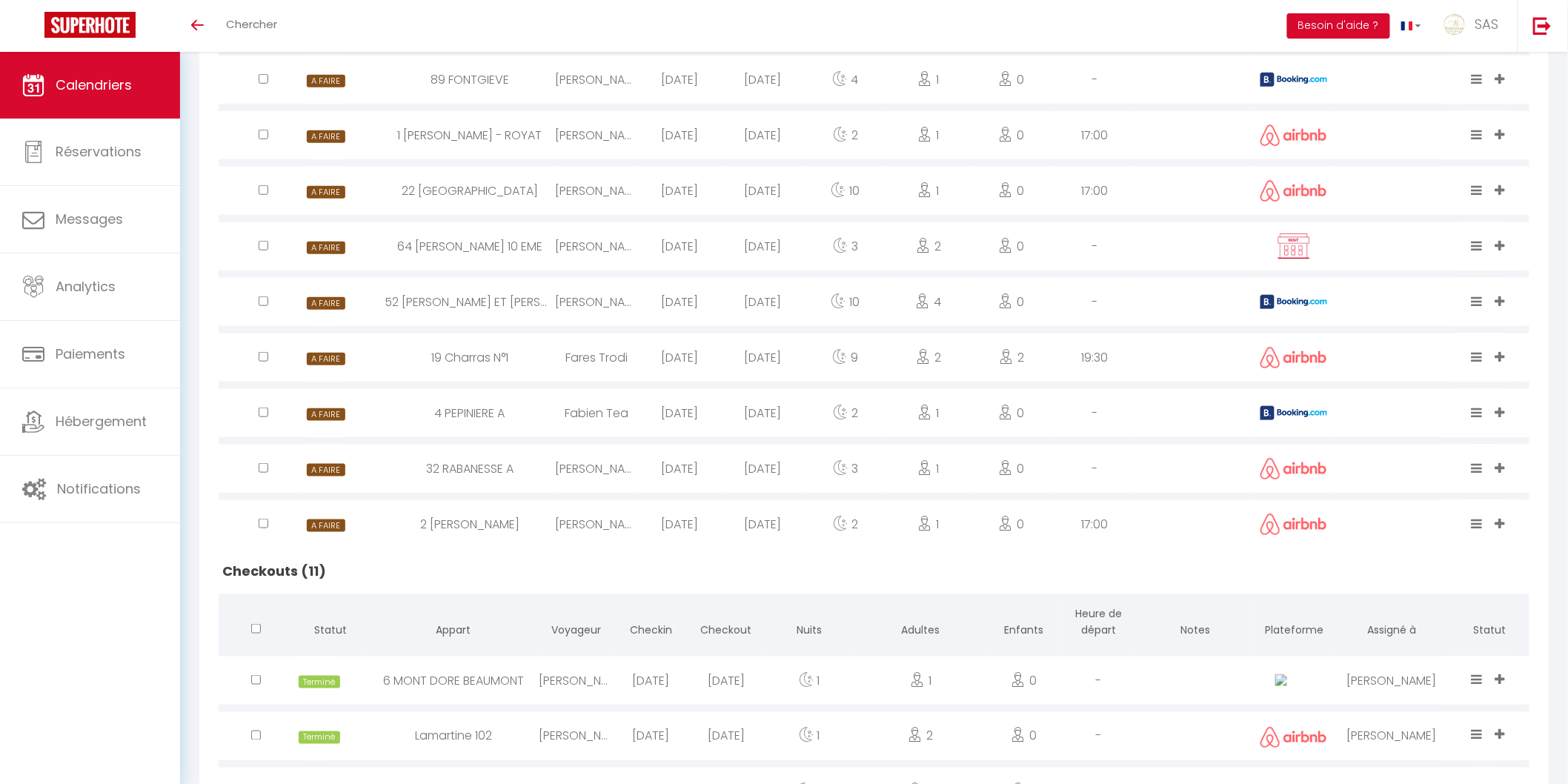
click at [550, 299] on div "52 [PERSON_NAME] ET [PERSON_NAME] ·" at bounding box center [469, 301] width 170 height 48
select select "0"
select select "1"
select select
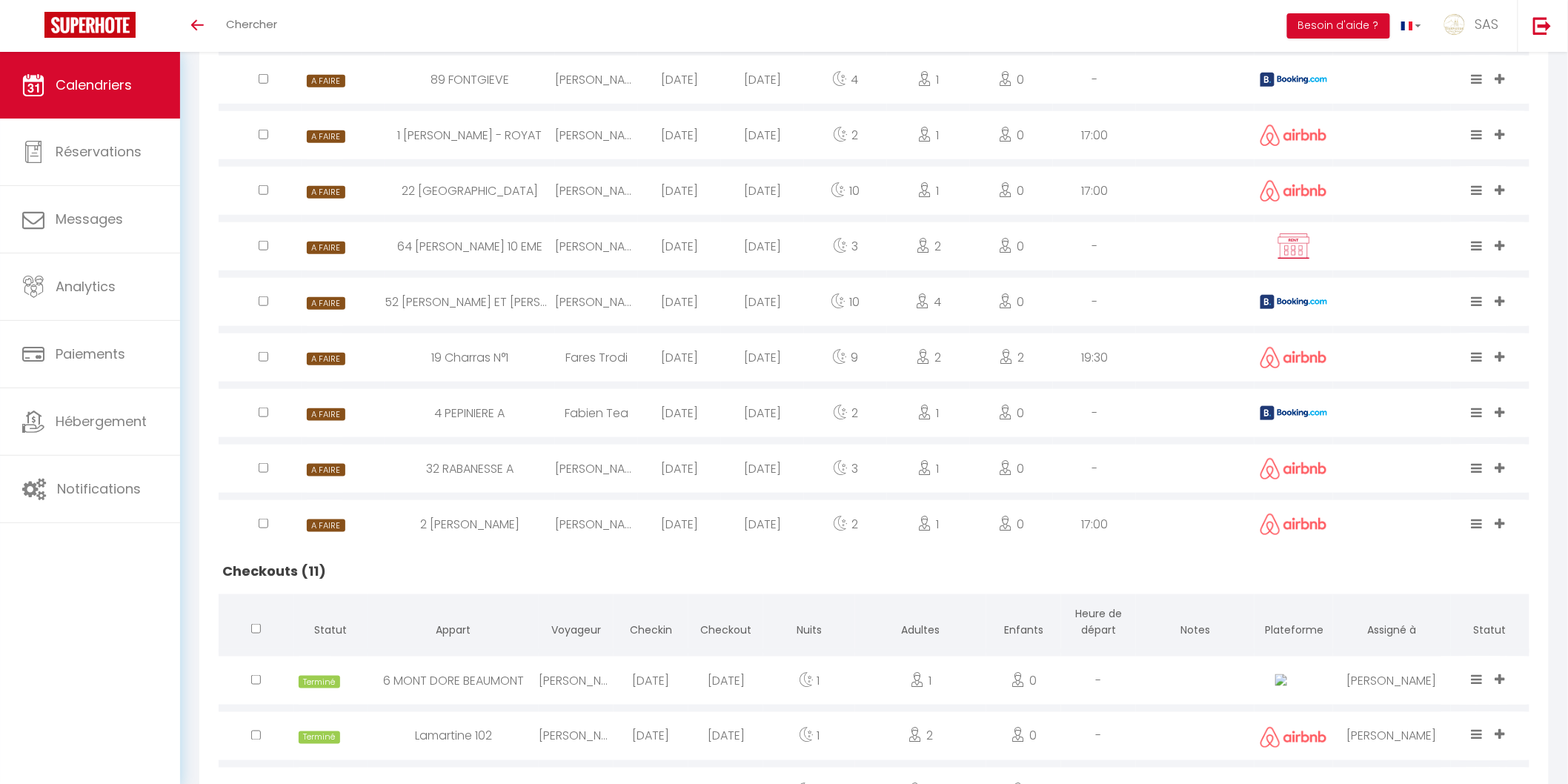
select select
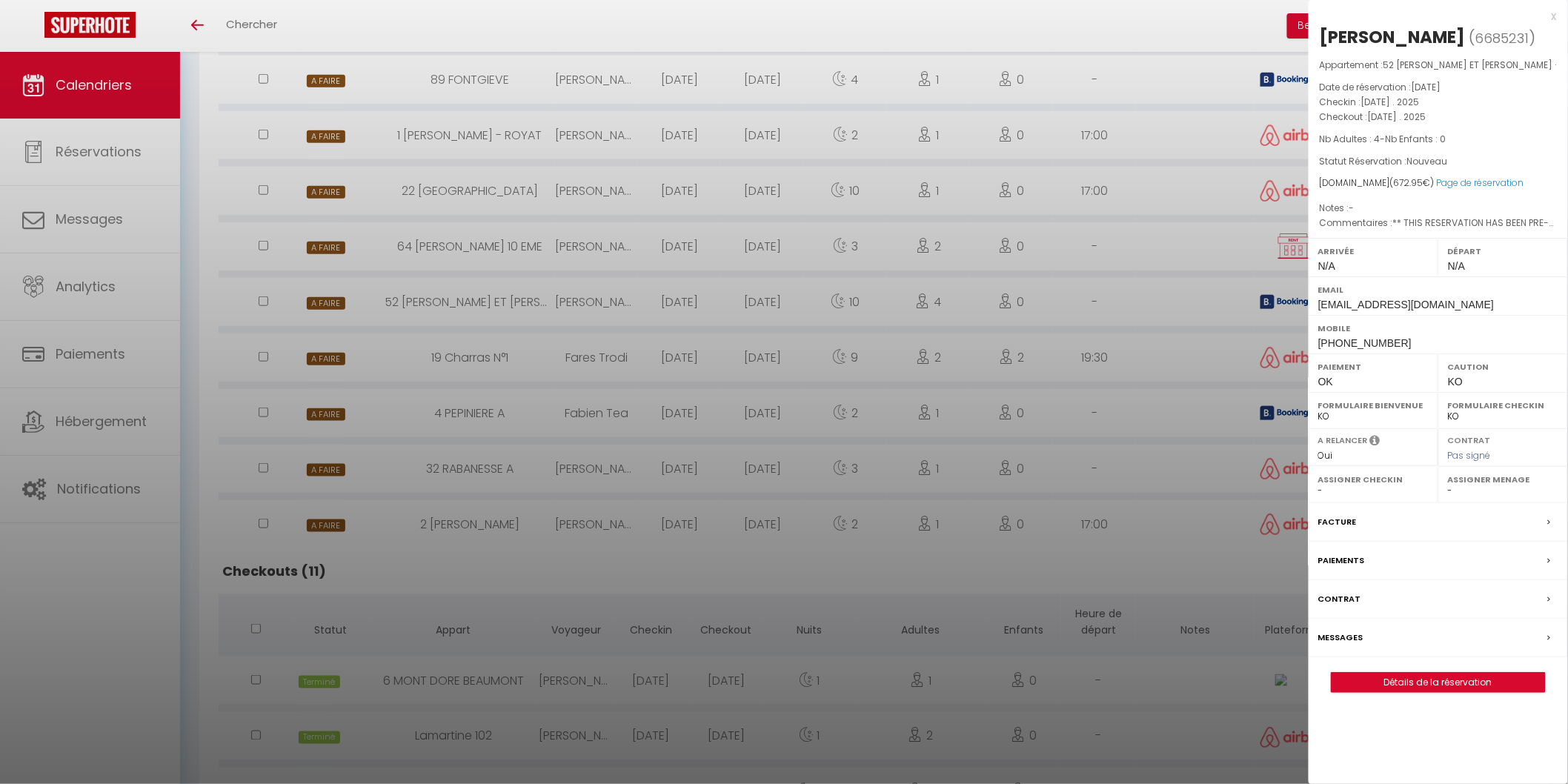
click at [1345, 634] on label "Messages" at bounding box center [1341, 637] width 45 height 15
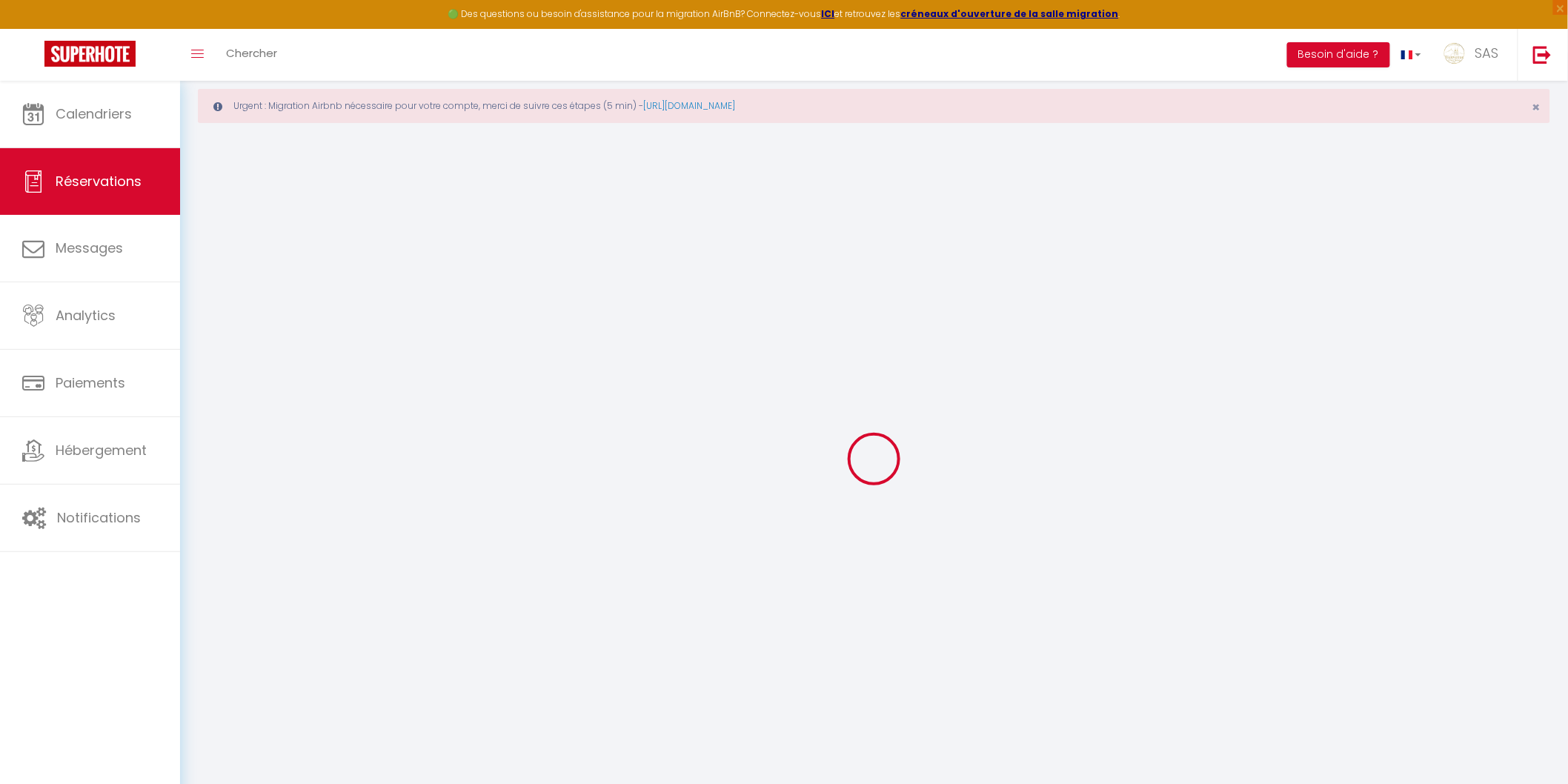
scroll to position [80, 0]
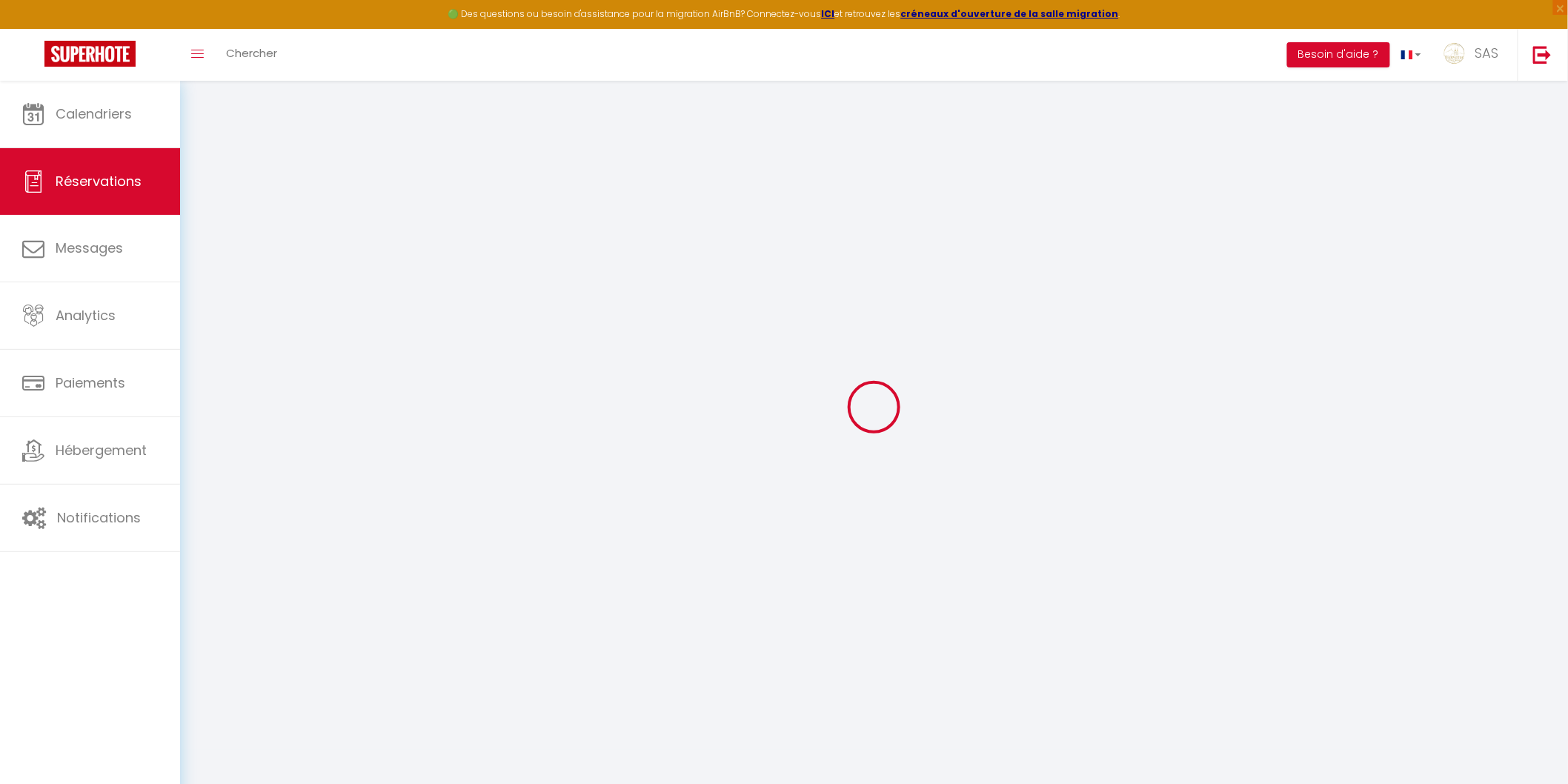
type input "Hassen"
type input "Msaddek"
type input "[EMAIL_ADDRESS][DOMAIN_NAME]"
type input "[PHONE_NUMBER]"
type input "."
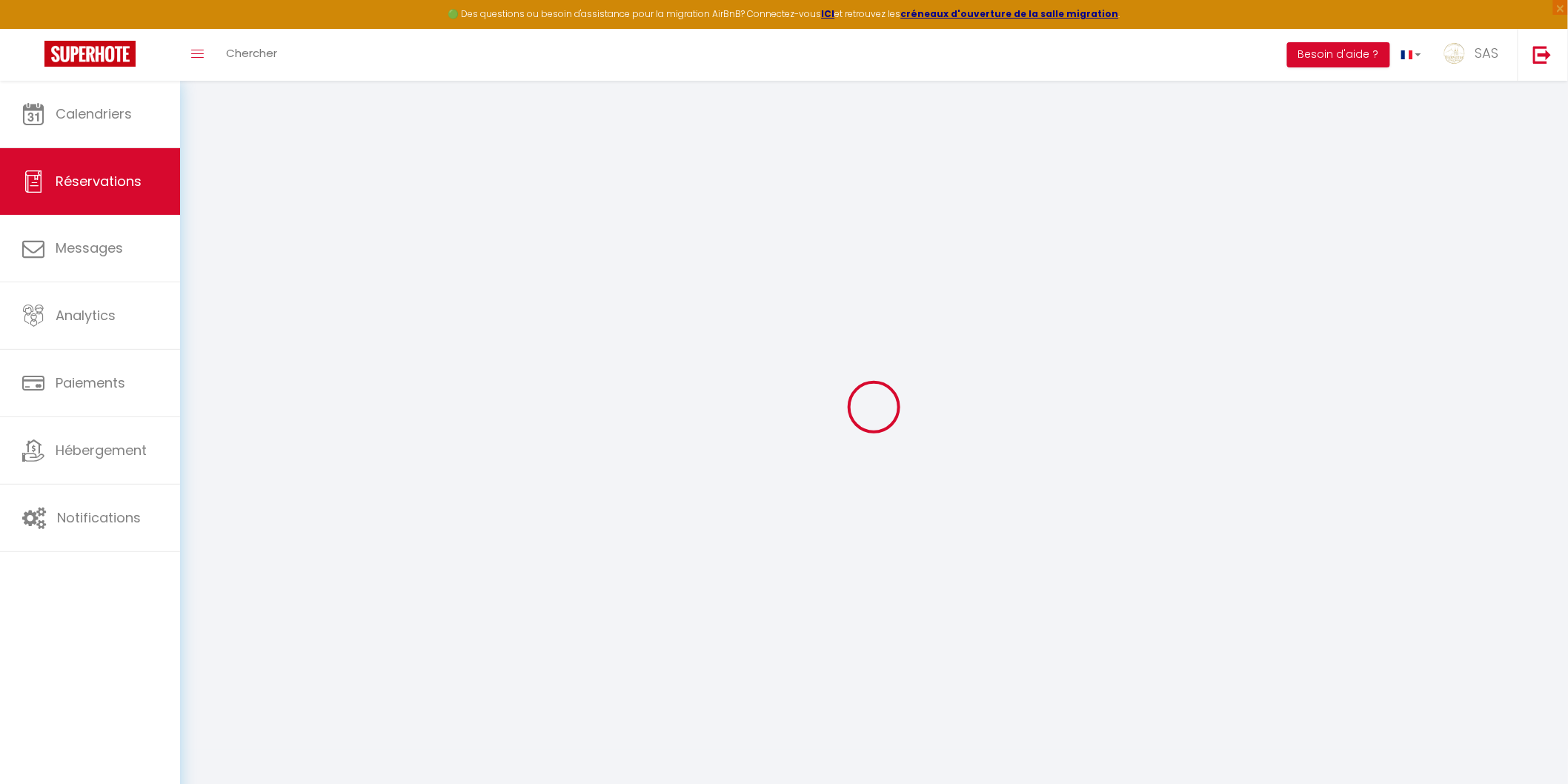
select select "FR"
type input "109.92"
type input "9.42"
select select "53488"
select select "1"
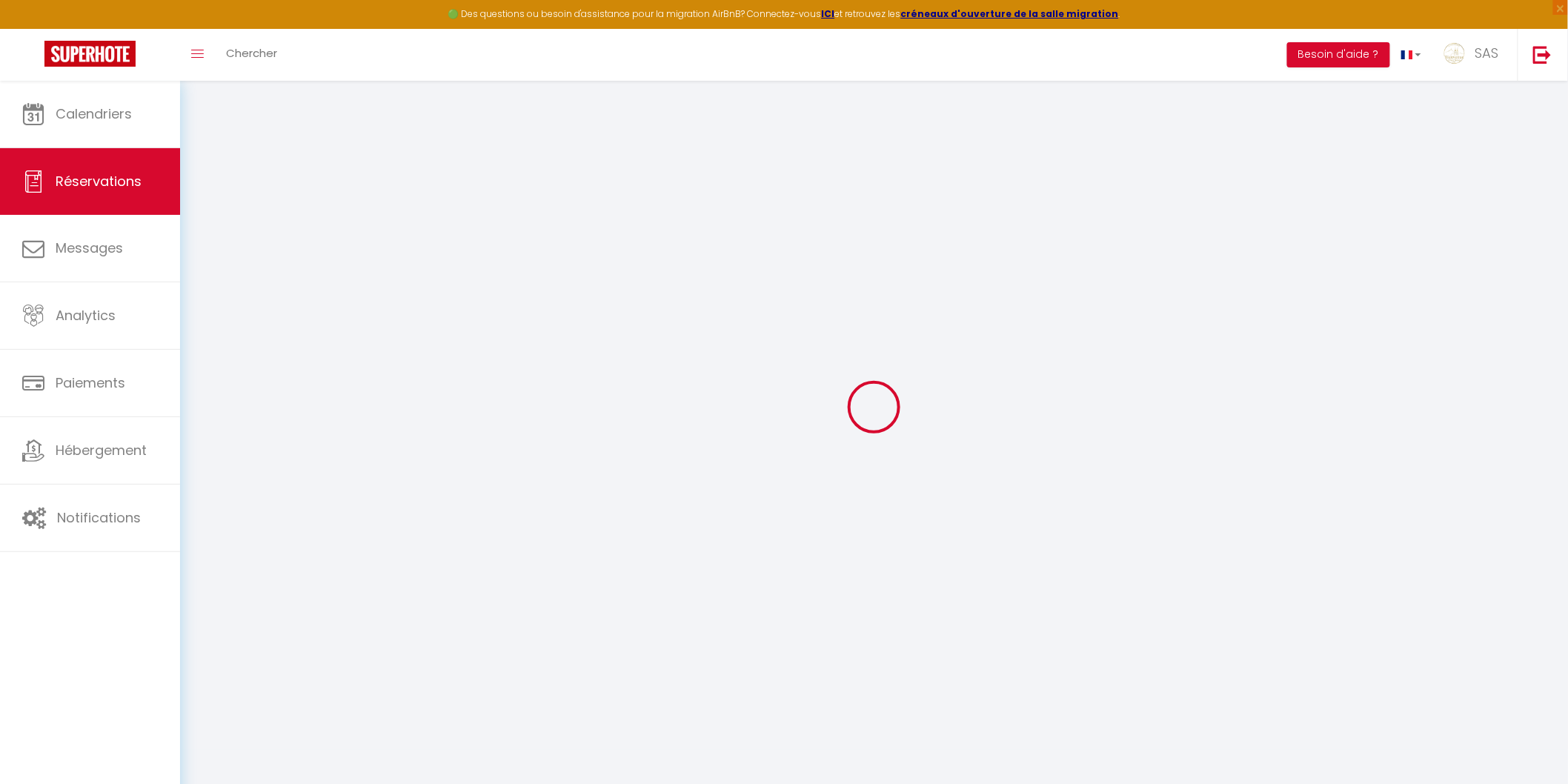
select select
type input "4"
select select "12"
select select
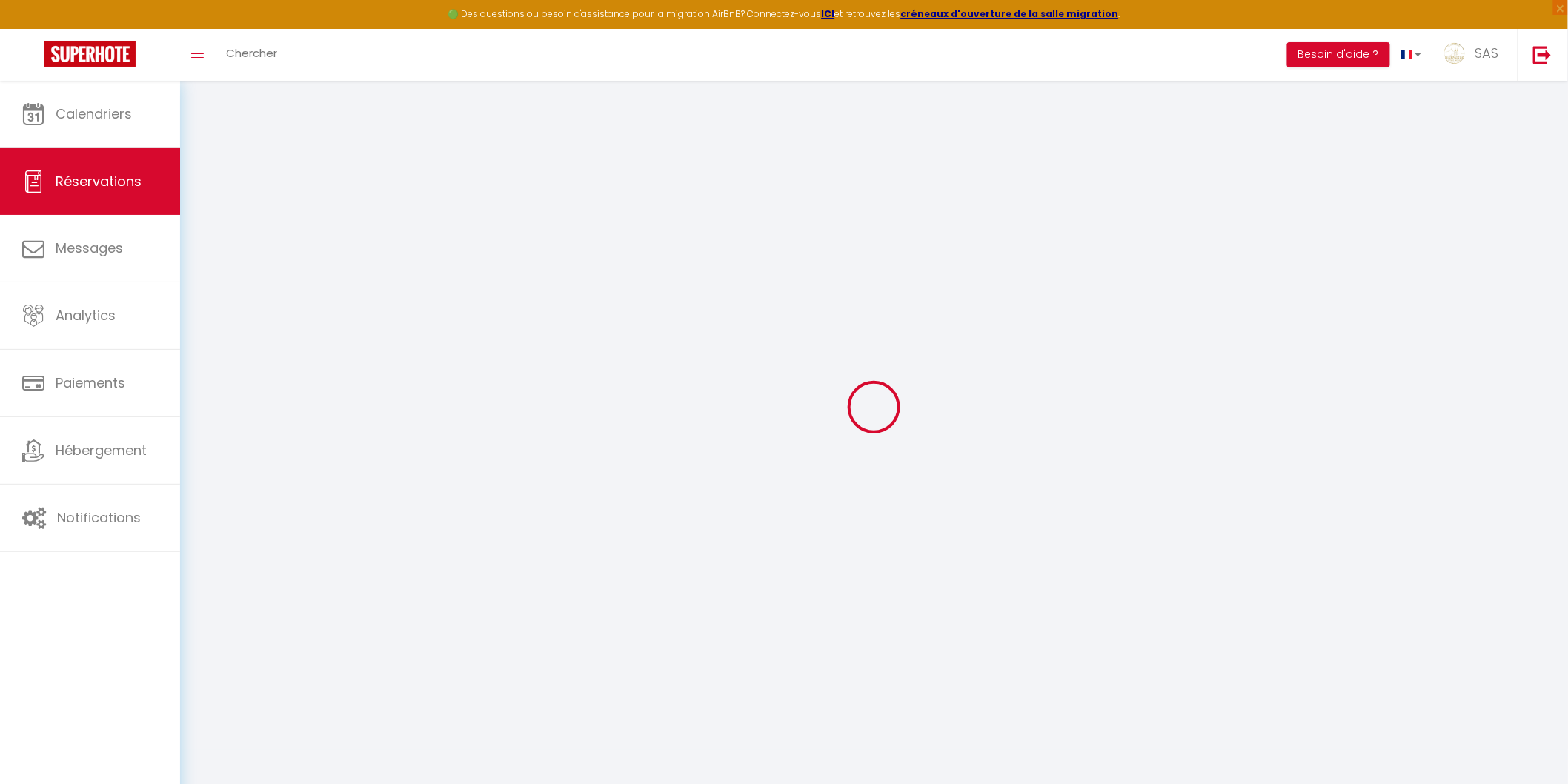
type input "579.6"
checkbox input "false"
type input "0"
select select "2"
type input "0"
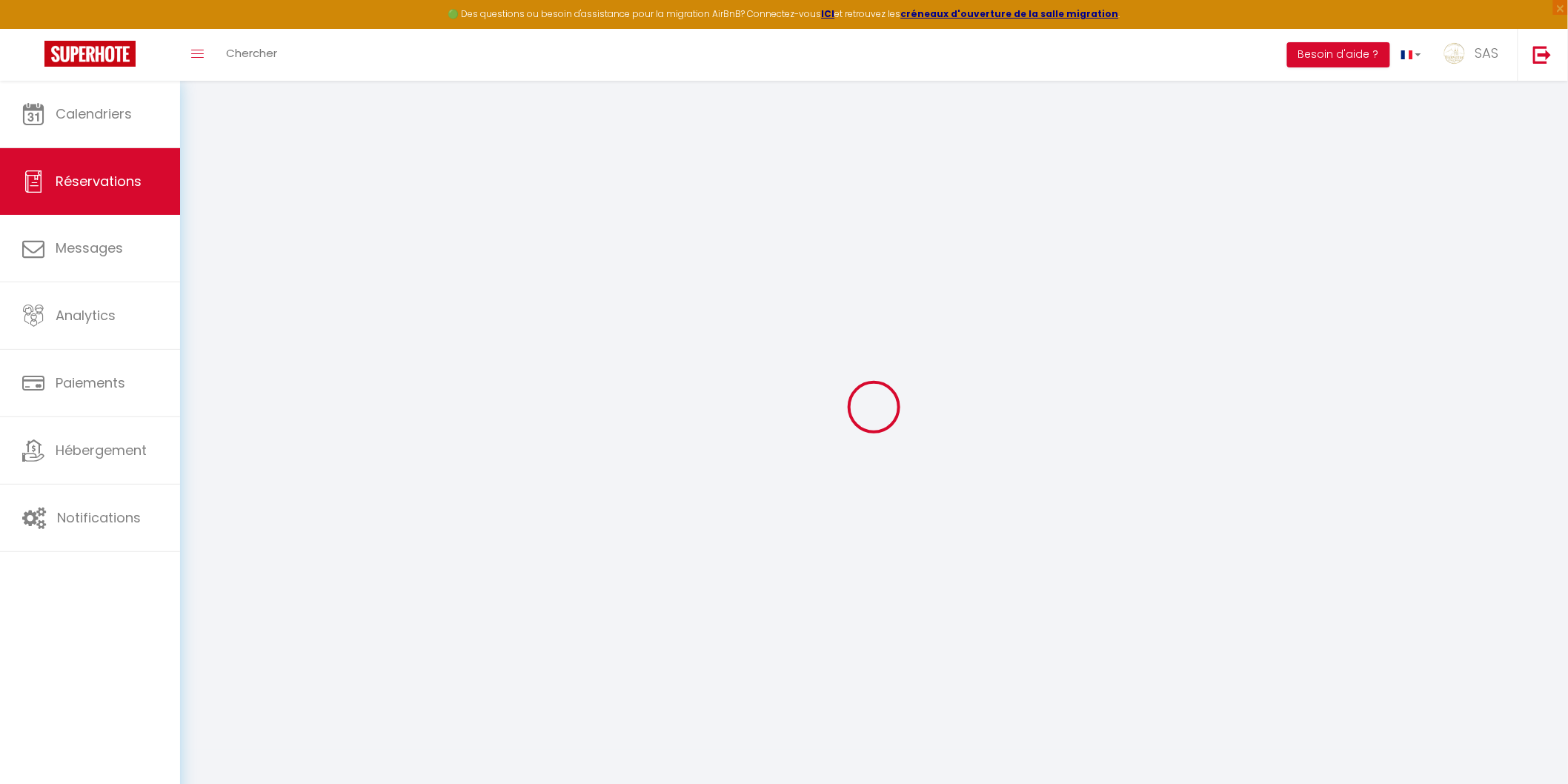
type input "0"
select select
select select "14"
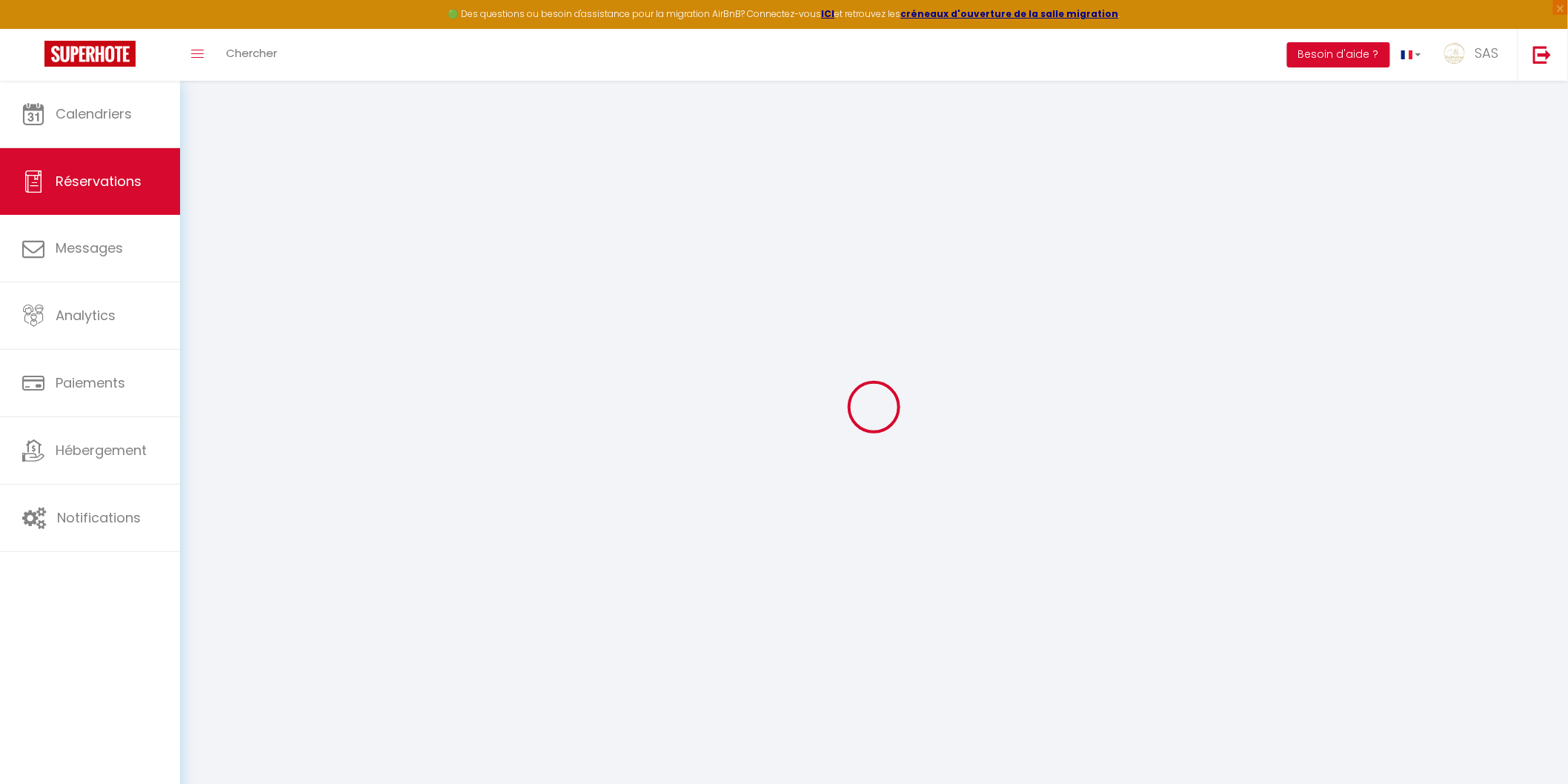
checkbox input "false"
select select
checkbox input "false"
select select
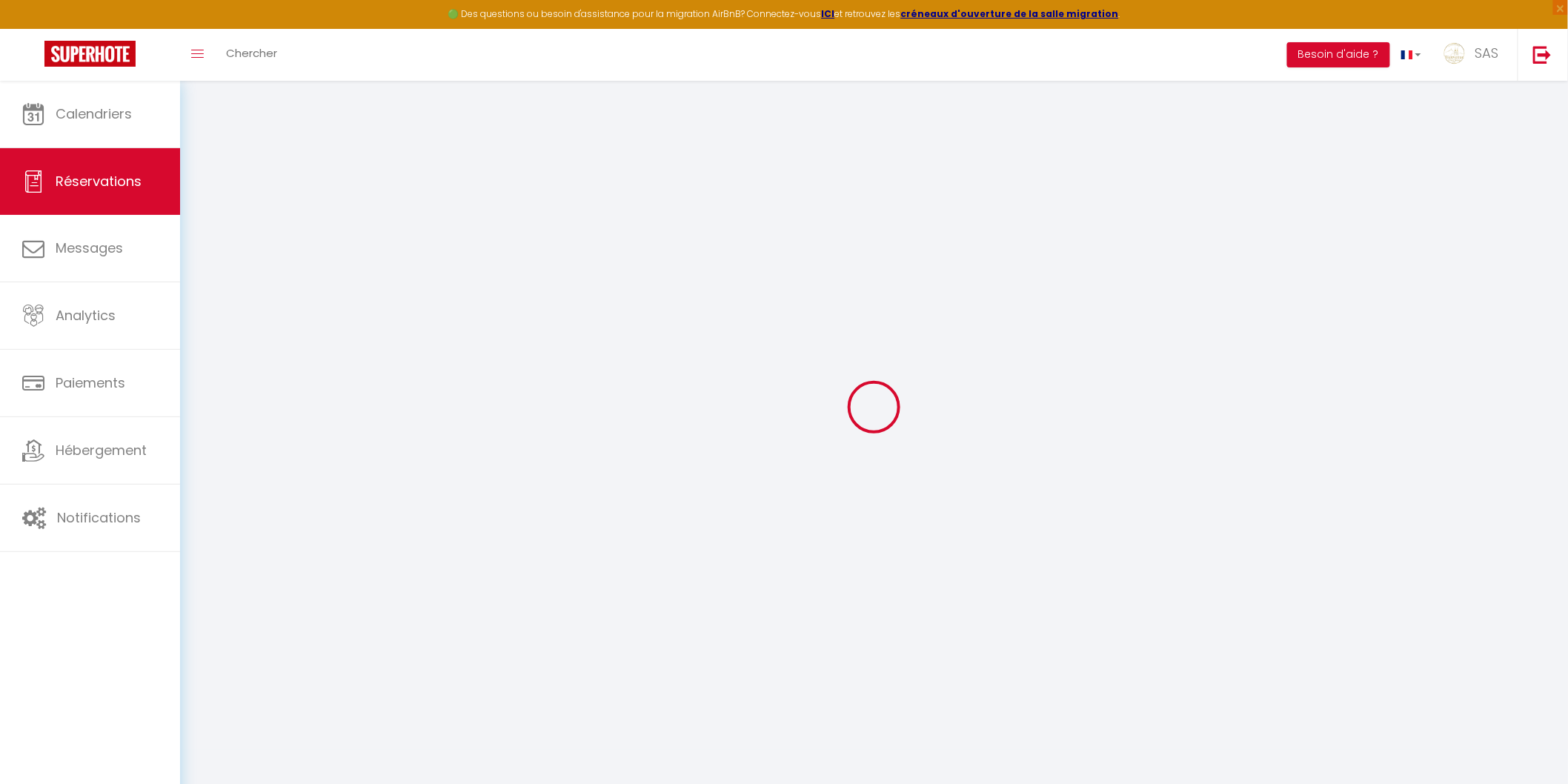
select select
checkbox input "false"
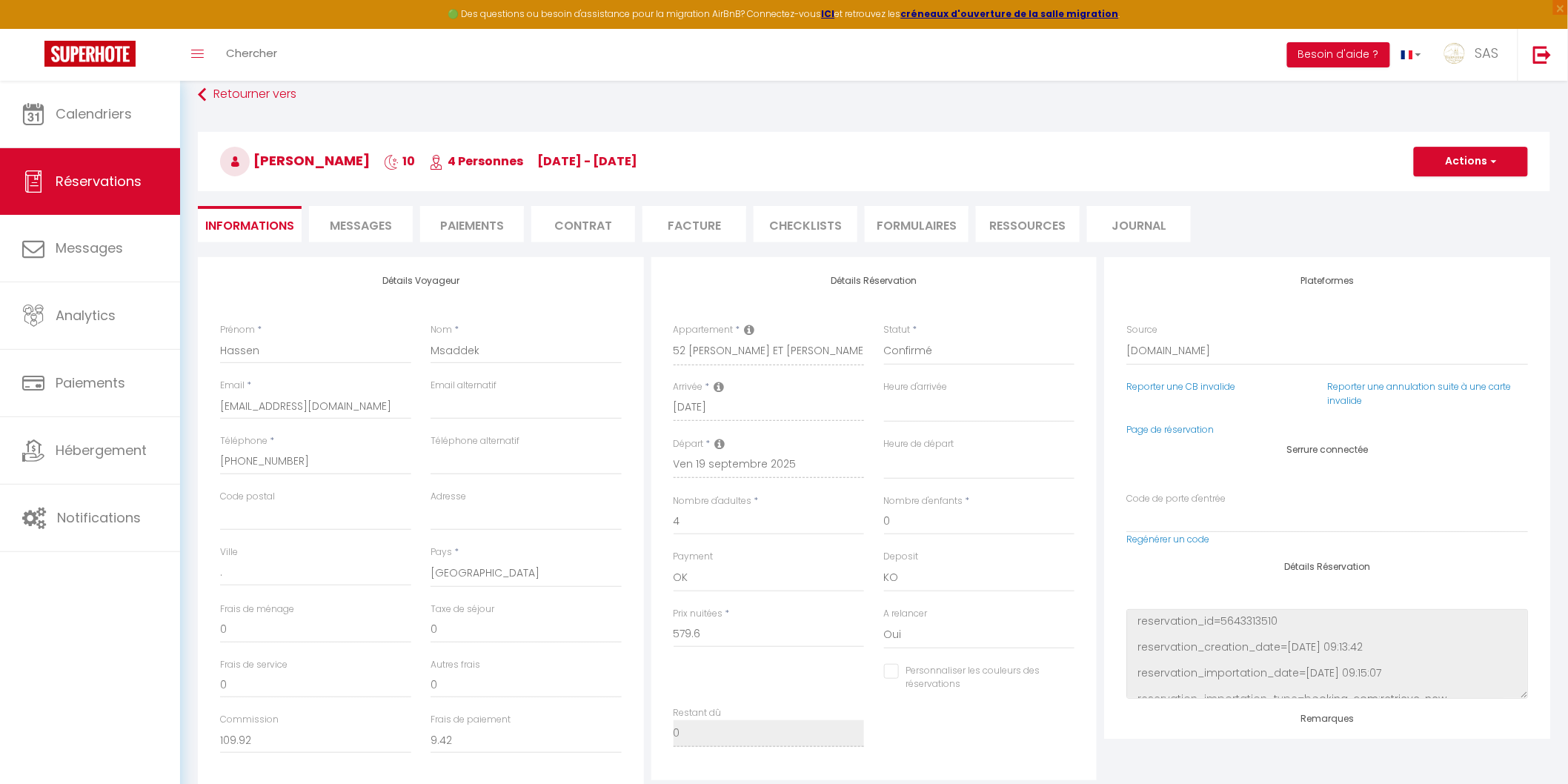
select select
checkbox input "false"
type textarea "** THIS RESERVATION HAS BEEN PRE-PAID ** BOOKING NOTE : Payment charge is EUR 9…"
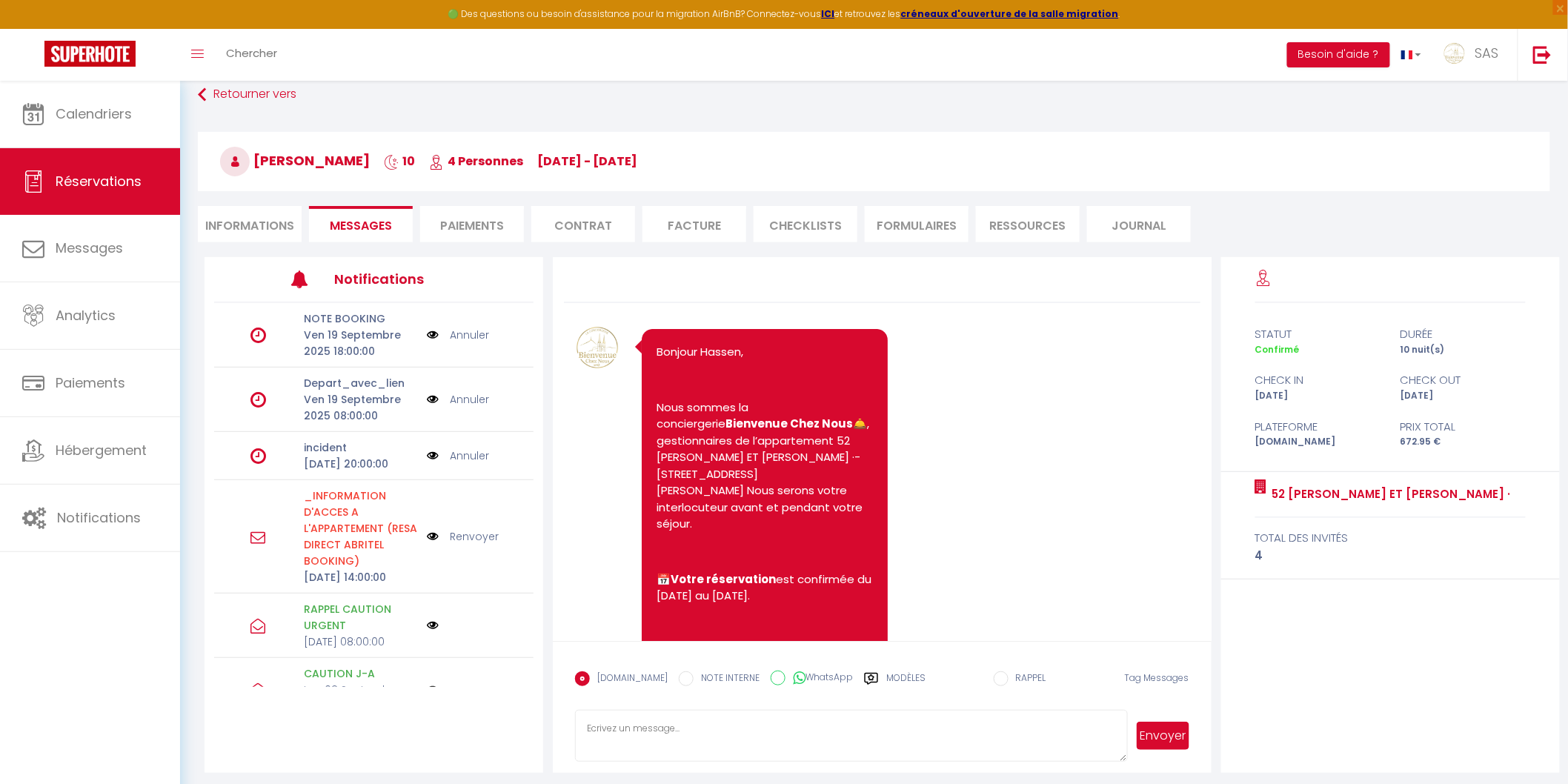
scroll to position [4400, 0]
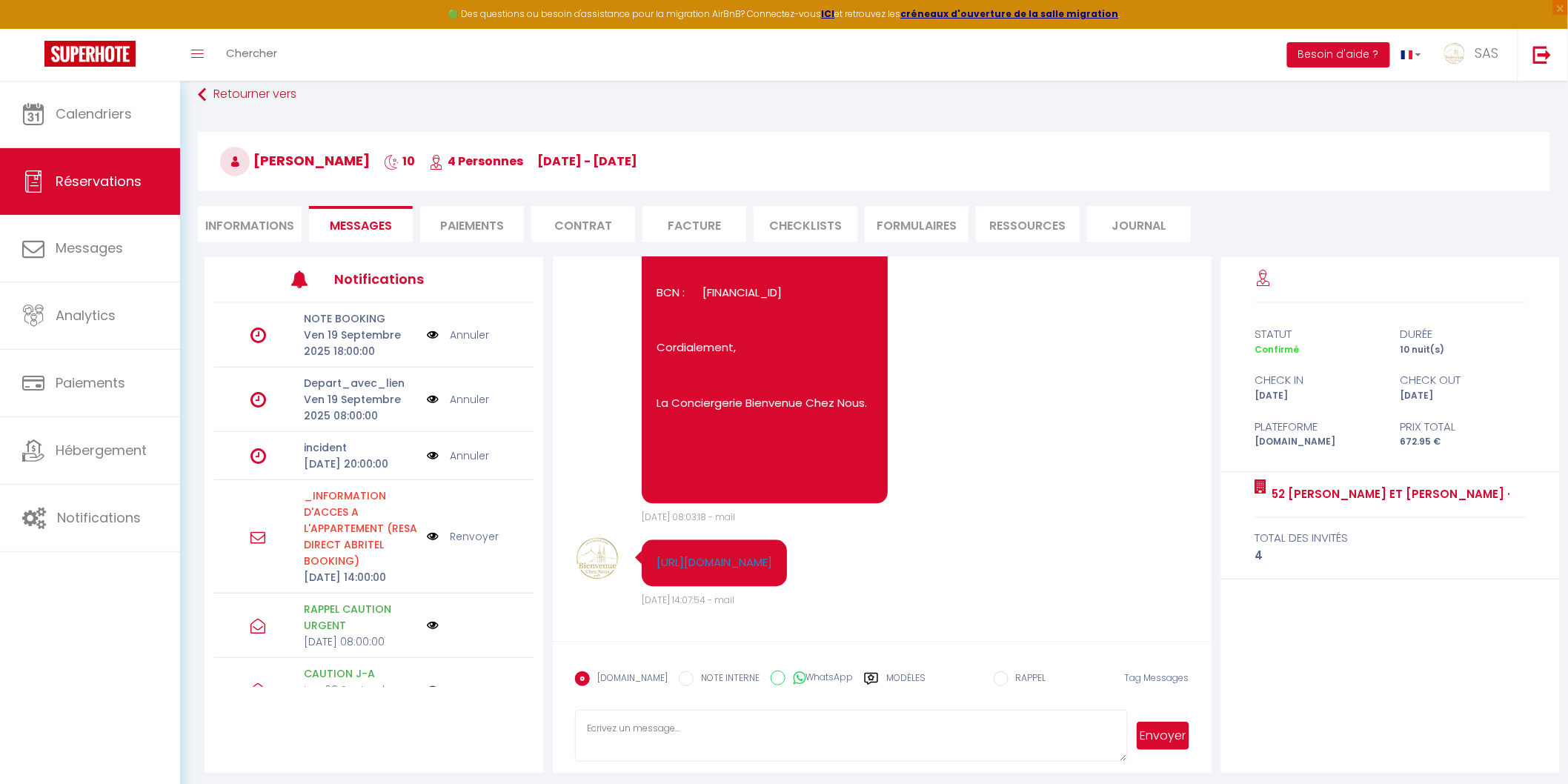
click at [224, 218] on li "Informations" at bounding box center [250, 224] width 103 height 37
select select
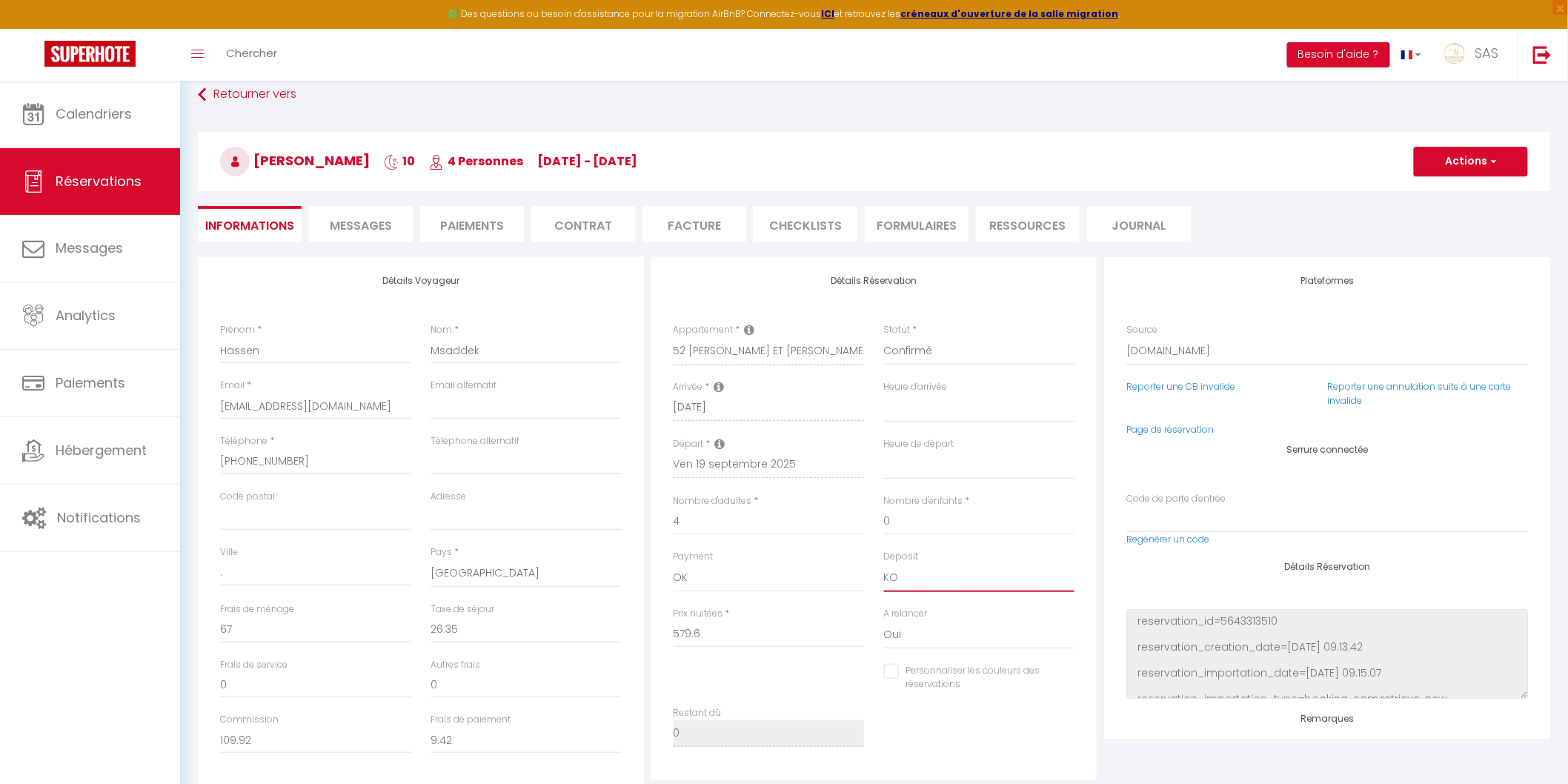
drag, startPoint x: 908, startPoint y: 579, endPoint x: 913, endPoint y: 589, distance: 11.2
click at [908, 579] on select "OK KO" at bounding box center [980, 577] width 191 height 28
select select "15"
click at [884, 564] on select "OK KO" at bounding box center [980, 577] width 191 height 28
select select
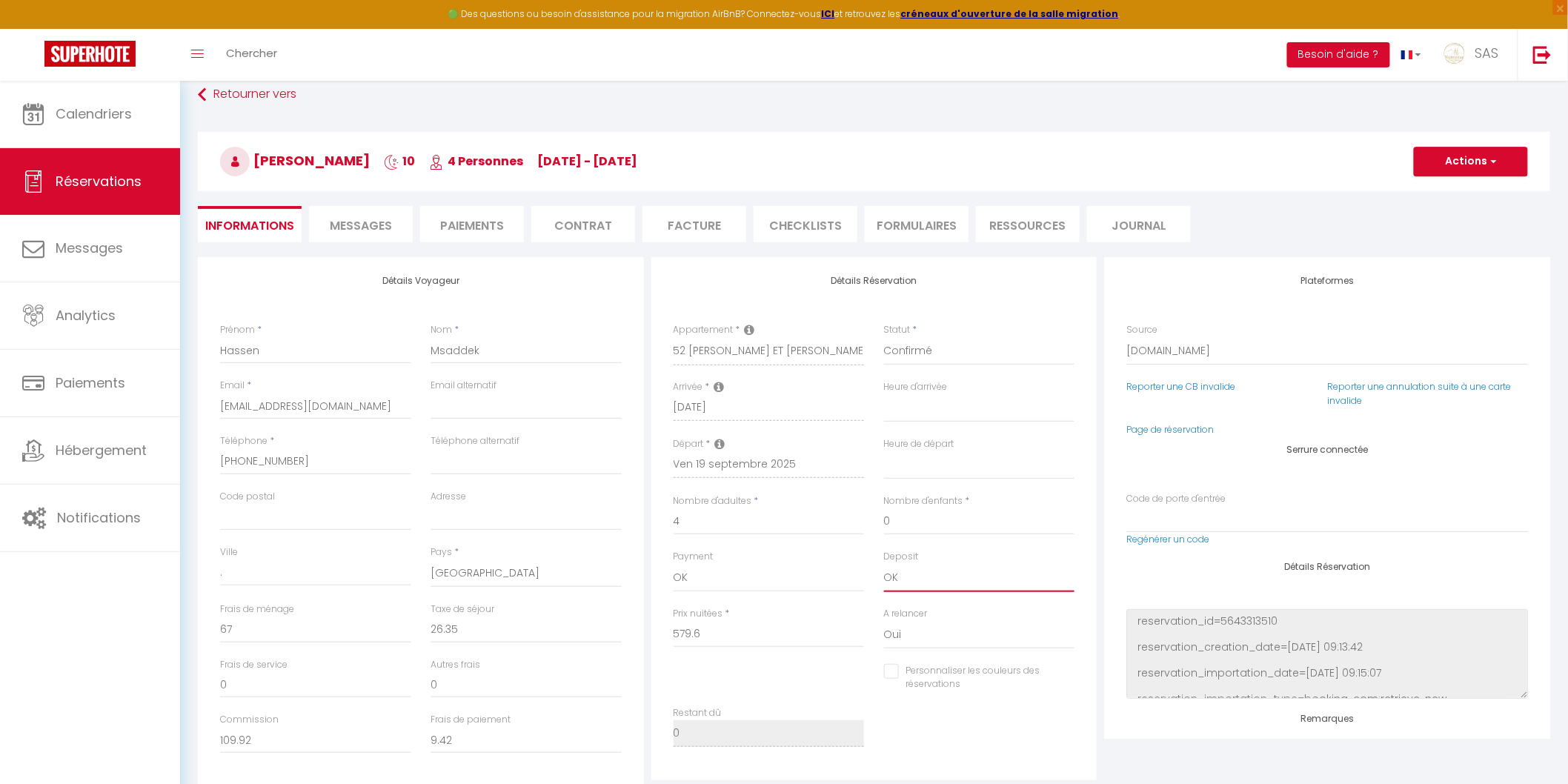
select select
checkbox input "false"
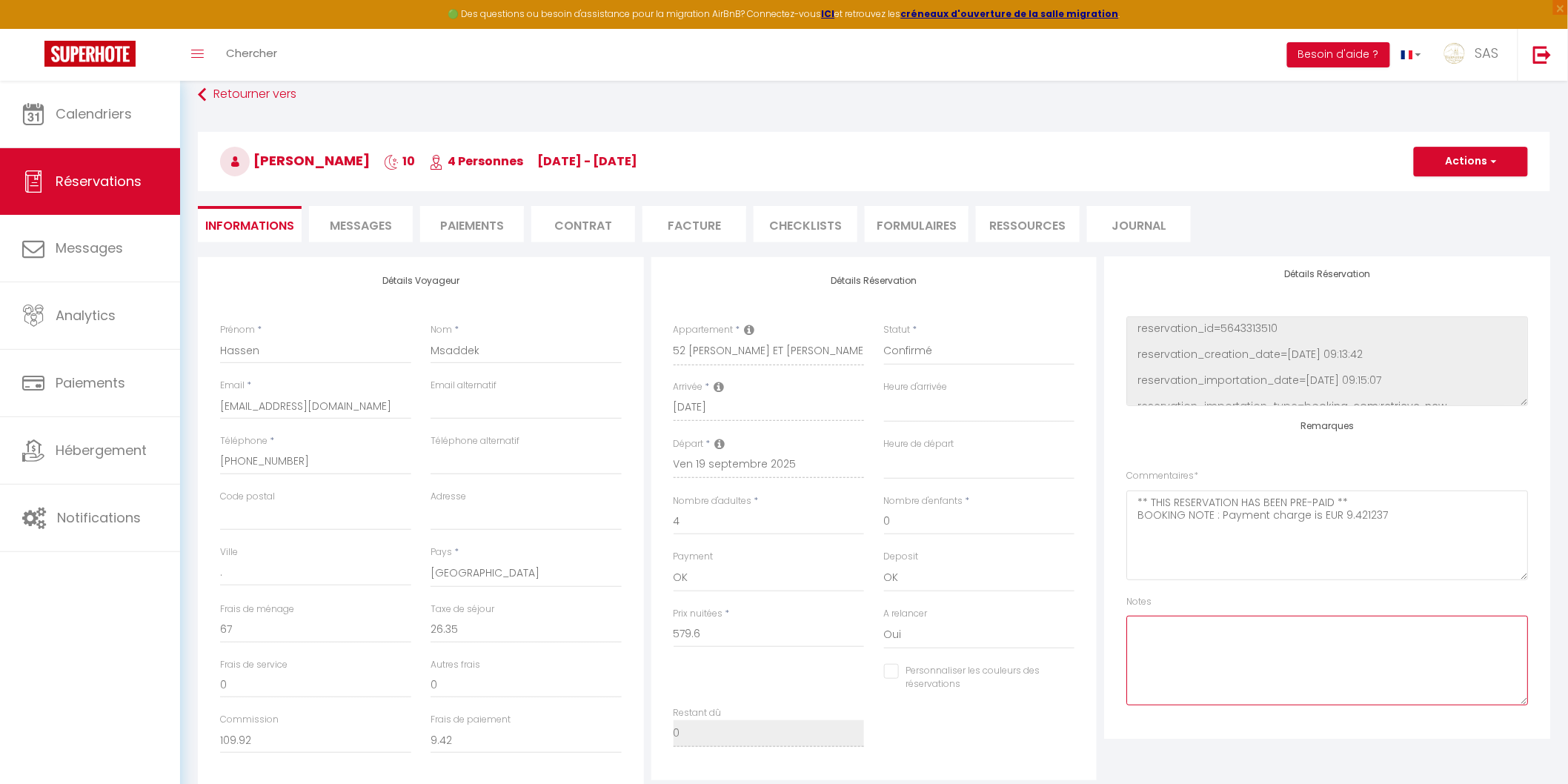
click at [1189, 624] on textarea at bounding box center [1327, 660] width 402 height 90
type textarea "Caution en agence"
click at [1483, 167] on button "Actions" at bounding box center [1471, 161] width 115 height 30
click at [1451, 191] on link "Enregistrer" at bounding box center [1456, 194] width 117 height 20
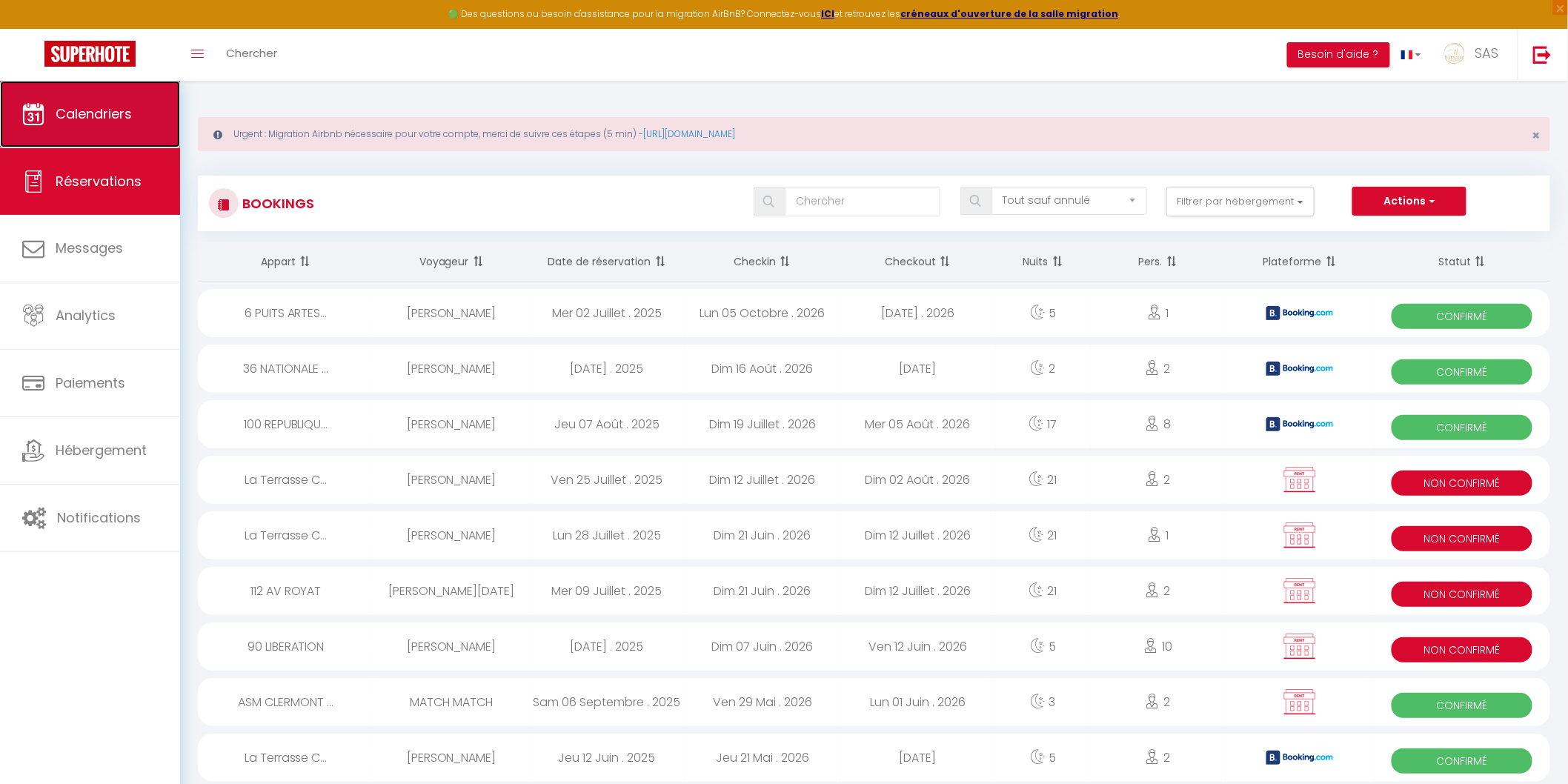
click at [107, 115] on span "Calendriers" at bounding box center [93, 114] width 76 height 19
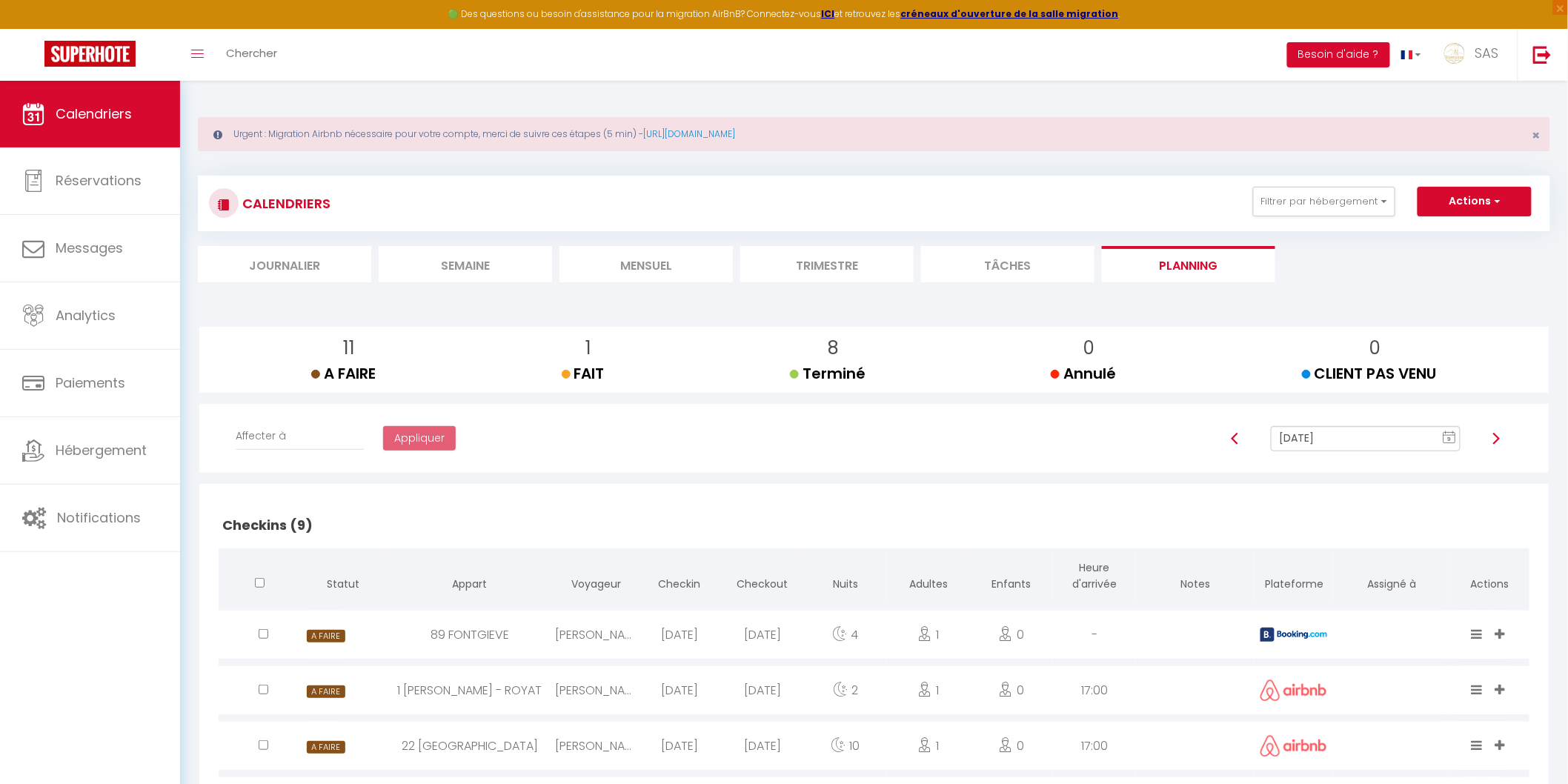
click at [676, 270] on li "Mensuel" at bounding box center [646, 264] width 173 height 37
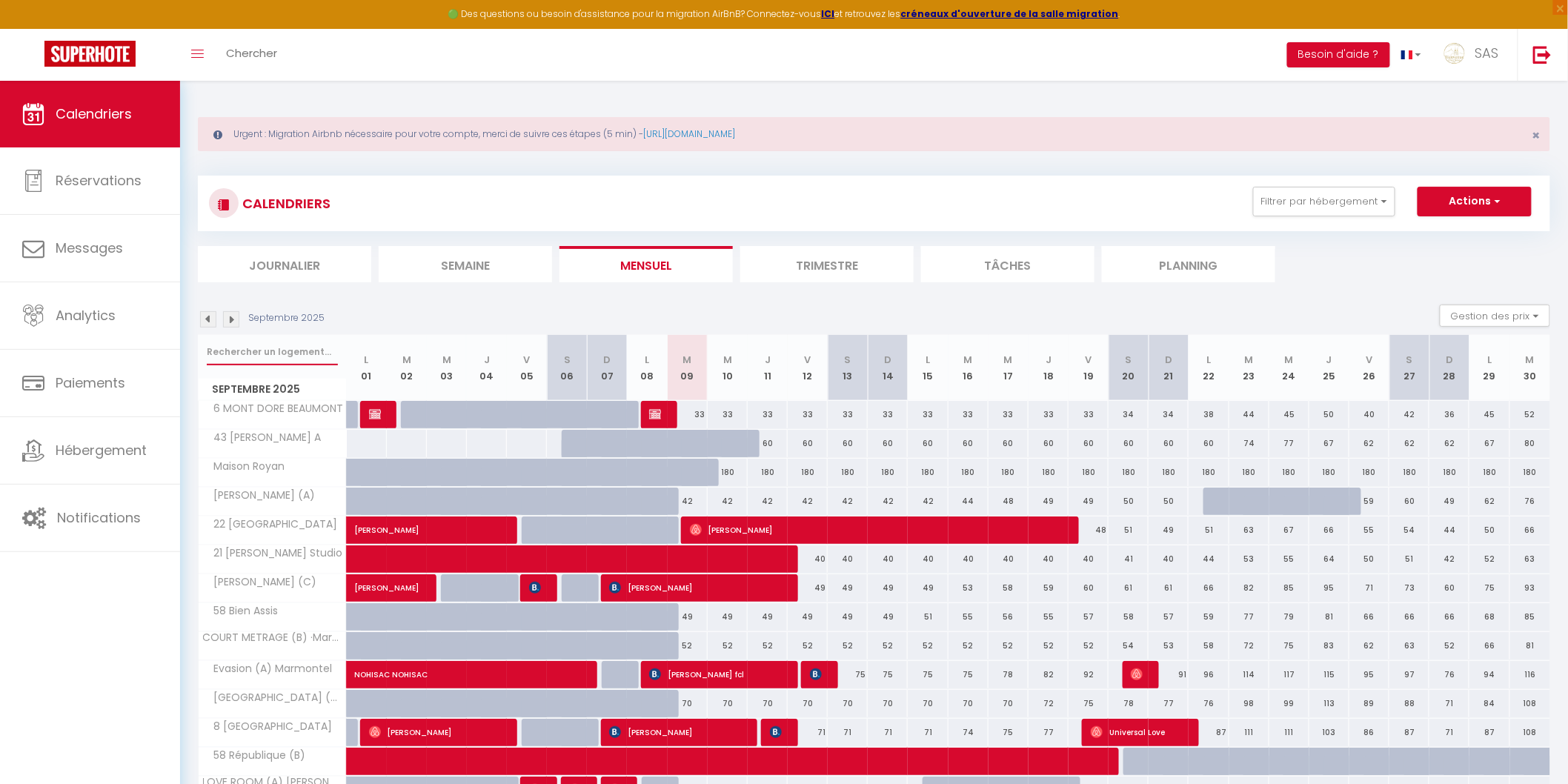
click at [293, 345] on input "text" at bounding box center [273, 351] width 132 height 26
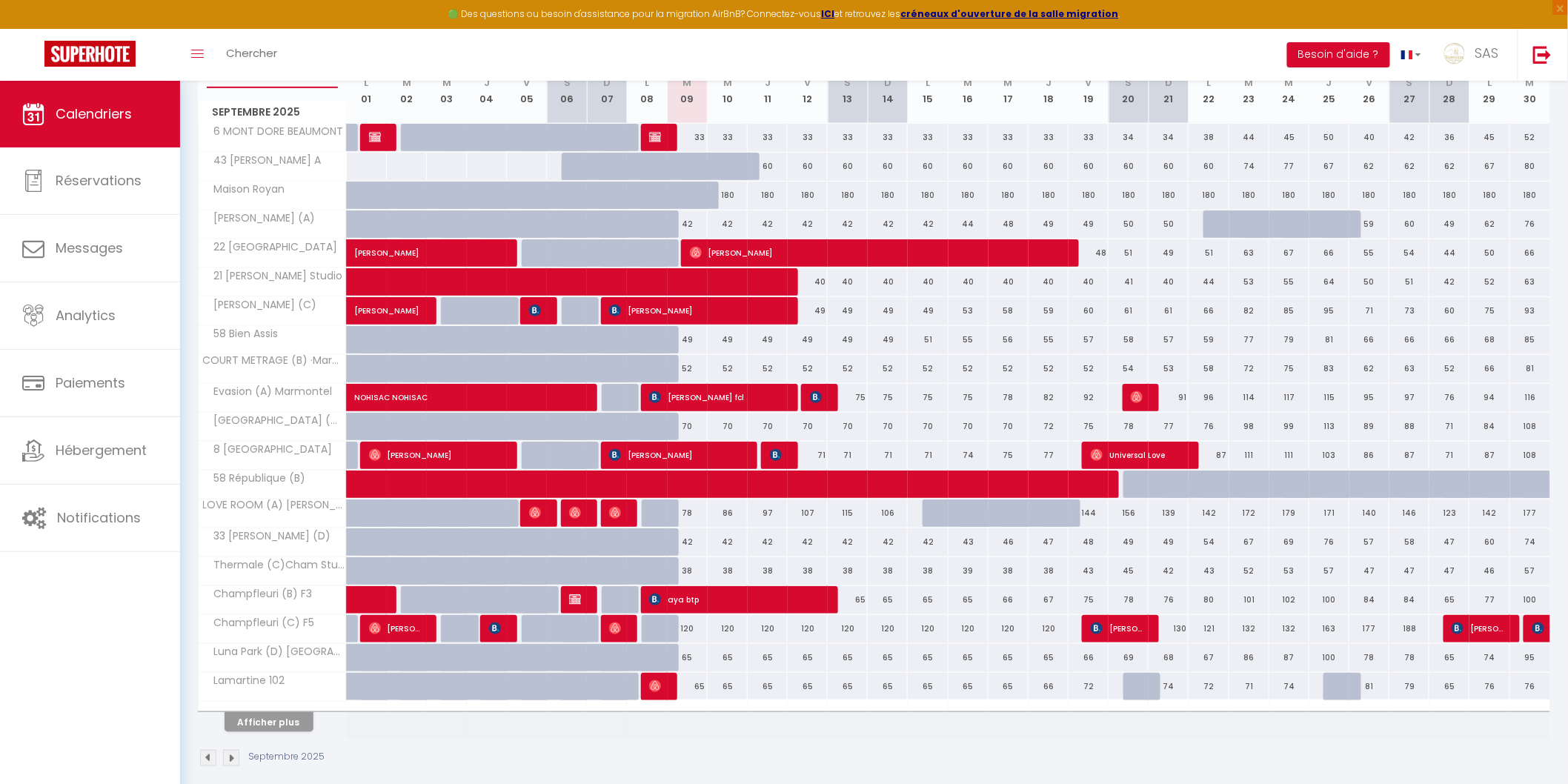
scroll to position [293, 0]
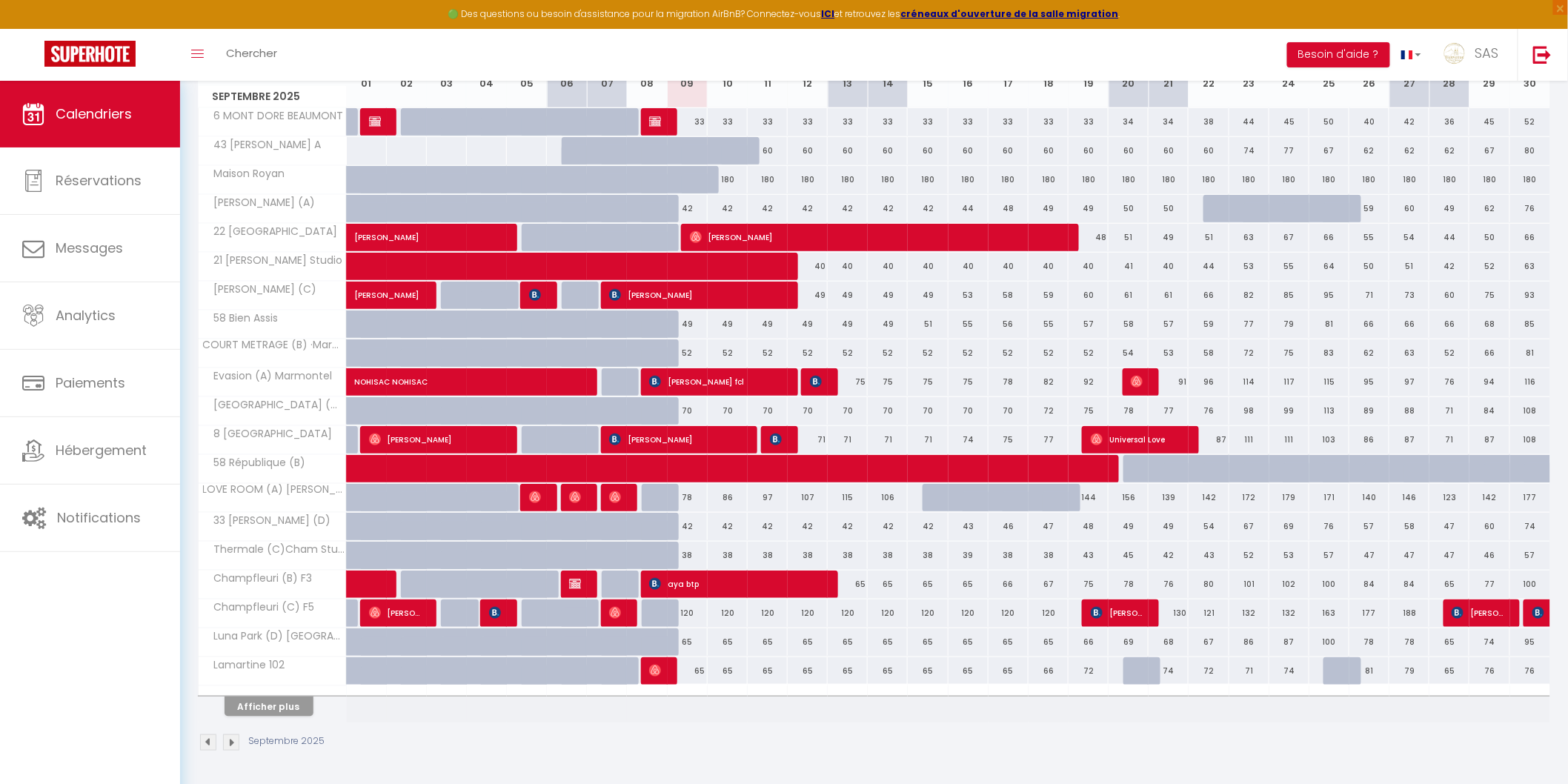
click at [206, 745] on img at bounding box center [208, 742] width 16 height 16
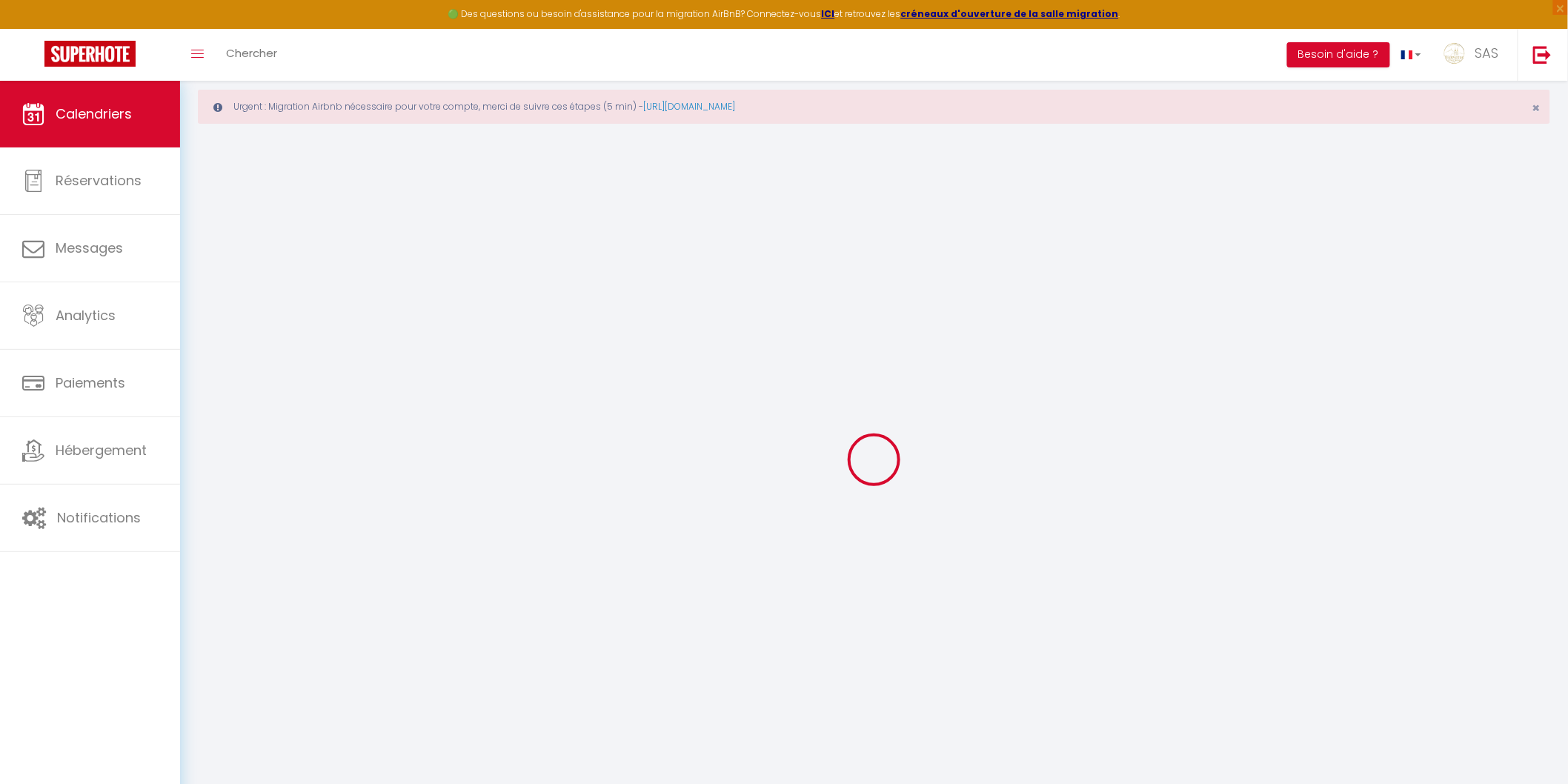
scroll to position [0, 0]
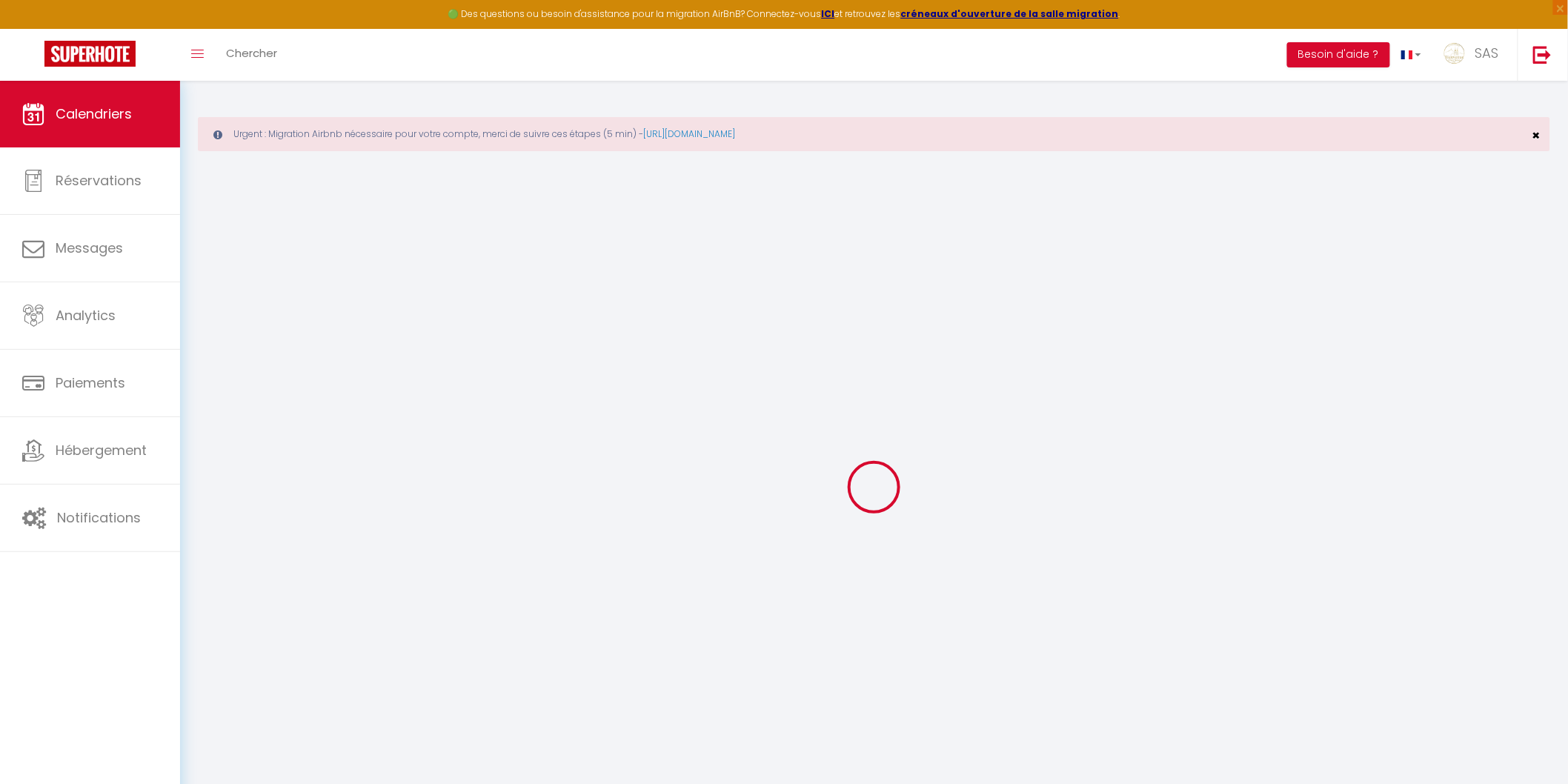
click at [1530, 143] on div "Urgent : Migration Airbnb nécessaire pour votre compte, merci de suivre ces éta…" at bounding box center [874, 134] width 1353 height 34
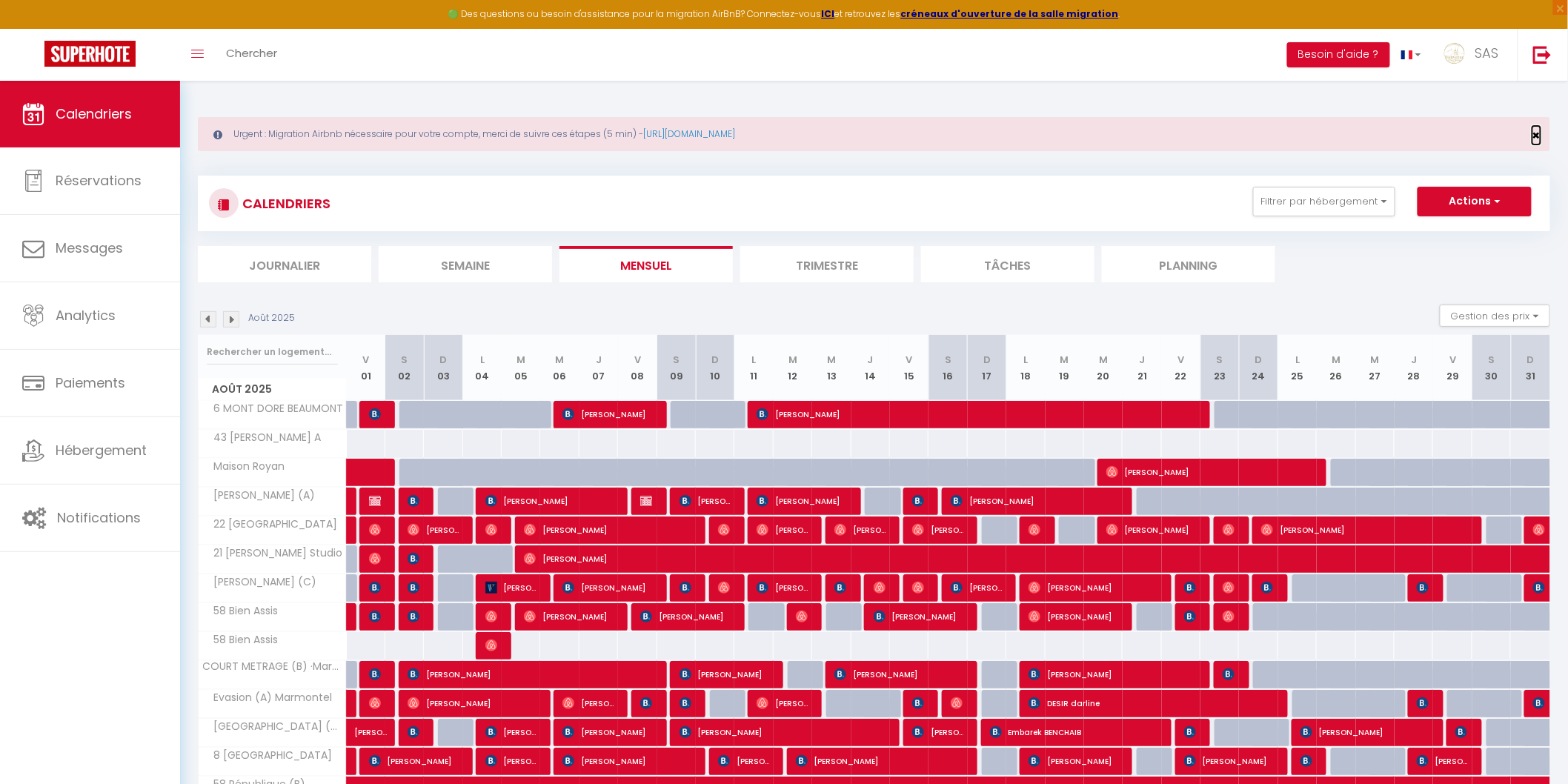
click at [1533, 137] on span "×" at bounding box center [1537, 135] width 9 height 19
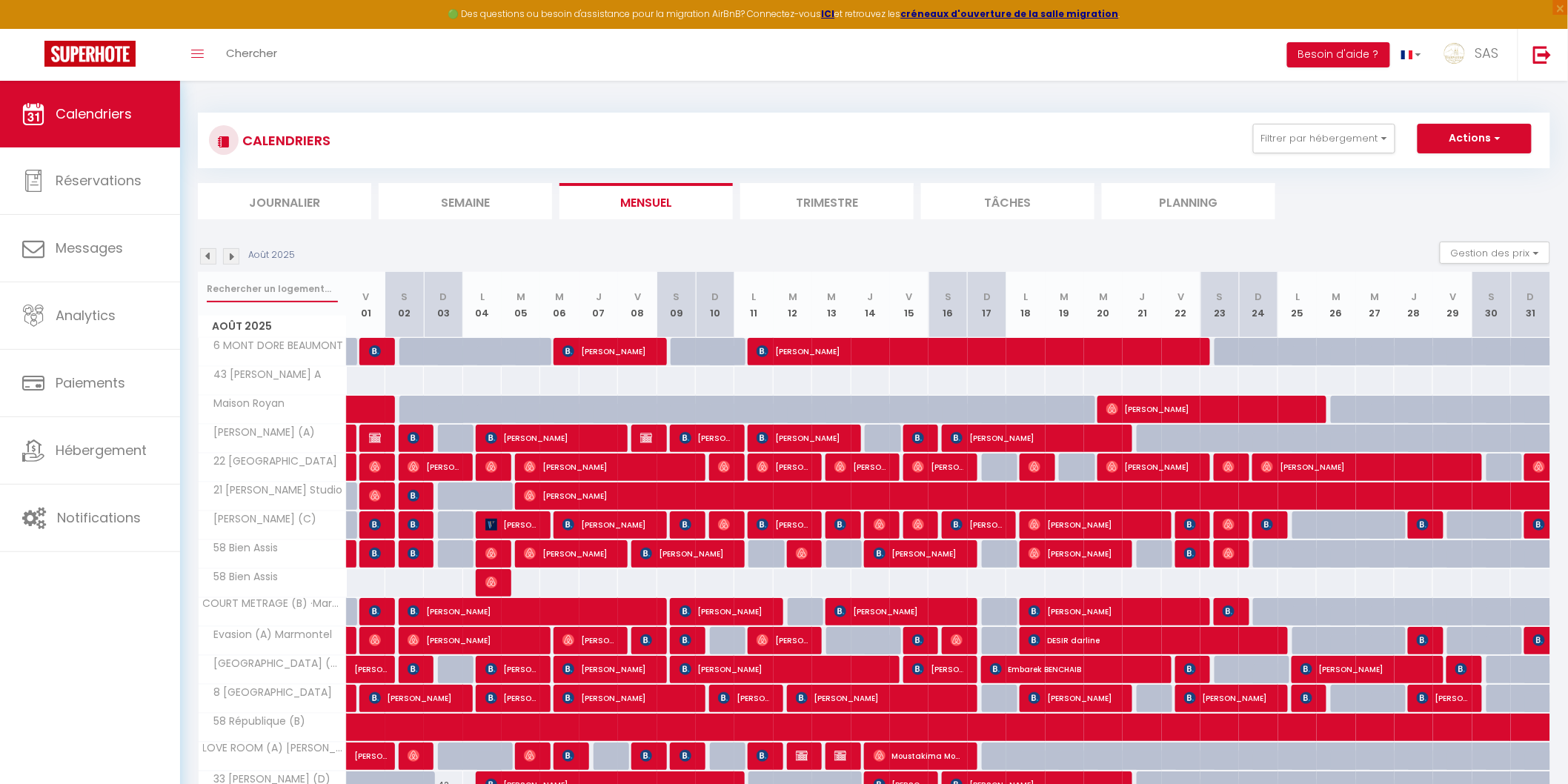
click at [325, 285] on input "text" at bounding box center [273, 289] width 132 height 26
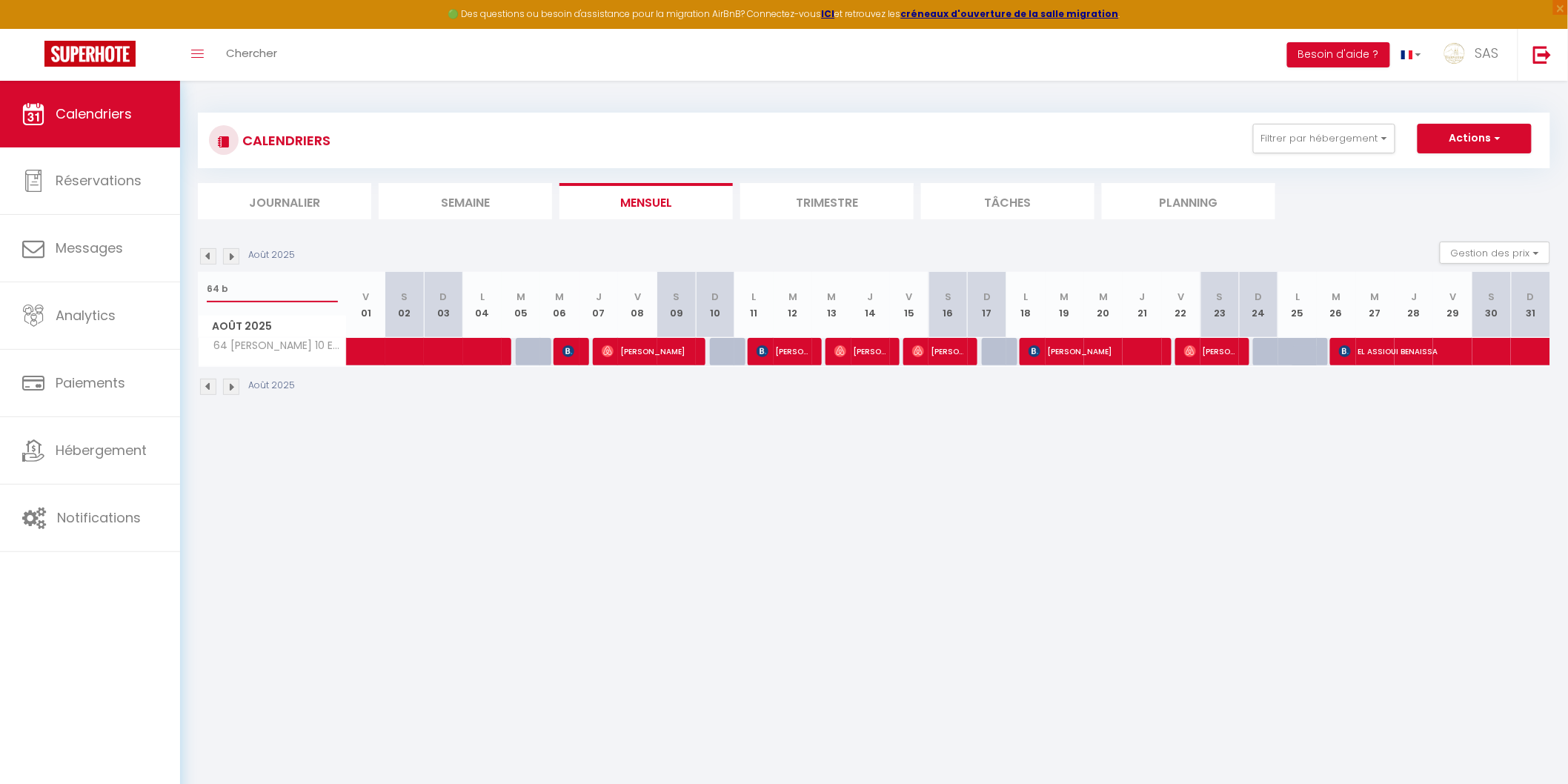
type input "64 b"
click at [1092, 354] on span "[PERSON_NAME]" at bounding box center [1093, 351] width 128 height 28
select select "OK"
select select "0"
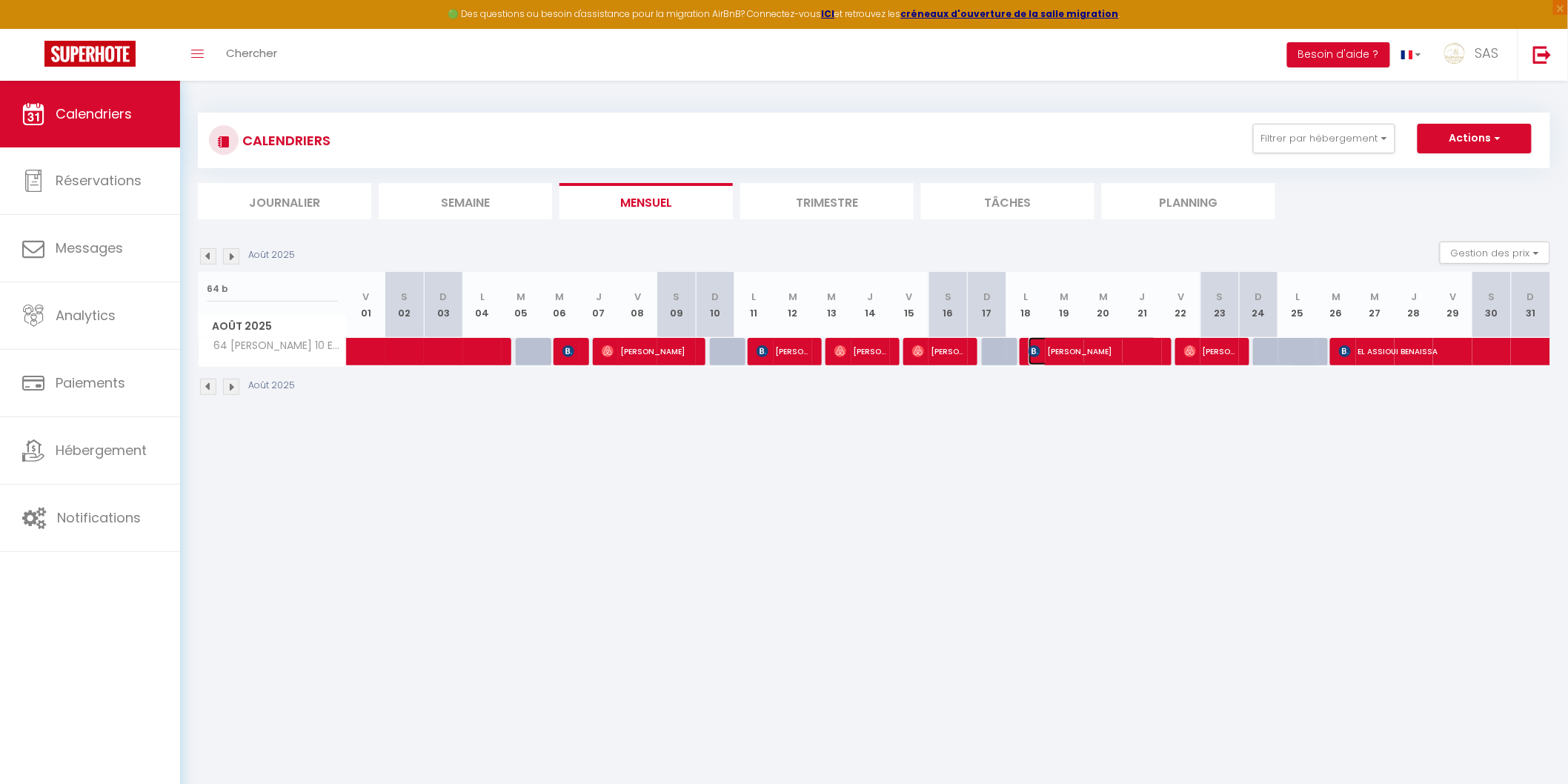
select select "0"
select select "1"
select select
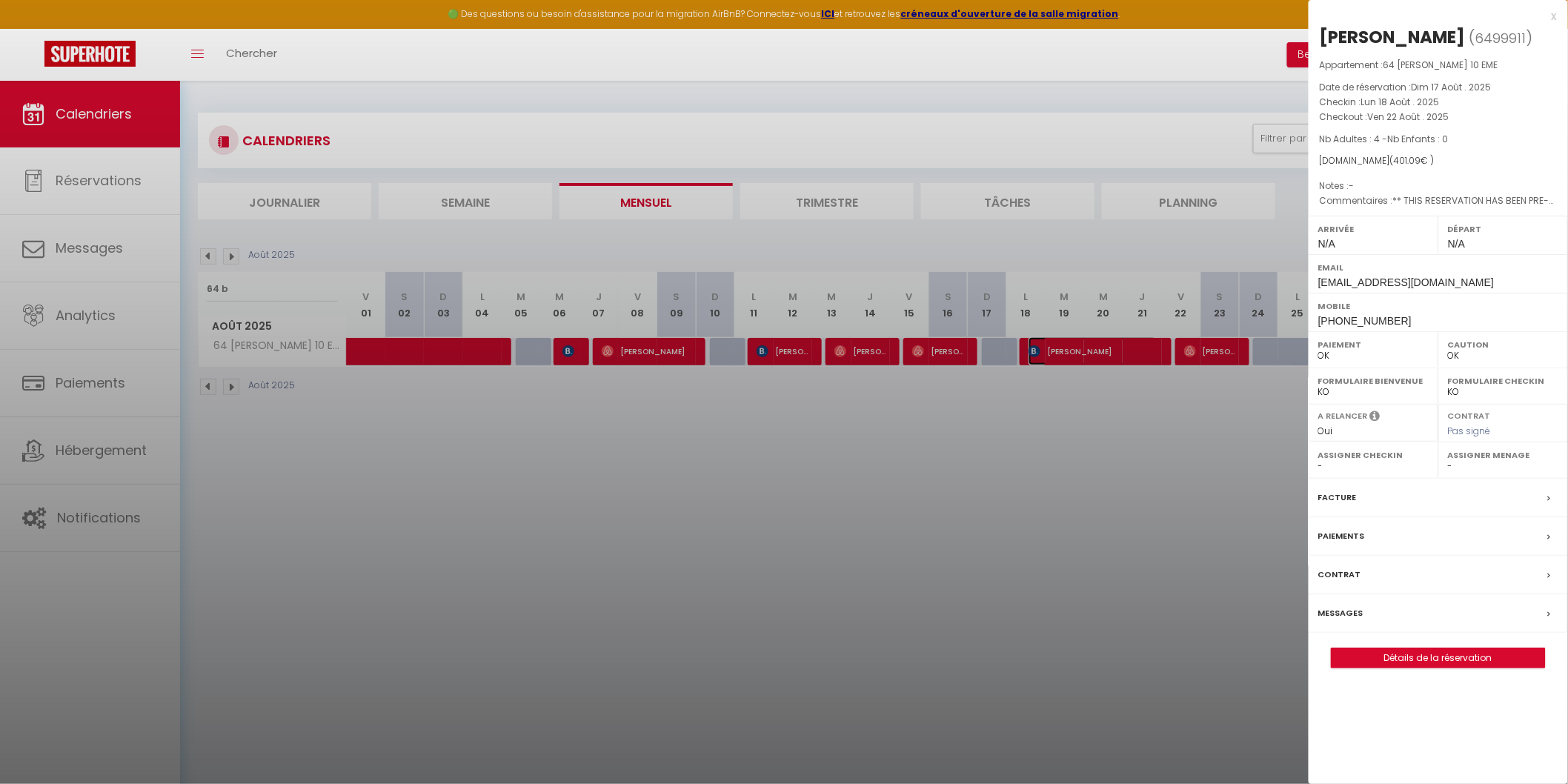
select select "25855"
click at [1142, 531] on div at bounding box center [784, 392] width 1568 height 784
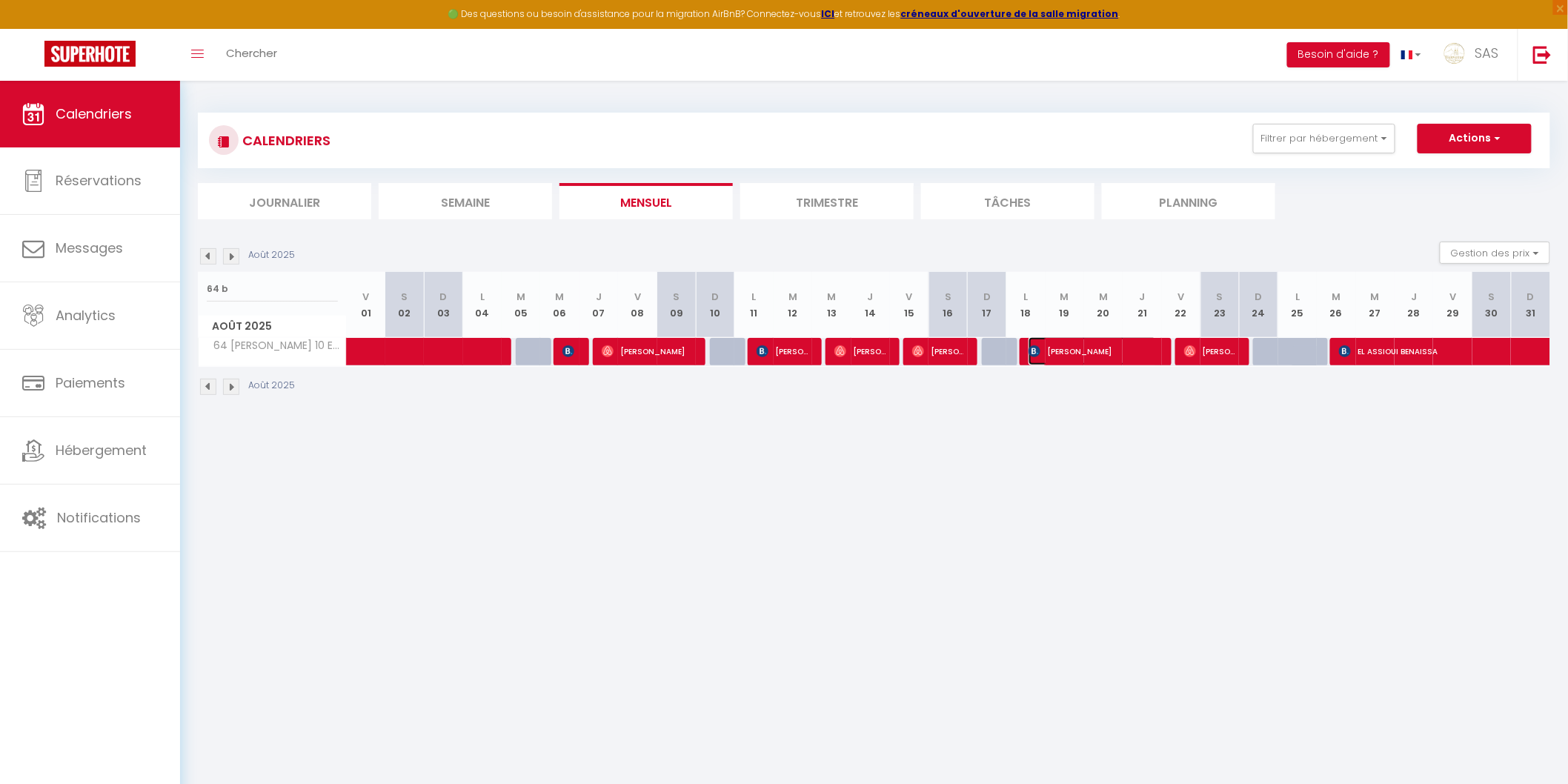
click at [1063, 342] on span "[PERSON_NAME]" at bounding box center [1093, 351] width 128 height 28
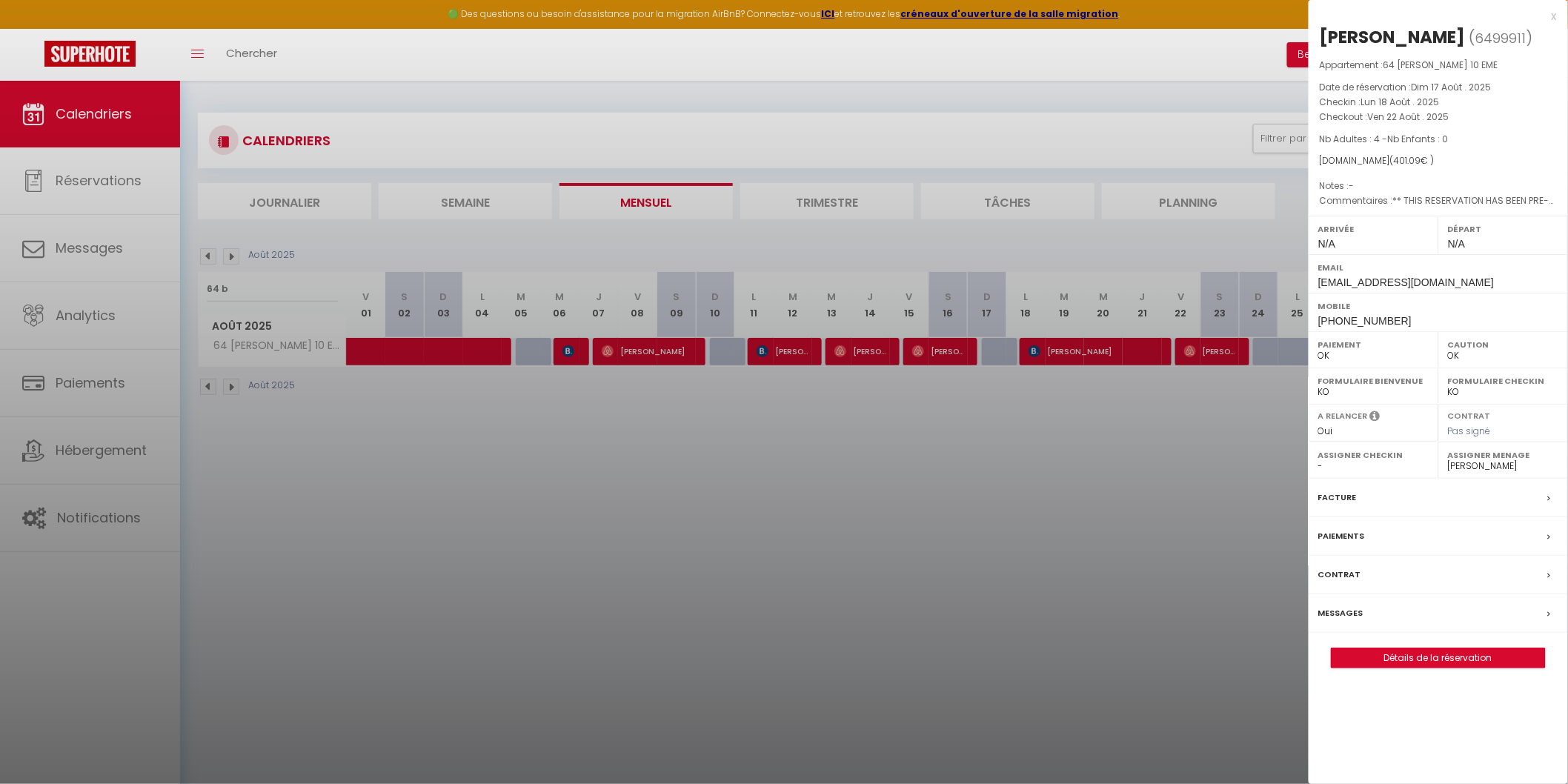
click at [1336, 611] on label "Messages" at bounding box center [1341, 613] width 45 height 15
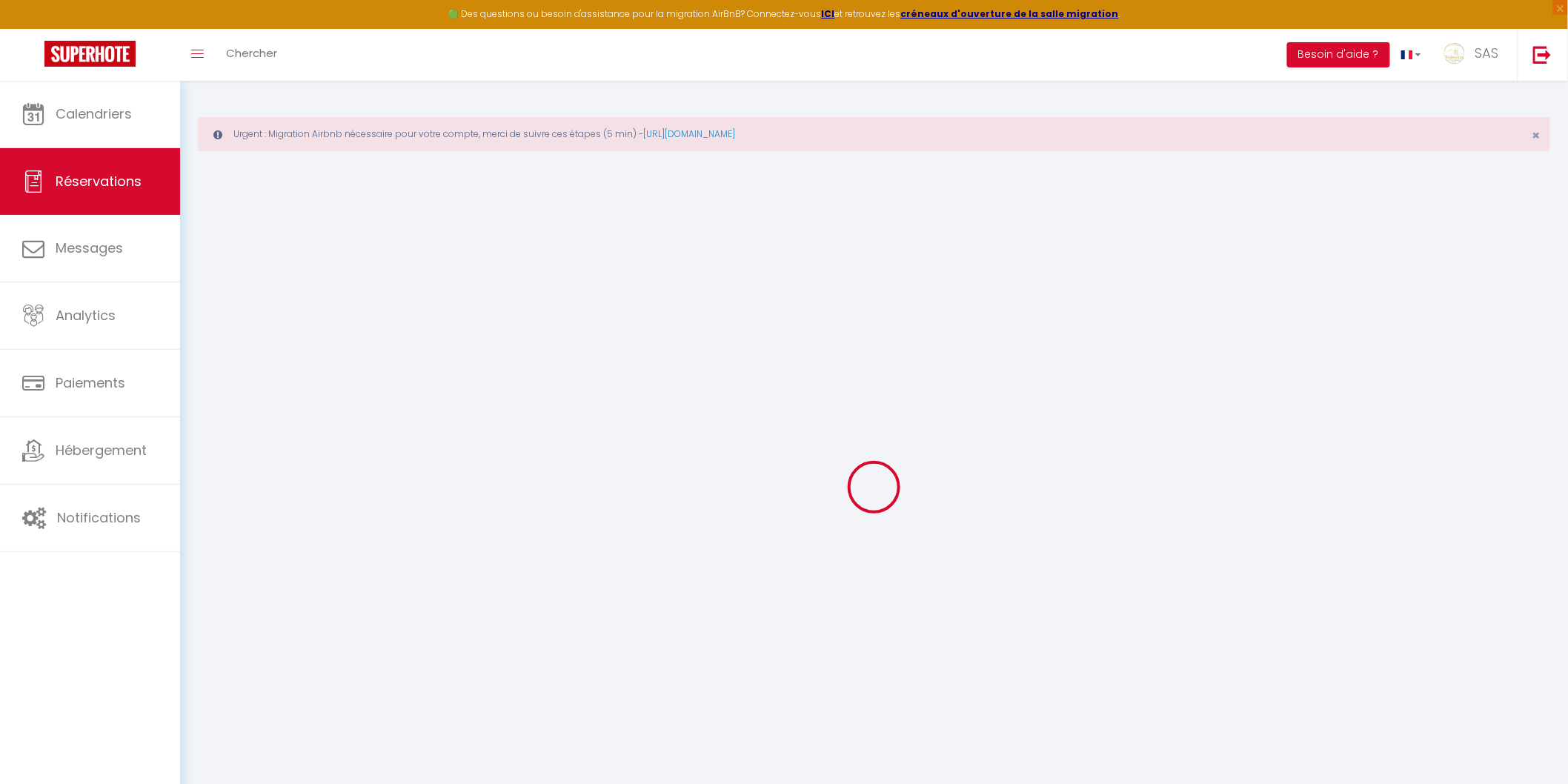
type input "Hassen"
type input "Msaddek"
type input "[EMAIL_ADDRESS][DOMAIN_NAME]"
type input "[PHONE_NUMBER]"
type input "."
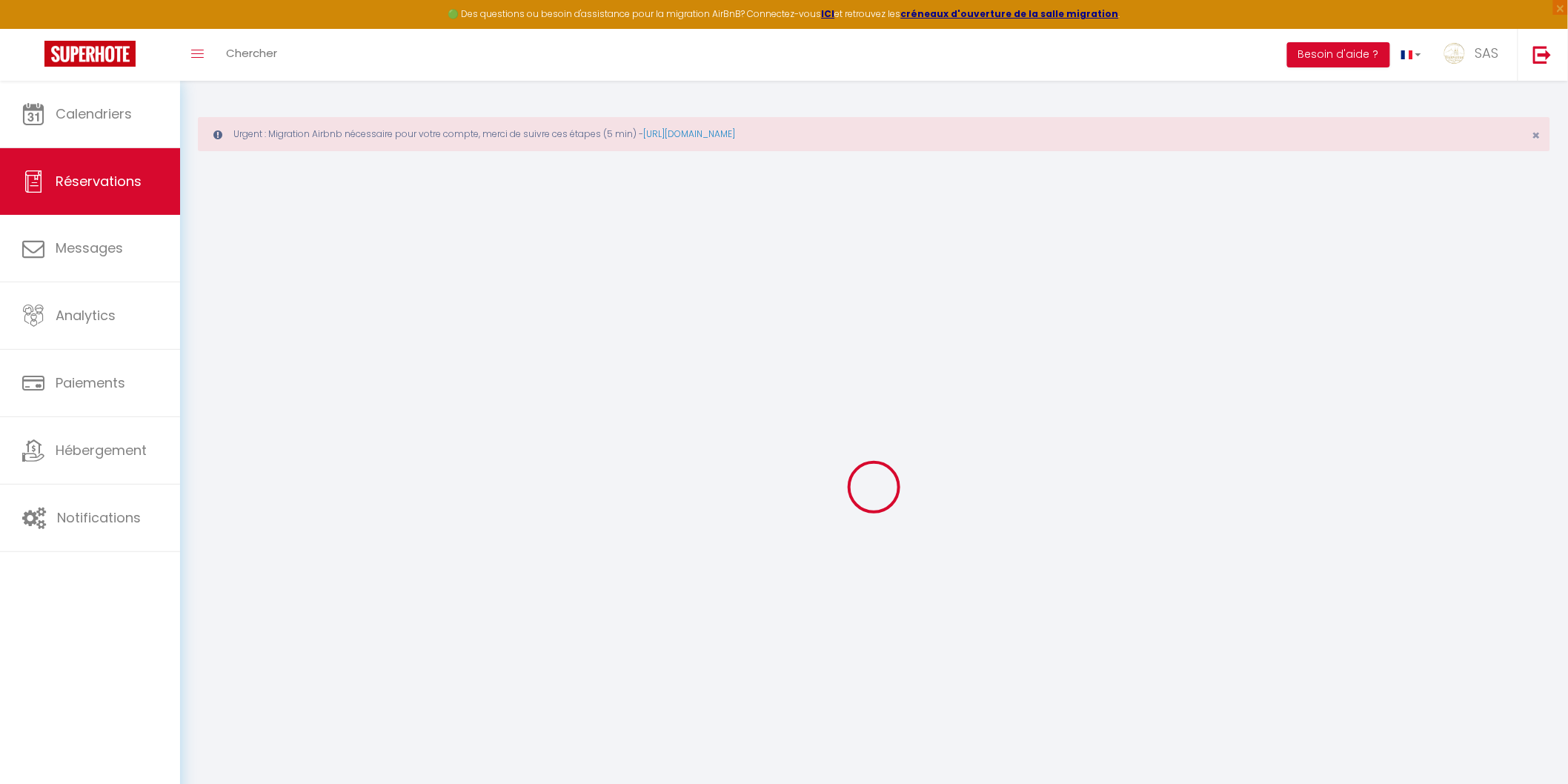
select select "FR"
type input "65.79"
type input "5.62"
select select "46137"
select select "1"
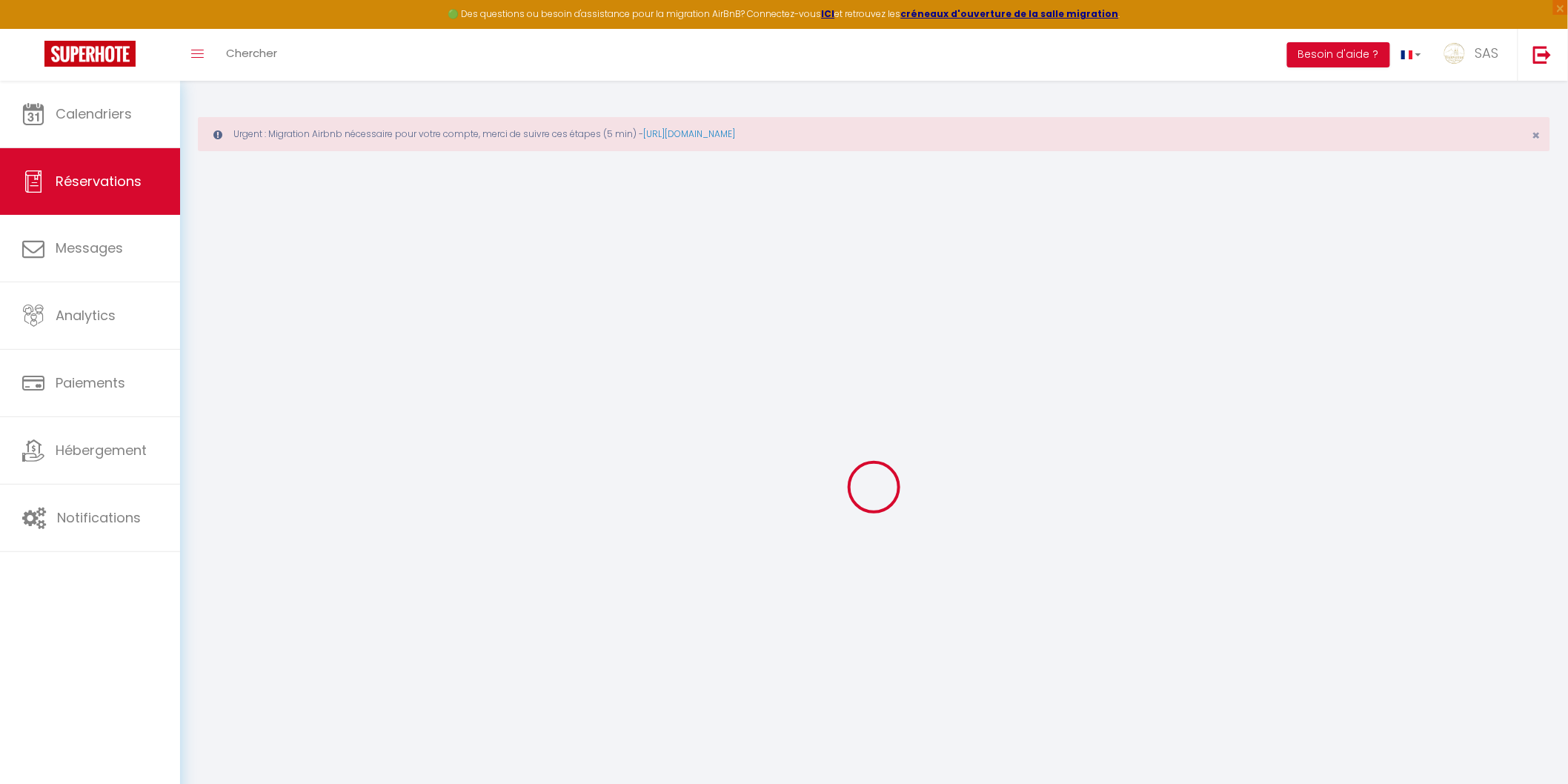
select select
type input "4"
select select "12"
select select "15"
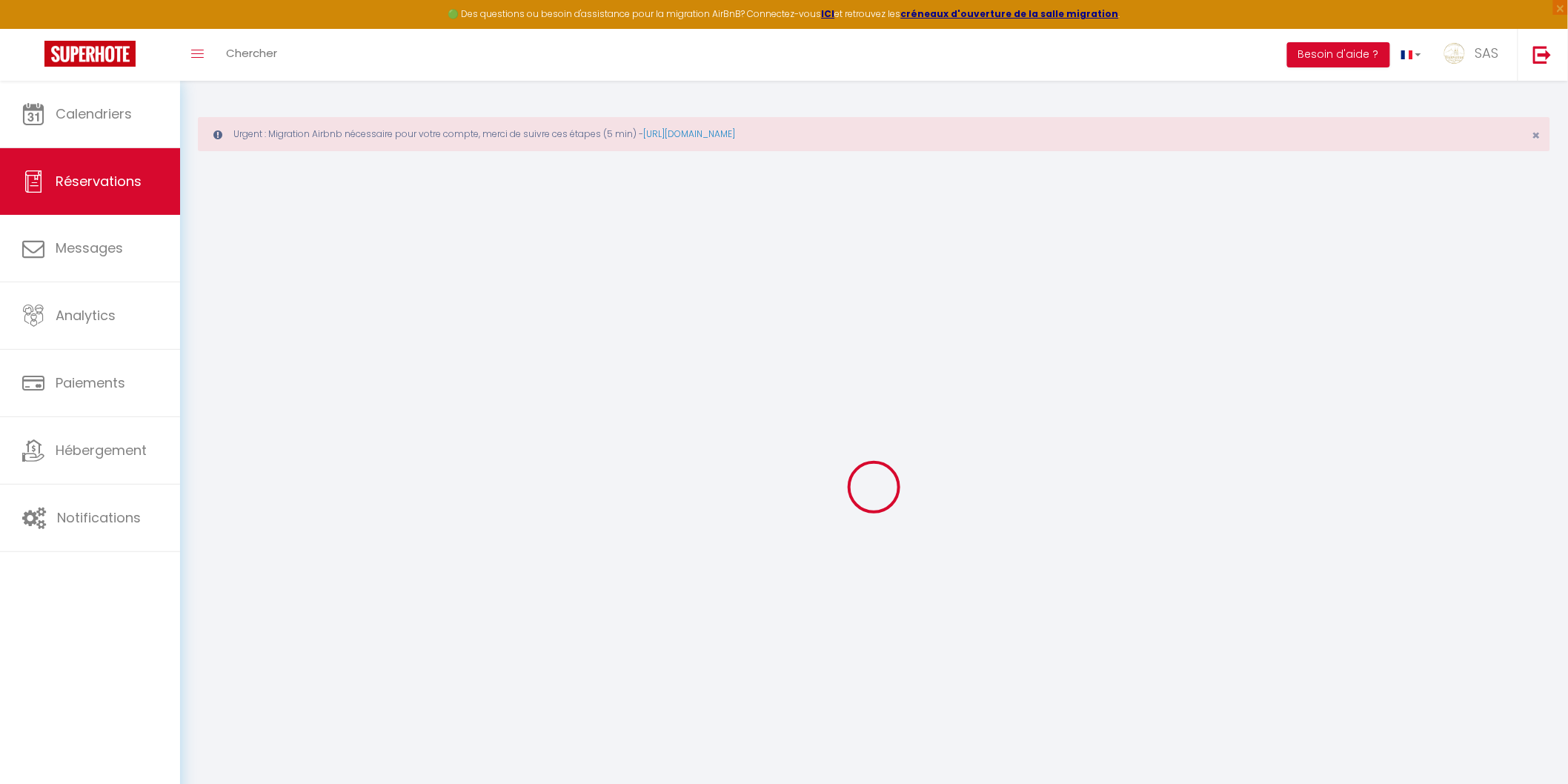
type input "310"
checkbox input "false"
type input "0"
select select "2"
type input "0"
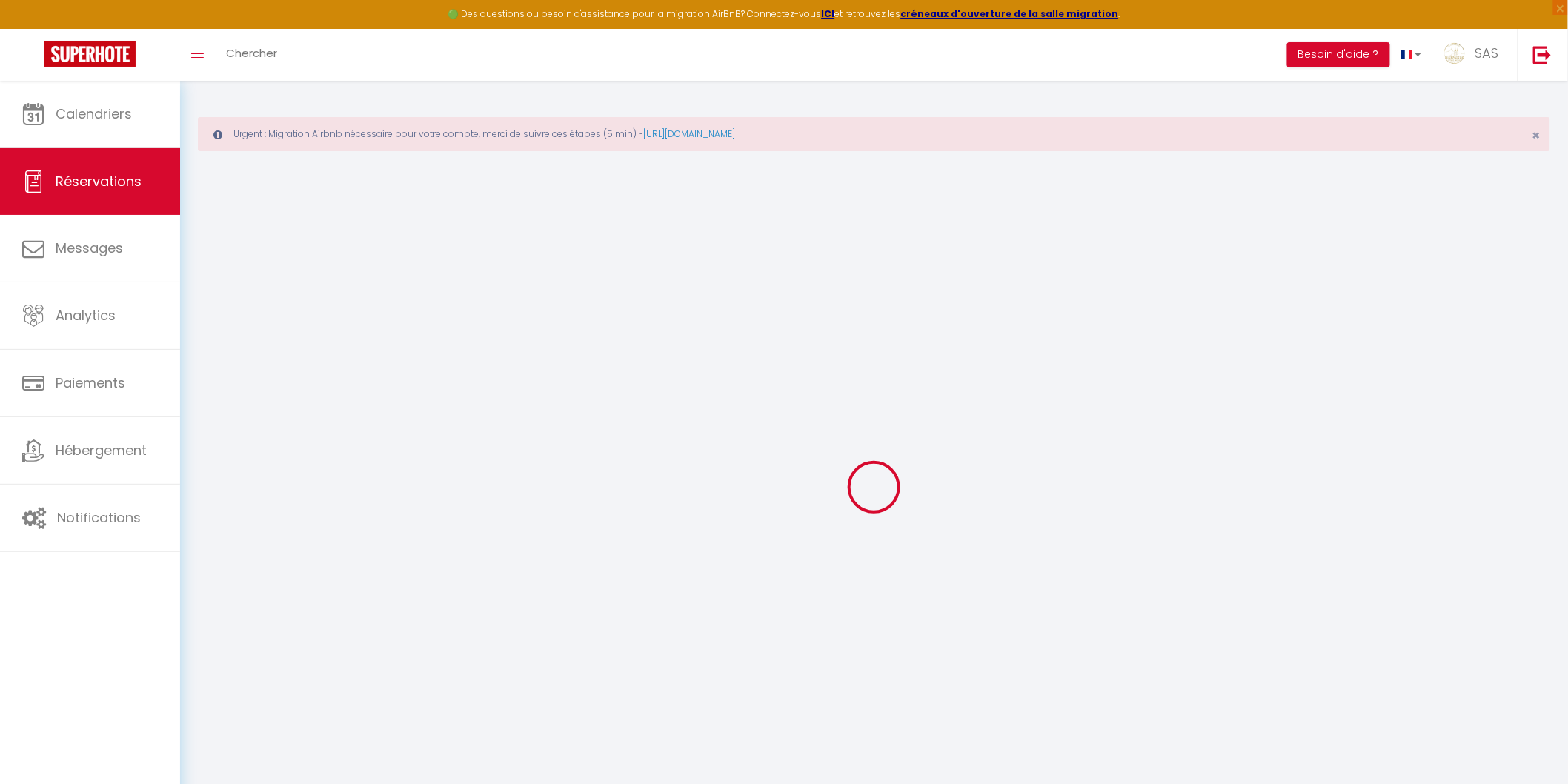
type input "0"
select select
checkbox input "false"
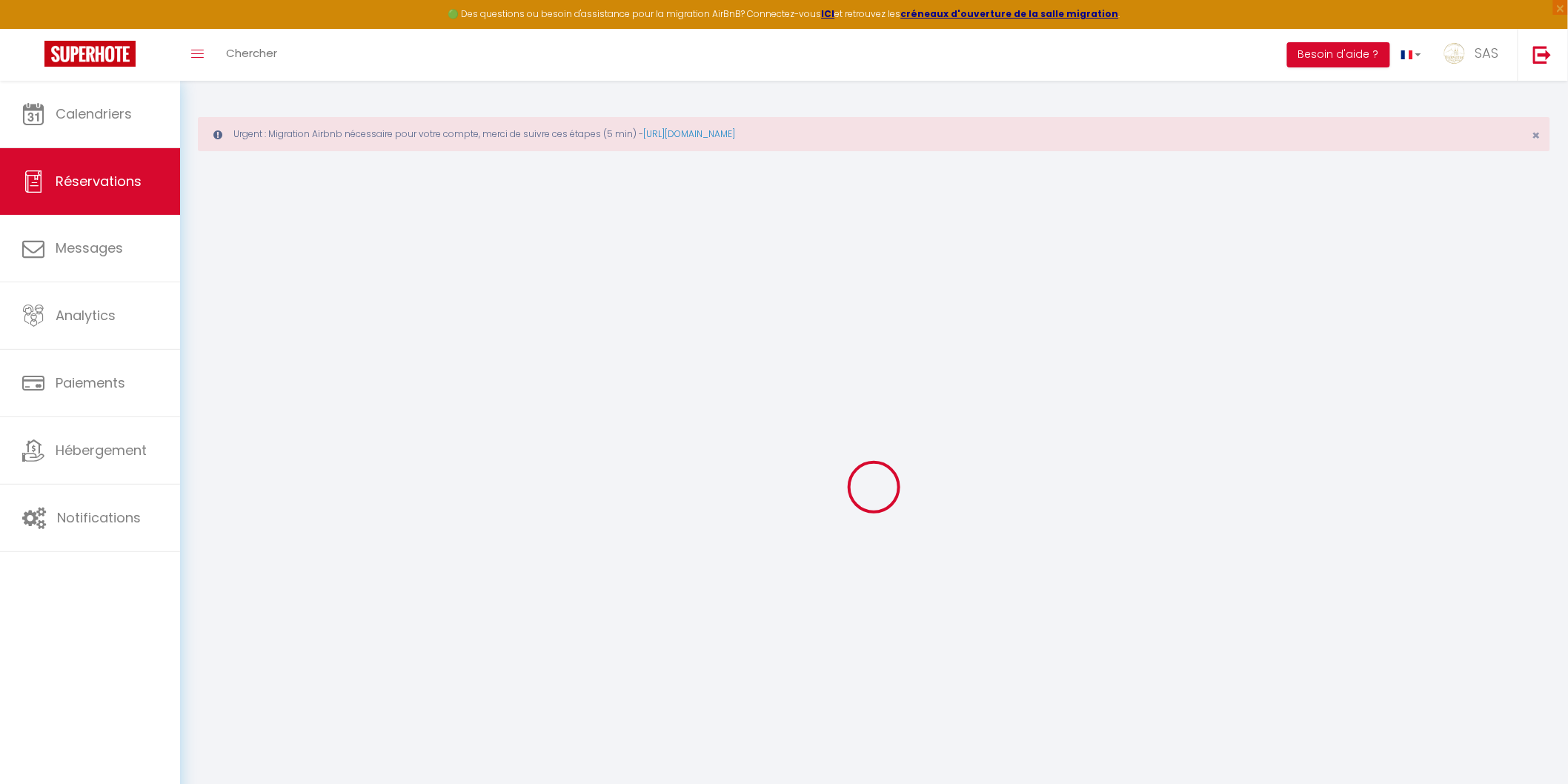
select select
checkbox input "false"
select select
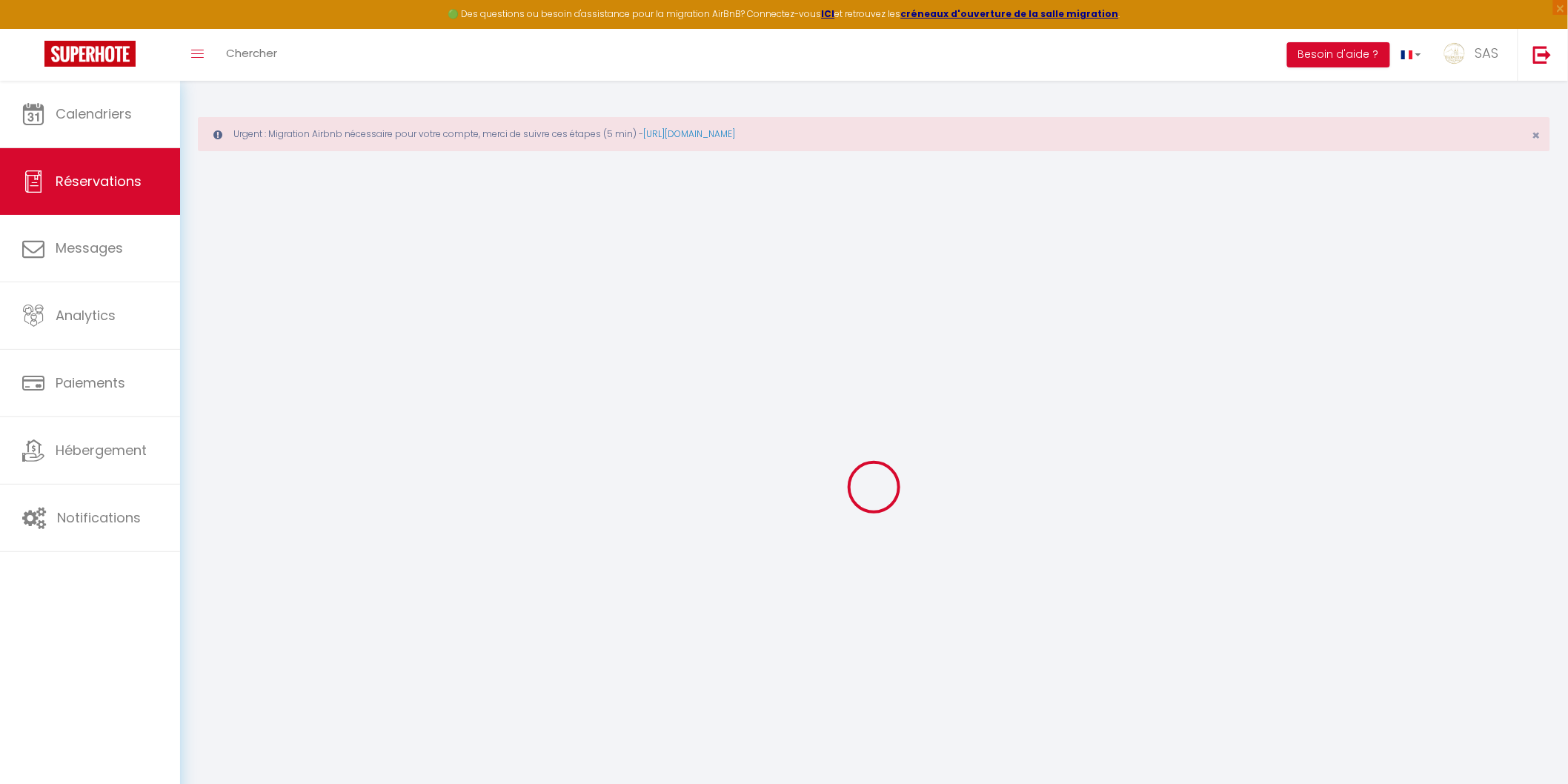
checkbox input "false"
select select
checkbox input "false"
type textarea "** THIS RESERVATION HAS BEEN PRE-PAID ** BOOKING NOTE : Payment charge is EUR 5…"
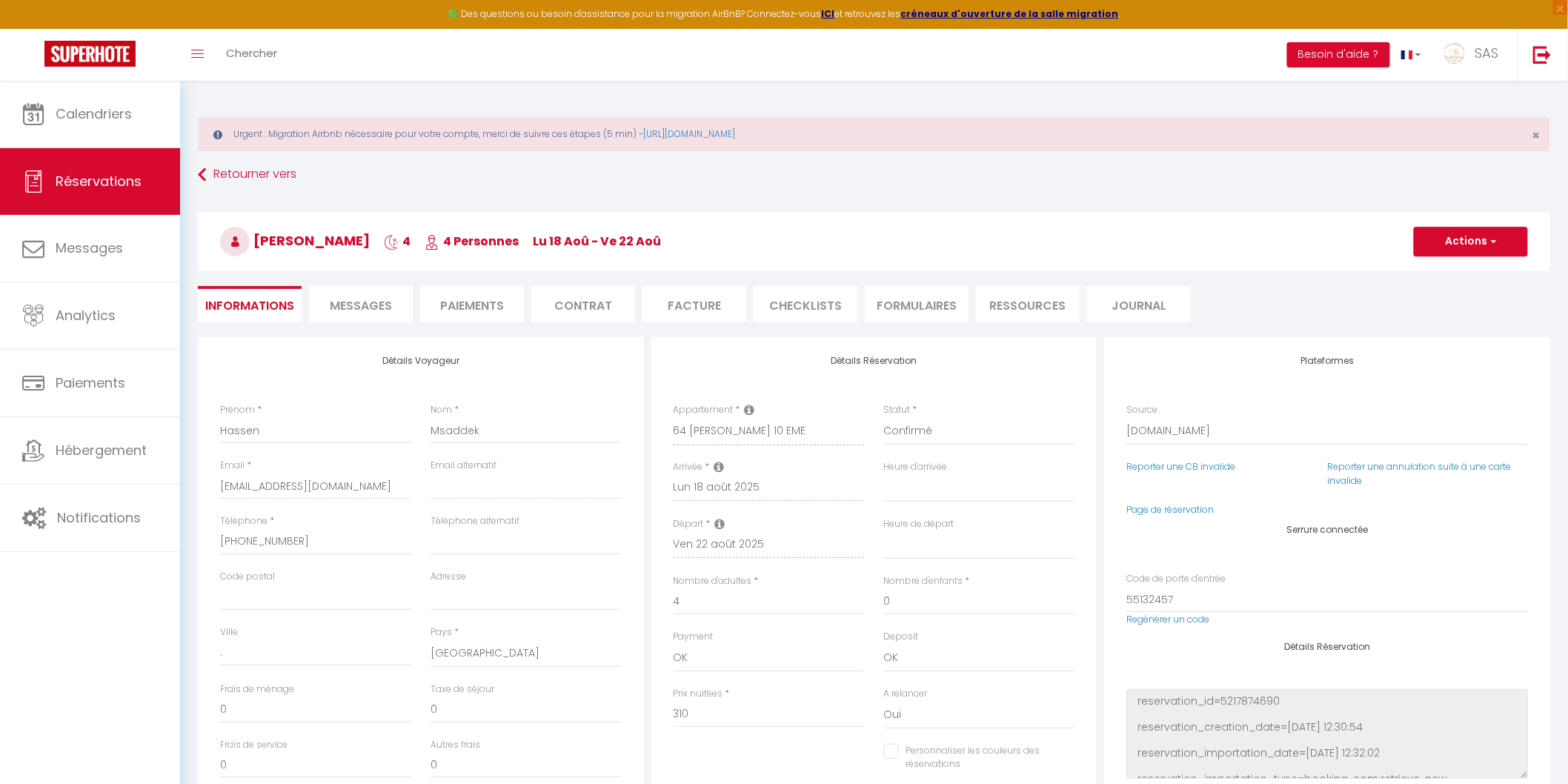
type input "77"
type input "14.09"
select select
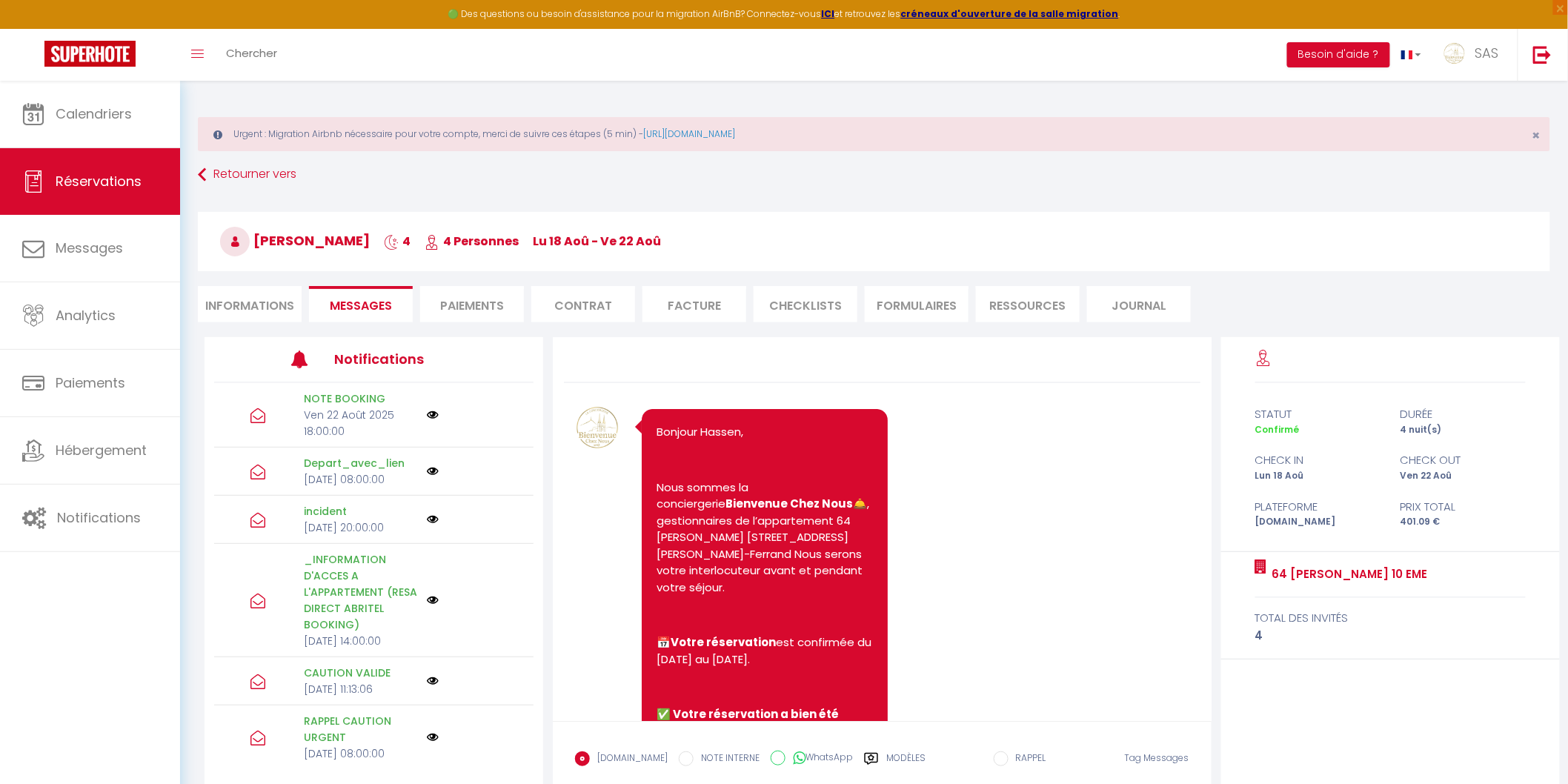
select select
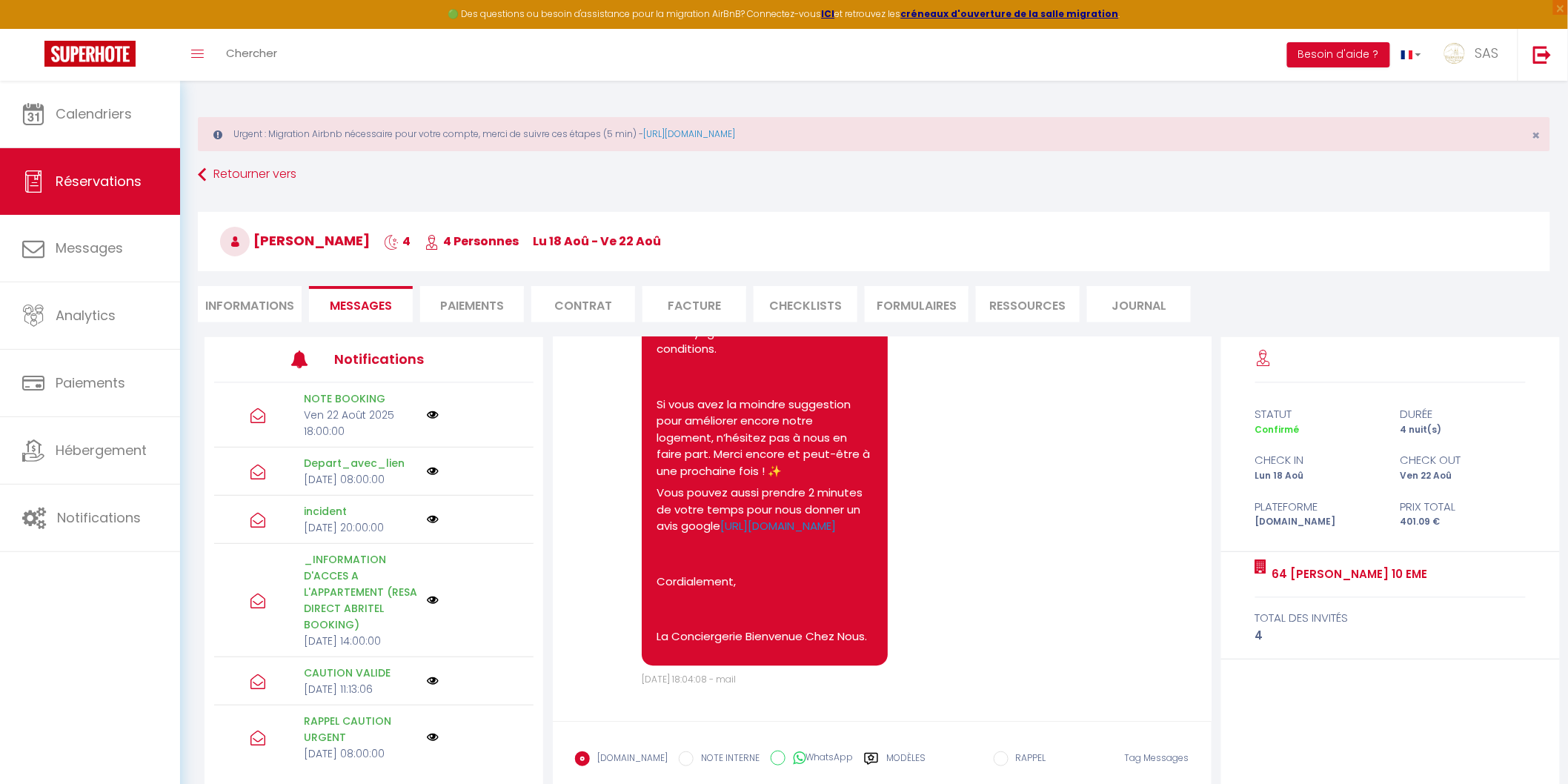
select select
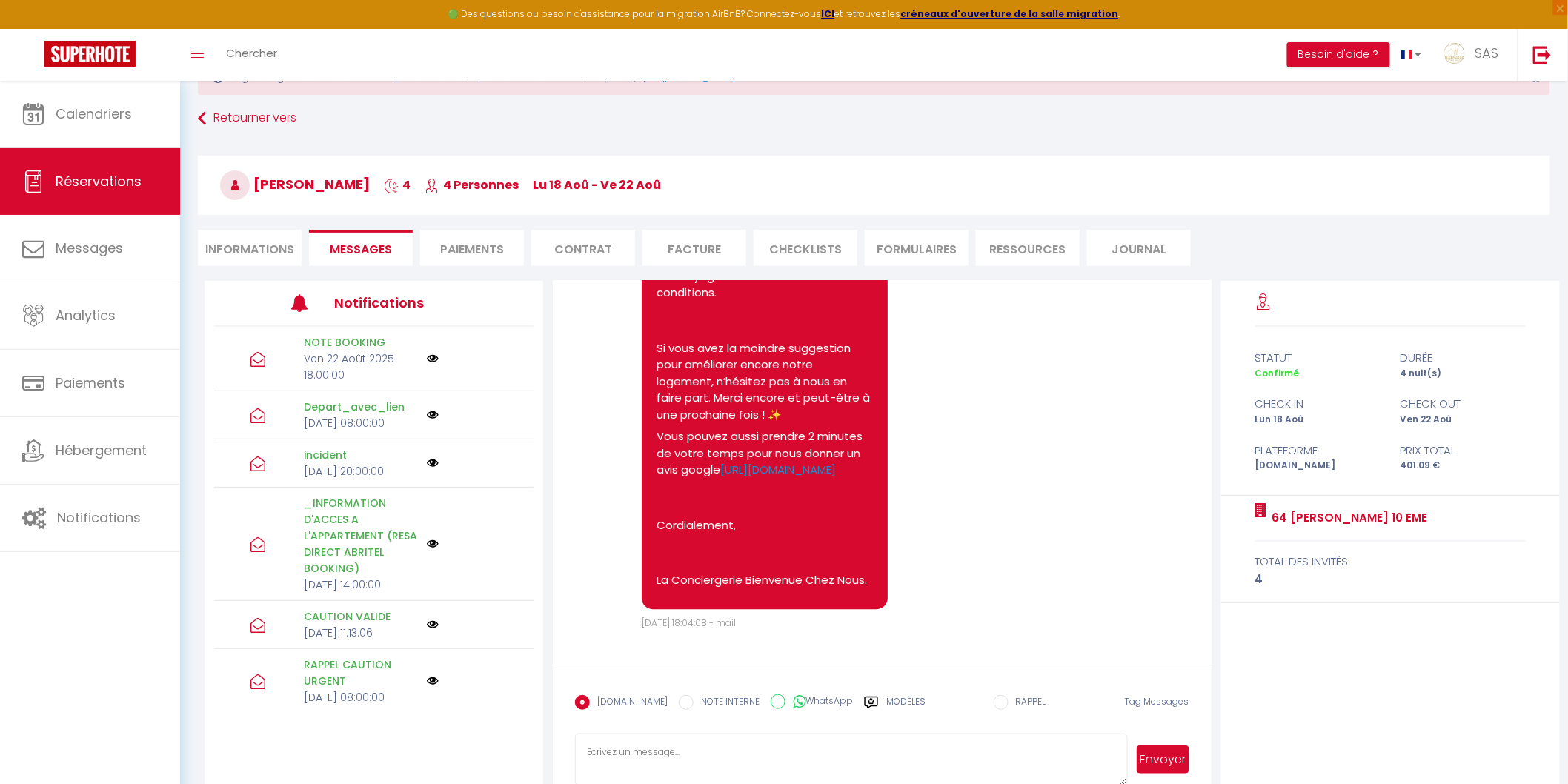
scroll to position [86, 0]
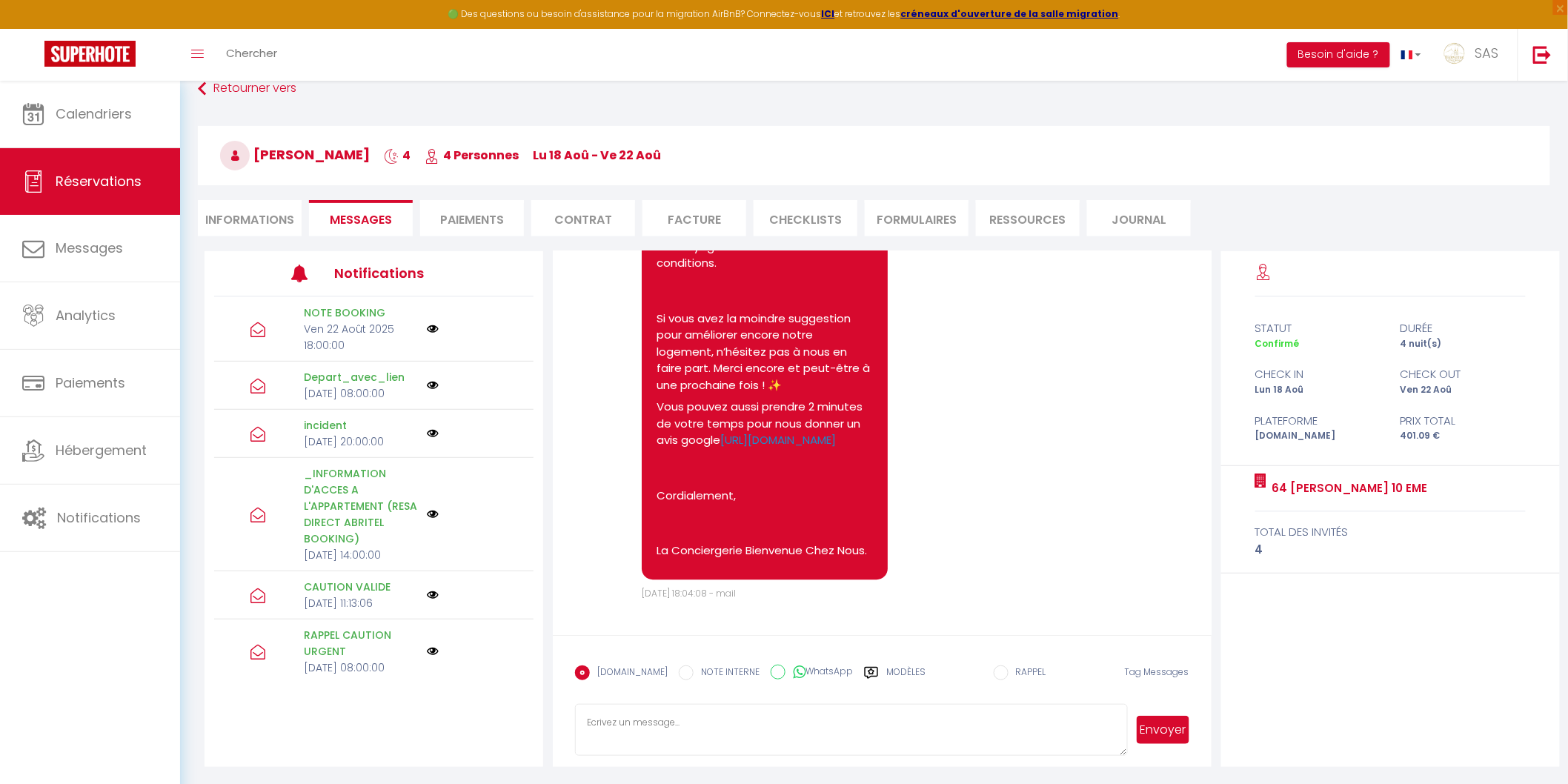
click at [282, 218] on li "Informations" at bounding box center [250, 218] width 103 height 37
select select
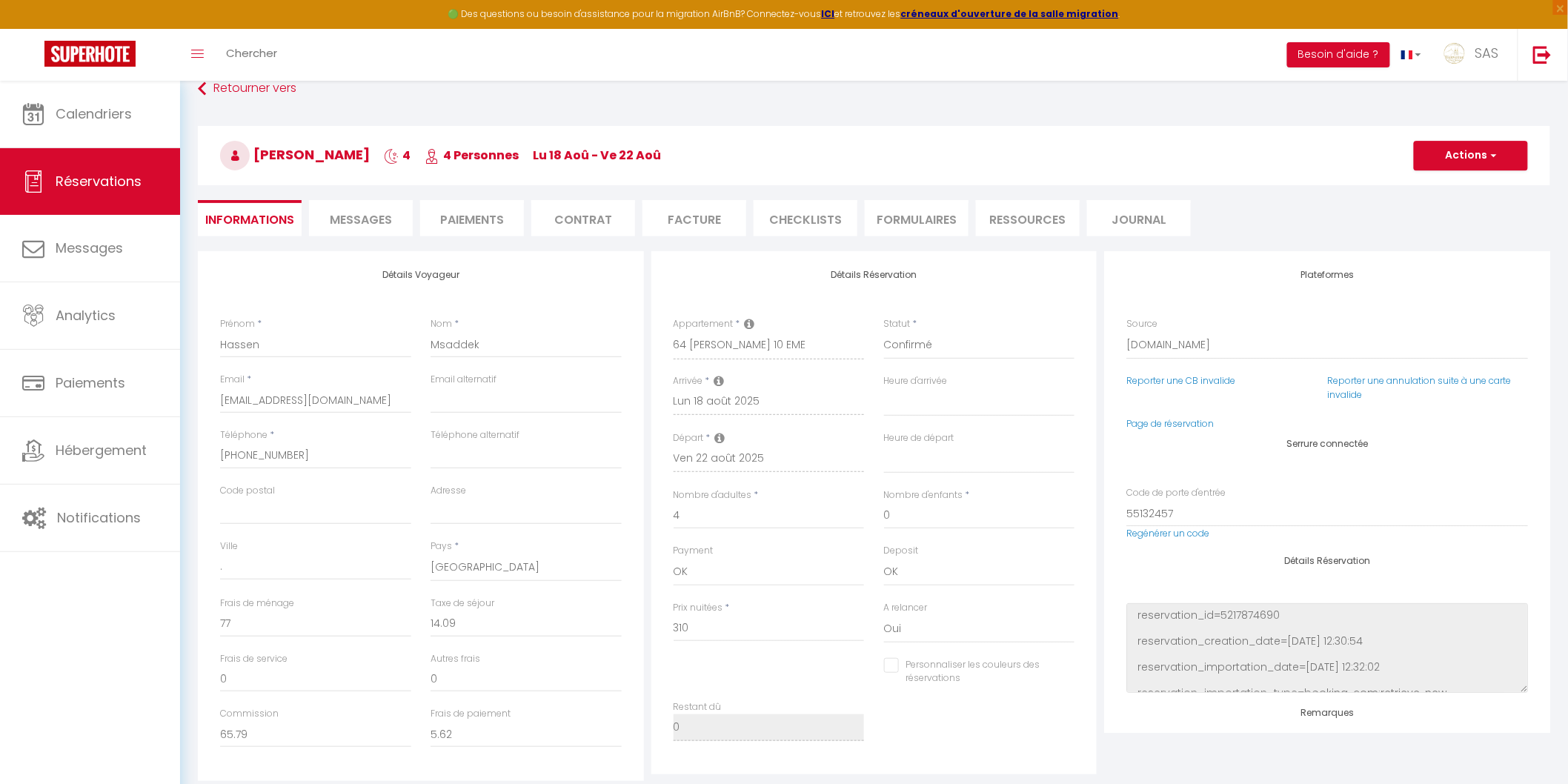
click at [380, 219] on span "Messages" at bounding box center [361, 219] width 62 height 17
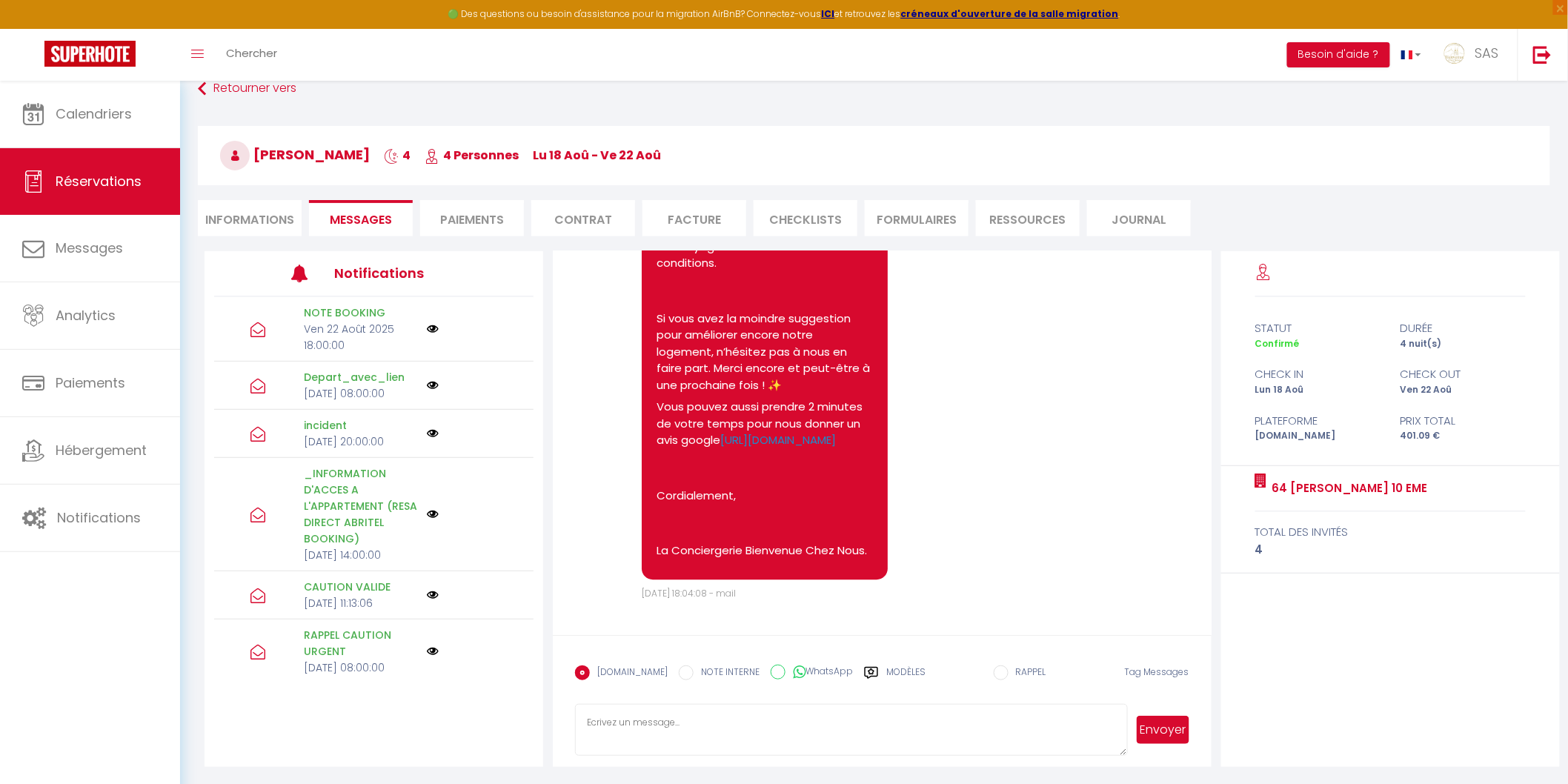
scroll to position [9755, 0]
click at [271, 206] on li "Informations" at bounding box center [250, 218] width 103 height 37
select select
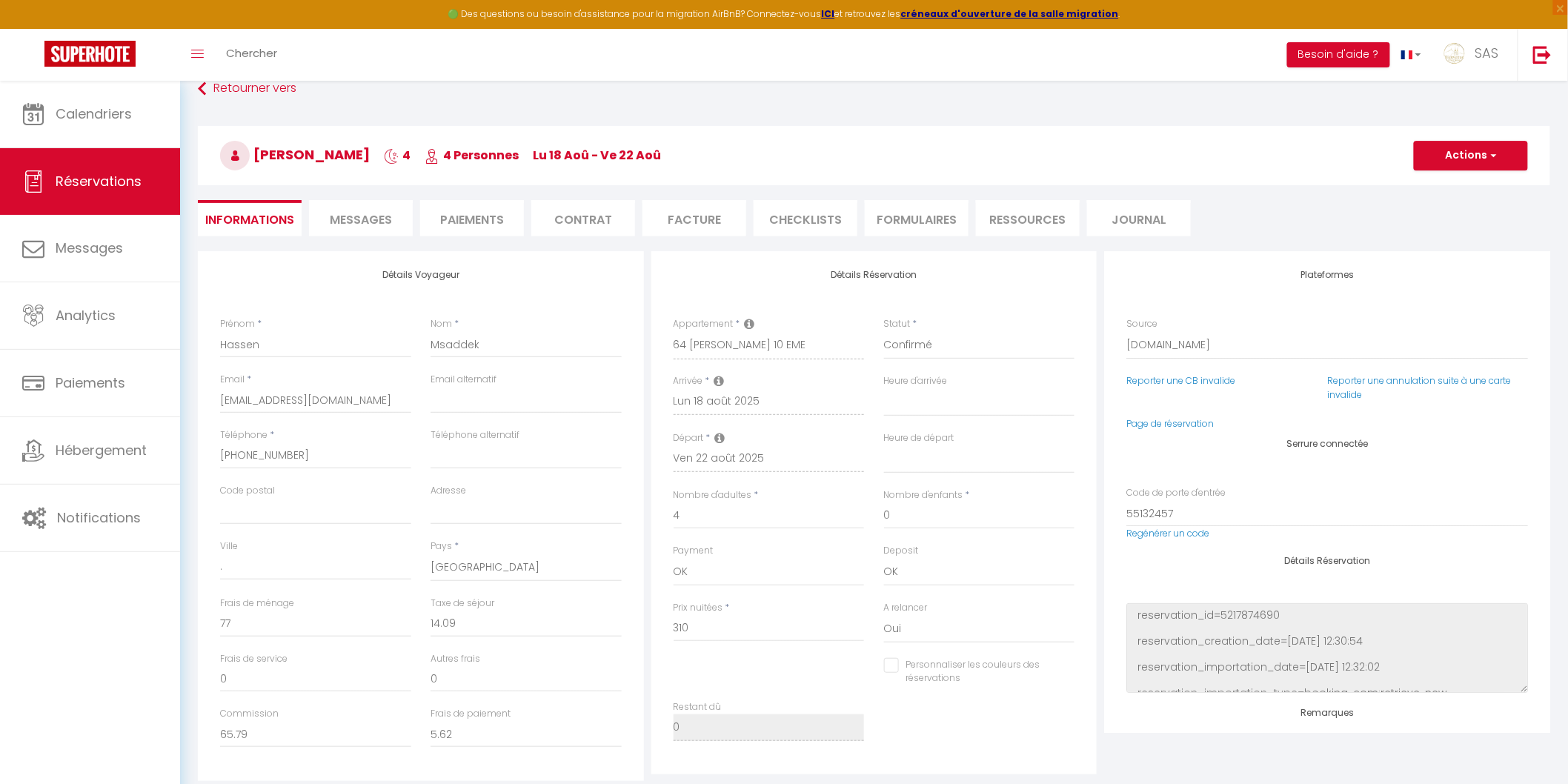
select select
checkbox input "false"
select select
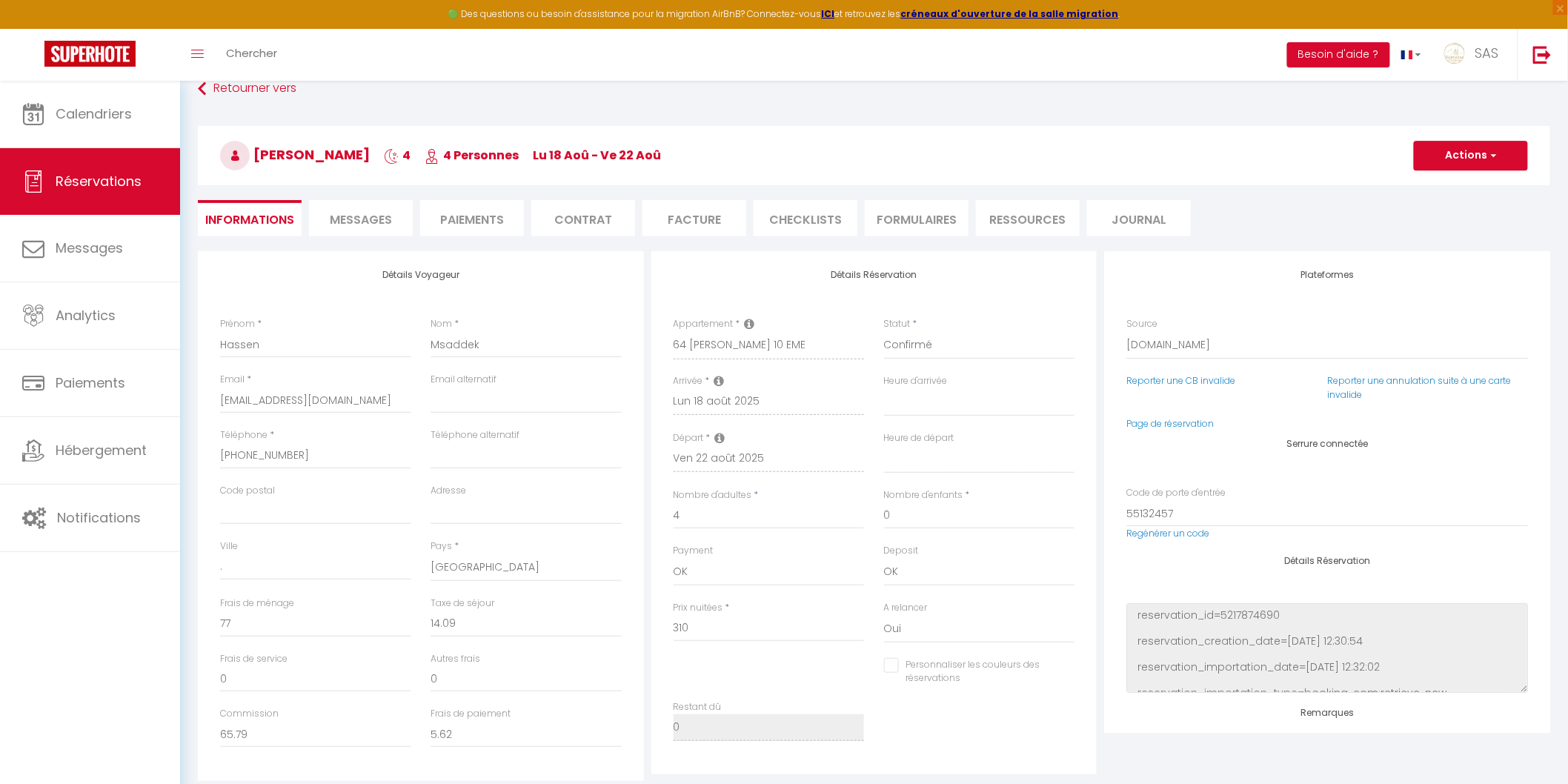
checkbox input "false"
select select
checkbox input "false"
select select
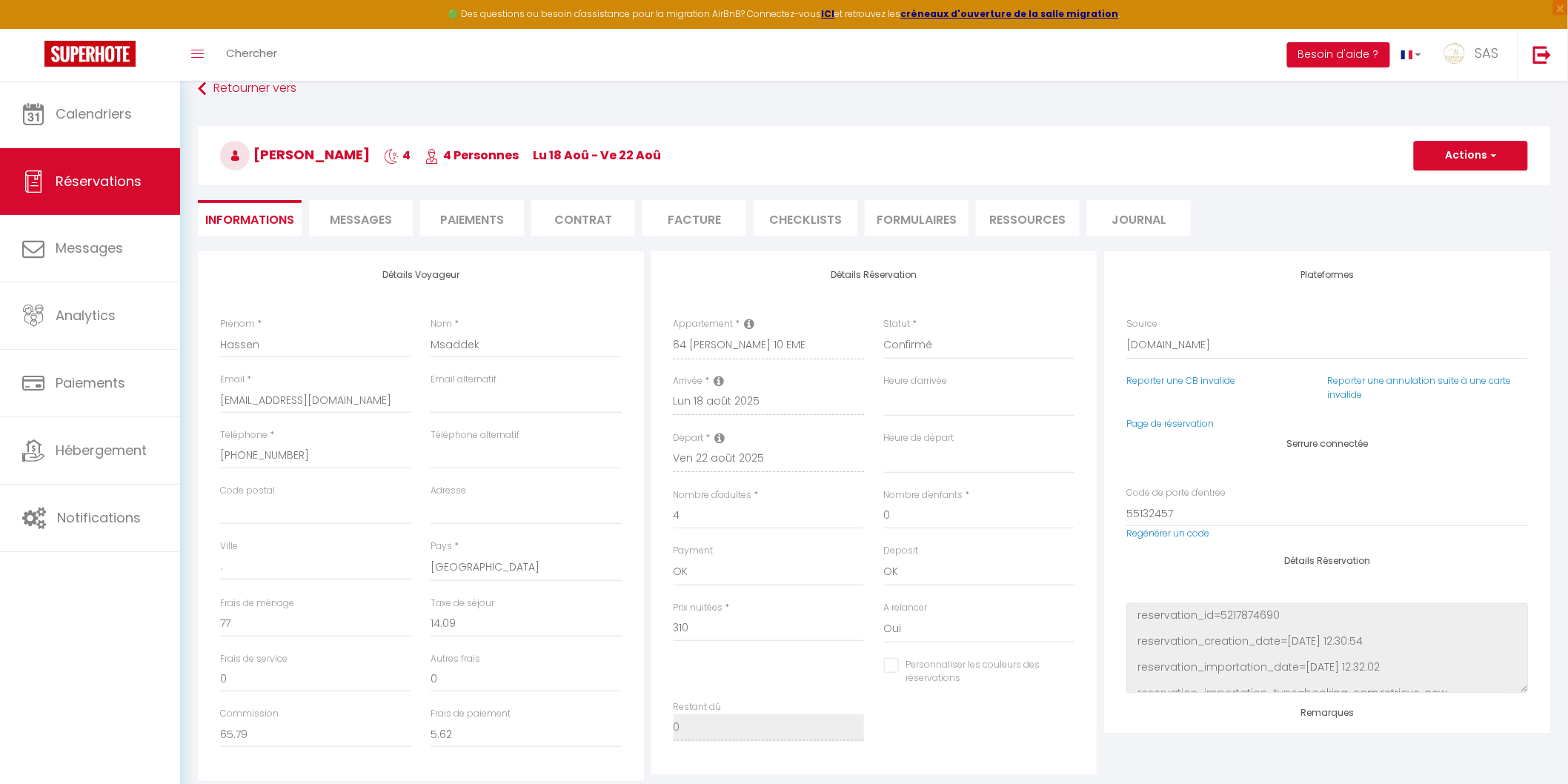
select select
checkbox input "false"
select select
checkbox input "false"
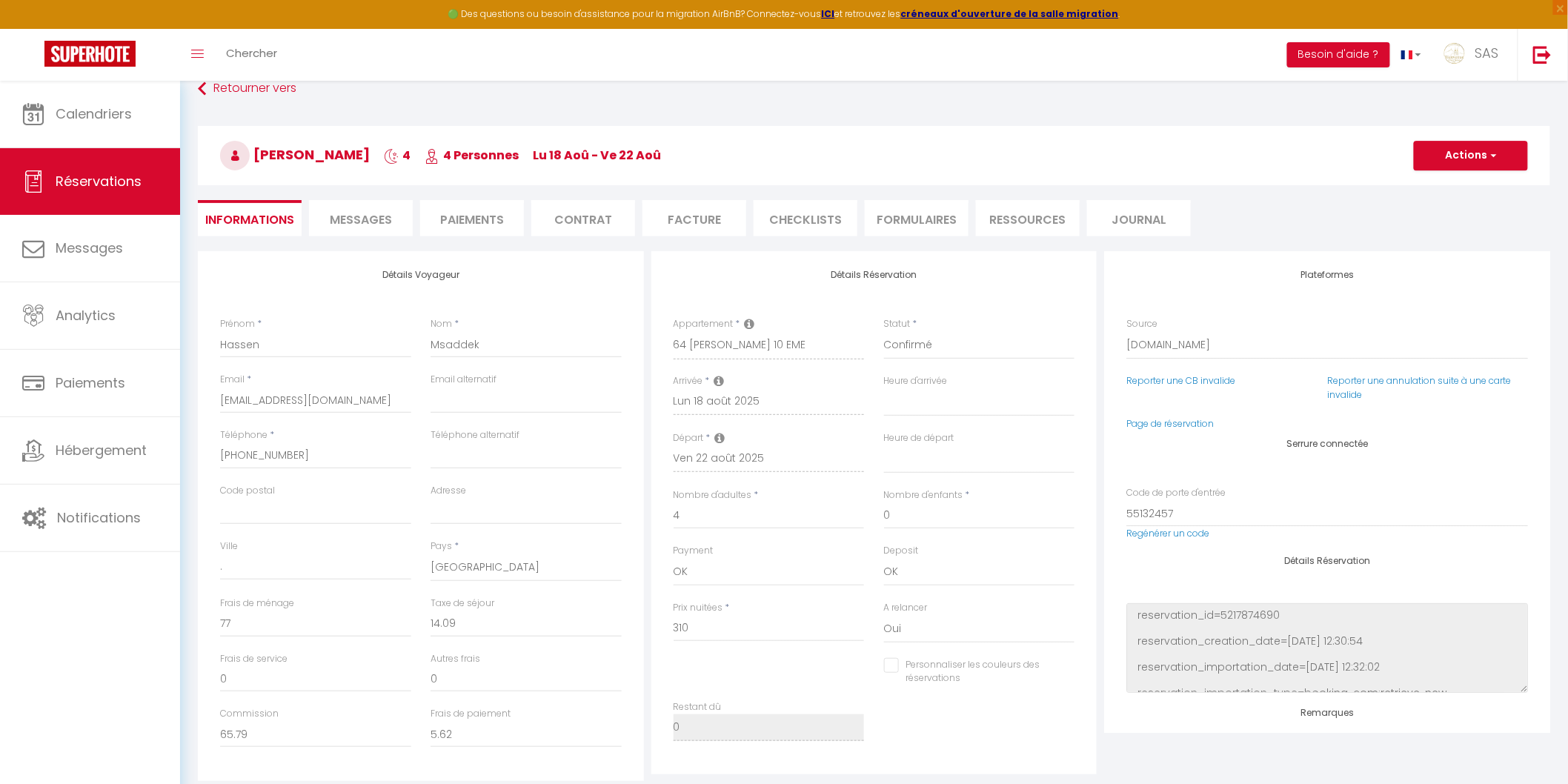
select select
checkbox input "false"
select select
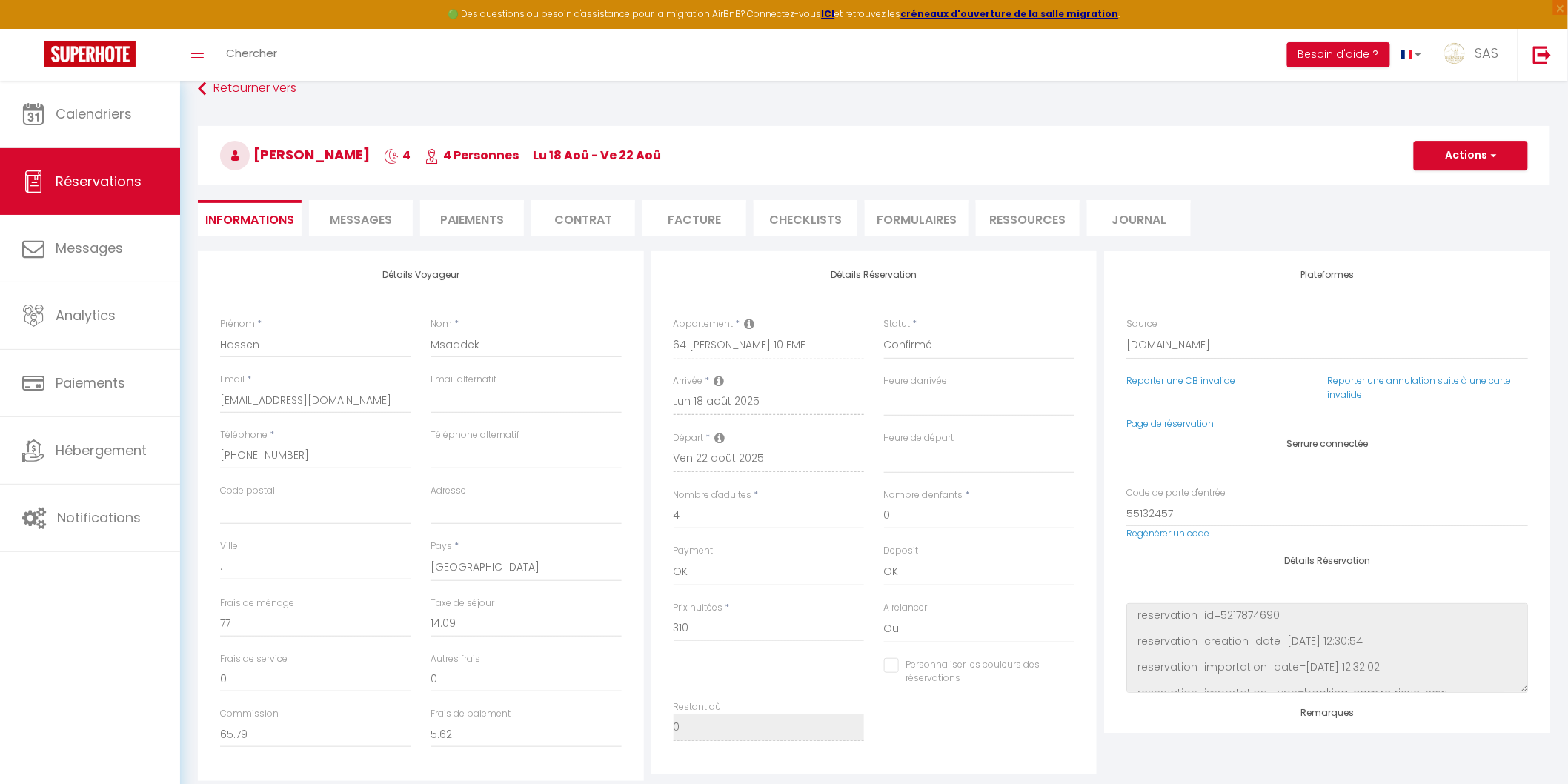
checkbox input "false"
select select
checkbox input "false"
select select
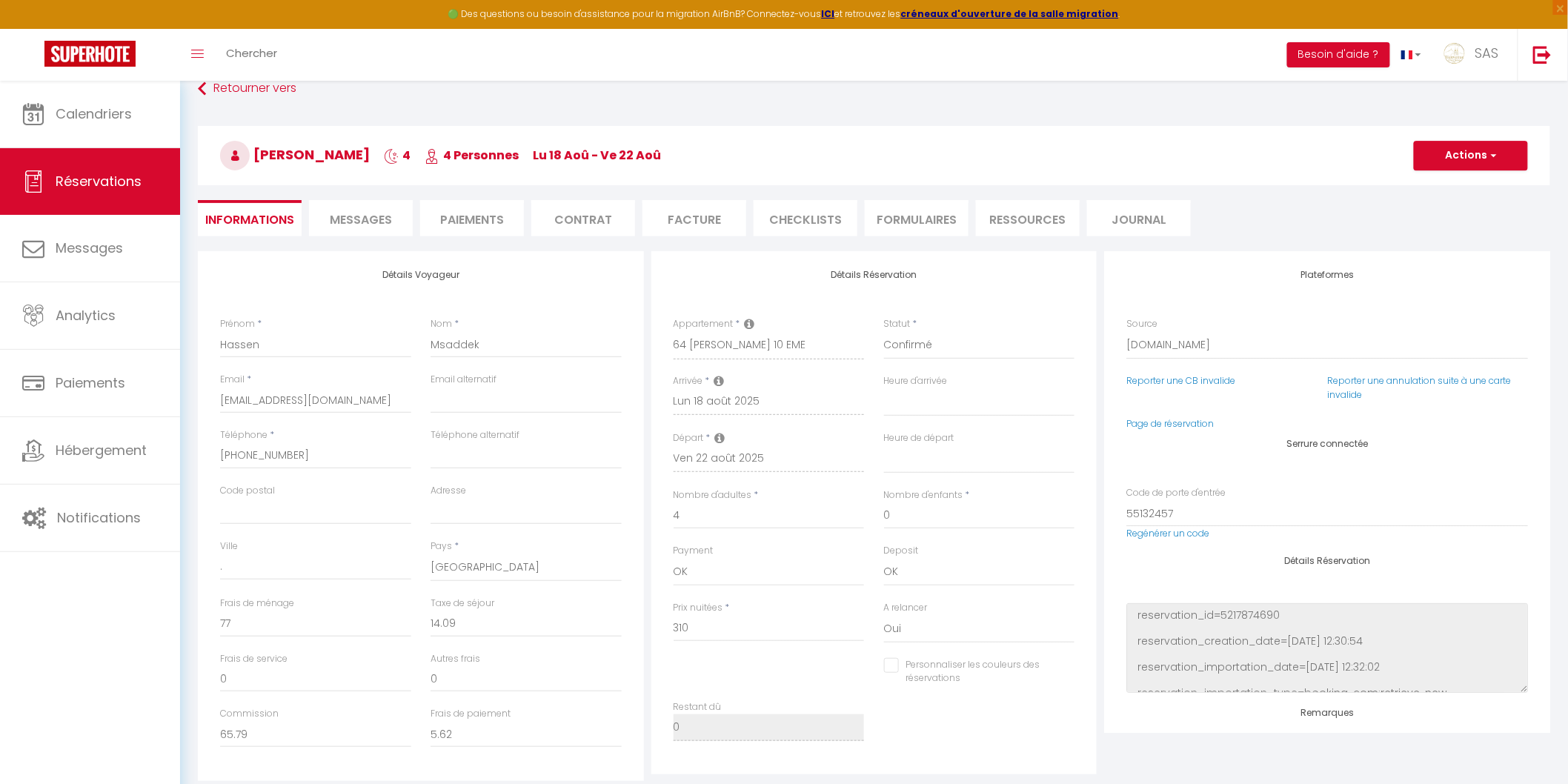
select select
checkbox input "false"
select select
checkbox input "false"
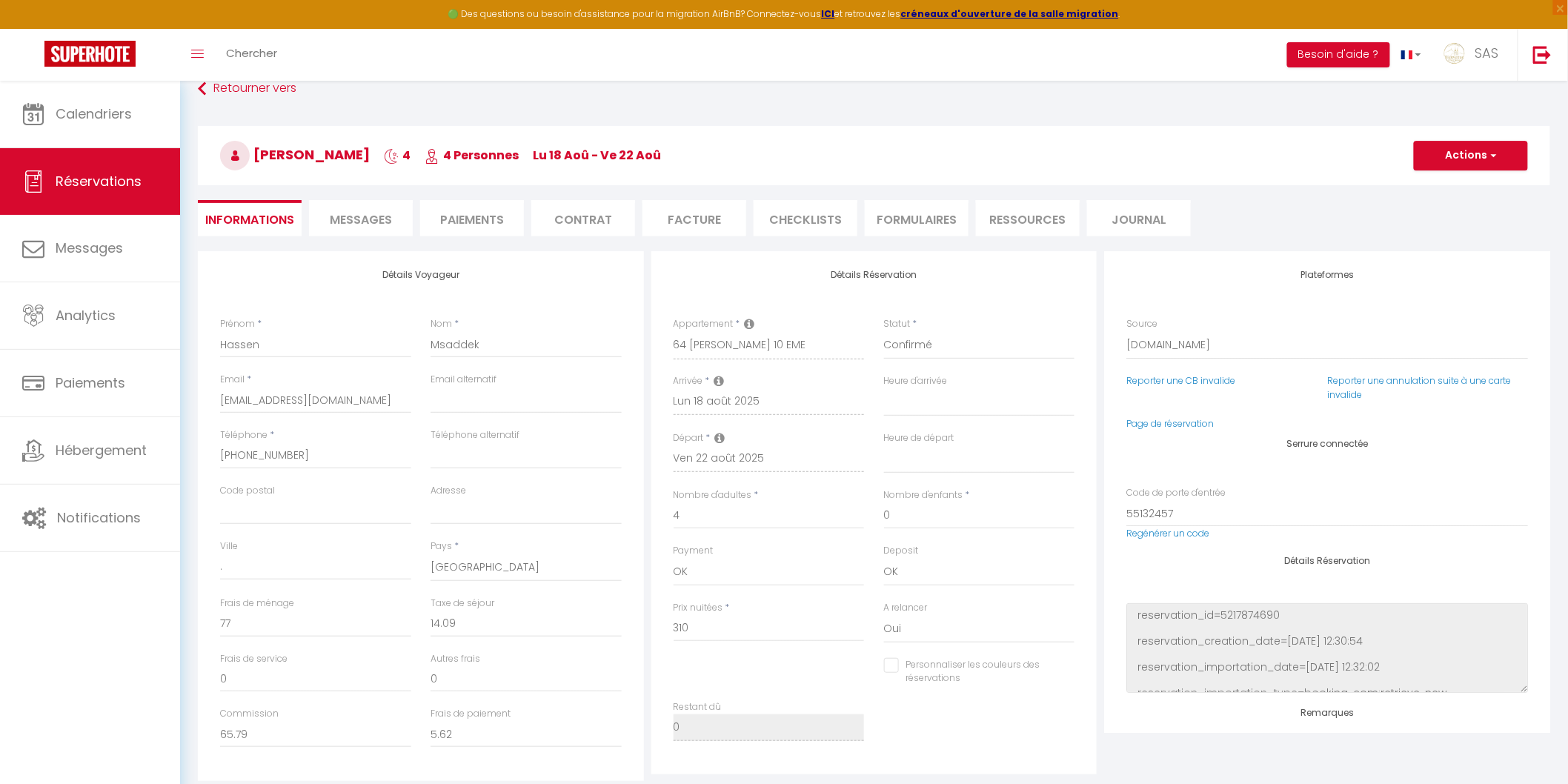
select select
checkbox input "false"
select select
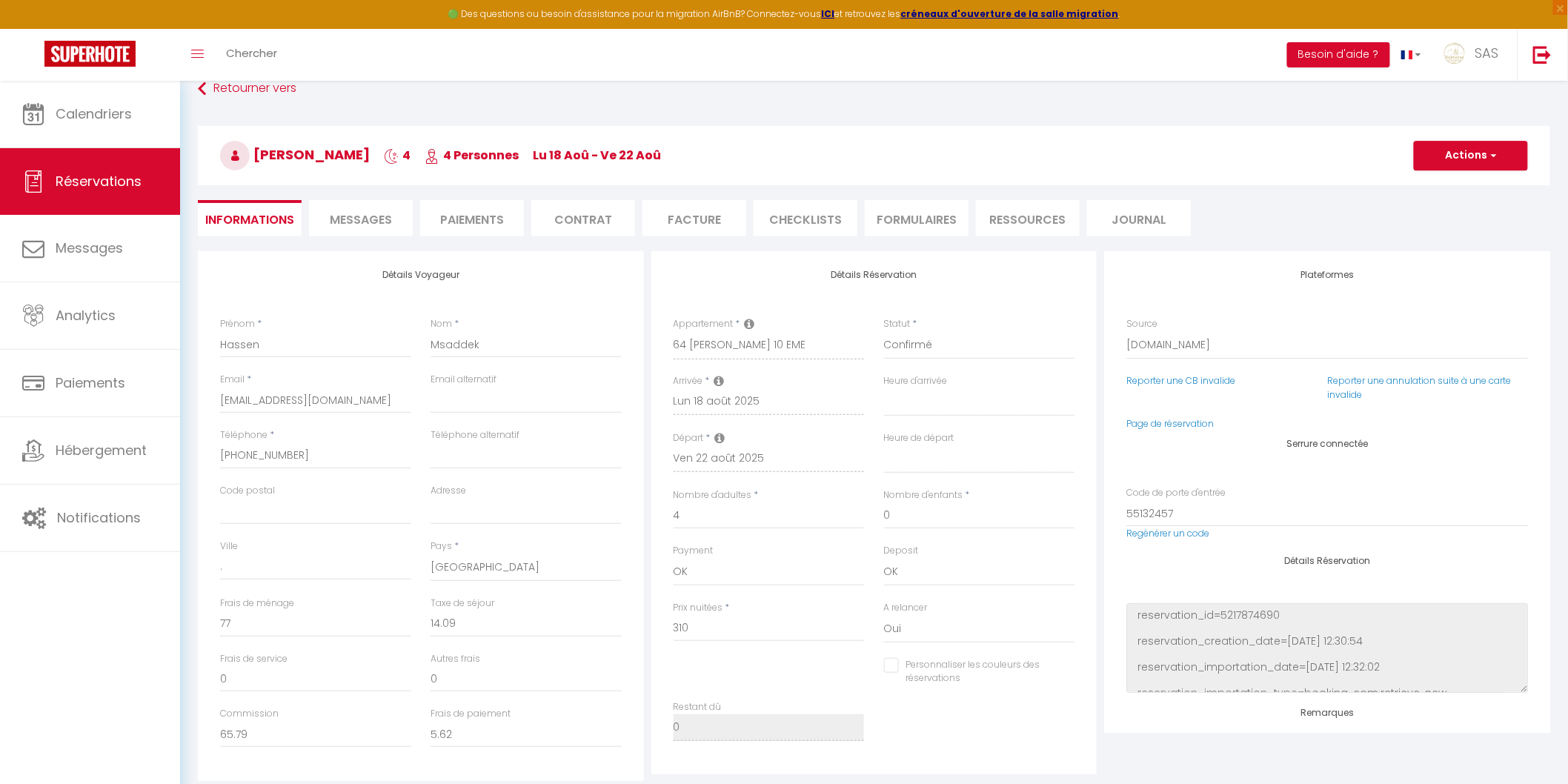
checkbox input "false"
select select
checkbox input "false"
select select
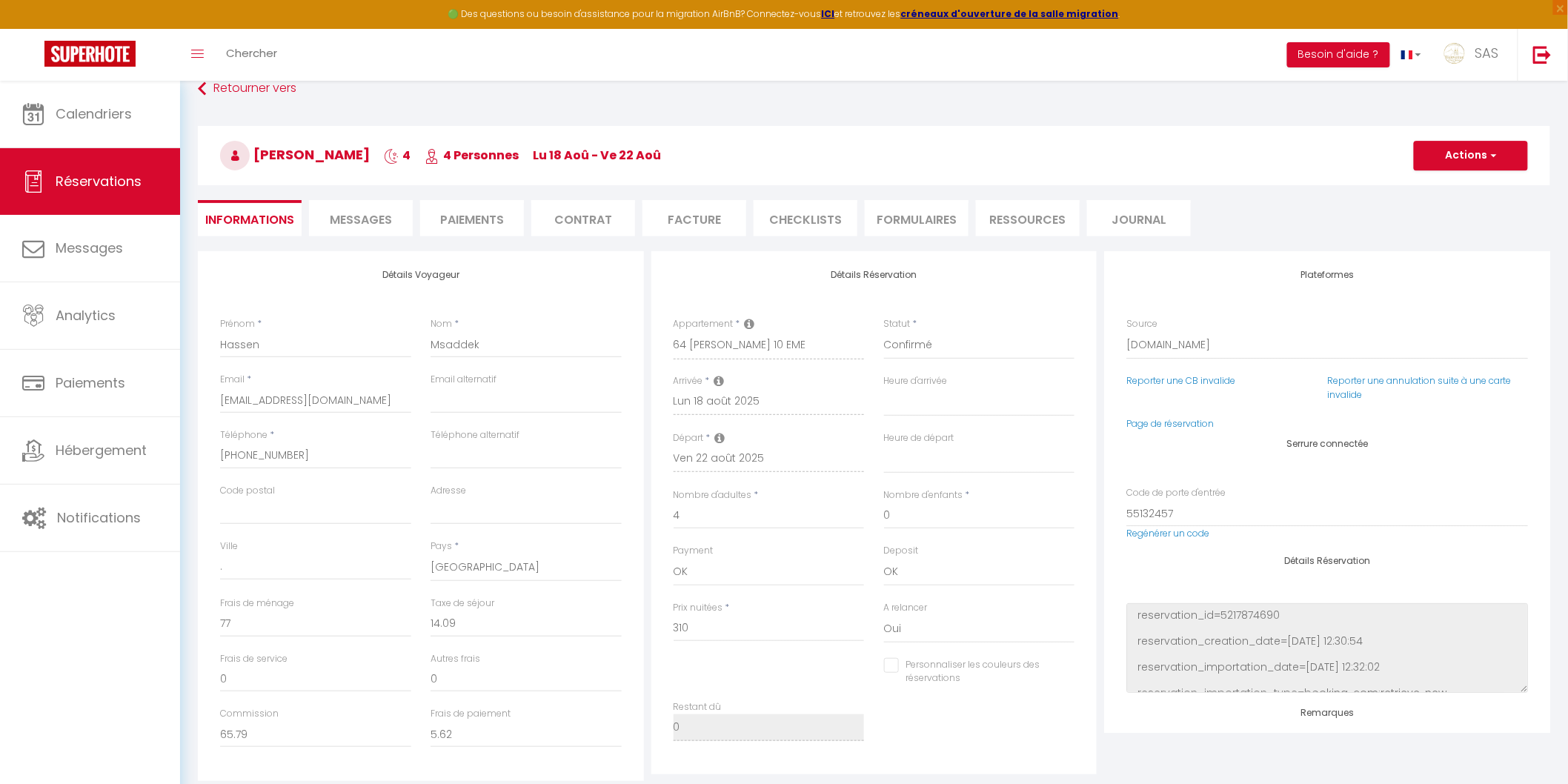
select select
checkbox input "false"
select select
checkbox input "false"
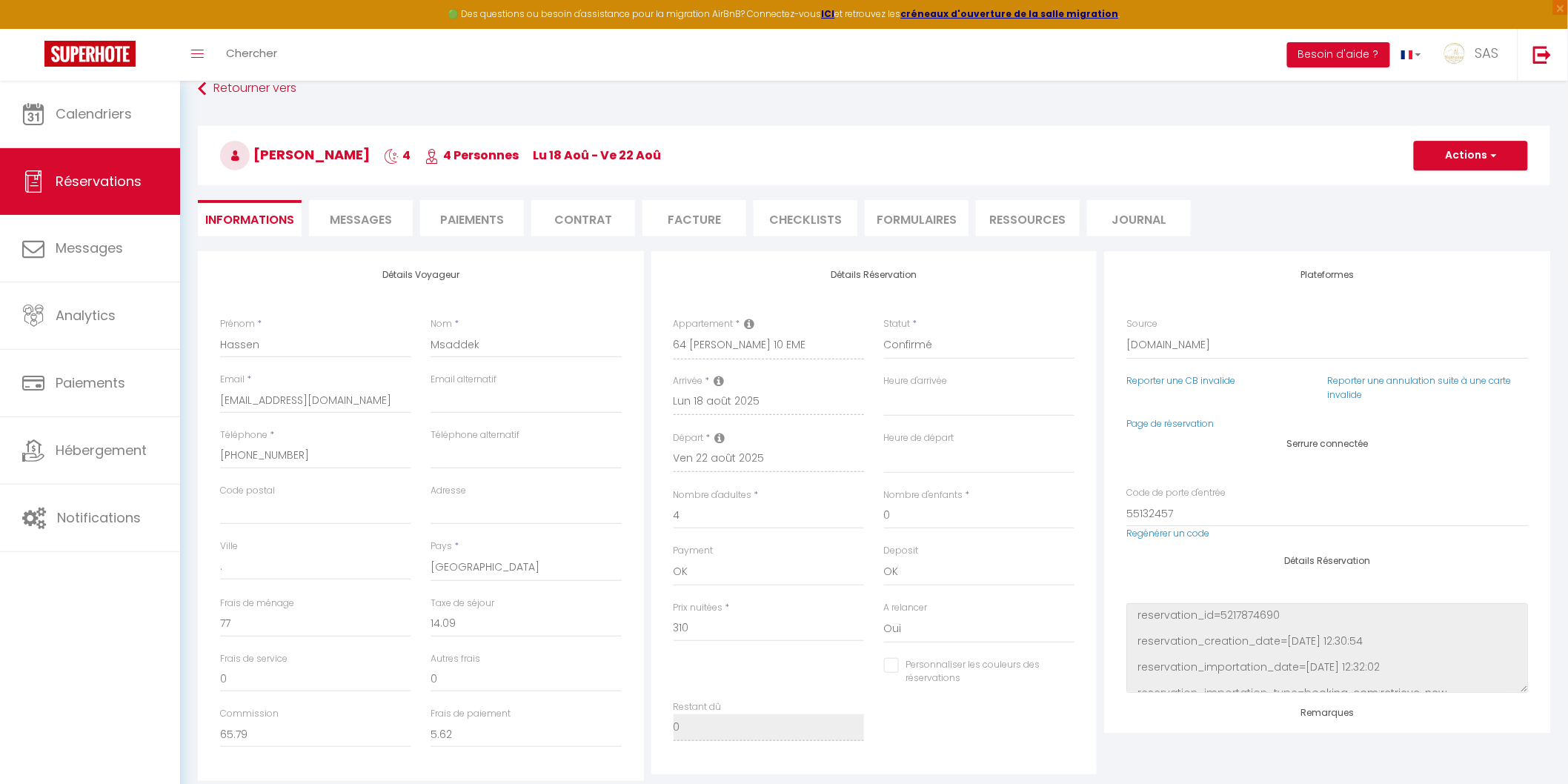
select select
checkbox input "false"
select select
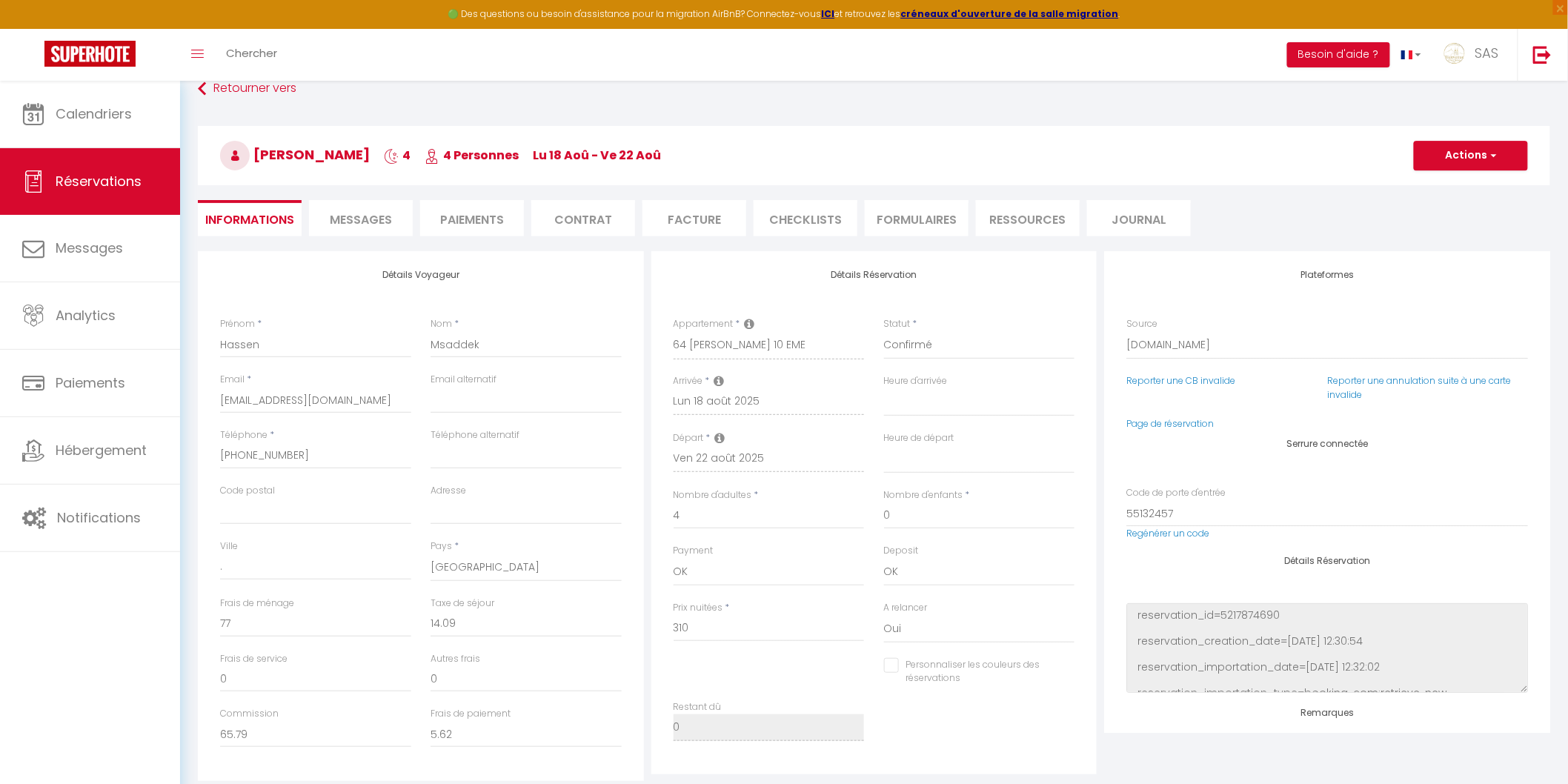
checkbox input "false"
select select
checkbox input "false"
select select
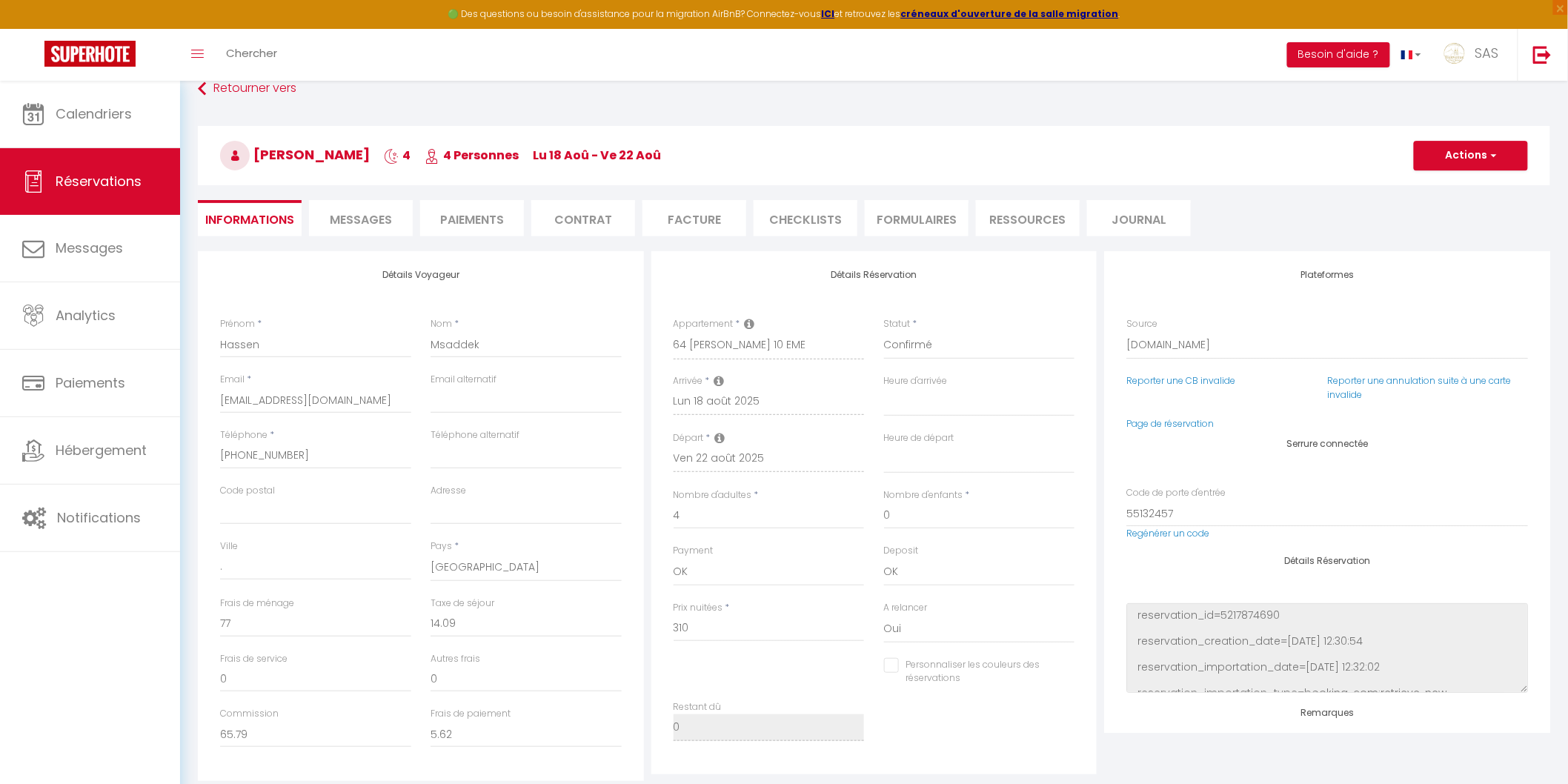
select select
checkbox input "false"
select select
checkbox input "false"
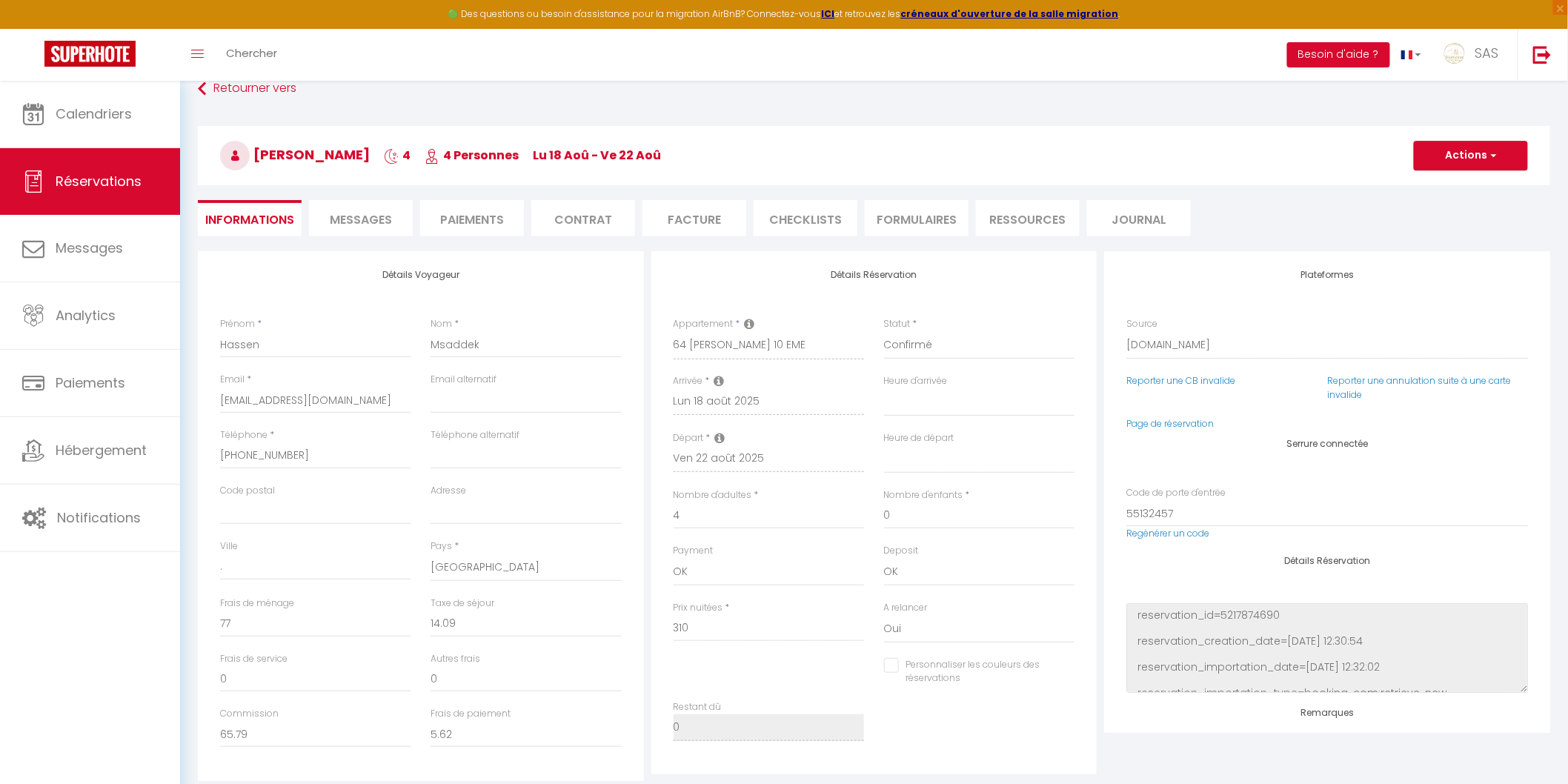
select select
checkbox input "false"
select select
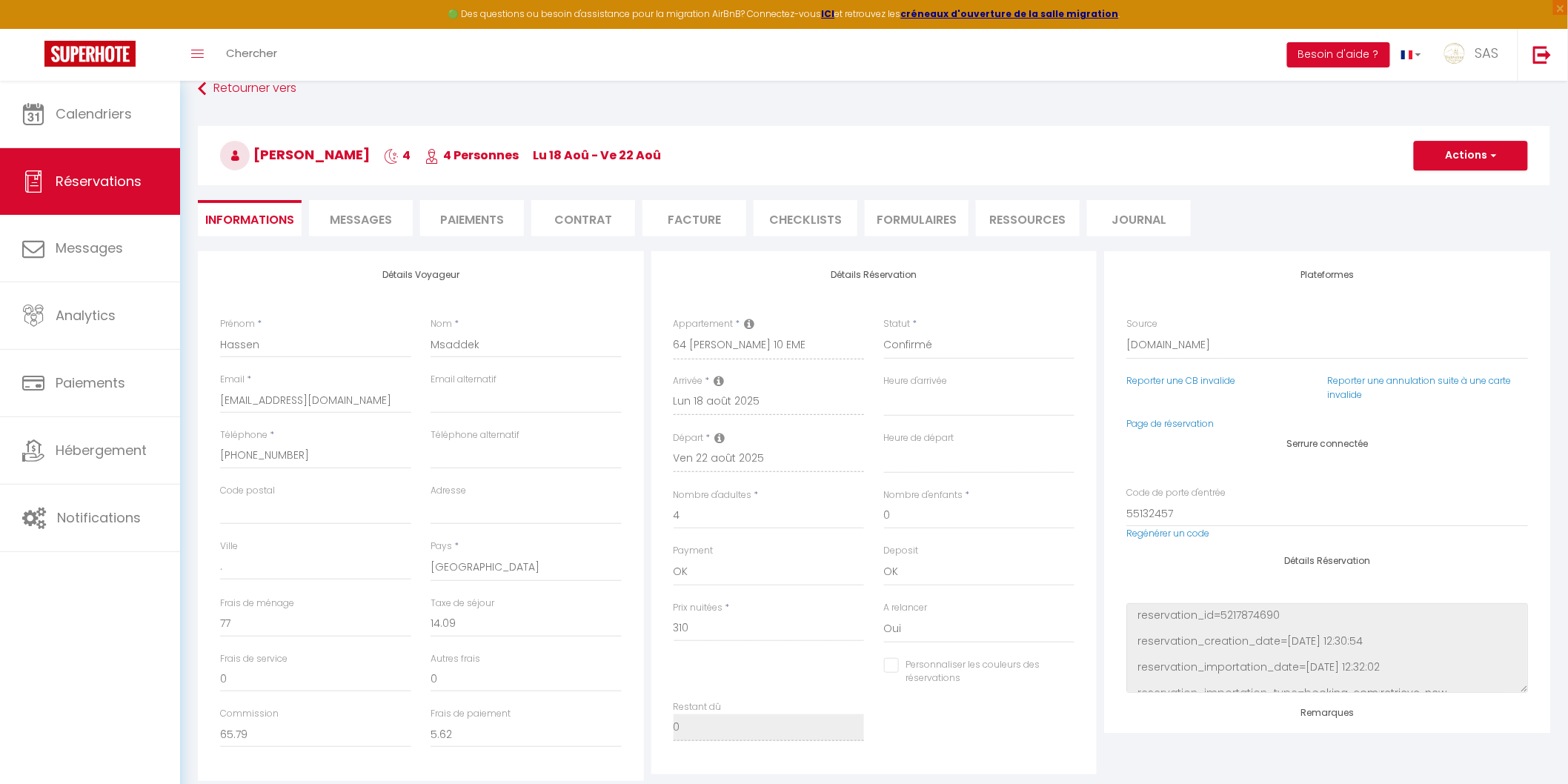
checkbox input "false"
select select
checkbox input "false"
select select
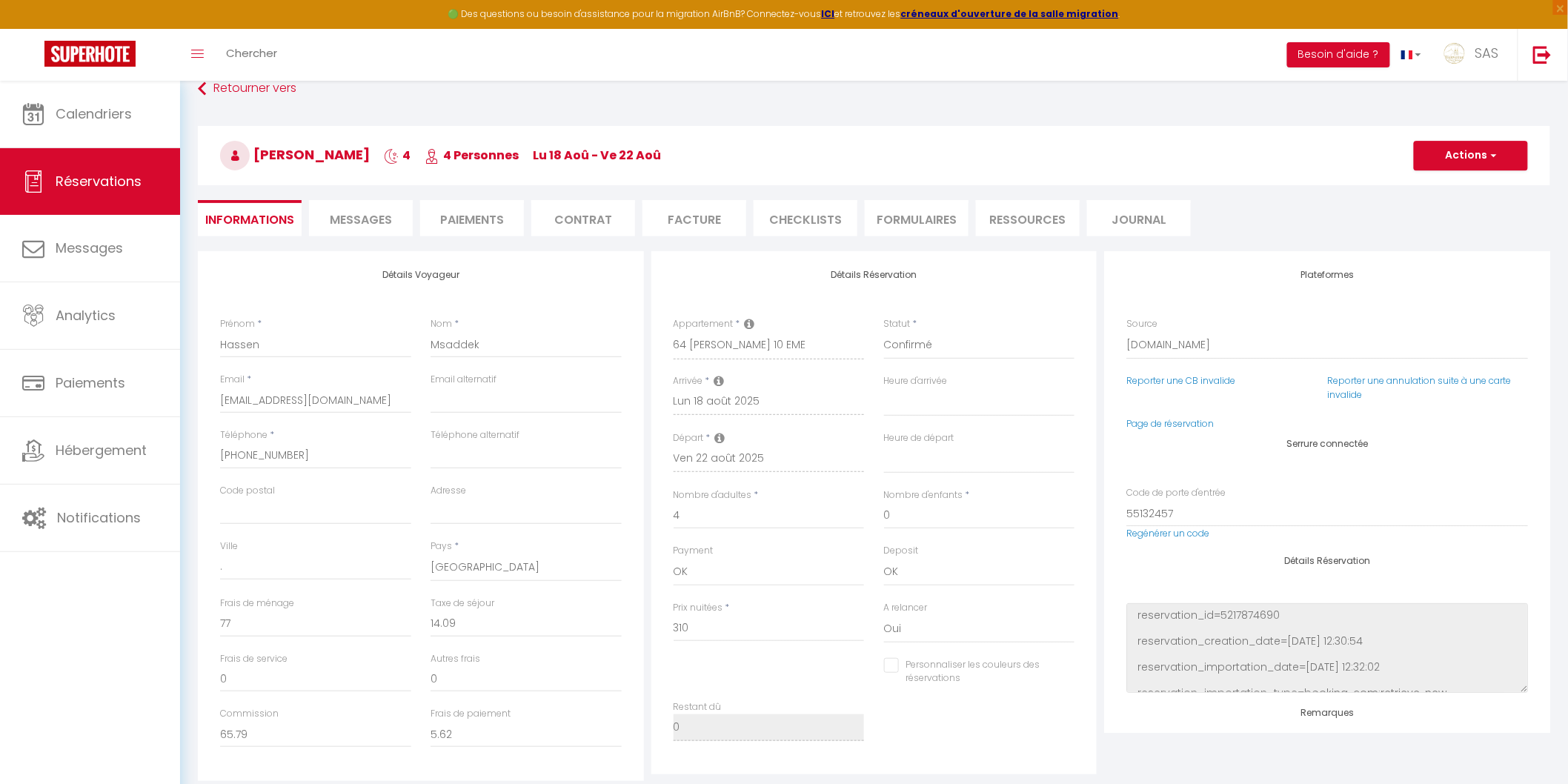
select select
checkbox input "false"
select select
checkbox input "false"
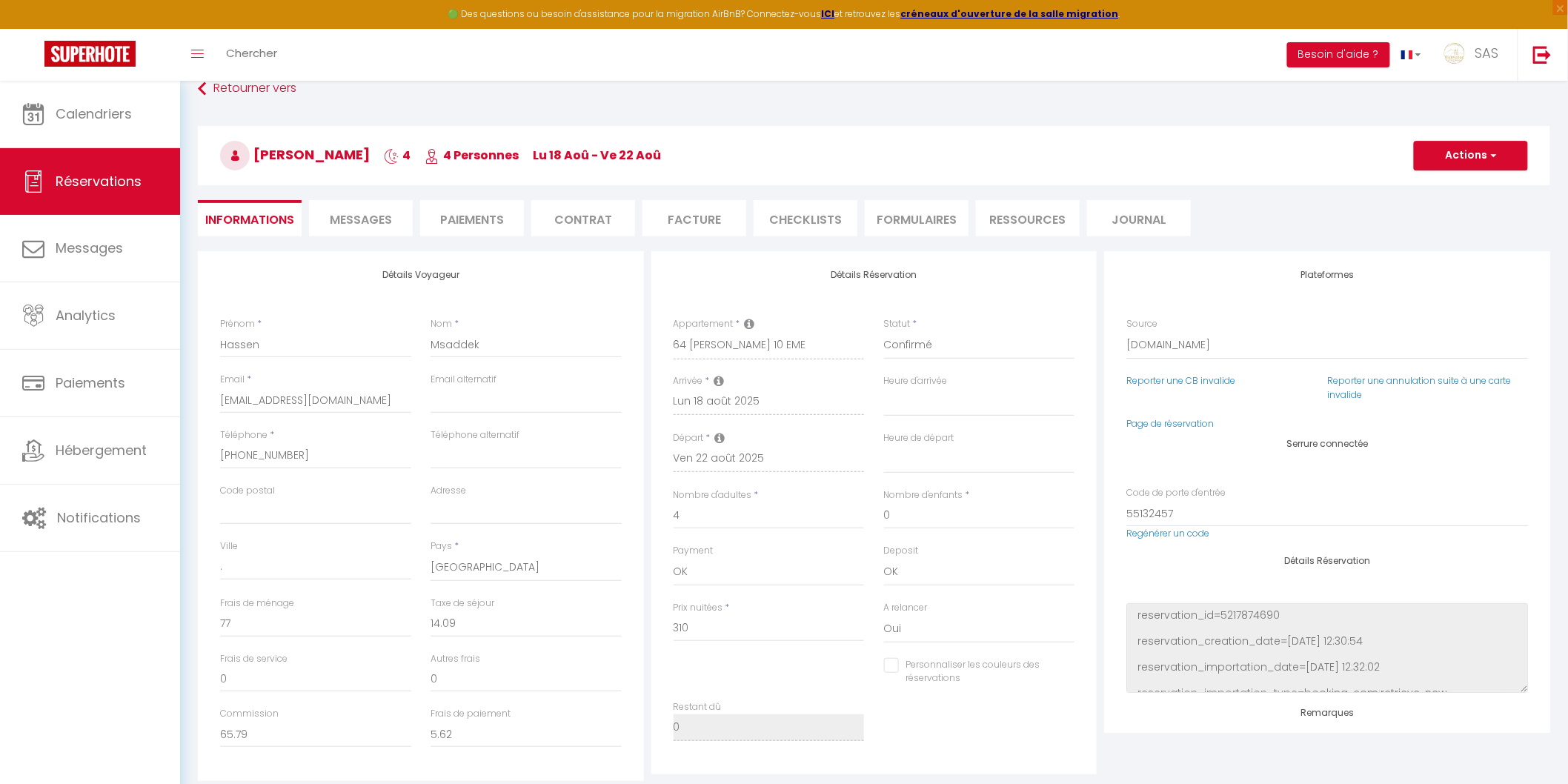
select select
checkbox input "false"
select select
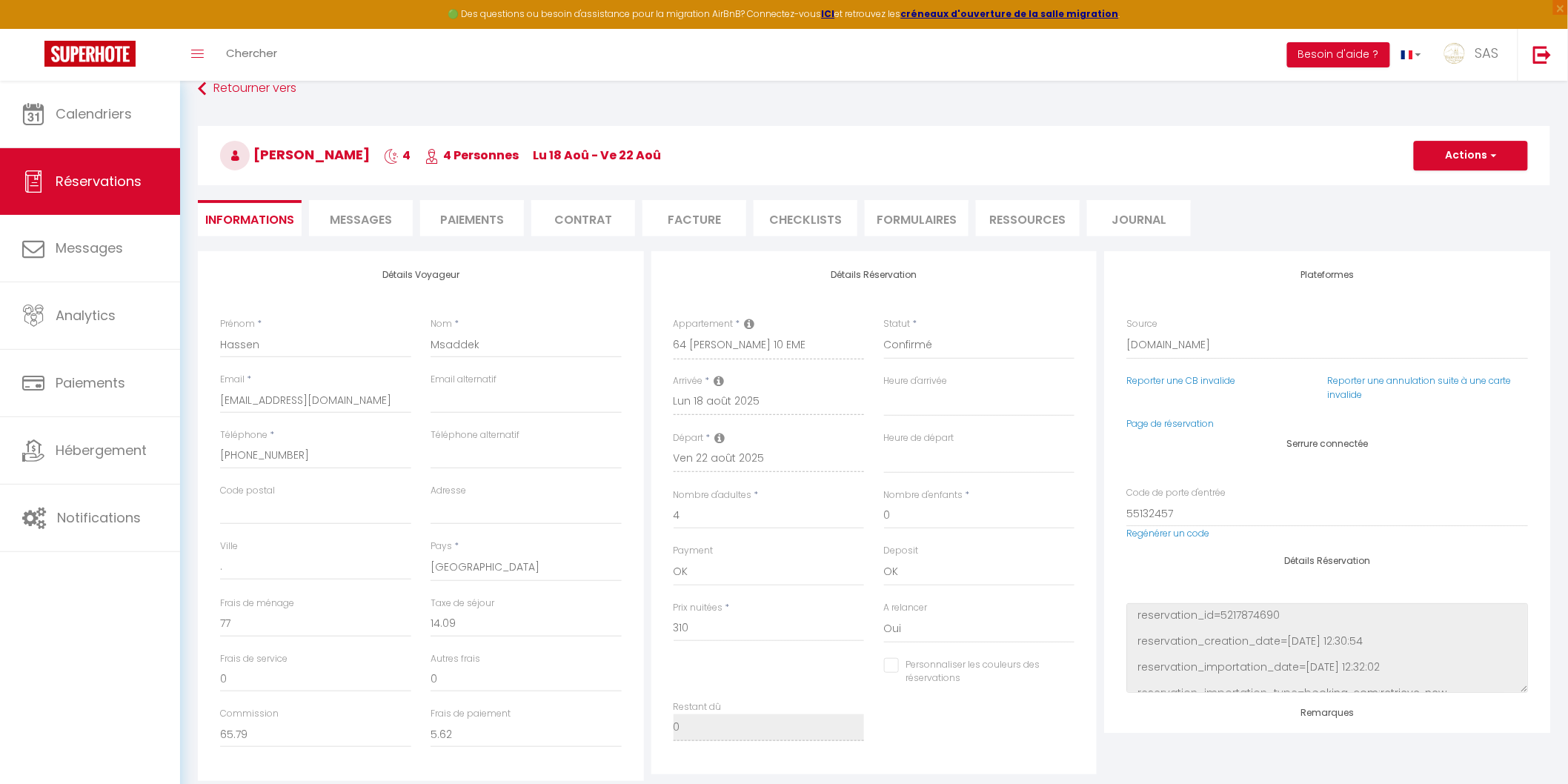
checkbox input "false"
select select
checkbox input "false"
select select
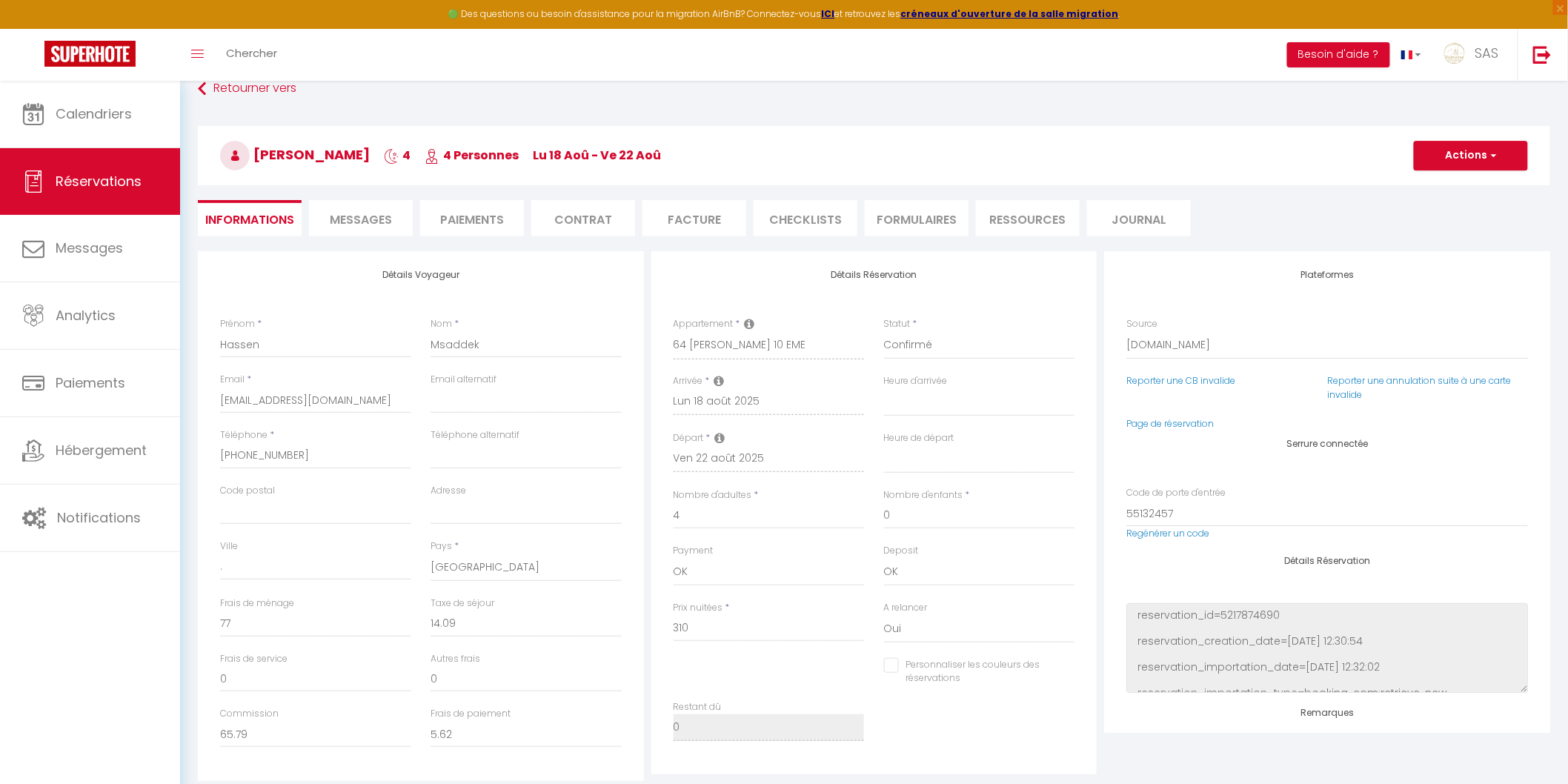
select select
checkbox input "false"
select select
checkbox input "false"
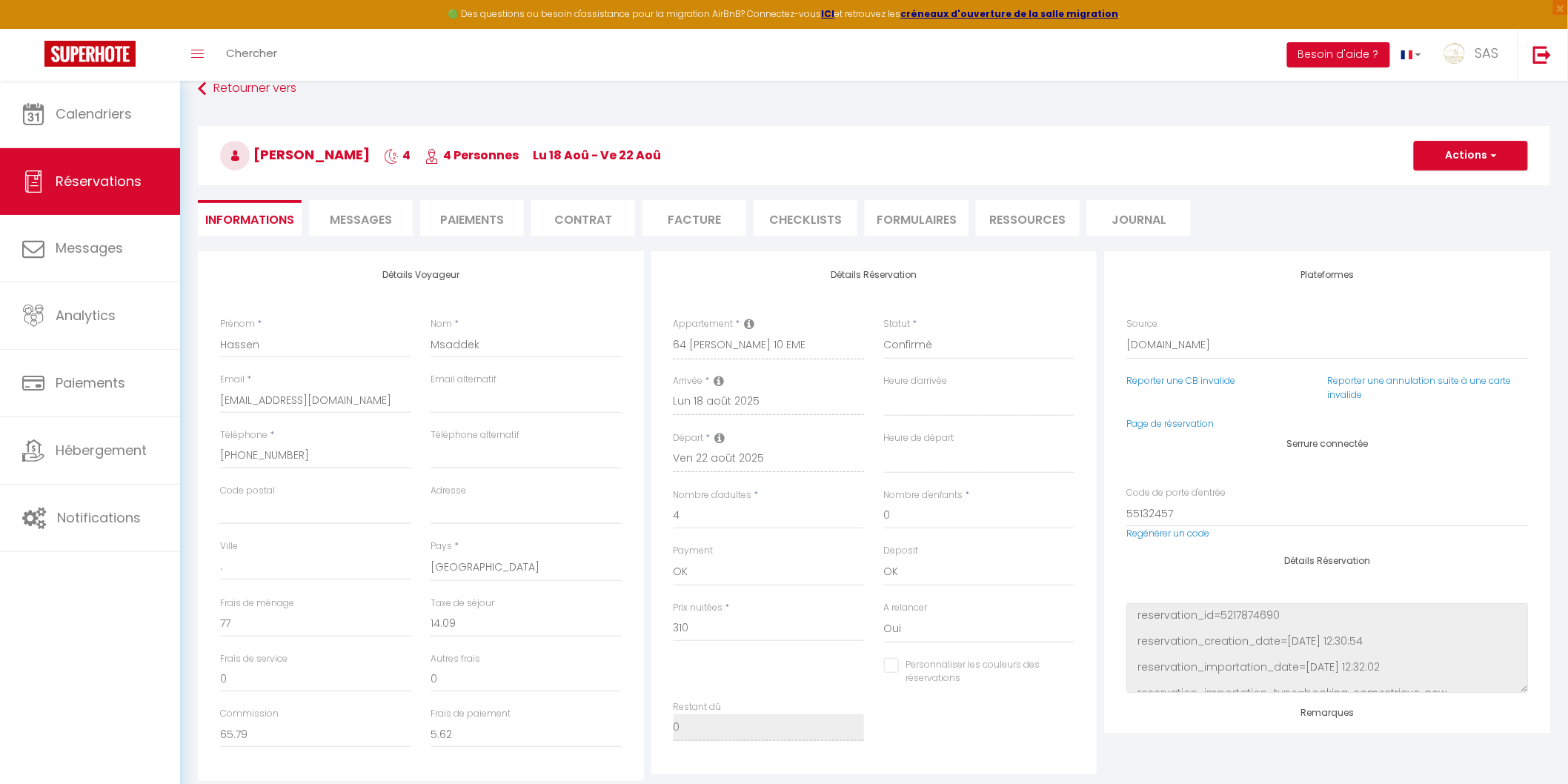
select select
checkbox input "false"
select select
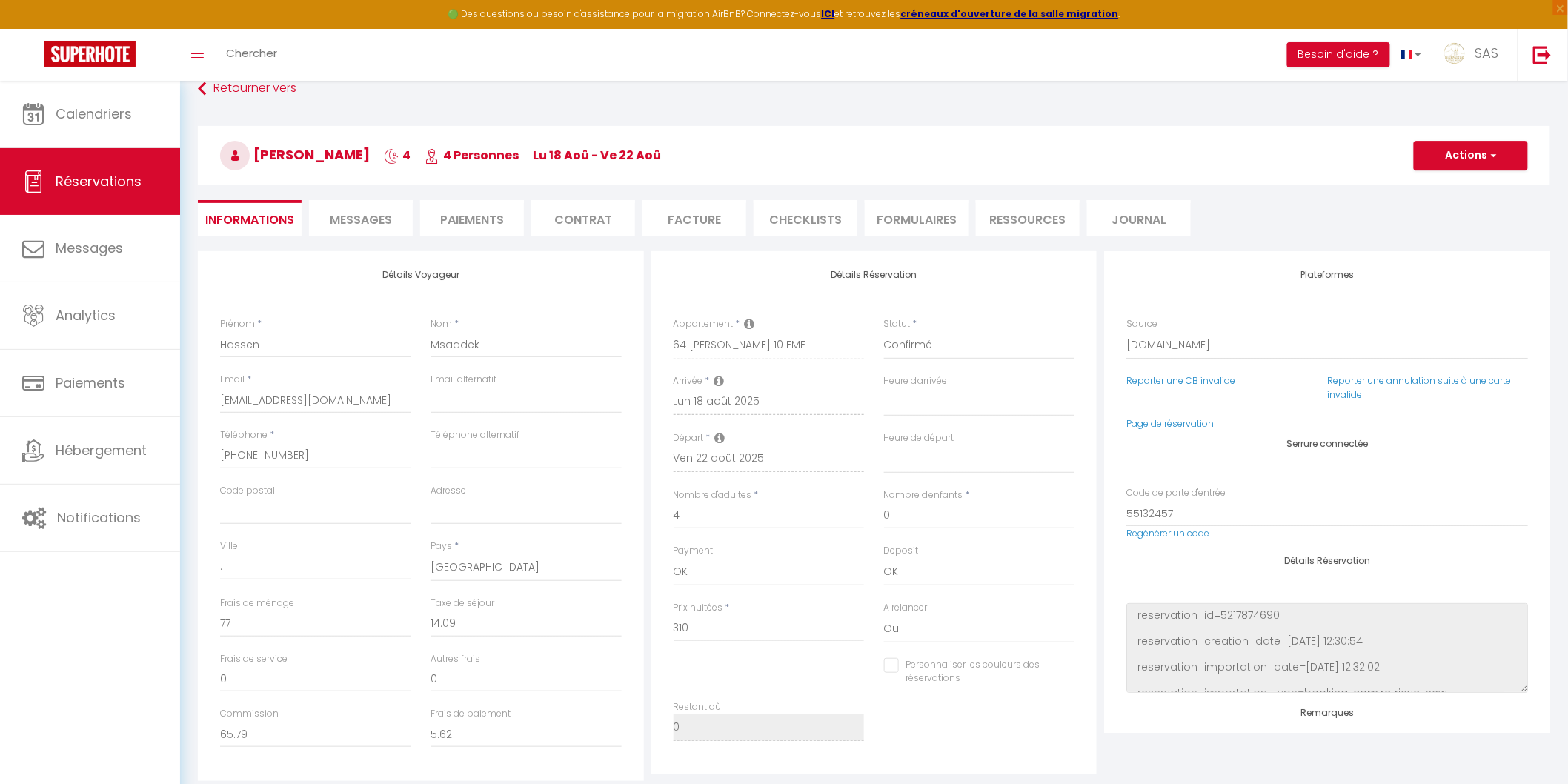
checkbox input "false"
select select
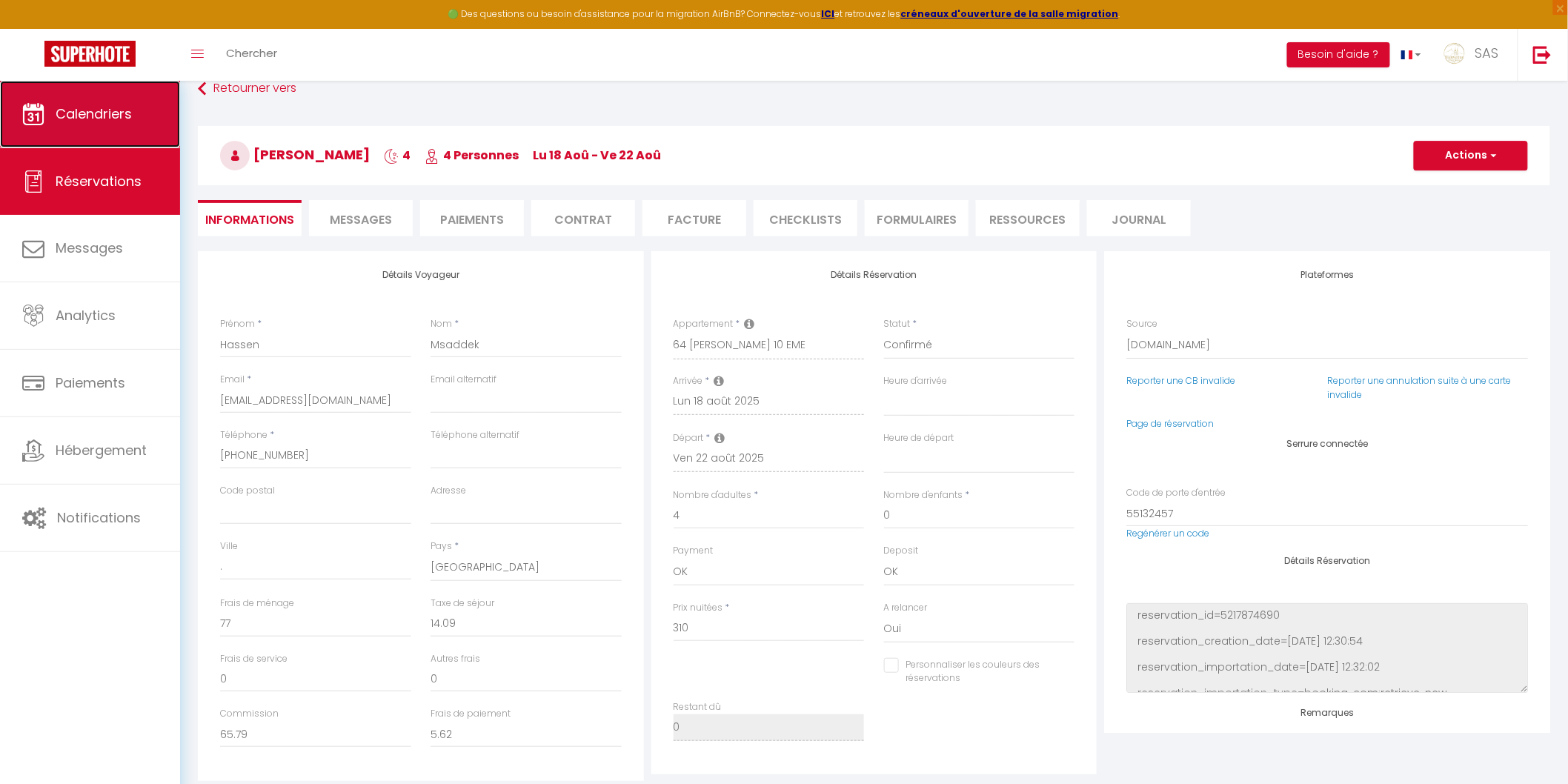
click at [126, 137] on link "Calendriers" at bounding box center [90, 114] width 180 height 67
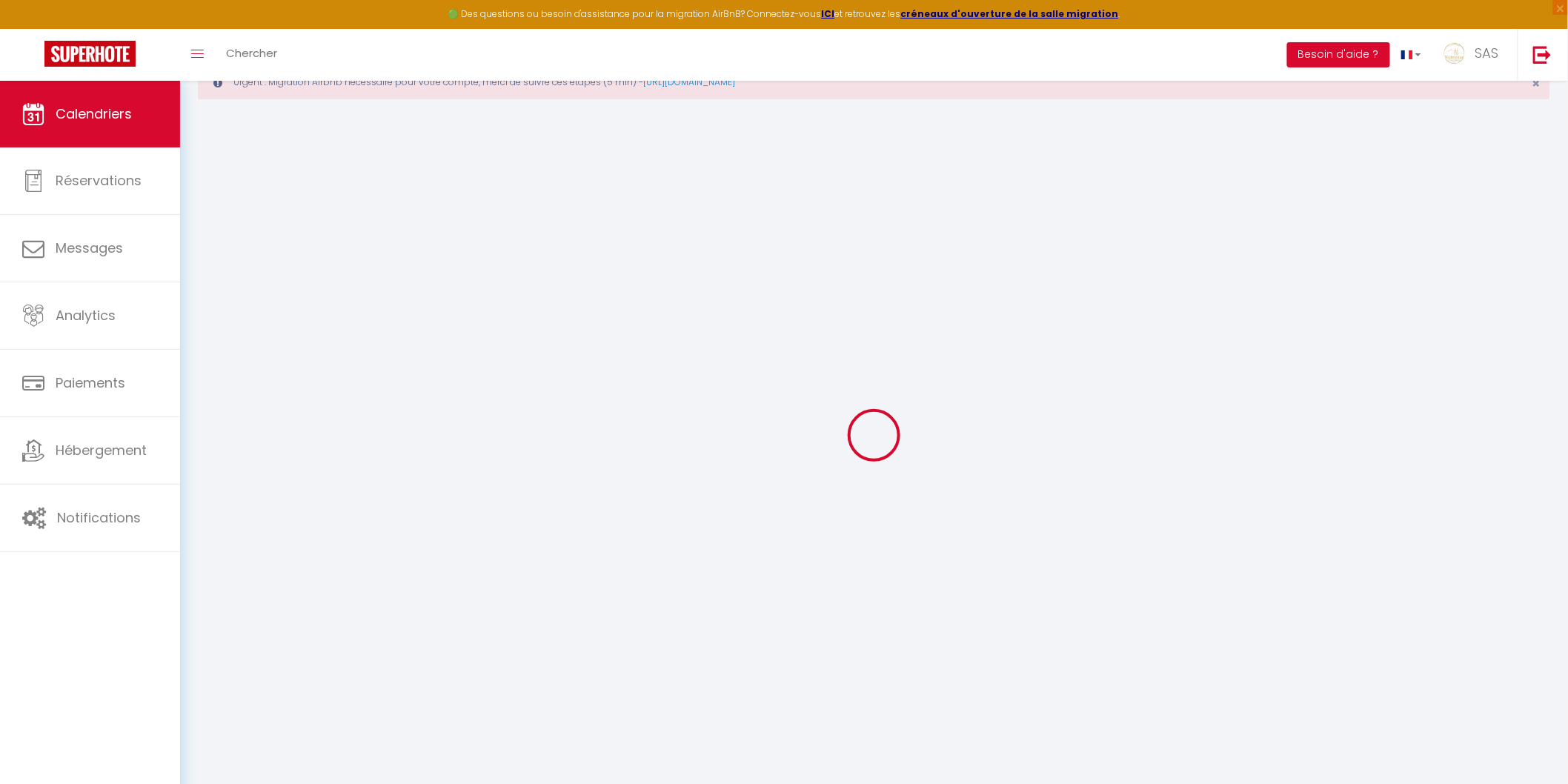
scroll to position [80, 0]
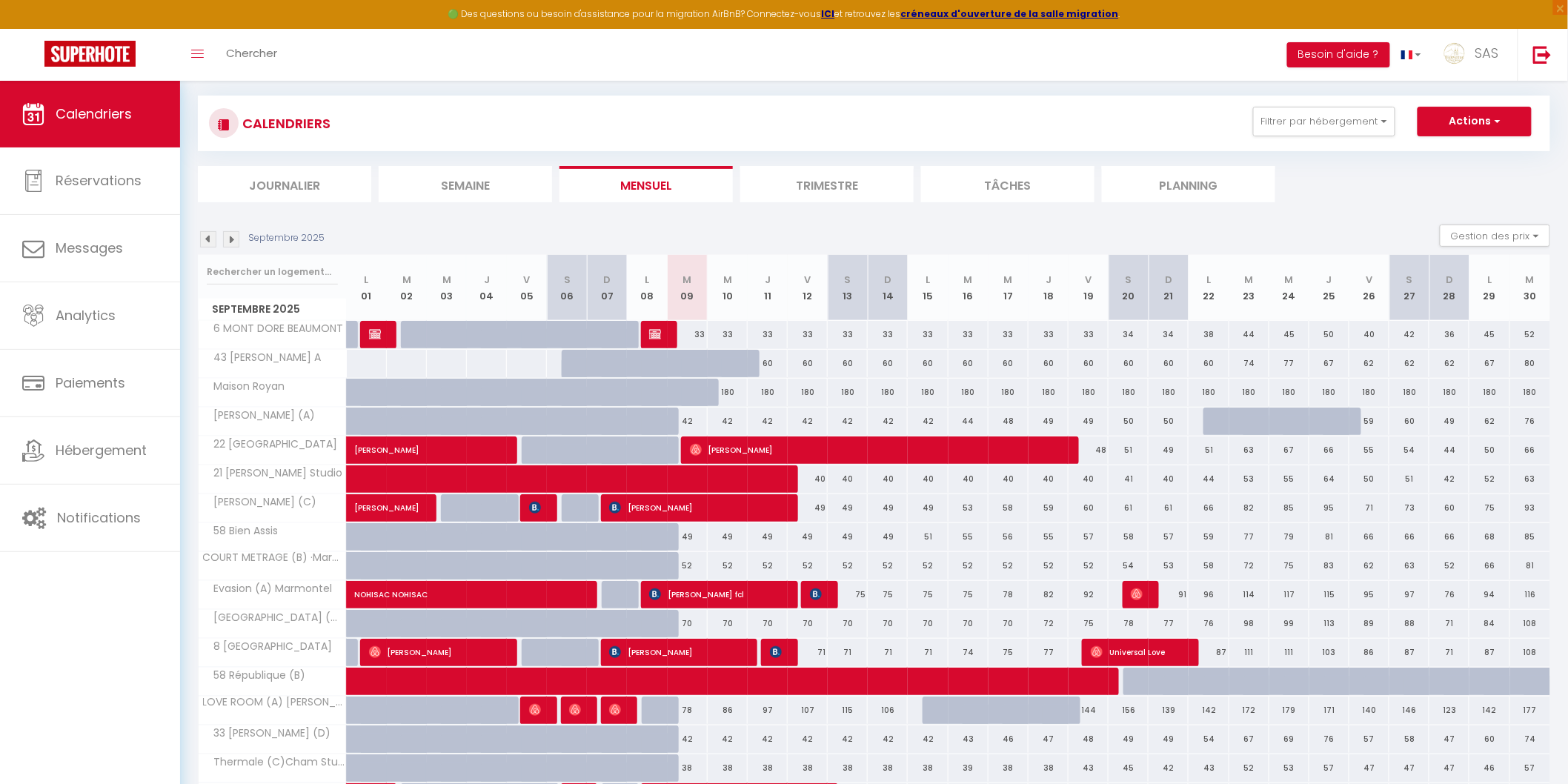
click at [1194, 176] on li "Planning" at bounding box center [1189, 184] width 173 height 37
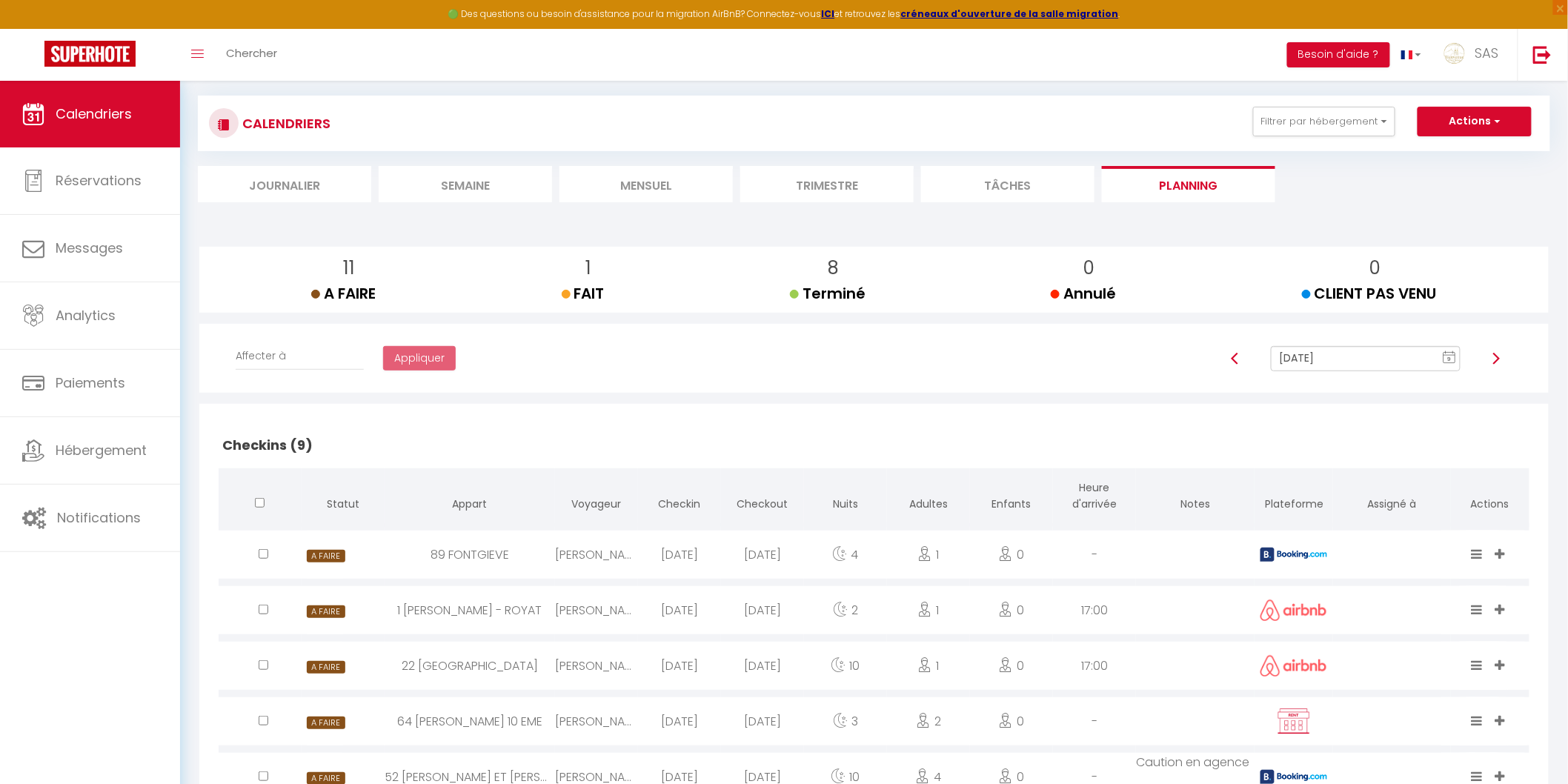
scroll to position [1103, 0]
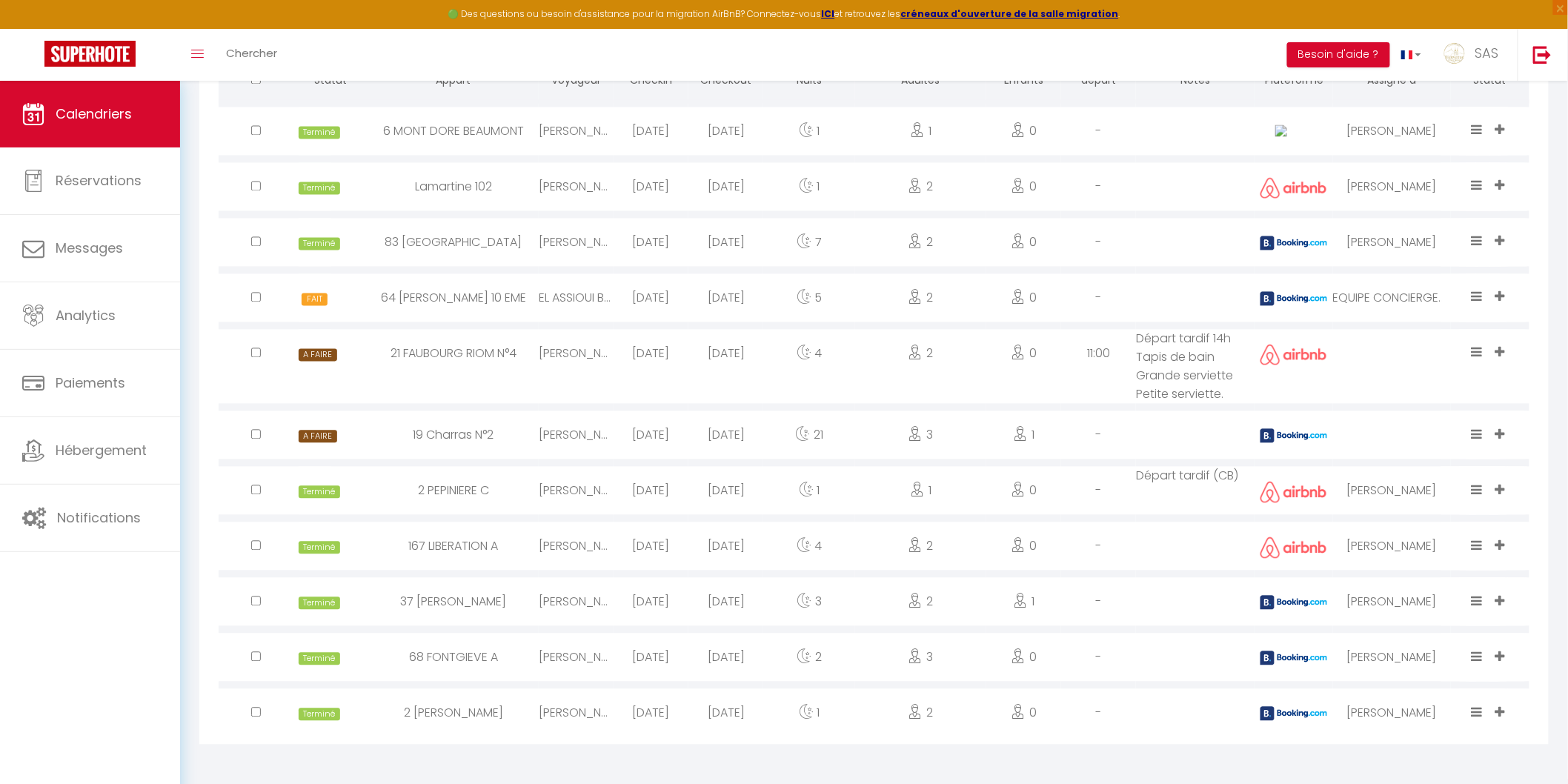
click at [1502, 426] on div "EVELYNE EQUIPE MARIE PIERRE Nathalie Khaoula Alexandra PATRICK MICHEL Thierry B…" at bounding box center [1501, 450] width 23 height 48
click at [1512, 447] on div "EVELYNE EQUIPE MARIE PIERRE Nathalie Khaoula Alexandra PATRICK MICHEL Thierry B…" at bounding box center [1501, 450] width 23 height 48
click at [1501, 430] on icon at bounding box center [1500, 434] width 9 height 13
click at [1460, 355] on li "MARINA" at bounding box center [1443, 356] width 138 height 28
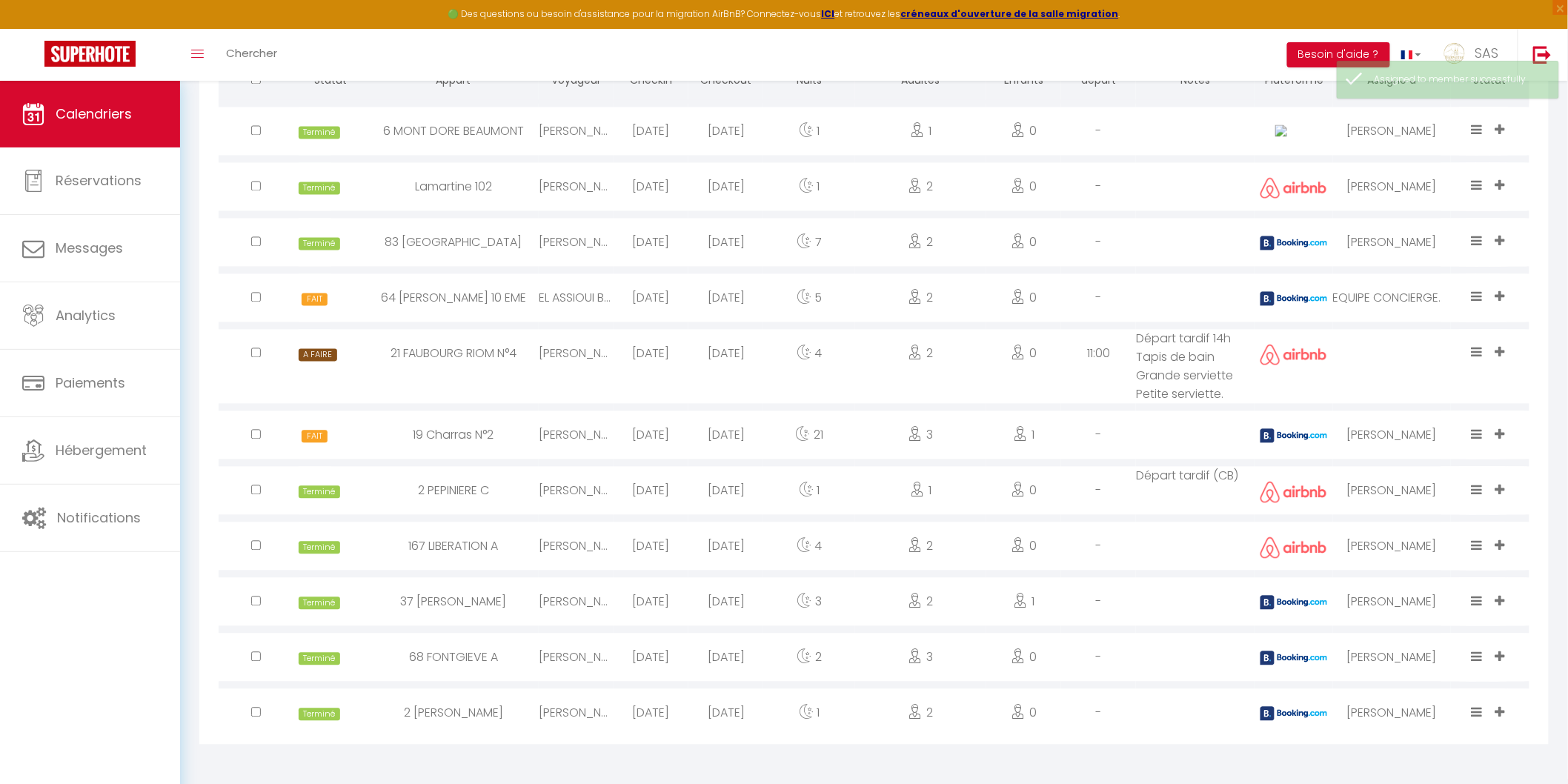
click at [1481, 431] on icon at bounding box center [1477, 434] width 11 height 13
click at [1394, 376] on li "Terminé" at bounding box center [1430, 383] width 117 height 28
click at [1500, 348] on icon at bounding box center [1500, 352] width 9 height 13
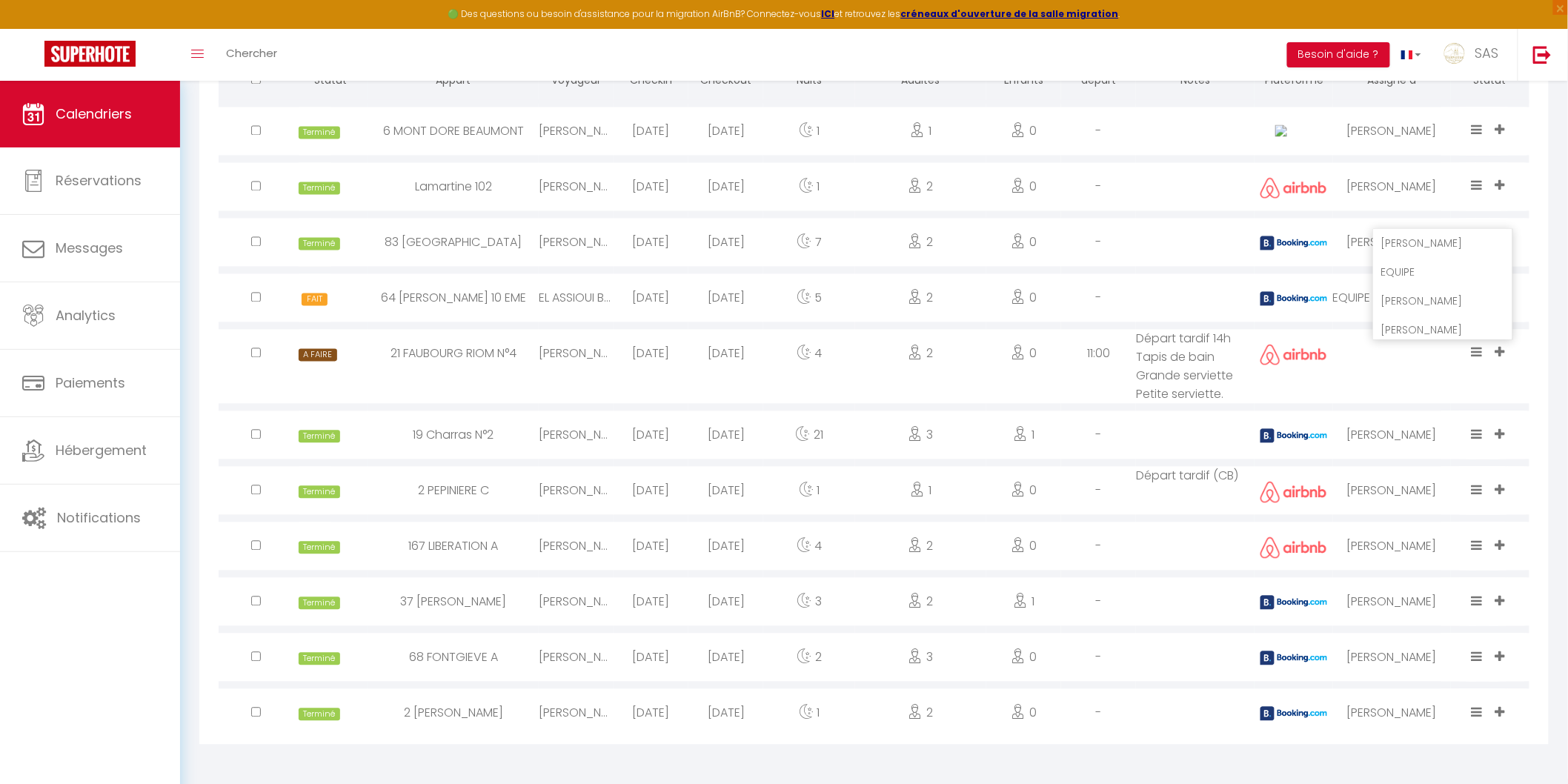
click at [1412, 330] on li "Nathalie" at bounding box center [1443, 330] width 138 height 28
click at [1479, 349] on icon at bounding box center [1477, 352] width 11 height 13
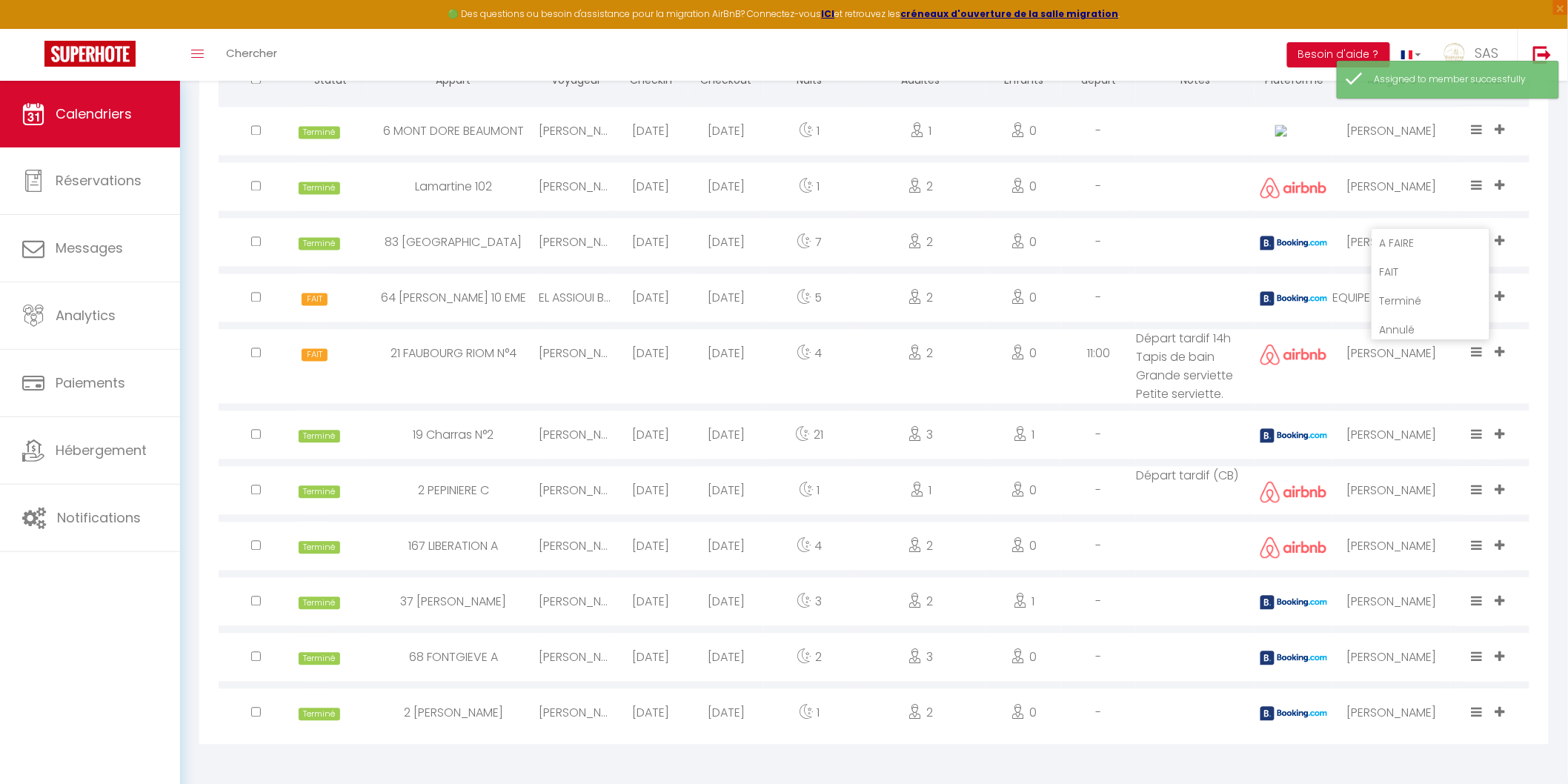
click at [1430, 301] on li "Terminé" at bounding box center [1430, 301] width 117 height 28
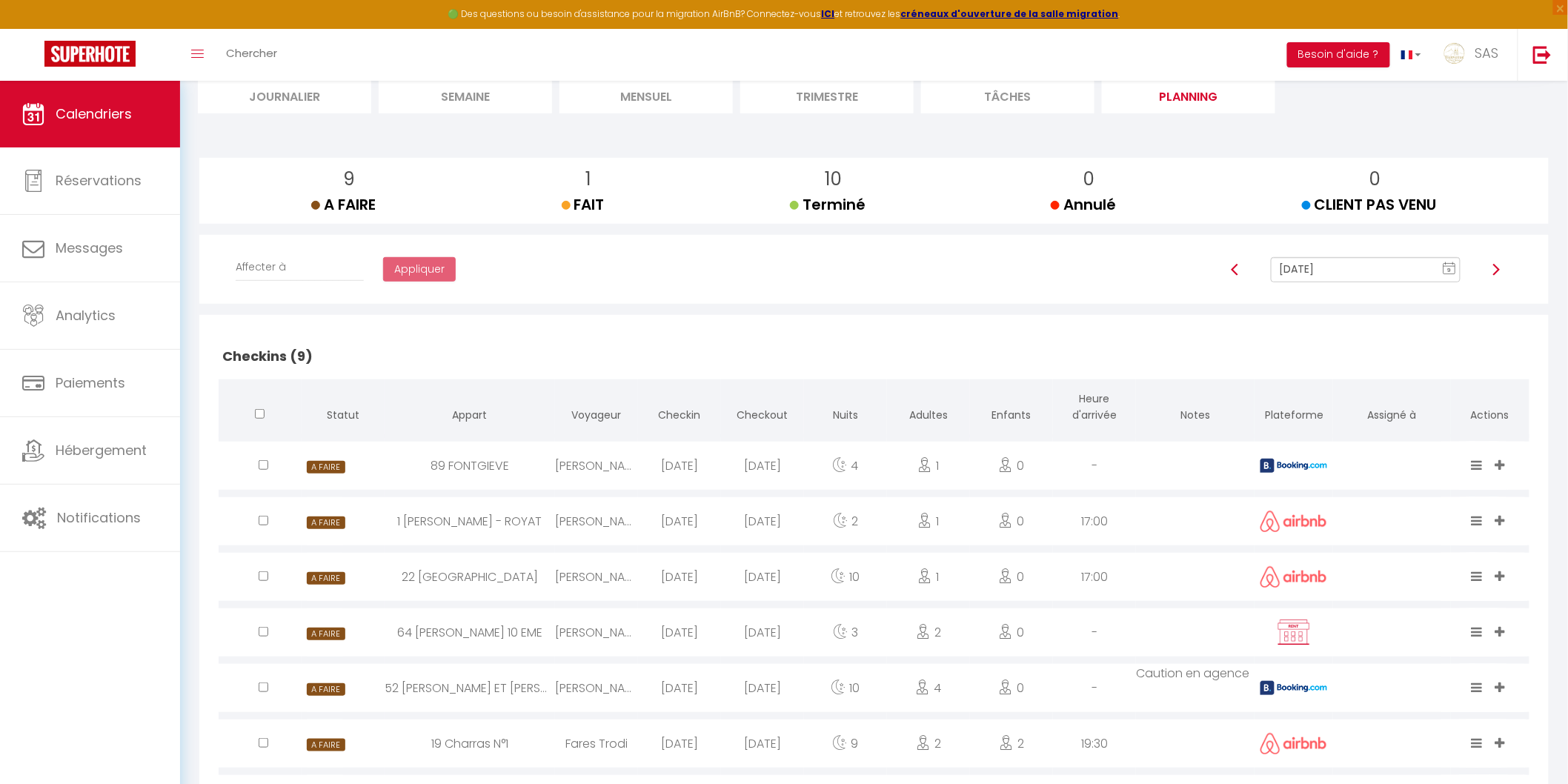
scroll to position [0, 0]
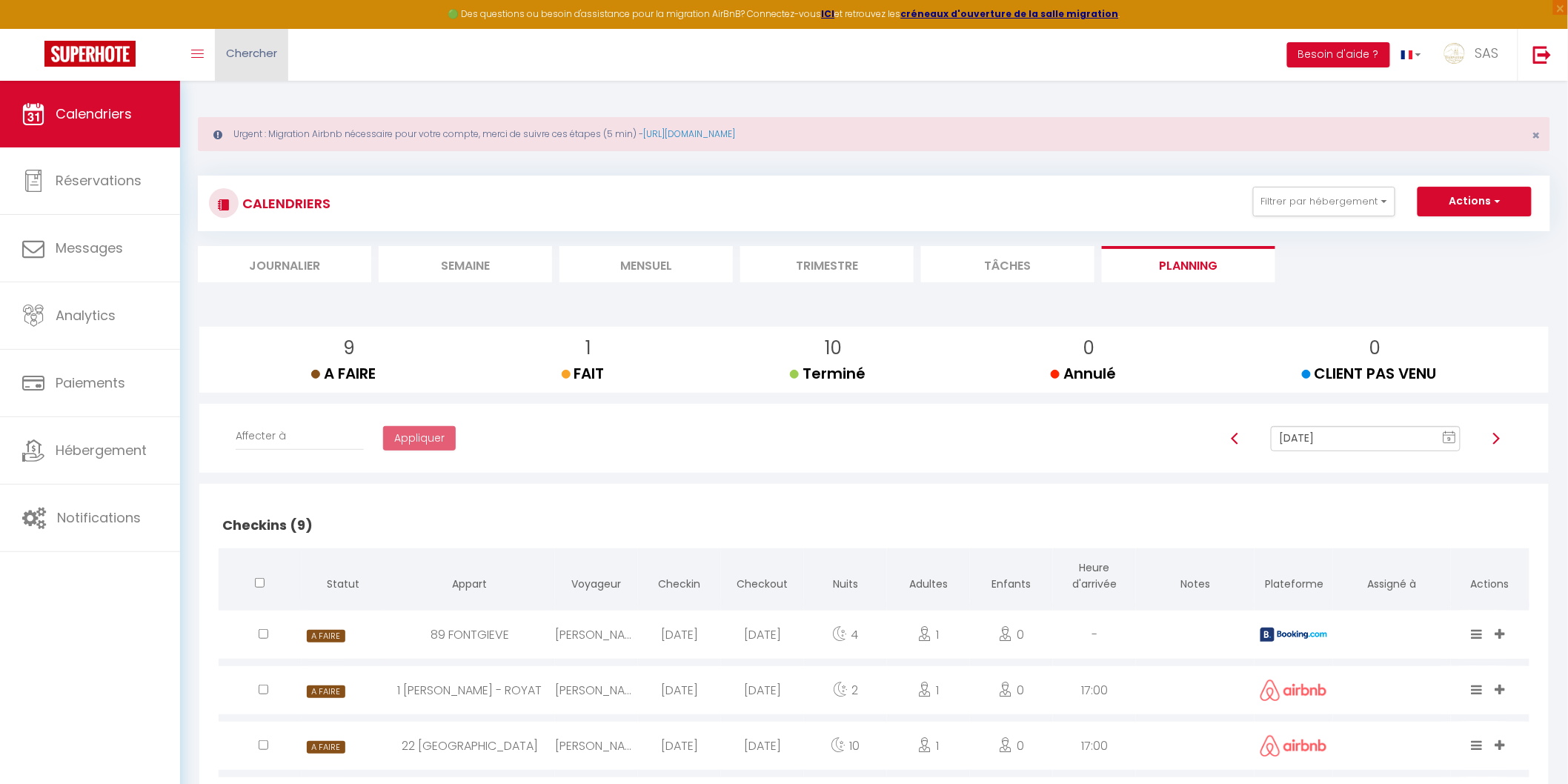
click at [261, 47] on span "Chercher" at bounding box center [252, 53] width 51 height 15
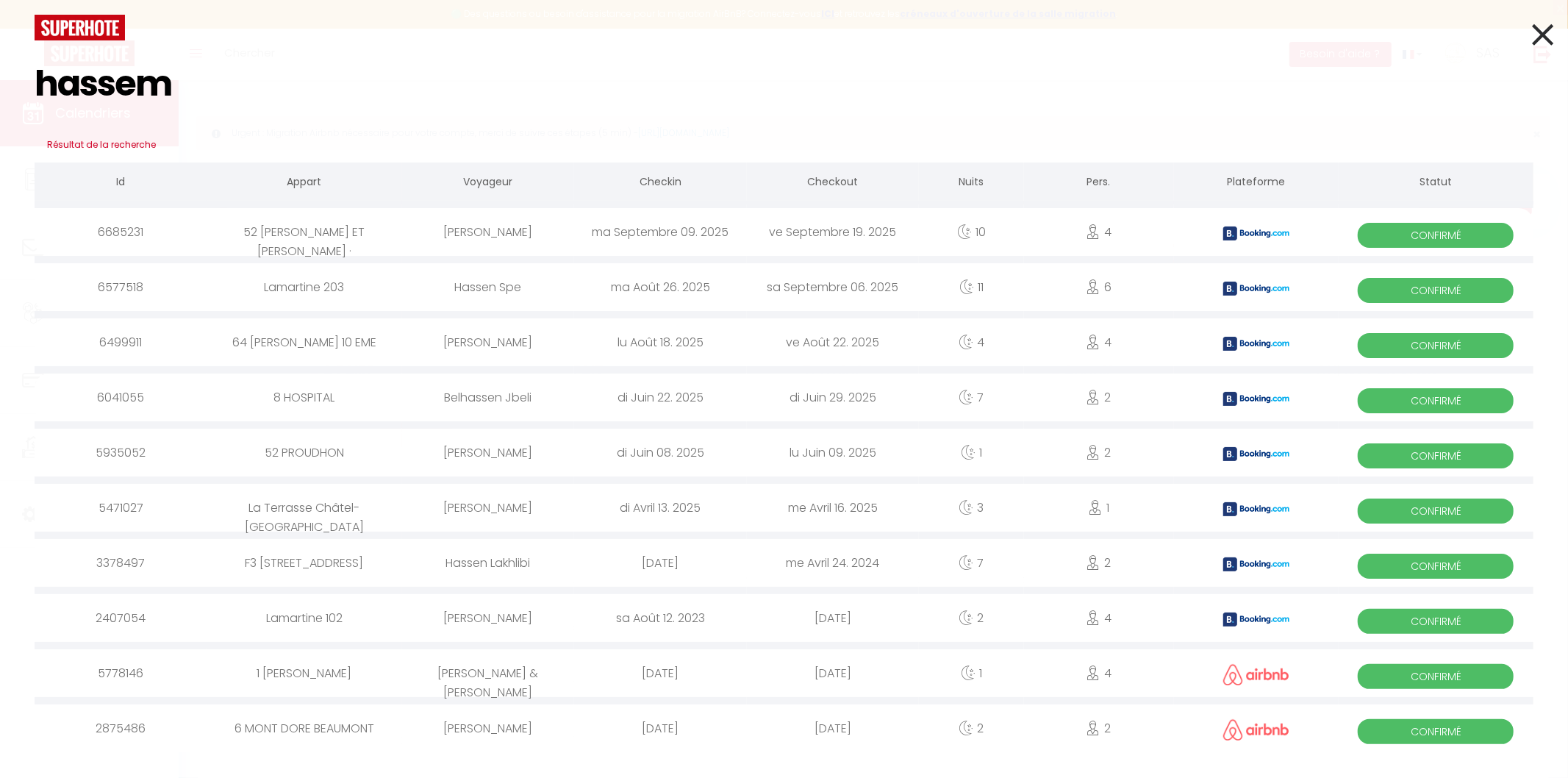
click at [509, 347] on div "Hassen Msaddek" at bounding box center [487, 342] width 172 height 47
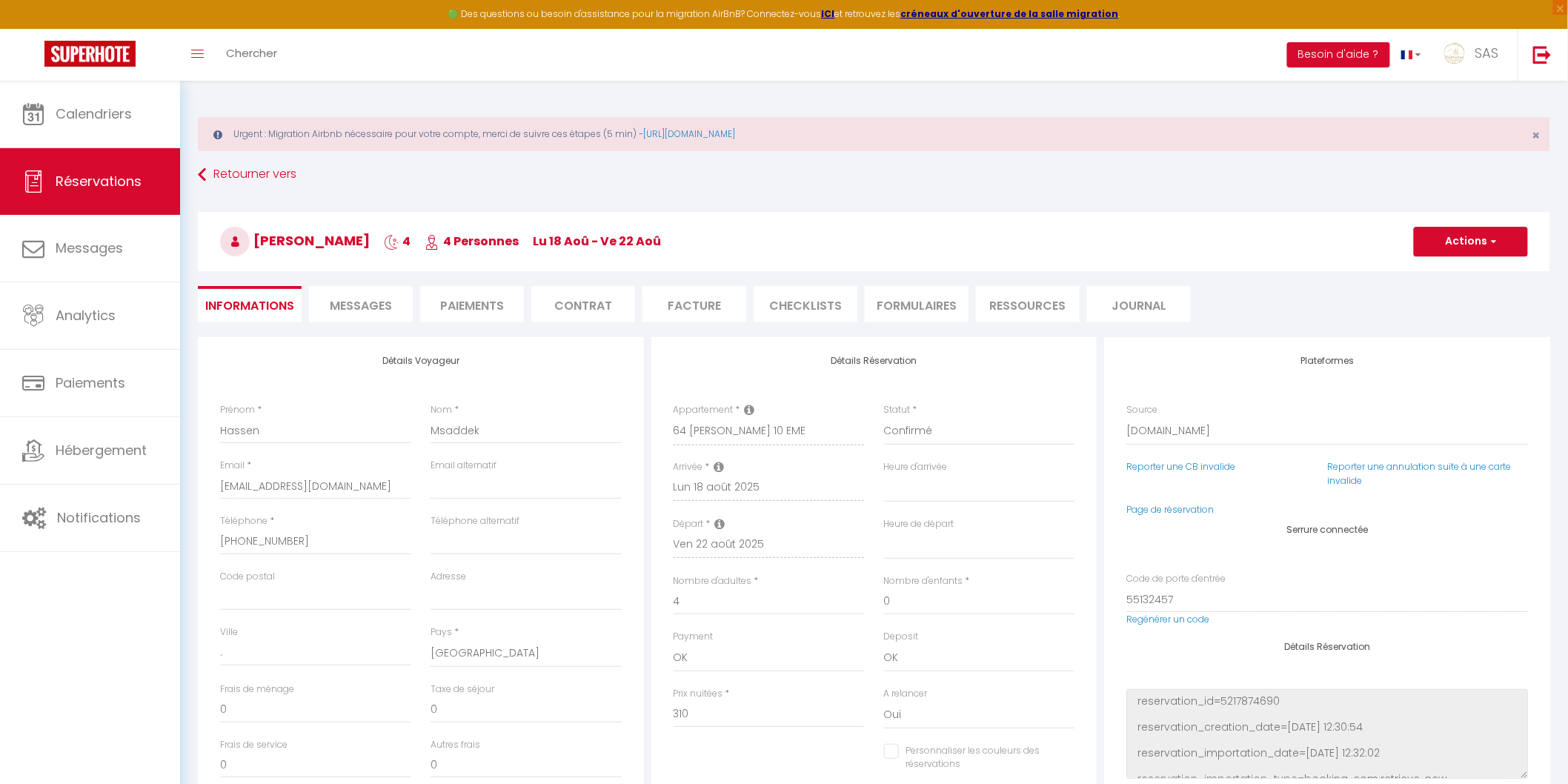
click at [283, 620] on div "Code postal" at bounding box center [315, 597] width 210 height 56
drag, startPoint x: 249, startPoint y: 246, endPoint x: 376, endPoint y: 237, distance: 127.3
click at [370, 237] on span "Hassen Msaddek" at bounding box center [295, 241] width 150 height 19
copy span "Hassen Msaddek"
click at [310, 690] on div "Frais de ménage 77" at bounding box center [316, 703] width 191 height 41
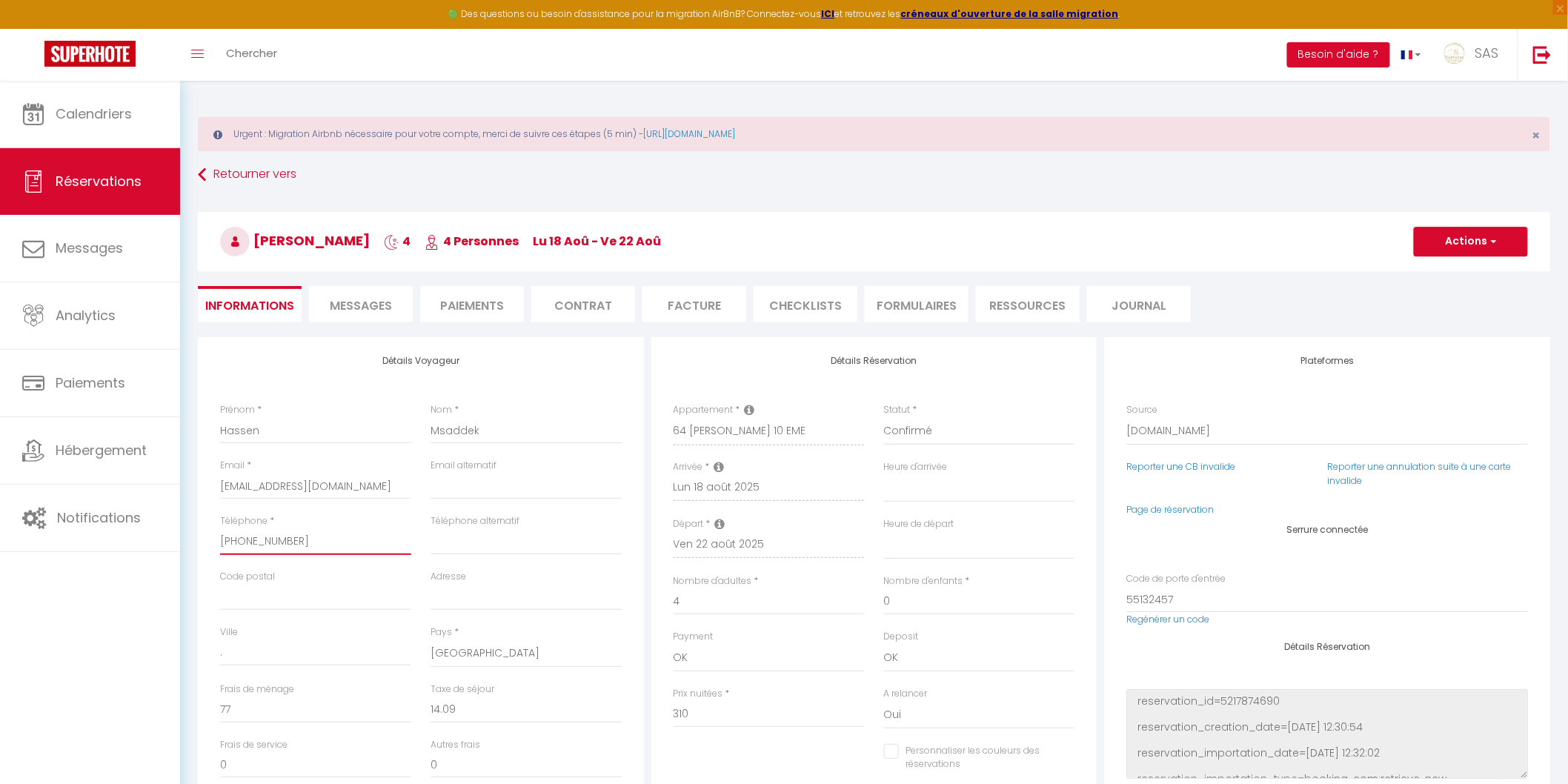
click at [287, 545] on input "+33605934929" at bounding box center [316, 541] width 191 height 26
click at [438, 760] on input "0" at bounding box center [526, 764] width 191 height 26
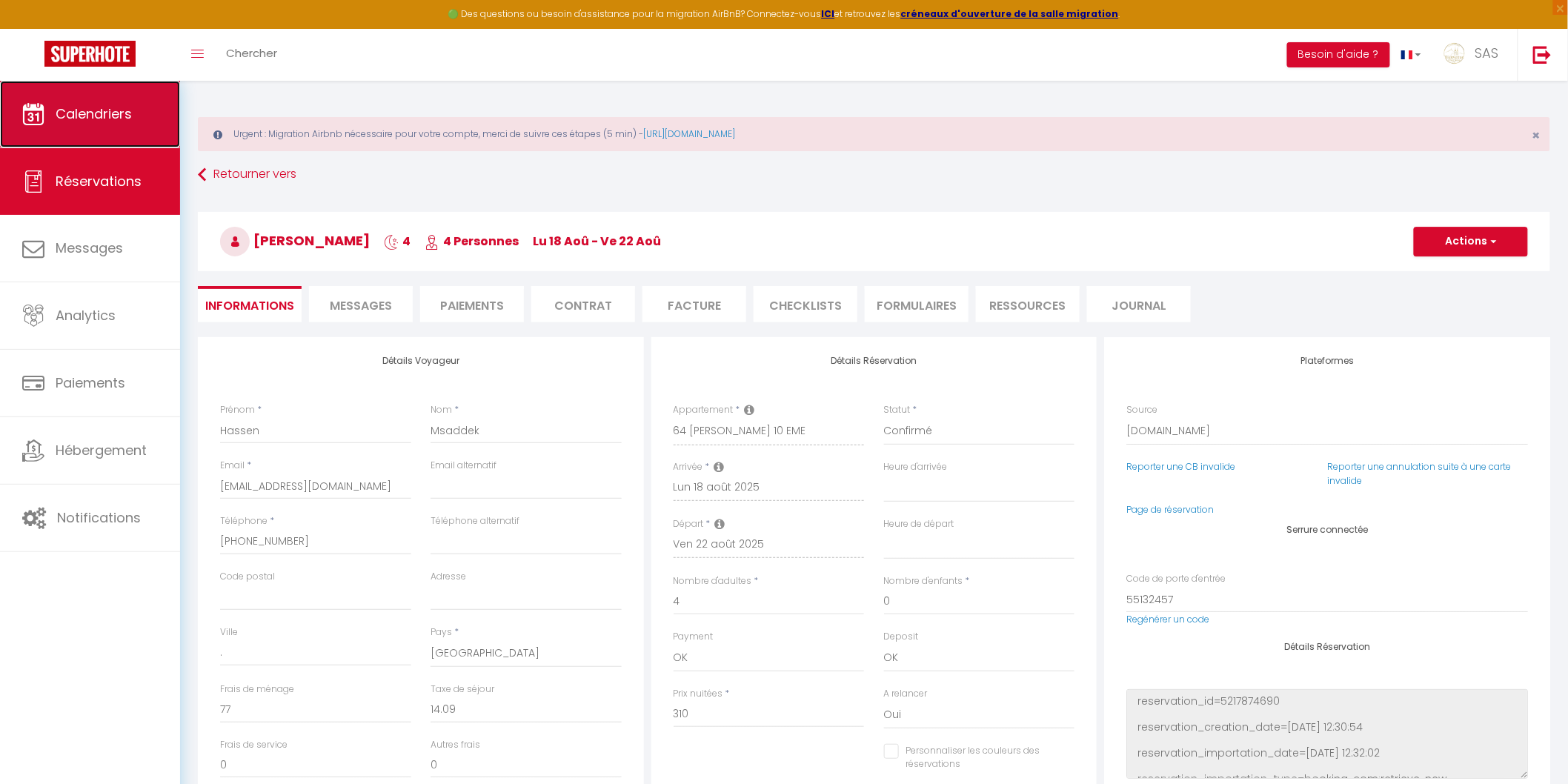
click at [97, 95] on link "Calendriers" at bounding box center [90, 114] width 180 height 67
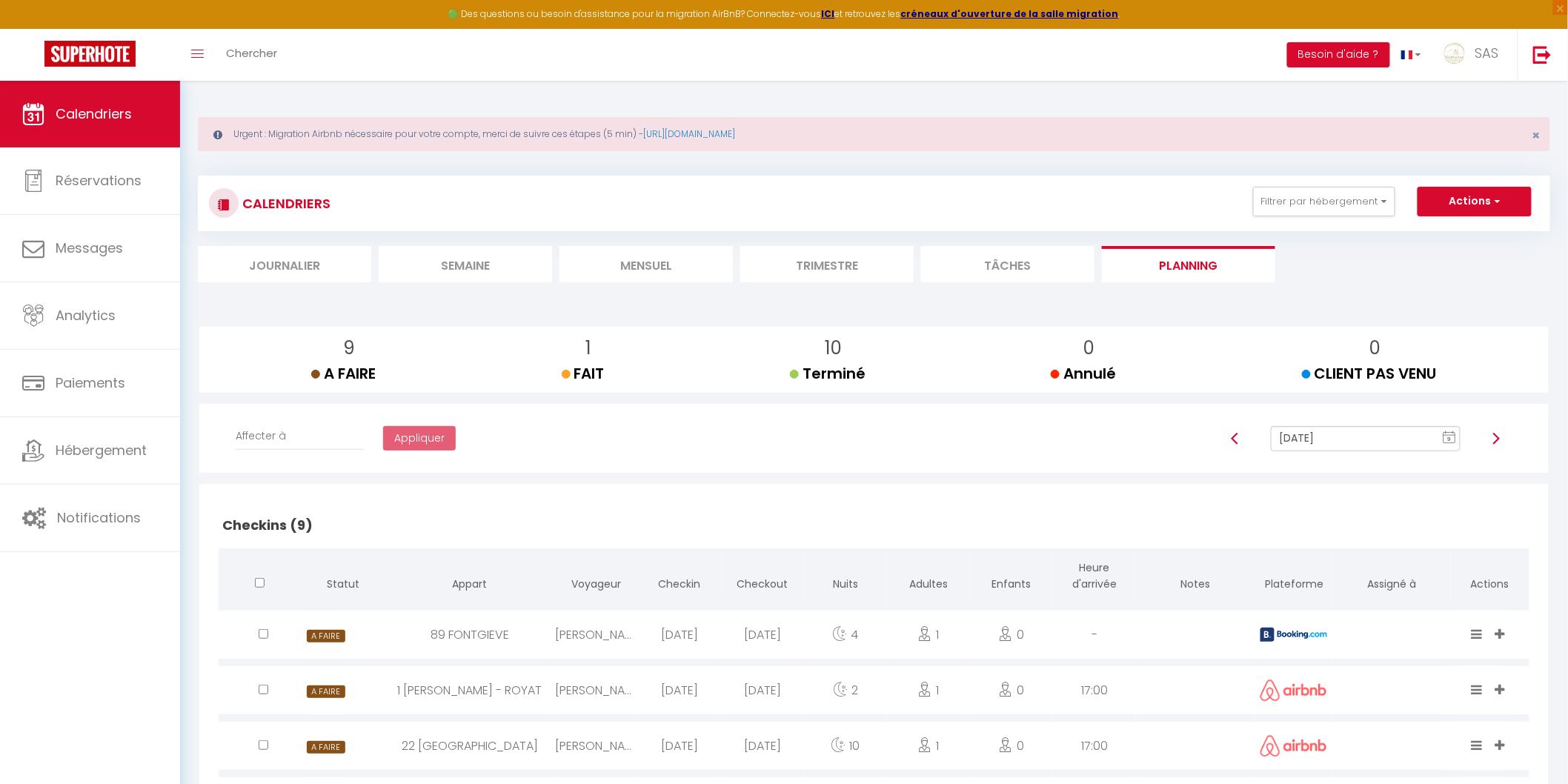
click at [688, 260] on li "Mensuel" at bounding box center [646, 264] width 173 height 37
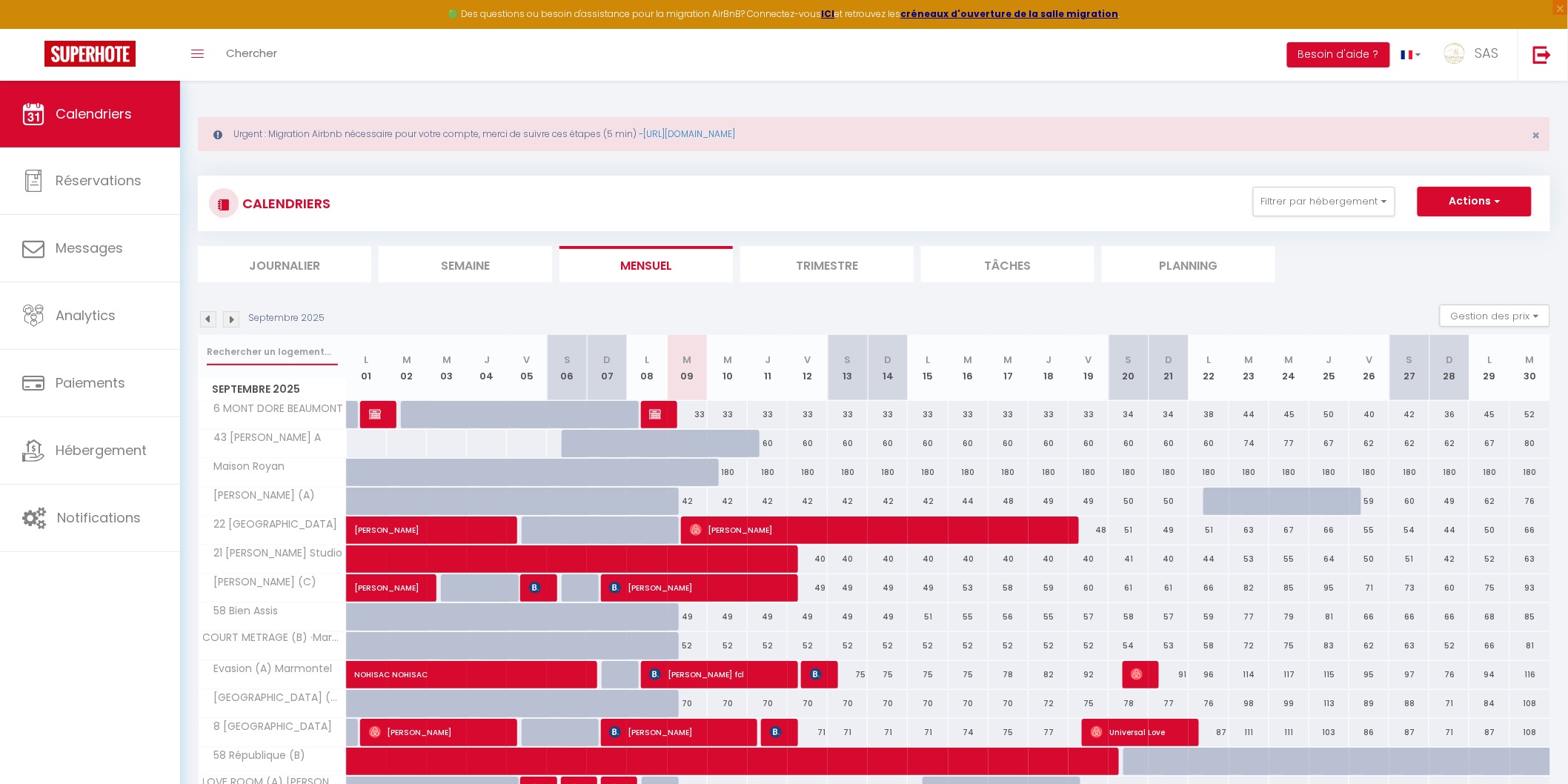
click at [270, 352] on input "text" at bounding box center [273, 351] width 132 height 26
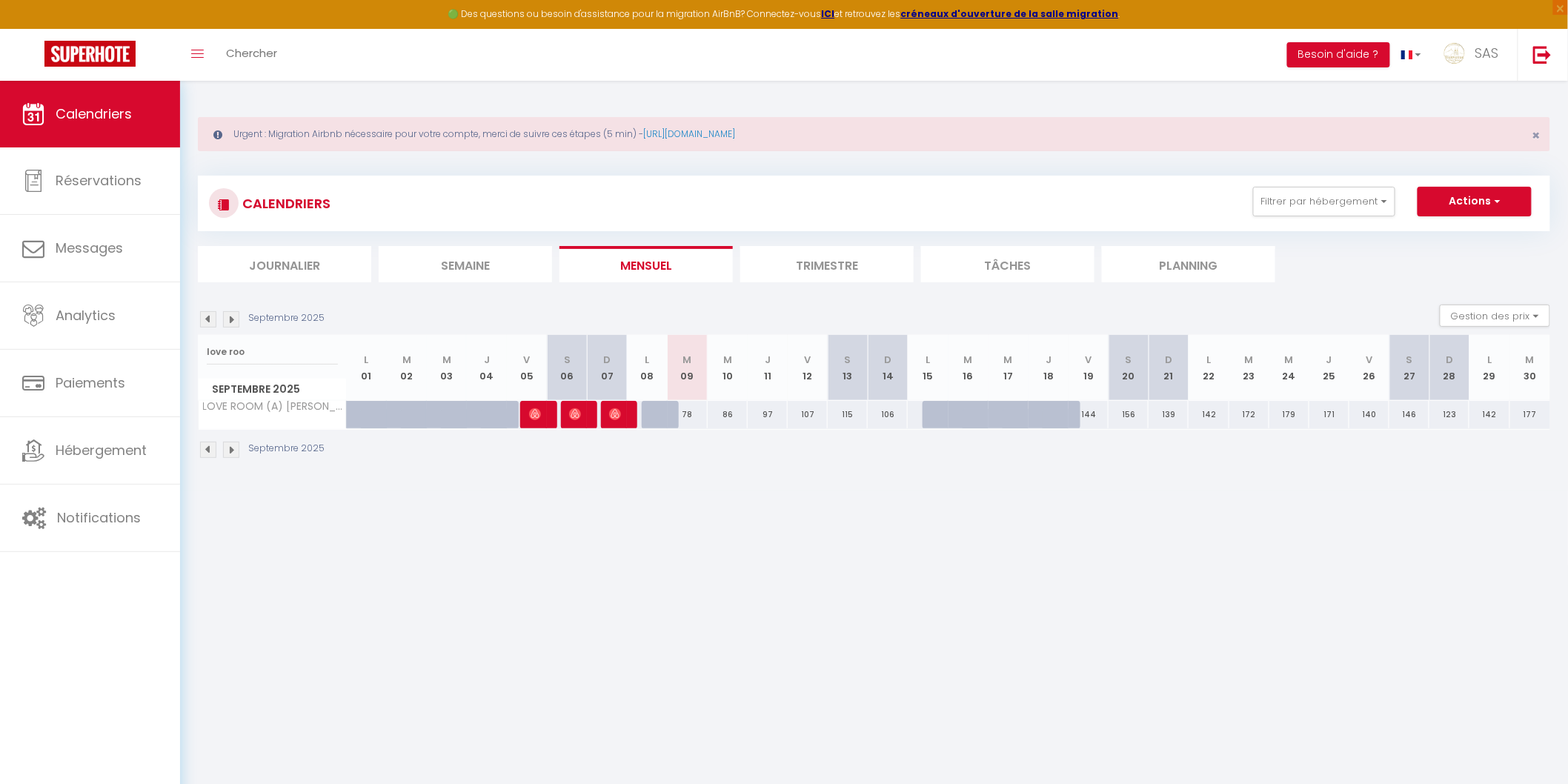
click at [984, 415] on div at bounding box center [983, 423] width 40 height 28
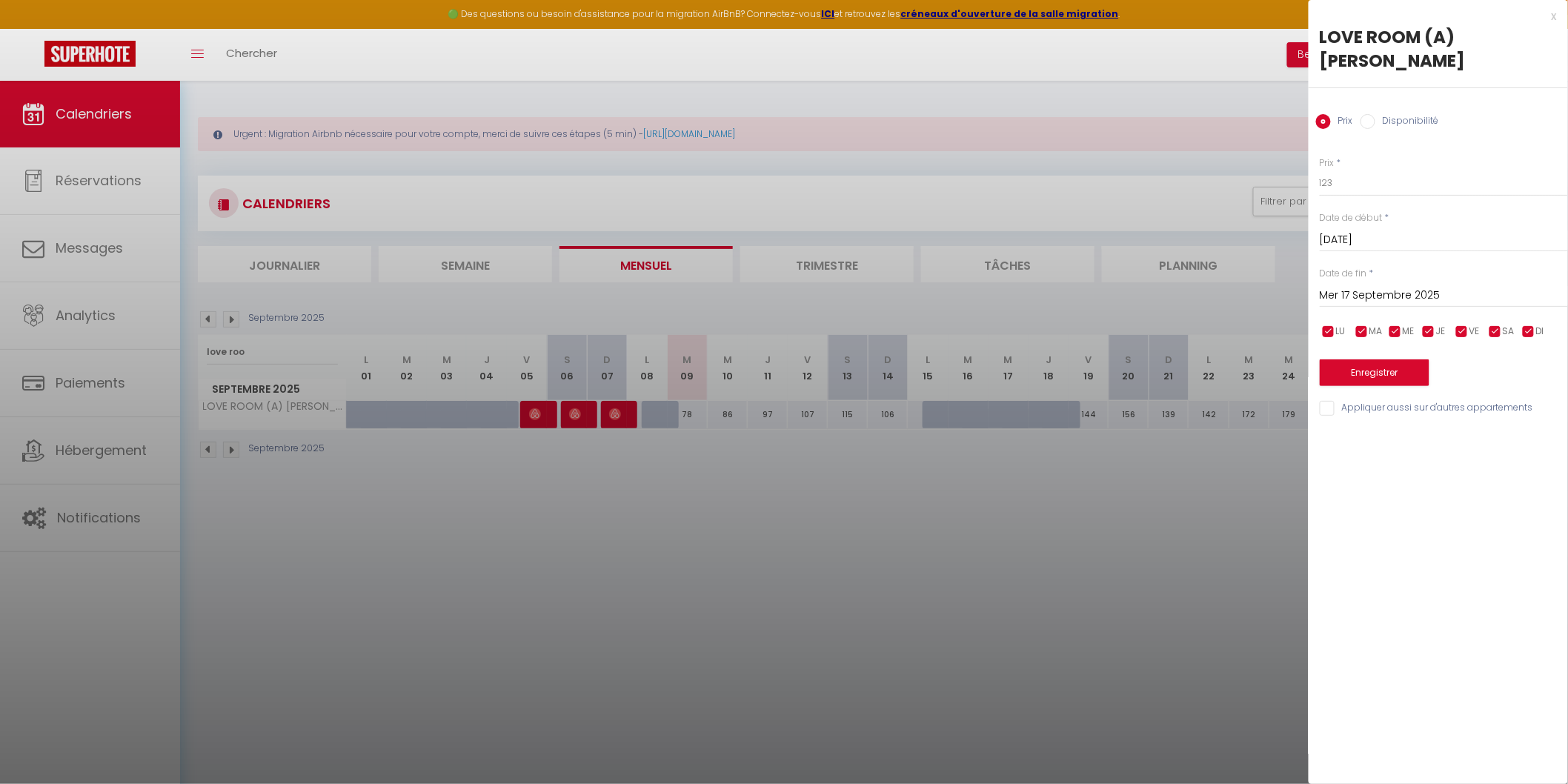
click at [1369, 120] on input "Disponibilité" at bounding box center [1368, 121] width 15 height 15
click at [1354, 240] on input "Mar 16 Septembre 2025" at bounding box center [1444, 241] width 249 height 20
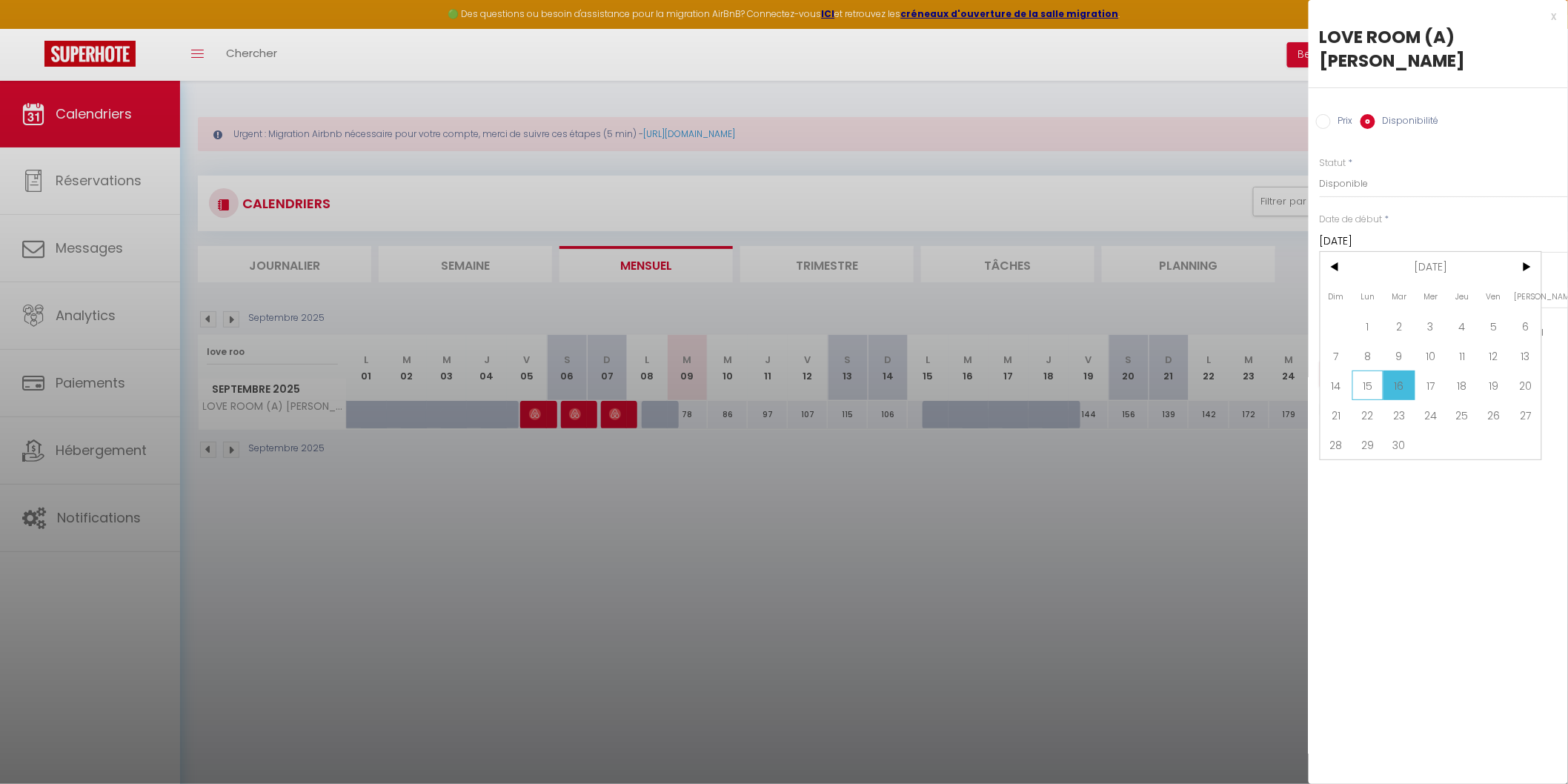
click at [1371, 388] on span "15" at bounding box center [1368, 385] width 32 height 30
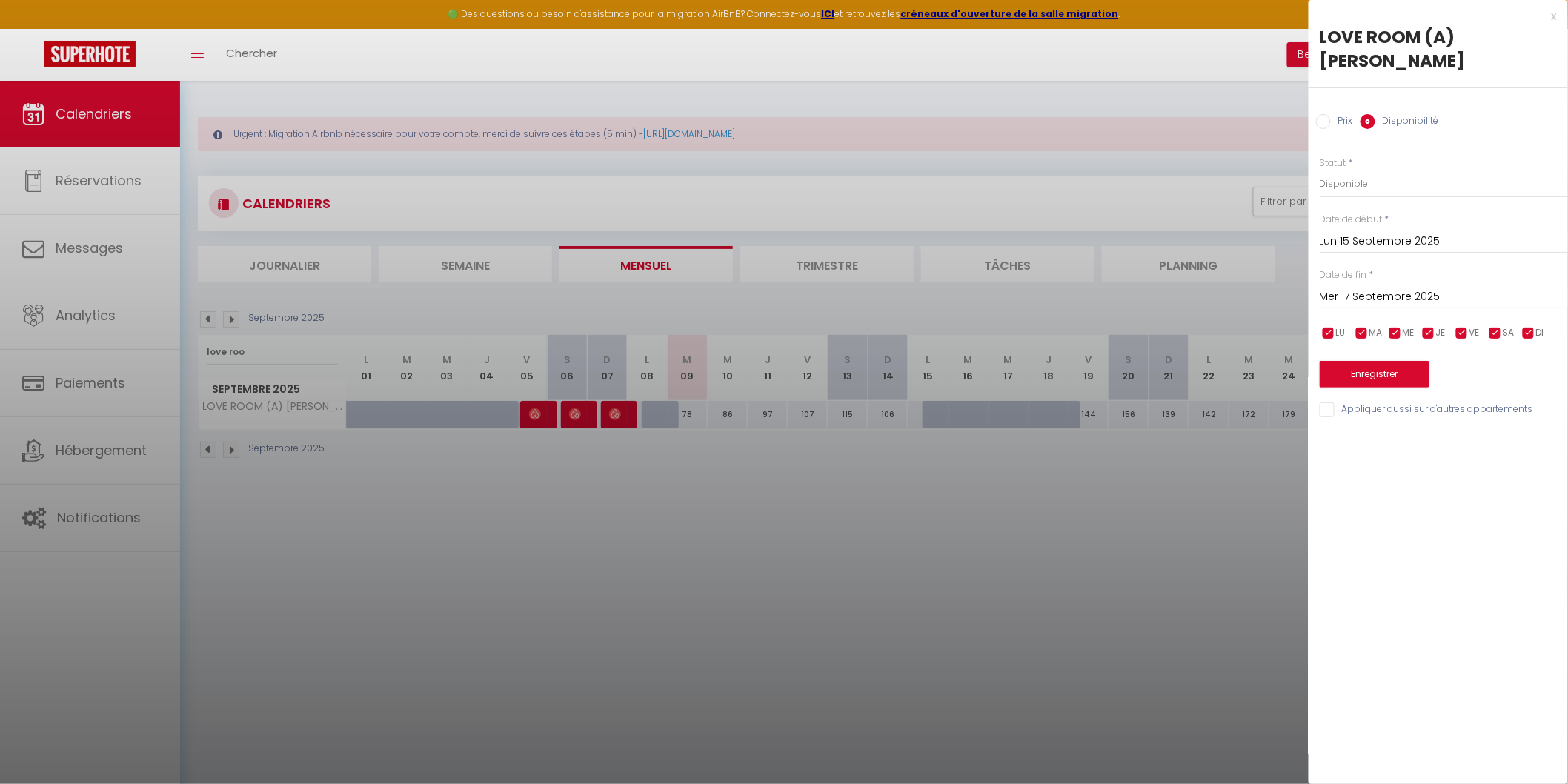
click at [1372, 296] on input "Mer 17 Septembre 2025" at bounding box center [1444, 297] width 249 height 20
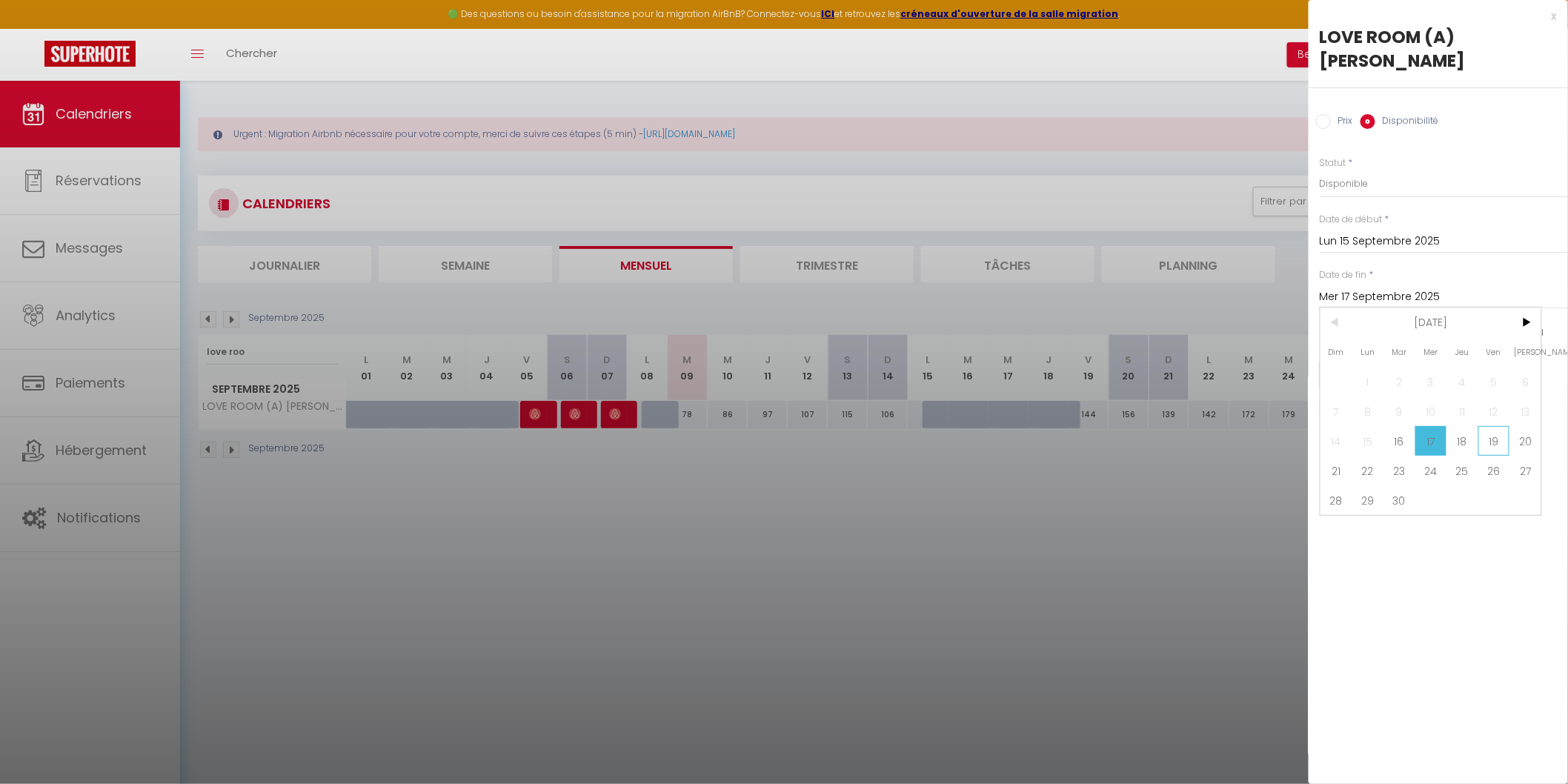
click at [1495, 438] on span "19" at bounding box center [1494, 441] width 32 height 30
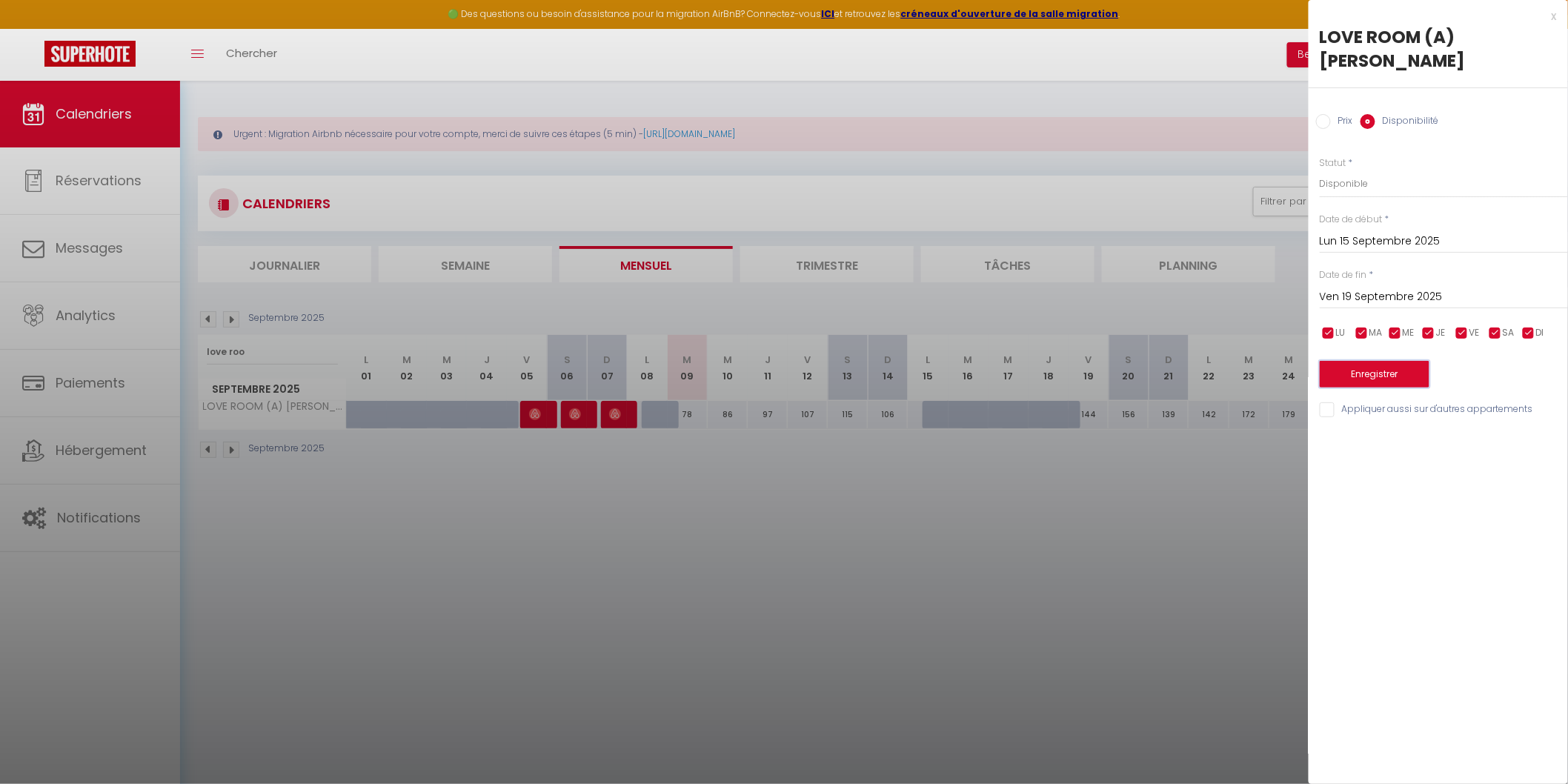
click at [1397, 366] on button "Enregistrer" at bounding box center [1375, 373] width 109 height 26
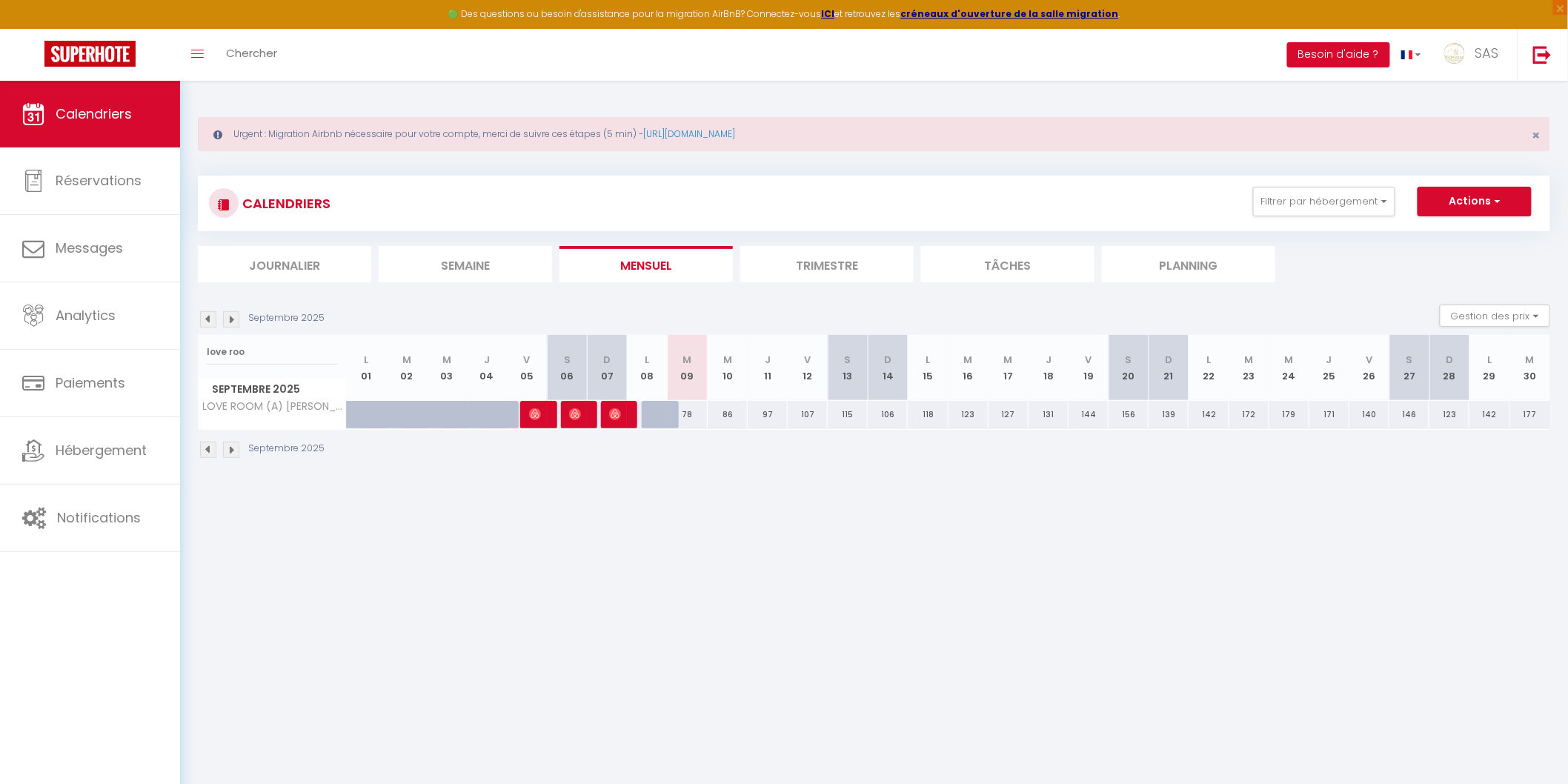
click at [1208, 411] on div "142" at bounding box center [1208, 414] width 40 height 27
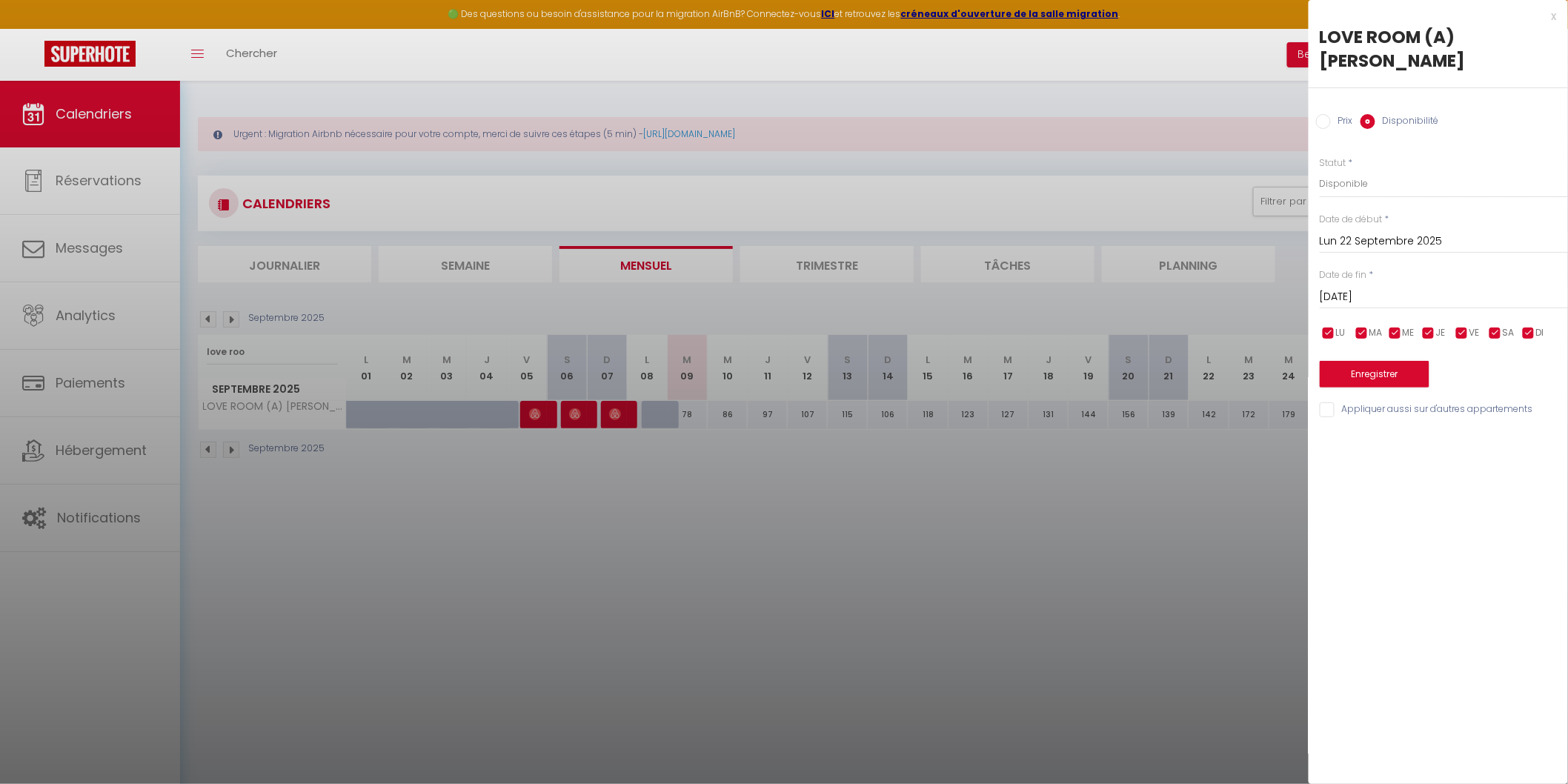
click at [1370, 288] on input "Mar 23 Septembre 2025" at bounding box center [1444, 297] width 249 height 20
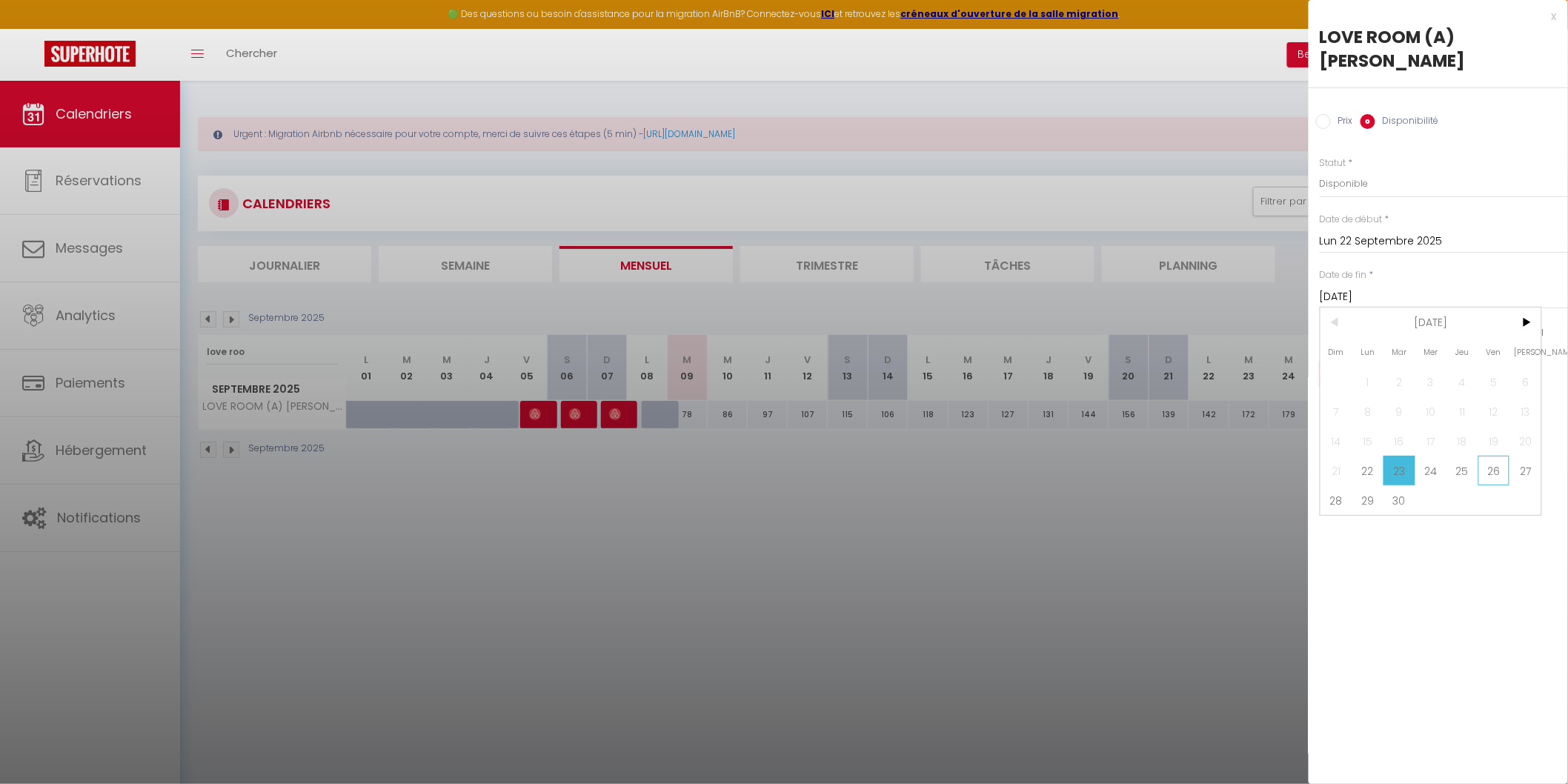
click at [1484, 474] on span "26" at bounding box center [1494, 470] width 32 height 30
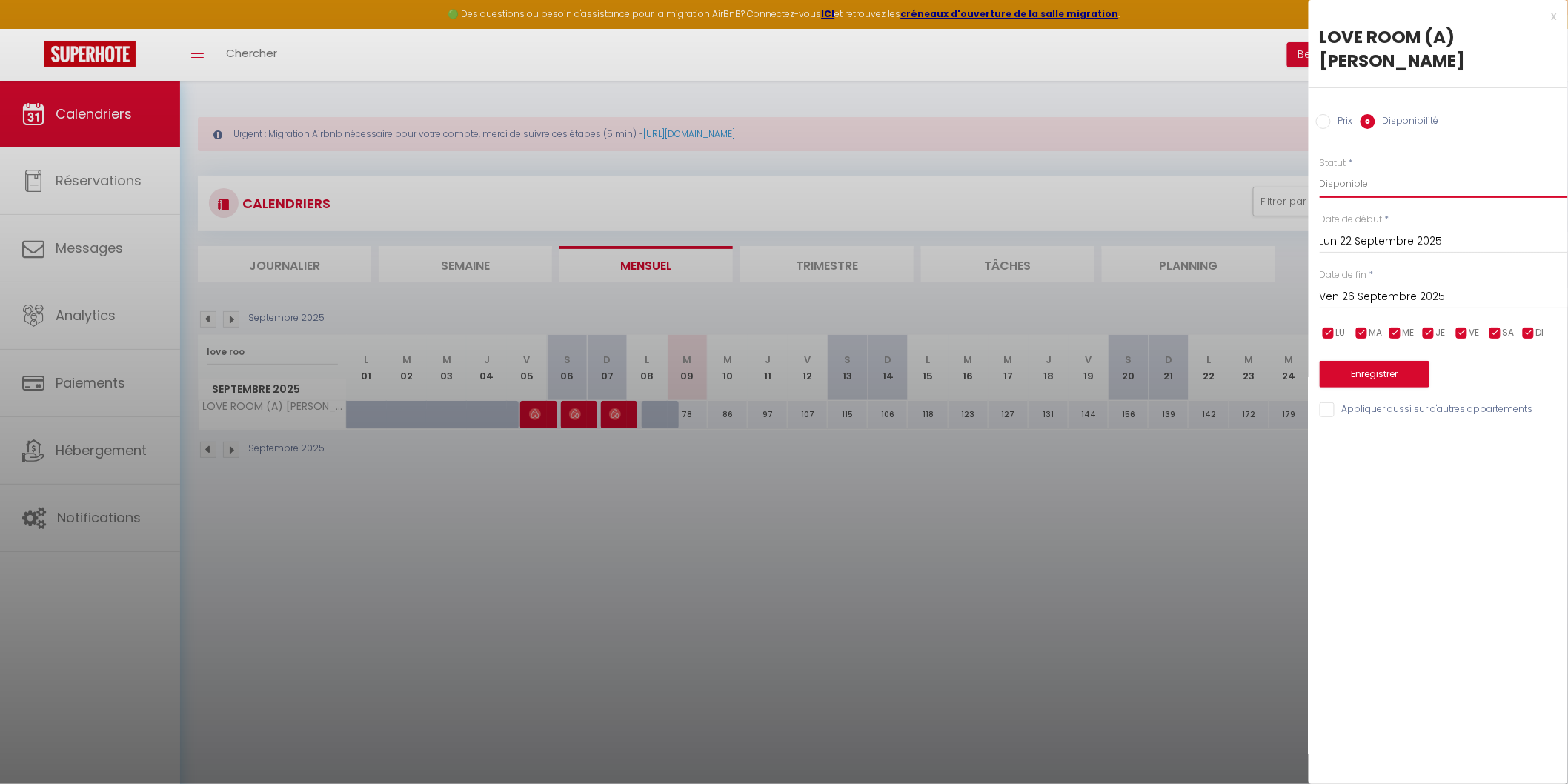
click at [1384, 182] on select "Disponible Indisponible" at bounding box center [1444, 184] width 249 height 28
click at [1320, 170] on select "Disponible Indisponible" at bounding box center [1444, 184] width 249 height 28
click at [1377, 360] on button "Enregistrer" at bounding box center [1375, 373] width 109 height 26
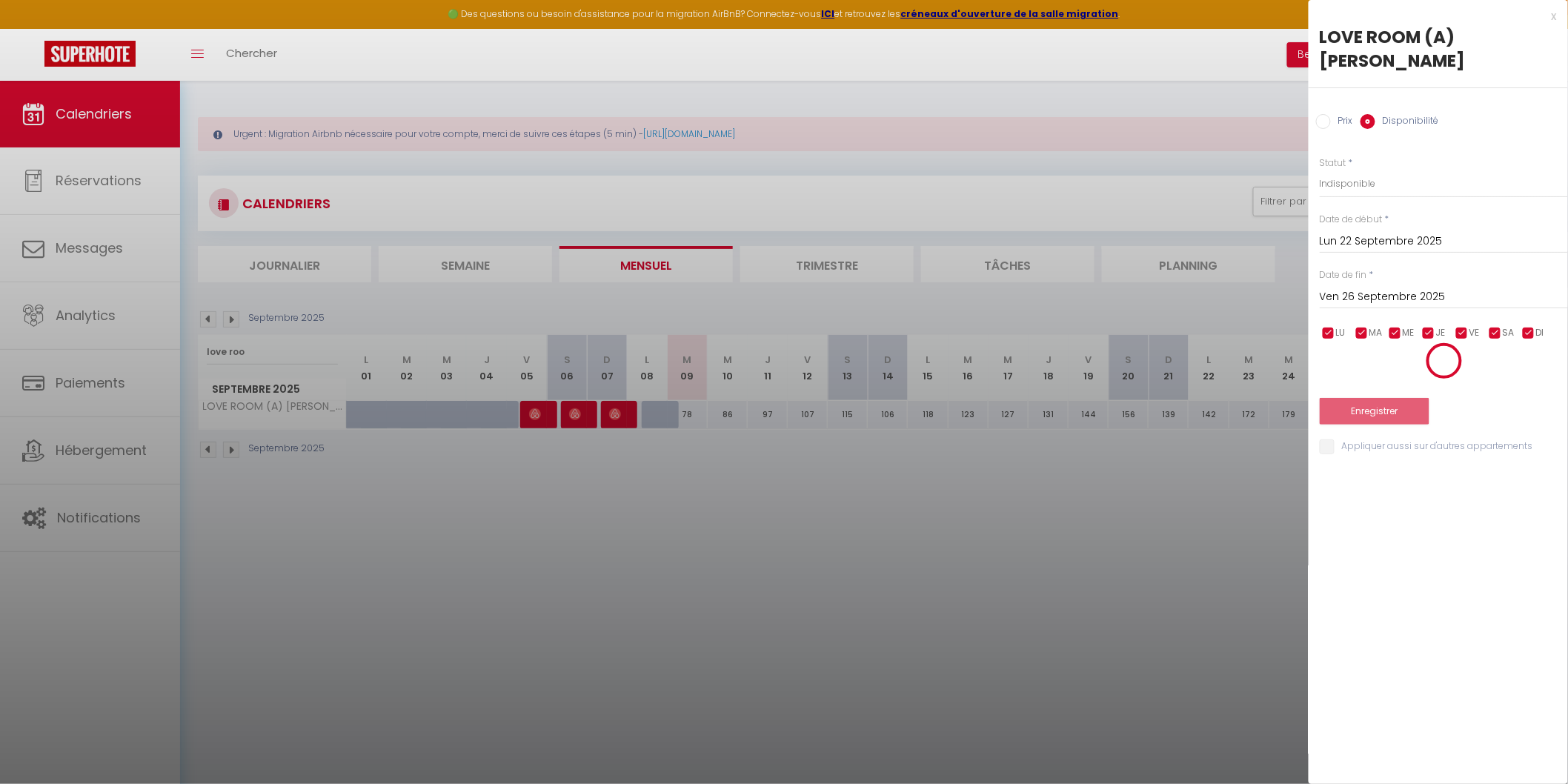
click at [1373, 364] on div at bounding box center [1444, 360] width 249 height 37
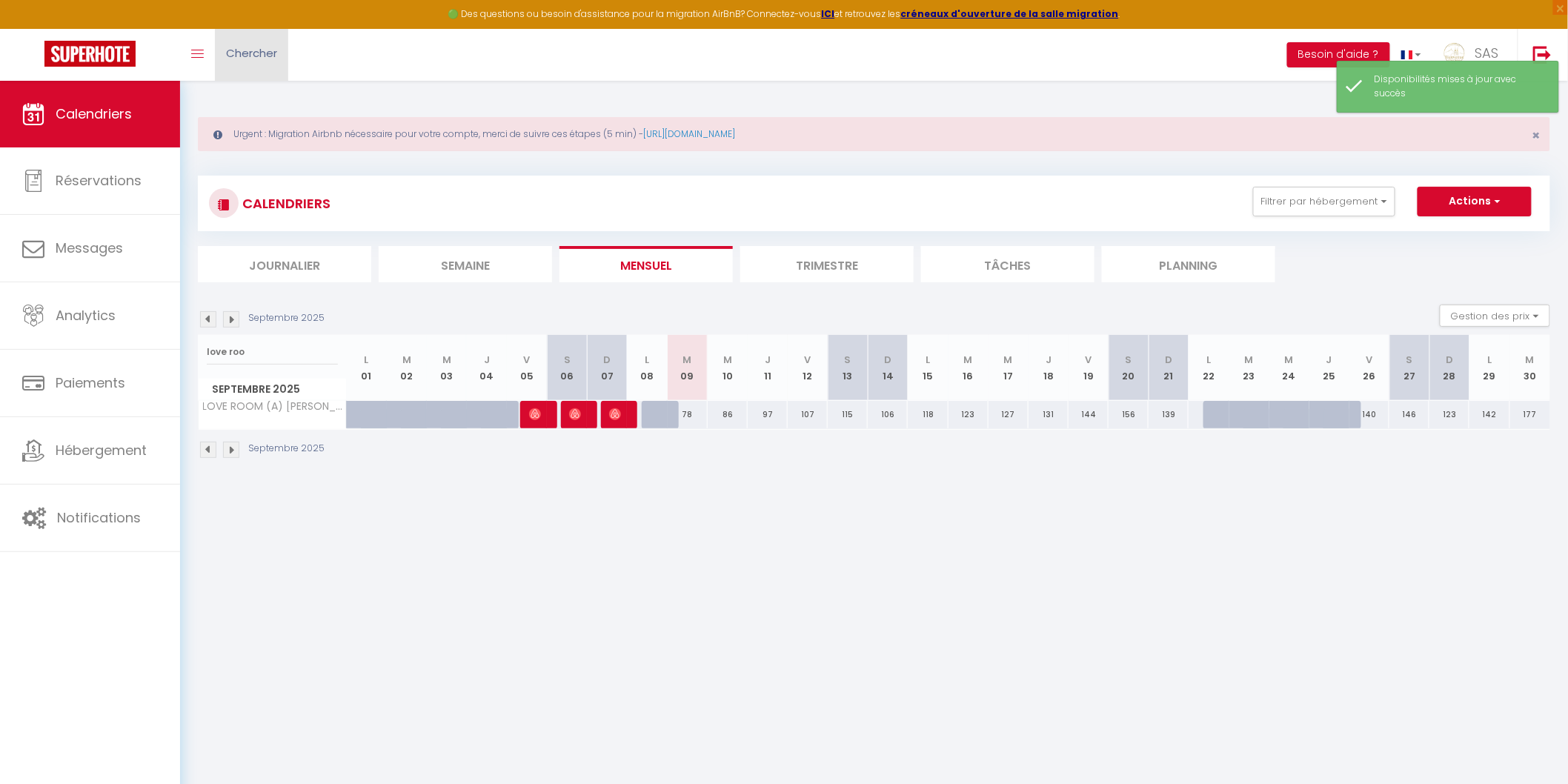
click at [249, 55] on span "Chercher" at bounding box center [252, 53] width 51 height 15
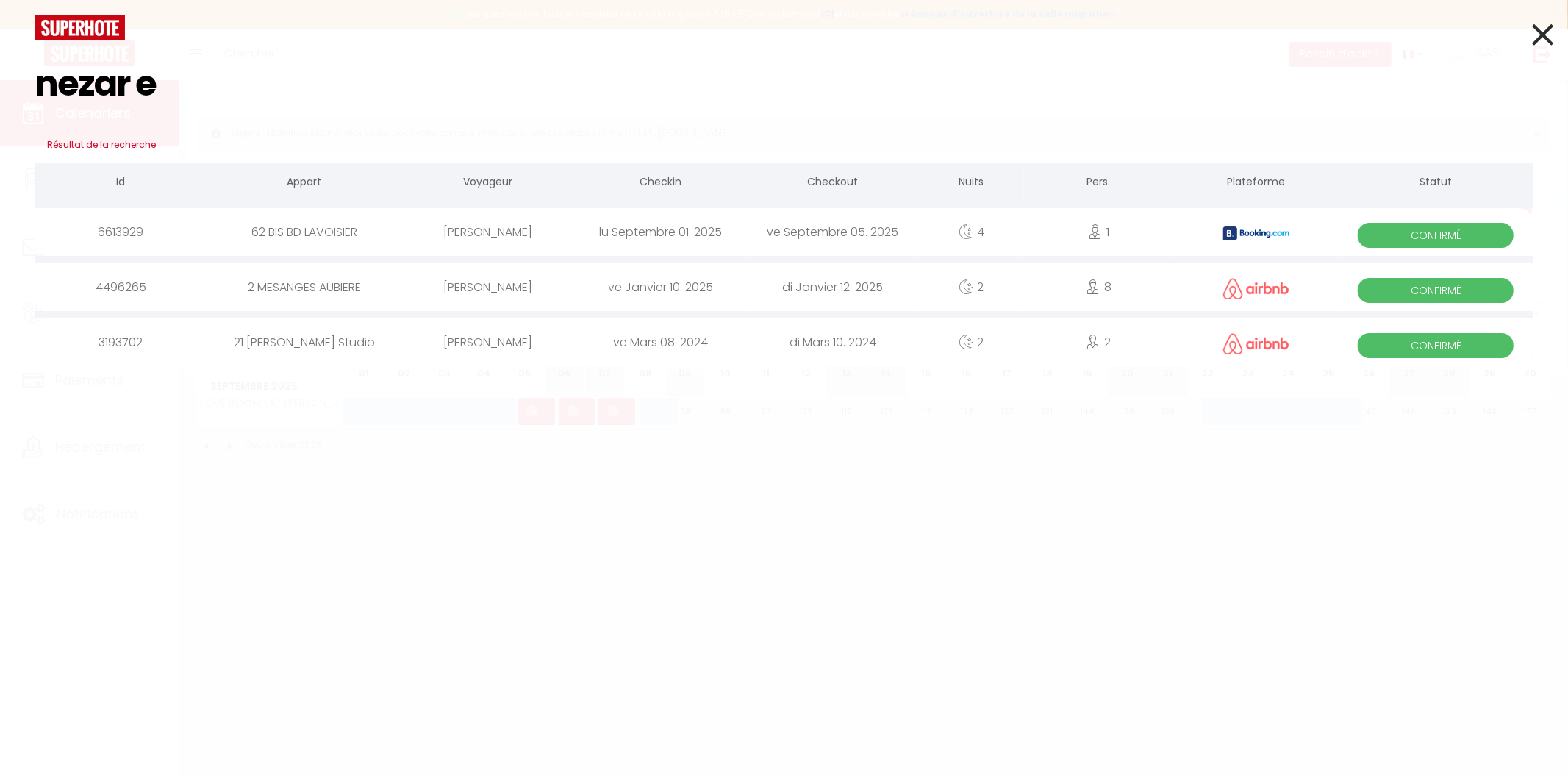
click at [459, 233] on div "Nezar Essaber" at bounding box center [487, 231] width 172 height 47
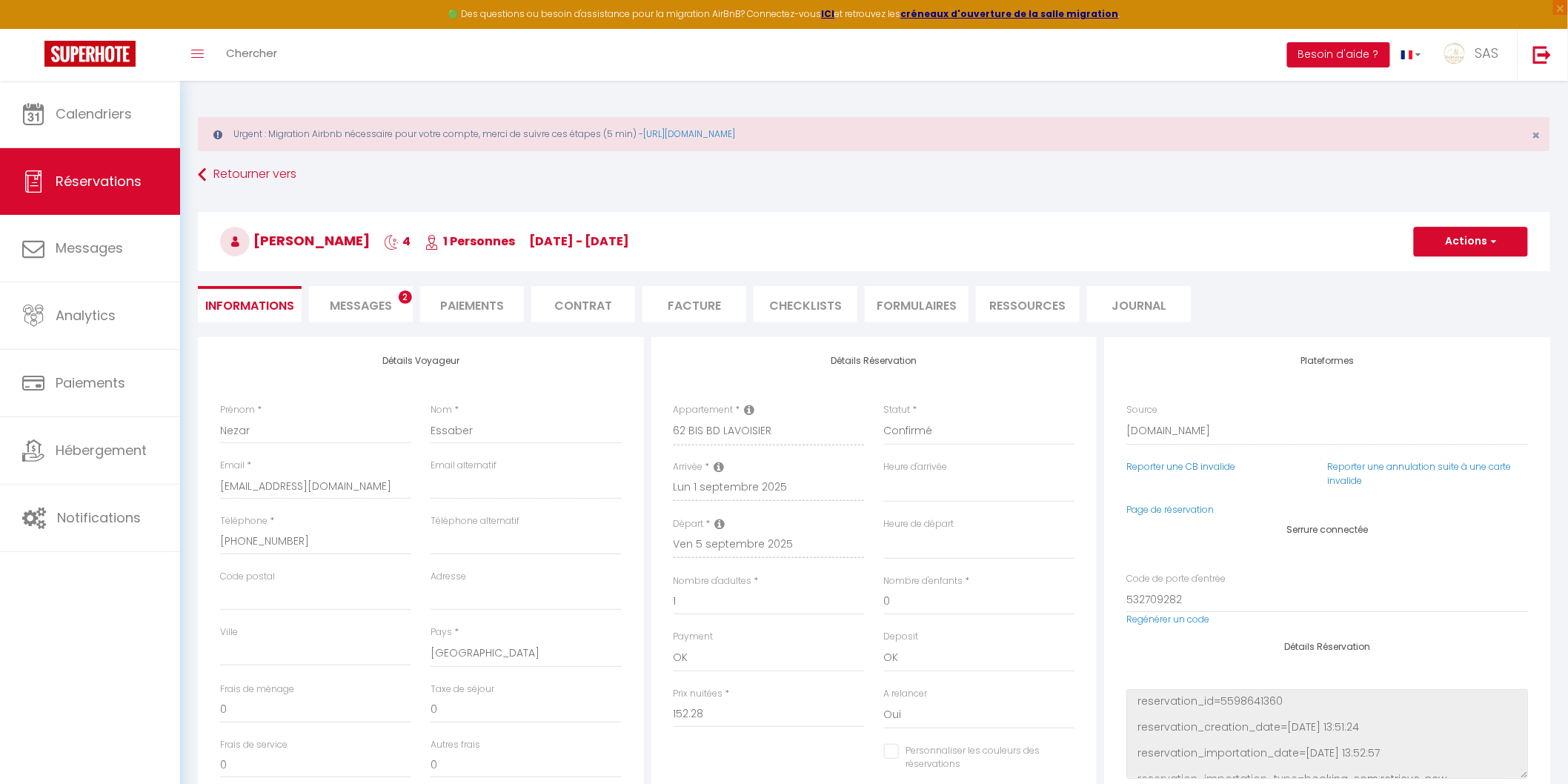
click at [371, 302] on span "Messages" at bounding box center [361, 306] width 62 height 17
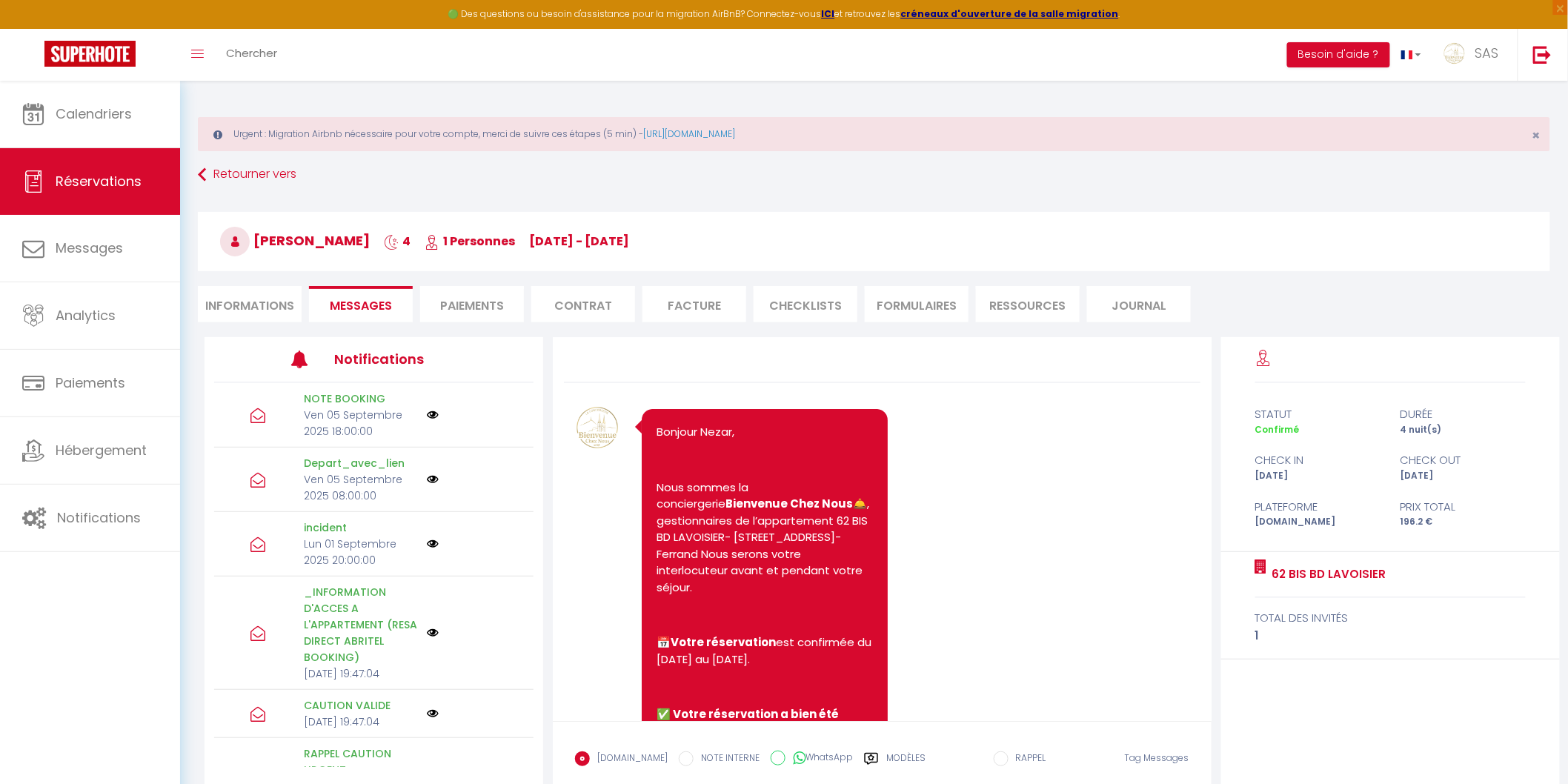
click at [886, 756] on label "Modèles" at bounding box center [906, 764] width 39 height 26
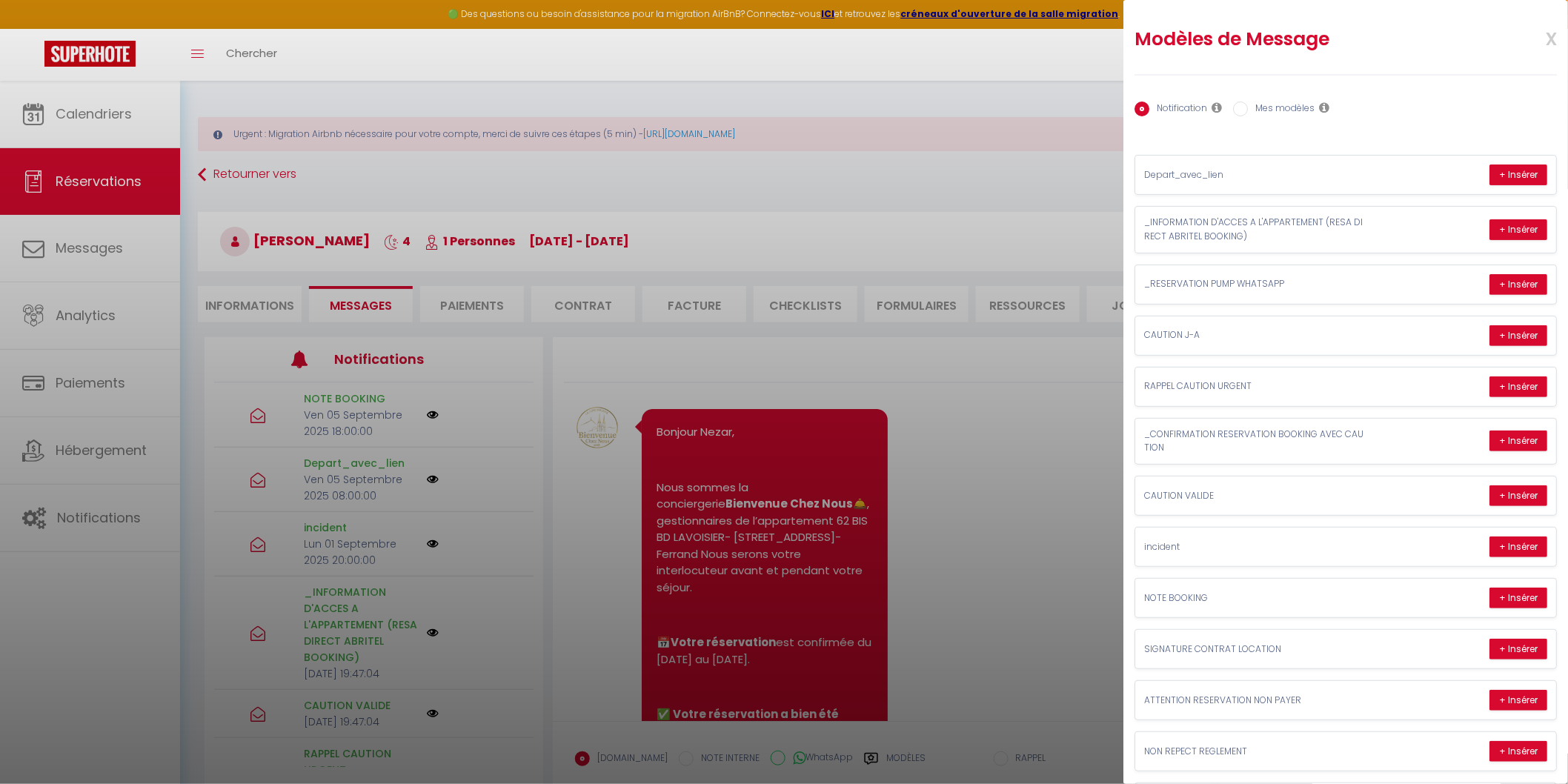
click at [1251, 107] on label "Mes modèles" at bounding box center [1282, 109] width 67 height 16
click at [1248, 107] on input "Mes modèles" at bounding box center [1240, 108] width 15 height 15
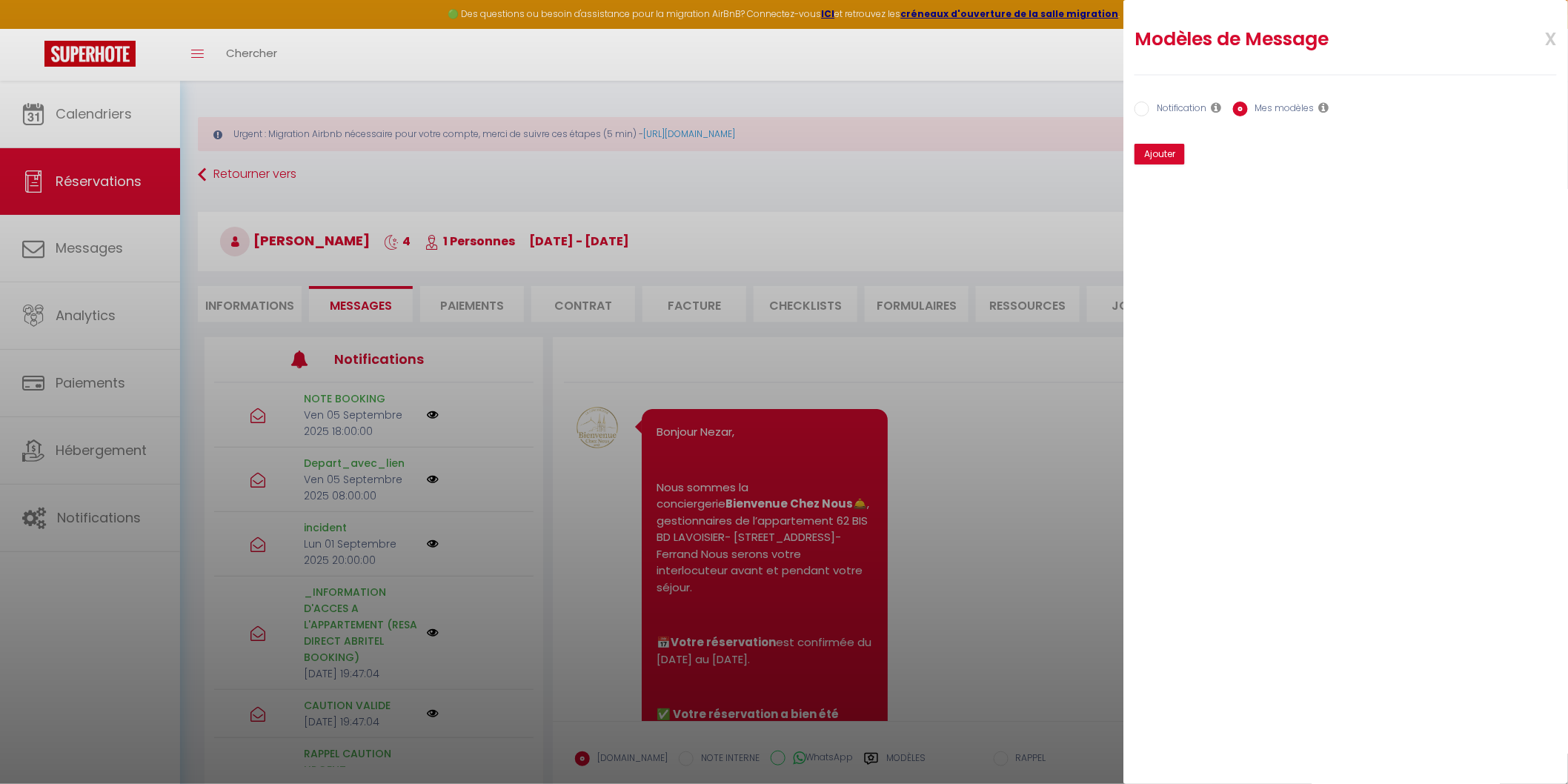
scroll to position [9336, 0]
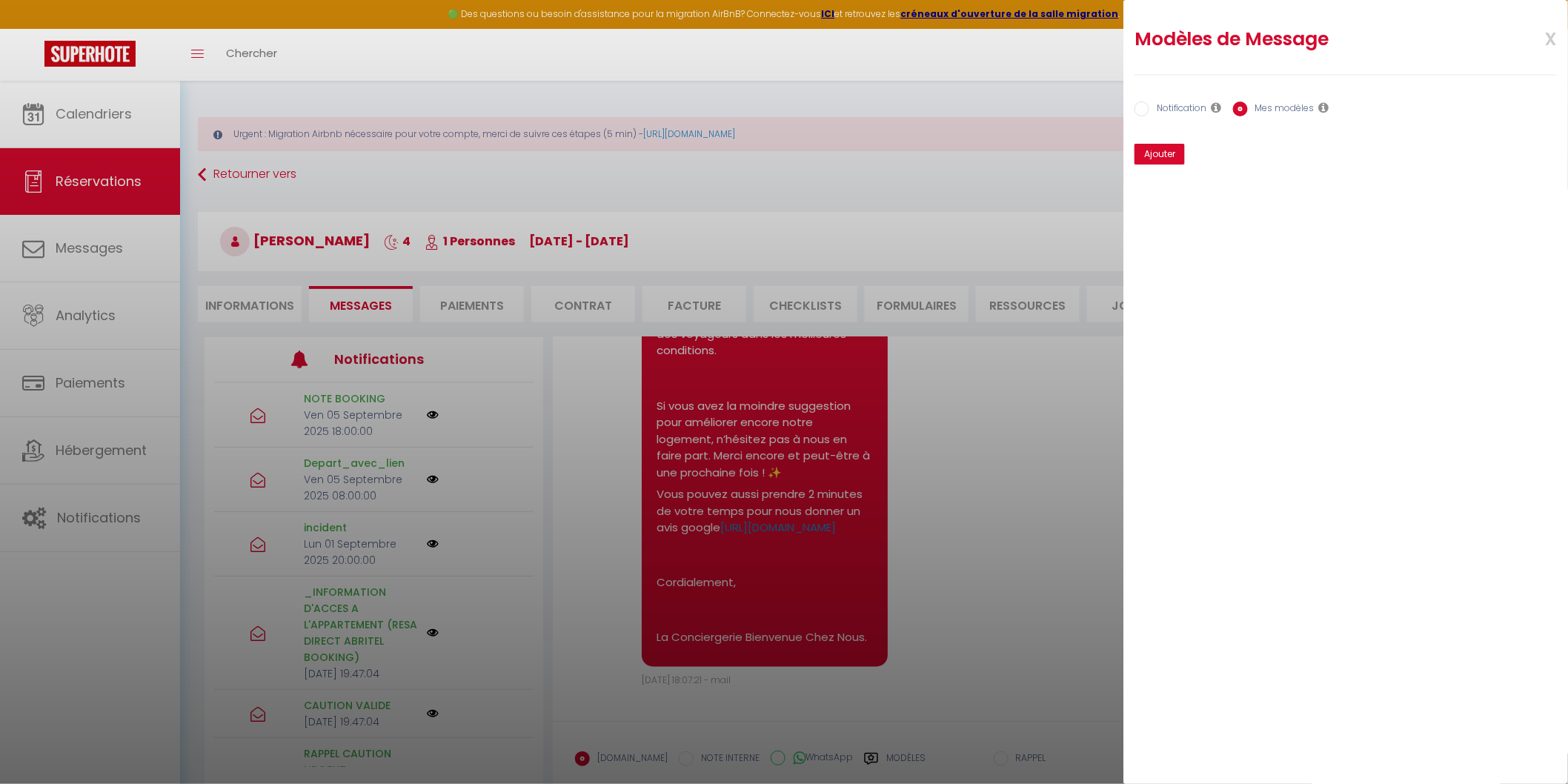
click at [986, 462] on div at bounding box center [784, 392] width 1568 height 784
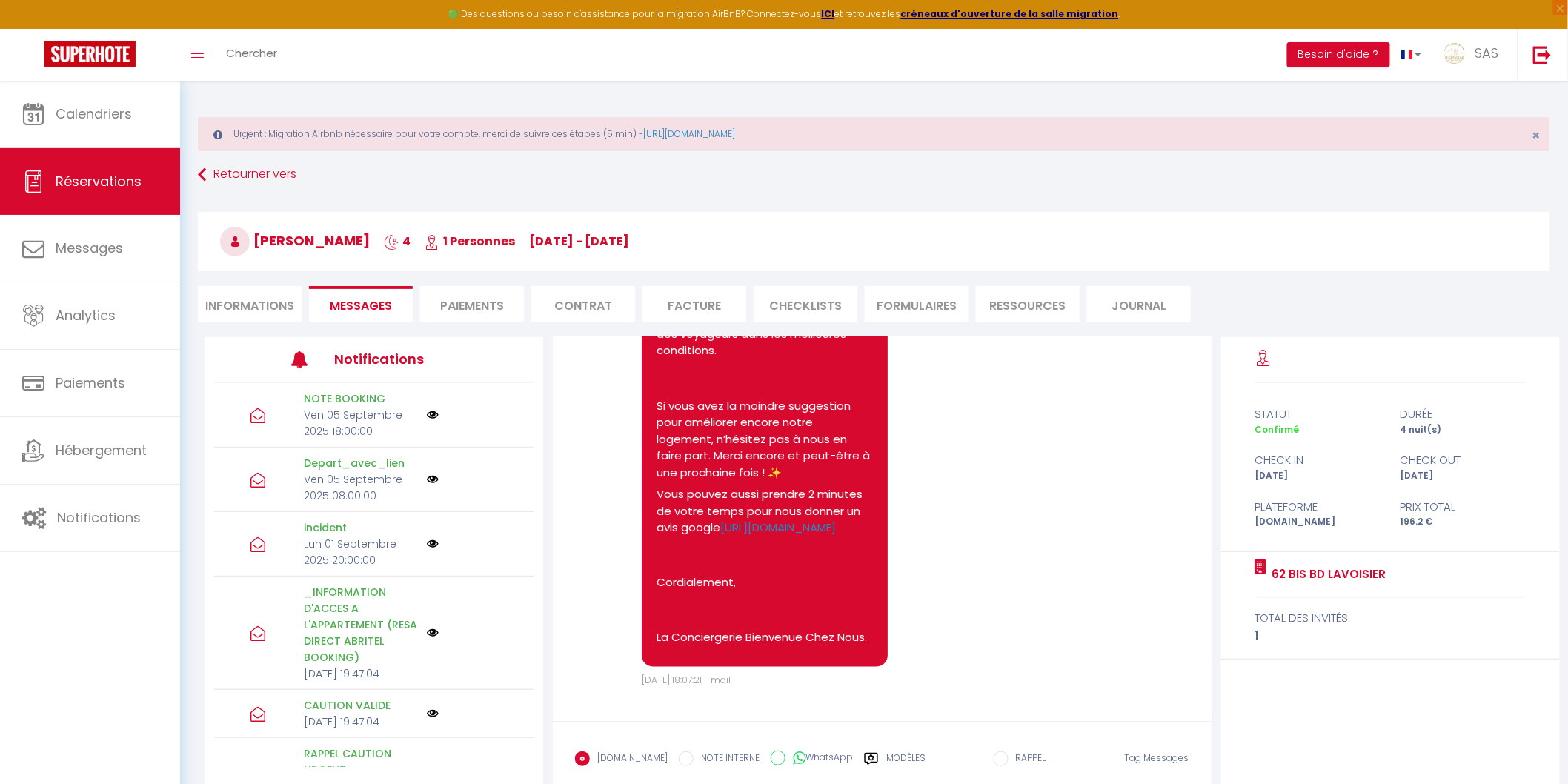
click at [886, 752] on label "Modèles" at bounding box center [906, 764] width 39 height 26
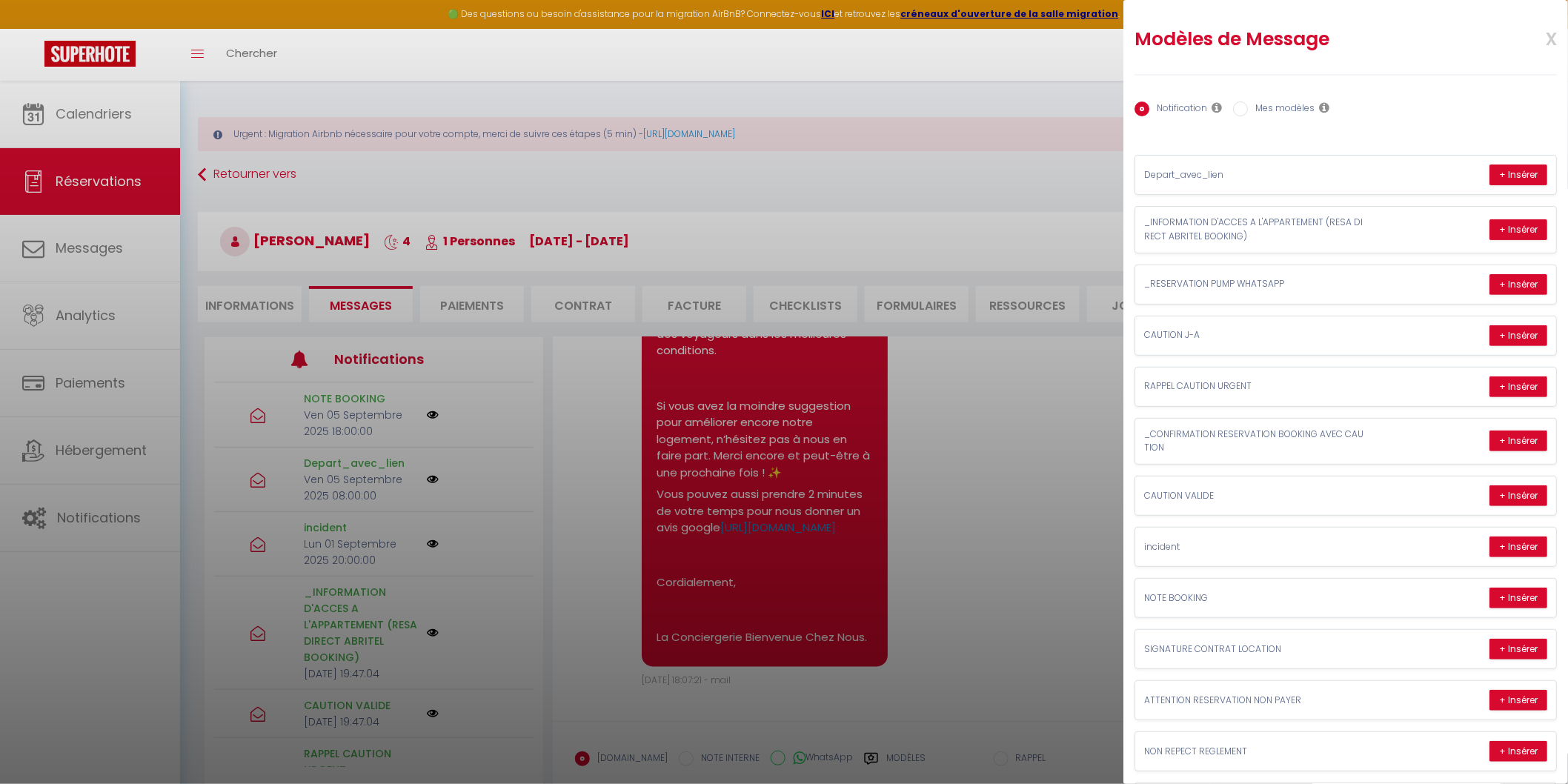
click at [1265, 92] on div "Notification Mes modèles Nom Message Afficher les shortcodes Annuler Enregistre…" at bounding box center [1346, 474] width 422 height 799
click at [1265, 105] on label "Mes modèles" at bounding box center [1282, 109] width 67 height 16
click at [1248, 105] on input "Mes modèles" at bounding box center [1240, 108] width 15 height 15
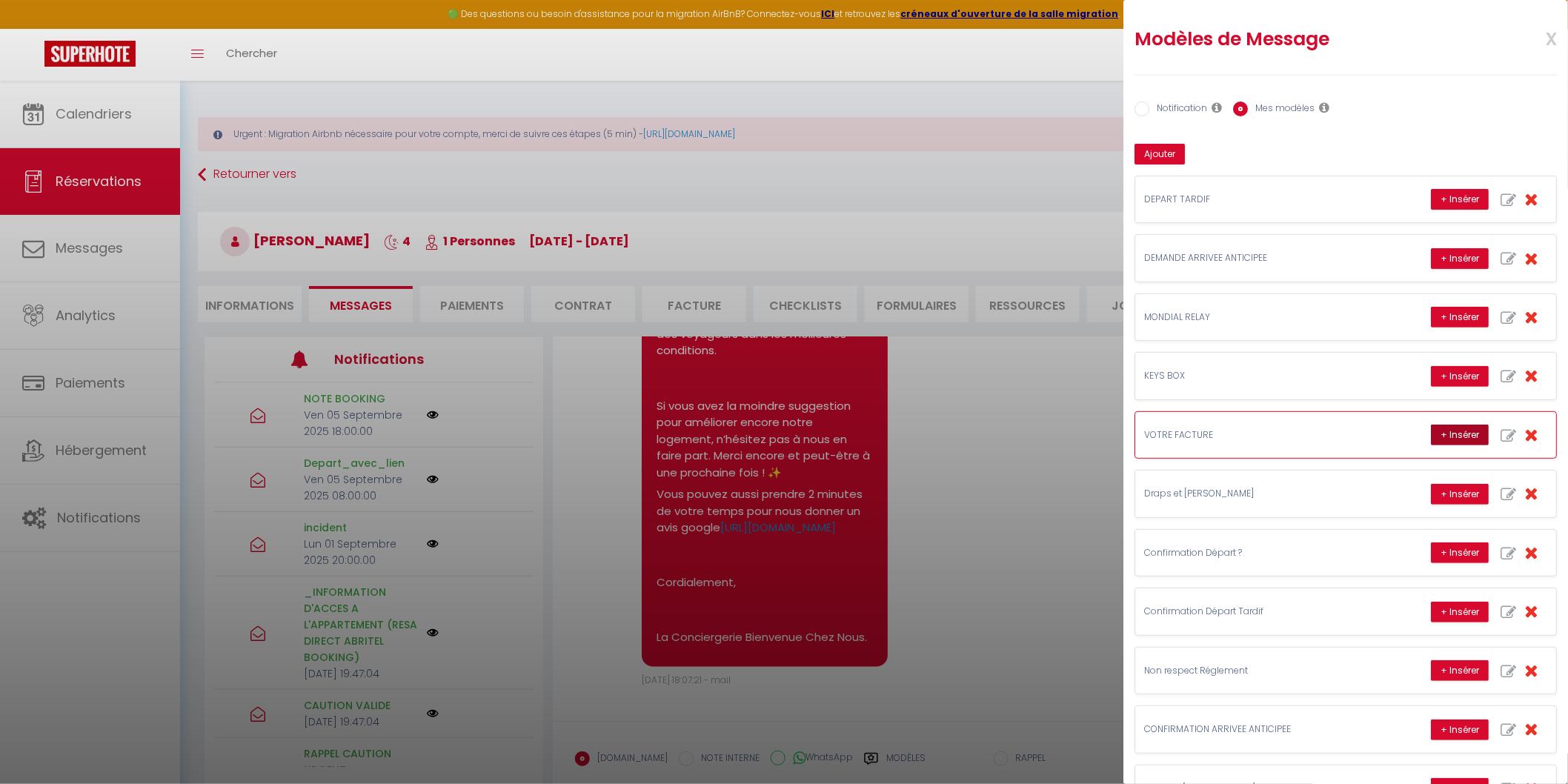
click at [1443, 439] on button "+ Insérer" at bounding box center [1460, 435] width 58 height 20
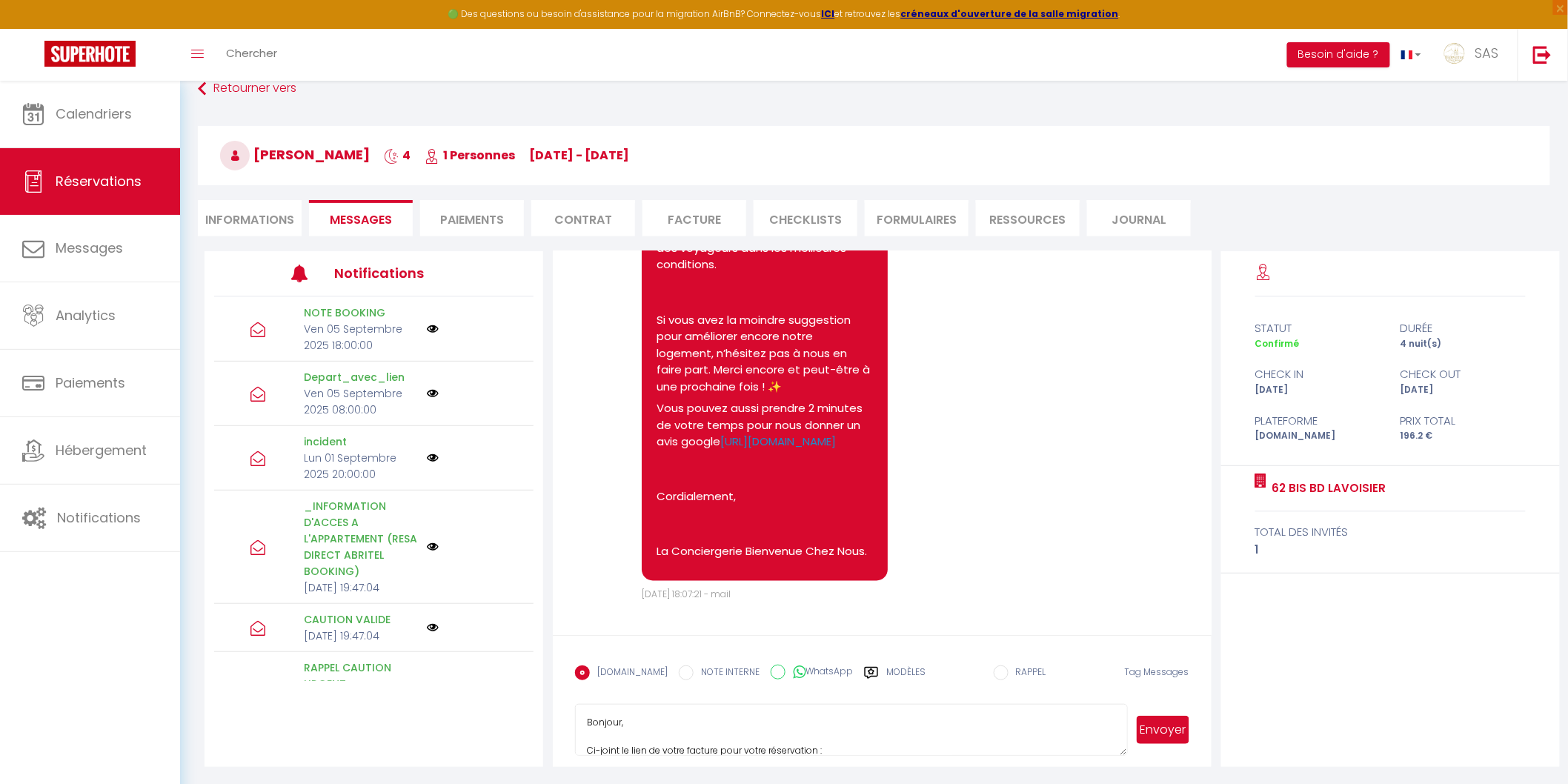
click at [1146, 722] on button "Envoyer" at bounding box center [1163, 729] width 52 height 28
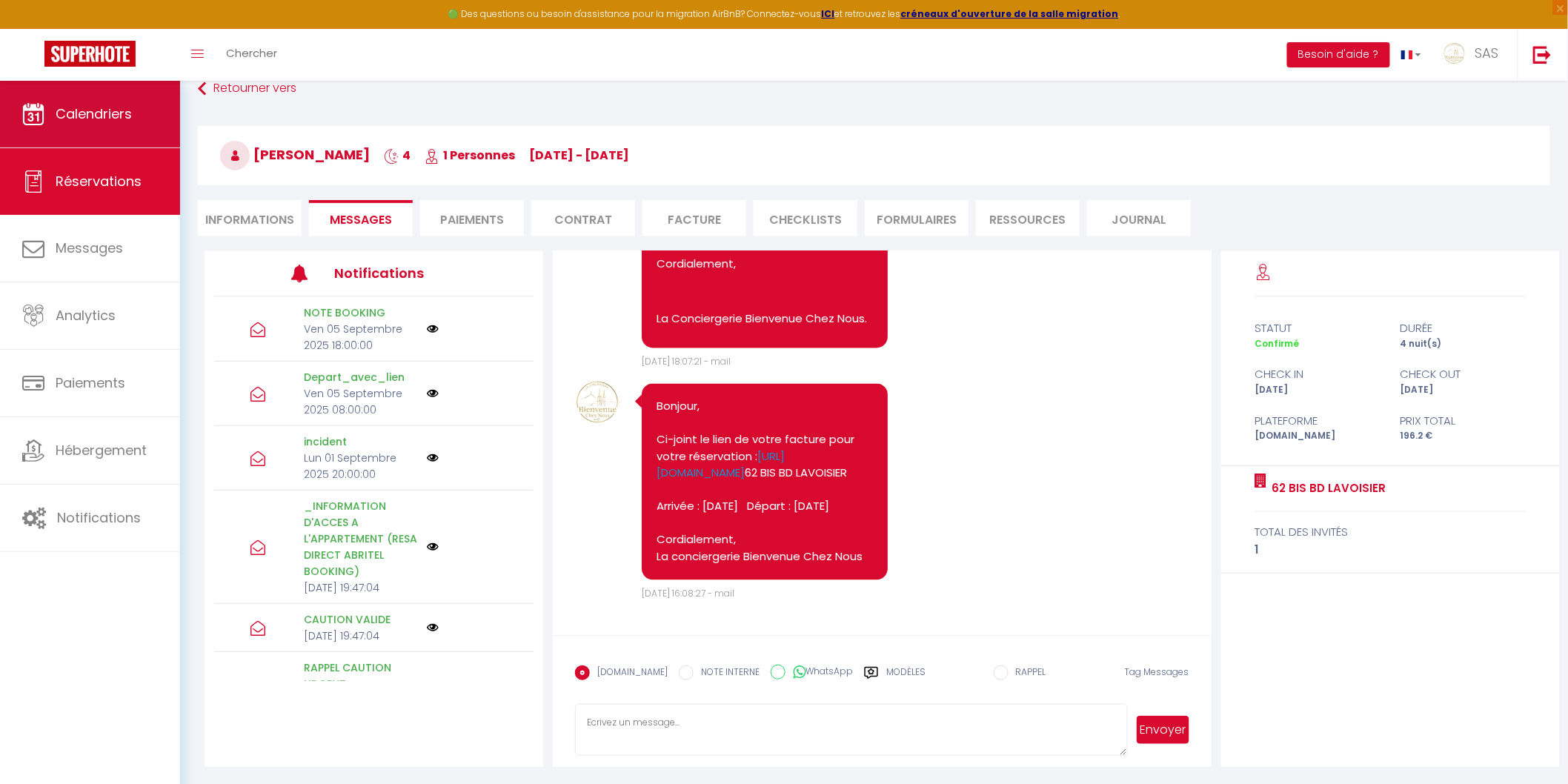
scroll to position [9669, 0]
click at [77, 117] on span "Calendriers" at bounding box center [93, 114] width 76 height 19
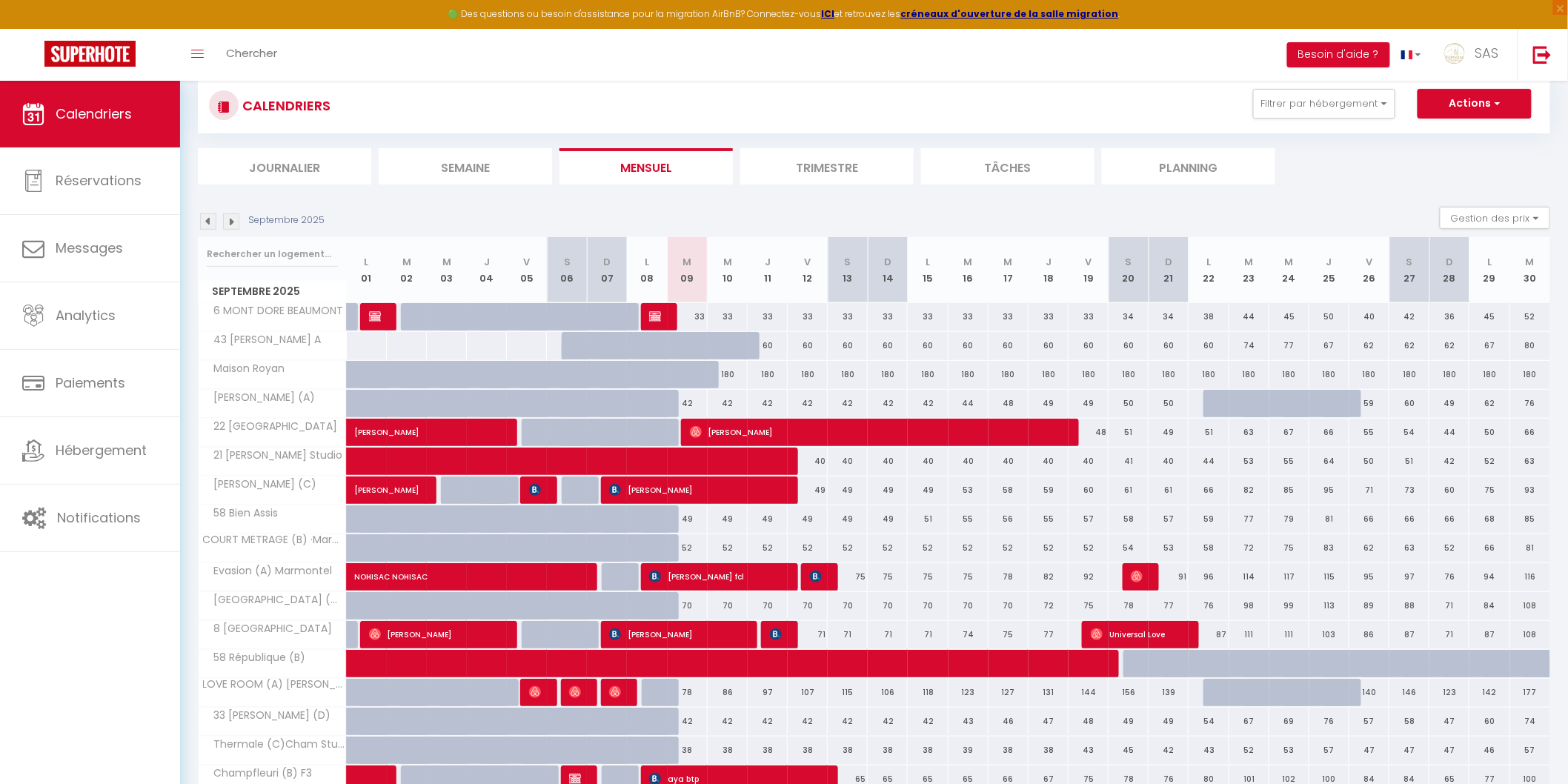
scroll to position [137, 0]
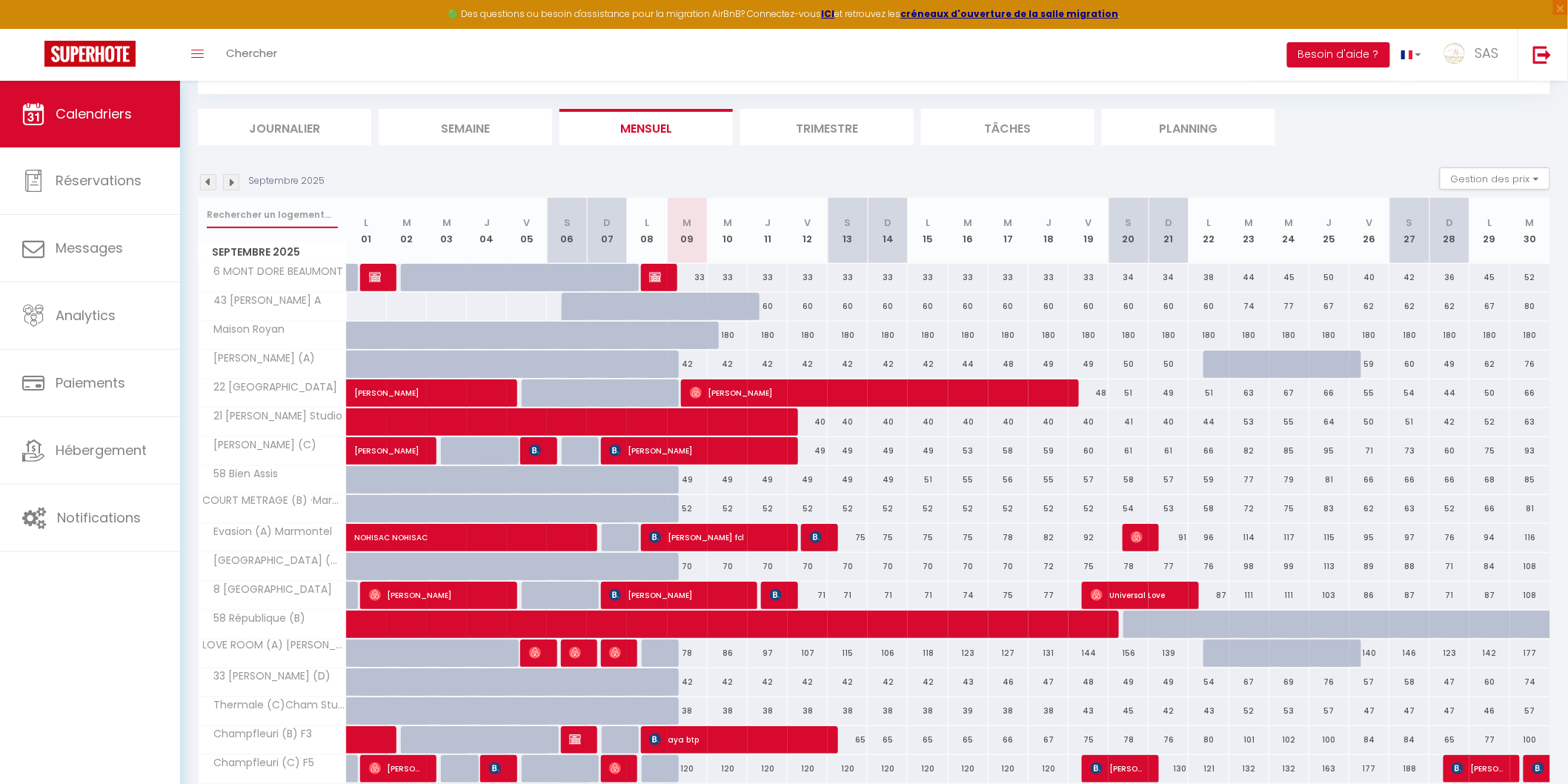
click at [292, 215] on input "text" at bounding box center [273, 214] width 132 height 26
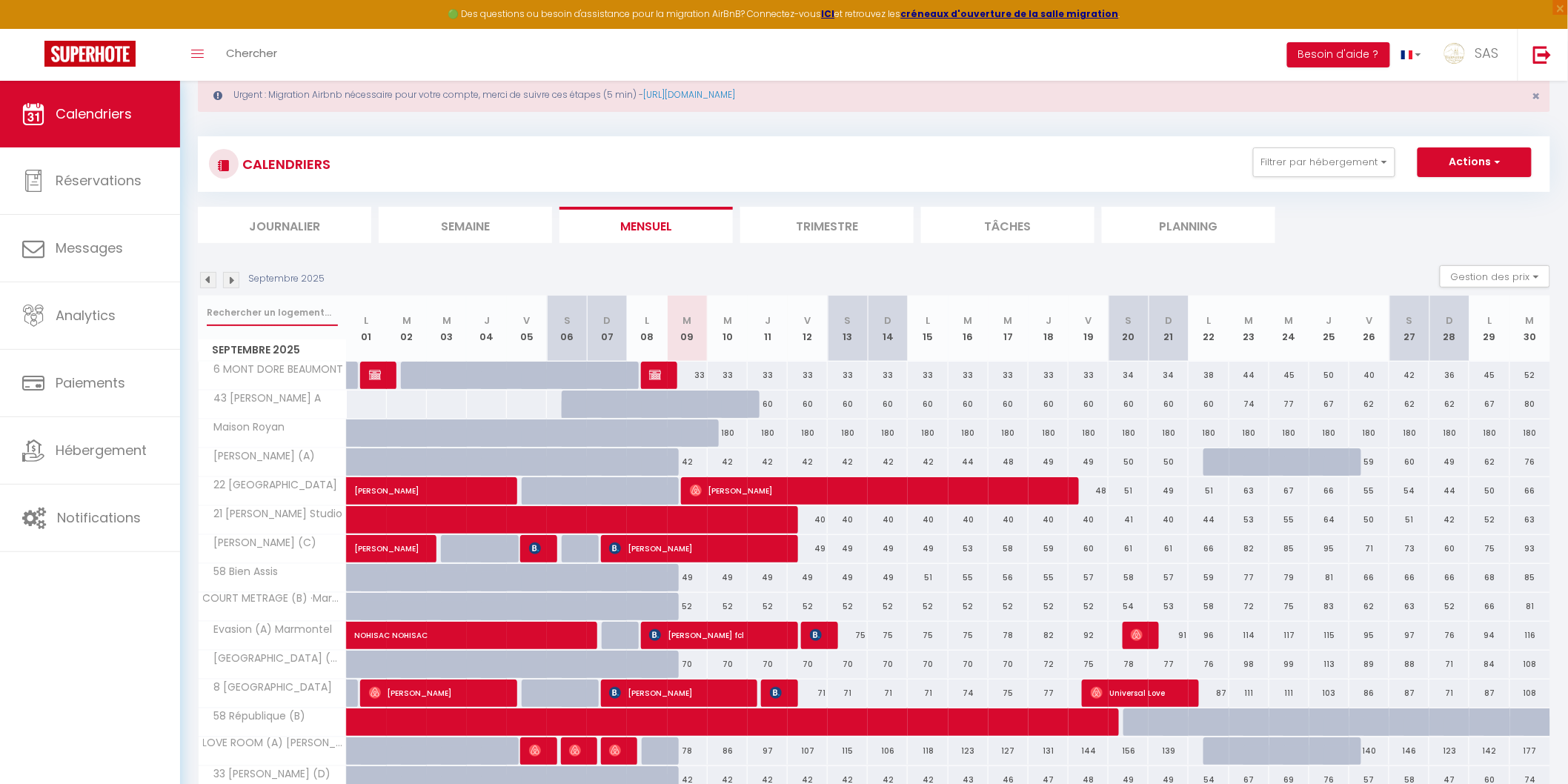
scroll to position [0, 0]
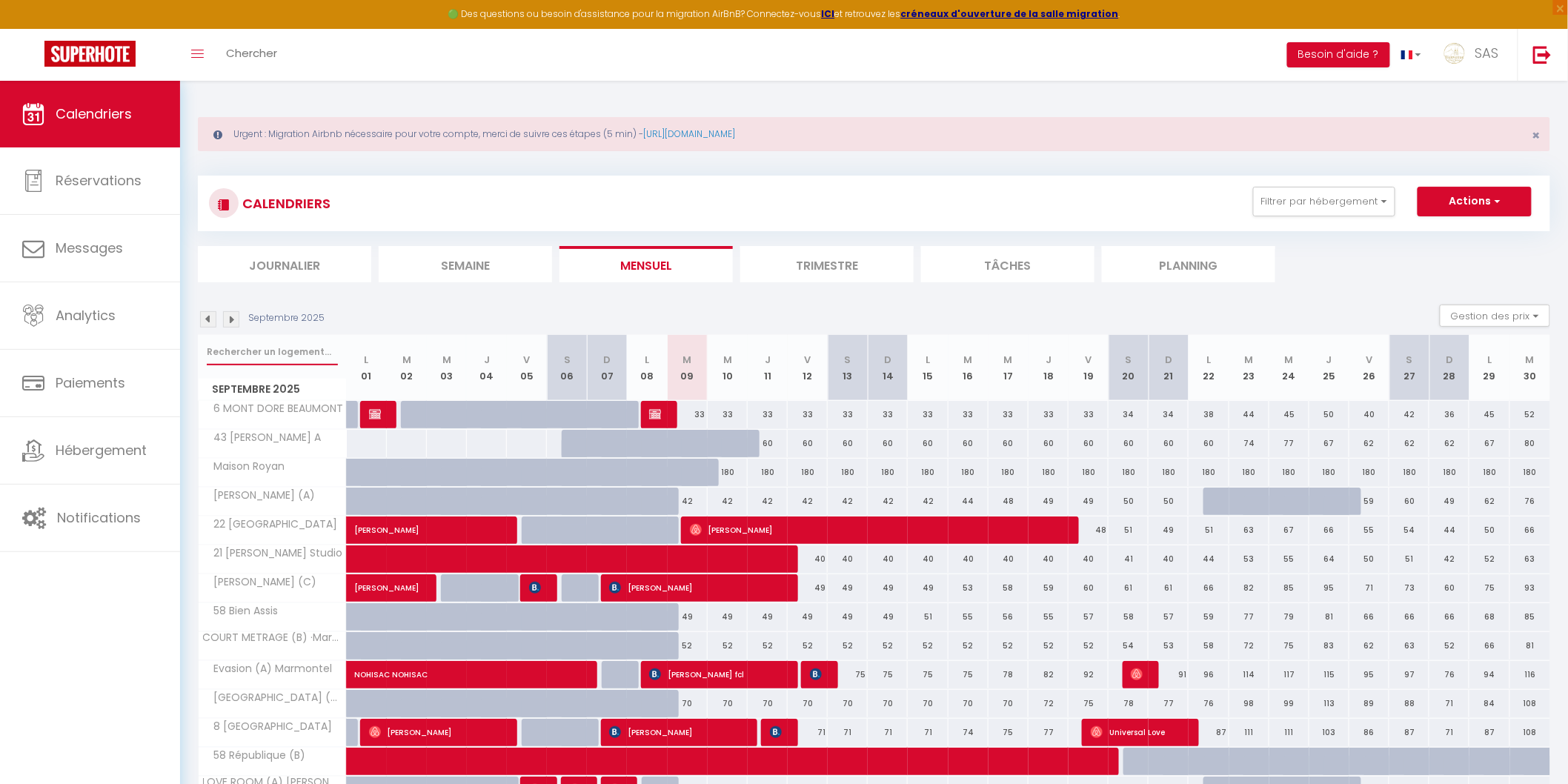
click at [302, 343] on input "text" at bounding box center [273, 351] width 132 height 26
click at [1221, 260] on li "Planning" at bounding box center [1189, 264] width 173 height 37
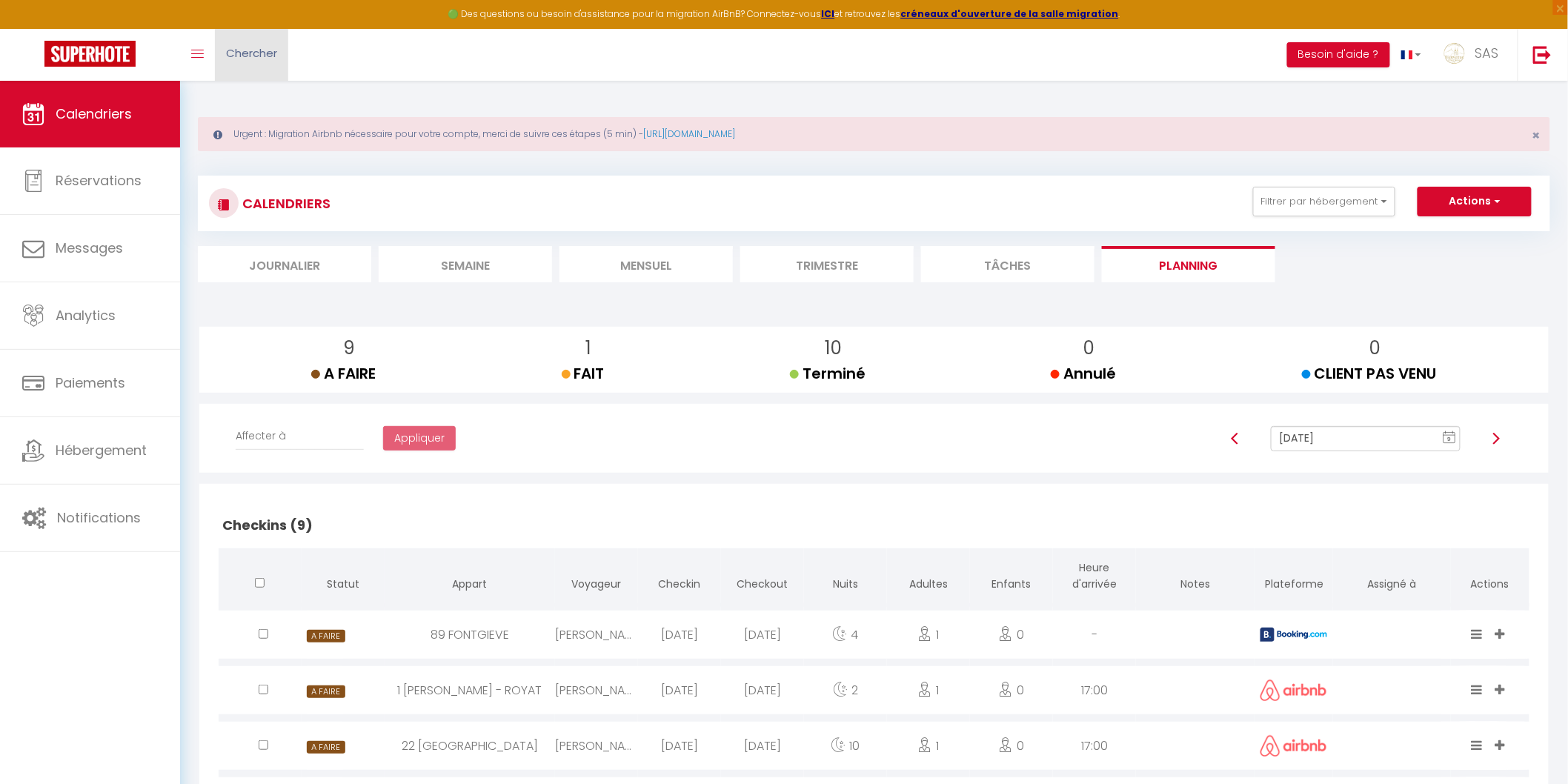
click at [234, 67] on link "Chercher" at bounding box center [252, 55] width 73 height 52
paste input "Noémie Vigier"
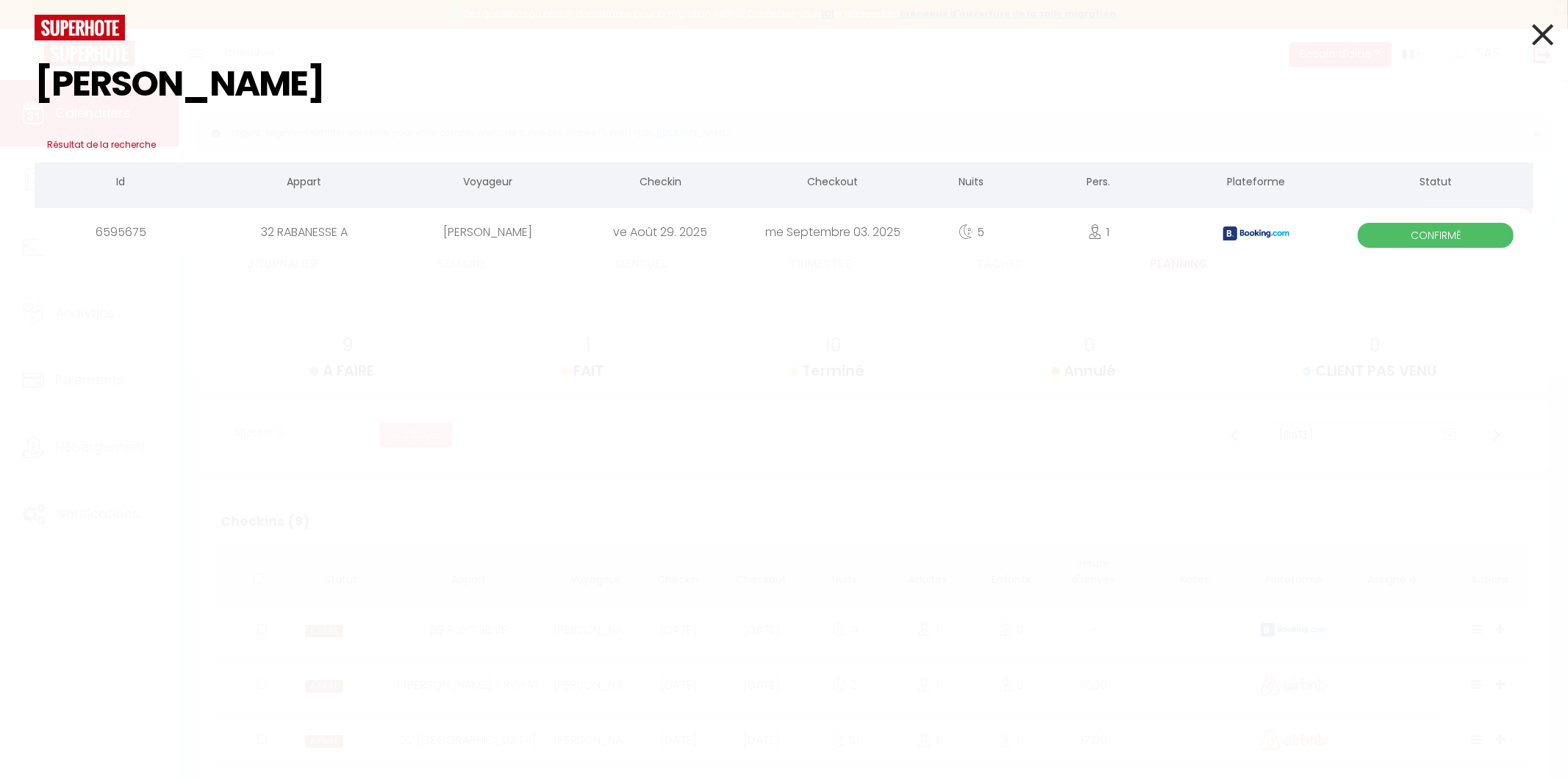
click at [314, 230] on div "32 RABANESSE A" at bounding box center [304, 231] width 195 height 47
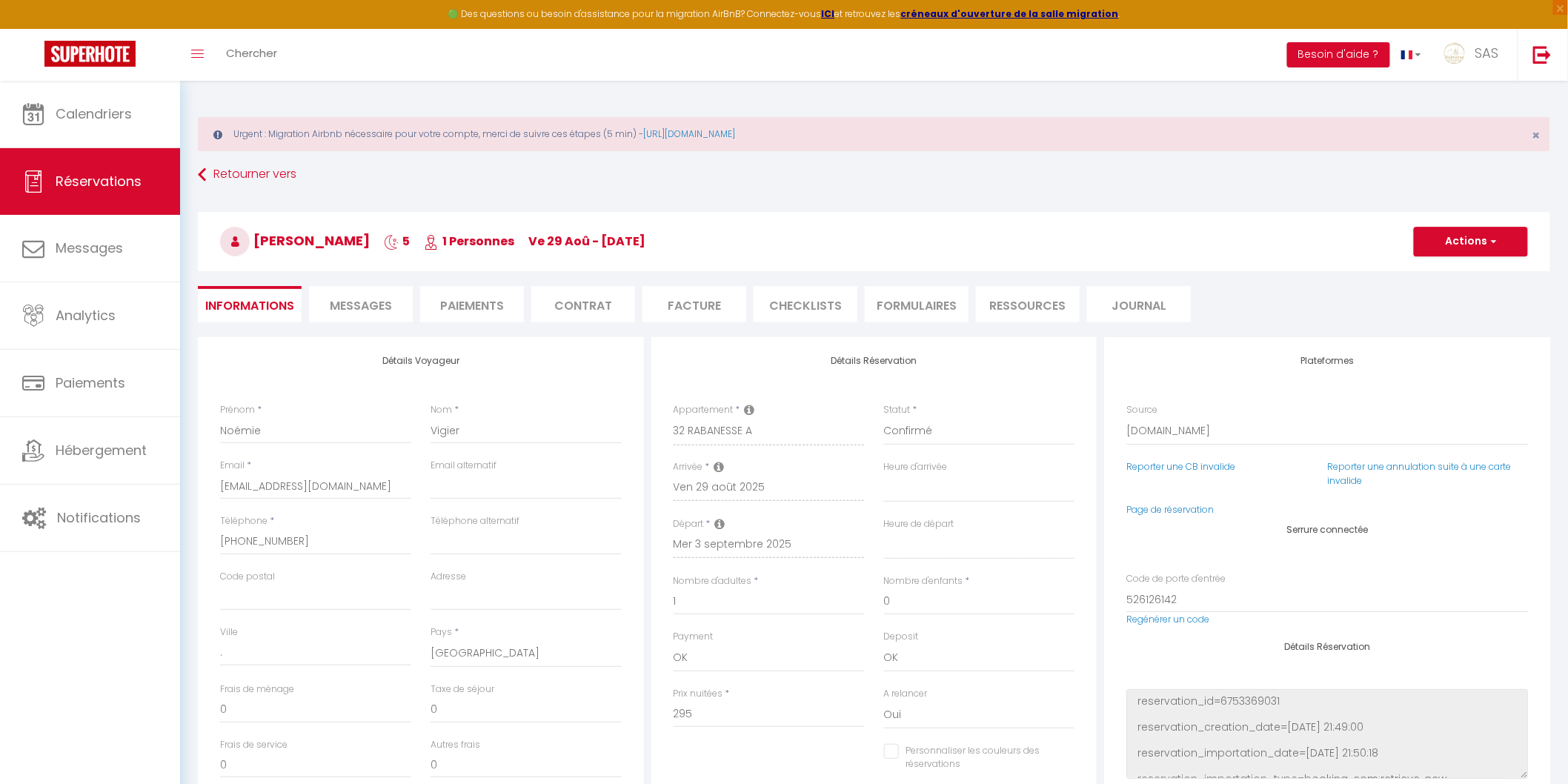
click at [380, 301] on span "Messages" at bounding box center [361, 306] width 62 height 17
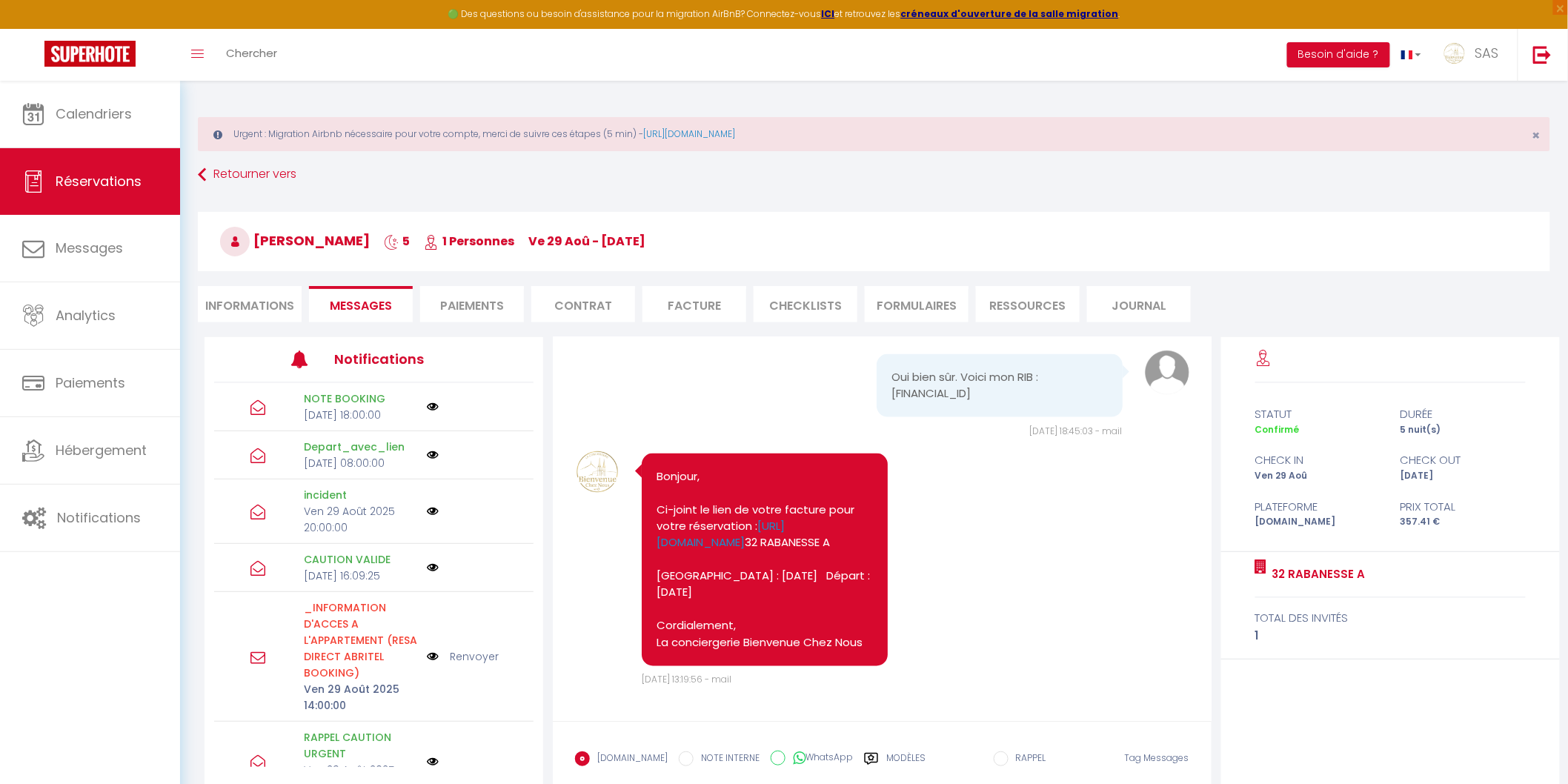
scroll to position [86, 0]
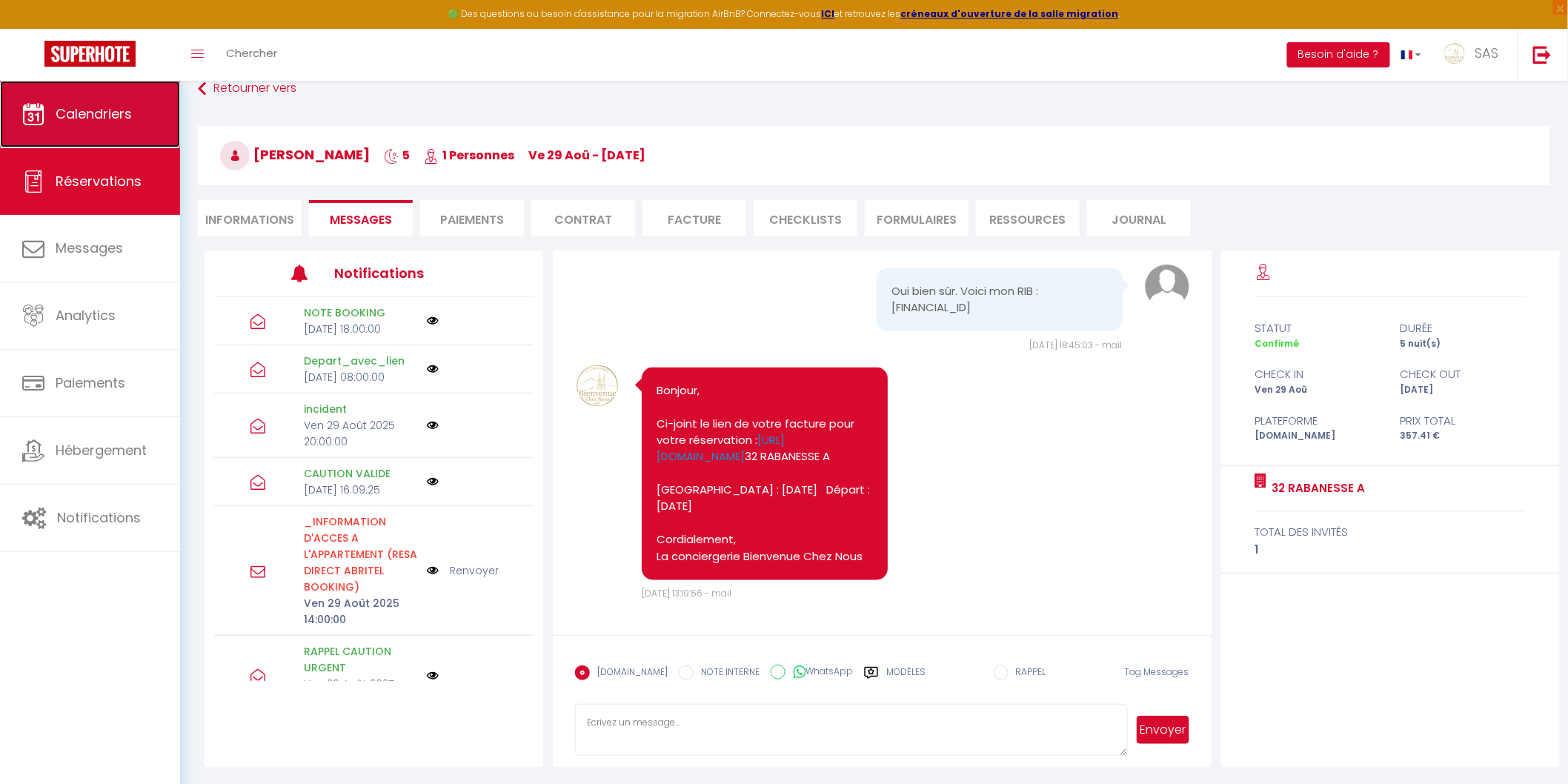
click at [113, 123] on link "Calendriers" at bounding box center [90, 114] width 180 height 67
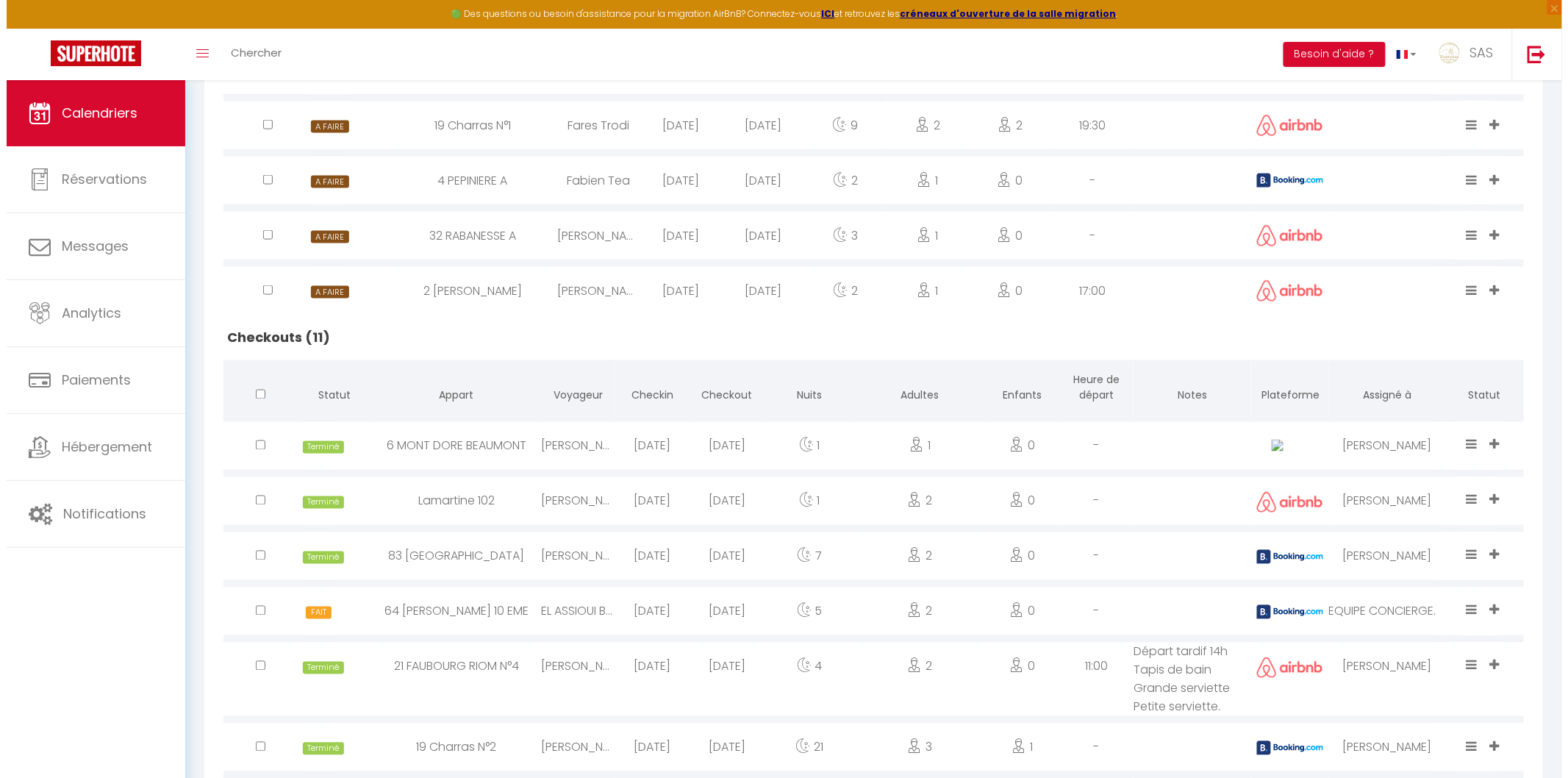
scroll to position [817, 0]
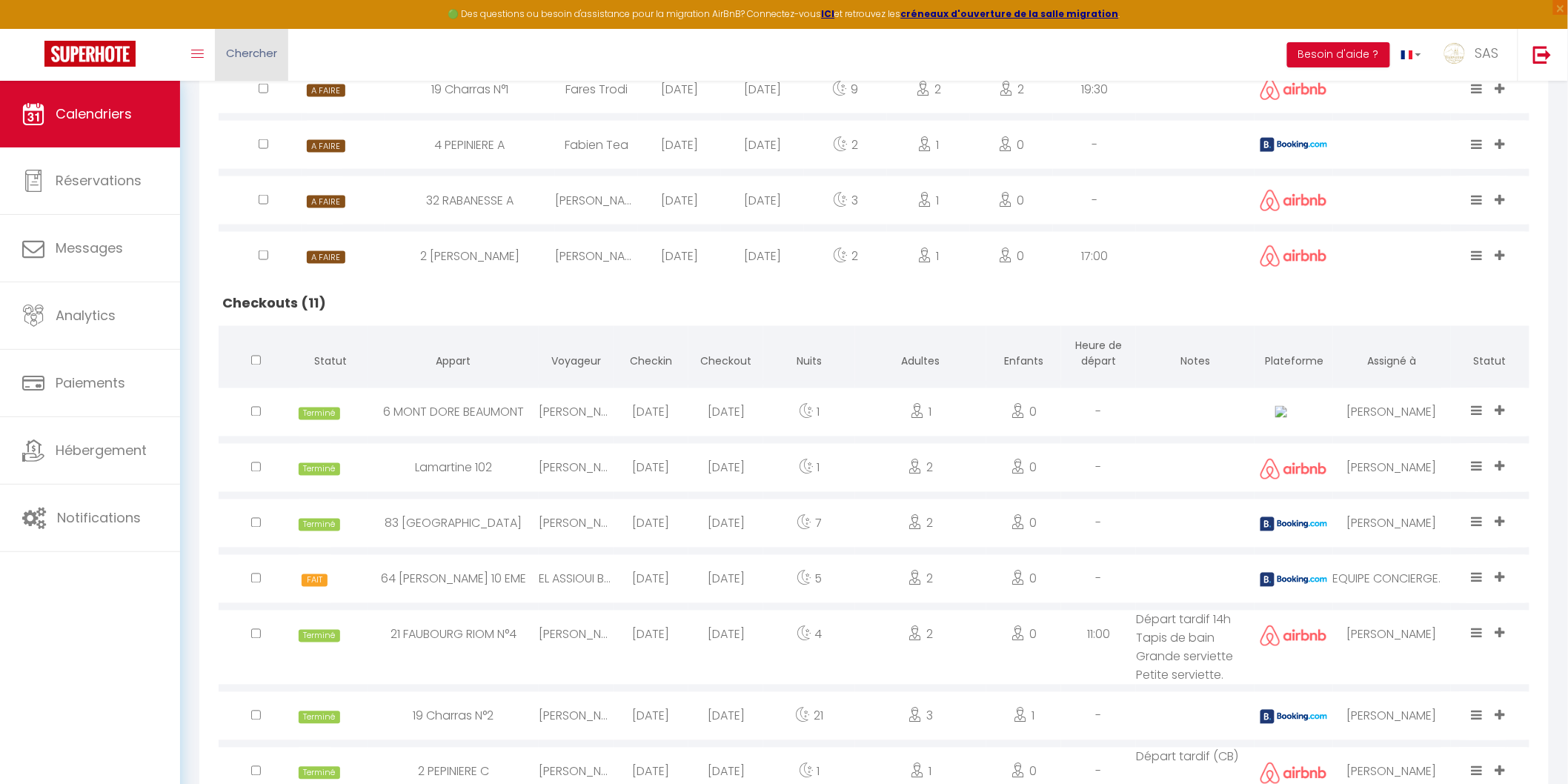
click at [260, 34] on link "Chercher" at bounding box center [252, 55] width 73 height 52
paste input "Noémie Vigier"
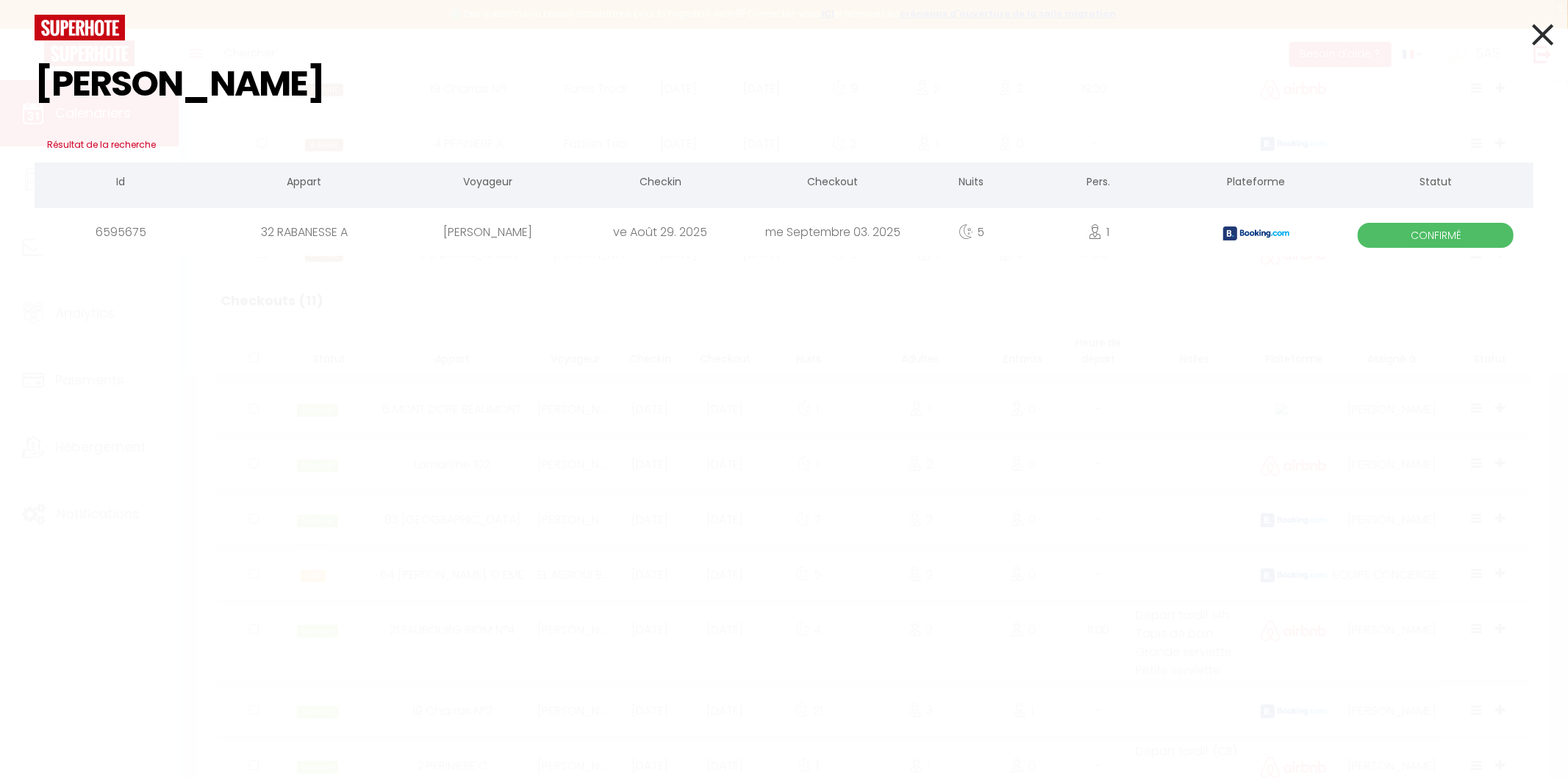
click at [659, 231] on div "ve Août 29. 2025" at bounding box center [659, 231] width 172 height 47
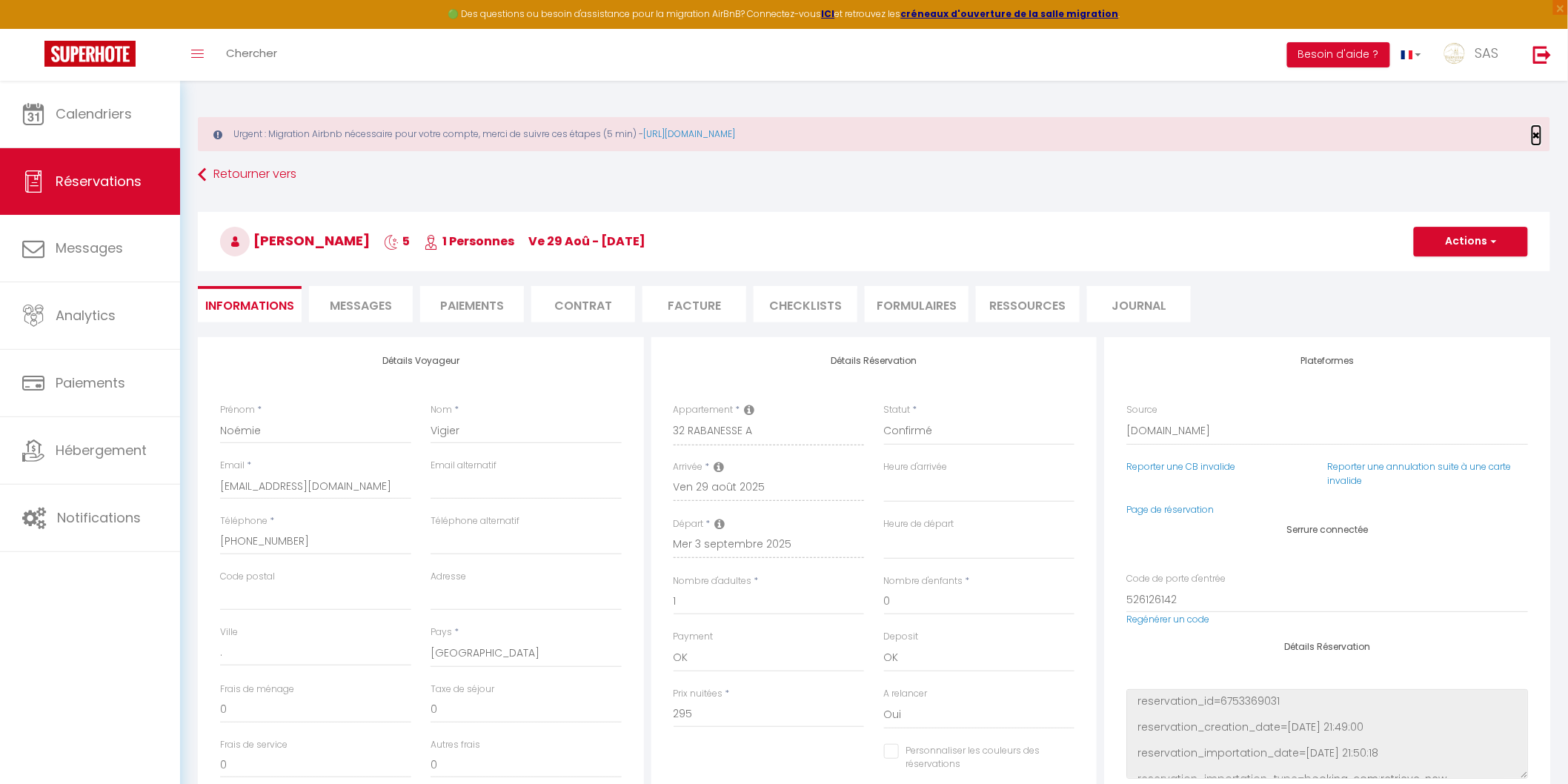
click at [1536, 133] on span "×" at bounding box center [1537, 135] width 9 height 19
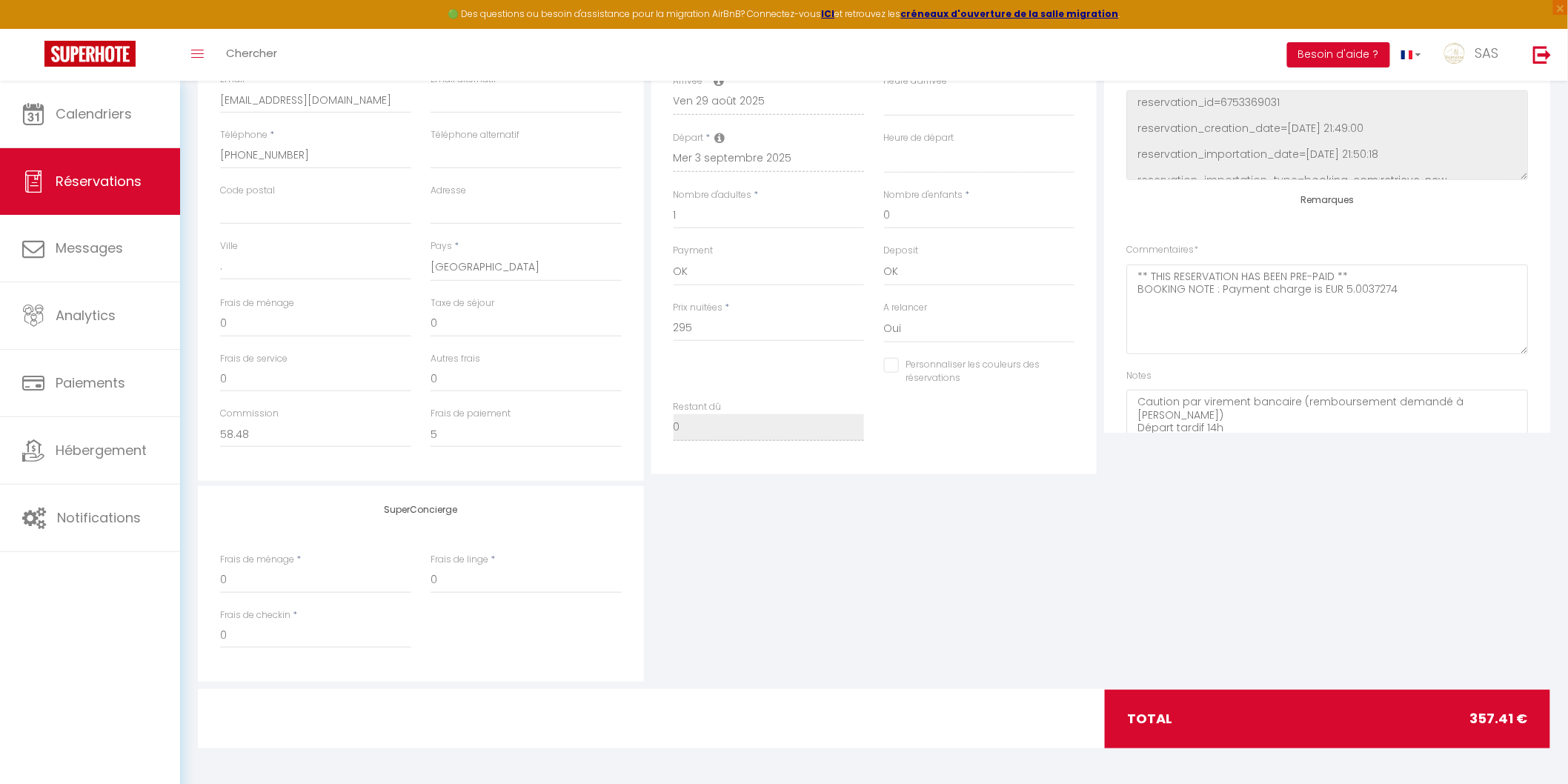
scroll to position [293, 0]
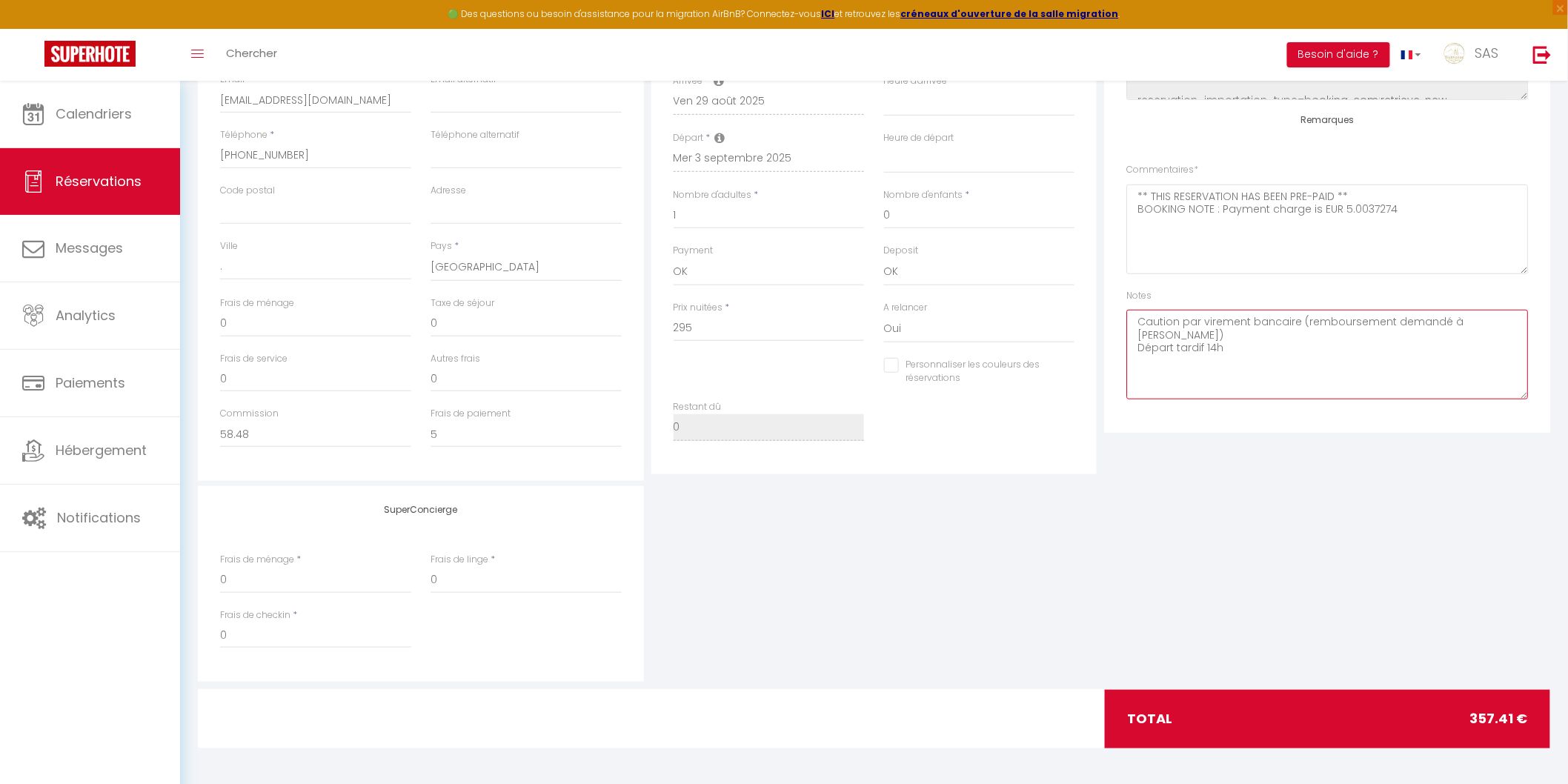
click at [1301, 331] on textarea "Caution par virement bancaire (remboursement demandé à Christophe) Départ tardi…" at bounding box center [1327, 354] width 402 height 90
drag, startPoint x: 1395, startPoint y: 321, endPoint x: 1401, endPoint y: 330, distance: 10.8
click at [1401, 330] on textarea "Caution par virement bancaire (remboursement demandé à Christophe) Départ tardi…" at bounding box center [1327, 354] width 402 height 90
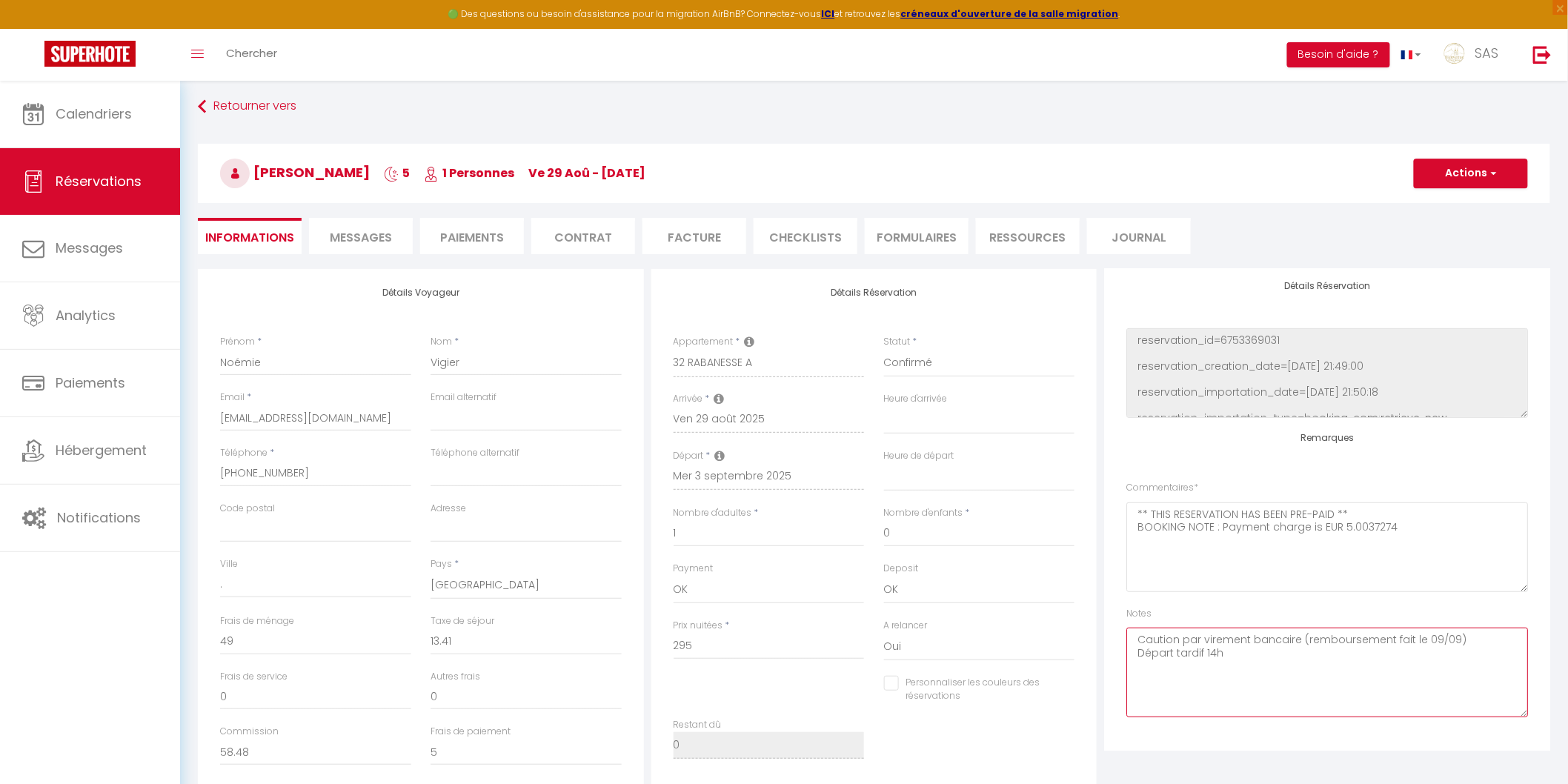
scroll to position [0, 0]
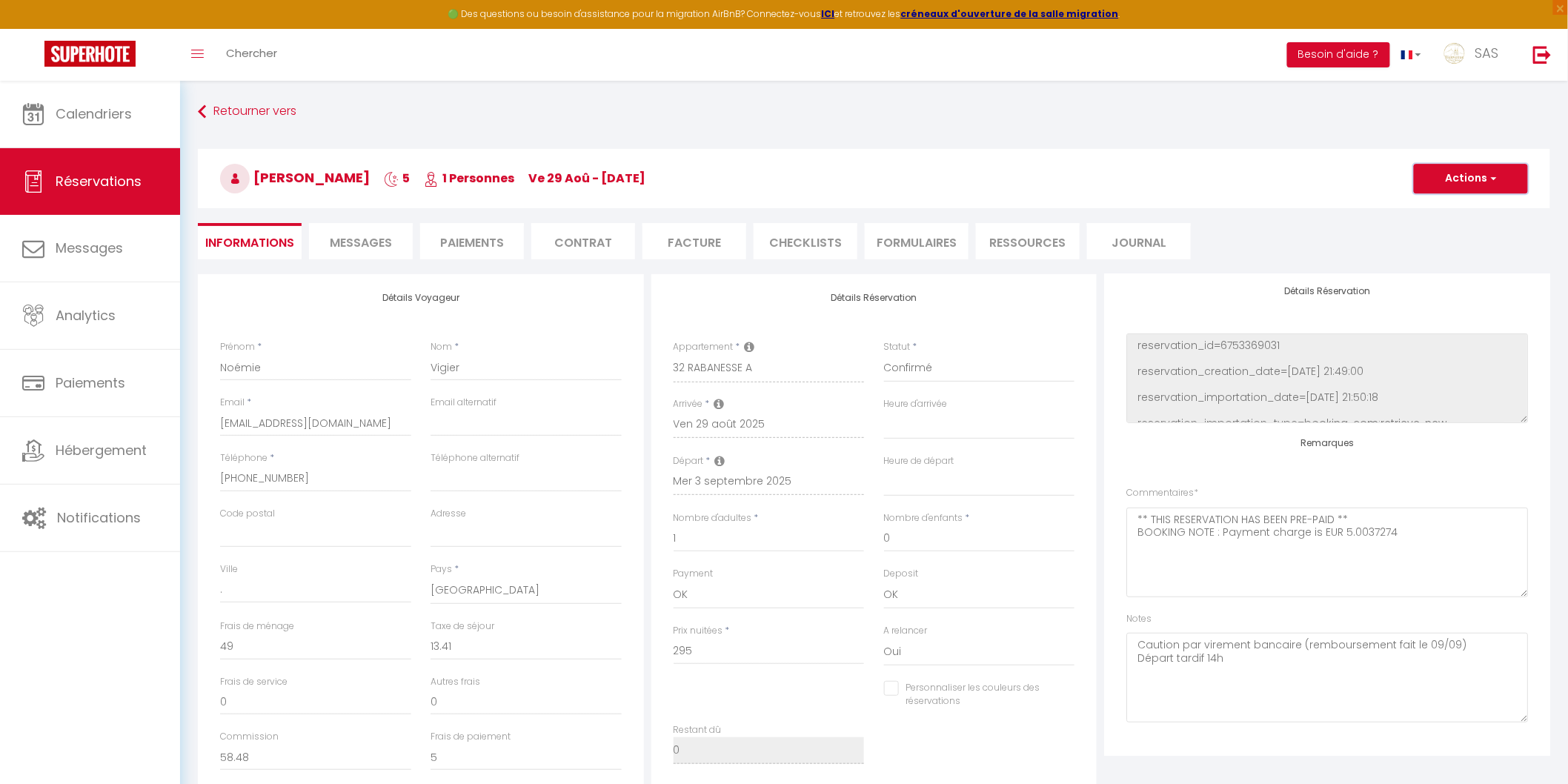
click at [1438, 174] on button "Actions" at bounding box center [1471, 178] width 115 height 30
click at [1434, 208] on link "Enregistrer" at bounding box center [1456, 211] width 117 height 20
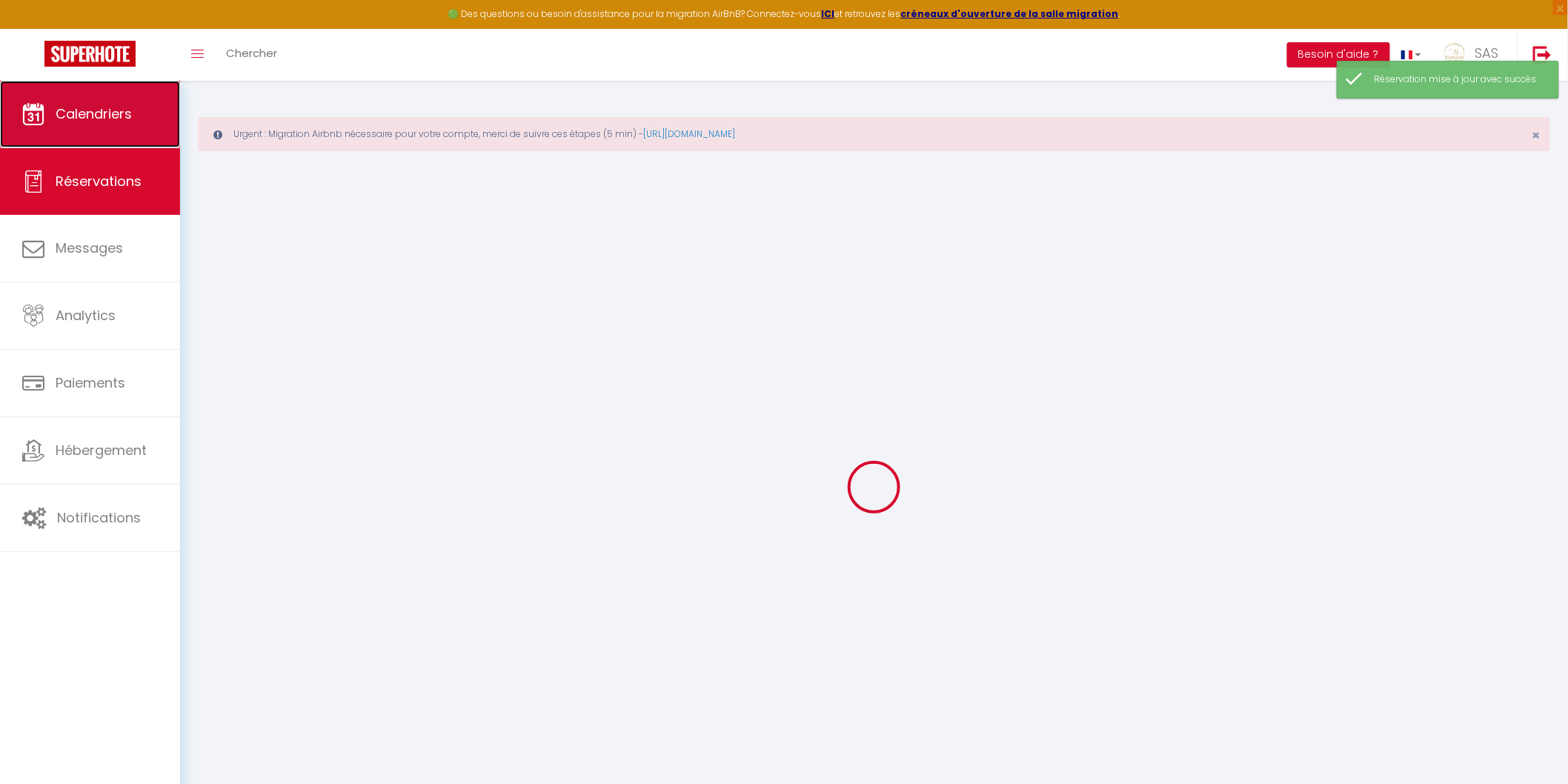
click at [115, 120] on span "Calendriers" at bounding box center [93, 114] width 76 height 19
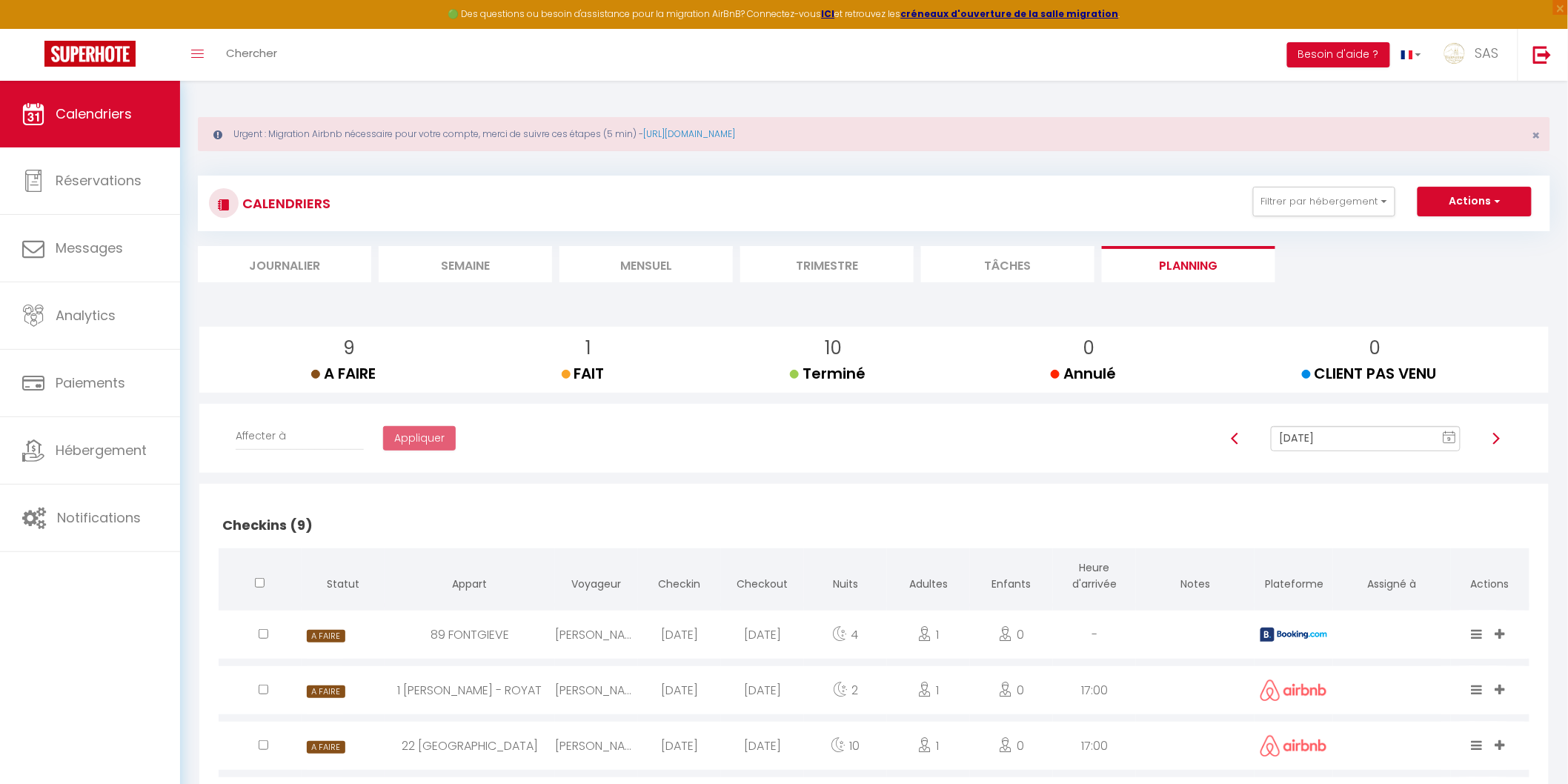
click at [605, 263] on li "Mensuel" at bounding box center [646, 264] width 173 height 37
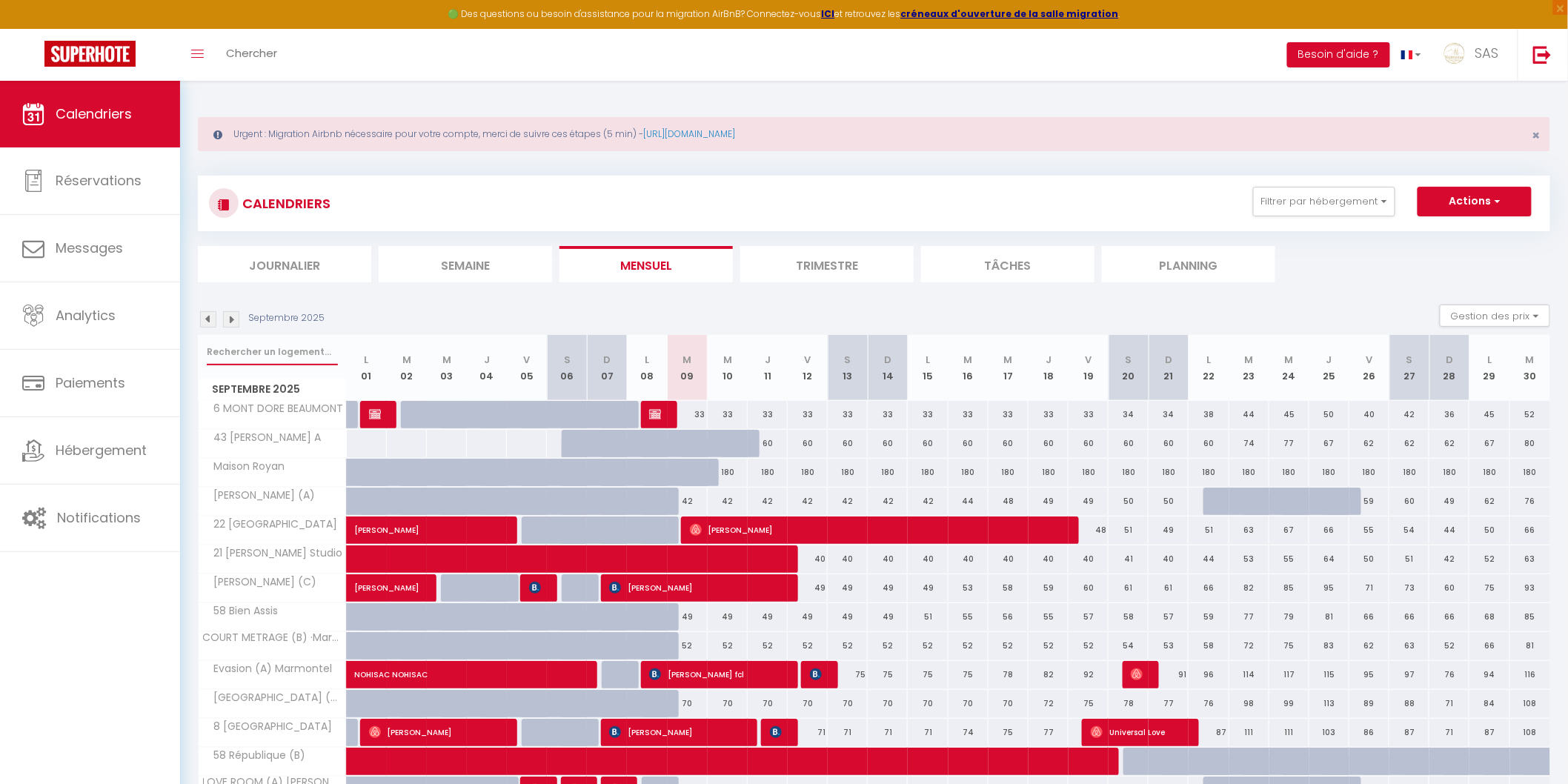
click at [292, 353] on input "text" at bounding box center [273, 351] width 132 height 26
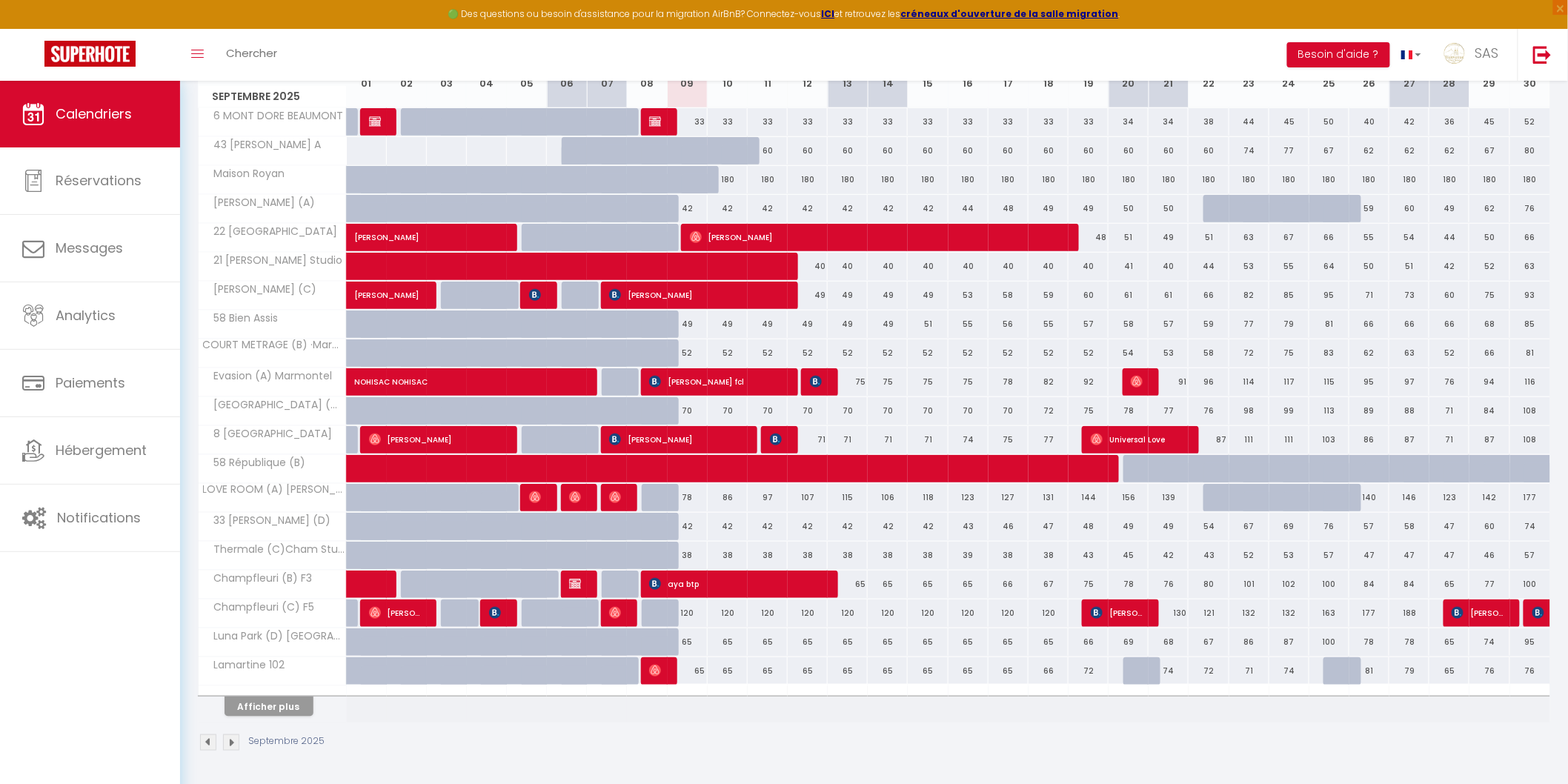
click at [226, 741] on img at bounding box center [231, 742] width 16 height 16
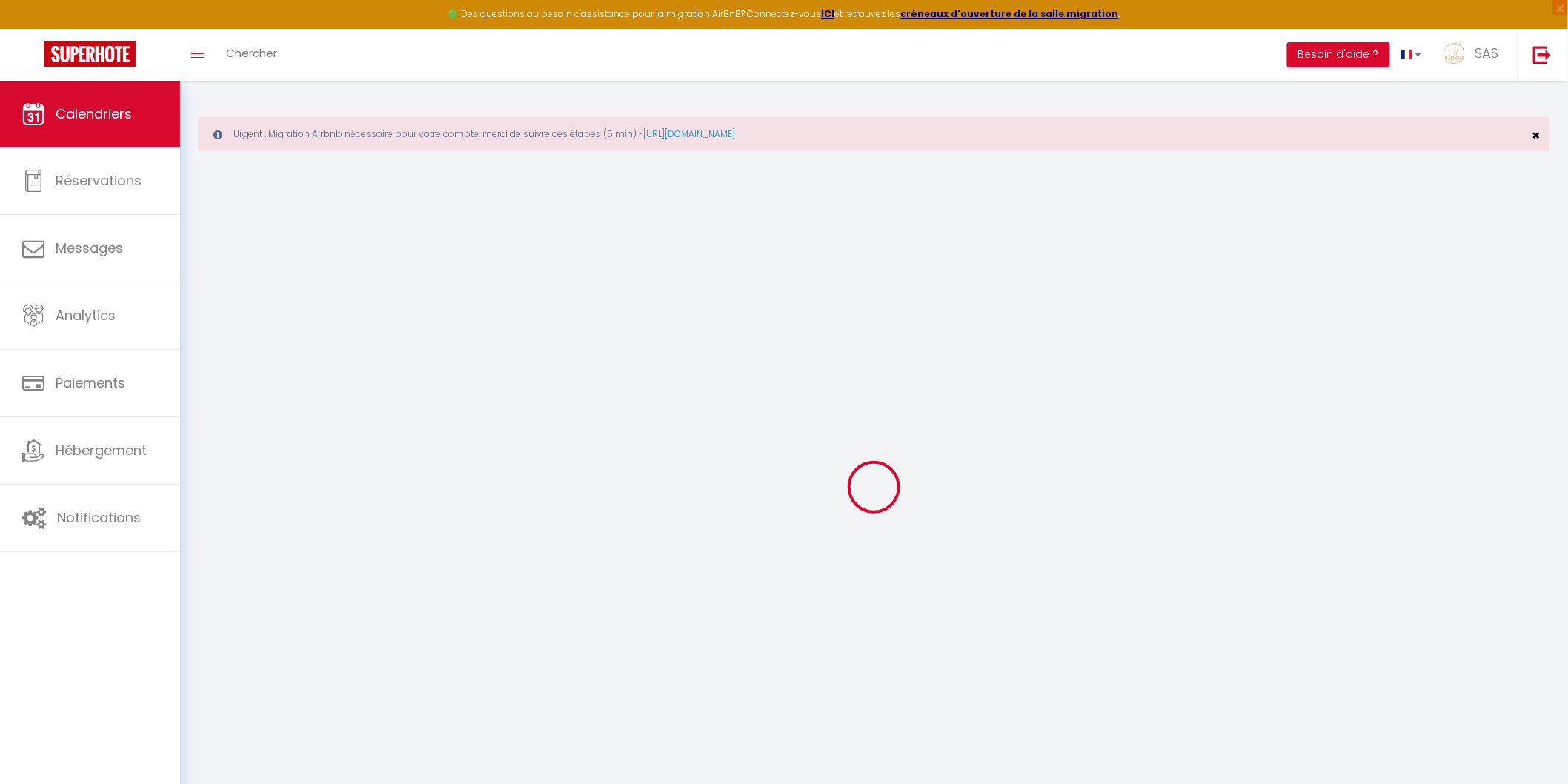
click at [1545, 131] on div "Urgent : Migration Airbnb nécessaire pour votre compte, merci de suivre ces éta…" at bounding box center [874, 134] width 1353 height 34
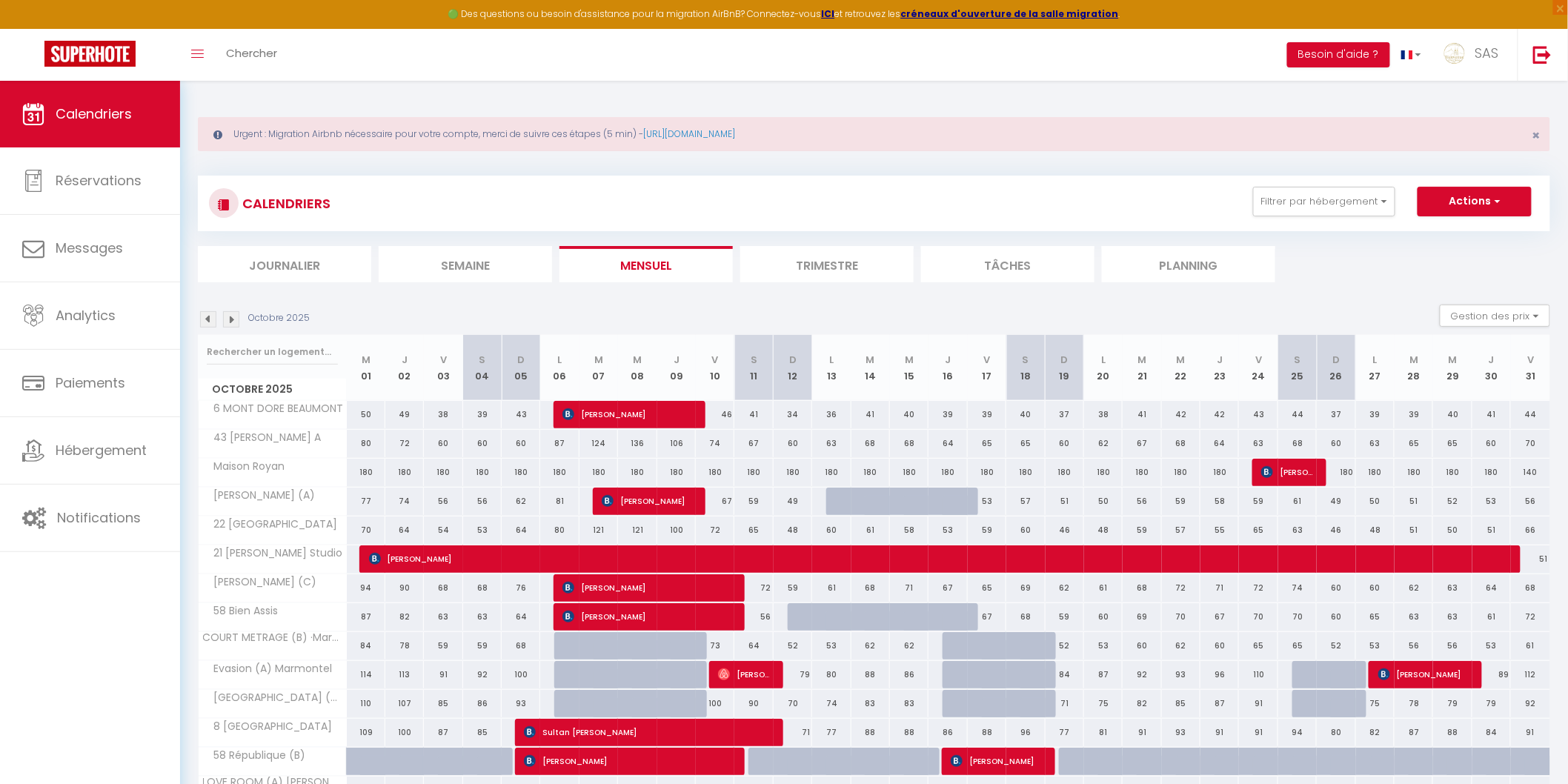
click at [1530, 132] on div "Urgent : Migration Airbnb nécessaire pour votre compte, merci de suivre ces éta…" at bounding box center [874, 134] width 1353 height 34
click at [289, 346] on input "text" at bounding box center [273, 351] width 132 height 26
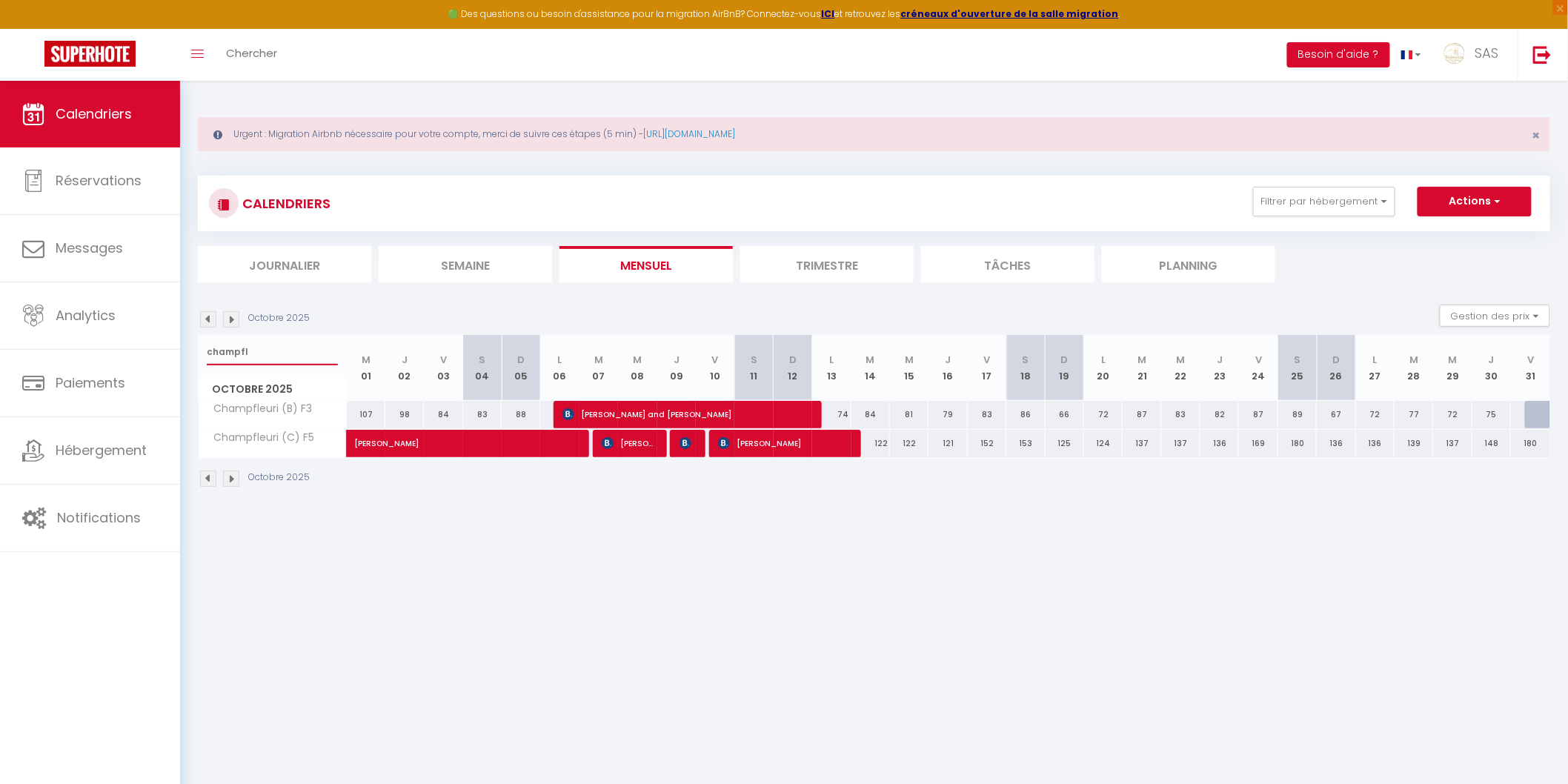
click at [248, 351] on input "champfl" at bounding box center [273, 351] width 132 height 26
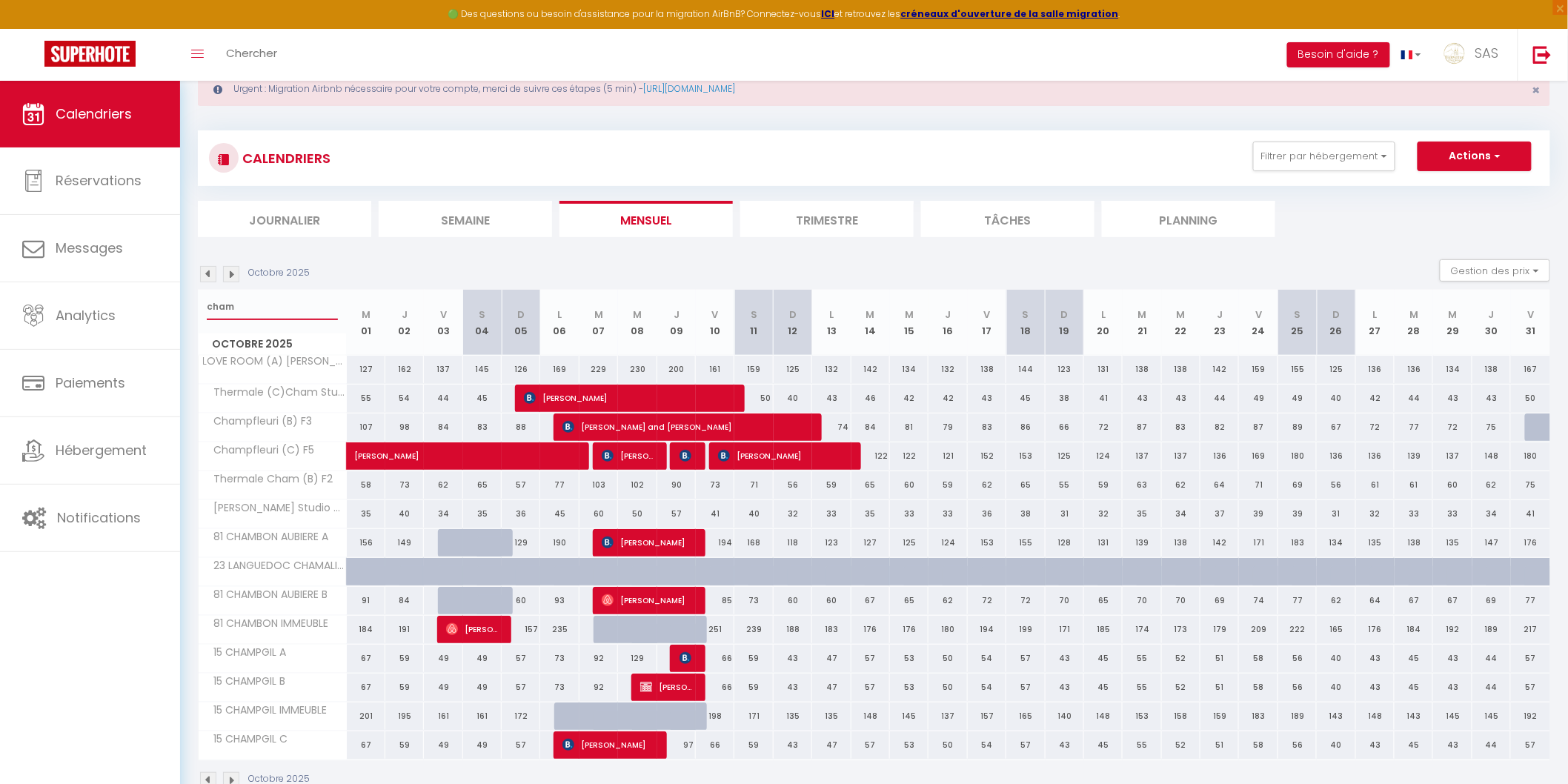
scroll to position [83, 0]
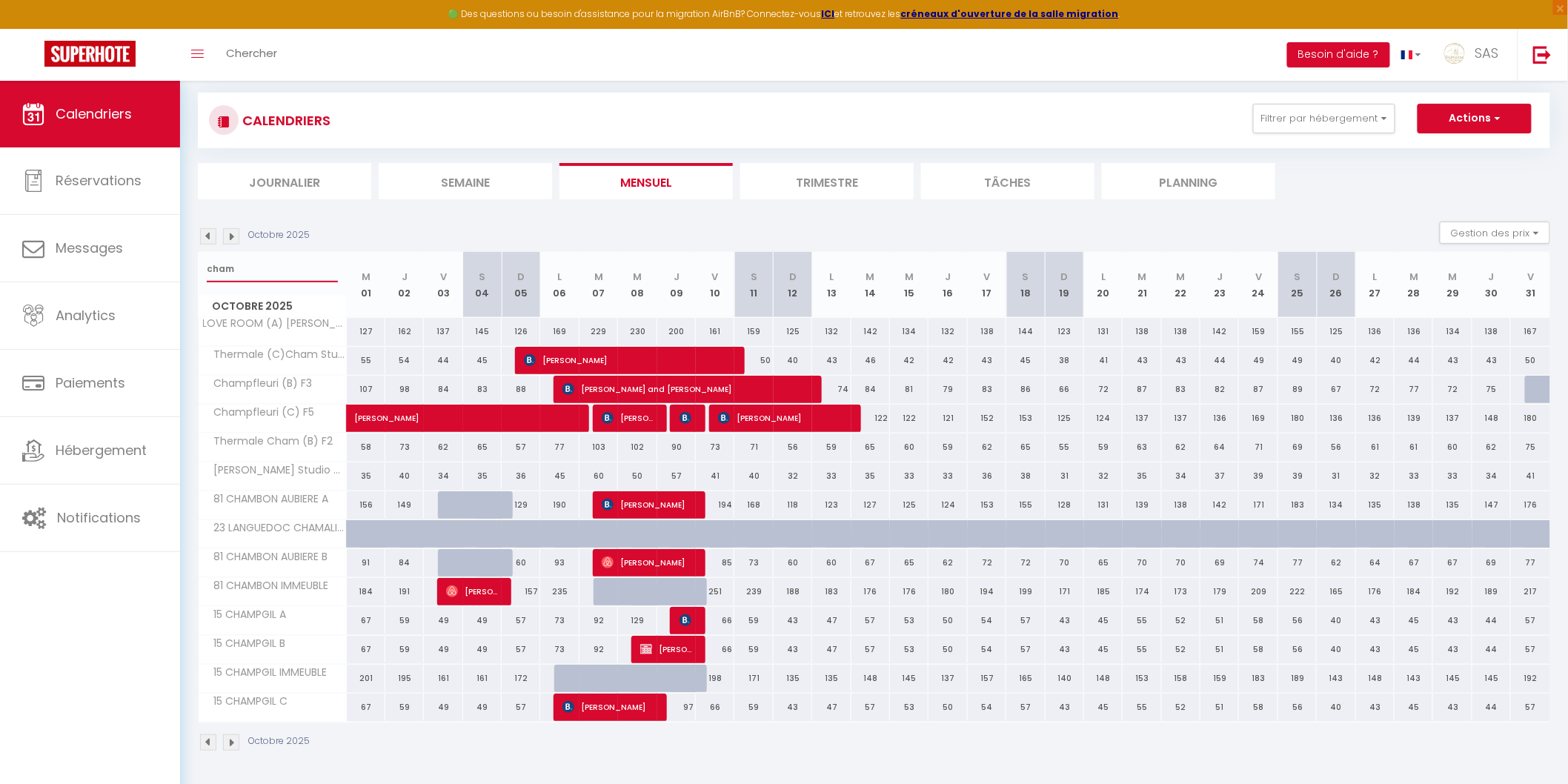
click at [214, 271] on input "cham" at bounding box center [273, 268] width 132 height 26
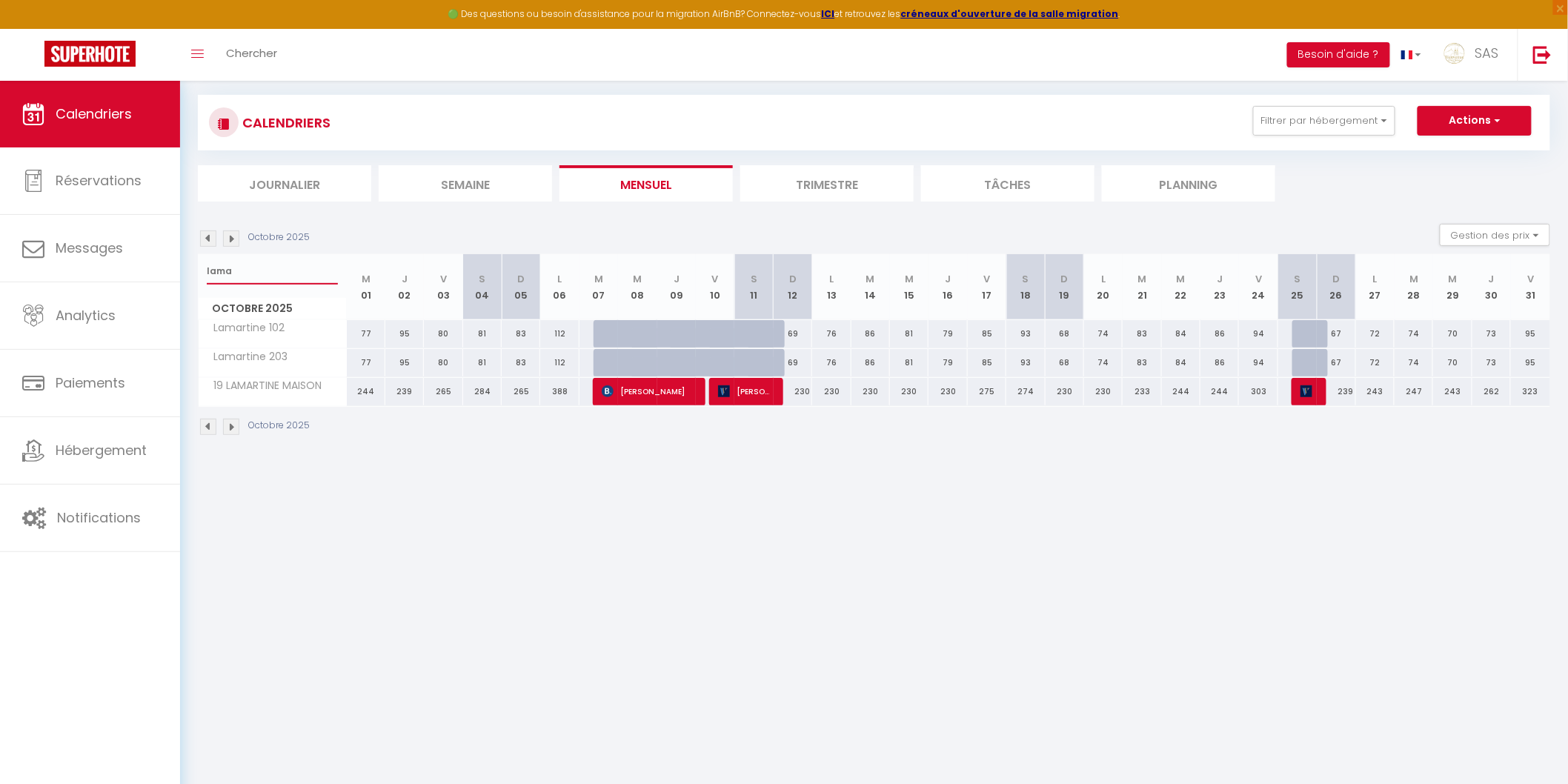
scroll to position [80, 0]
click at [226, 282] on input "lama" at bounding box center [273, 272] width 132 height 26
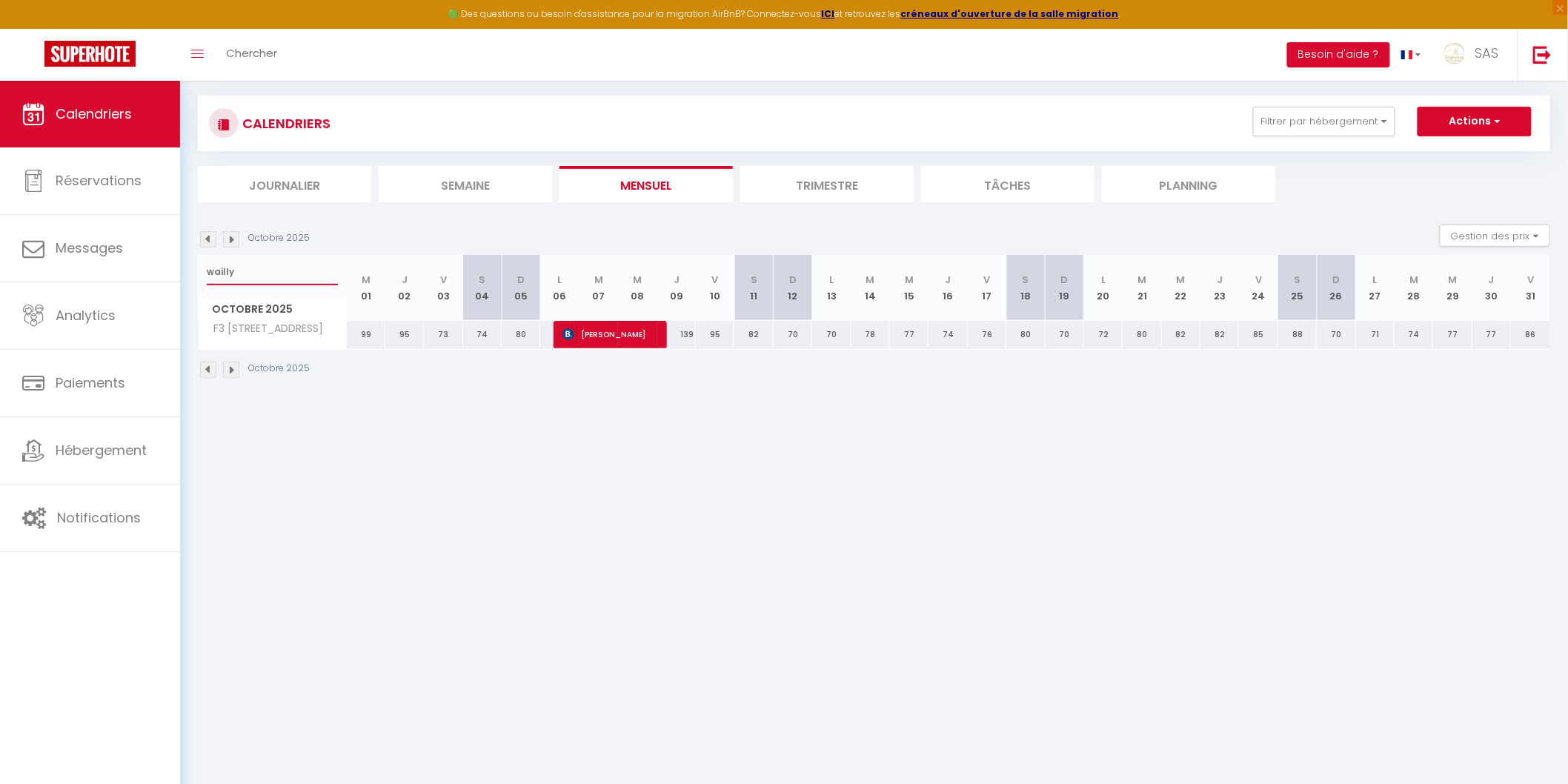
click at [231, 277] on input "wailly" at bounding box center [273, 272] width 132 height 26
click at [236, 270] on input "lav" at bounding box center [273, 272] width 132 height 26
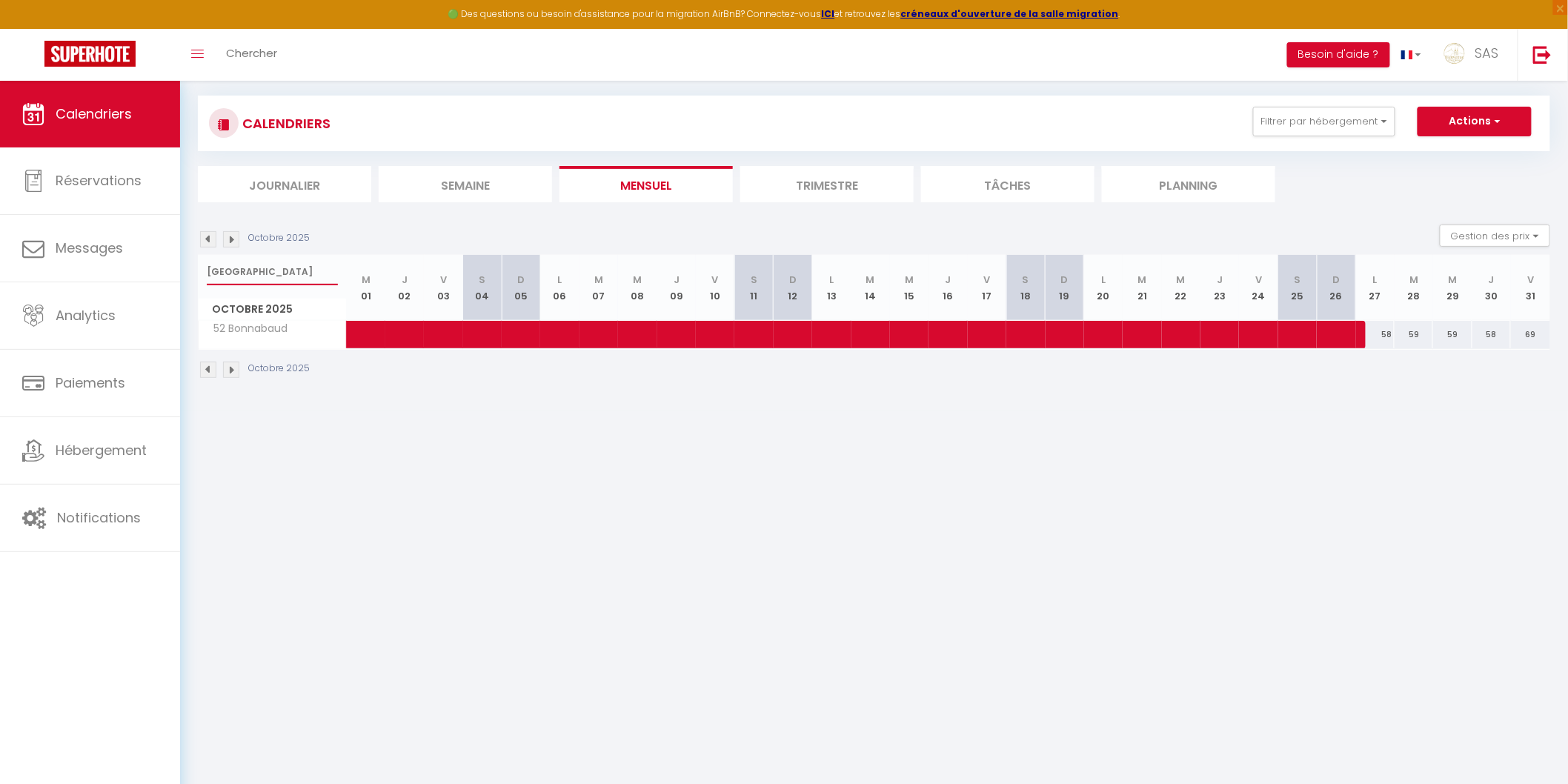
click at [238, 275] on input "bonn" at bounding box center [273, 272] width 132 height 26
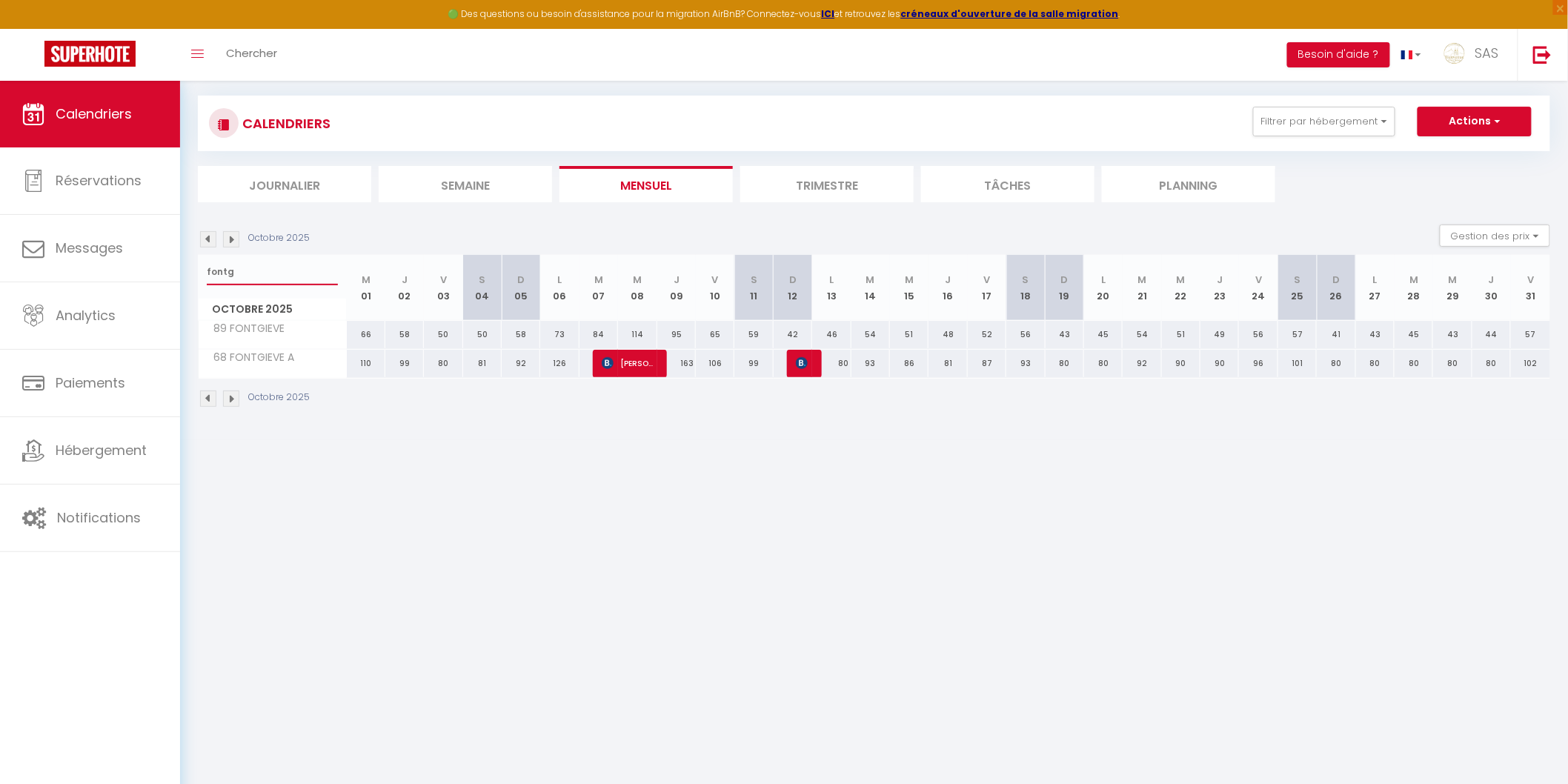
click at [215, 272] on input "fontg" at bounding box center [273, 272] width 132 height 26
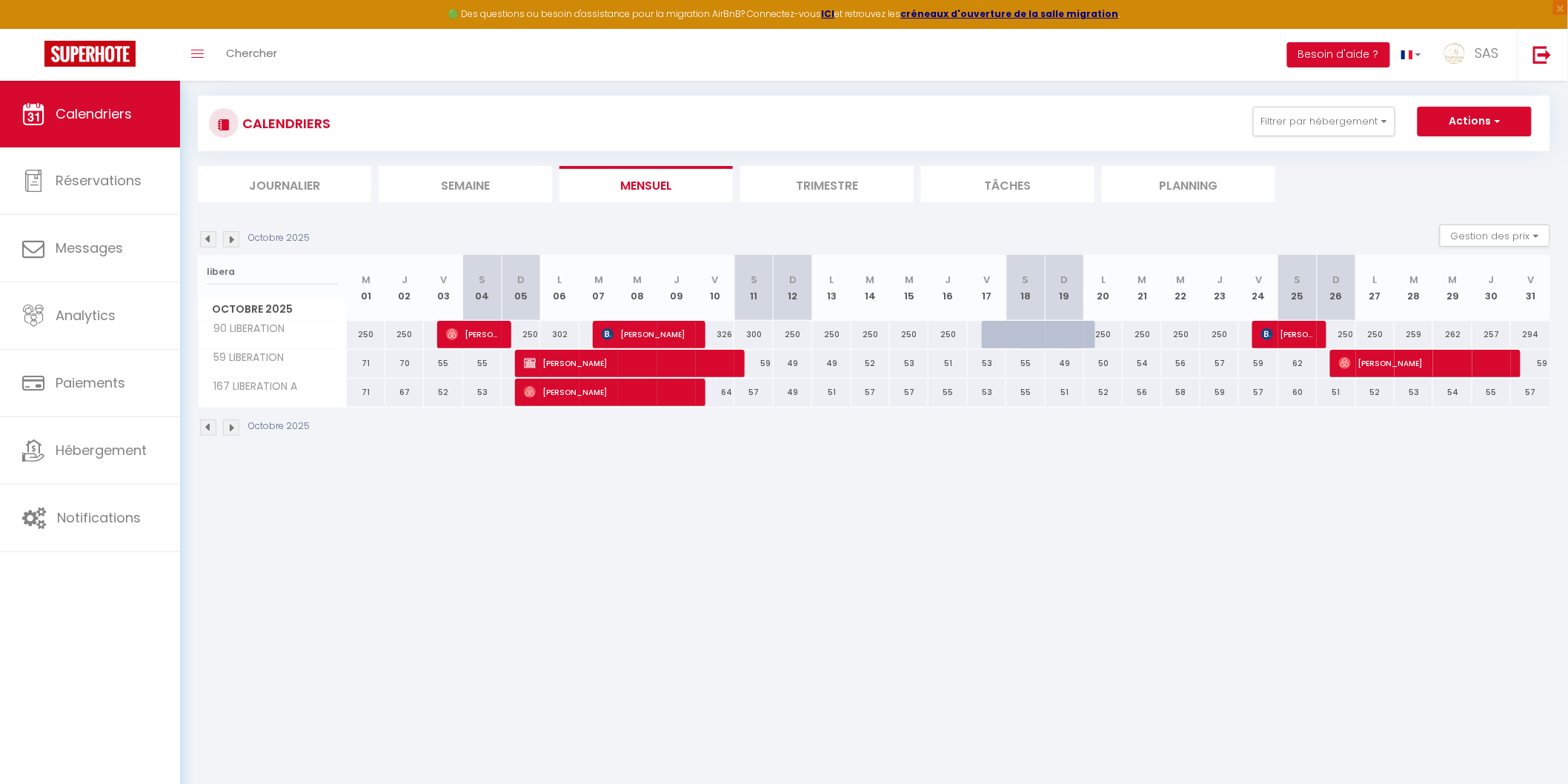
click at [317, 486] on body "🟢 Des questions ou besoin d'assistance pour la migration AirBnB? Connectez-vous…" at bounding box center [784, 393] width 1568 height 784
click at [214, 276] on input "libera" at bounding box center [273, 272] width 132 height 26
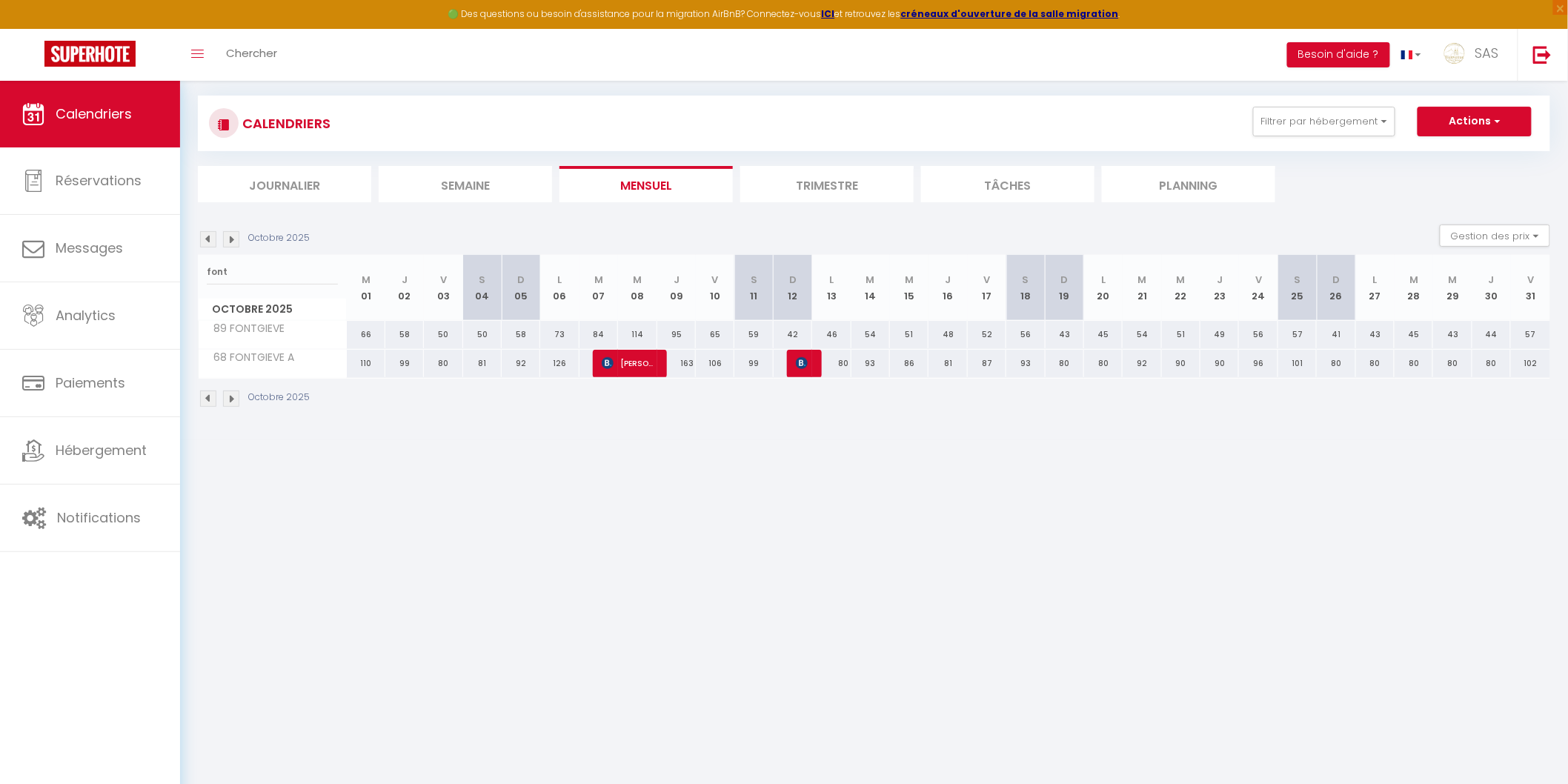
click at [753, 365] on div "99" at bounding box center [754, 363] width 38 height 27
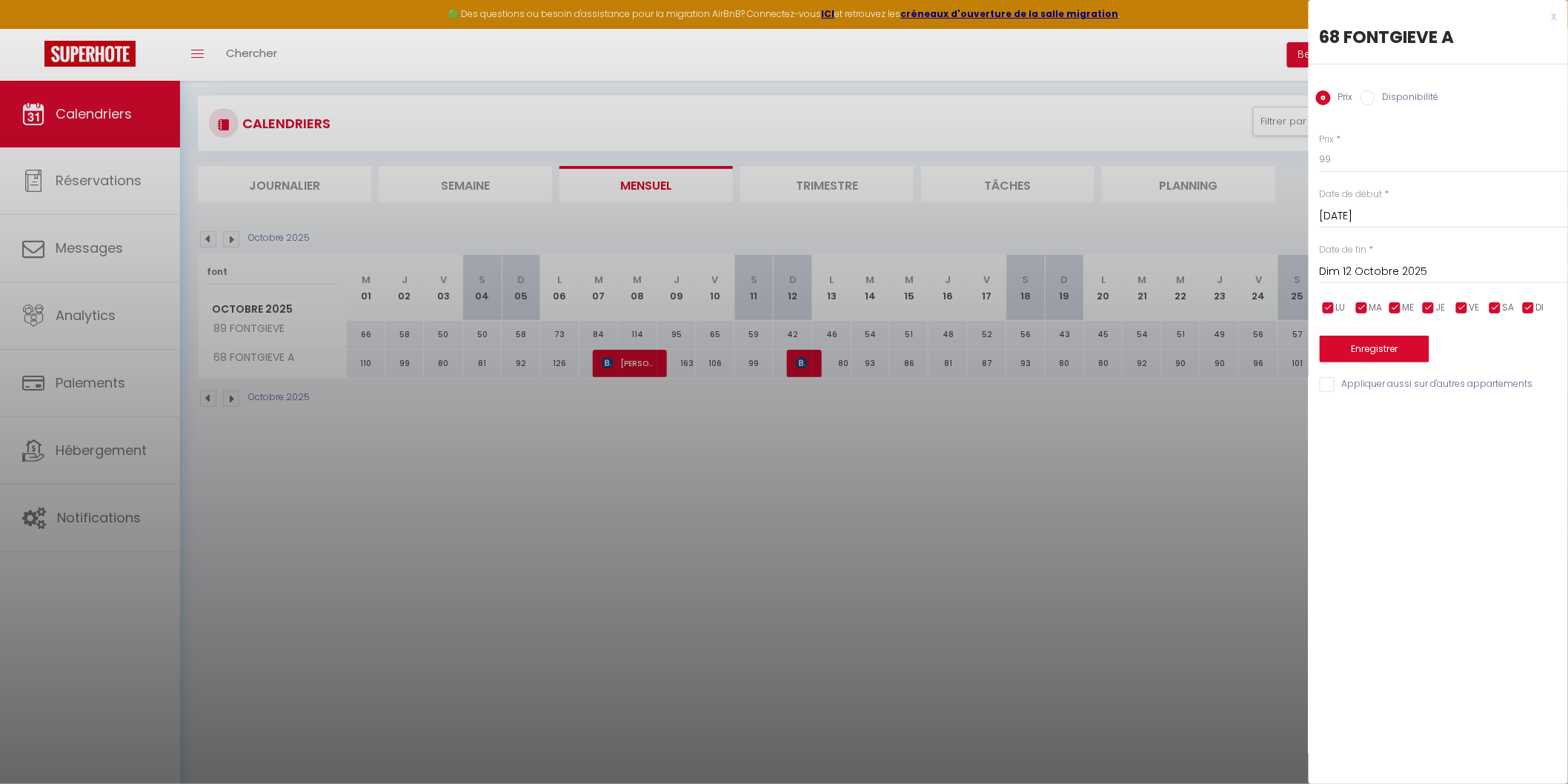
click at [1082, 411] on div at bounding box center [784, 392] width 1568 height 784
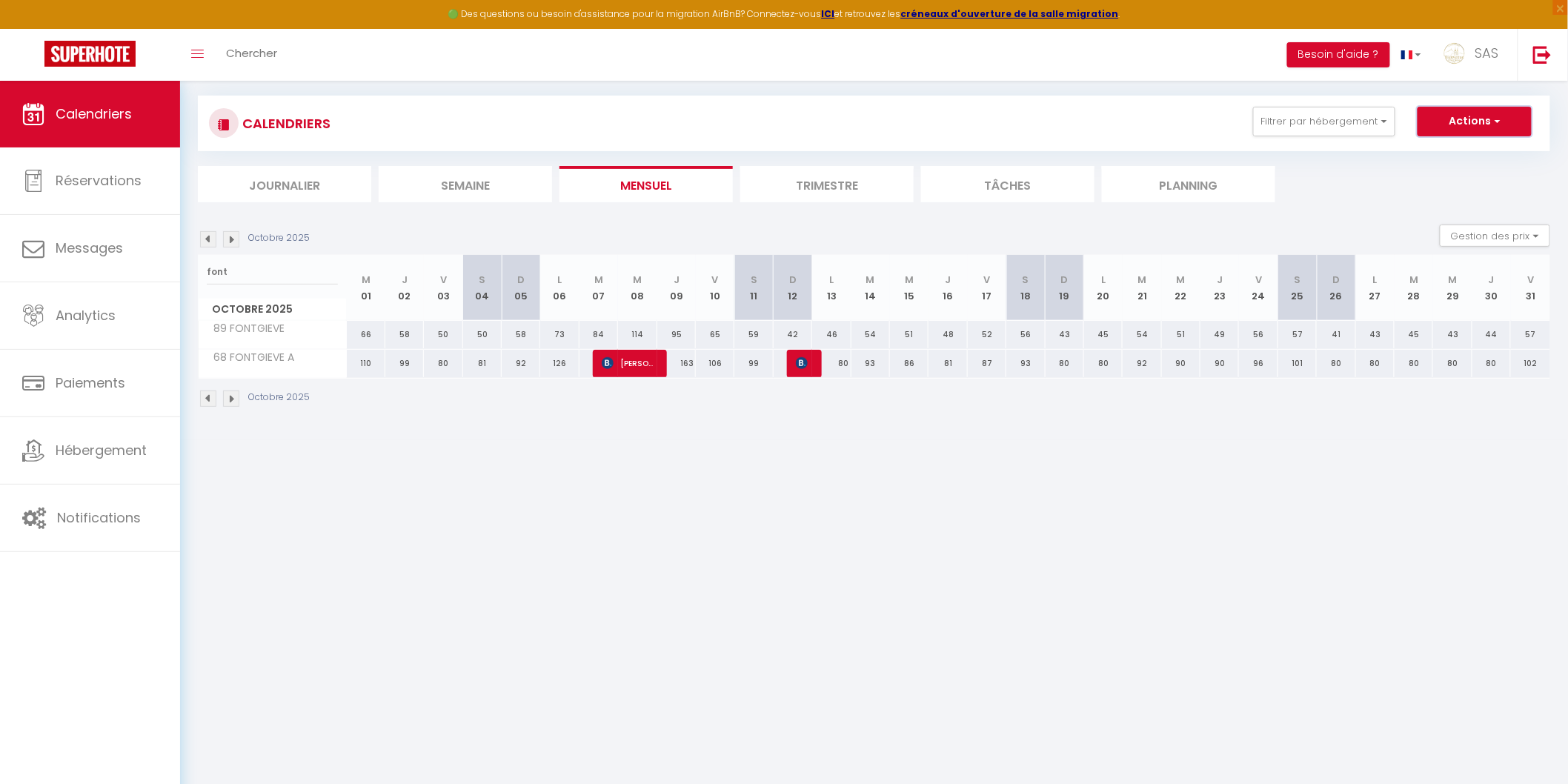
click at [1446, 129] on button "Actions" at bounding box center [1475, 121] width 115 height 30
click at [1420, 150] on link "Nouvelle réservation" at bounding box center [1459, 155] width 129 height 22
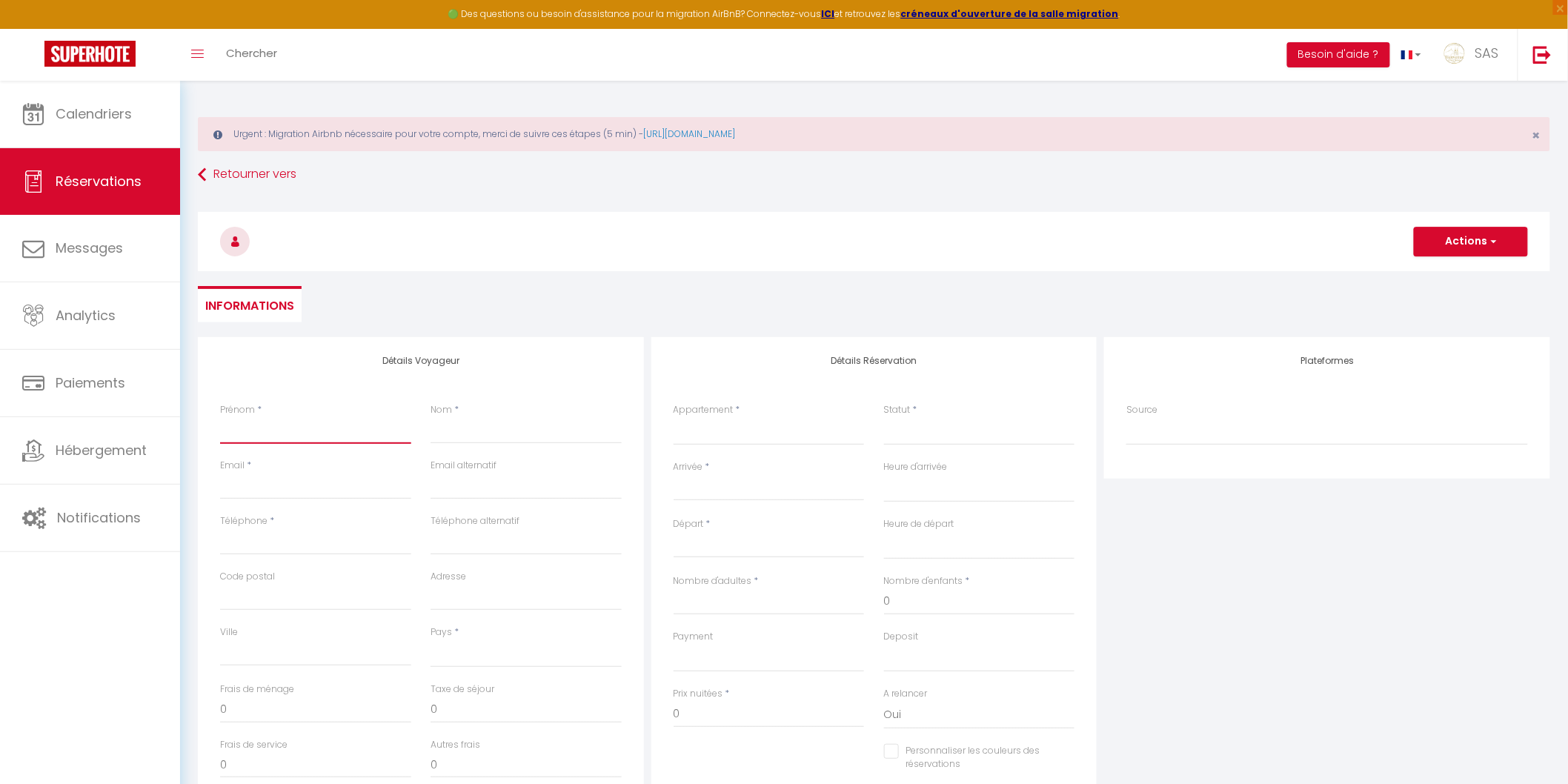
click at [322, 438] on input "Prénom" at bounding box center [316, 430] width 191 height 26
click at [502, 440] on input "Nom" at bounding box center [526, 430] width 191 height 26
click at [298, 486] on input "Email client" at bounding box center [316, 485] width 191 height 26
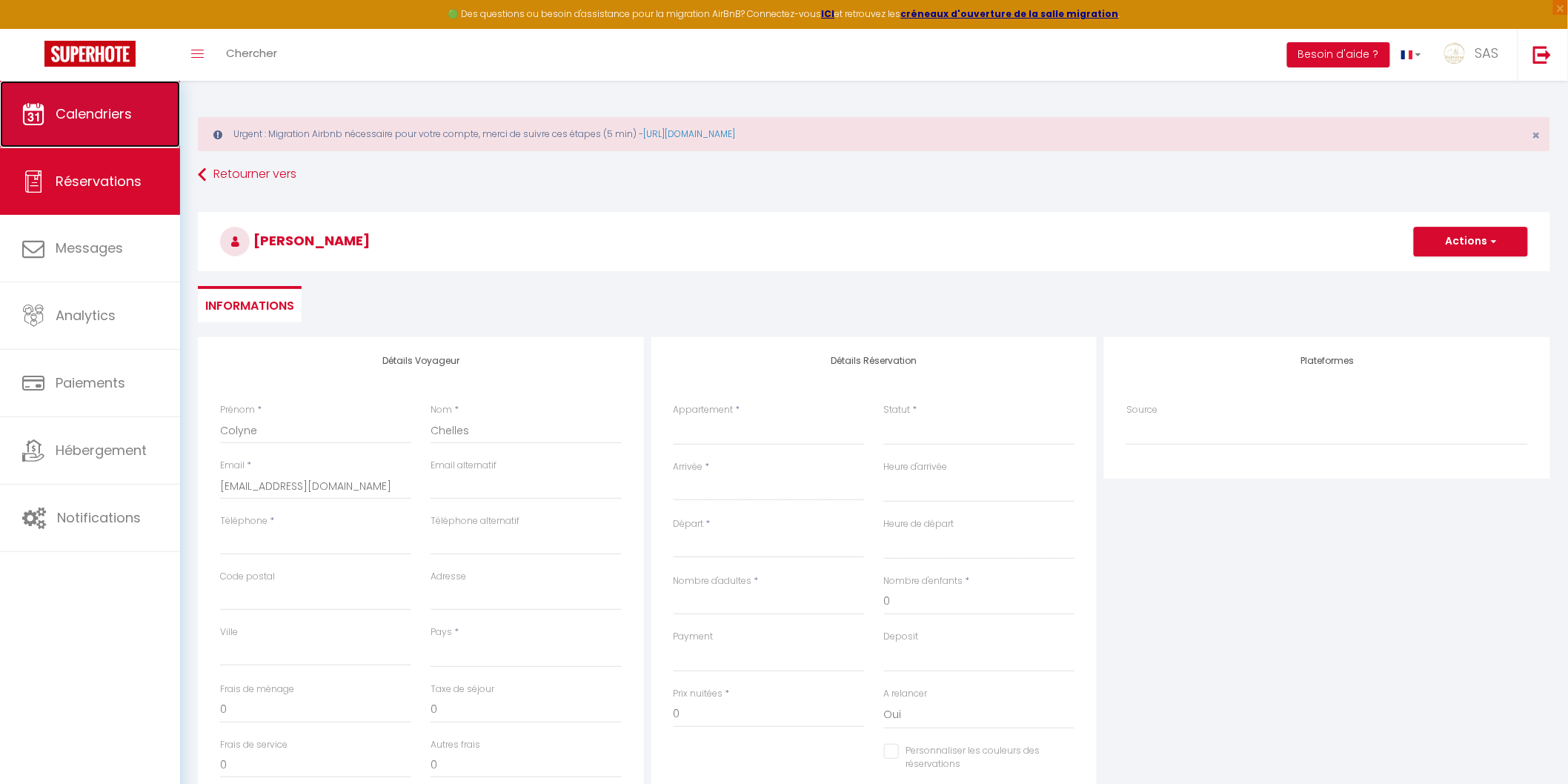
click at [147, 119] on link "Calendriers" at bounding box center [90, 114] width 180 height 67
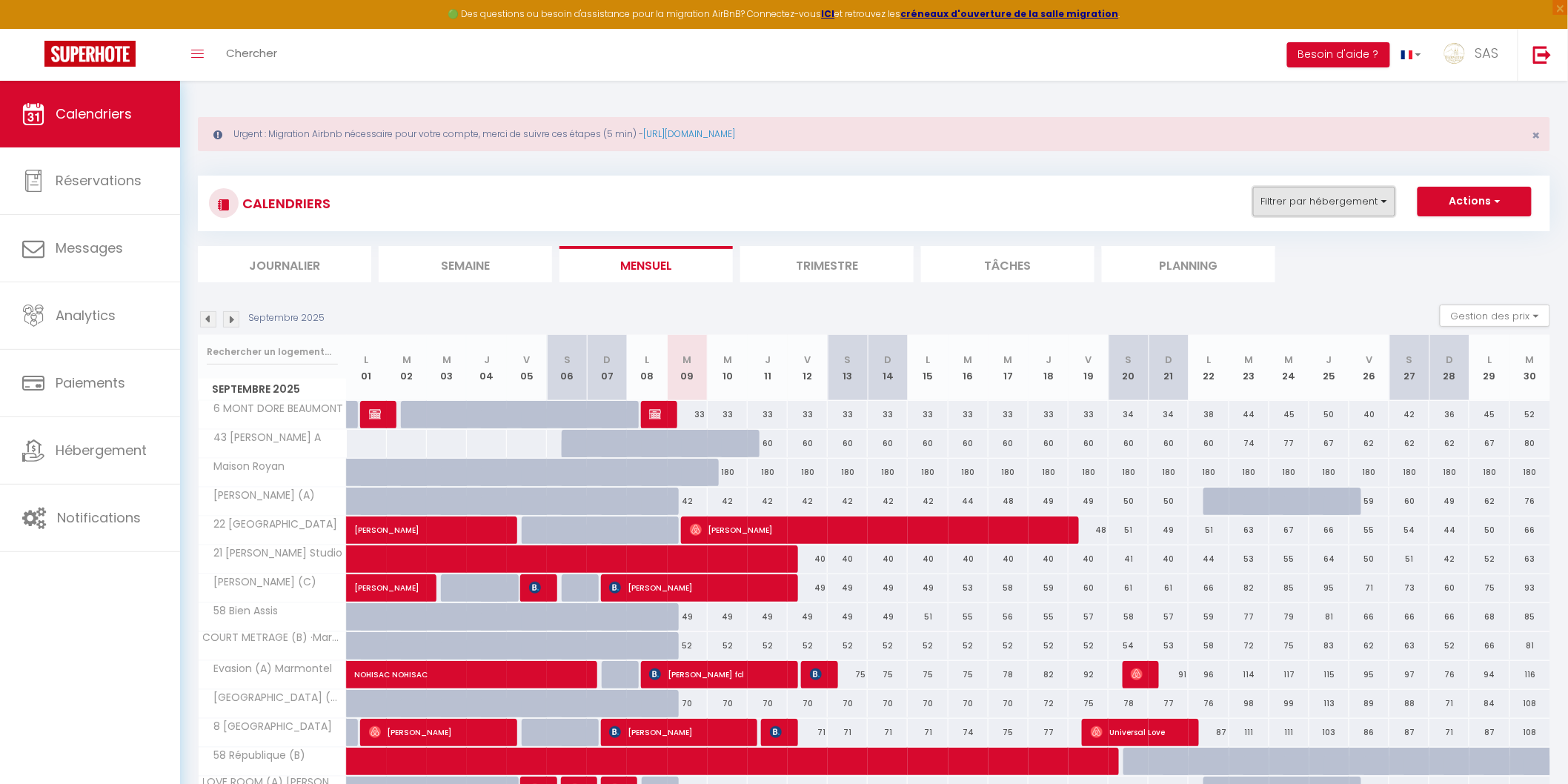
click at [1336, 196] on button "Filtrer par hébergement" at bounding box center [1324, 202] width 143 height 30
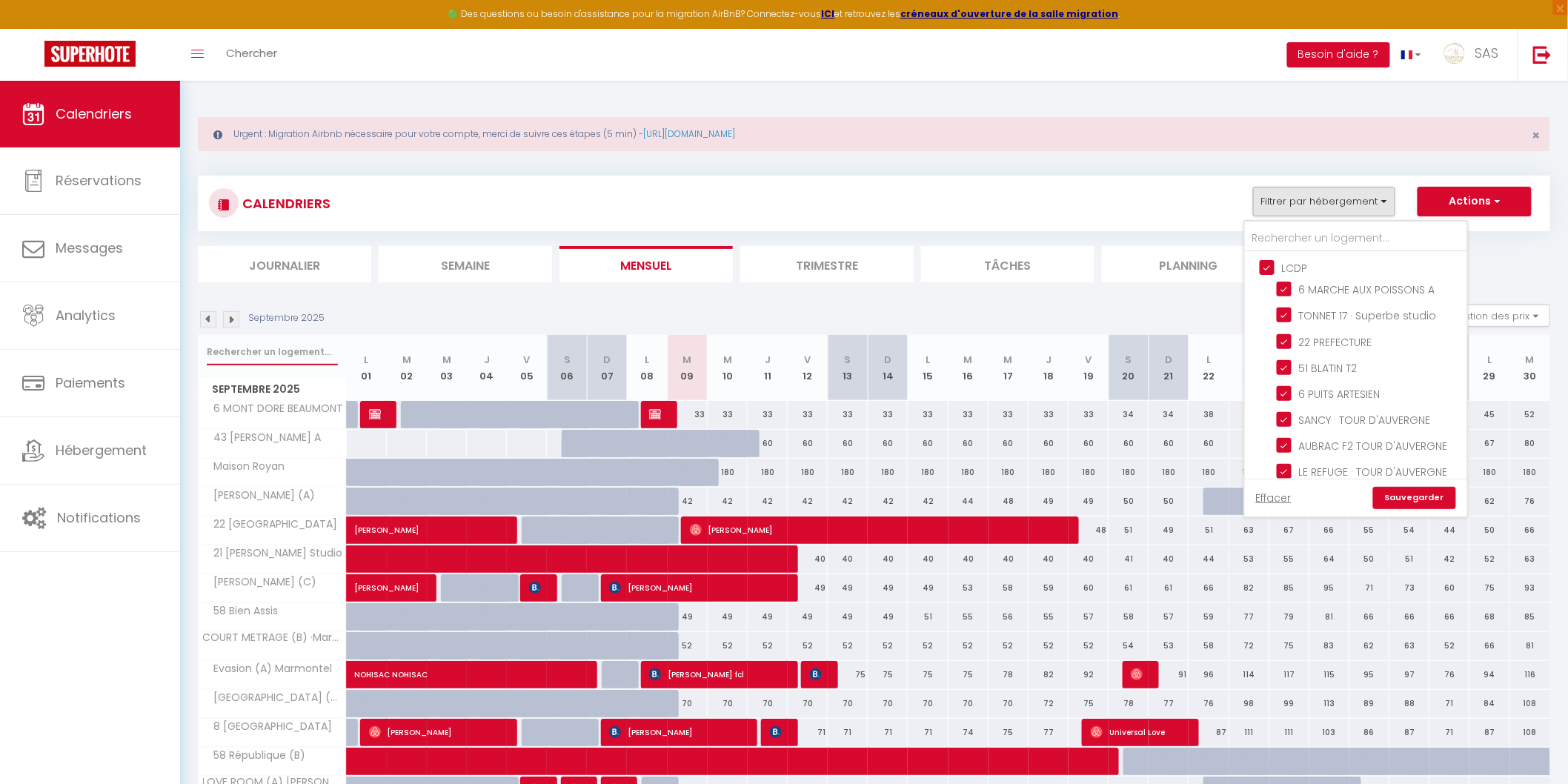
click at [310, 355] on input "text" at bounding box center [273, 351] width 132 height 26
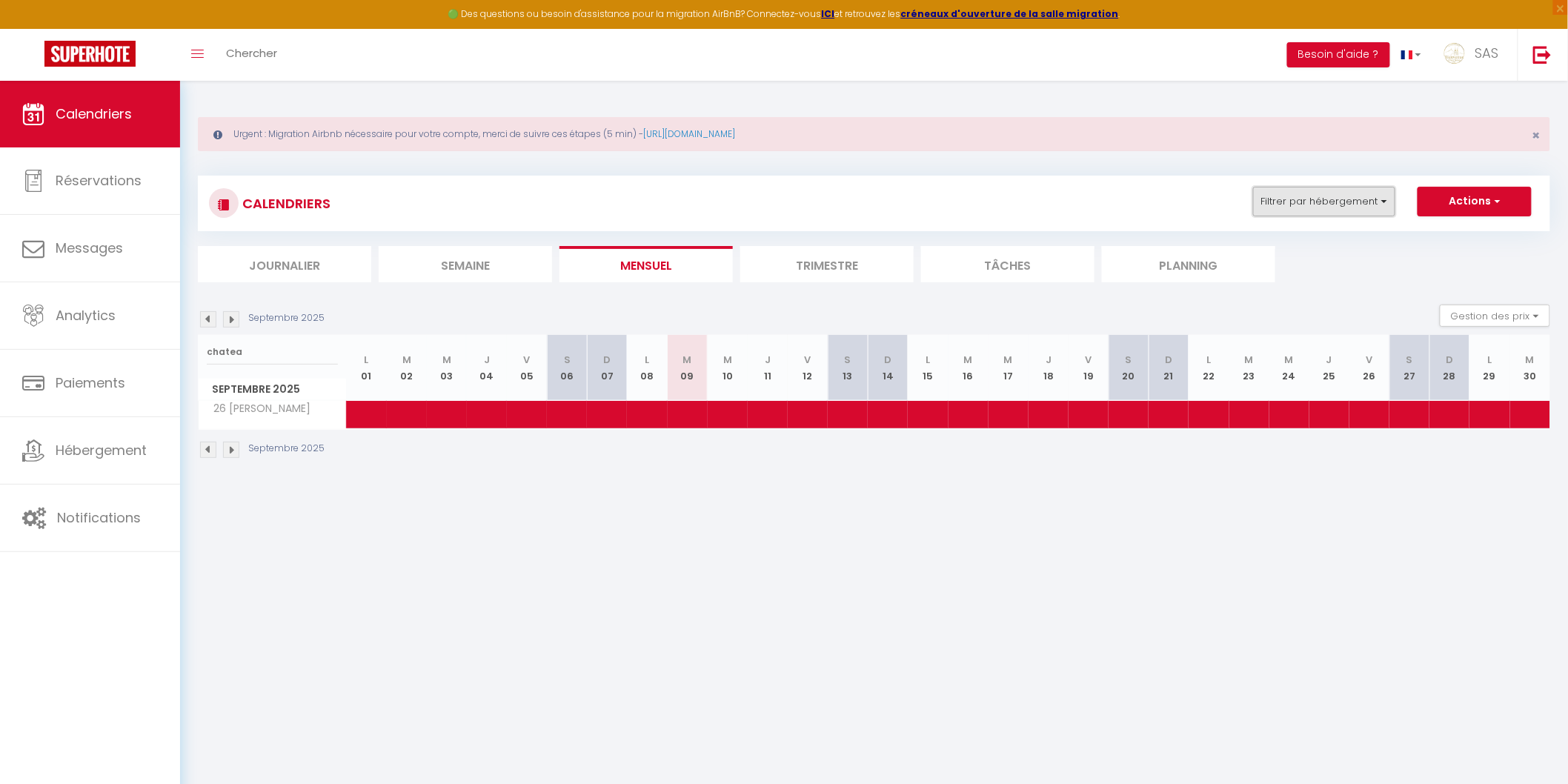
click at [1354, 203] on button "Filtrer par hébergement" at bounding box center [1324, 202] width 143 height 30
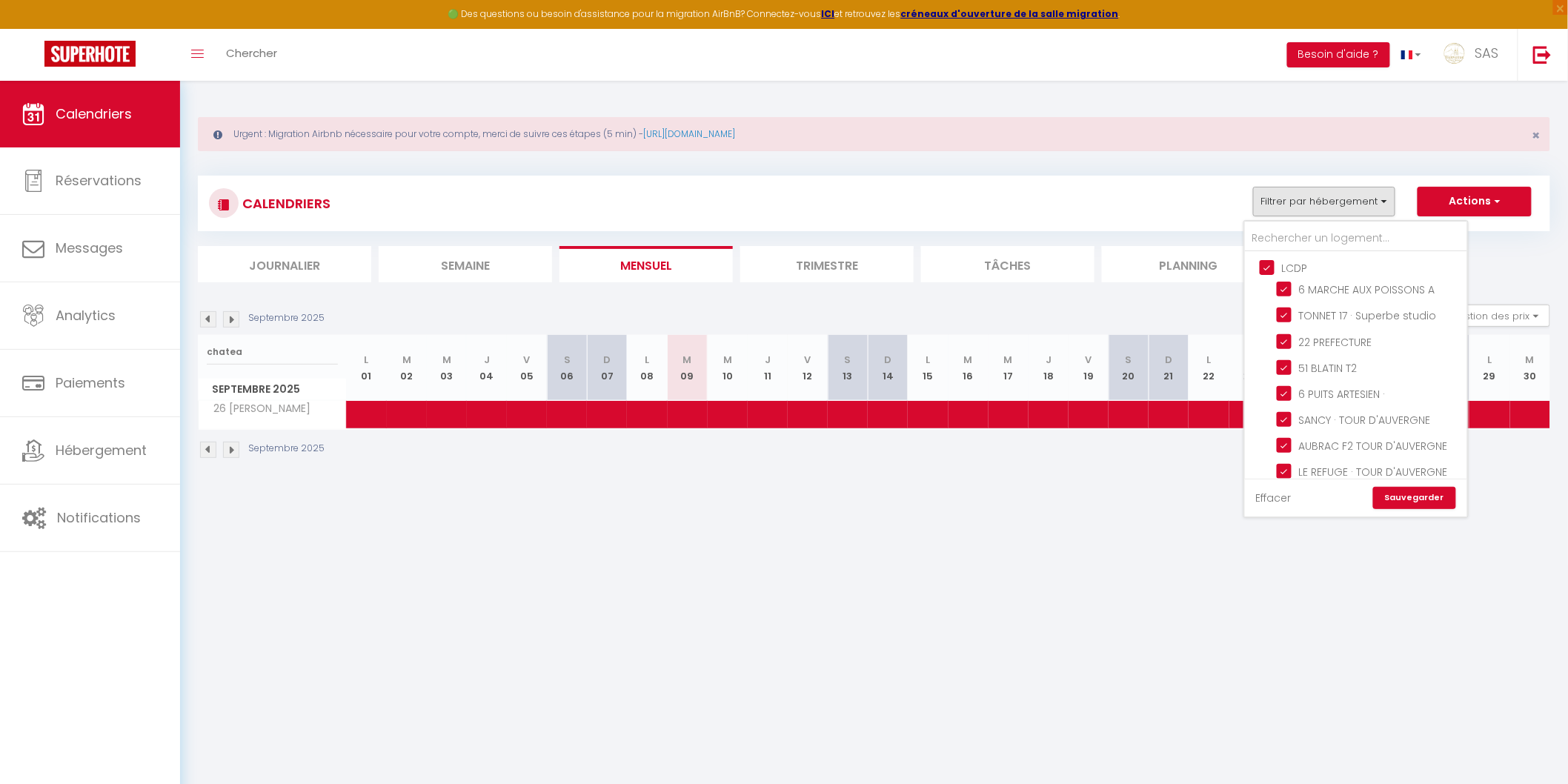
click at [1277, 490] on link "Effacer" at bounding box center [1274, 497] width 36 height 16
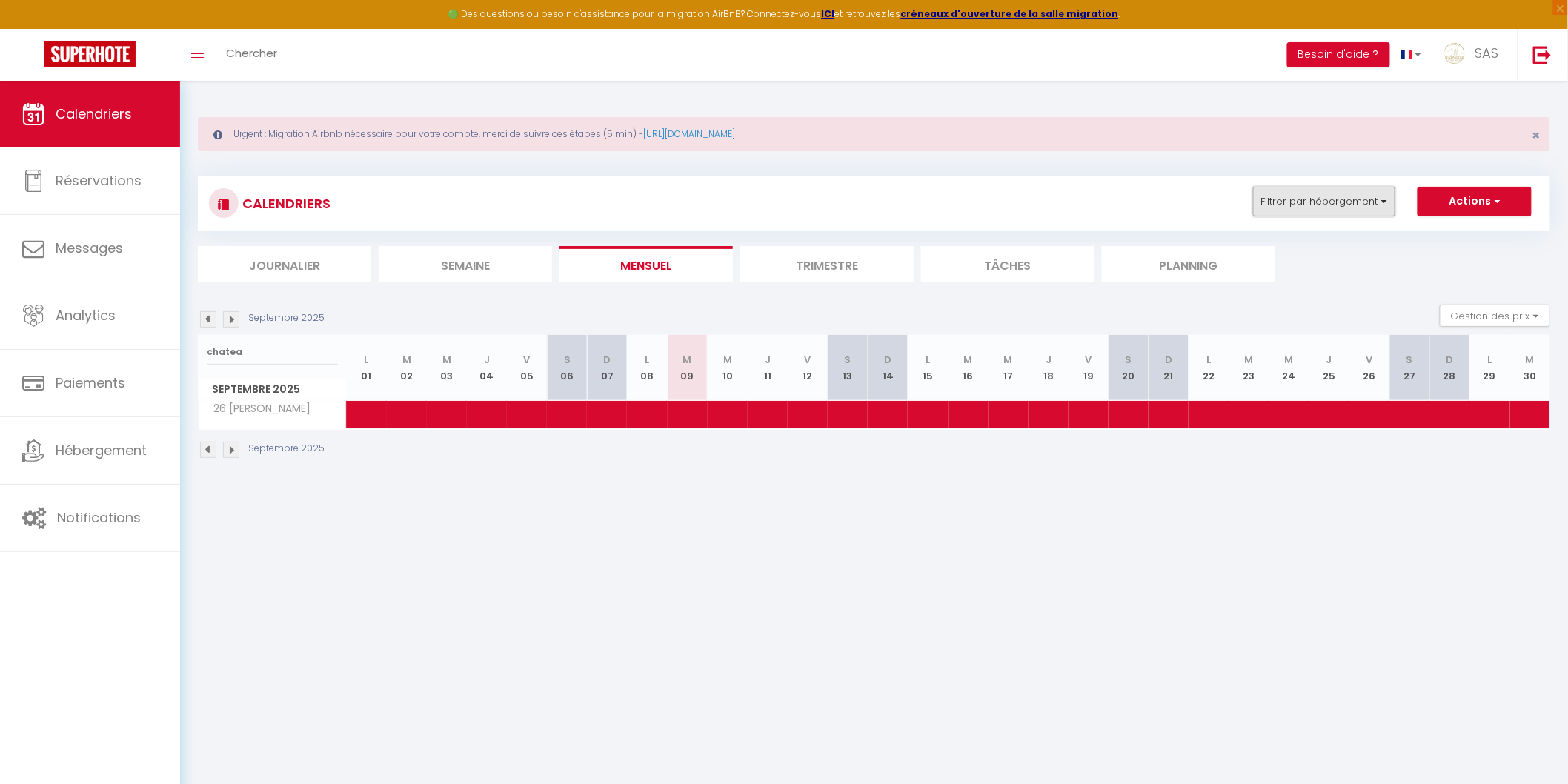
click at [1275, 203] on button "Filtrer par hébergement" at bounding box center [1324, 202] width 143 height 30
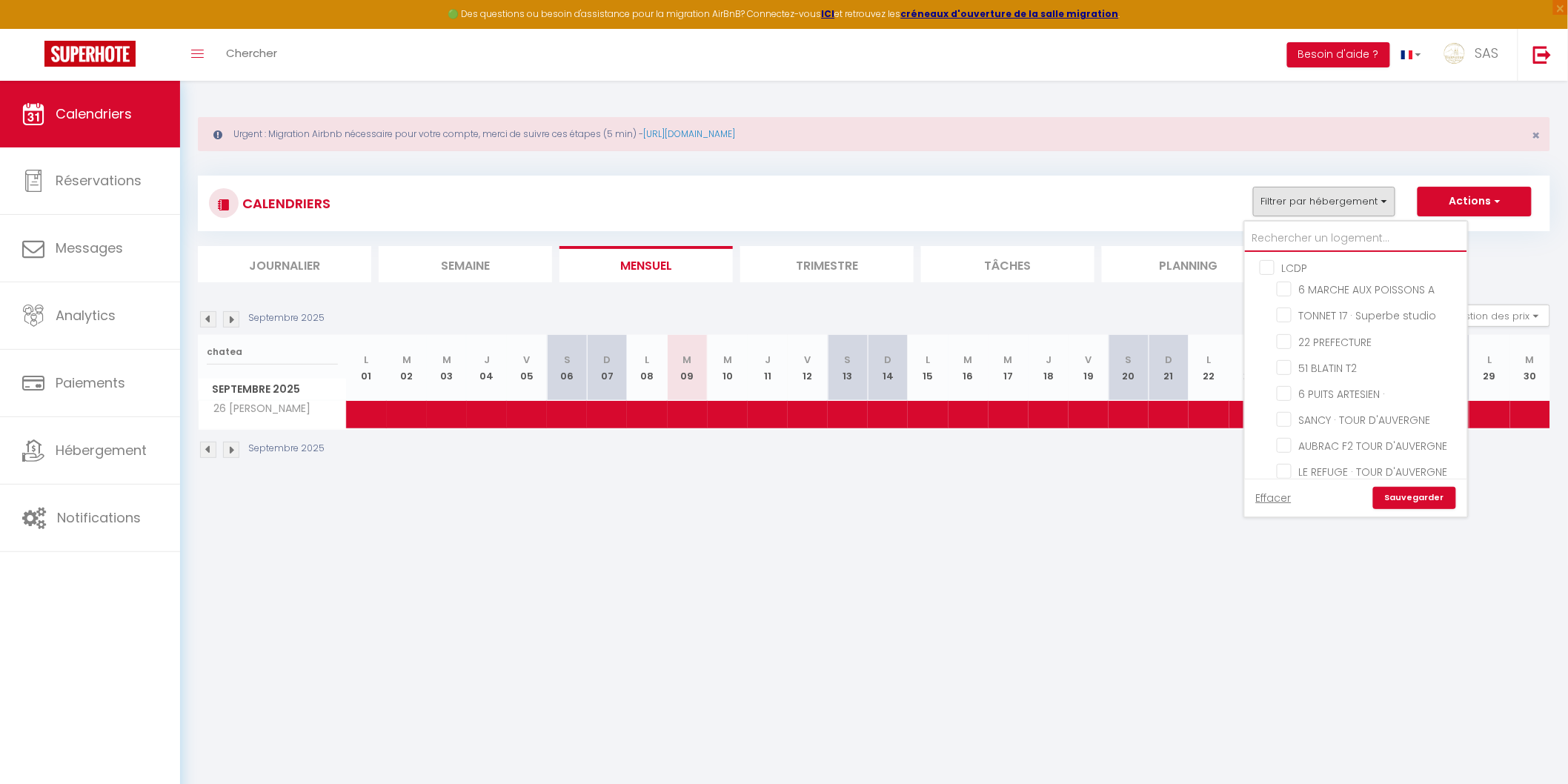
click at [1286, 245] on input "text" at bounding box center [1356, 238] width 222 height 26
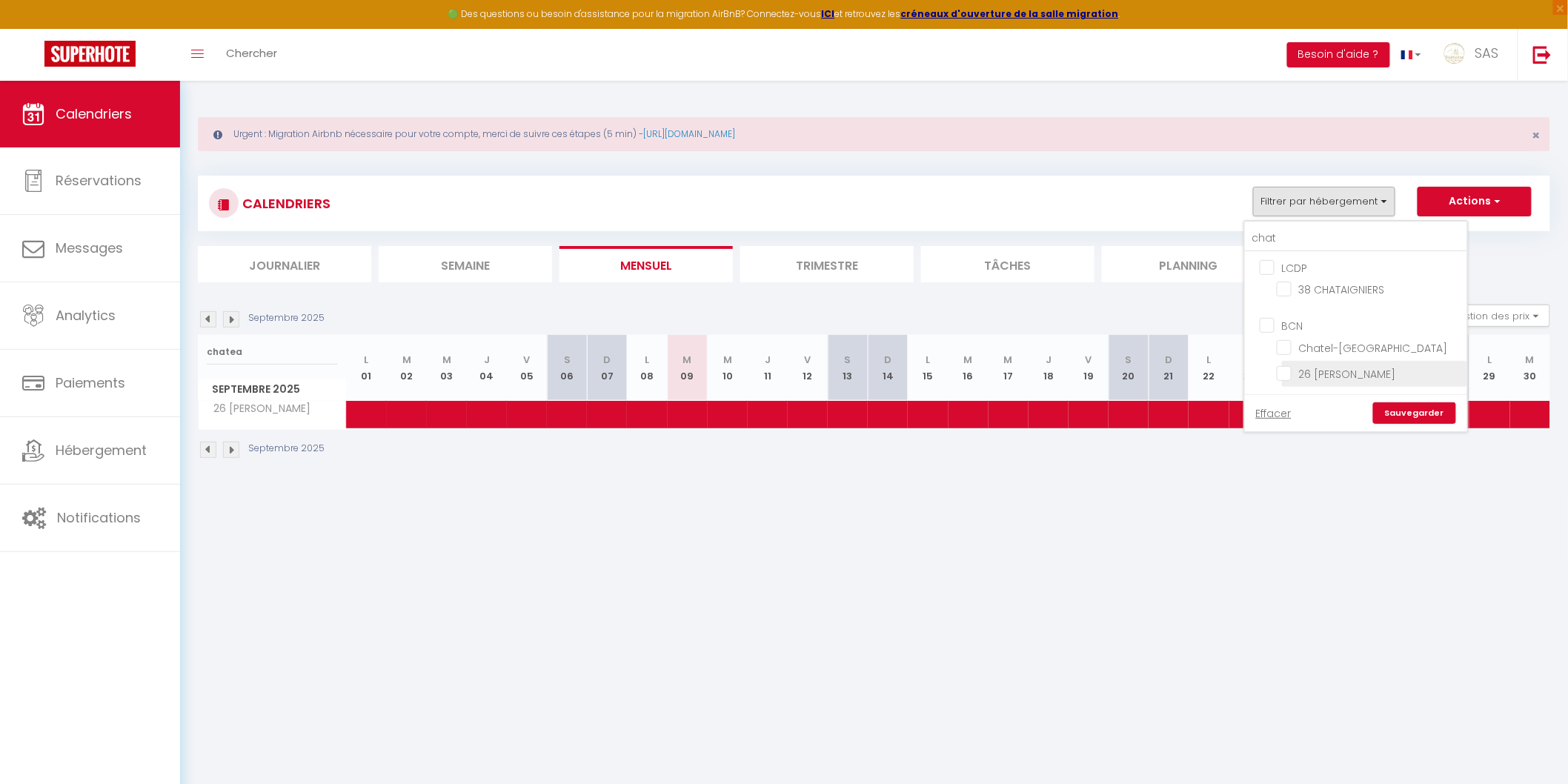
click at [1367, 371] on input "26 [PERSON_NAME]" at bounding box center [1369, 372] width 185 height 15
click at [1412, 415] on link "Sauvegarder" at bounding box center [1414, 413] width 83 height 22
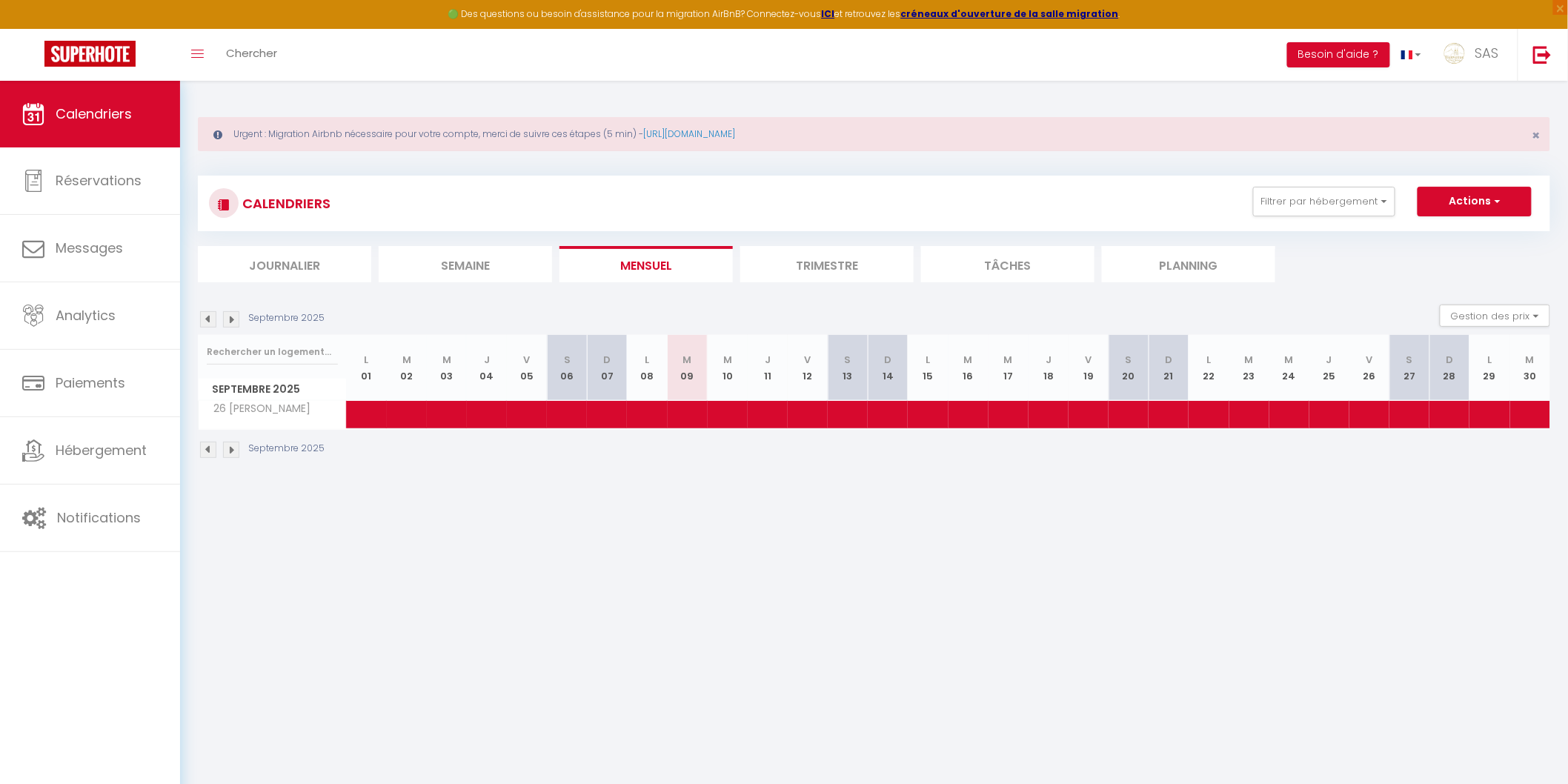
click at [235, 454] on img at bounding box center [231, 449] width 16 height 16
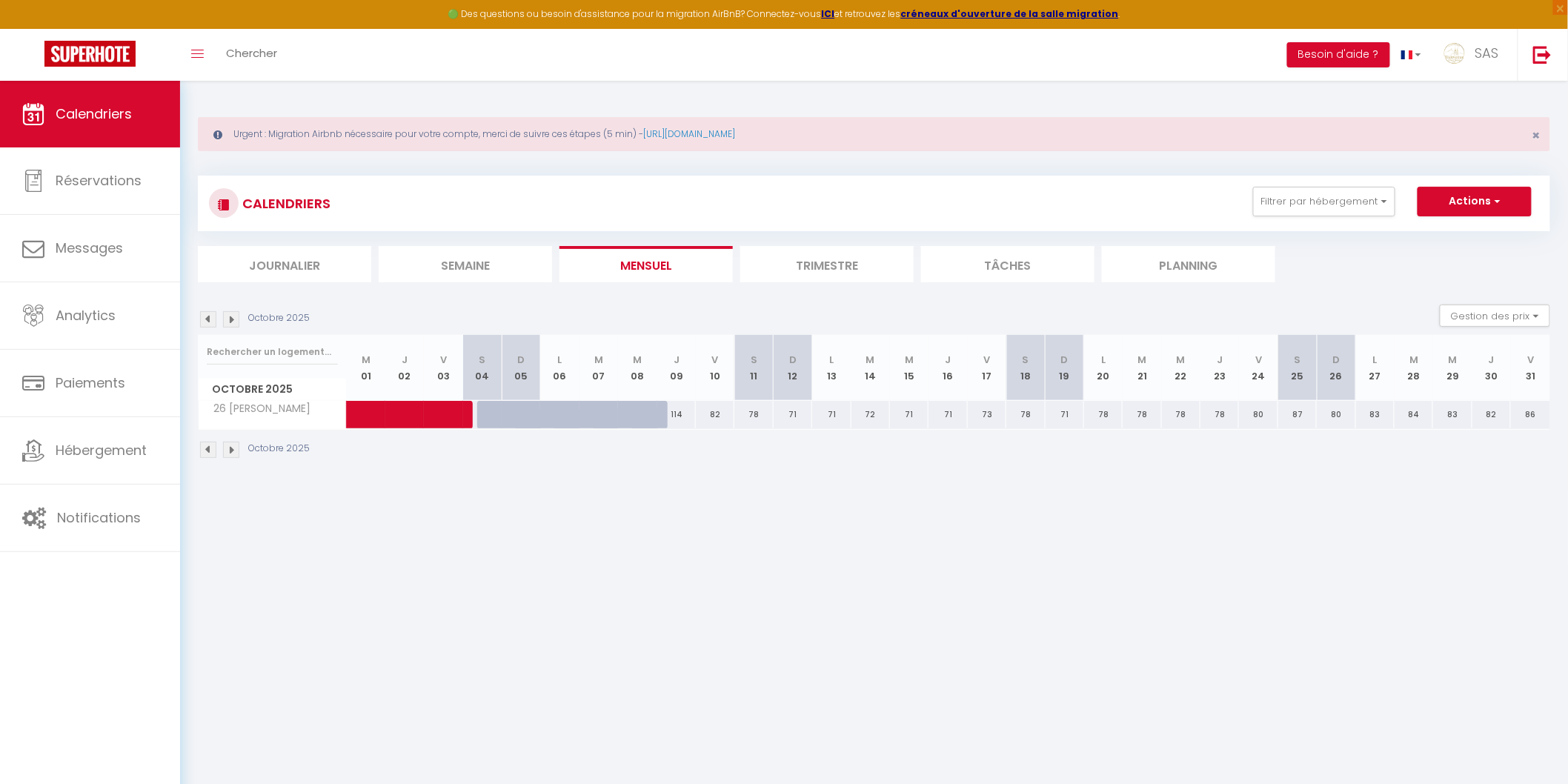
click at [235, 454] on img at bounding box center [231, 449] width 16 height 16
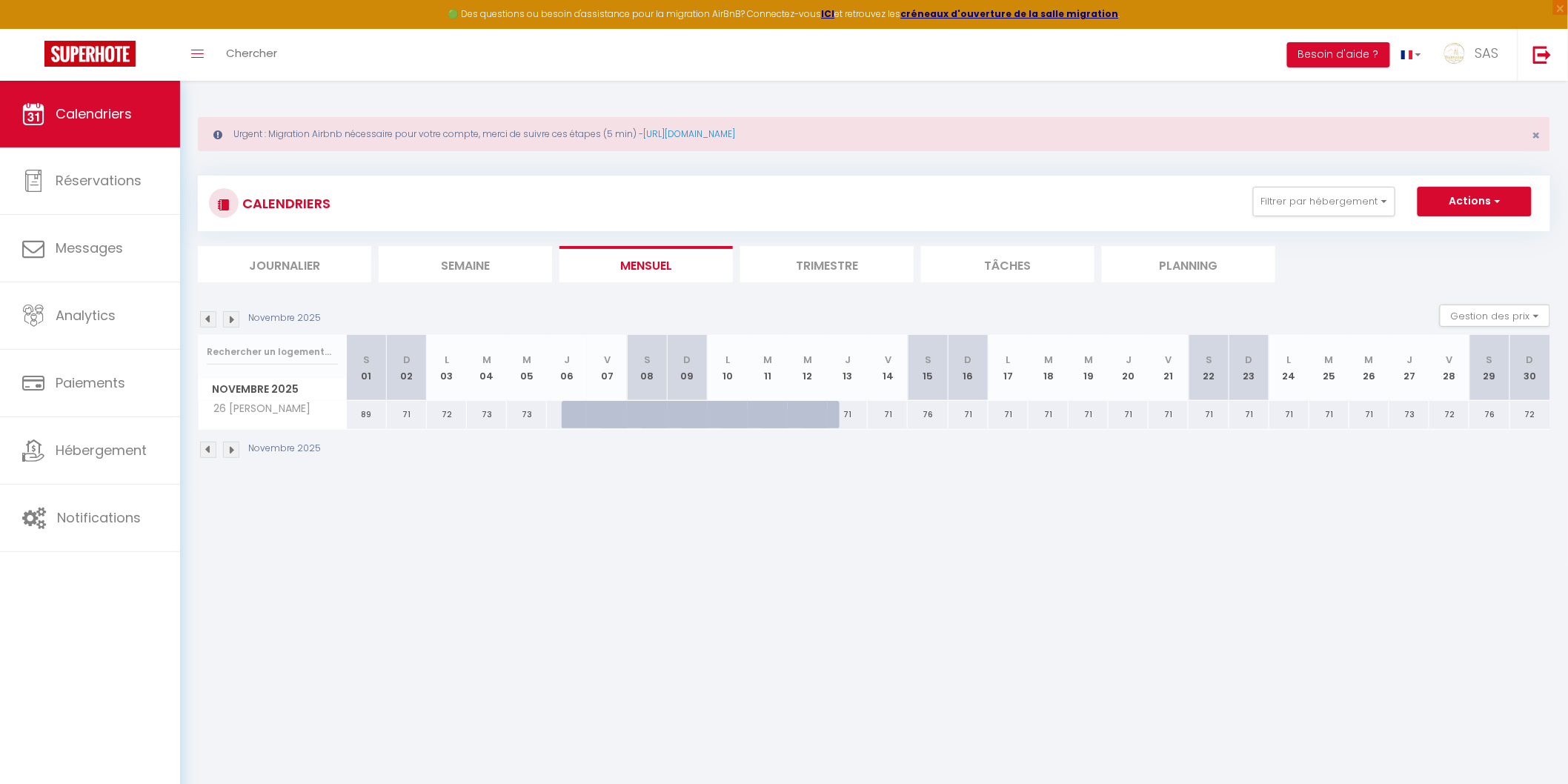
click at [235, 454] on img at bounding box center [231, 449] width 16 height 16
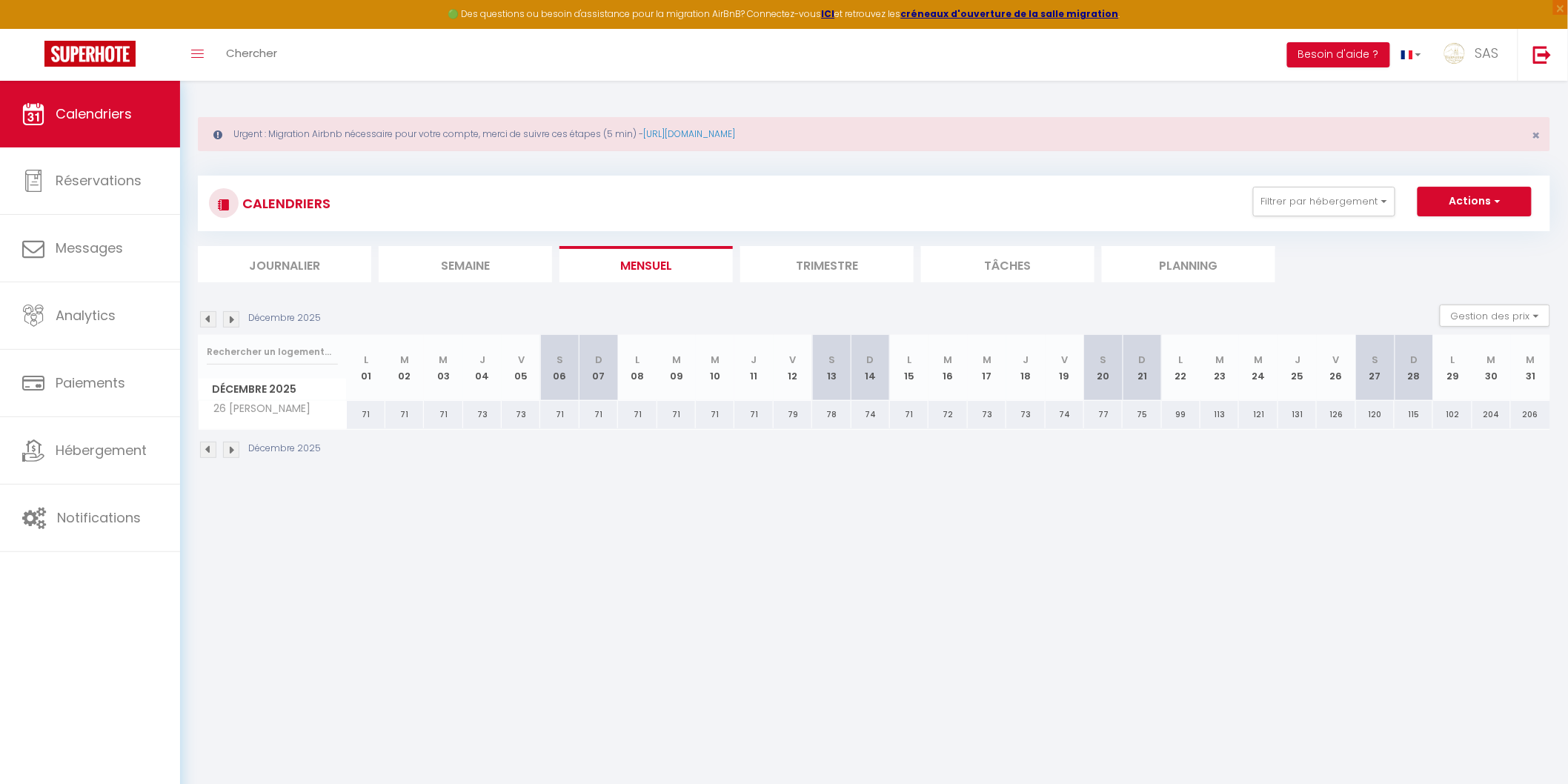
click at [757, 409] on div "71" at bounding box center [754, 414] width 38 height 27
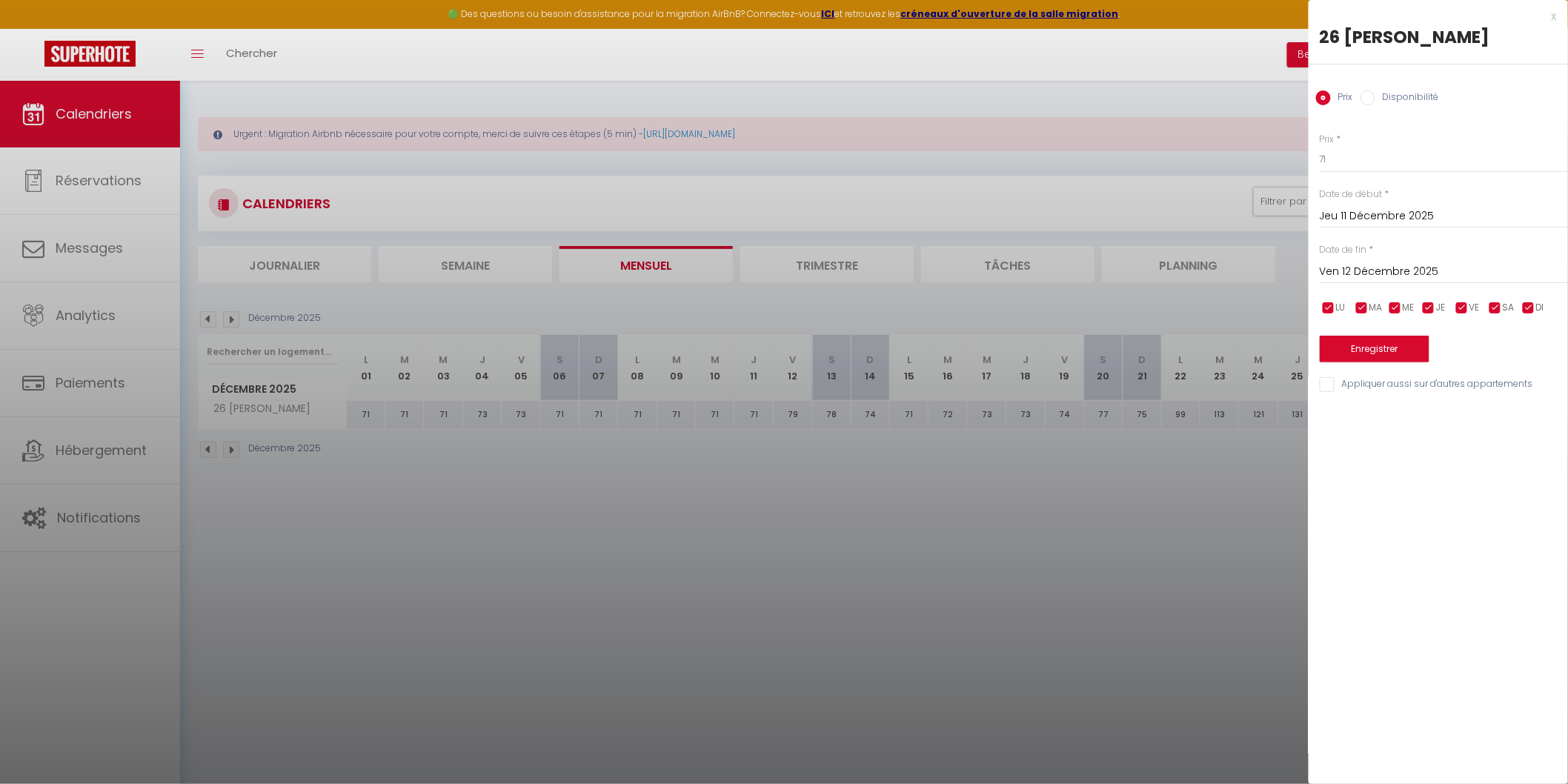
click at [1336, 269] on input "Ven 12 Décembre 2025" at bounding box center [1444, 272] width 249 height 20
click at [1458, 413] on span "18" at bounding box center [1462, 415] width 32 height 30
click at [1383, 98] on label "Disponibilité" at bounding box center [1407, 98] width 64 height 16
click at [1376, 98] on input "Disponibilité" at bounding box center [1368, 97] width 15 height 15
click at [1365, 171] on select "Disponible Indisponible" at bounding box center [1444, 160] width 249 height 28
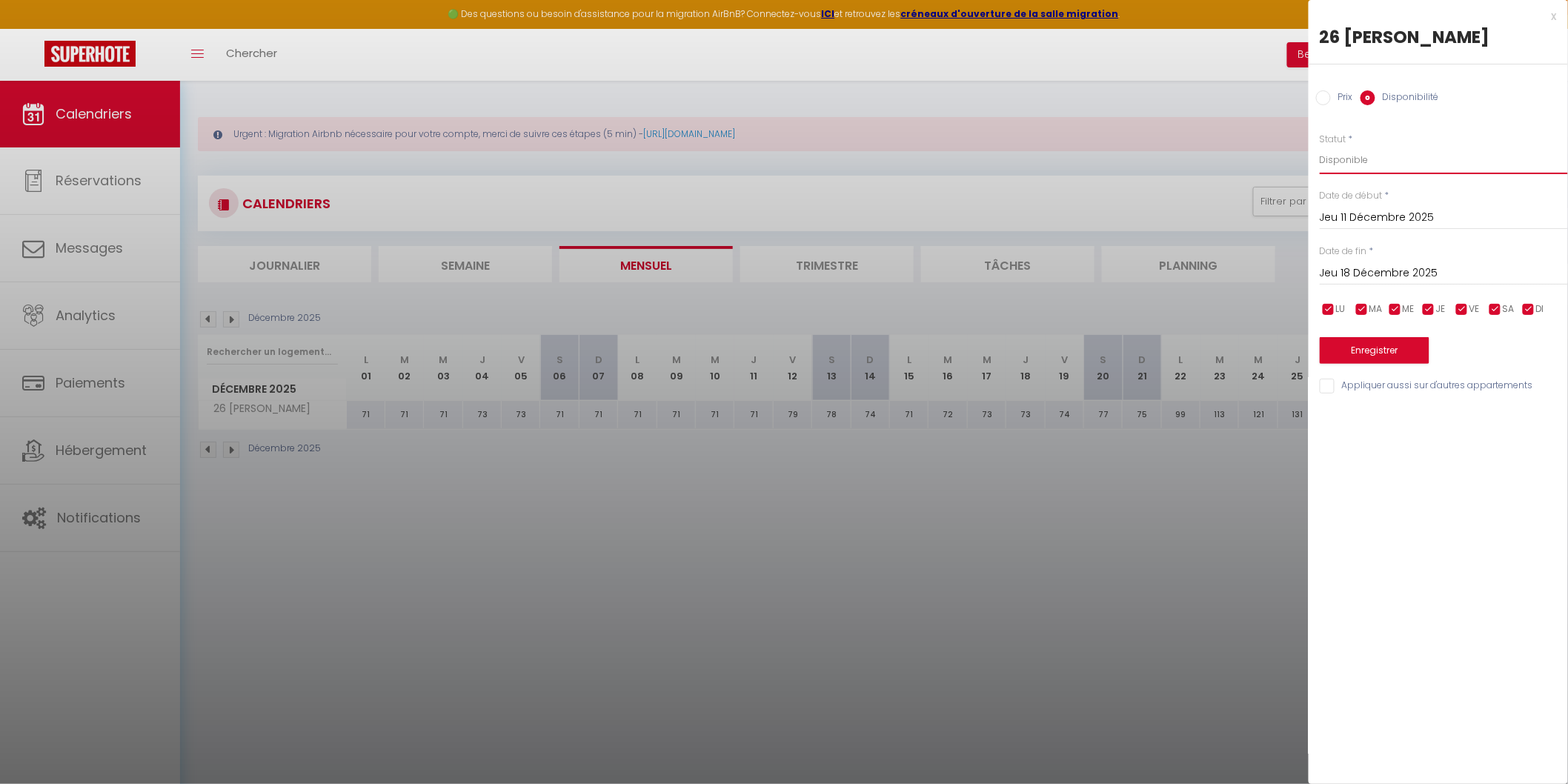
click at [1320, 146] on select "Disponible Indisponible" at bounding box center [1444, 160] width 249 height 28
click at [1396, 354] on button "Enregistrer" at bounding box center [1375, 350] width 109 height 26
click at [1338, 349] on button "Enregistrer" at bounding box center [1375, 350] width 109 height 26
click at [1361, 346] on div at bounding box center [1444, 336] width 249 height 37
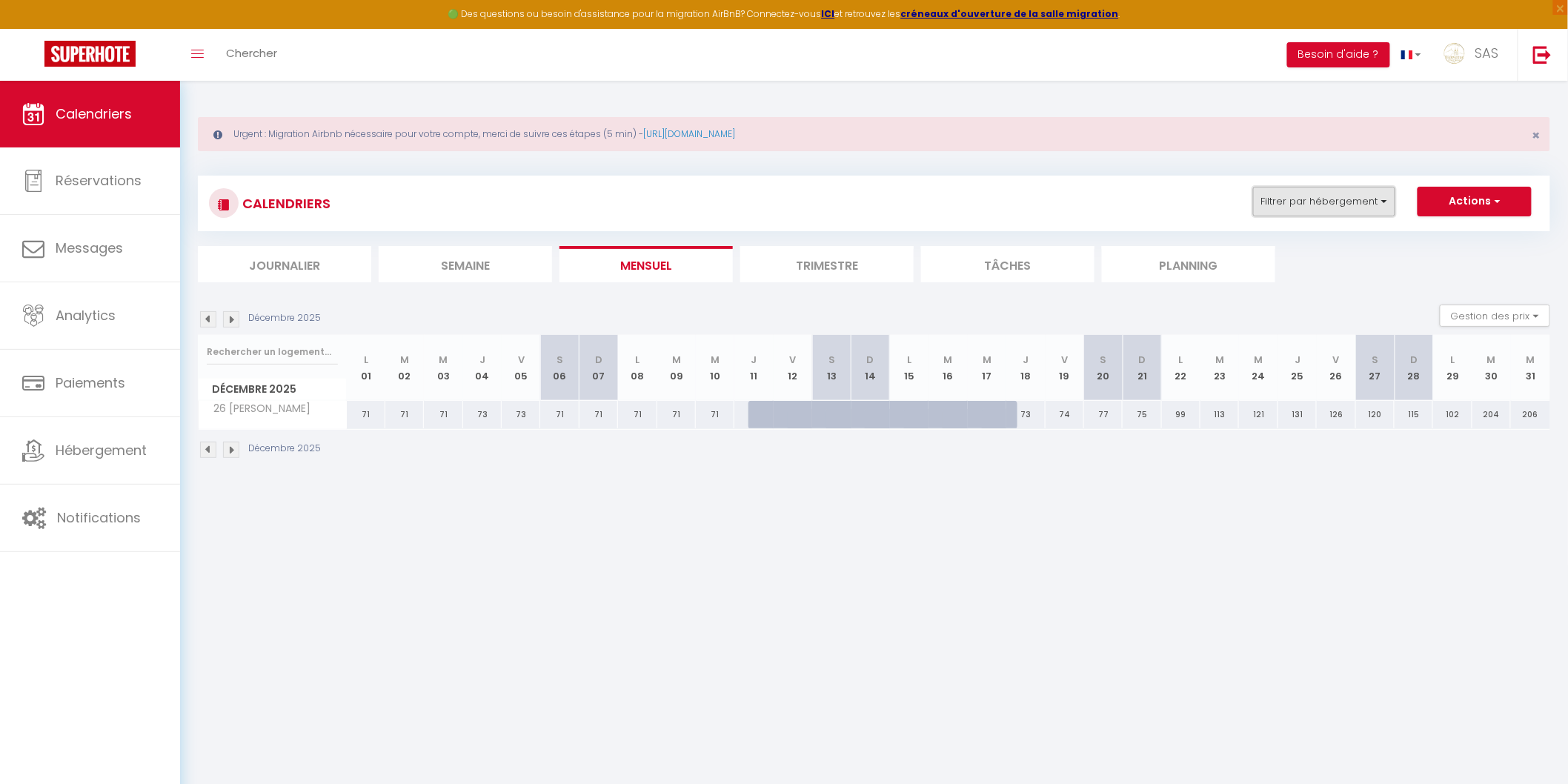
click at [1285, 205] on button "Filtrer par hébergement" at bounding box center [1324, 202] width 143 height 30
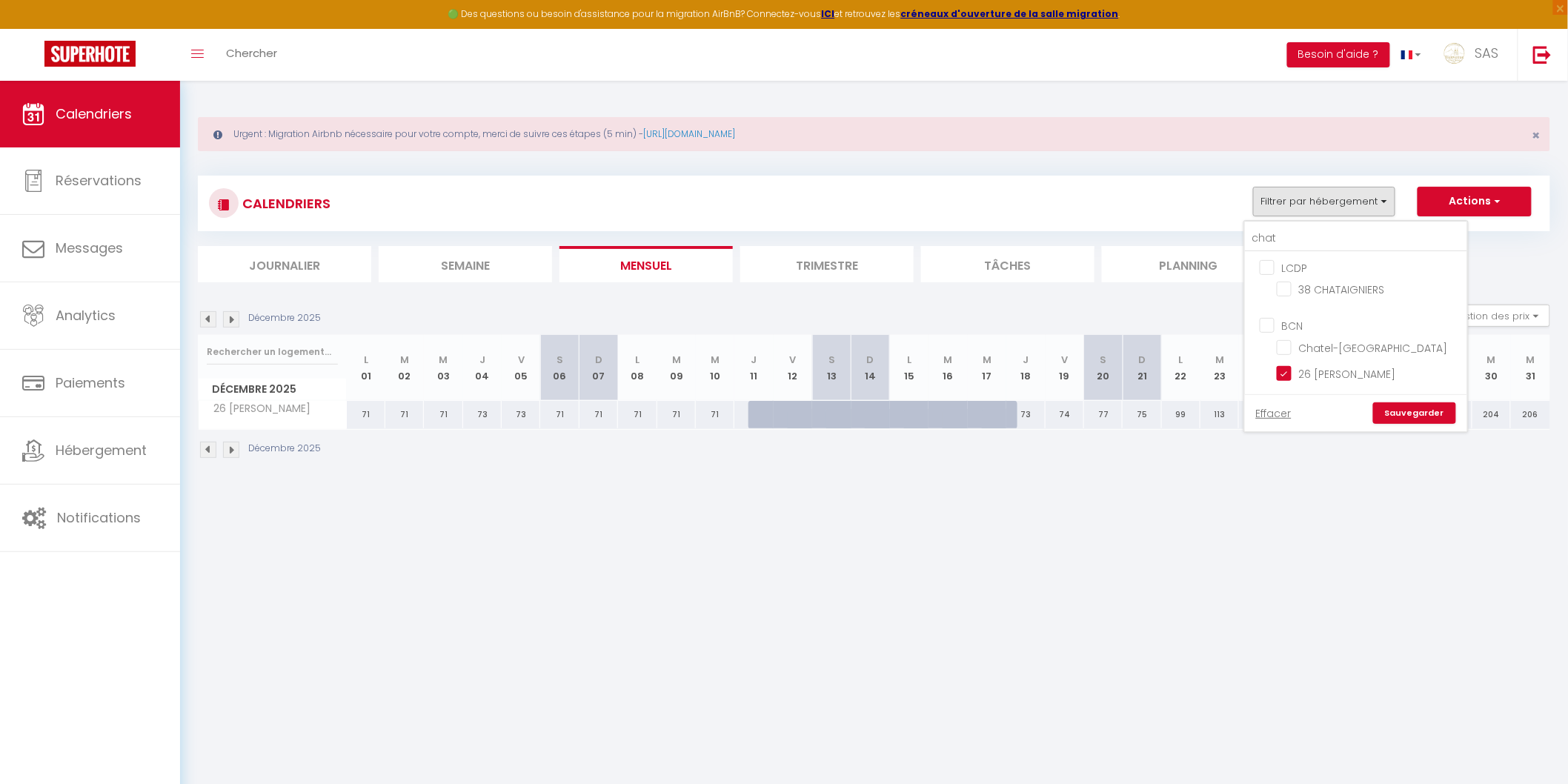
drag, startPoint x: 1271, startPoint y: 264, endPoint x: 1271, endPoint y: 309, distance: 45.0
click at [1271, 264] on input "LCDP" at bounding box center [1371, 266] width 222 height 15
click at [1273, 322] on input "BCN" at bounding box center [1371, 324] width 222 height 15
click at [1292, 214] on button "Filtrer par hébergement" at bounding box center [1324, 202] width 143 height 30
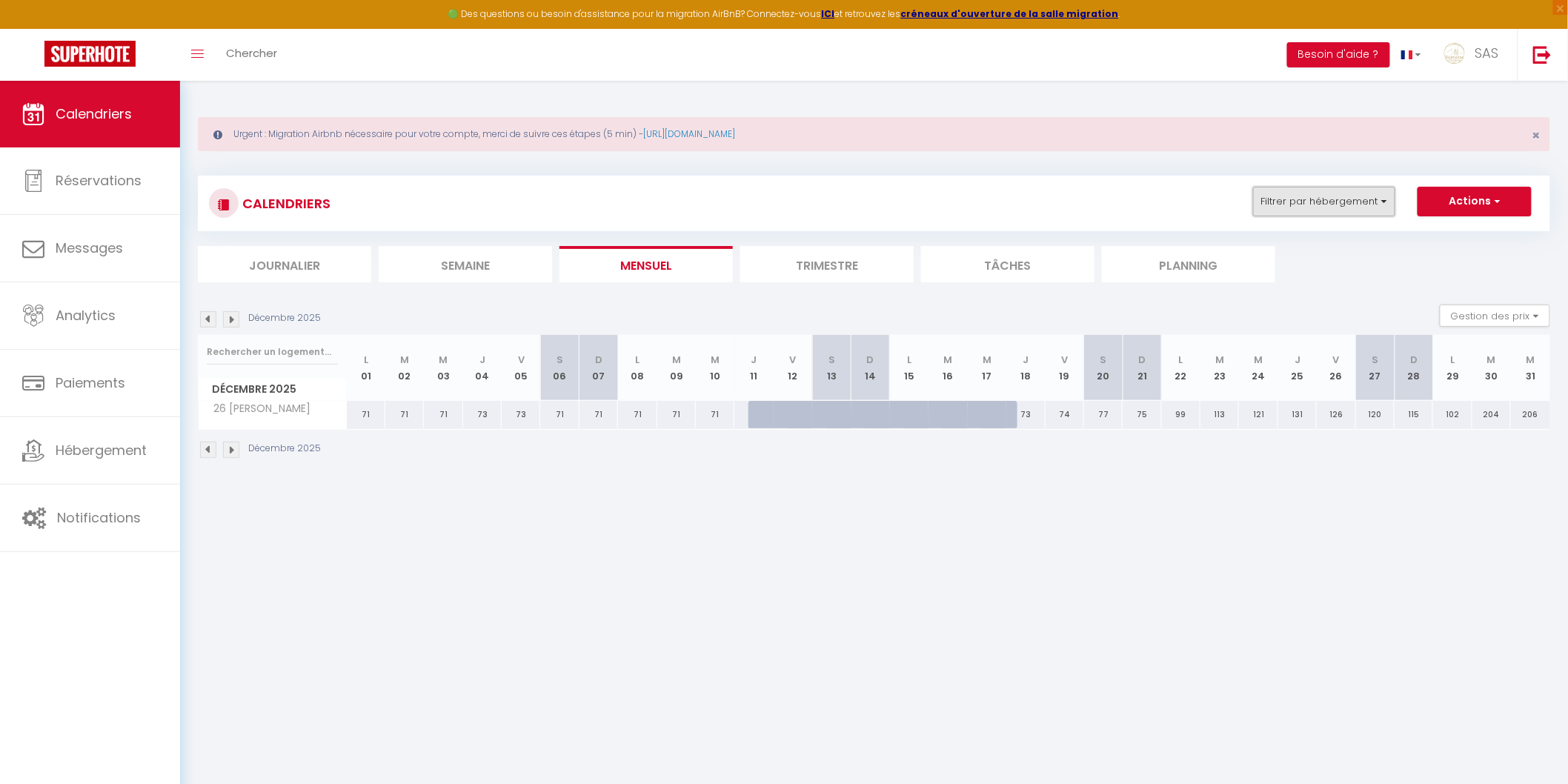
click at [1289, 208] on button "Filtrer par hébergement" at bounding box center [1324, 202] width 143 height 30
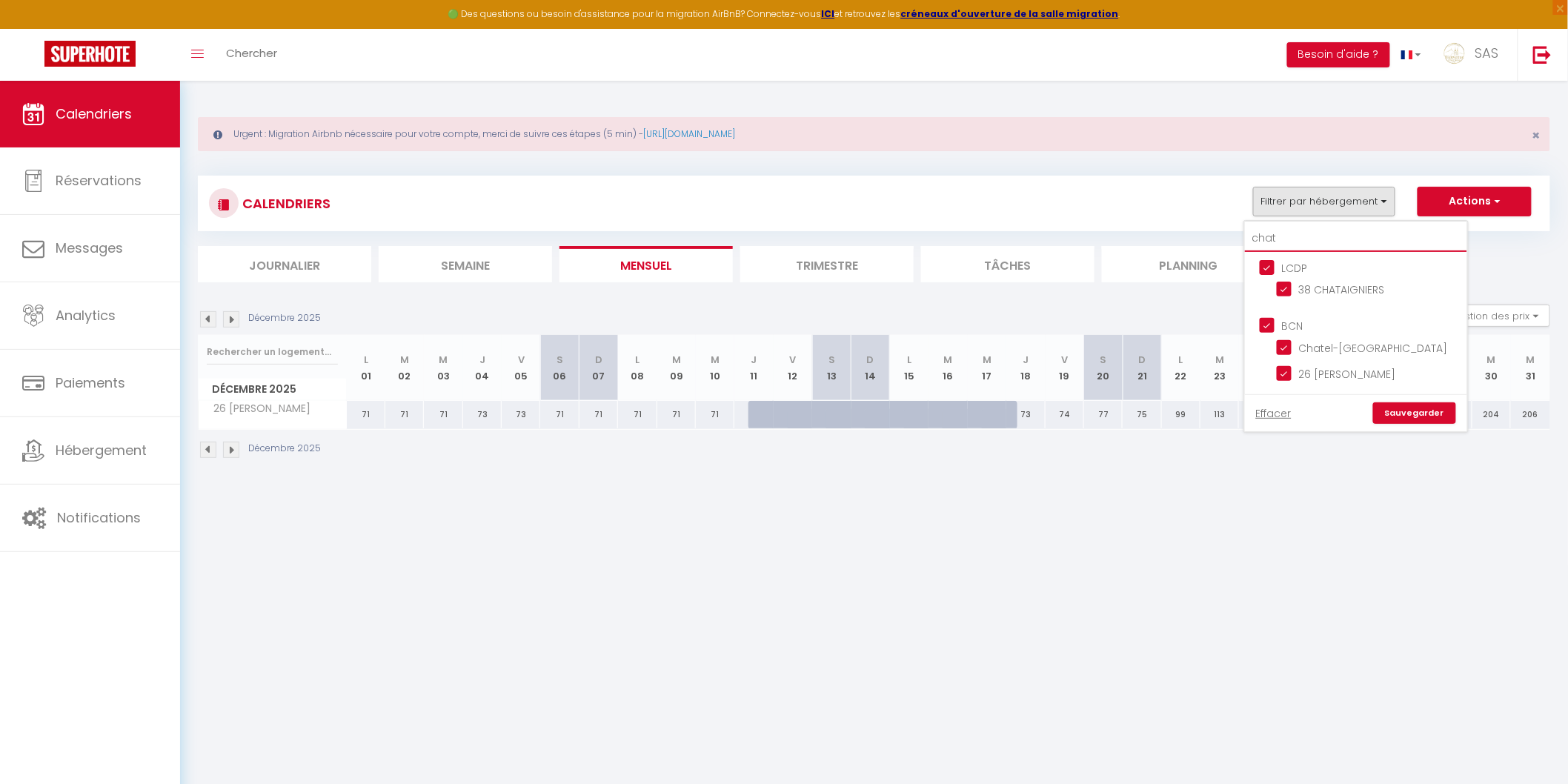
click at [1286, 231] on input "chat" at bounding box center [1356, 238] width 222 height 26
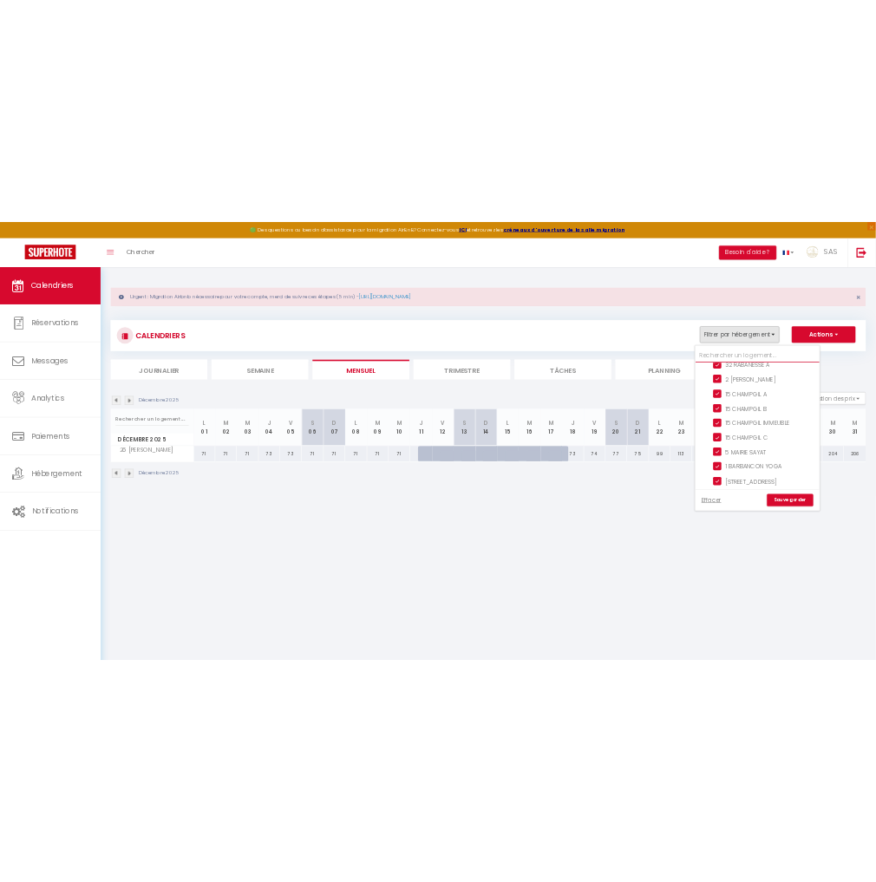
scroll to position [5181, 0]
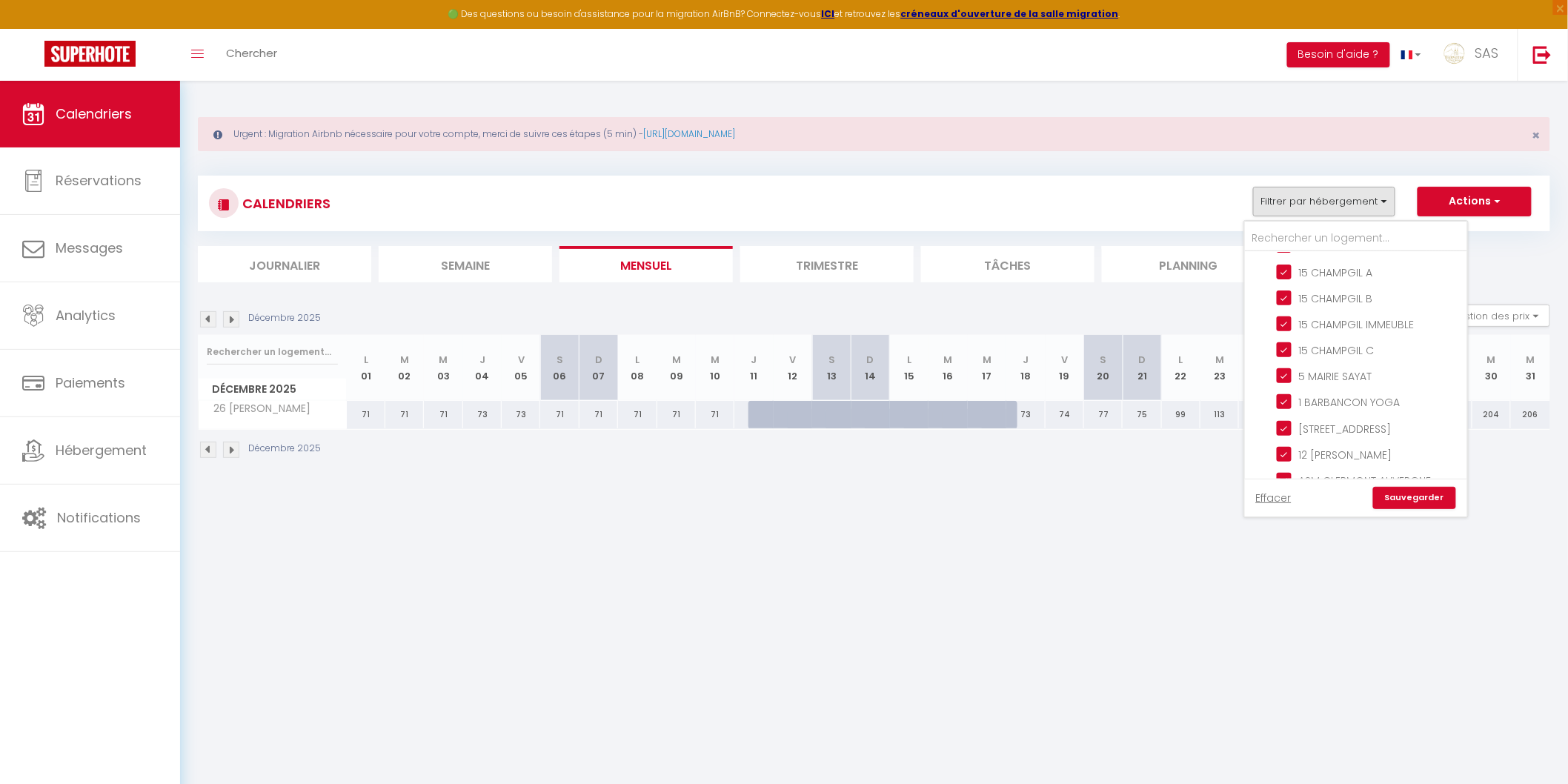
click at [1297, 508] on input "Autres" at bounding box center [1371, 515] width 222 height 15
click at [1404, 497] on link "Sauvegarder" at bounding box center [1414, 498] width 83 height 22
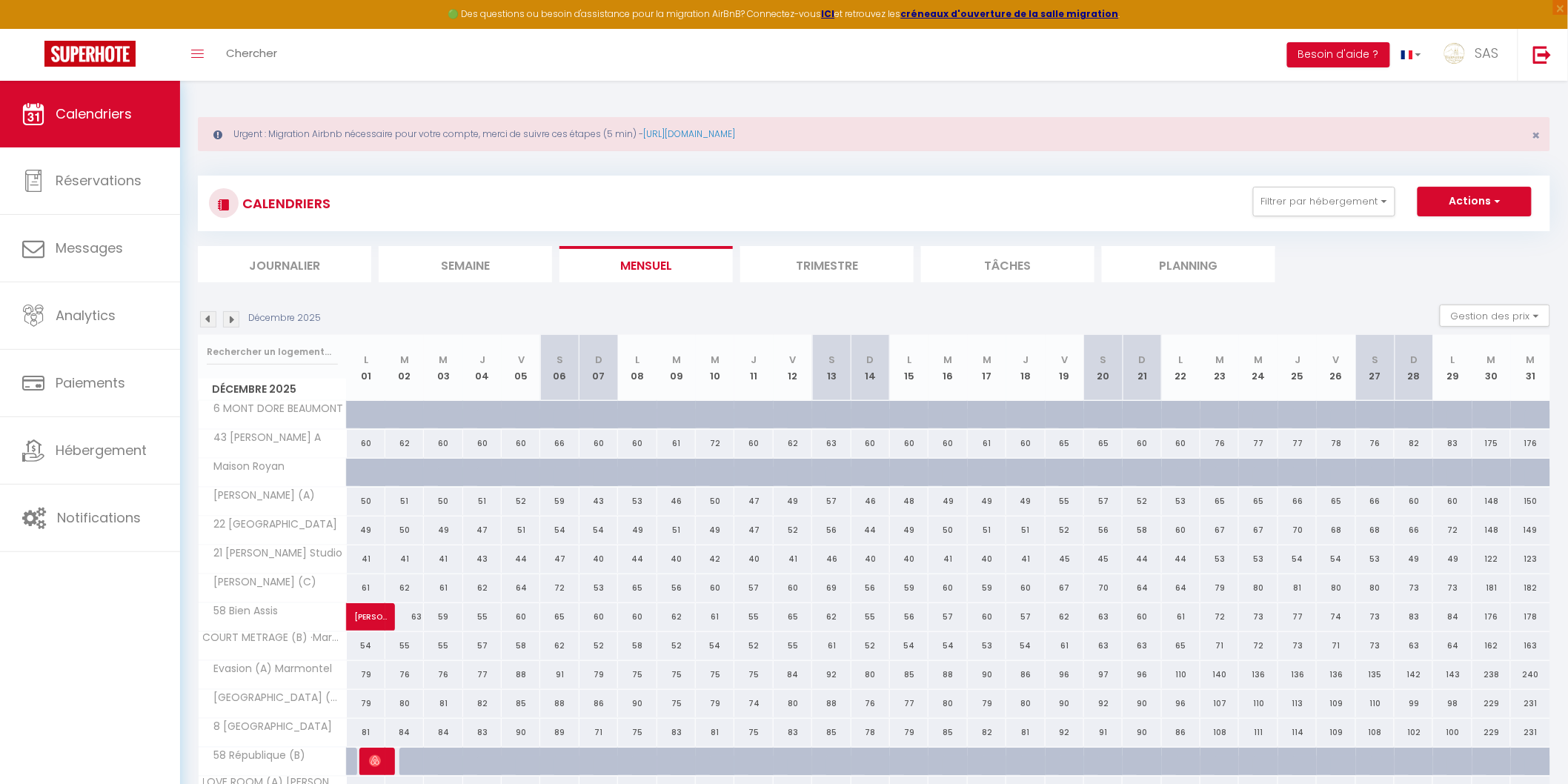
click at [1243, 246] on li "Planning" at bounding box center [1189, 264] width 173 height 37
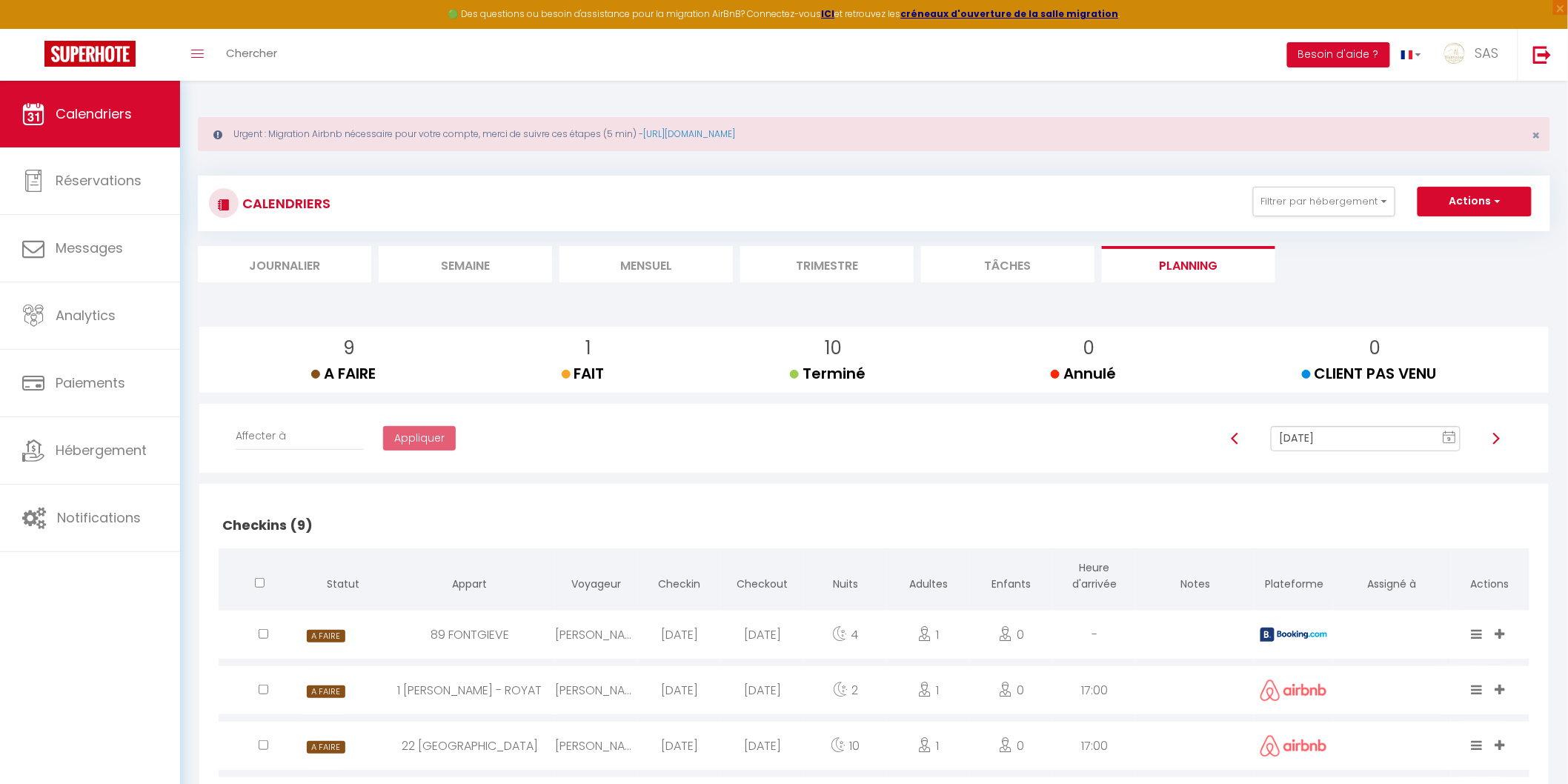
click at [1336, 453] on div "Sep 09, 2025 9 « ‹ » › Sep 2025 2020 ~ 2030 Sep 09, 2025 Sun Mon Tue Wed Thu Fr…" at bounding box center [1365, 446] width 327 height 40
click at [1331, 435] on input "[DATE]" at bounding box center [1365, 438] width 189 height 25
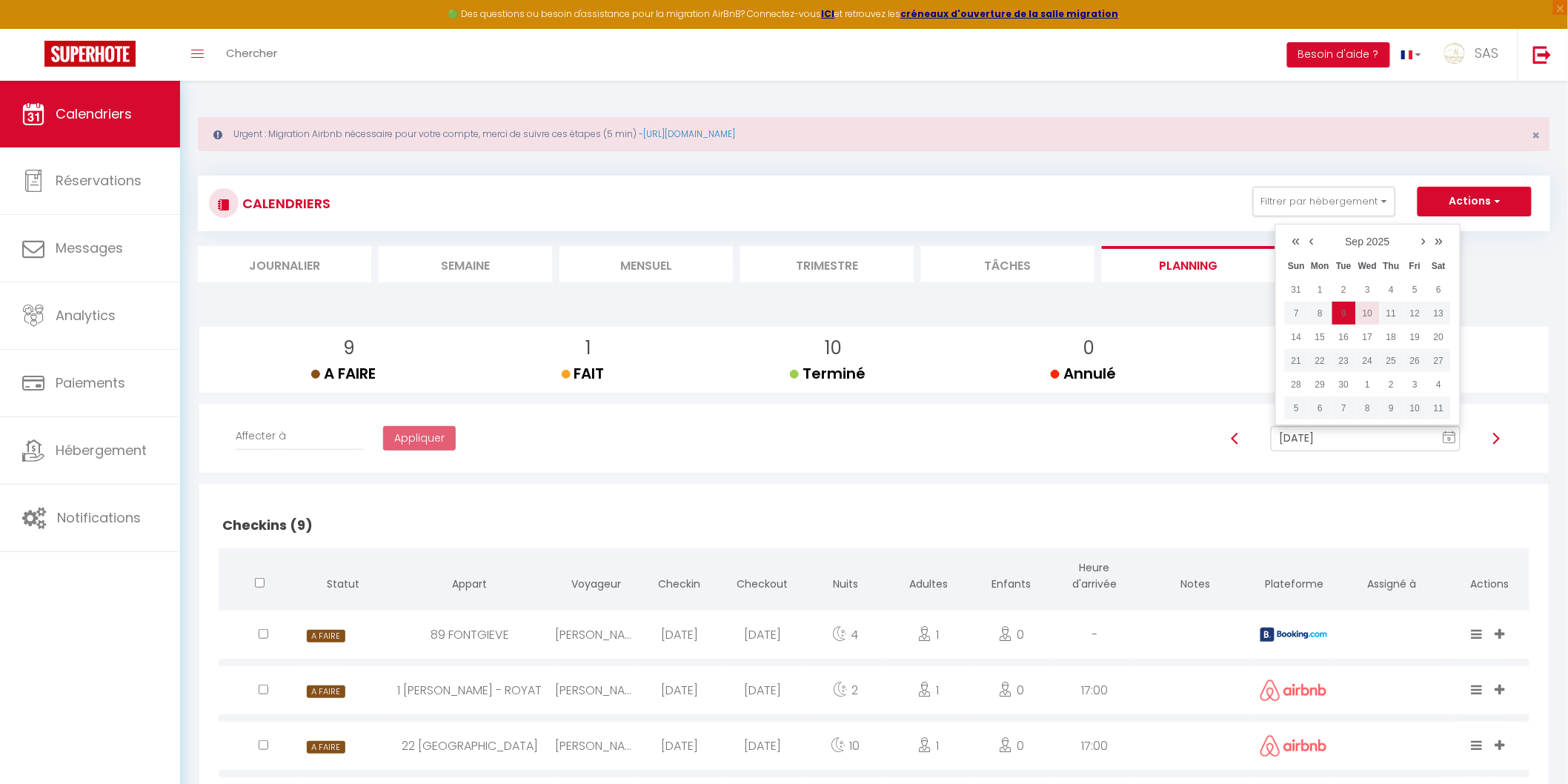
click at [1375, 316] on td "10" at bounding box center [1368, 313] width 24 height 24
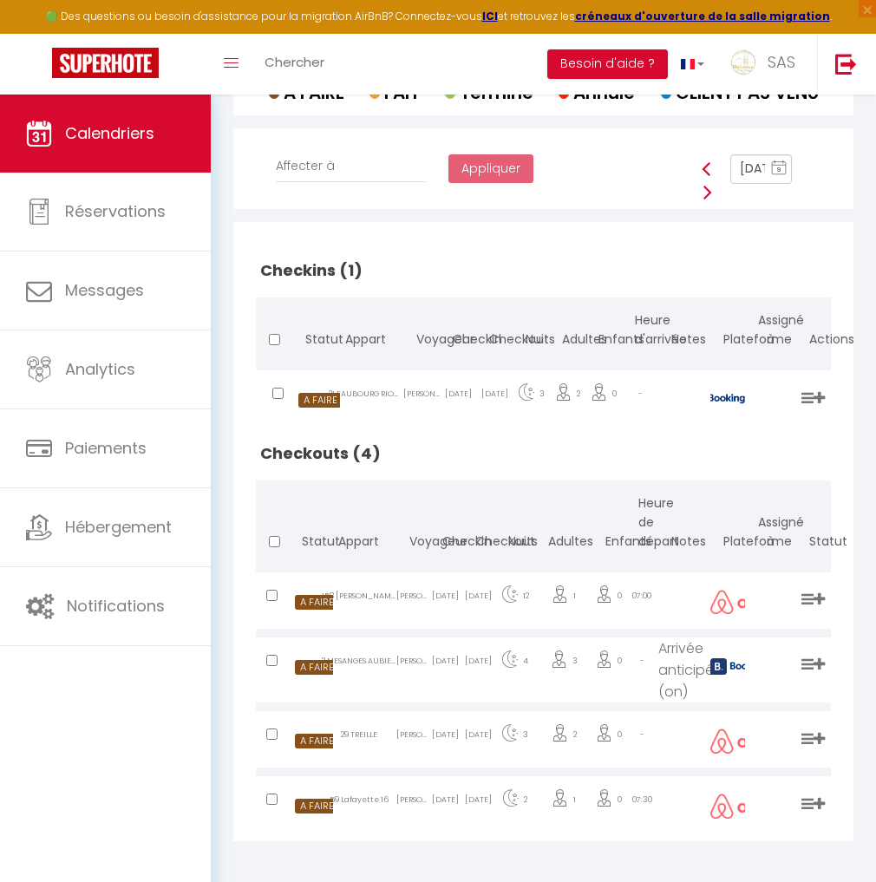
scroll to position [376, 0]
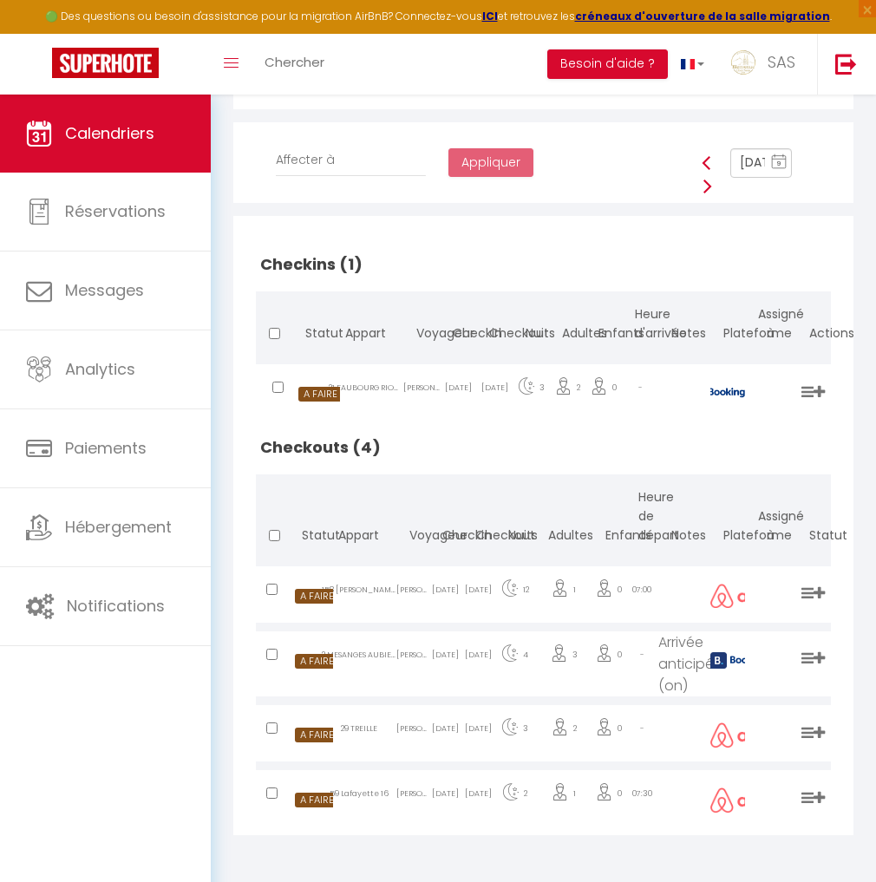
click at [756, 169] on input "Sep 10, 2025" at bounding box center [761, 162] width 62 height 29
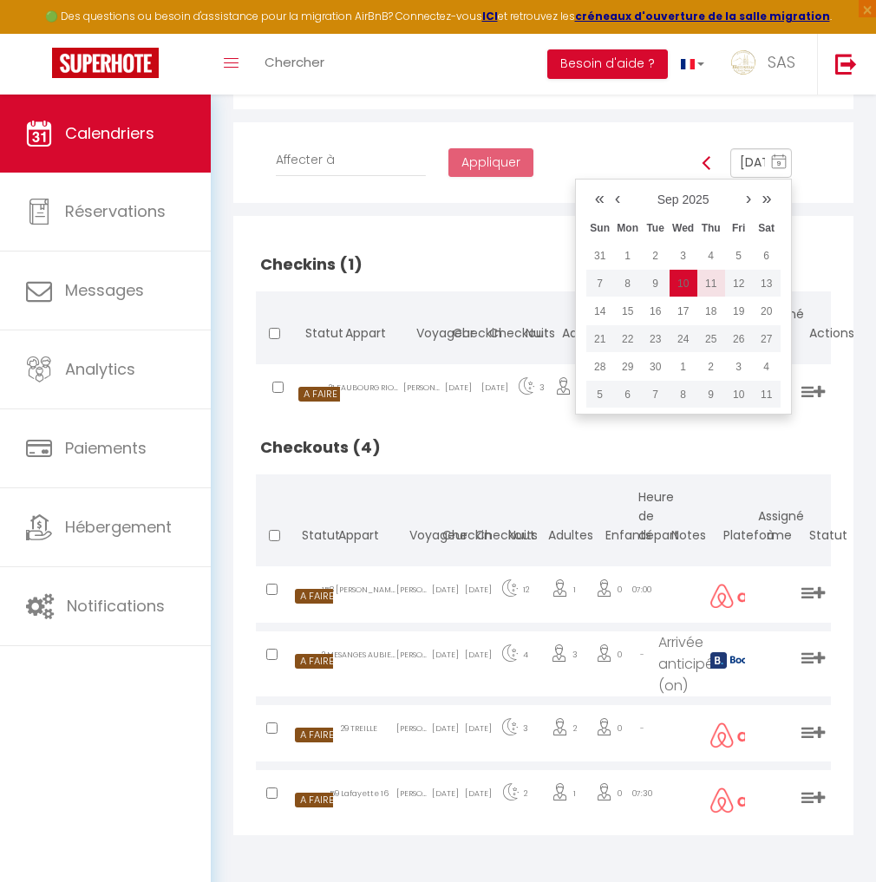
click at [711, 288] on td "11" at bounding box center [711, 284] width 28 height 28
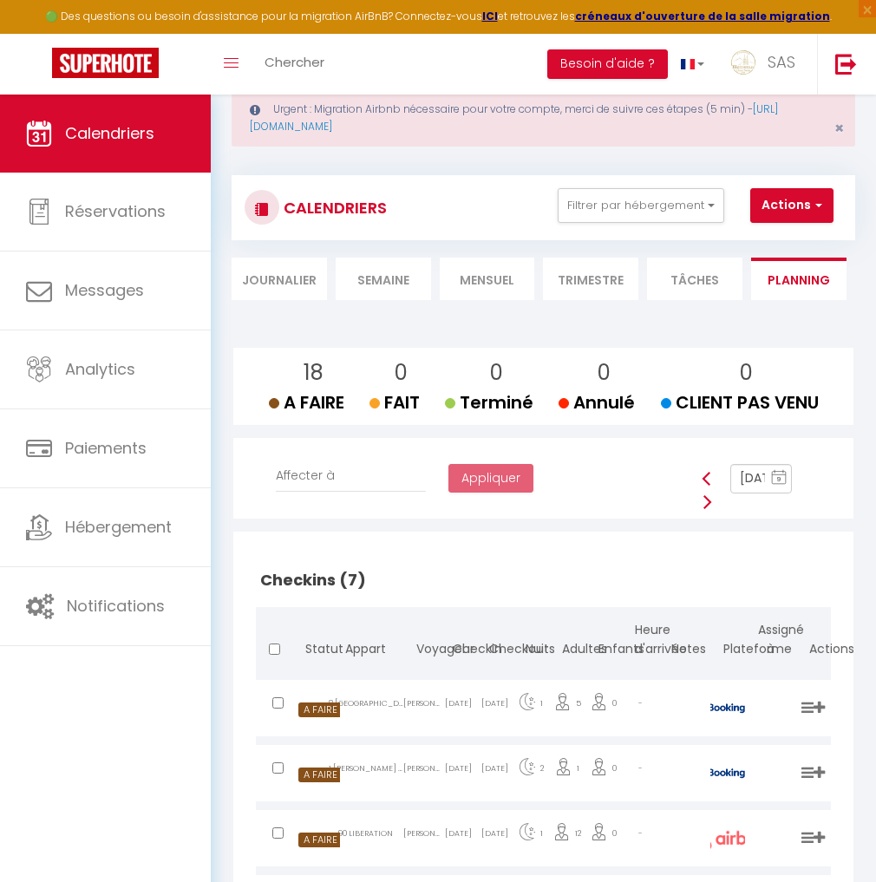
scroll to position [0, 0]
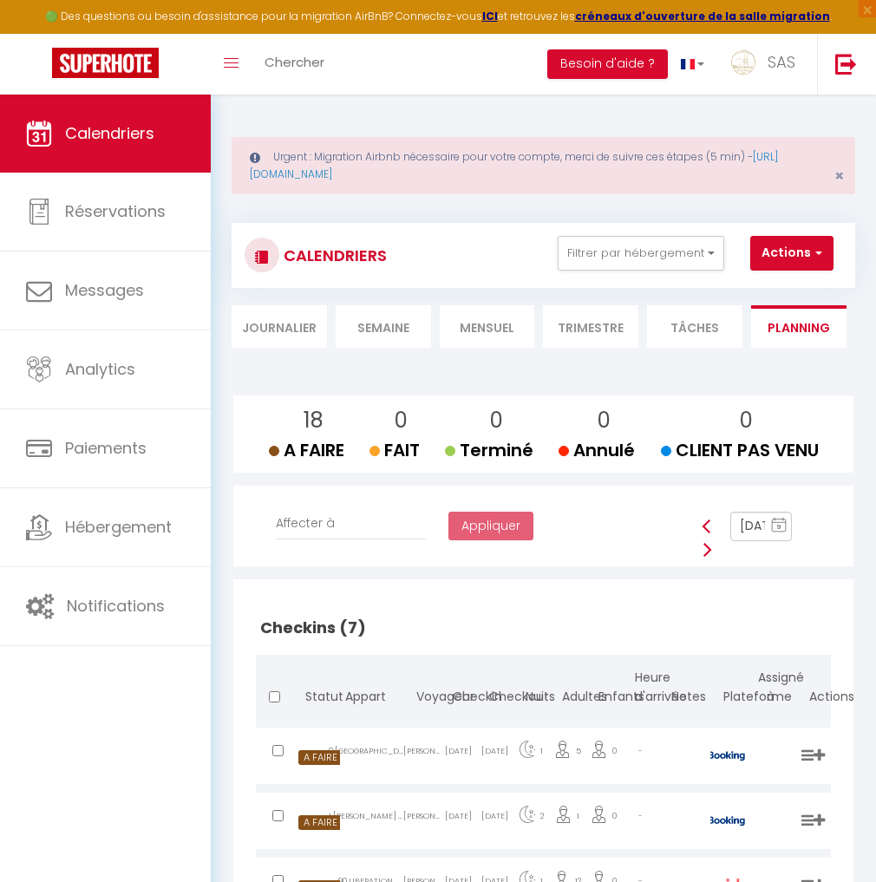
click at [775, 532] on rect at bounding box center [779, 526] width 14 height 12
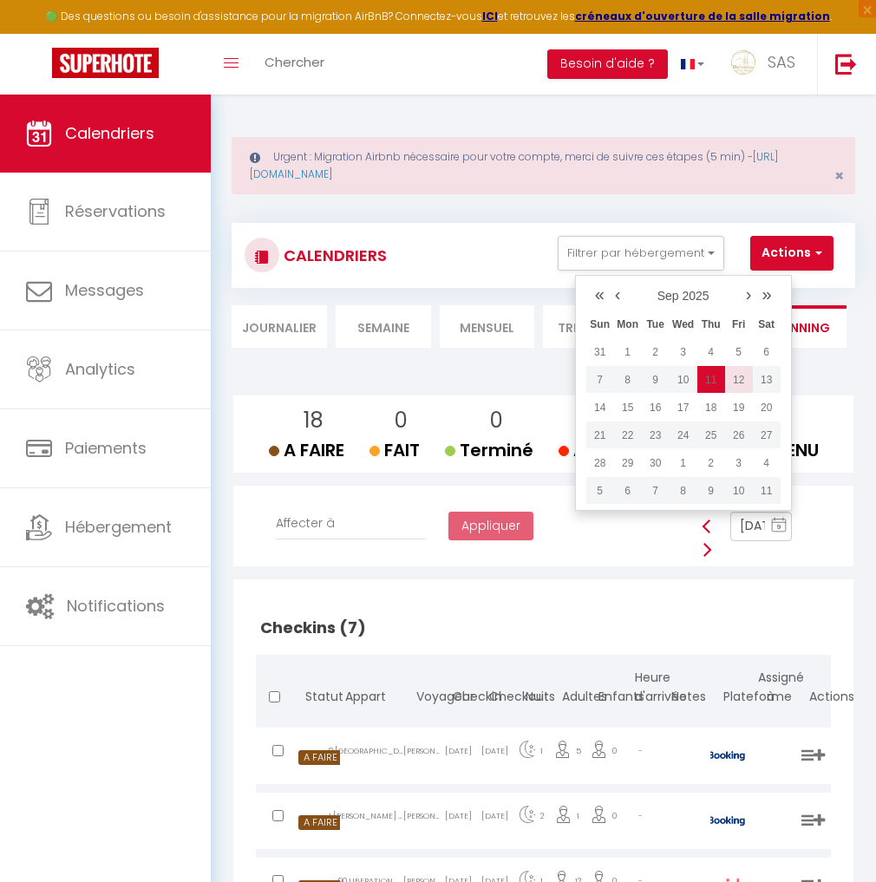
click at [738, 394] on td "12" at bounding box center [739, 380] width 28 height 28
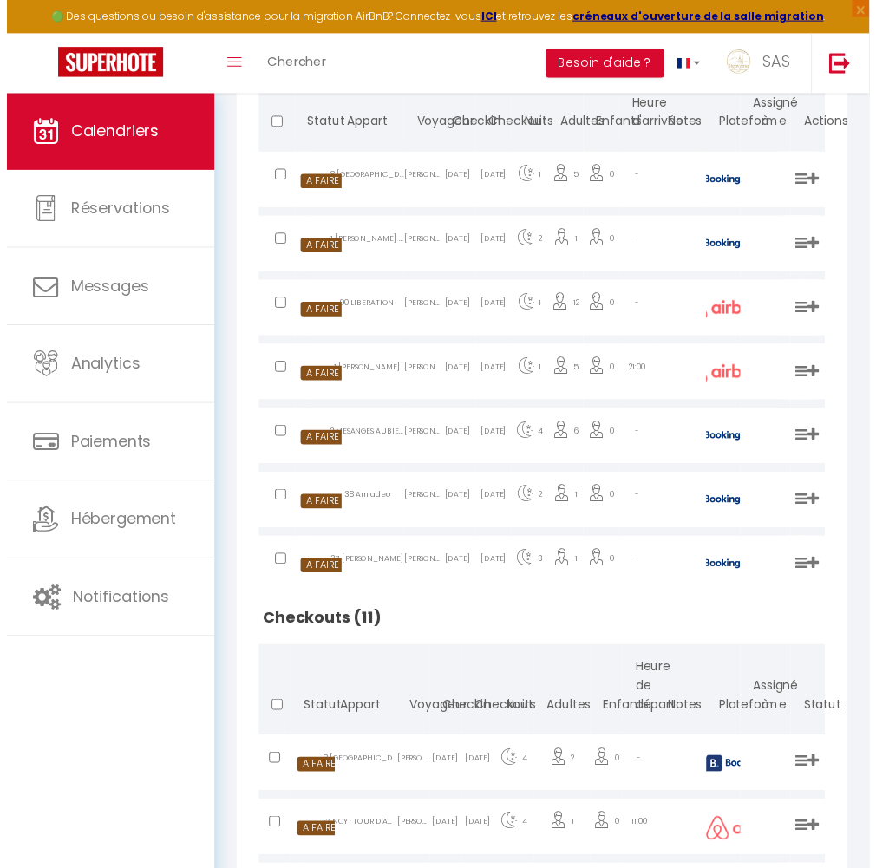
scroll to position [643, 0]
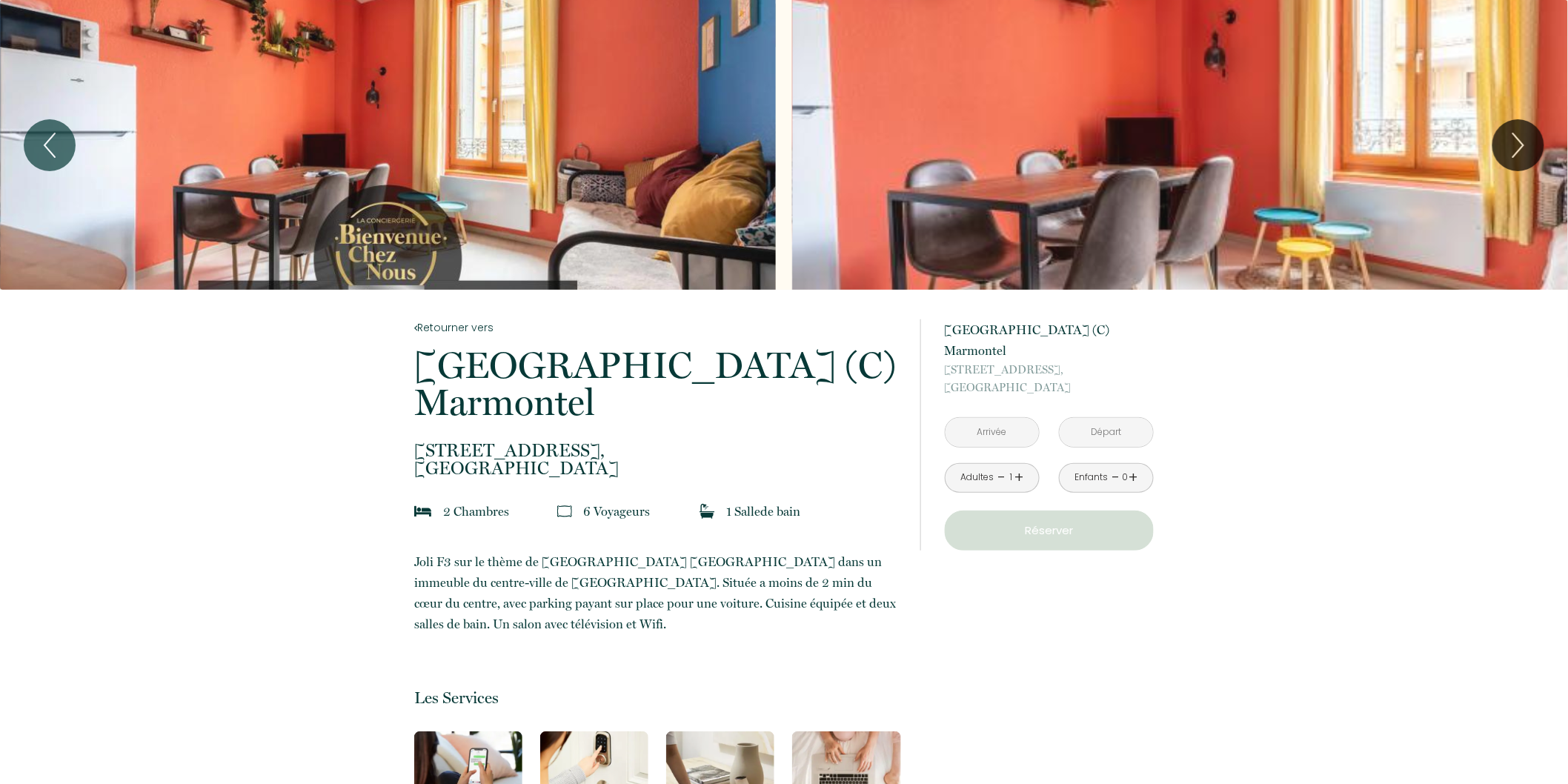
click at [442, 200] on div "Slideshow" at bounding box center [388, 144] width 776 height 290
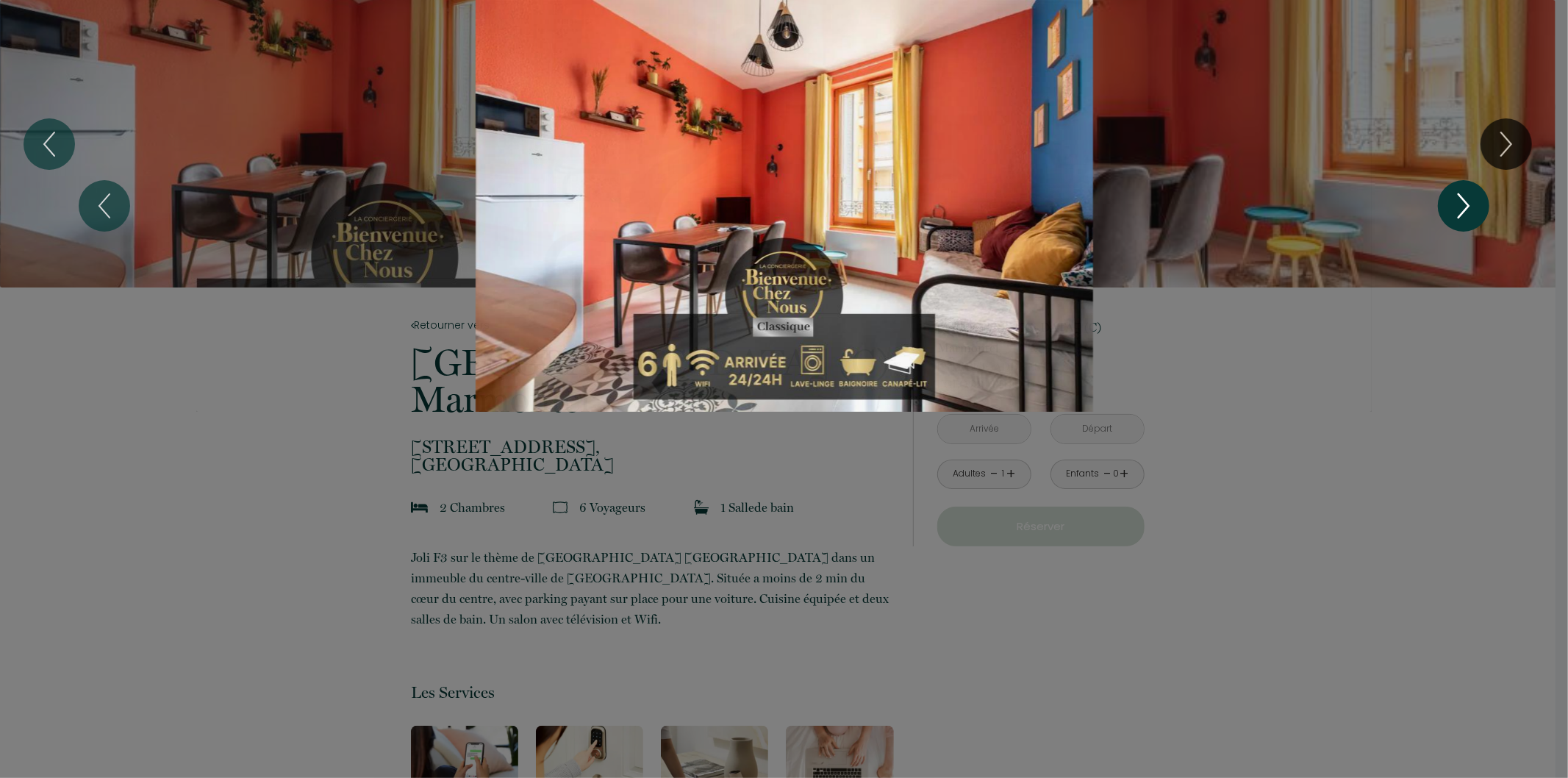
click at [1469, 198] on icon "Next" at bounding box center [1464, 206] width 31 height 44
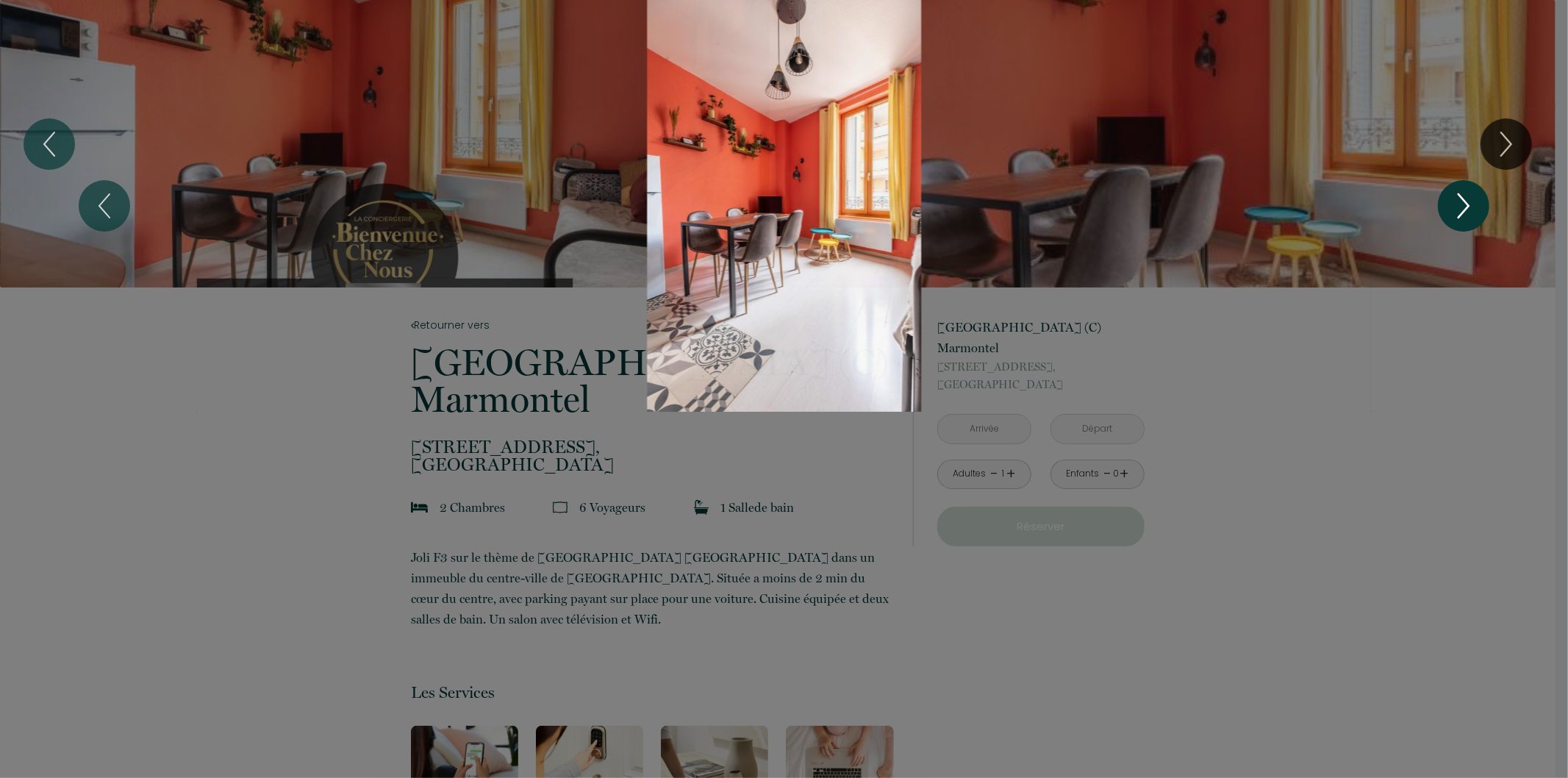
click at [1468, 198] on icon "Next" at bounding box center [1464, 206] width 31 height 44
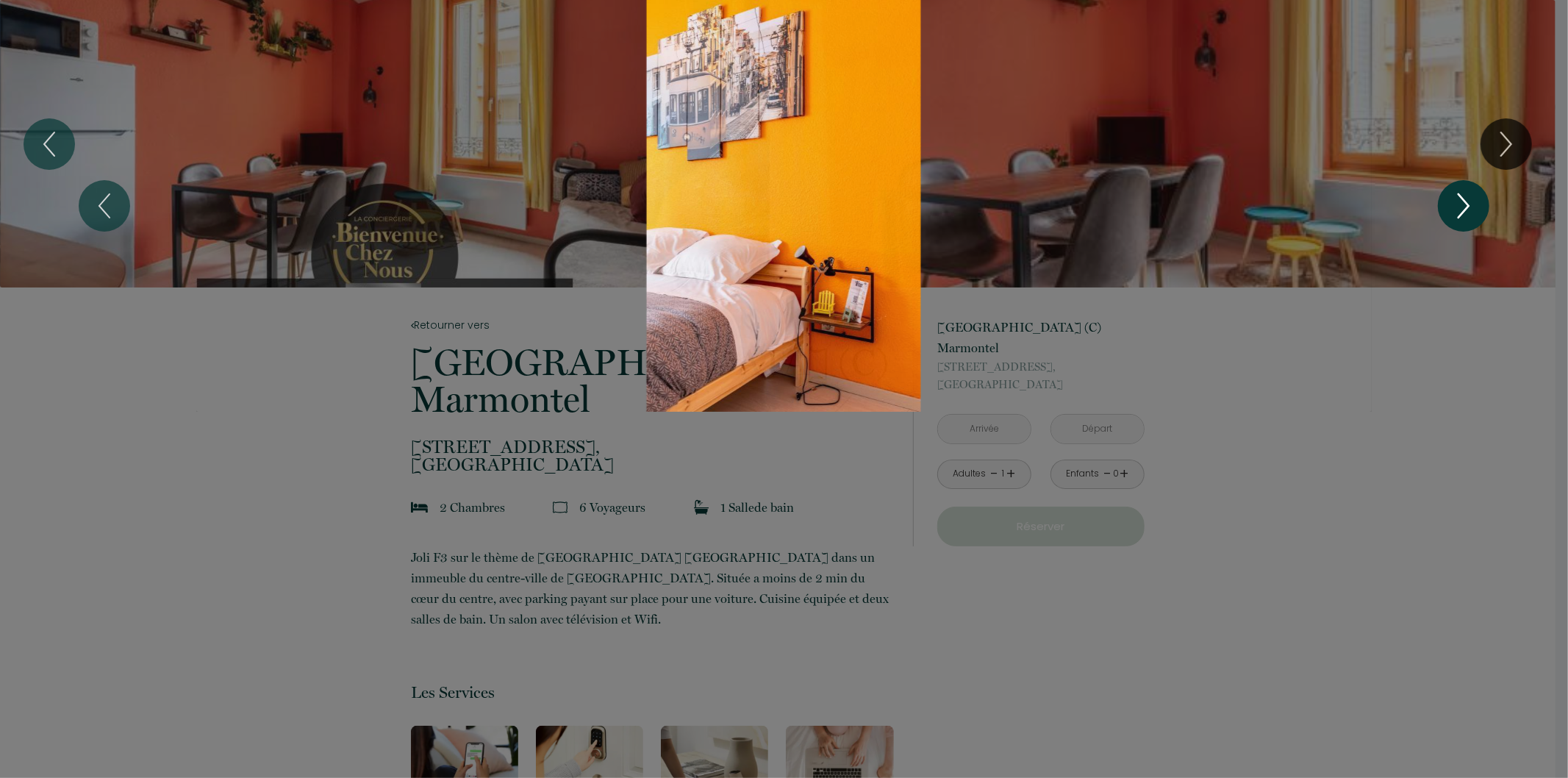
click at [1468, 198] on icon "Next" at bounding box center [1464, 206] width 31 height 44
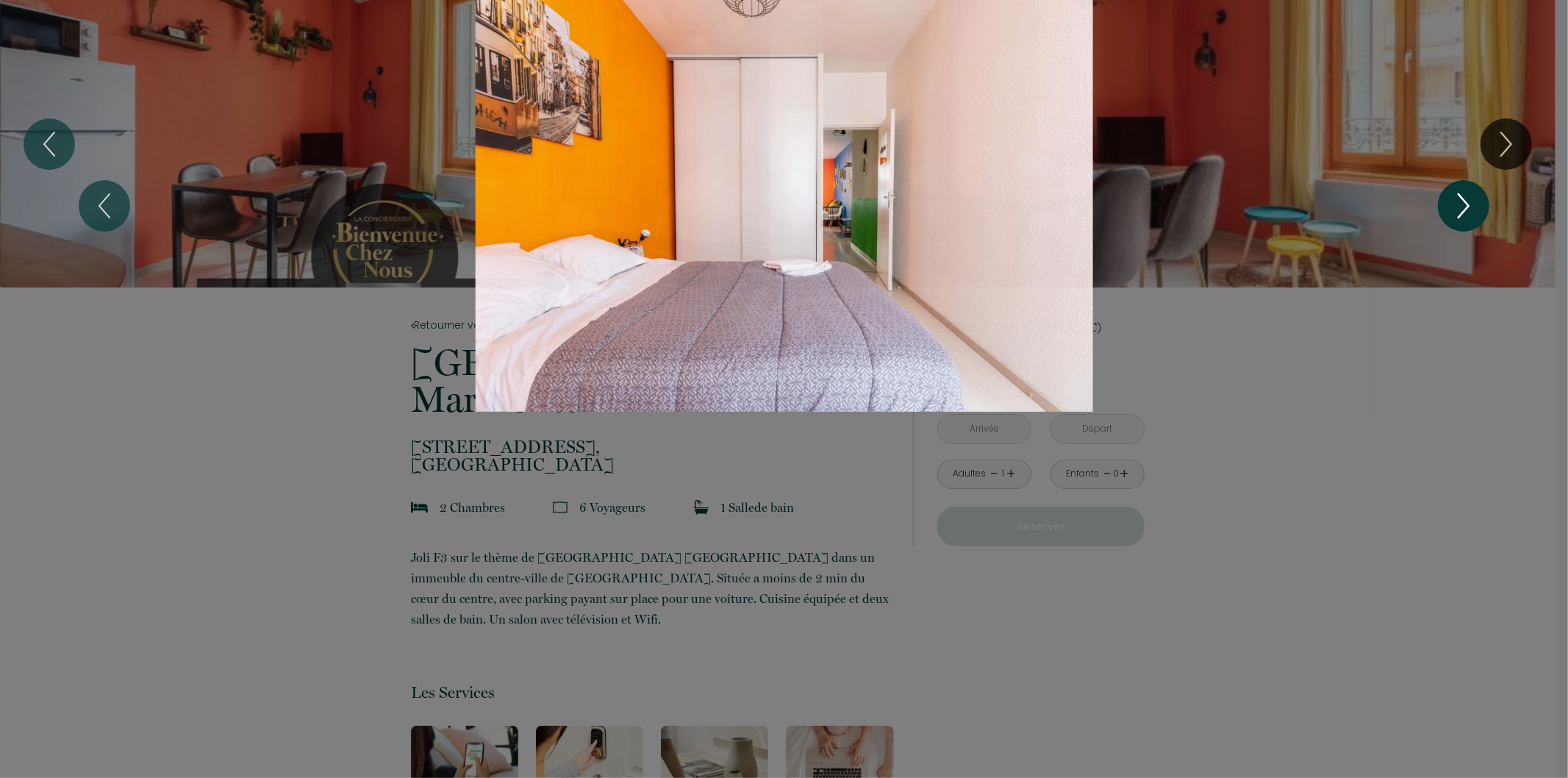
click at [1468, 198] on icon "Next" at bounding box center [1464, 206] width 31 height 44
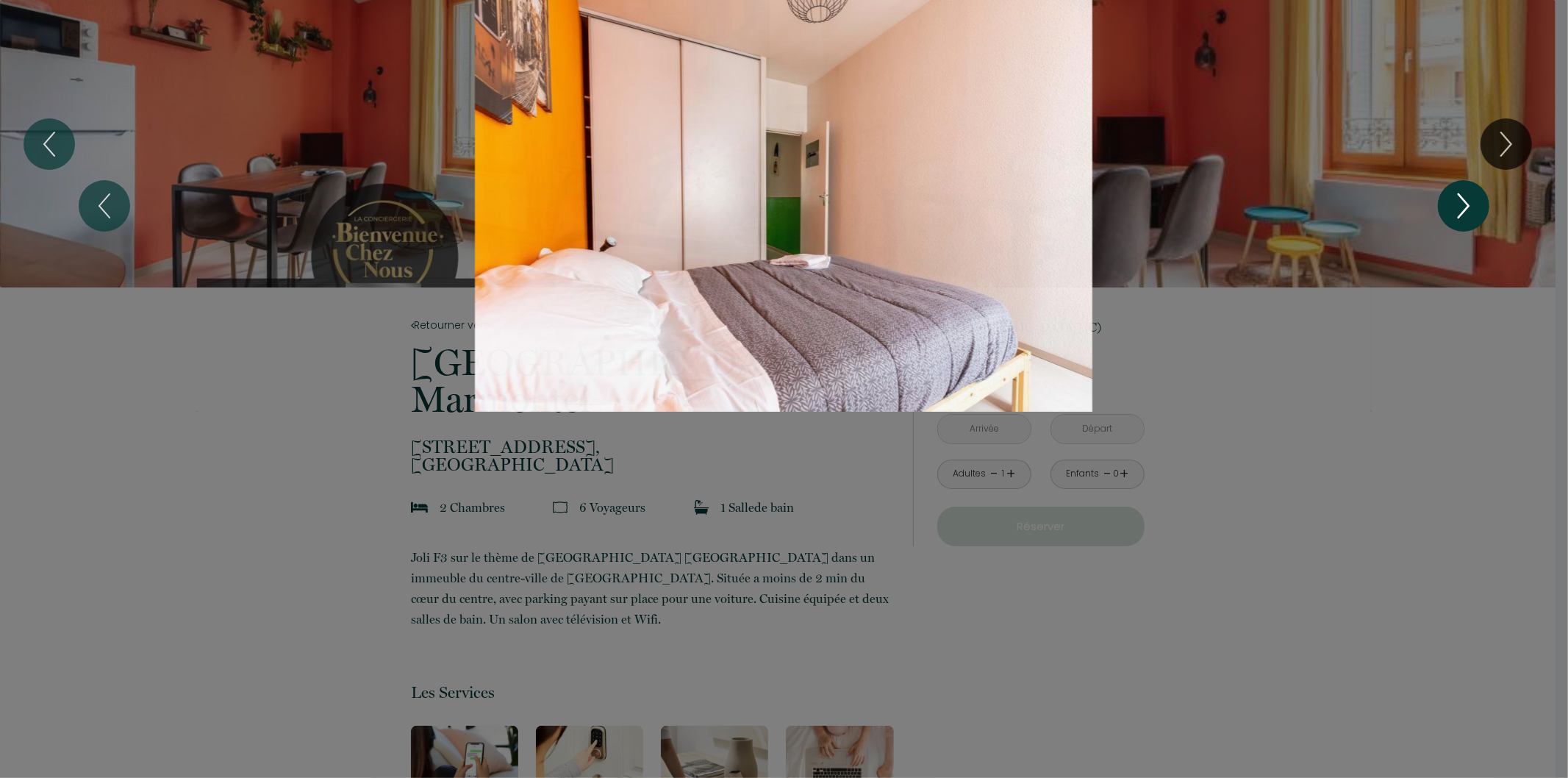
click at [1468, 198] on icon "Next" at bounding box center [1464, 206] width 31 height 44
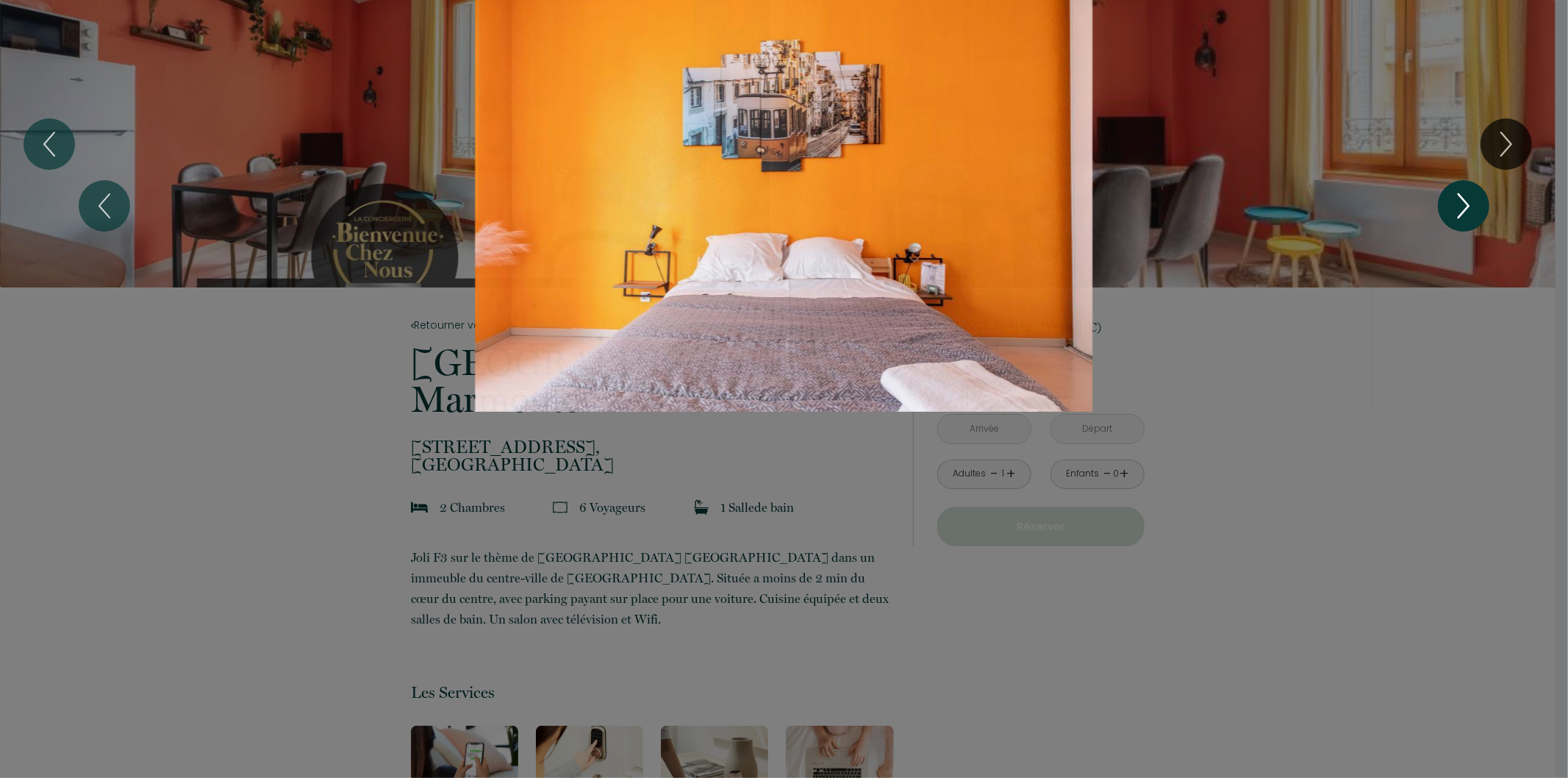
click at [1468, 198] on icon "Next" at bounding box center [1464, 206] width 31 height 44
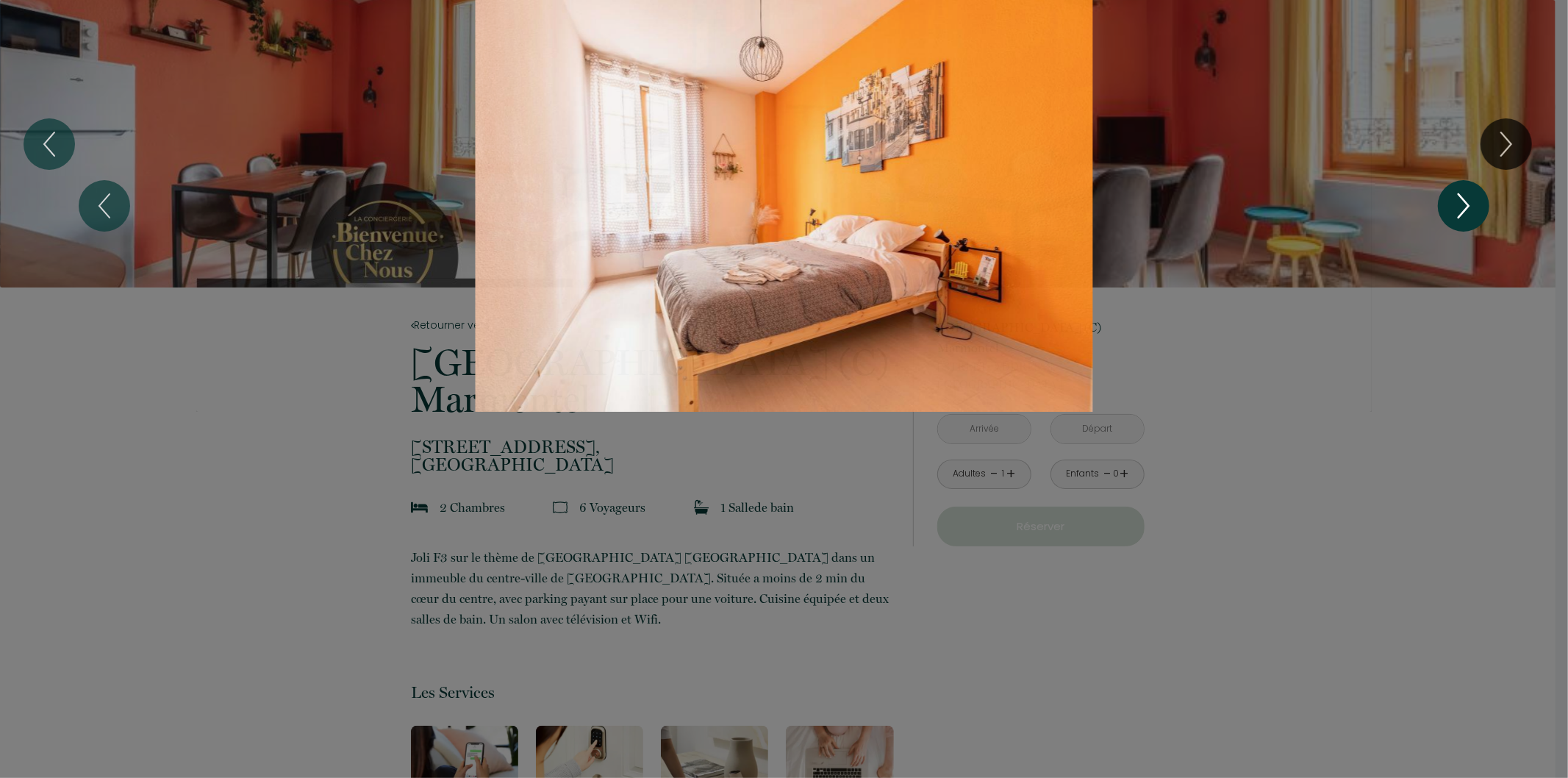
click at [1468, 198] on icon "Next" at bounding box center [1464, 206] width 31 height 44
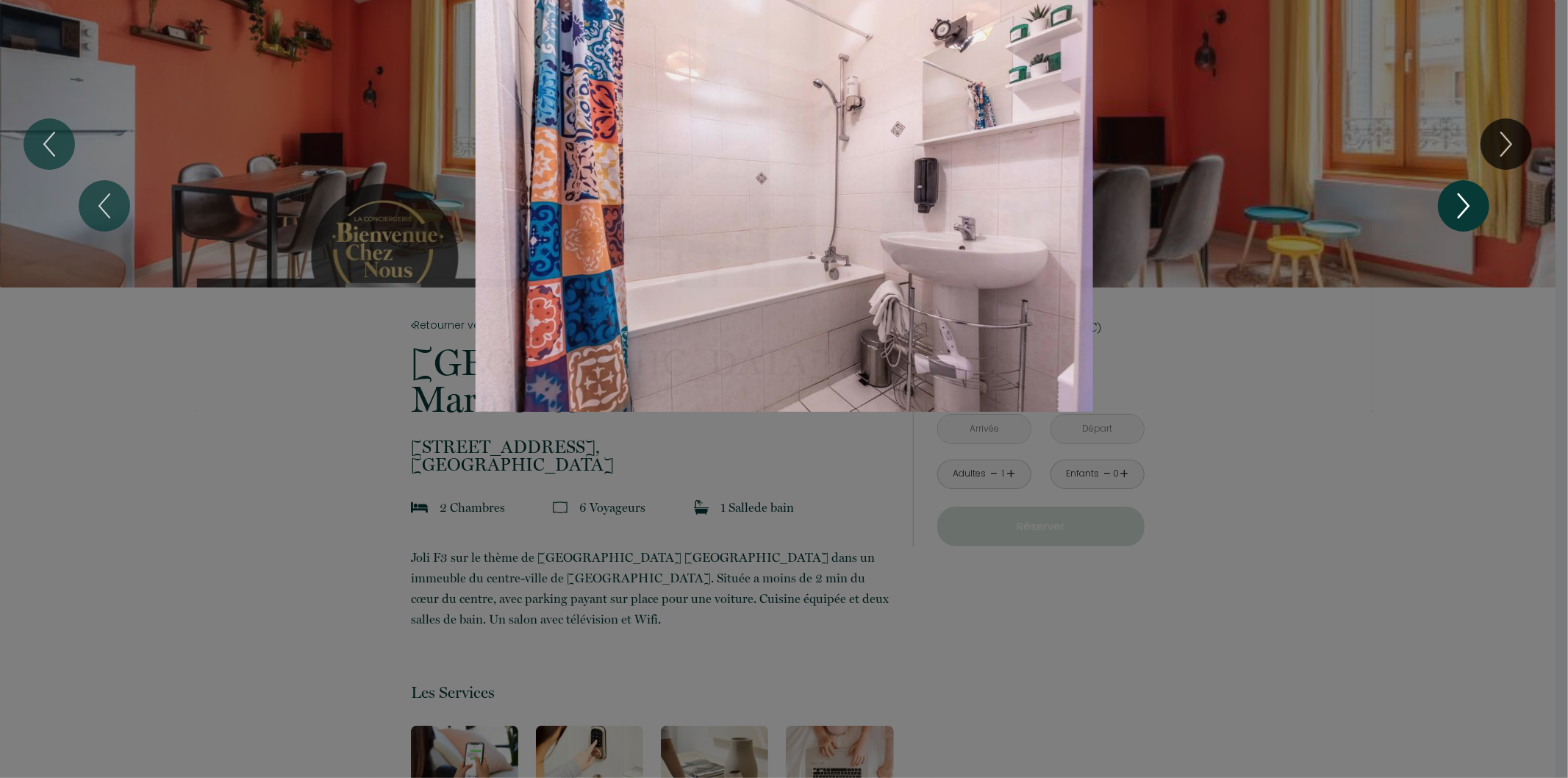
click at [1468, 198] on icon "Next" at bounding box center [1464, 206] width 31 height 44
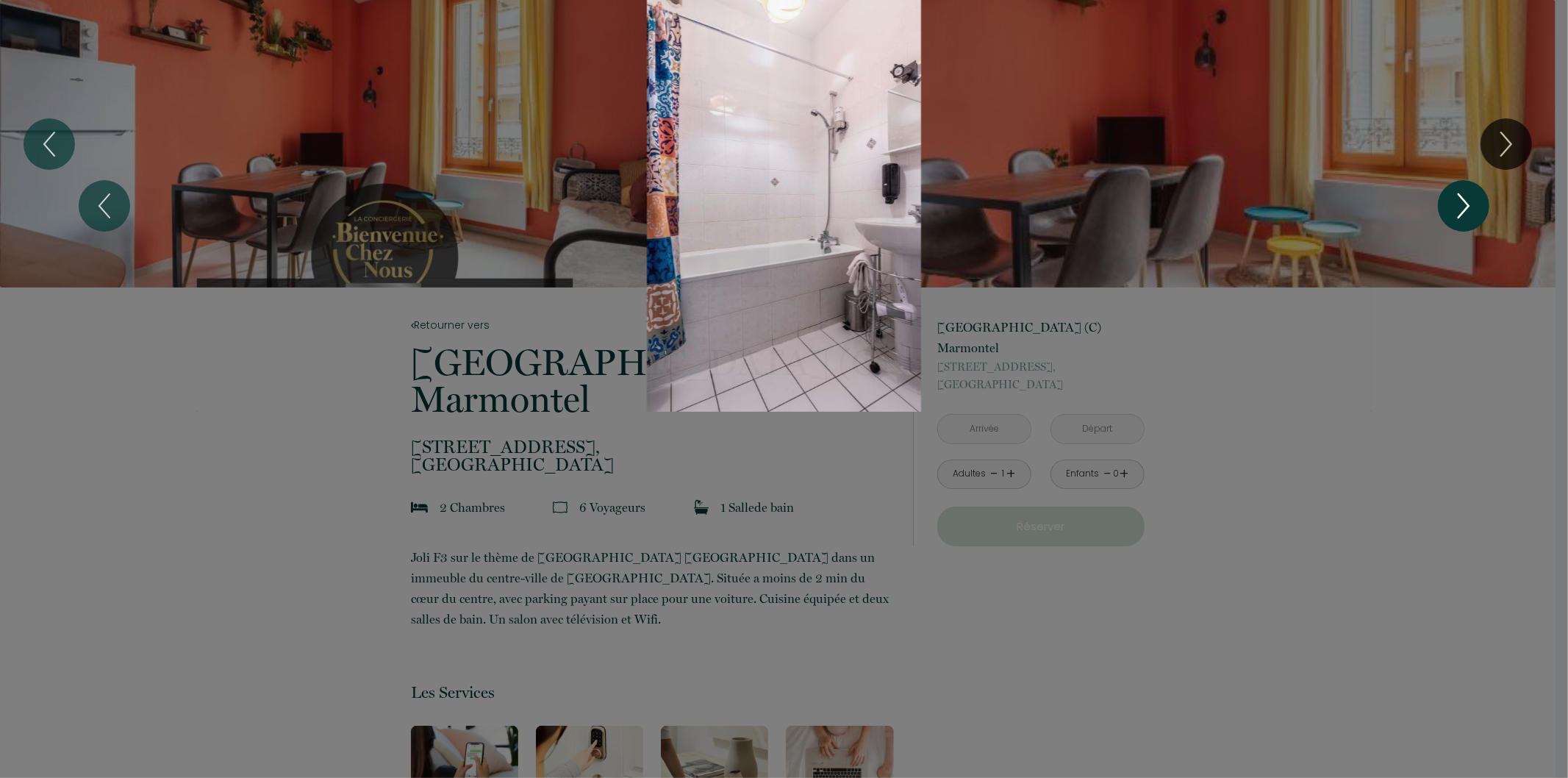
click at [1468, 198] on icon "Next" at bounding box center [1464, 206] width 31 height 44
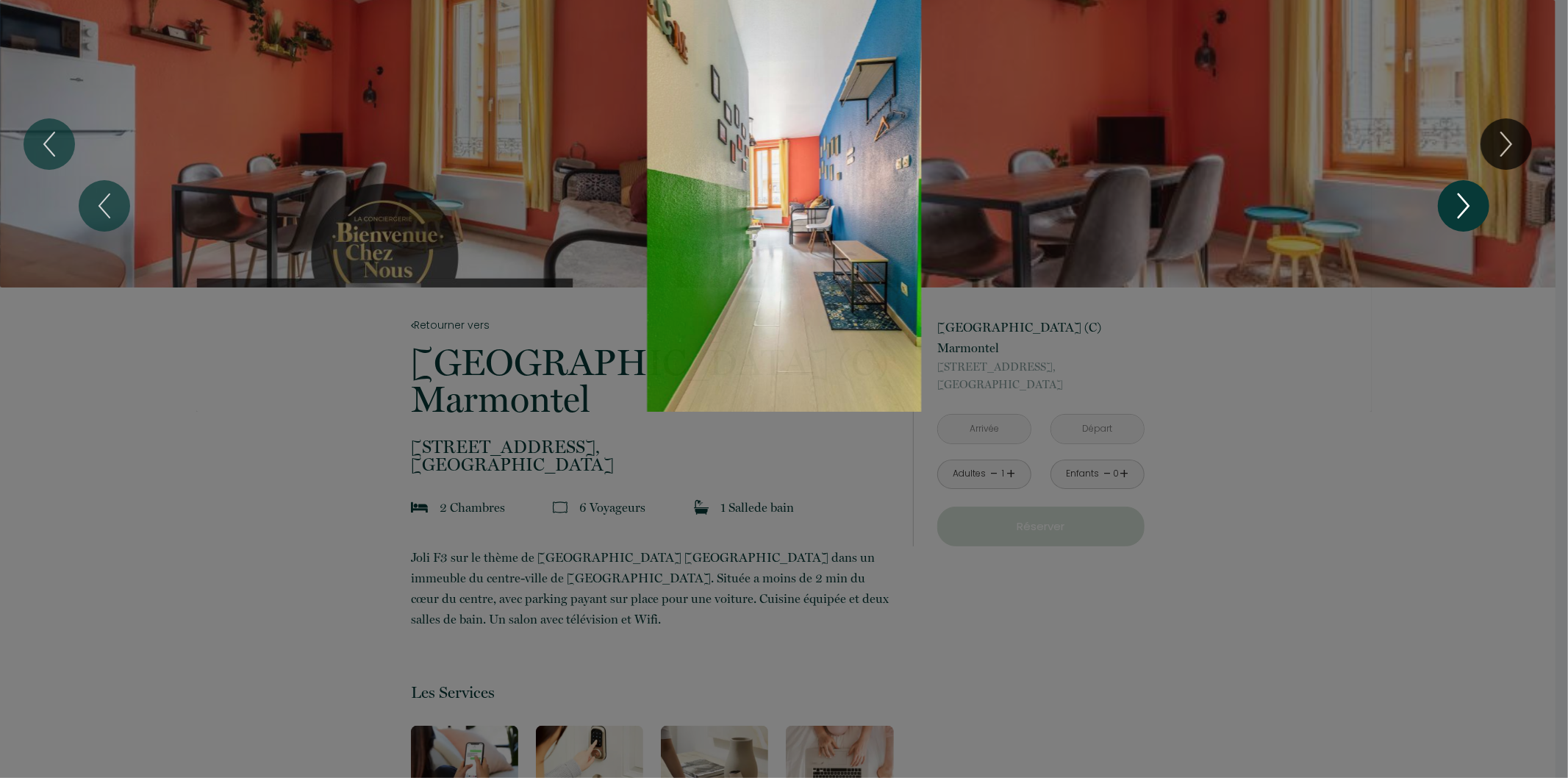
click at [1468, 198] on icon "Next" at bounding box center [1464, 206] width 31 height 44
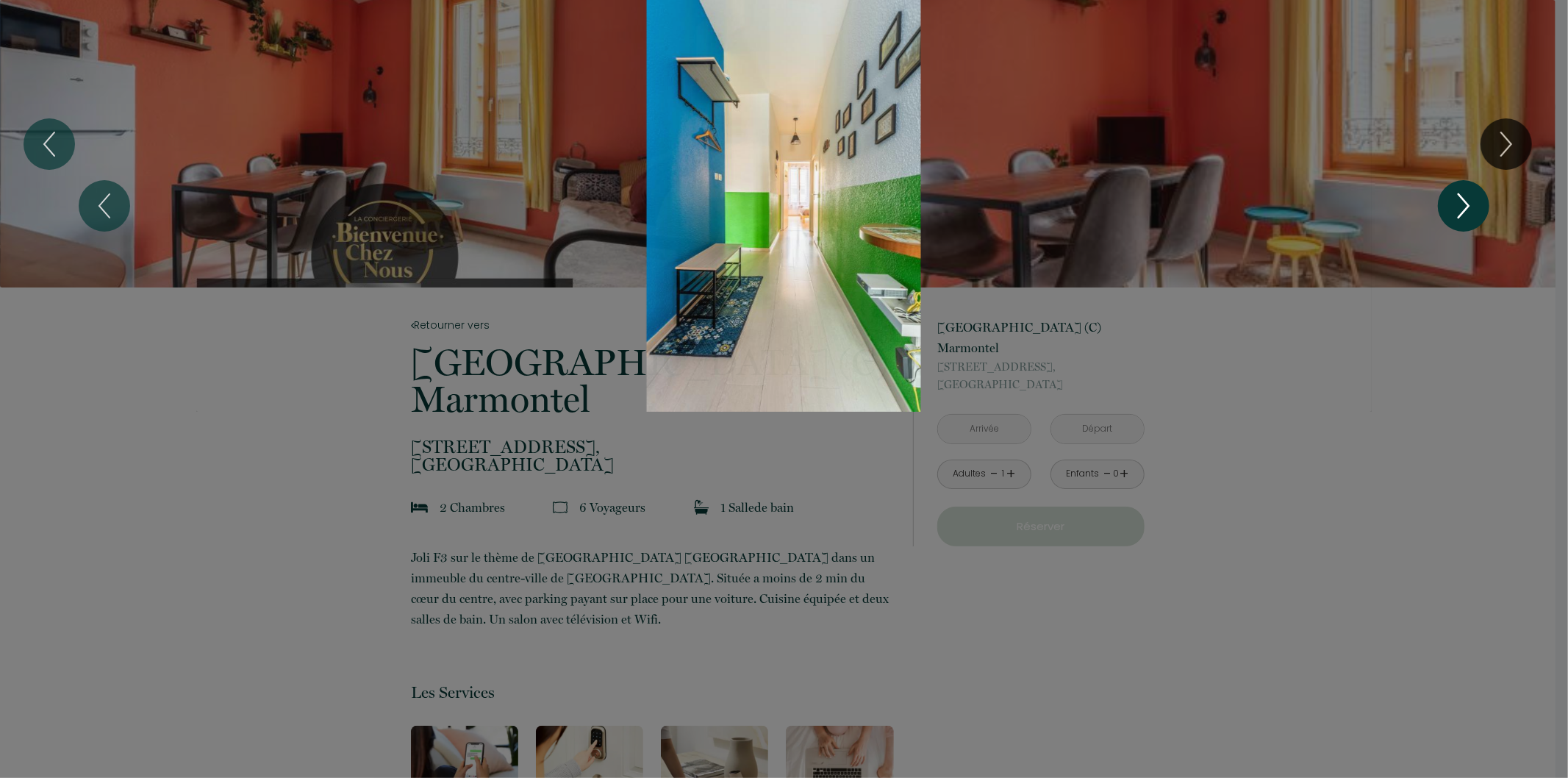
click at [1468, 198] on icon "Next" at bounding box center [1464, 206] width 31 height 44
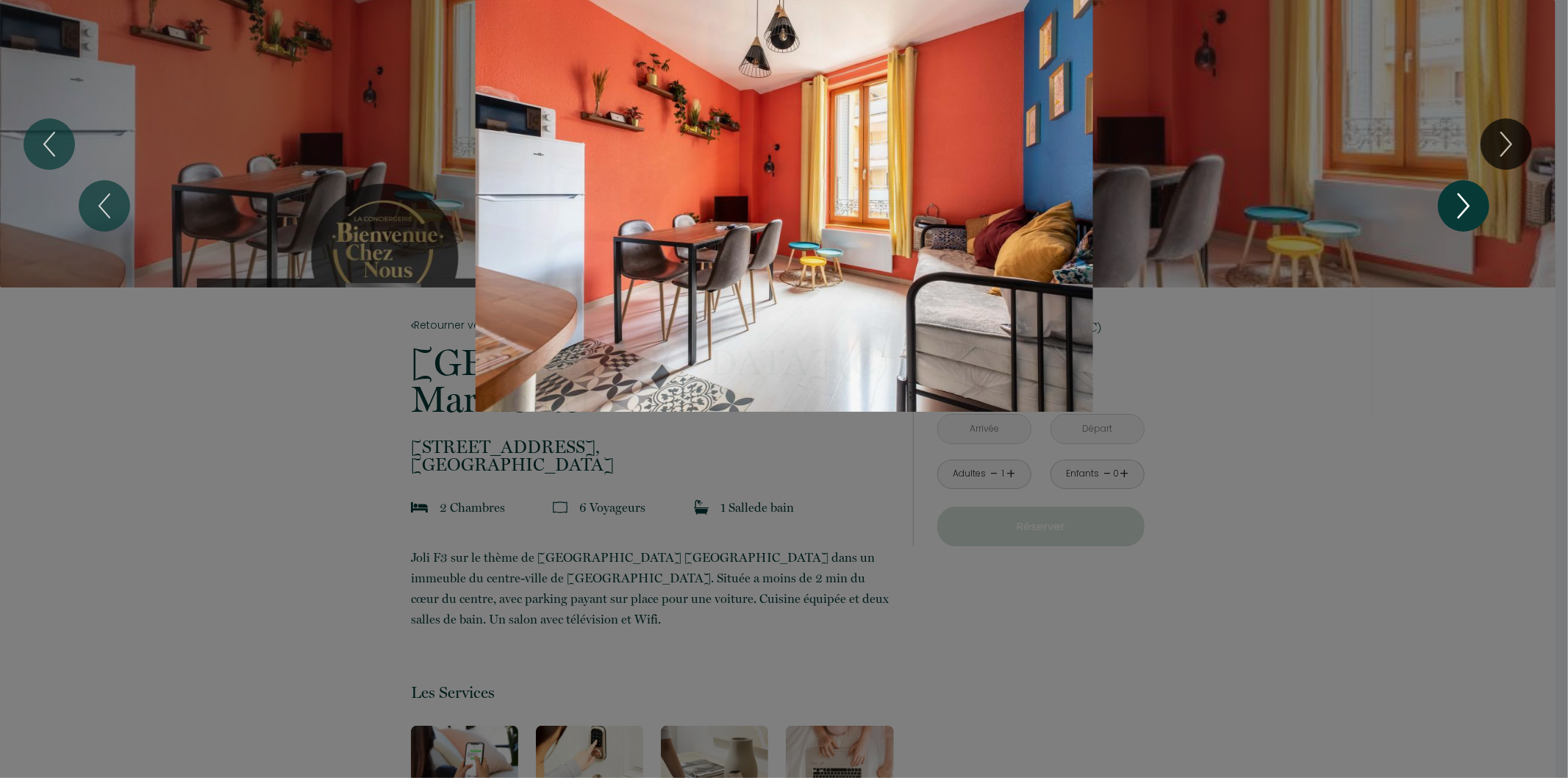
click at [1468, 198] on icon "Next" at bounding box center [1464, 206] width 31 height 44
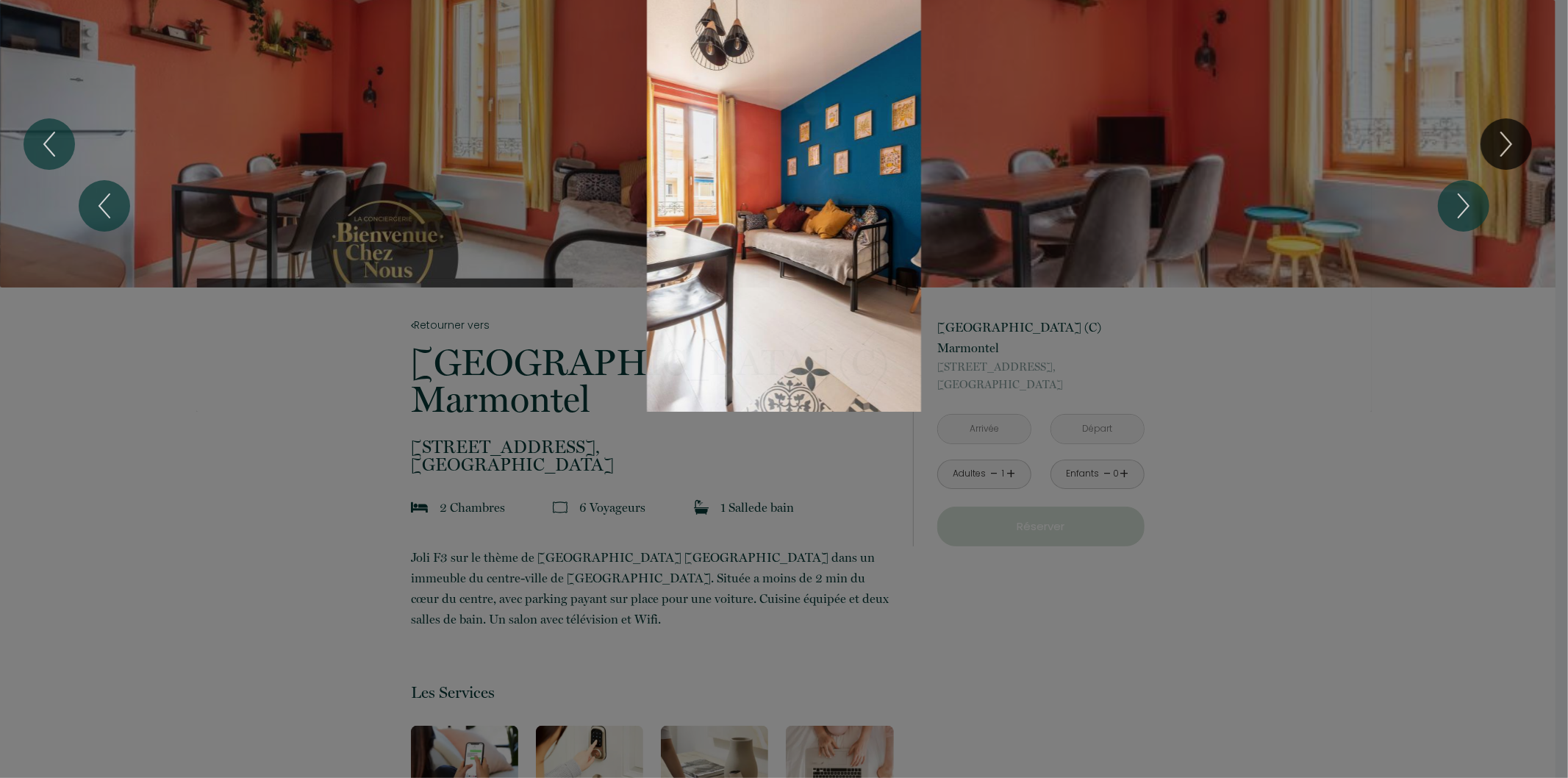
click at [1259, 397] on div "Slideshow" at bounding box center [784, 206] width 1176 height 412
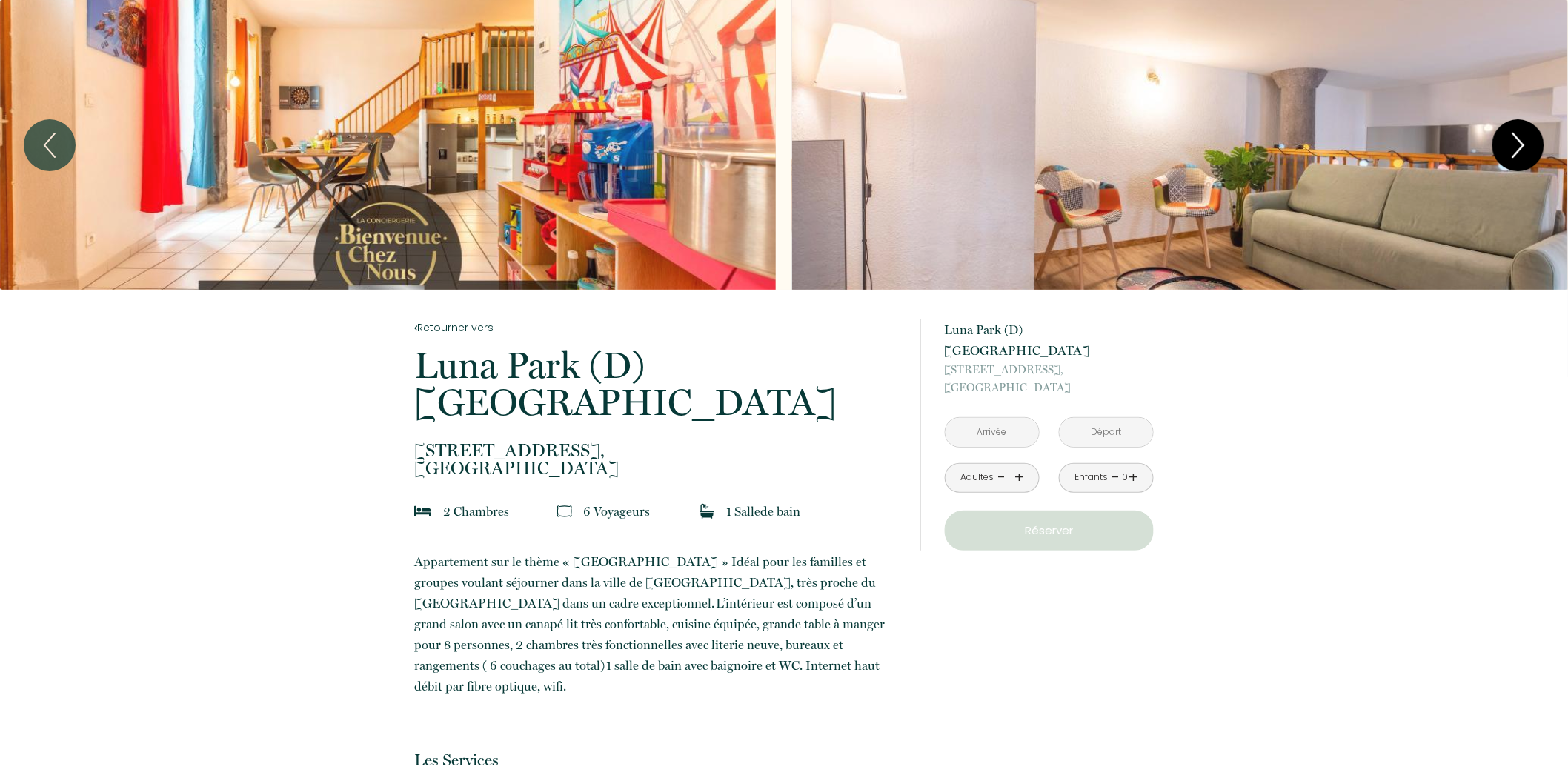
click at [1508, 154] on icon "Next" at bounding box center [1518, 145] width 31 height 44
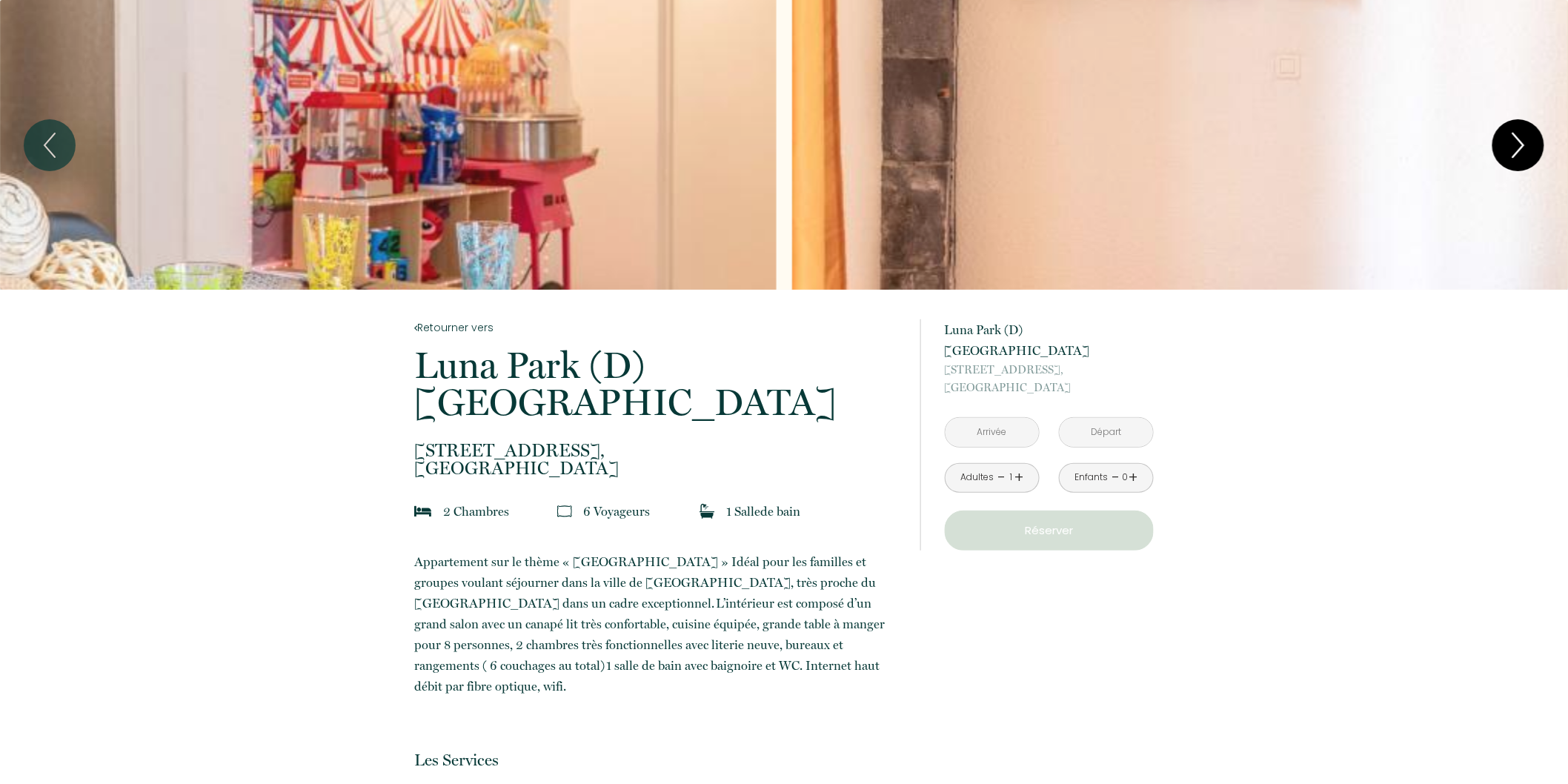
click at [1508, 154] on icon "Next" at bounding box center [1518, 145] width 31 height 44
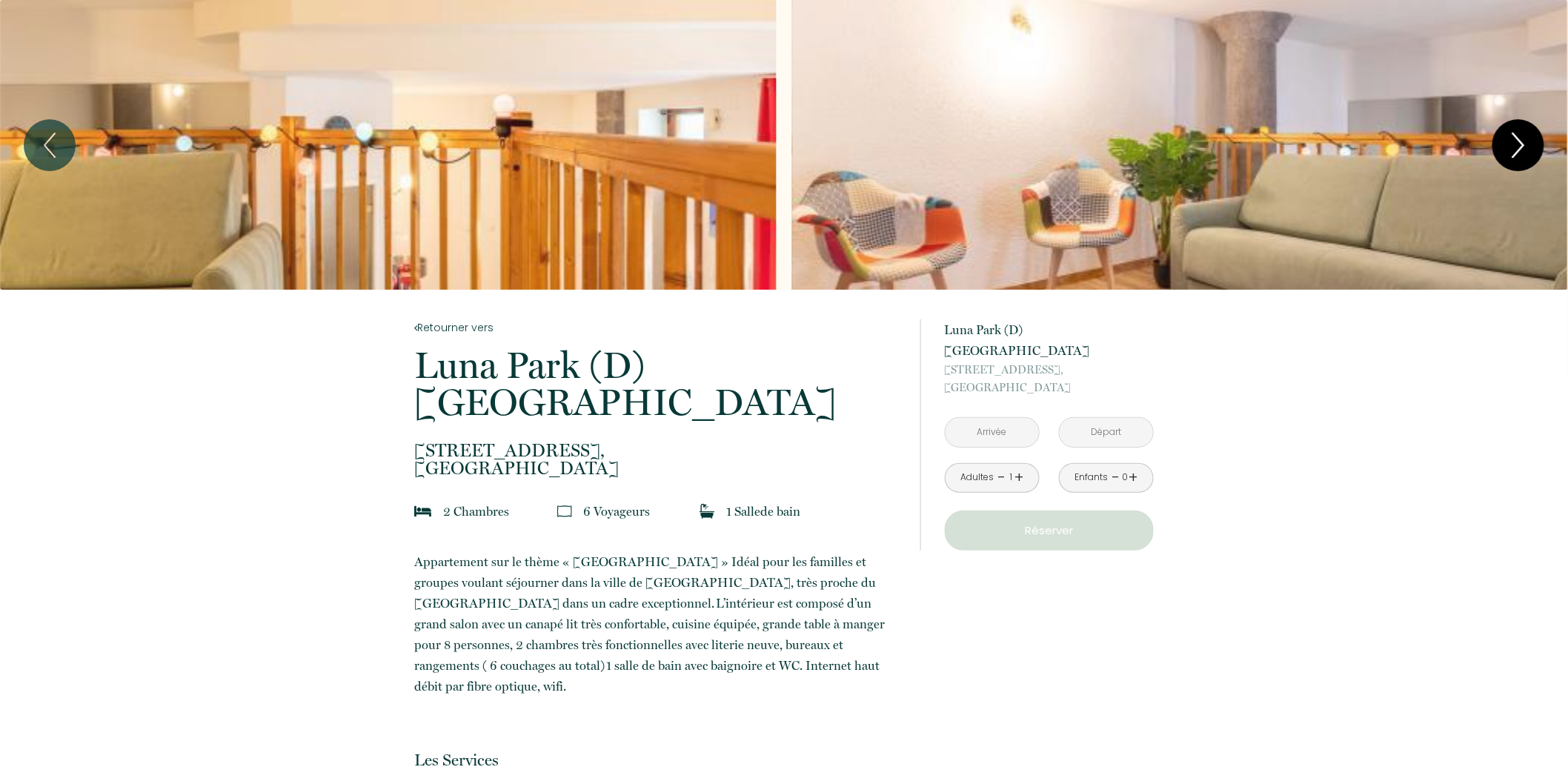
click at [1508, 154] on icon "Next" at bounding box center [1518, 145] width 31 height 44
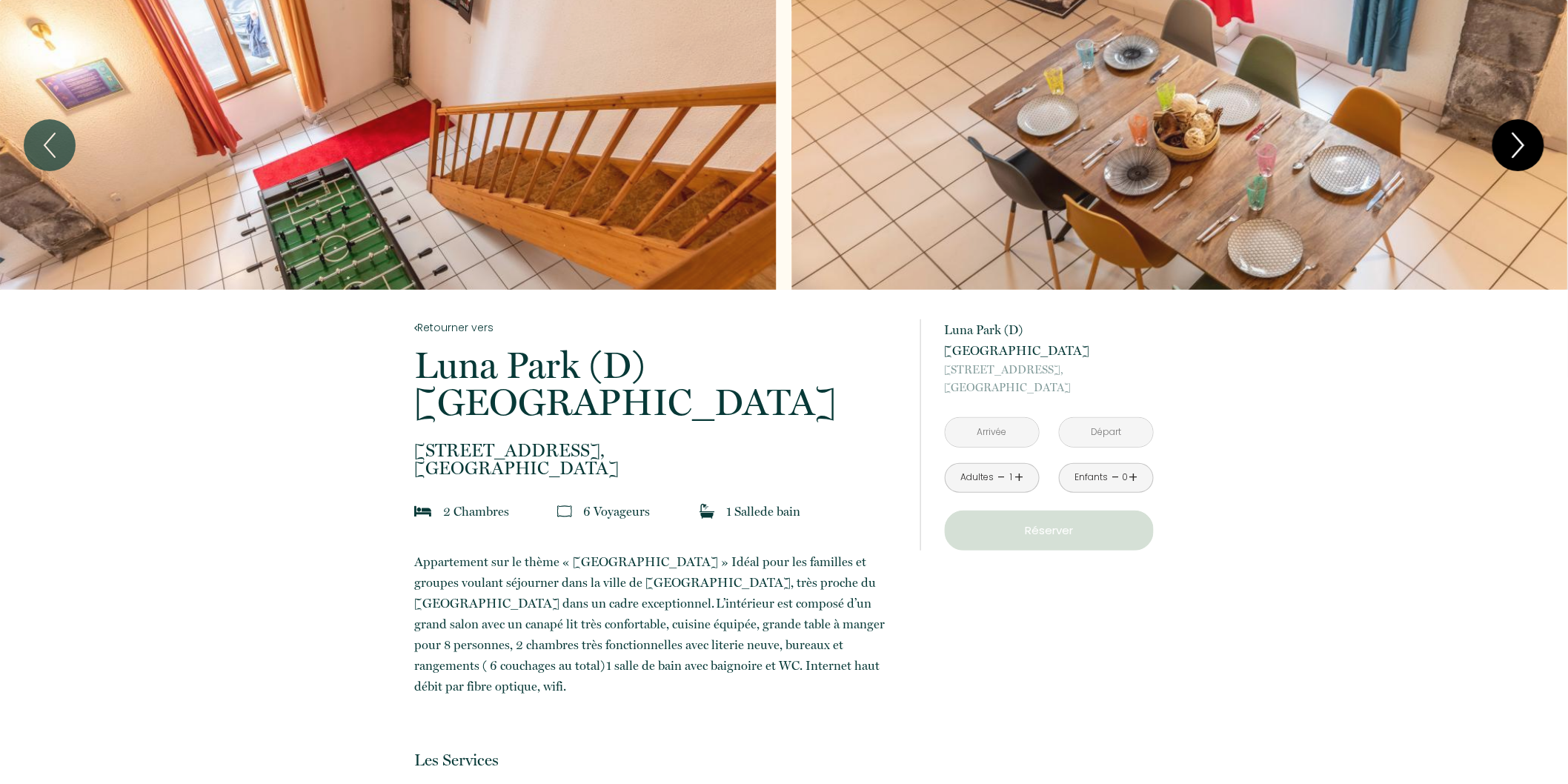
click at [1508, 154] on icon "Next" at bounding box center [1518, 145] width 31 height 44
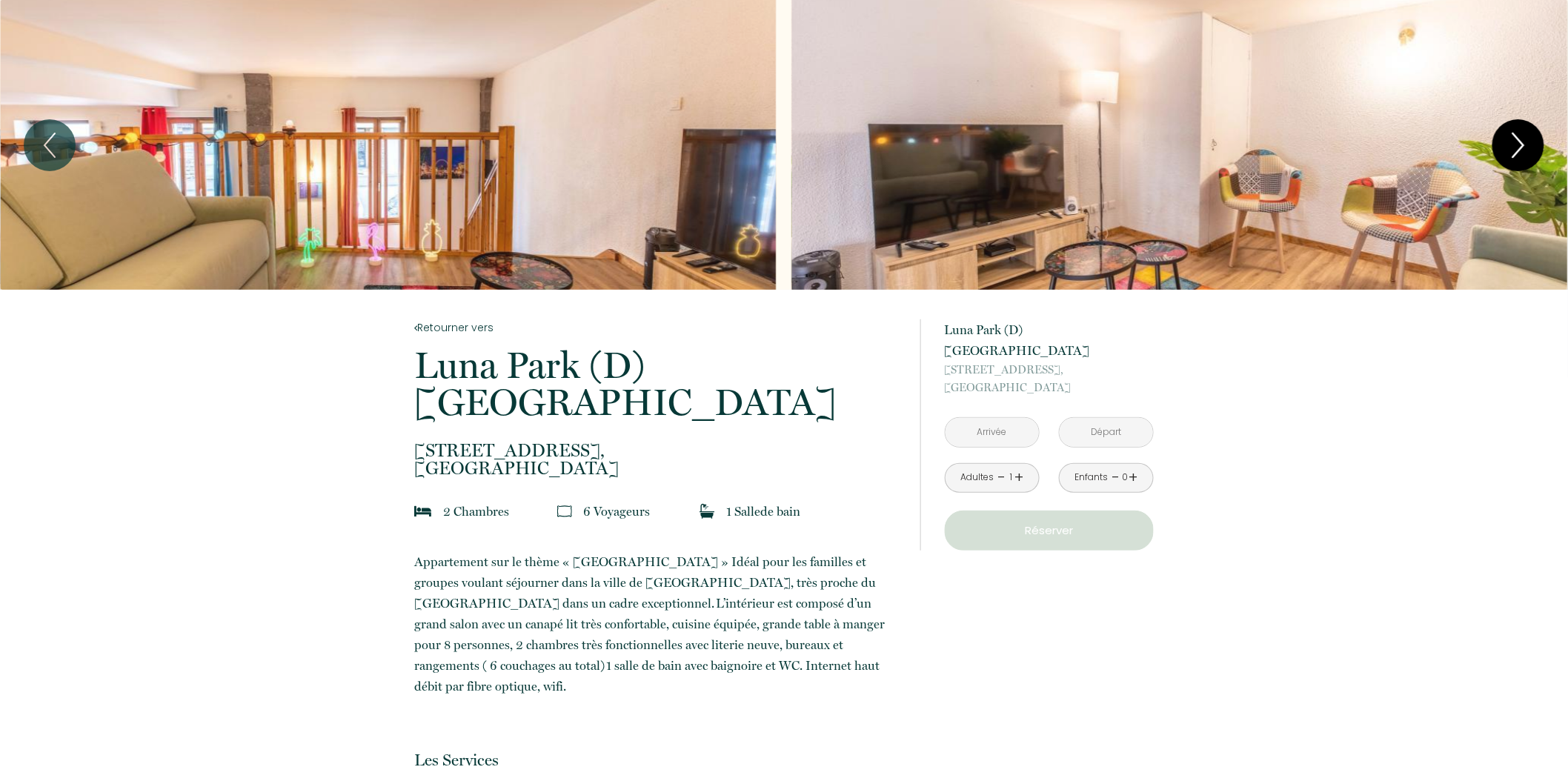
click at [1508, 154] on icon "Next" at bounding box center [1518, 145] width 31 height 44
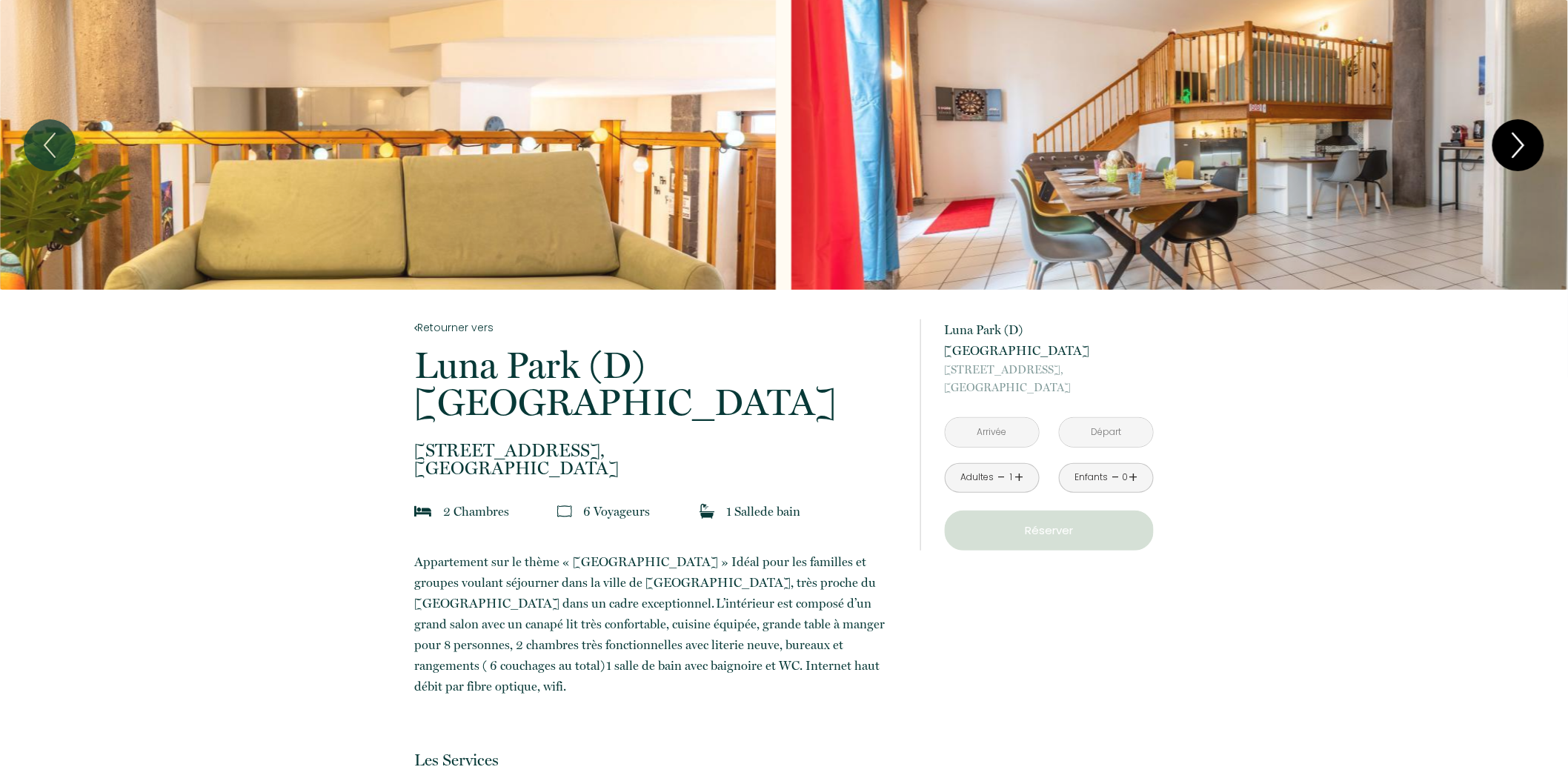
click at [1508, 154] on icon "Next" at bounding box center [1518, 145] width 31 height 44
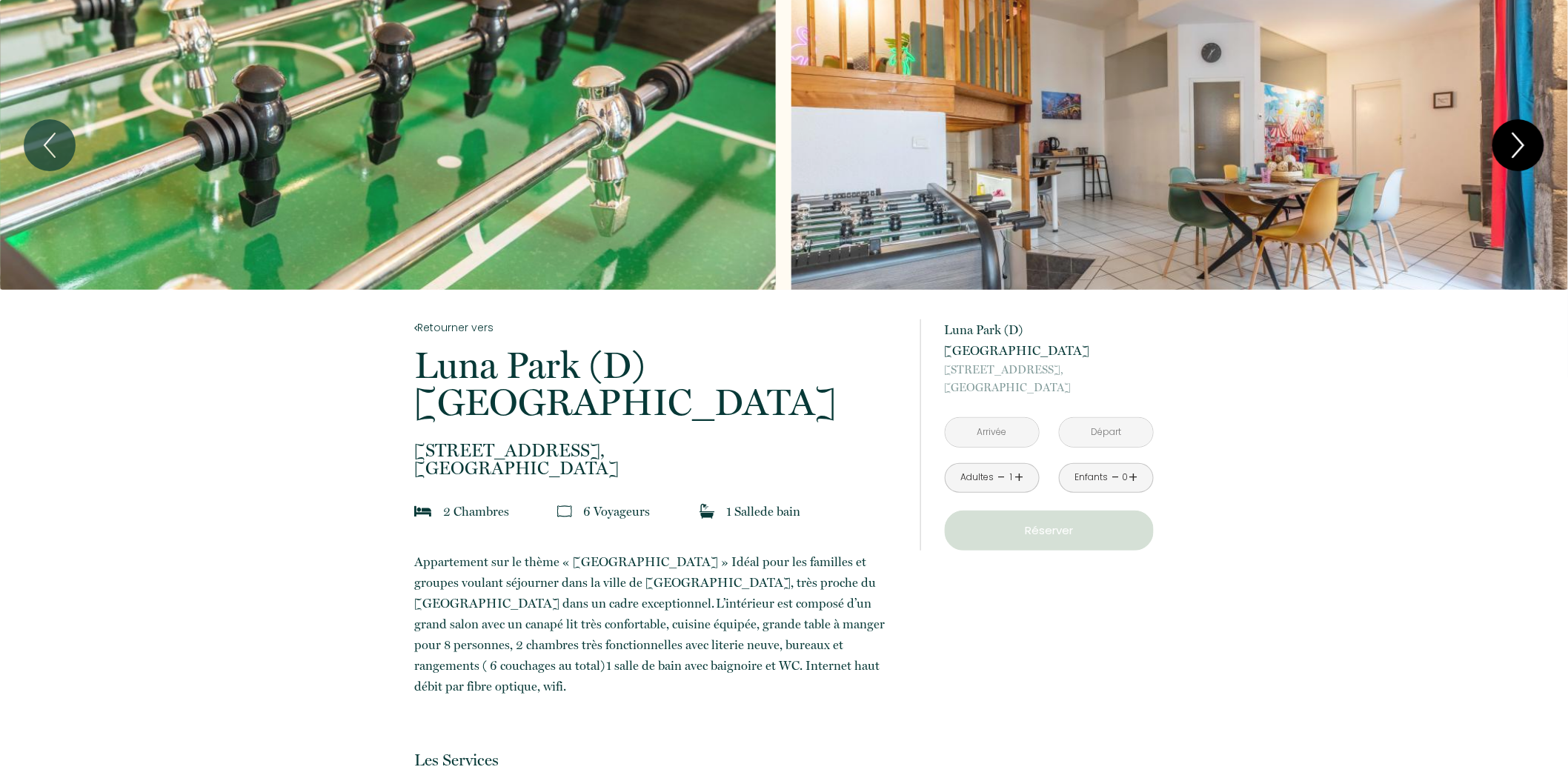
click at [1508, 154] on icon "Next" at bounding box center [1518, 145] width 31 height 44
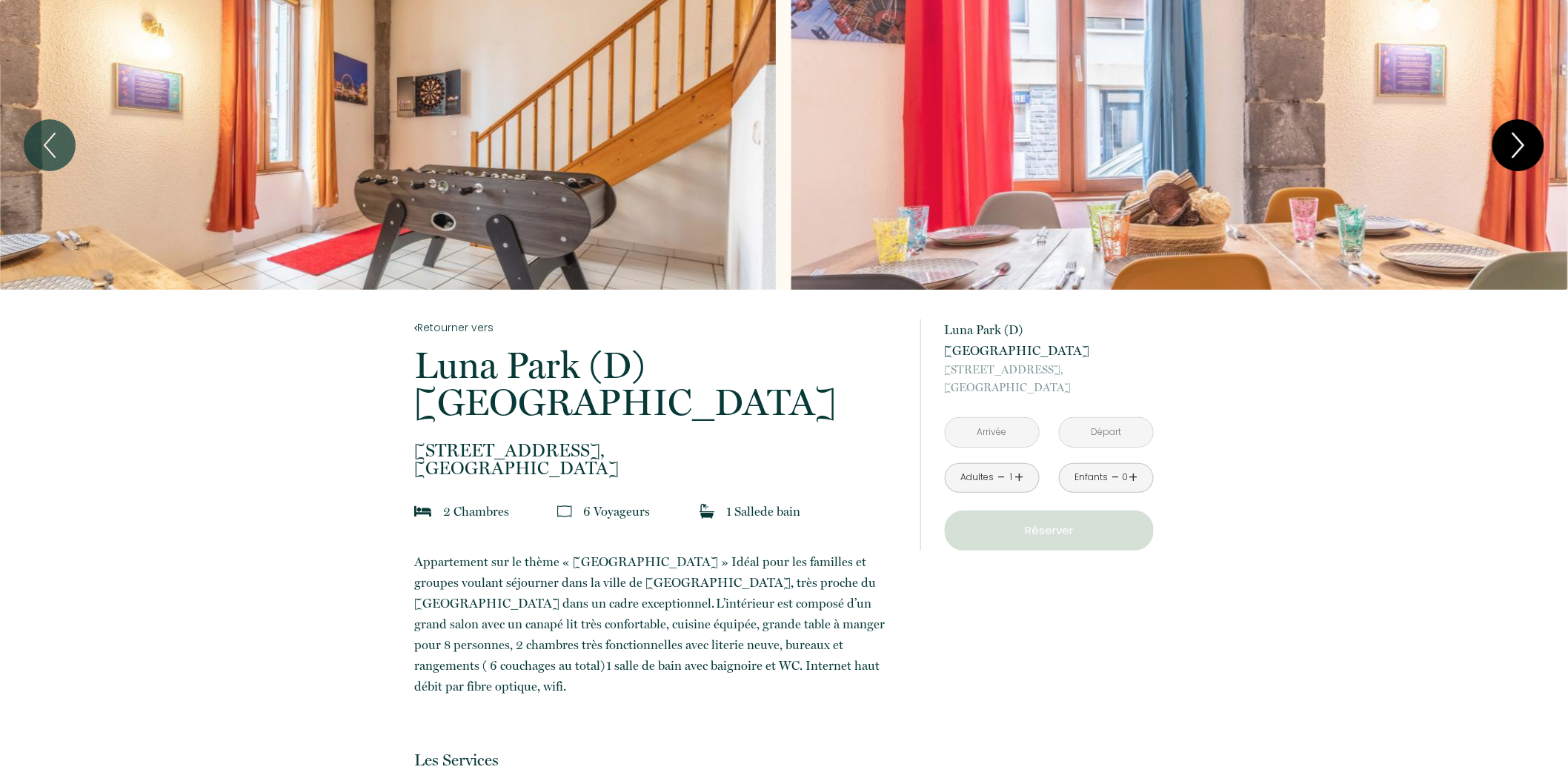
click at [1508, 154] on icon "Next" at bounding box center [1518, 145] width 31 height 44
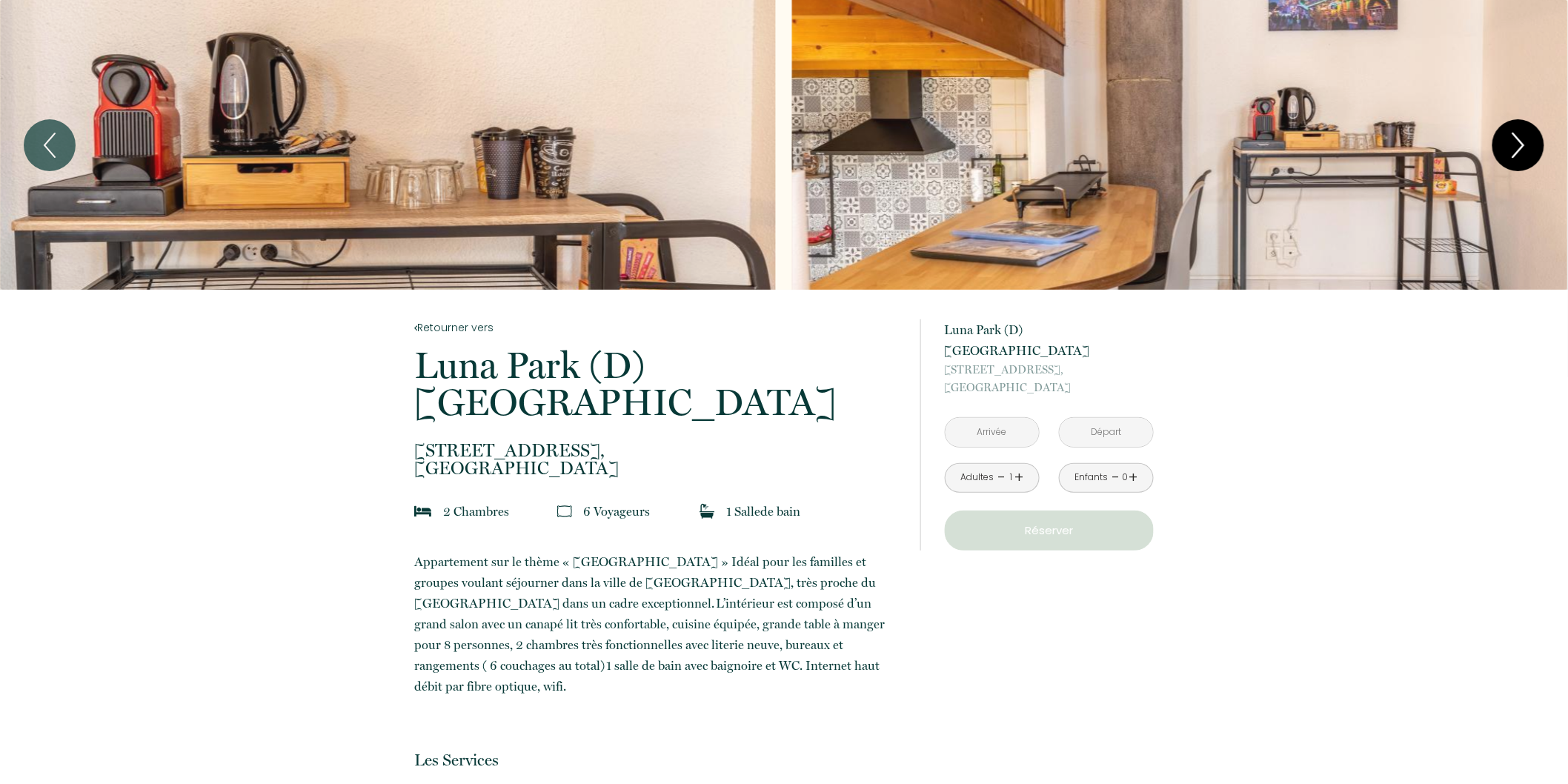
click at [1508, 154] on icon "Next" at bounding box center [1518, 145] width 31 height 44
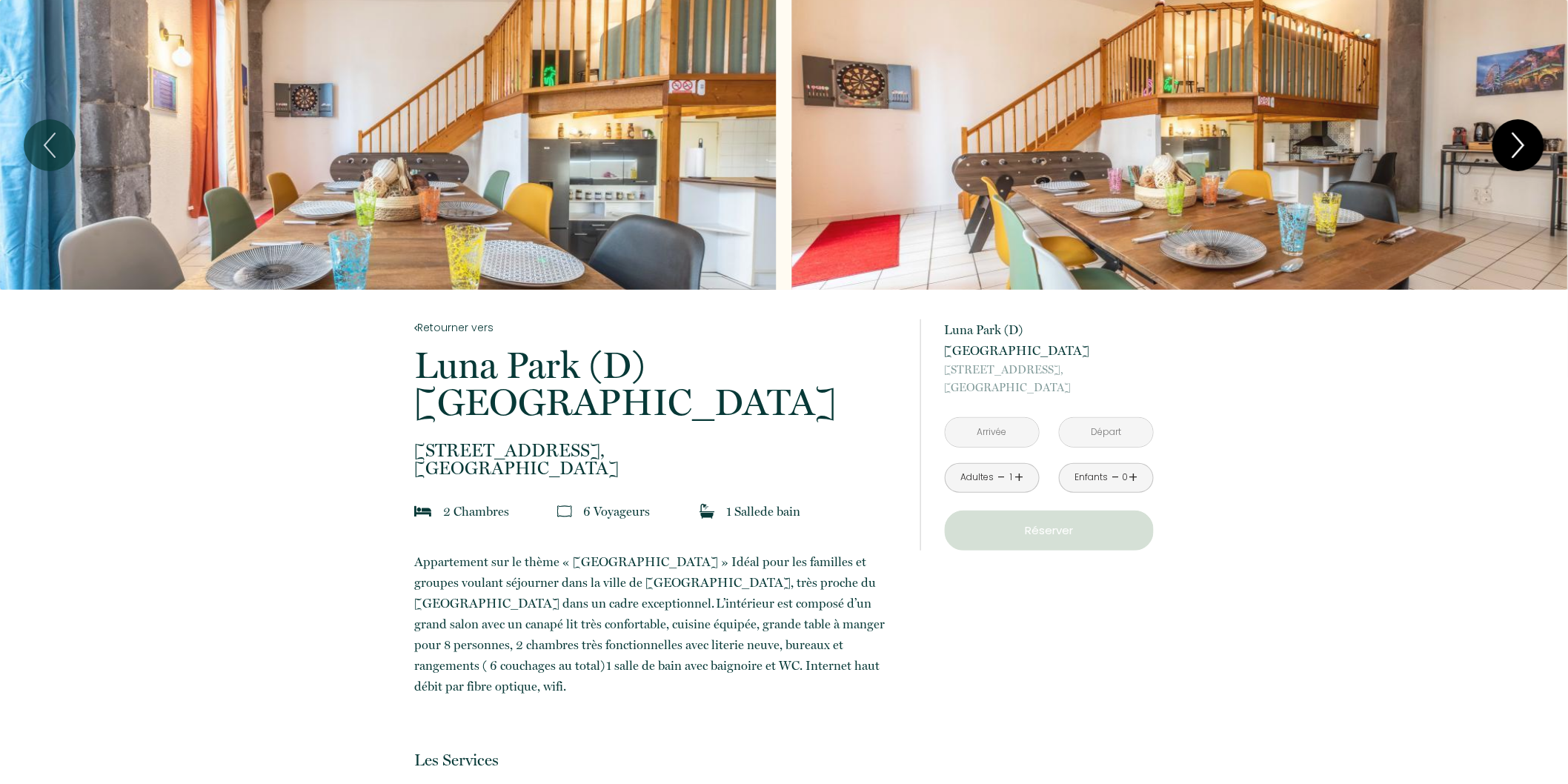
click at [1508, 154] on icon "Next" at bounding box center [1518, 145] width 31 height 44
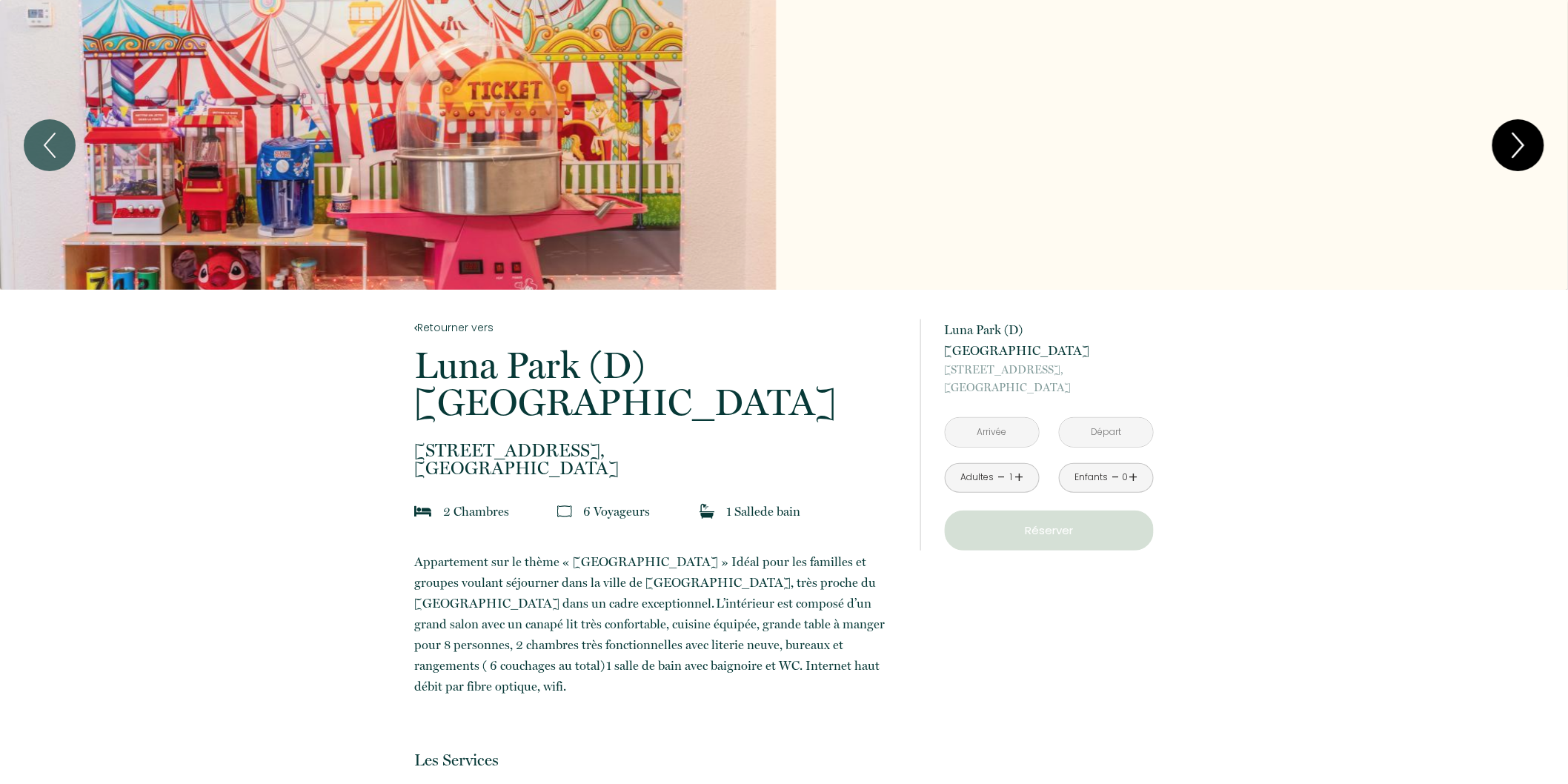
click at [1508, 154] on icon "Next" at bounding box center [1518, 145] width 31 height 44
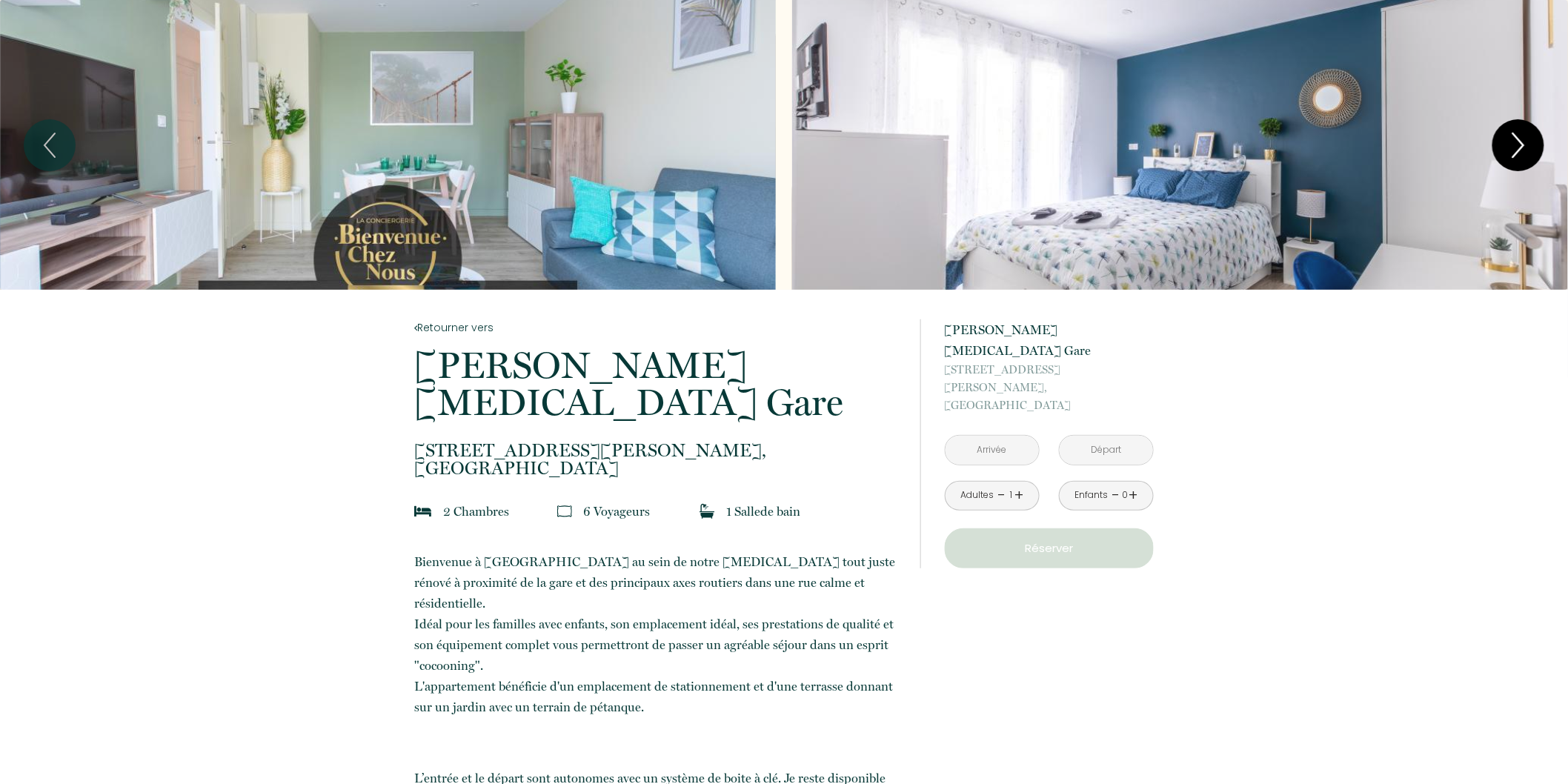
click at [1521, 143] on icon "Next" at bounding box center [1518, 145] width 31 height 44
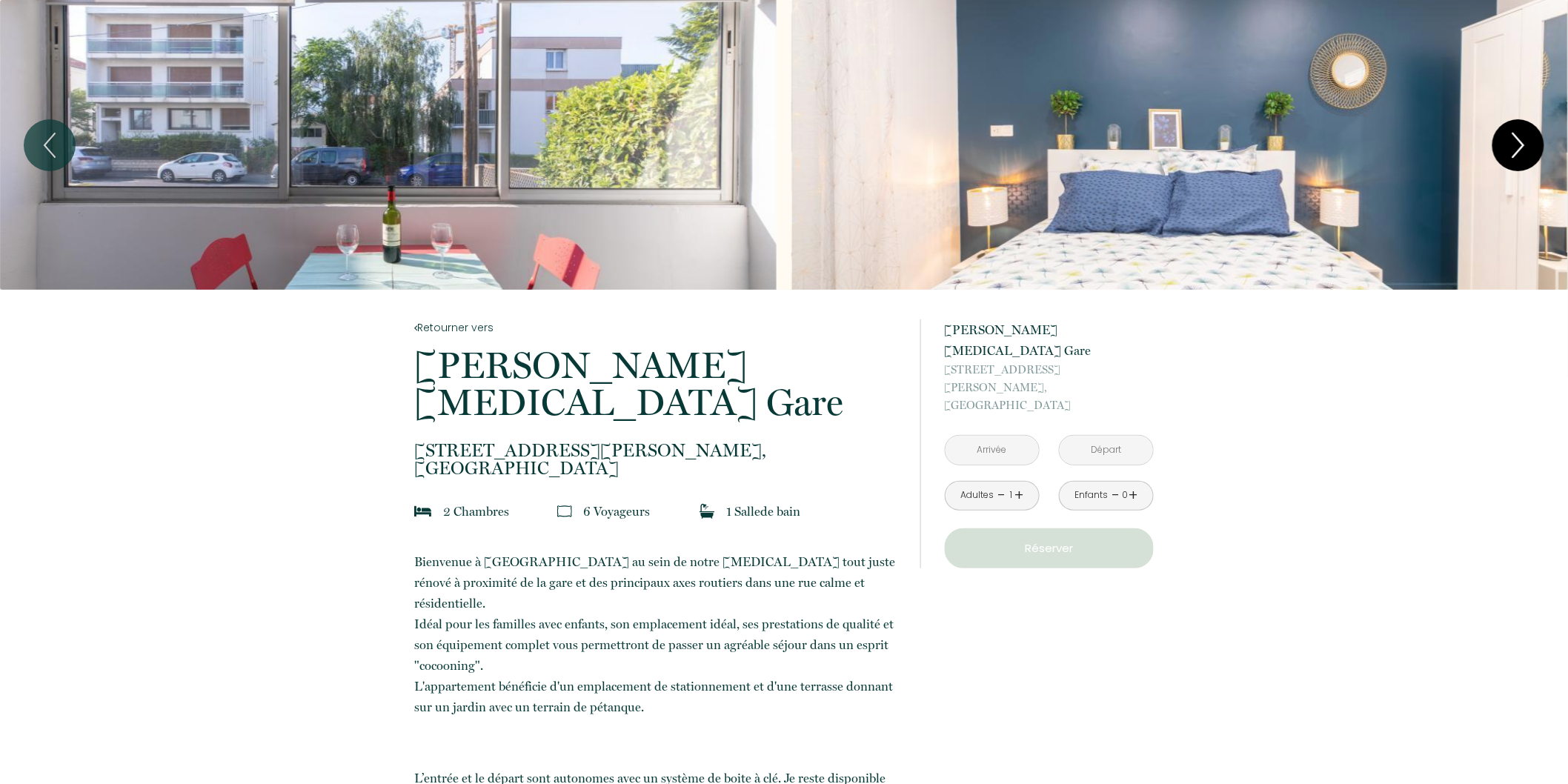
click at [1521, 143] on icon "Next" at bounding box center [1518, 145] width 10 height 24
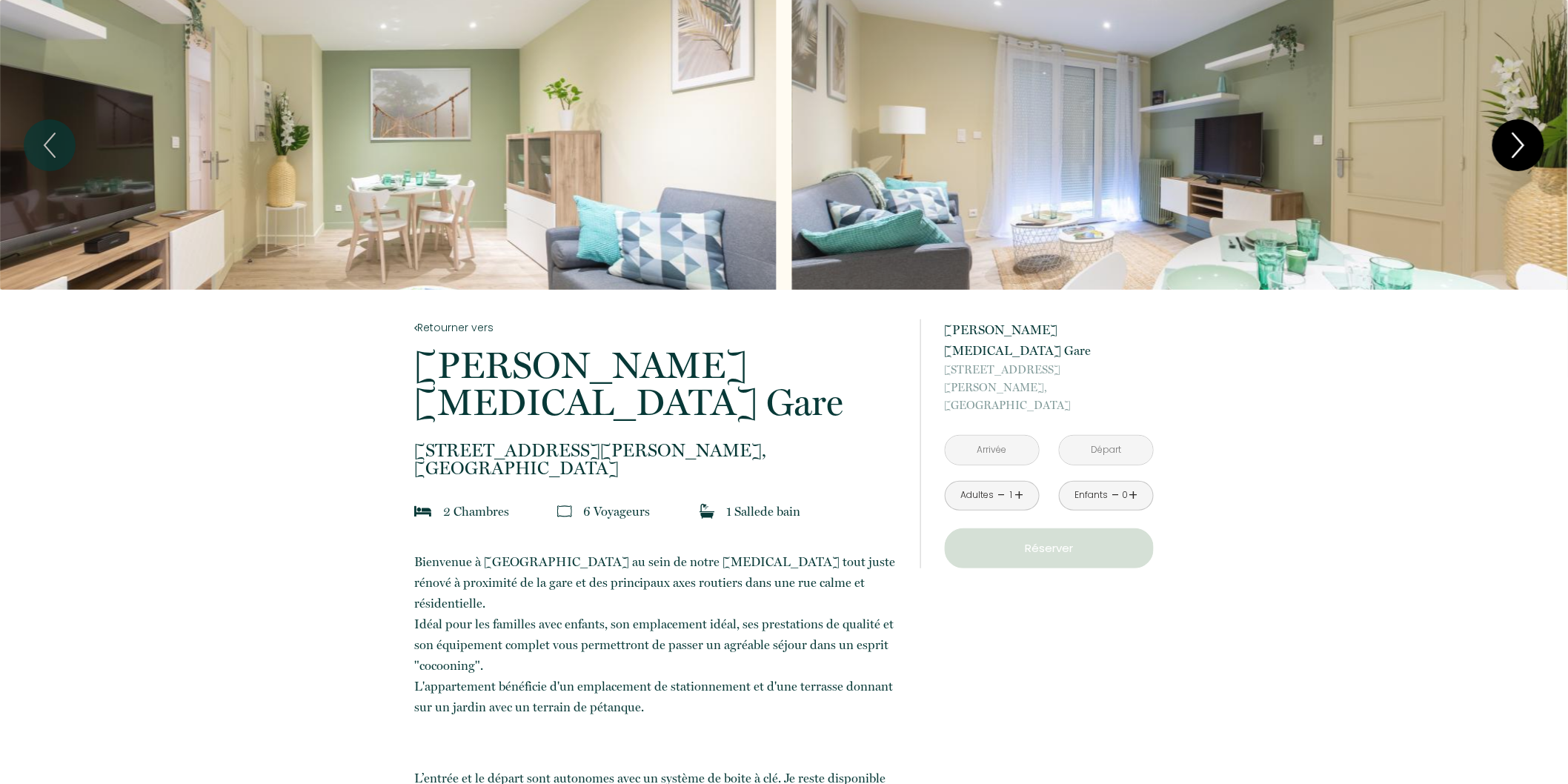
click at [1521, 143] on icon "Next" at bounding box center [1518, 145] width 10 height 24
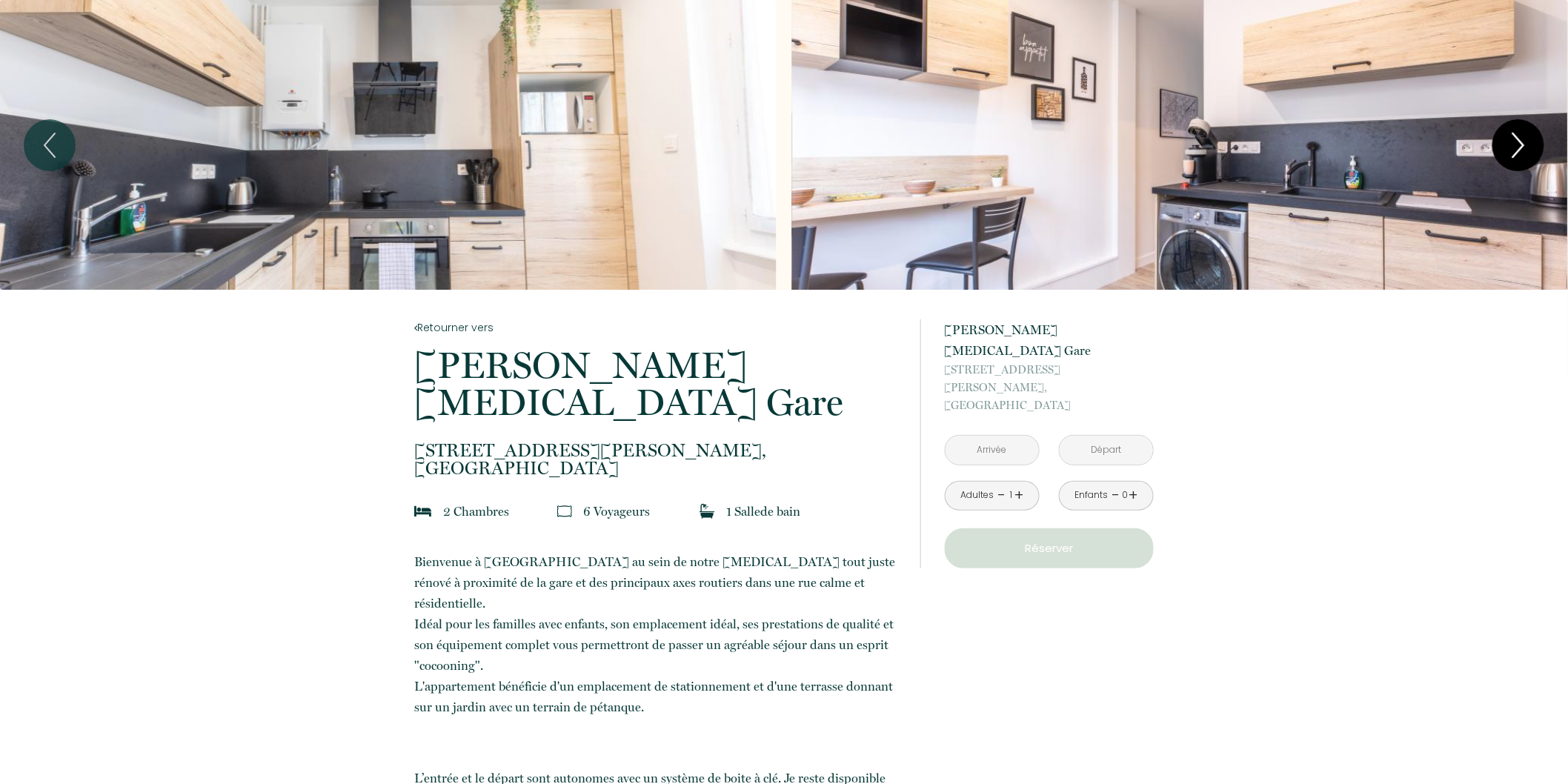
click at [1521, 143] on icon "Next" at bounding box center [1518, 145] width 10 height 24
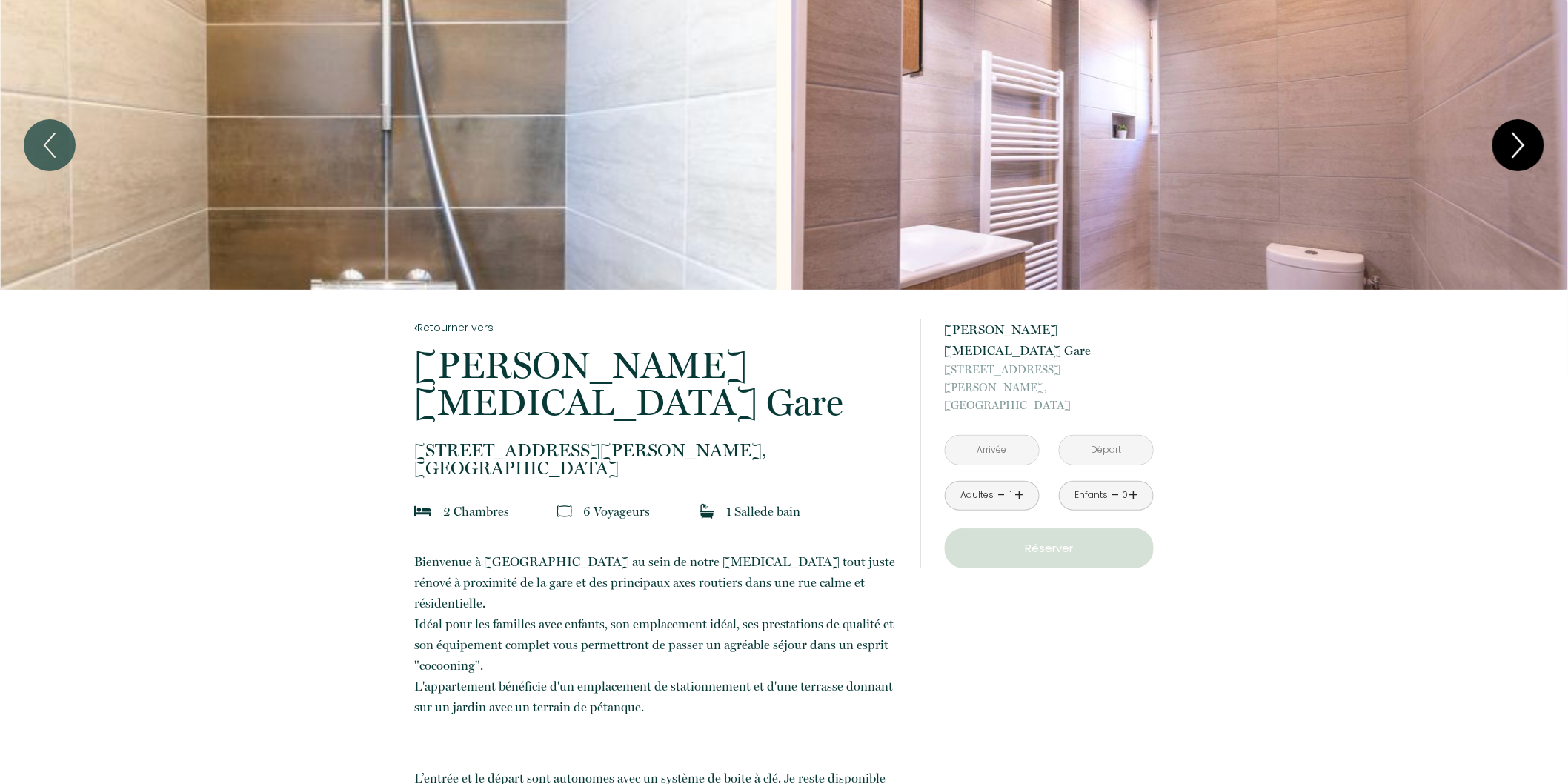
click at [1521, 143] on icon "Next" at bounding box center [1518, 145] width 10 height 24
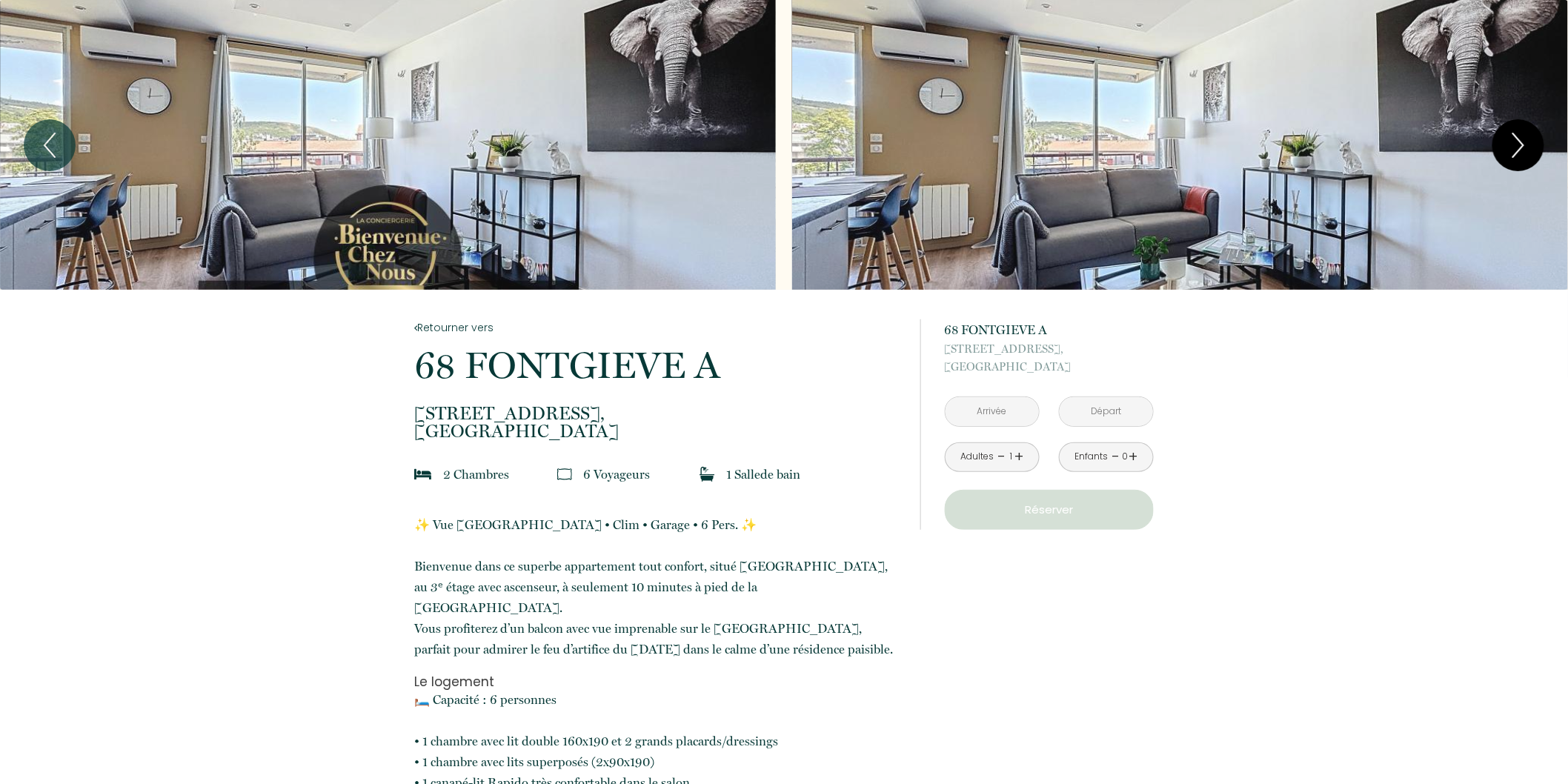
click at [1501, 144] on button "Next" at bounding box center [1518, 145] width 52 height 52
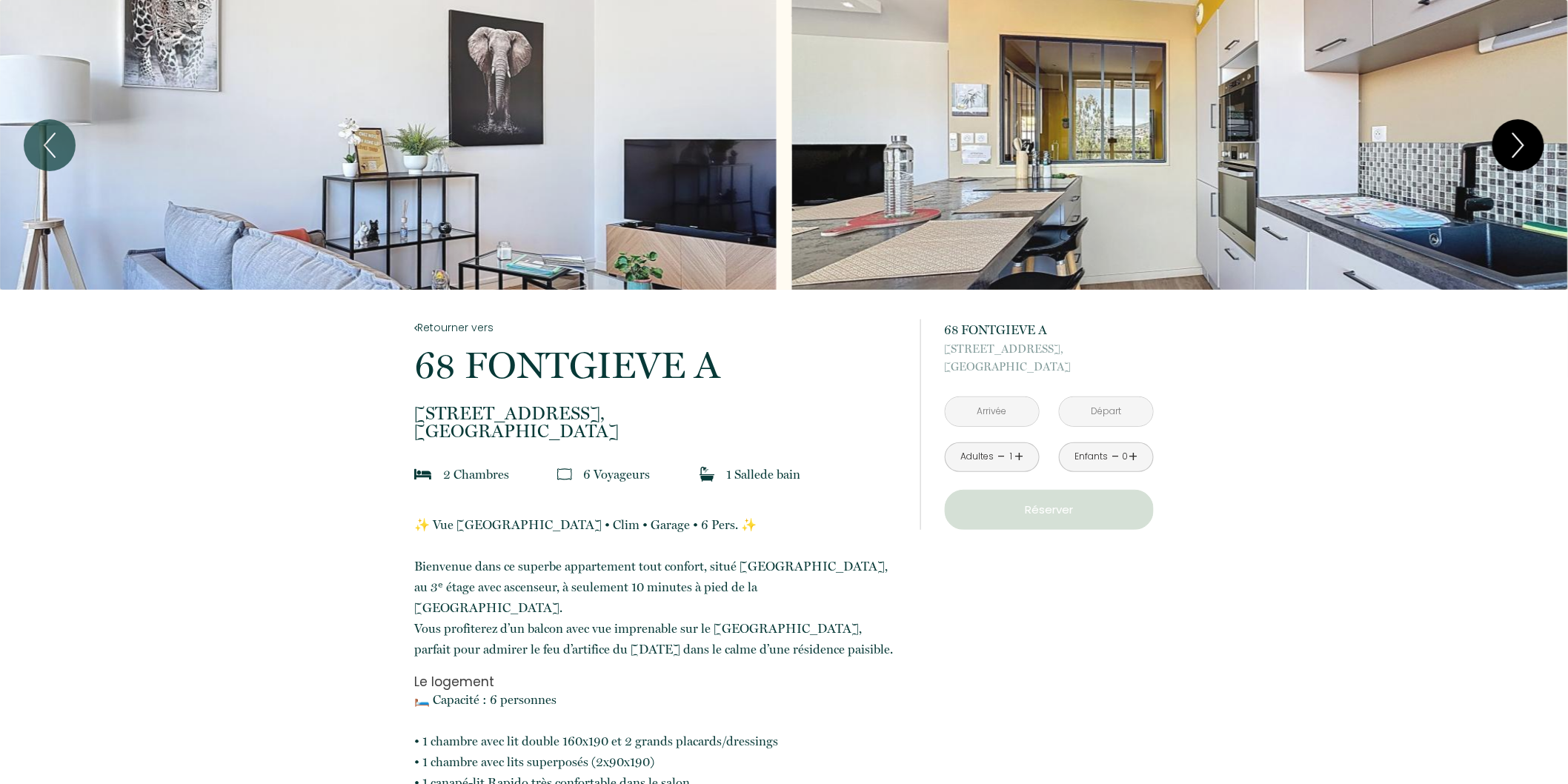
click at [1501, 144] on button "Next" at bounding box center [1518, 145] width 52 height 52
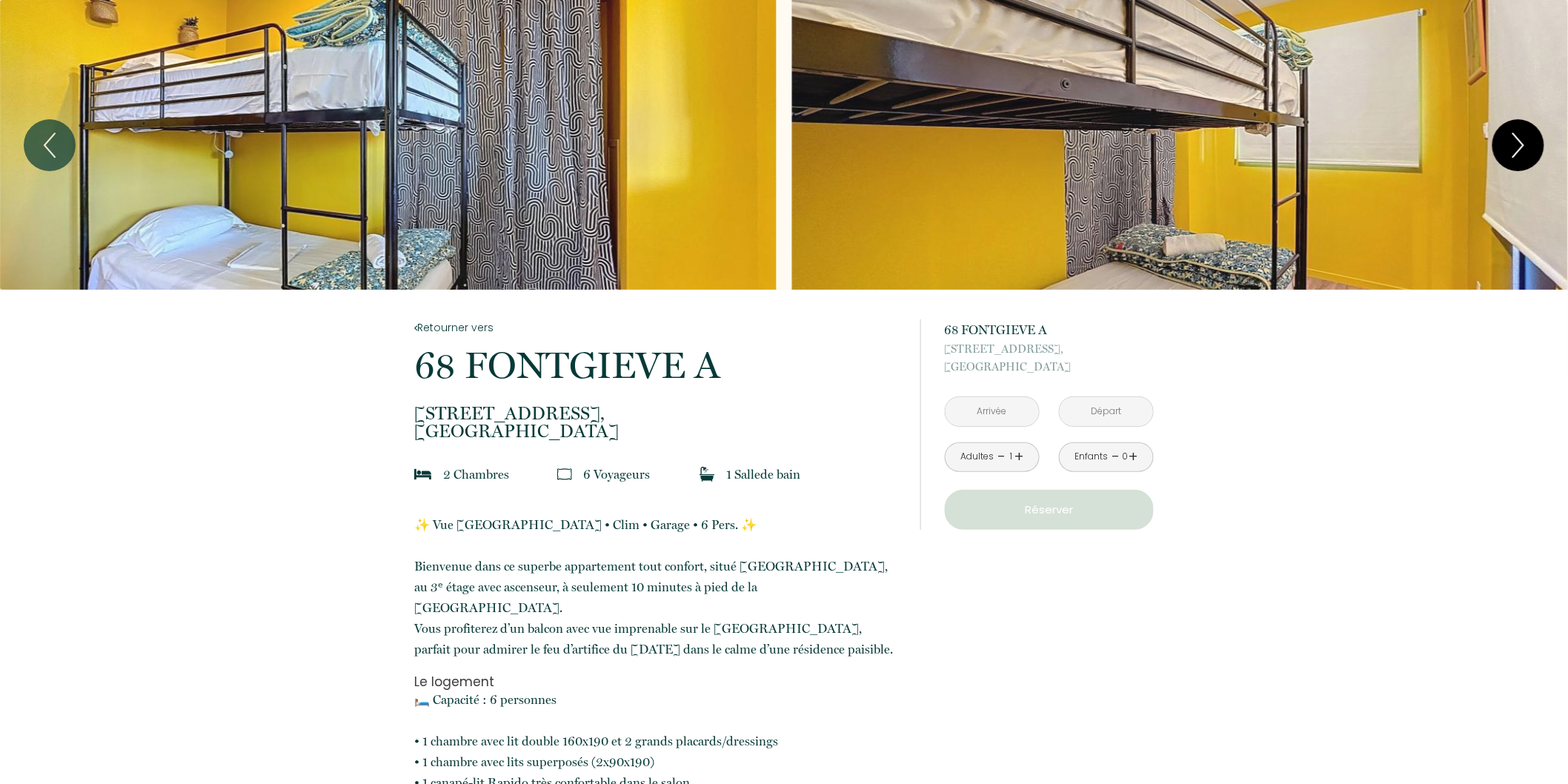
click at [1501, 144] on button "Next" at bounding box center [1518, 145] width 52 height 52
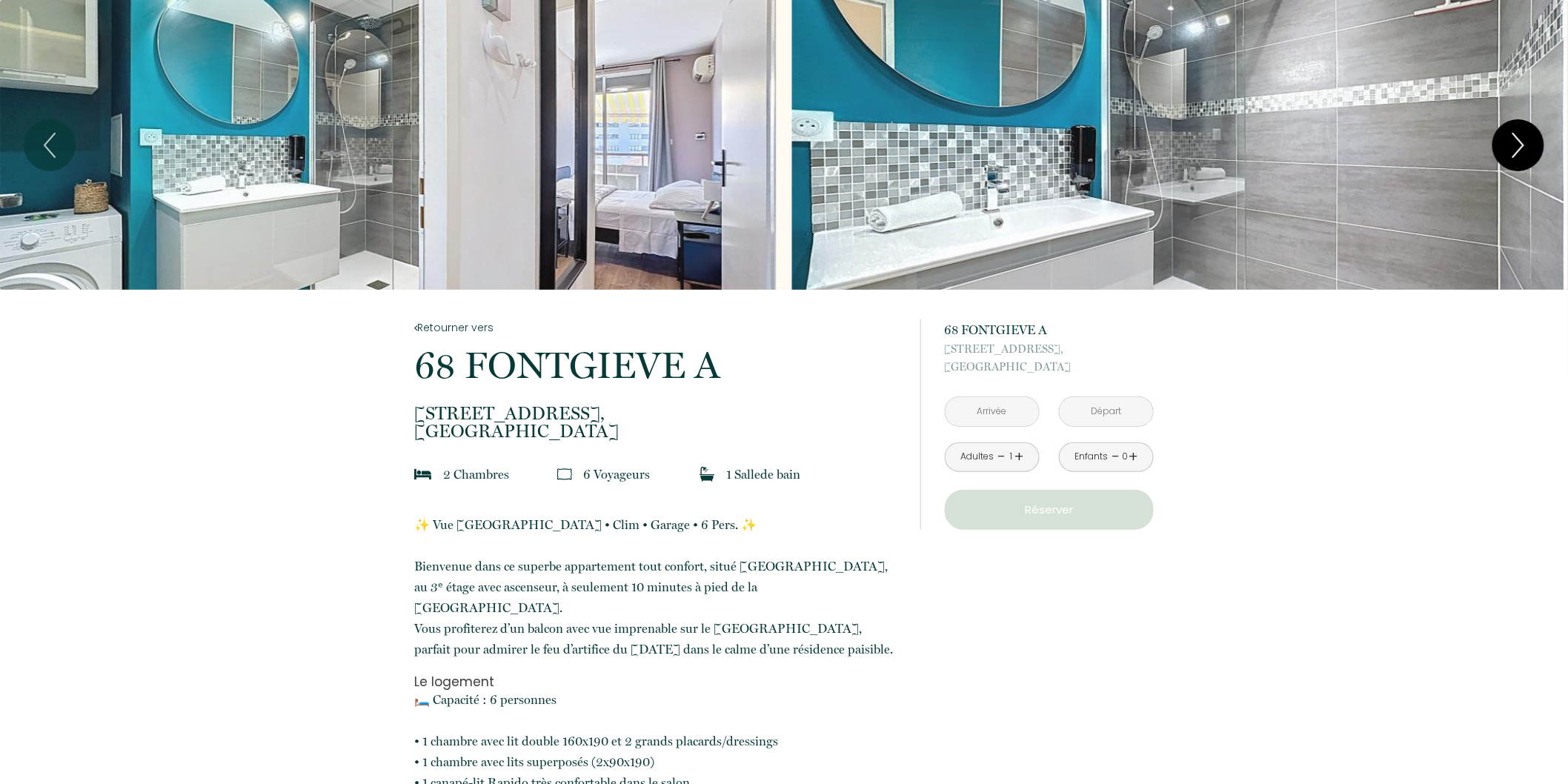
click at [1501, 144] on button "Next" at bounding box center [1518, 145] width 52 height 52
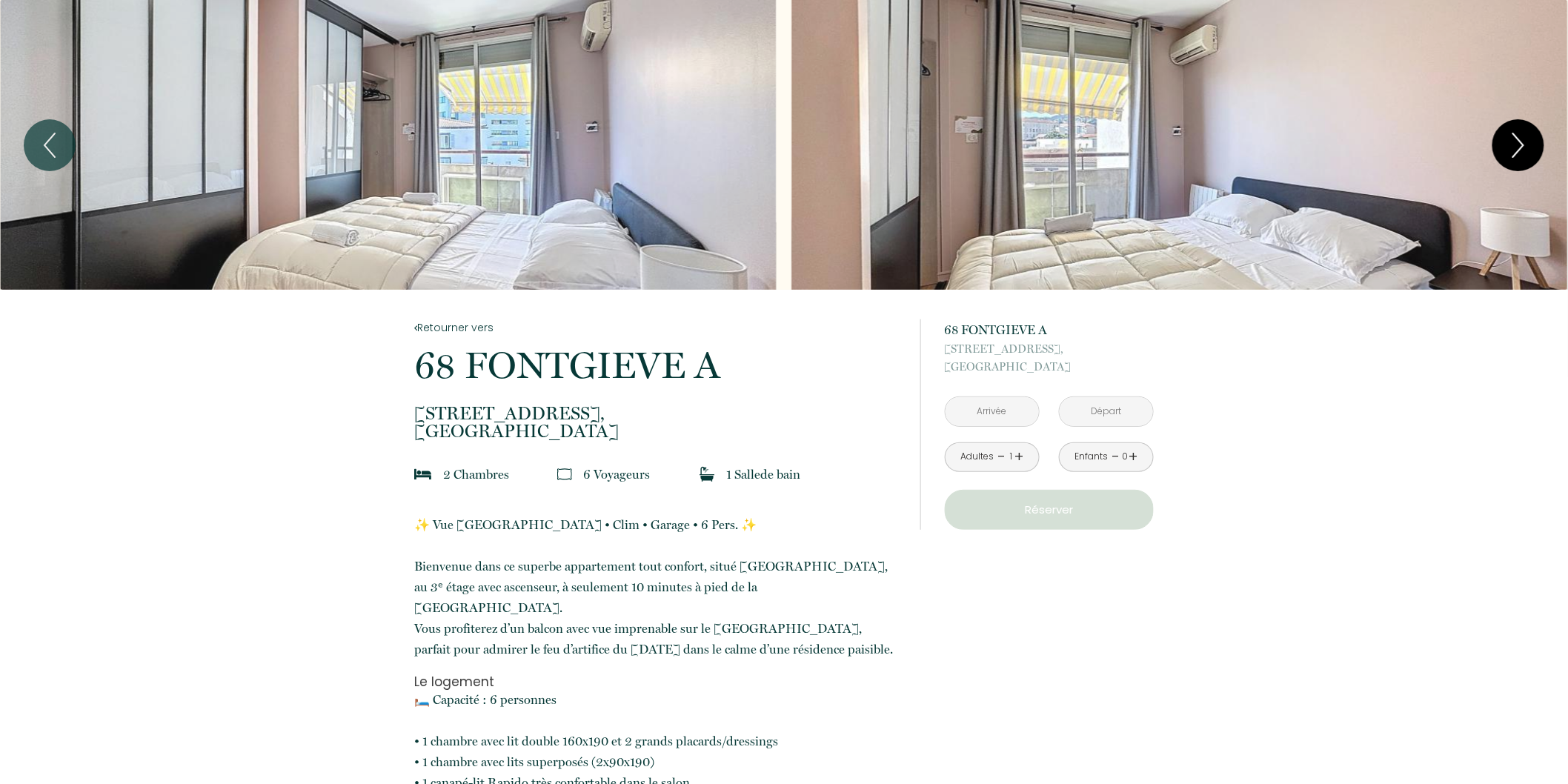
click at [1501, 144] on button "Next" at bounding box center [1518, 145] width 52 height 52
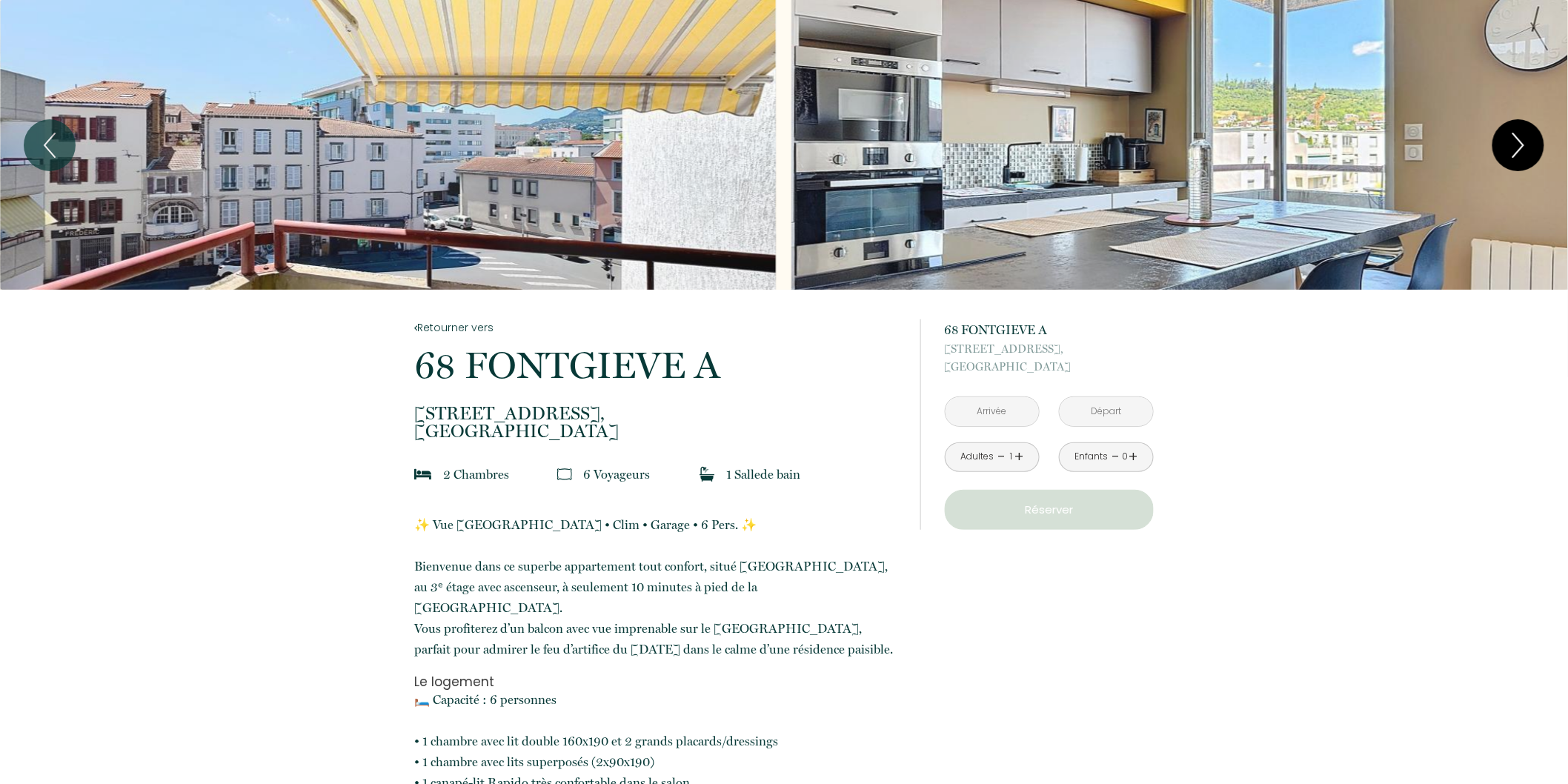
click at [1501, 144] on button "Next" at bounding box center [1518, 145] width 52 height 52
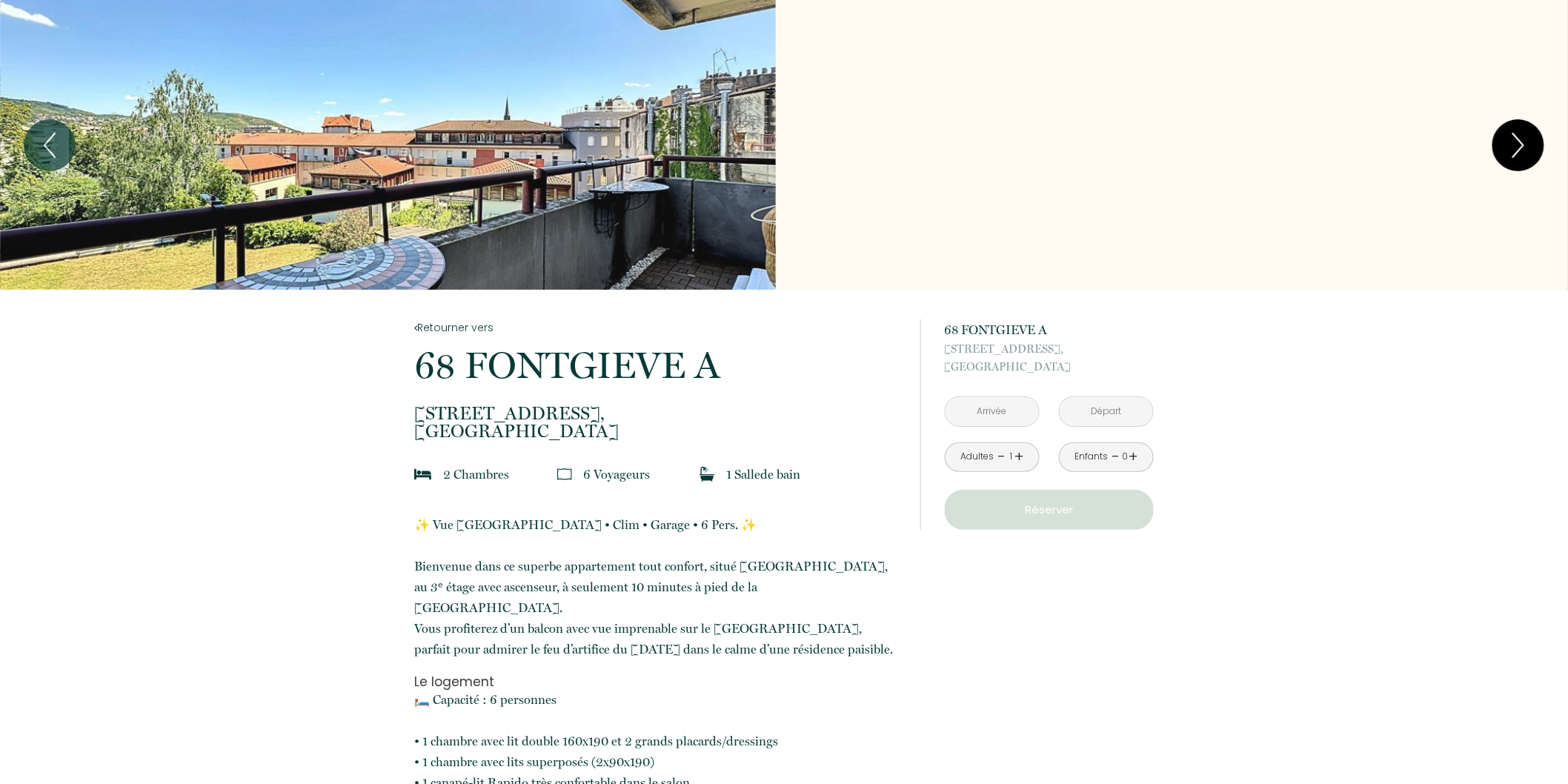
click at [1501, 144] on button "Next" at bounding box center [1518, 145] width 52 height 52
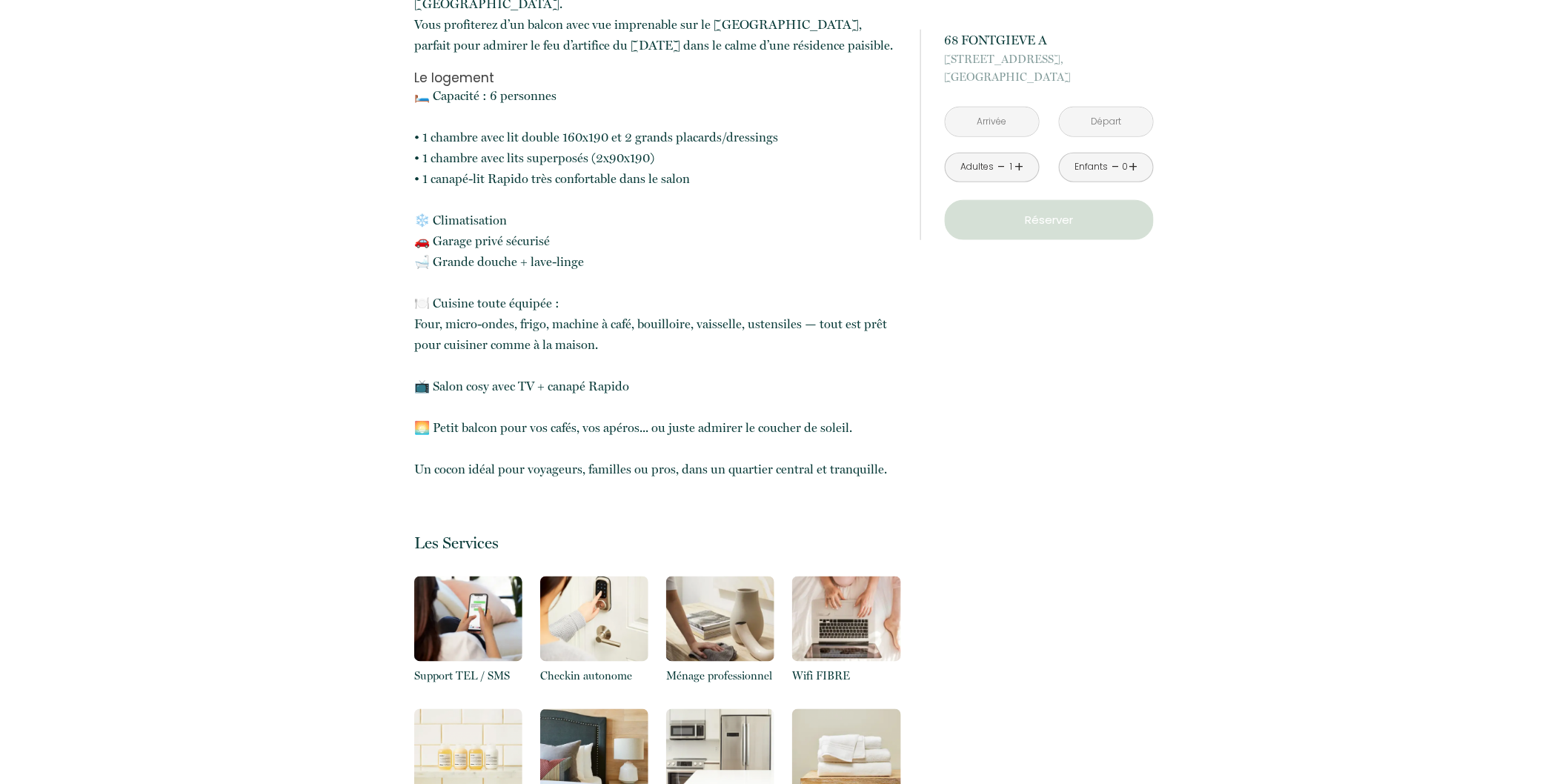
scroll to position [521, 0]
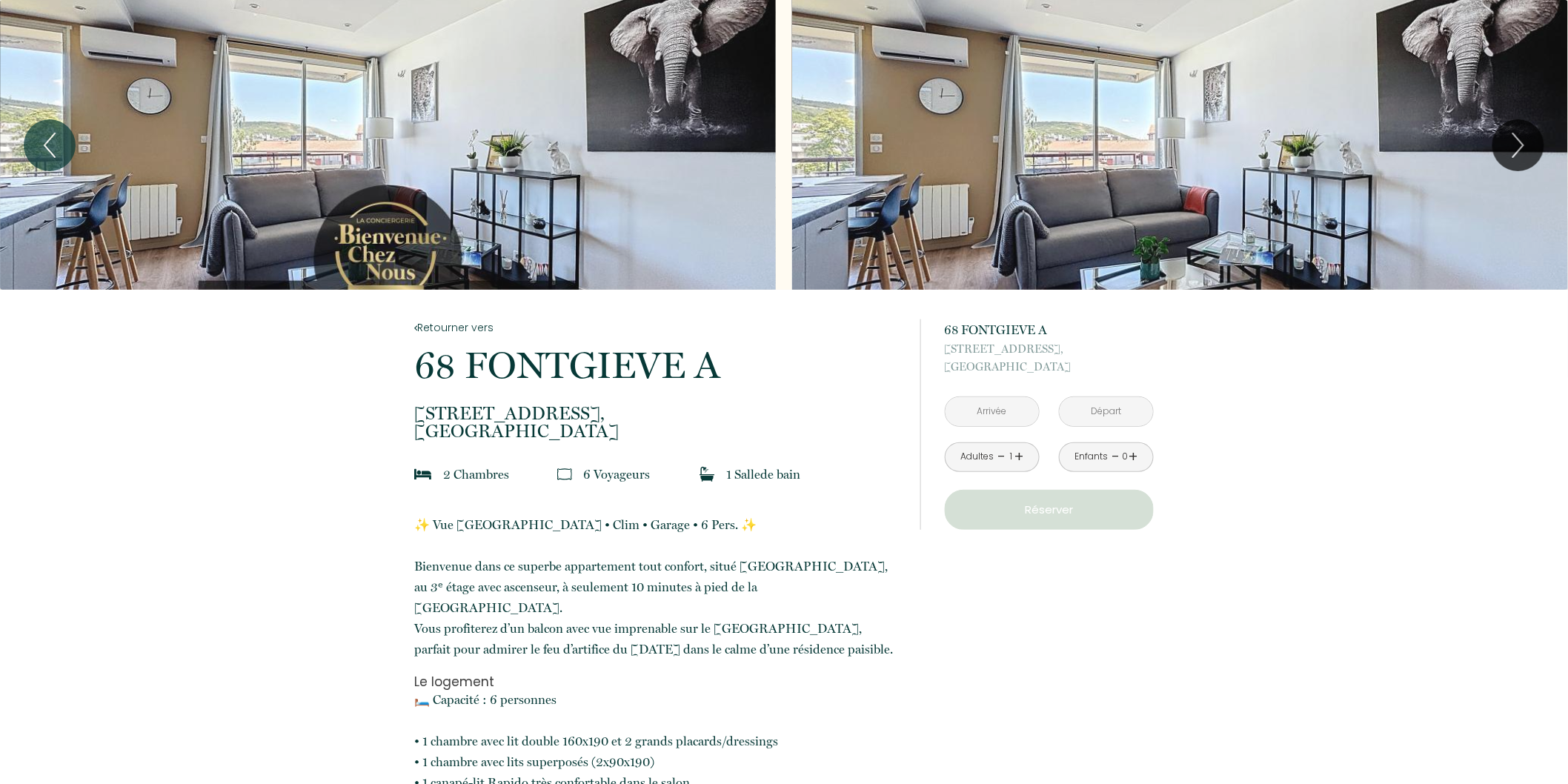
click at [1008, 411] on input "text" at bounding box center [992, 412] width 93 height 29
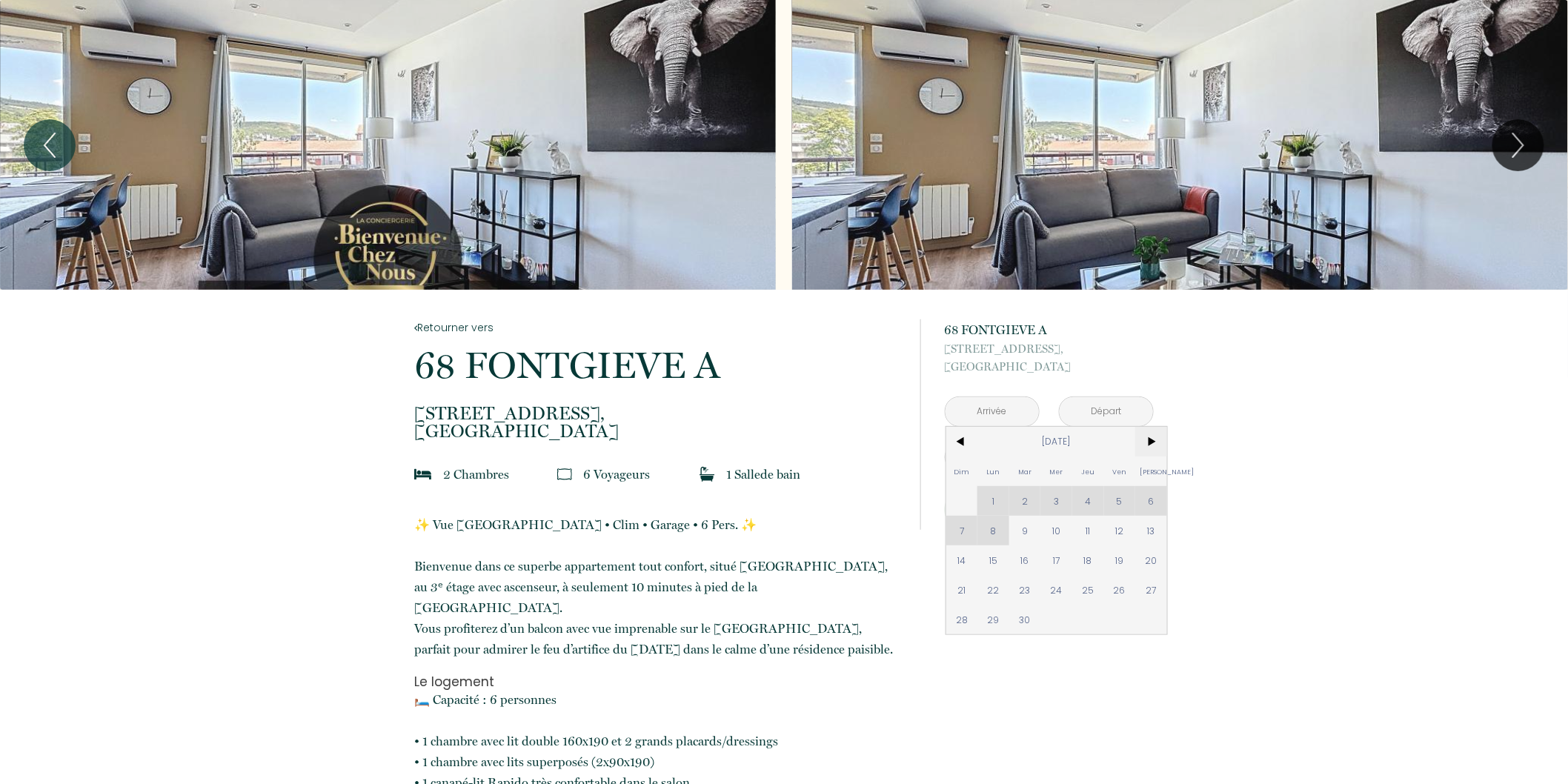
click at [1151, 442] on span ">" at bounding box center [1151, 442] width 32 height 30
click at [1146, 529] on span "11" at bounding box center [1151, 530] width 32 height 30
type input "Sam 11 Oct 2025"
type input "Dim 12 Oct 2025"
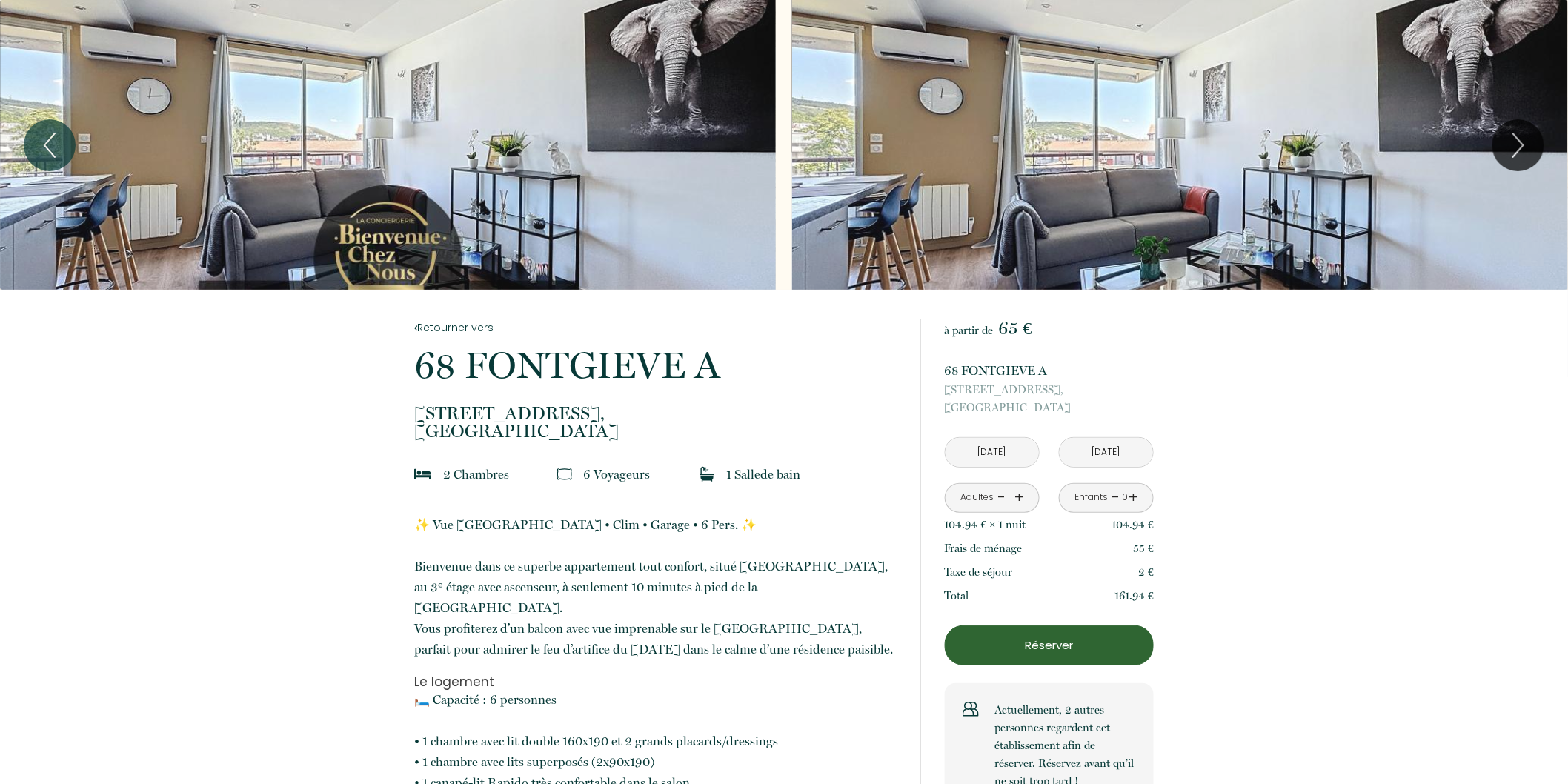
click at [1020, 498] on link "+" at bounding box center [1019, 497] width 9 height 23
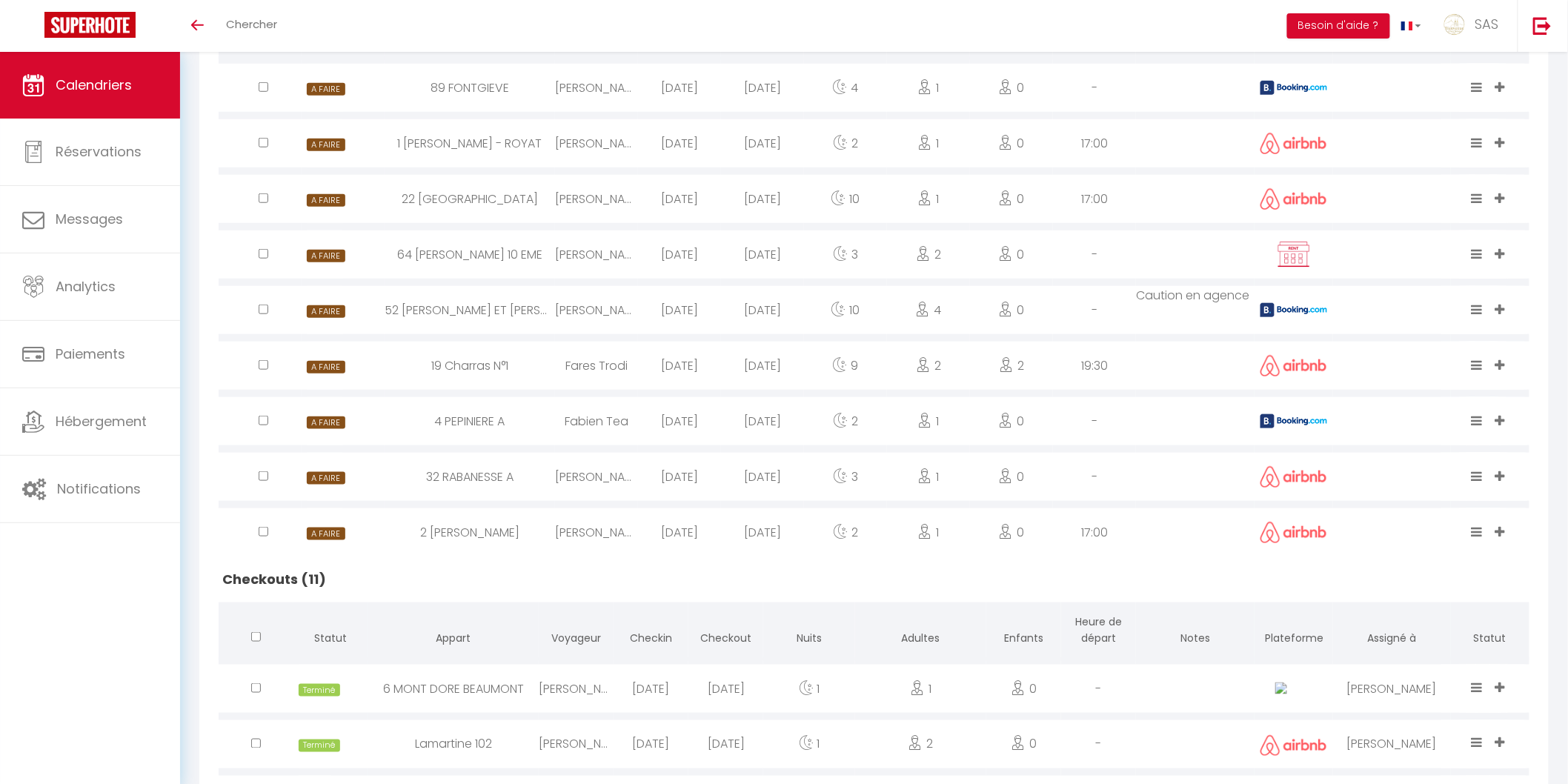
scroll to position [507, 0]
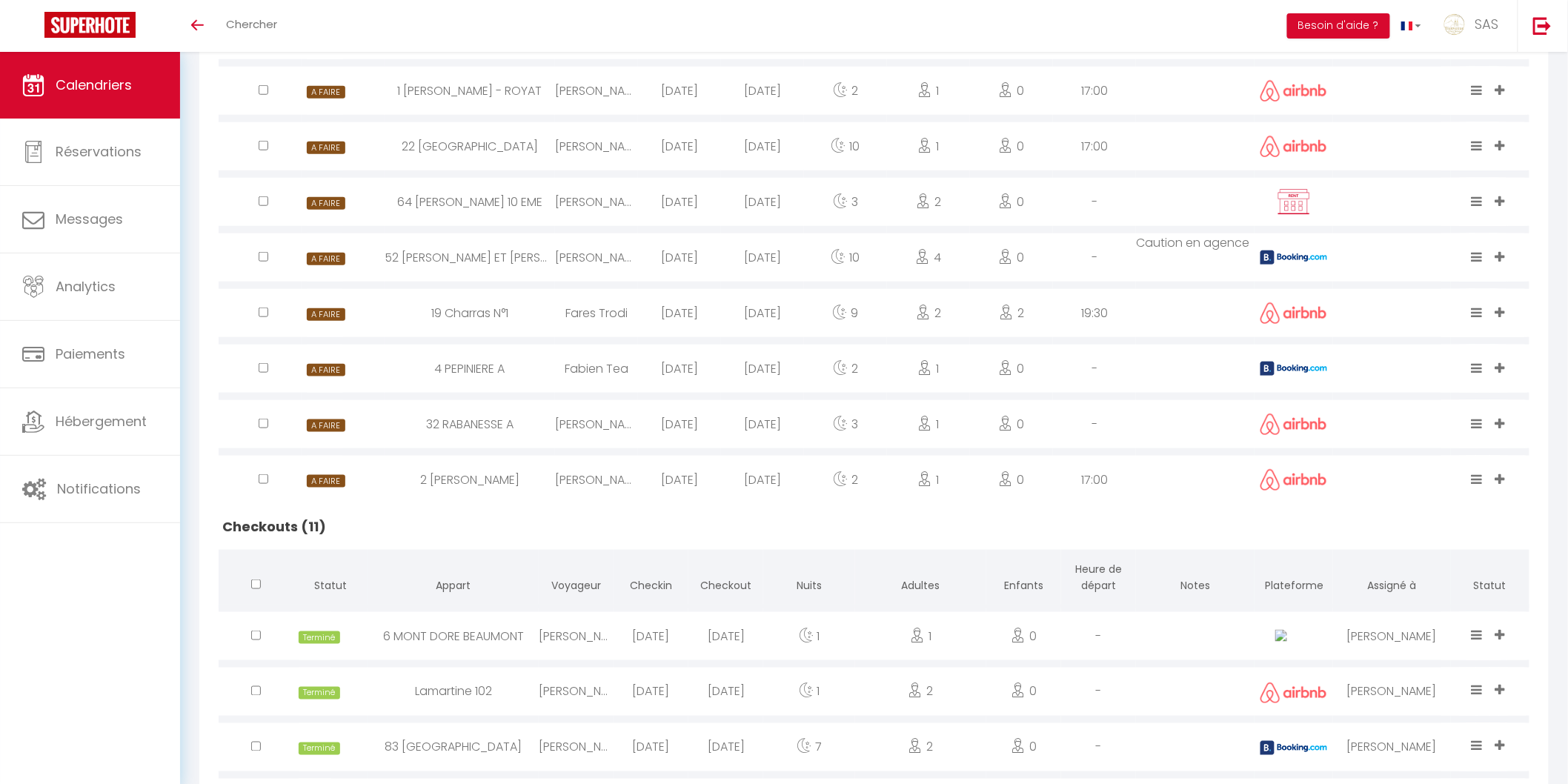
click at [609, 367] on div "Fabien Tea" at bounding box center [596, 368] width 83 height 48
select select "0"
select select "1"
select select
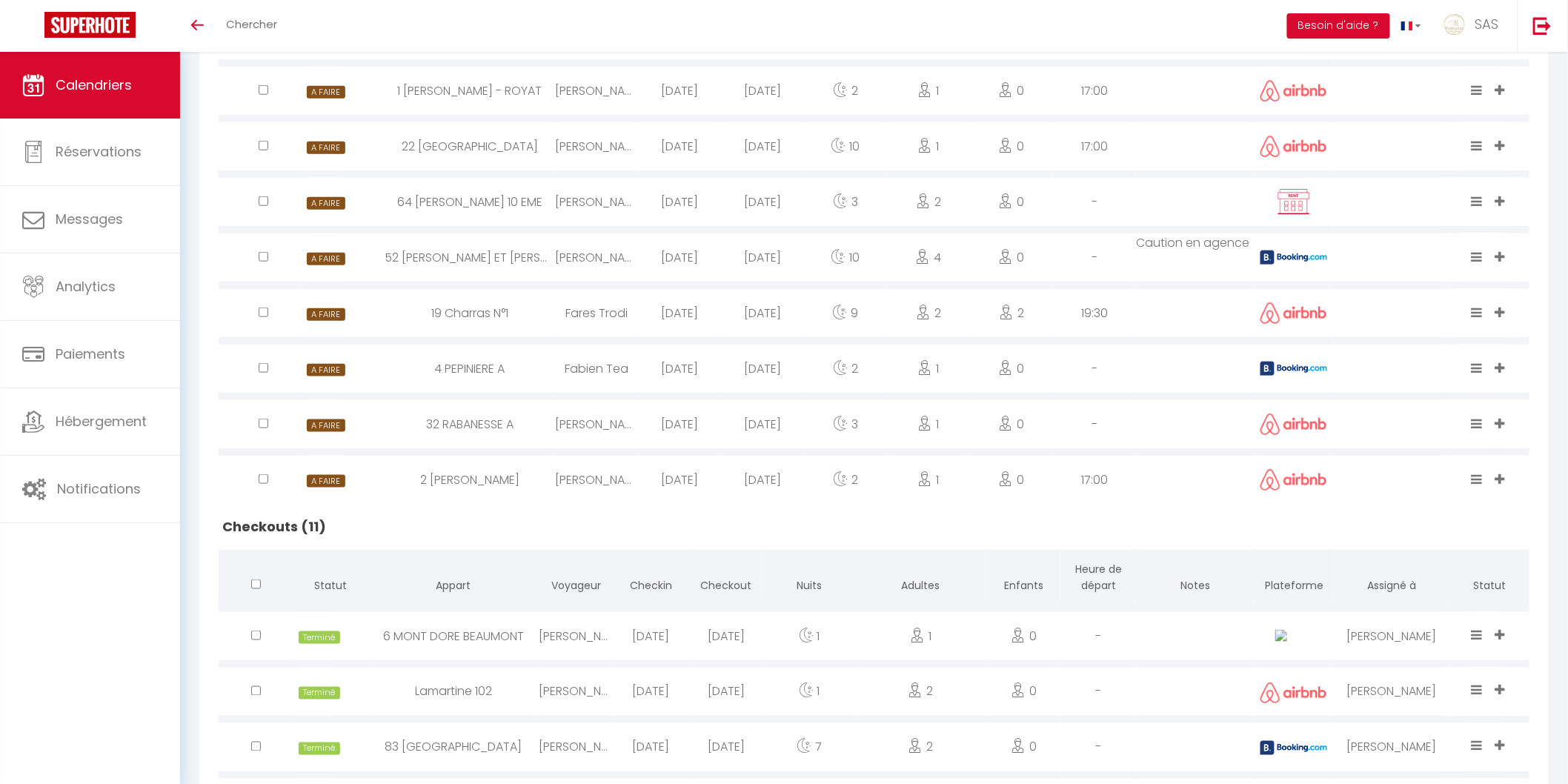
select select
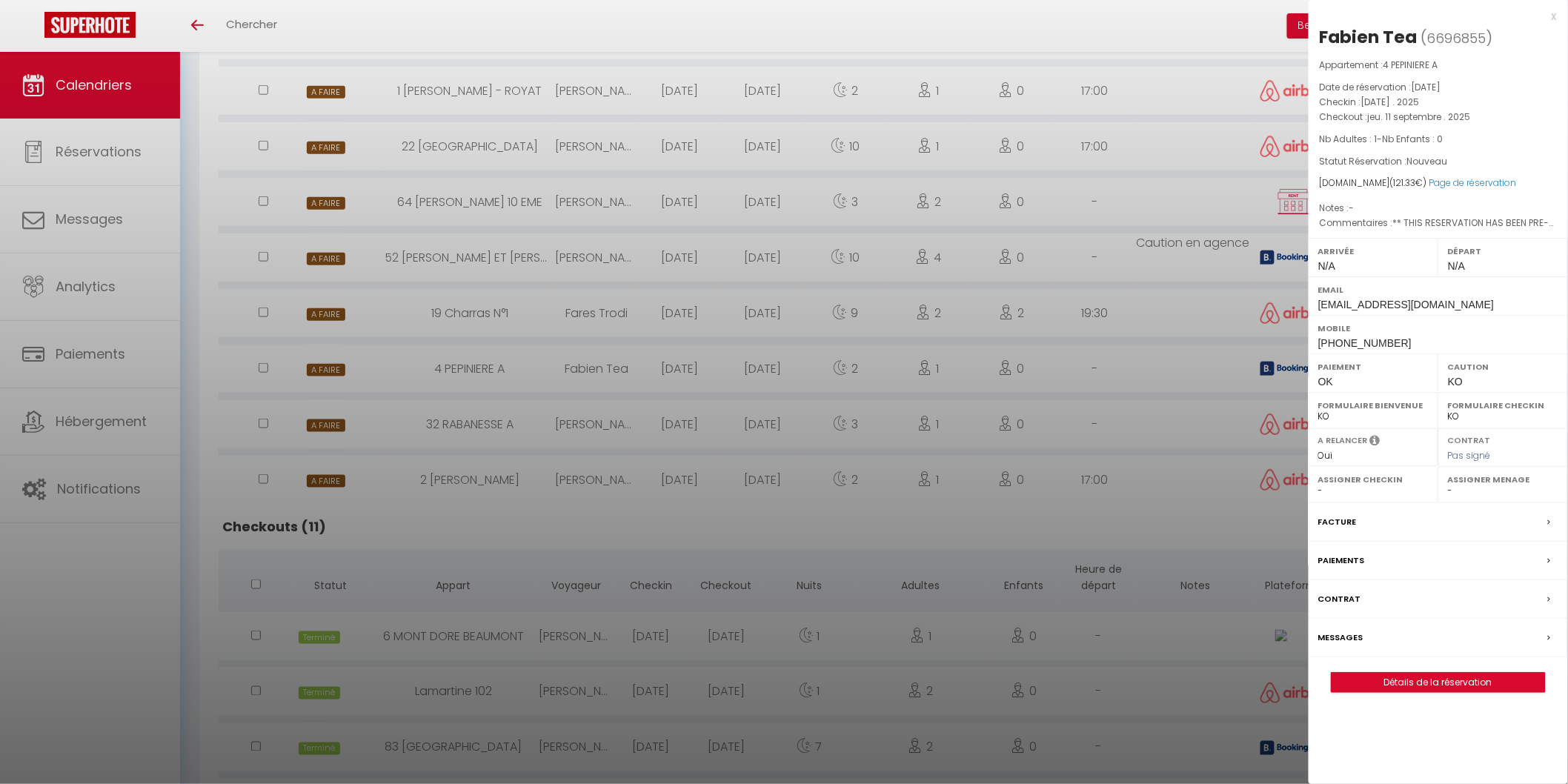
click at [748, 632] on label "Messages" at bounding box center [1341, 637] width 45 height 15
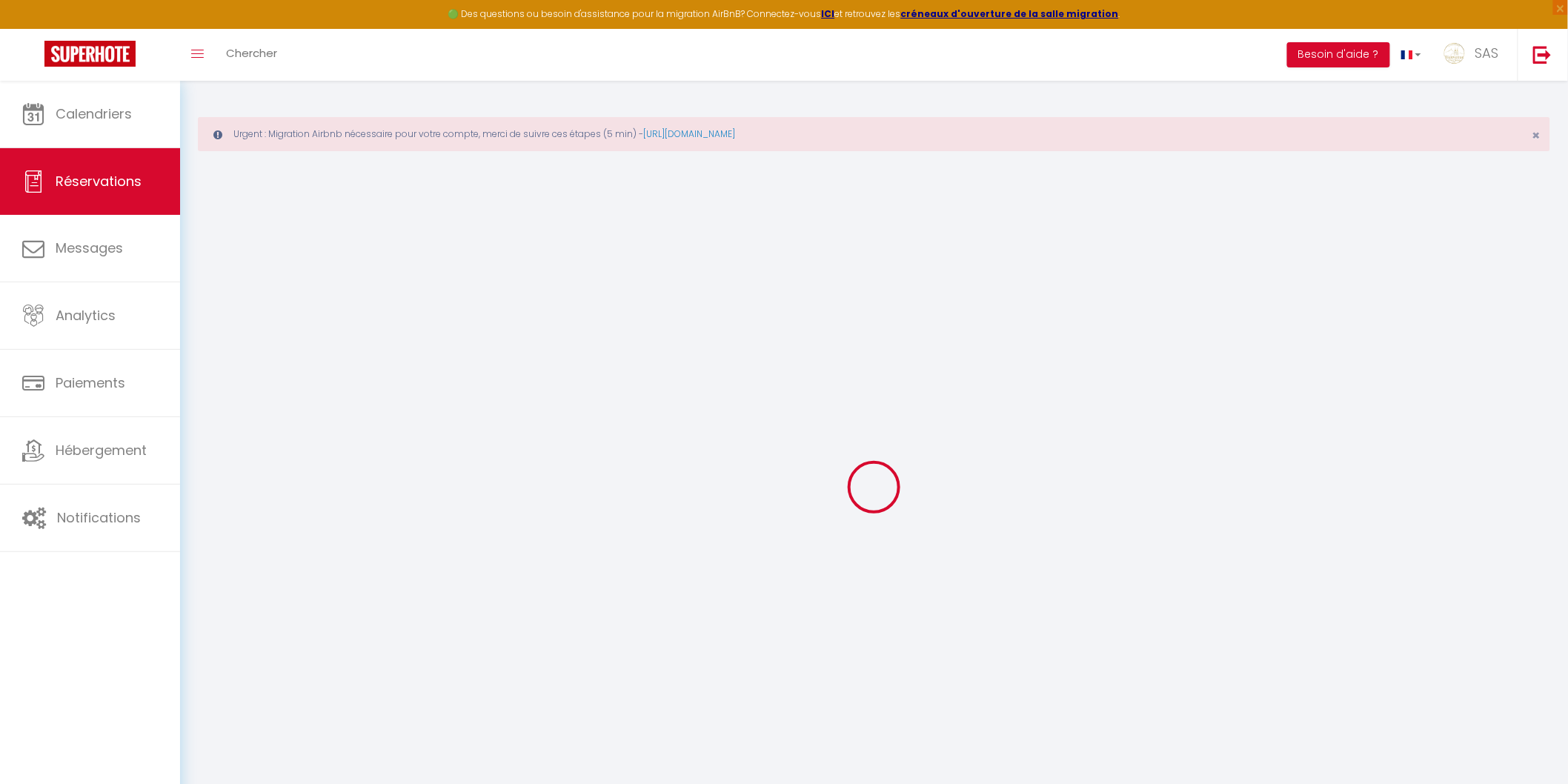
type input "Fabien"
type input "Tea"
type input "[EMAIL_ADDRESS][DOMAIN_NAME]"
type input "[PHONE_NUMBER]"
type input "."
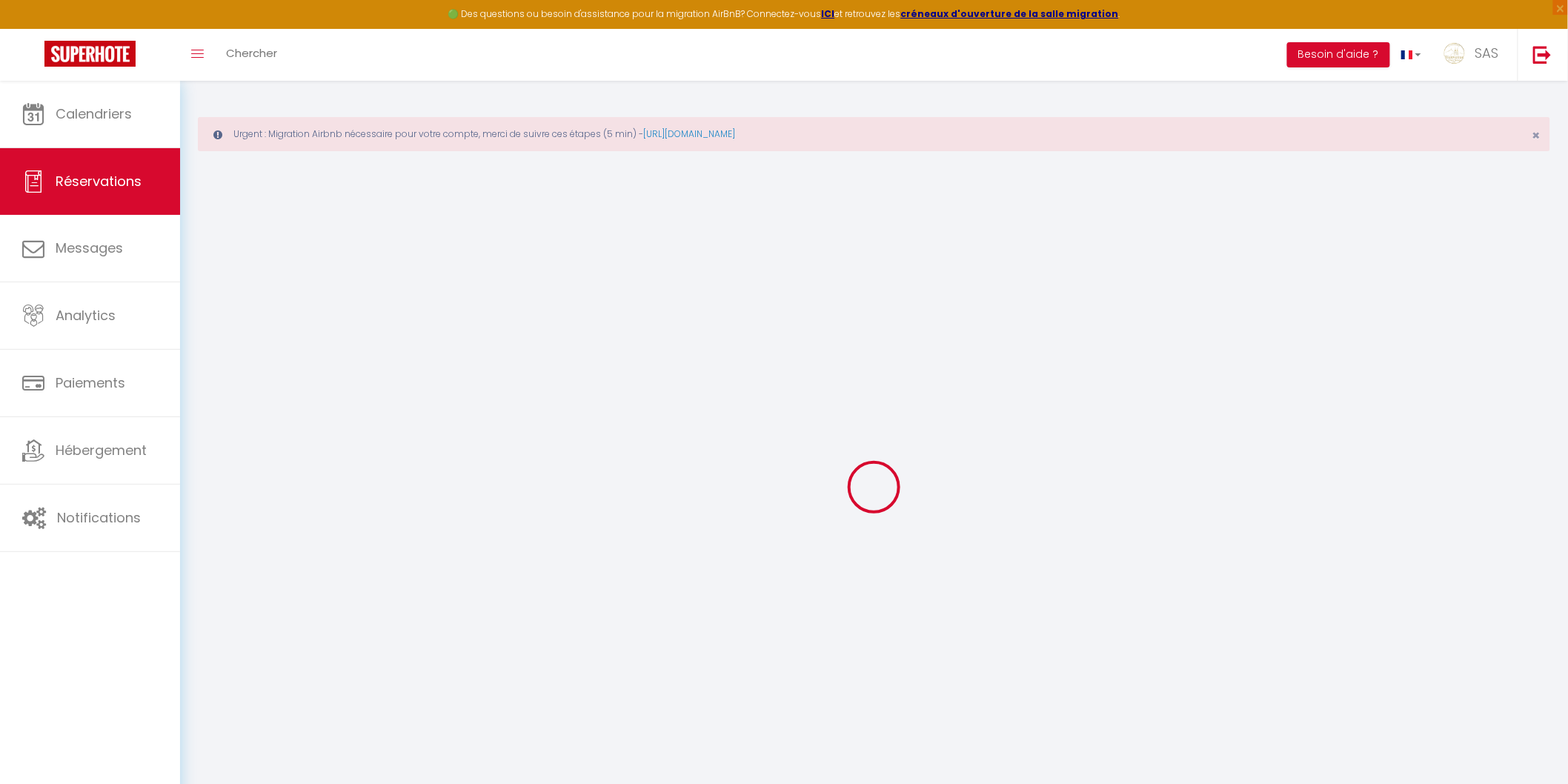
select select "FR"
type input "17.61"
type input "1.7"
select select "62954"
select select "1"
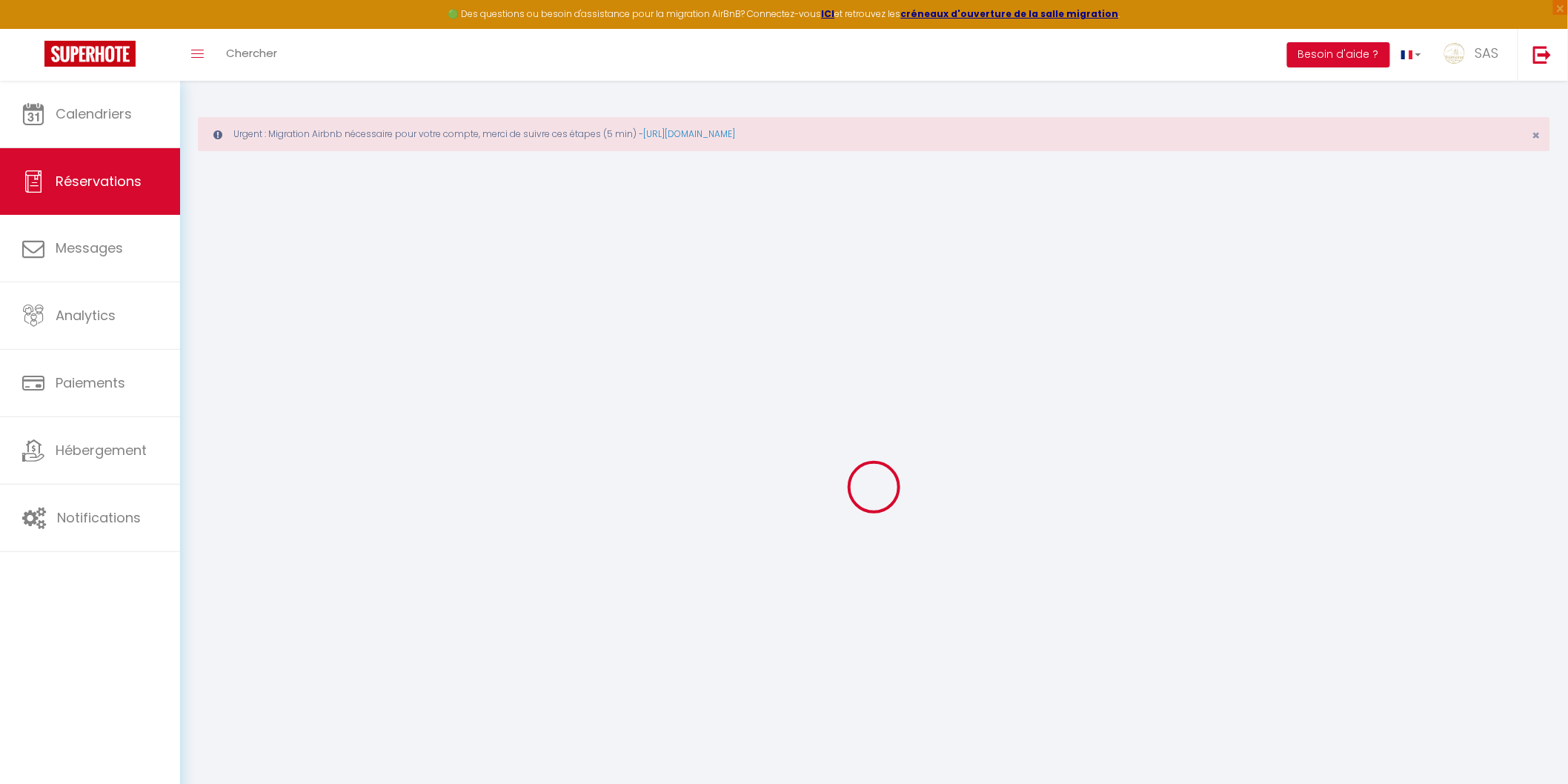
select select
type input "1"
select select "12"
select select
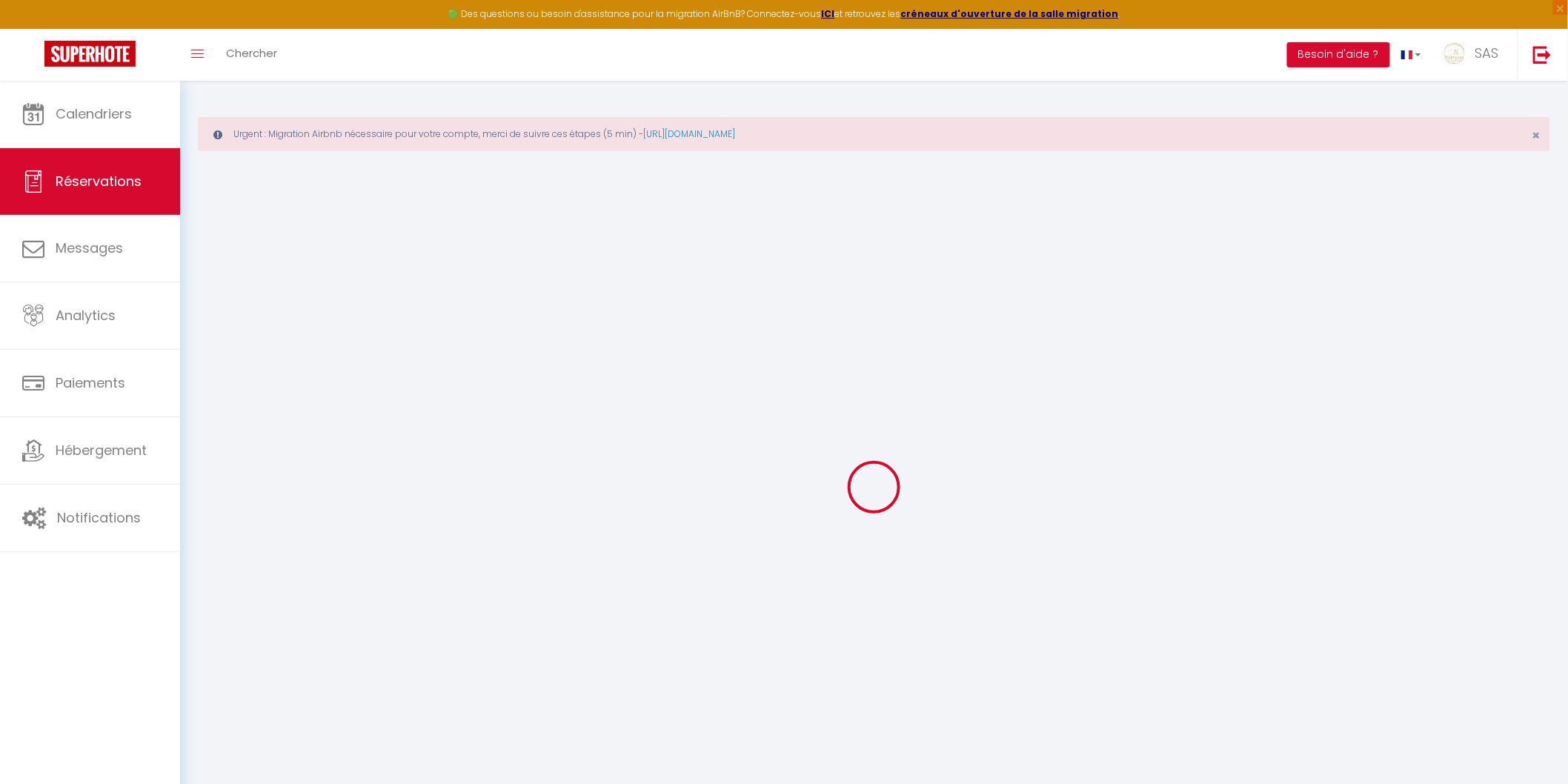
type input "86.4"
checkbox input "false"
type input "0"
select select "2"
type input "0"
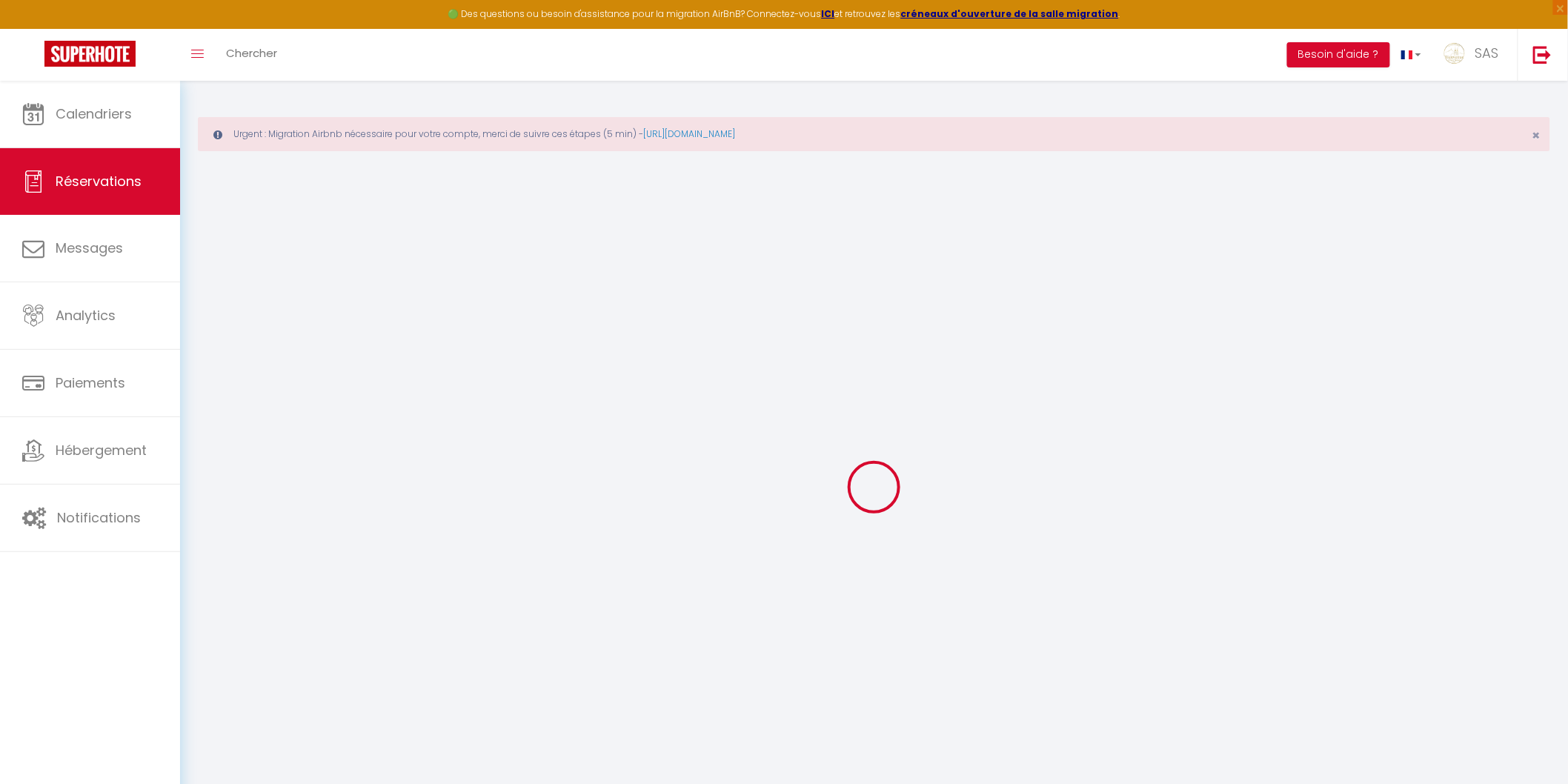
type input "0"
select select
select select "14"
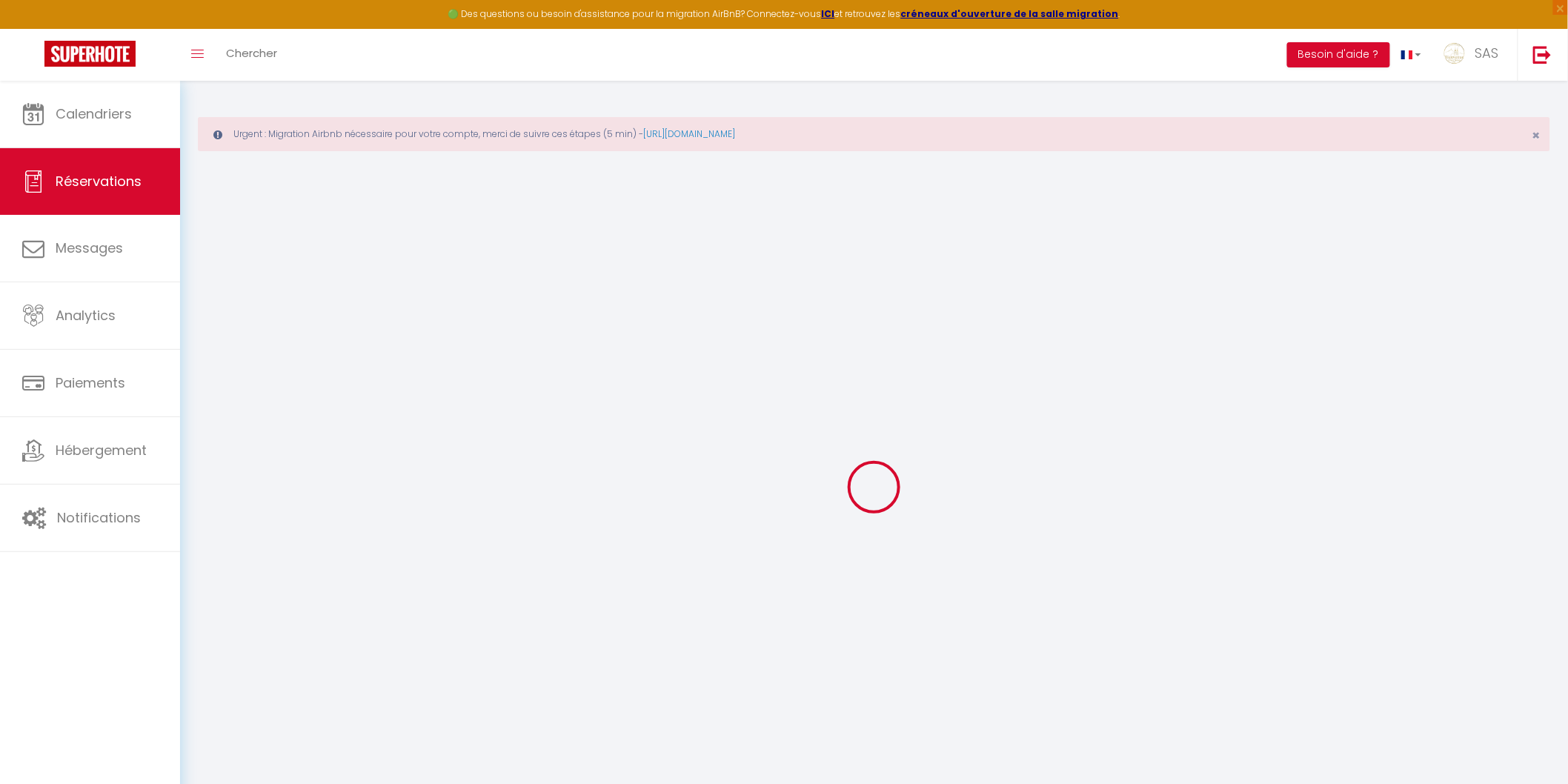
checkbox input "false"
select select
checkbox input "false"
select select
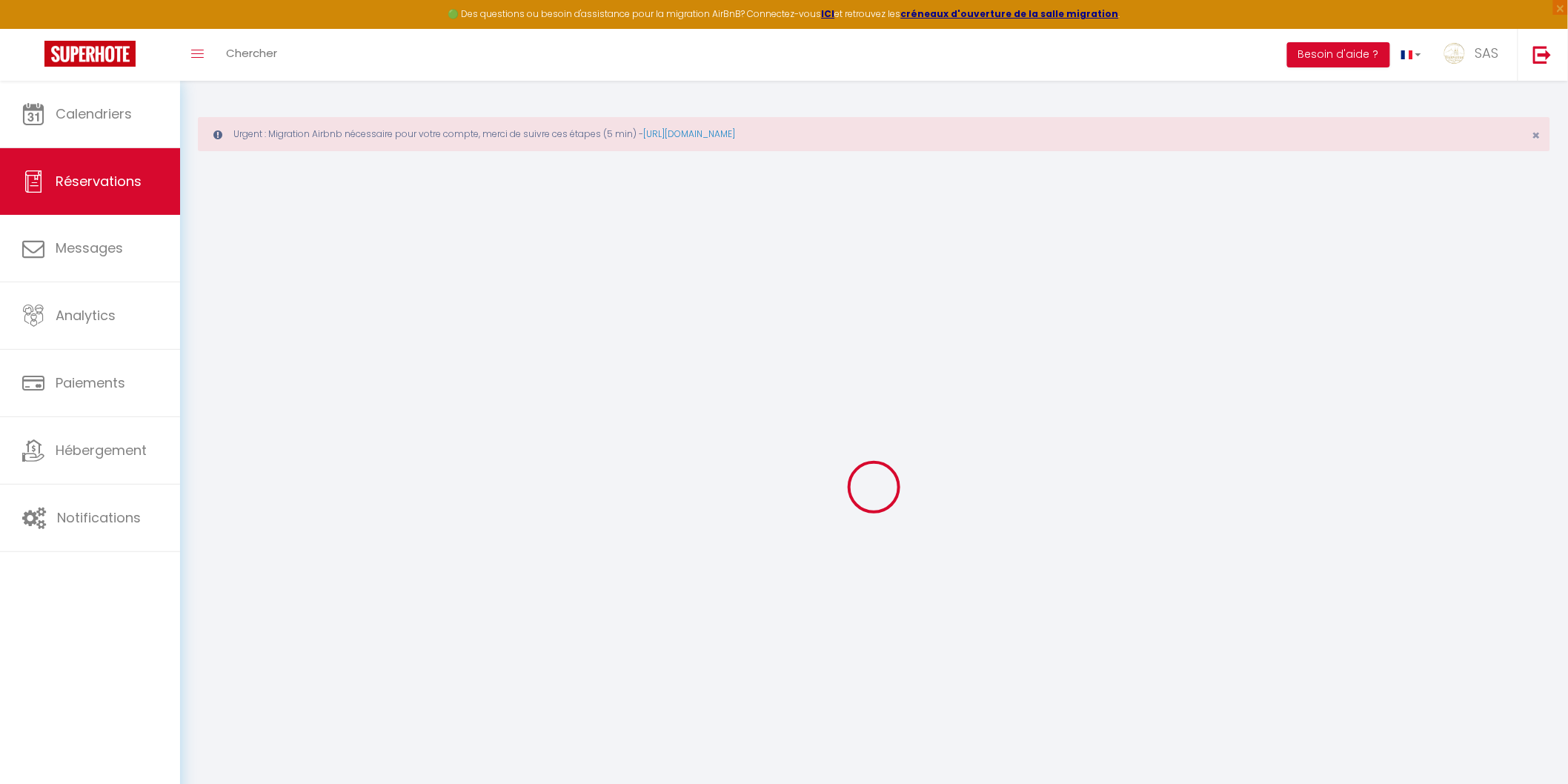
select select
checkbox input "false"
type textarea "** THIS RESERVATION HAS BEEN PRE-PAID ** BOOKING NOTE : Payment charge is EUR 1…"
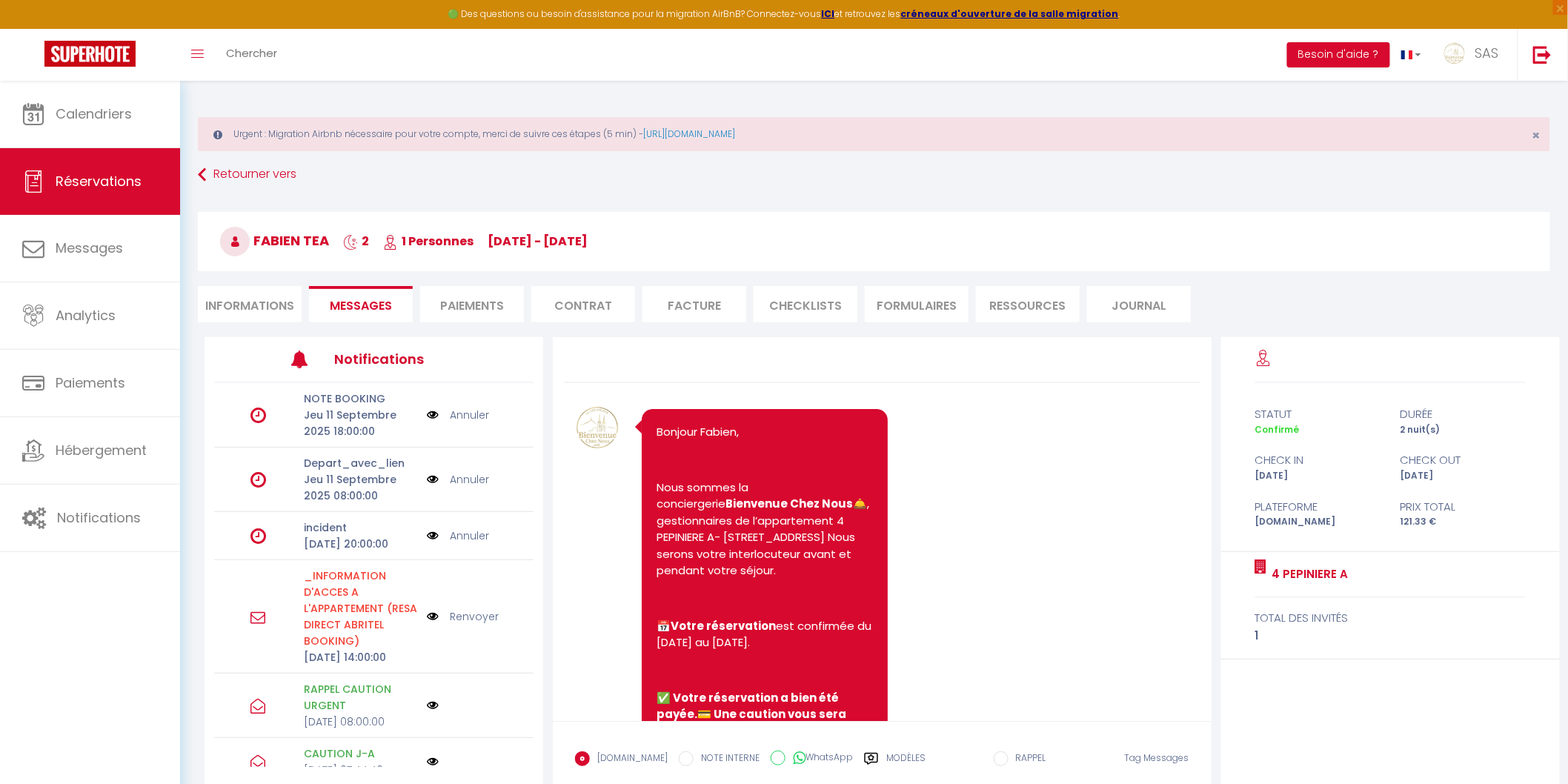
scroll to position [4251, 0]
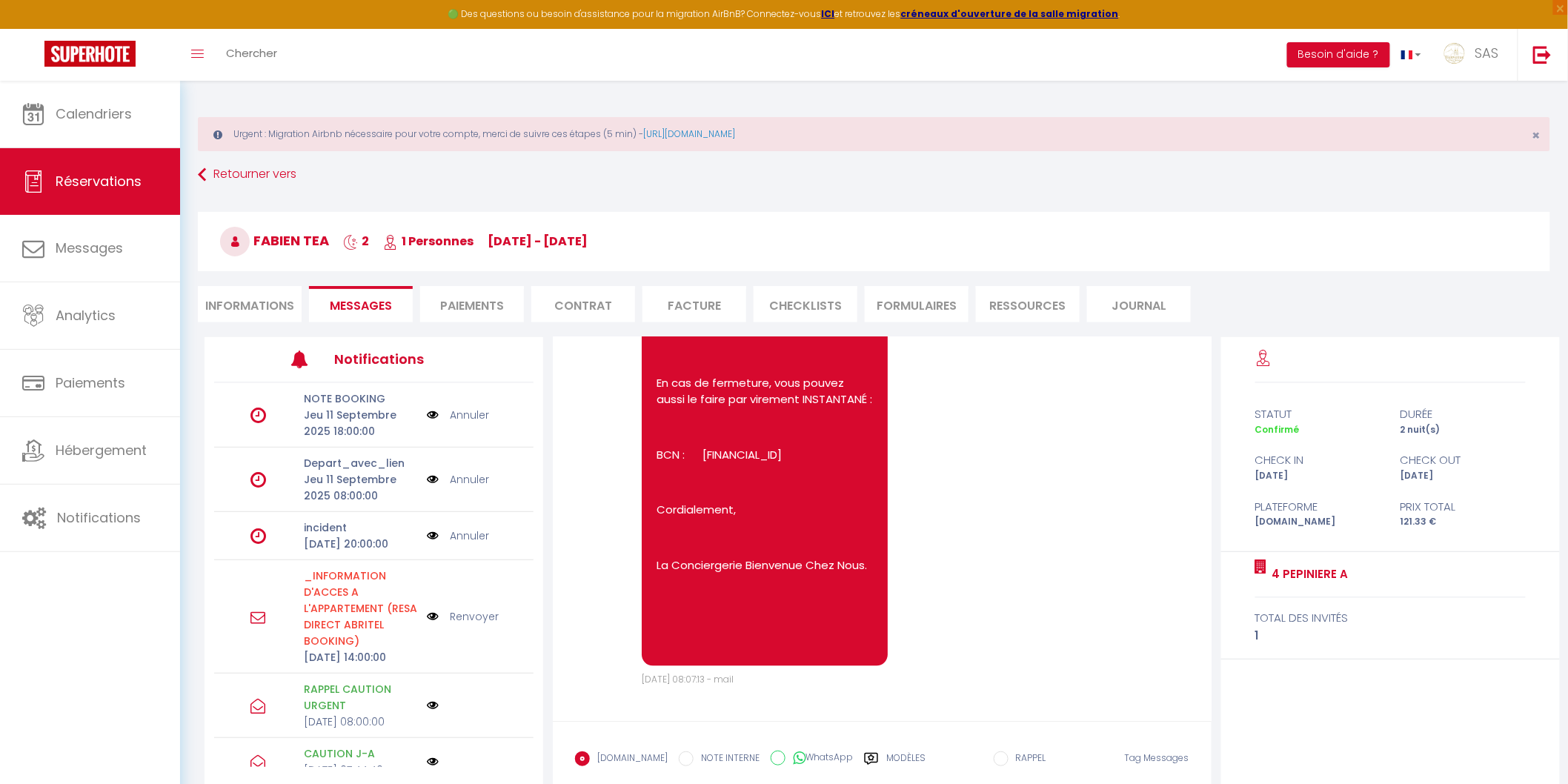
click at [274, 298] on li "Informations" at bounding box center [250, 304] width 103 height 37
select select
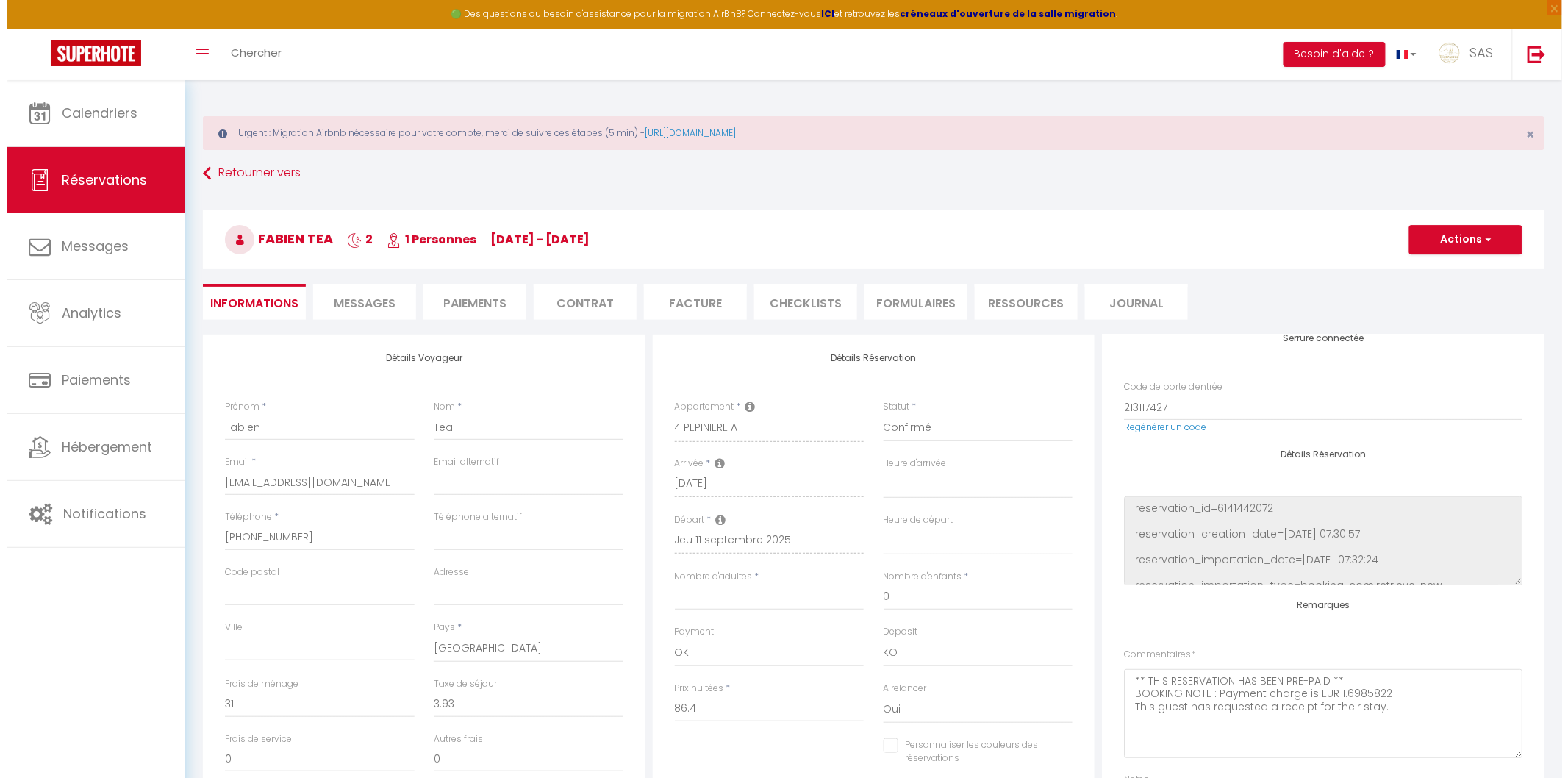
scroll to position [272, 0]
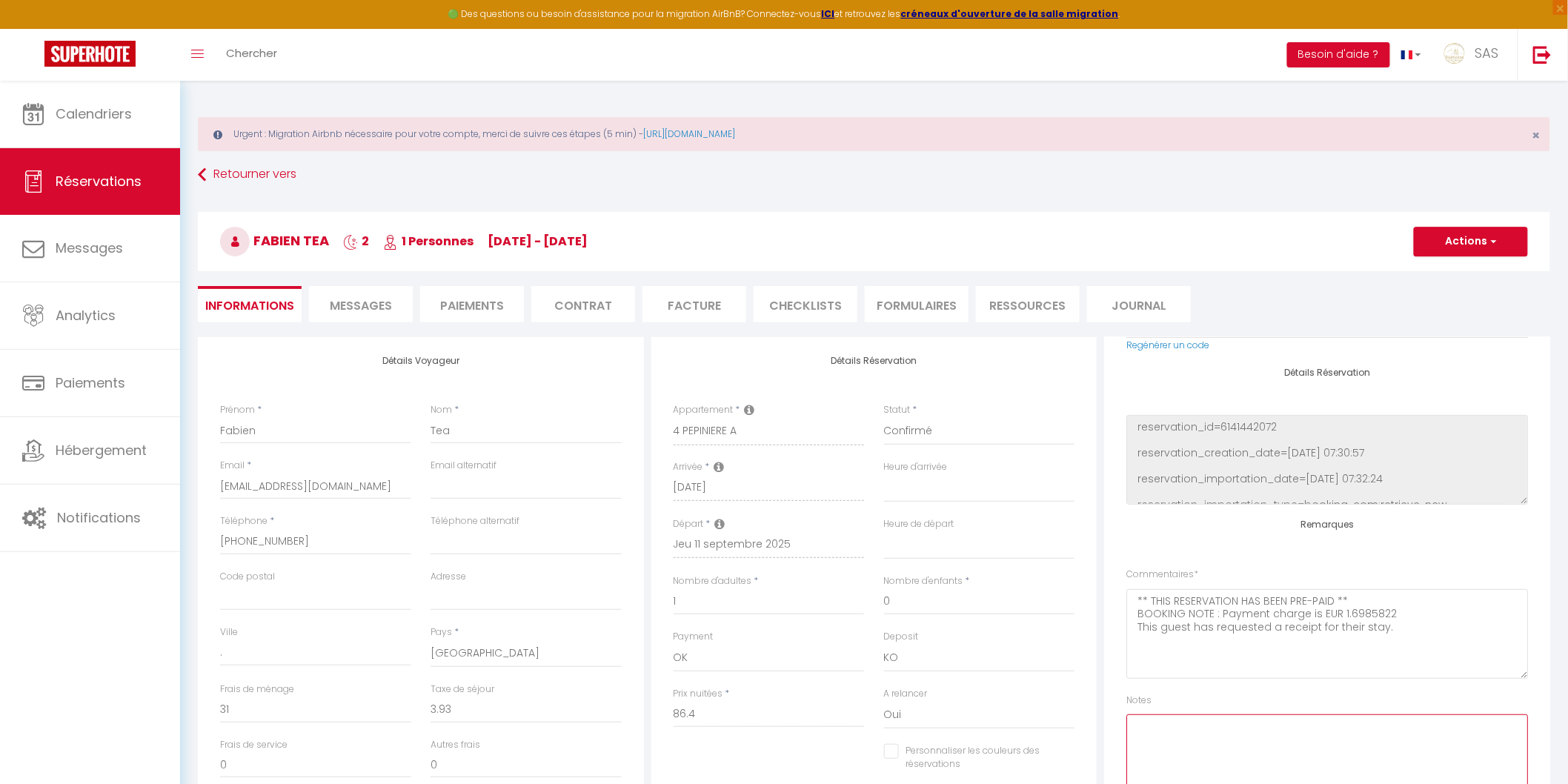
click at [748, 752] on textarea at bounding box center [1327, 758] width 402 height 90
type textarea "CB agence"
click at [748, 667] on select "OK KO" at bounding box center [980, 658] width 191 height 28
select select "15"
click at [748, 644] on select "OK KO" at bounding box center [980, 658] width 191 height 28
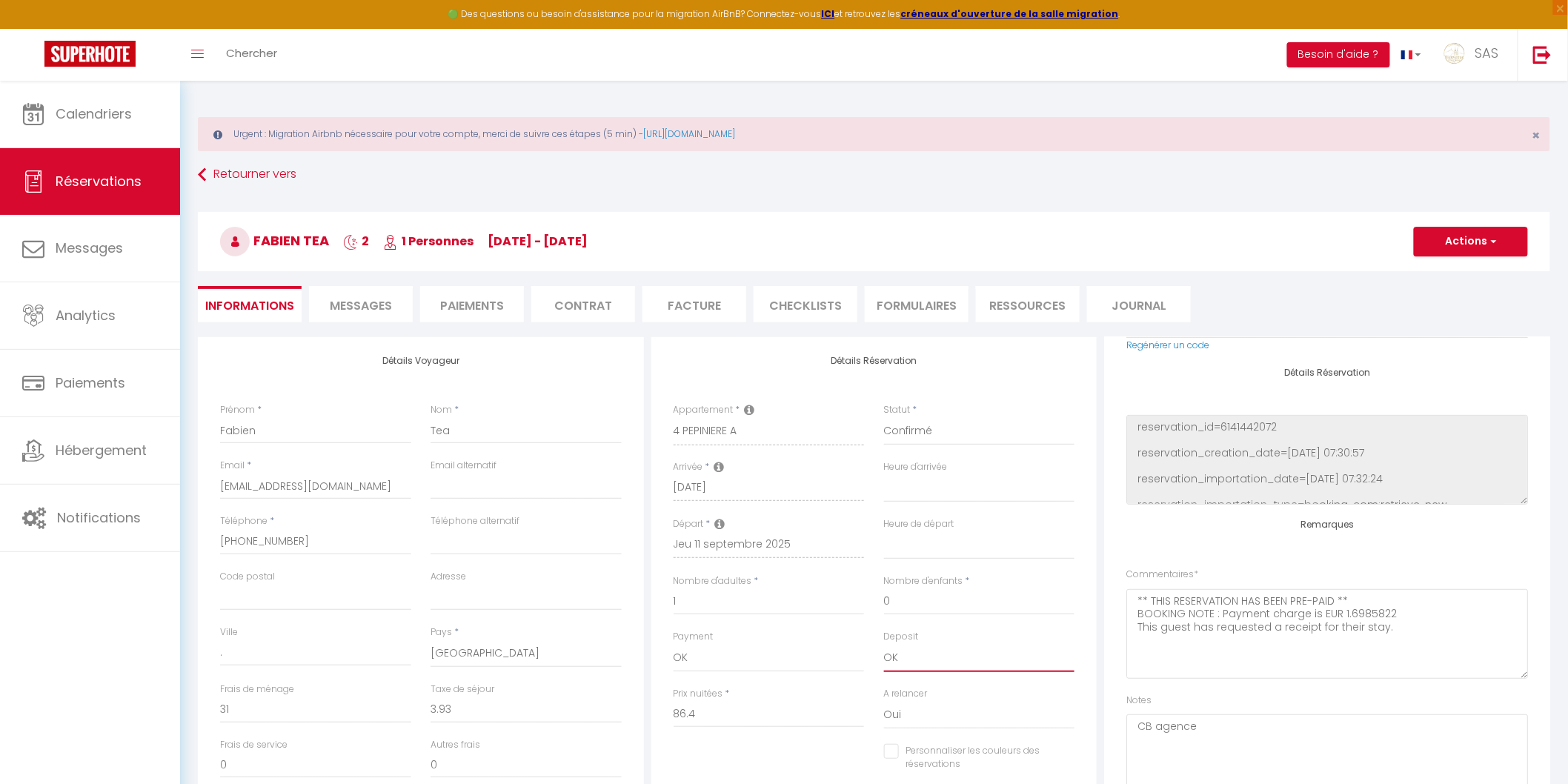
select select
checkbox input "false"
select select
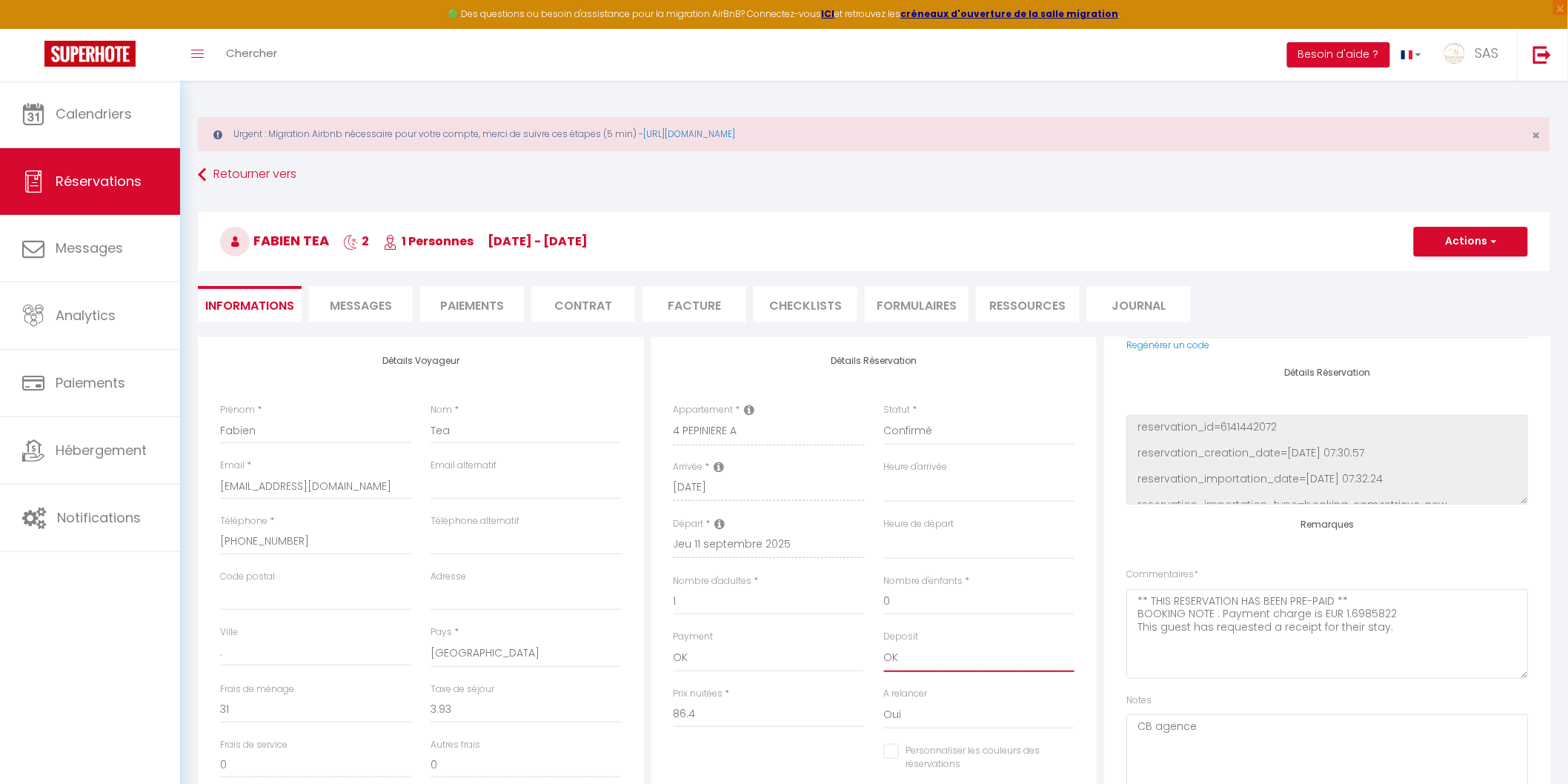
checkbox input "false"
click at [401, 315] on li "Messages" at bounding box center [361, 304] width 103 height 37
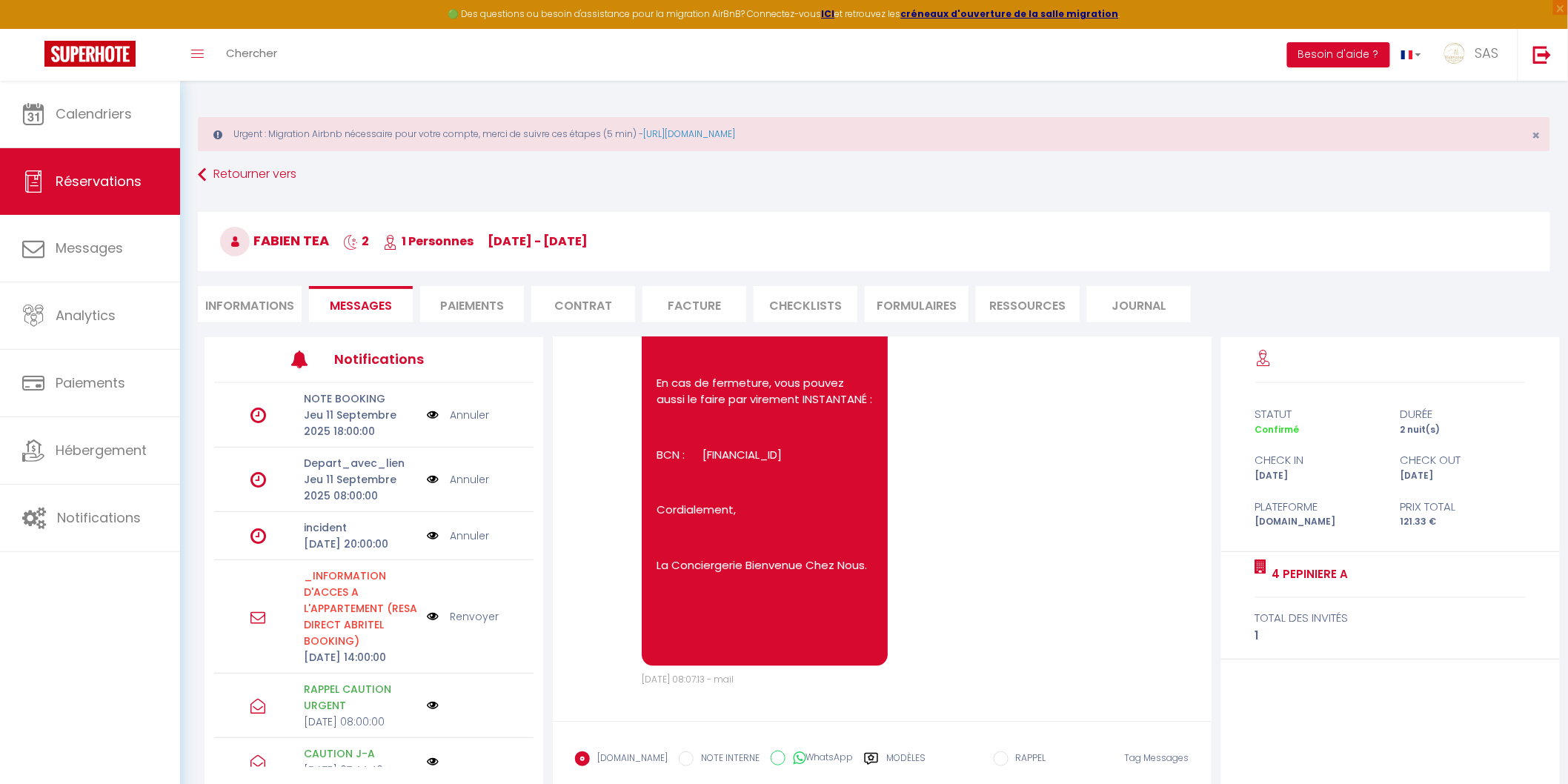
click at [427, 624] on img at bounding box center [433, 616] width 12 height 16
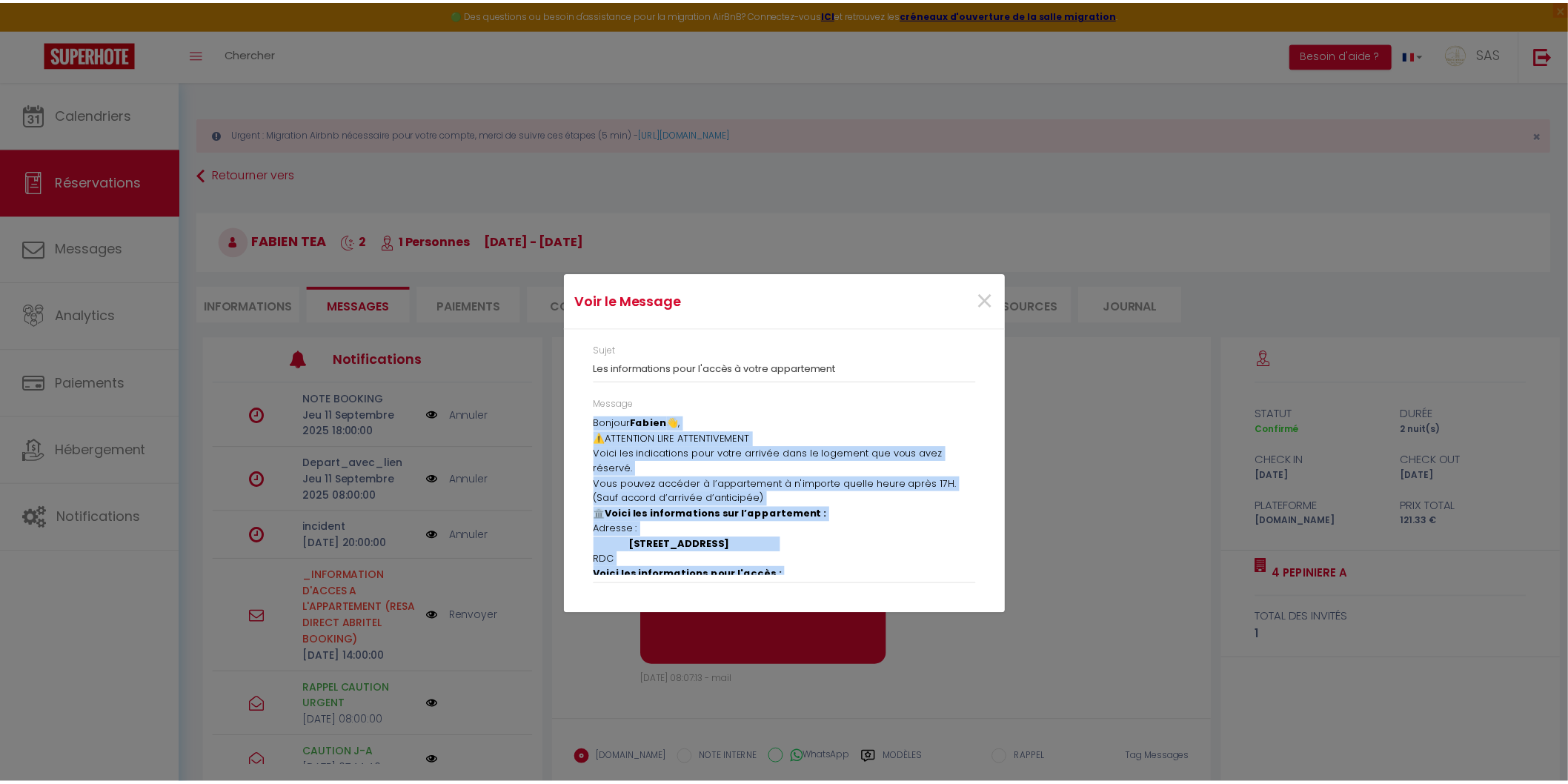
scroll to position [354, 0]
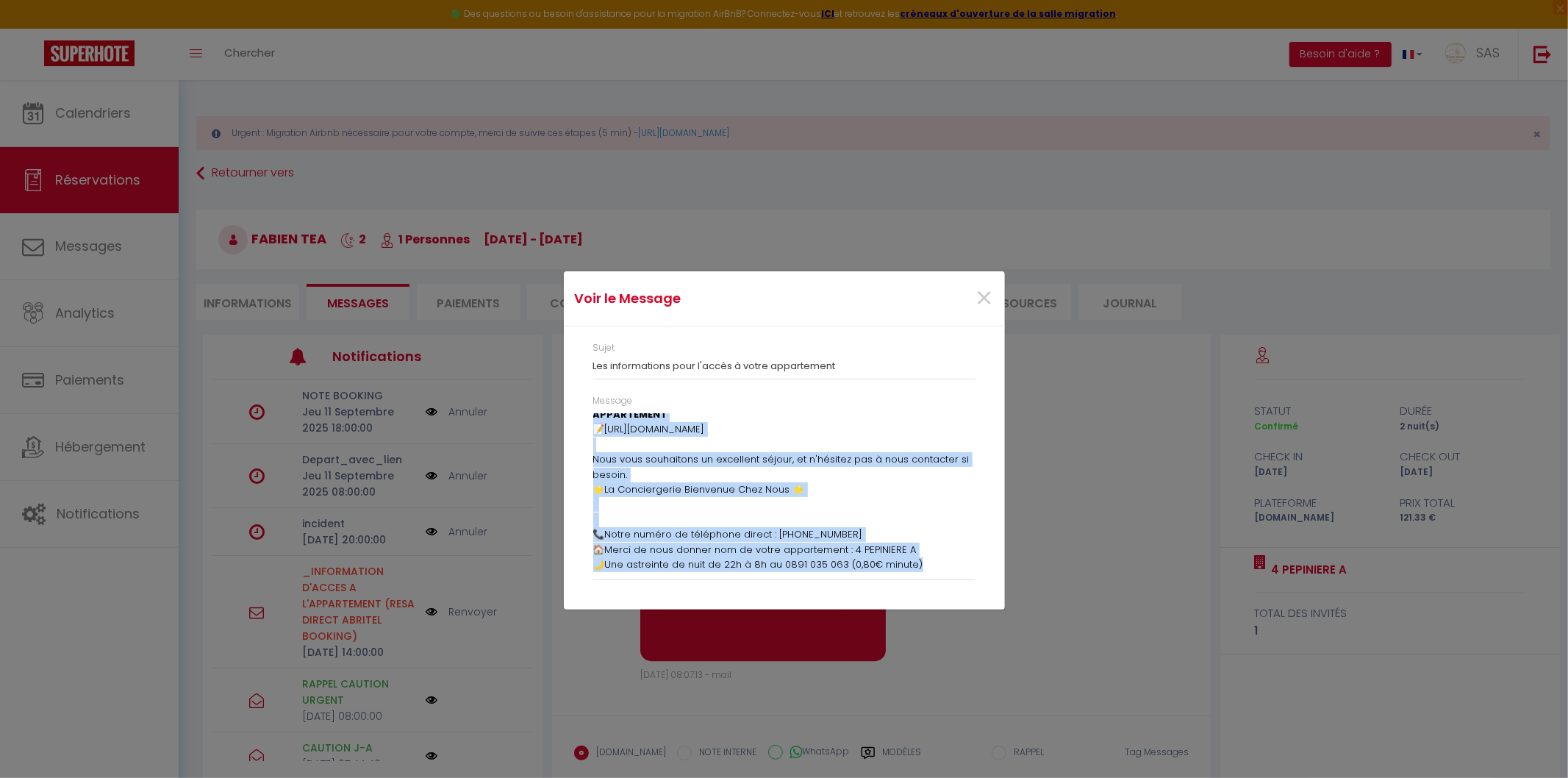
drag, startPoint x: 591, startPoint y: 422, endPoint x: 970, endPoint y: 646, distance: 440.2
click at [742, 646] on div "Voir le Message × Sujet Les informations pour l'accès à votre appartement Messa…" at bounding box center [784, 389] width 441 height 778
copy div "Loremip Dolors 👋, ⚠️AMETCONSE ADIP ELITSEDDOEIUS Tempo inc utlaboreetd magn ali…"
click at [742, 305] on span "×" at bounding box center [985, 298] width 19 height 44
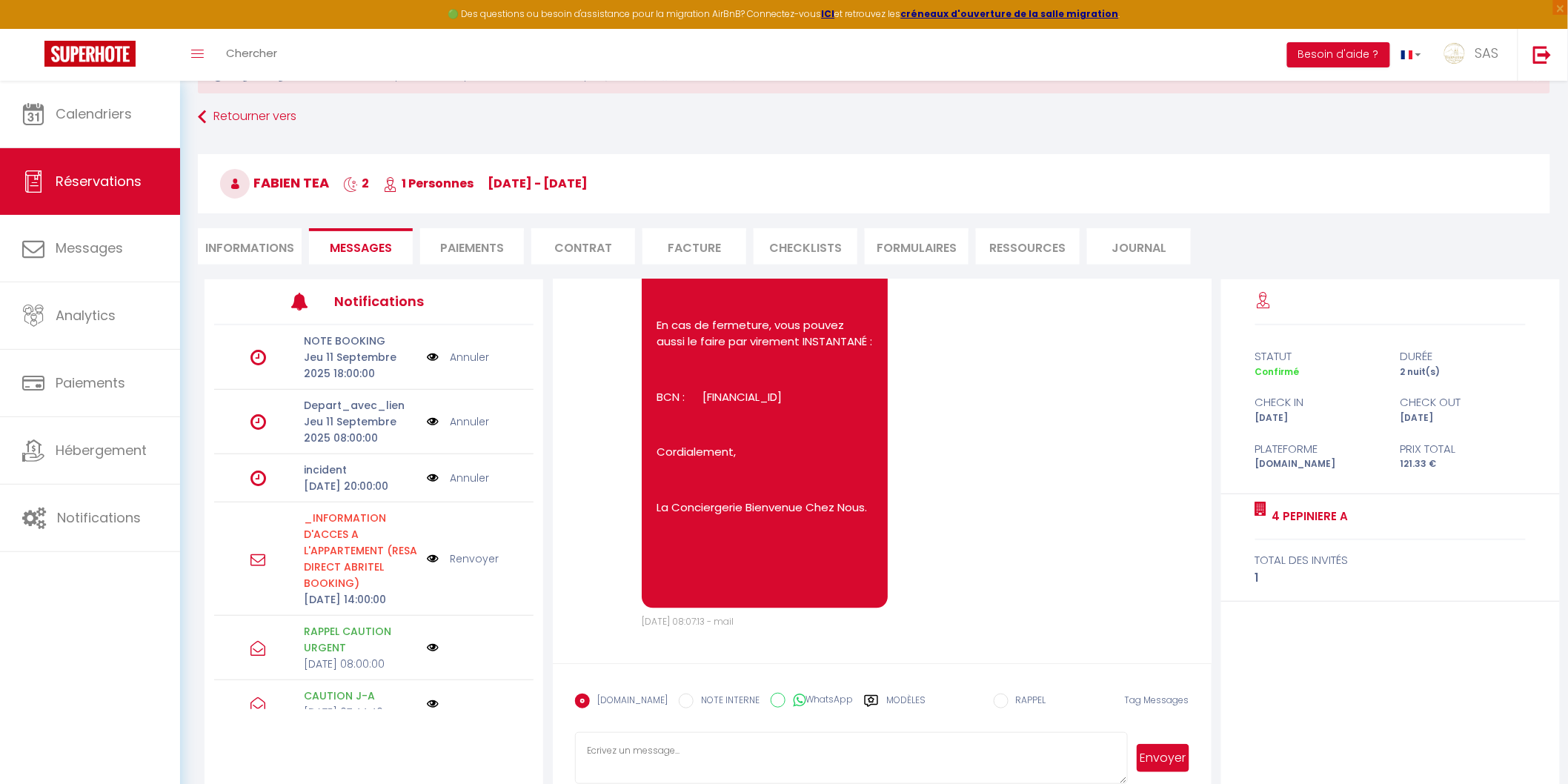
scroll to position [86, 0]
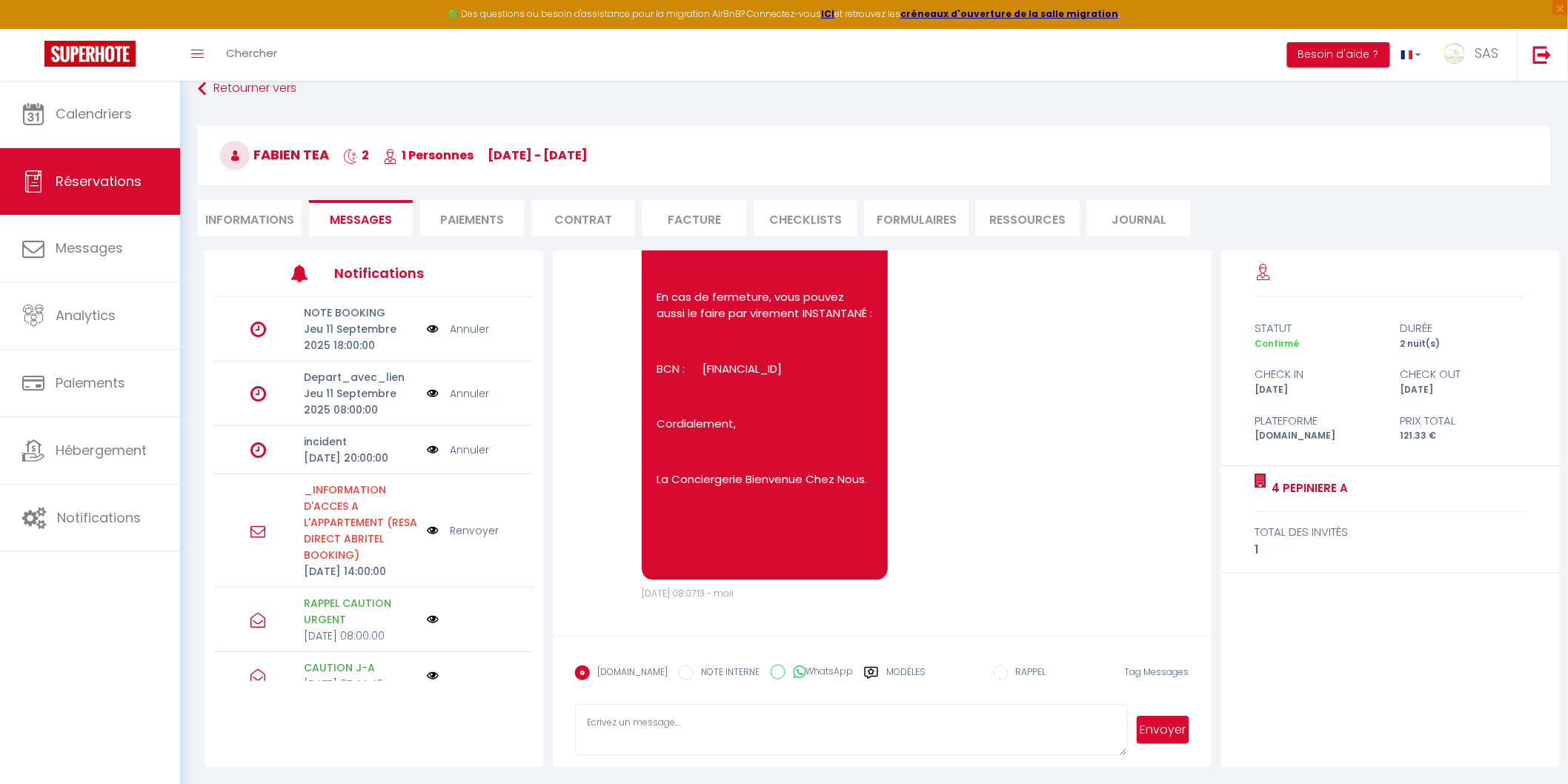
click at [748, 720] on textarea at bounding box center [851, 729] width 552 height 52
paste textarea "Loremip Dolors👋, ⚠️AMETCONSE ADIP ELITSEDDOEIUS Tempo inc utlaboreetd magn aliq…"
type textarea "Loremip Dolors👋, ⚠️AMETCONSE ADIP ELITSEDDOEIUS Tempo inc utlaboreetd magn aliq…"
select select
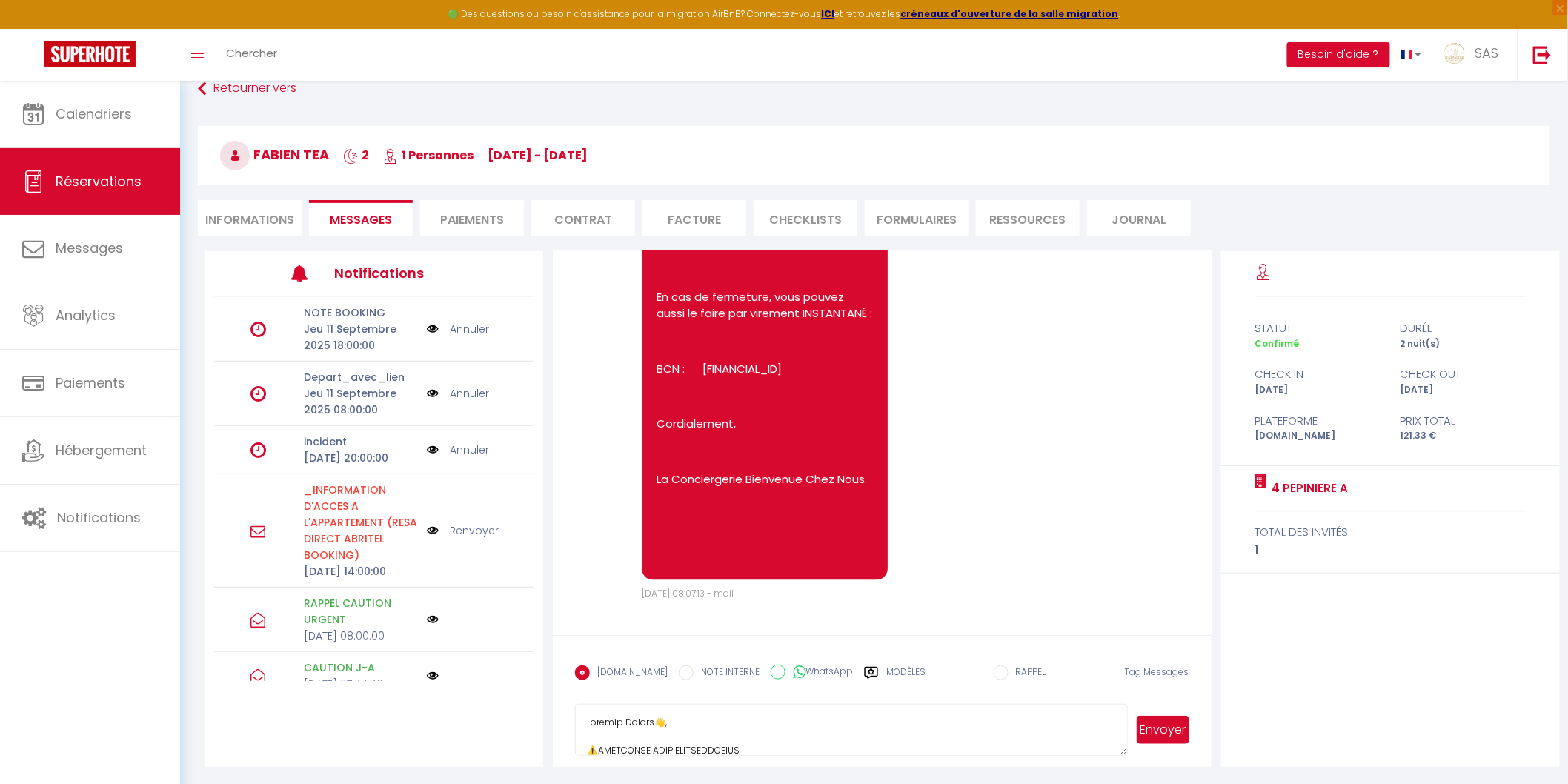
scroll to position [699, 0]
type textarea "Loremip Dolors👋, ⚠️AMETCONSE ADIP ELITSEDDOEIUS Tempo inc utlaboreetd magn aliq…"
click at [748, 734] on button "Envoyer" at bounding box center [1163, 729] width 52 height 28
select select
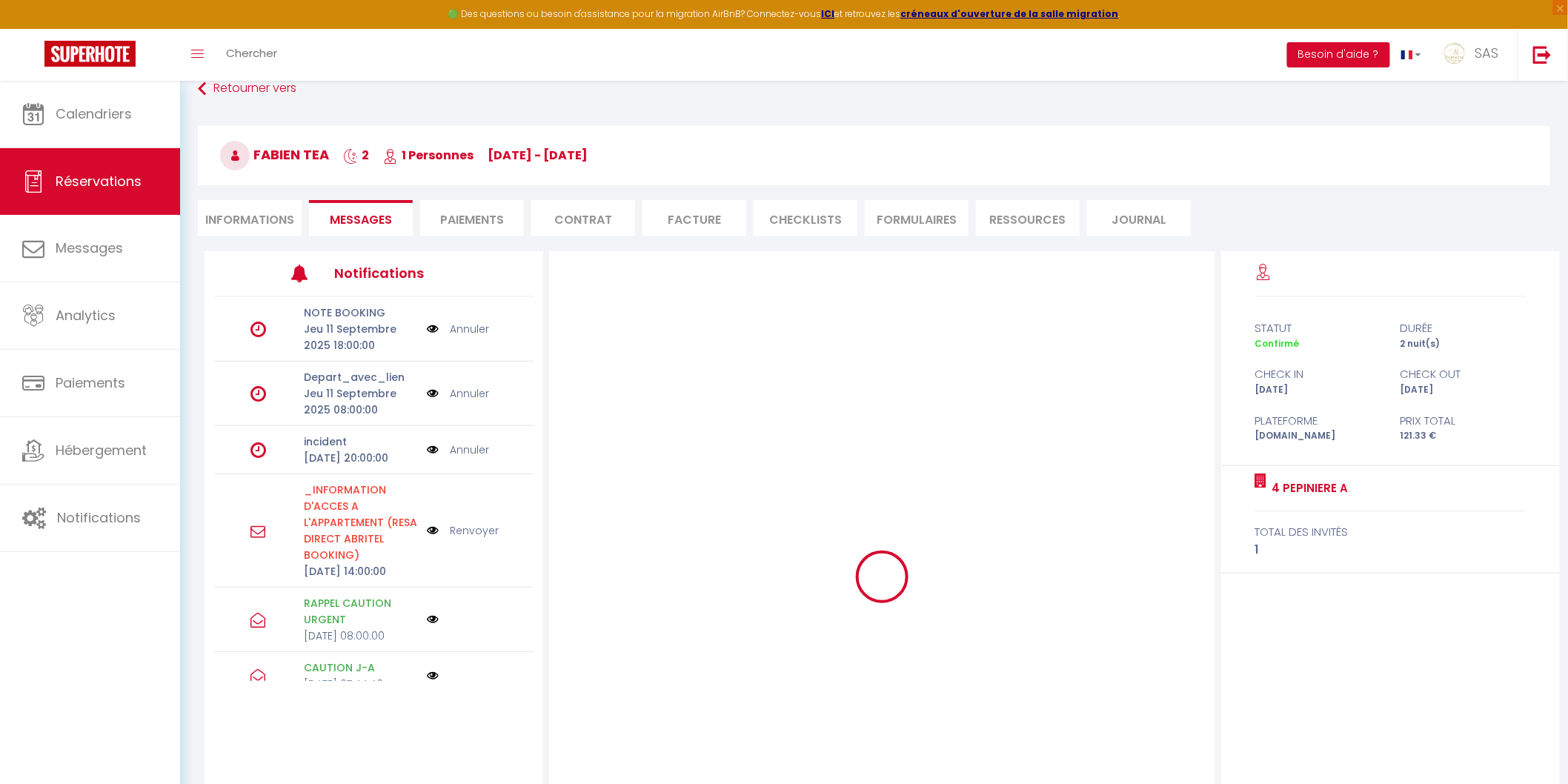
select select
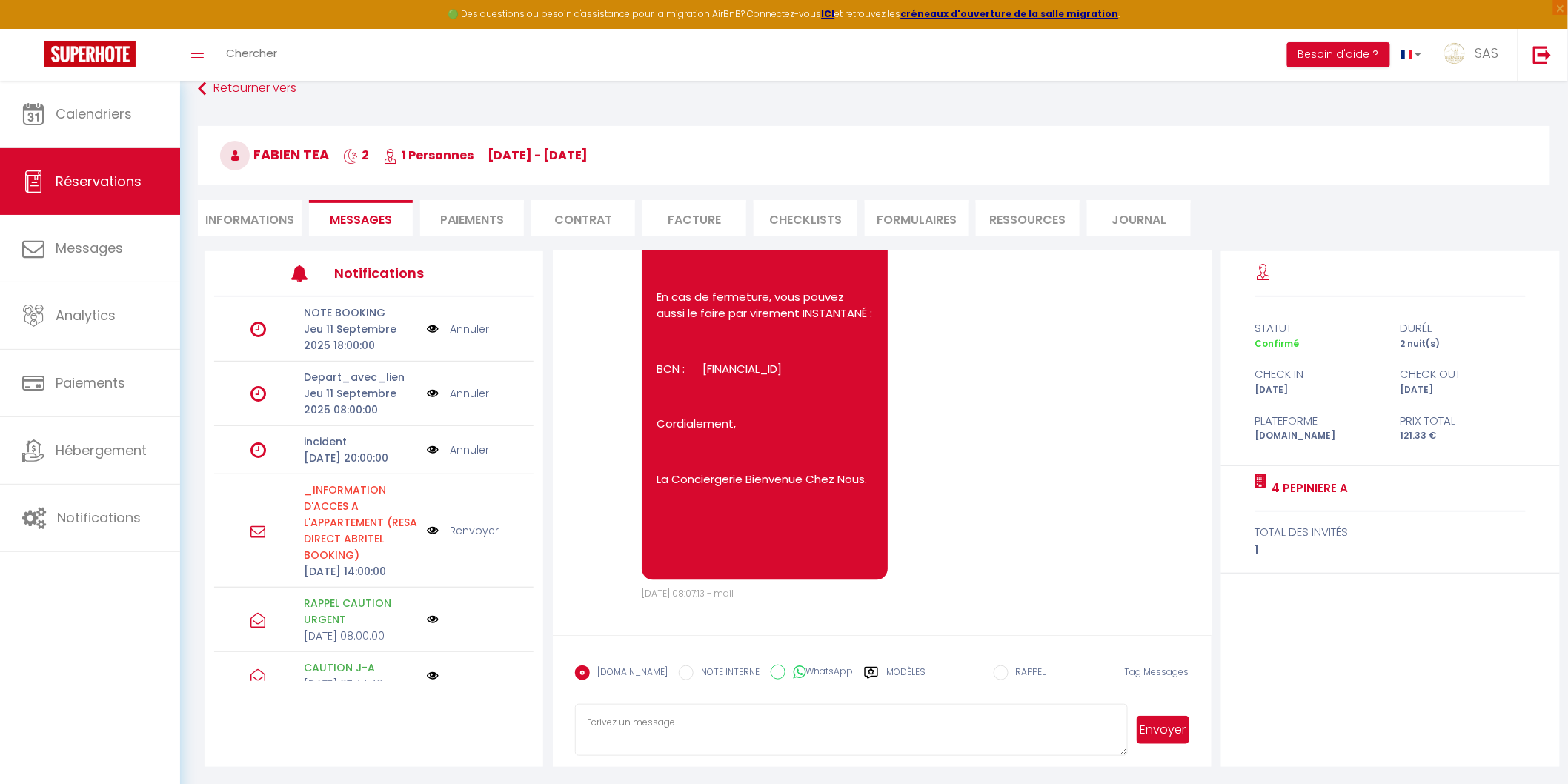
click at [250, 220] on li "Informations" at bounding box center [250, 218] width 103 height 37
select select
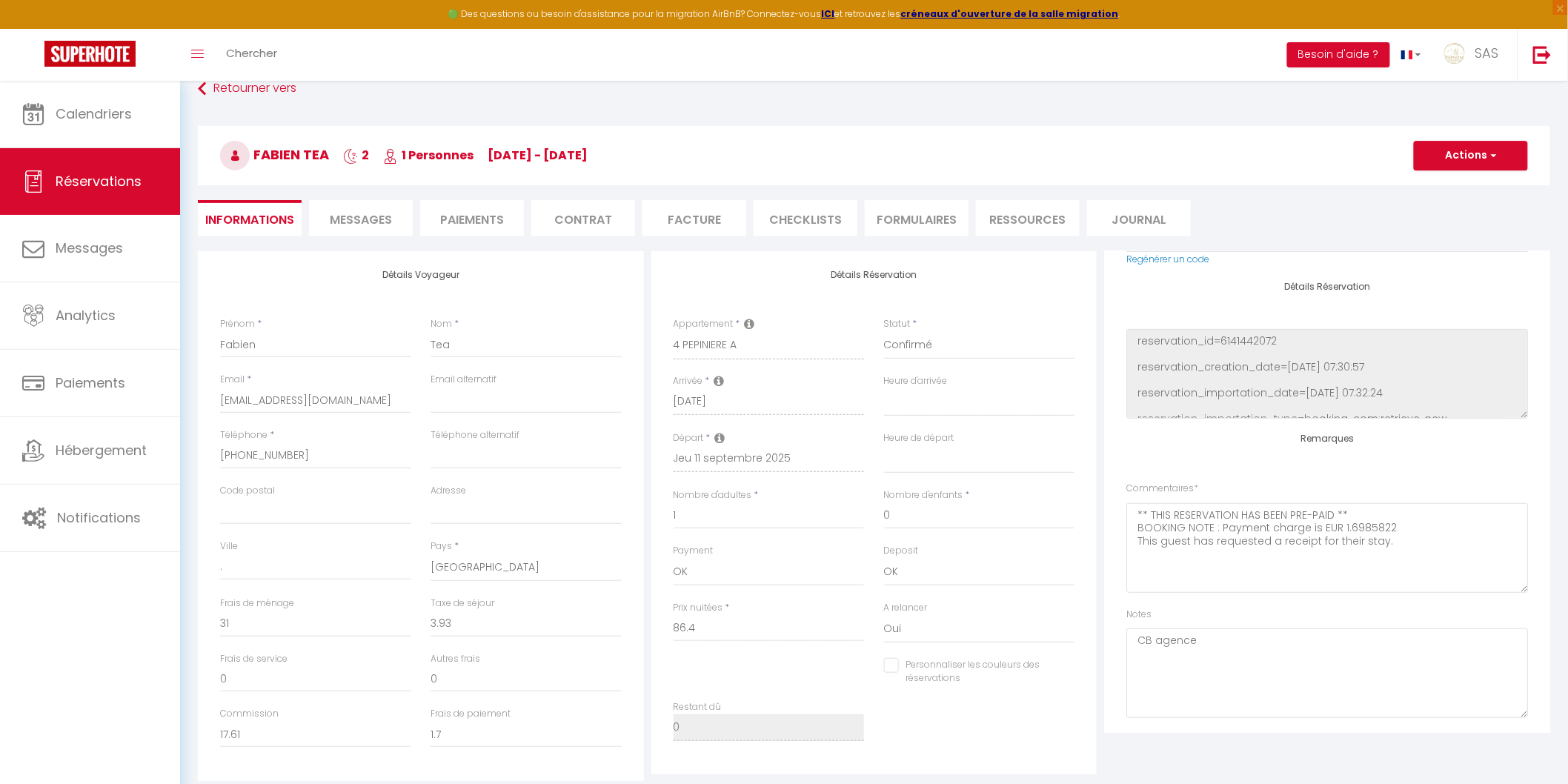
select select
checkbox input "false"
click at [748, 166] on button "Actions" at bounding box center [1471, 155] width 115 height 30
click at [748, 198] on link "Dupliquer" at bounding box center [1456, 208] width 117 height 20
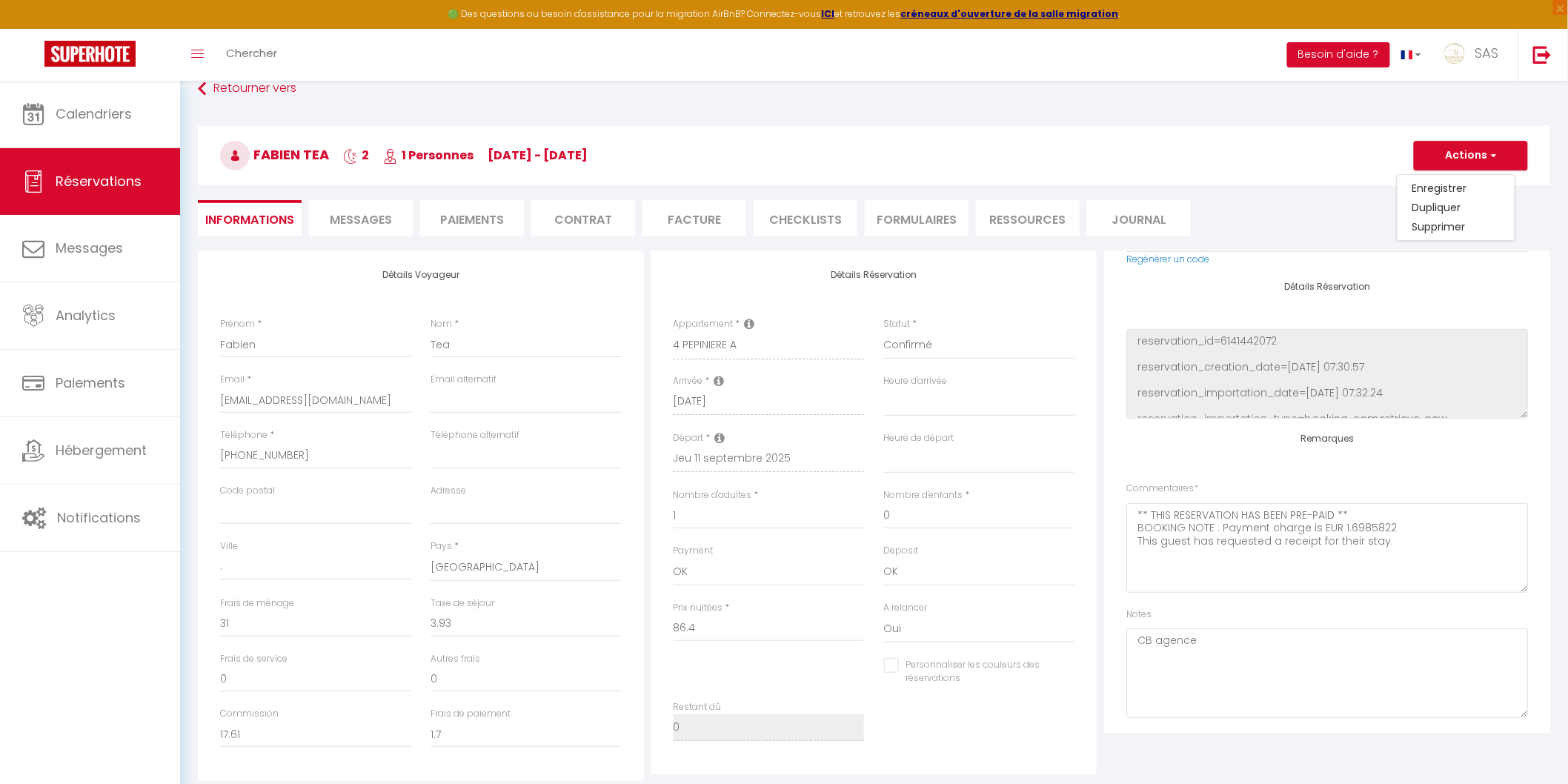
type input "0"
select select
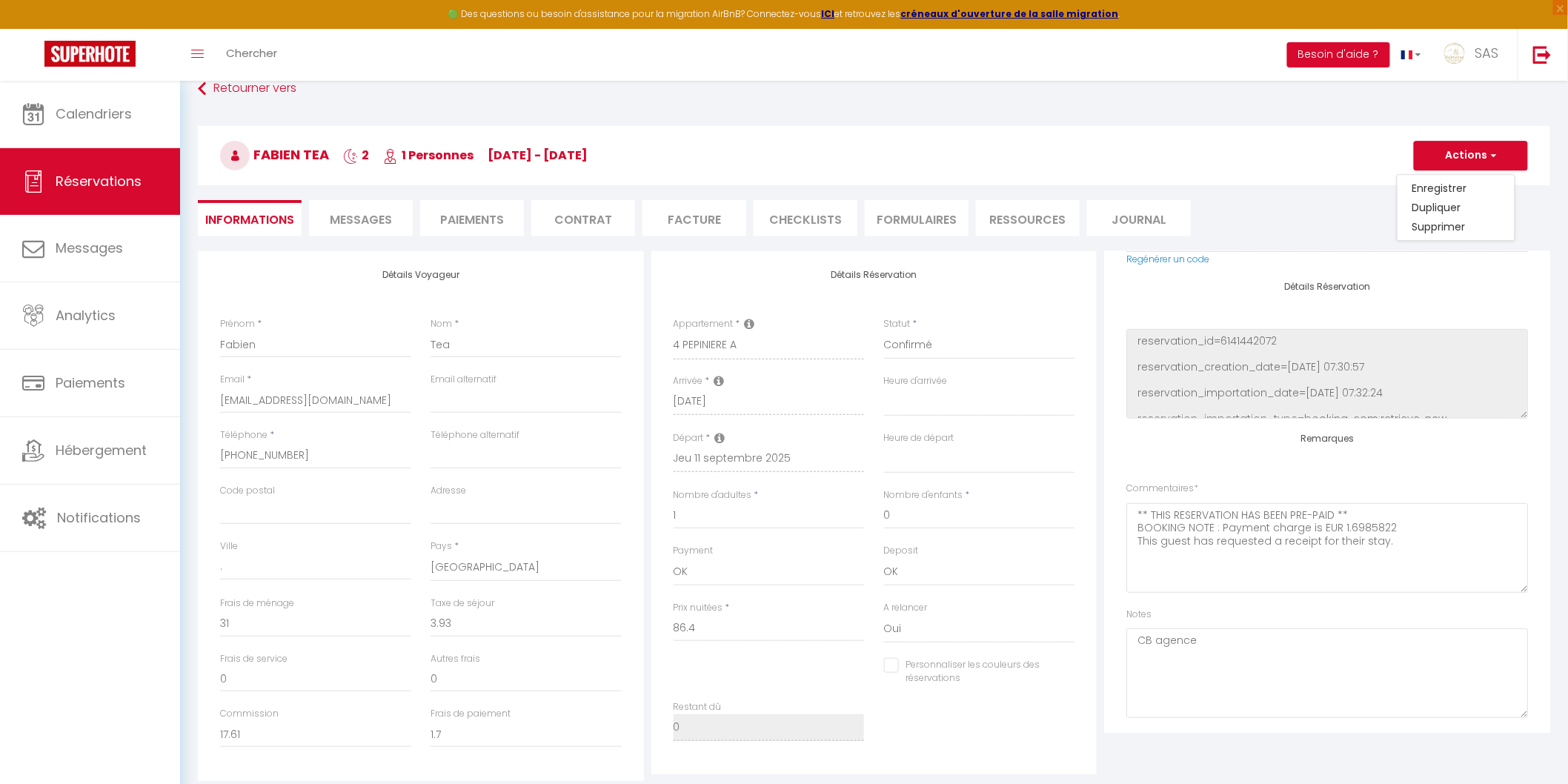
select select
type input "Invalid Dateundefined"
select select
checkbox input "false"
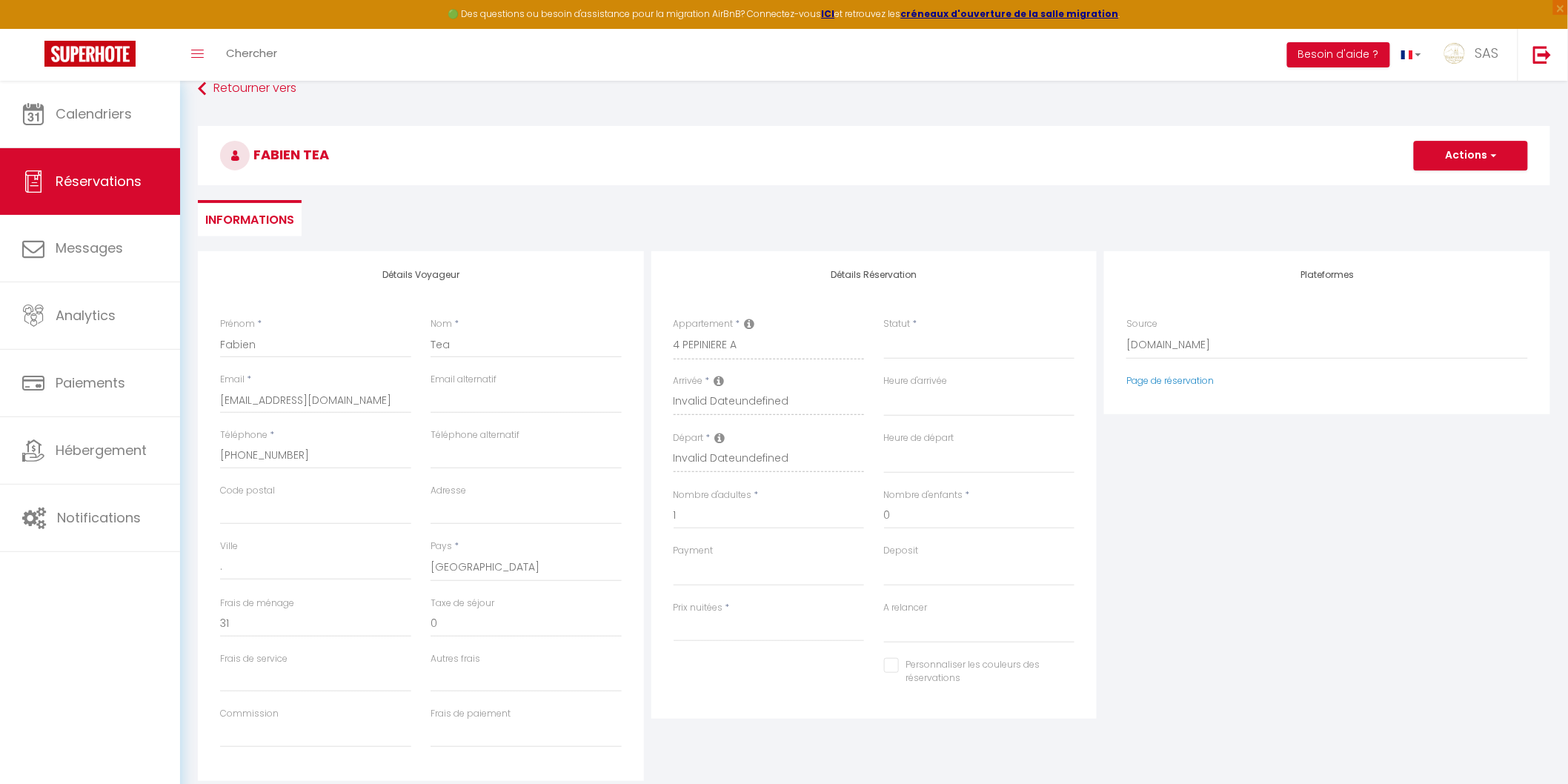
select select
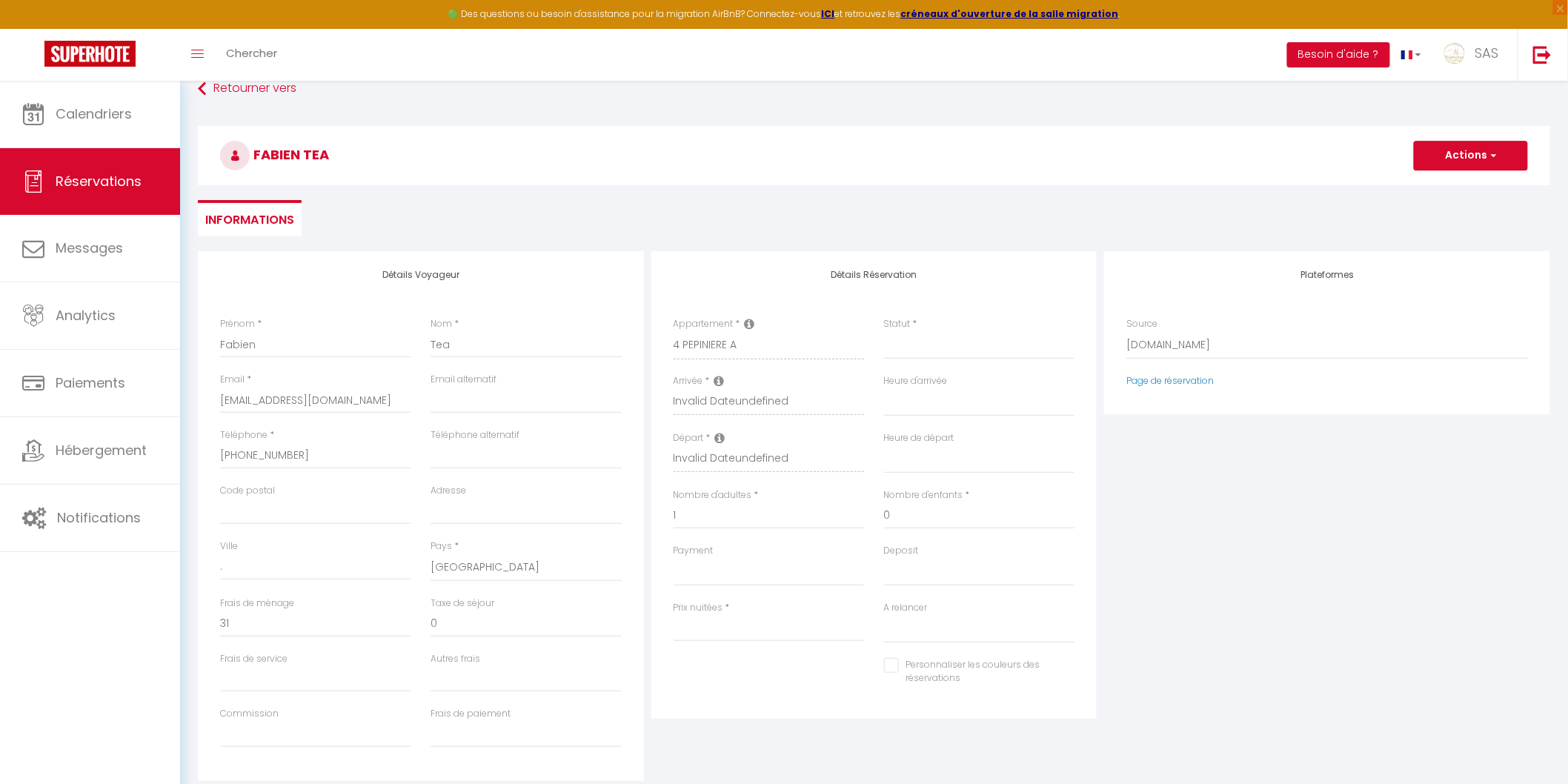
select select
checkbox input "false"
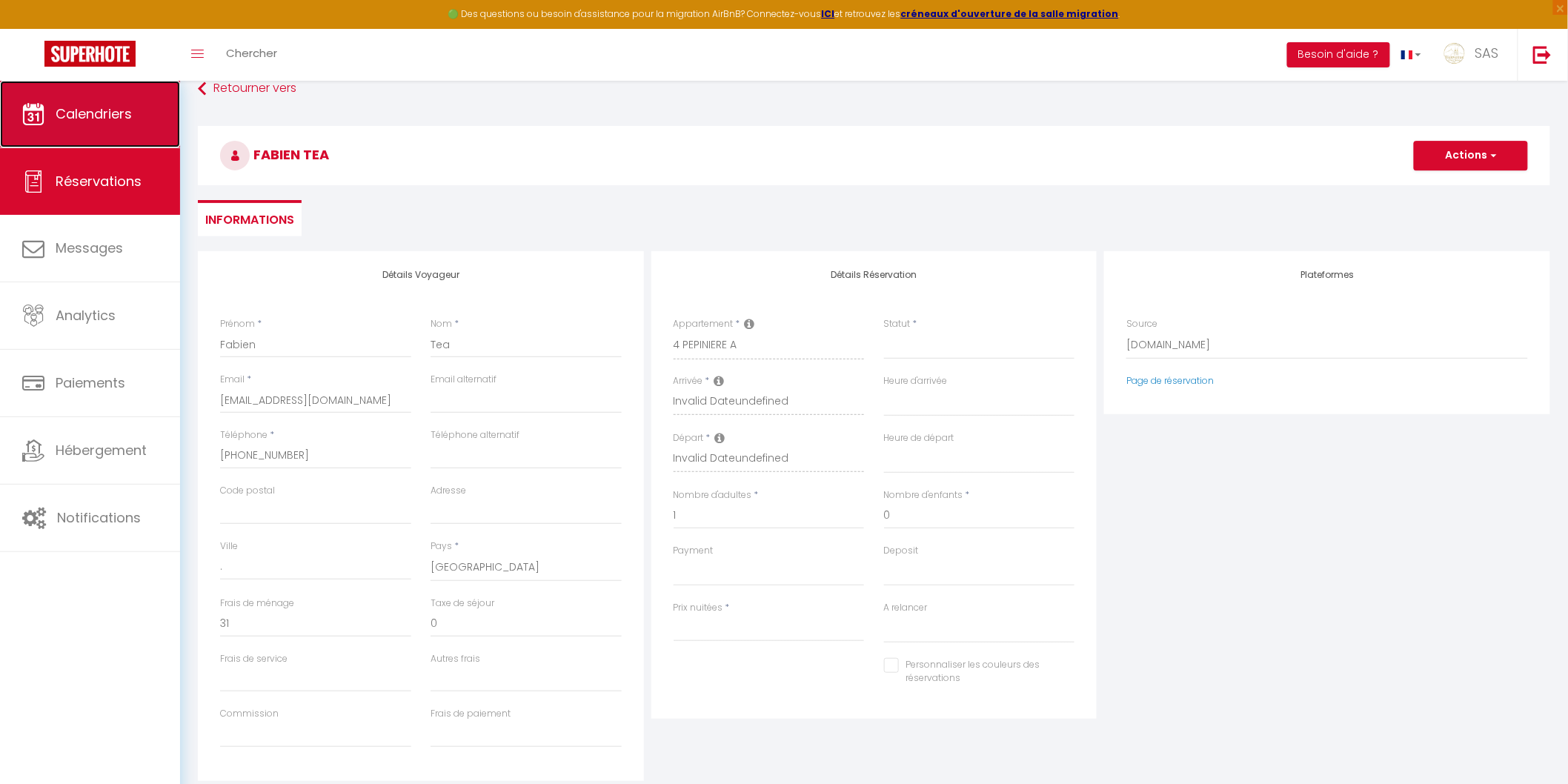
click at [104, 127] on link "Calendriers" at bounding box center [90, 114] width 180 height 67
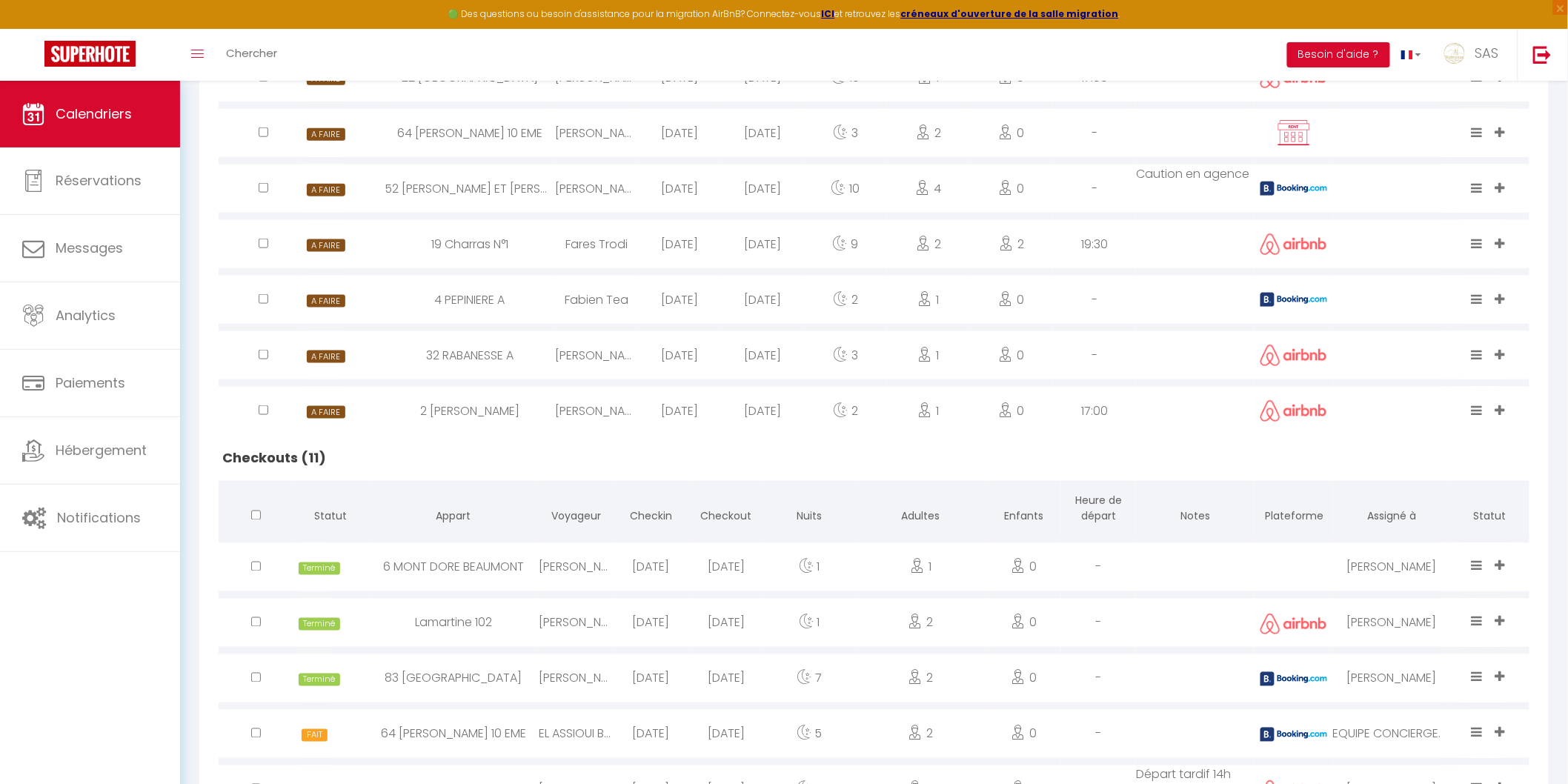
scroll to position [685, 0]
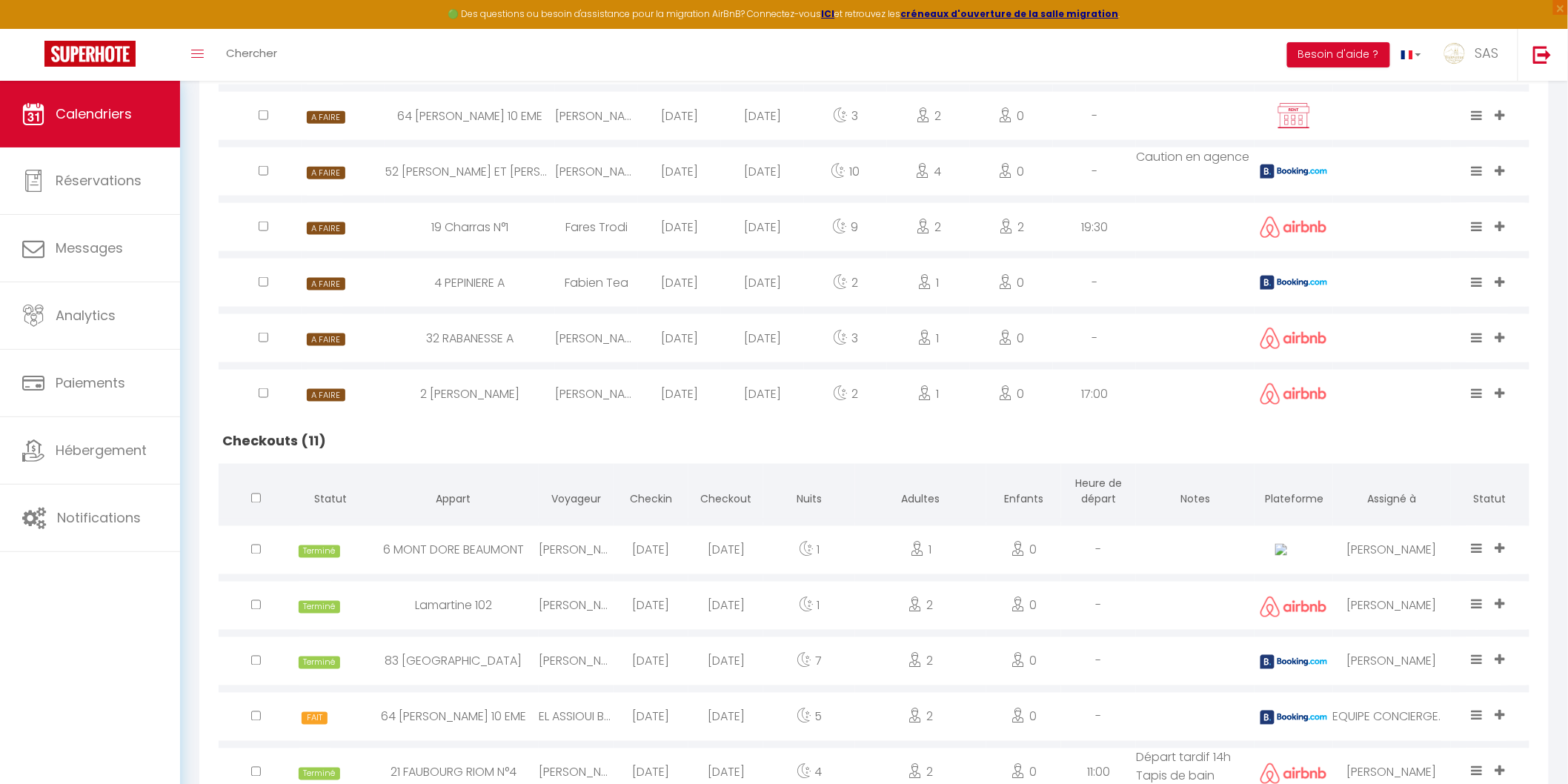
click at [508, 282] on div "4 PEPINIERE A" at bounding box center [469, 283] width 170 height 48
select select "0"
select select "1"
select select
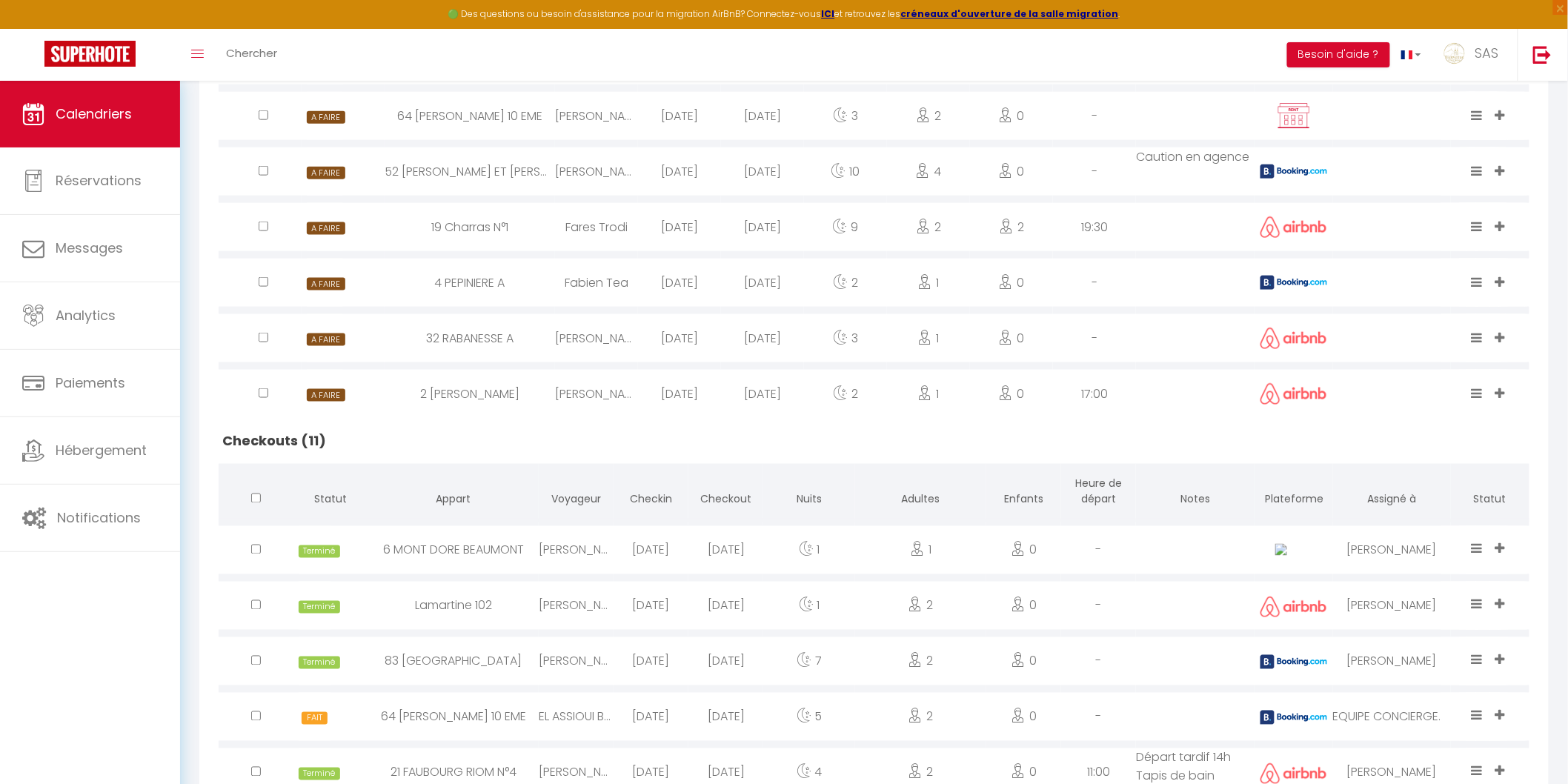
select select
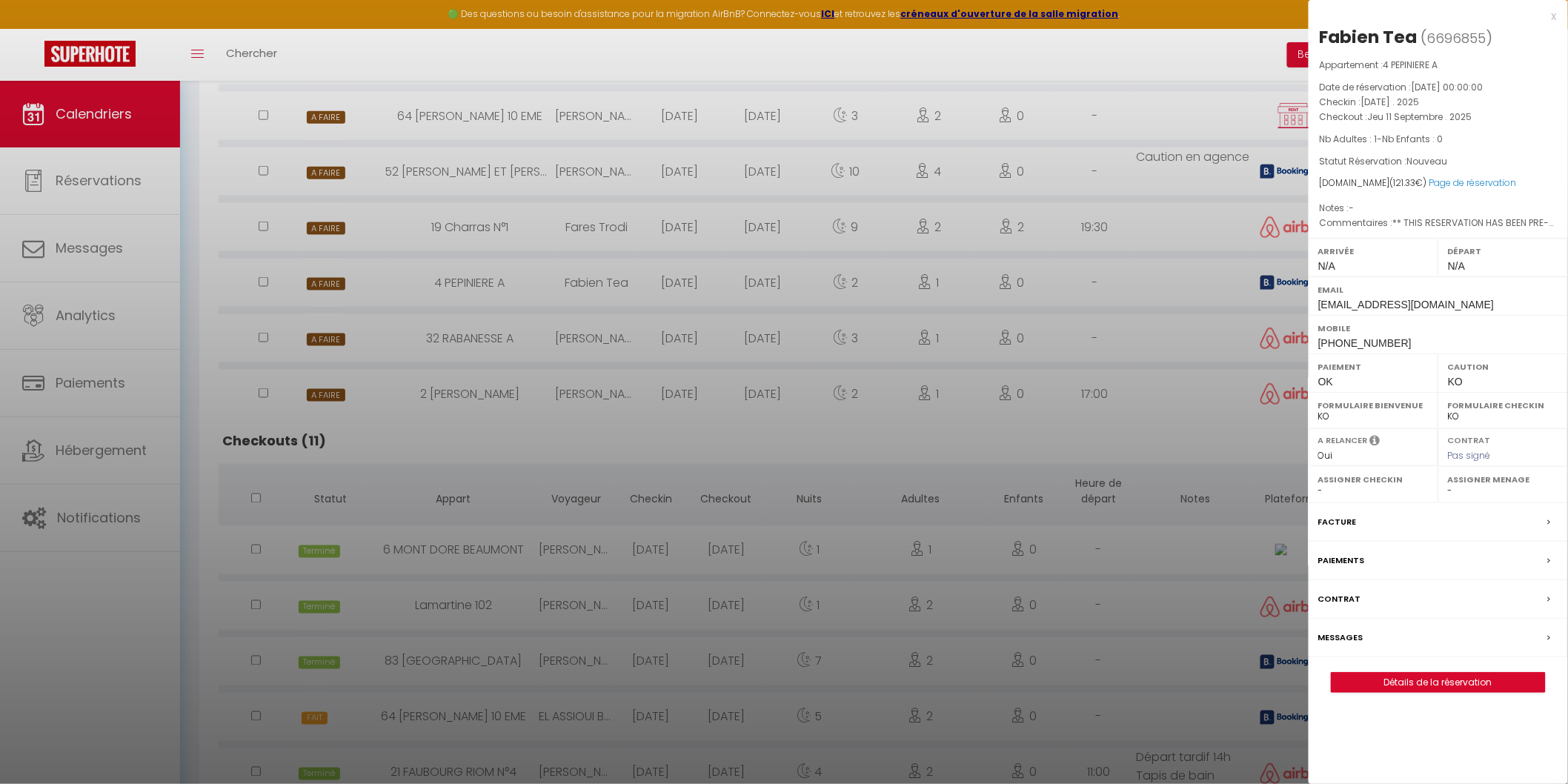
click at [748, 657] on div "Messages" at bounding box center [1439, 637] width 260 height 38
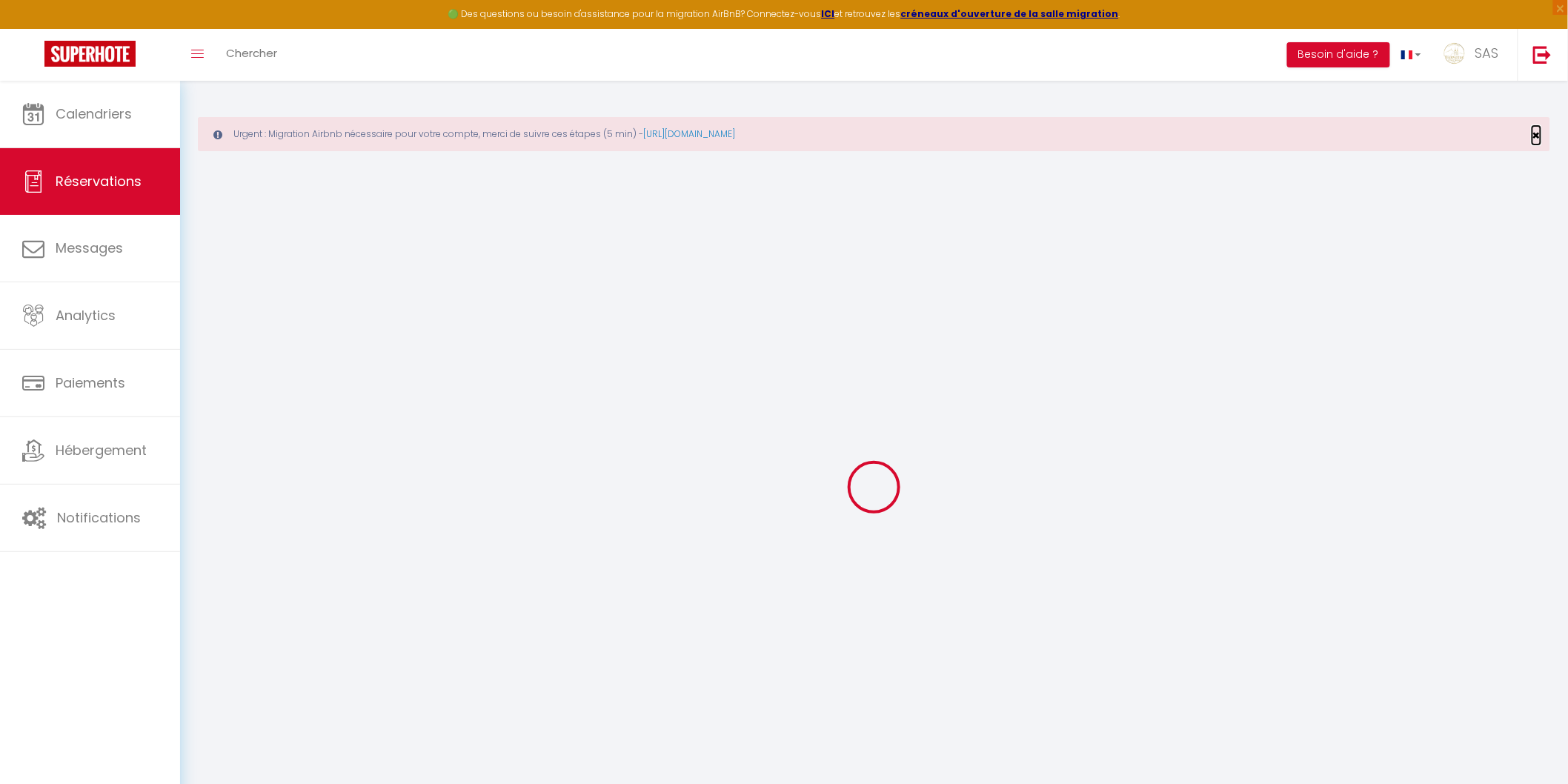
click at [748, 130] on span "×" at bounding box center [1537, 135] width 9 height 19
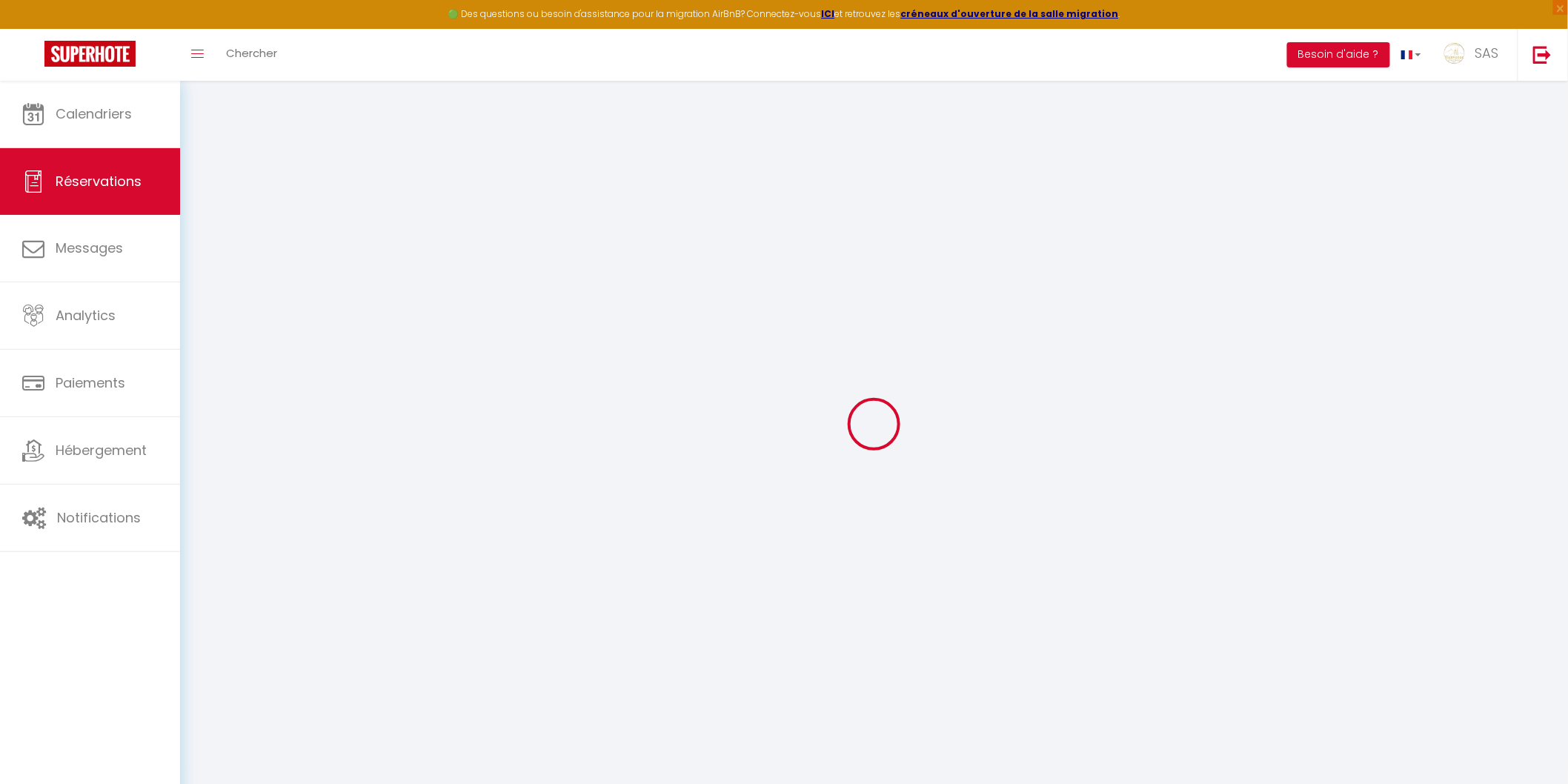
type input "Fabien"
type input "Tea"
type input "[EMAIL_ADDRESS][DOMAIN_NAME]"
type input "[PHONE_NUMBER]"
type input "."
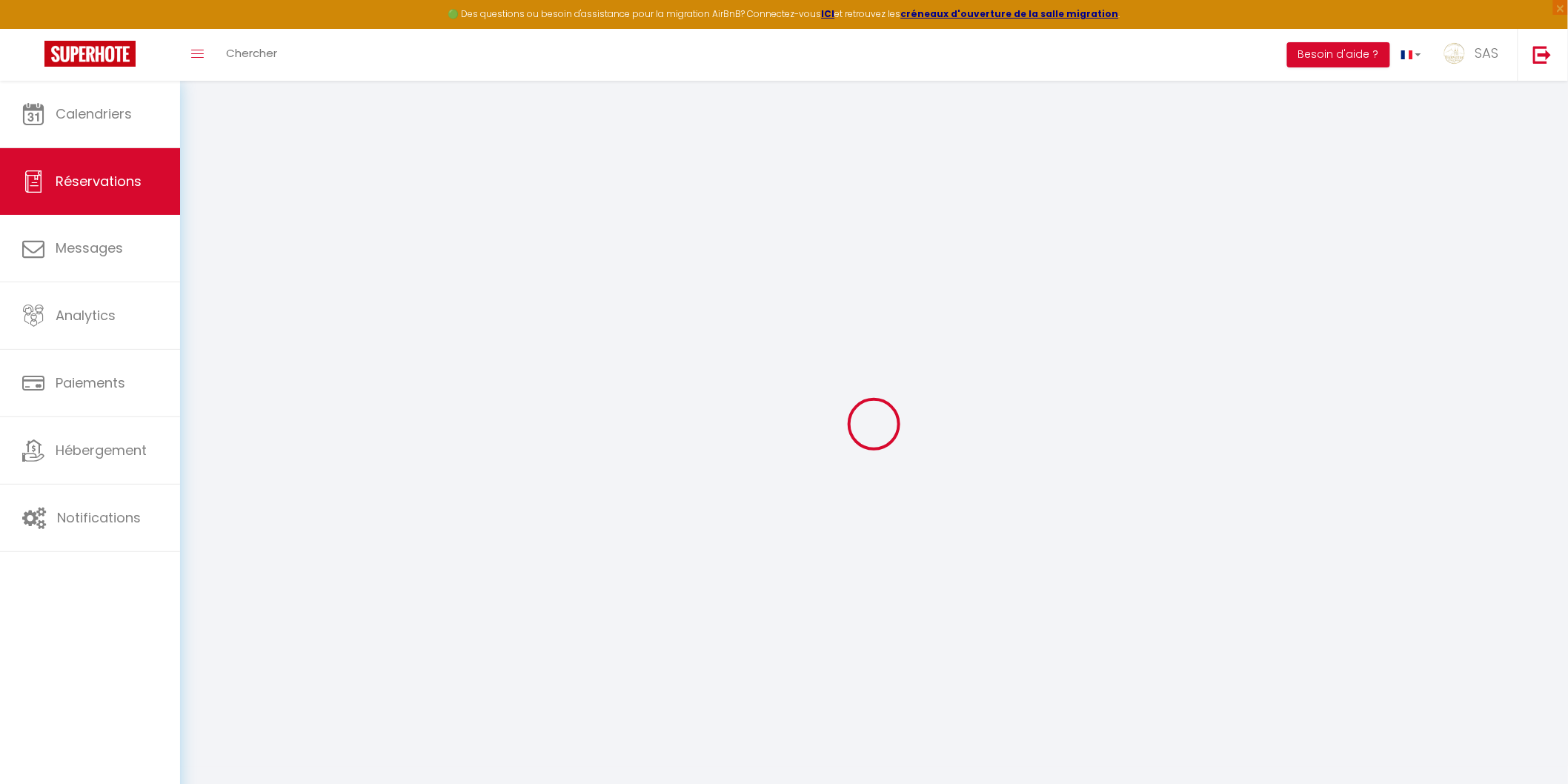
select select "FR"
type input "17.61"
type input "1.7"
select select "62954"
select select "1"
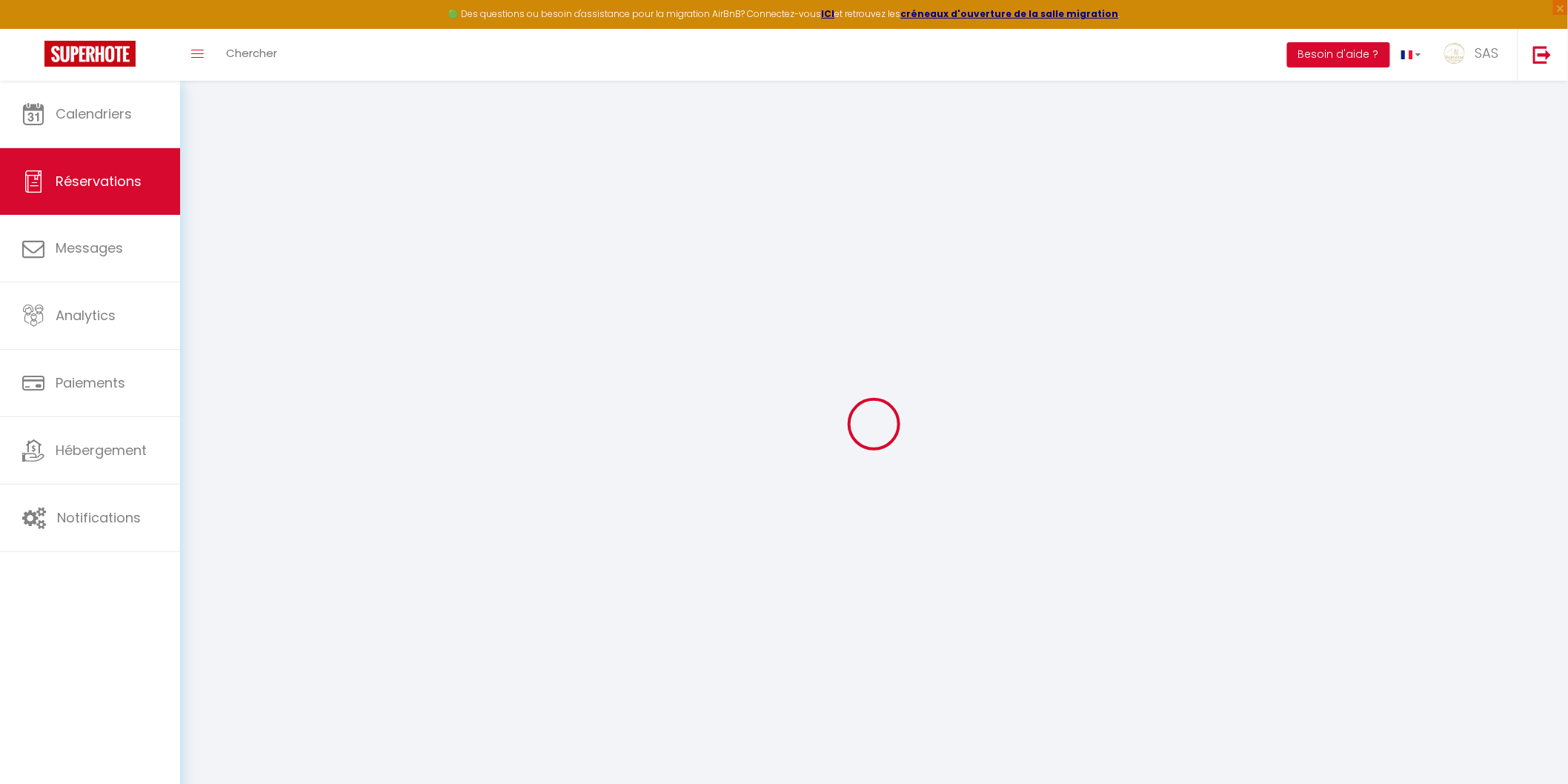
select select
type input "1"
select select "12"
select select
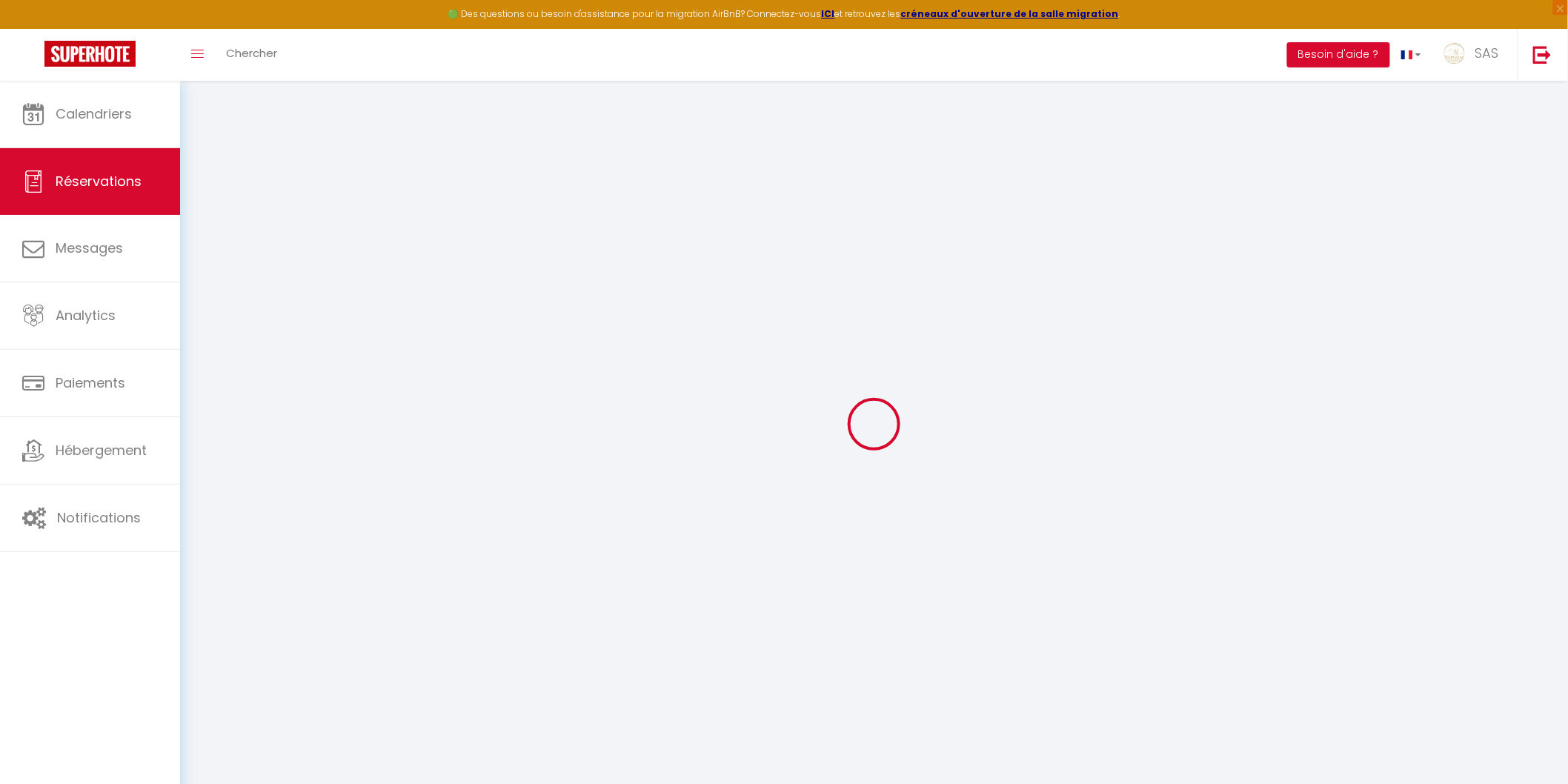
type input "86.4"
checkbox input "false"
type input "0"
select select "2"
type input "0"
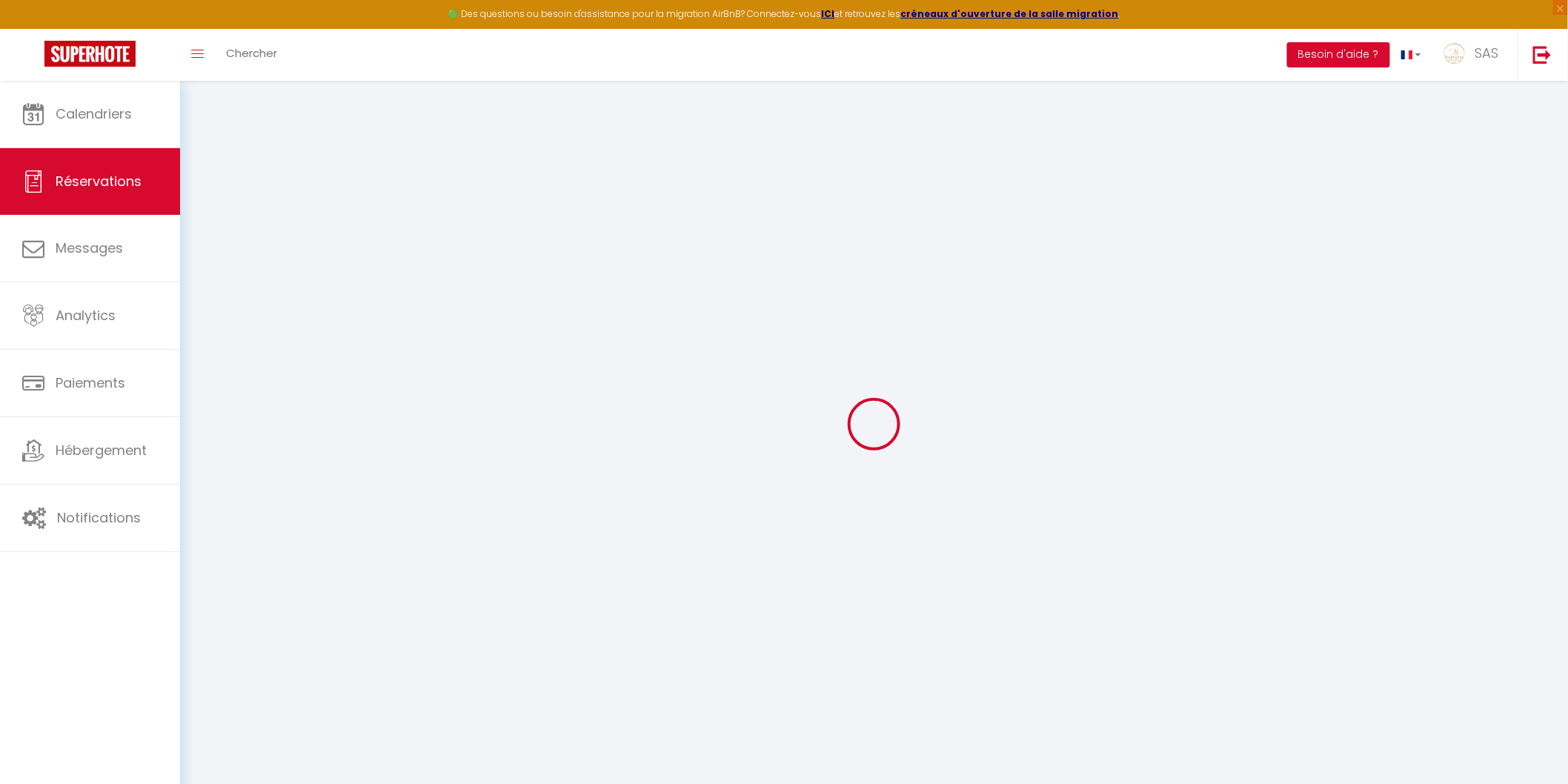
type input "0"
select select
select select "14"
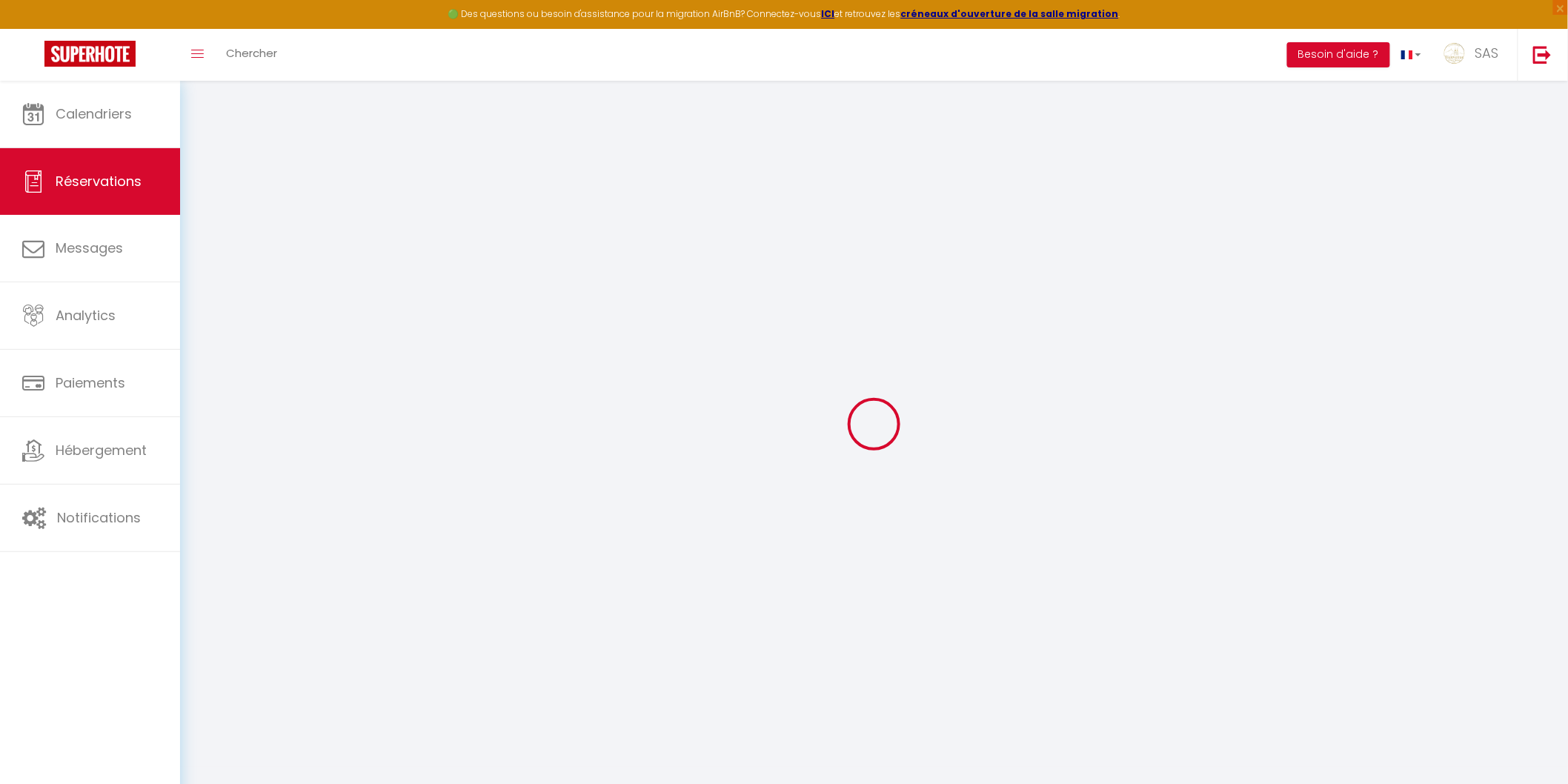
checkbox input "false"
select select
checkbox input "false"
select select
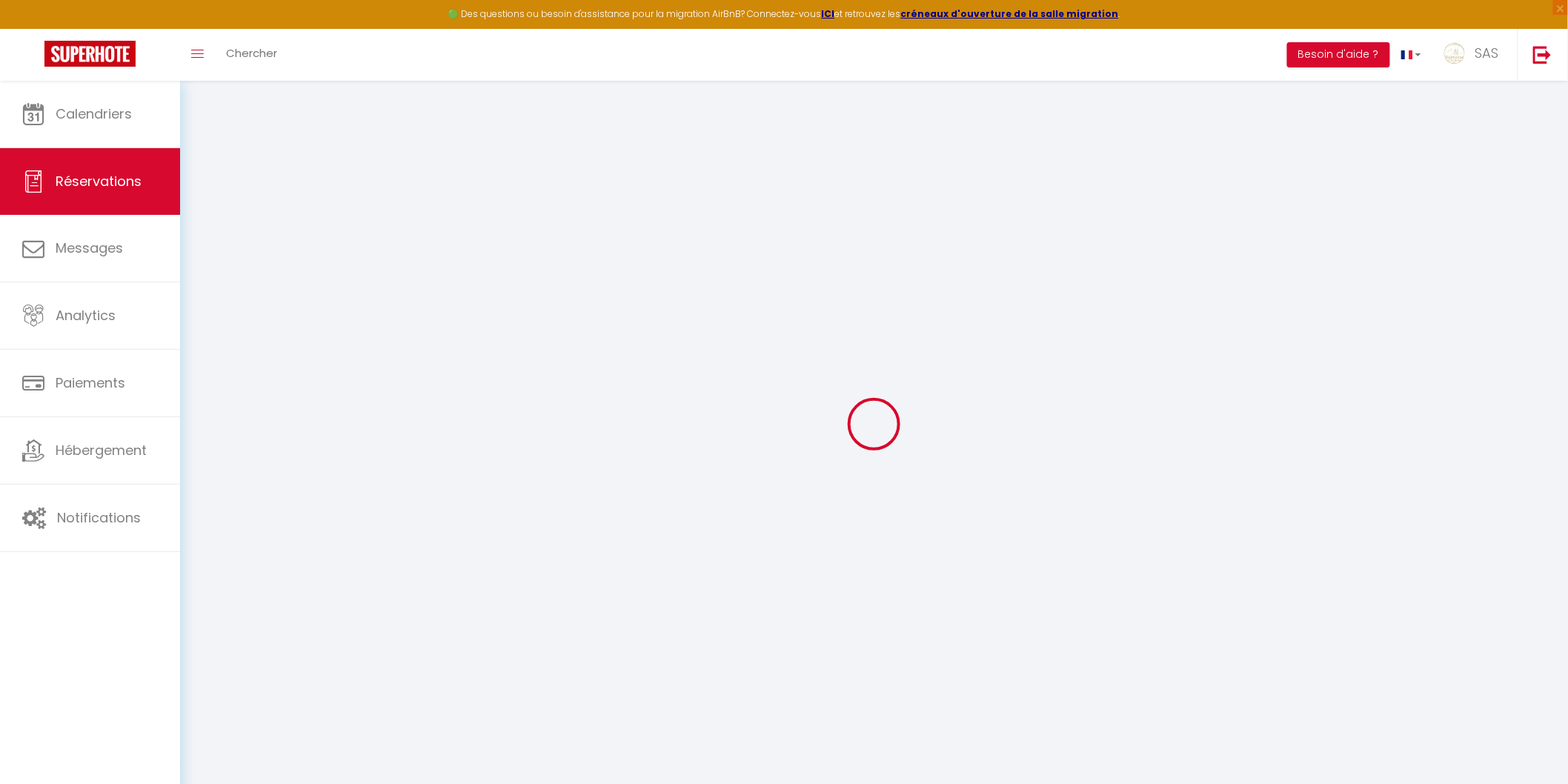
select select
checkbox input "false"
type textarea "** THIS RESERVATION HAS BEEN PRE-PAID ** BOOKING NOTE : Payment charge is EUR 1…"
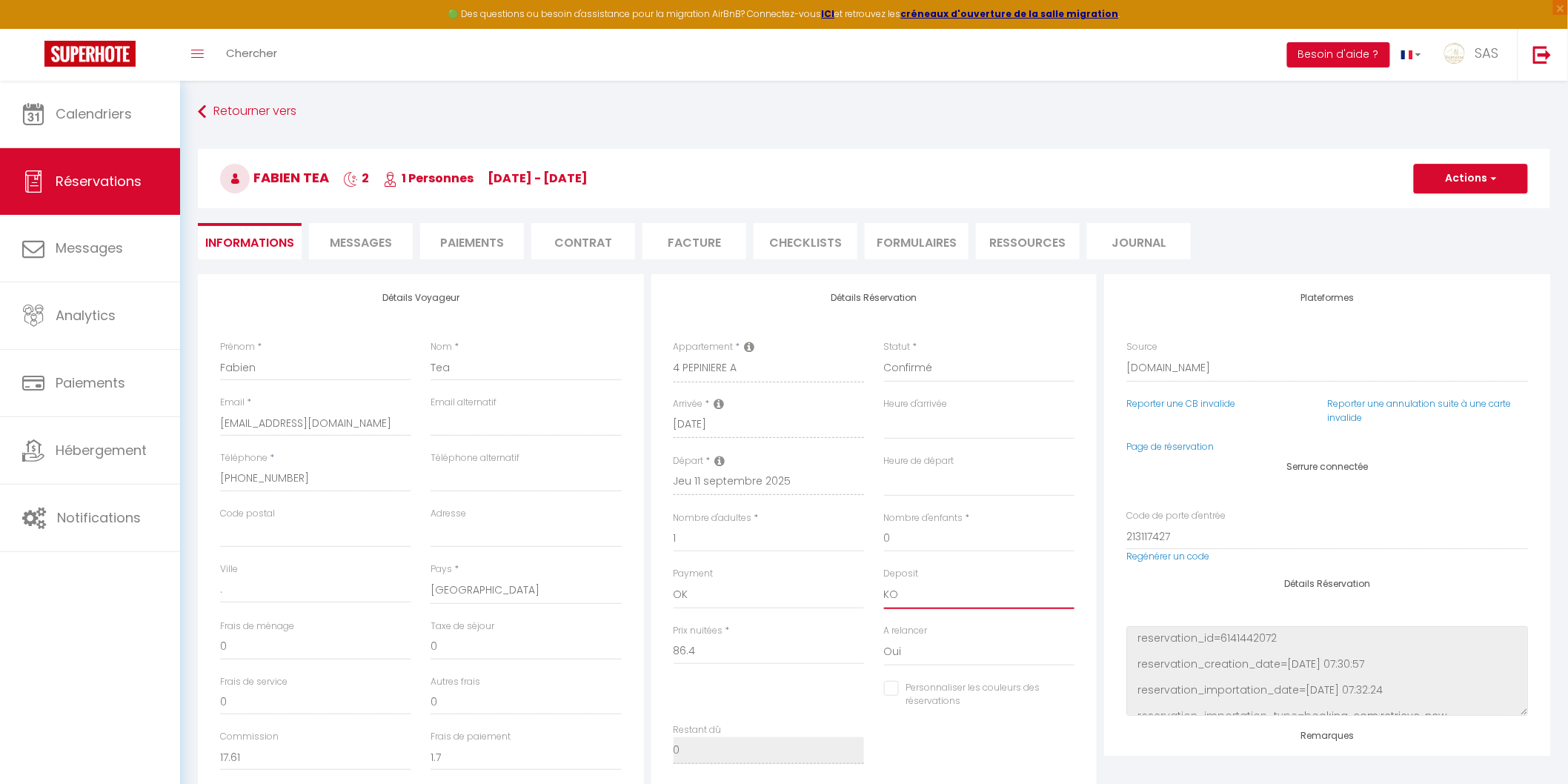
click at [748, 600] on select "OK KO" at bounding box center [980, 594] width 191 height 28
select select "15"
click at [748, 581] on select "OK KO" at bounding box center [980, 594] width 191 height 28
select select
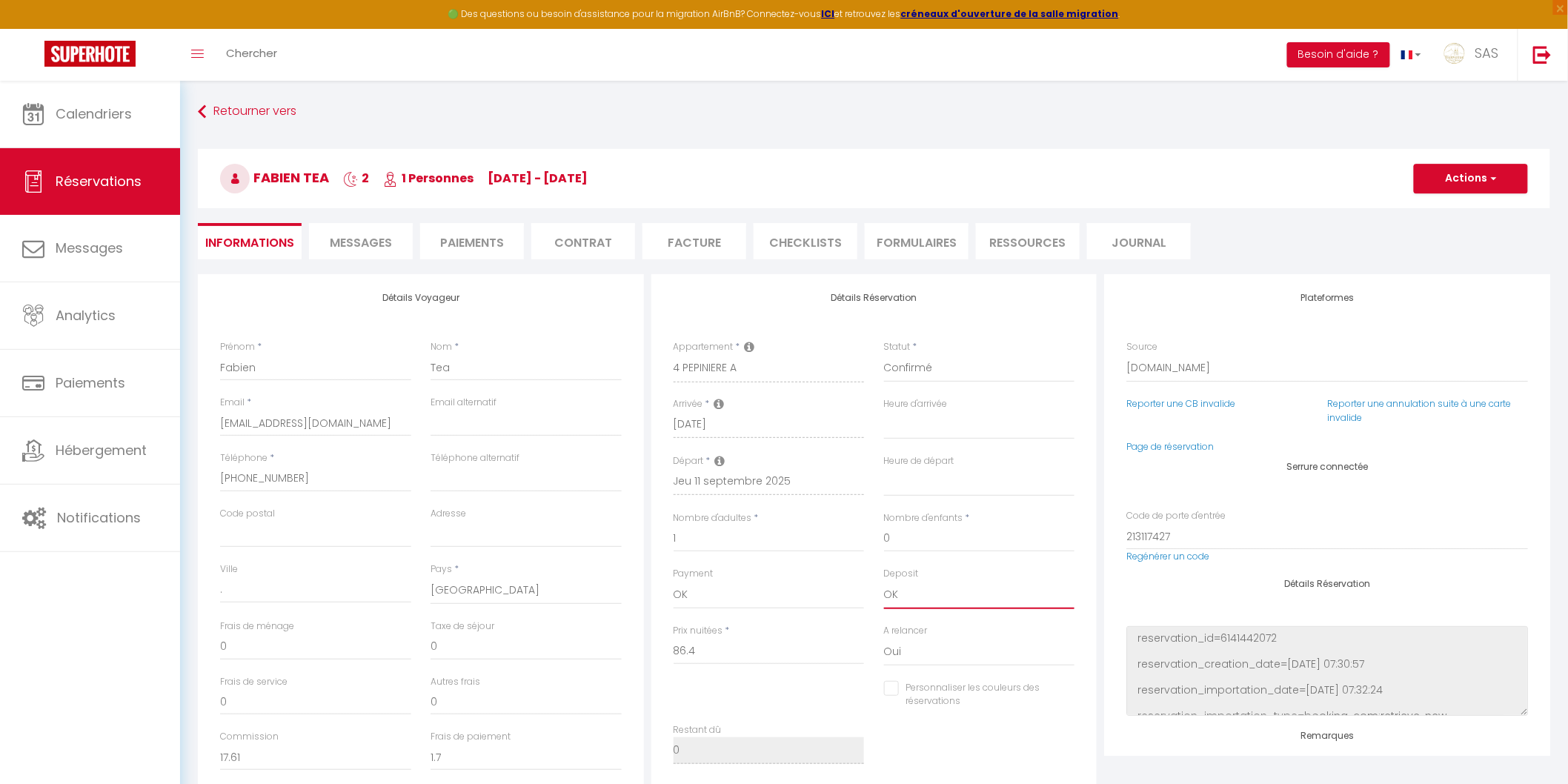
checkbox input "false"
click at [373, 241] on span "Messages" at bounding box center [361, 243] width 62 height 17
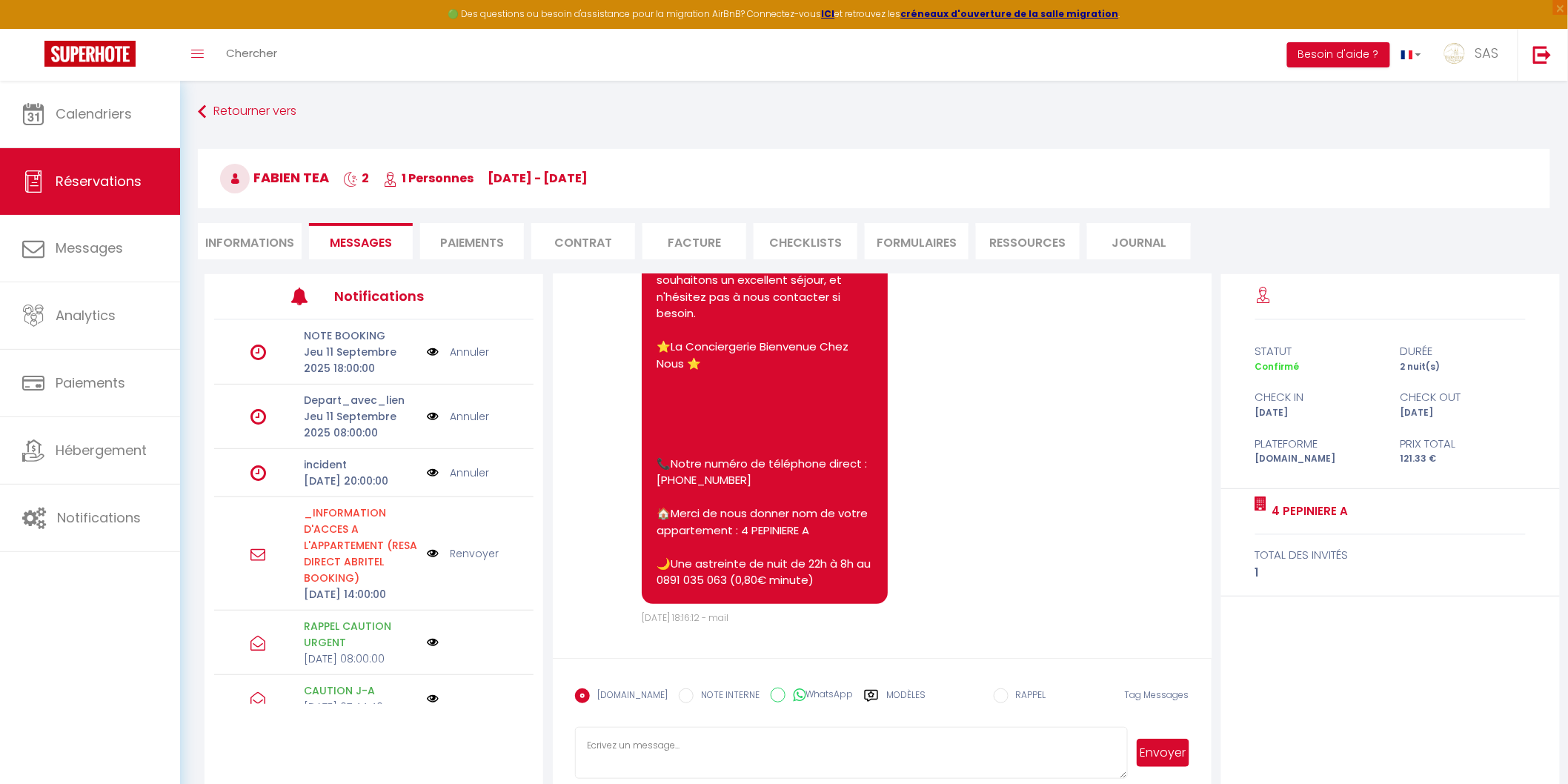
scroll to position [5600, 0]
click at [748, 695] on label "Modèles" at bounding box center [906, 701] width 39 height 26
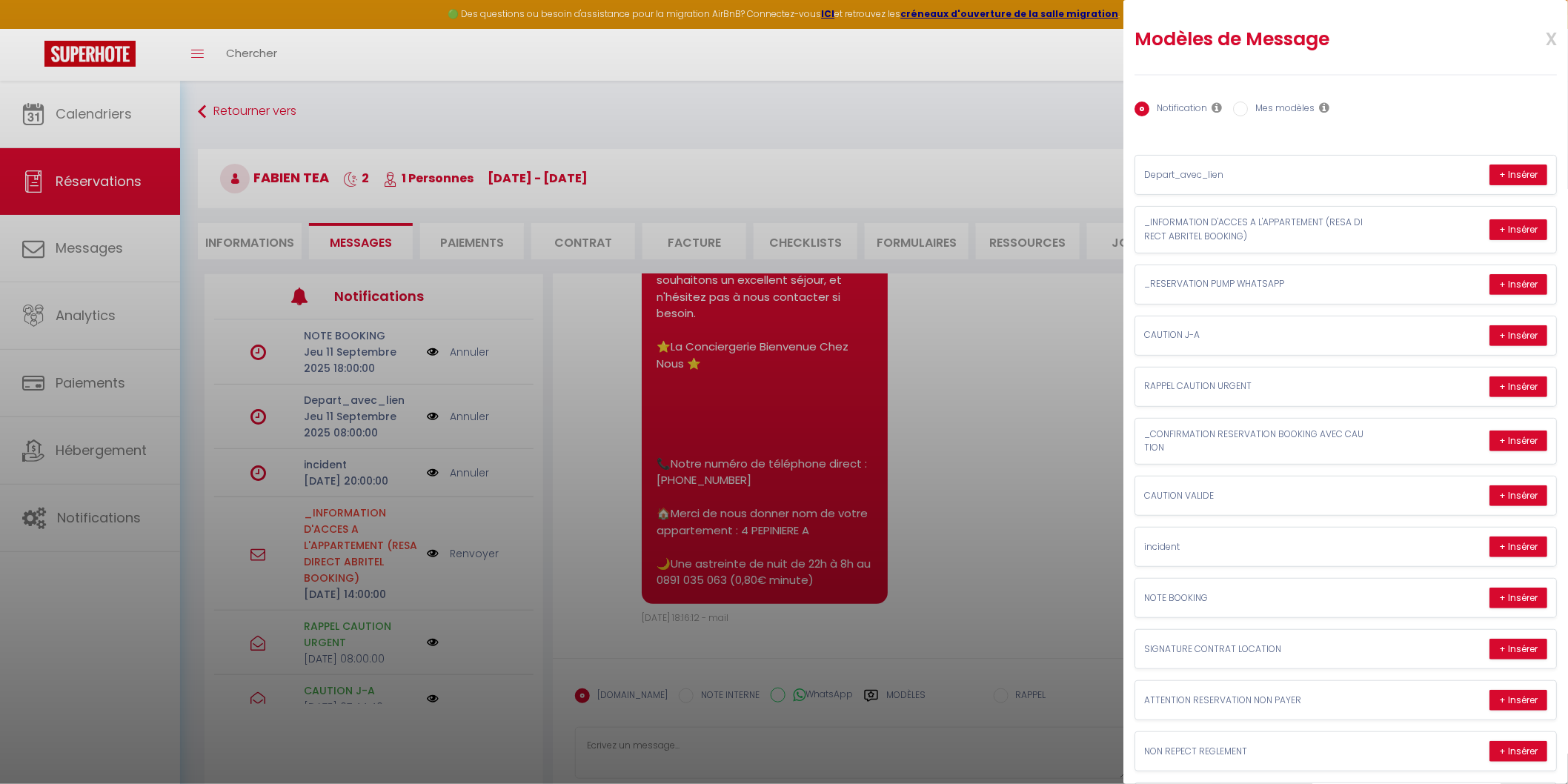
click at [748, 105] on label "Mes modèles" at bounding box center [1282, 109] width 67 height 16
click at [748, 105] on input "Mes modèles" at bounding box center [1240, 108] width 15 height 15
radio input "true"
radio input "false"
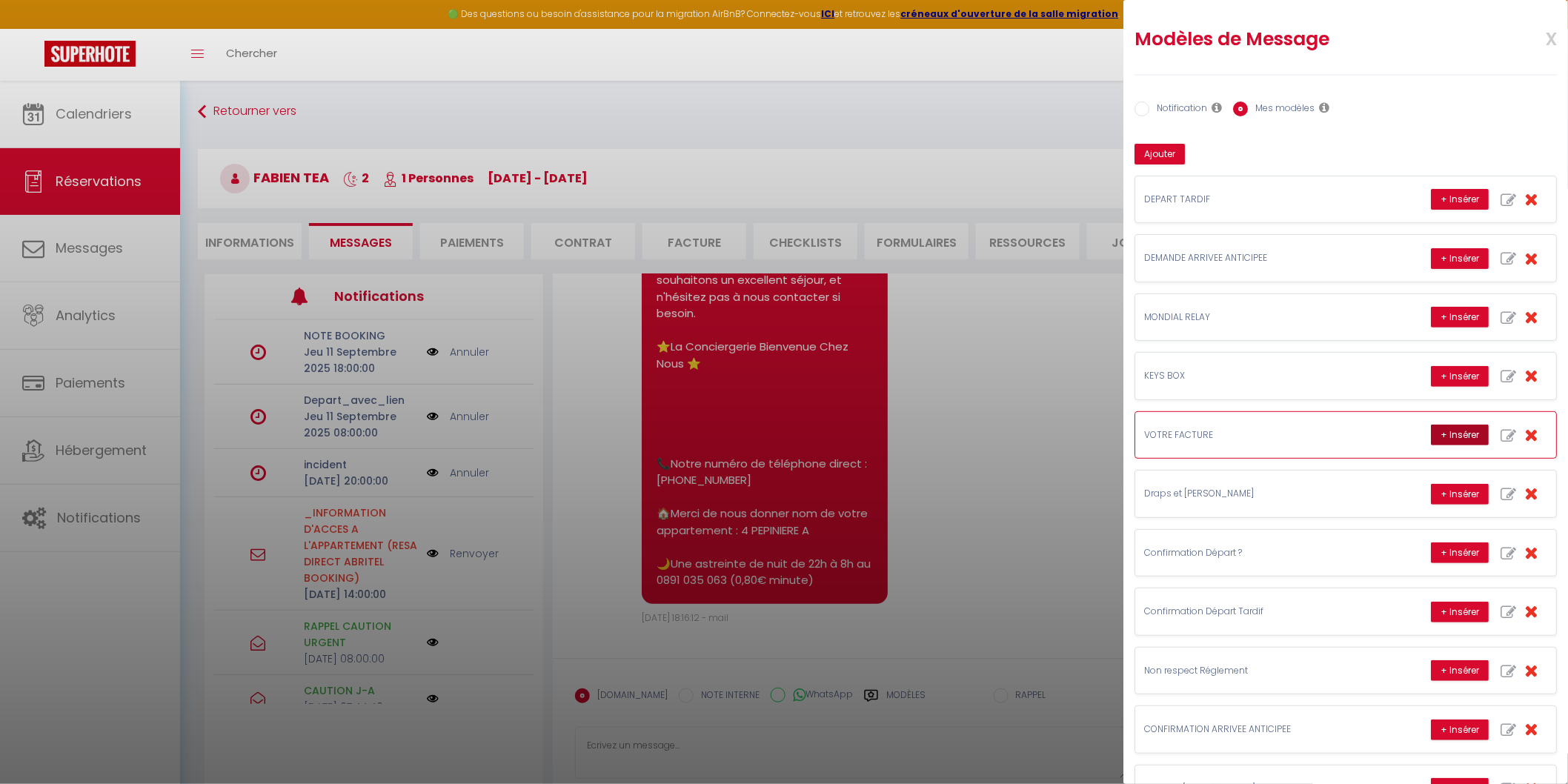
click at [748, 427] on button "+ Insérer" at bounding box center [1460, 435] width 58 height 20
type textarea "Bonjour, Ci-joint le lien de votre facture pour votre réservation : [URL][DOMAI…"
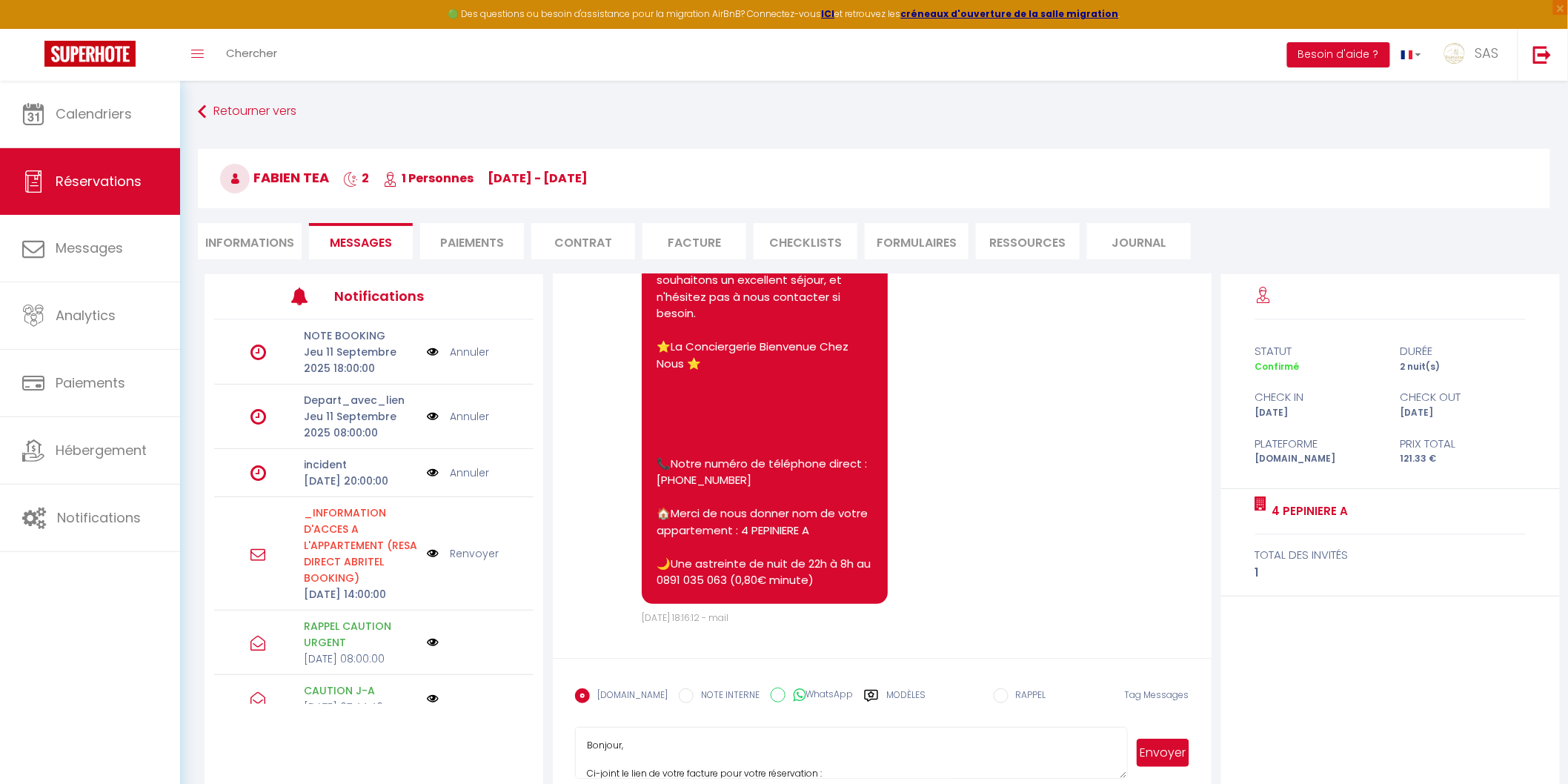
click at [748, 752] on button "Envoyer" at bounding box center [1163, 752] width 52 height 28
select select
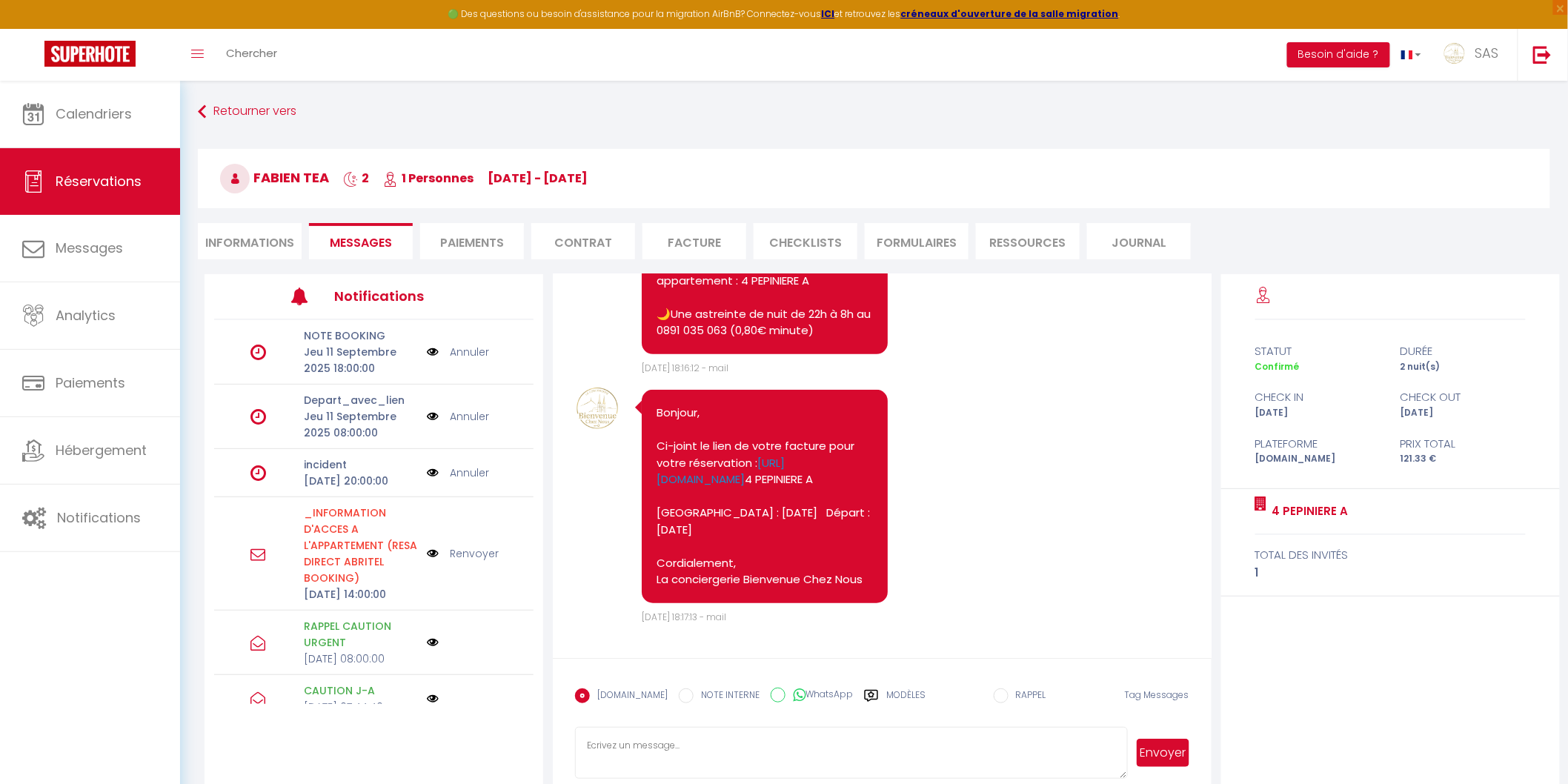
click at [244, 244] on li "Informations" at bounding box center [250, 241] width 103 height 37
select select
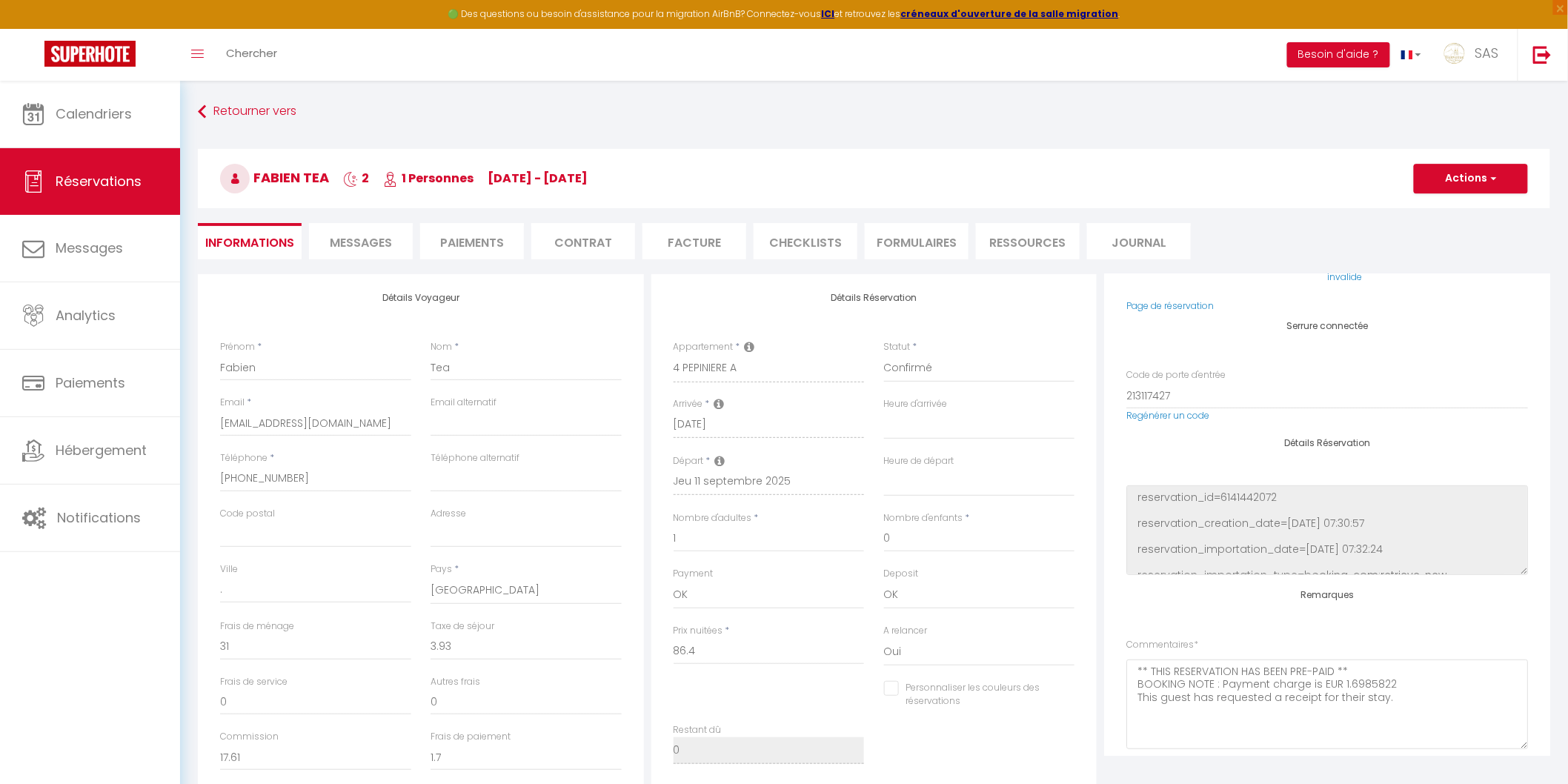
scroll to position [274, 0]
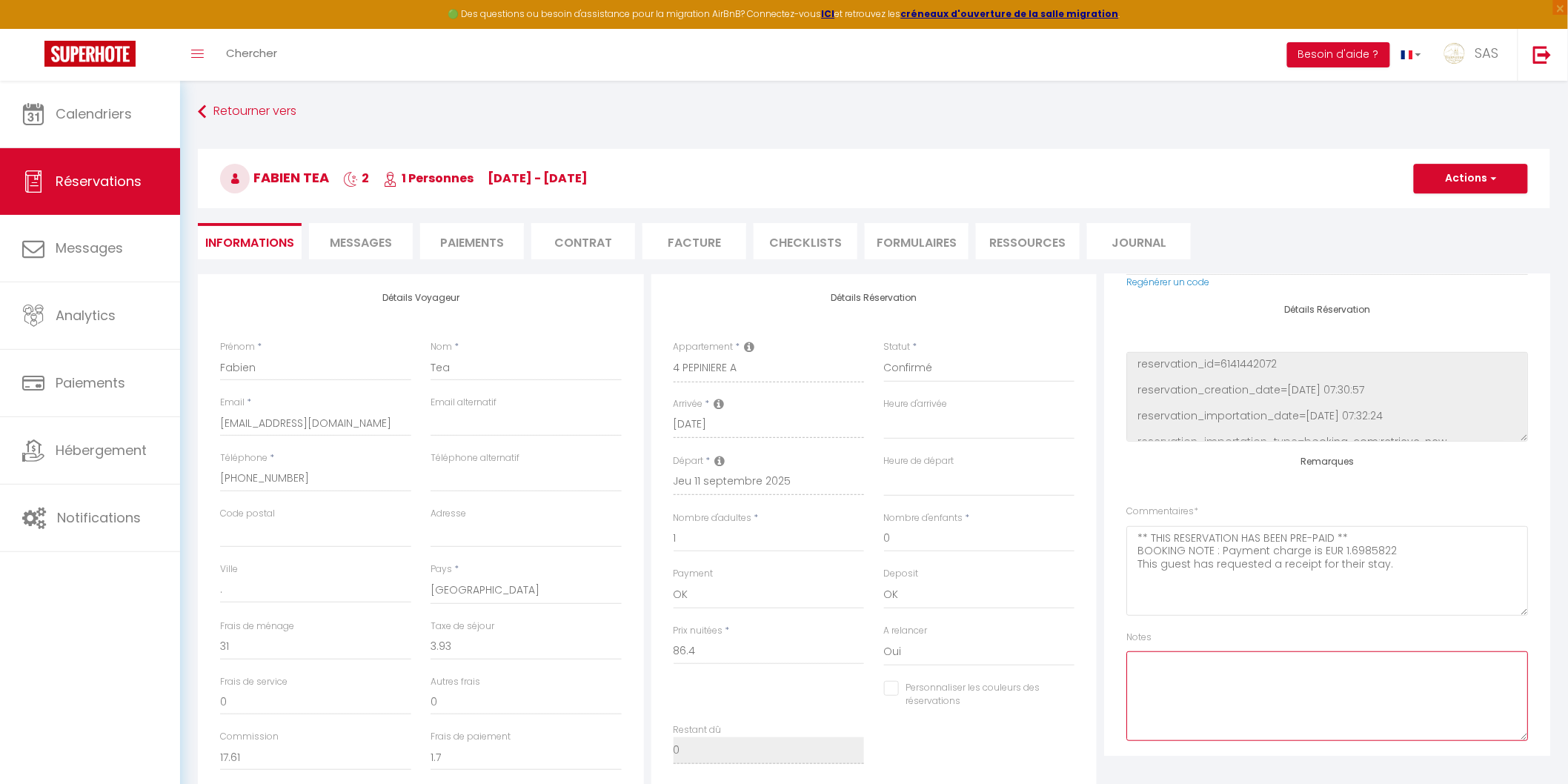
click at [748, 699] on textarea at bounding box center [1327, 695] width 402 height 90
type textarea "Cb agence"
click at [748, 176] on button "Actions" at bounding box center [1471, 178] width 115 height 30
click at [748, 205] on link "Enregistrer" at bounding box center [1456, 211] width 117 height 20
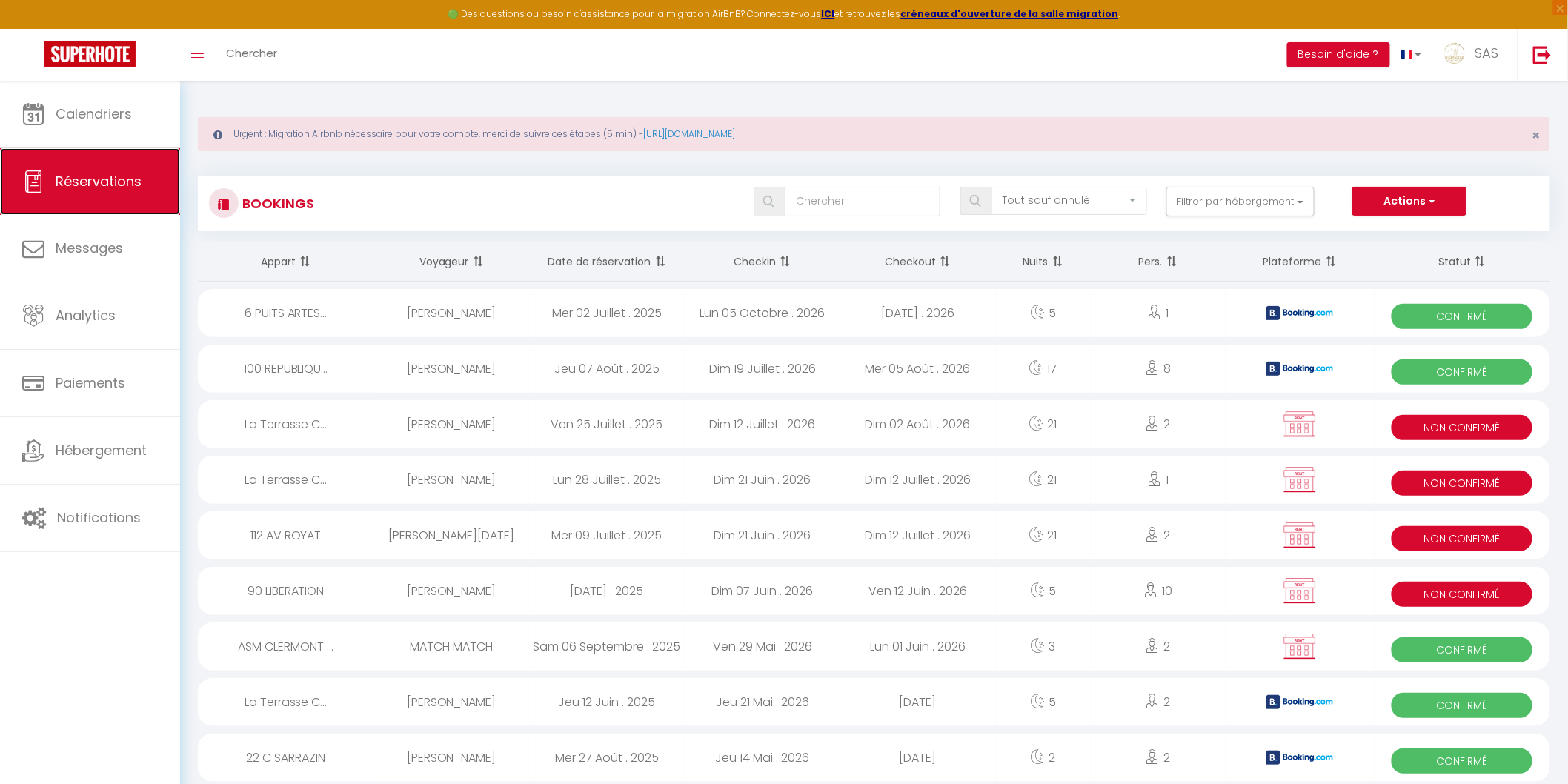
click at [62, 152] on link "Réservations" at bounding box center [90, 181] width 180 height 67
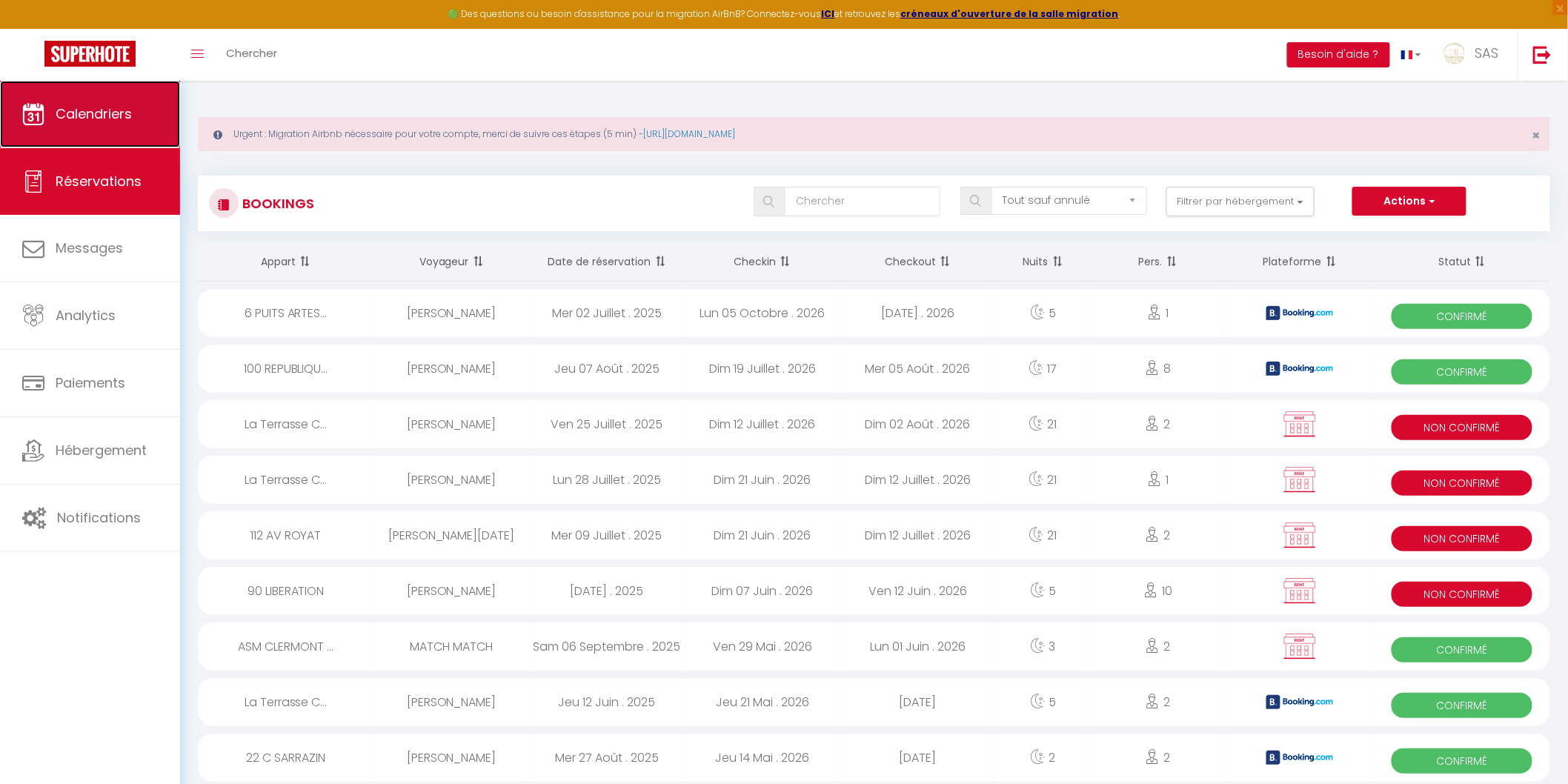
click at [105, 108] on span "Calendriers" at bounding box center [93, 114] width 76 height 19
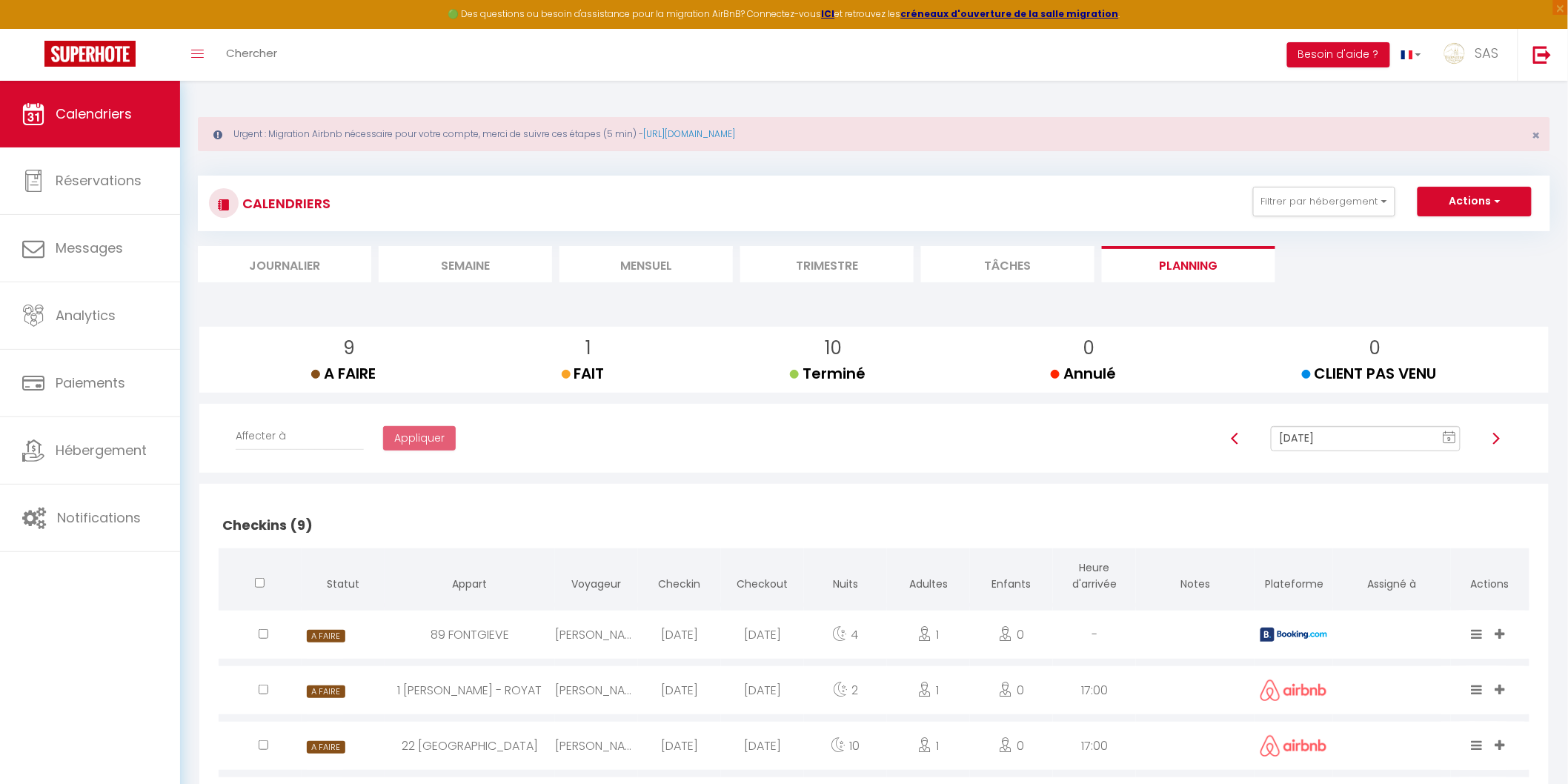
click at [601, 256] on li "Mensuel" at bounding box center [646, 264] width 173 height 37
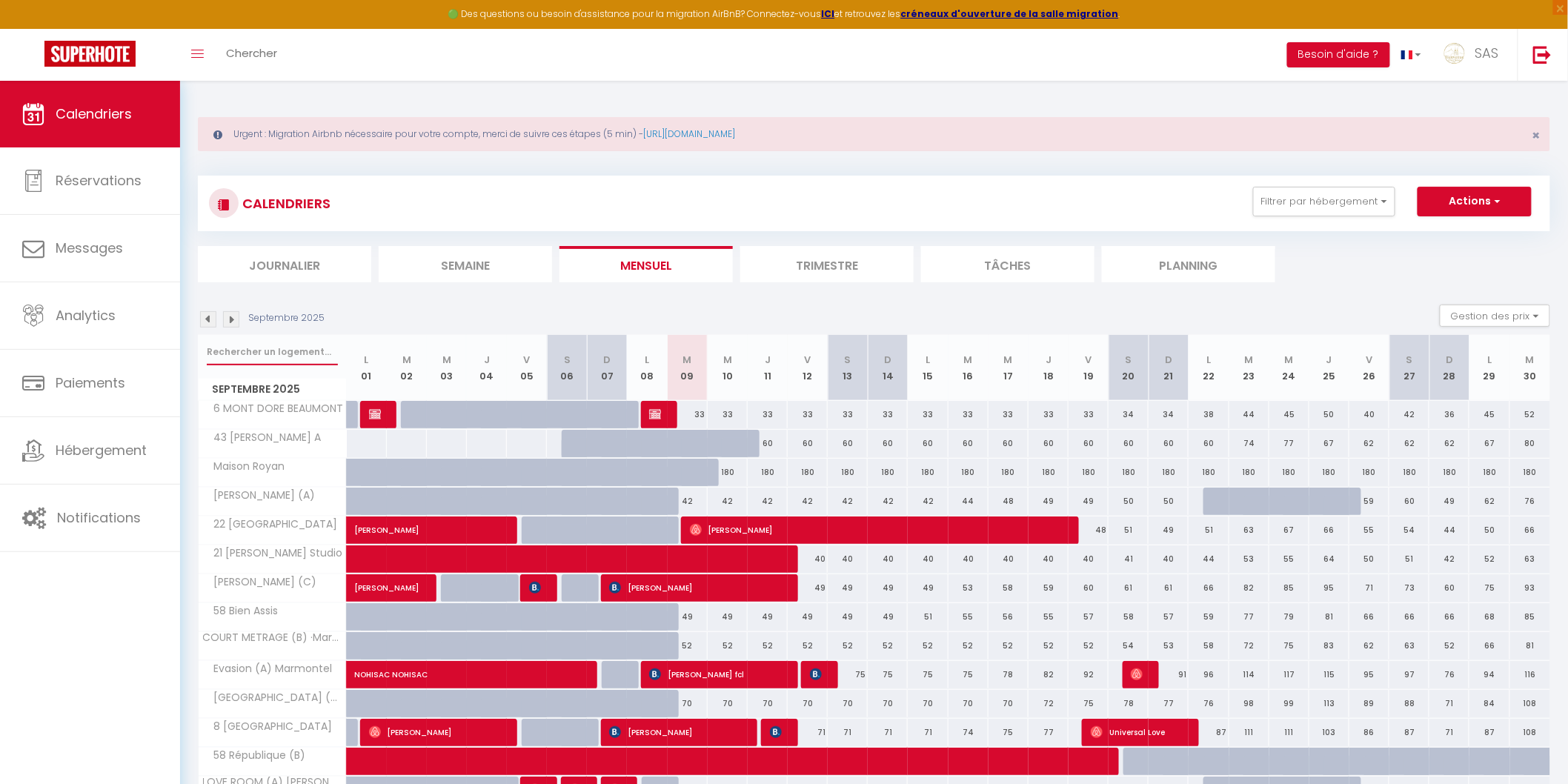
click at [255, 355] on input "text" at bounding box center [273, 351] width 132 height 26
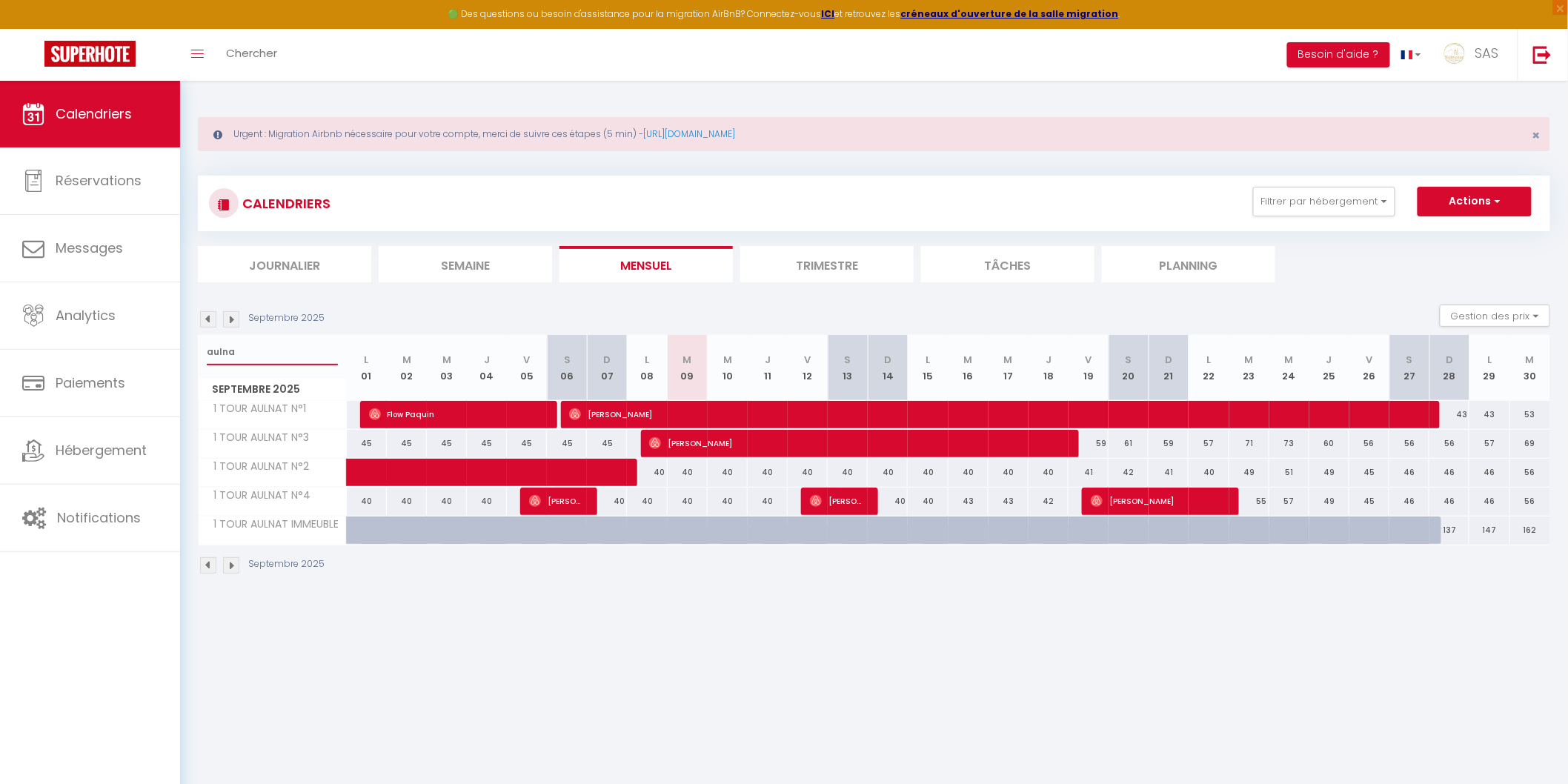
type input "aulna"
click at [702, 438] on span "[PERSON_NAME]" at bounding box center [856, 442] width 414 height 28
select select "OK"
select select "0"
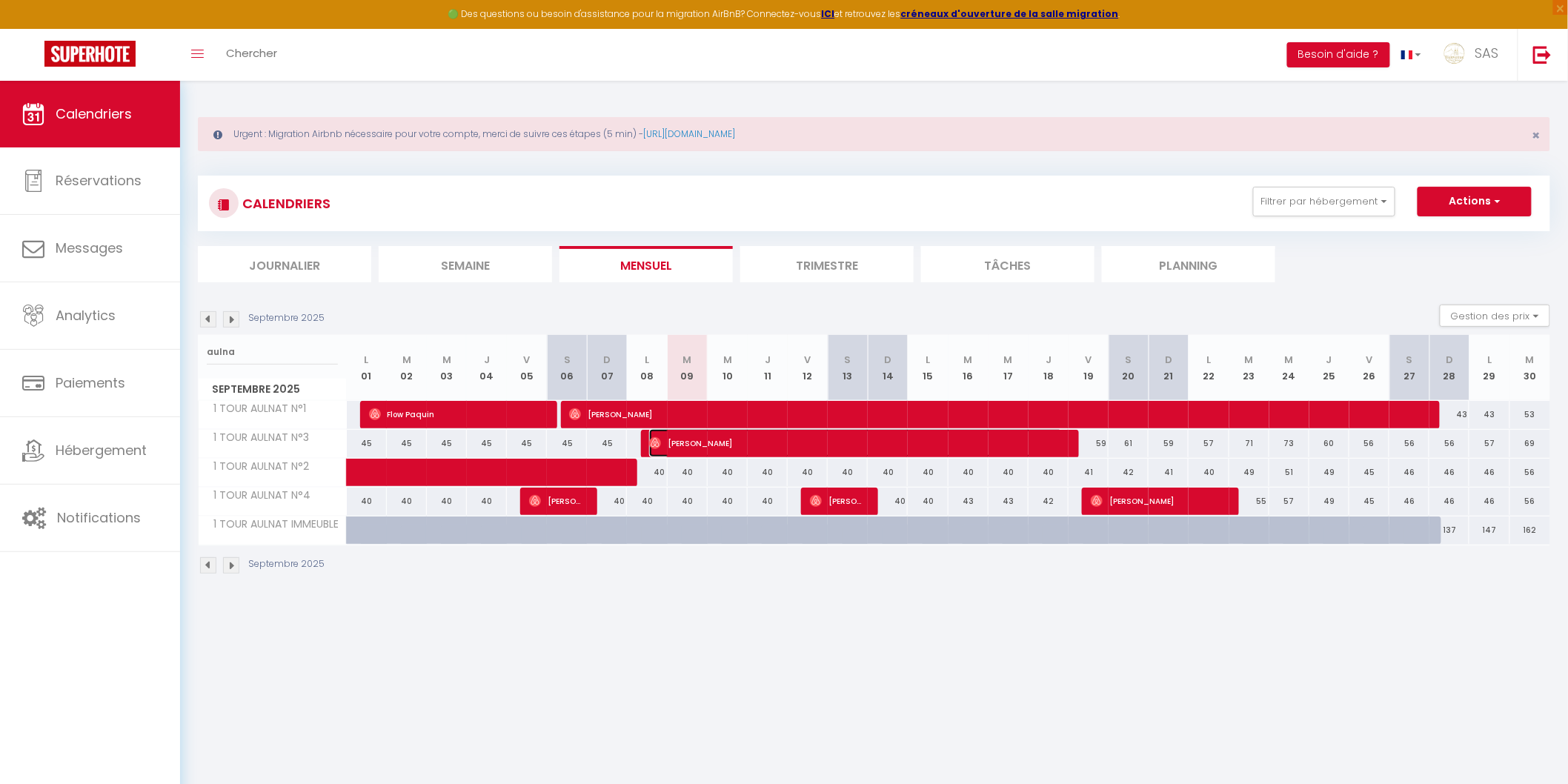
select select "0"
select select "1"
select select
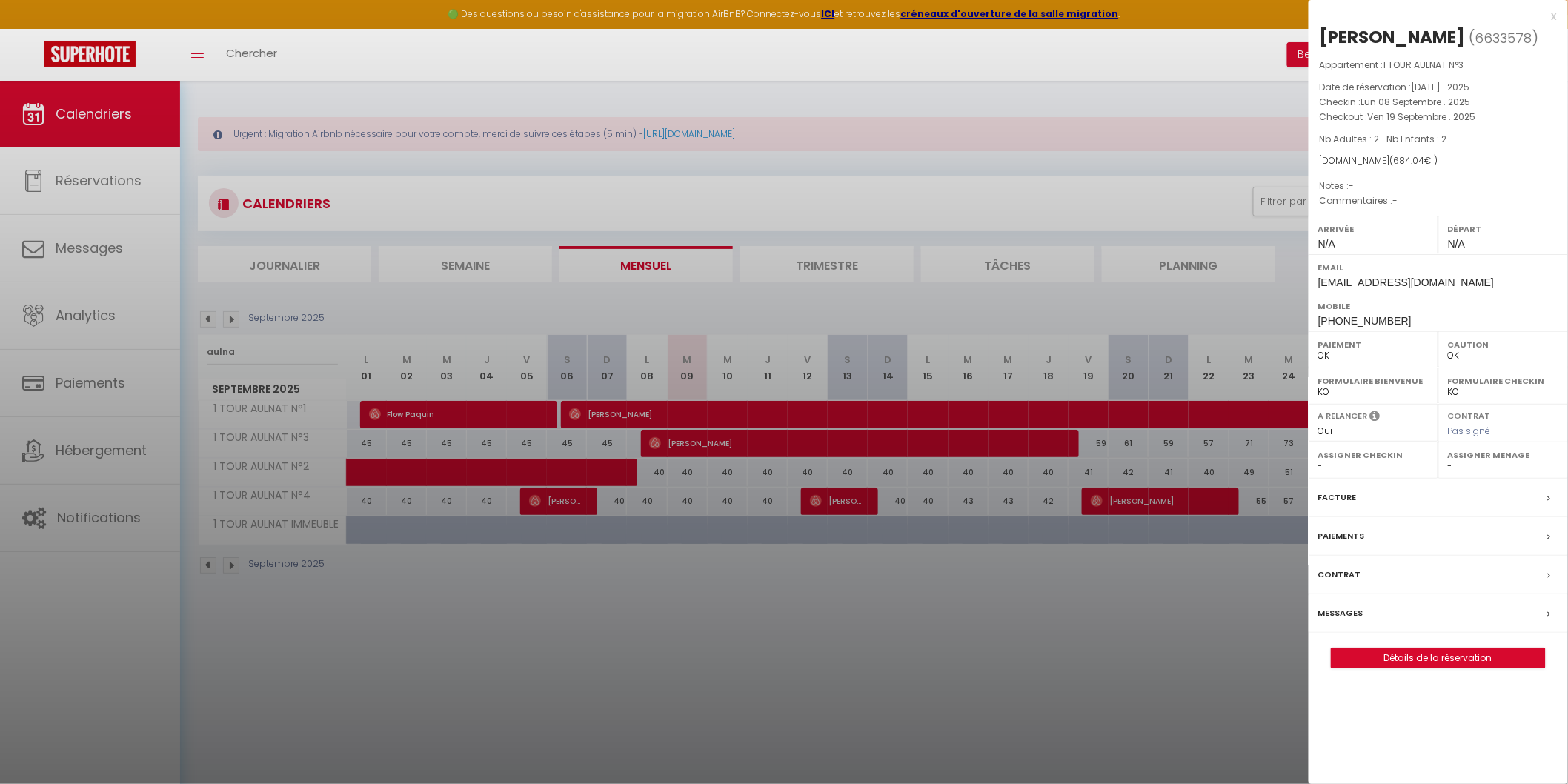
click at [748, 629] on div "Messages" at bounding box center [1439, 613] width 260 height 38
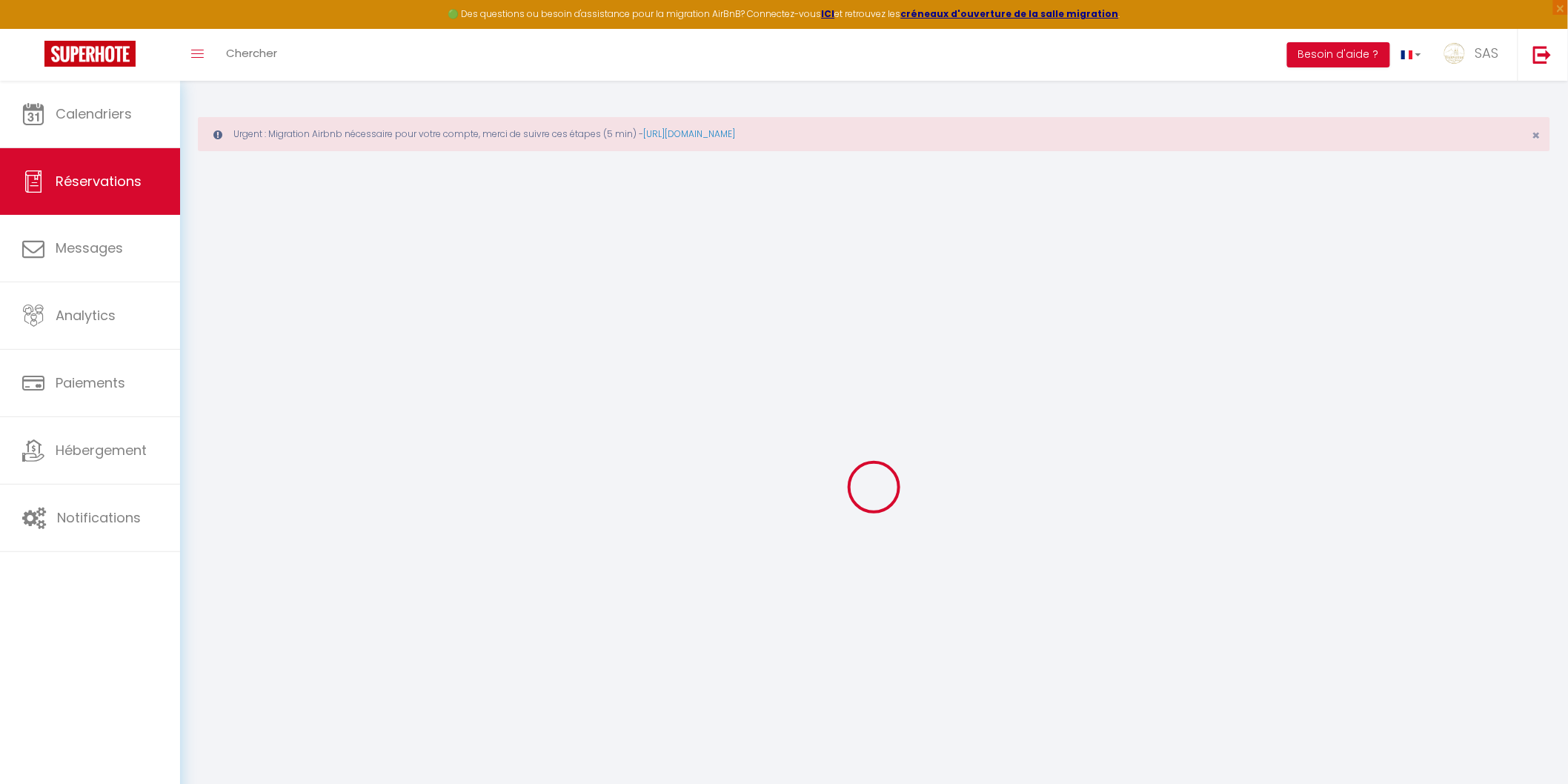
select select
checkbox input "false"
select select
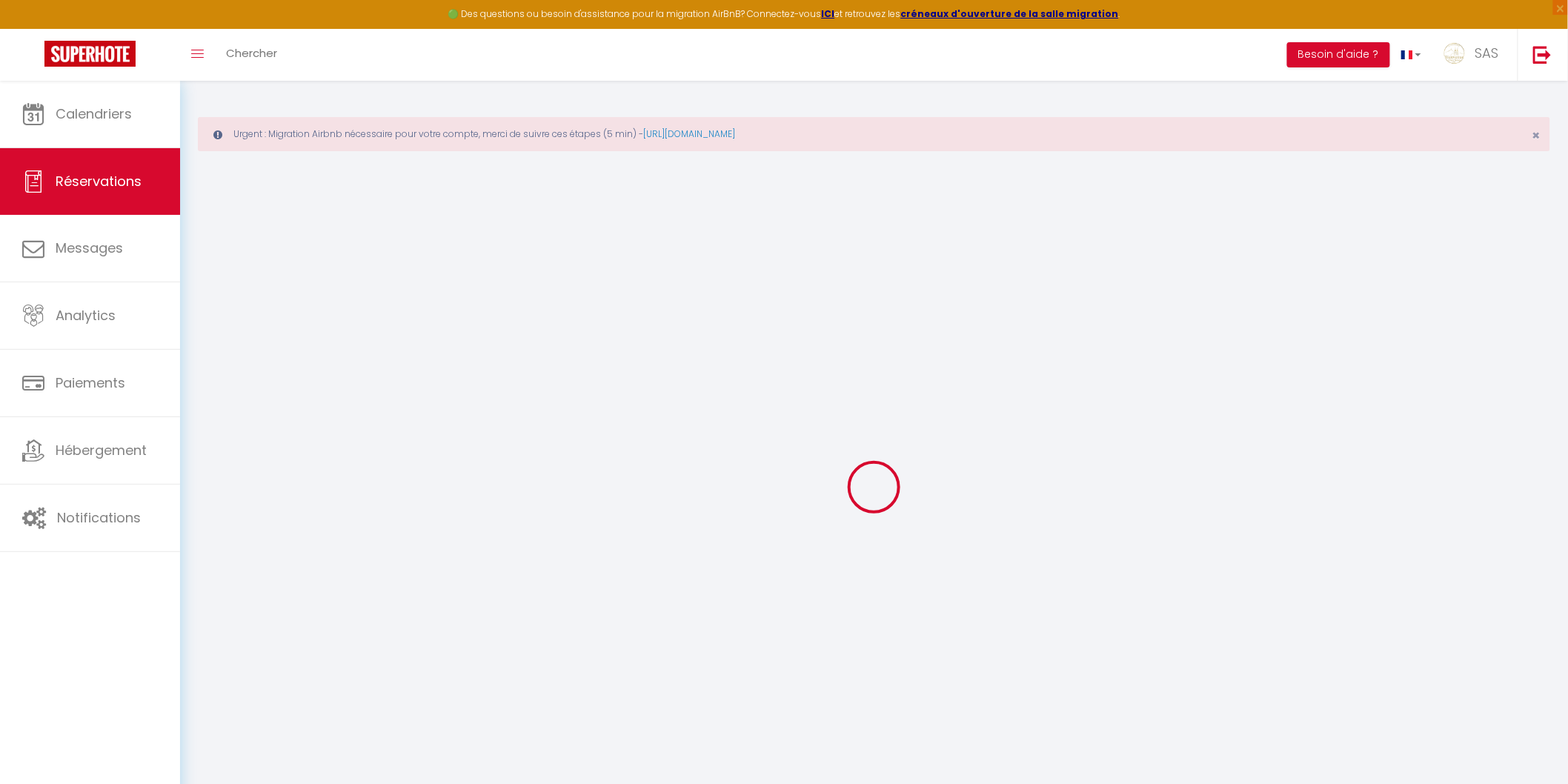
select select
checkbox input "false"
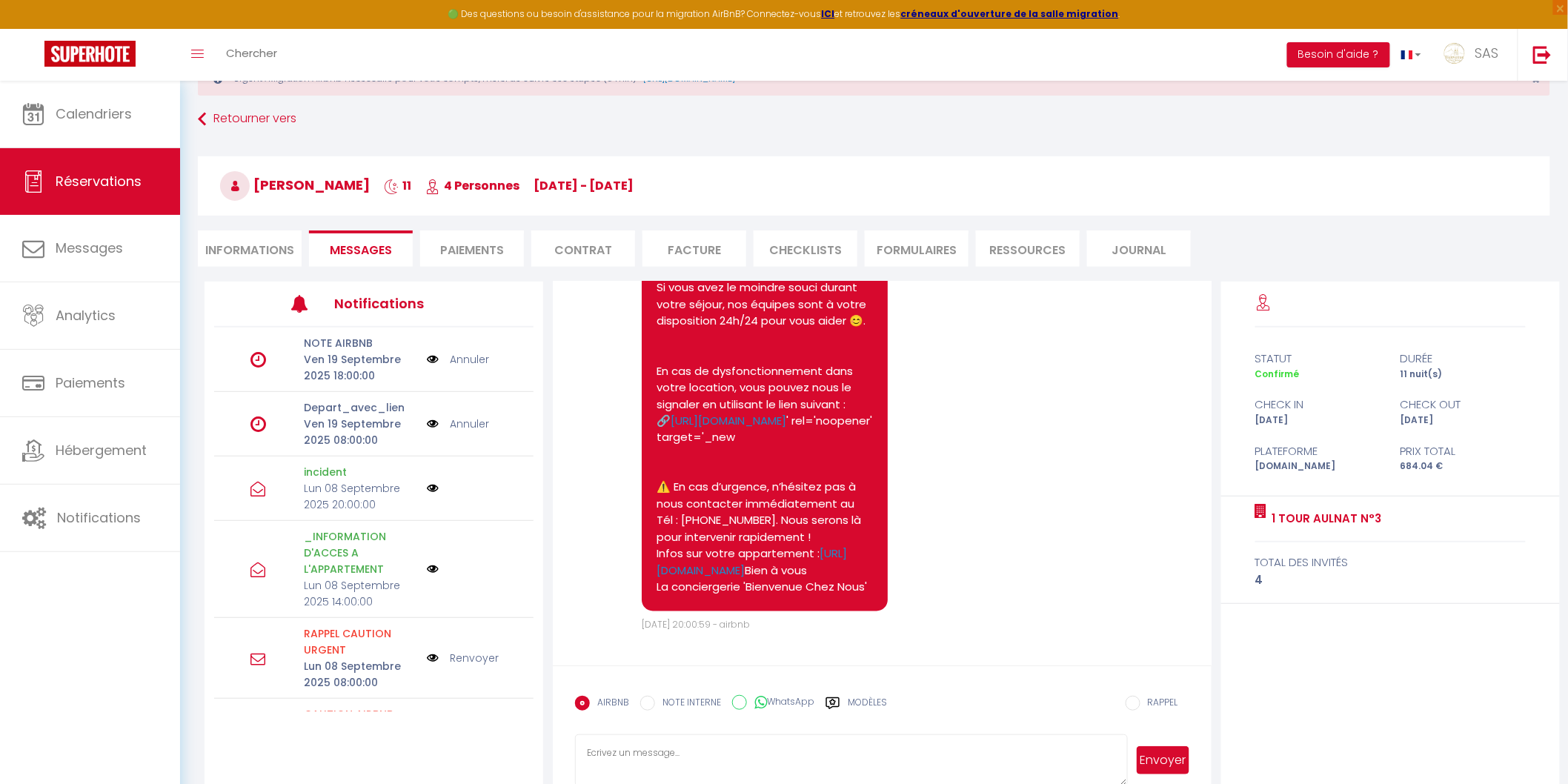
scroll to position [86, 0]
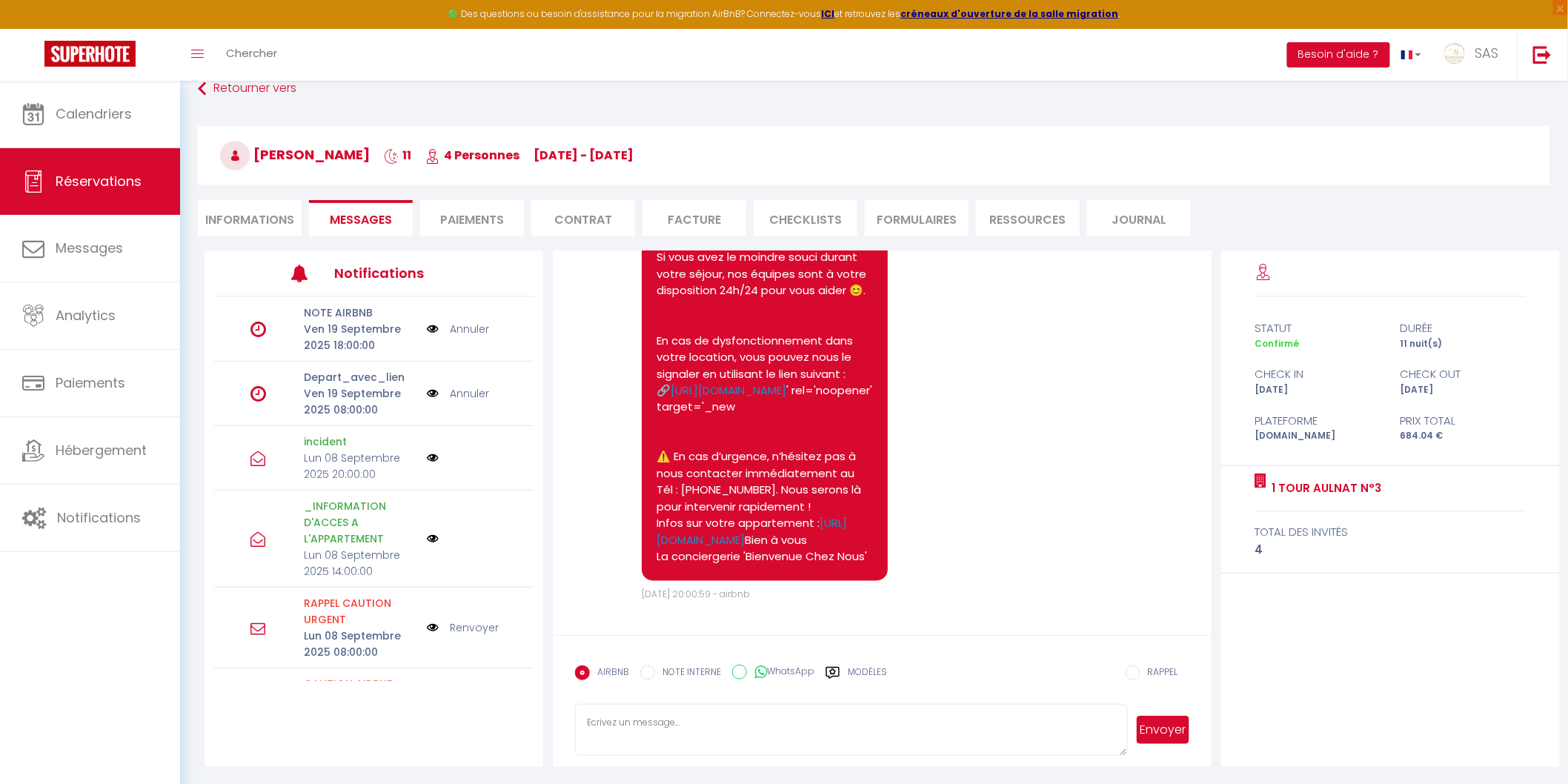
click at [692, 718] on textarea at bounding box center [851, 729] width 552 height 52
paste textarea "Bonjour, Nous vous informons que notre technicien interviendra [DATE], entre 10…"
type textarea "Bonjour, Nous vous informons que notre technicien interviendra [DATE], entre 10…"
click at [748, 737] on button "Envoyer" at bounding box center [1163, 729] width 52 height 28
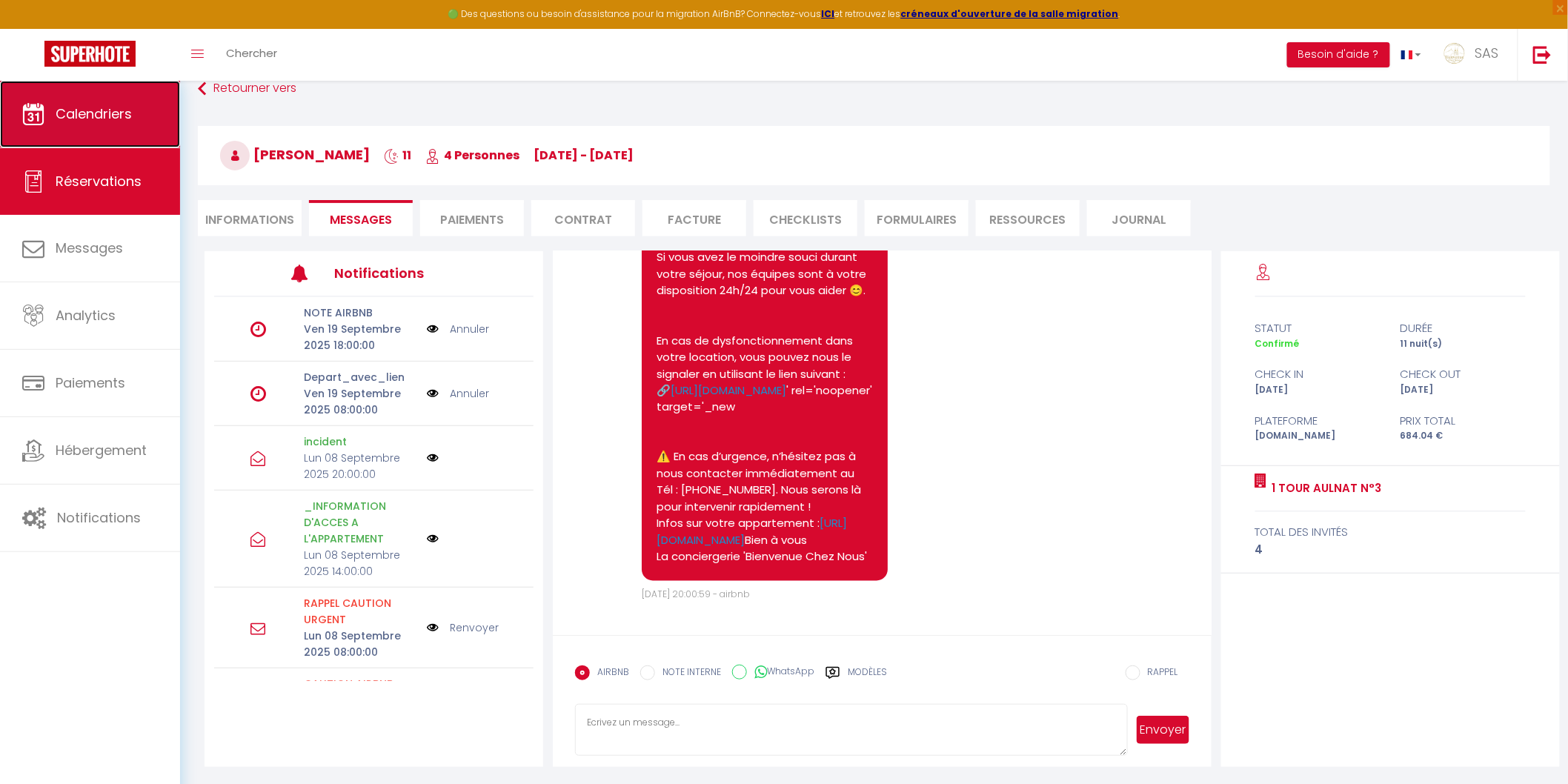
click at [91, 114] on span "Calendriers" at bounding box center [93, 114] width 76 height 19
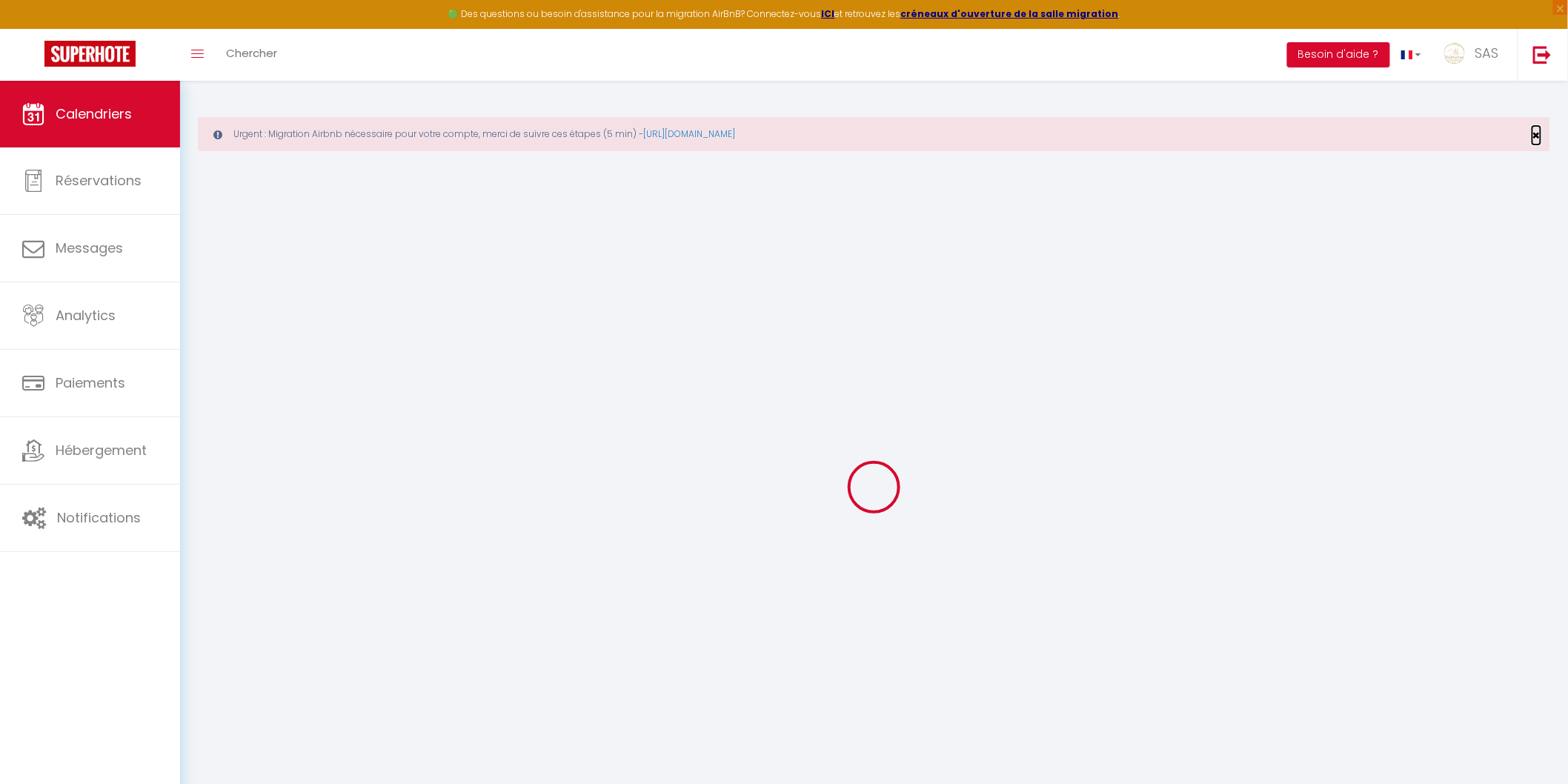
click at [748, 137] on span "×" at bounding box center [1537, 135] width 9 height 19
click at [748, 137] on span "×" at bounding box center [1537, 135] width 9 height 19
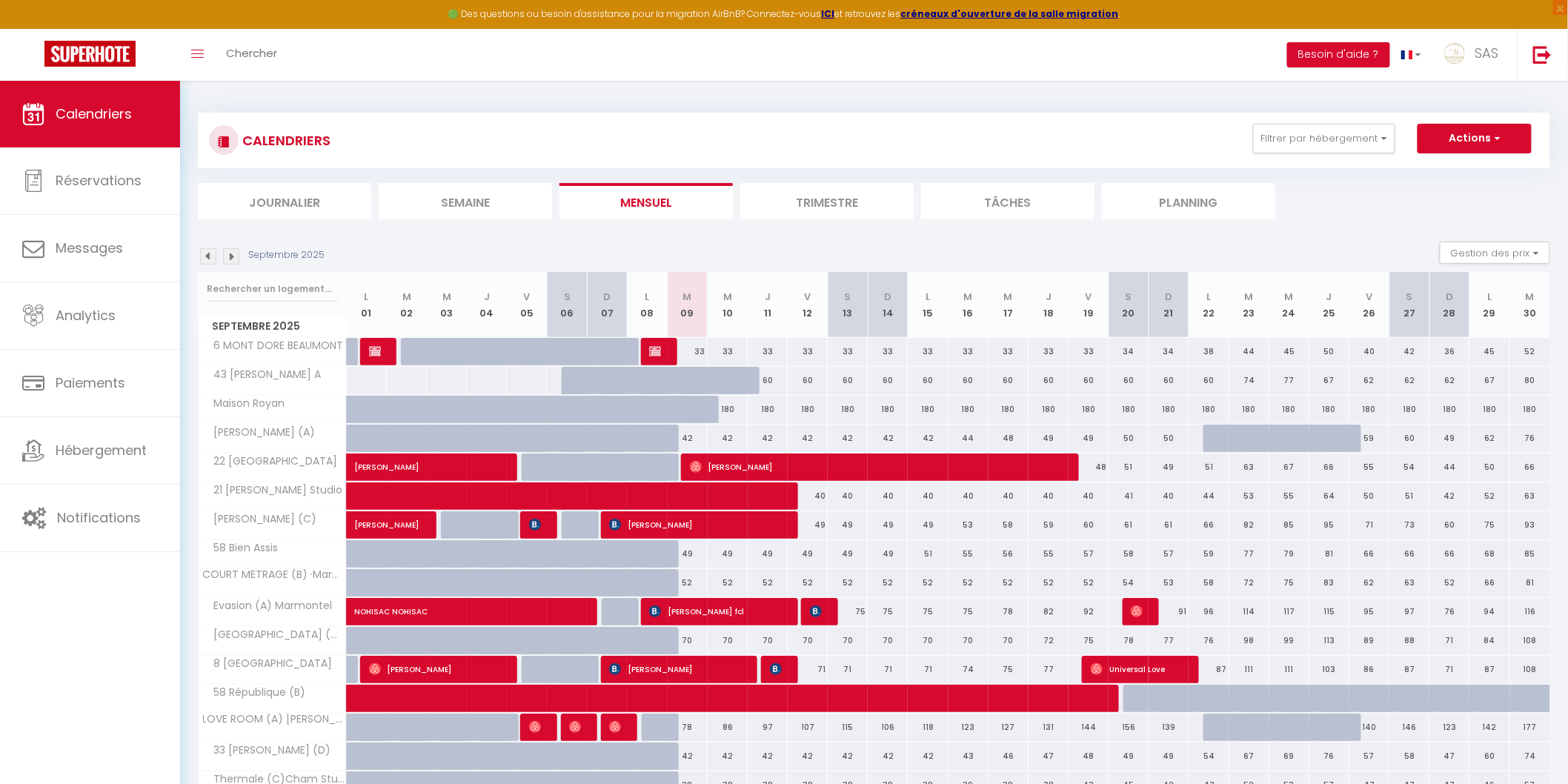
click at [748, 132] on div "Filtrer par hébergement LCDP 6 MARCHE AUX POISSONS A TONNET 17 · Superbe studio…" at bounding box center [1391, 138] width 310 height 30
click at [260, 276] on input "text" at bounding box center [273, 289] width 132 height 26
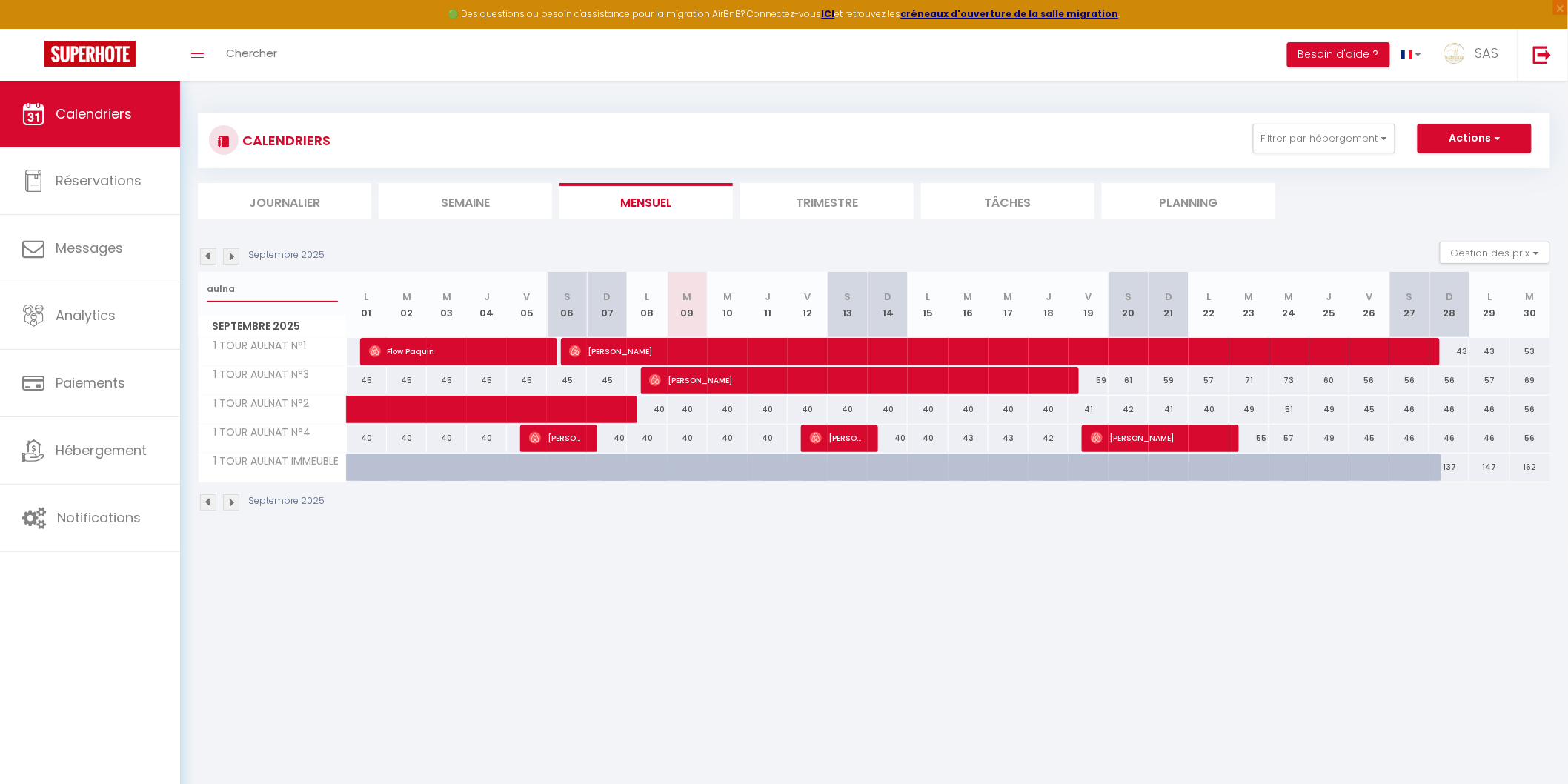
type input "aulna"
click at [748, 204] on li "Planning" at bounding box center [1189, 201] width 173 height 37
